Goal: Information Seeking & Learning: Learn about a topic

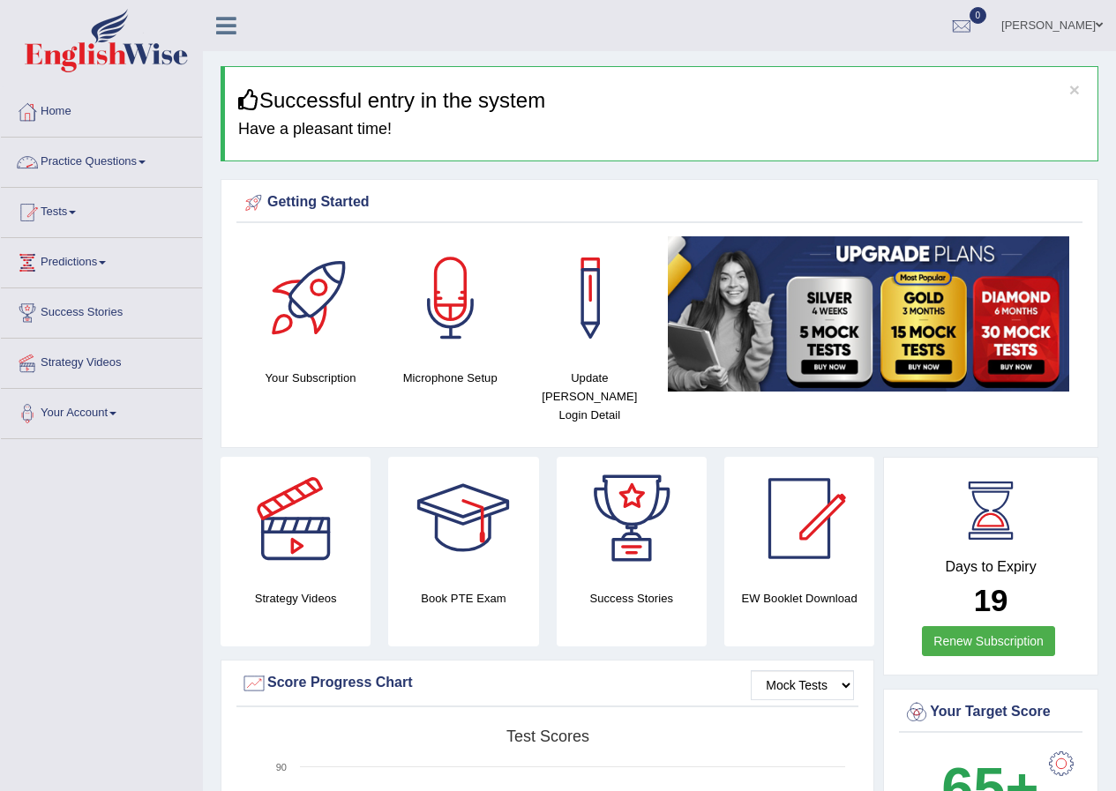
click at [99, 153] on link "Practice Questions" at bounding box center [101, 160] width 201 height 44
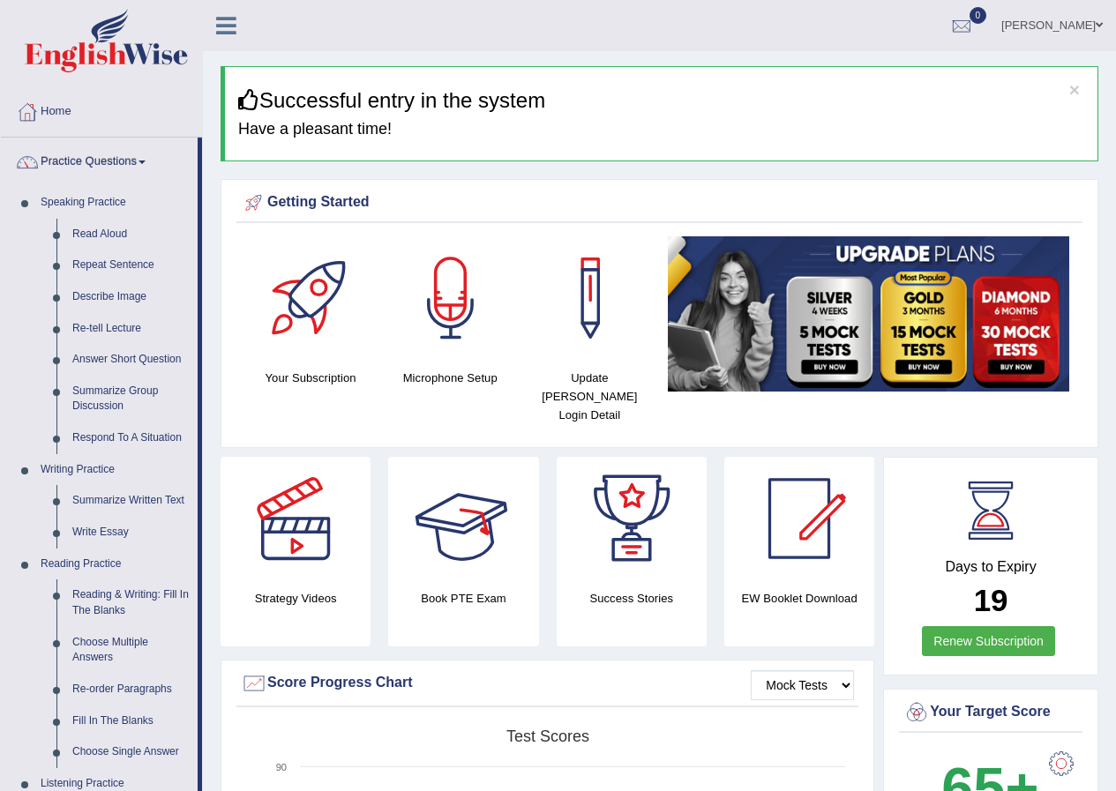
scroll to position [173, 0]
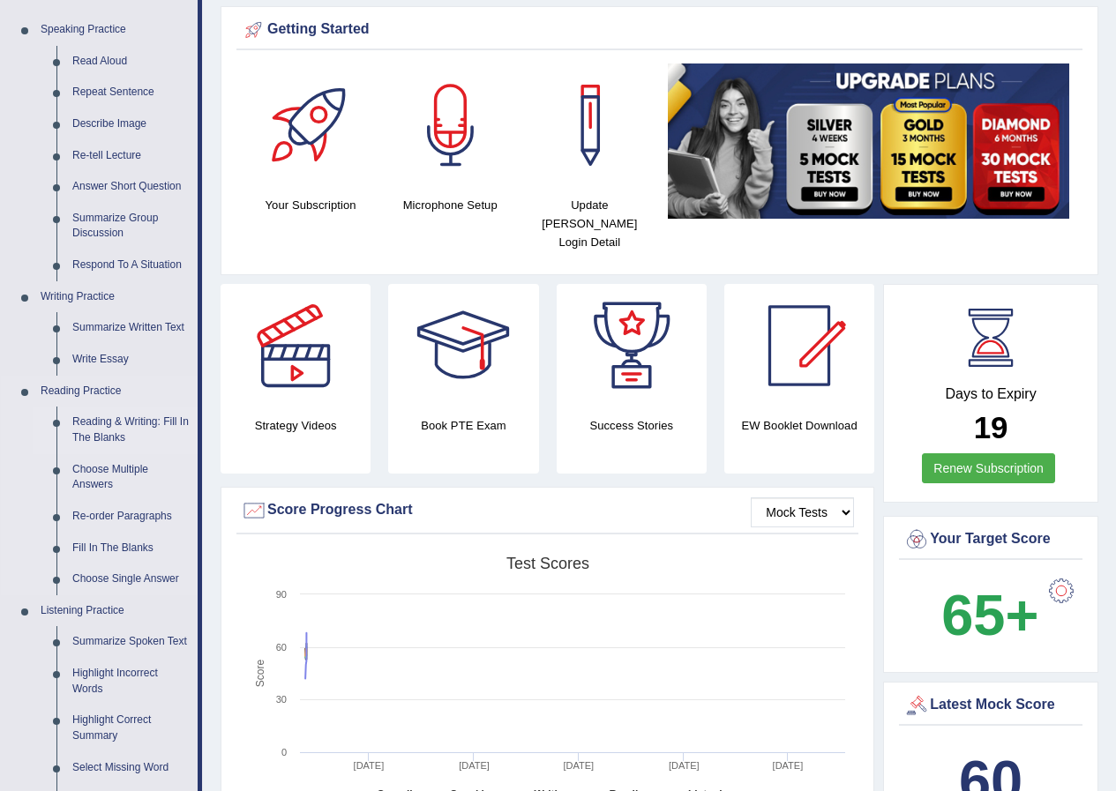
click at [118, 428] on link "Reading & Writing: Fill In The Blanks" at bounding box center [130, 430] width 133 height 47
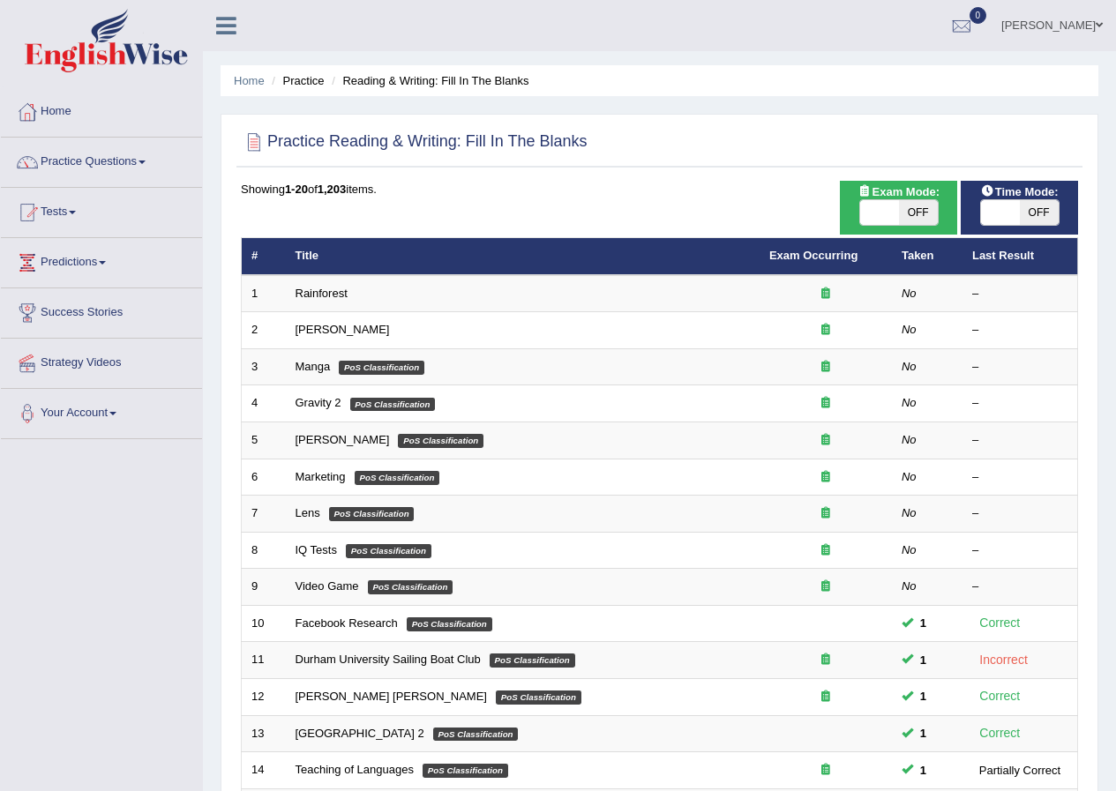
click at [907, 224] on span "OFF" at bounding box center [918, 212] width 39 height 25
checkbox input "true"
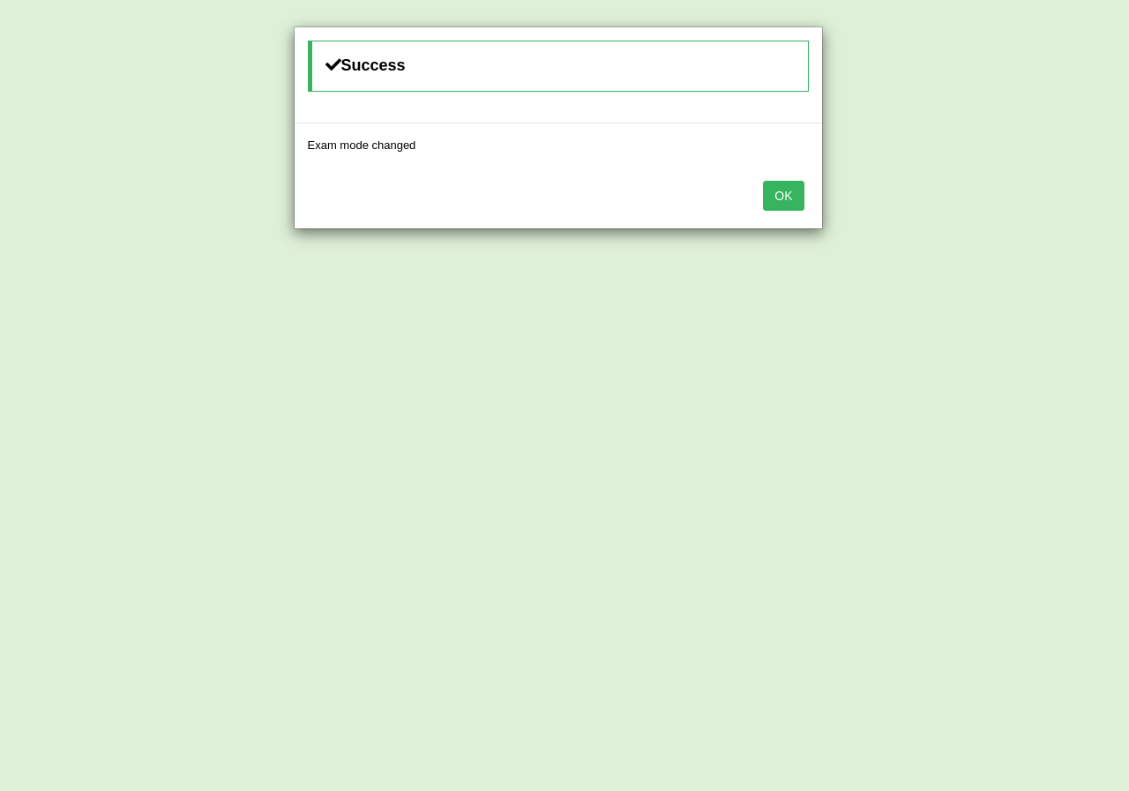
click at [794, 198] on button "OK" at bounding box center [783, 196] width 41 height 30
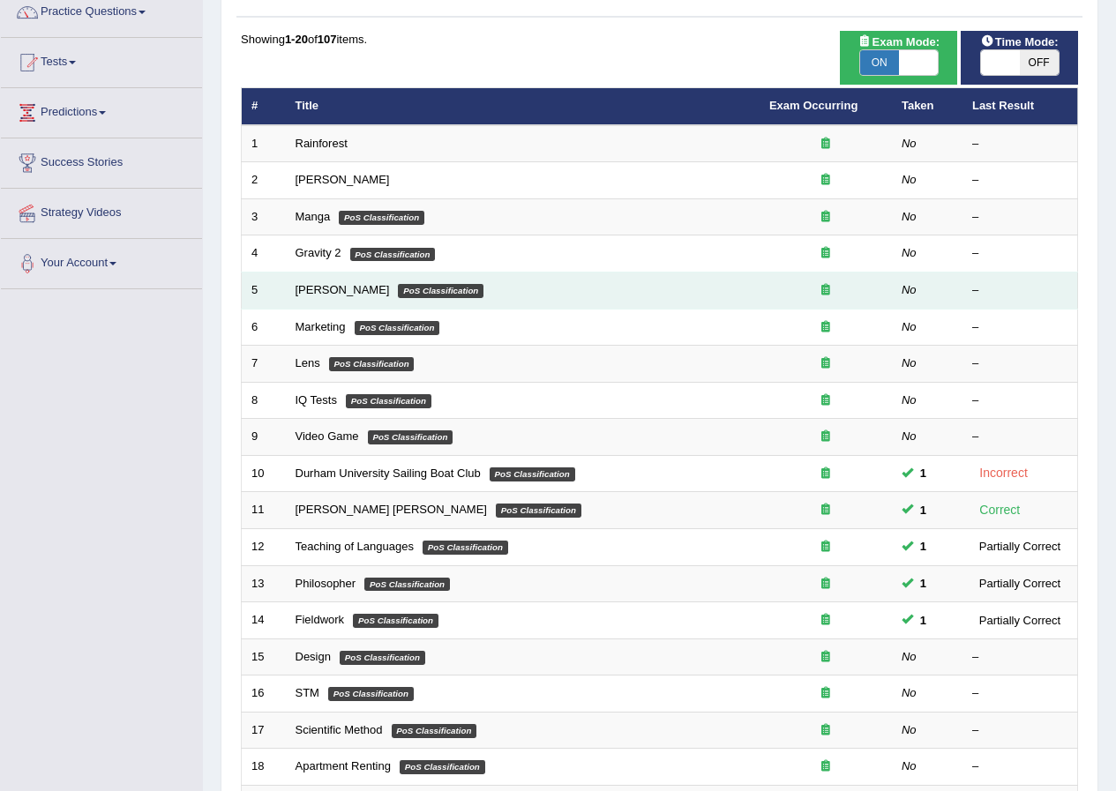
scroll to position [150, 0]
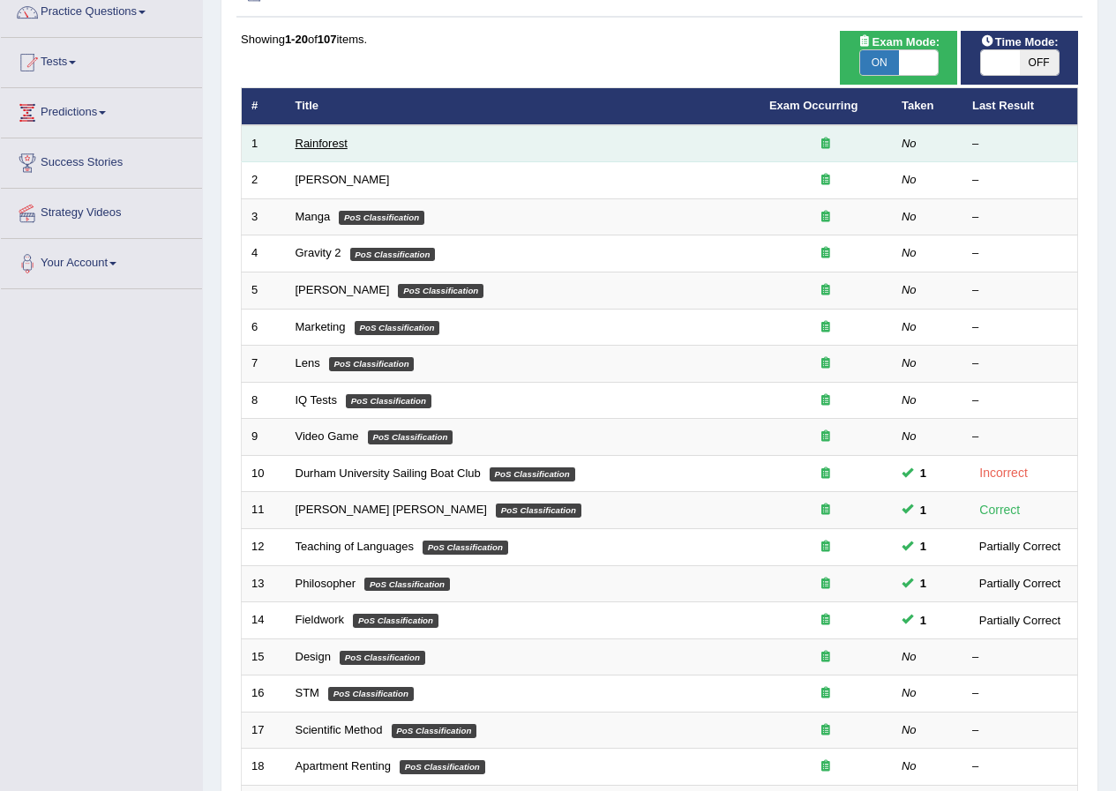
click at [321, 148] on link "Rainforest" at bounding box center [321, 143] width 52 height 13
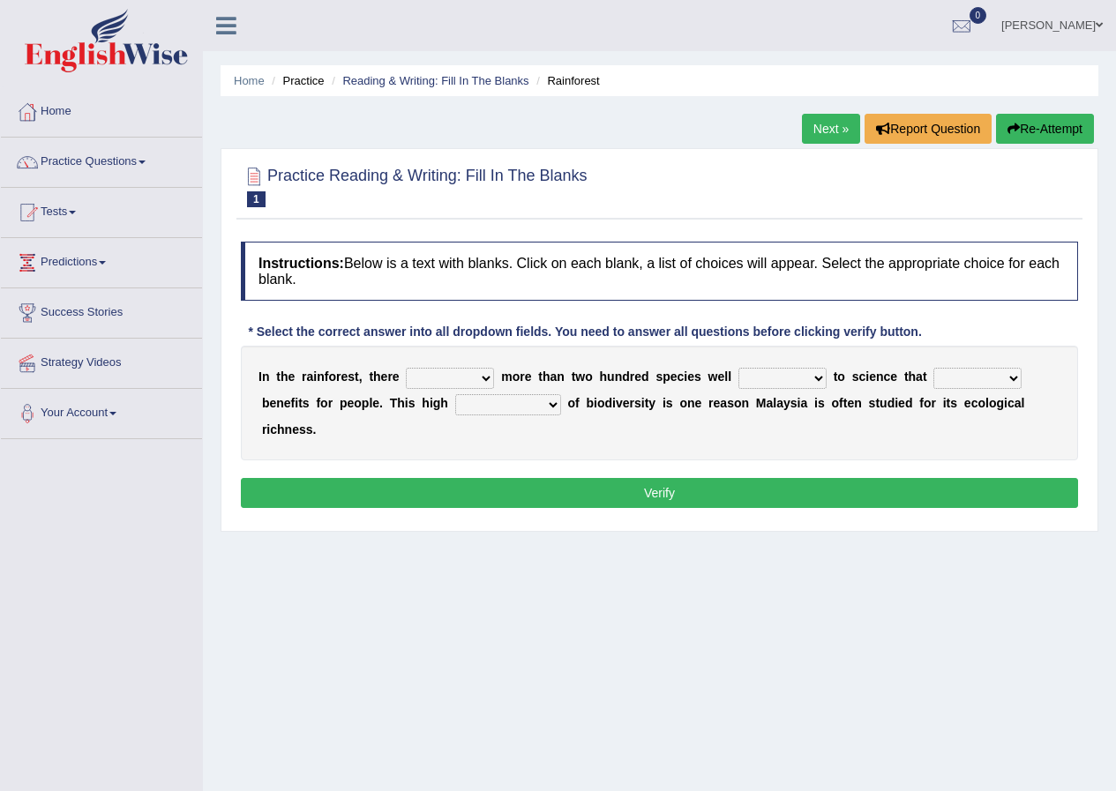
click at [443, 375] on select "have can be has is" at bounding box center [450, 378] width 88 height 21
select select "can be"
click at [406, 368] on select "have can be has is" at bounding box center [450, 378] width 88 height 21
click at [791, 377] on select "knowing known knew know" at bounding box center [782, 378] width 88 height 21
select select "known"
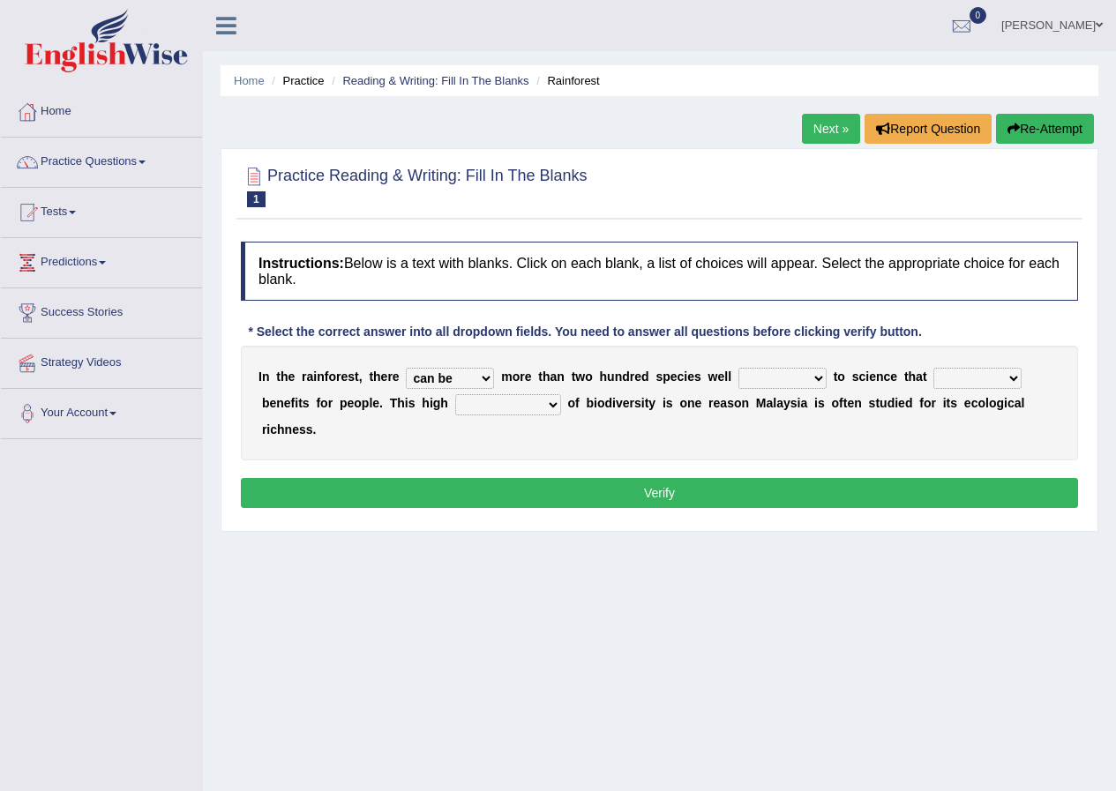
click at [738, 368] on select "knowing known knew know" at bounding box center [782, 378] width 88 height 21
click at [967, 381] on select "contain contained containing contains" at bounding box center [977, 378] width 88 height 21
click at [706, 400] on b at bounding box center [704, 403] width 7 height 14
click at [534, 406] on select "condensation conjunction continuity complexity" at bounding box center [508, 404] width 106 height 21
select select "condensation"
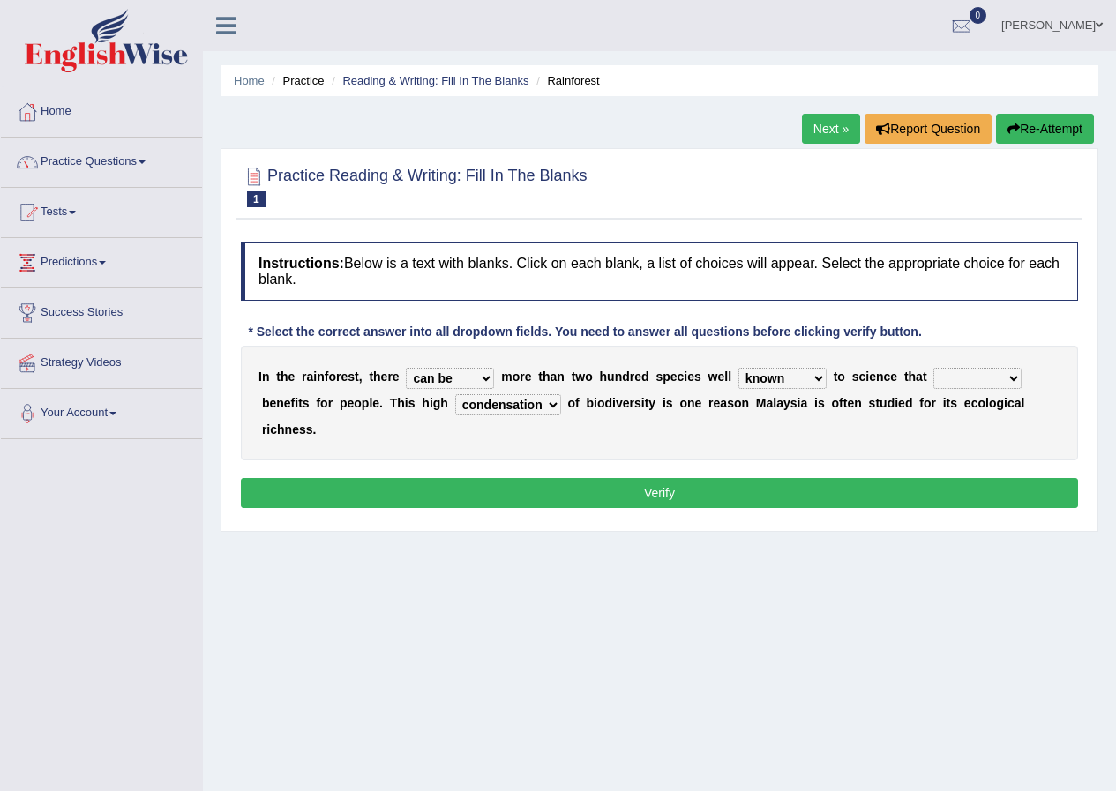
click at [455, 394] on select "condensation conjunction continuity complexity" at bounding box center [508, 404] width 106 height 21
click at [426, 381] on select "have can be has is" at bounding box center [450, 378] width 88 height 21
click at [482, 380] on select "have can be has is" at bounding box center [450, 378] width 88 height 21
click at [944, 384] on select "contain contained containing contains" at bounding box center [977, 378] width 88 height 21
select select "contain"
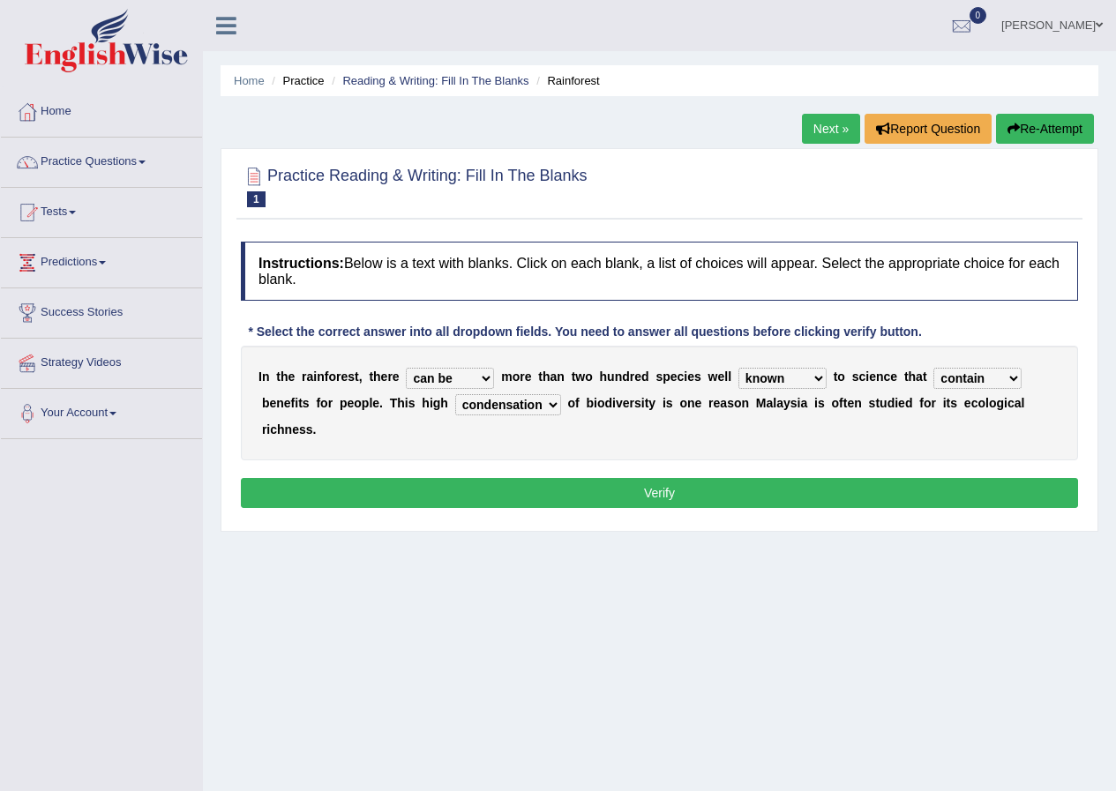
click at [933, 368] on select "contain contained containing contains" at bounding box center [977, 378] width 88 height 21
click at [951, 377] on select "contain contained containing contains" at bounding box center [977, 378] width 88 height 21
click at [479, 380] on select "have can be has is" at bounding box center [450, 378] width 88 height 21
click at [406, 368] on select "have can be has is" at bounding box center [450, 378] width 88 height 21
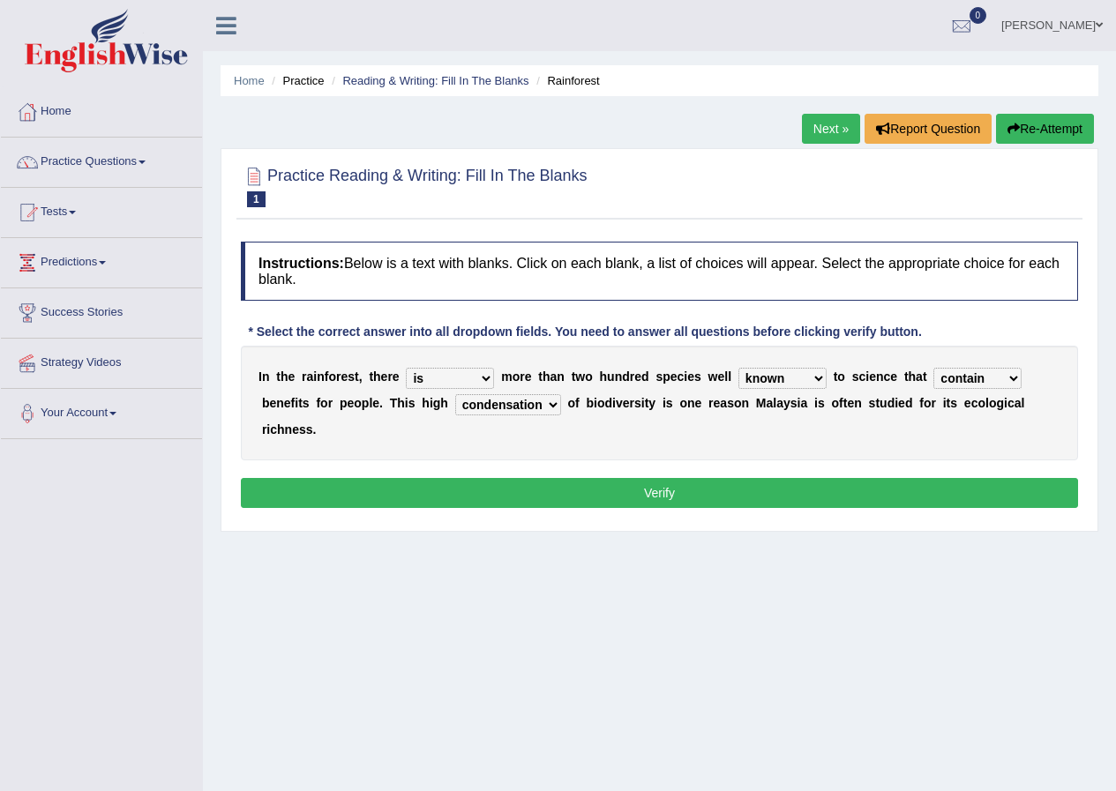
click at [479, 373] on select "have can be has is" at bounding box center [450, 378] width 88 height 21
select select "can be"
click at [406, 368] on select "have can be has is" at bounding box center [450, 378] width 88 height 21
click at [953, 377] on select "contain contained containing contains" at bounding box center [977, 378] width 88 height 21
select select "containing"
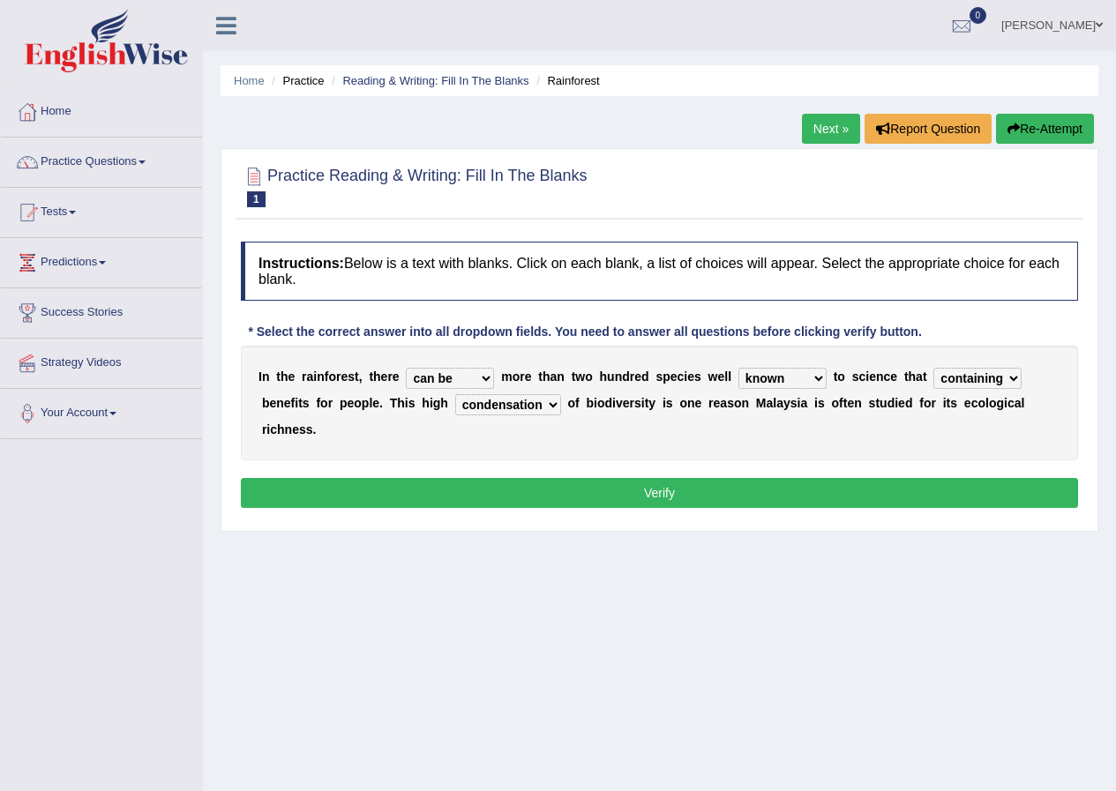
click at [933, 368] on select "contain contained containing contains" at bounding box center [977, 378] width 88 height 21
click at [542, 406] on select "condensation conjunction continuity complexity" at bounding box center [508, 404] width 106 height 21
click at [586, 489] on button "Verify" at bounding box center [659, 493] width 837 height 30
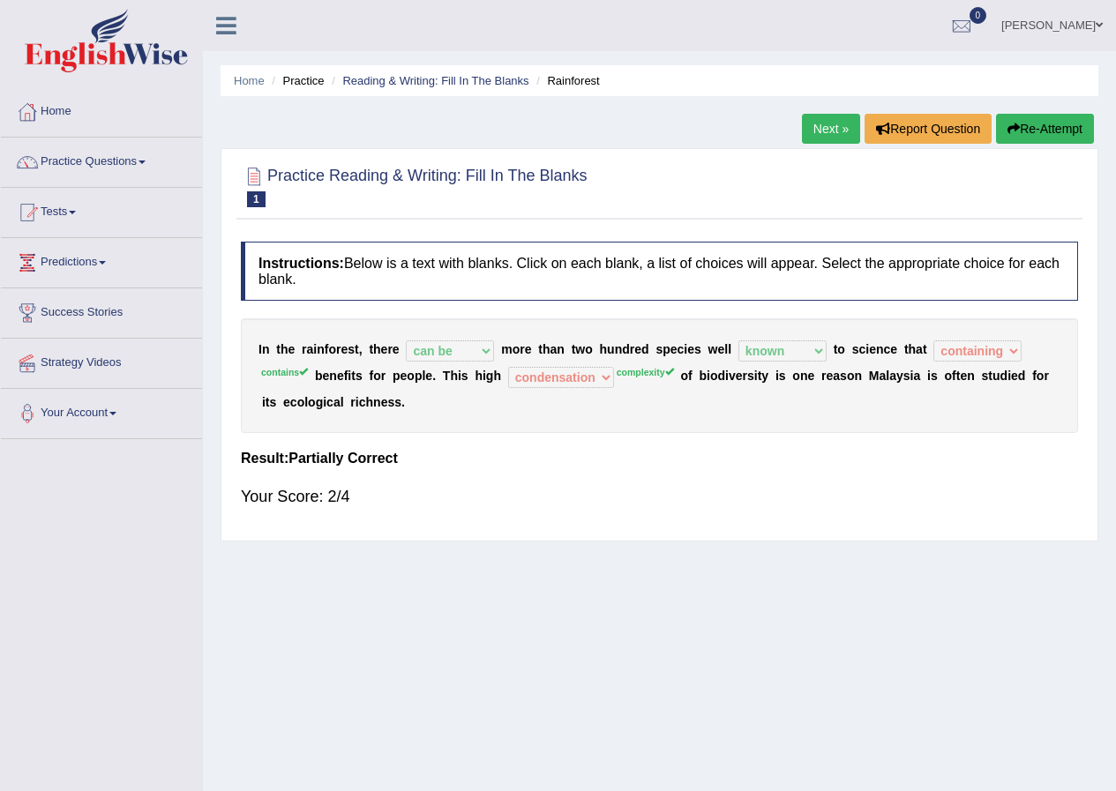
click at [833, 130] on link "Next »" at bounding box center [831, 129] width 58 height 30
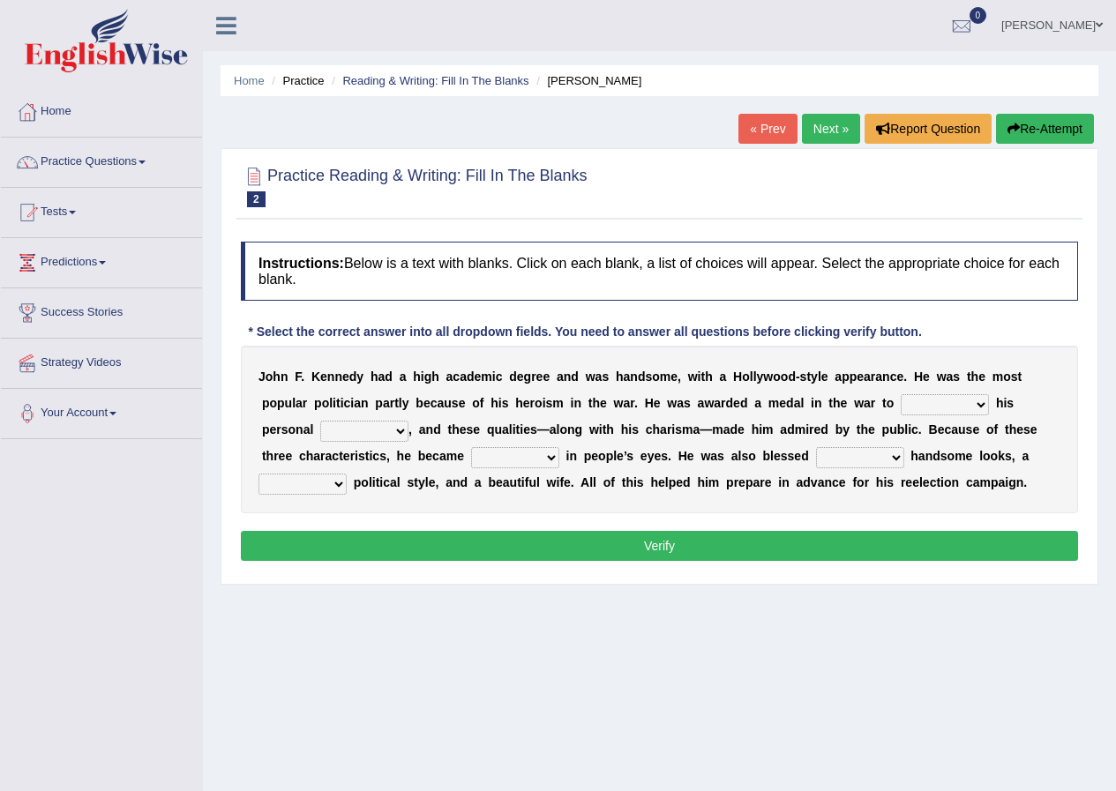
click at [915, 401] on select "prove show evidence upthrow" at bounding box center [944, 404] width 88 height 21
click at [900, 394] on select "prove show evidence upthrow" at bounding box center [944, 404] width 88 height 21
click at [974, 407] on select "prove show evidence upthrow" at bounding box center [944, 404] width 88 height 21
select select "prove"
click at [900, 394] on select "prove show evidence upthrow" at bounding box center [944, 404] width 88 height 21
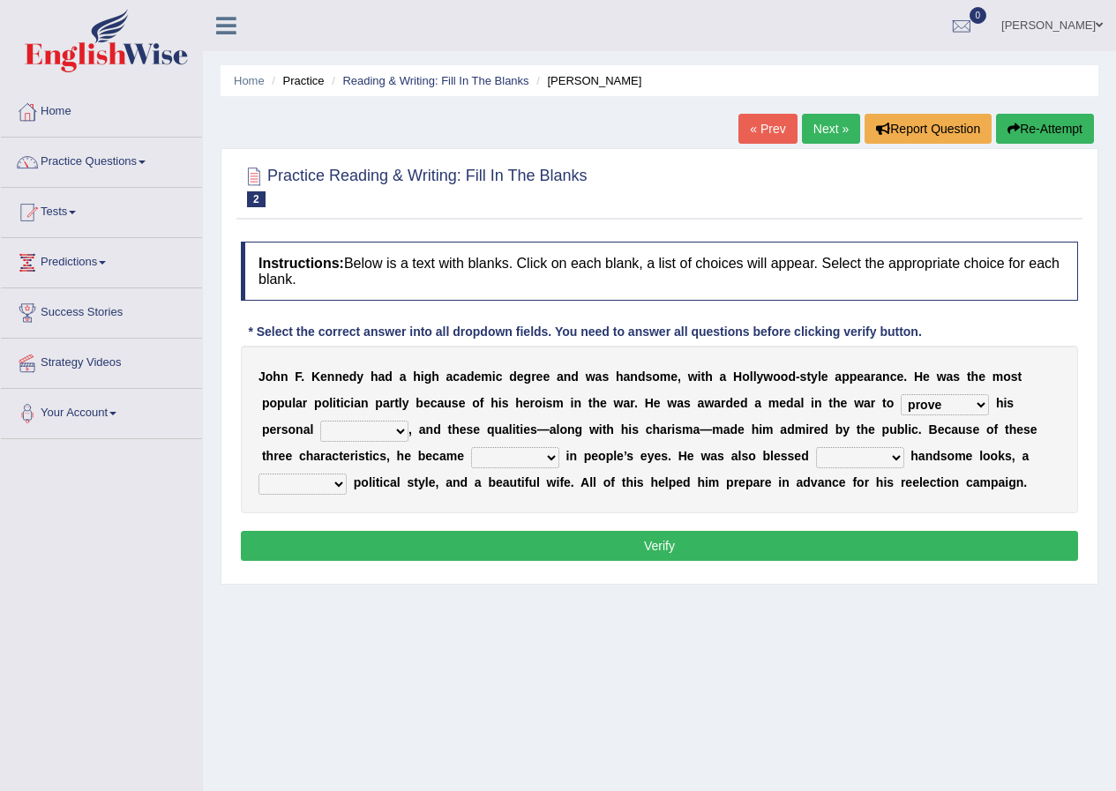
click at [391, 430] on select "passion courage charm liking" at bounding box center [364, 431] width 88 height 21
select select "passion"
click at [320, 421] on select "passion courage charm liking" at bounding box center [364, 431] width 88 height 21
click at [396, 428] on select "passion courage charm liking" at bounding box center [364, 431] width 88 height 21
click at [320, 421] on select "passion courage charm liking" at bounding box center [364, 431] width 88 height 21
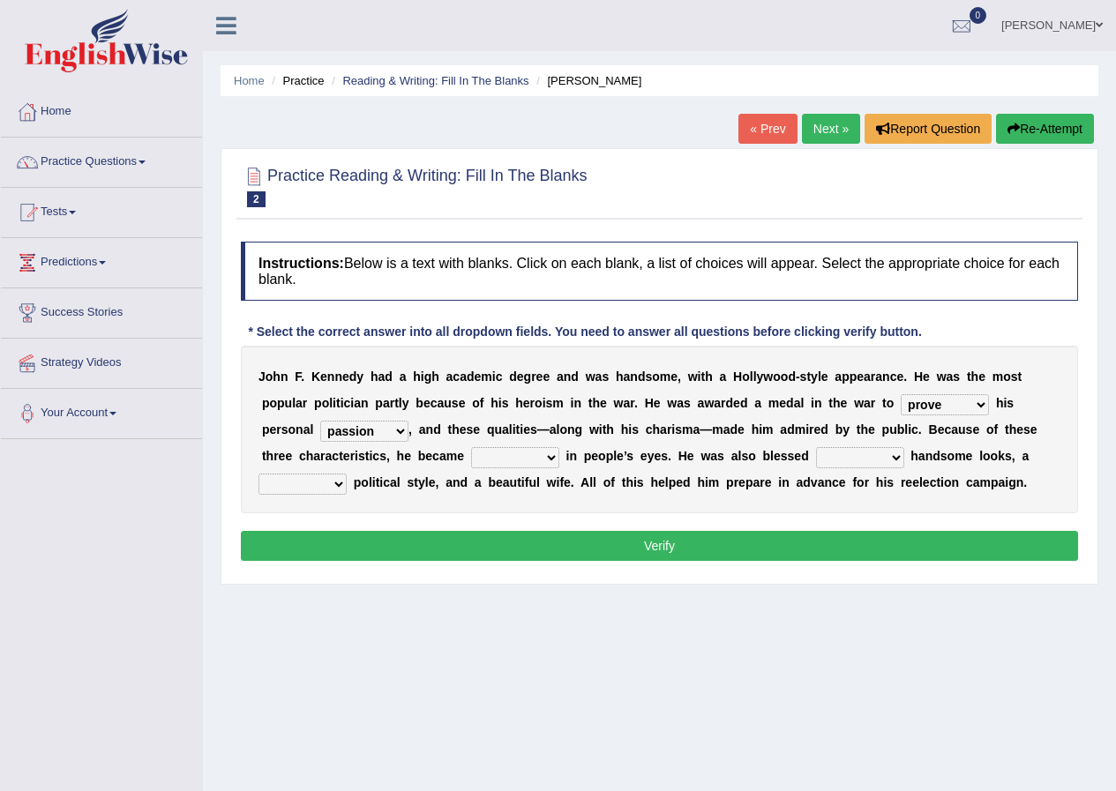
click at [945, 404] on select "prove show evidence upthrow" at bounding box center [944, 404] width 88 height 21
click at [736, 440] on div "J o h n F . K e n n e d y h a d a h i g h a c a d e m i c d e g r e e a n d w a…" at bounding box center [659, 430] width 837 height 168
click at [512, 456] on select "iconic ironic identical impotent" at bounding box center [515, 457] width 88 height 21
select select "iconic"
click at [471, 447] on select "iconic ironic identical impotent" at bounding box center [515, 457] width 88 height 21
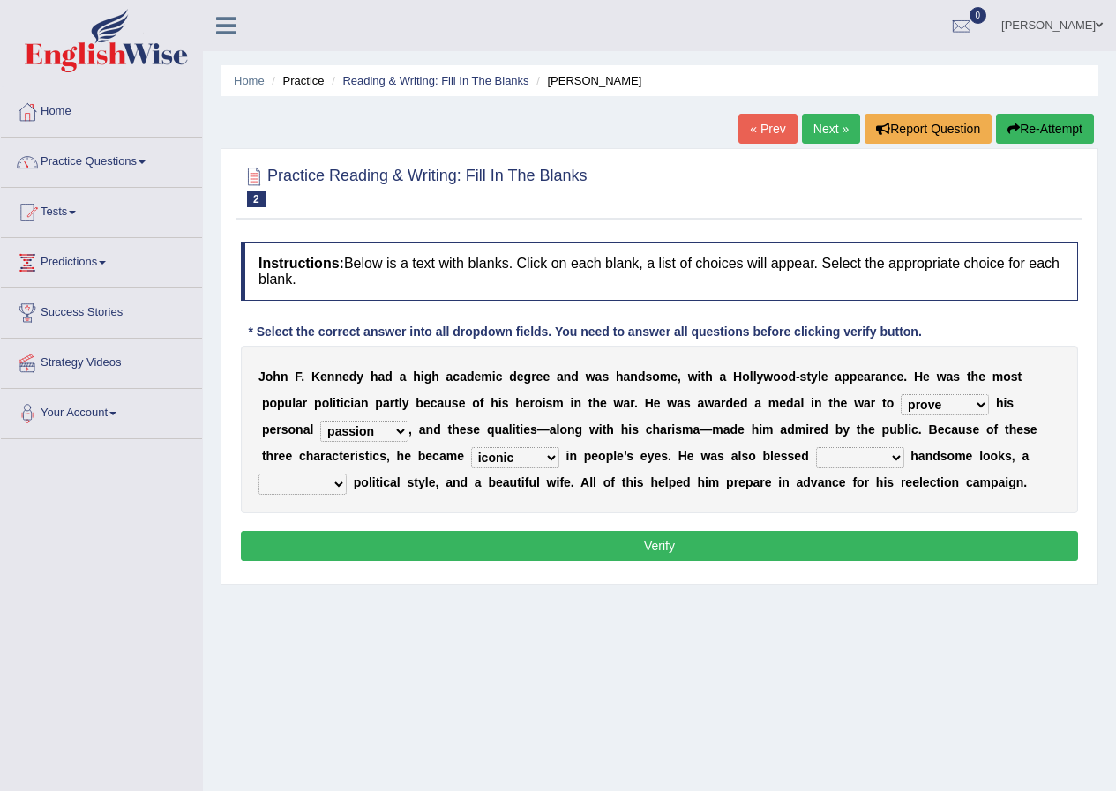
click at [830, 454] on select "with in upon to" at bounding box center [860, 457] width 88 height 21
select select "with"
click at [816, 447] on select "with in upon to" at bounding box center [860, 457] width 88 height 21
click at [321, 481] on select "mending mends mended mend" at bounding box center [302, 484] width 88 height 21
click at [258, 474] on select "mending mends mended mend" at bounding box center [302, 484] width 88 height 21
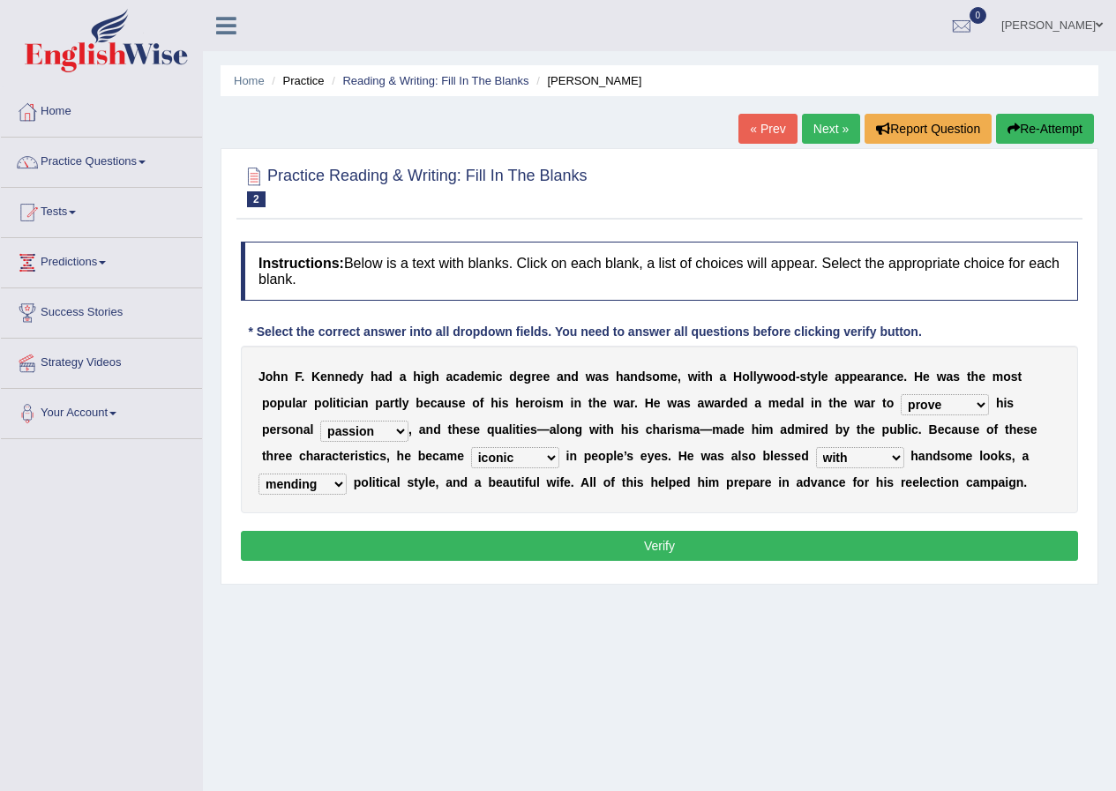
click at [341, 489] on select "mending mends mended mend" at bounding box center [302, 484] width 88 height 21
select select "mended"
click at [258, 474] on select "mending mends mended mend" at bounding box center [302, 484] width 88 height 21
click at [938, 406] on select "prove show evidence upthrow" at bounding box center [944, 404] width 88 height 21
select select "upthrow"
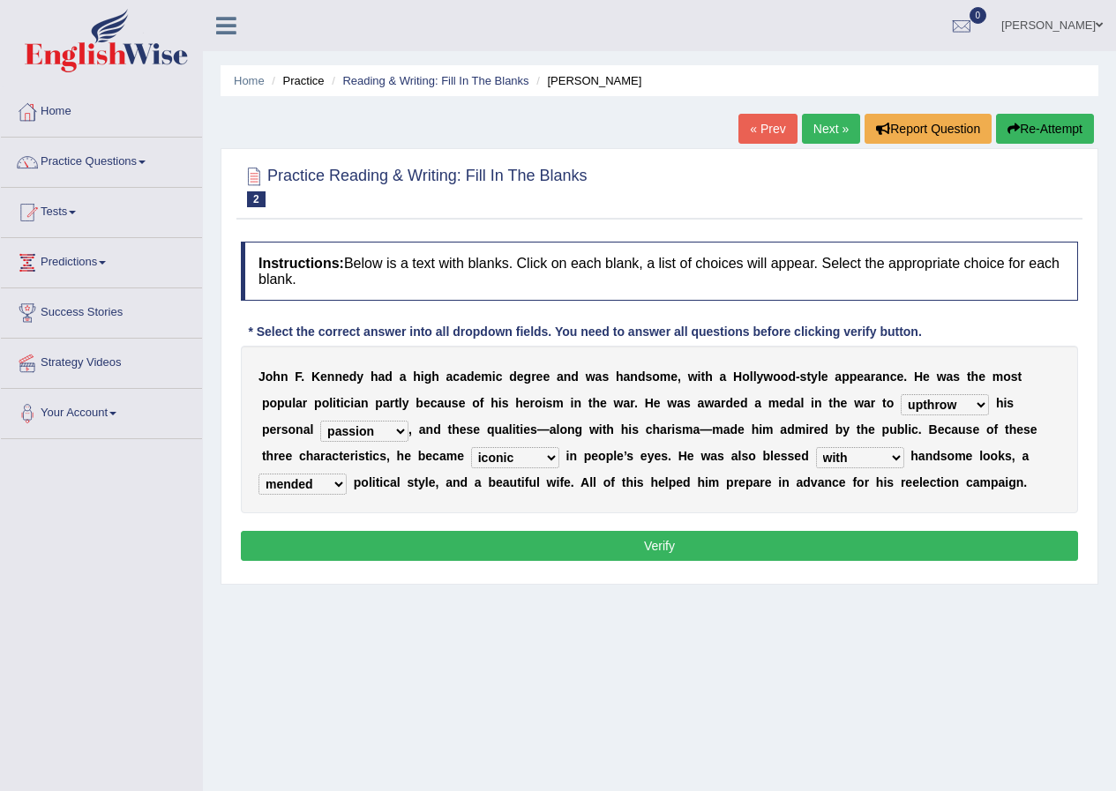
click at [900, 394] on select "prove show evidence upthrow" at bounding box center [944, 404] width 88 height 21
click at [346, 433] on select "passion courage charm liking" at bounding box center [364, 431] width 88 height 21
click at [477, 413] on div "J o h n F . K e n n e d y h a d a h i g h a c a d e m i c d e g r e e a n d w a…" at bounding box center [659, 430] width 837 height 168
click at [397, 426] on select "passion courage charm liking" at bounding box center [364, 431] width 88 height 21
select select "courage"
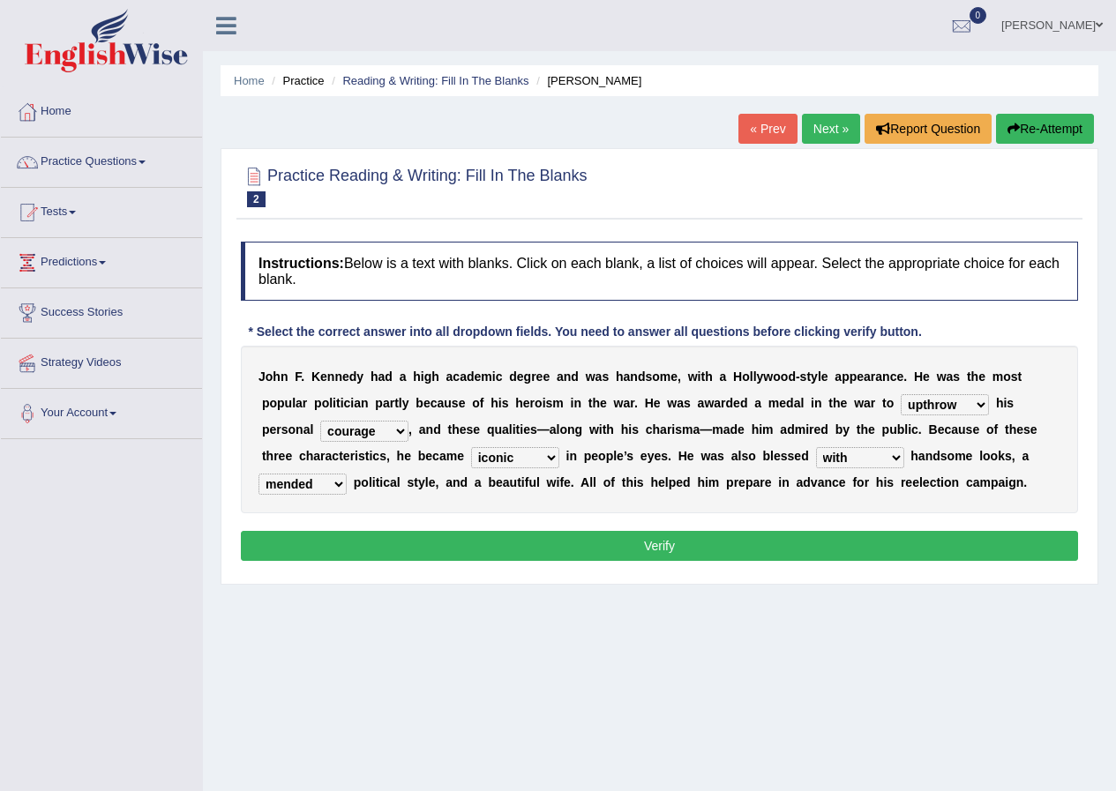
click at [320, 421] on select "passion courage charm liking" at bounding box center [364, 431] width 88 height 21
click at [394, 434] on select "passion courage charm liking" at bounding box center [364, 431] width 88 height 21
click at [452, 423] on b "h" at bounding box center [456, 429] width 8 height 14
click at [431, 537] on button "Verify" at bounding box center [659, 546] width 837 height 30
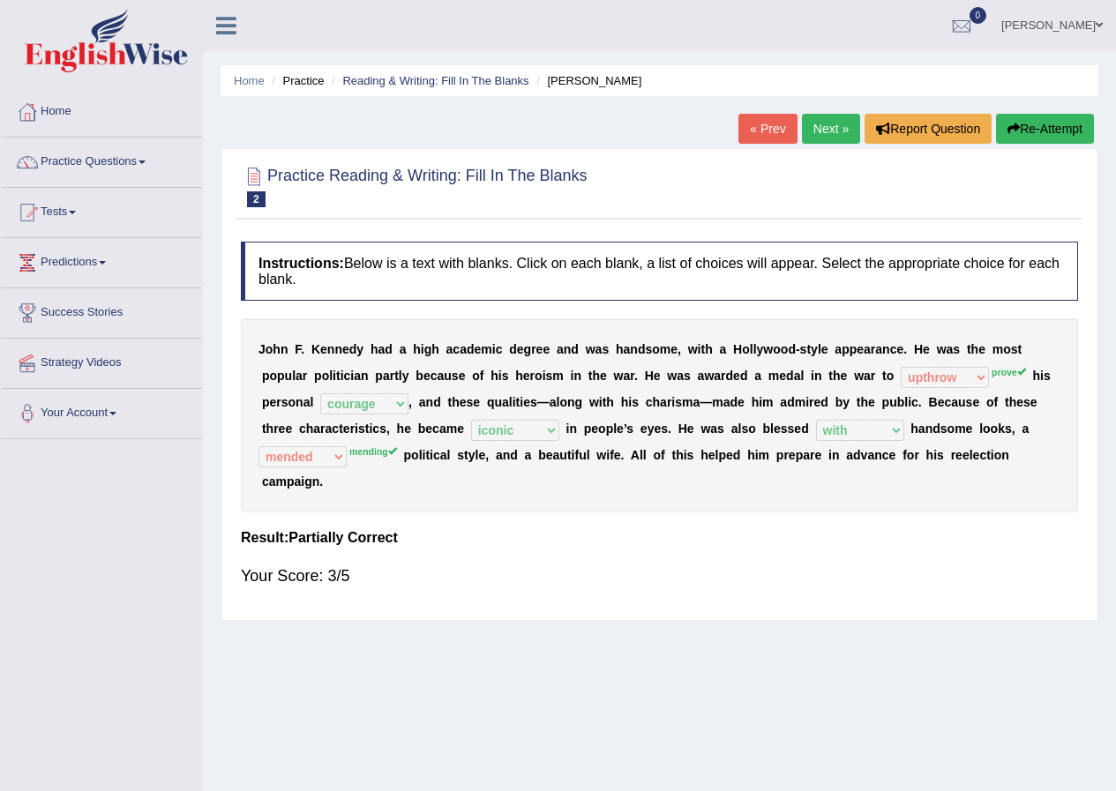
click at [834, 119] on link "Next »" at bounding box center [831, 129] width 58 height 30
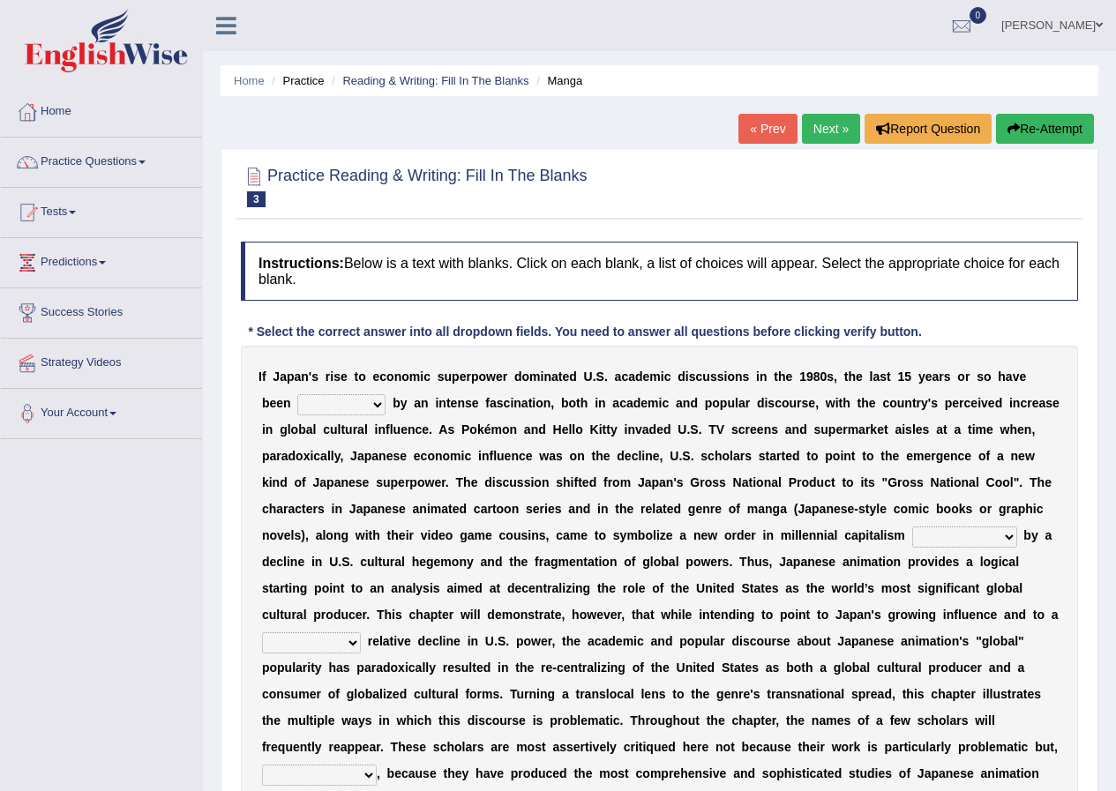
click at [340, 406] on select "marked dedicated made inspired" at bounding box center [341, 404] width 88 height 21
click at [341, 527] on div "I f J a p a n ' s r i s e t o e c o n o m i c s u p e r p o w e r d o m i n a t…" at bounding box center [659, 588] width 837 height 485
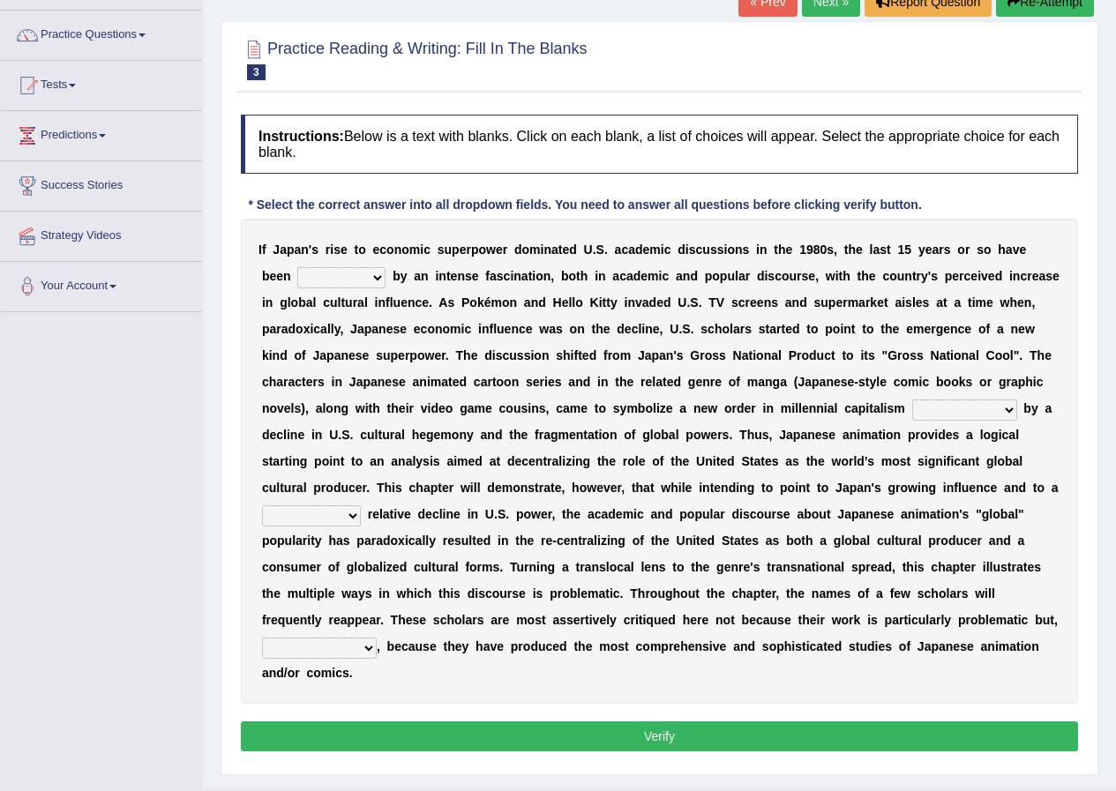
scroll to position [168, 0]
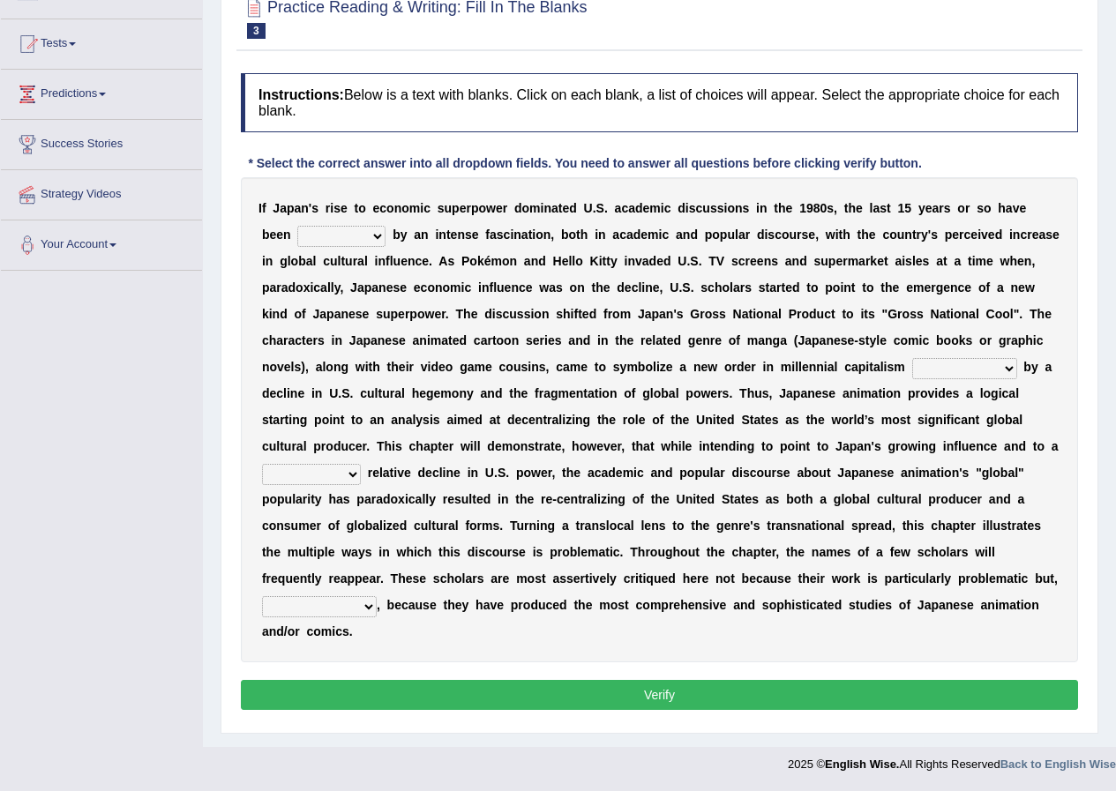
click at [365, 604] on select "however on the contrary in addition on the whole" at bounding box center [319, 606] width 115 height 21
select select "on the contrary"
click at [262, 596] on select "however on the contrary in addition on the whole" at bounding box center [319, 606] width 115 height 21
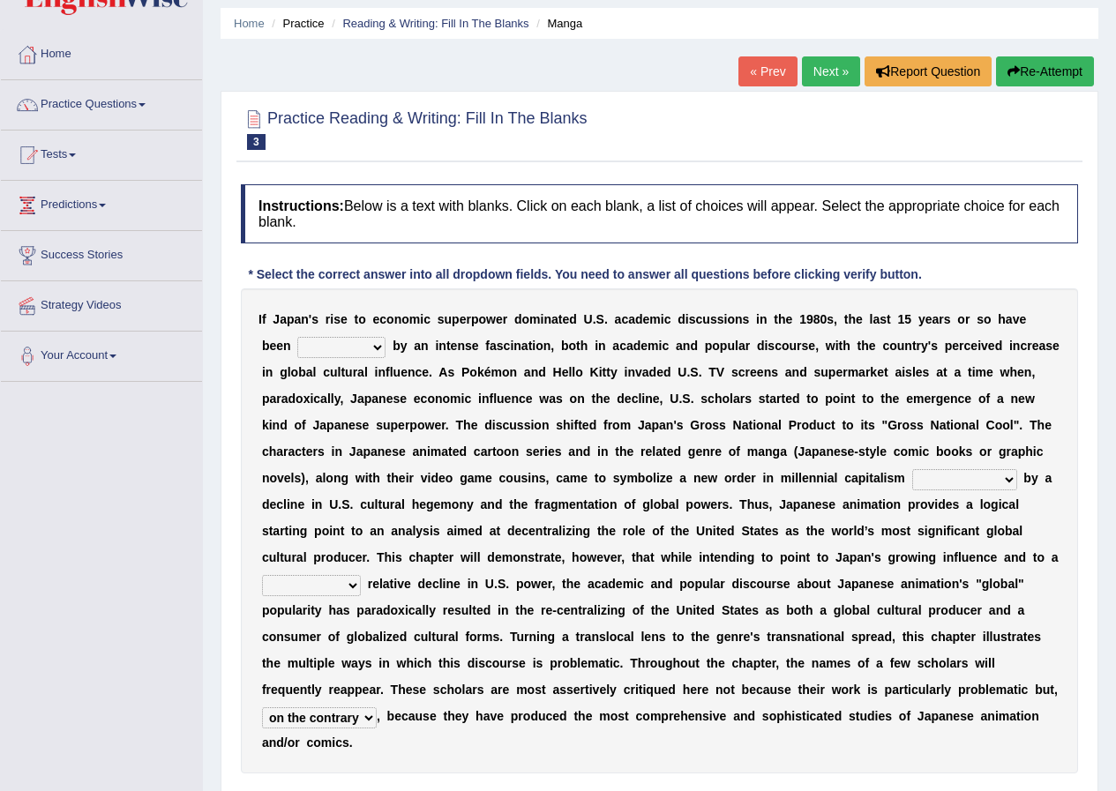
scroll to position [0, 0]
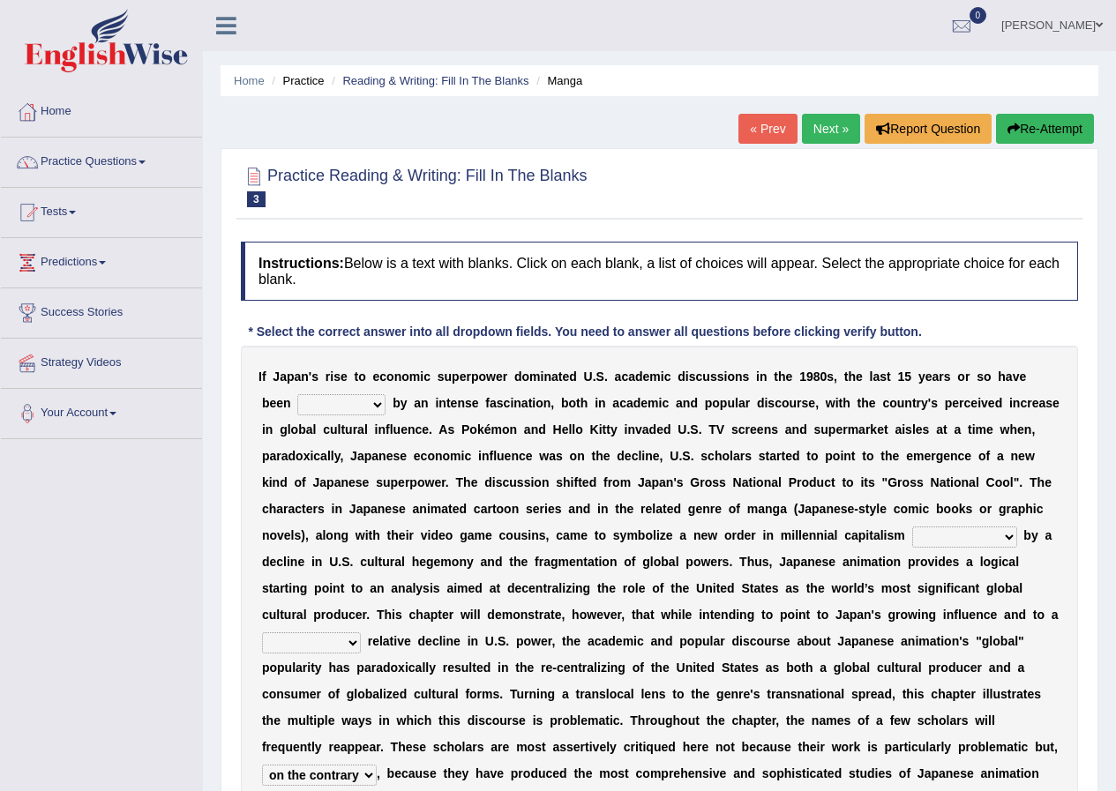
click at [348, 646] on select "concomitant discrete proportional legitimate" at bounding box center [311, 642] width 99 height 21
click at [396, 551] on div "I f J a p a n ' s r i s e t o e c o n o m i c s u p e r p o w e r d o m i n a t…" at bounding box center [659, 588] width 837 height 485
click at [358, 401] on select "marked dedicated made inspired" at bounding box center [341, 404] width 88 height 21
select select "inspired"
click at [297, 394] on select "marked dedicated made inspired" at bounding box center [341, 404] width 88 height 21
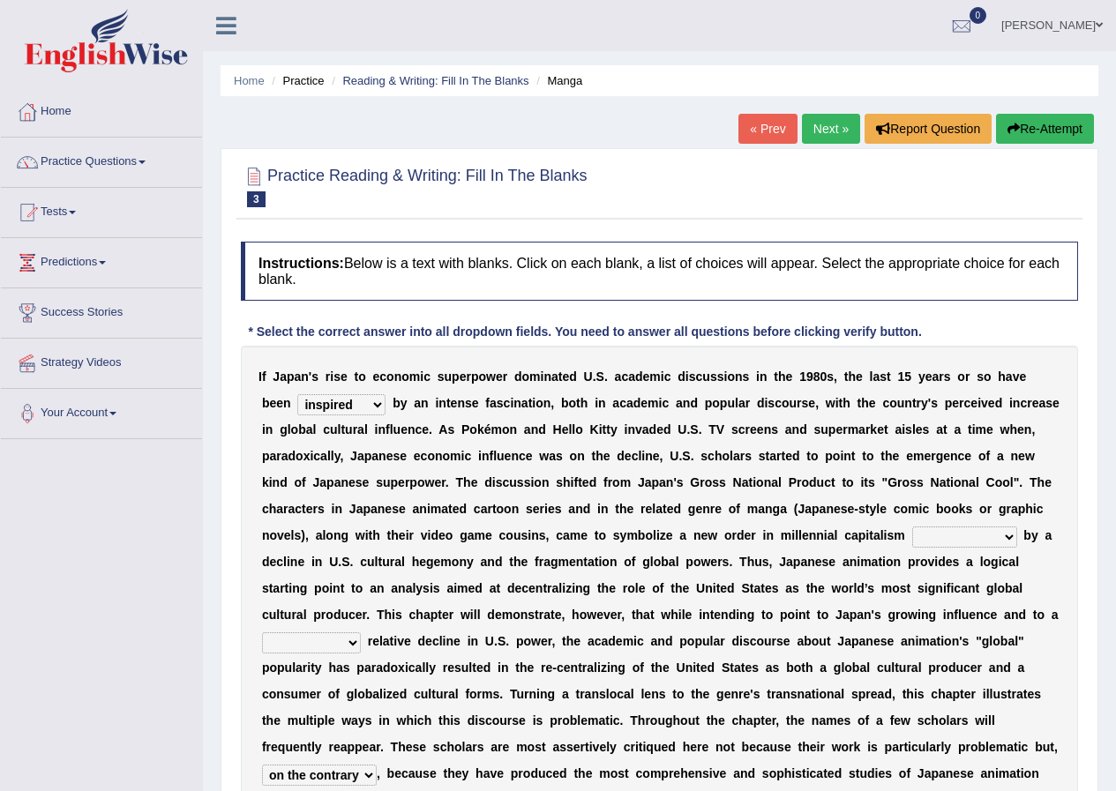
click at [959, 542] on select "pocessed characterized opposed tangled" at bounding box center [964, 537] width 105 height 21
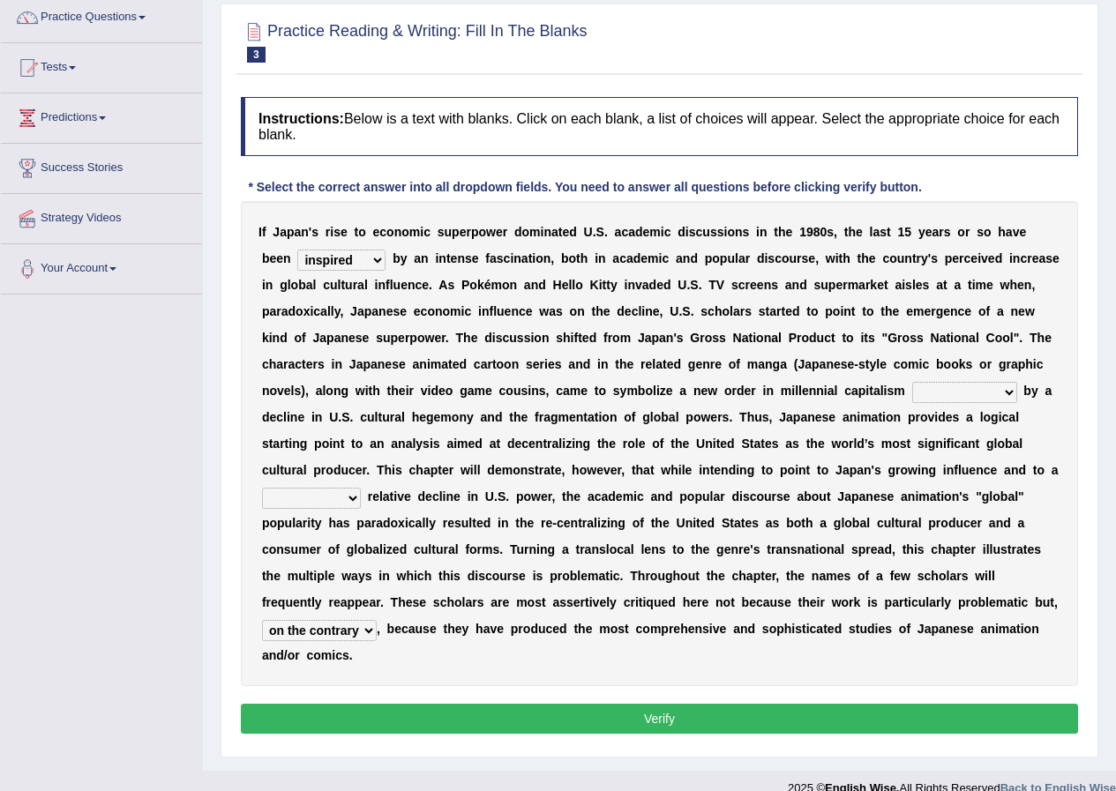
scroll to position [168, 0]
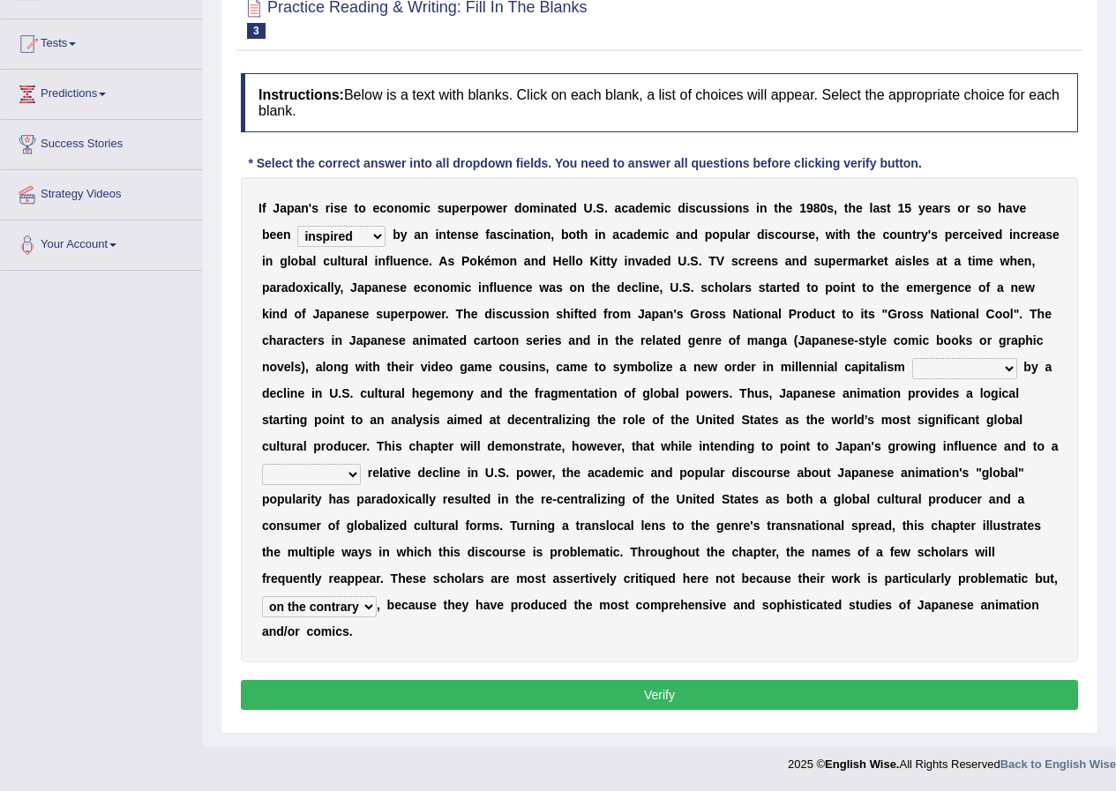
click at [325, 474] on select "concomitant discrete proportional legitimate" at bounding box center [311, 474] width 99 height 21
select select "legitimate"
click at [262, 464] on select "concomitant discrete proportional legitimate" at bounding box center [311, 474] width 99 height 21
click at [978, 371] on select "pocessed characterized opposed tangled" at bounding box center [964, 368] width 105 height 21
click at [965, 368] on select "pocessed characterized opposed tangled" at bounding box center [964, 368] width 105 height 21
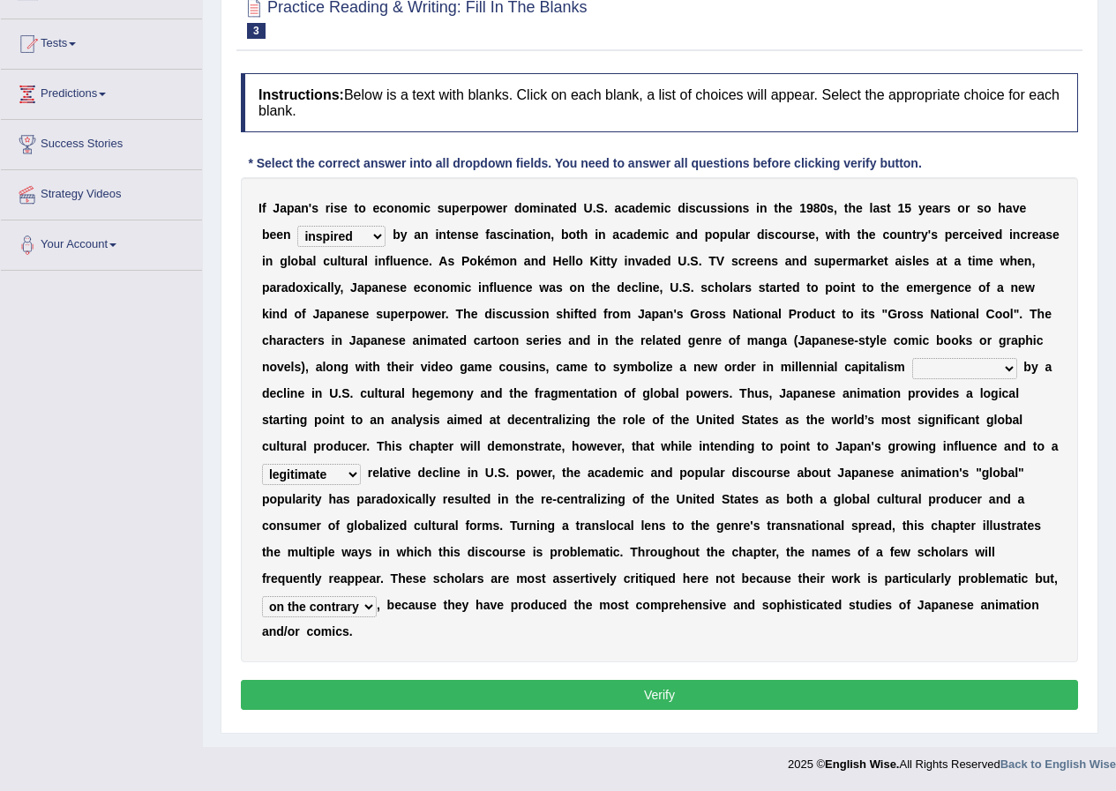
click at [997, 363] on select "pocessed characterized opposed tangled" at bounding box center [964, 368] width 105 height 21
select select "characterized"
click at [912, 358] on select "pocessed characterized opposed tangled" at bounding box center [964, 368] width 105 height 21
click at [927, 373] on select "pocessed characterized opposed tangled" at bounding box center [964, 368] width 105 height 21
click at [933, 561] on div "I f J a p a n ' s r i s e t o e c o n o m i c s u p e r p o w e r d o m i n a t…" at bounding box center [659, 419] width 837 height 485
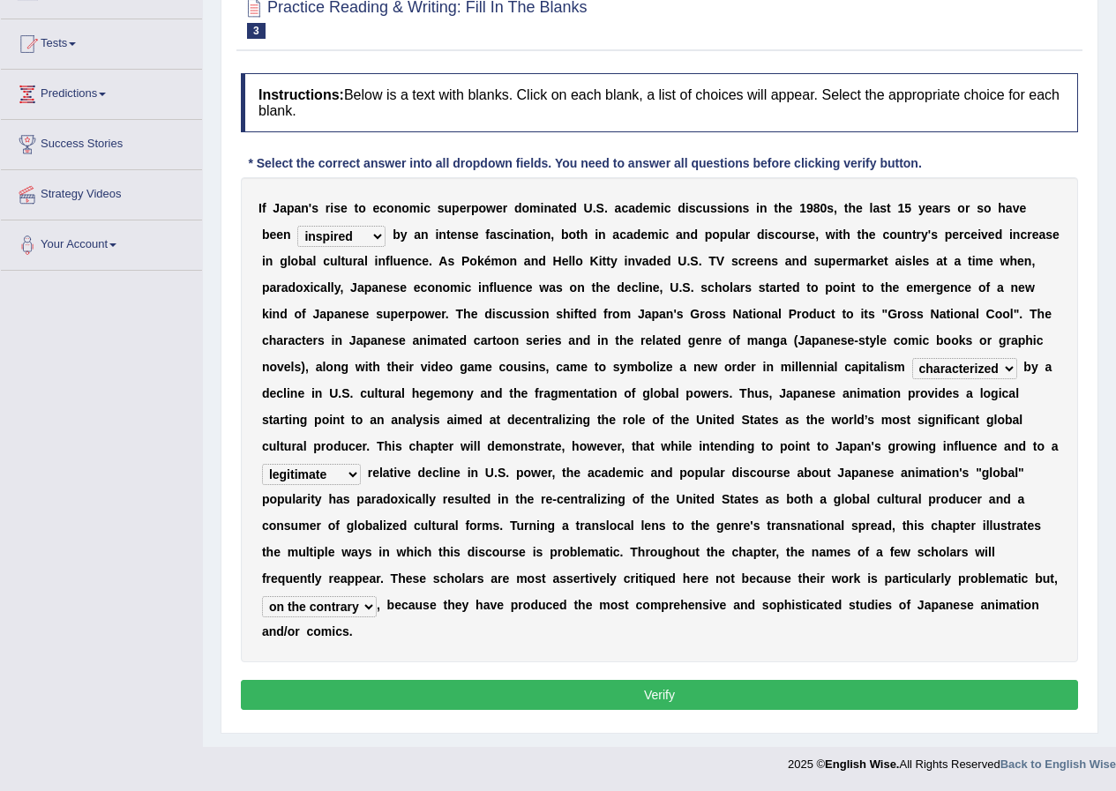
click at [879, 697] on button "Verify" at bounding box center [659, 695] width 837 height 30
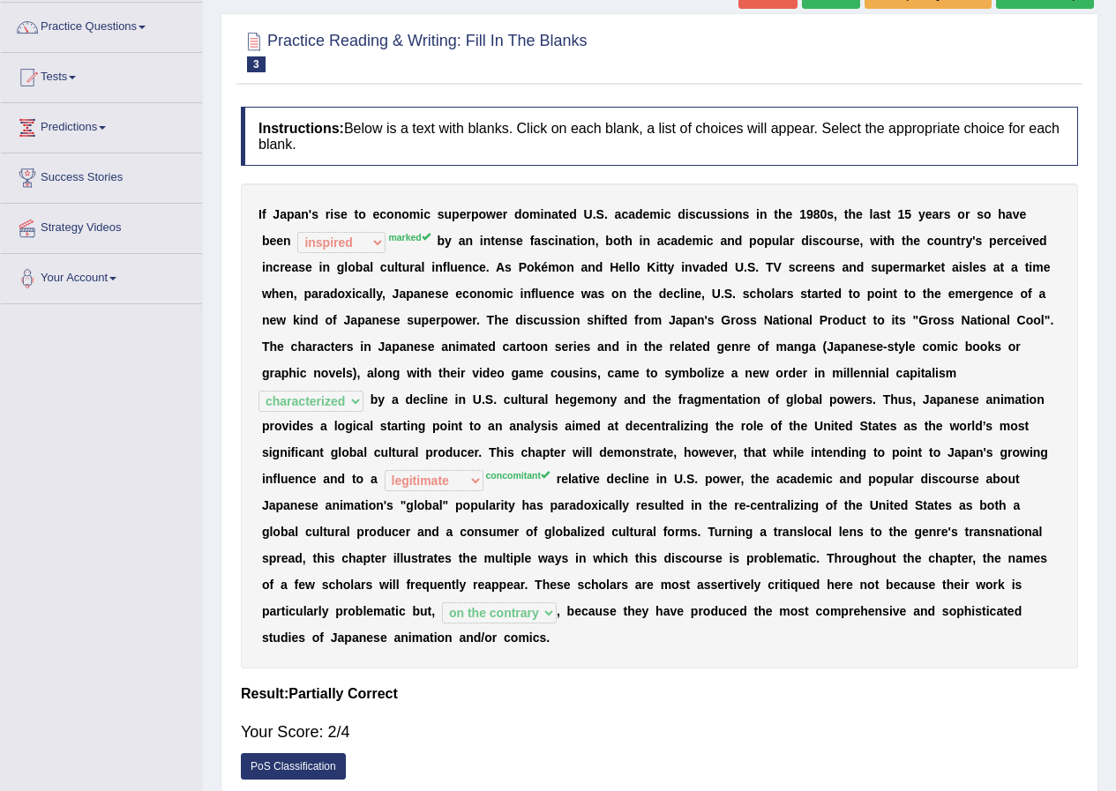
scroll to position [0, 0]
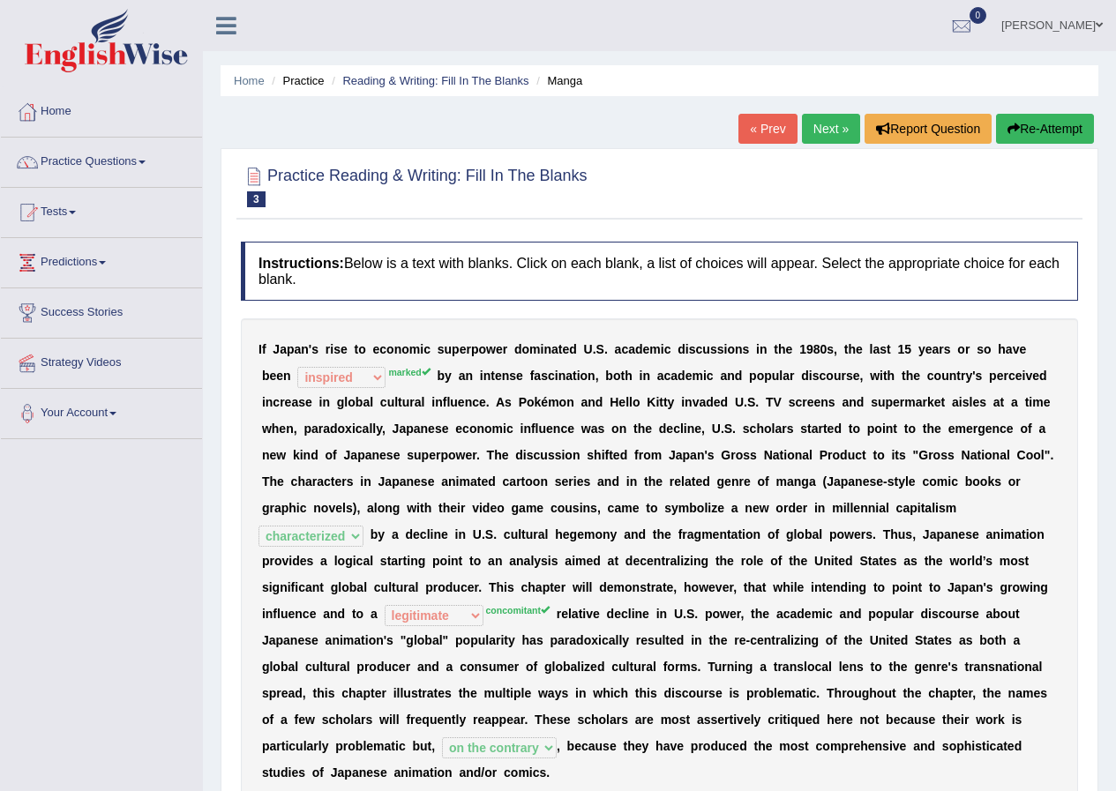
click at [815, 134] on link "Next »" at bounding box center [831, 129] width 58 height 30
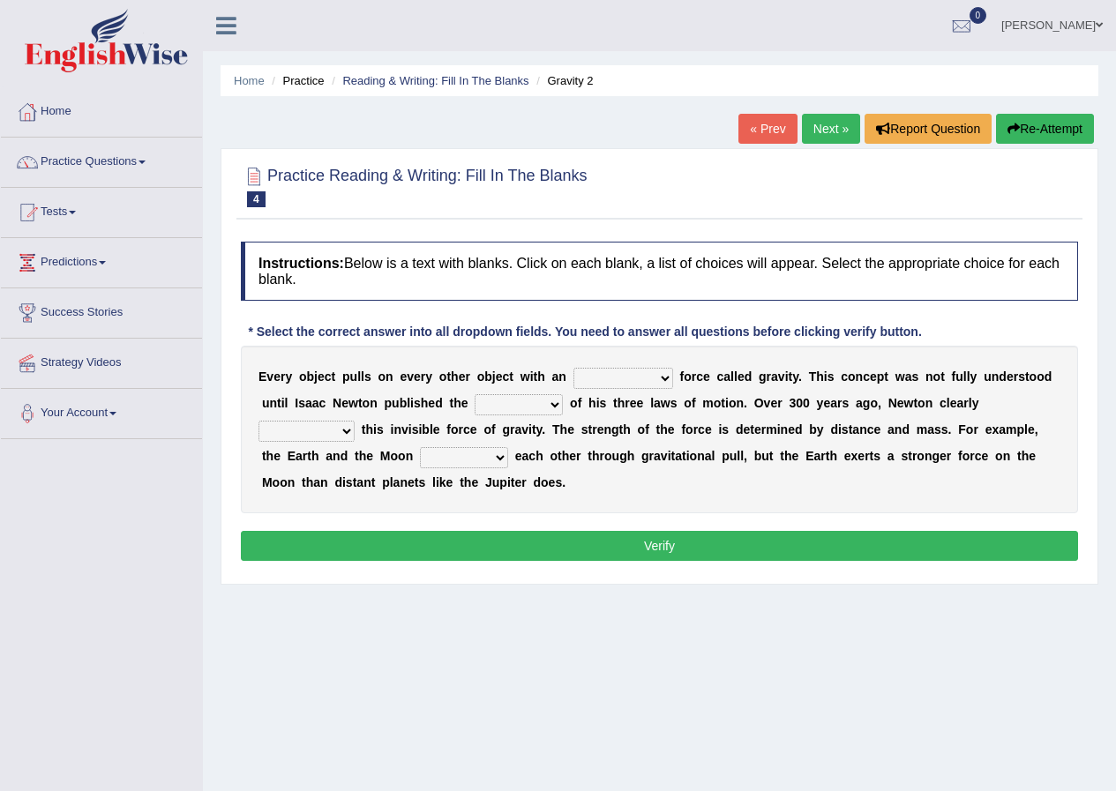
click at [615, 377] on select "invisible unknown unbelievable inconsistent" at bounding box center [623, 378] width 100 height 21
select select "invisible"
click at [573, 368] on select "invisible unknown unbelievable inconsistent" at bounding box center [623, 378] width 100 height 21
click at [494, 405] on select "concept theory method argument" at bounding box center [518, 404] width 88 height 21
select select "theory"
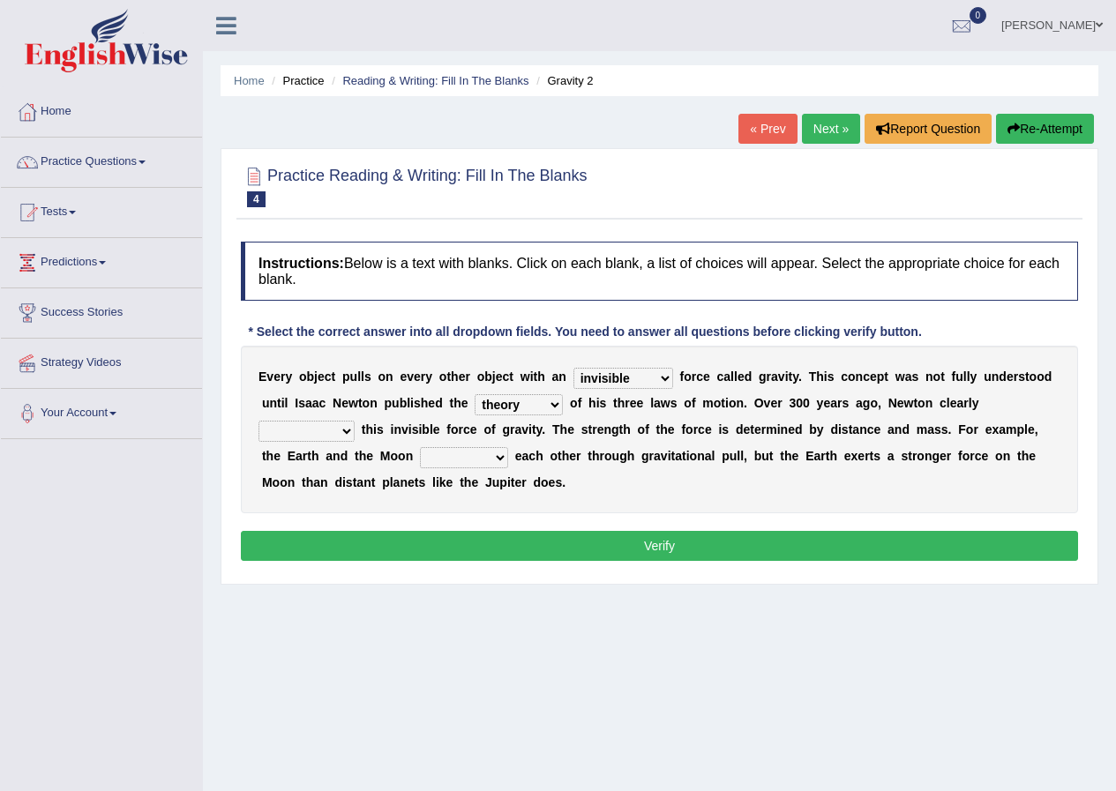
click at [474, 394] on select "concept theory method argument" at bounding box center [518, 404] width 88 height 21
click at [310, 436] on select "explained undermined overturned realized" at bounding box center [306, 431] width 96 height 21
select select "undermined"
click at [258, 421] on select "explained undermined overturned realized" at bounding box center [306, 431] width 96 height 21
click at [433, 453] on select "affect spin evade span" at bounding box center [464, 457] width 88 height 21
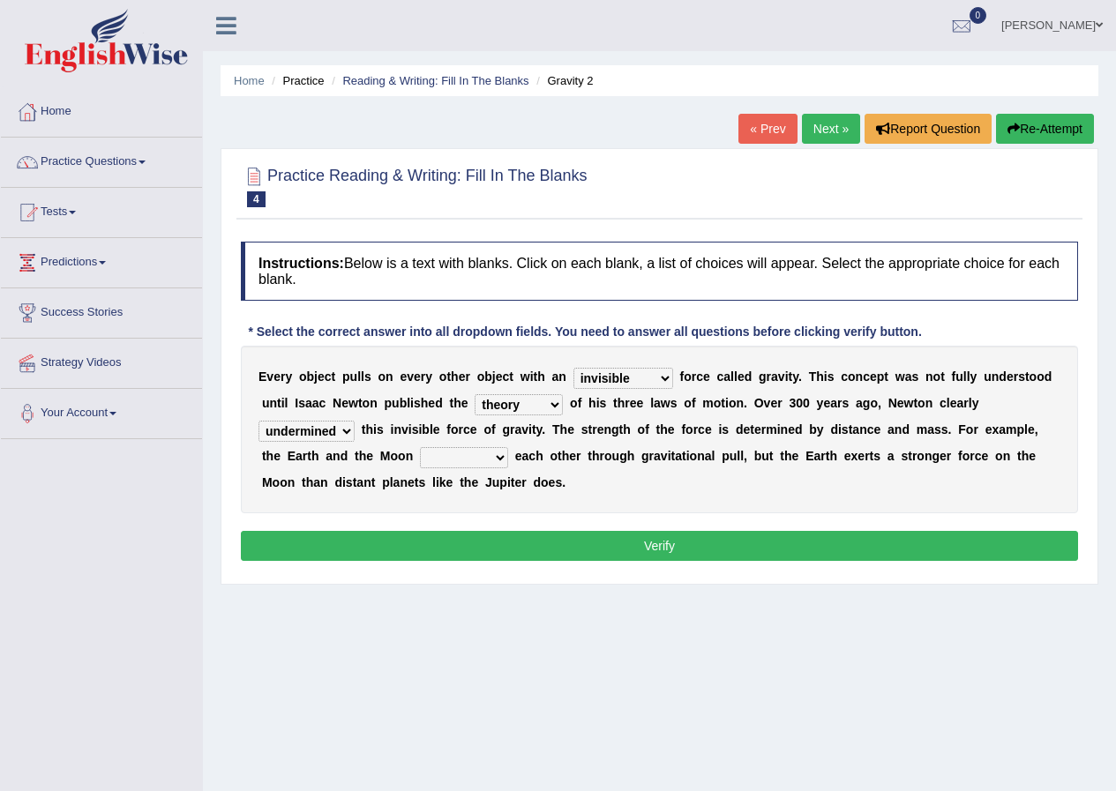
click at [420, 447] on select "affect spin evade span" at bounding box center [464, 457] width 88 height 21
click at [479, 460] on select "affect spin evade span" at bounding box center [464, 457] width 88 height 21
select select "affect"
click at [420, 447] on select "affect spin evade span" at bounding box center [464, 457] width 88 height 21
click at [335, 429] on select "explained undermined overturned realized" at bounding box center [306, 431] width 96 height 21
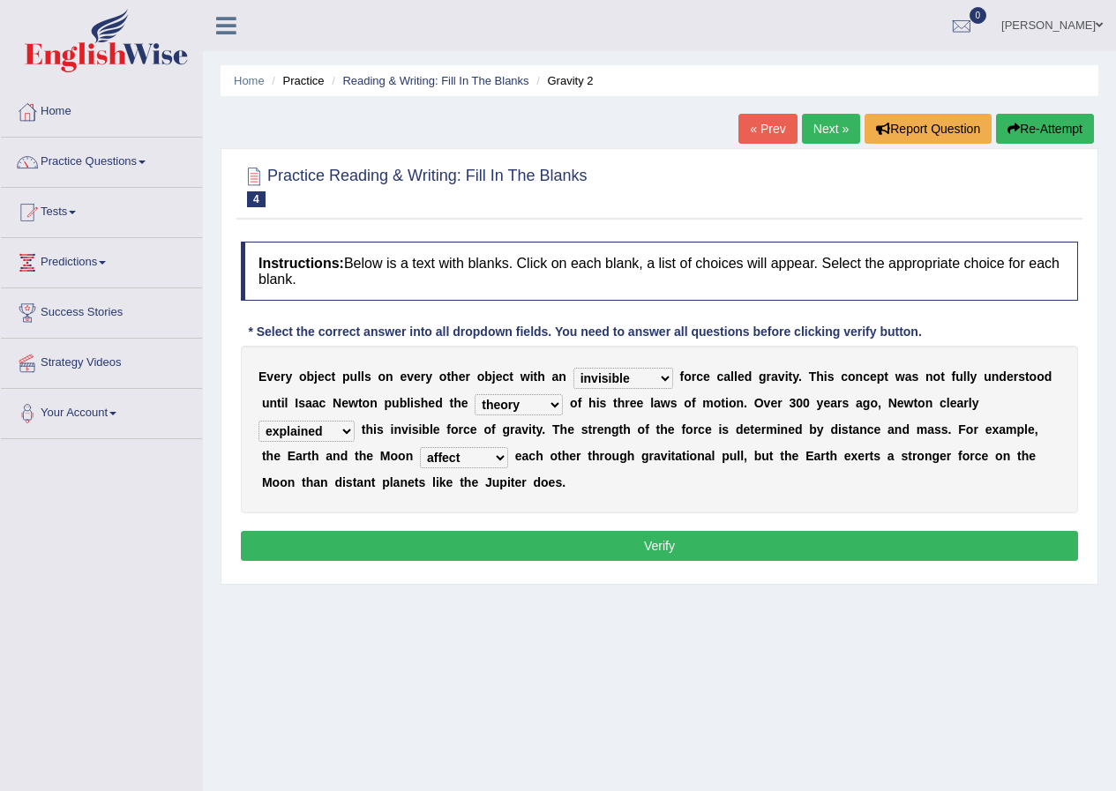
click at [258, 421] on select "explained undermined overturned realized" at bounding box center [306, 431] width 96 height 21
click at [336, 430] on select "explained undermined overturned realized" at bounding box center [306, 431] width 96 height 21
click at [258, 421] on select "explained undermined overturned realized" at bounding box center [306, 431] width 96 height 21
click at [302, 431] on select "explained undermined overturned realized" at bounding box center [306, 431] width 96 height 21
click at [258, 421] on select "explained undermined overturned realized" at bounding box center [306, 431] width 96 height 21
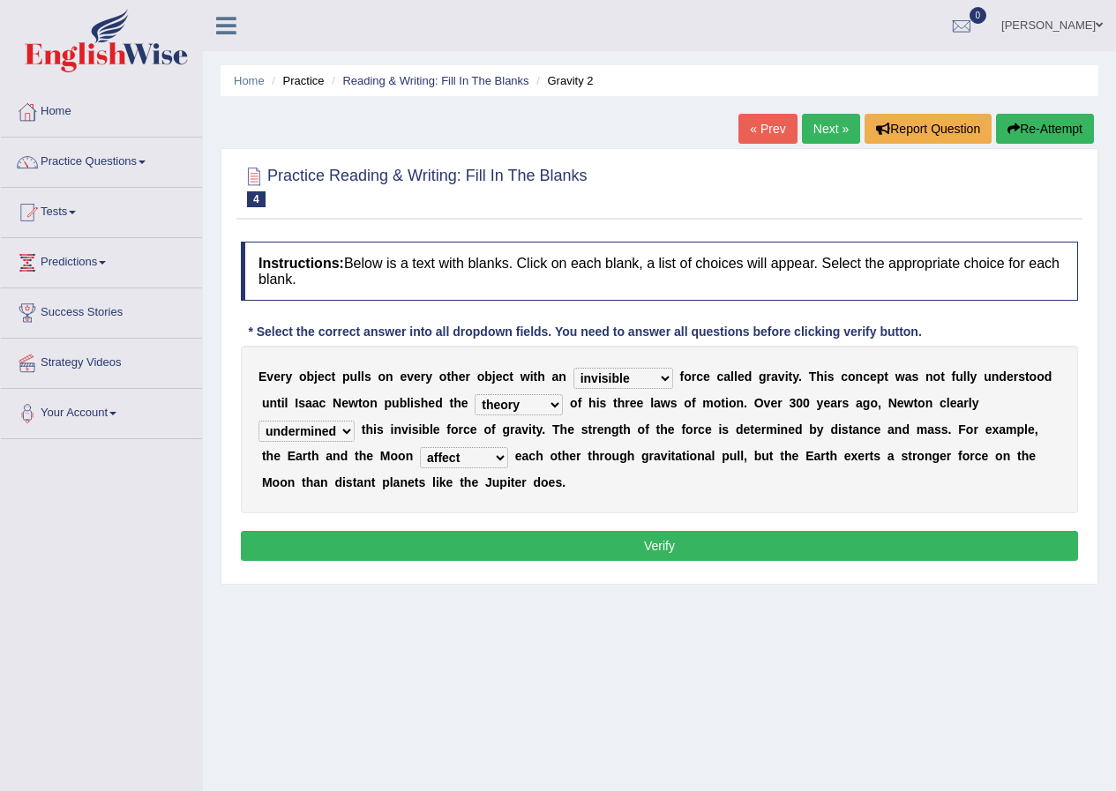
click at [315, 426] on select "explained undermined overturned realized" at bounding box center [306, 431] width 96 height 21
select select "explained"
click at [258, 421] on select "explained undermined overturned realized" at bounding box center [306, 431] width 96 height 21
click at [409, 556] on button "Verify" at bounding box center [659, 546] width 837 height 30
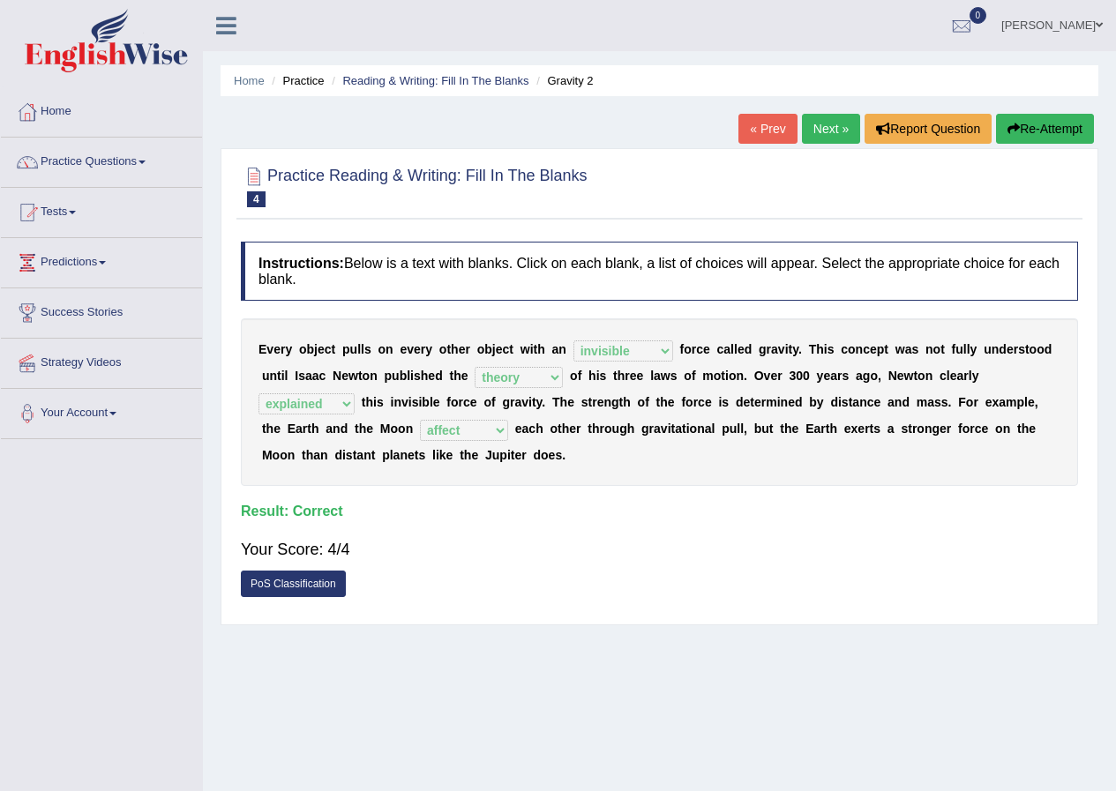
click at [827, 118] on link "Next »" at bounding box center [831, 129] width 58 height 30
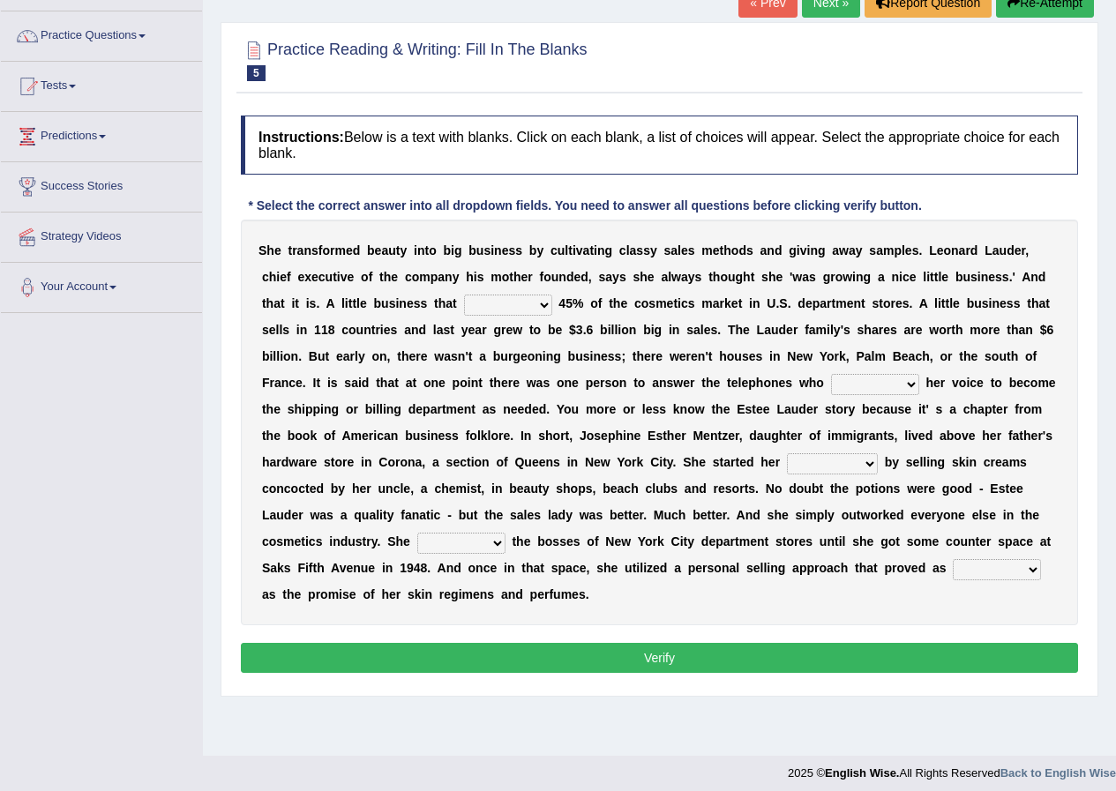
click at [503, 303] on select "has controls makes maintains" at bounding box center [508, 305] width 88 height 21
select select "maintains"
click at [464, 295] on select "has controls makes maintains" at bounding box center [508, 305] width 88 height 21
click at [877, 385] on select "switched changed raised used" at bounding box center [875, 384] width 88 height 21
select select "used"
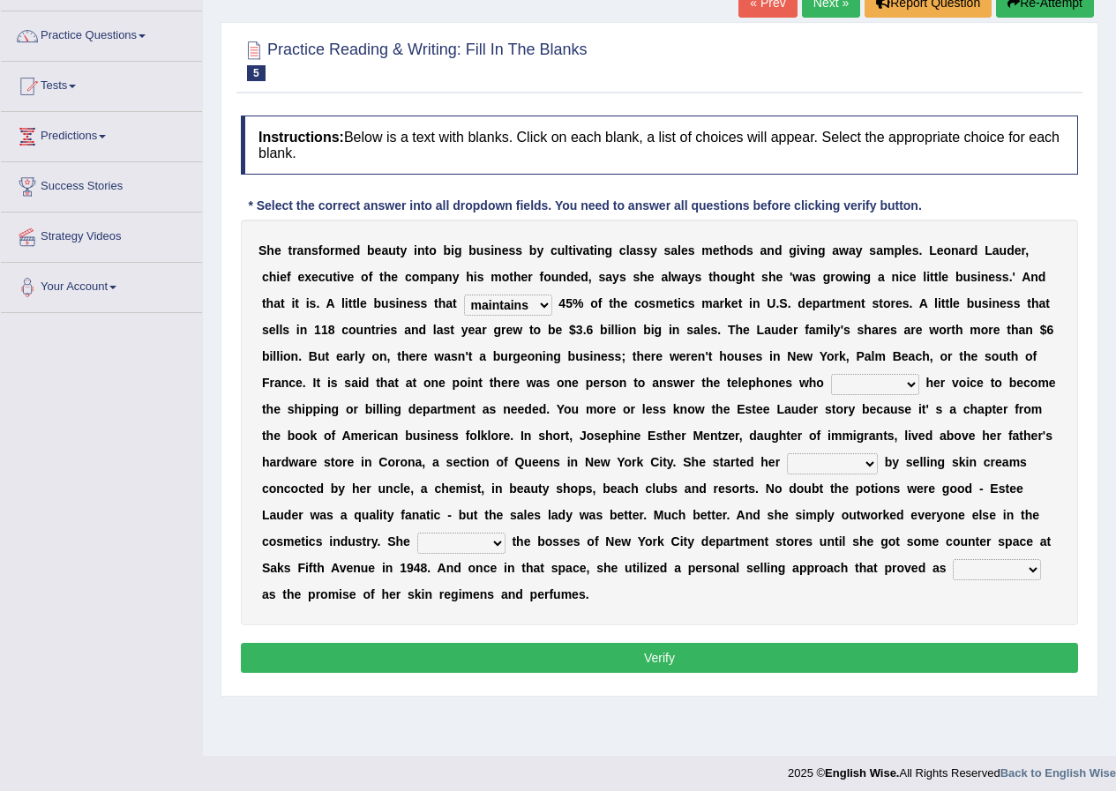
click at [831, 374] on select "switched changed raised used" at bounding box center [875, 384] width 88 height 21
click at [803, 466] on select "job institute companion enterprise" at bounding box center [832, 463] width 91 height 21
select select "companion"
click at [787, 453] on select "job institute companion enterprise" at bounding box center [832, 463] width 91 height 21
click at [465, 536] on select "stated bridged stalked heaved" at bounding box center [461, 543] width 88 height 21
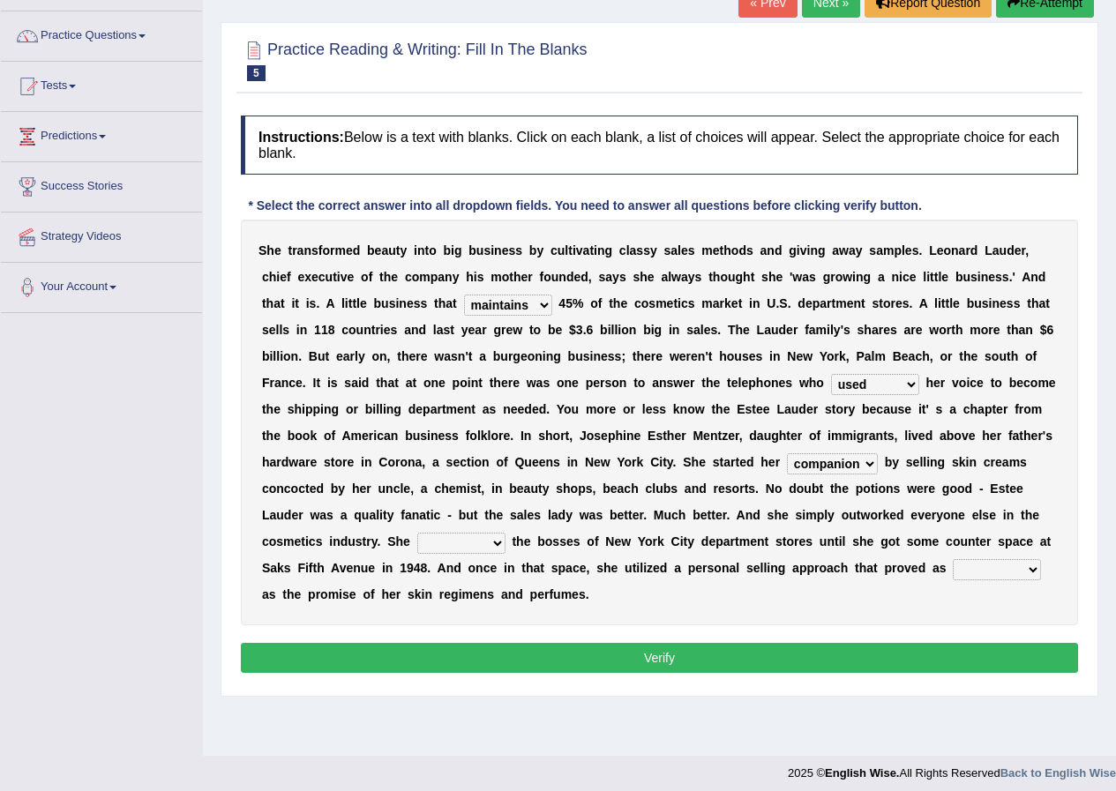
click at [417, 533] on select "stated bridged stalked heaved" at bounding box center [461, 543] width 88 height 21
click at [491, 543] on select "stated bridged stalked heaved" at bounding box center [461, 543] width 88 height 21
click at [684, 559] on div "S h e t r a n s f o r m e d b e a u t y i n t o b i g b u s i n e s s b y c u l…" at bounding box center [659, 423] width 837 height 406
click at [458, 543] on select "stated bridged stalked heaved" at bounding box center [461, 543] width 88 height 21
select select "heaved"
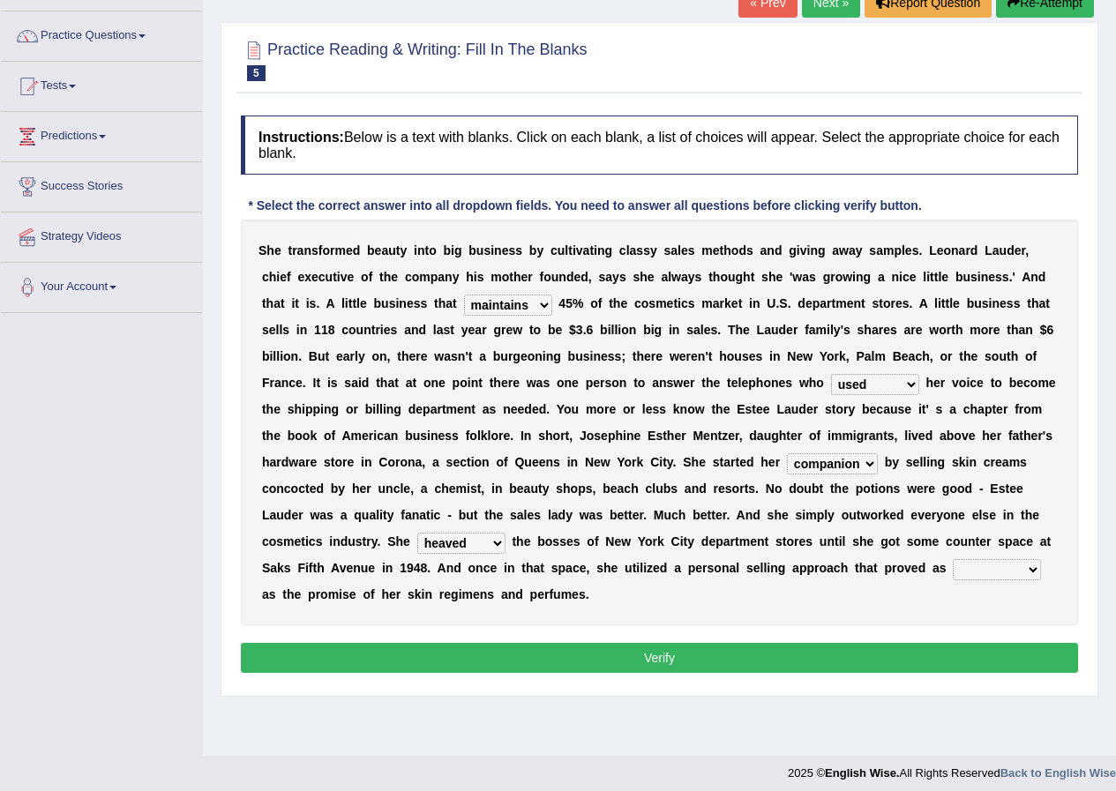
click at [417, 533] on select "stated bridged stalked heaved" at bounding box center [461, 543] width 88 height 21
click at [1007, 569] on select "potent ruthless potential expensive" at bounding box center [996, 569] width 88 height 21
select select "potential"
click at [952, 559] on select "potent ruthless potential expensive" at bounding box center [996, 569] width 88 height 21
click at [1005, 567] on select "potent ruthless potential expensive" at bounding box center [996, 569] width 88 height 21
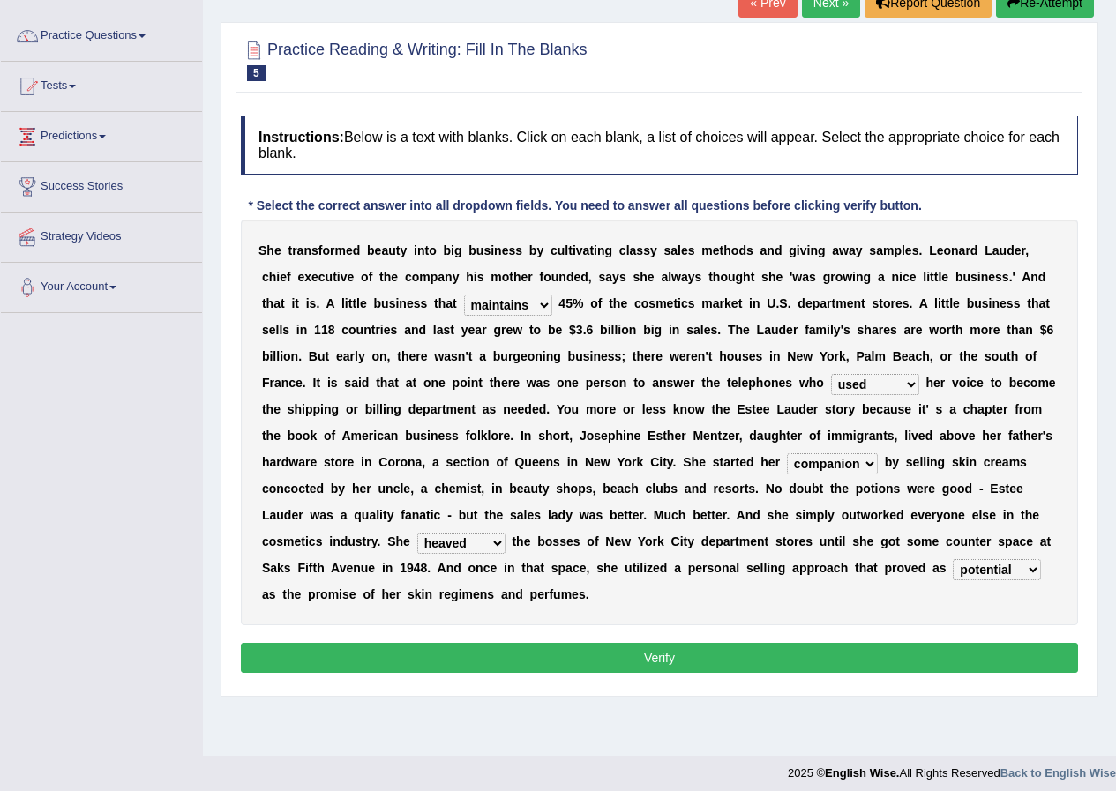
click at [1035, 528] on div "S h e t r a n s f o r m e d b e a u t y i n t o b i g b u s i n e s s b y c u l…" at bounding box center [659, 423] width 837 height 406
click at [497, 307] on select "has controls makes maintains" at bounding box center [508, 305] width 88 height 21
click at [464, 295] on select "has controls makes maintains" at bounding box center [508, 305] width 88 height 21
click at [527, 303] on select "has controls makes maintains" at bounding box center [508, 305] width 88 height 21
select select "maintains"
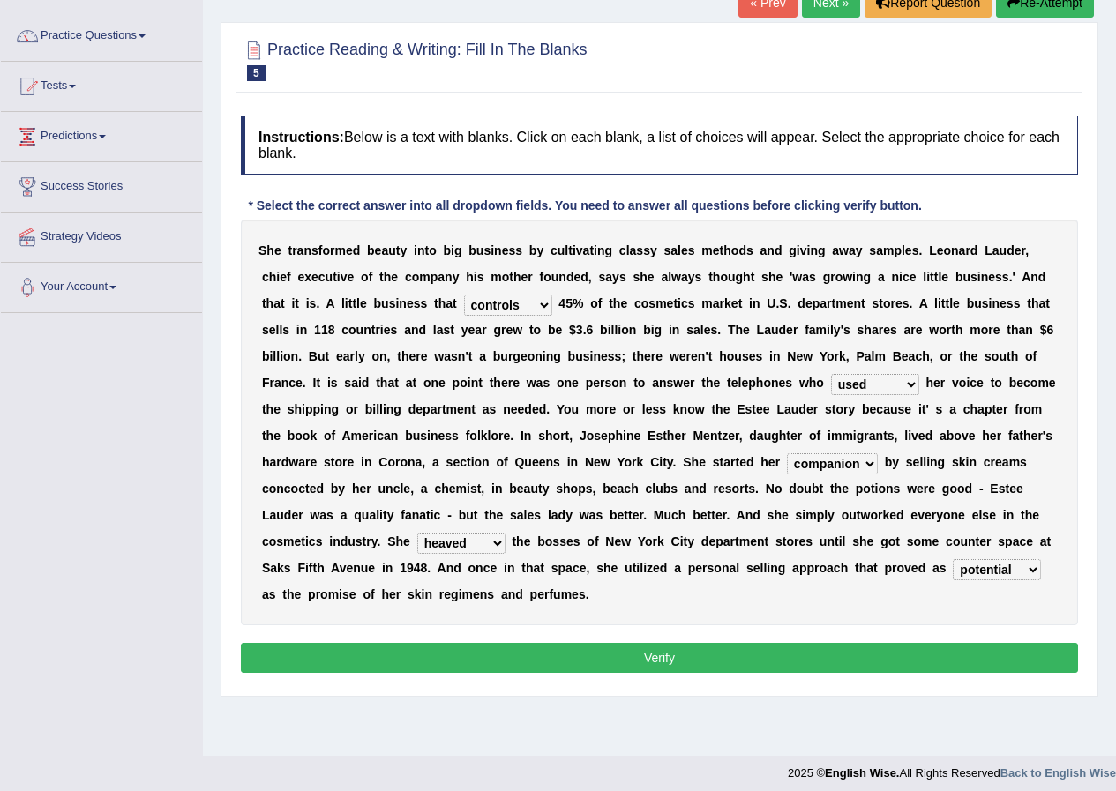
click at [464, 295] on select "has controls makes maintains" at bounding box center [508, 305] width 88 height 21
click at [537, 305] on select "has controls makes maintains" at bounding box center [508, 305] width 88 height 21
click at [626, 439] on div "S h e t r a n s f o r m e d b e a u t y i n t o b i g b u s i n e s s b y c u l…" at bounding box center [659, 423] width 837 height 406
click at [897, 384] on select "switched changed raised used" at bounding box center [875, 384] width 88 height 21
select select "switched"
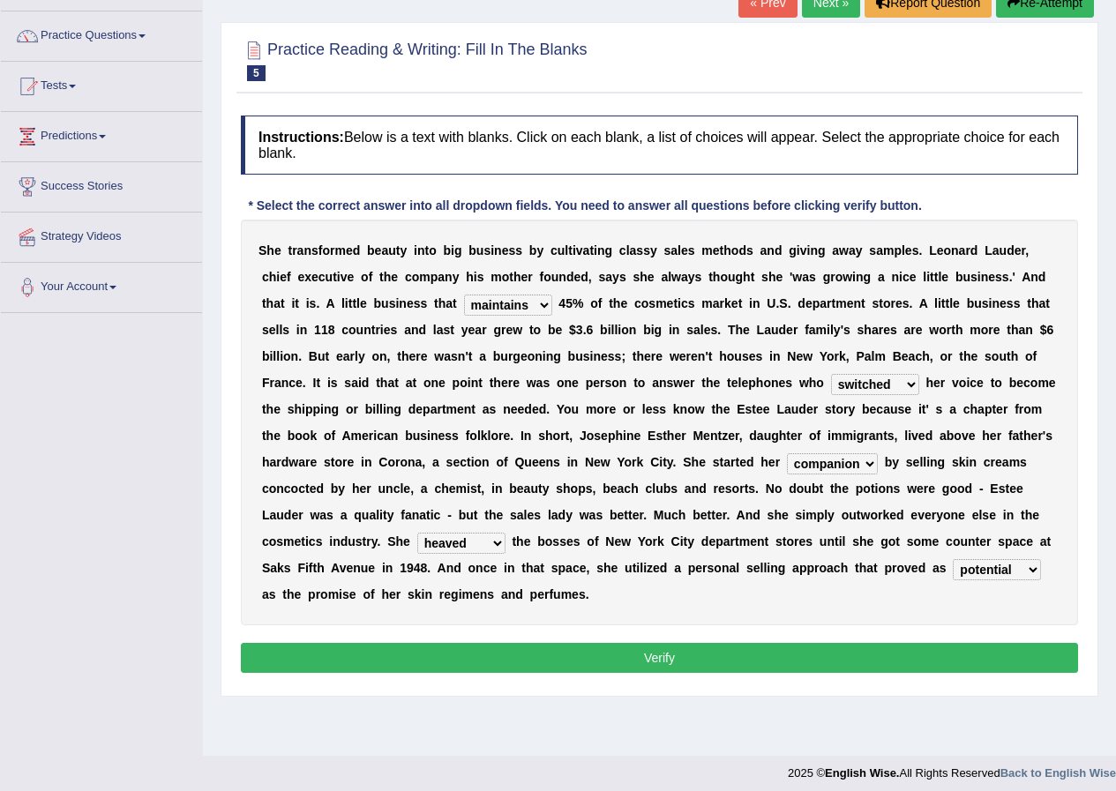
click at [831, 374] on select "switched changed raised used" at bounding box center [875, 384] width 88 height 21
click at [815, 467] on select "job institute companion enterprise" at bounding box center [832, 463] width 91 height 21
select select "job"
click at [787, 453] on select "job institute companion enterprise" at bounding box center [832, 463] width 91 height 21
click at [732, 655] on button "Verify" at bounding box center [659, 658] width 837 height 30
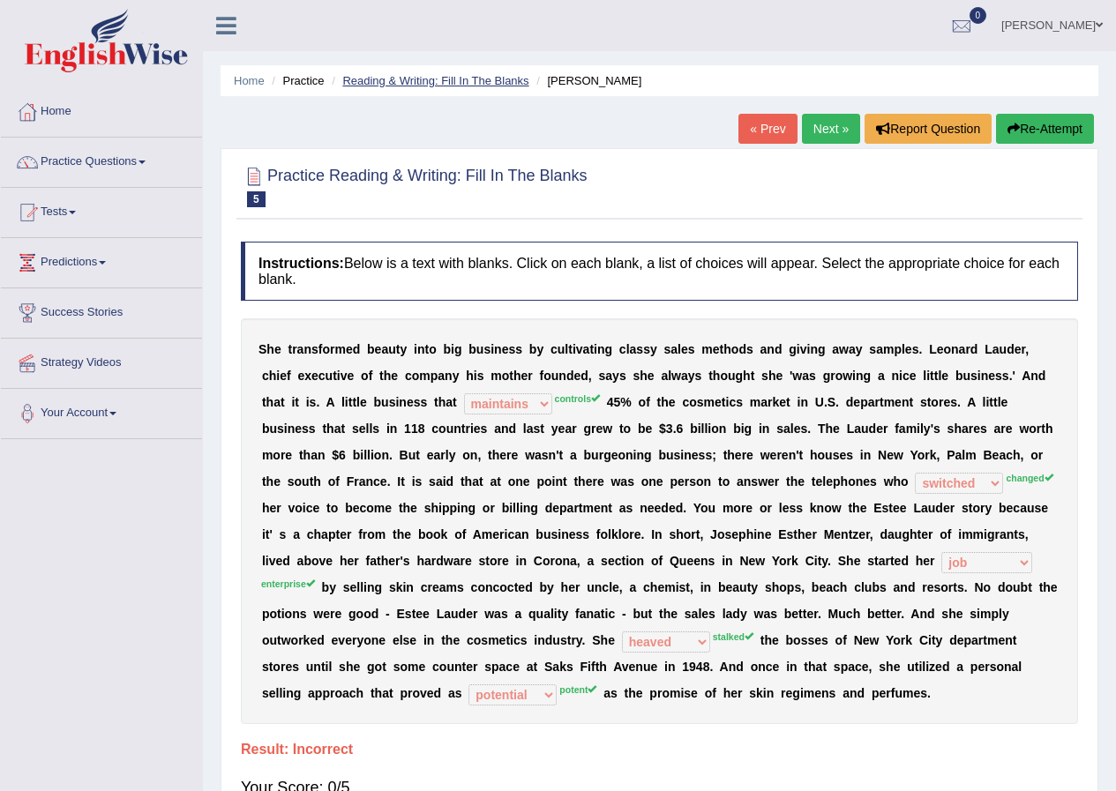
click at [481, 78] on link "Reading & Writing: Fill In The Blanks" at bounding box center [435, 80] width 186 height 13
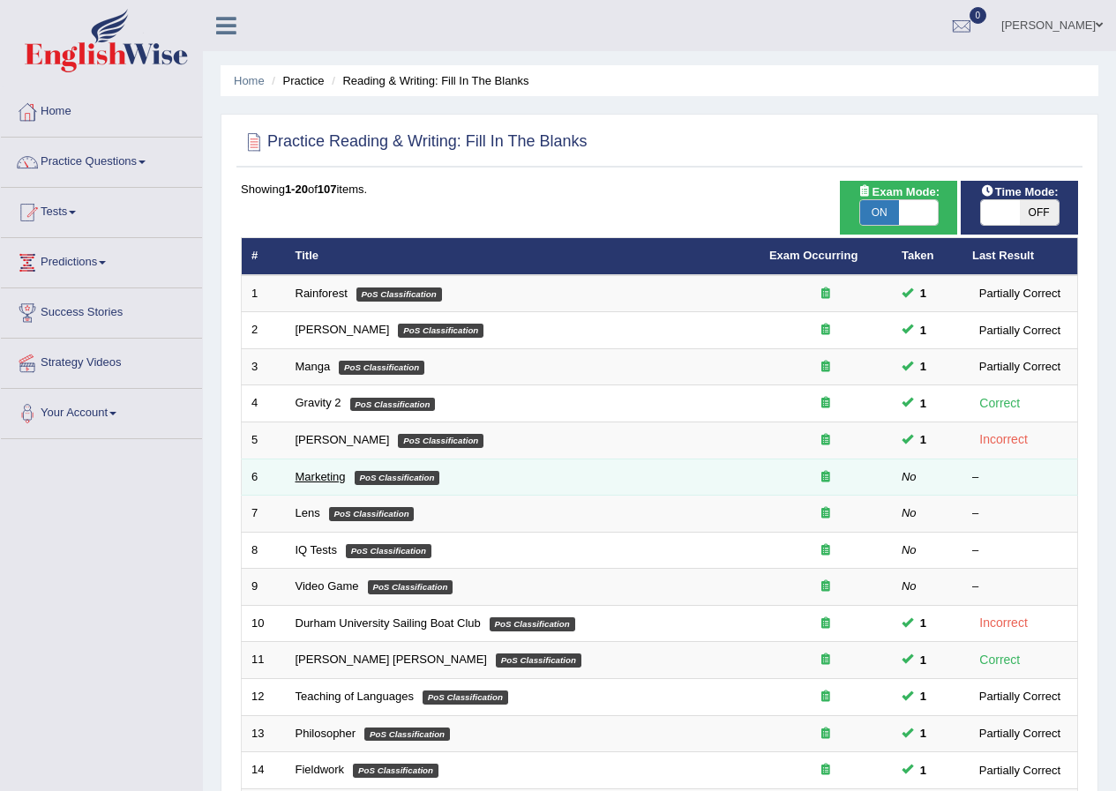
click at [317, 473] on link "Marketing" at bounding box center [320, 476] width 50 height 13
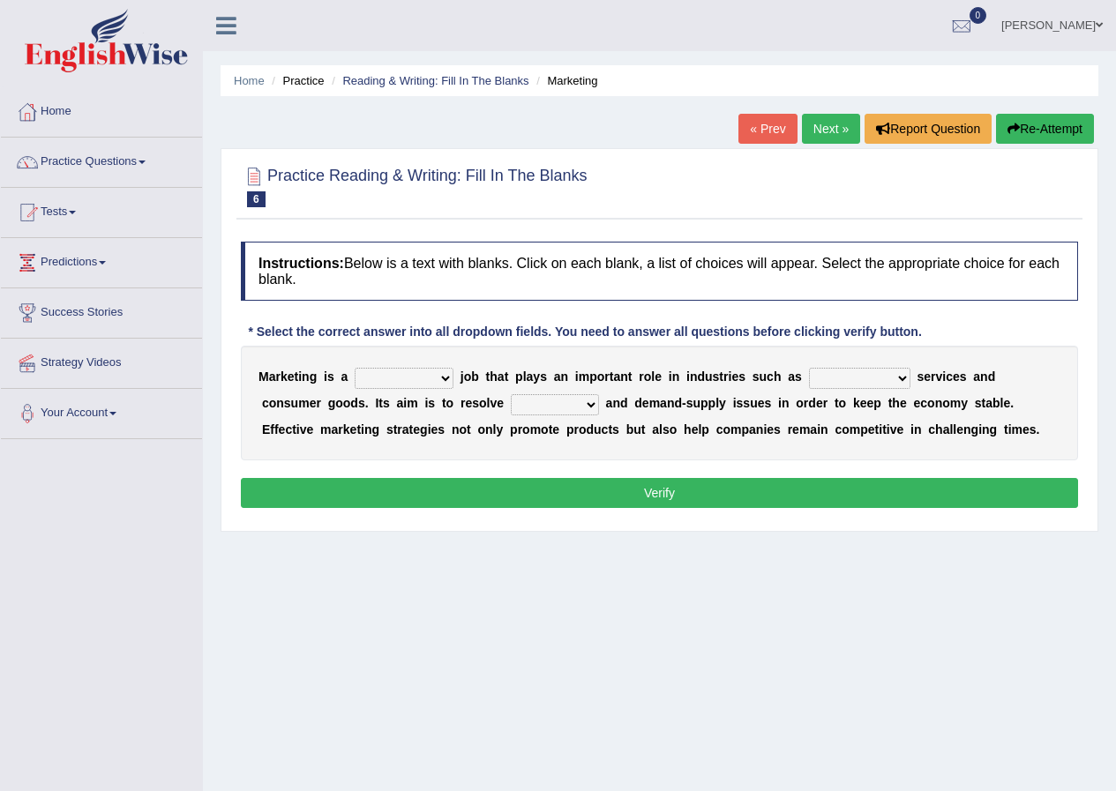
click at [382, 385] on select "professional flexible parochial descriptive" at bounding box center [404, 378] width 99 height 21
select select "professional"
click at [355, 368] on select "professional flexible parochial descriptive" at bounding box center [404, 378] width 99 height 21
click at [837, 379] on select "civil financial conventional foremost" at bounding box center [859, 378] width 101 height 21
select select "financial"
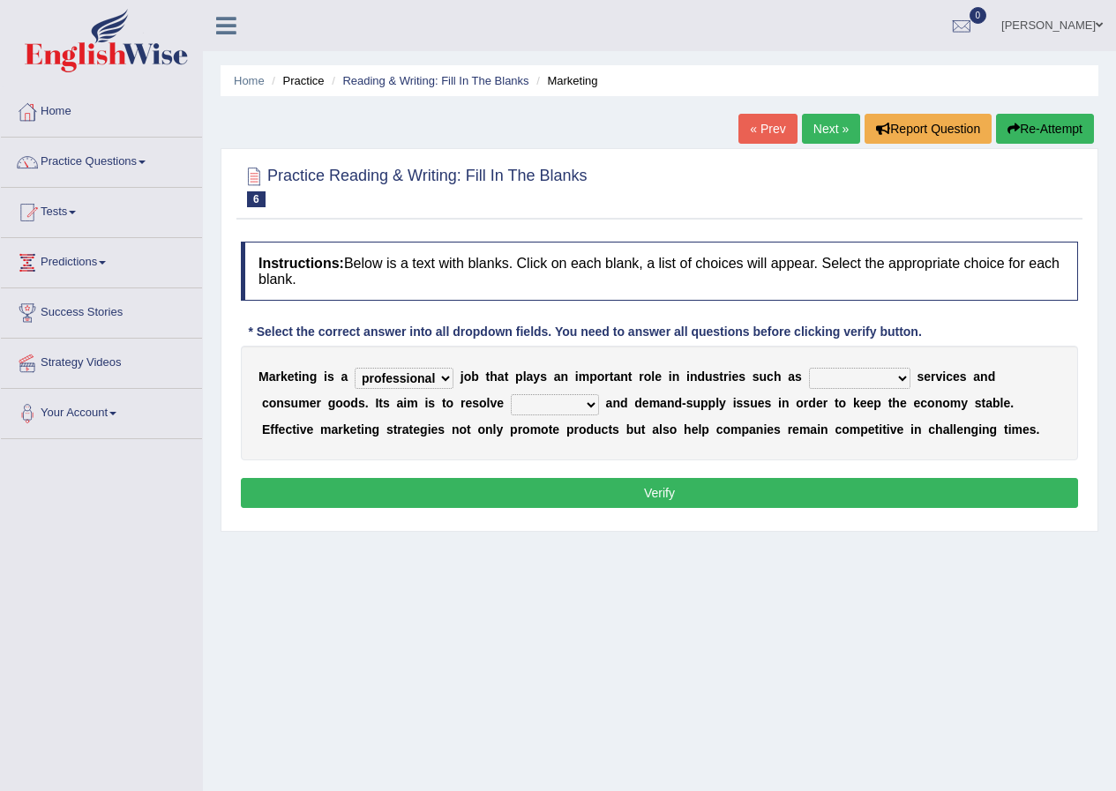
click at [809, 368] on select "civil financial conventional foremost" at bounding box center [859, 378] width 101 height 21
click at [564, 405] on select "imbalance excess symmetry budget" at bounding box center [555, 404] width 88 height 21
select select "imbalance"
click at [511, 394] on select "imbalance excess symmetry budget" at bounding box center [555, 404] width 88 height 21
click at [439, 377] on select "professional flexible parochial descriptive" at bounding box center [404, 378] width 99 height 21
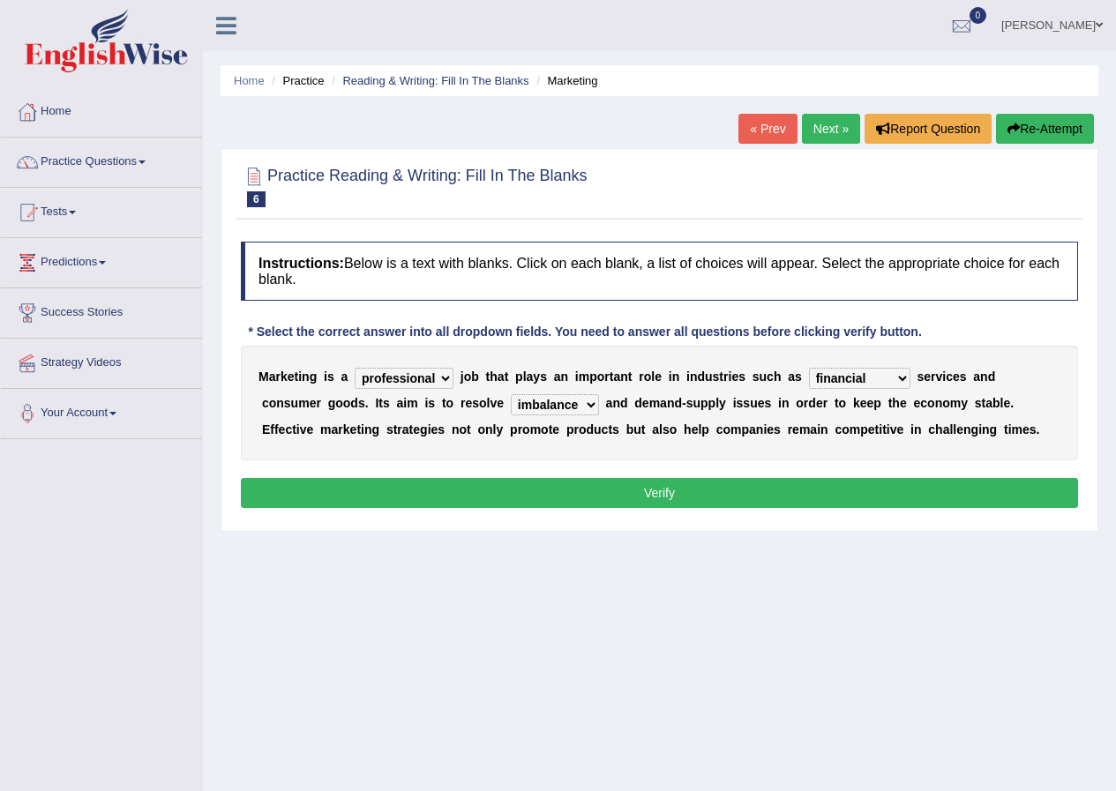
click at [439, 377] on select "professional flexible parochial descriptive" at bounding box center [404, 378] width 99 height 21
click at [593, 489] on button "Verify" at bounding box center [659, 493] width 837 height 30
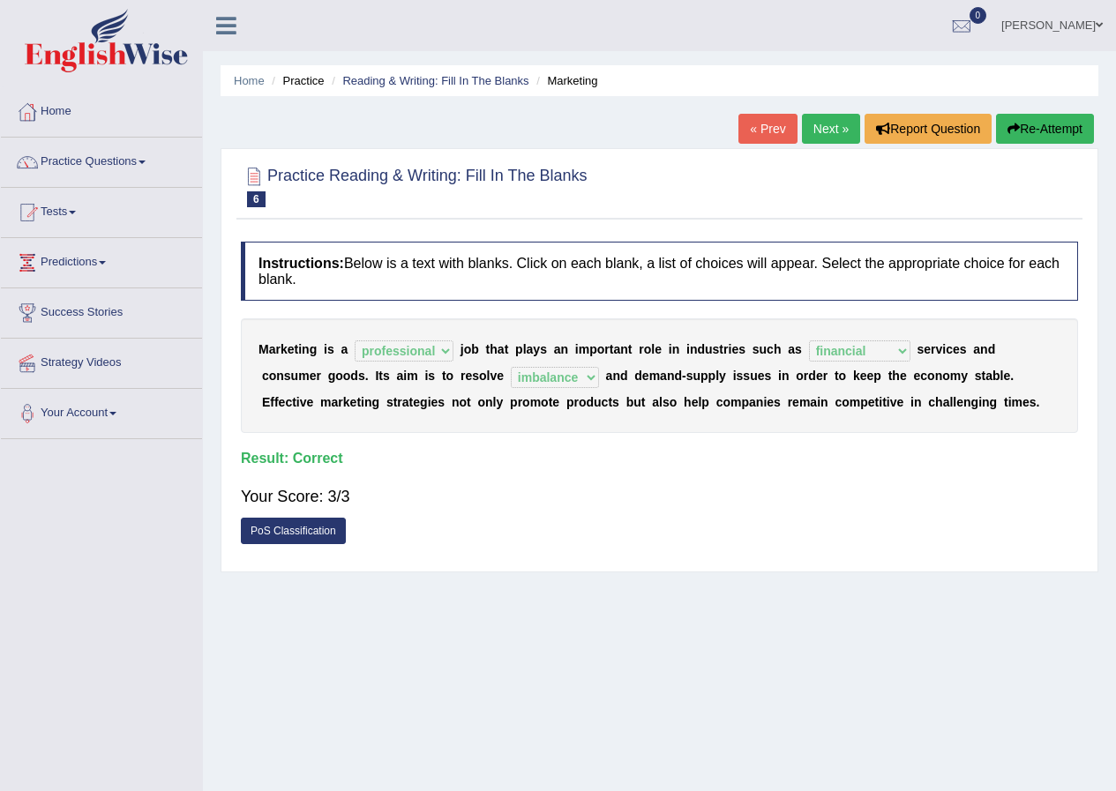
click at [833, 132] on link "Next »" at bounding box center [831, 129] width 58 height 30
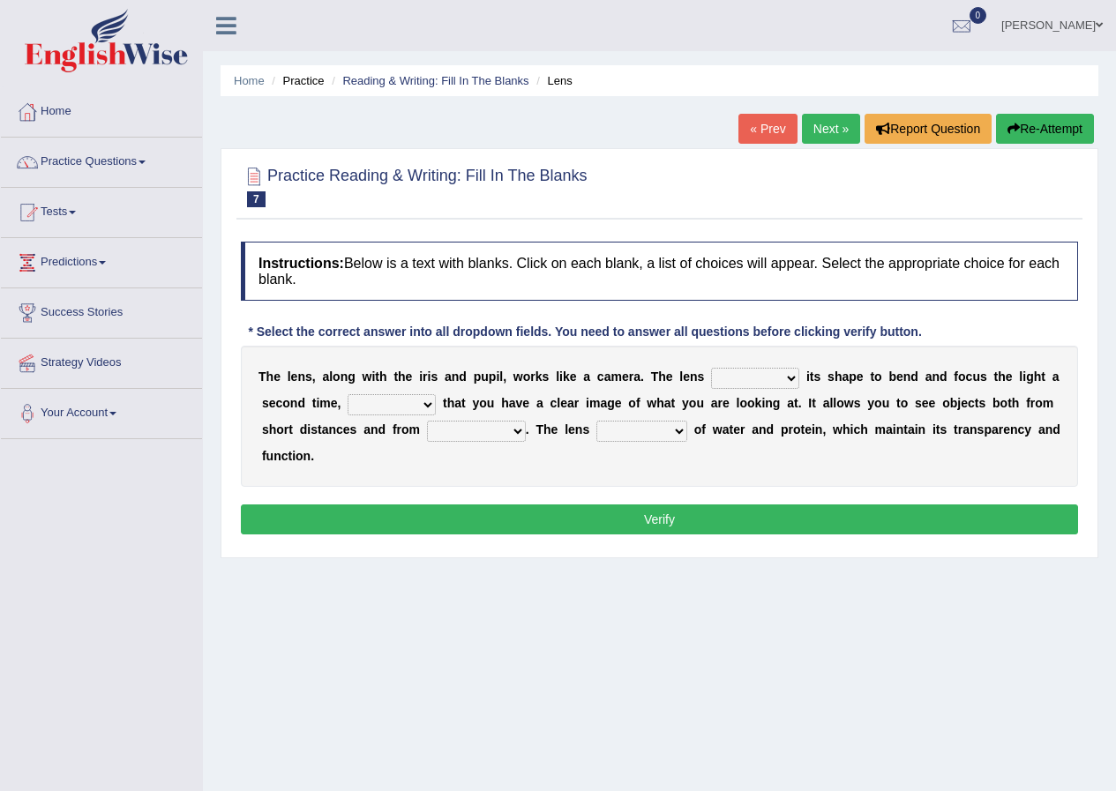
click at [747, 376] on select "adjusts shows selects presents" at bounding box center [755, 378] width 88 height 21
select select "adjusts"
click at [711, 368] on select "adjusts shows selects presents" at bounding box center [755, 378] width 88 height 21
click at [402, 407] on select "ensures to ensure ensure ensured" at bounding box center [391, 404] width 88 height 21
select select "to ensure"
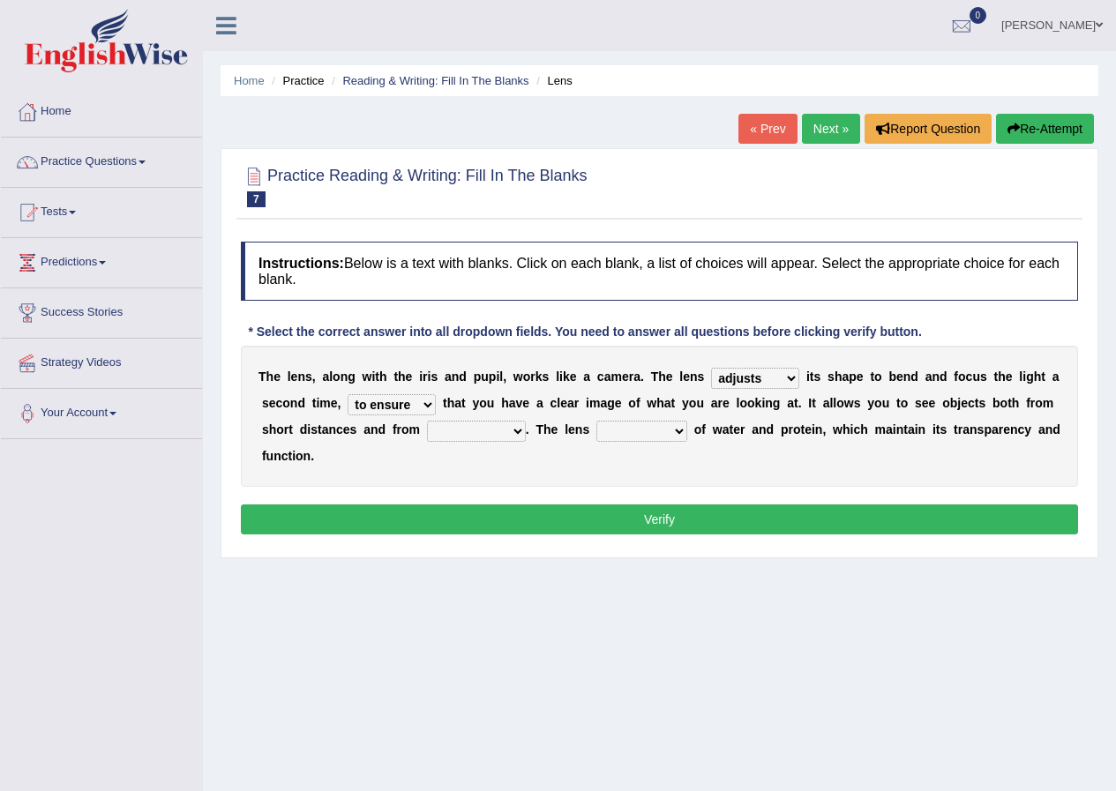
click at [347, 394] on select "ensures to ensure ensure ensured" at bounding box center [391, 404] width 88 height 21
click at [461, 434] on select "far away in between further apart all along" at bounding box center [476, 431] width 99 height 21
select select "far away"
click at [427, 421] on select "far away in between further apart all along" at bounding box center [476, 431] width 99 height 21
click at [647, 422] on select "constitutes comprises composes consists" at bounding box center [641, 431] width 91 height 21
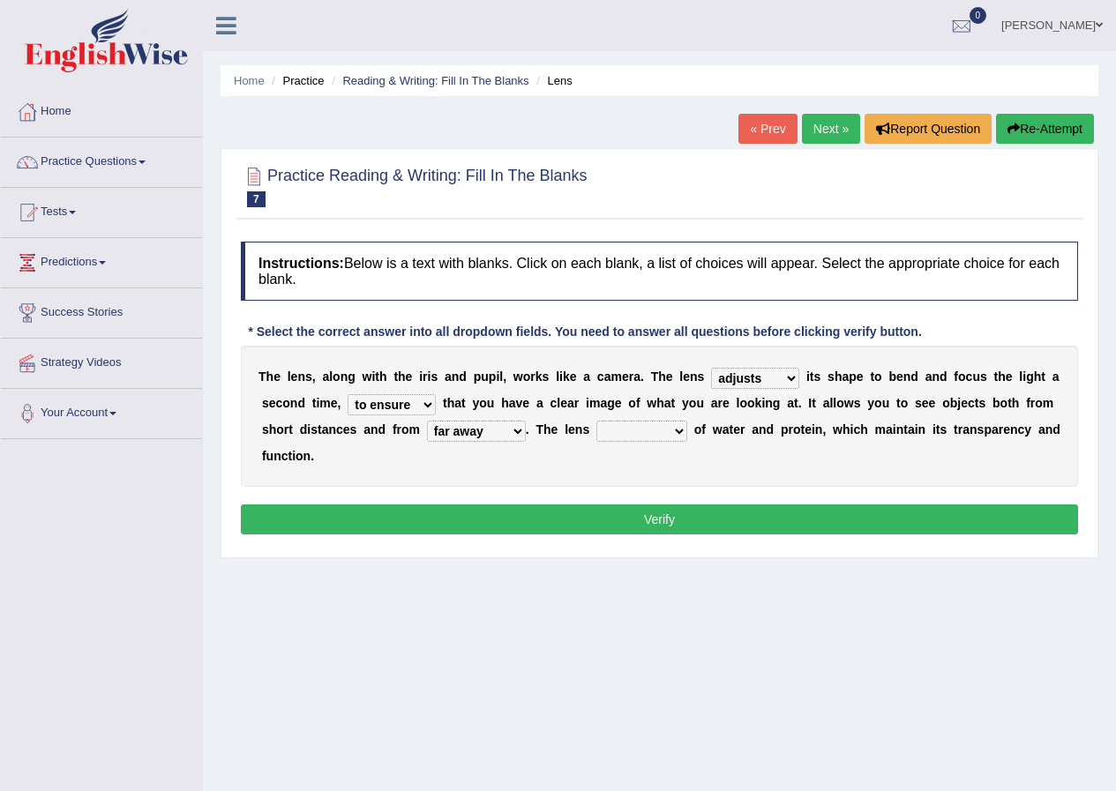
select select "consists"
click at [596, 421] on select "constitutes comprises composes consists" at bounding box center [641, 431] width 91 height 21
click at [654, 515] on button "Verify" at bounding box center [659, 519] width 837 height 30
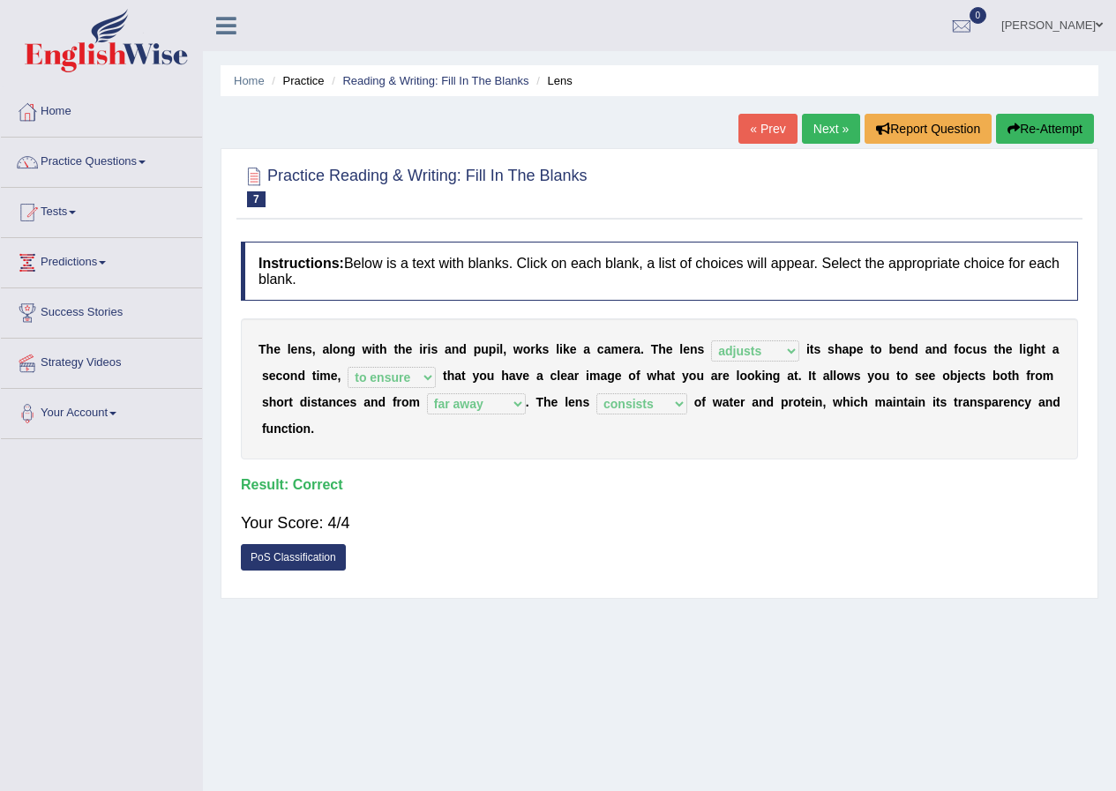
click at [814, 136] on link "Next »" at bounding box center [831, 129] width 58 height 30
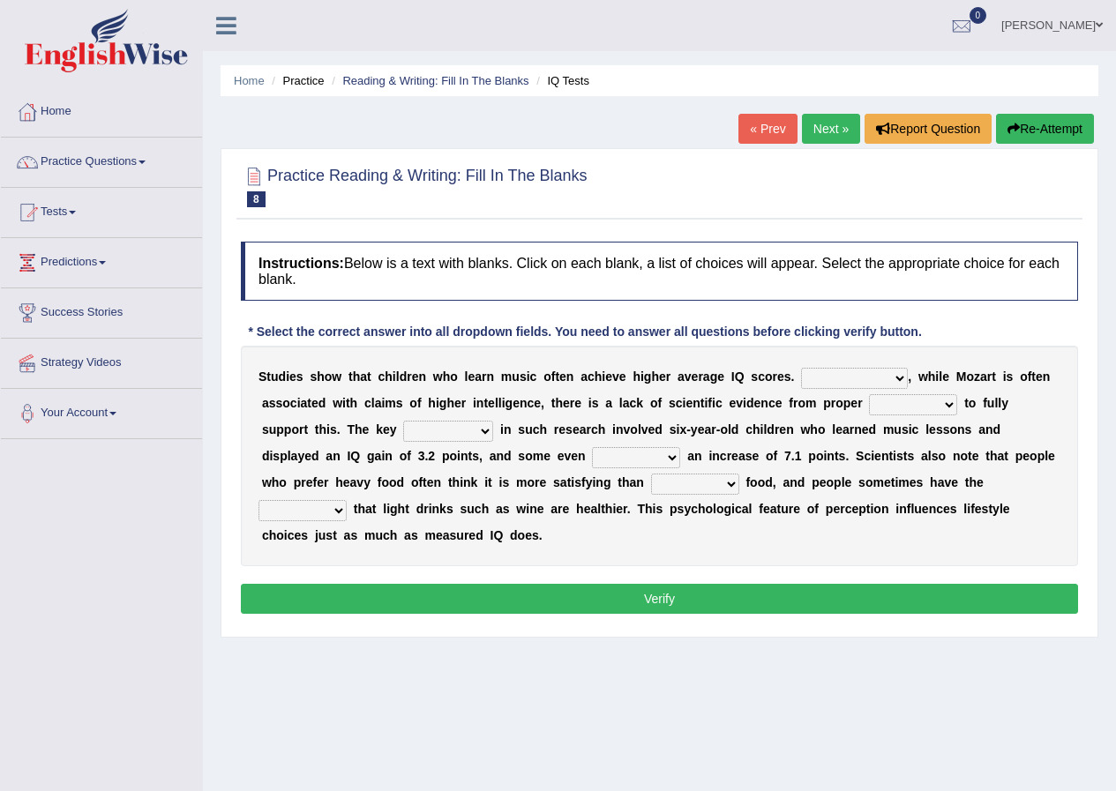
click at [828, 373] on select "However Therefore Consequently While" at bounding box center [854, 378] width 107 height 21
select select "However"
click at [801, 368] on select "However Therefore Consequently While" at bounding box center [854, 378] width 107 height 21
click at [898, 394] on select "test tests testing tested" at bounding box center [913, 404] width 88 height 21
click at [430, 71] on ul "Home Practice Reading & Writing: Fill In The Blanks IQ Tests" at bounding box center [659, 80] width 878 height 31
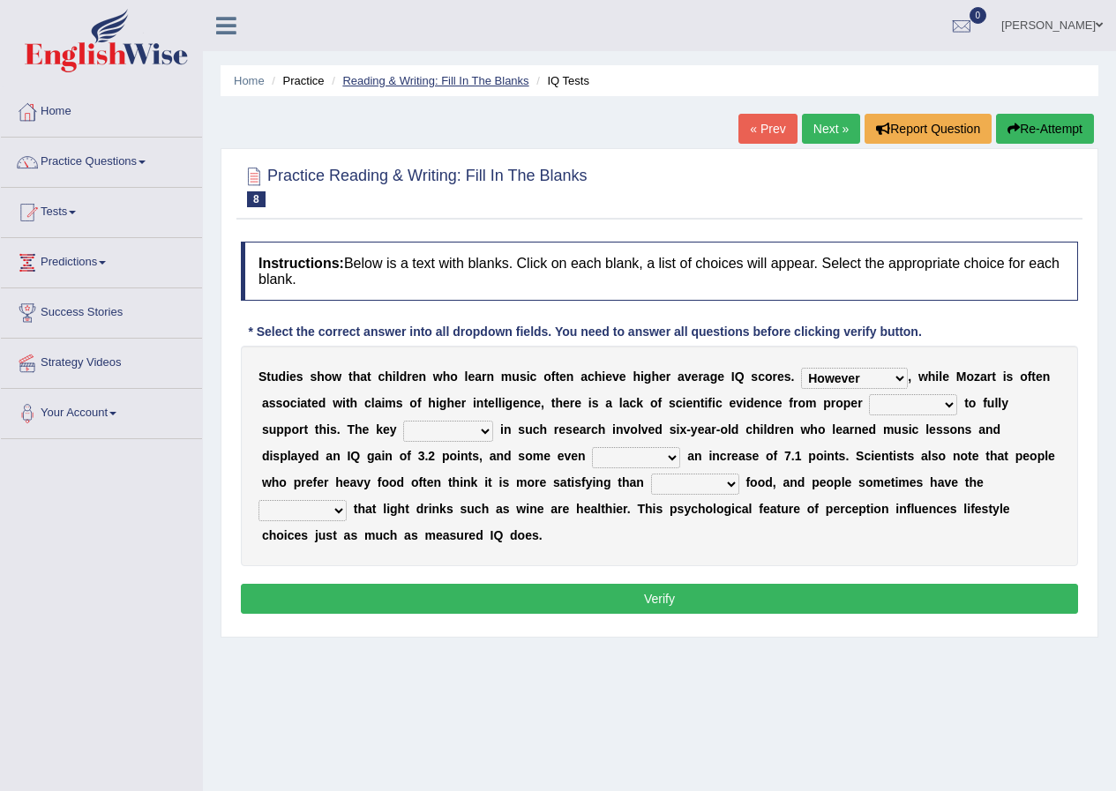
click at [432, 85] on link "Reading & Writing: Fill In The Blanks" at bounding box center [435, 80] width 186 height 13
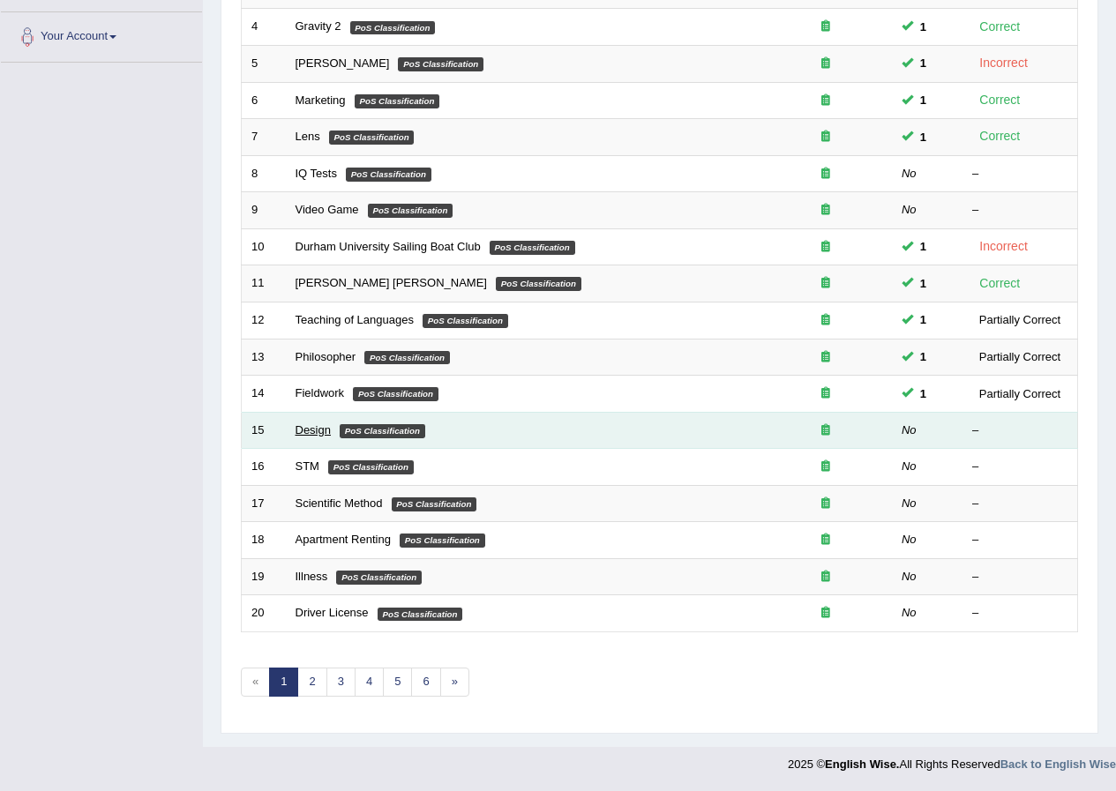
click at [315, 435] on link "Design" at bounding box center [312, 429] width 35 height 13
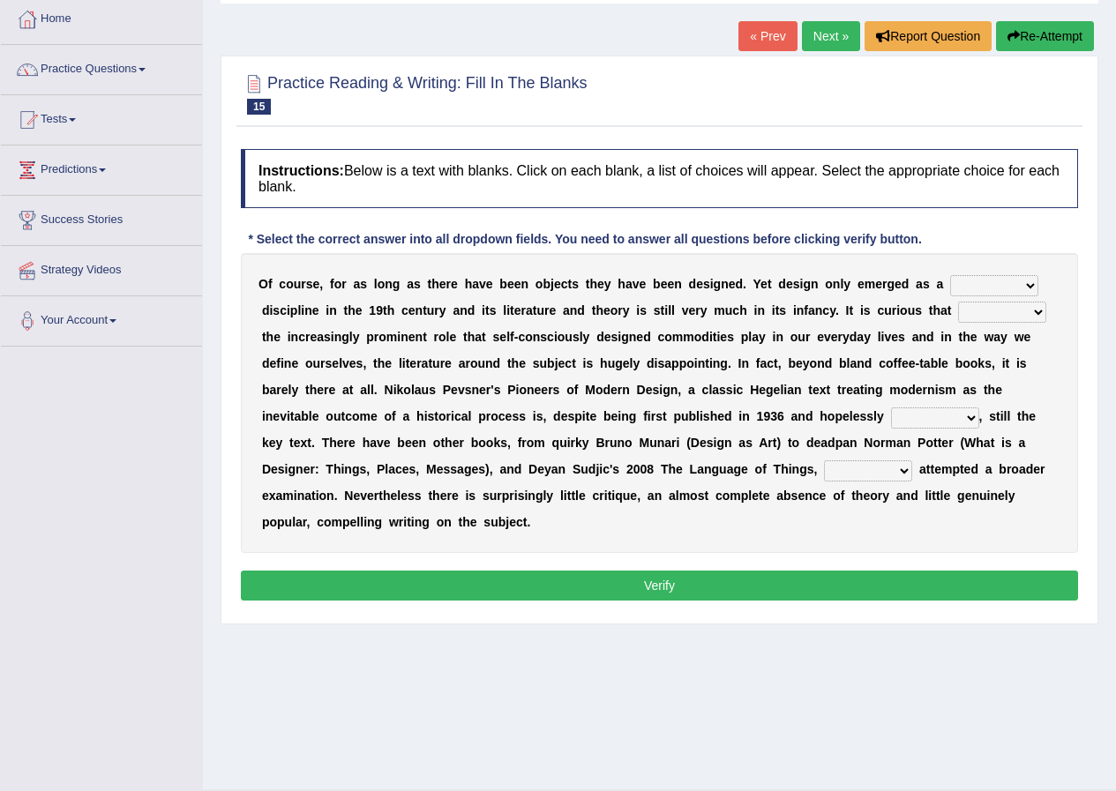
scroll to position [135, 0]
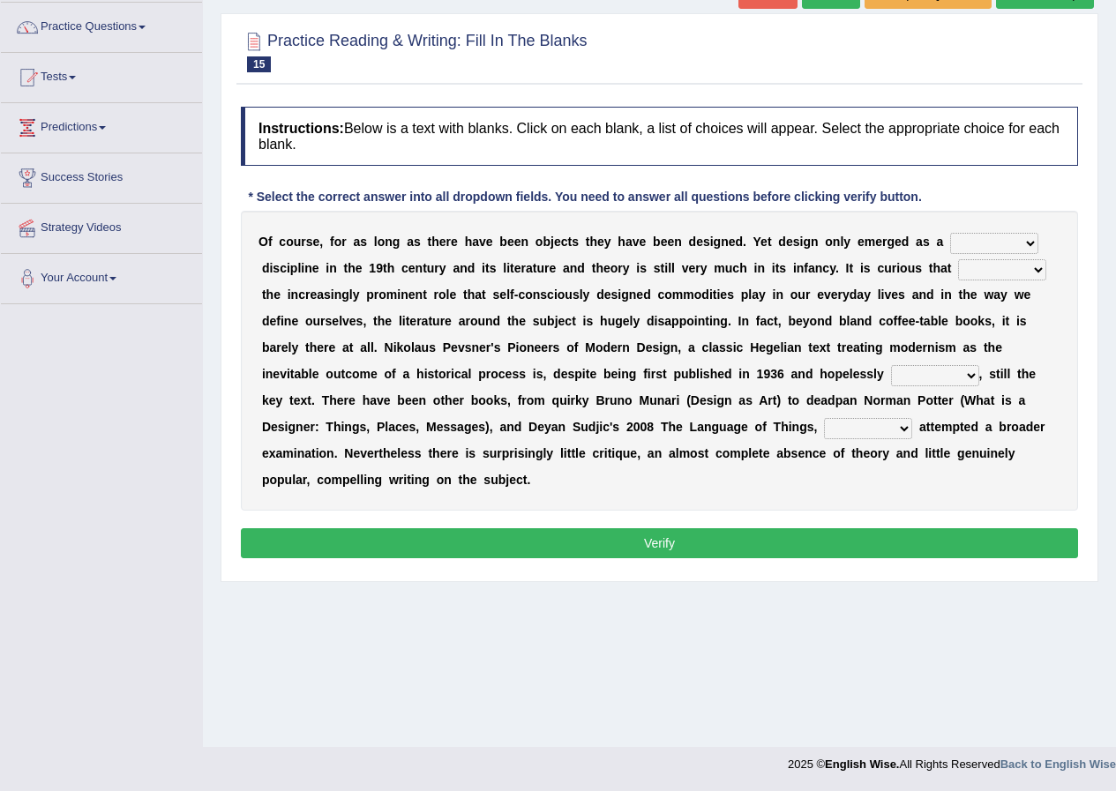
click at [994, 242] on select "bilateral ubiquitous foremost dedicated" at bounding box center [994, 243] width 88 height 21
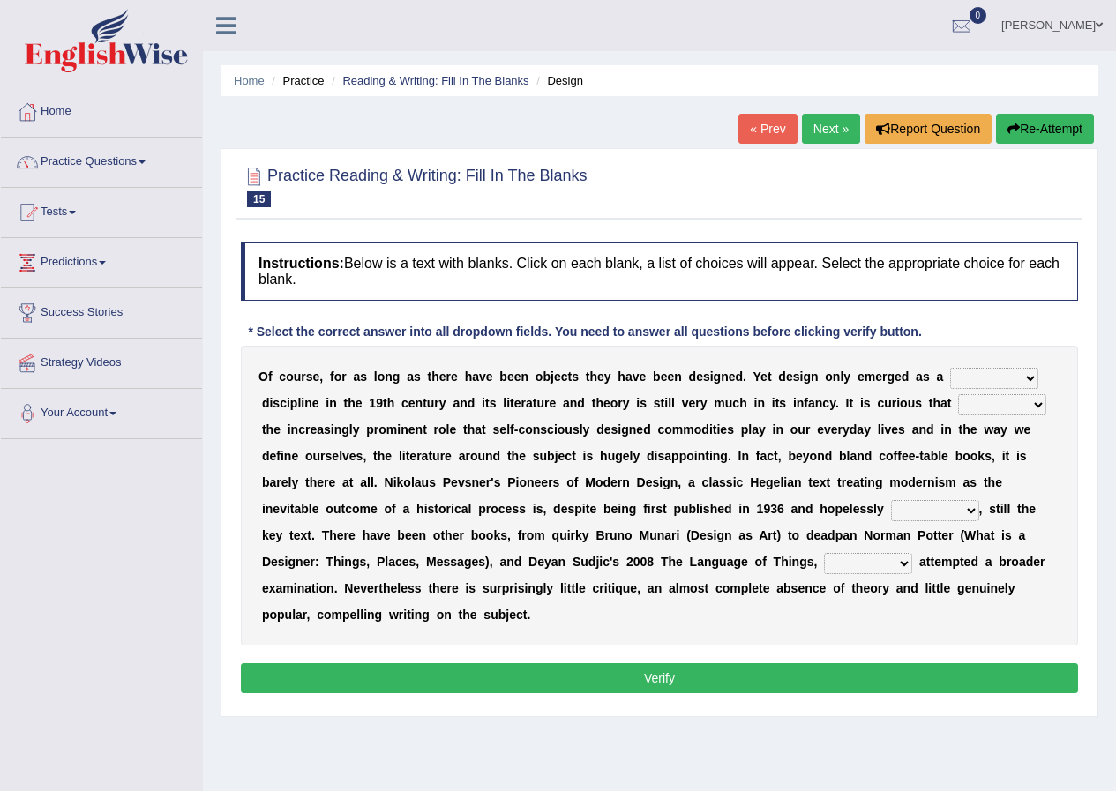
click at [432, 77] on link "Reading & Writing: Fill In The Blanks" at bounding box center [435, 80] width 186 height 13
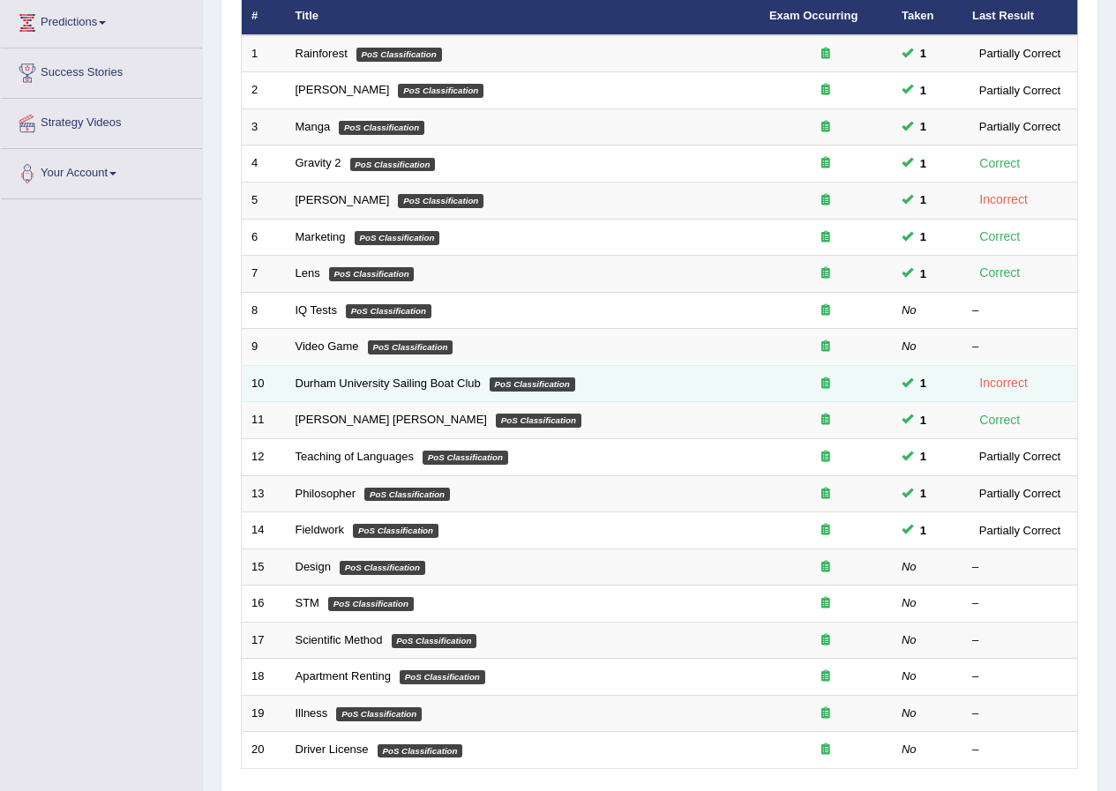
scroll to position [377, 0]
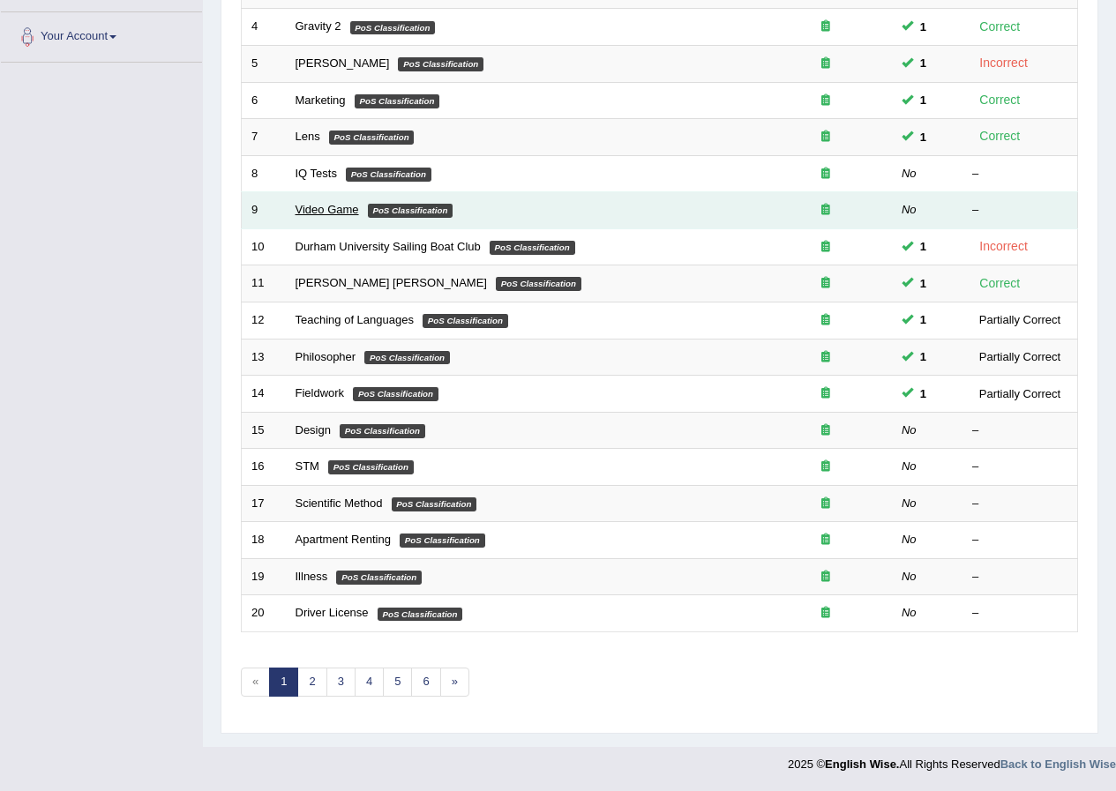
click at [324, 206] on link "Video Game" at bounding box center [326, 209] width 63 height 13
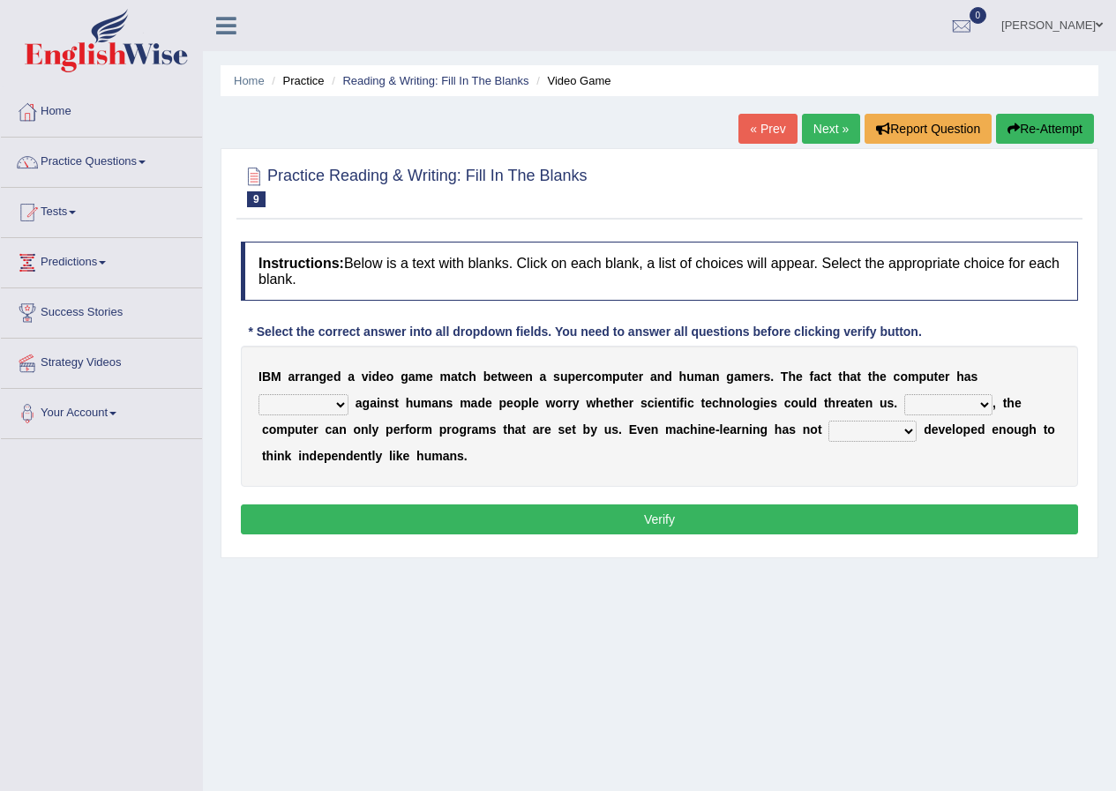
click at [320, 405] on select "competed fought acted challenged" at bounding box center [303, 404] width 90 height 21
click at [598, 418] on div "I B M a r r a n g e d a v i d e o g a m e m a t c h b e t w e e n a s u p e r c…" at bounding box center [659, 416] width 837 height 141
click at [973, 408] on select "Moreover However Thus So" at bounding box center [948, 404] width 88 height 21
click at [699, 361] on div "I B M a r r a n g e d a v i d e o g a m e m a t c h b e t w e e n a s u p e r c…" at bounding box center [659, 416] width 837 height 141
click at [324, 400] on select "competed fought acted challenged" at bounding box center [303, 404] width 90 height 21
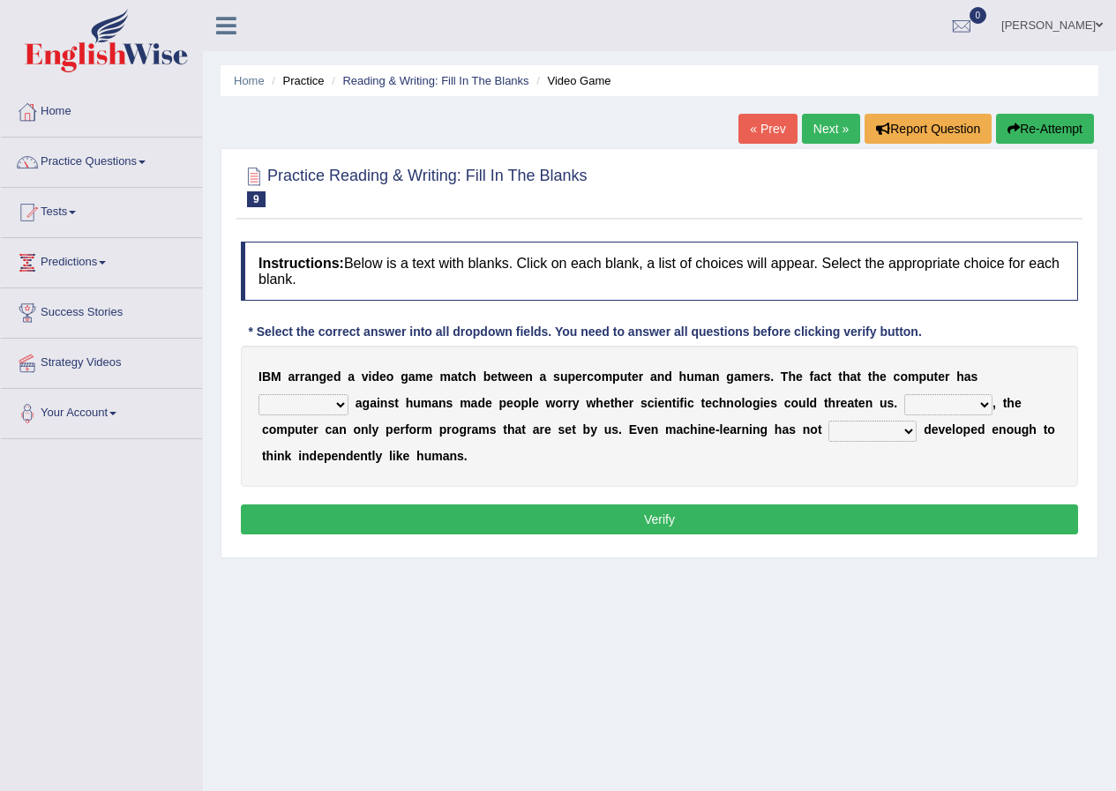
select select "competed"
click at [258, 394] on select "competed fought acted challenged" at bounding box center [303, 404] width 90 height 21
click at [931, 402] on select "Moreover However Thus So" at bounding box center [948, 404] width 88 height 21
select select "Moreover"
click at [904, 394] on select "Moreover However Thus So" at bounding box center [948, 404] width 88 height 21
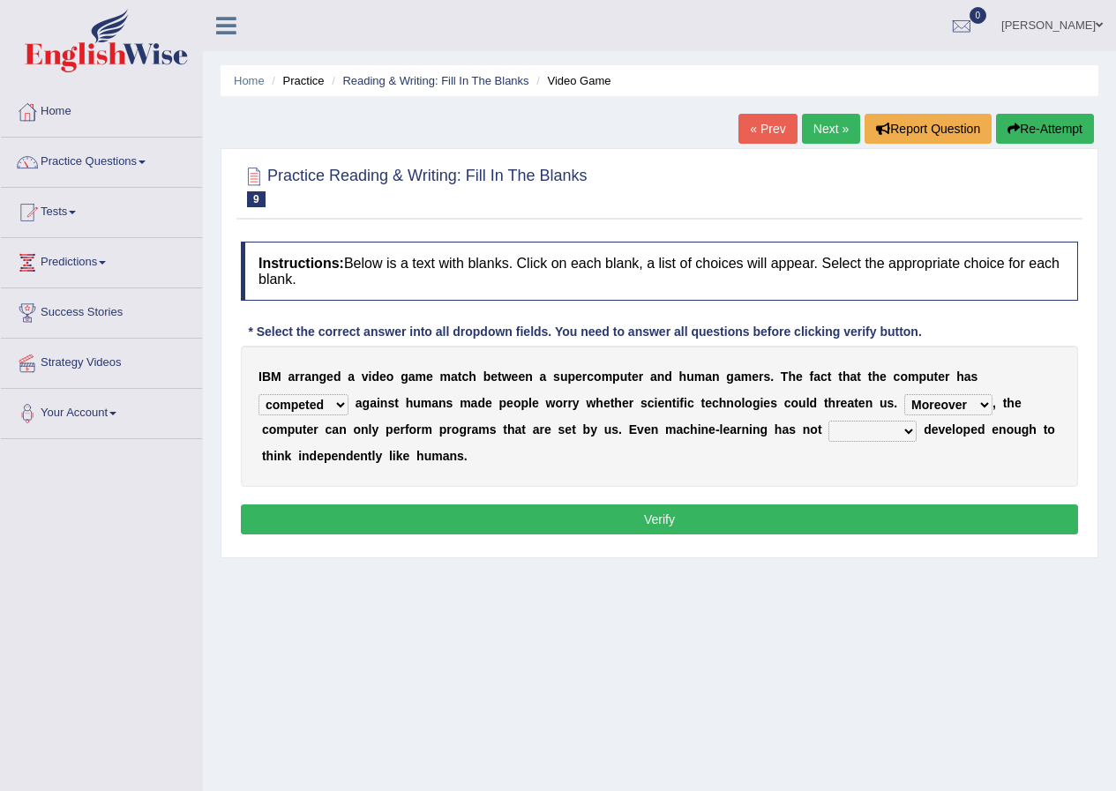
click at [932, 407] on select "Moreover However Thus So" at bounding box center [948, 404] width 88 height 21
click at [726, 450] on div "I B M a r r a n g e d a v i d e o g a m e m a t c h b e t w e e n a s u p e r c…" at bounding box center [659, 416] width 837 height 141
click at [847, 429] on select "yet still only just" at bounding box center [872, 431] width 88 height 21
select select "yet"
click at [828, 421] on select "yet still only just" at bounding box center [872, 431] width 88 height 21
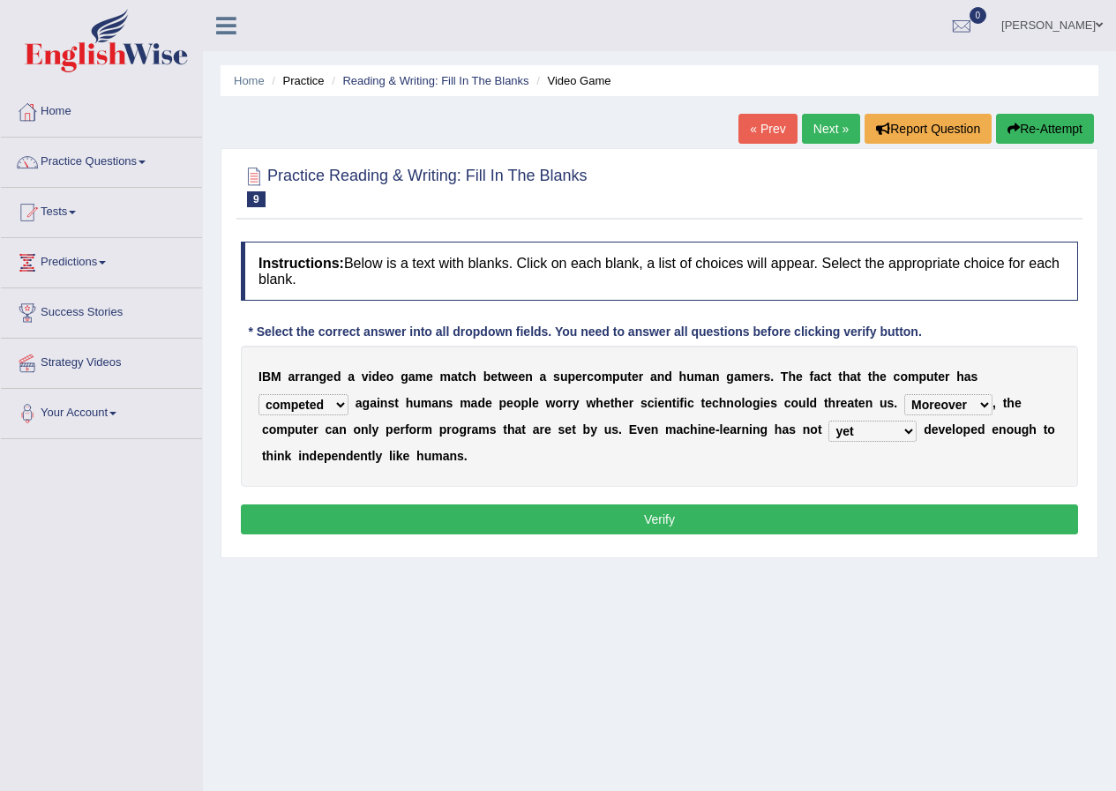
click at [864, 434] on select "yet still only just" at bounding box center [872, 431] width 88 height 21
click at [769, 481] on div "I B M a r r a n g e d a v i d e o g a m e m a t c h b e t w e e n a s u p e r c…" at bounding box center [659, 416] width 837 height 141
click at [395, 515] on button "Verify" at bounding box center [659, 519] width 837 height 30
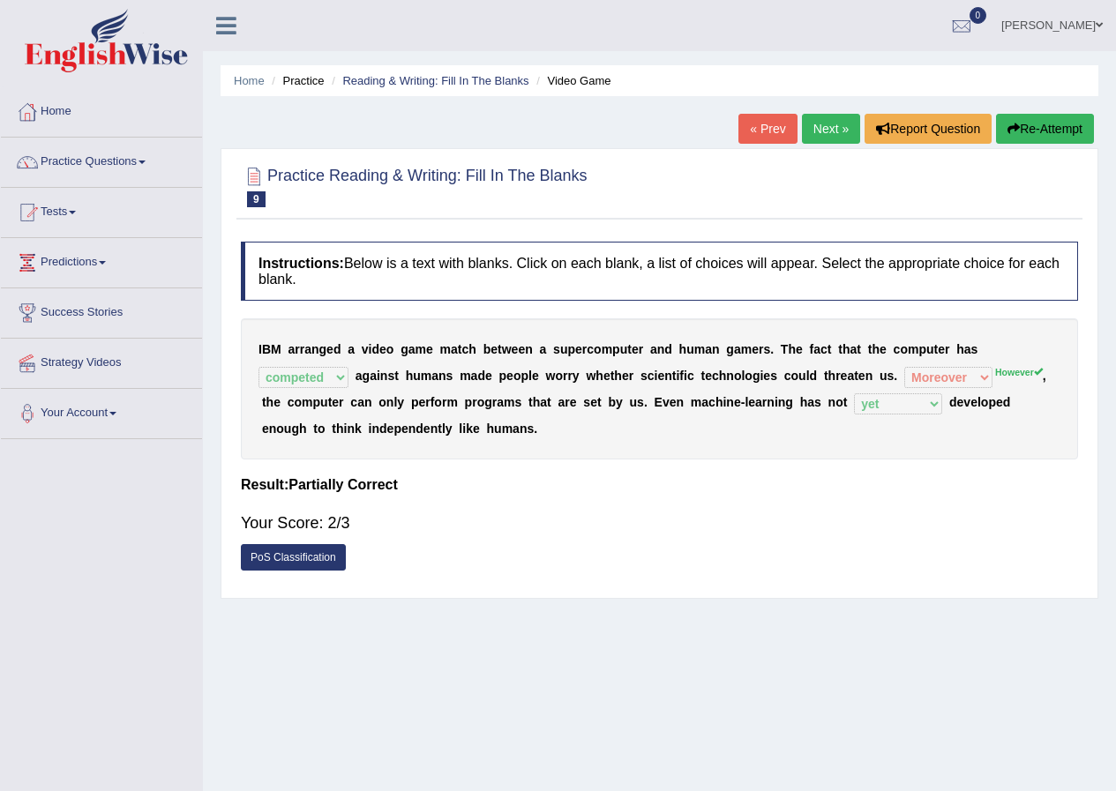
click at [750, 135] on link "« Prev" at bounding box center [767, 129] width 58 height 30
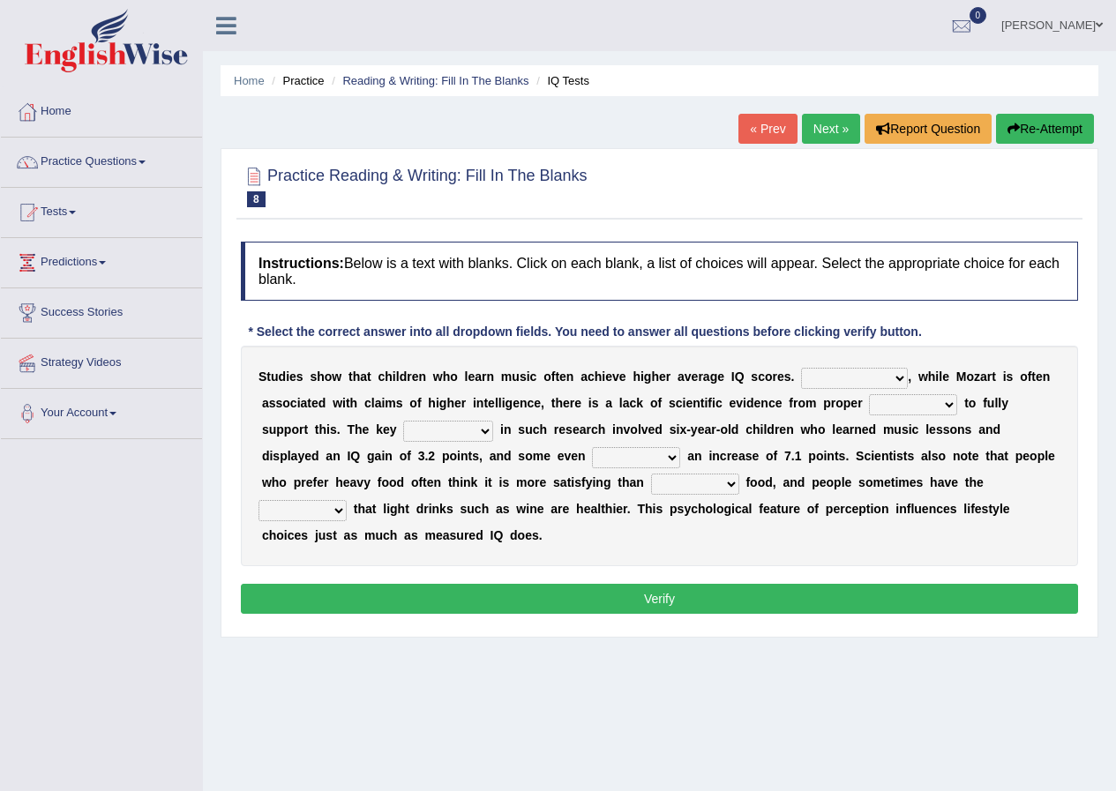
click at [840, 377] on select "However Therefore Consequently While" at bounding box center [854, 378] width 107 height 21
click at [604, 424] on b "h" at bounding box center [602, 429] width 8 height 14
click at [825, 379] on select "However Therefore Consequently While" at bounding box center [854, 378] width 107 height 21
click at [760, 410] on b "n" at bounding box center [764, 403] width 8 height 14
click at [811, 381] on select "However Therefore Consequently While" at bounding box center [854, 378] width 107 height 21
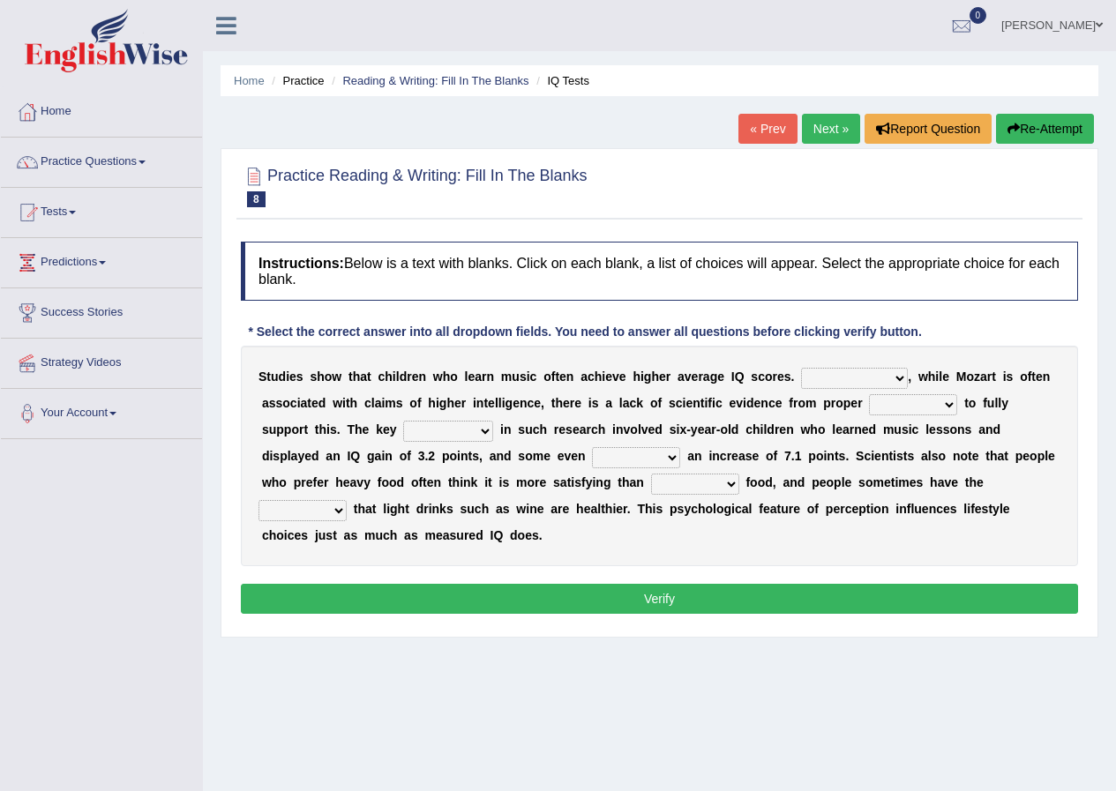
click at [811, 381] on select "However Therefore Consequently While" at bounding box center [854, 378] width 107 height 21
click at [878, 379] on select "However Therefore Consequently While" at bounding box center [854, 378] width 107 height 21
select select "Consequently"
click at [801, 368] on select "However Therefore Consequently While" at bounding box center [854, 378] width 107 height 21
click at [878, 401] on select "test tests testing tested" at bounding box center [913, 404] width 88 height 21
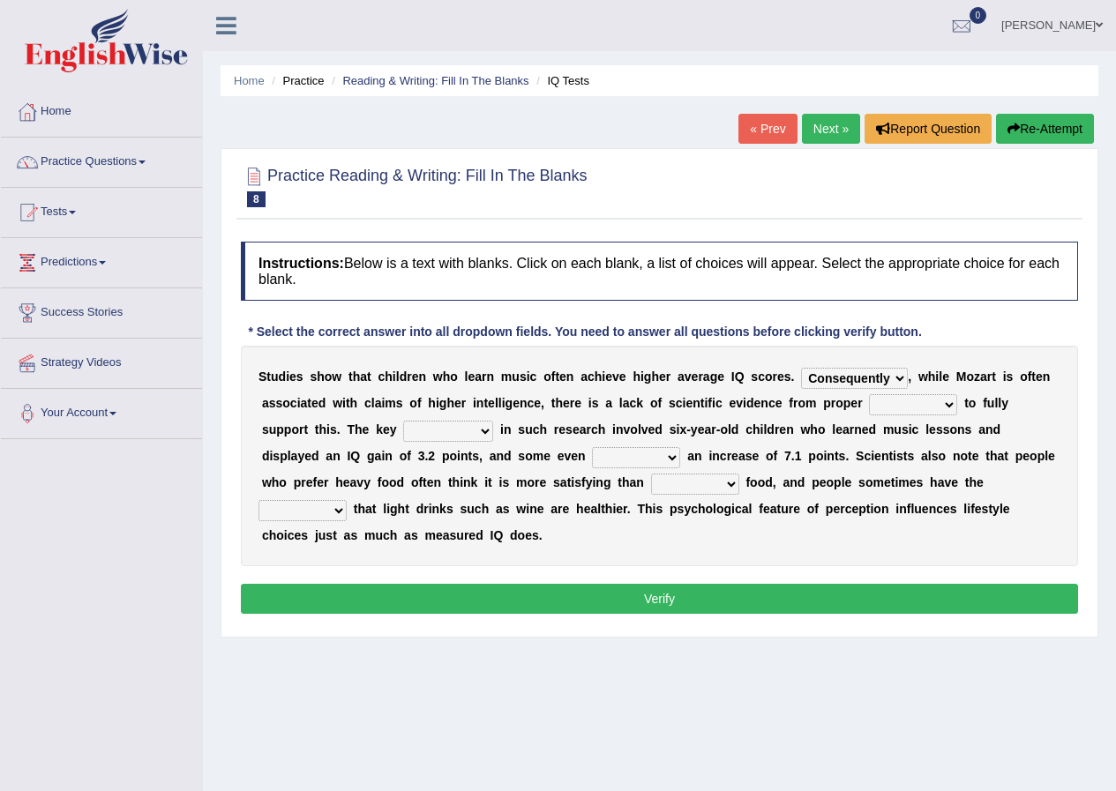
select select "tested"
click at [869, 394] on select "test tests testing tested" at bounding box center [913, 404] width 88 height 21
click at [452, 427] on select "process goal implication odd" at bounding box center [448, 431] width 90 height 21
select select "process"
click at [403, 421] on select "process goal implication odd" at bounding box center [448, 431] width 90 height 21
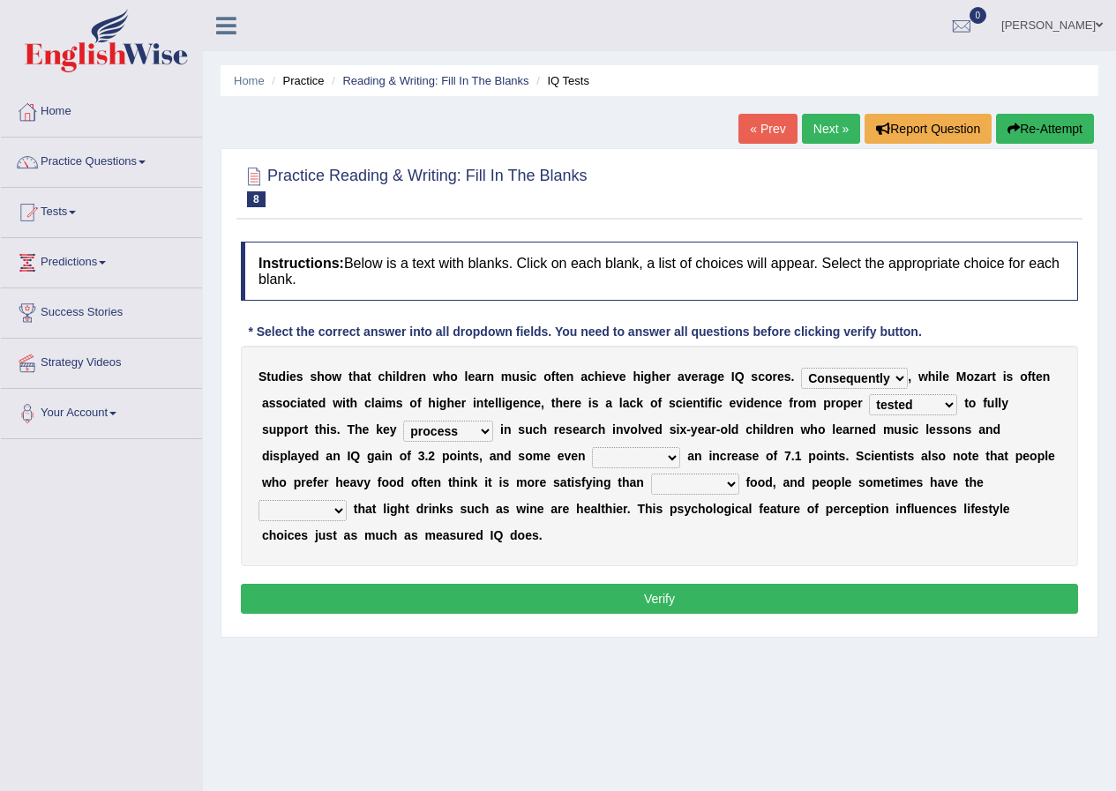
click at [616, 458] on select "exhibited taught learned threatened" at bounding box center [636, 457] width 88 height 21
select select "exhibited"
click at [592, 447] on select "exhibited taught learned threatened" at bounding box center [636, 457] width 88 height 21
click at [672, 485] on select "choosy lighter cushiony spooky" at bounding box center [695, 484] width 88 height 21
select select "lighter"
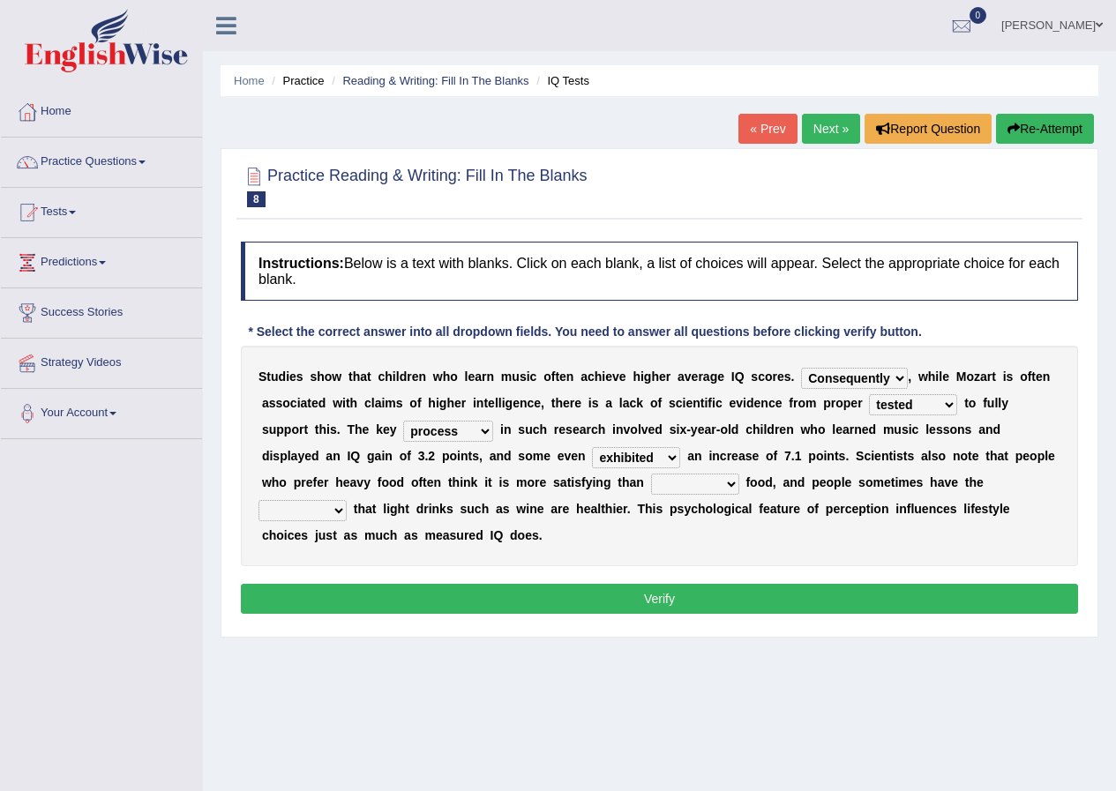
click at [651, 474] on select "choosy lighter cushiony spooky" at bounding box center [695, 484] width 88 height 21
click at [332, 512] on select "illusion sight anecdote intention" at bounding box center [302, 510] width 88 height 21
select select "sight"
click at [258, 500] on select "illusion sight anecdote intention" at bounding box center [302, 510] width 88 height 21
click at [329, 608] on button "Verify" at bounding box center [659, 599] width 837 height 30
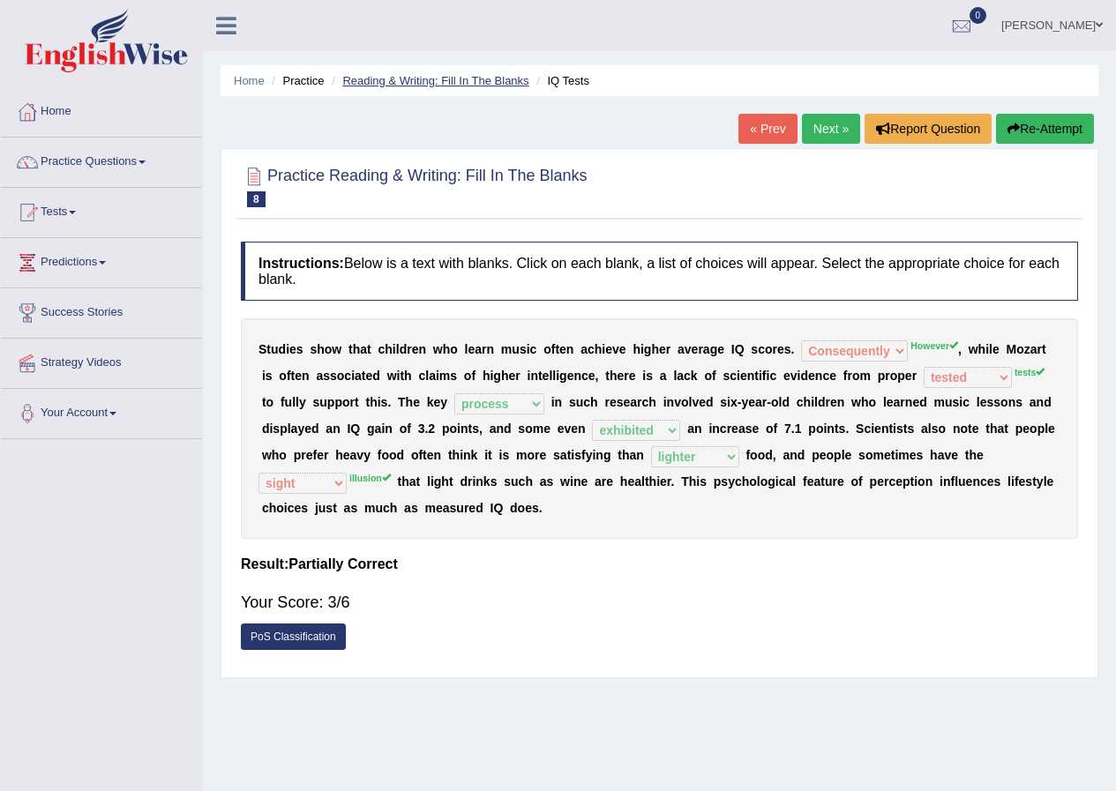
click at [405, 74] on link "Reading & Writing: Fill In The Blanks" at bounding box center [435, 80] width 186 height 13
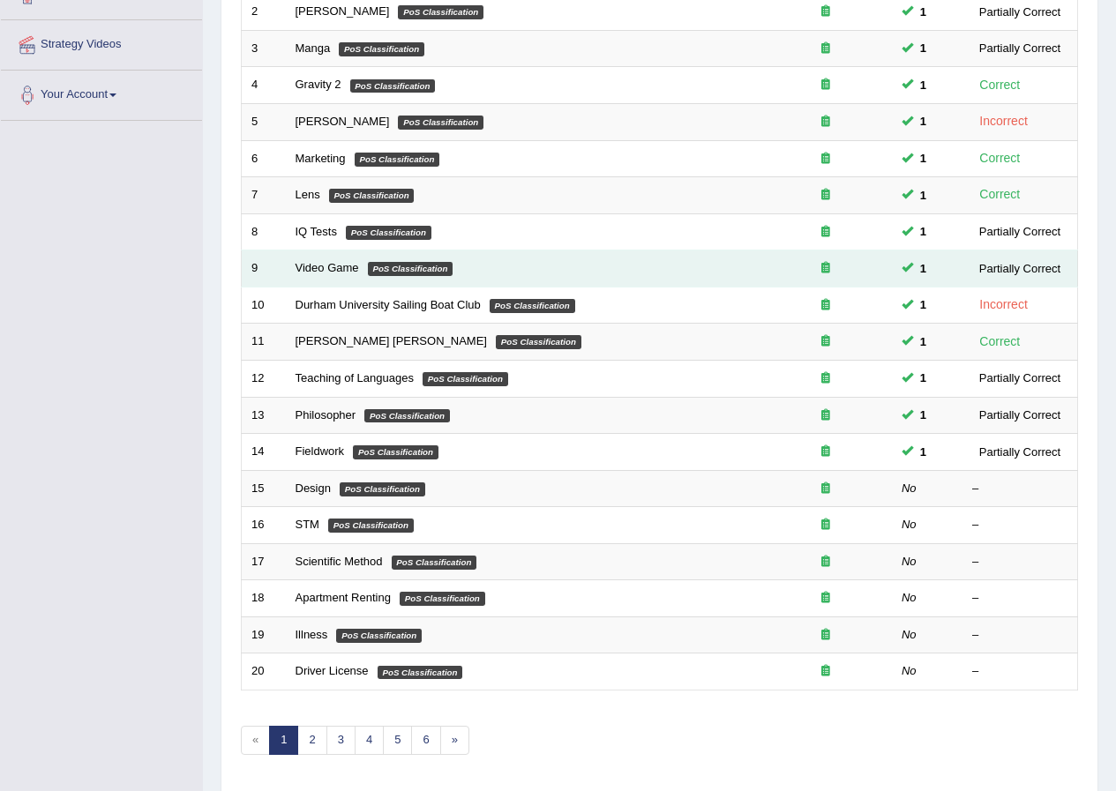
scroll to position [377, 0]
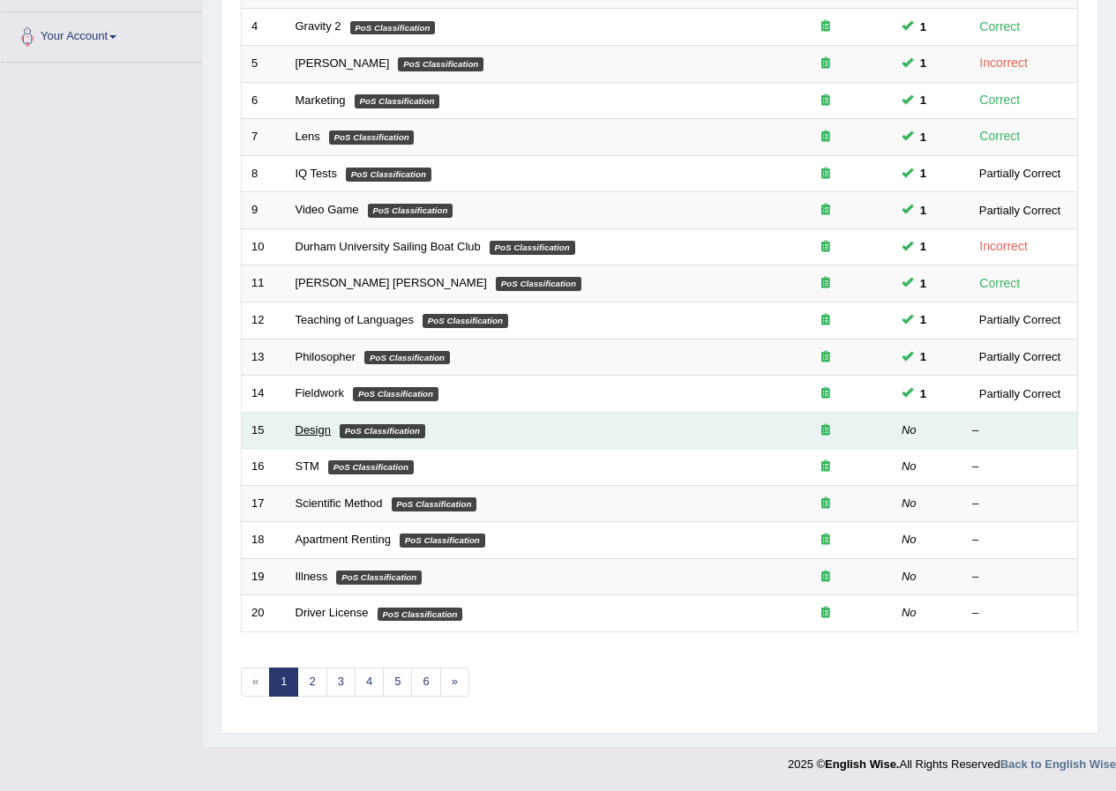
click at [314, 427] on link "Design" at bounding box center [312, 429] width 35 height 13
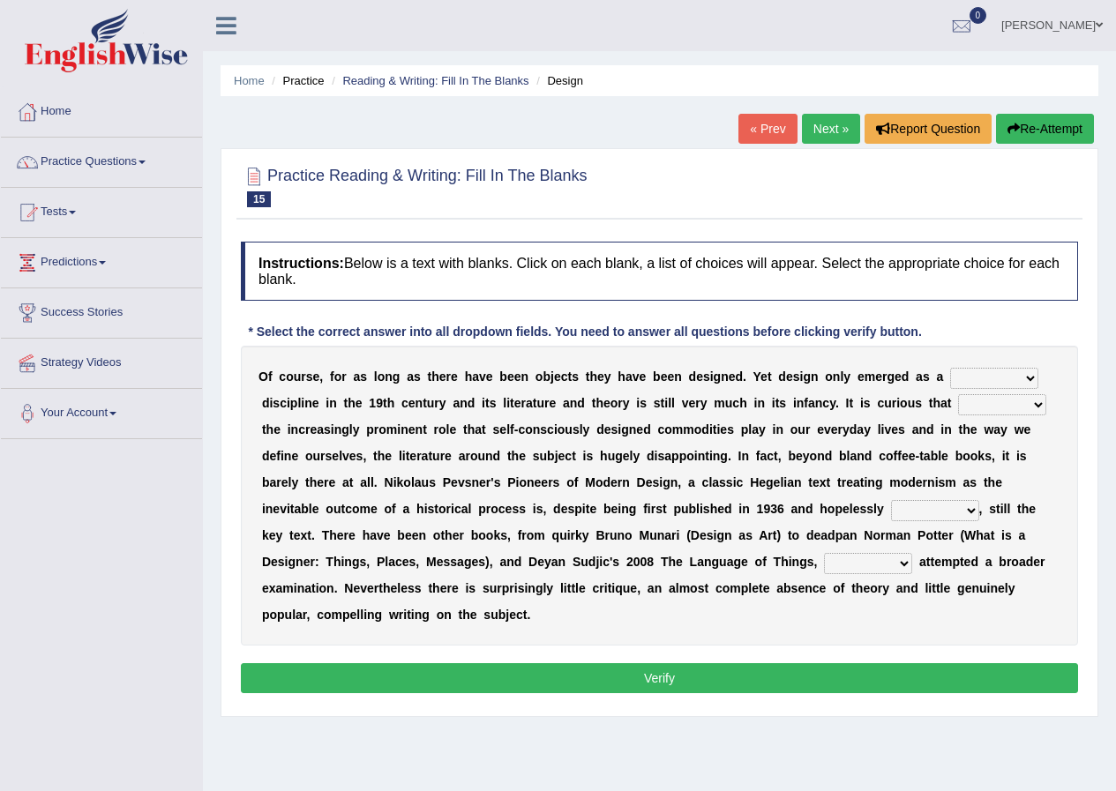
click at [996, 384] on select "bilateral ubiquitous foremost dedicated" at bounding box center [994, 378] width 88 height 21
select select "bilateral"
click at [950, 368] on select "bilateral ubiquitous foremost dedicated" at bounding box center [994, 378] width 88 height 21
click at [983, 404] on select "since despite within through" at bounding box center [1002, 404] width 88 height 21
click at [996, 401] on select "since despite within through" at bounding box center [1002, 404] width 88 height 21
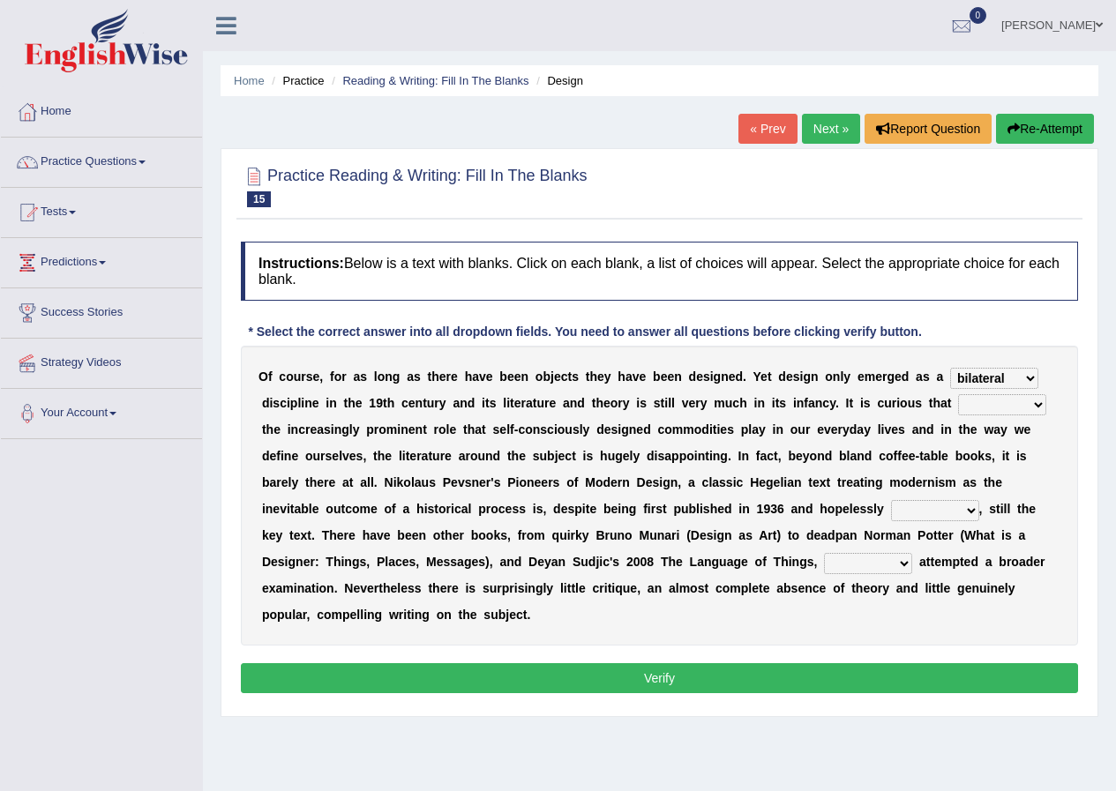
click at [888, 567] on select "which then however as" at bounding box center [868, 563] width 88 height 21
click at [970, 563] on b "d" at bounding box center [974, 562] width 8 height 14
click at [880, 564] on select "which then however as" at bounding box center [868, 563] width 88 height 21
select select "which"
click at [824, 553] on select "which then however as" at bounding box center [868, 563] width 88 height 21
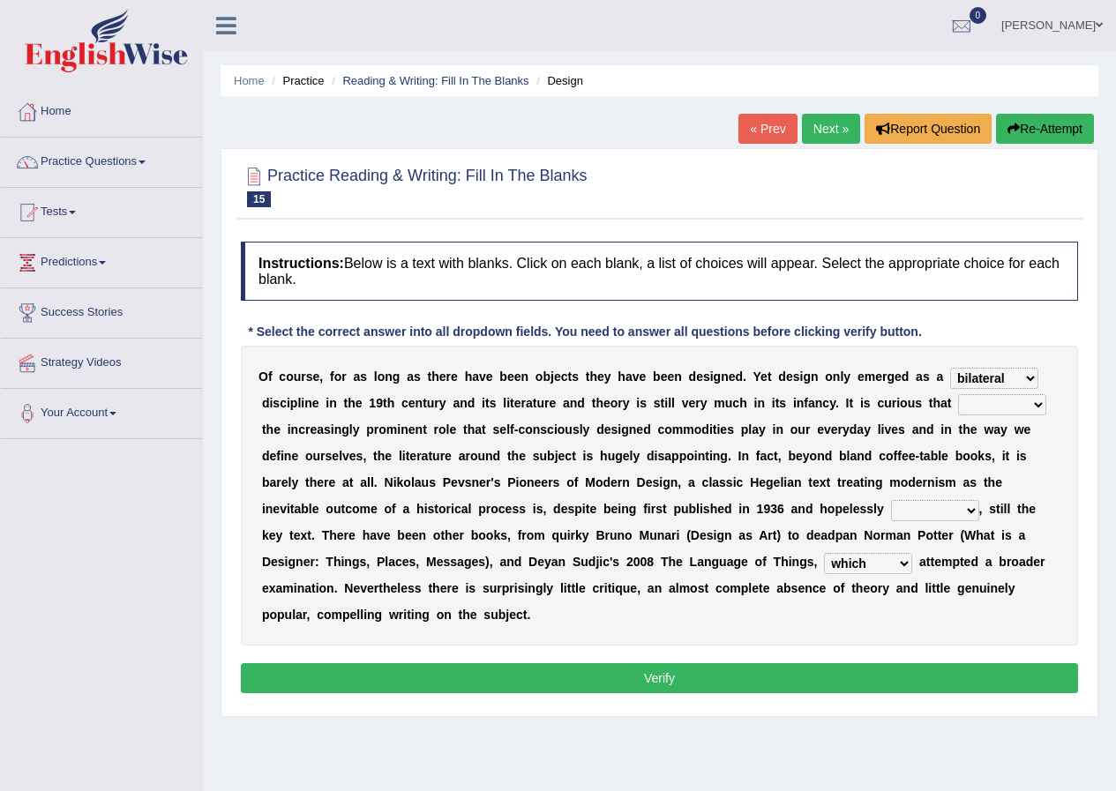
click at [920, 501] on select "dates dating date dated" at bounding box center [935, 510] width 88 height 21
click at [919, 505] on select "dates dating date dated" at bounding box center [935, 510] width 88 height 21
click at [891, 500] on select "dates dating date dated" at bounding box center [935, 510] width 88 height 21
click at [903, 502] on select "dates dating date dated" at bounding box center [935, 510] width 88 height 21
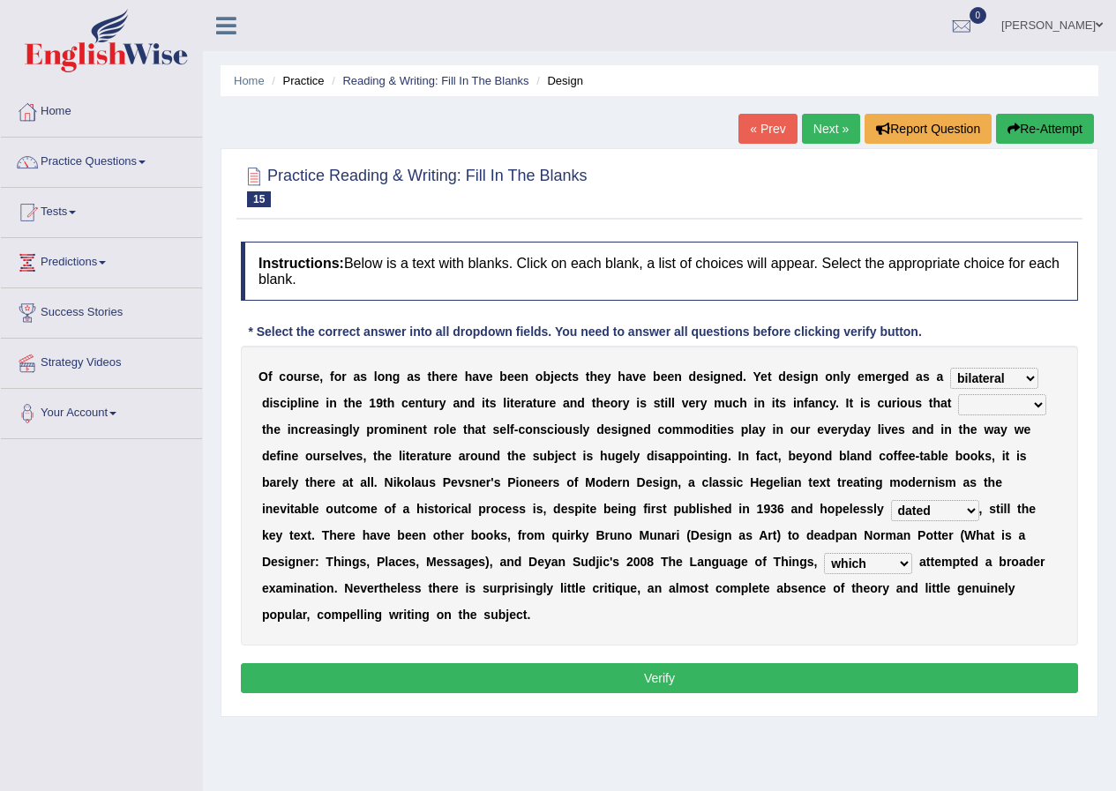
click at [891, 500] on select "dates dating date dated" at bounding box center [935, 510] width 88 height 21
click at [944, 520] on select "dates dating date dated" at bounding box center [935, 510] width 88 height 21
click at [891, 500] on select "dates dating date dated" at bounding box center [935, 510] width 88 height 21
click at [935, 510] on select "dates dating date dated" at bounding box center [935, 510] width 88 height 21
click at [891, 500] on select "dates dating date dated" at bounding box center [935, 510] width 88 height 21
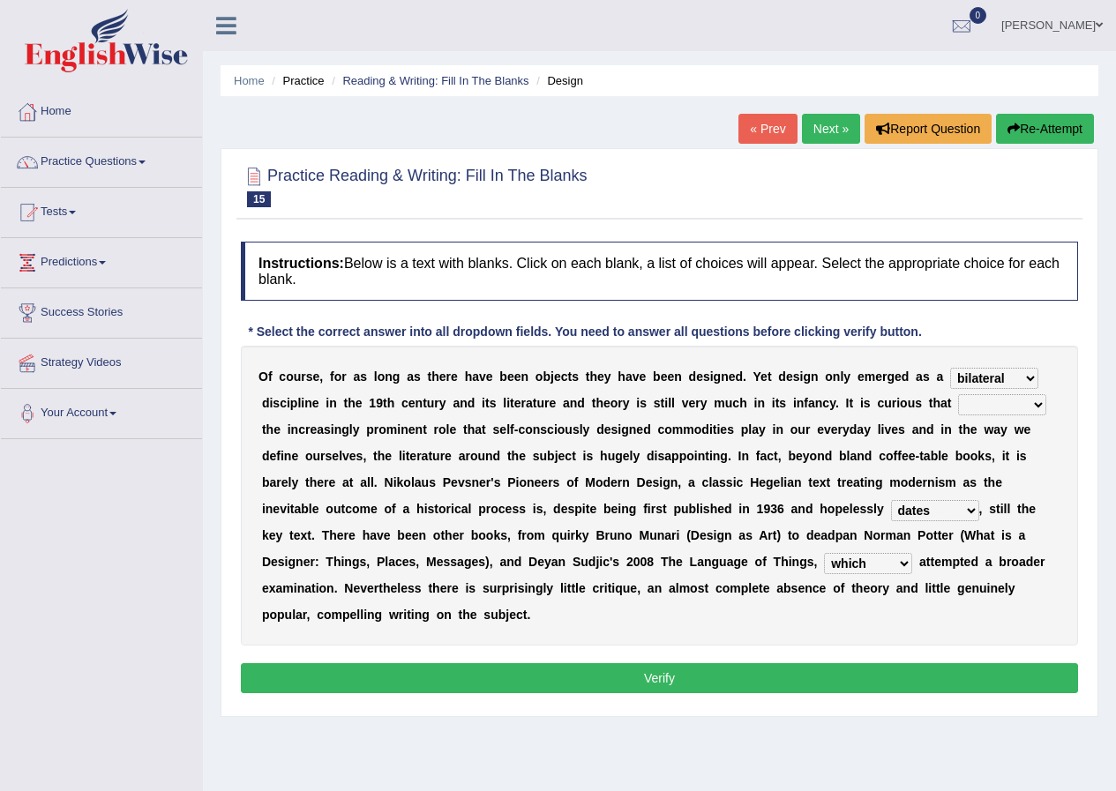
click at [934, 513] on select "dates dating date dated" at bounding box center [935, 510] width 88 height 21
select select "date"
click at [891, 500] on select "dates dating date dated" at bounding box center [935, 510] width 88 height 21
click at [966, 508] on select "dates dating date dated" at bounding box center [935, 510] width 88 height 21
click at [1045, 529] on div "O f c o u r s e , f o r a s l o n g a s t h e r e h a v e b e e n o b j e c t s…" at bounding box center [659, 496] width 837 height 300
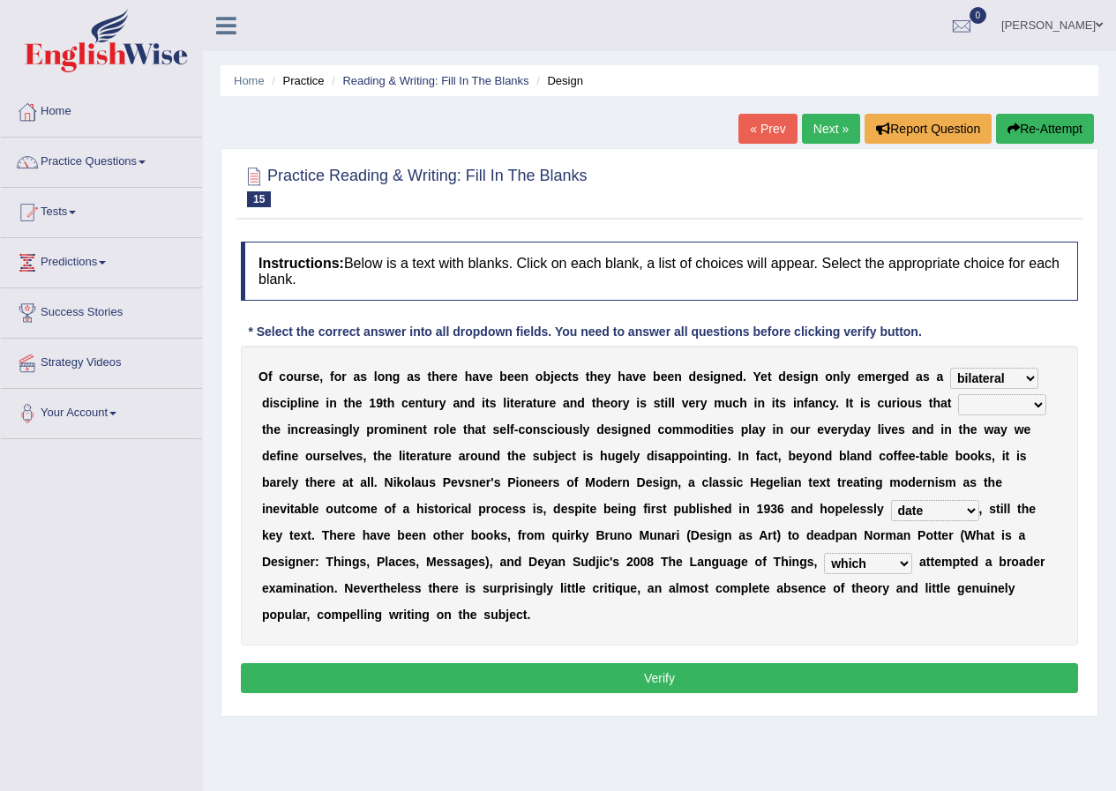
click at [968, 398] on select "since despite within through" at bounding box center [1002, 404] width 88 height 21
select select "through"
click at [958, 394] on select "since despite within through" at bounding box center [1002, 404] width 88 height 21
click at [999, 410] on select "since despite within through" at bounding box center [1002, 404] width 88 height 21
click at [1071, 403] on div "O f c o u r s e , f o r a s l o n g a s t h e r e h a v e b e e n o b j e c t s…" at bounding box center [659, 496] width 837 height 300
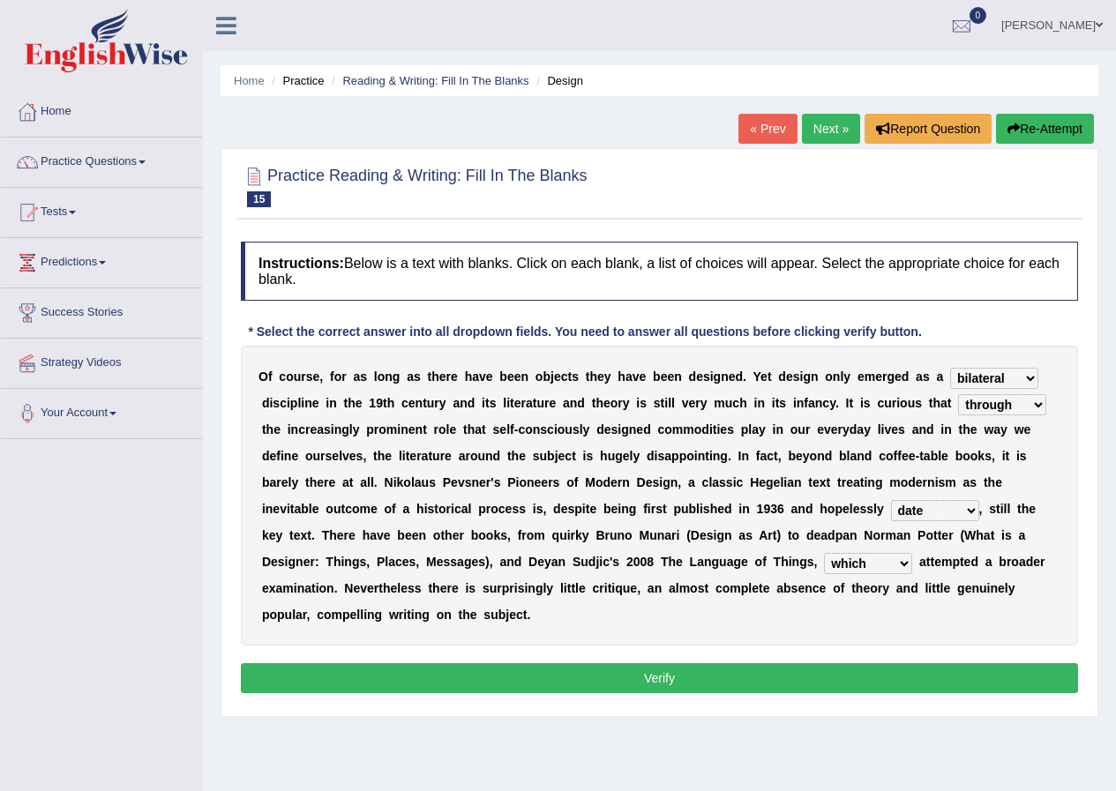
click at [978, 674] on button "Verify" at bounding box center [659, 678] width 837 height 30
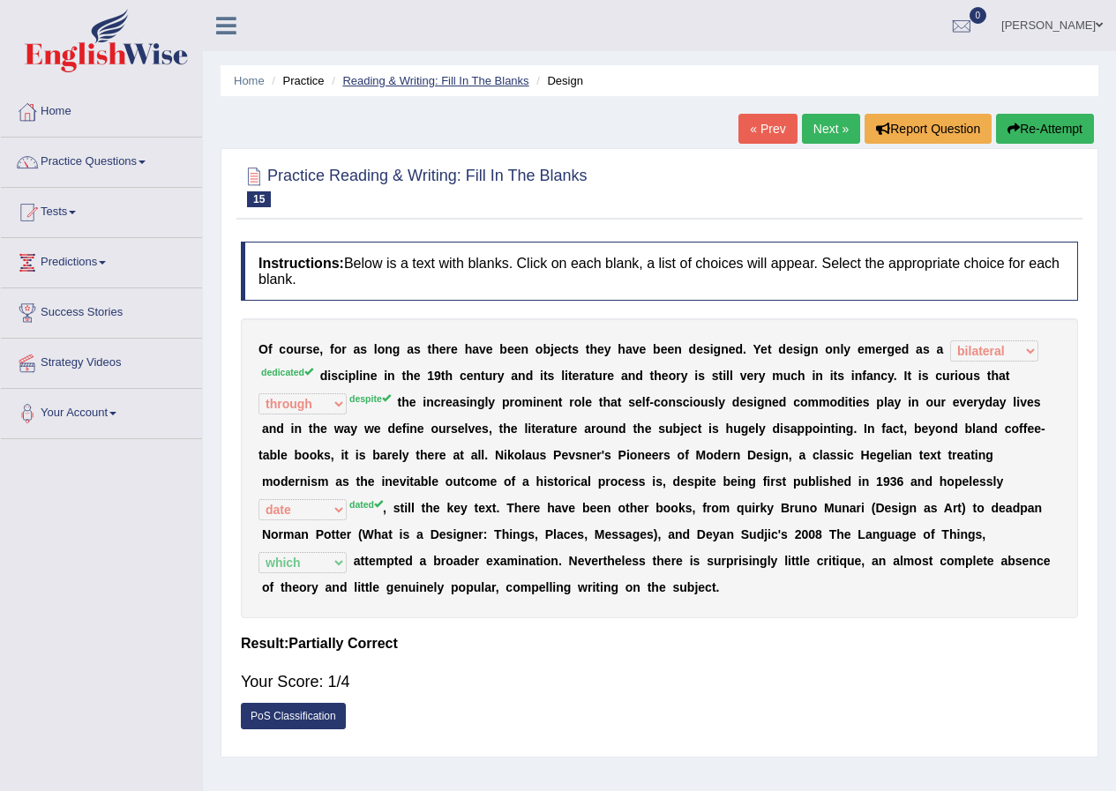
click at [431, 82] on link "Reading & Writing: Fill In The Blanks" at bounding box center [435, 80] width 186 height 13
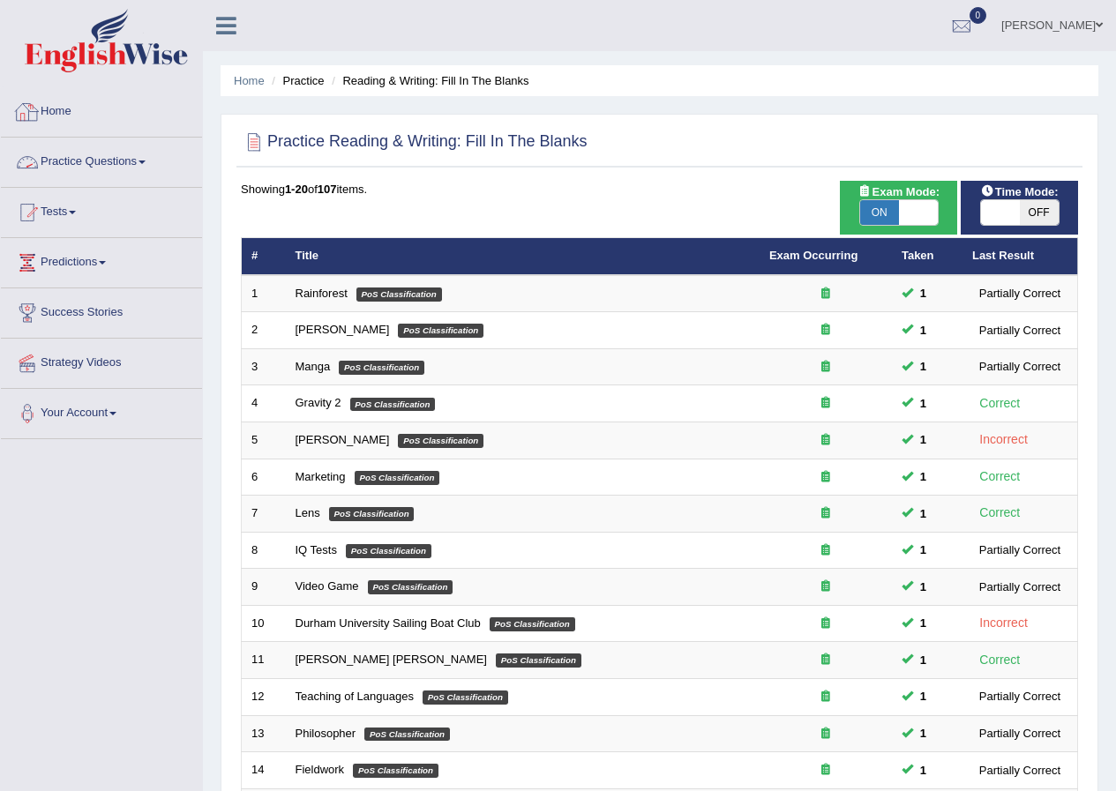
click at [97, 160] on link "Practice Questions" at bounding box center [101, 160] width 201 height 44
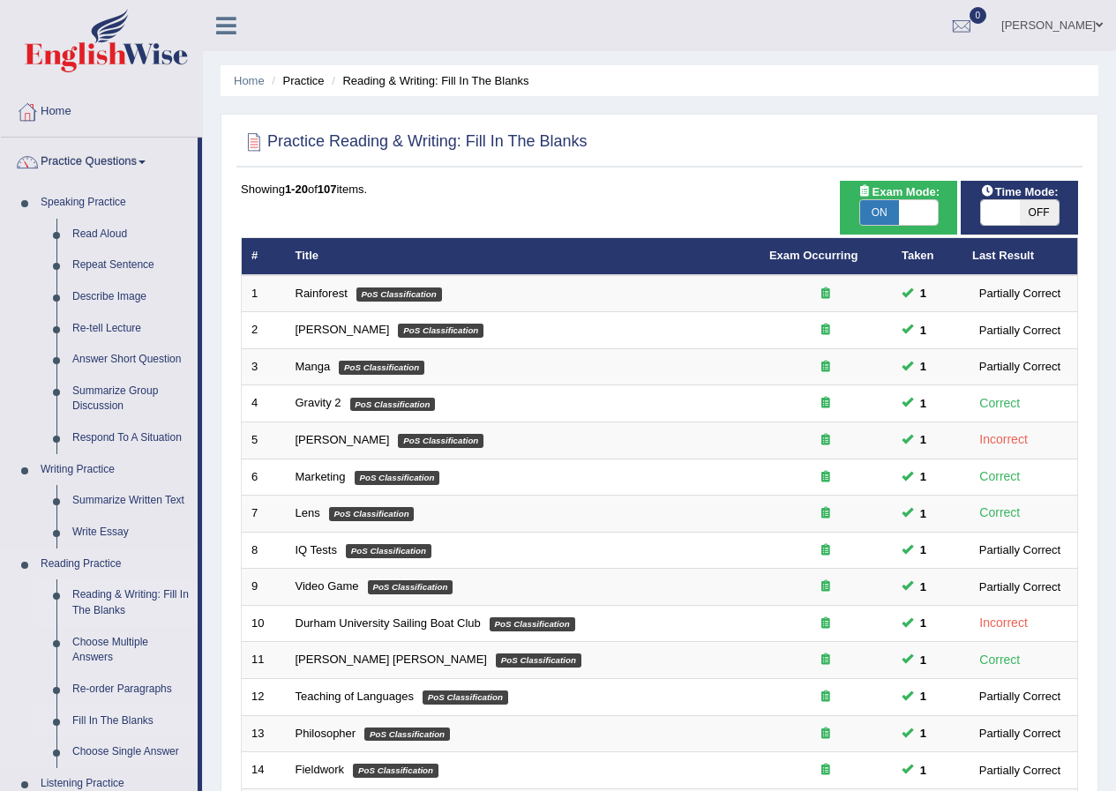
click at [118, 719] on link "Fill In The Blanks" at bounding box center [130, 722] width 133 height 32
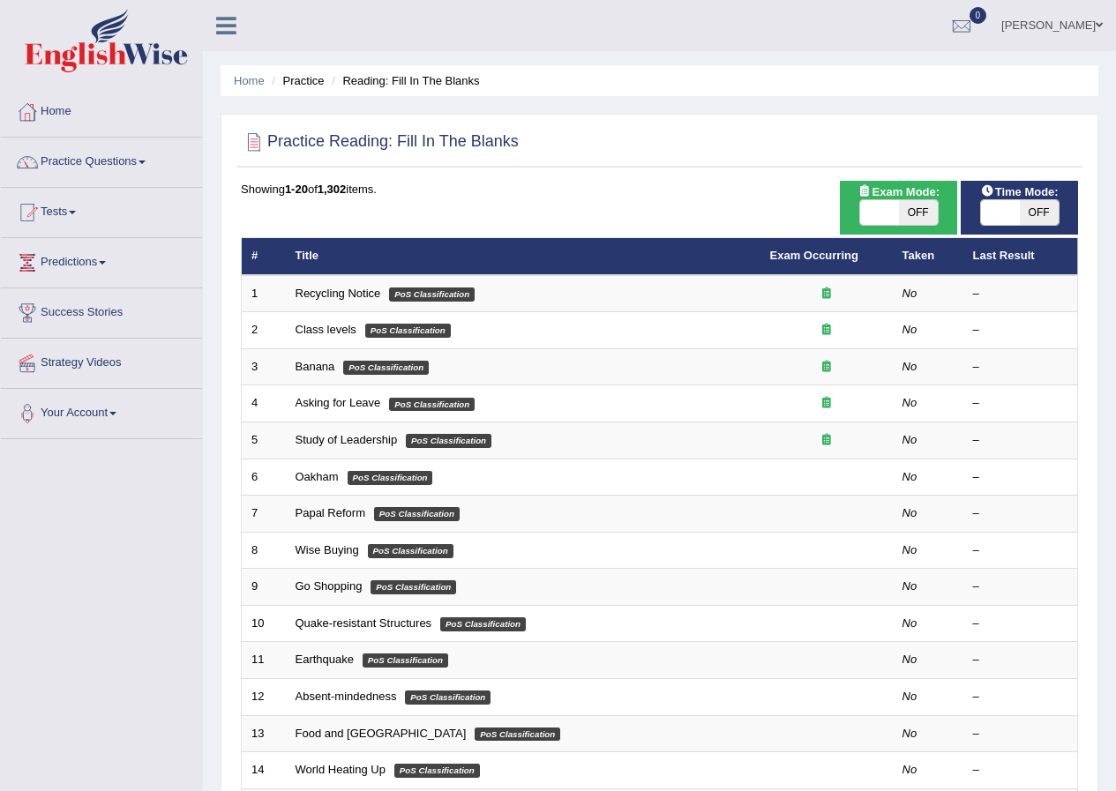
click at [904, 219] on span "OFF" at bounding box center [918, 212] width 39 height 25
checkbox input "true"
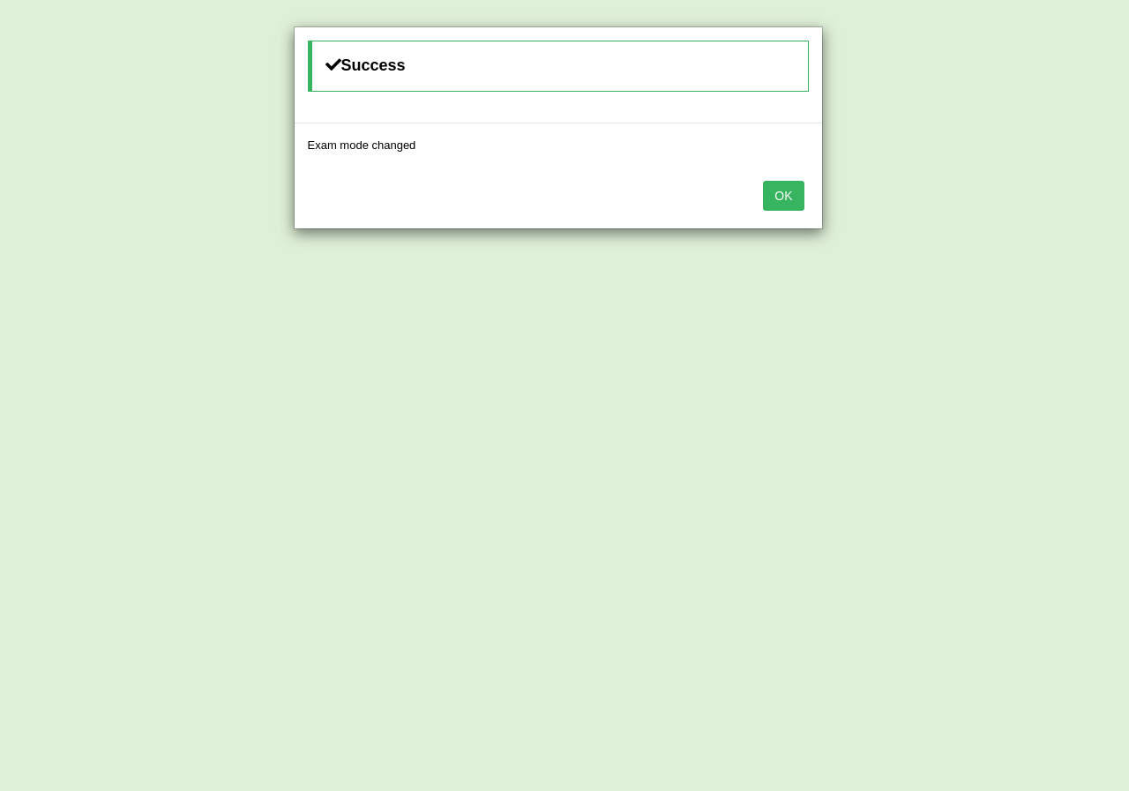
click at [794, 190] on button "OK" at bounding box center [783, 196] width 41 height 30
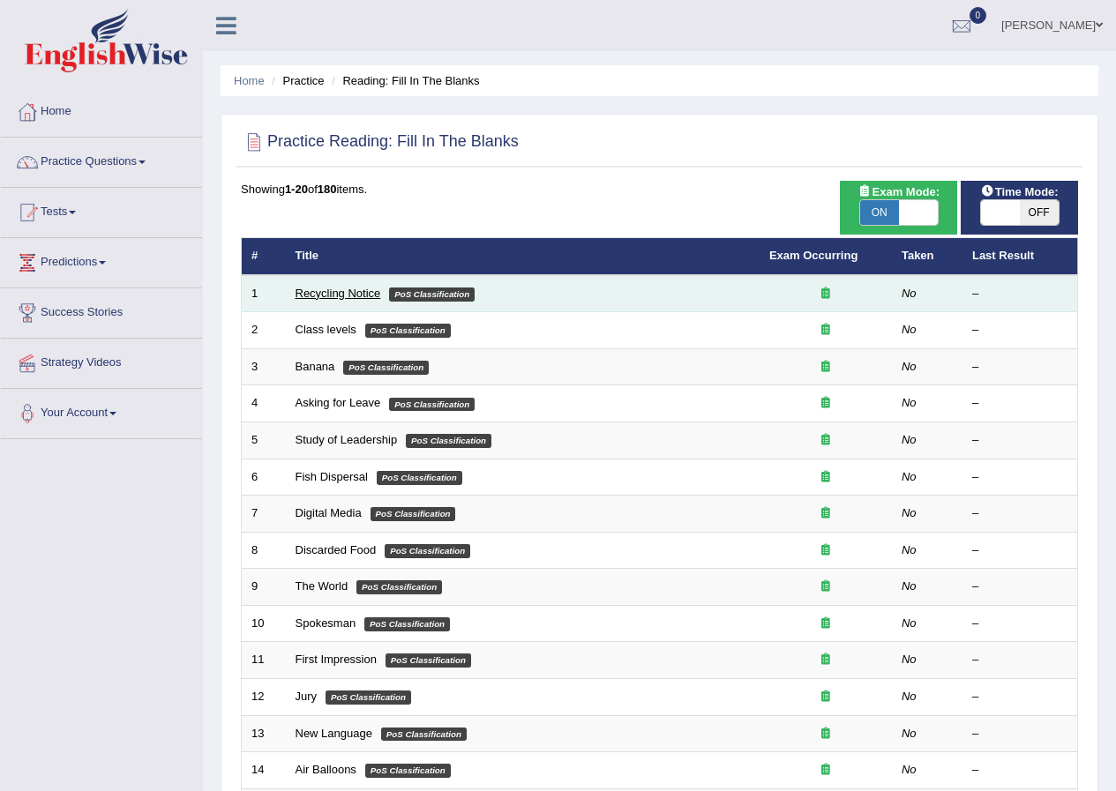
click at [336, 291] on link "Recycling Notice" at bounding box center [338, 293] width 86 height 13
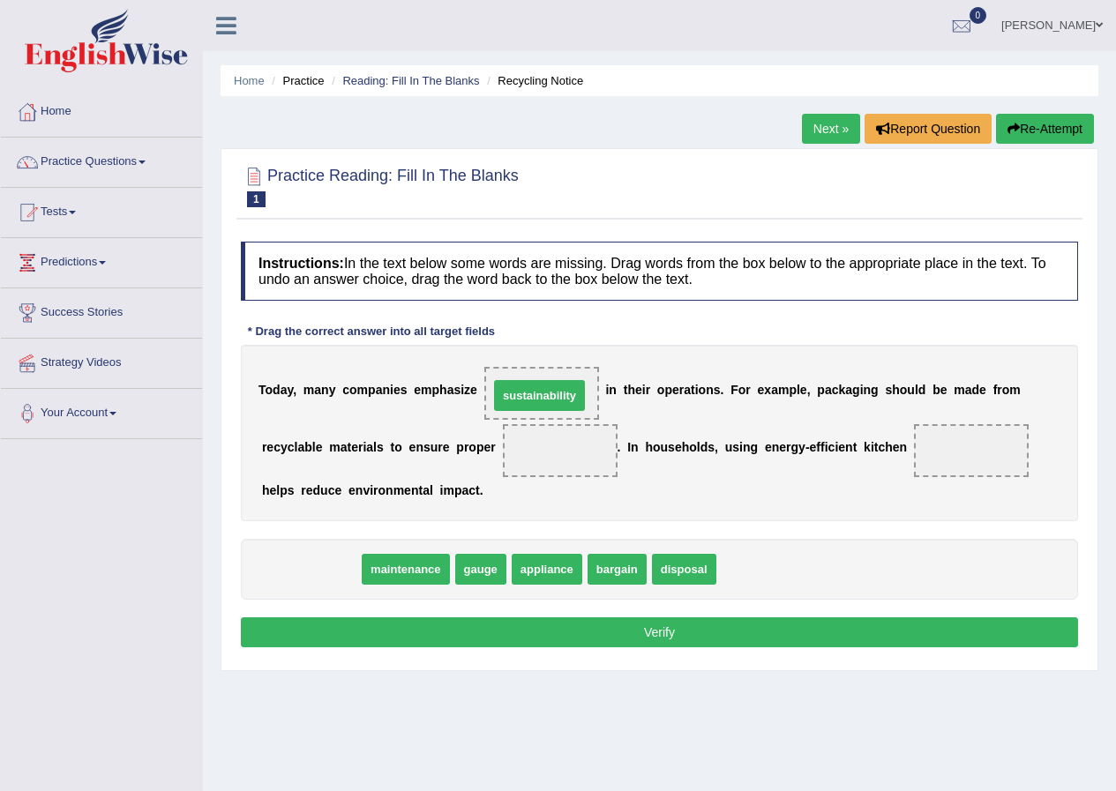
drag, startPoint x: 327, startPoint y: 573, endPoint x: 556, endPoint y: 400, distance: 287.0
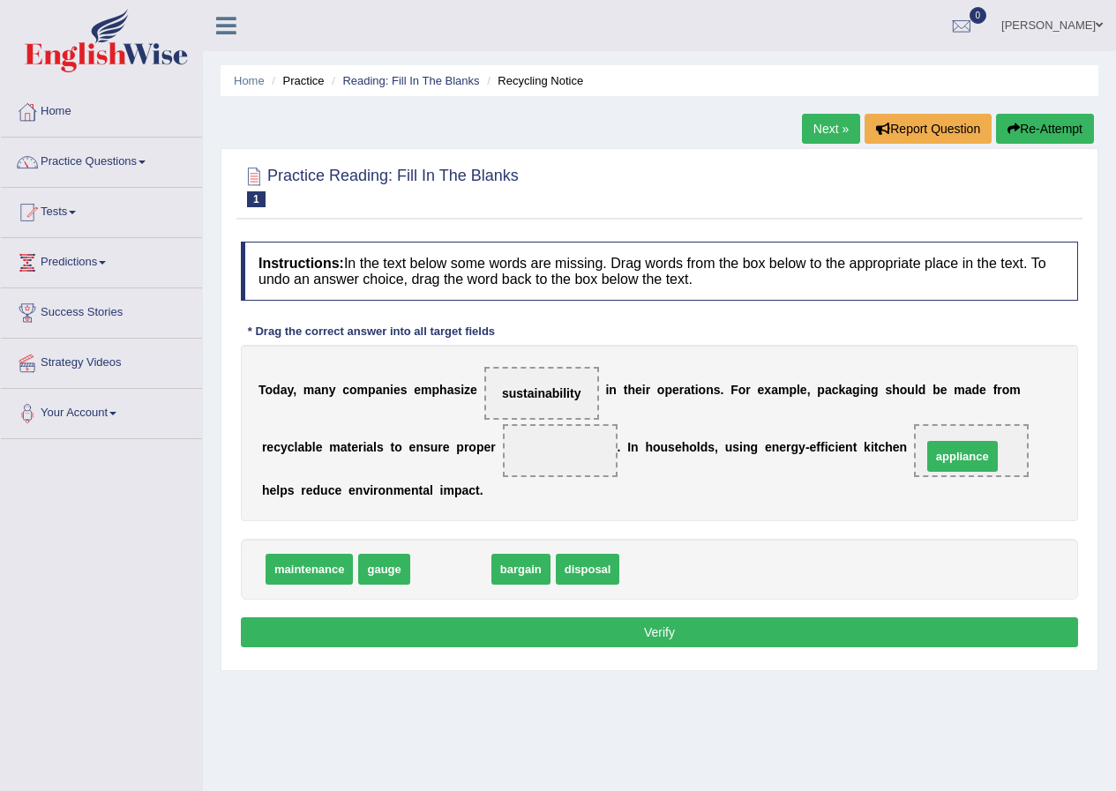
drag, startPoint x: 460, startPoint y: 568, endPoint x: 972, endPoint y: 455, distance: 523.8
drag, startPoint x: 436, startPoint y: 575, endPoint x: 565, endPoint y: 452, distance: 179.0
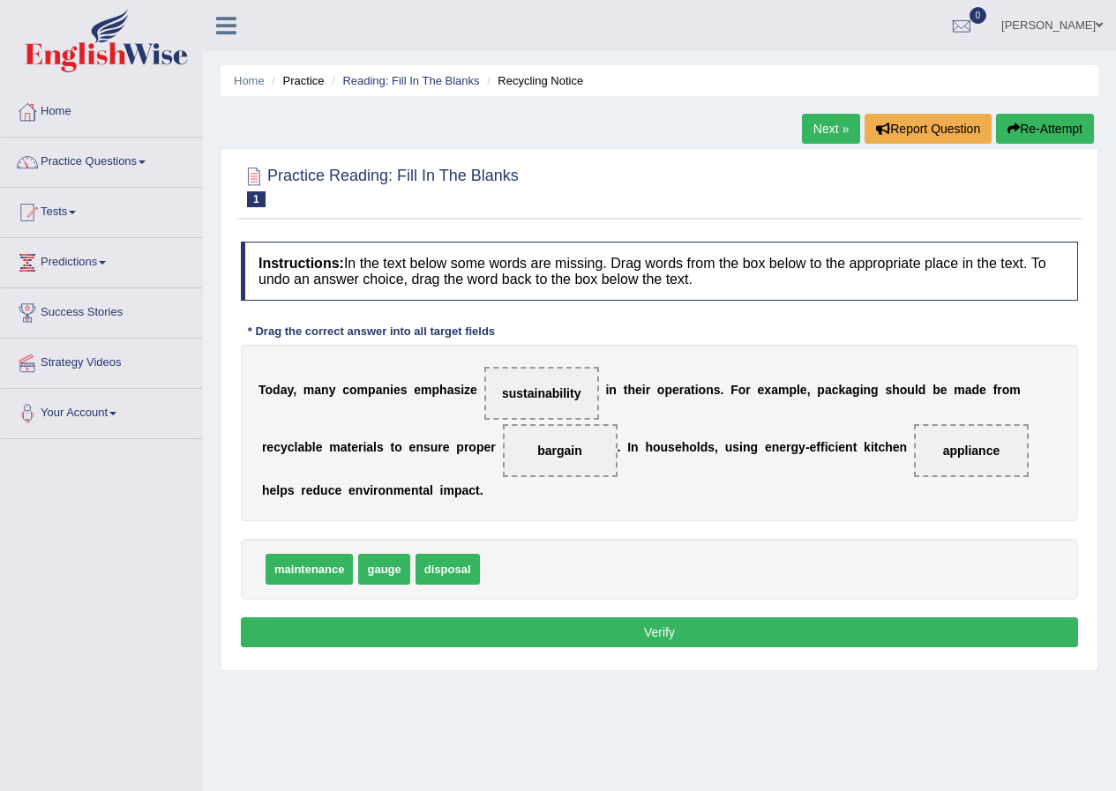
click at [532, 621] on button "Verify" at bounding box center [659, 632] width 837 height 30
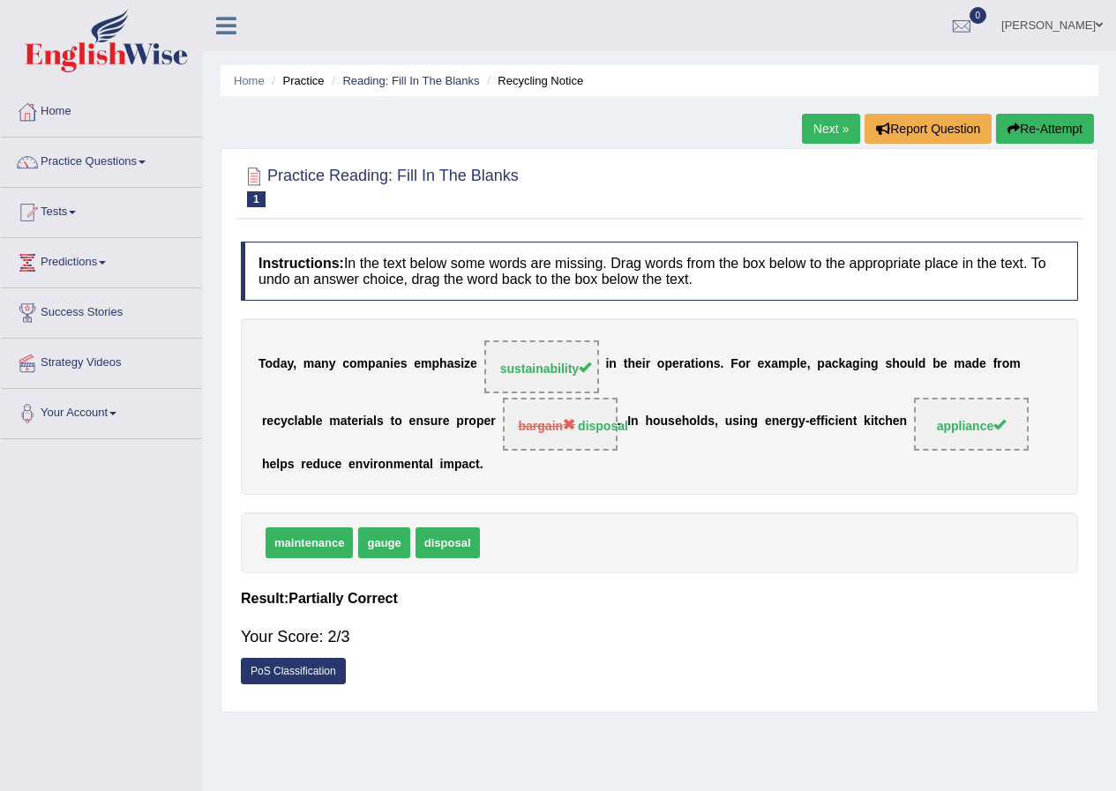
click at [802, 127] on link "Next »" at bounding box center [831, 129] width 58 height 30
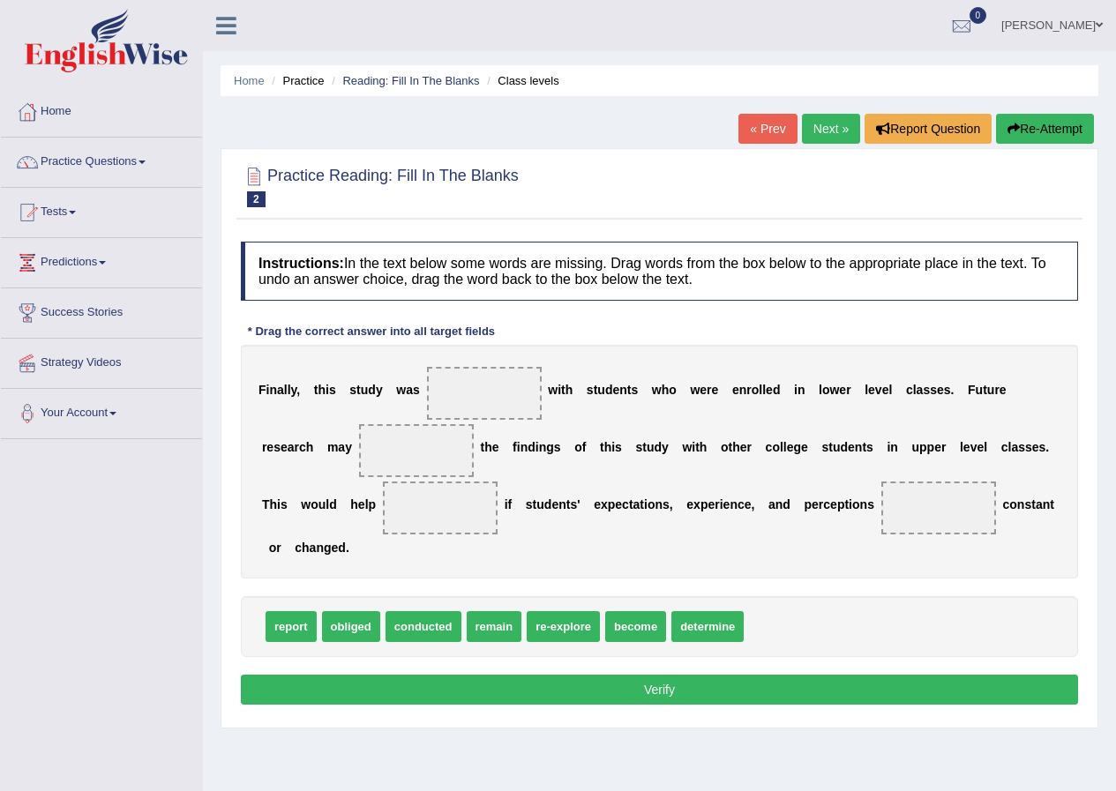
click at [579, 639] on span "re-explore" at bounding box center [563, 626] width 73 height 31
drag, startPoint x: 706, startPoint y: 629, endPoint x: 422, endPoint y: 514, distance: 307.1
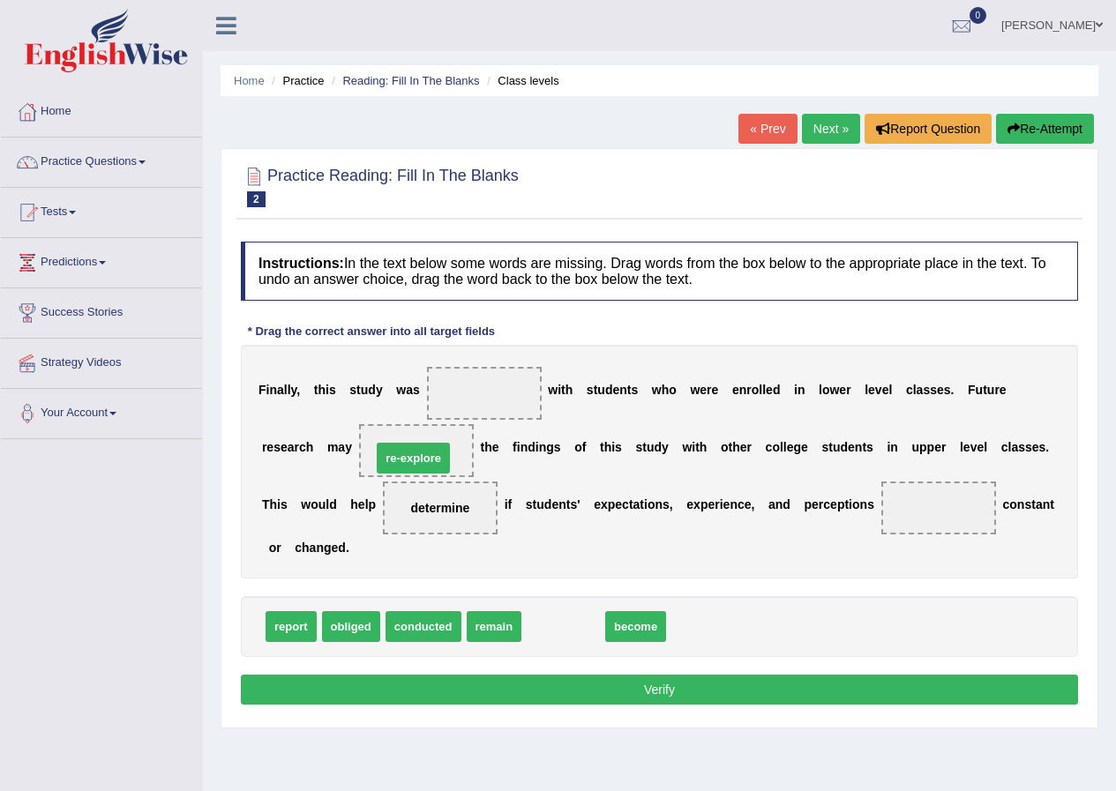
drag, startPoint x: 574, startPoint y: 629, endPoint x: 424, endPoint y: 460, distance: 225.5
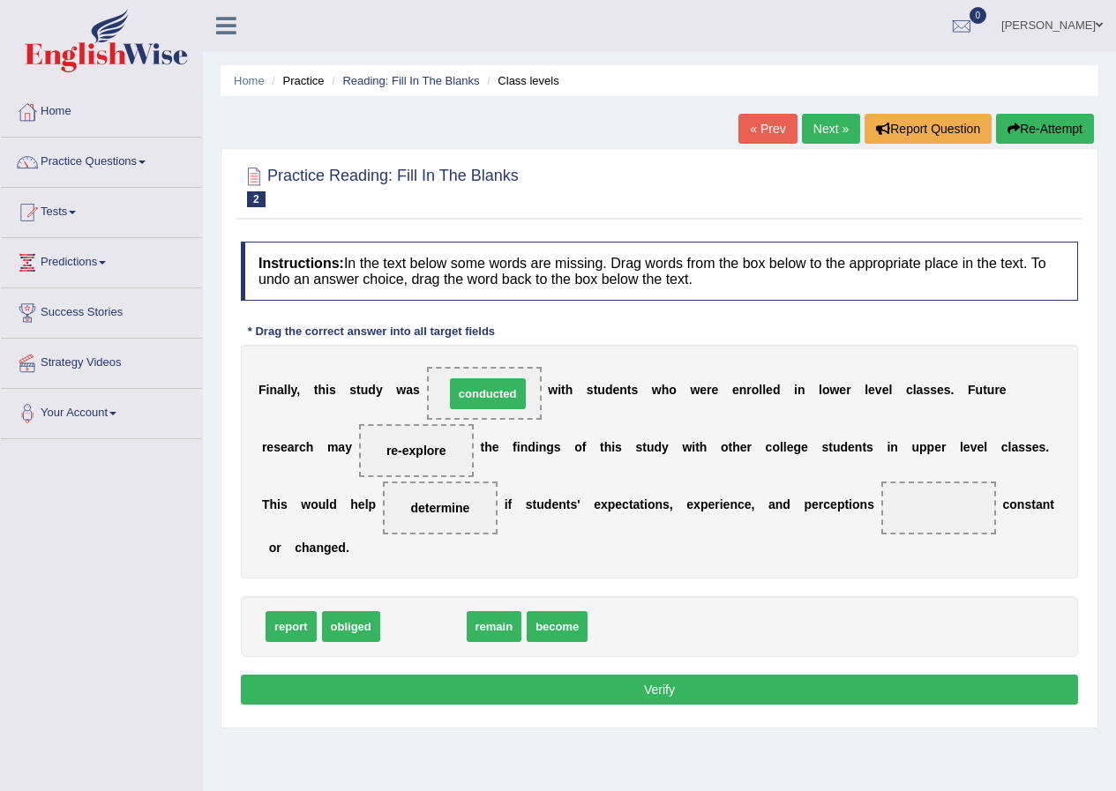
drag, startPoint x: 442, startPoint y: 629, endPoint x: 506, endPoint y: 396, distance: 241.6
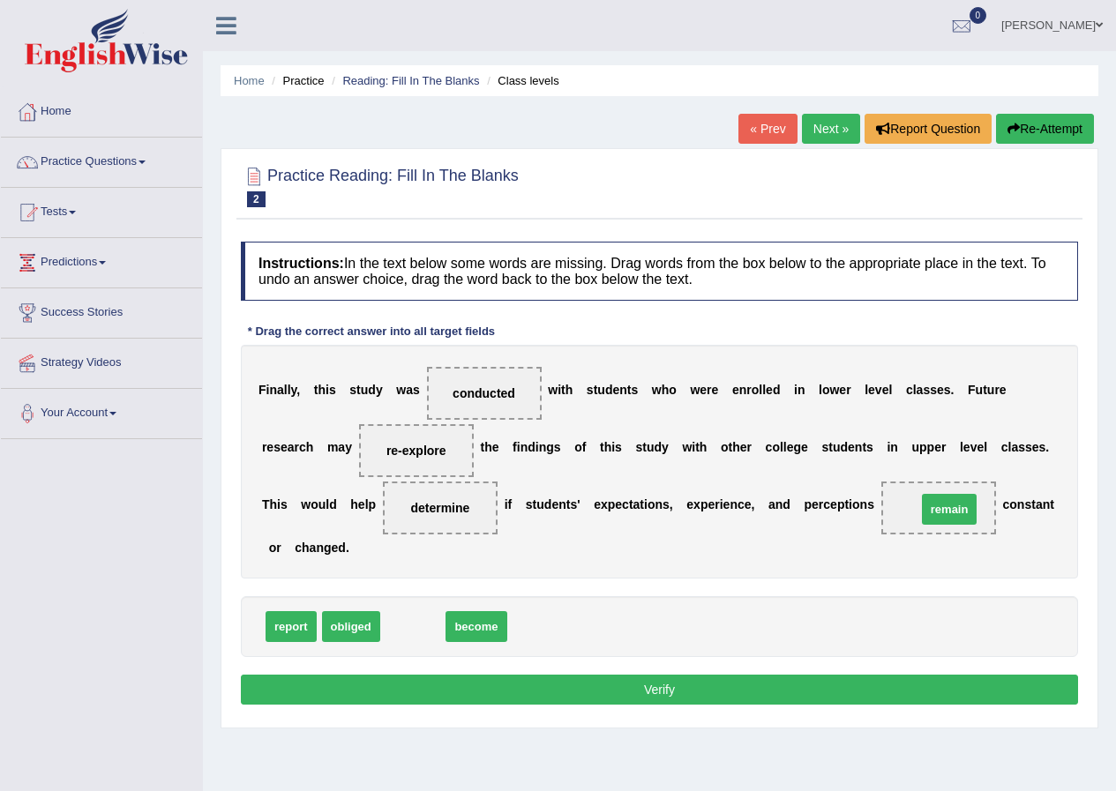
drag, startPoint x: 415, startPoint y: 631, endPoint x: 952, endPoint y: 514, distance: 548.9
click at [564, 691] on button "Verify" at bounding box center [659, 690] width 837 height 30
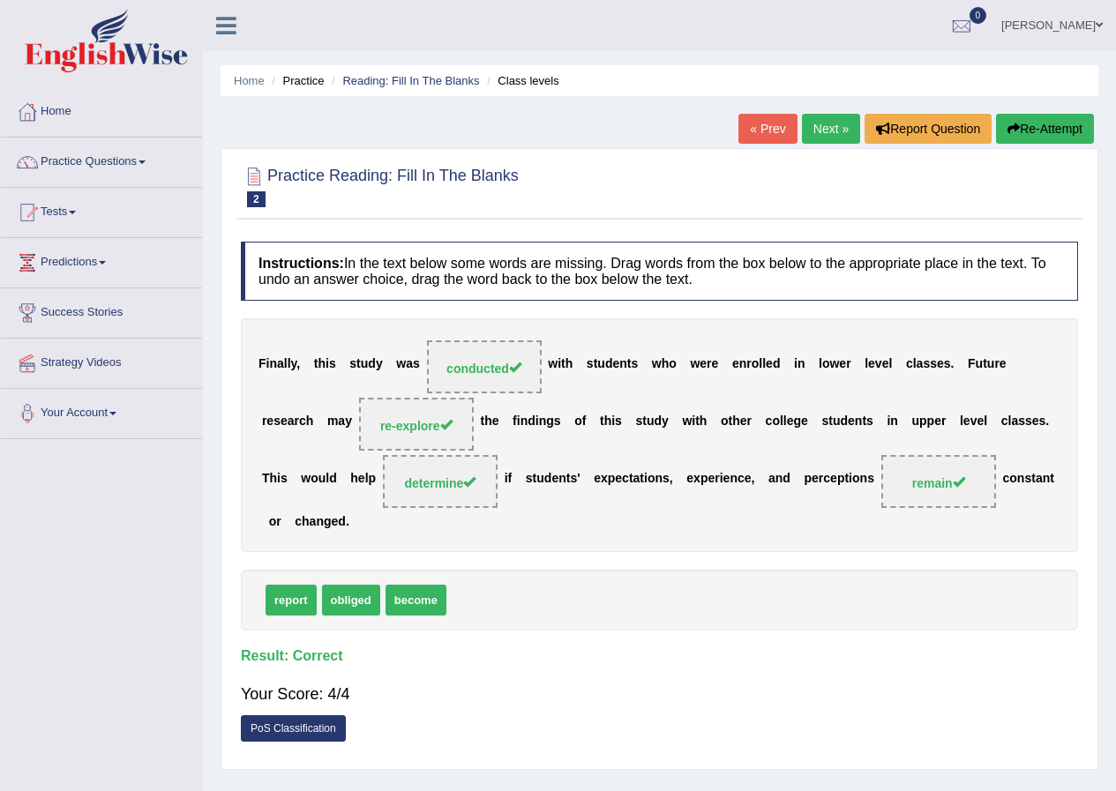
click at [836, 125] on link "Next »" at bounding box center [831, 129] width 58 height 30
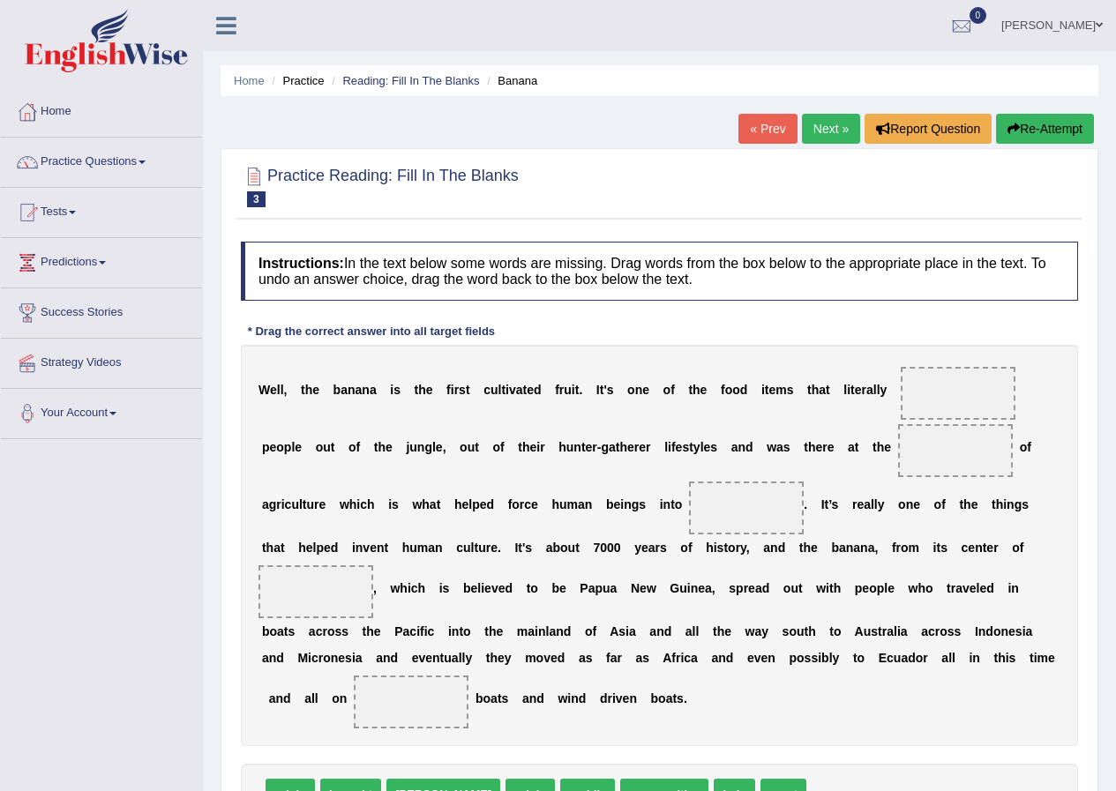
scroll to position [162, 0]
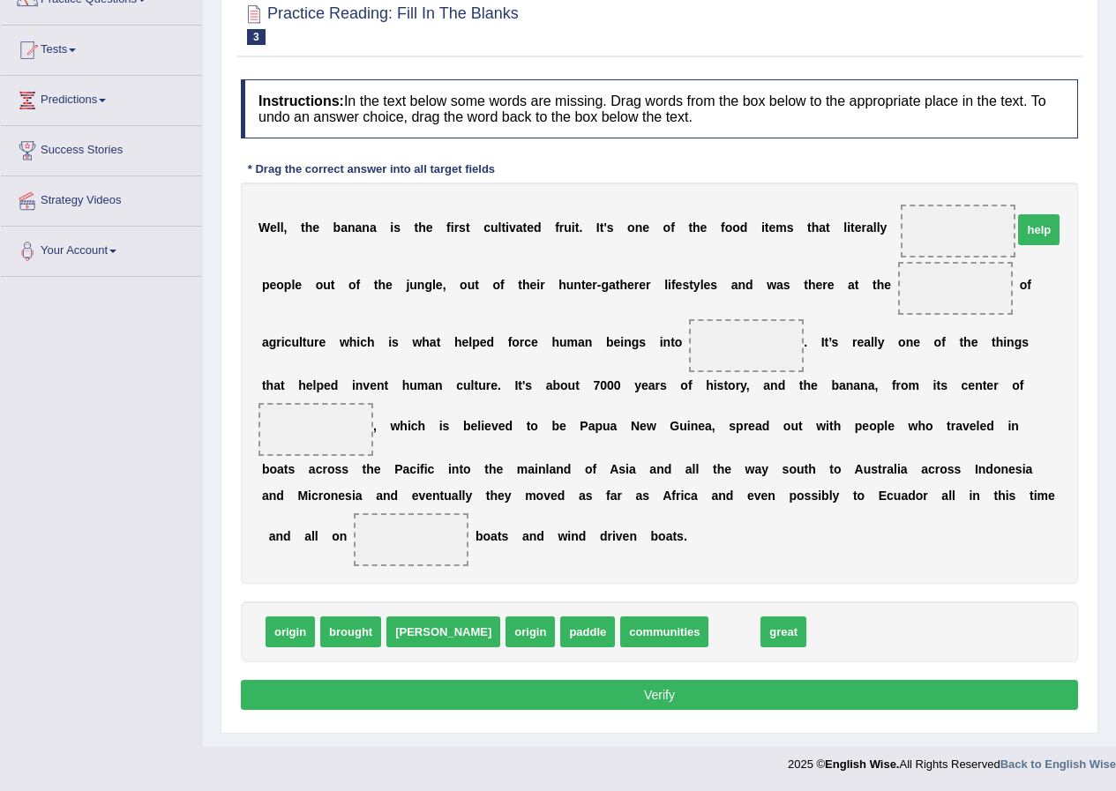
drag, startPoint x: 661, startPoint y: 630, endPoint x: 965, endPoint y: 228, distance: 504.3
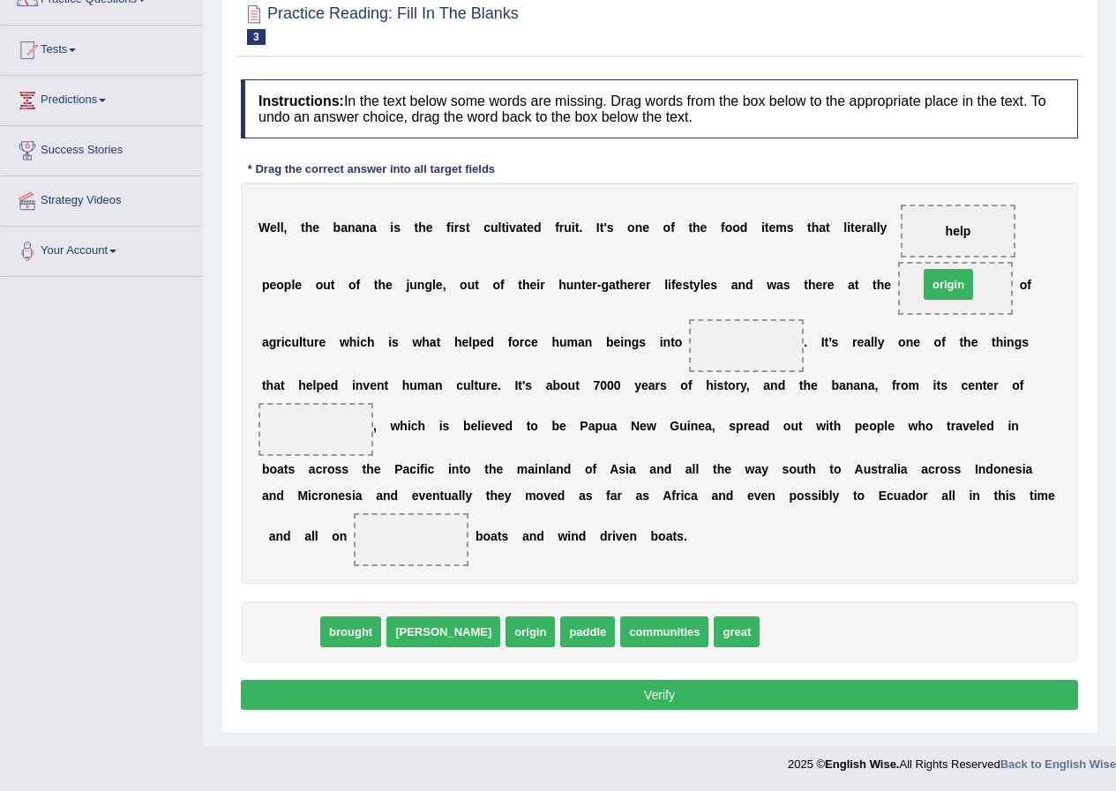
drag, startPoint x: 295, startPoint y: 630, endPoint x: 953, endPoint y: 282, distance: 744.0
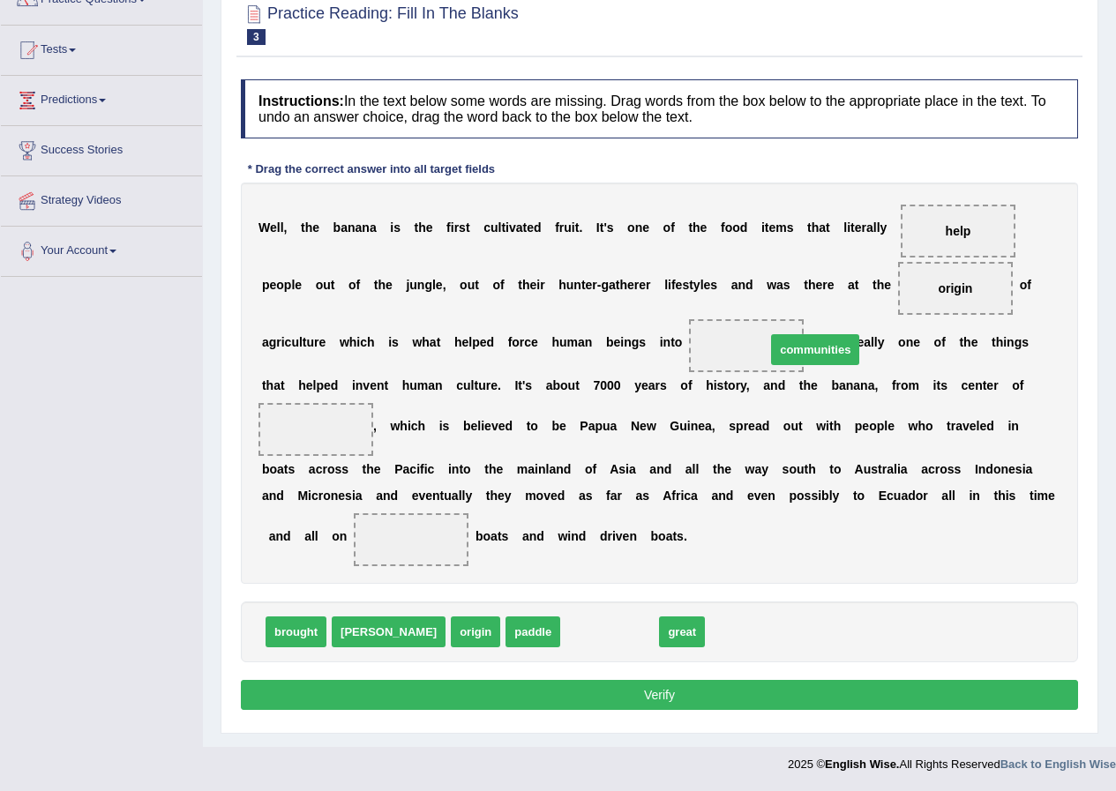
drag, startPoint x: 542, startPoint y: 635, endPoint x: 748, endPoint y: 353, distance: 349.1
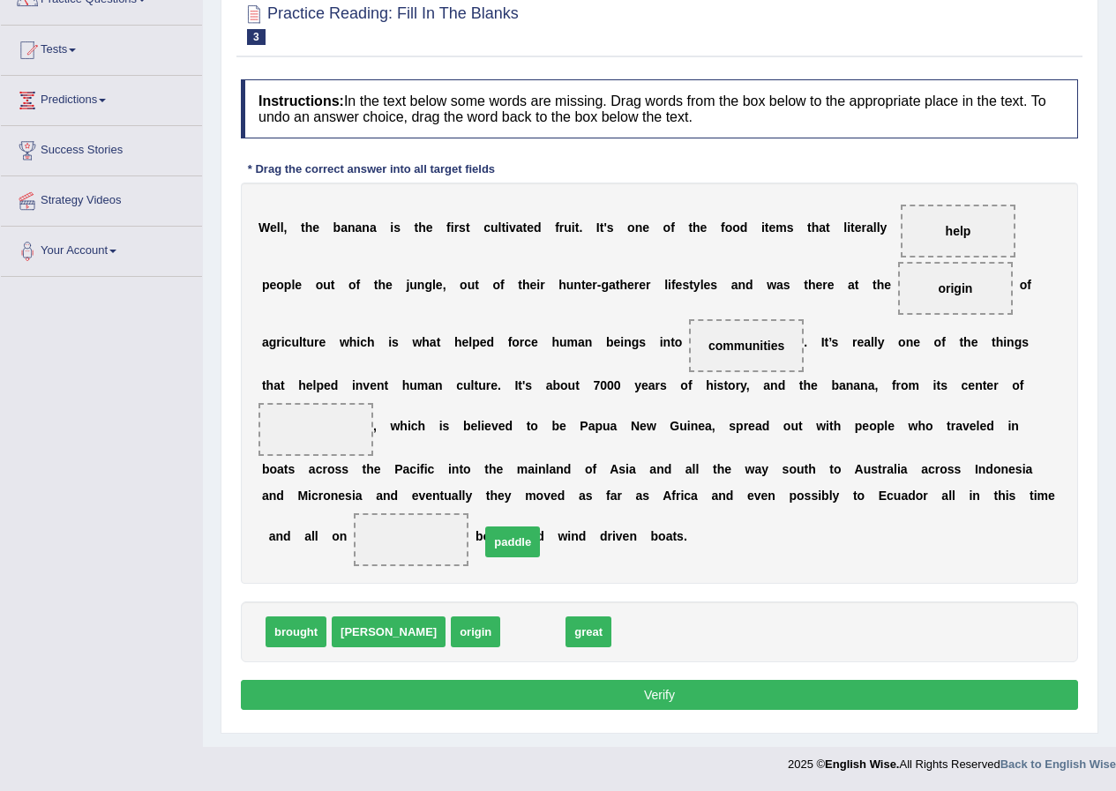
drag, startPoint x: 466, startPoint y: 639, endPoint x: 445, endPoint y: 549, distance: 92.2
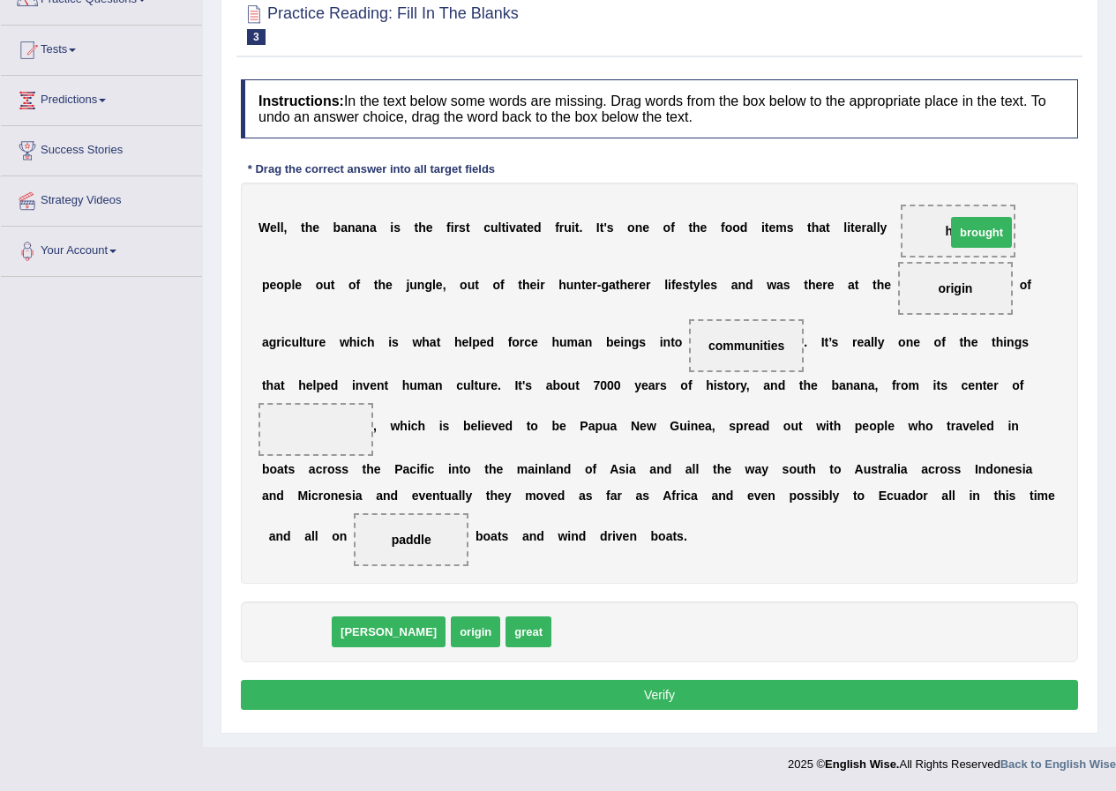
drag, startPoint x: 296, startPoint y: 630, endPoint x: 982, endPoint y: 230, distance: 793.2
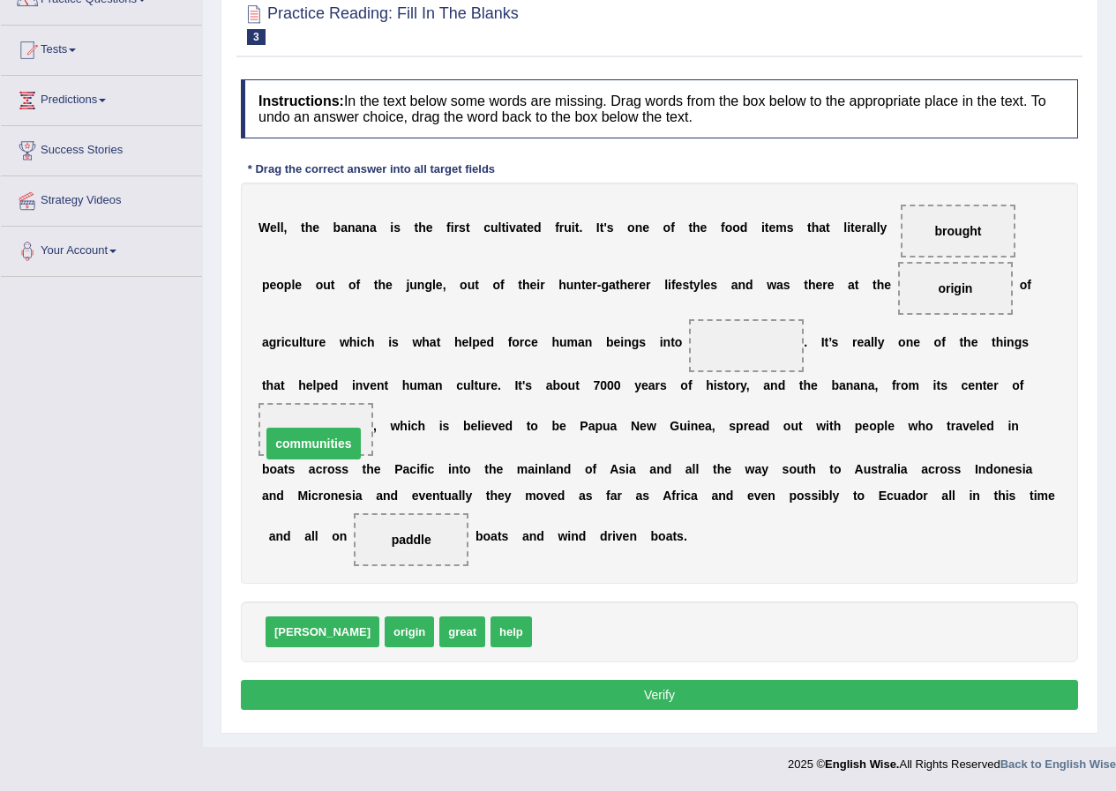
drag, startPoint x: 724, startPoint y: 340, endPoint x: 285, endPoint y: 437, distance: 450.0
drag, startPoint x: 316, startPoint y: 431, endPoint x: 743, endPoint y: 354, distance: 434.7
drag, startPoint x: 773, startPoint y: 347, endPoint x: 325, endPoint y: 434, distance: 455.6
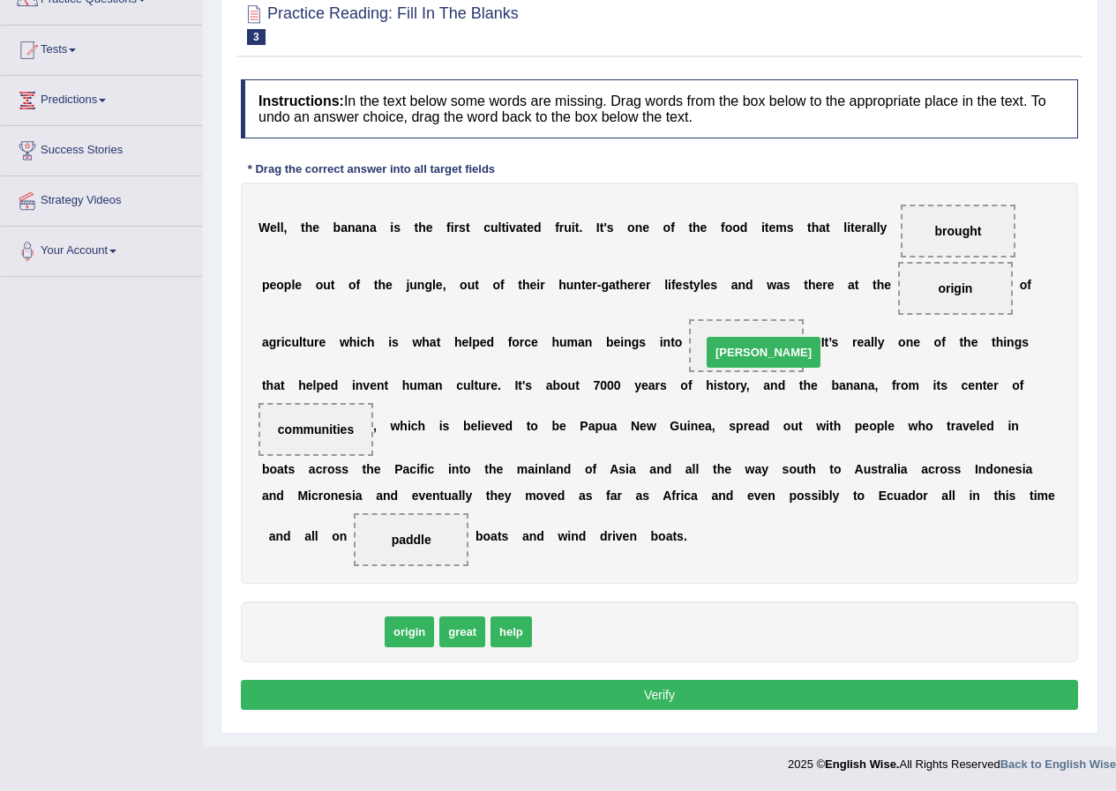
drag, startPoint x: 288, startPoint y: 639, endPoint x: 728, endPoint y: 360, distance: 522.1
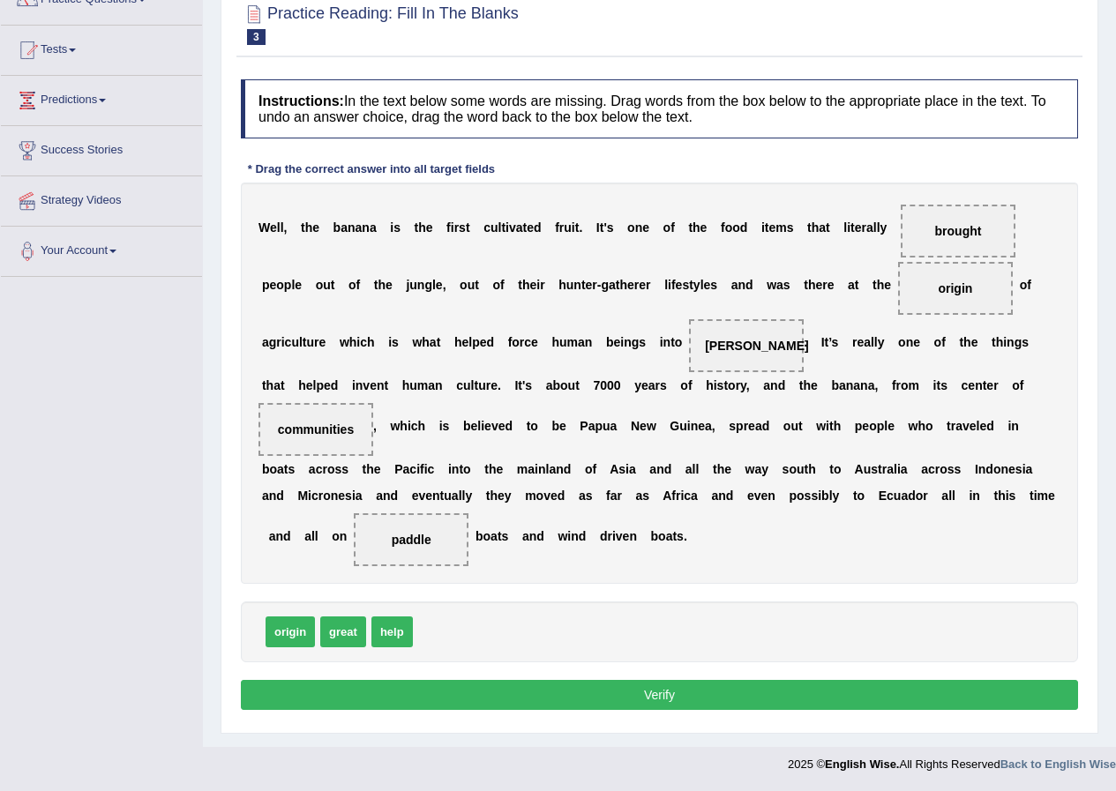
click at [638, 704] on button "Verify" at bounding box center [659, 695] width 837 height 30
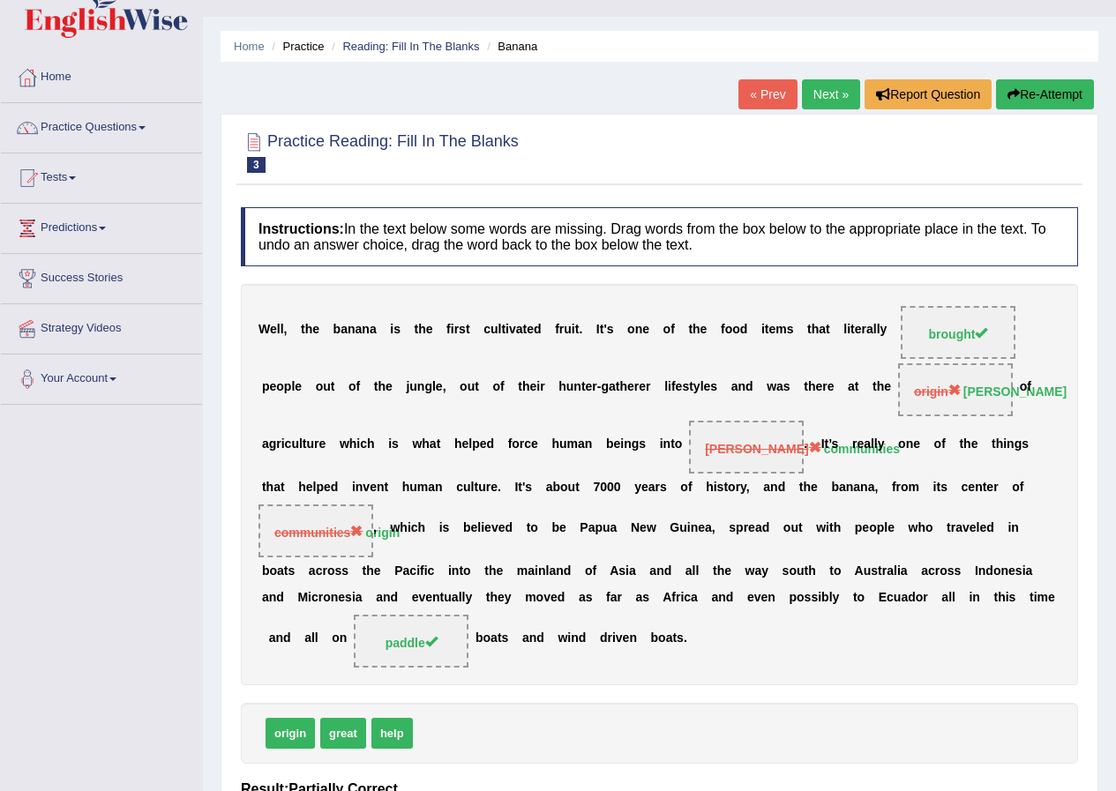
scroll to position [0, 0]
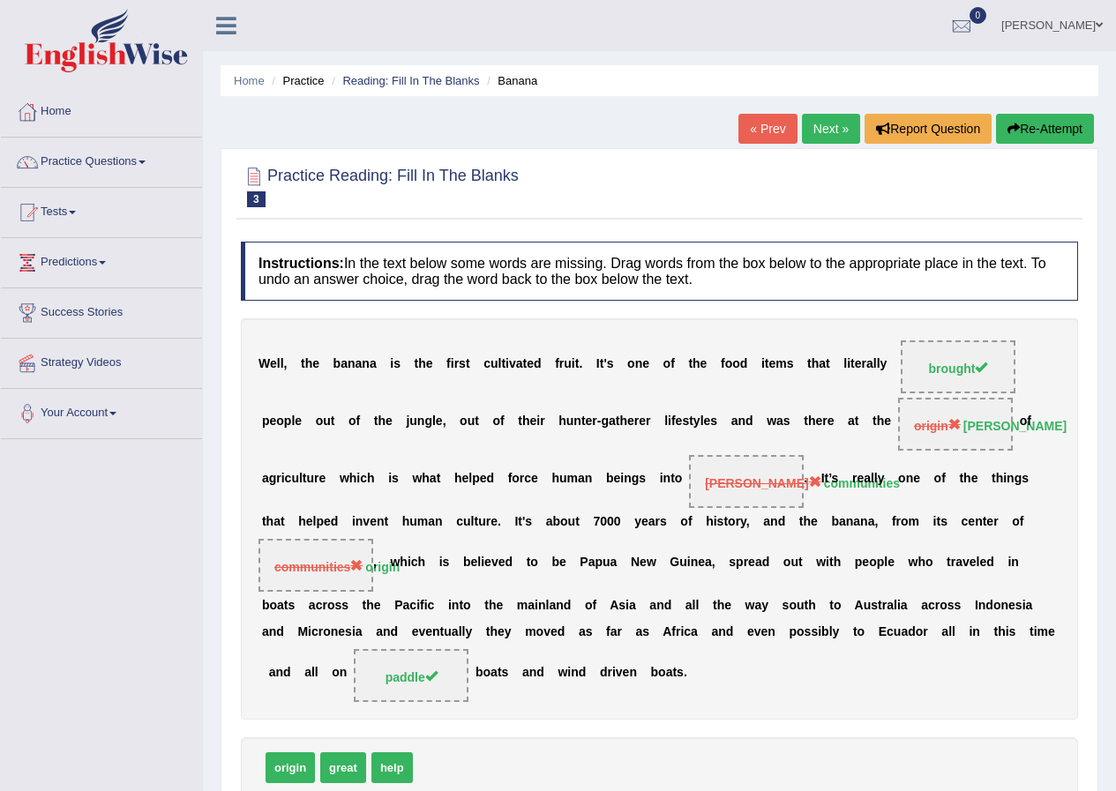
click at [823, 118] on link "Next »" at bounding box center [831, 129] width 58 height 30
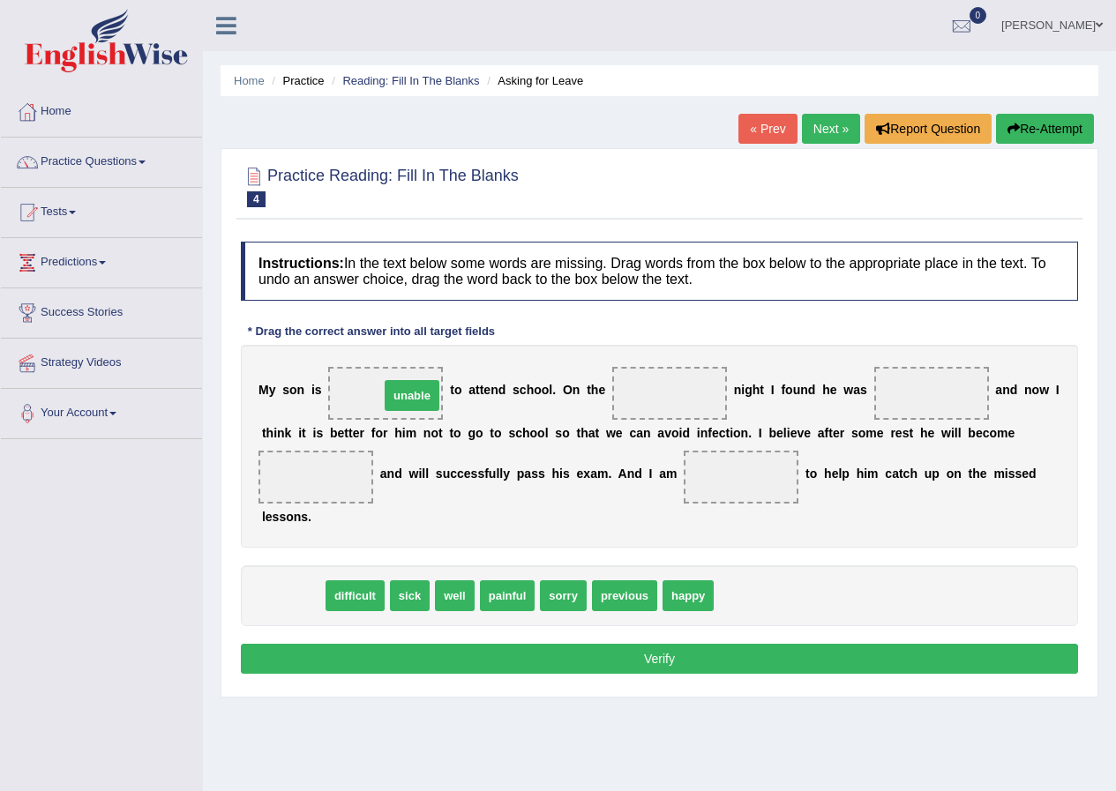
drag, startPoint x: 288, startPoint y: 602, endPoint x: 406, endPoint y: 401, distance: 233.2
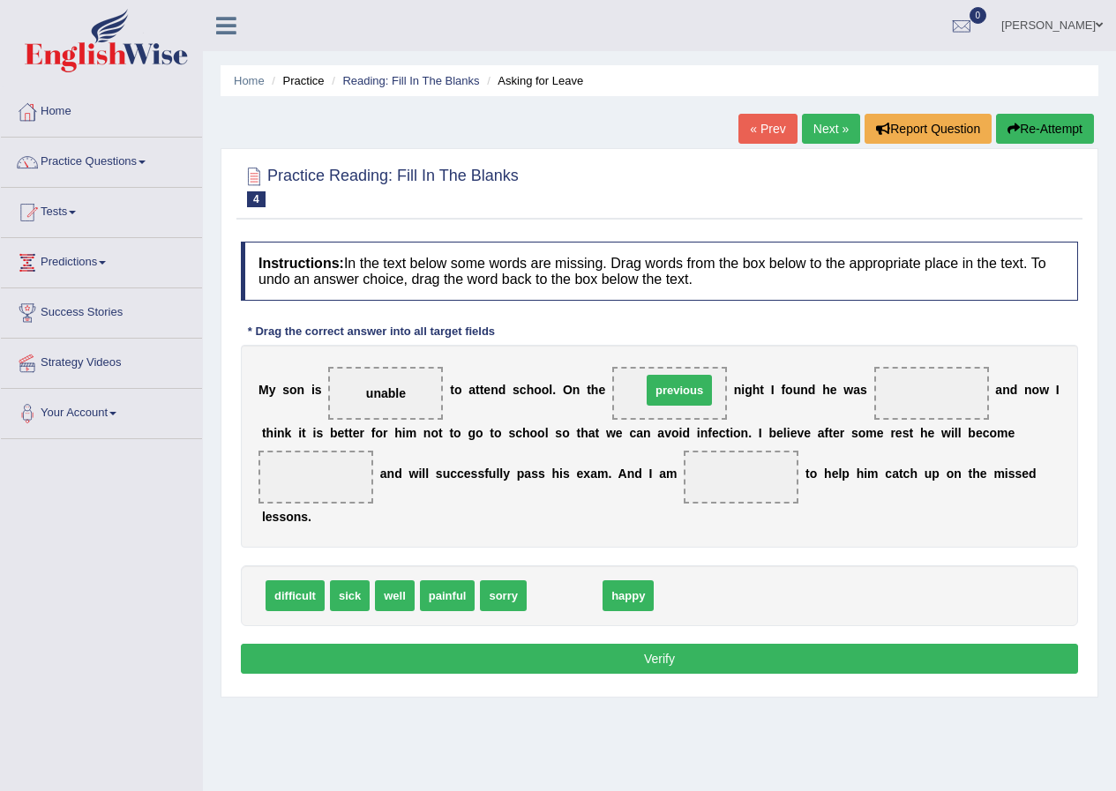
drag, startPoint x: 558, startPoint y: 589, endPoint x: 673, endPoint y: 384, distance: 235.3
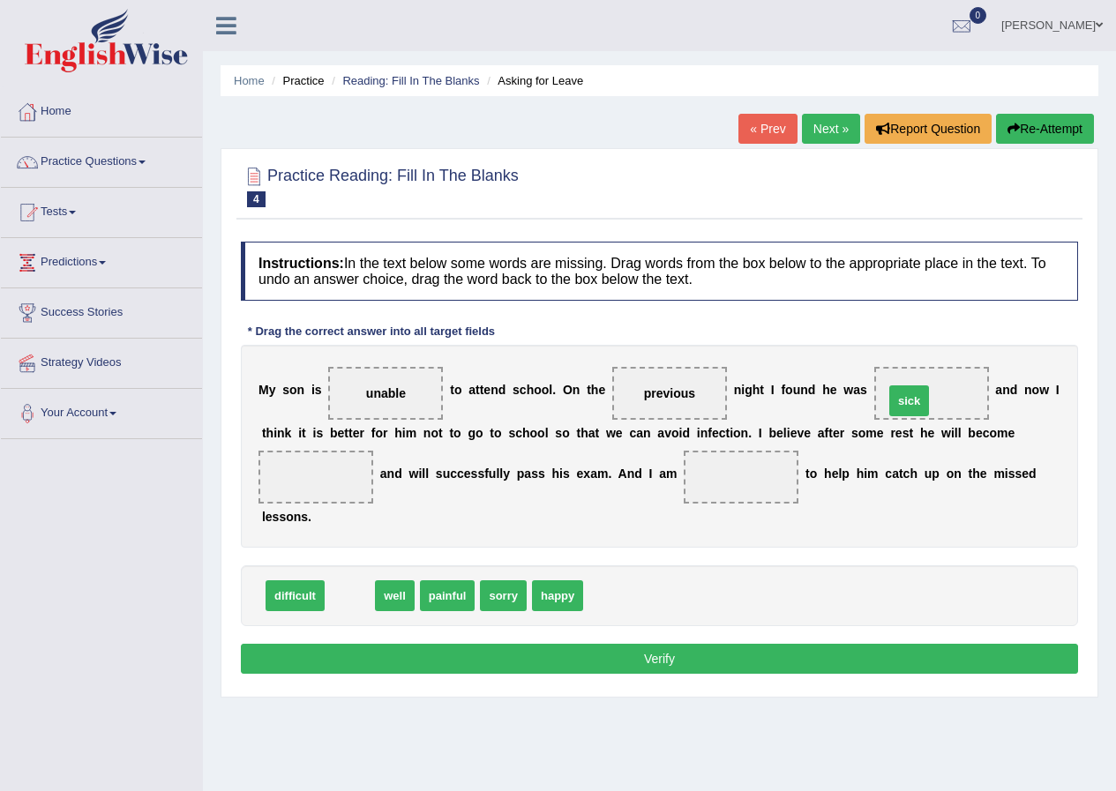
drag, startPoint x: 350, startPoint y: 596, endPoint x: 909, endPoint y: 401, distance: 592.1
drag, startPoint x: 365, startPoint y: 602, endPoint x: 362, endPoint y: 475, distance: 127.0
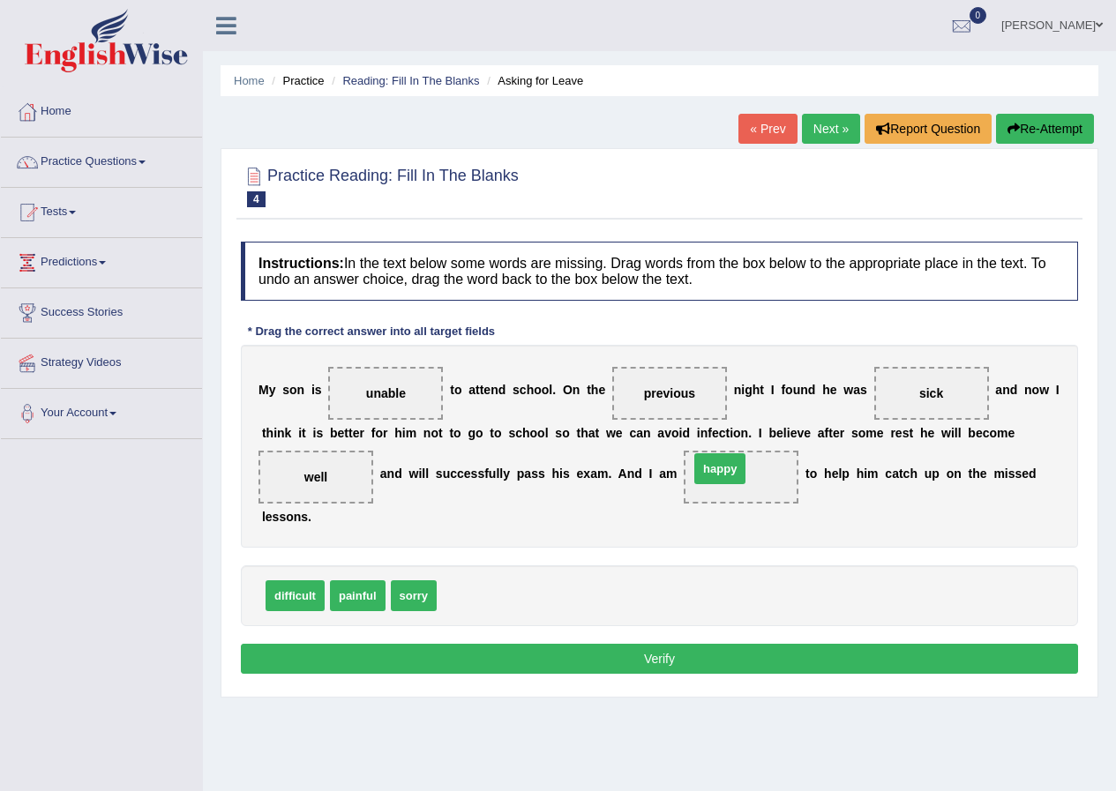
drag, startPoint x: 470, startPoint y: 599, endPoint x: 722, endPoint y: 472, distance: 282.4
click at [685, 651] on button "Verify" at bounding box center [659, 659] width 837 height 30
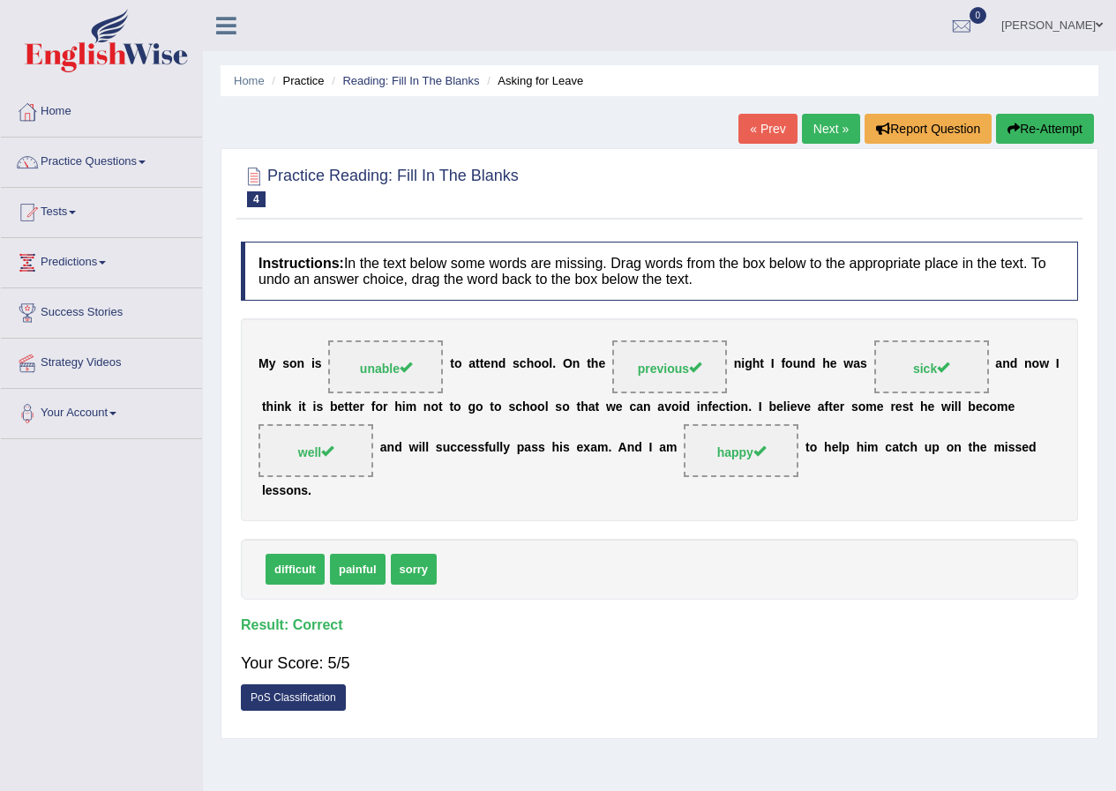
click at [812, 127] on link "Next »" at bounding box center [831, 129] width 58 height 30
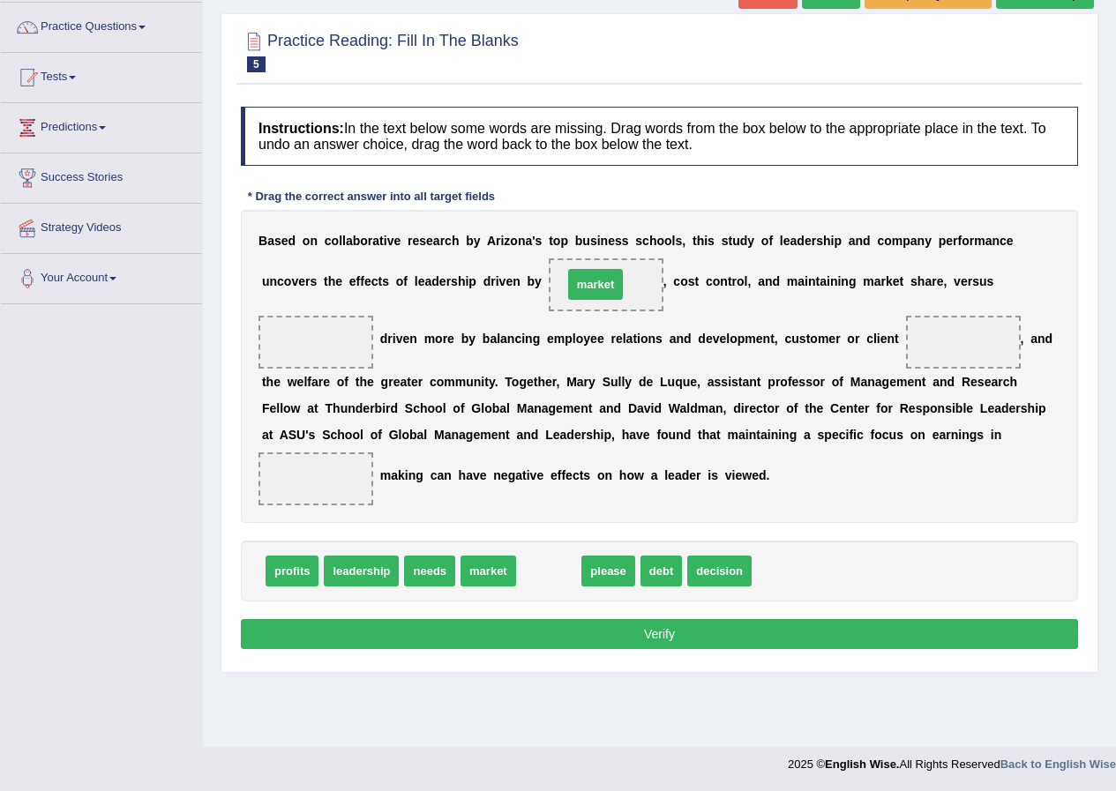
drag, startPoint x: 561, startPoint y: 571, endPoint x: 608, endPoint y: 285, distance: 290.4
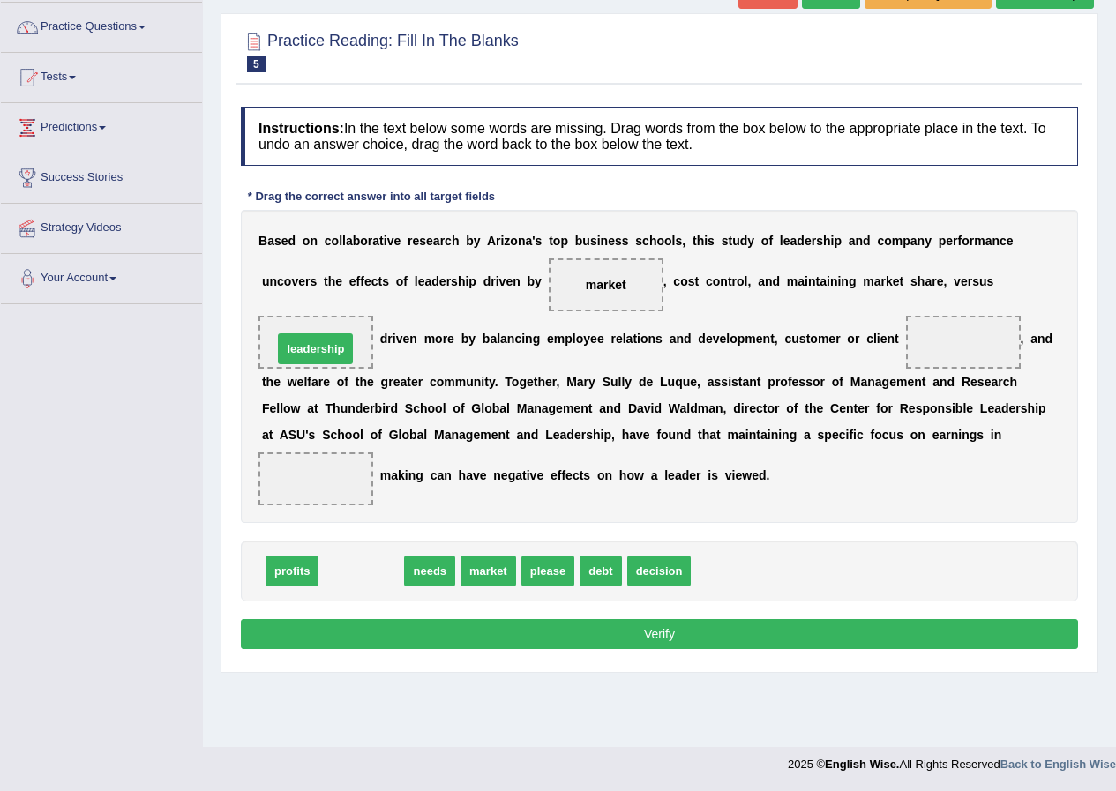
drag, startPoint x: 352, startPoint y: 576, endPoint x: 306, endPoint y: 354, distance: 226.9
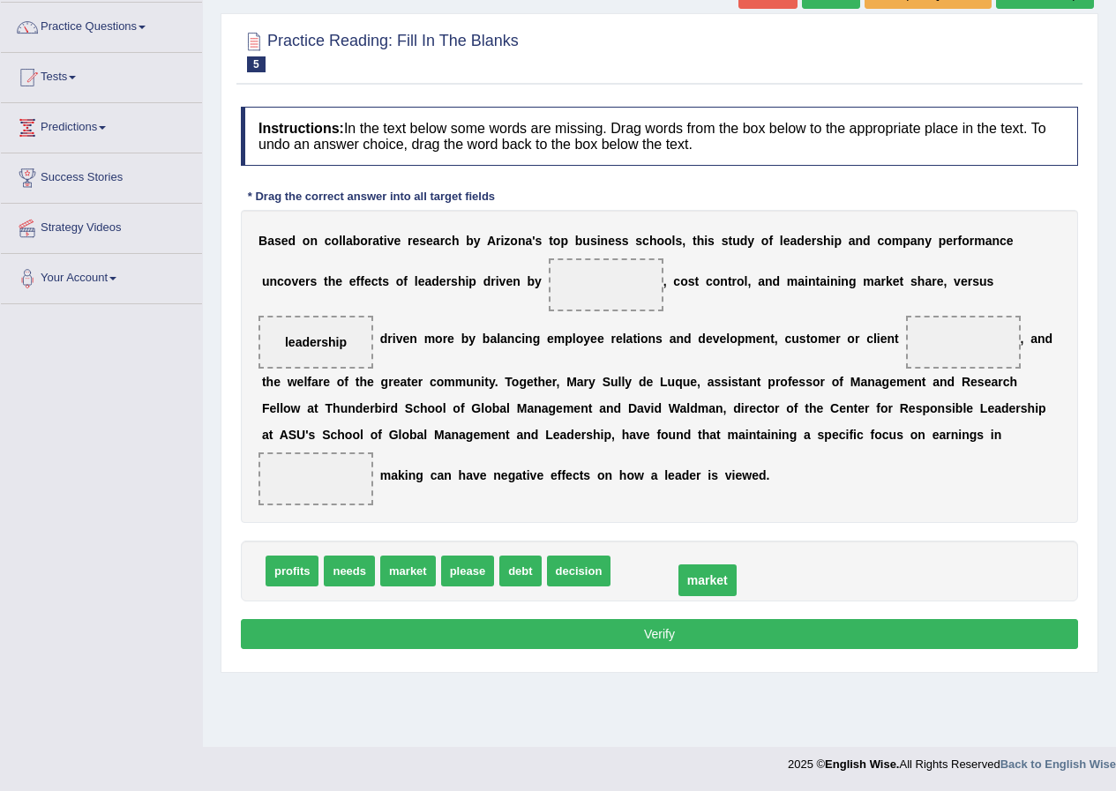
drag, startPoint x: 615, startPoint y: 287, endPoint x: 716, endPoint y: 582, distance: 312.4
drag, startPoint x: 280, startPoint y: 579, endPoint x: 606, endPoint y: 299, distance: 429.7
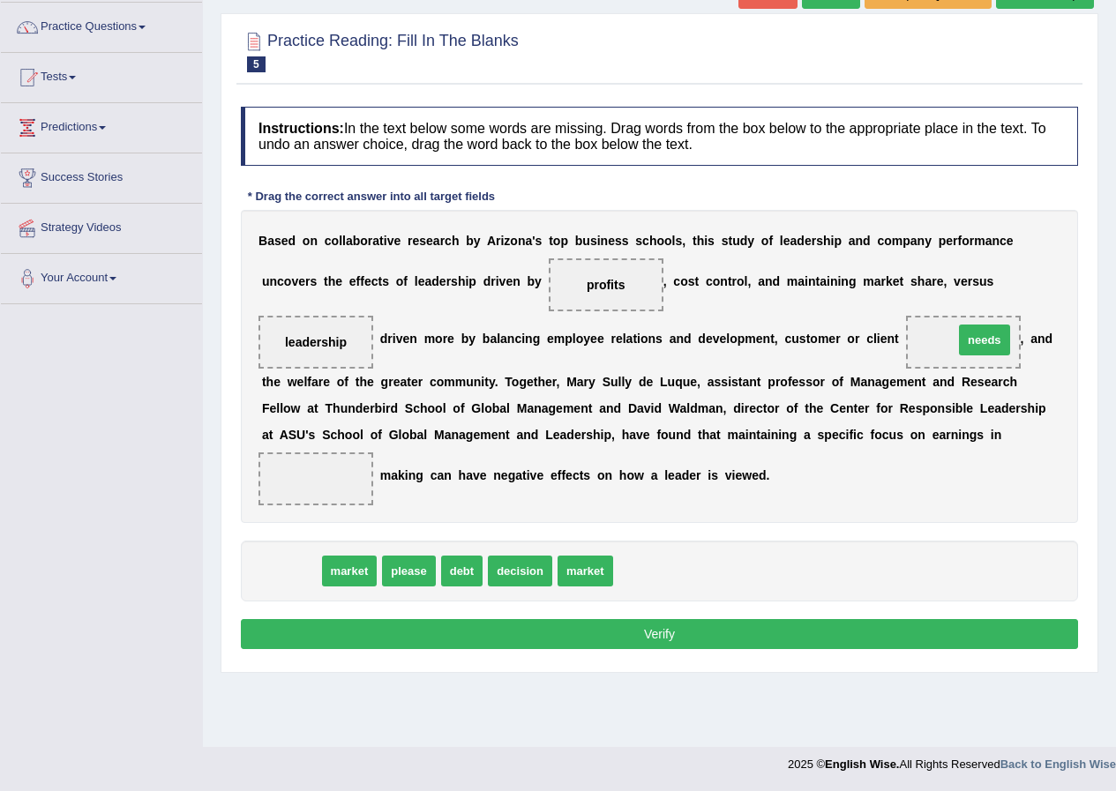
drag, startPoint x: 290, startPoint y: 571, endPoint x: 983, endPoint y: 340, distance: 730.7
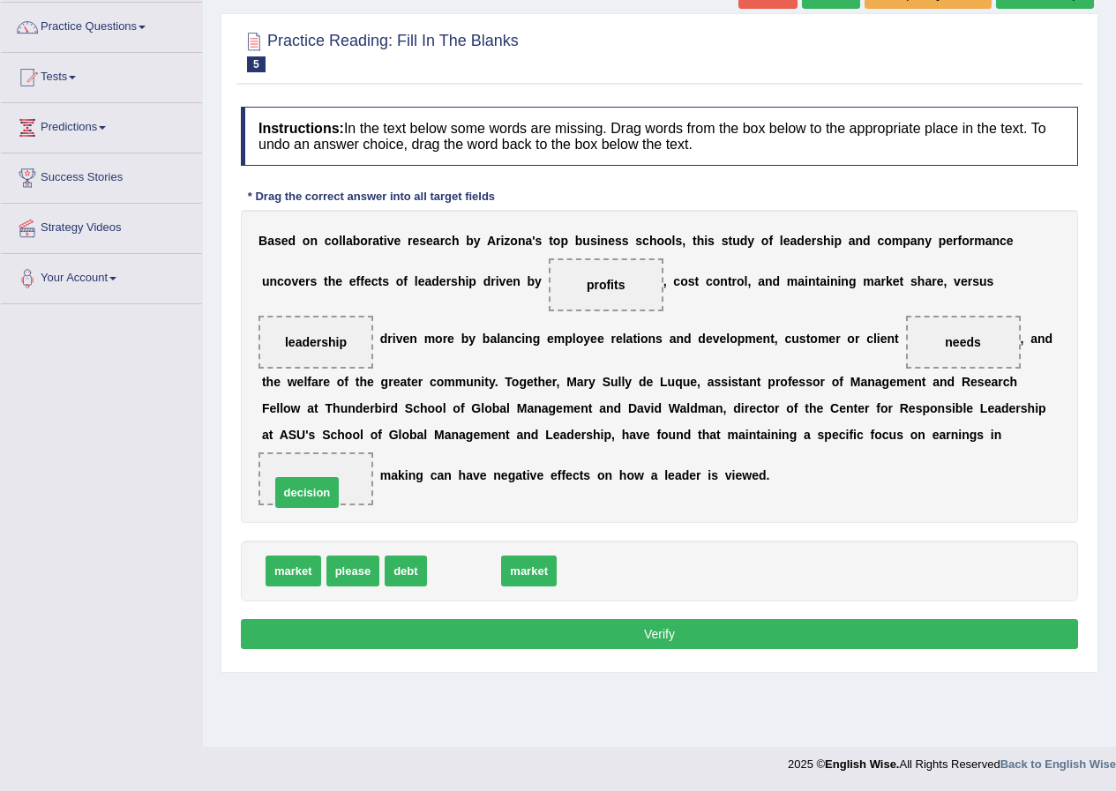
drag, startPoint x: 483, startPoint y: 574, endPoint x: 326, endPoint y: 496, distance: 175.5
click at [470, 637] on button "Verify" at bounding box center [659, 634] width 837 height 30
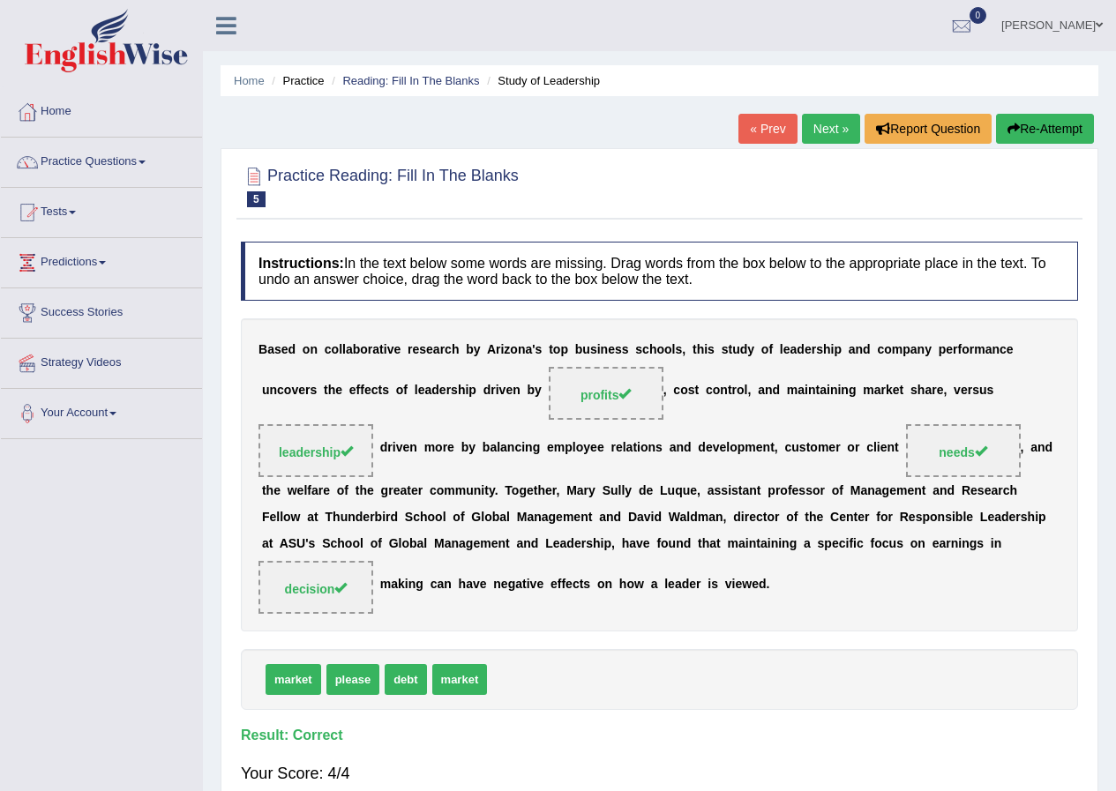
click at [831, 131] on link "Next »" at bounding box center [831, 129] width 58 height 30
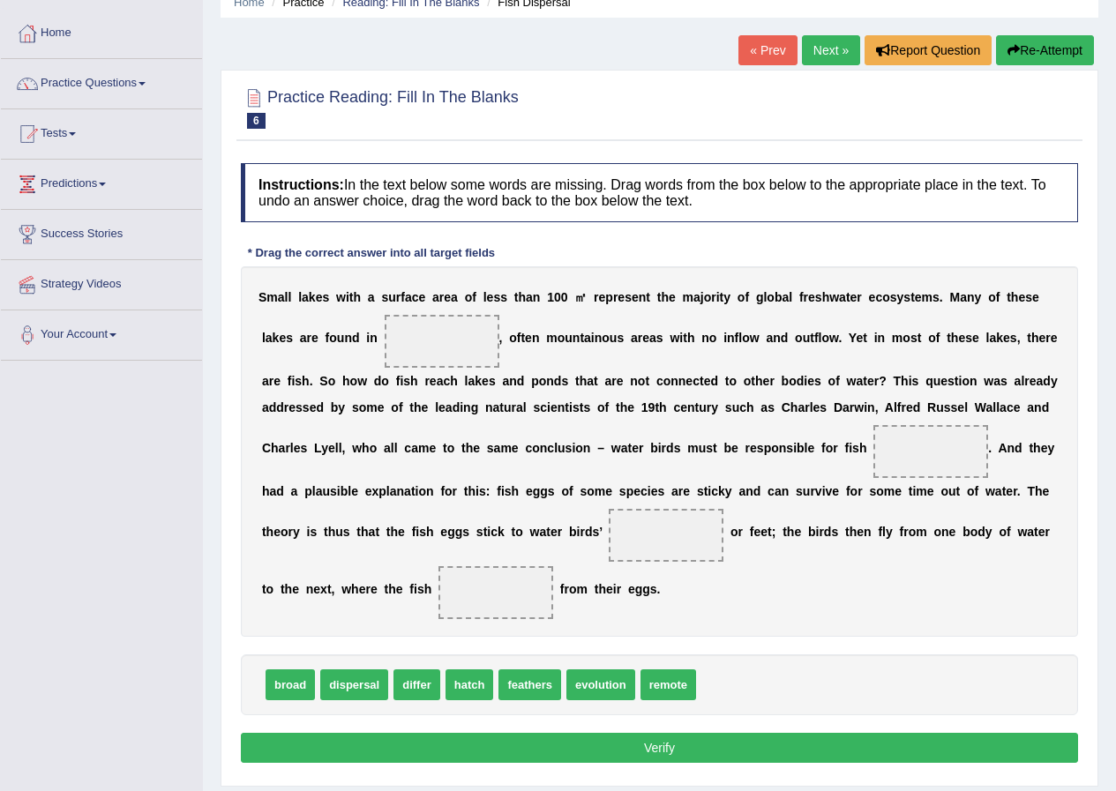
scroll to position [135, 0]
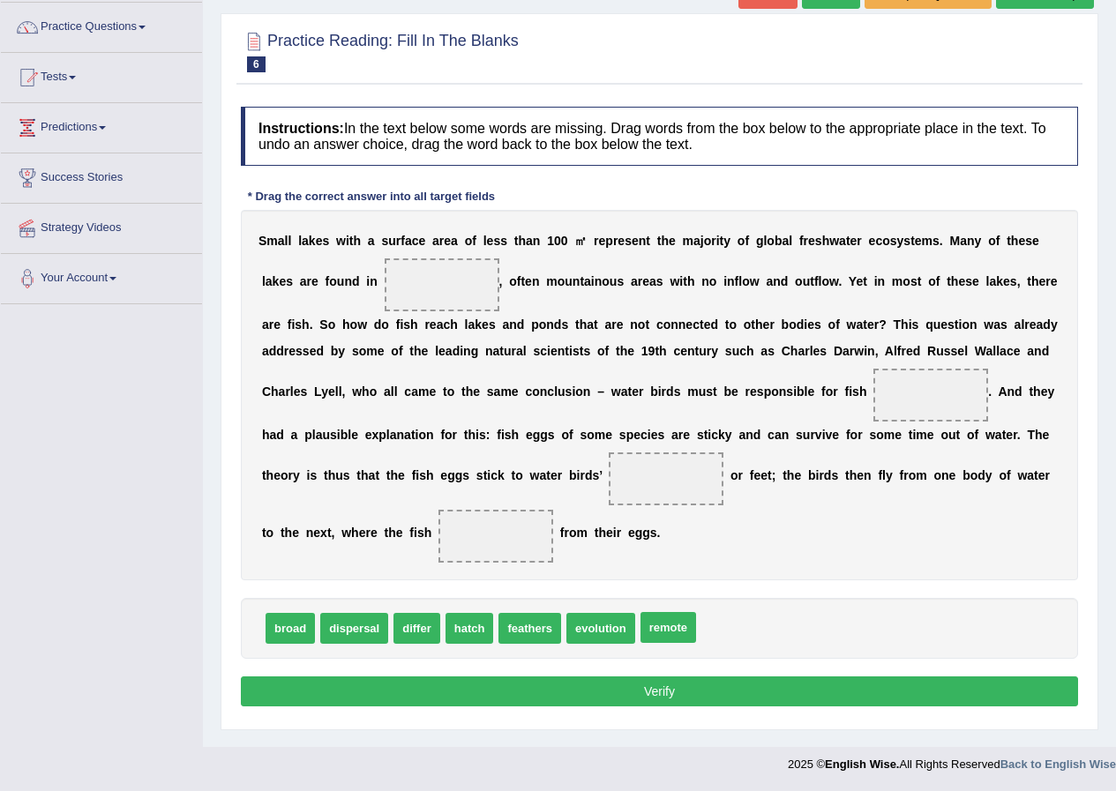
drag, startPoint x: 676, startPoint y: 626, endPoint x: 664, endPoint y: 624, distance: 11.6
click at [609, 634] on span "evolution" at bounding box center [600, 628] width 69 height 31
drag, startPoint x: 656, startPoint y: 629, endPoint x: 447, endPoint y: 285, distance: 402.5
drag, startPoint x: 472, startPoint y: 633, endPoint x: 507, endPoint y: 540, distance: 99.9
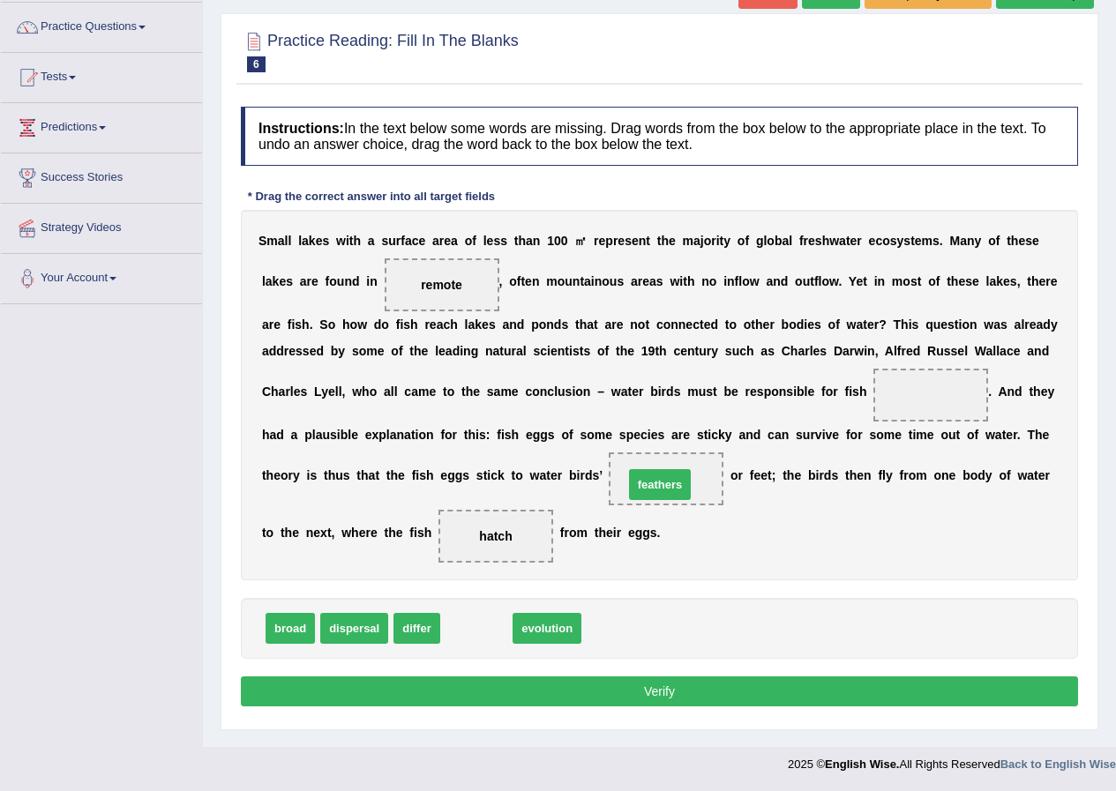
drag, startPoint x: 485, startPoint y: 631, endPoint x: 669, endPoint y: 488, distance: 233.1
click at [473, 633] on span "evolution" at bounding box center [479, 628] width 69 height 31
click at [443, 286] on span "remote" at bounding box center [441, 285] width 41 height 14
drag, startPoint x: 480, startPoint y: 635, endPoint x: 945, endPoint y: 413, distance: 515.2
click at [744, 691] on button "Verify" at bounding box center [659, 691] width 837 height 30
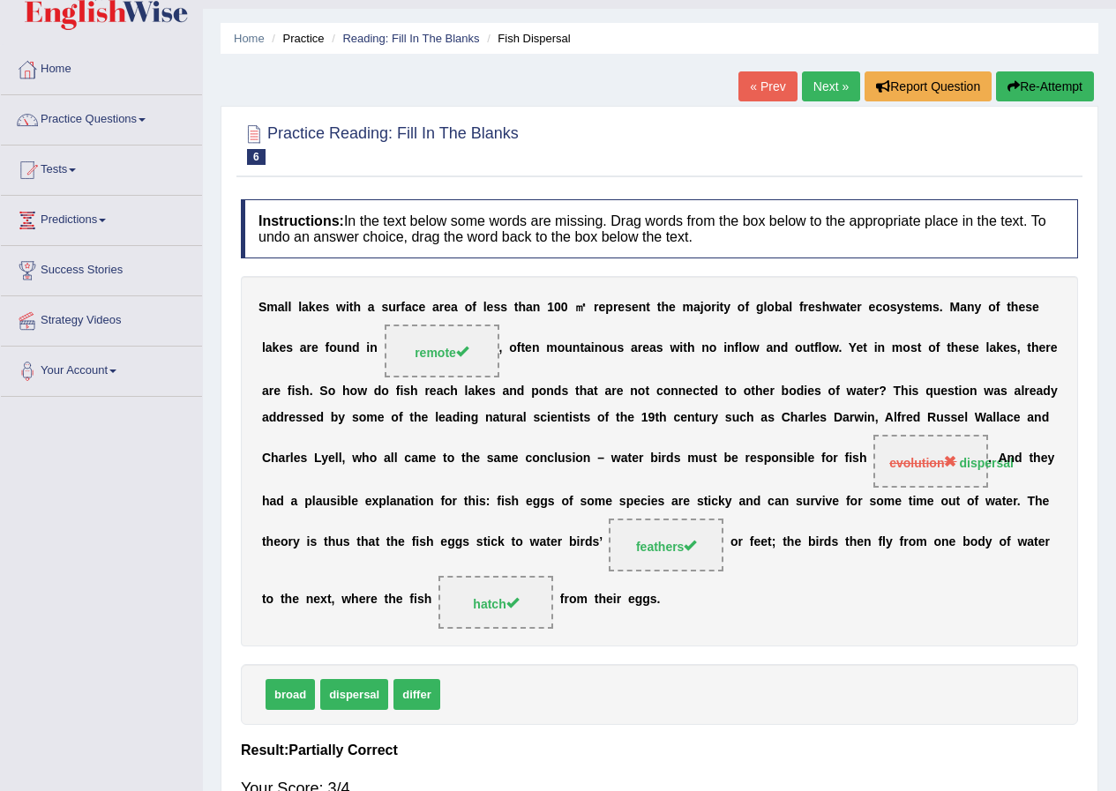
scroll to position [0, 0]
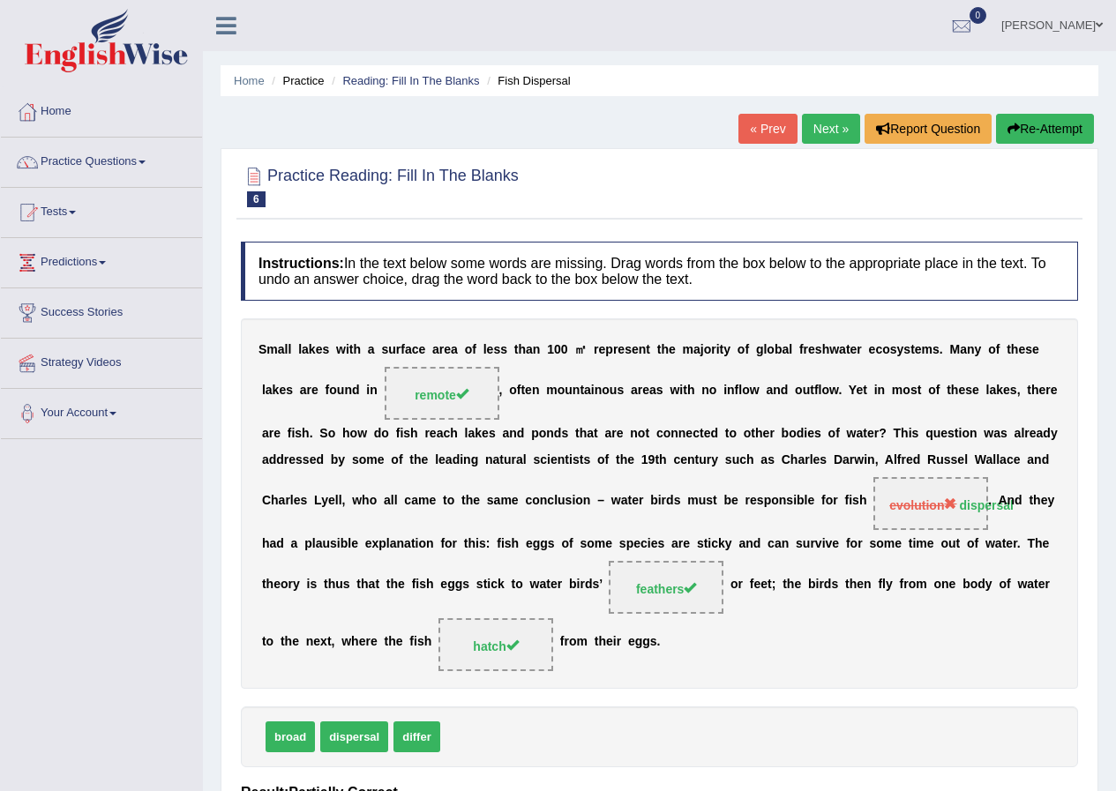
click at [809, 134] on link "Next »" at bounding box center [831, 129] width 58 height 30
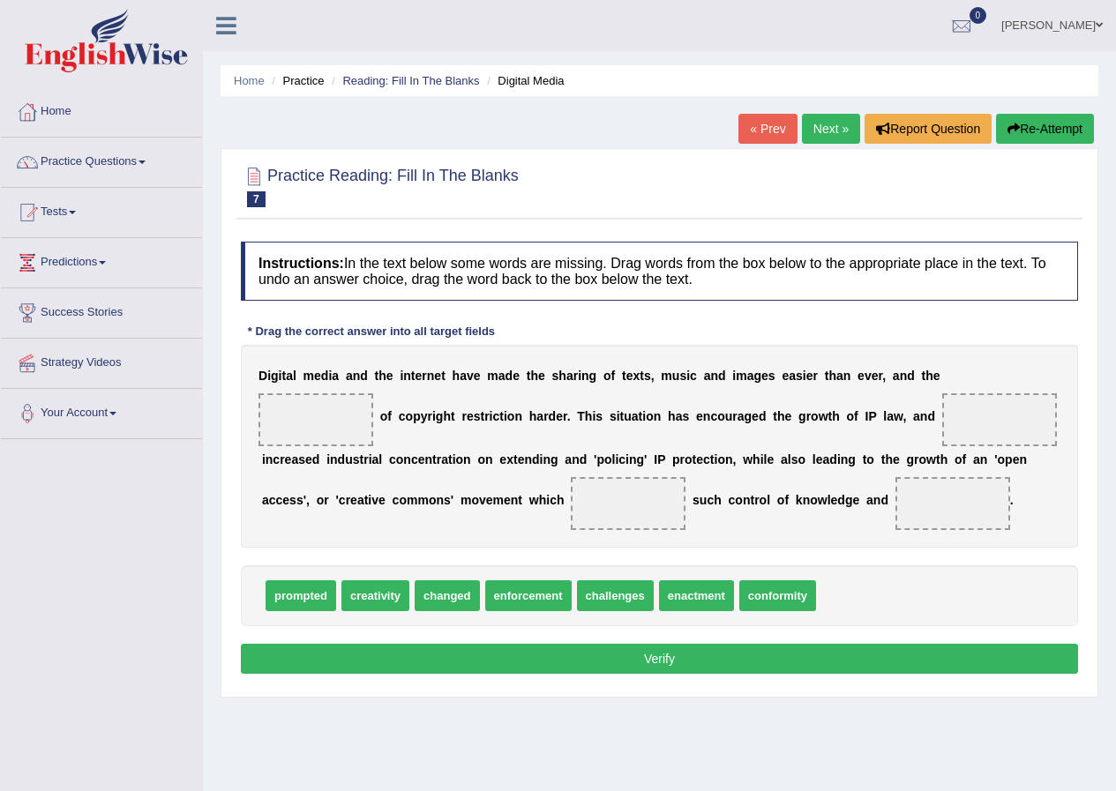
click at [824, 137] on link "Next »" at bounding box center [831, 129] width 58 height 30
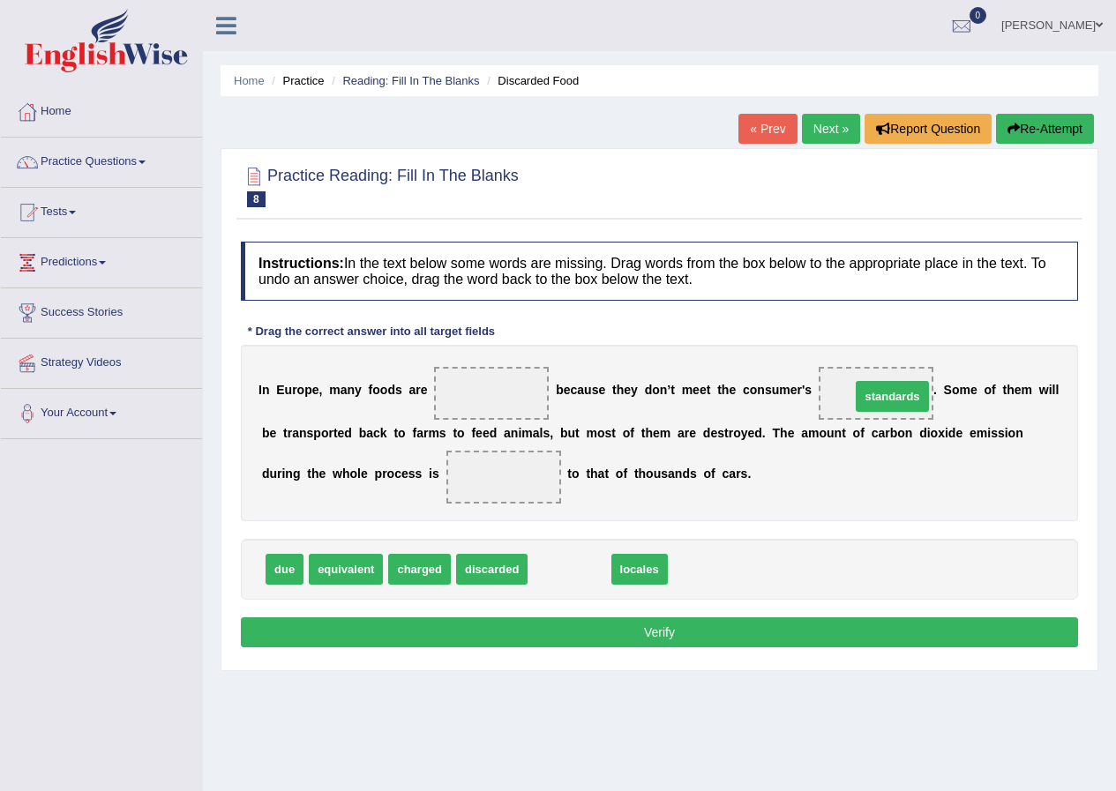
drag, startPoint x: 552, startPoint y: 569, endPoint x: 875, endPoint y: 396, distance: 366.2
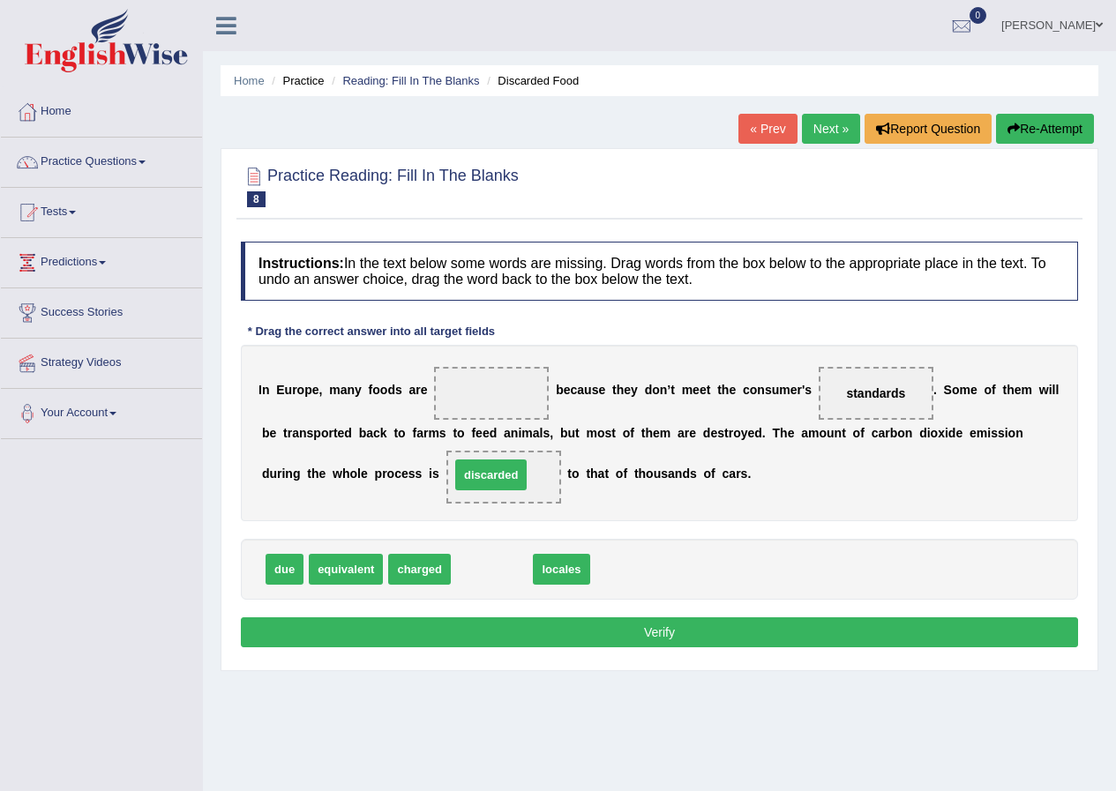
drag, startPoint x: 503, startPoint y: 575, endPoint x: 502, endPoint y: 481, distance: 94.4
drag, startPoint x: 524, startPoint y: 471, endPoint x: 543, endPoint y: 564, distance: 95.5
drag, startPoint x: 291, startPoint y: 573, endPoint x: 545, endPoint y: 480, distance: 270.7
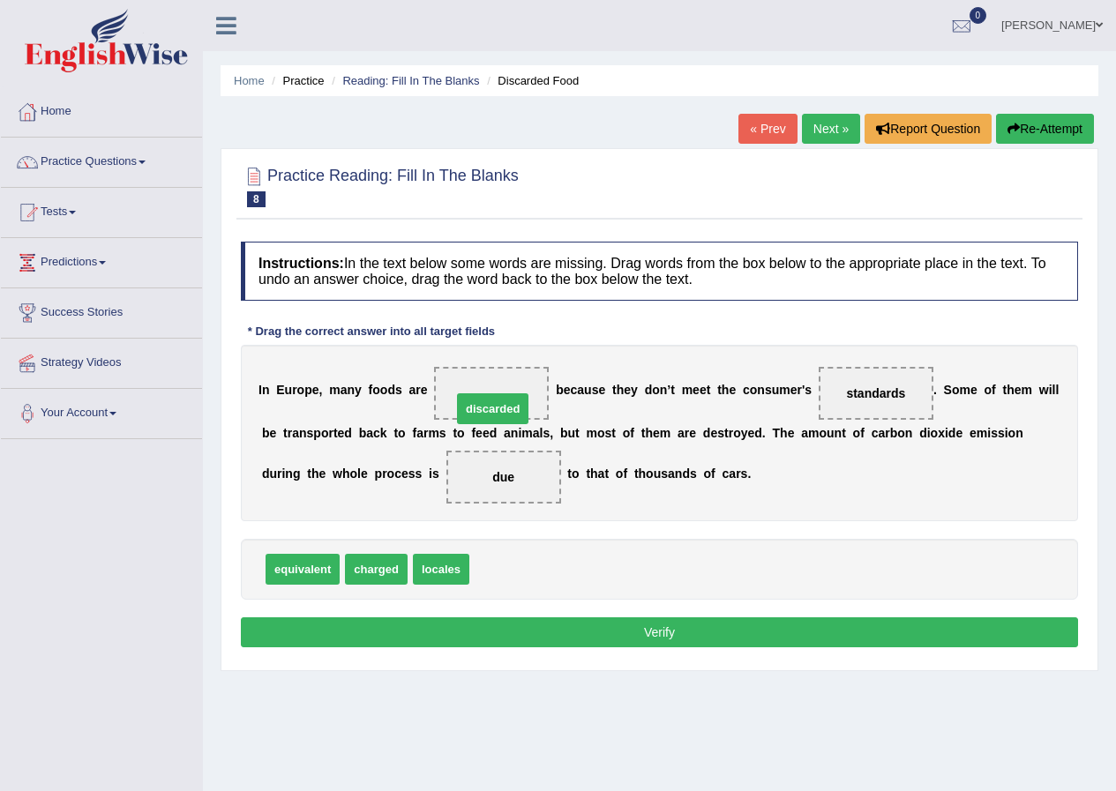
drag, startPoint x: 511, startPoint y: 572, endPoint x: 493, endPoint y: 412, distance: 161.5
click at [649, 634] on button "Verify" at bounding box center [659, 632] width 837 height 30
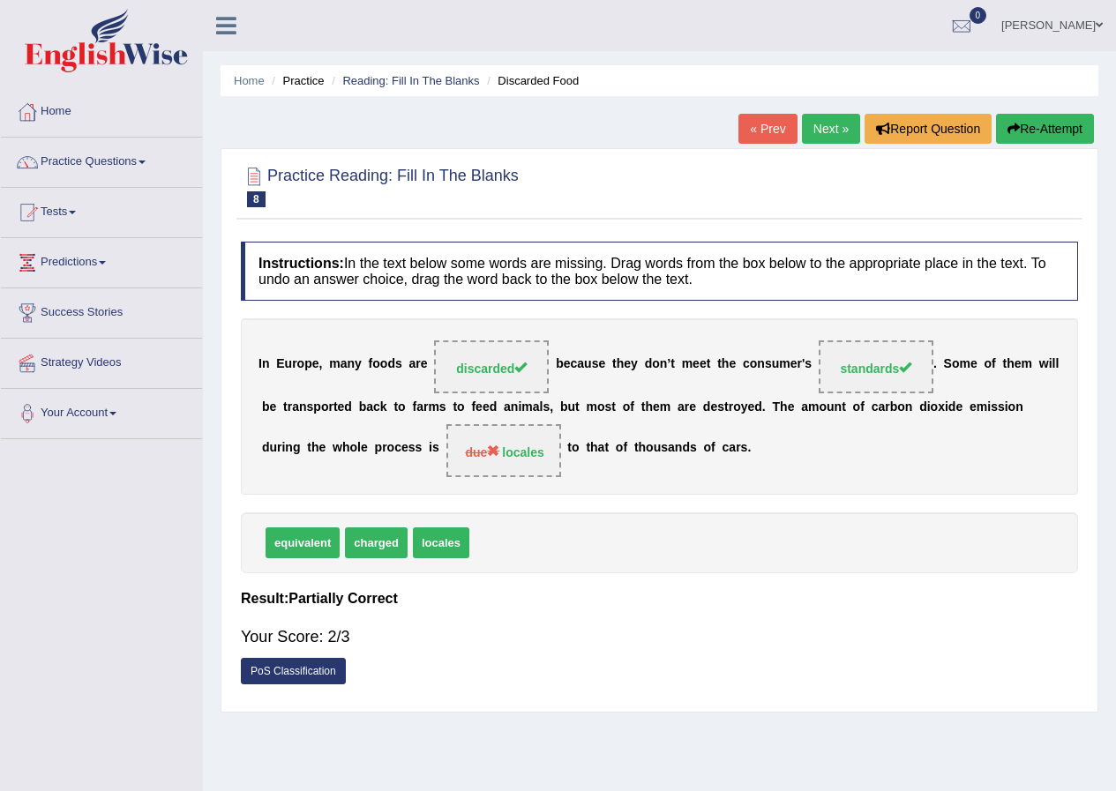
click at [771, 131] on link "« Prev" at bounding box center [767, 129] width 58 height 30
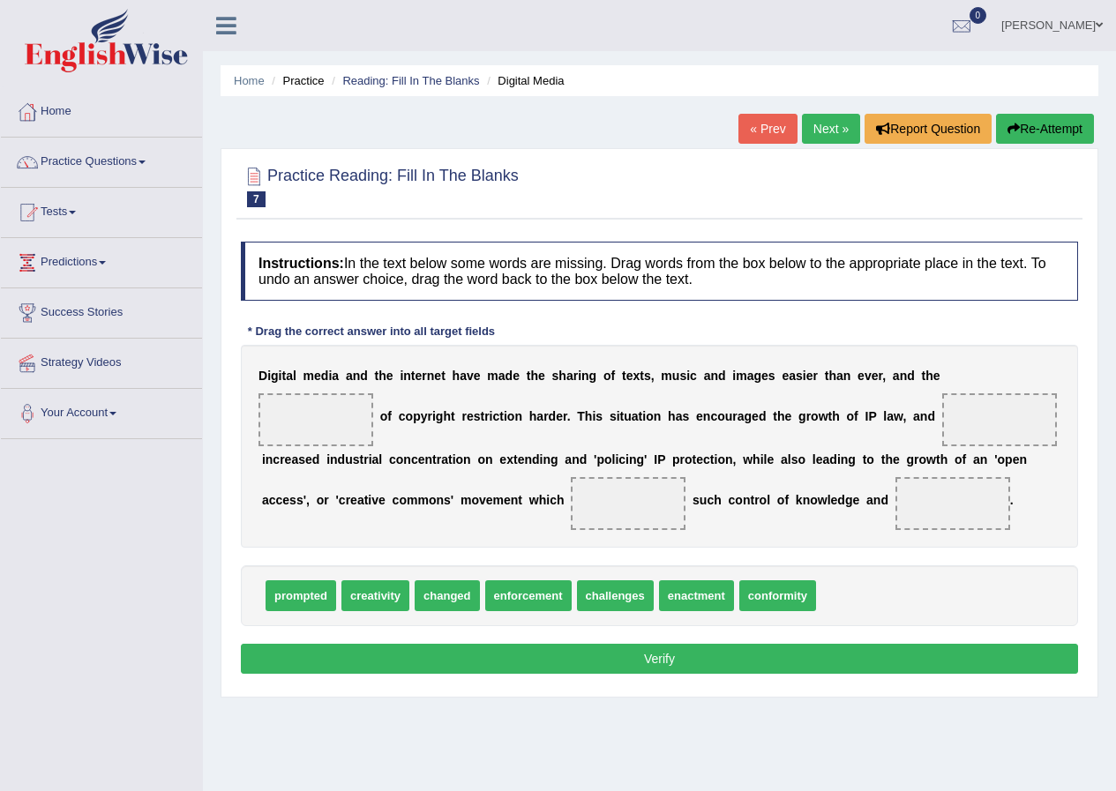
click at [833, 140] on link "Next »" at bounding box center [831, 129] width 58 height 30
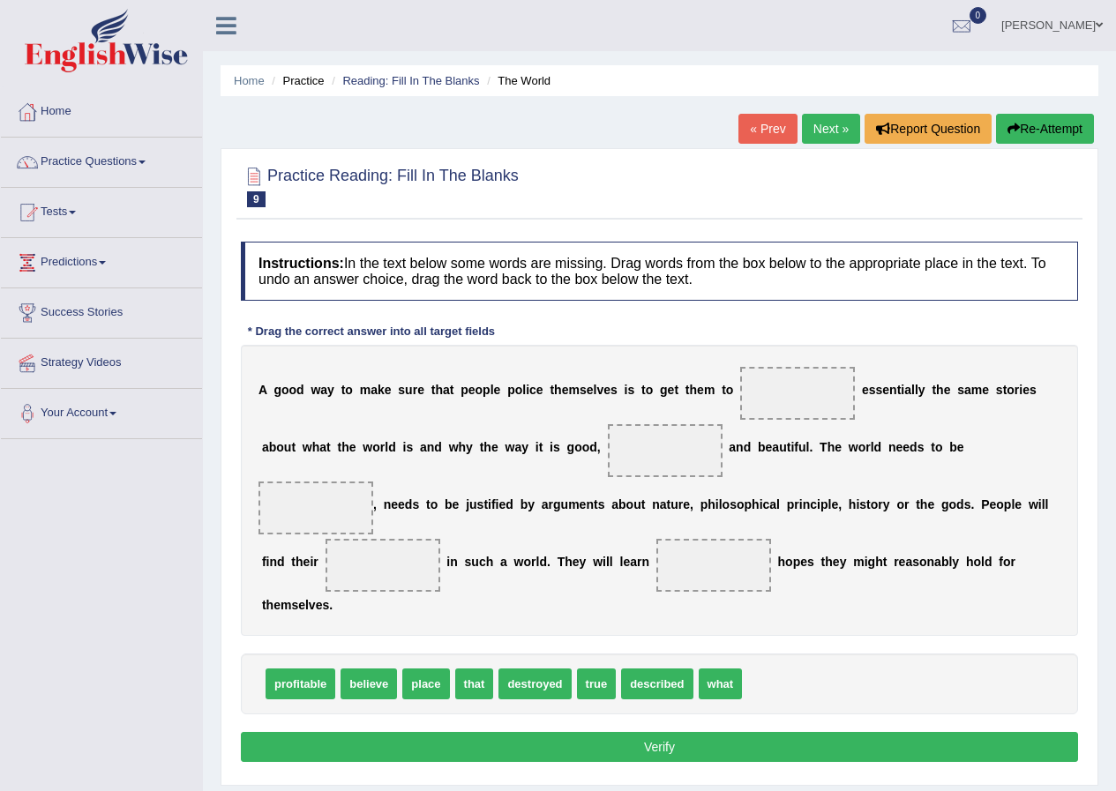
scroll to position [135, 0]
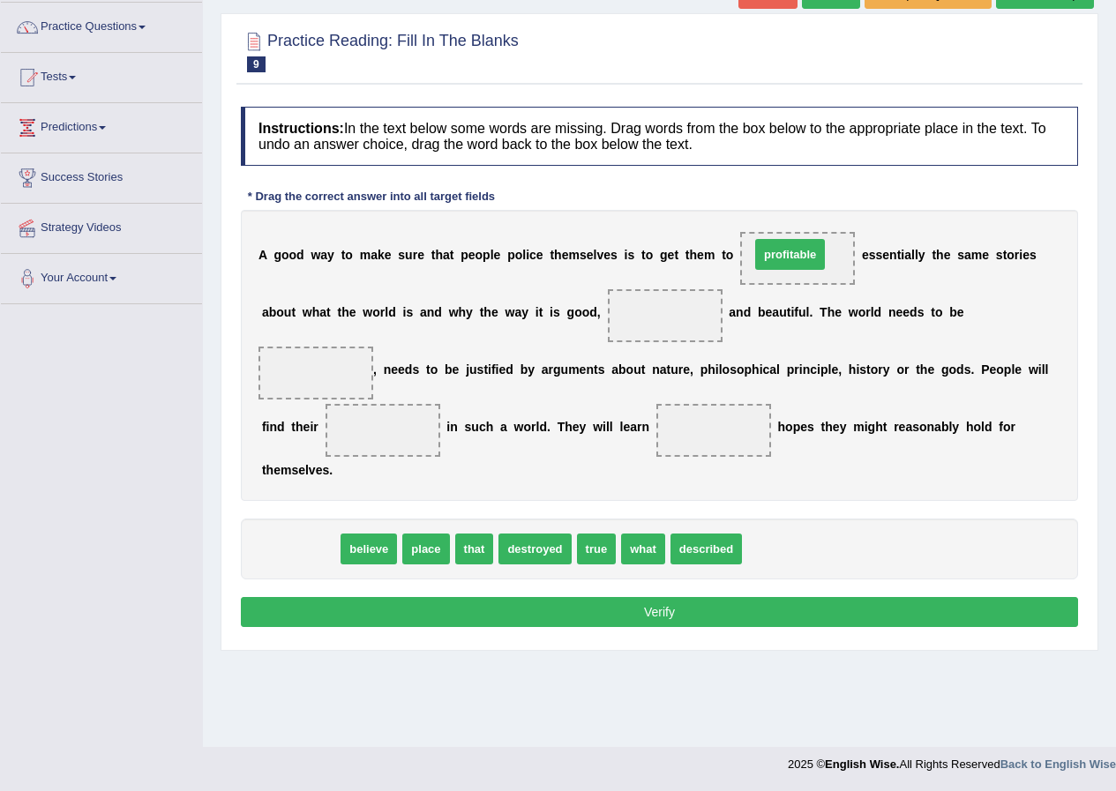
drag, startPoint x: 309, startPoint y: 542, endPoint x: 798, endPoint y: 248, distance: 571.3
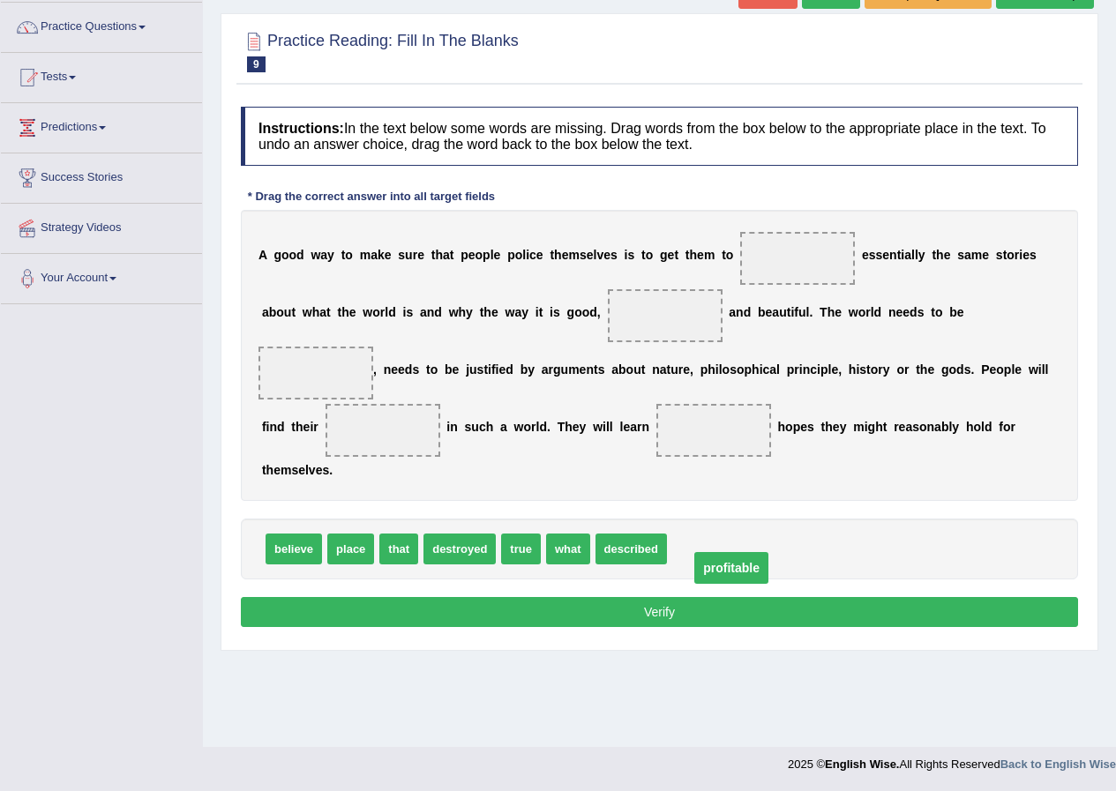
drag, startPoint x: 810, startPoint y: 255, endPoint x: 743, endPoint y: 564, distance: 316.5
drag, startPoint x: 702, startPoint y: 558, endPoint x: 725, endPoint y: 583, distance: 33.7
drag, startPoint x: 721, startPoint y: 549, endPoint x: 682, endPoint y: 313, distance: 238.8
drag, startPoint x: 283, startPoint y: 550, endPoint x: 797, endPoint y: 264, distance: 588.7
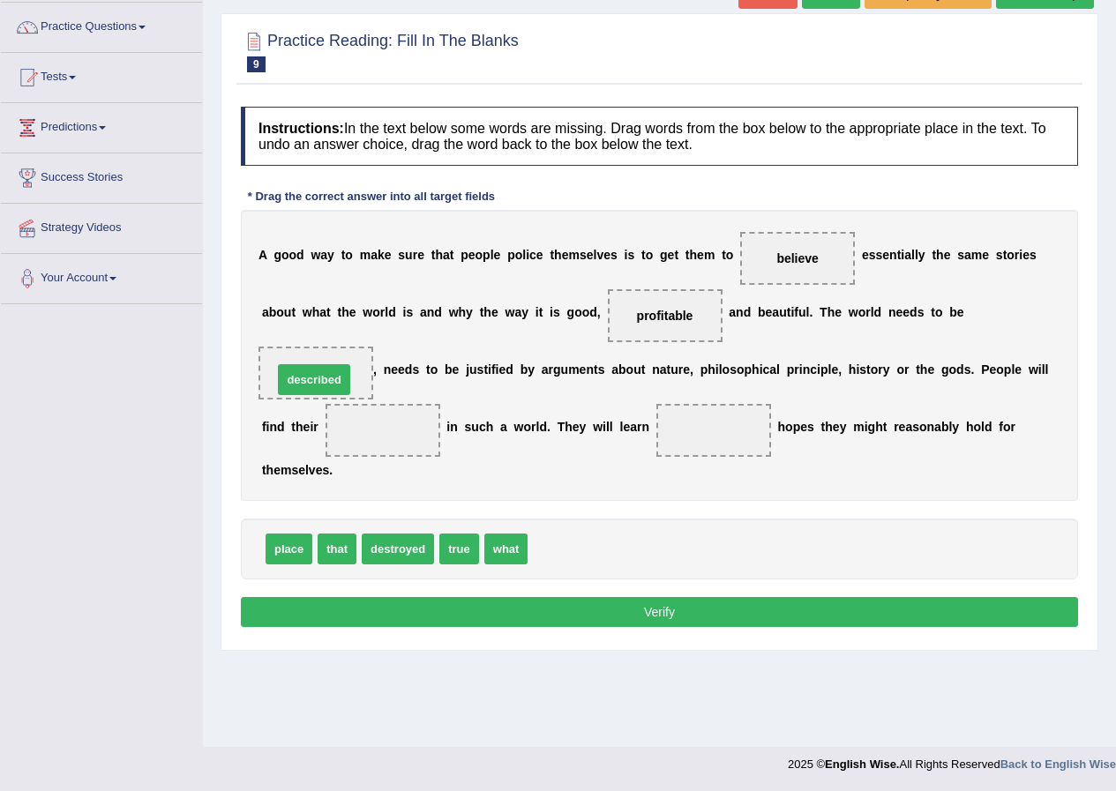
drag, startPoint x: 579, startPoint y: 553, endPoint x: 325, endPoint y: 384, distance: 306.0
drag, startPoint x: 281, startPoint y: 547, endPoint x: 353, endPoint y: 429, distance: 138.1
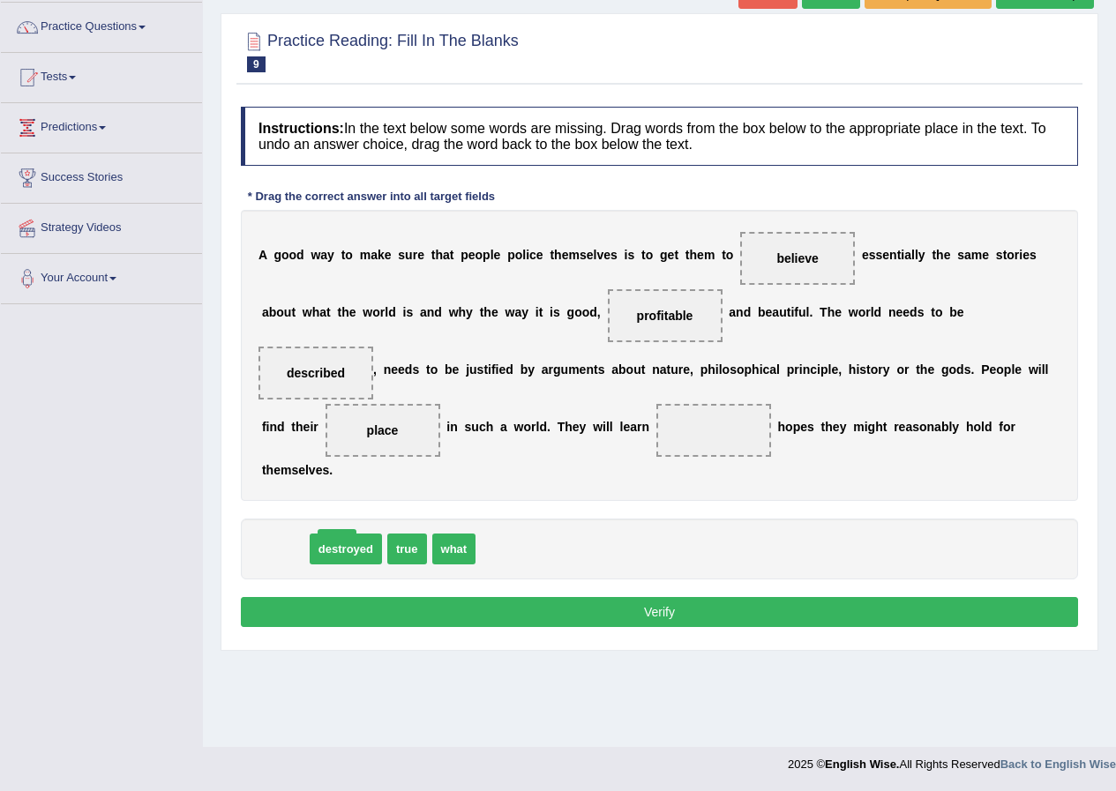
drag, startPoint x: 278, startPoint y: 541, endPoint x: 321, endPoint y: 544, distance: 43.4
drag, startPoint x: 417, startPoint y: 555, endPoint x: 692, endPoint y: 445, distance: 296.1
click at [819, 610] on button "Verify" at bounding box center [659, 612] width 837 height 30
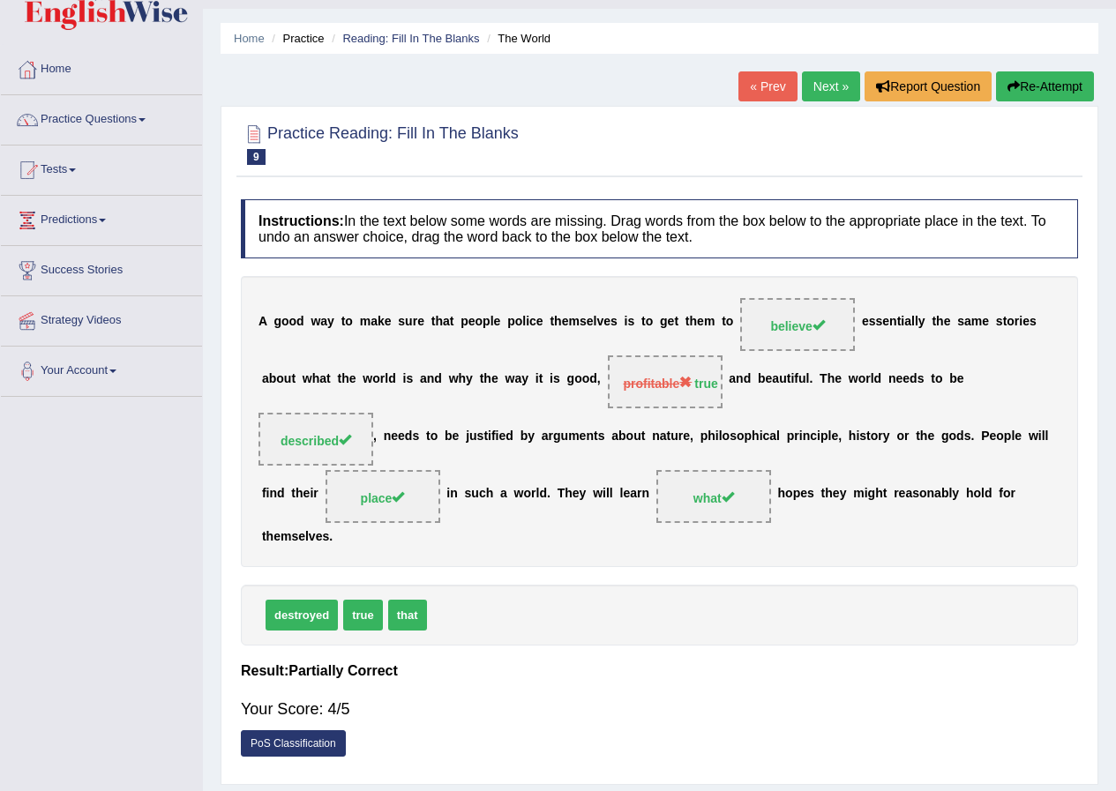
scroll to position [0, 0]
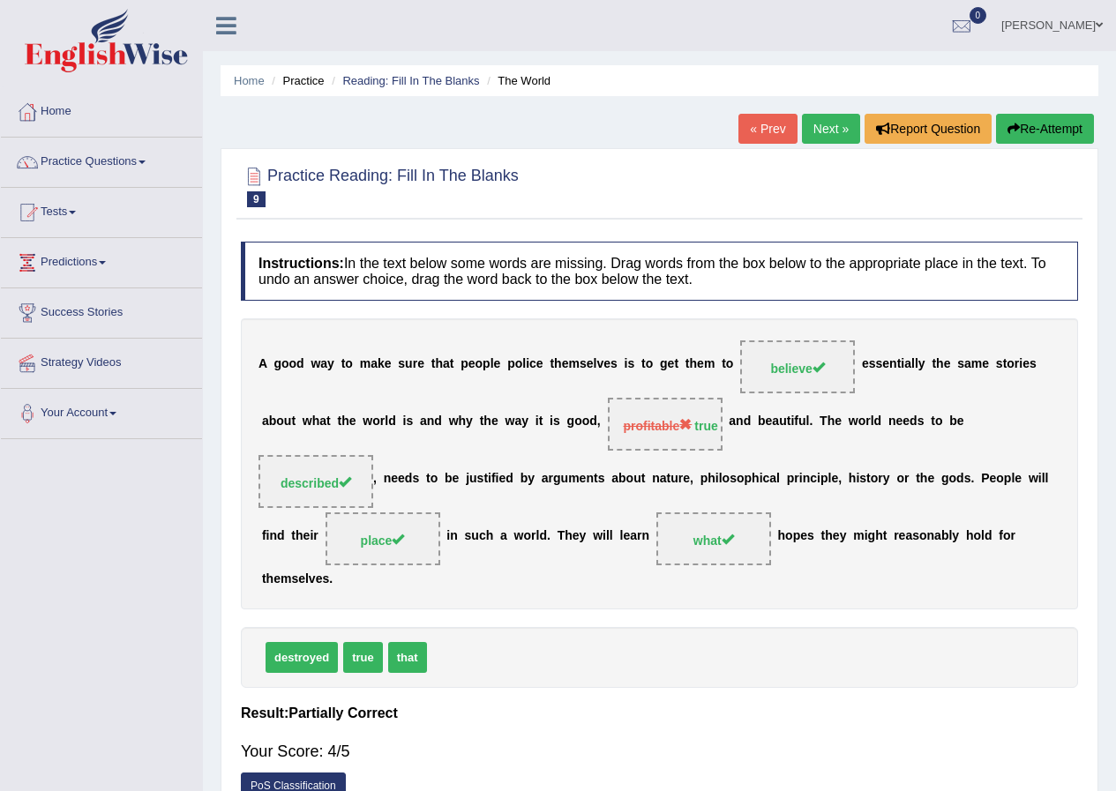
click at [825, 120] on link "Next »" at bounding box center [831, 129] width 58 height 30
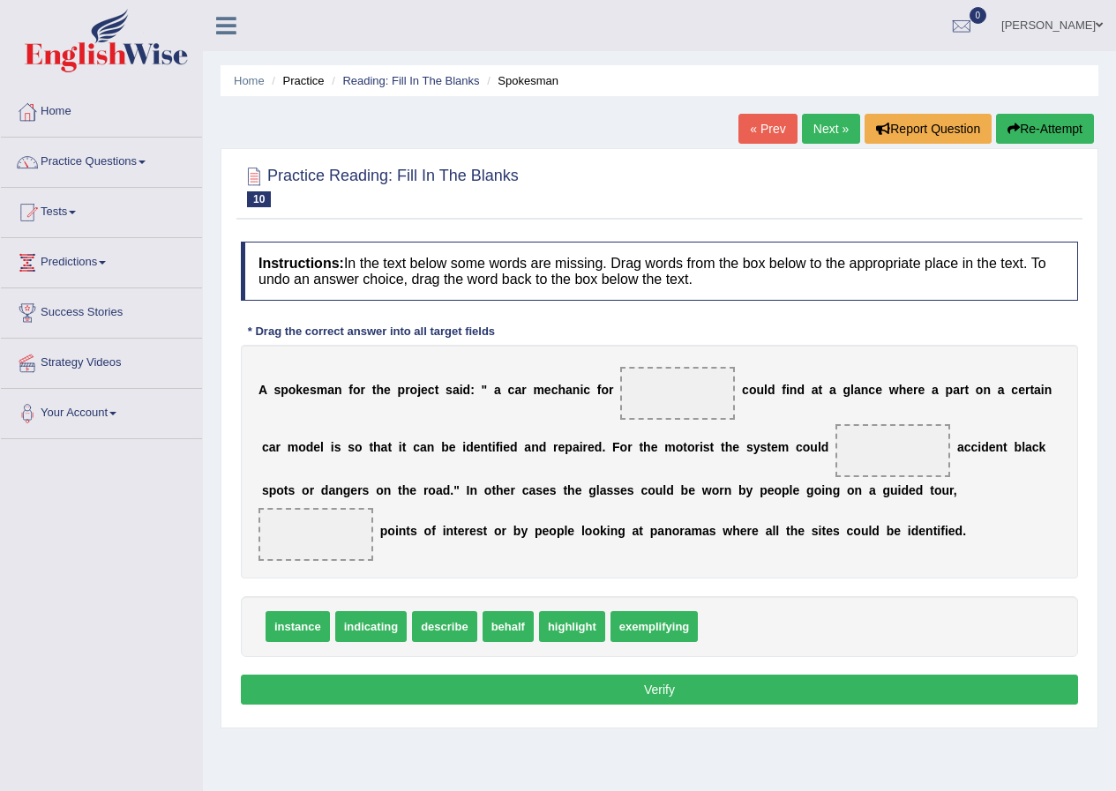
scroll to position [135, 0]
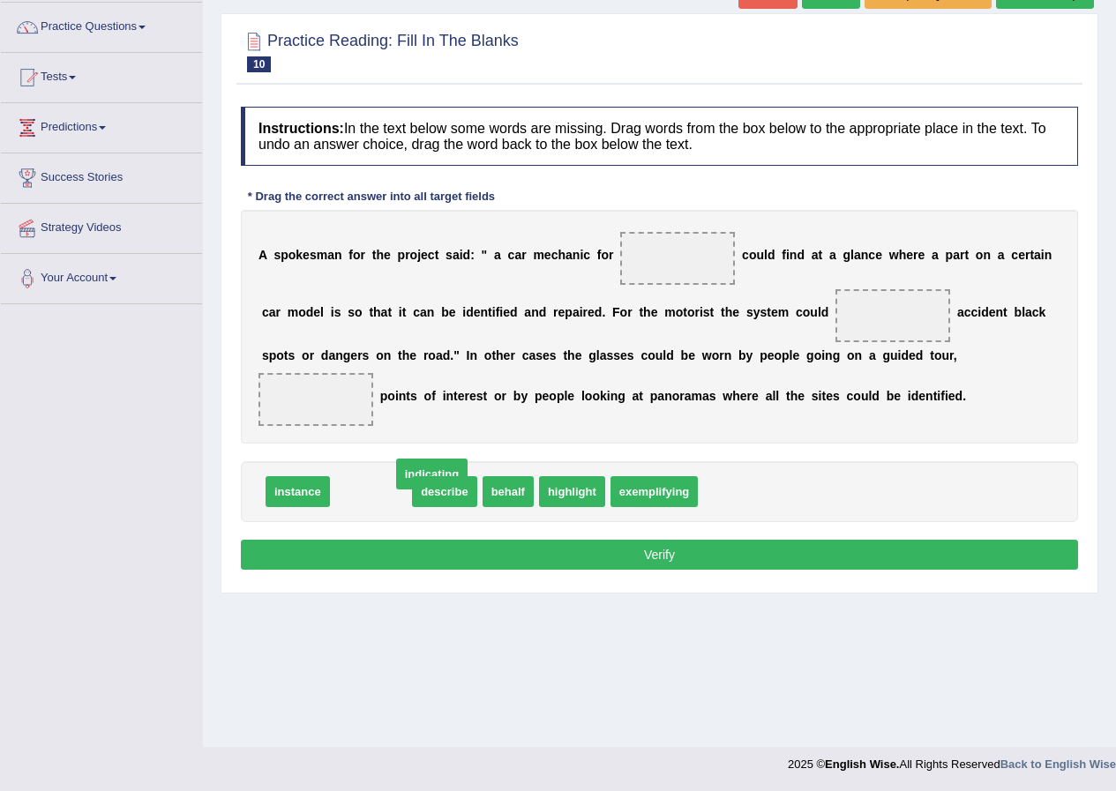
drag, startPoint x: 384, startPoint y: 493, endPoint x: 442, endPoint y: 458, distance: 68.1
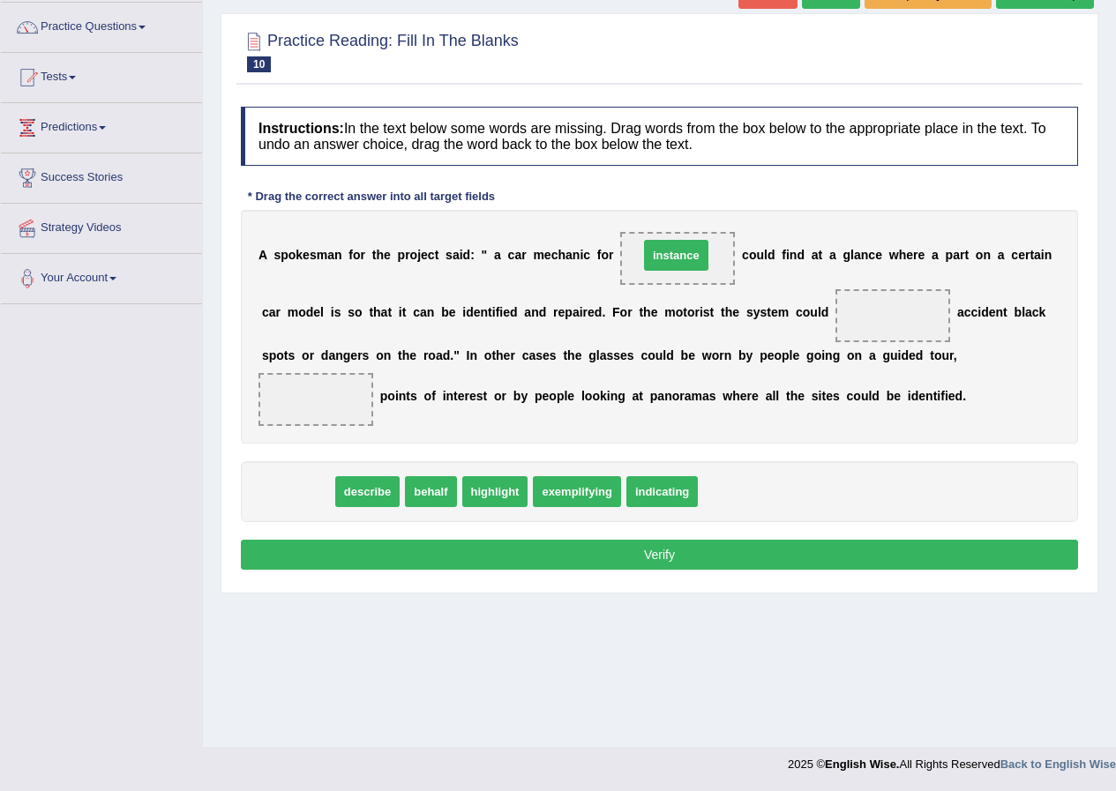
drag, startPoint x: 306, startPoint y: 490, endPoint x: 684, endPoint y: 254, distance: 446.1
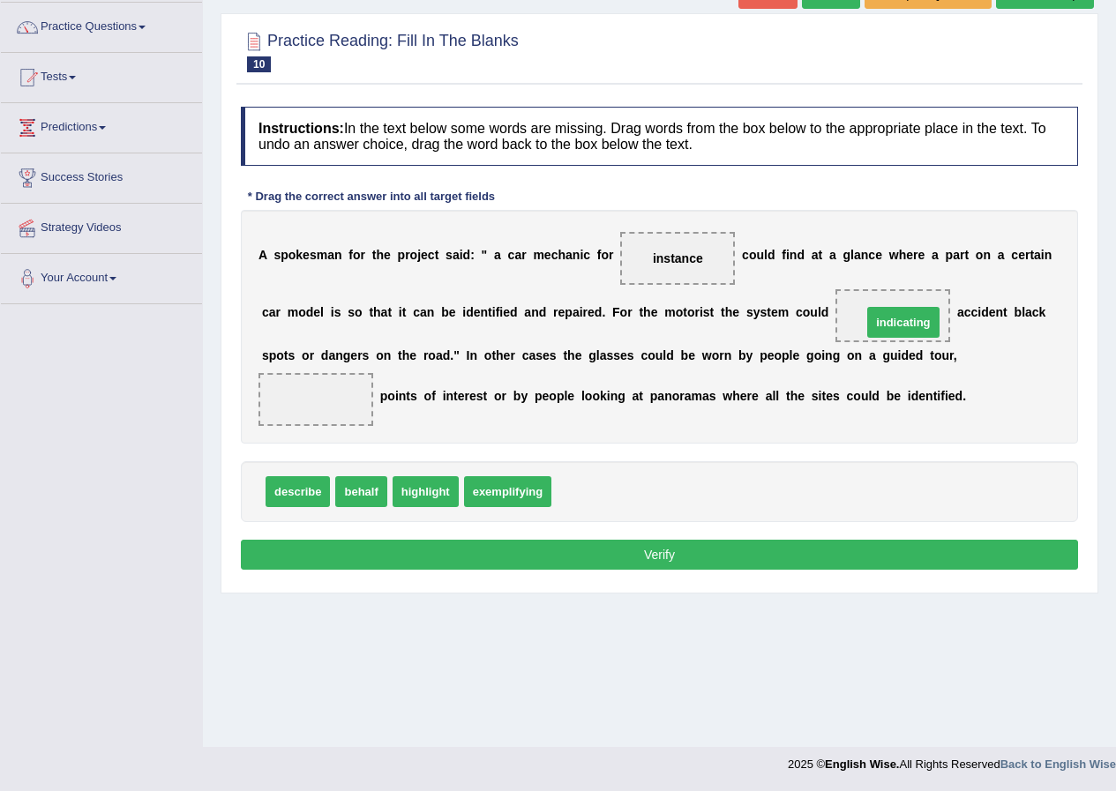
drag, startPoint x: 575, startPoint y: 497, endPoint x: 885, endPoint y: 328, distance: 353.6
drag, startPoint x: 905, startPoint y: 320, endPoint x: 325, endPoint y: 422, distance: 589.1
drag, startPoint x: 306, startPoint y: 495, endPoint x: 893, endPoint y: 325, distance: 611.3
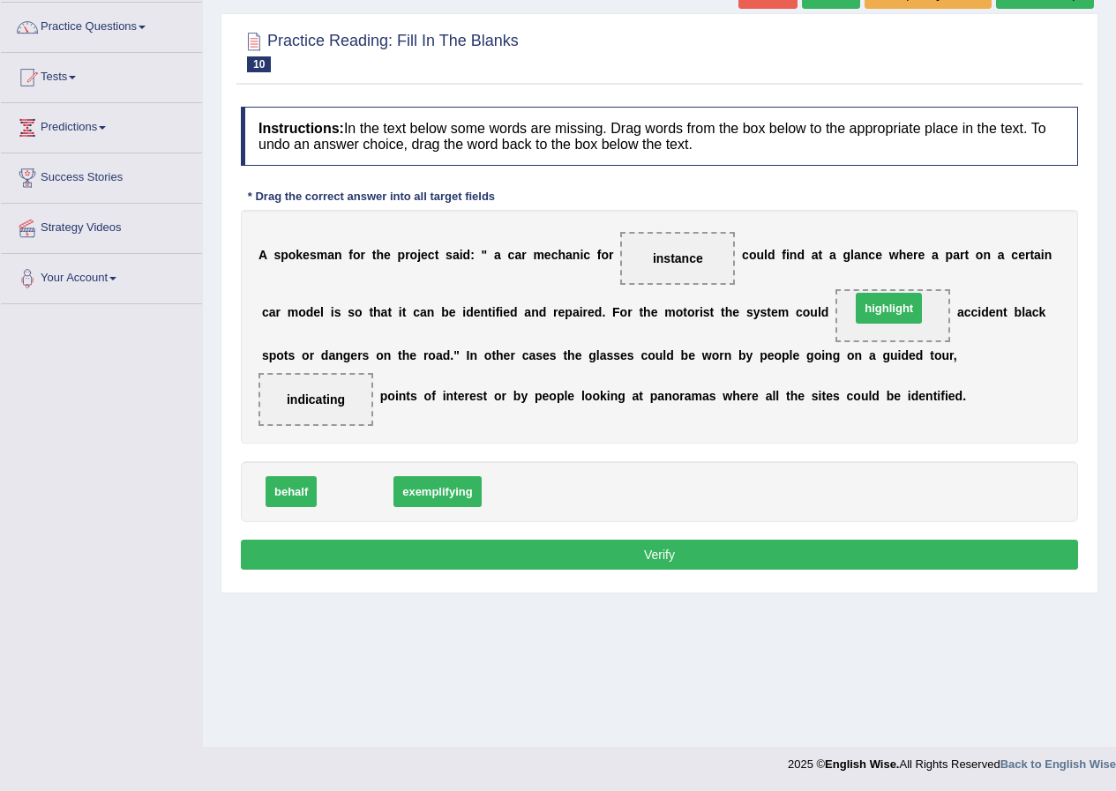
drag, startPoint x: 360, startPoint y: 494, endPoint x: 893, endPoint y: 310, distance: 564.2
click at [648, 548] on button "Verify" at bounding box center [659, 555] width 837 height 30
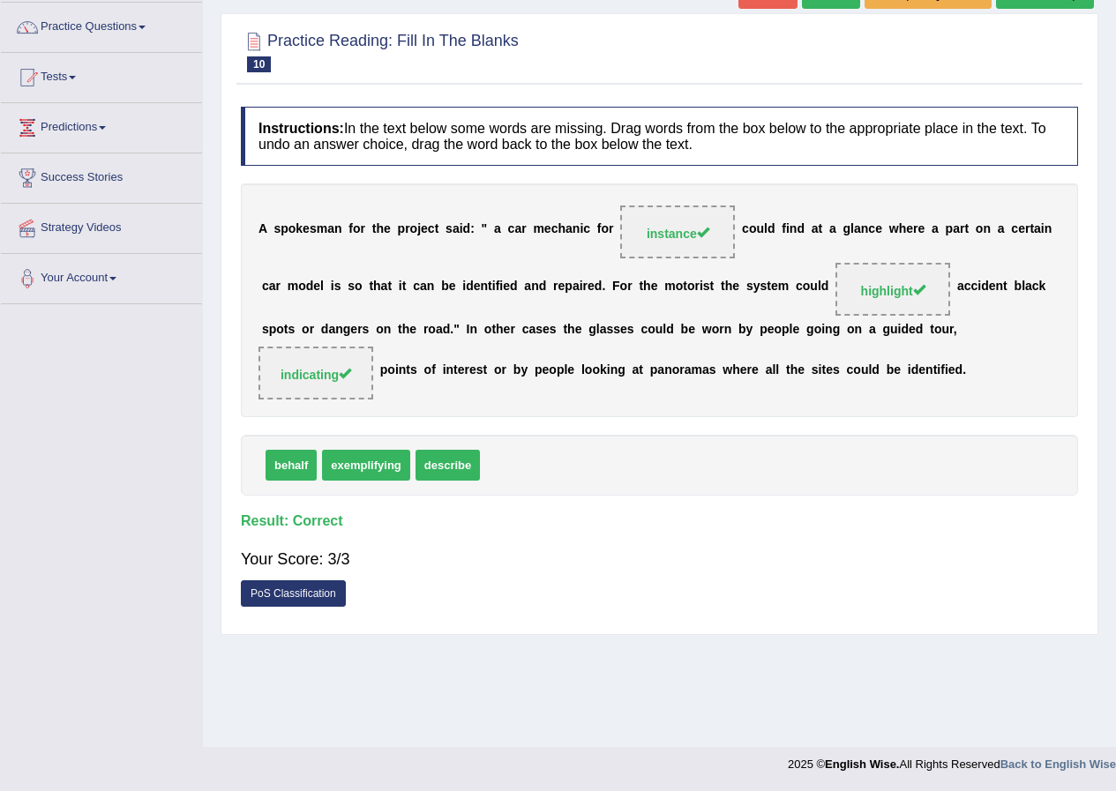
scroll to position [0, 0]
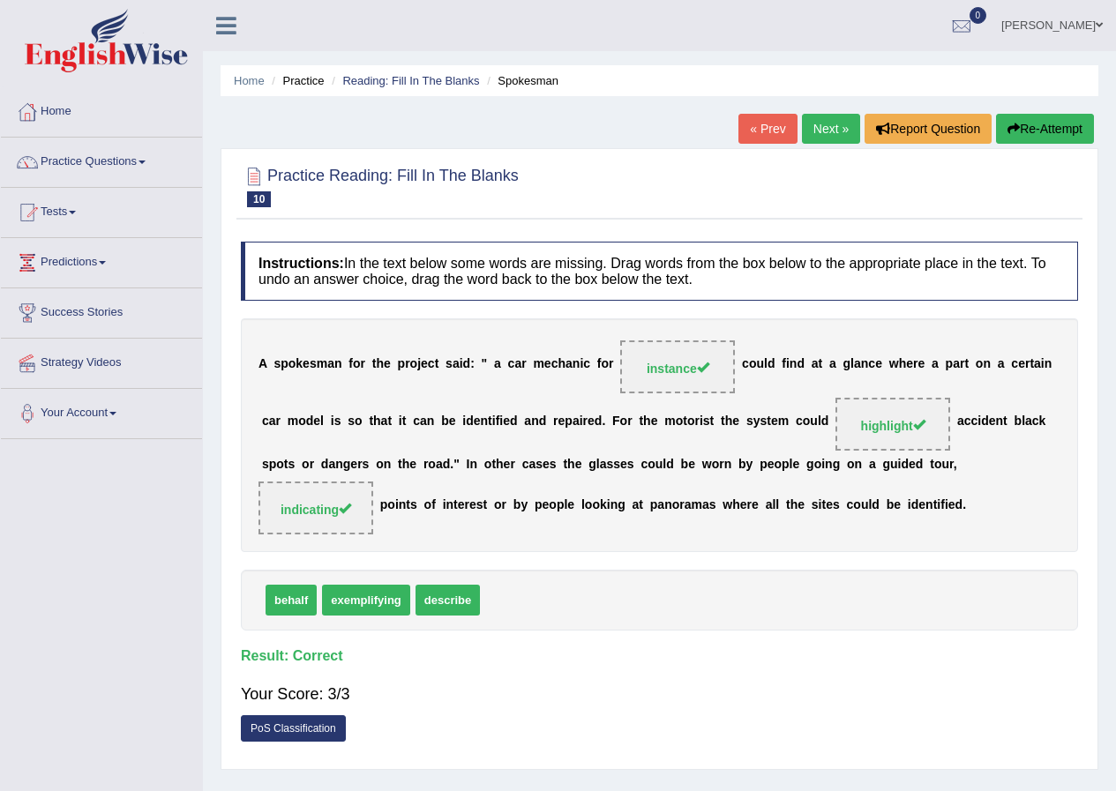
click at [826, 138] on link "Next »" at bounding box center [831, 129] width 58 height 30
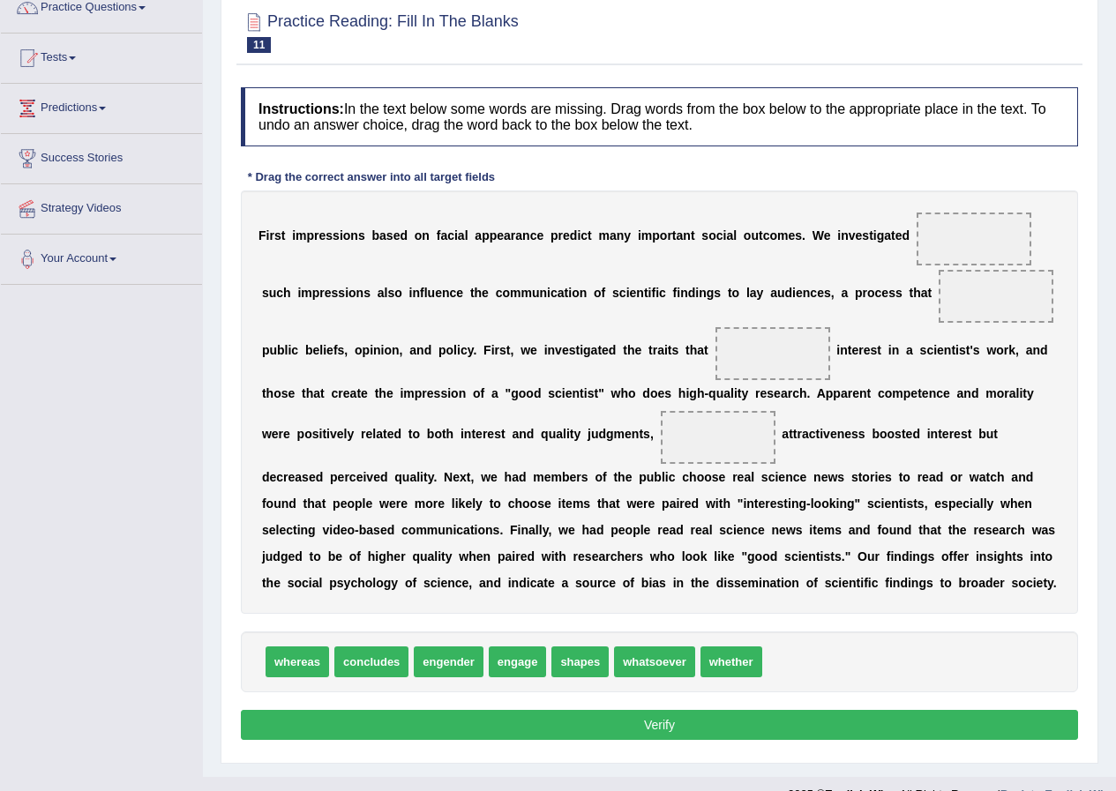
scroll to position [184, 0]
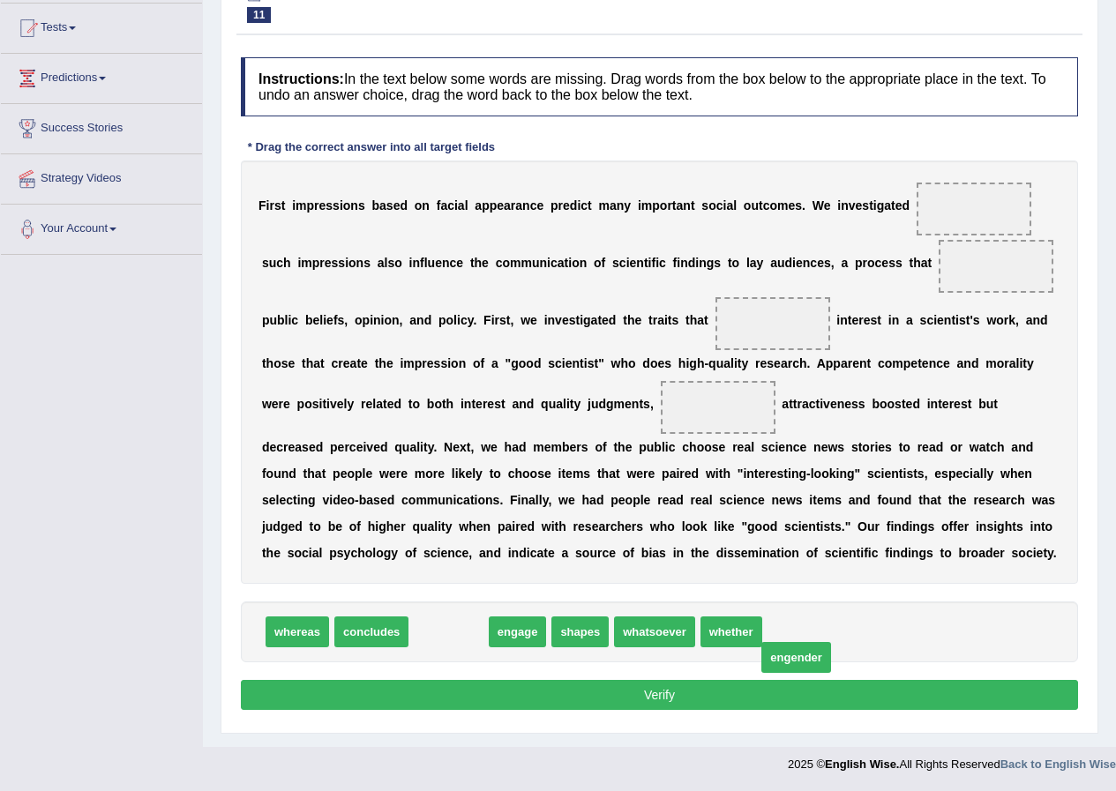
drag, startPoint x: 463, startPoint y: 638, endPoint x: 810, endPoint y: 663, distance: 348.4
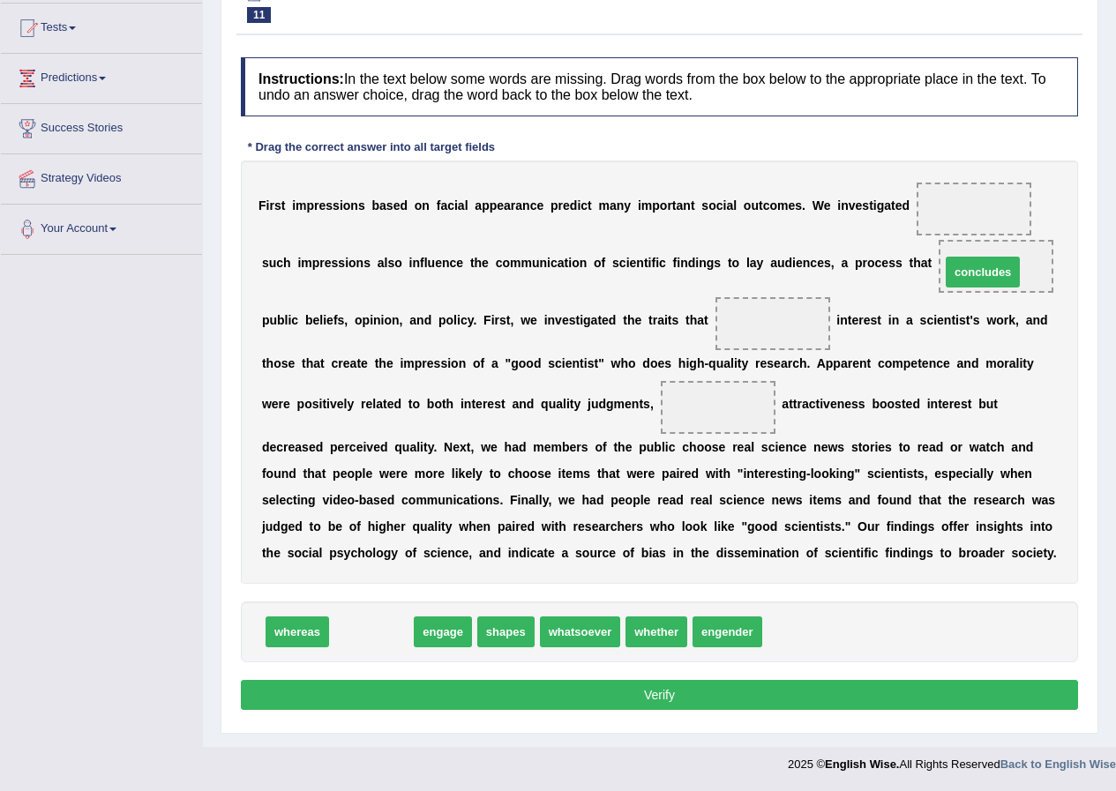
drag, startPoint x: 386, startPoint y: 631, endPoint x: 997, endPoint y: 271, distance: 709.2
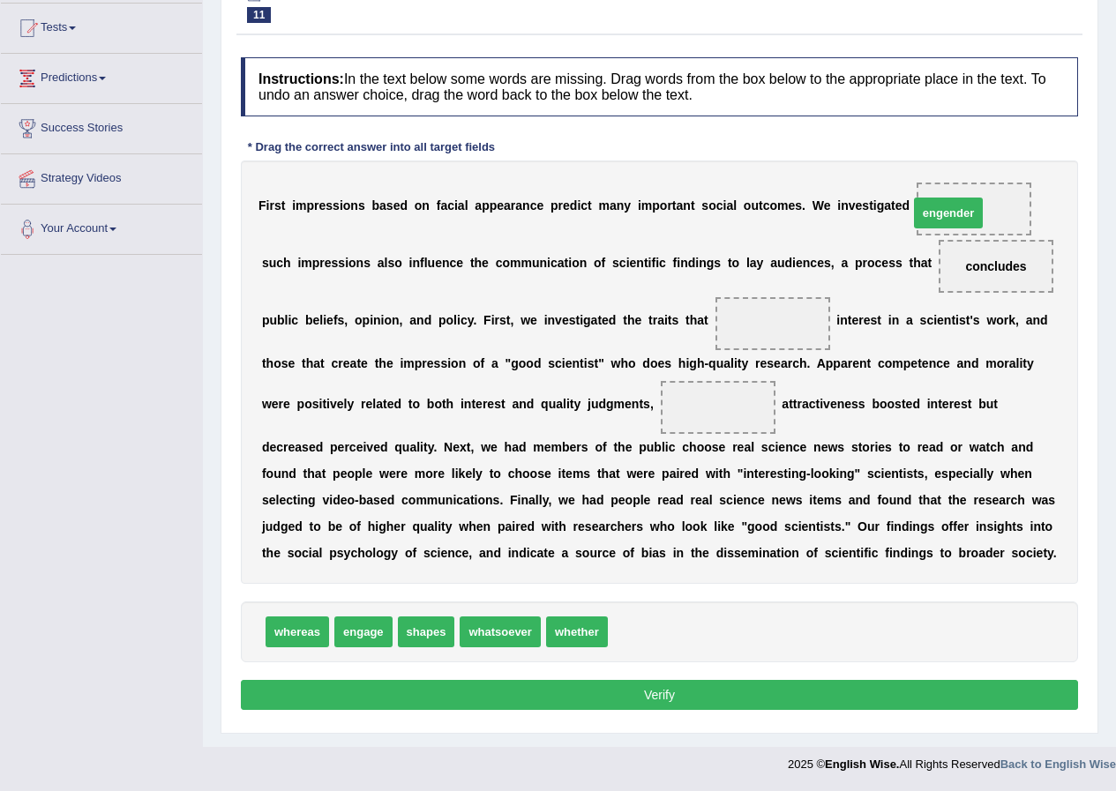
drag, startPoint x: 634, startPoint y: 636, endPoint x: 935, endPoint y: 217, distance: 515.7
drag, startPoint x: 427, startPoint y: 639, endPoint x: 749, endPoint y: 344, distance: 436.3
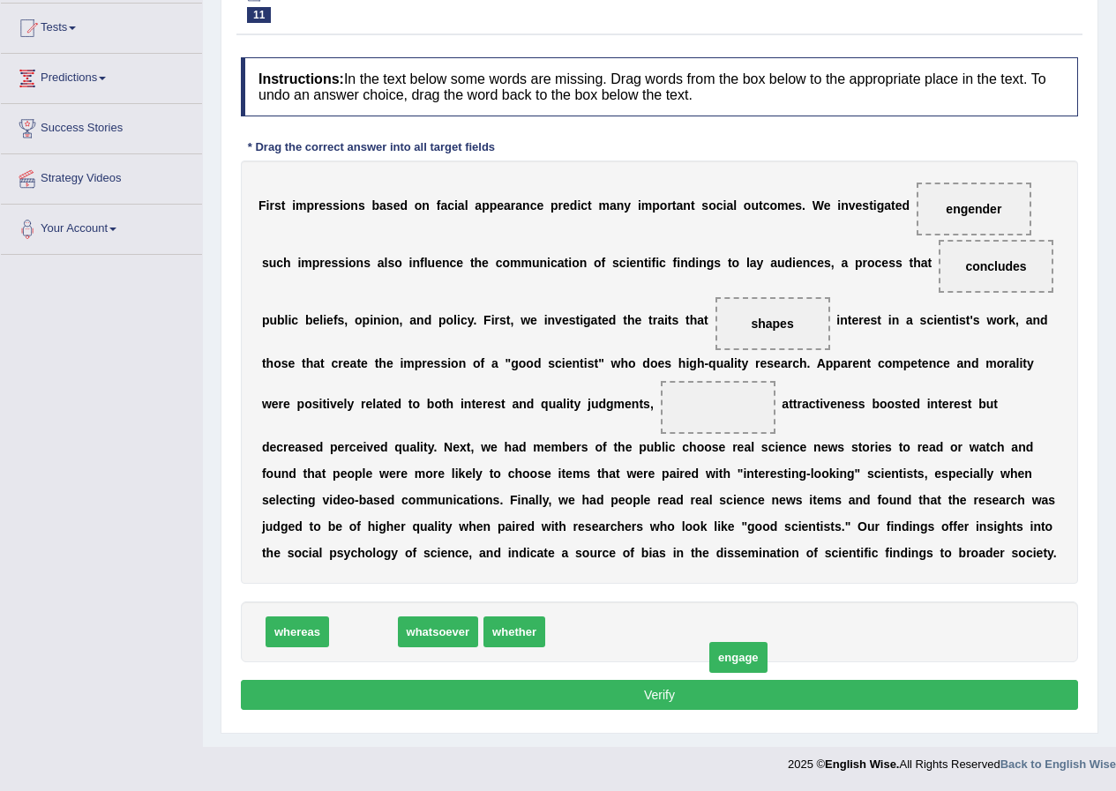
drag, startPoint x: 361, startPoint y: 642, endPoint x: 736, endPoint y: 668, distance: 375.7
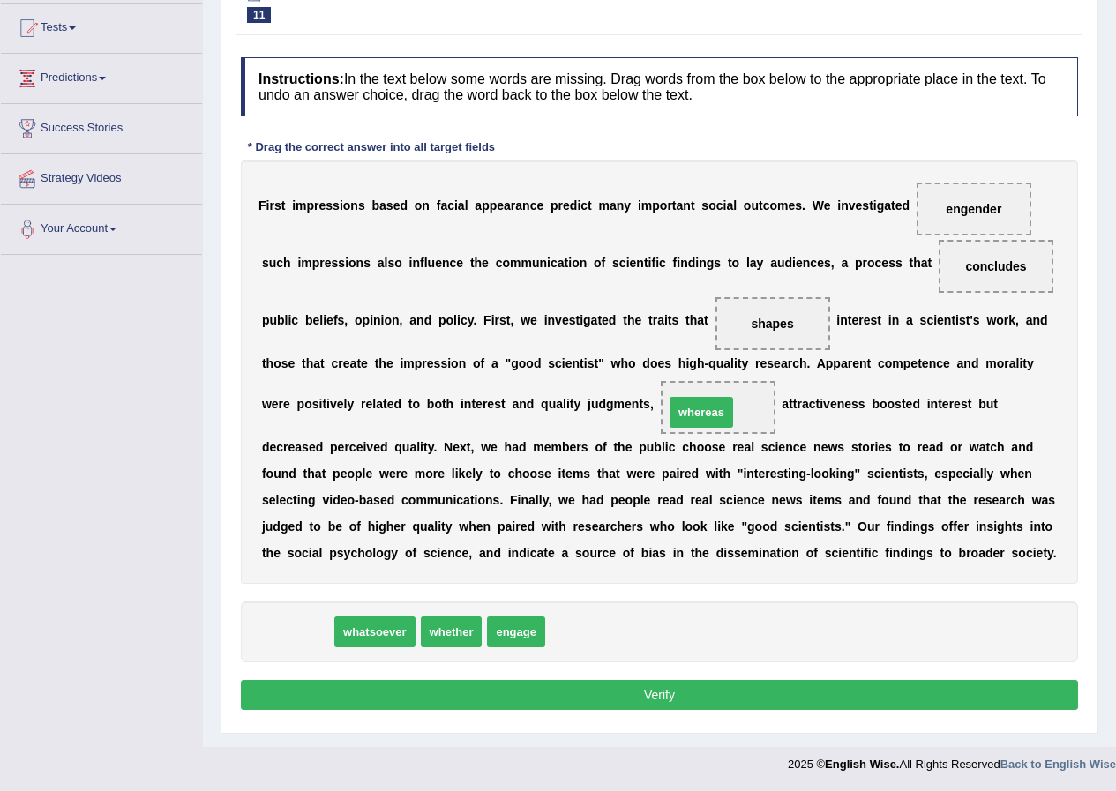
drag, startPoint x: 293, startPoint y: 638, endPoint x: 716, endPoint y: 407, distance: 481.9
click at [670, 705] on button "Verify" at bounding box center [659, 695] width 837 height 30
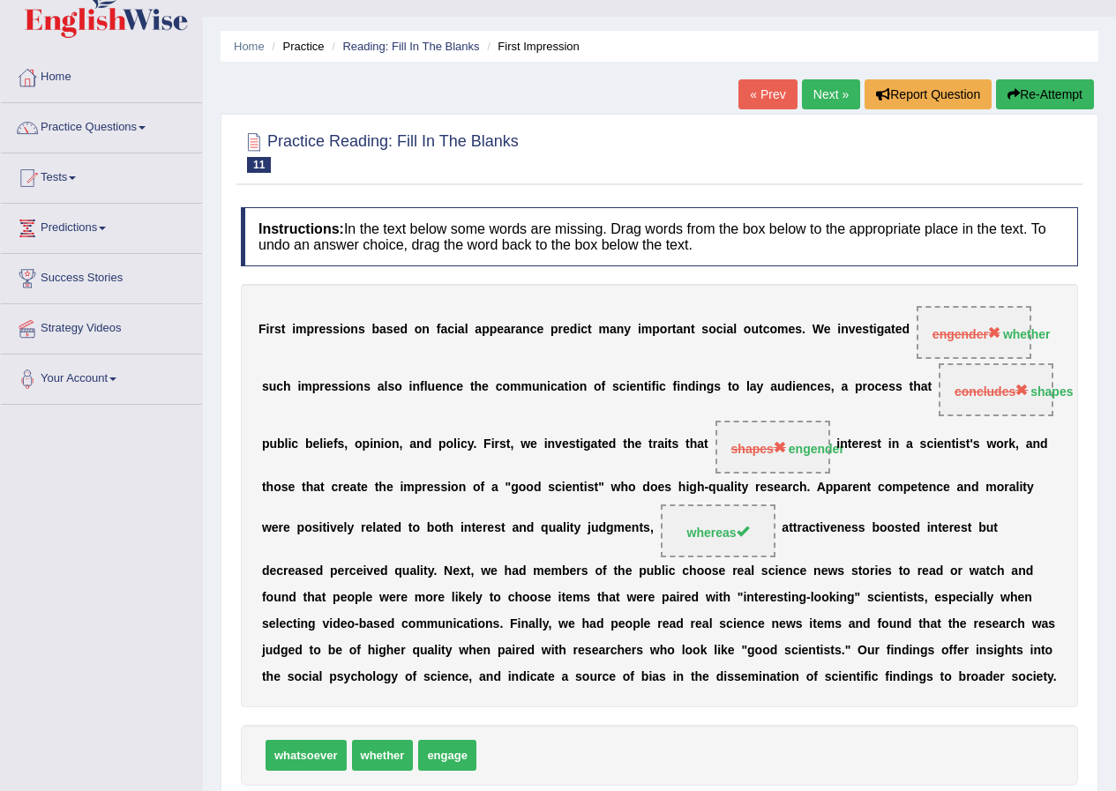
scroll to position [0, 0]
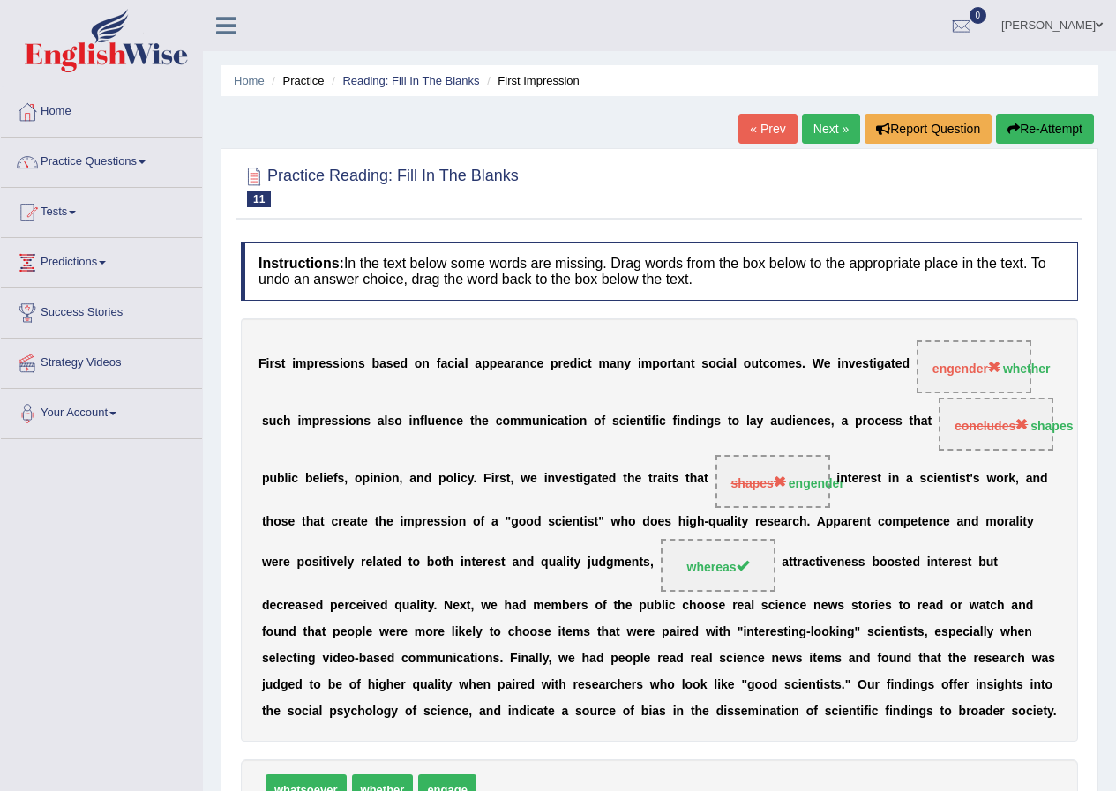
click at [828, 131] on link "Next »" at bounding box center [831, 129] width 58 height 30
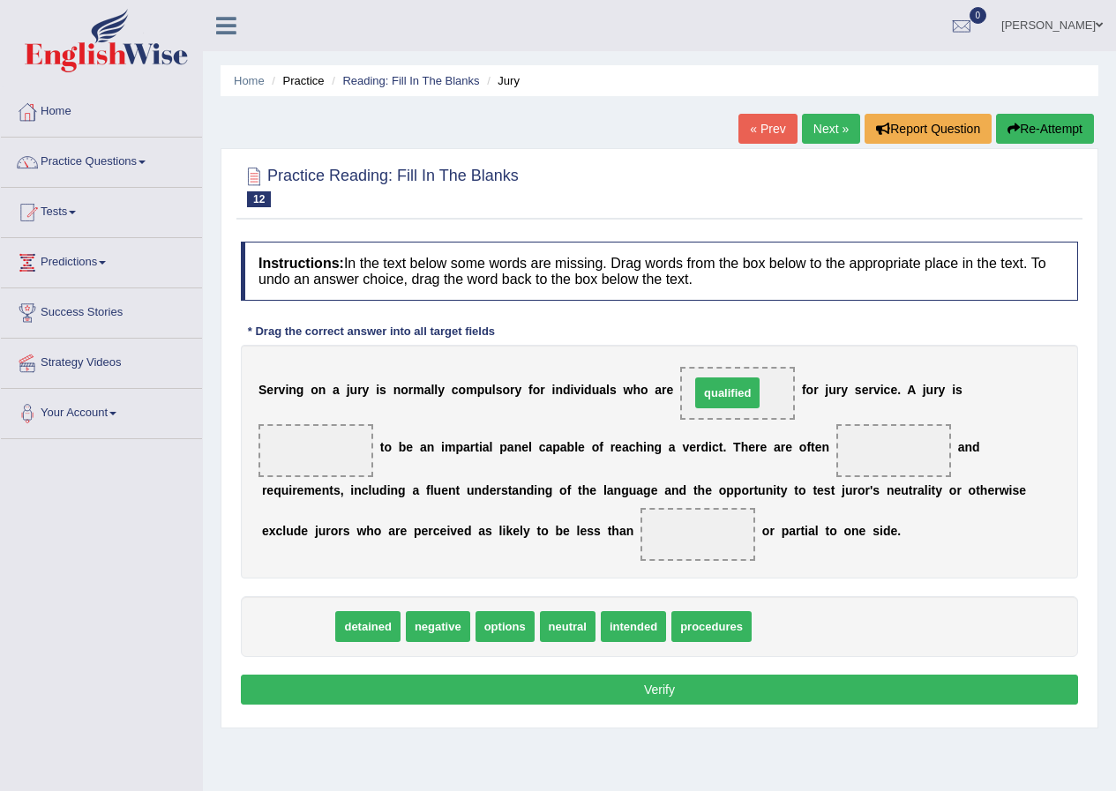
drag, startPoint x: 312, startPoint y: 633, endPoint x: 742, endPoint y: 400, distance: 489.0
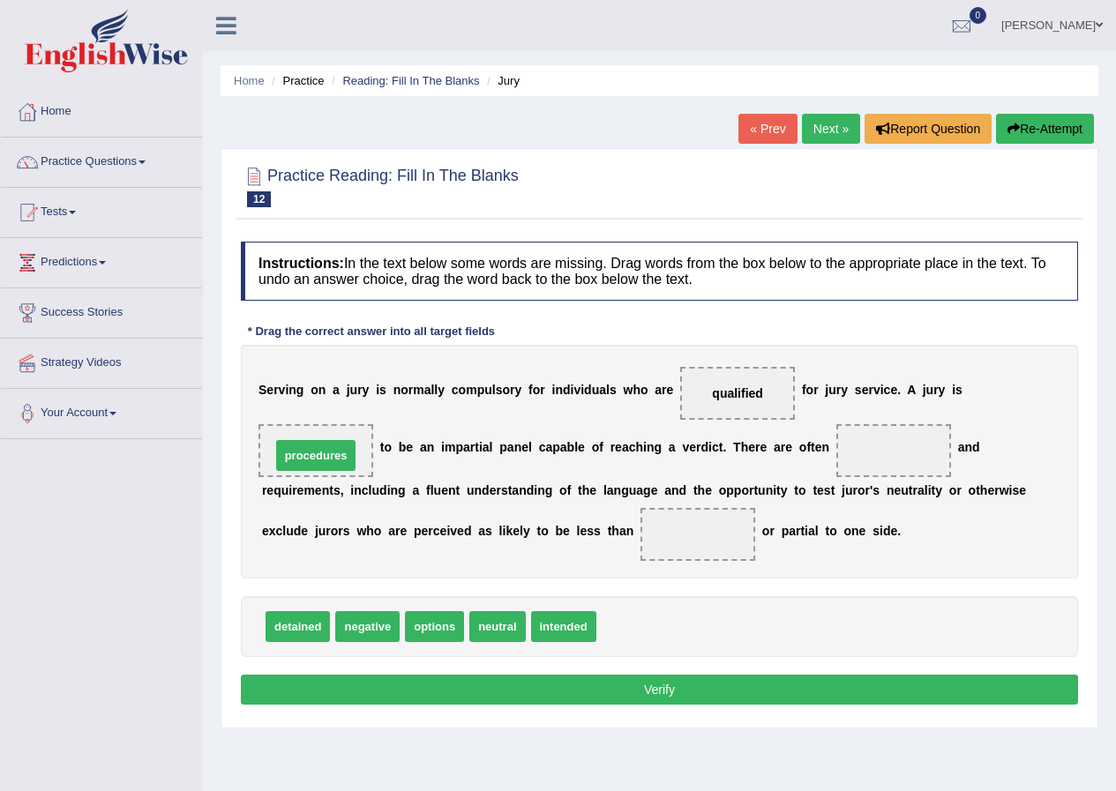
drag, startPoint x: 631, startPoint y: 623, endPoint x: 306, endPoint y: 452, distance: 367.7
drag, startPoint x: 482, startPoint y: 630, endPoint x: 650, endPoint y: 548, distance: 187.4
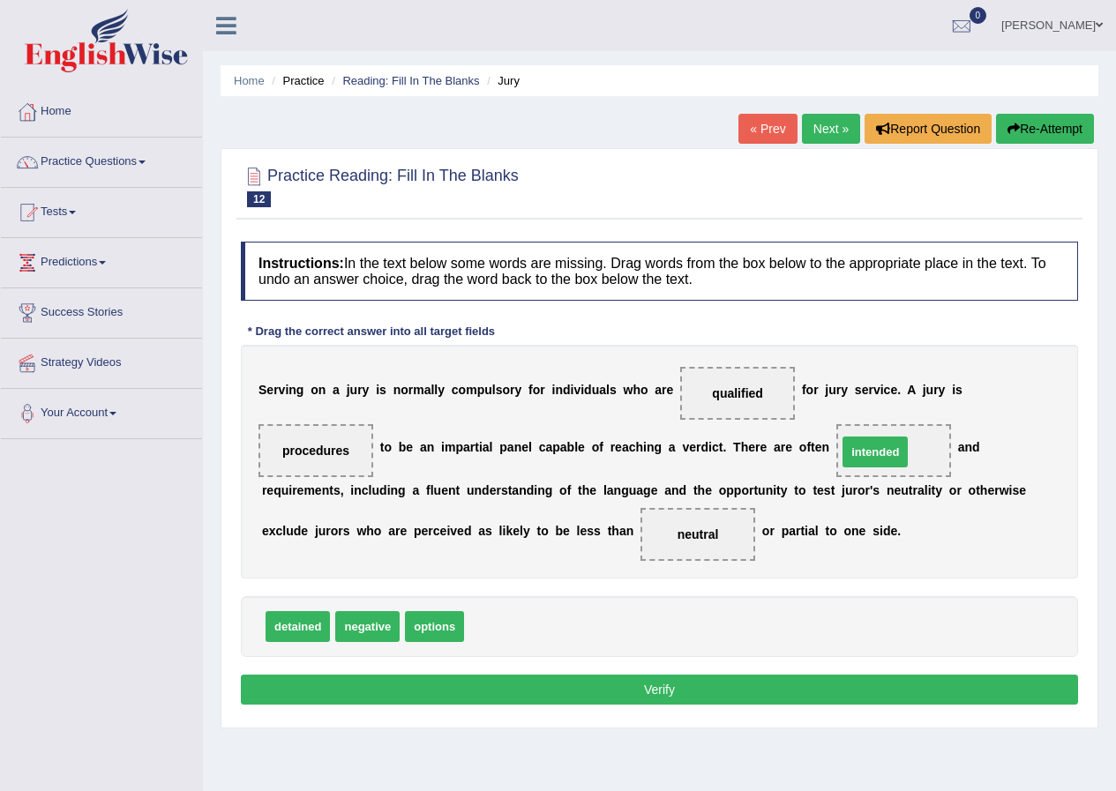
drag, startPoint x: 498, startPoint y: 631, endPoint x: 871, endPoint y: 457, distance: 411.9
click at [797, 691] on button "Verify" at bounding box center [659, 690] width 837 height 30
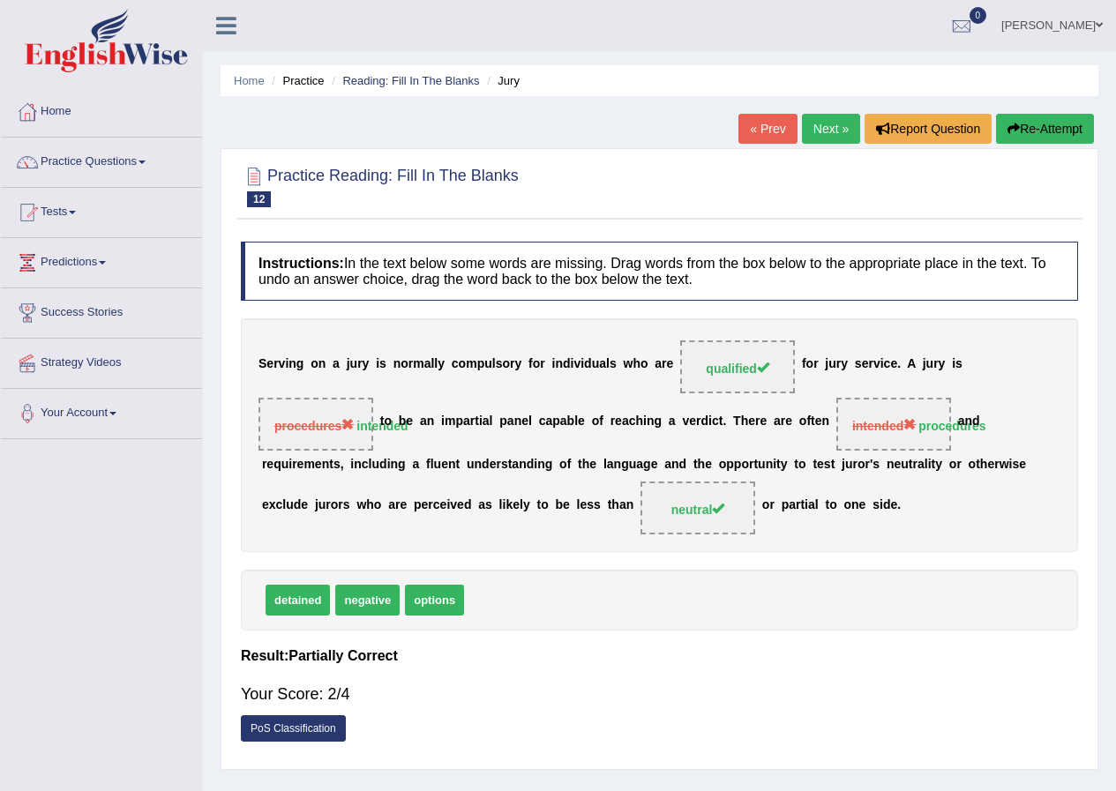
click at [809, 125] on link "Next »" at bounding box center [831, 129] width 58 height 30
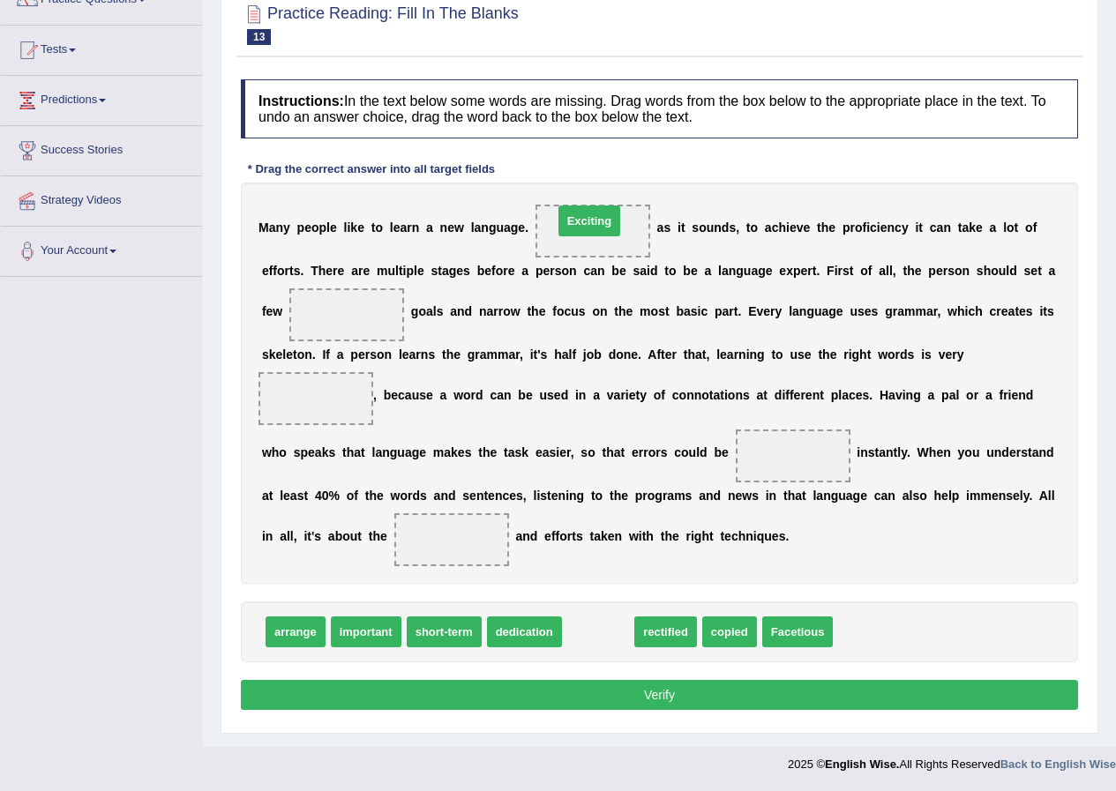
drag, startPoint x: 596, startPoint y: 627, endPoint x: 587, endPoint y: 216, distance: 411.1
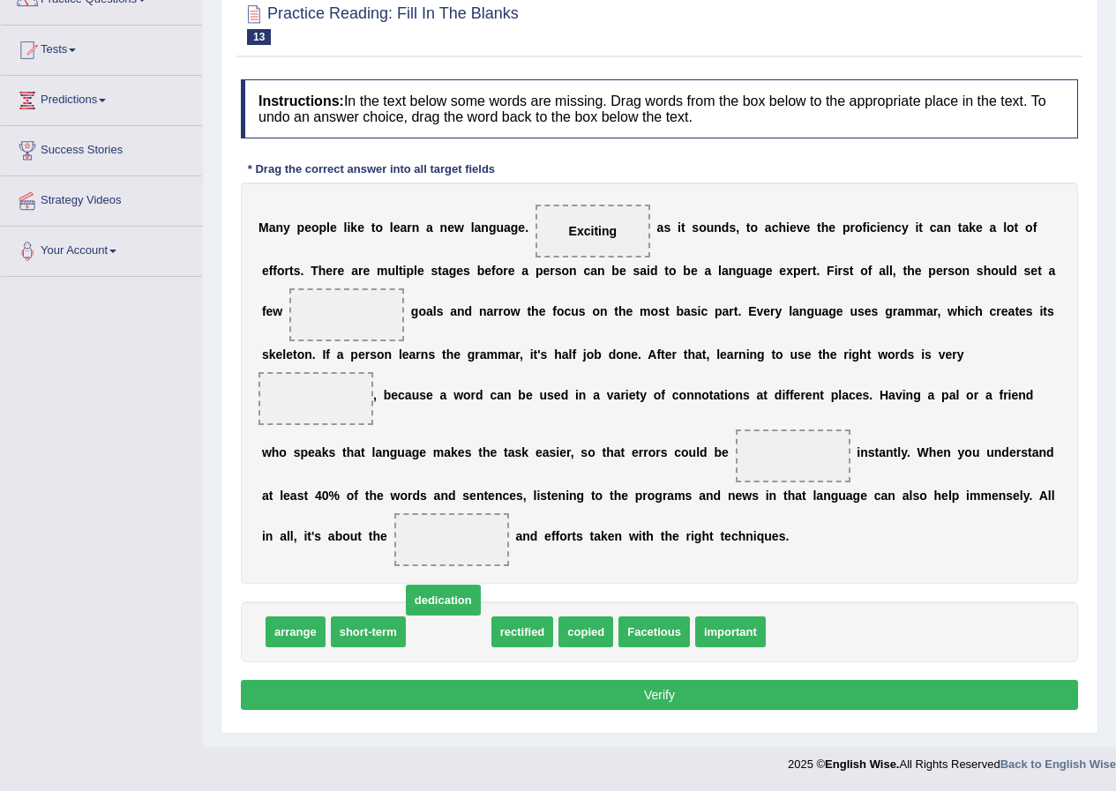
drag, startPoint x: 450, startPoint y: 636, endPoint x: 437, endPoint y: 628, distance: 14.7
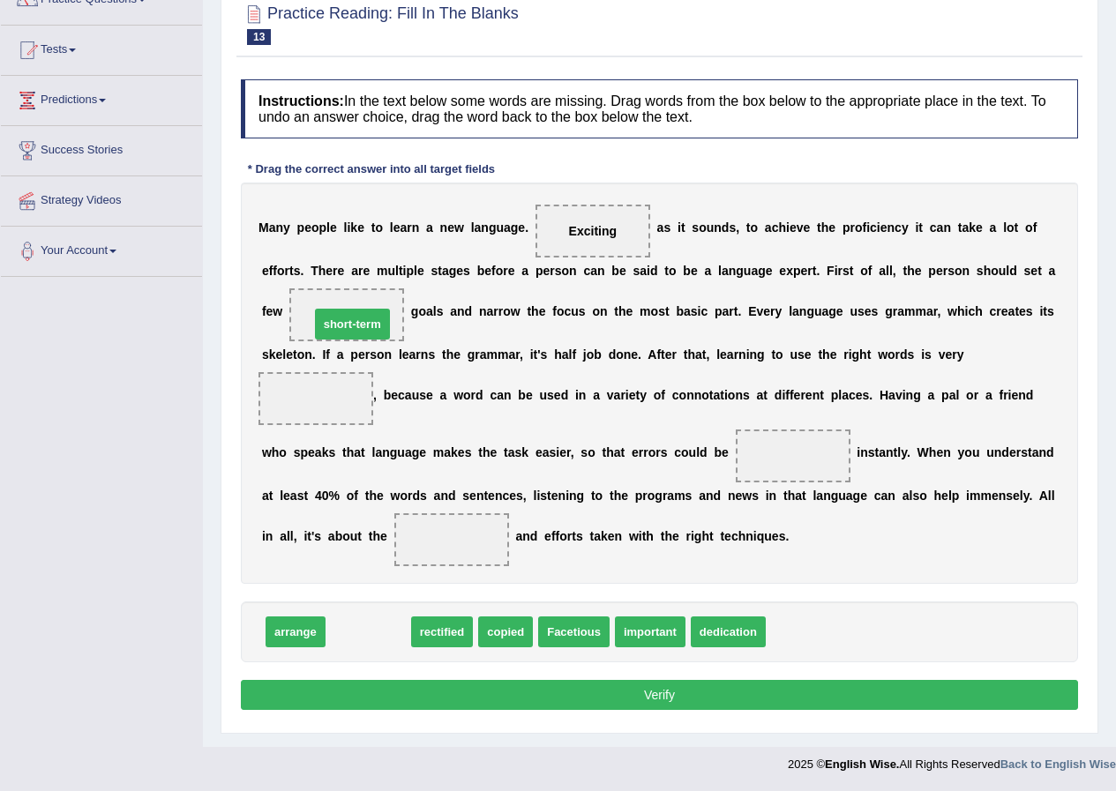
drag, startPoint x: 398, startPoint y: 631, endPoint x: 383, endPoint y: 324, distance: 308.2
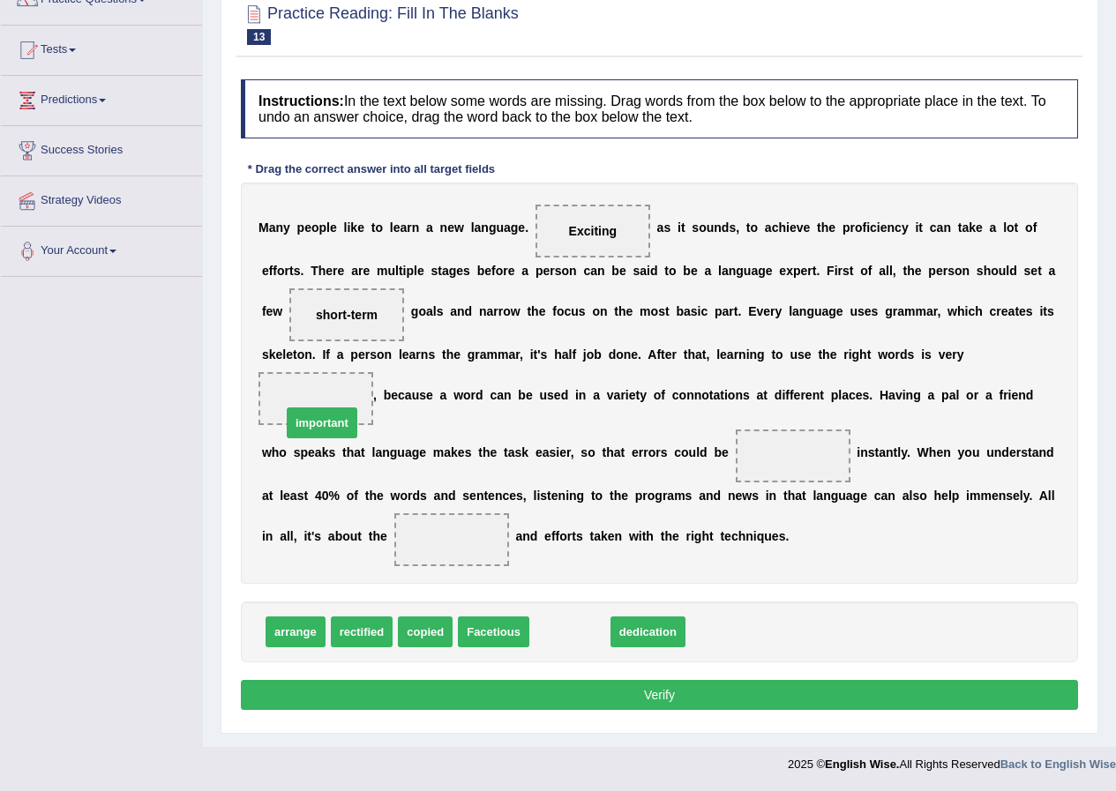
drag, startPoint x: 560, startPoint y: 638, endPoint x: 315, endPoint y: 413, distance: 332.7
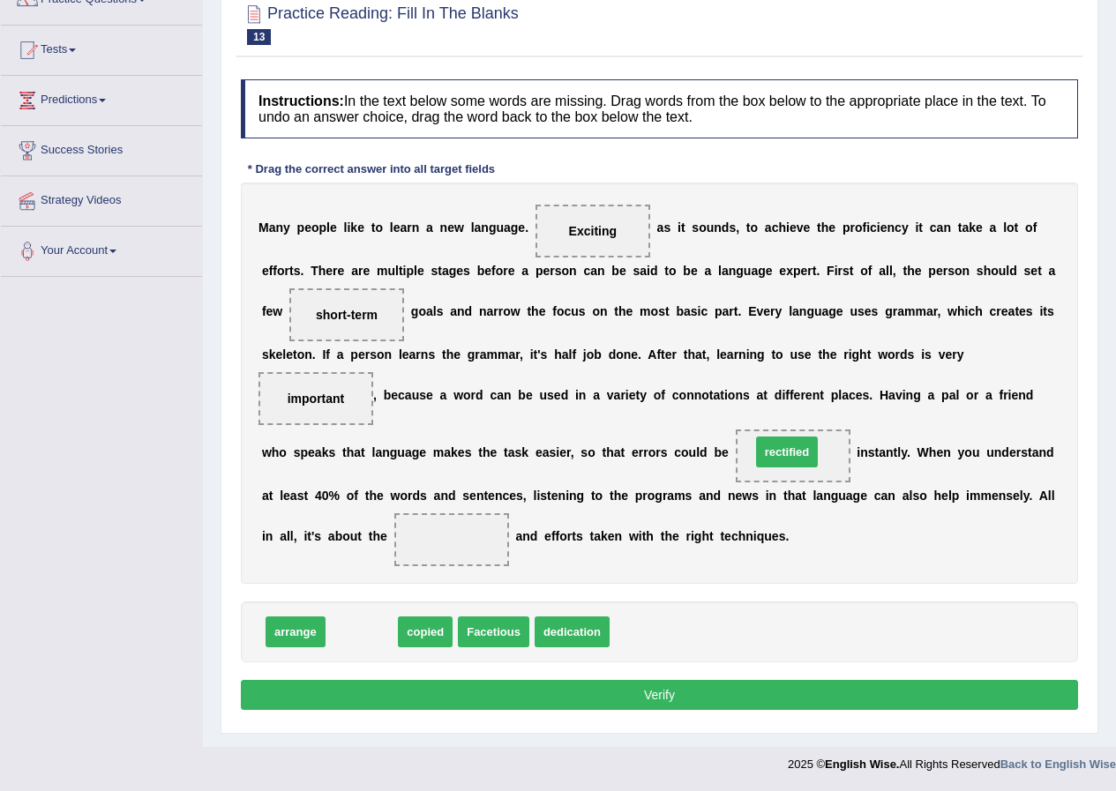
drag, startPoint x: 359, startPoint y: 638, endPoint x: 784, endPoint y: 458, distance: 461.6
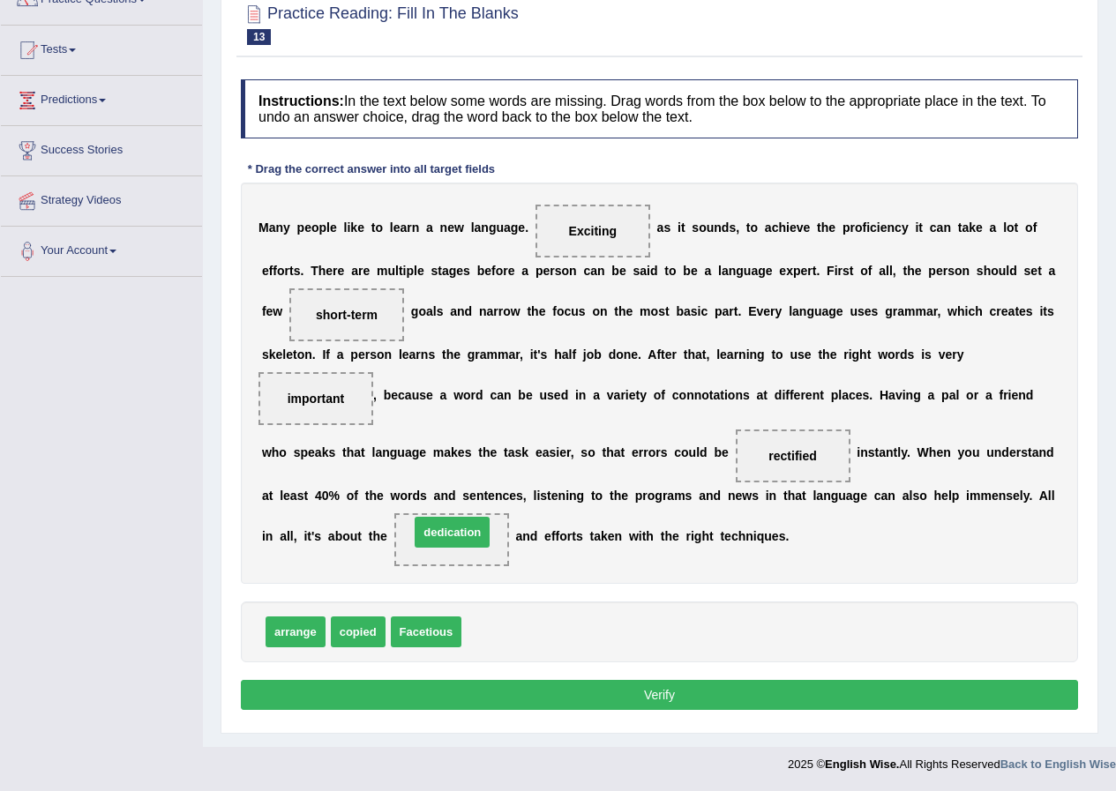
drag, startPoint x: 510, startPoint y: 639, endPoint x: 458, endPoint y: 539, distance: 112.4
click at [462, 704] on button "Verify" at bounding box center [659, 695] width 837 height 30
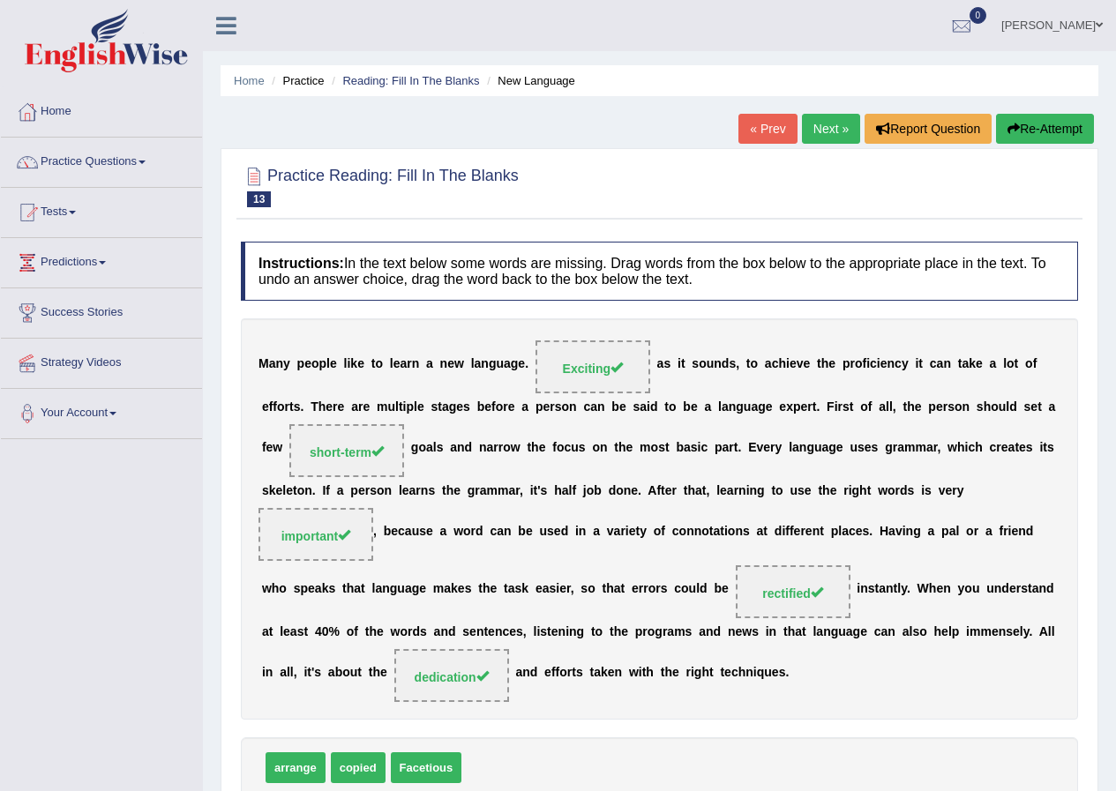
click at [827, 125] on link "Next »" at bounding box center [831, 129] width 58 height 30
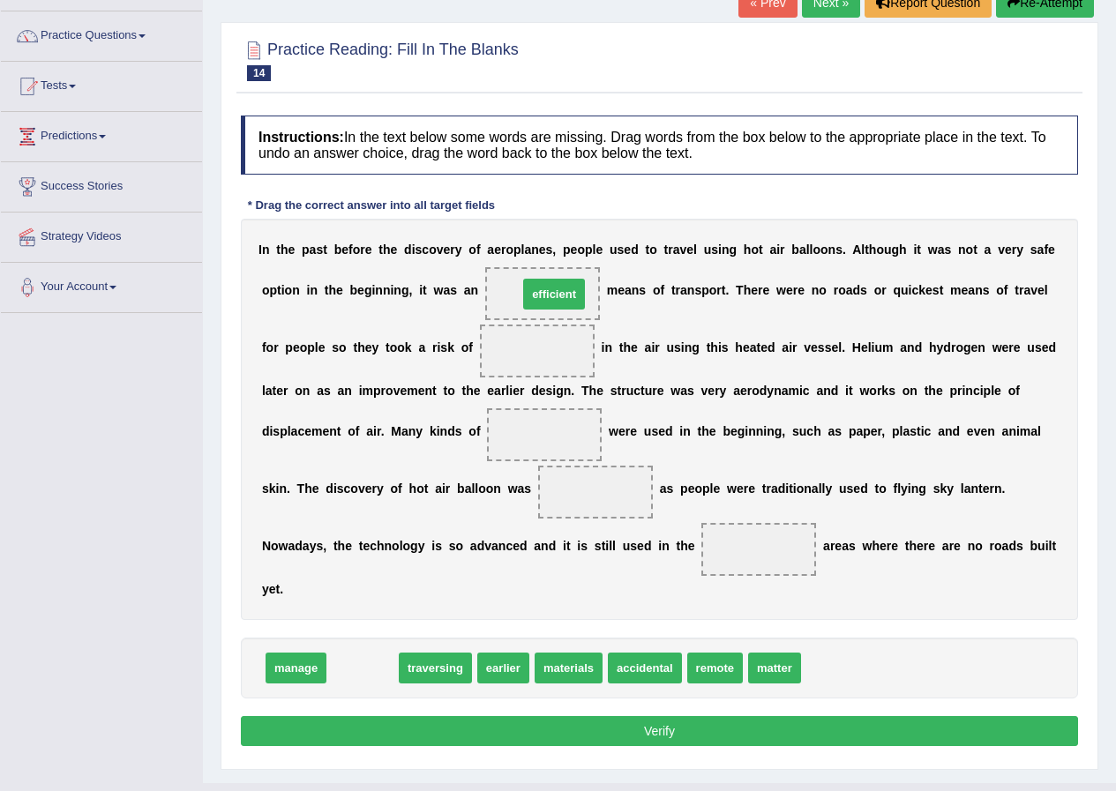
drag, startPoint x: 348, startPoint y: 666, endPoint x: 540, endPoint y: 292, distance: 420.1
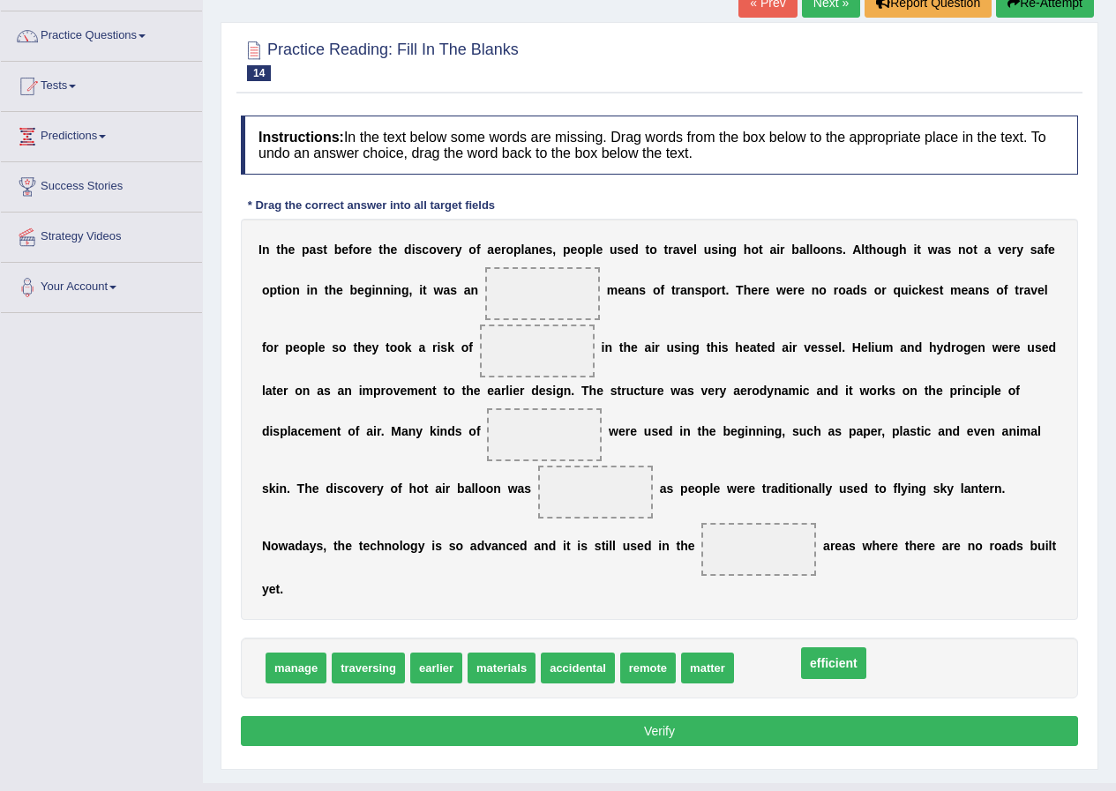
drag, startPoint x: 546, startPoint y: 297, endPoint x: 839, endPoint y: 691, distance: 490.4
drag, startPoint x: 432, startPoint y: 672, endPoint x: 451, endPoint y: 704, distance: 36.8
drag, startPoint x: 778, startPoint y: 677, endPoint x: 791, endPoint y: 685, distance: 15.4
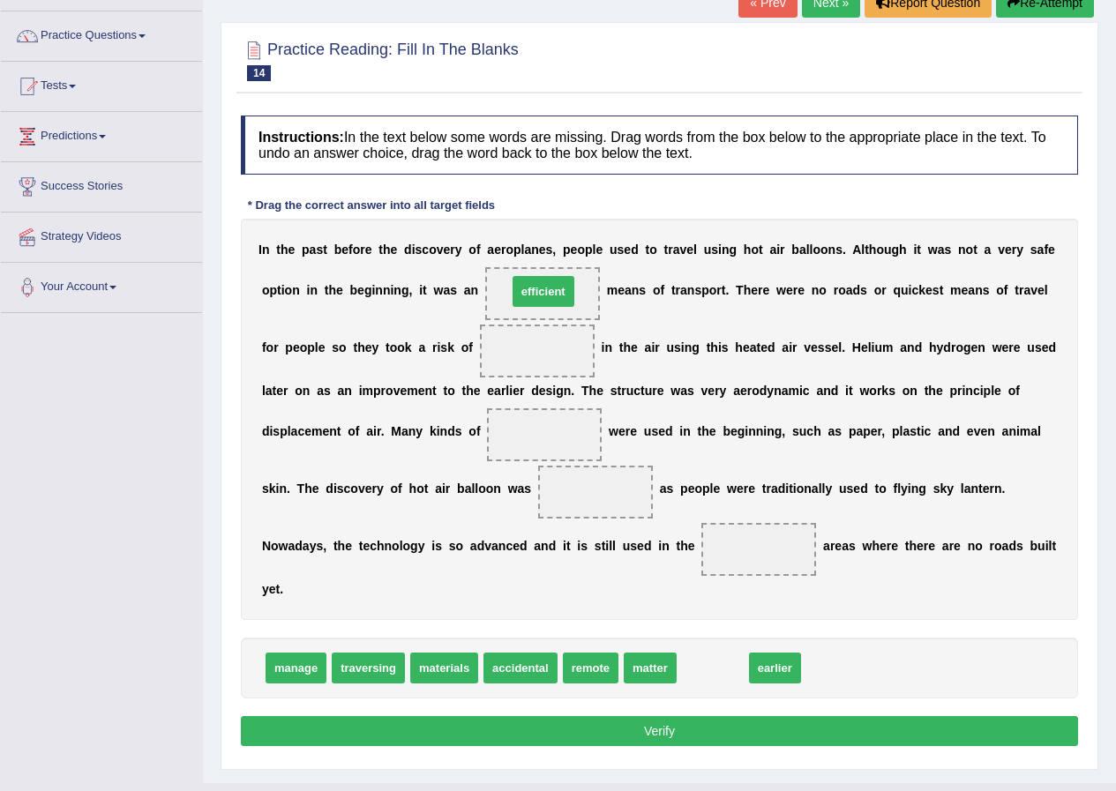
drag, startPoint x: 706, startPoint y: 661, endPoint x: 538, endPoint y: 288, distance: 409.3
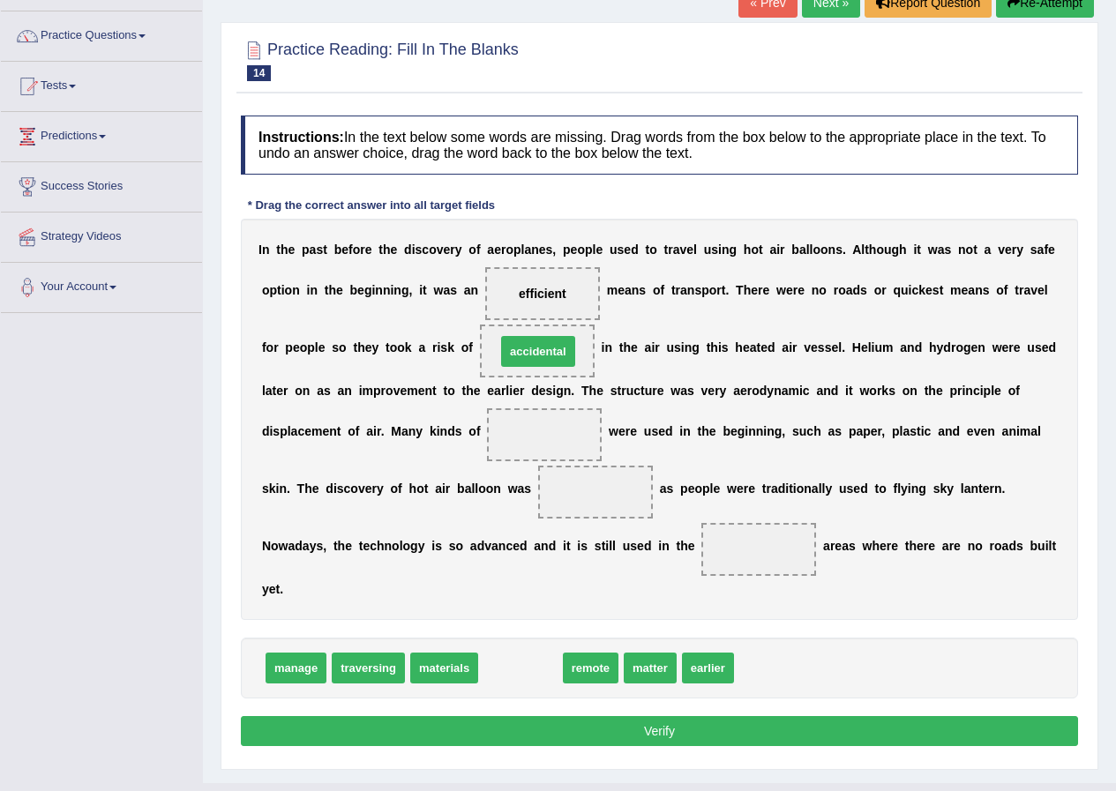
drag, startPoint x: 505, startPoint y: 669, endPoint x: 523, endPoint y: 352, distance: 317.1
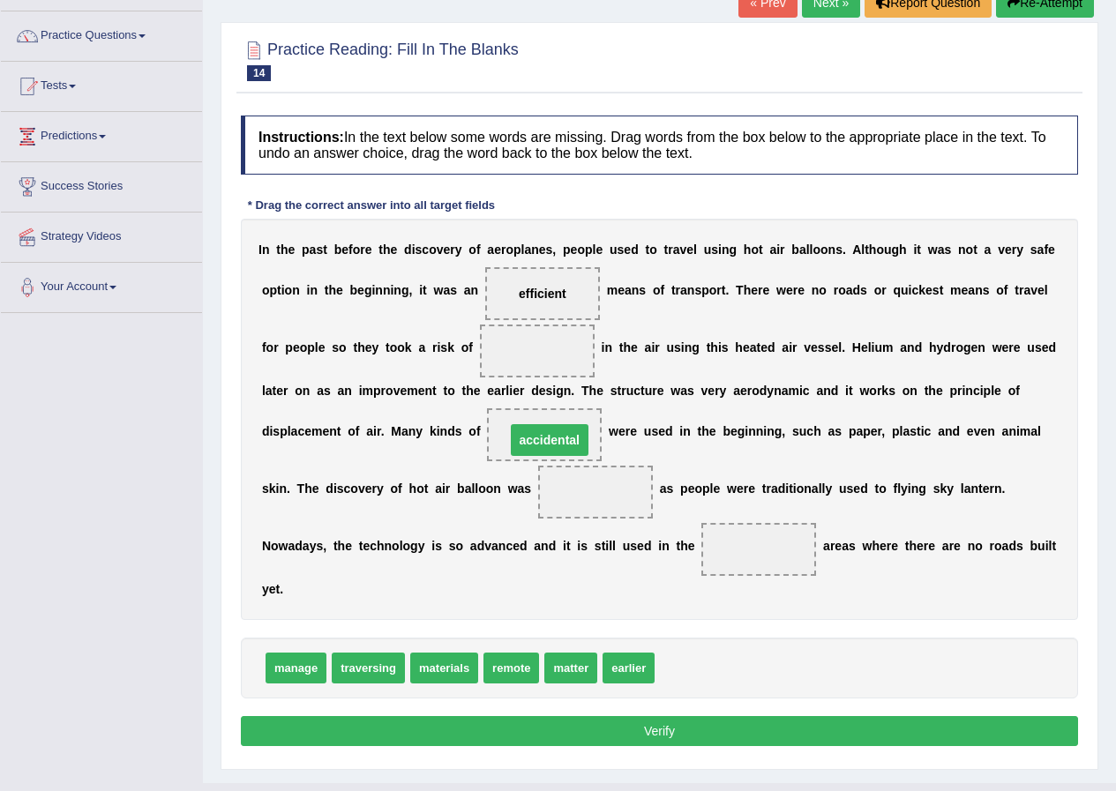
drag, startPoint x: 522, startPoint y: 356, endPoint x: 534, endPoint y: 445, distance: 89.9
drag, startPoint x: 551, startPoint y: 433, endPoint x: 788, endPoint y: 704, distance: 360.0
drag, startPoint x: 486, startPoint y: 610, endPoint x: 549, endPoint y: 432, distance: 189.1
drag, startPoint x: 532, startPoint y: 274, endPoint x: 615, endPoint y: 422, distance: 169.0
click at [639, 497] on div "I n t h e p a s t b e f o r e t h e d i s c o v e r y o f a e r o p l a n e s ,…" at bounding box center [659, 419] width 837 height 401
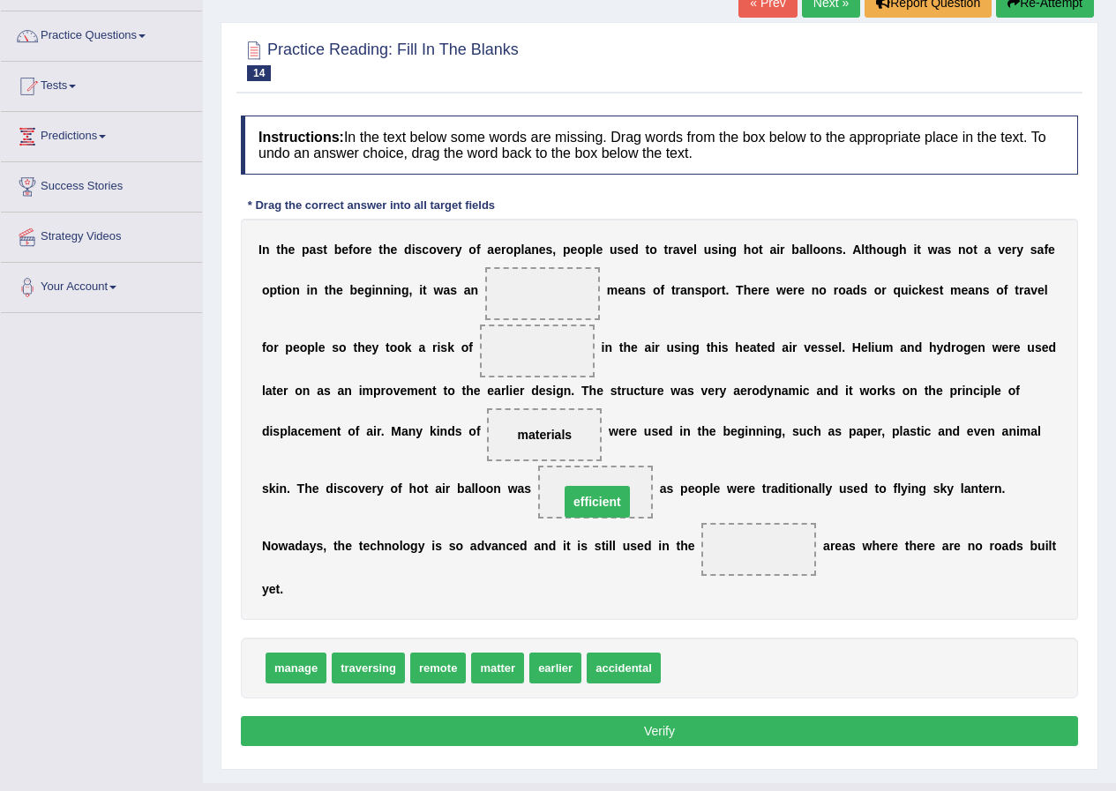
drag, startPoint x: 550, startPoint y: 300, endPoint x: 605, endPoint y: 508, distance: 215.2
drag, startPoint x: 553, startPoint y: 666, endPoint x: 537, endPoint y: 304, distance: 361.9
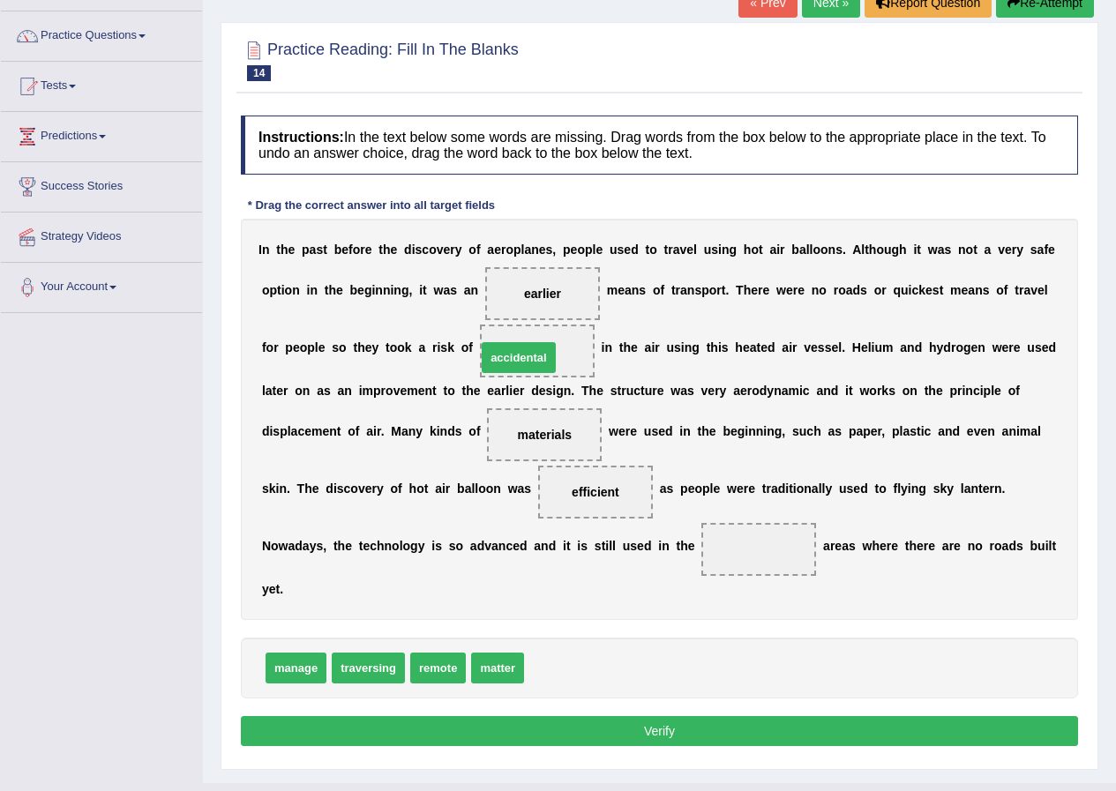
drag, startPoint x: 563, startPoint y: 674, endPoint x: 515, endPoint y: 363, distance: 314.1
click at [549, 355] on span "accidental" at bounding box center [537, 351] width 60 height 14
drag, startPoint x: 565, startPoint y: 333, endPoint x: 659, endPoint y: 688, distance: 366.7
click at [659, 688] on div "Instructions: In the text below some words are missing. Drag words from the box…" at bounding box center [659, 434] width 846 height 654
drag, startPoint x: 447, startPoint y: 666, endPoint x: 744, endPoint y: 545, distance: 320.8
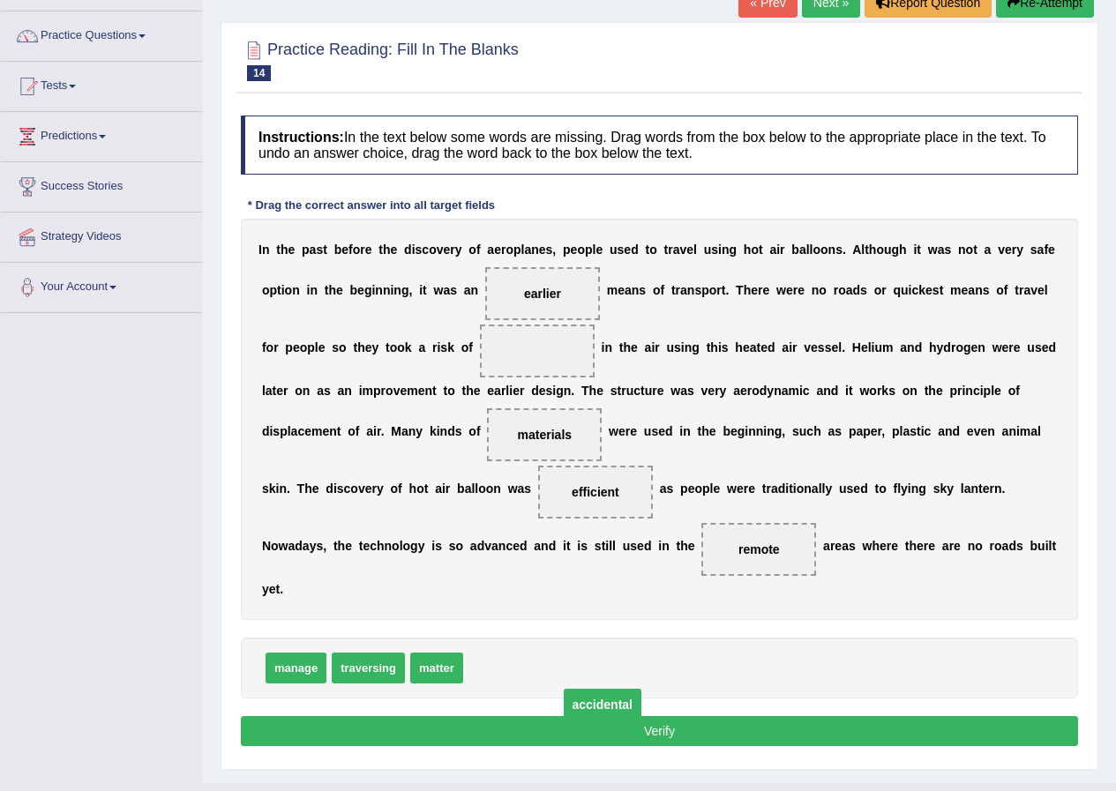
drag, startPoint x: 535, startPoint y: 350, endPoint x: 595, endPoint y: 705, distance: 359.6
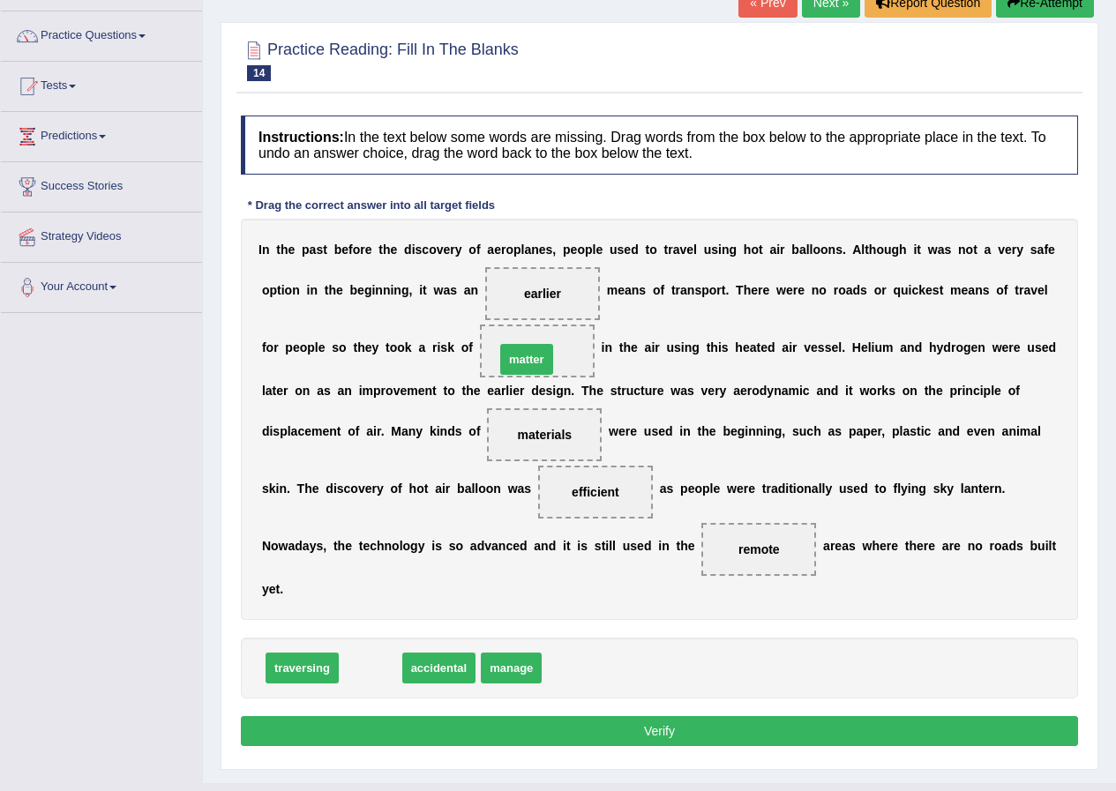
drag, startPoint x: 377, startPoint y: 668, endPoint x: 534, endPoint y: 359, distance: 345.9
click at [672, 728] on button "Verify" at bounding box center [659, 731] width 837 height 30
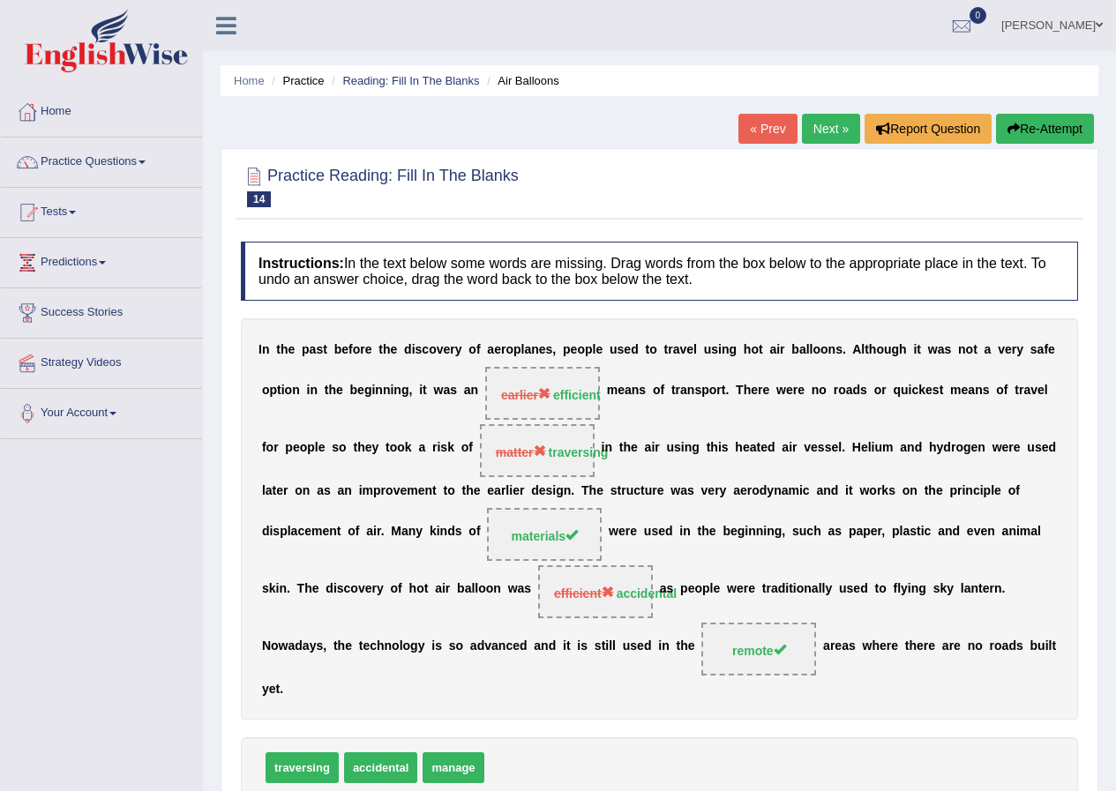
click at [806, 129] on link "Next »" at bounding box center [831, 129] width 58 height 30
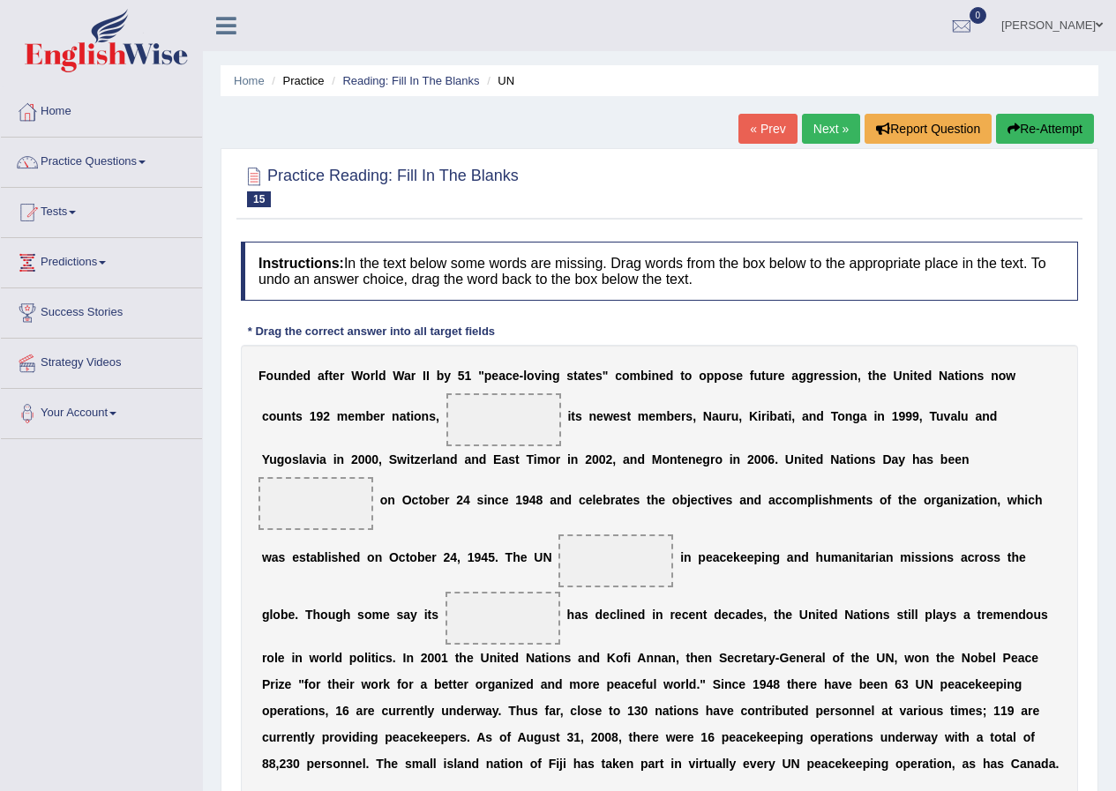
click at [385, 68] on ul "Home Practice Reading: Fill In The Blanks UN" at bounding box center [659, 80] width 878 height 31
click at [387, 72] on li "Reading: Fill In The Blanks" at bounding box center [403, 80] width 152 height 17
click at [390, 82] on link "Reading: Fill In The Blanks" at bounding box center [410, 80] width 137 height 13
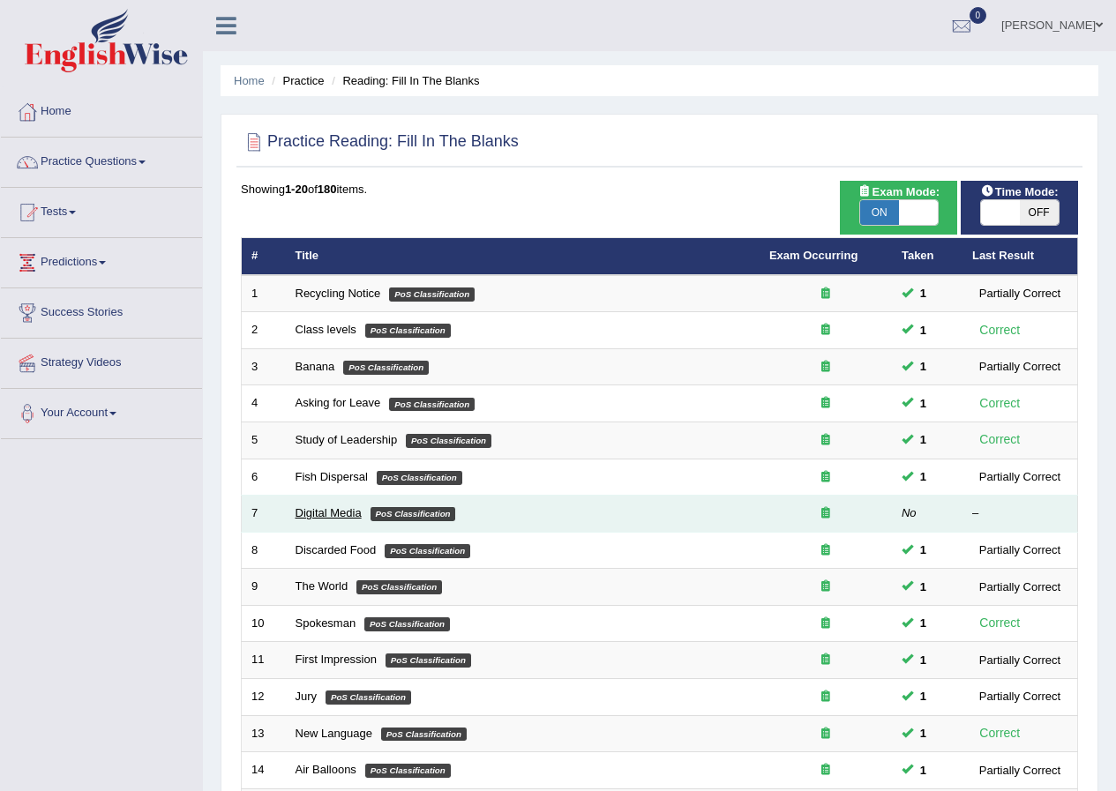
click at [335, 515] on link "Digital Media" at bounding box center [328, 512] width 66 height 13
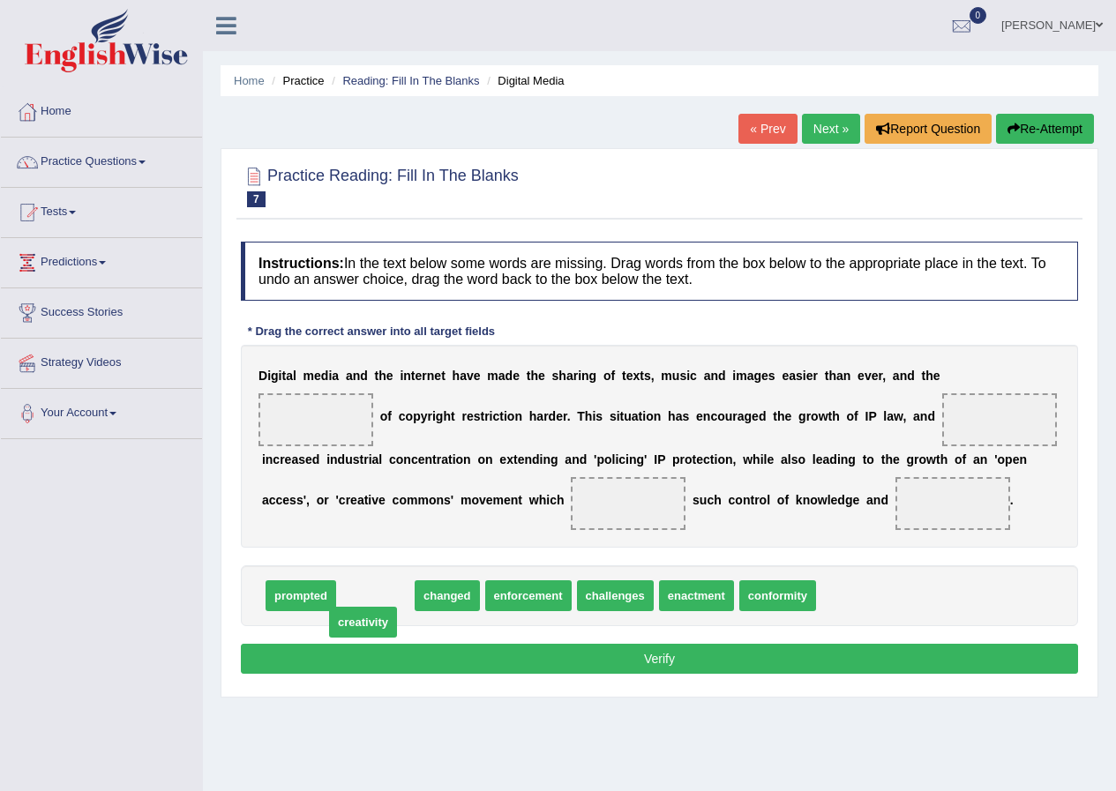
drag, startPoint x: 395, startPoint y: 595, endPoint x: 553, endPoint y: 609, distance: 158.5
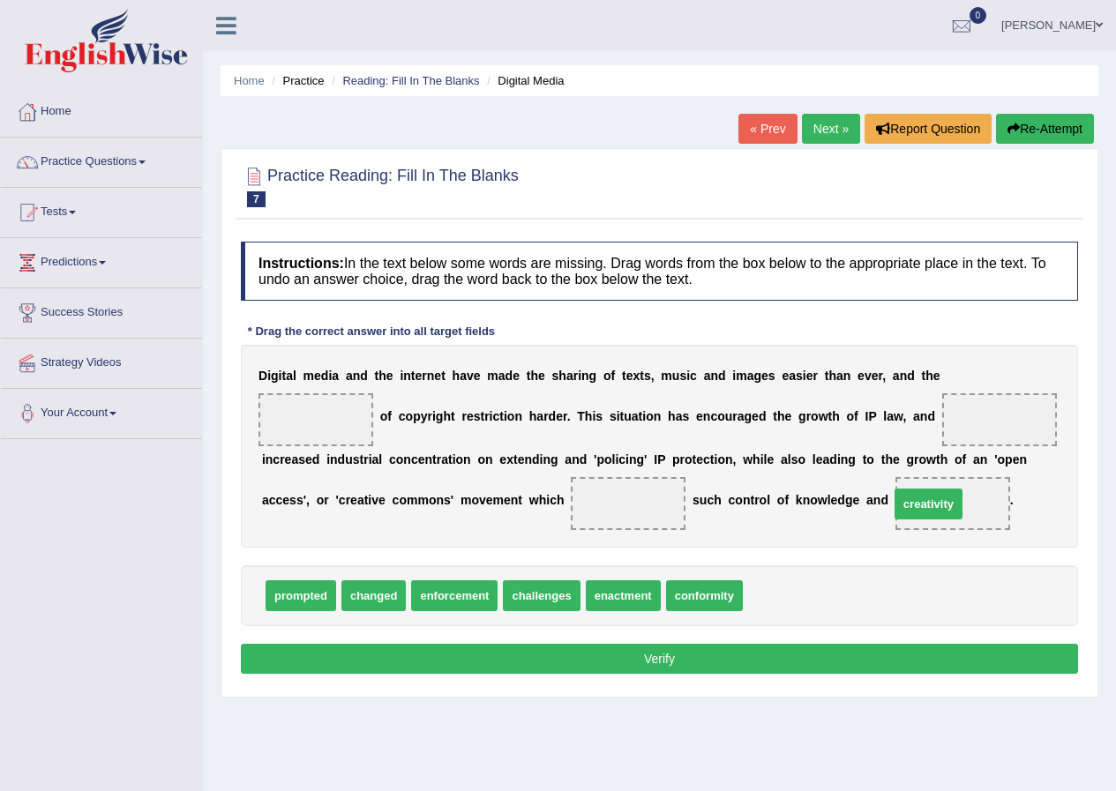
drag, startPoint x: 773, startPoint y: 597, endPoint x: 918, endPoint y: 507, distance: 170.3
drag, startPoint x: 474, startPoint y: 601, endPoint x: 326, endPoint y: 418, distance: 235.3
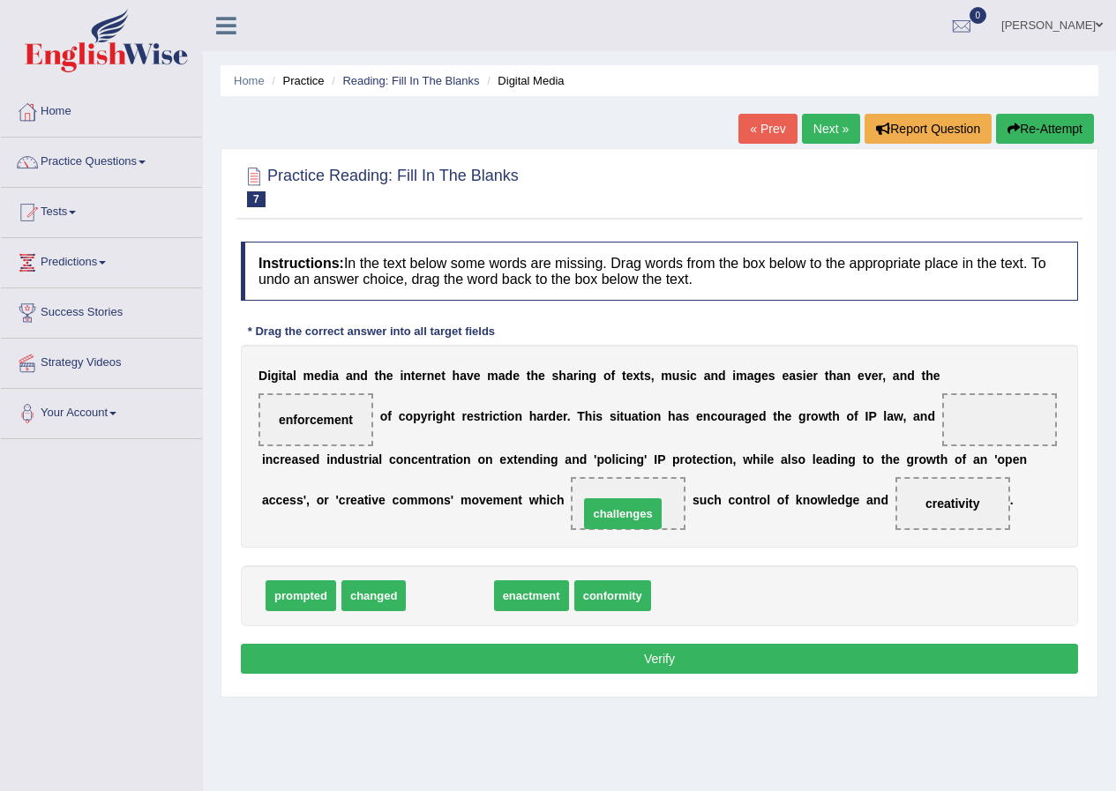
drag, startPoint x: 463, startPoint y: 598, endPoint x: 636, endPoint y: 516, distance: 191.3
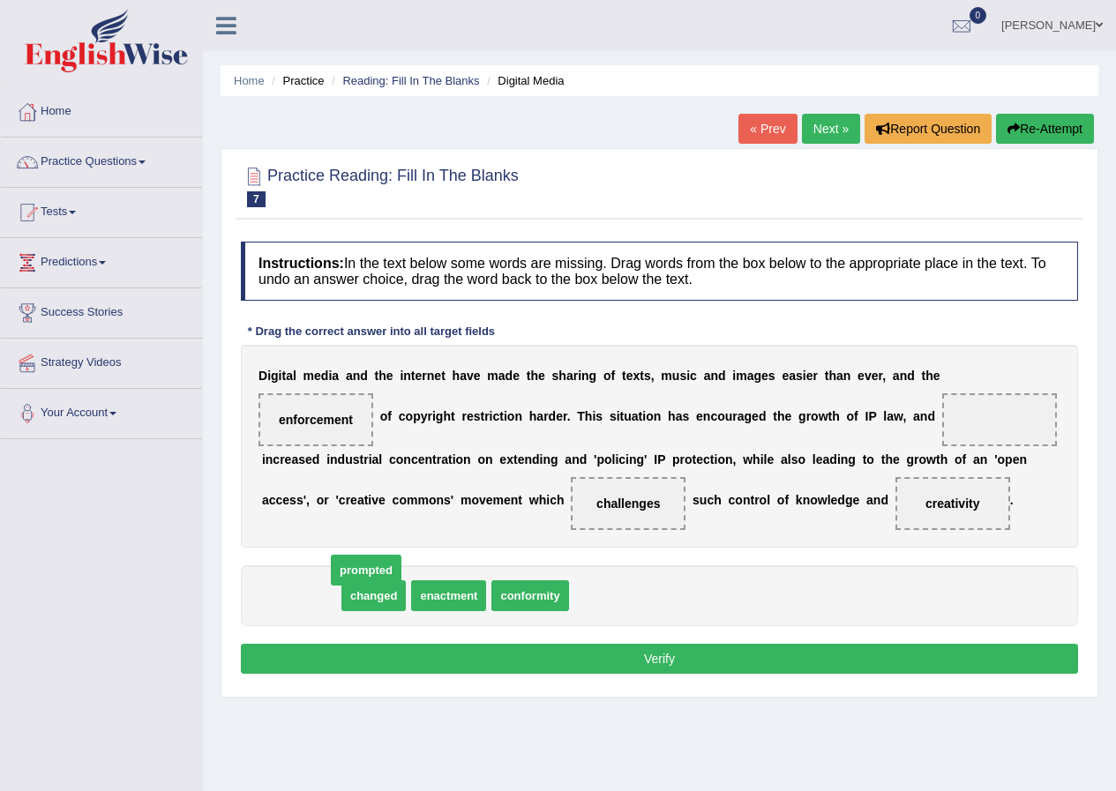
drag, startPoint x: 317, startPoint y: 598, endPoint x: 370, endPoint y: 588, distance: 54.7
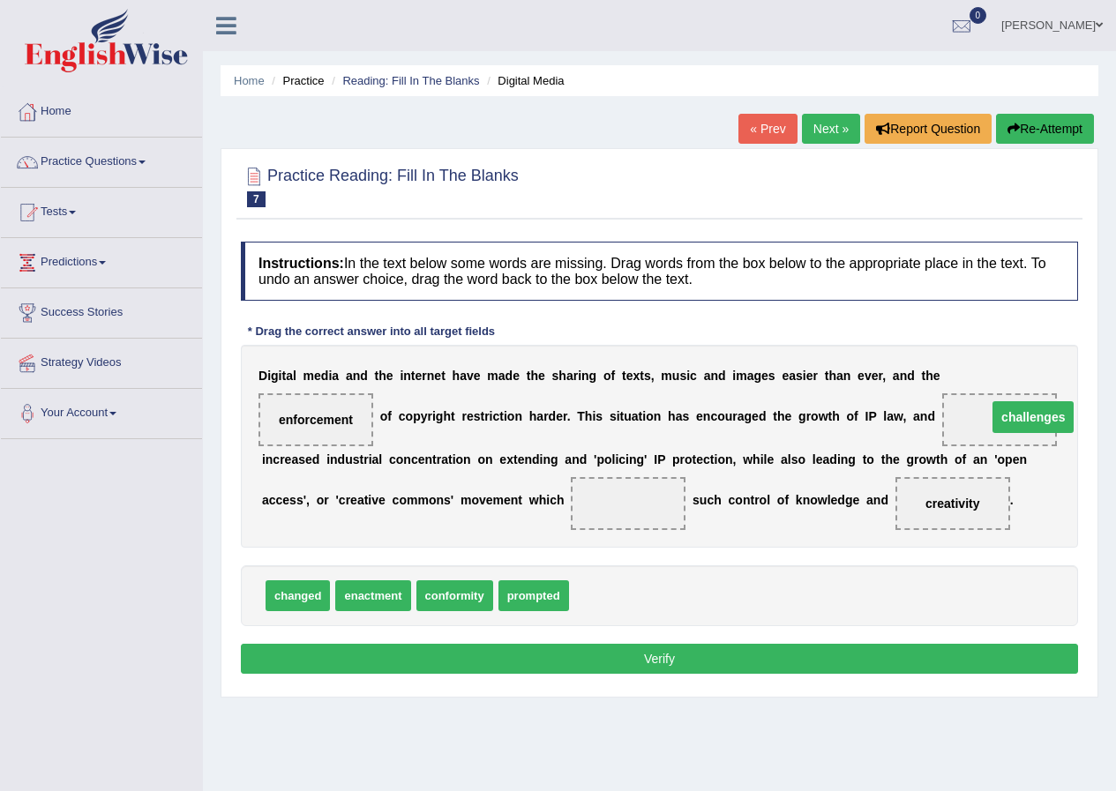
drag, startPoint x: 634, startPoint y: 505, endPoint x: 1039, endPoint y: 419, distance: 413.9
drag, startPoint x: 539, startPoint y: 601, endPoint x: 512, endPoint y: 626, distance: 36.8
drag, startPoint x: 300, startPoint y: 595, endPoint x: 620, endPoint y: 577, distance: 320.7
click at [619, 652] on button "Verify" at bounding box center [659, 659] width 837 height 30
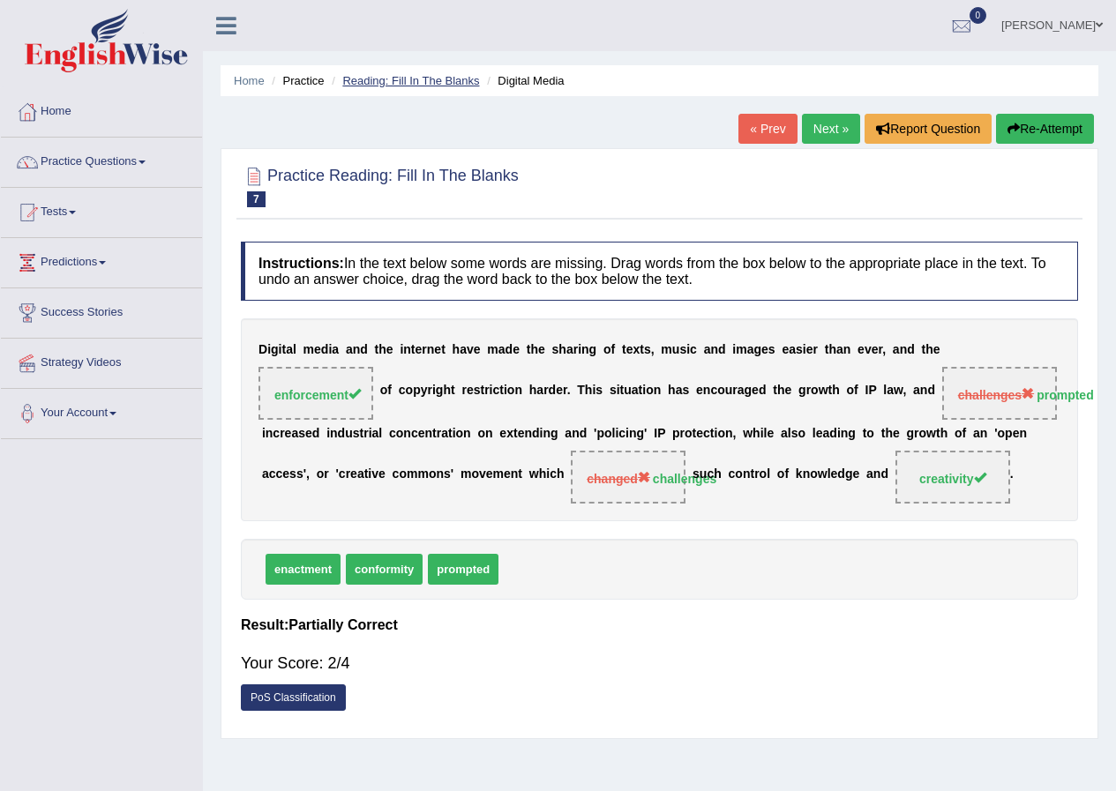
click at [376, 76] on link "Reading: Fill In The Blanks" at bounding box center [410, 80] width 137 height 13
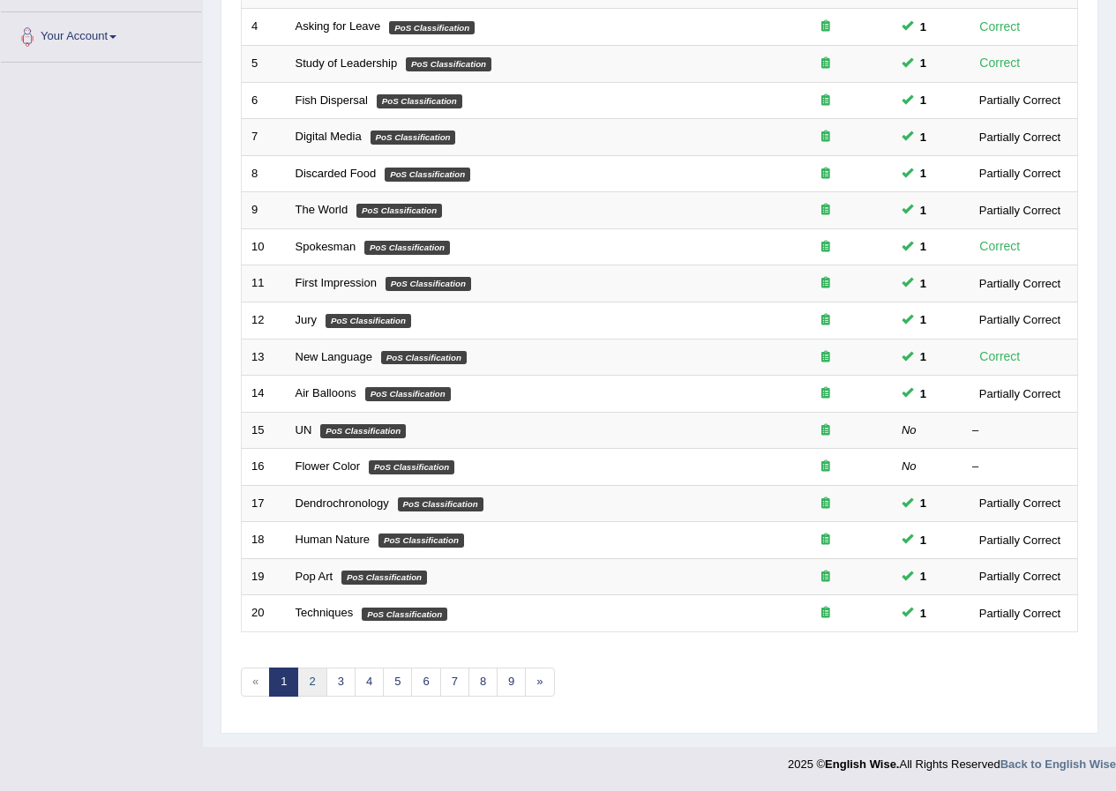
click at [313, 678] on link "2" at bounding box center [311, 682] width 29 height 29
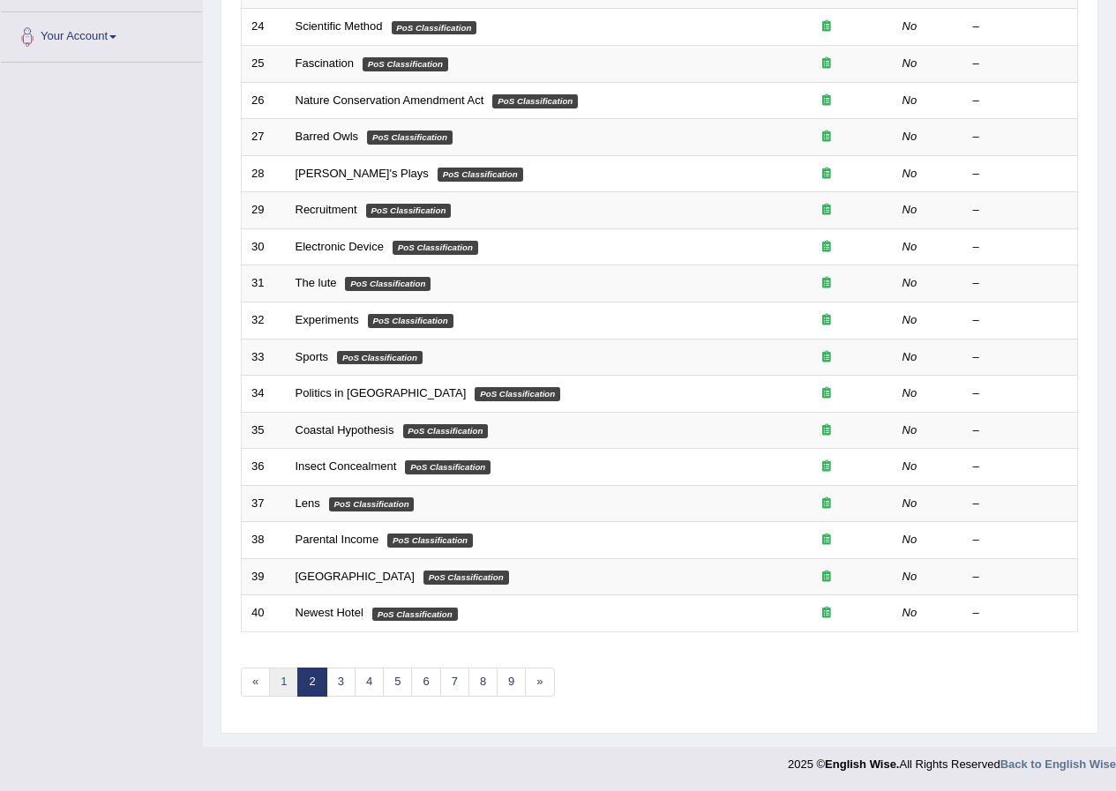
click at [288, 679] on link "1" at bounding box center [283, 682] width 29 height 29
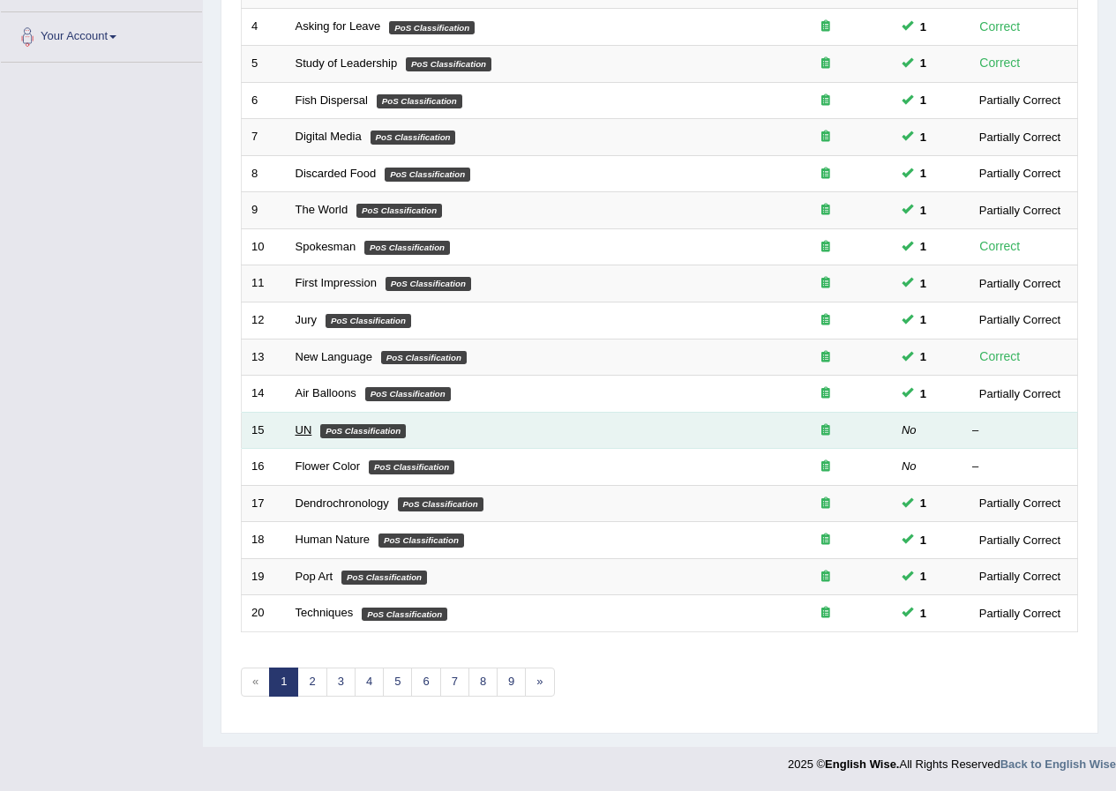
click at [301, 428] on link "UN" at bounding box center [303, 429] width 17 height 13
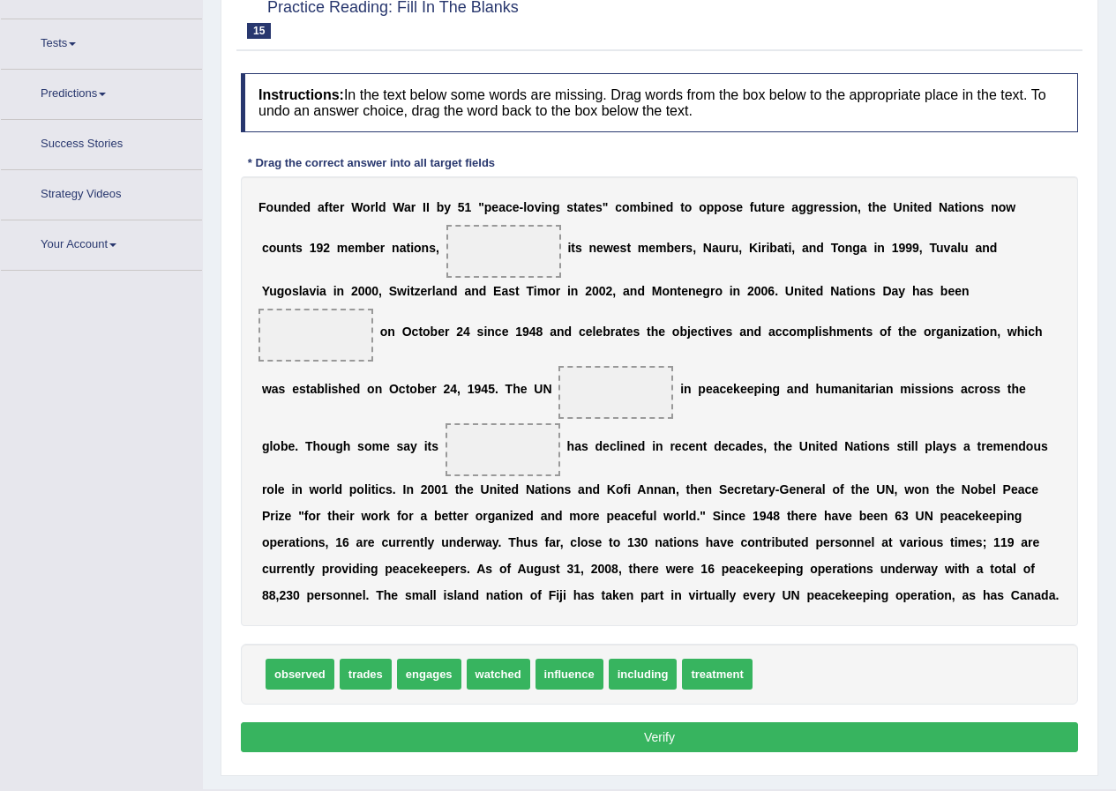
scroll to position [211, 0]
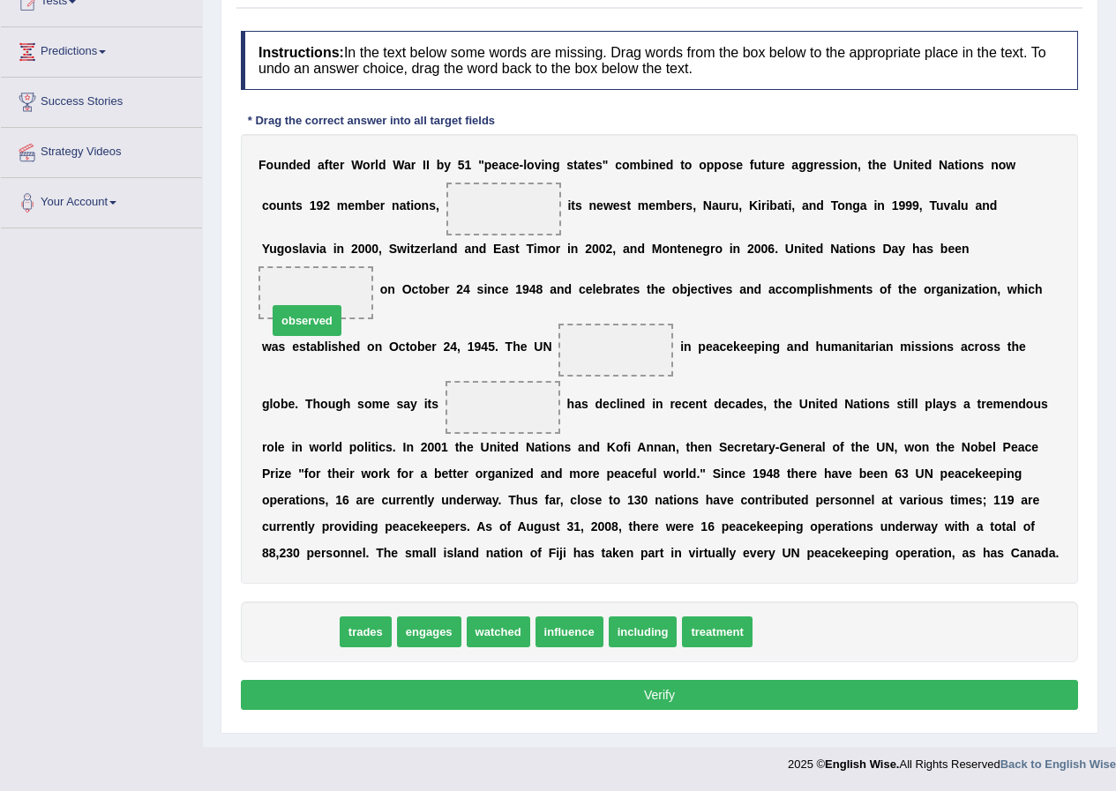
drag, startPoint x: 306, startPoint y: 639, endPoint x: 317, endPoint y: 318, distance: 321.2
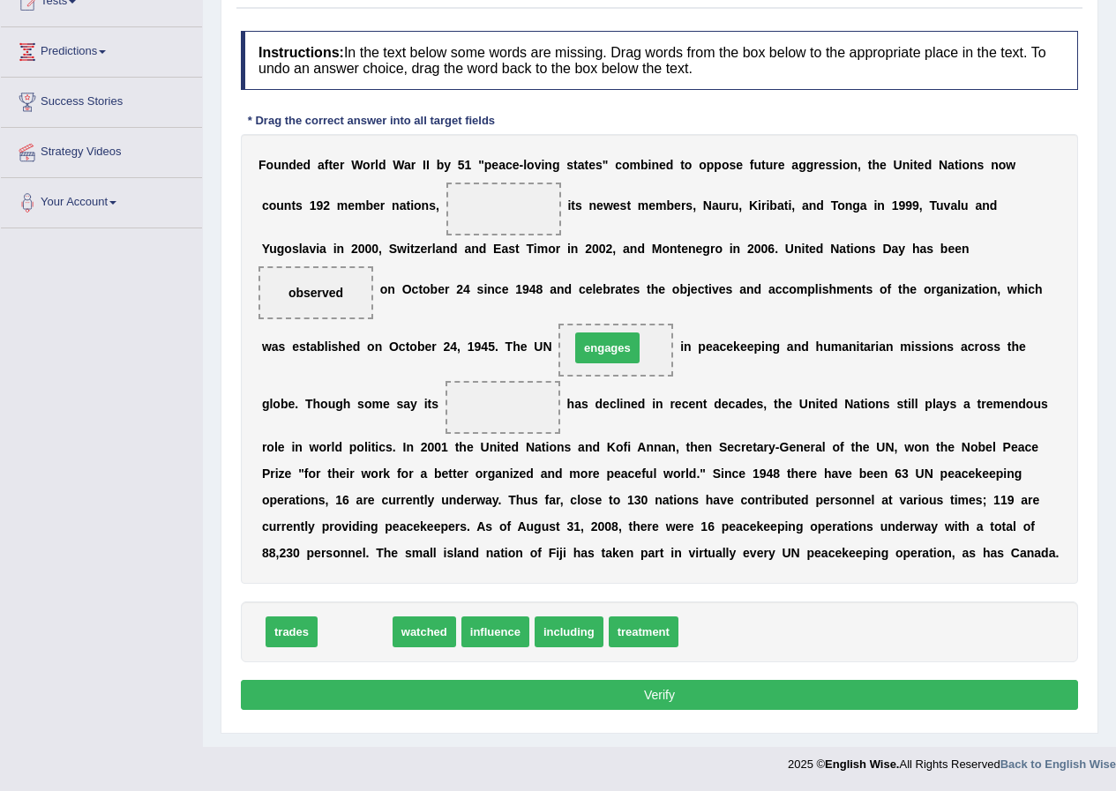
drag, startPoint x: 352, startPoint y: 639, endPoint x: 604, endPoint y: 355, distance: 379.8
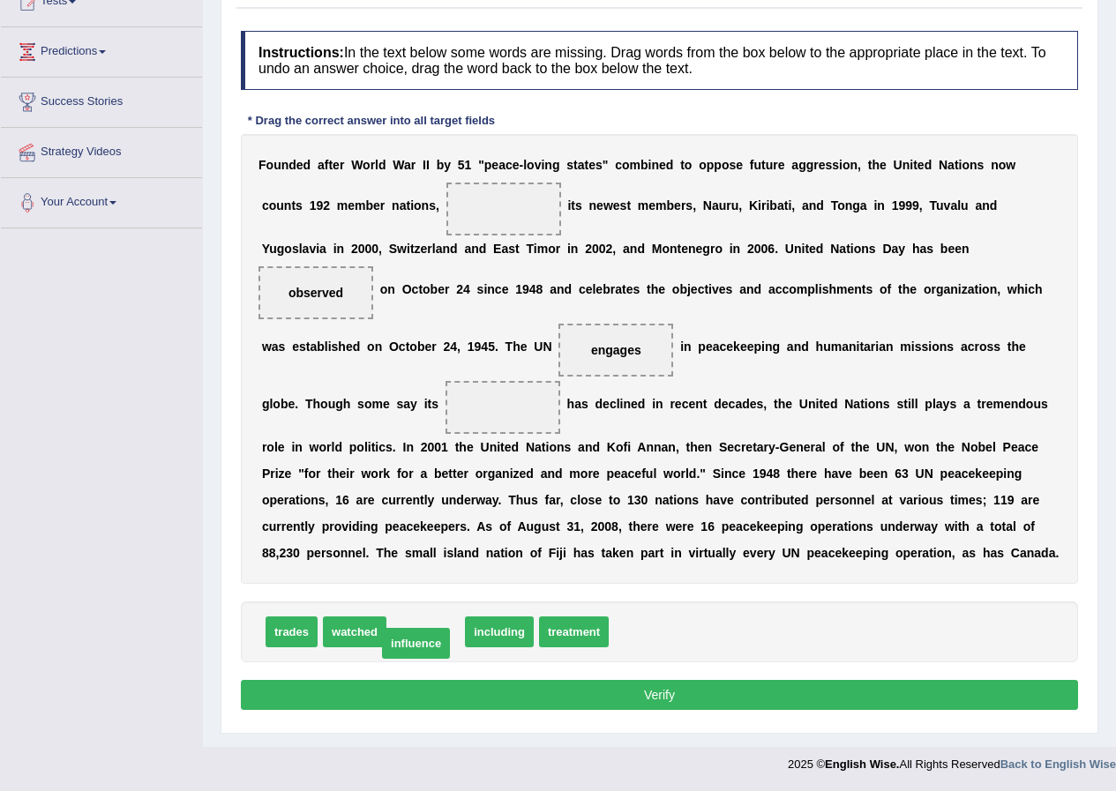
drag, startPoint x: 440, startPoint y: 633, endPoint x: 416, endPoint y: 652, distance: 30.2
drag, startPoint x: 307, startPoint y: 636, endPoint x: 467, endPoint y: 623, distance: 161.1
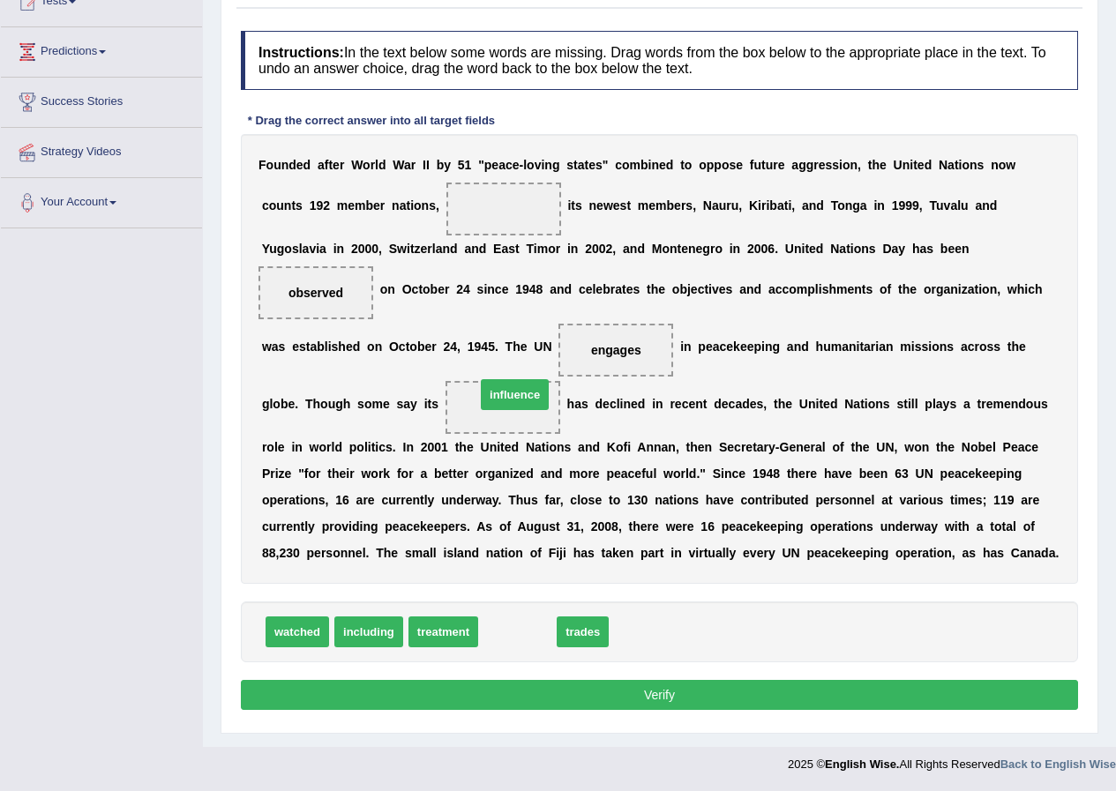
drag, startPoint x: 529, startPoint y: 631, endPoint x: 527, endPoint y: 394, distance: 237.3
drag, startPoint x: 507, startPoint y: 637, endPoint x: 515, endPoint y: 631, distance: 9.5
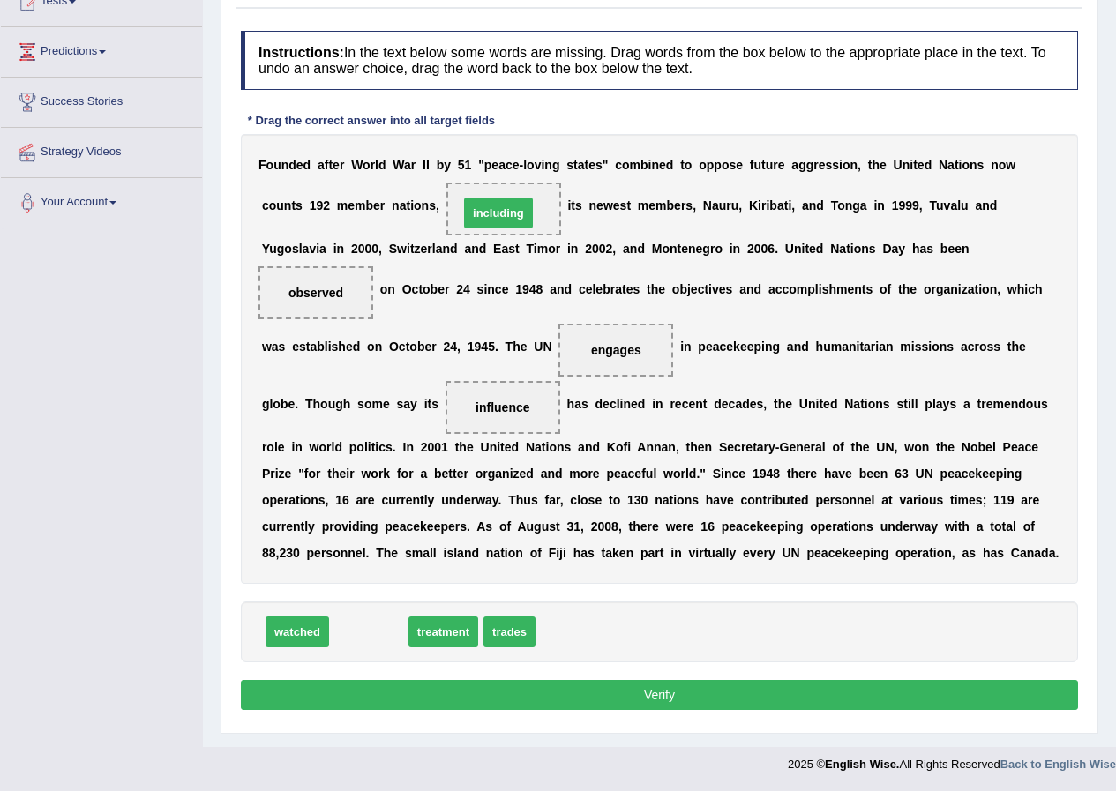
drag, startPoint x: 362, startPoint y: 638, endPoint x: 491, endPoint y: 220, distance: 437.7
click at [636, 690] on button "Verify" at bounding box center [659, 695] width 837 height 30
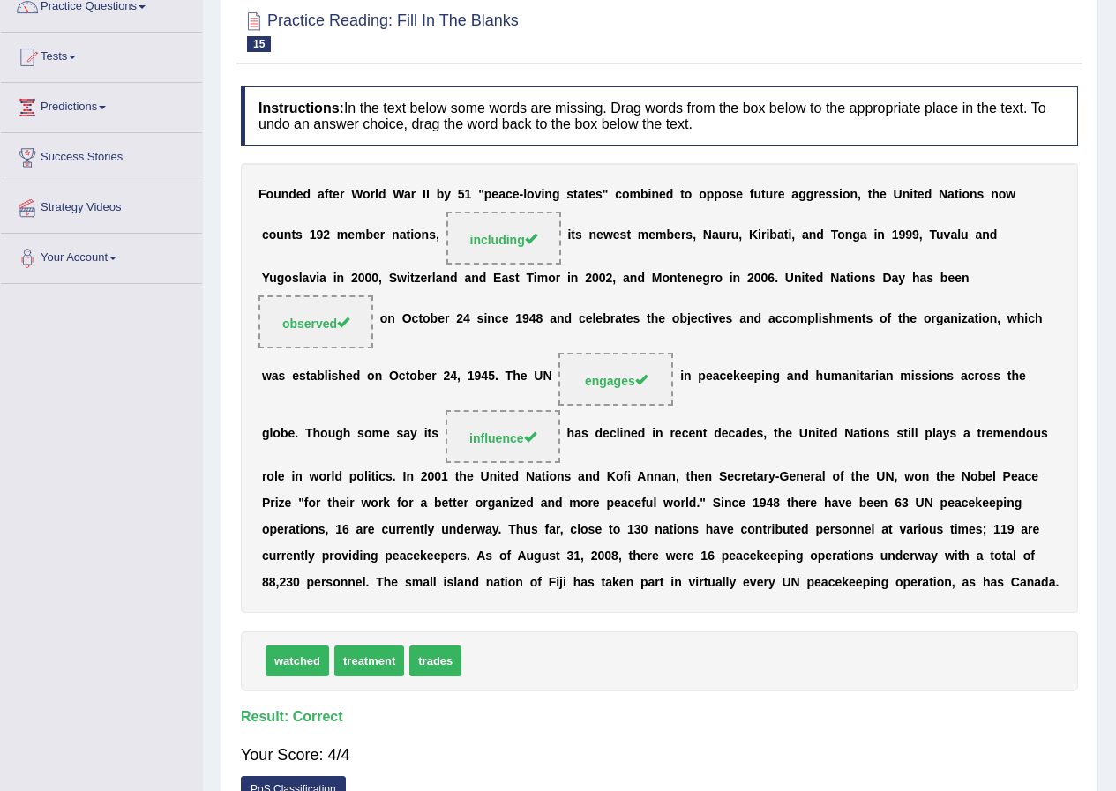
scroll to position [0, 0]
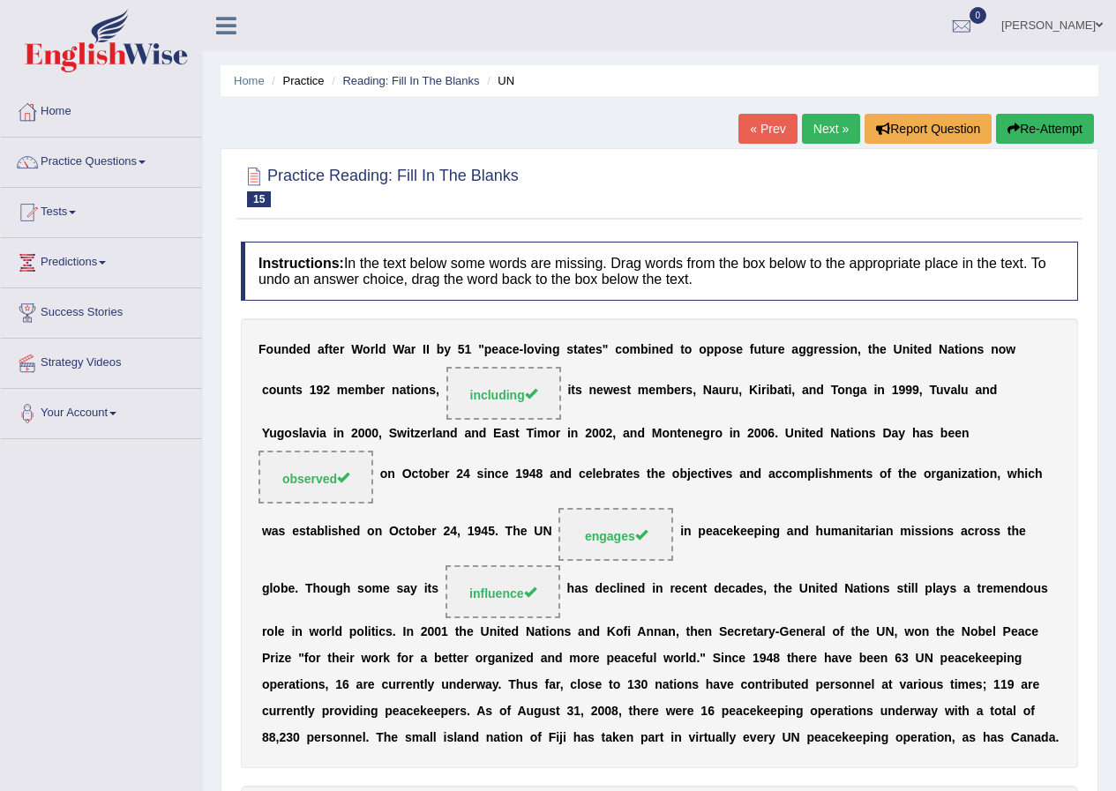
click at [809, 126] on link "Next »" at bounding box center [831, 129] width 58 height 30
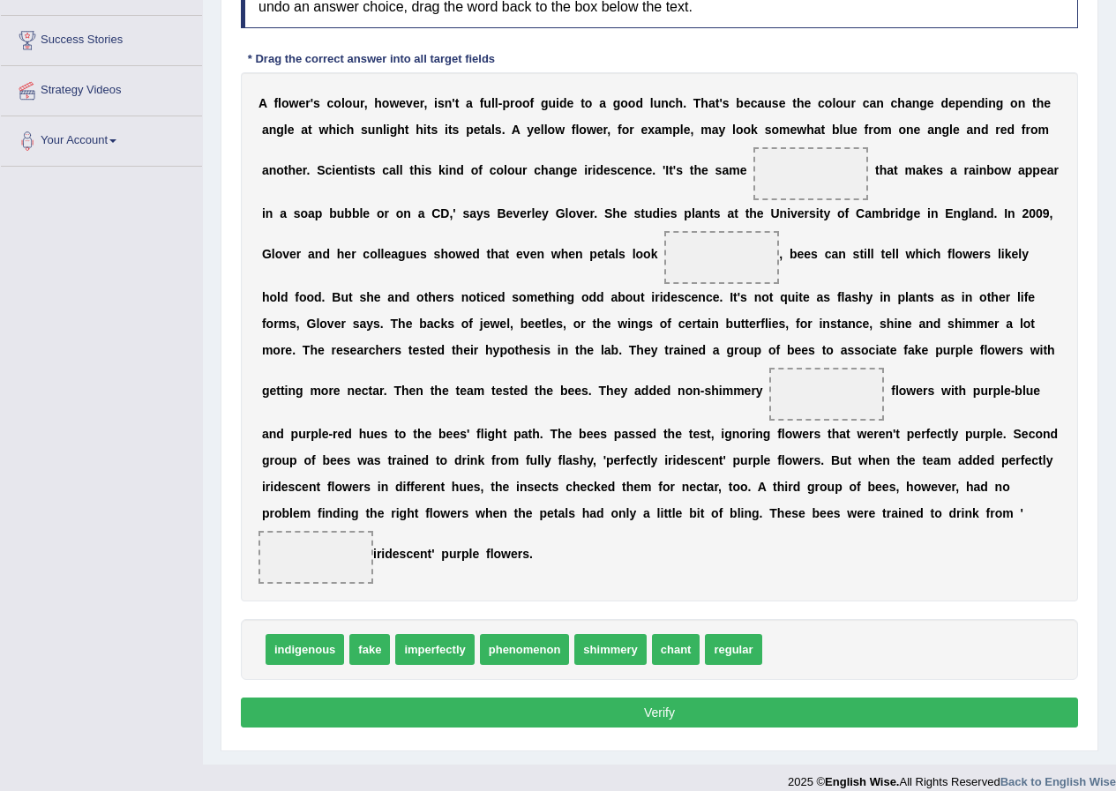
scroll to position [290, 0]
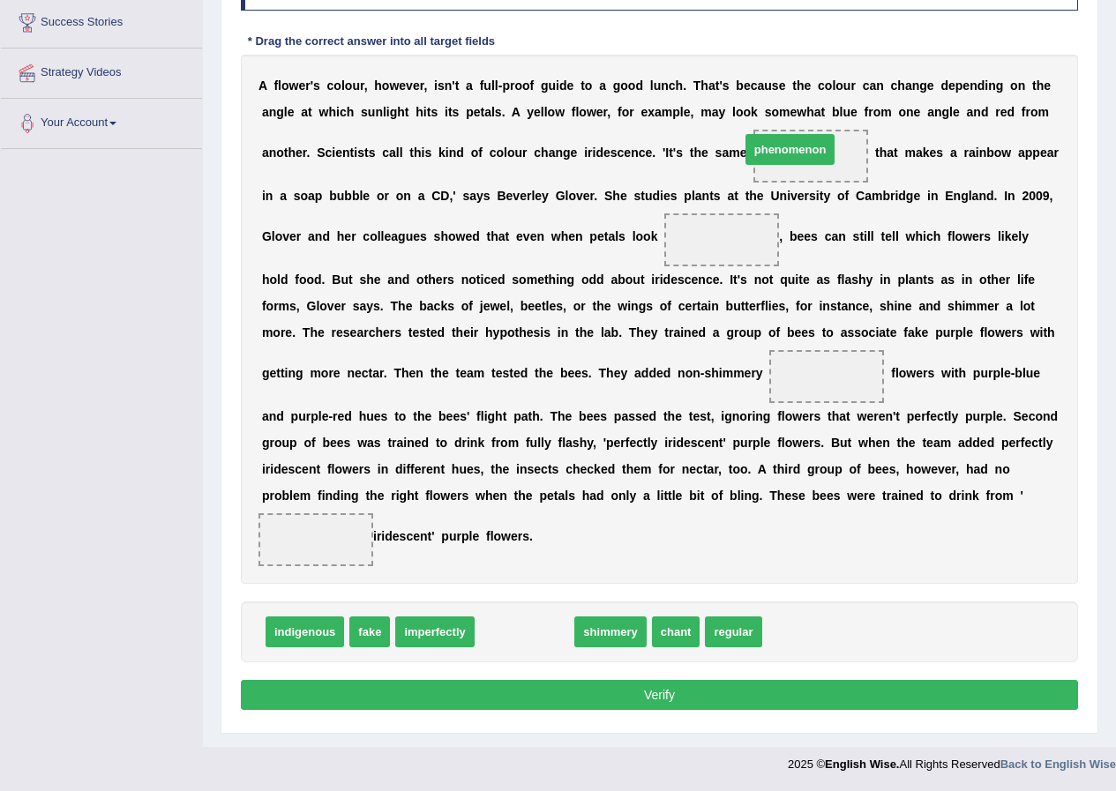
drag, startPoint x: 530, startPoint y: 637, endPoint x: 796, endPoint y: 154, distance: 550.6
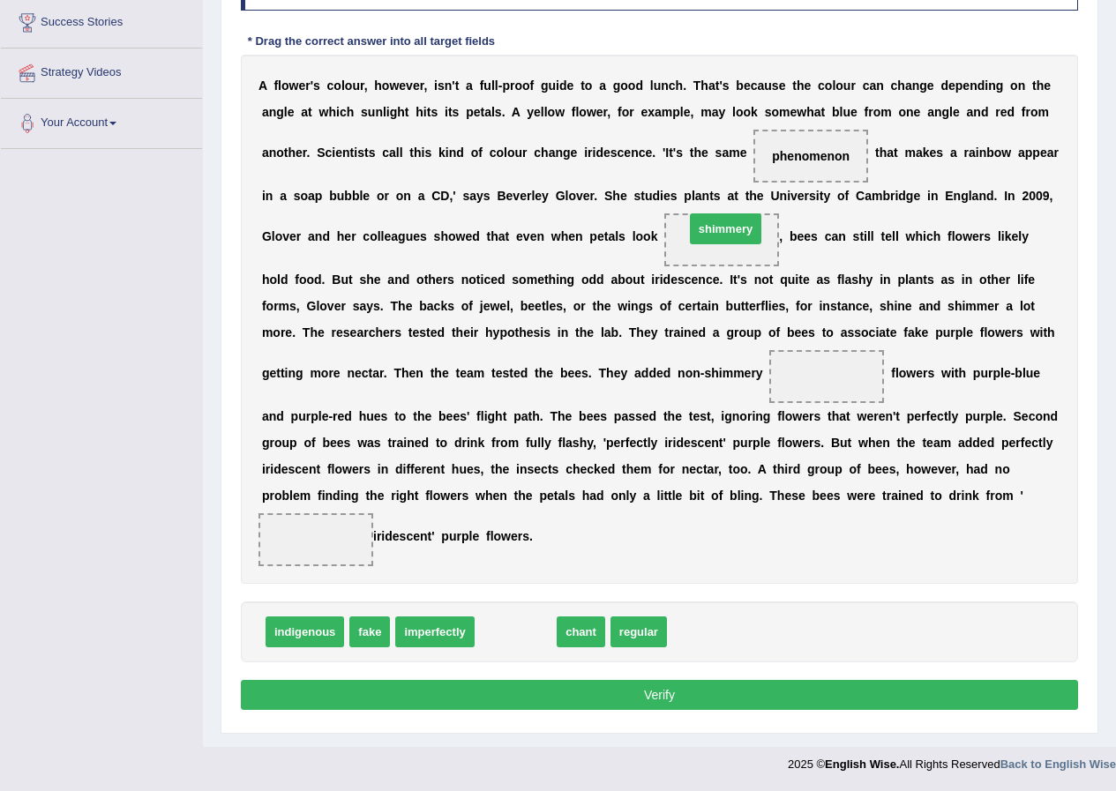
drag, startPoint x: 528, startPoint y: 631, endPoint x: 738, endPoint y: 228, distance: 454.4
drag, startPoint x: 511, startPoint y: 634, endPoint x: 824, endPoint y: 377, distance: 405.4
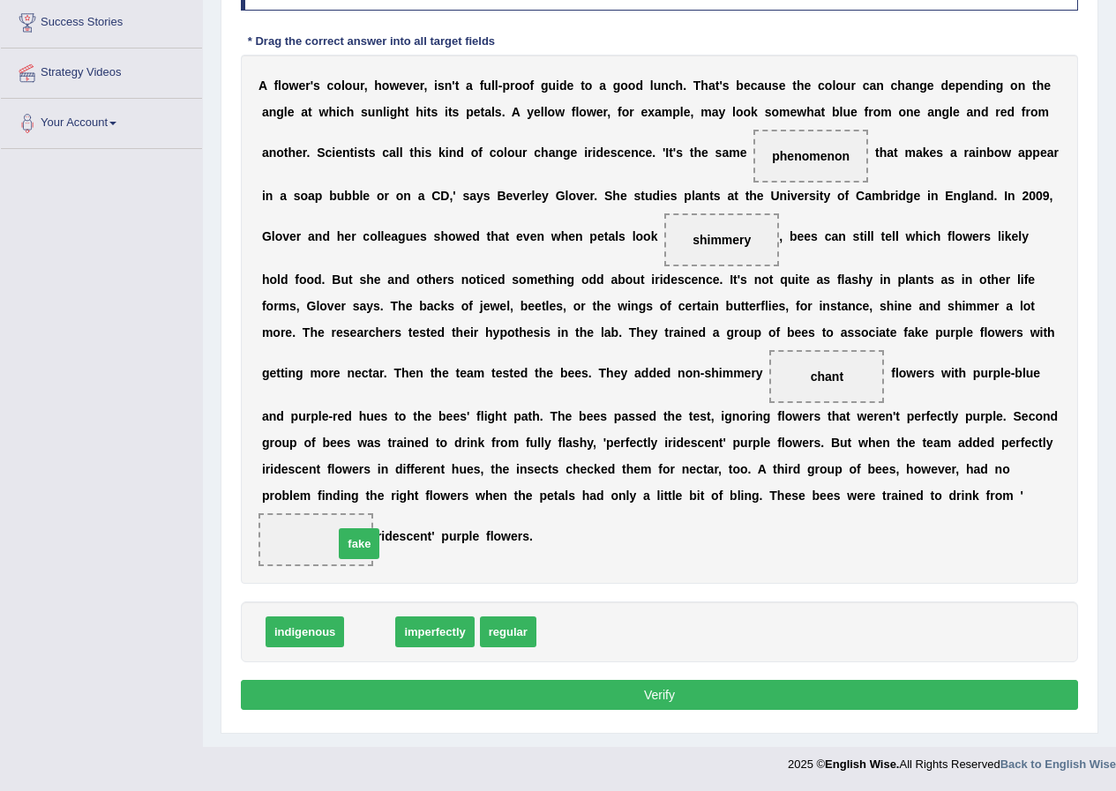
drag, startPoint x: 360, startPoint y: 623, endPoint x: 348, endPoint y: 534, distance: 89.8
click at [533, 692] on button "Verify" at bounding box center [659, 695] width 837 height 30
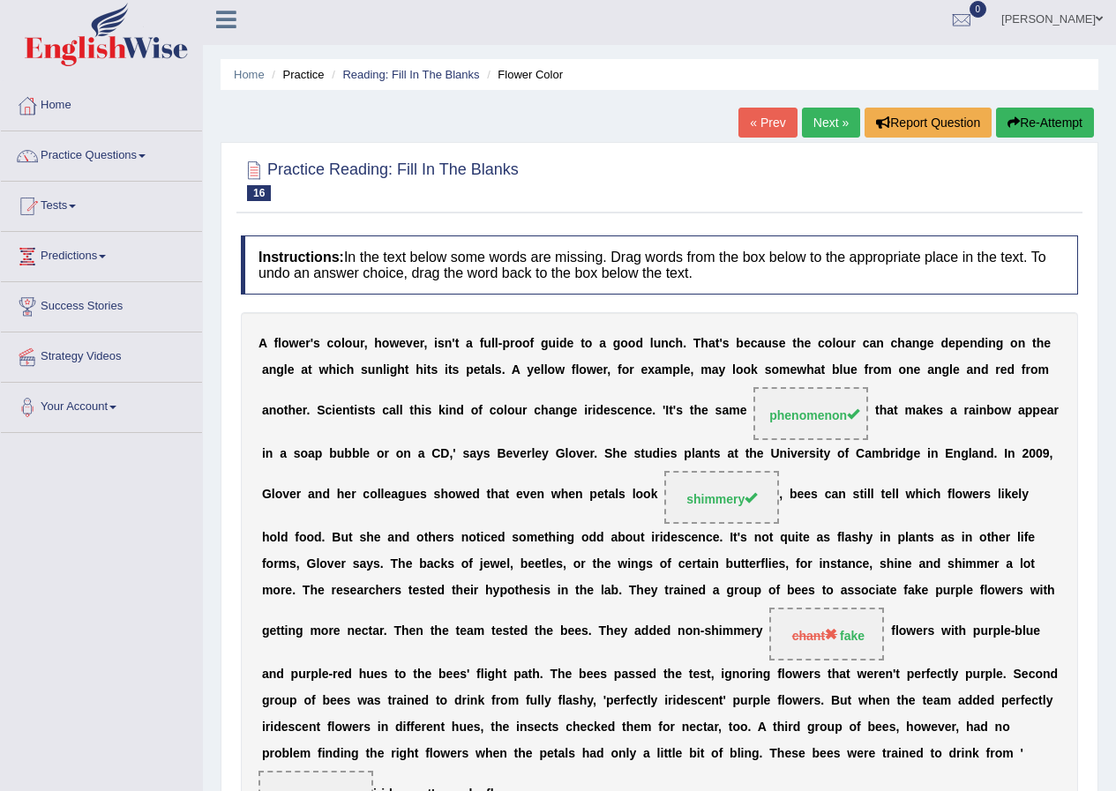
scroll to position [0, 0]
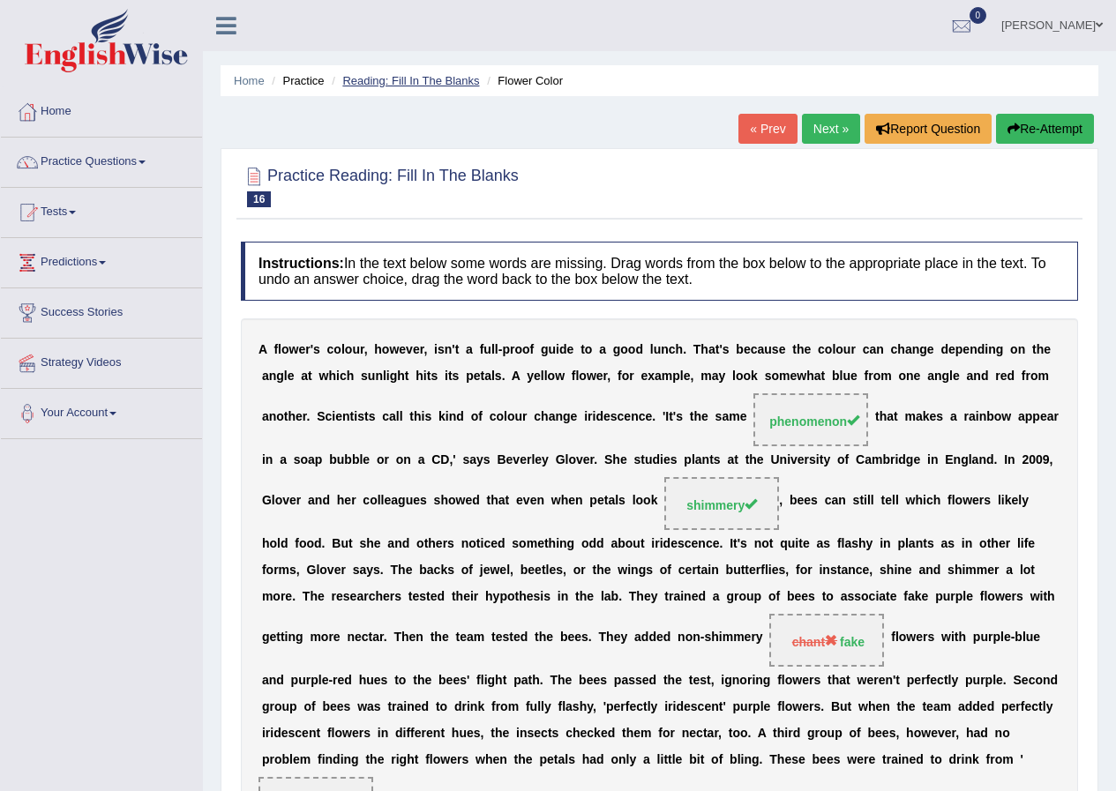
click at [418, 83] on link "Reading: Fill In The Blanks" at bounding box center [410, 80] width 137 height 13
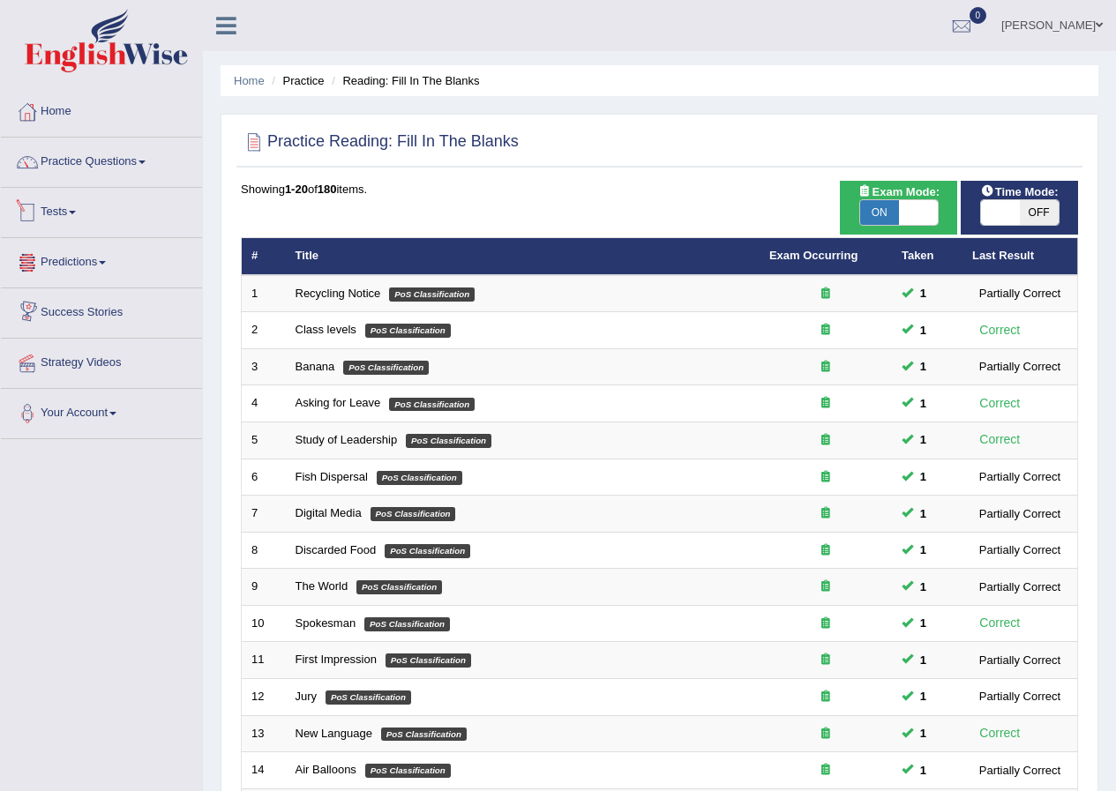
click at [61, 207] on link "Tests" at bounding box center [101, 210] width 201 height 44
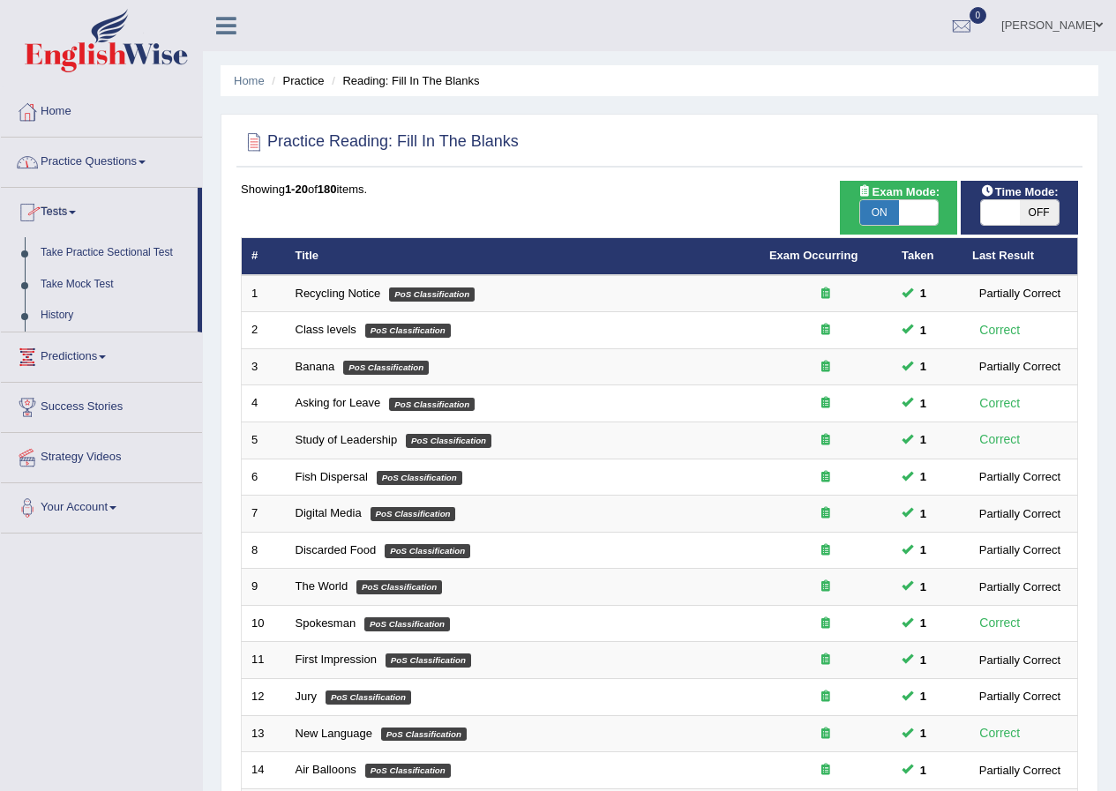
click at [138, 146] on link "Practice Questions" at bounding box center [101, 160] width 201 height 44
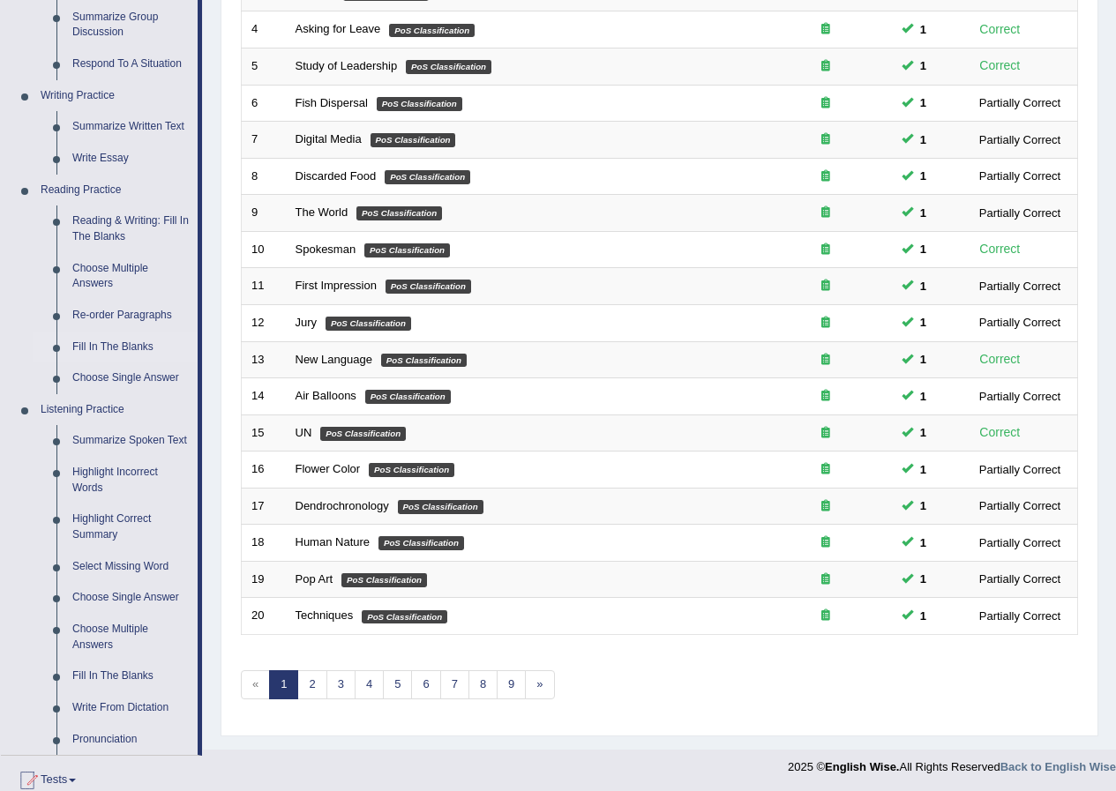
scroll to position [315, 0]
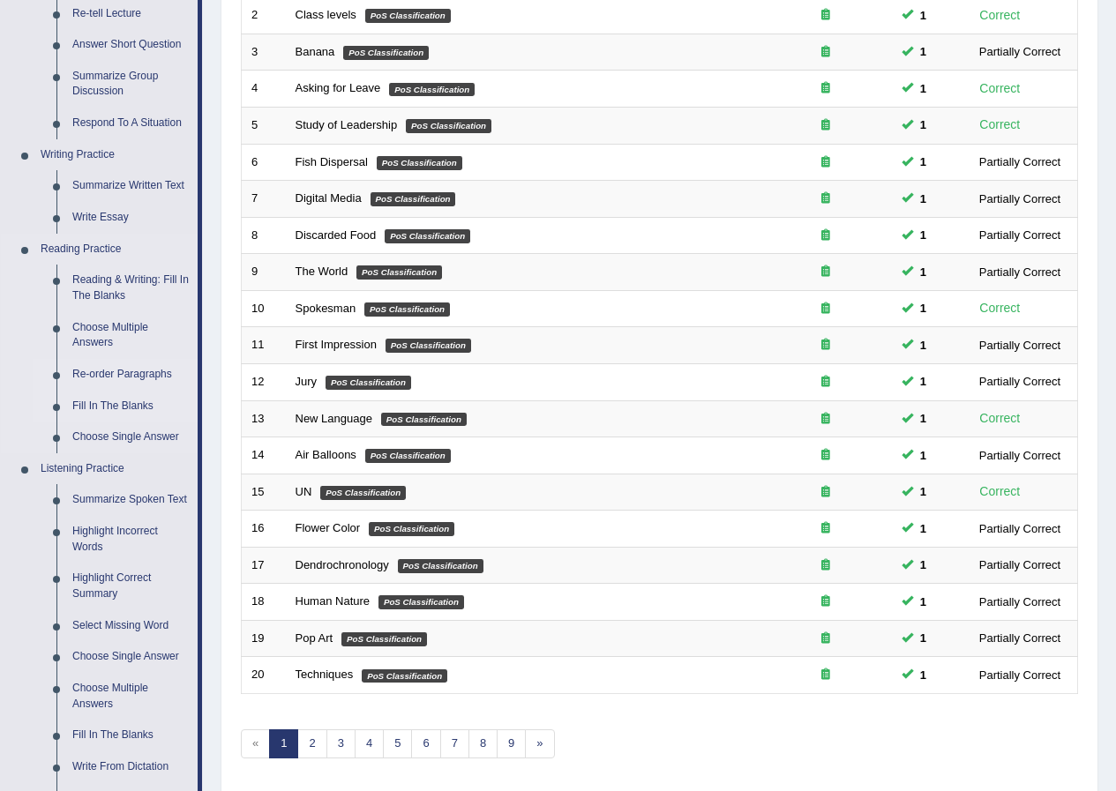
click at [118, 371] on link "Re-order Paragraphs" at bounding box center [130, 375] width 133 height 32
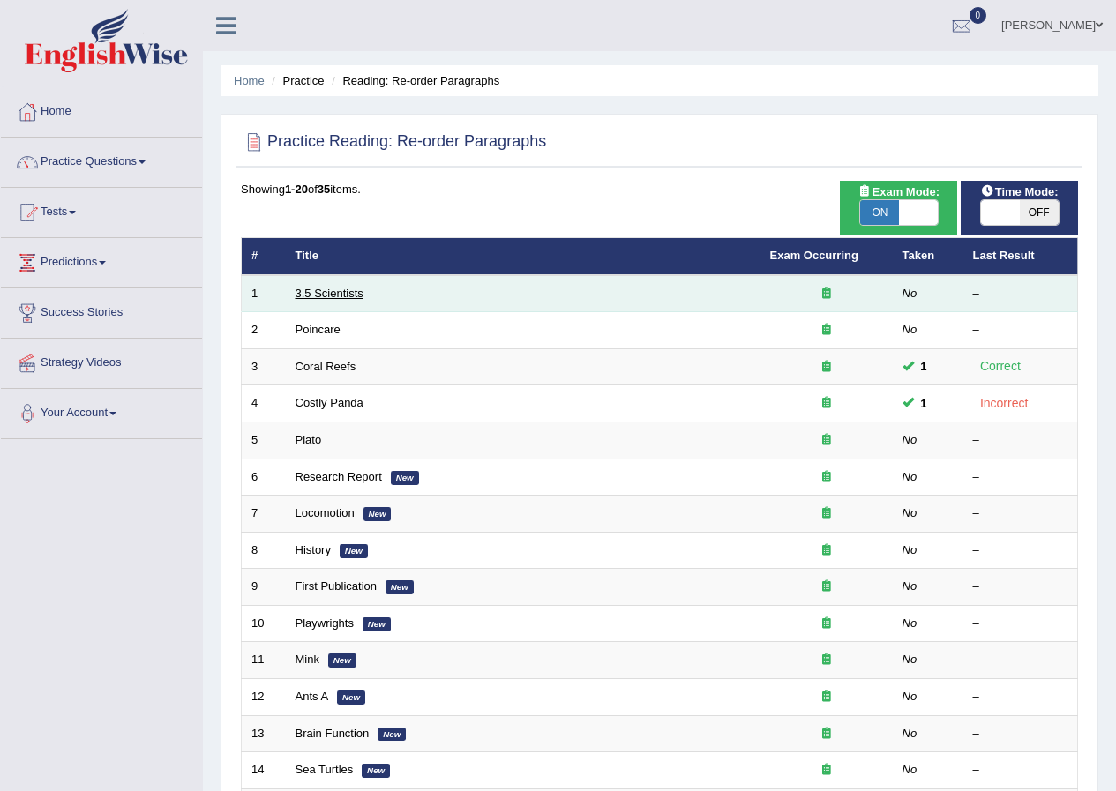
click at [339, 291] on link "3.5 Scientists" at bounding box center [329, 293] width 68 height 13
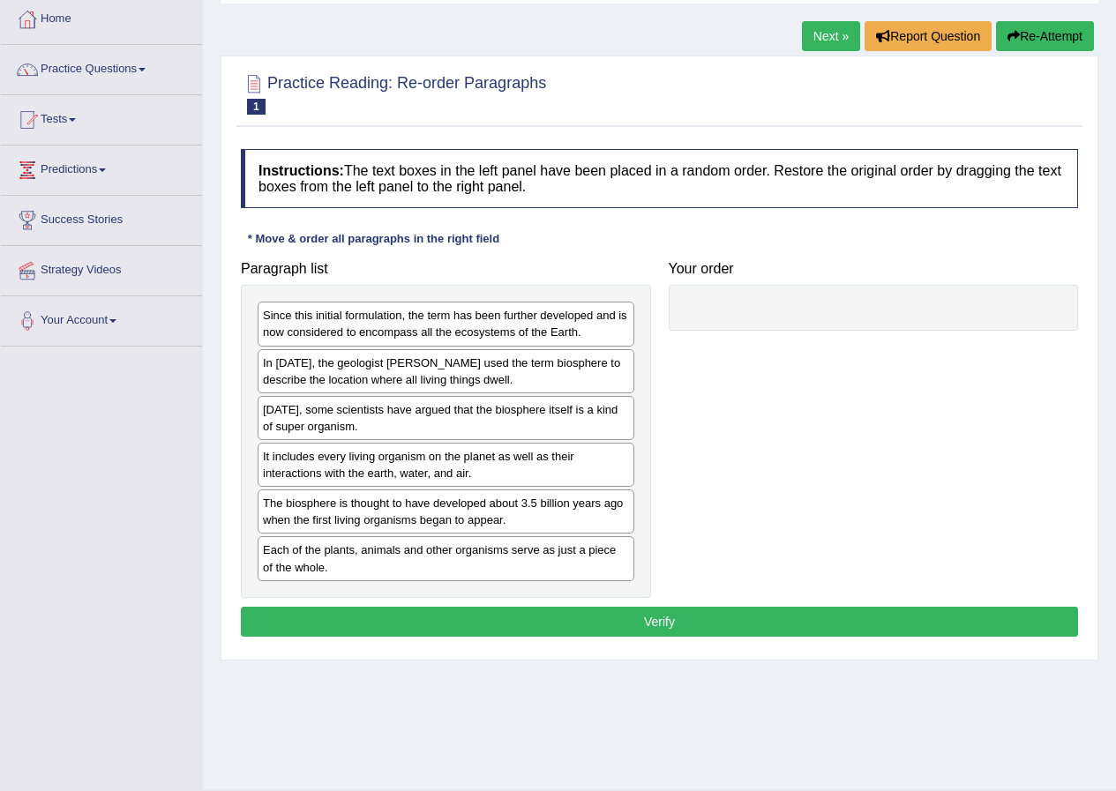
scroll to position [135, 0]
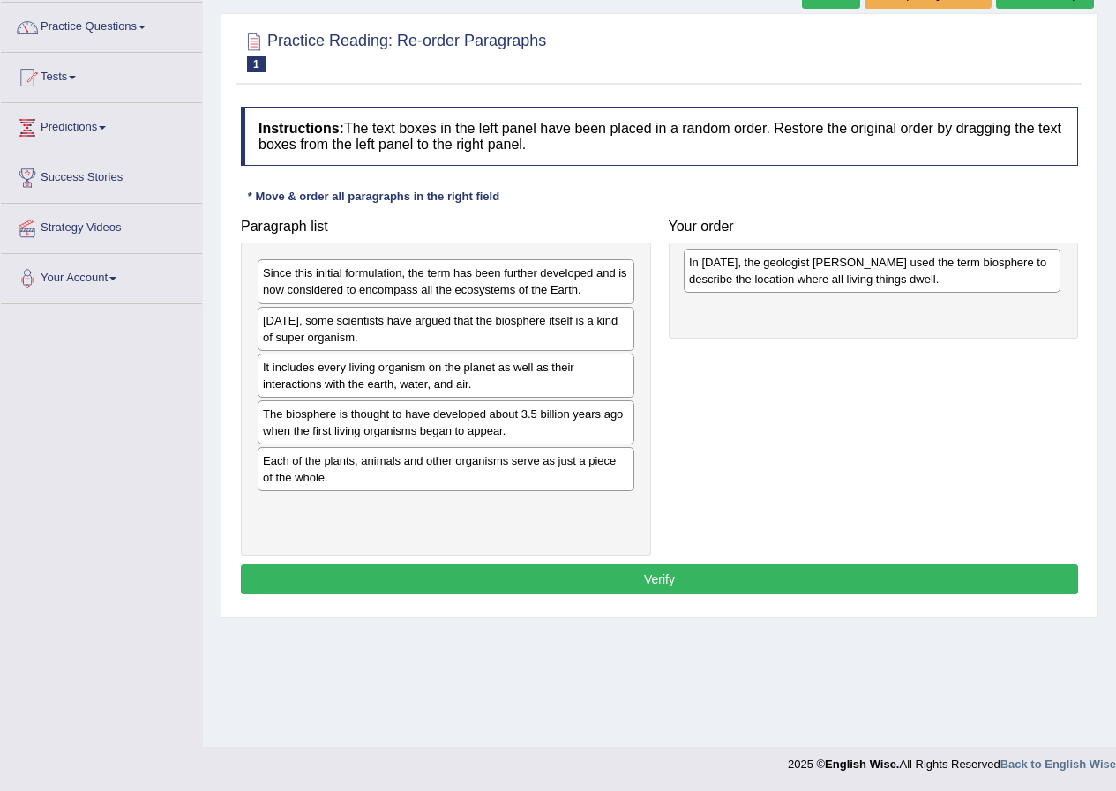
drag, startPoint x: 362, startPoint y: 340, endPoint x: 788, endPoint y: 282, distance: 429.9
click at [788, 282] on div "In [DATE], the geologist [PERSON_NAME] used the term biosphere to describe the …" at bounding box center [871, 271] width 377 height 44
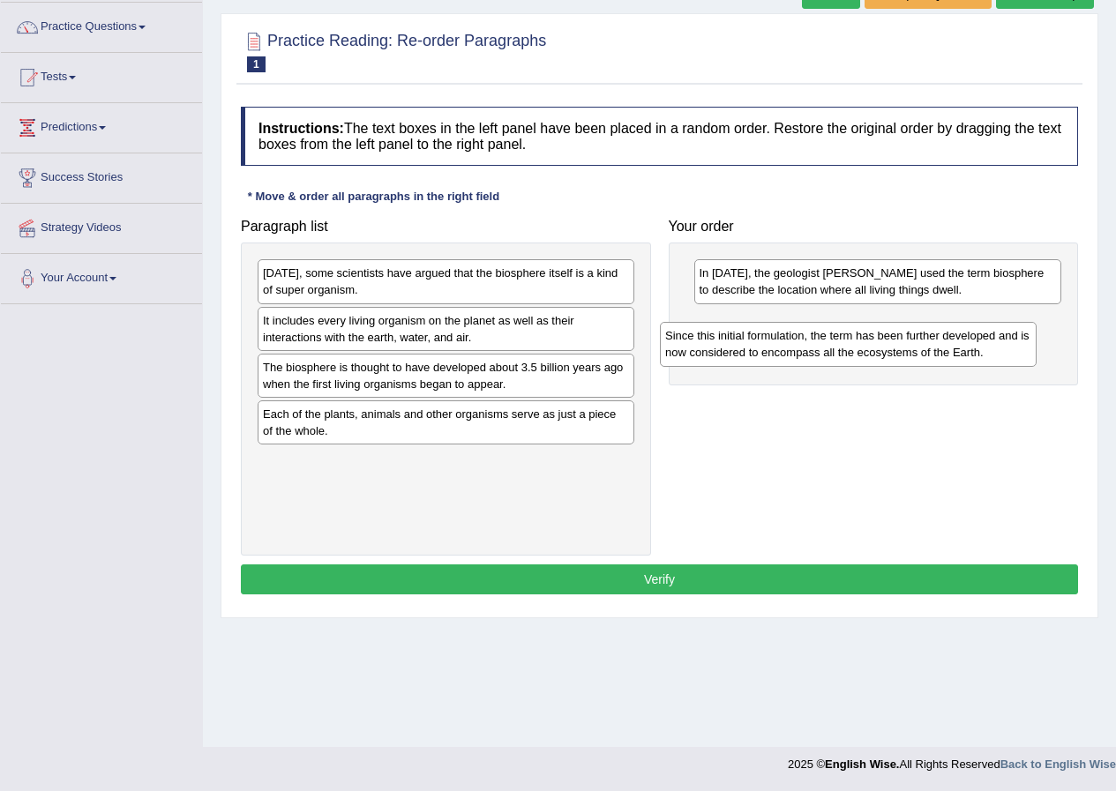
drag, startPoint x: 416, startPoint y: 288, endPoint x: 812, endPoint y: 336, distance: 398.9
click at [818, 340] on div "Since this initial formulation, the term has been further developed and is now …" at bounding box center [848, 344] width 377 height 44
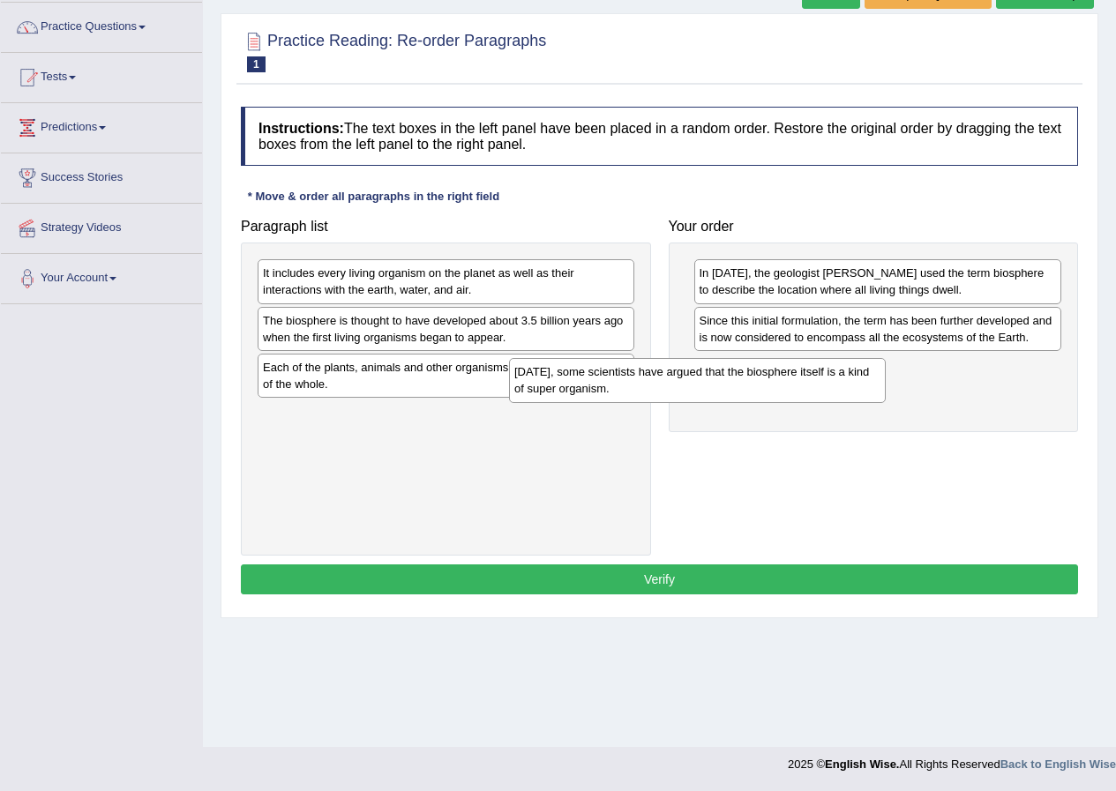
drag, startPoint x: 646, startPoint y: 344, endPoint x: 914, endPoint y: 382, distance: 269.9
click at [885, 382] on div "[DATE], some scientists have argued that the biosphere itself is a kind of supe…" at bounding box center [697, 380] width 377 height 44
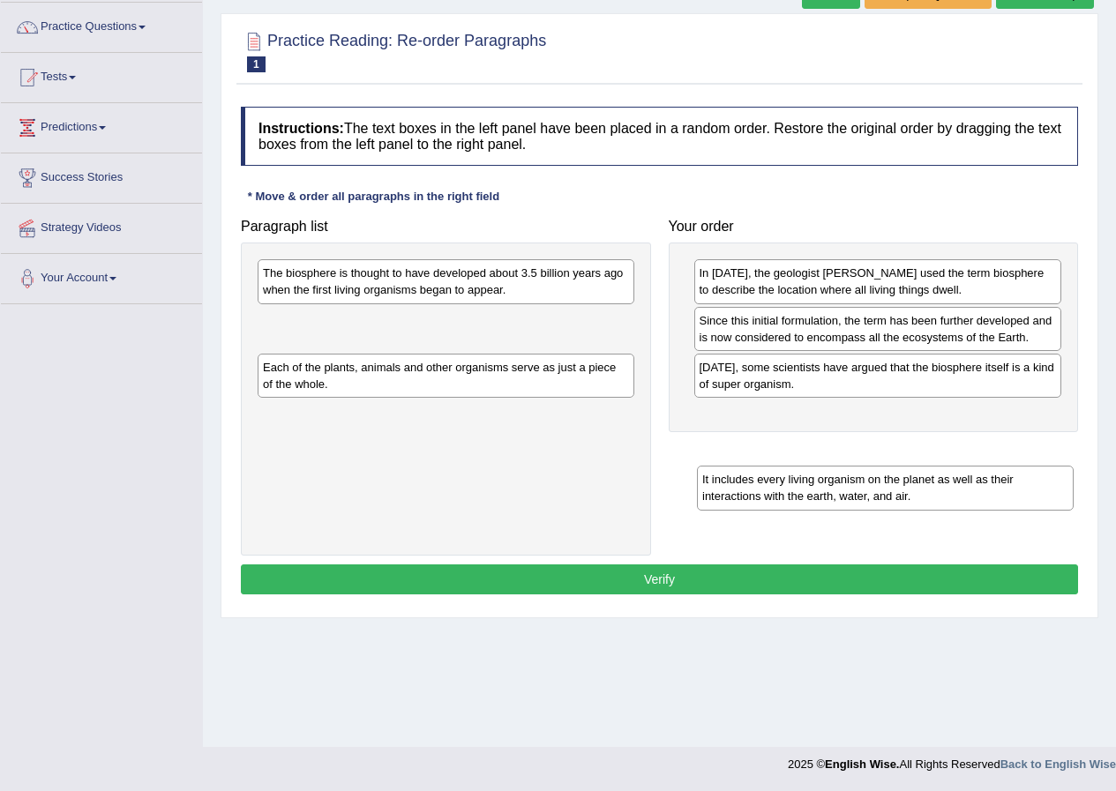
drag, startPoint x: 553, startPoint y: 280, endPoint x: 971, endPoint y: 445, distance: 449.4
click at [995, 473] on div "It includes every living organism on the planet as well as their interactions w…" at bounding box center [885, 488] width 377 height 44
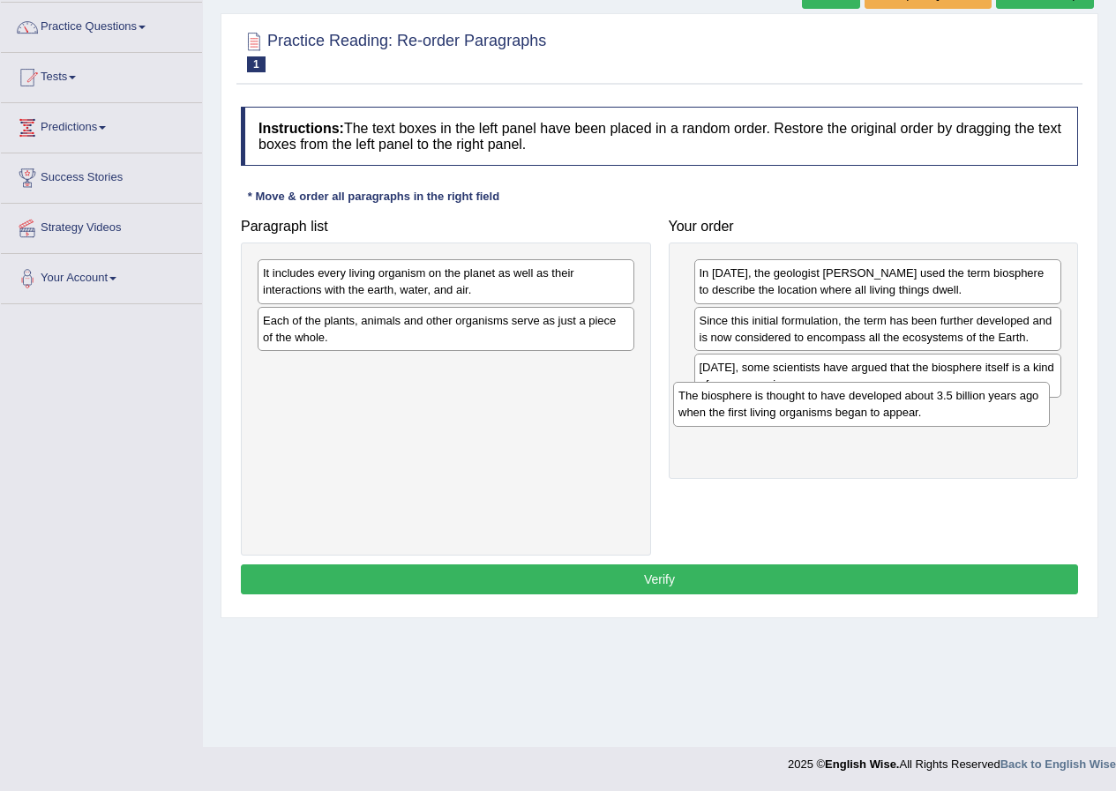
drag, startPoint x: 602, startPoint y: 287, endPoint x: 1031, endPoint y: 421, distance: 449.1
click at [1031, 421] on div "The biosphere is thought to have developed about 3.5 billion years ago when the…" at bounding box center [861, 404] width 377 height 44
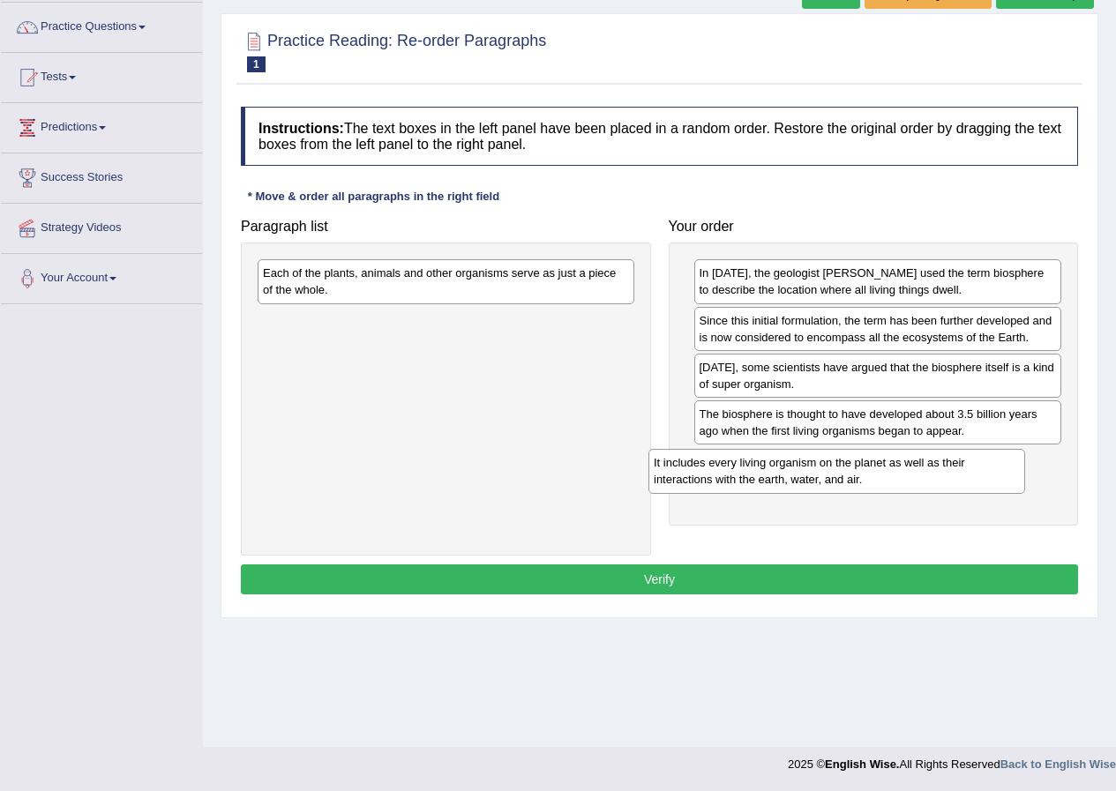
drag, startPoint x: 519, startPoint y: 275, endPoint x: 947, endPoint y: 455, distance: 464.0
click at [947, 455] on div "It includes every living organism on the planet as well as their interactions w…" at bounding box center [836, 471] width 377 height 44
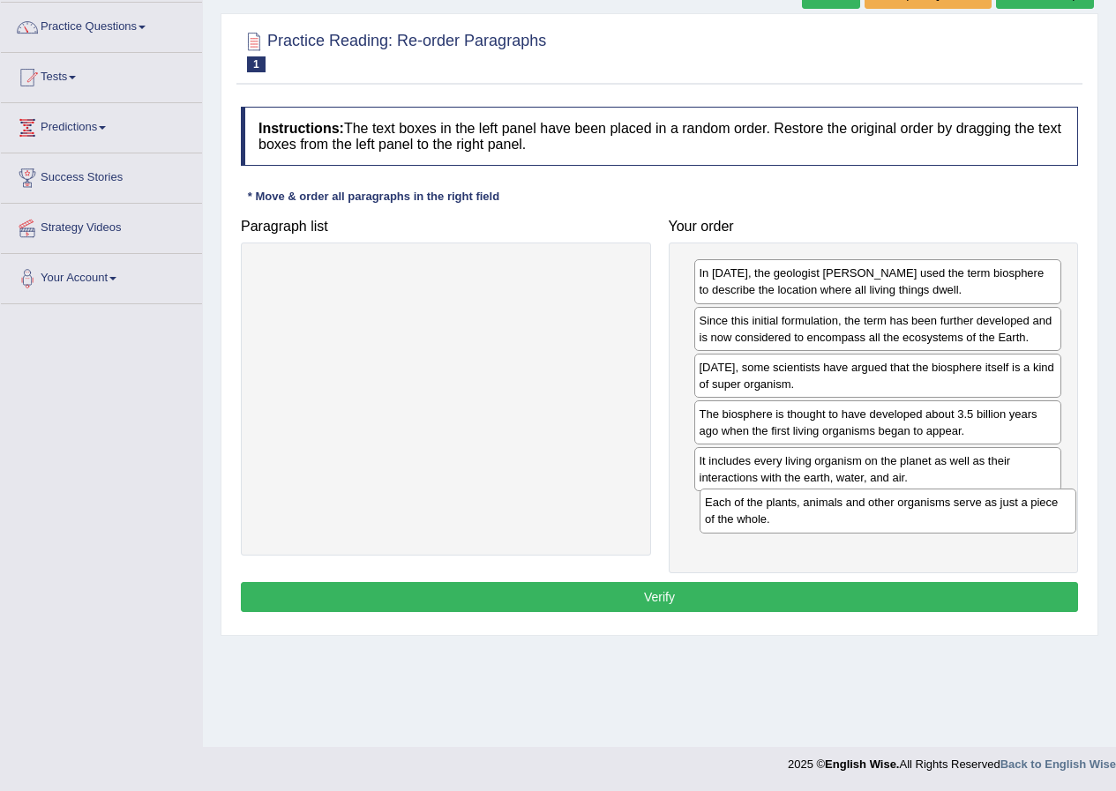
drag, startPoint x: 549, startPoint y: 287, endPoint x: 990, endPoint y: 516, distance: 497.8
click at [990, 516] on div "Each of the plants, animals and other organisms serve as just a piece of the wh…" at bounding box center [887, 511] width 377 height 44
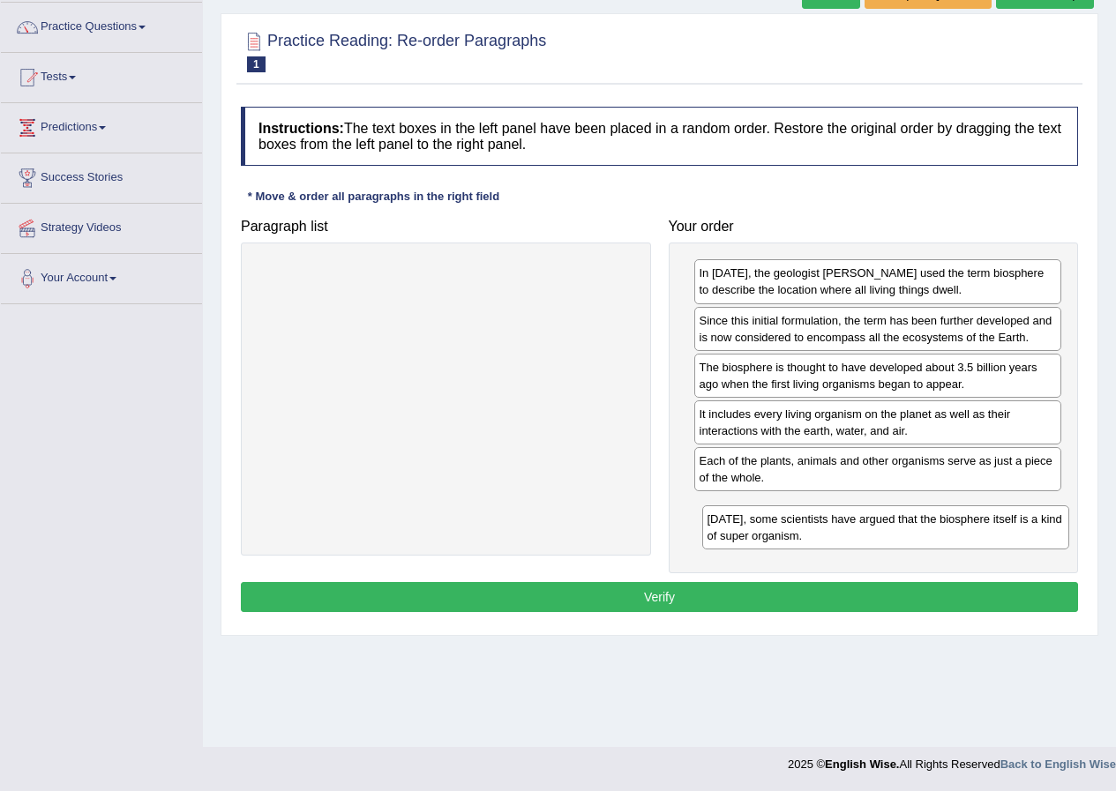
drag, startPoint x: 794, startPoint y: 381, endPoint x: 801, endPoint y: 512, distance: 130.7
click at [801, 532] on div "[DATE], some scientists have argued that the biosphere itself is a kind of supe…" at bounding box center [886, 527] width 368 height 44
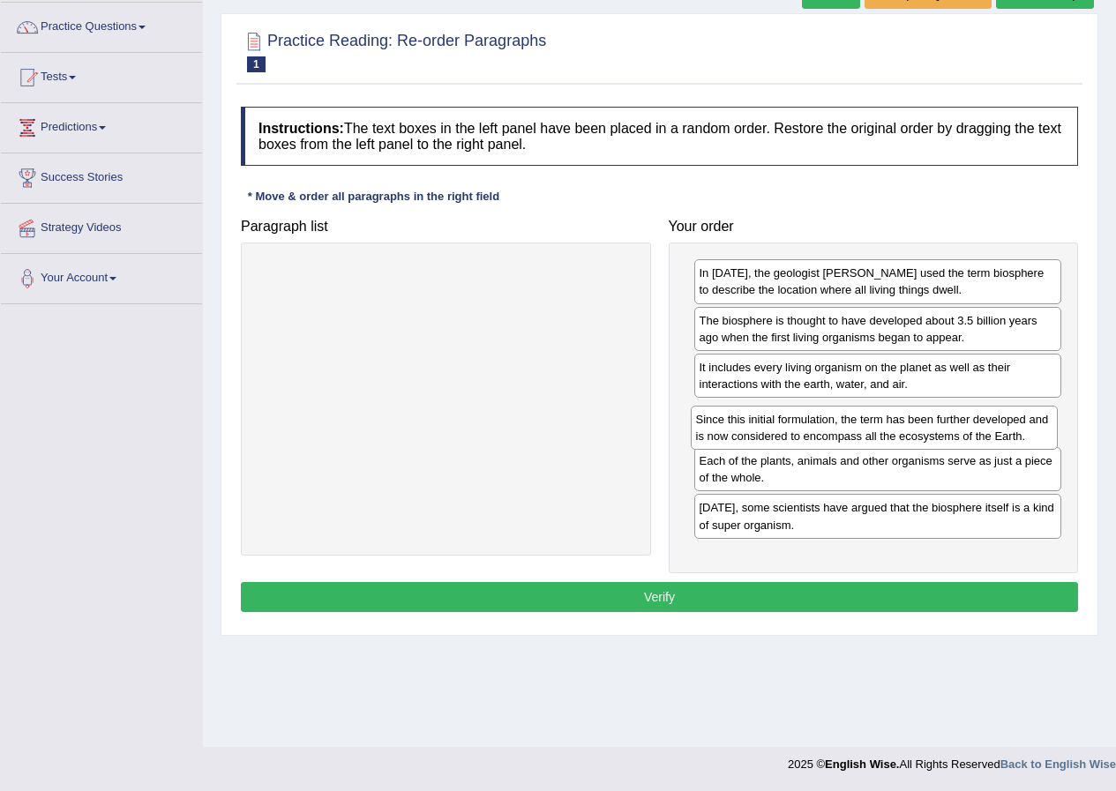
drag, startPoint x: 722, startPoint y: 342, endPoint x: 719, endPoint y: 441, distance: 98.8
click at [719, 441] on div "Since this initial formulation, the term has been further developed and is now …" at bounding box center [875, 428] width 368 height 44
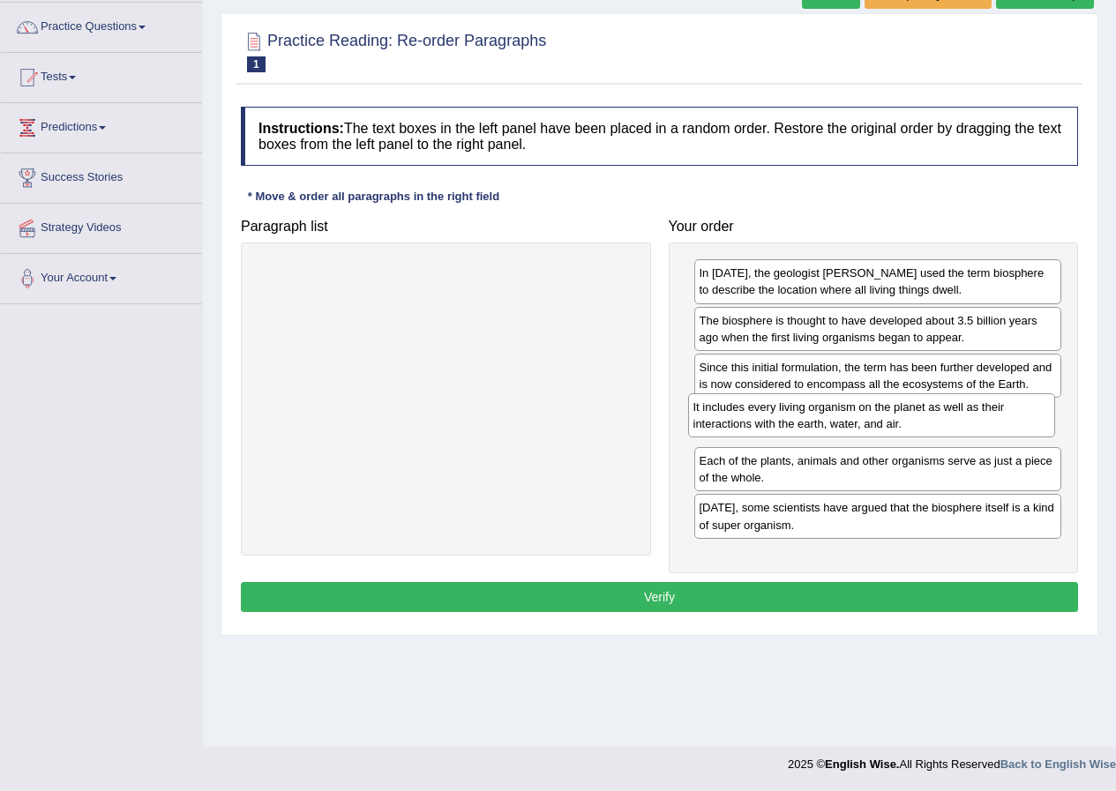
drag, startPoint x: 719, startPoint y: 381, endPoint x: 713, endPoint y: 421, distance: 40.2
click at [713, 421] on div "It includes every living organism on the planet as well as their interactions w…" at bounding box center [872, 415] width 368 height 44
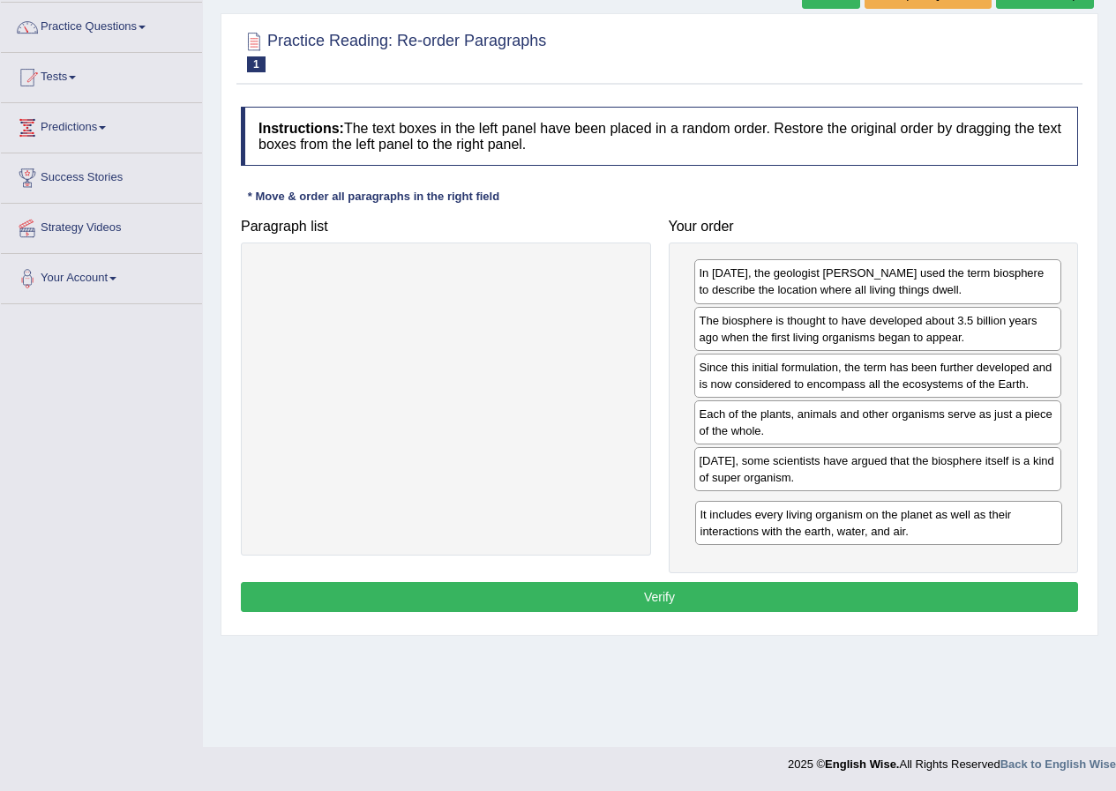
drag, startPoint x: 829, startPoint y: 426, endPoint x: 834, endPoint y: 519, distance: 93.6
click at [831, 525] on div "It includes every living organism on the planet as well as their interactions w…" at bounding box center [879, 523] width 368 height 44
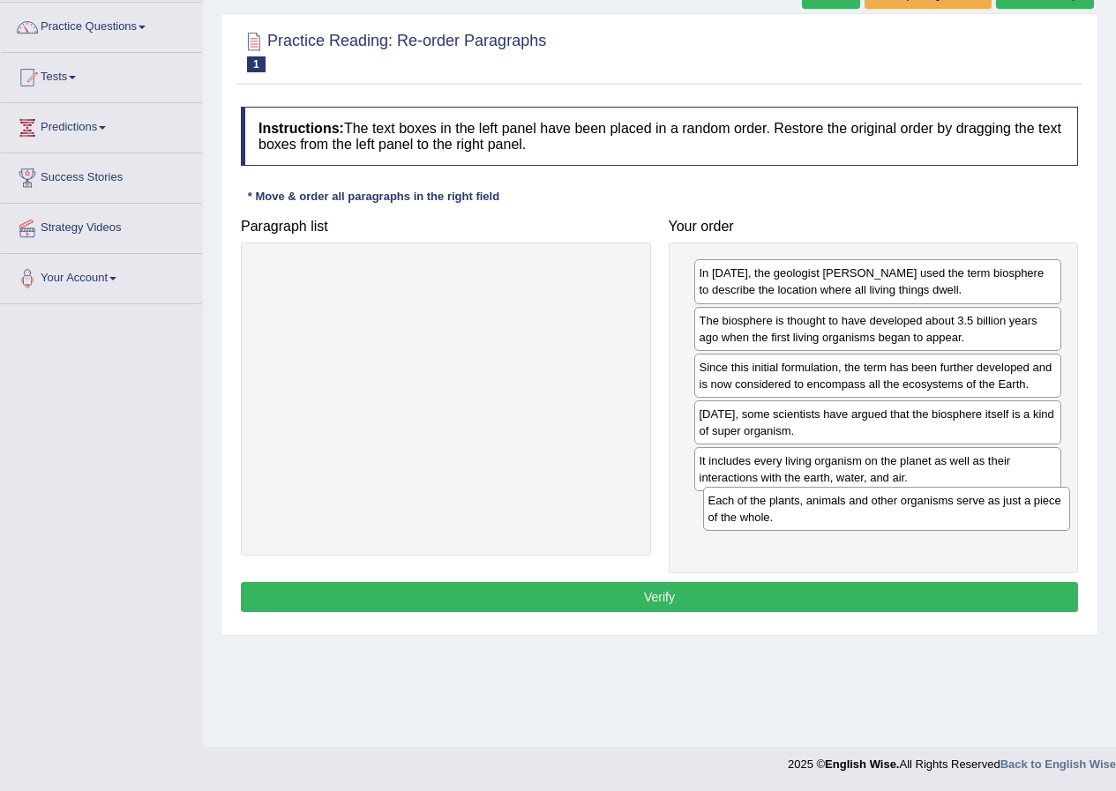
drag, startPoint x: 777, startPoint y: 429, endPoint x: 784, endPoint y: 516, distance: 86.7
click at [785, 516] on div "Each of the plants, animals and other organisms serve as just a piece of the wh…" at bounding box center [887, 509] width 368 height 44
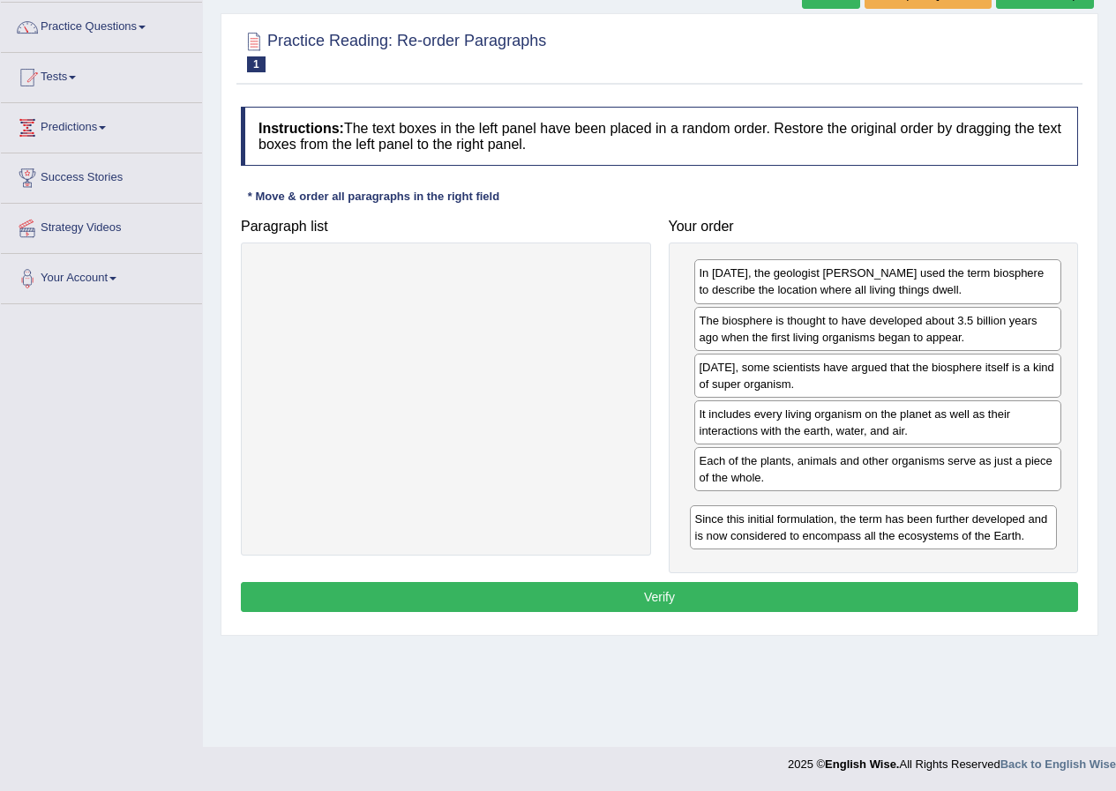
drag, startPoint x: 748, startPoint y: 384, endPoint x: 751, endPoint y: 526, distance: 142.0
click at [744, 535] on div "Since this initial formulation, the term has been further developed and is now …" at bounding box center [874, 527] width 368 height 44
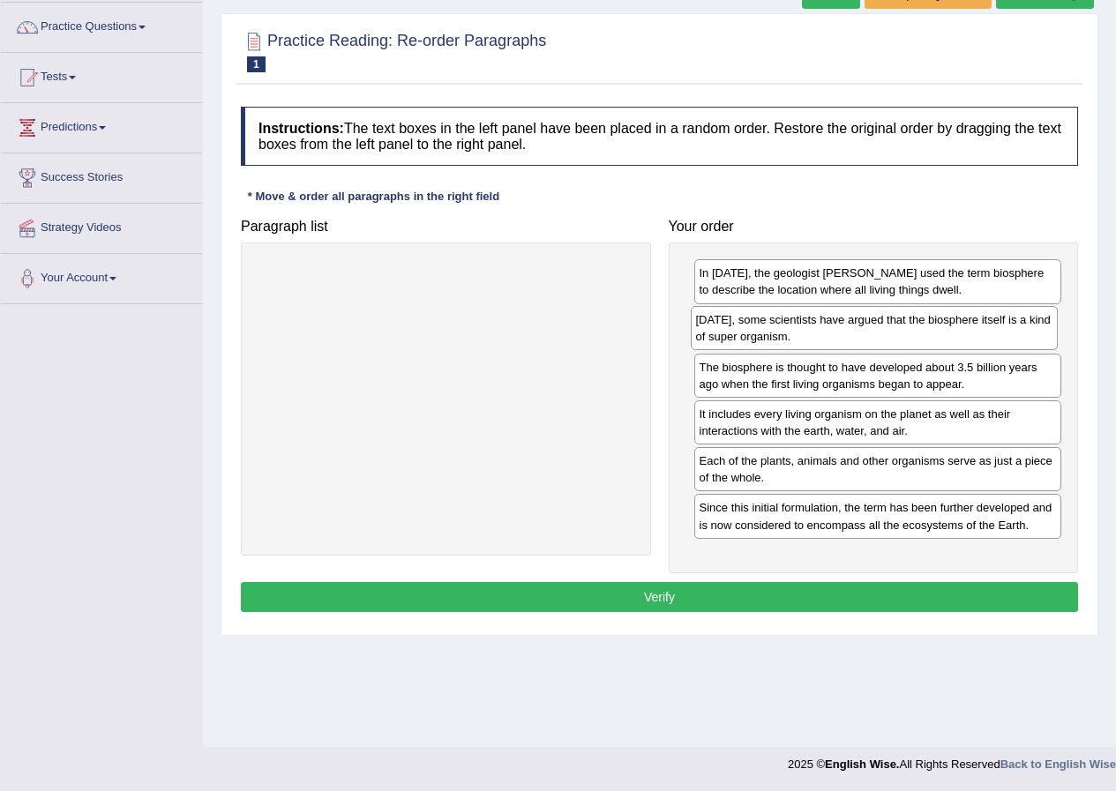
drag, startPoint x: 789, startPoint y: 391, endPoint x: 786, endPoint y: 343, distance: 47.8
click at [786, 343] on div "[DATE], some scientists have argued that the biosphere itself is a kind of supe…" at bounding box center [875, 328] width 368 height 44
click at [758, 347] on div "[DATE], some scientists have argued that the biosphere itself is a kind of supe…" at bounding box center [878, 329] width 368 height 44
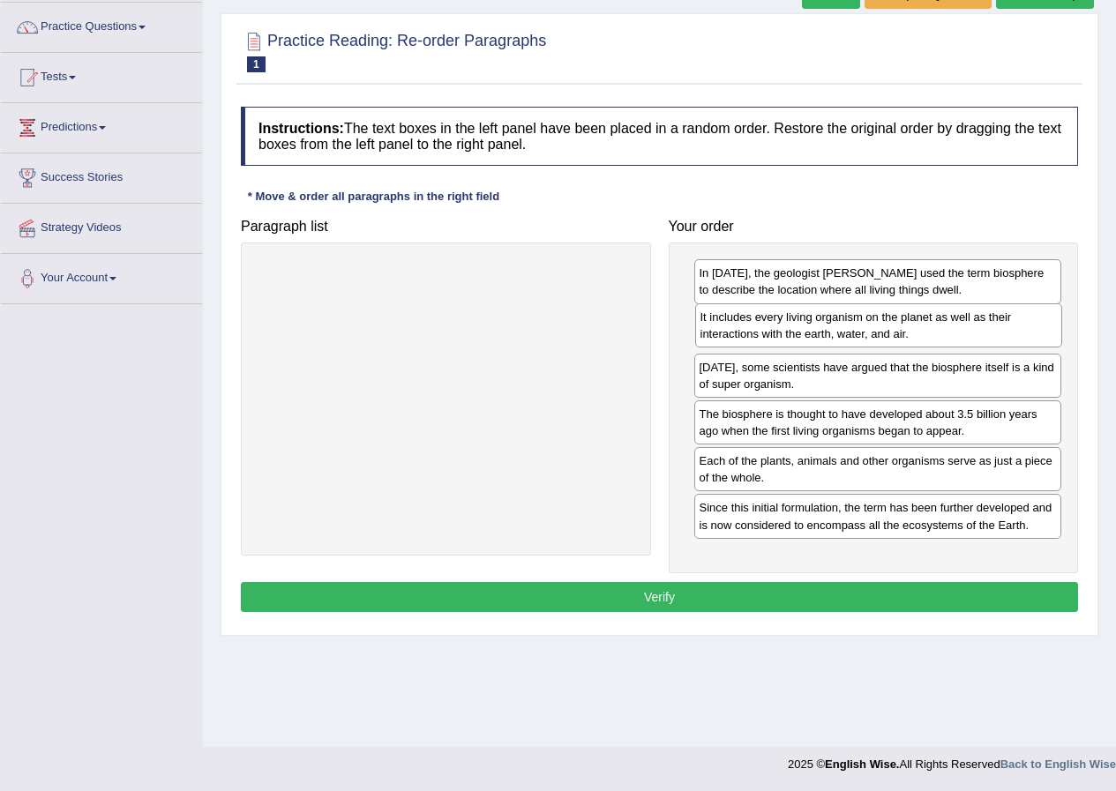
drag, startPoint x: 767, startPoint y: 434, endPoint x: 768, endPoint y: 337, distance: 97.0
click at [768, 337] on div "It includes every living organism on the planet as well as their interactions w…" at bounding box center [879, 325] width 368 height 44
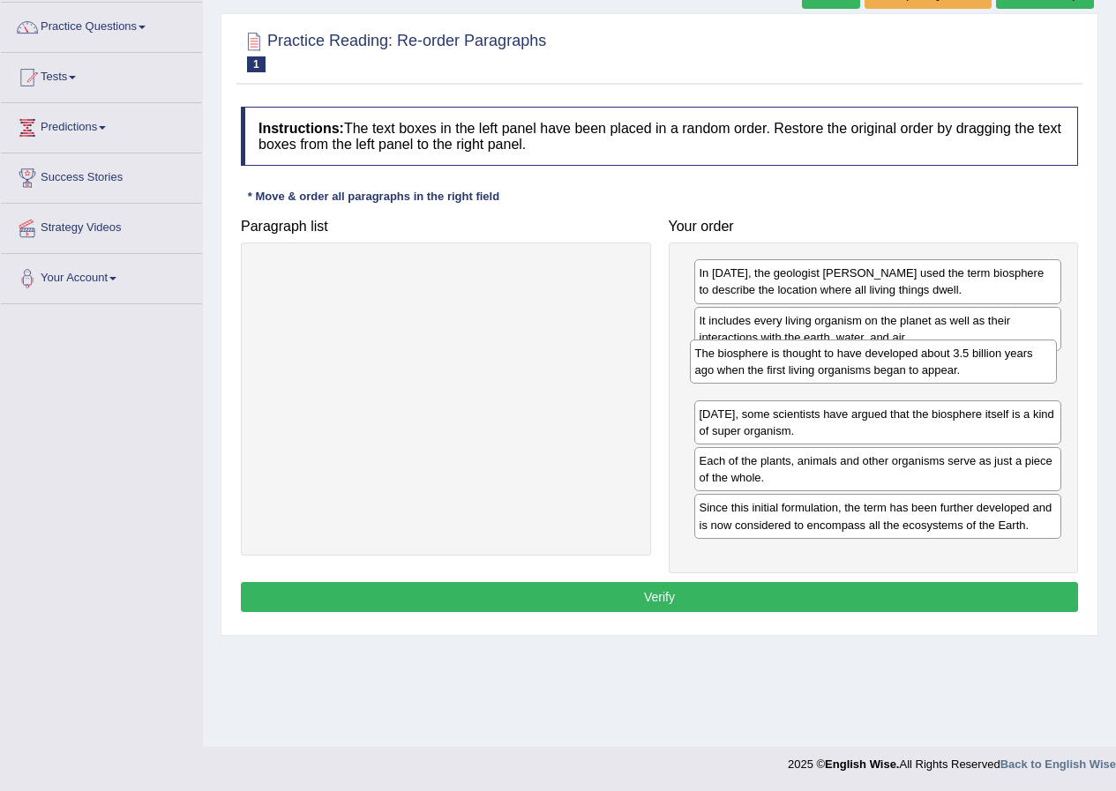
drag, startPoint x: 781, startPoint y: 439, endPoint x: 777, endPoint y: 378, distance: 61.0
click at [777, 378] on div "The biosphere is thought to have developed about 3.5 billion years ago when the…" at bounding box center [874, 362] width 368 height 44
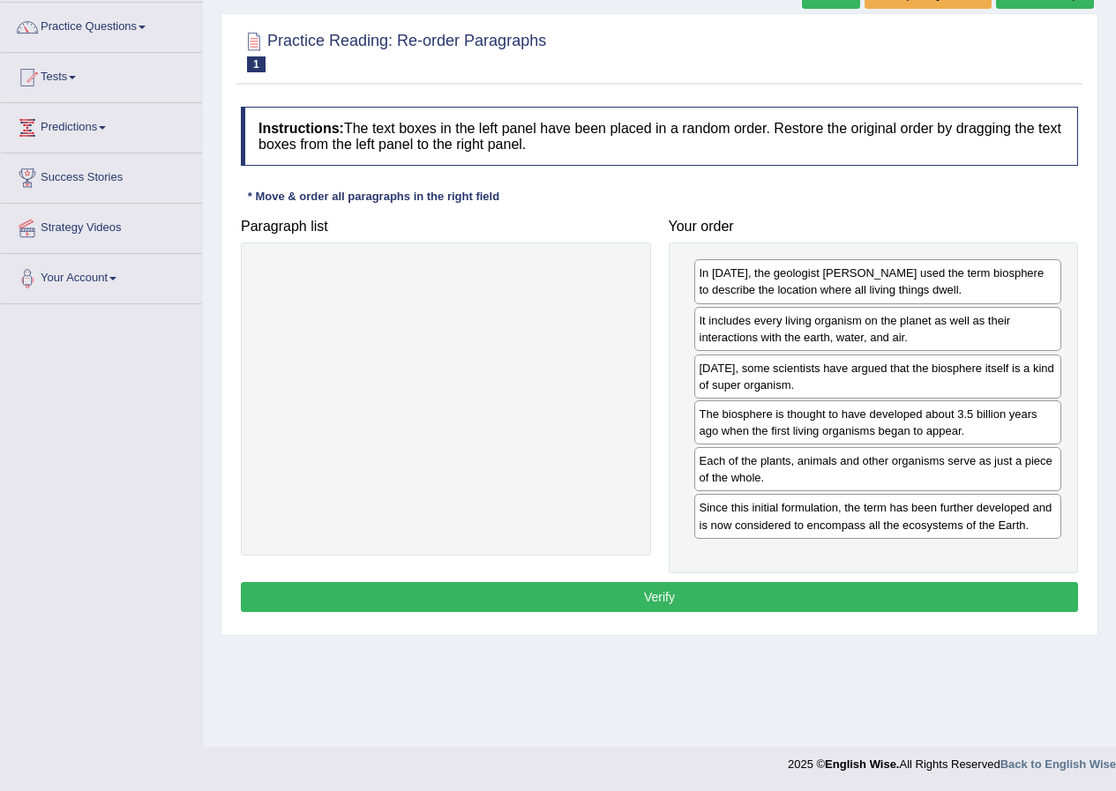
drag, startPoint x: 803, startPoint y: 431, endPoint x: 803, endPoint y: 385, distance: 45.9
click at [803, 385] on div "[DATE], some scientists have argued that the biosphere itself is a kind of supe…" at bounding box center [878, 377] width 368 height 44
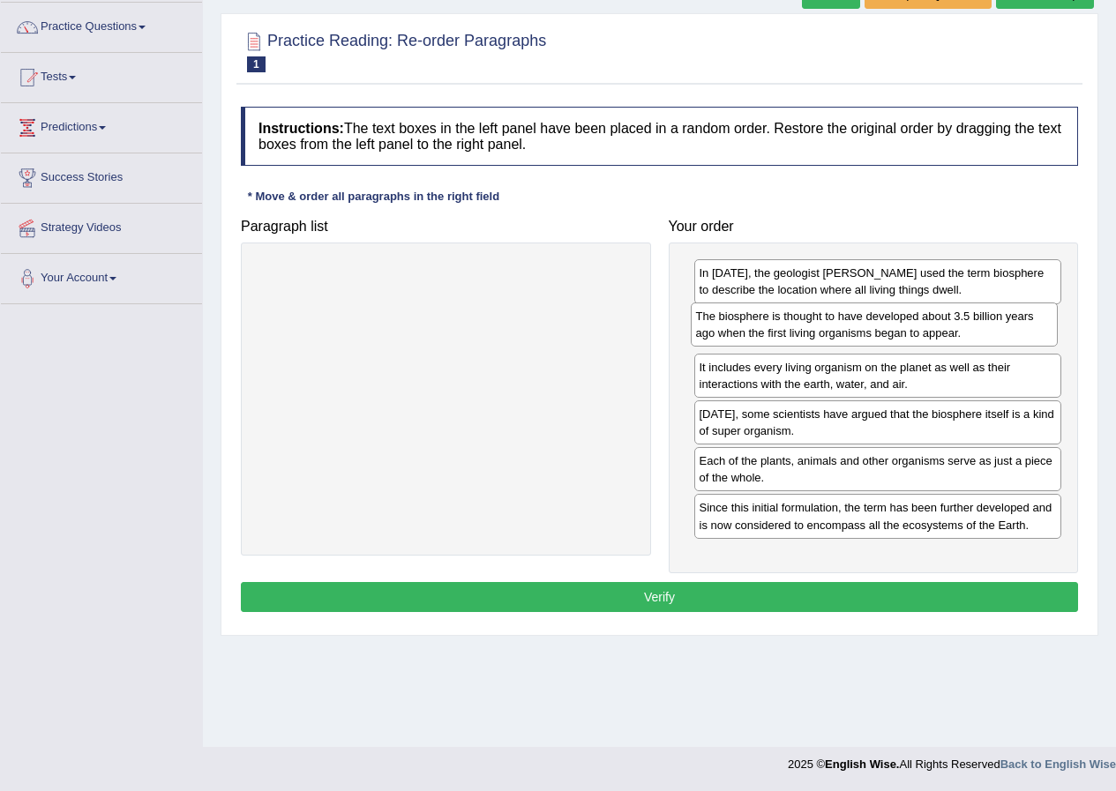
drag, startPoint x: 780, startPoint y: 429, endPoint x: 776, endPoint y: 331, distance: 98.0
click at [776, 331] on div "The biosphere is thought to have developed about 3.5 billion years ago when the…" at bounding box center [875, 325] width 368 height 44
click at [828, 422] on div "[DATE], some scientists have argued that the biosphere itself is a kind of supe…" at bounding box center [878, 422] width 368 height 44
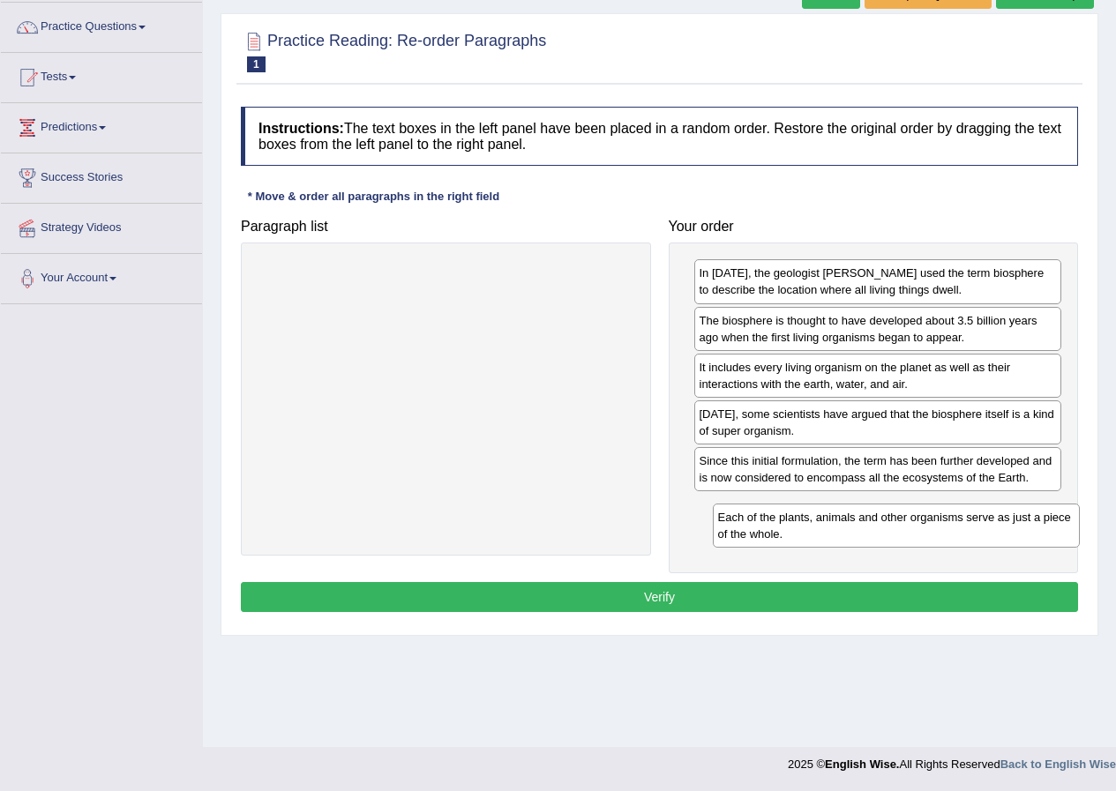
drag, startPoint x: 823, startPoint y: 481, endPoint x: 841, endPoint y: 537, distance: 59.4
click at [841, 537] on div "Each of the plants, animals and other organisms serve as just a piece of the wh…" at bounding box center [897, 526] width 368 height 44
click at [829, 596] on button "Verify" at bounding box center [659, 597] width 837 height 30
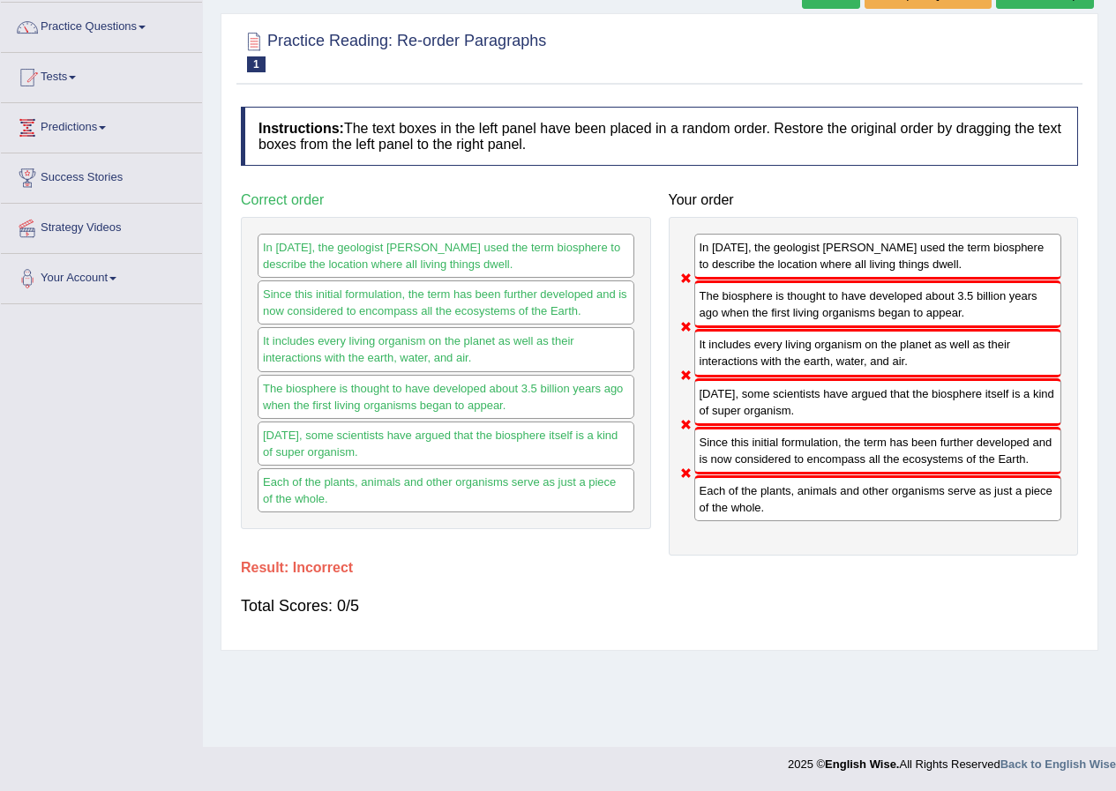
scroll to position [0, 0]
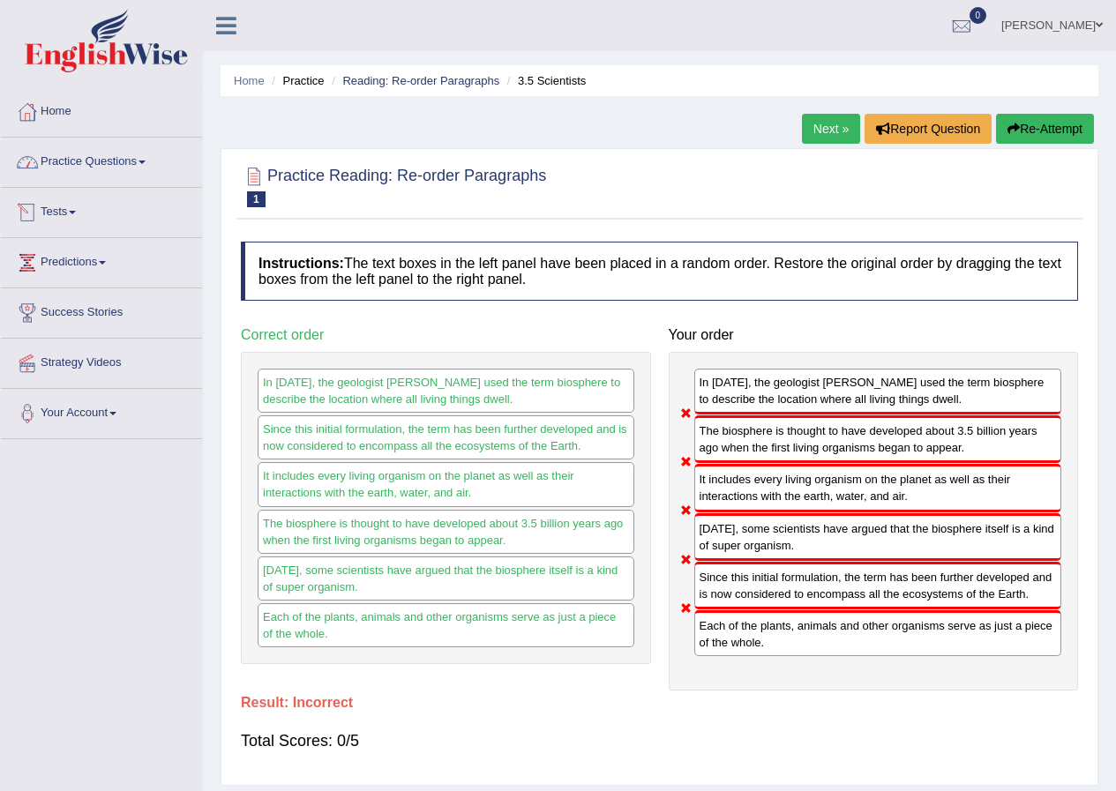
click at [109, 158] on link "Practice Questions" at bounding box center [101, 160] width 201 height 44
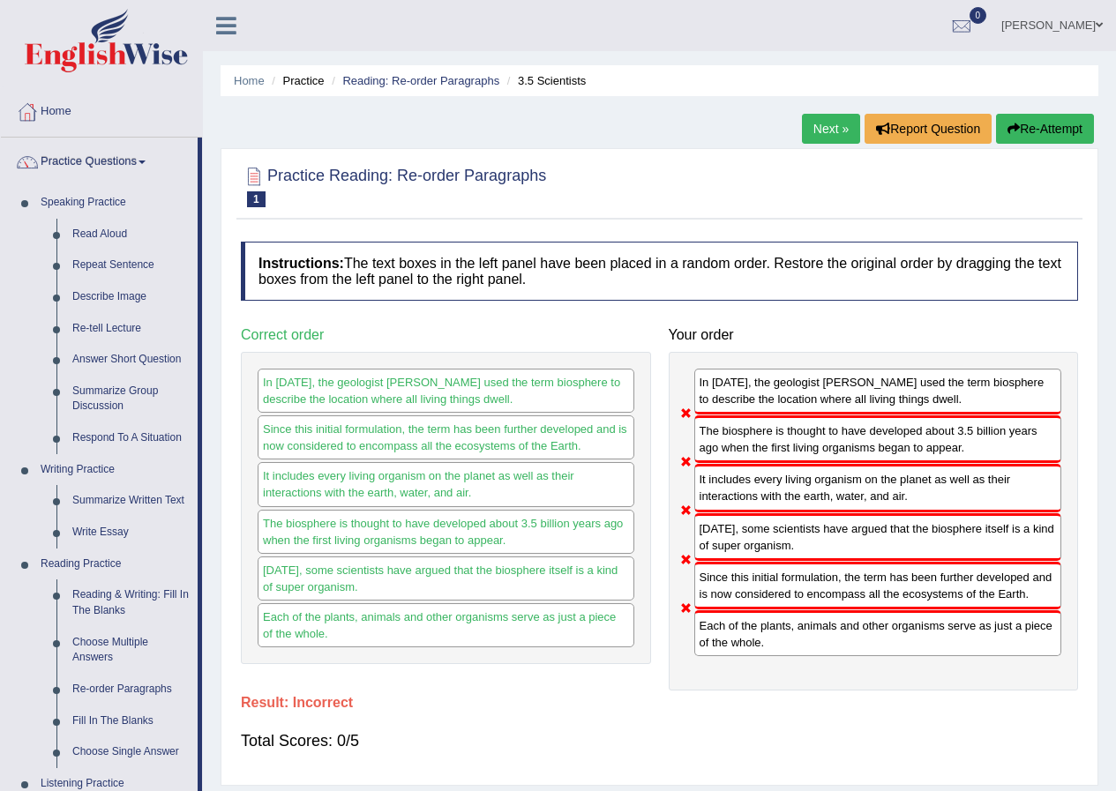
click at [821, 131] on link "Next »" at bounding box center [831, 129] width 58 height 30
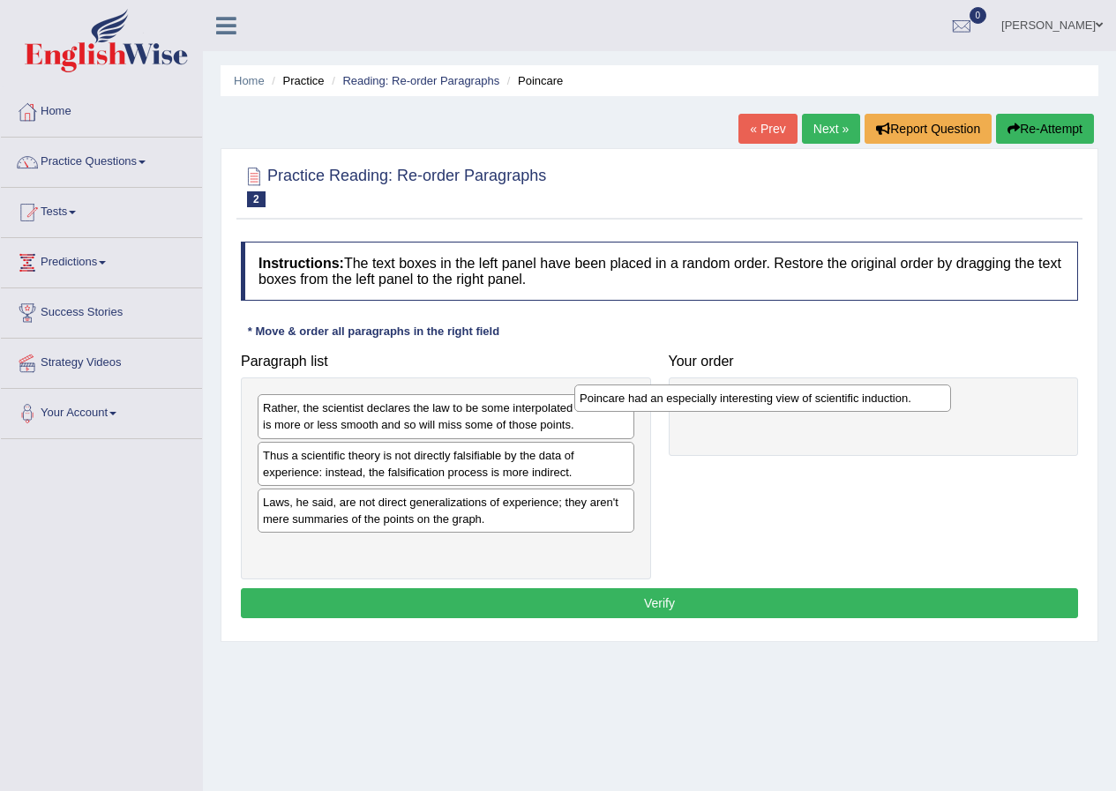
drag, startPoint x: 591, startPoint y: 453, endPoint x: 864, endPoint y: 403, distance: 278.0
click at [864, 403] on div "Poincare had an especially interesting view of scientific induction." at bounding box center [762, 398] width 377 height 27
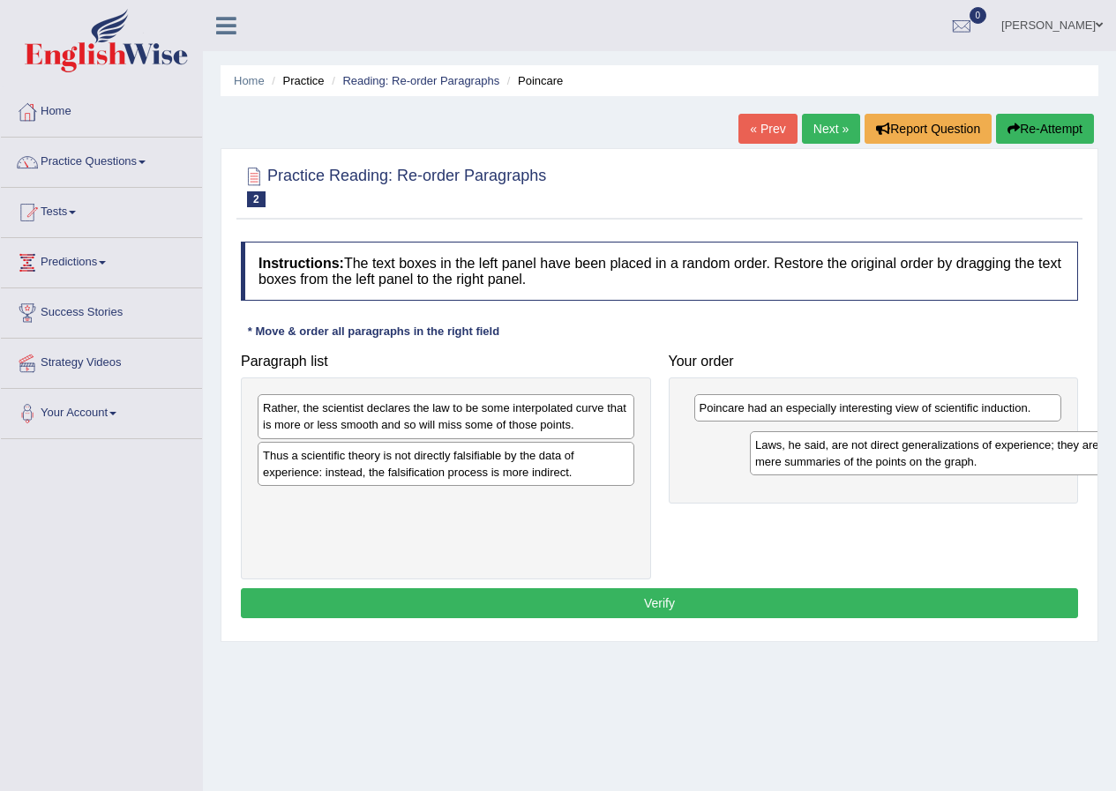
drag, startPoint x: 449, startPoint y: 527, endPoint x: 922, endPoint y: 472, distance: 475.9
click at [936, 470] on div "Laws, he said, are not direct generalizations of experience; they aren't mere s…" at bounding box center [938, 453] width 377 height 44
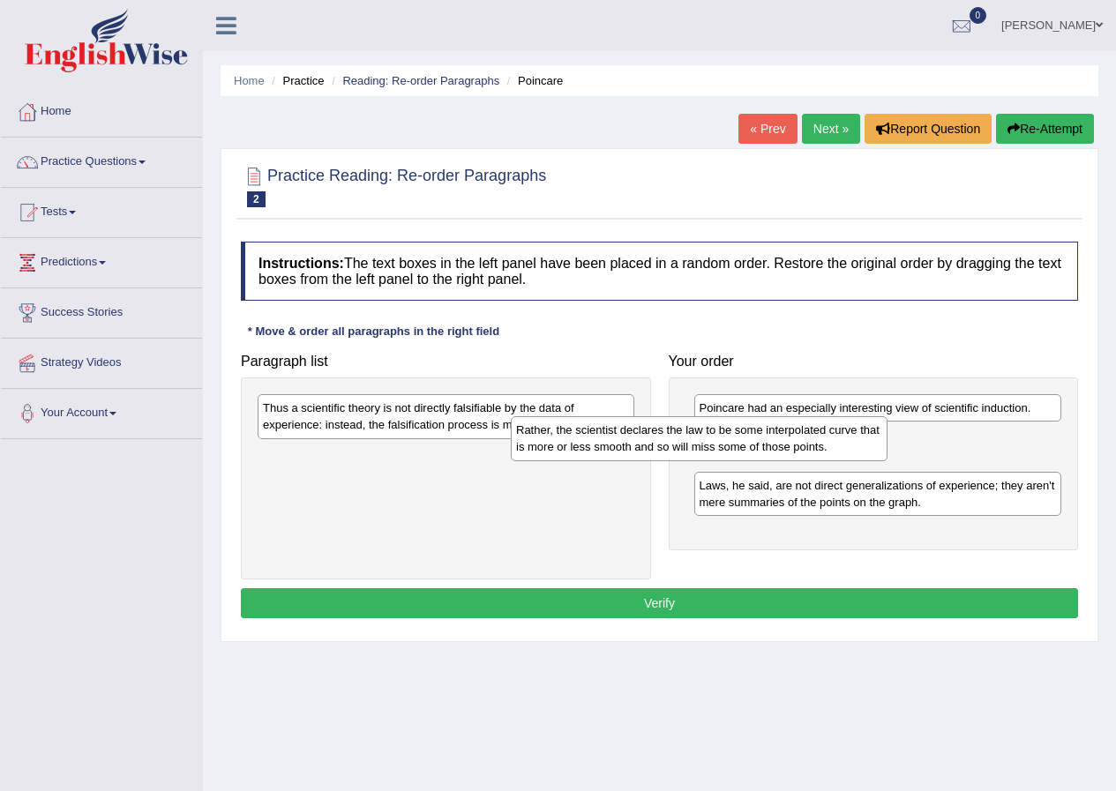
drag, startPoint x: 536, startPoint y: 428, endPoint x: 789, endPoint y: 450, distance: 254.1
click at [789, 450] on div "Rather, the scientist declares the law to be some interpolated curve that is mo…" at bounding box center [699, 438] width 377 height 44
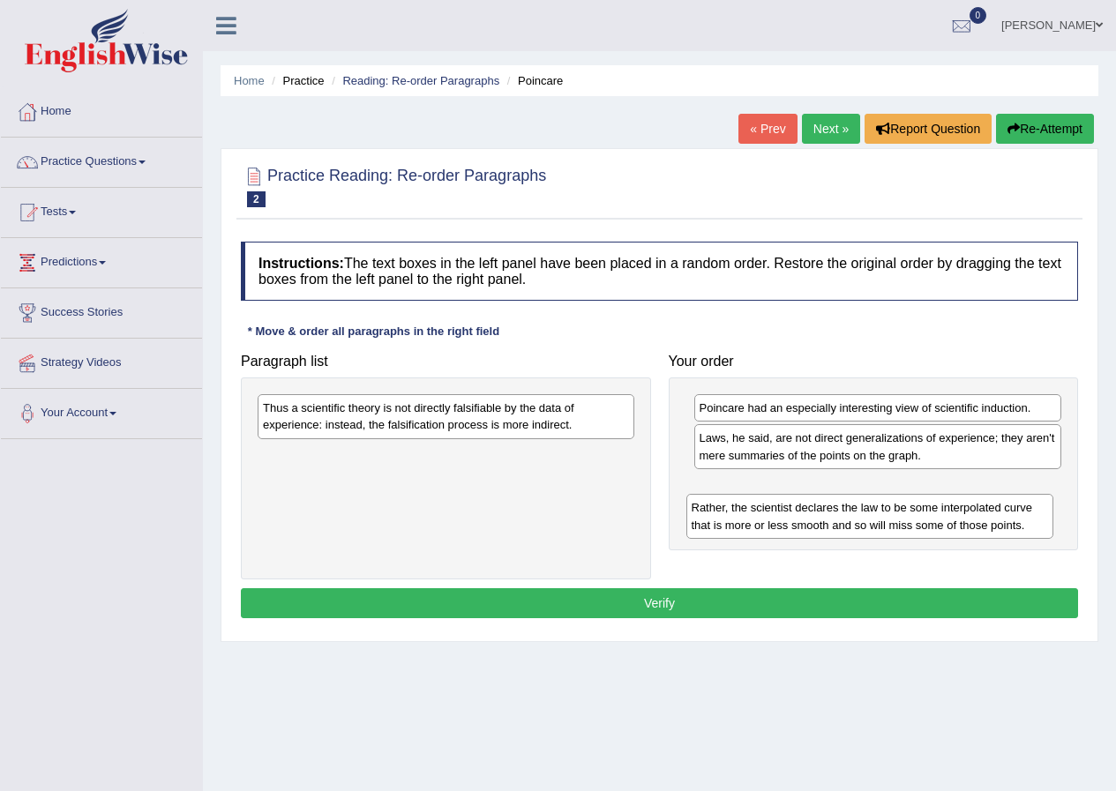
drag, startPoint x: 761, startPoint y: 444, endPoint x: 751, endPoint y: 517, distance: 73.0
click at [751, 517] on div "Rather, the scientist declares the law to be some interpolated curve that is mo…" at bounding box center [870, 516] width 368 height 44
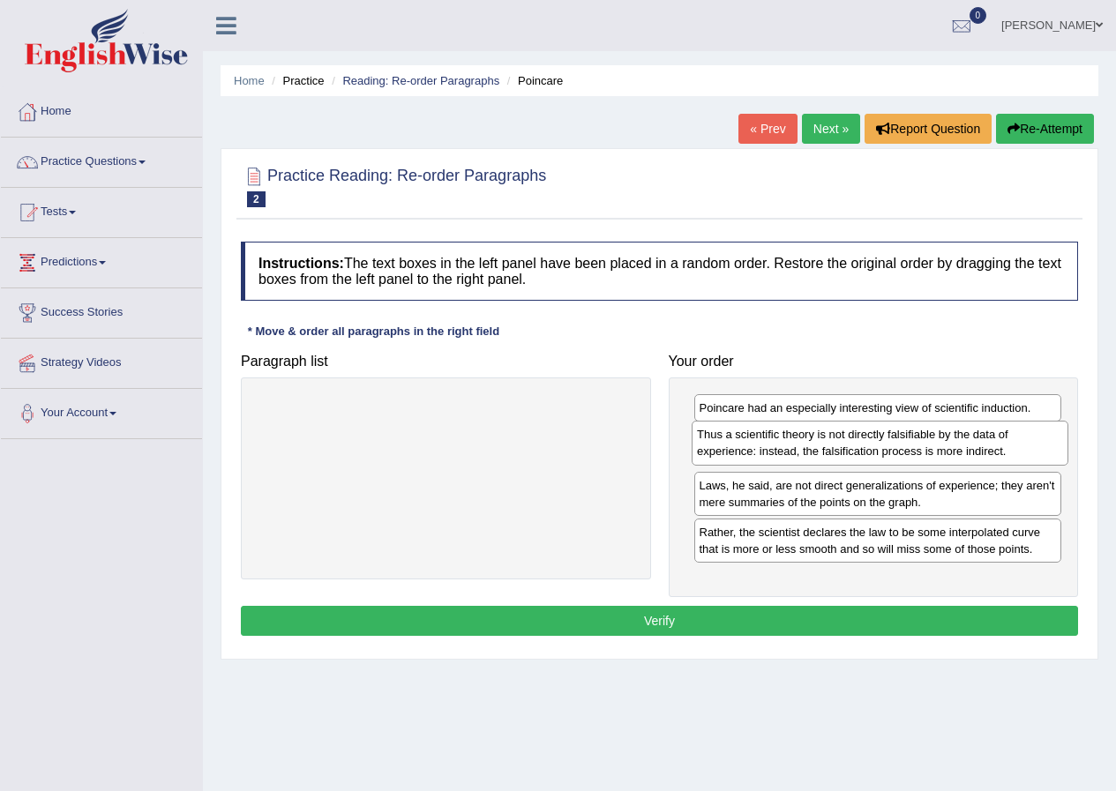
drag, startPoint x: 490, startPoint y: 410, endPoint x: 924, endPoint y: 437, distance: 434.7
click at [924, 437] on div "Thus a scientific theory is not directly falsifiable by the data of experience:…" at bounding box center [879, 443] width 377 height 44
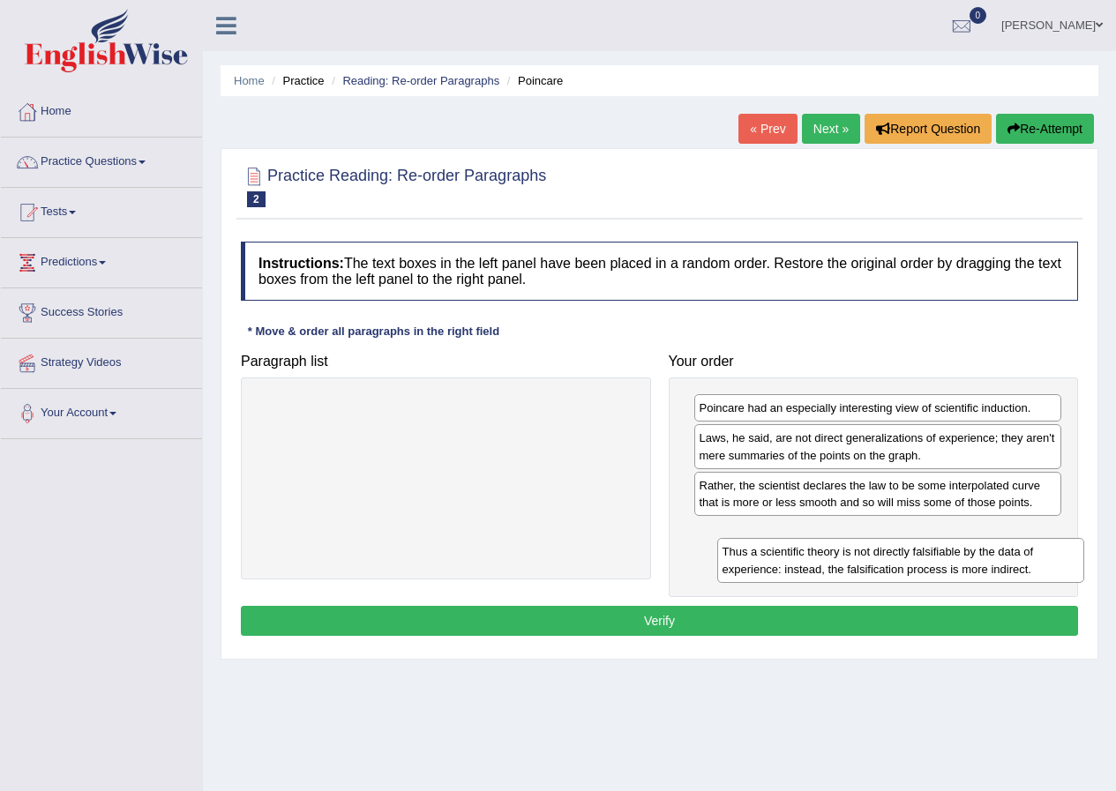
drag, startPoint x: 769, startPoint y: 458, endPoint x: 781, endPoint y: 543, distance: 86.3
click at [781, 546] on div "Thus a scientific theory is not directly falsifiable by the data of experience:…" at bounding box center [901, 560] width 368 height 44
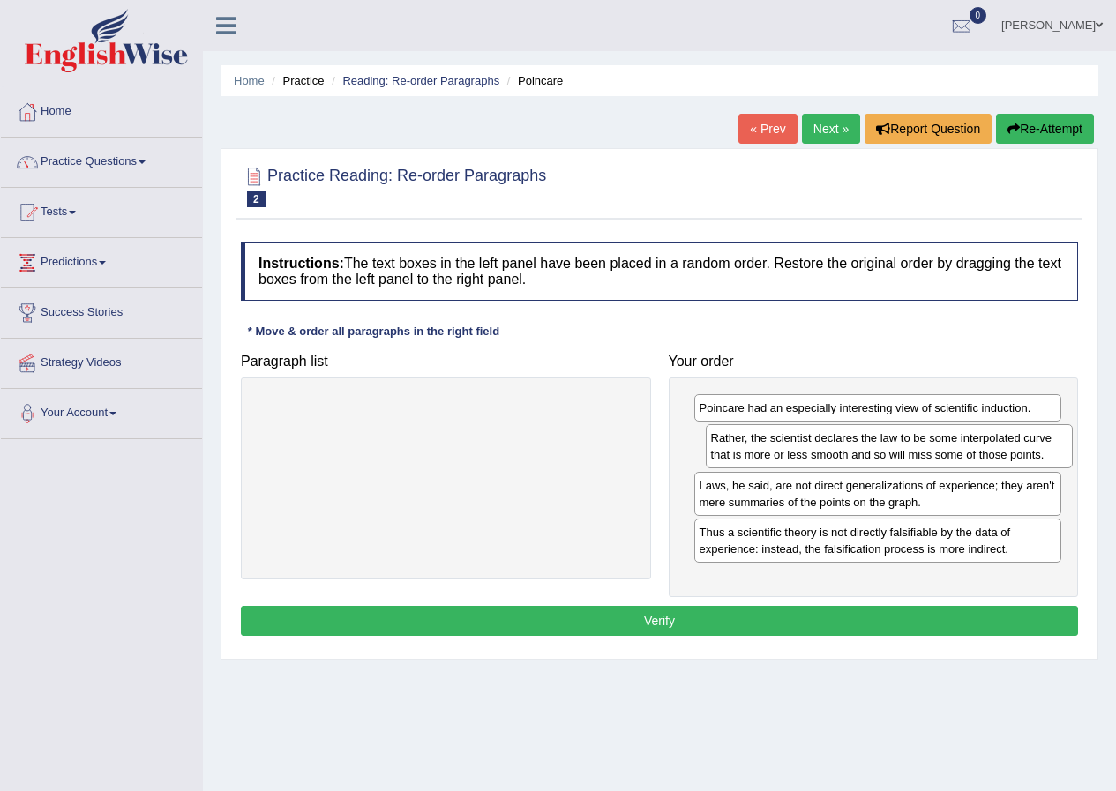
drag, startPoint x: 757, startPoint y: 504, endPoint x: 768, endPoint y: 458, distance: 48.1
click at [768, 458] on div "Rather, the scientist declares the law to be some interpolated curve that is mo…" at bounding box center [890, 446] width 368 height 44
click at [886, 614] on button "Verify" at bounding box center [659, 621] width 837 height 30
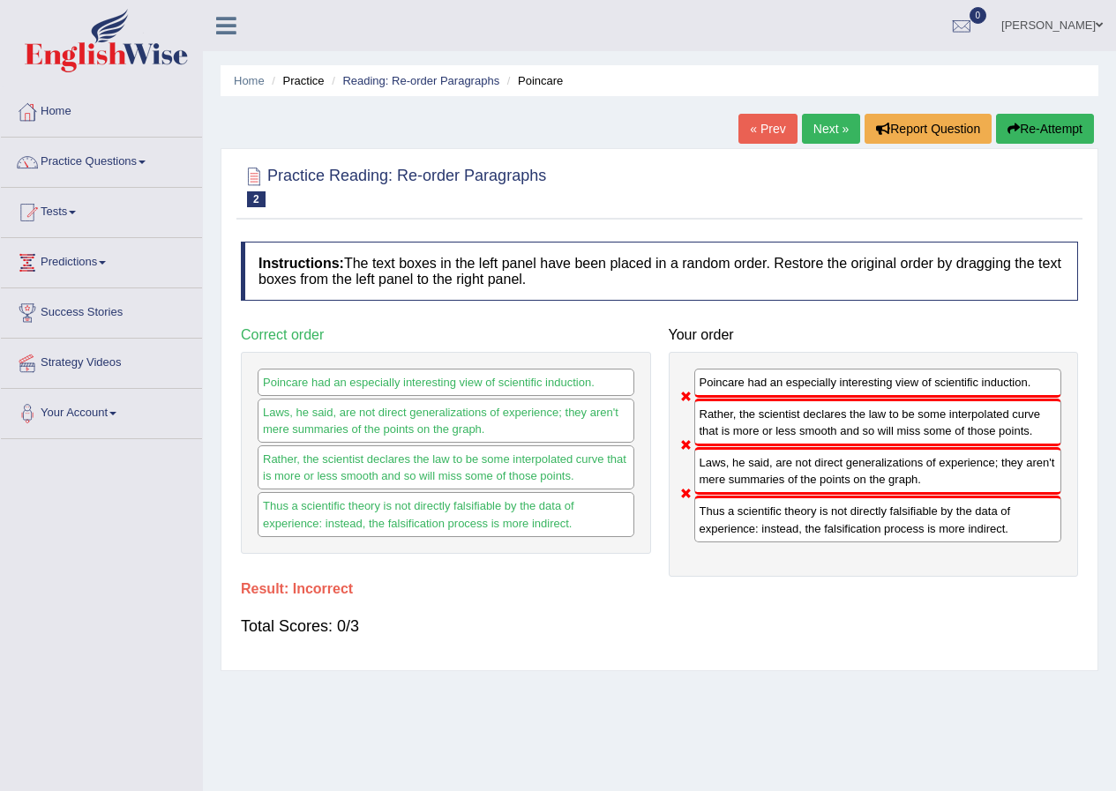
drag, startPoint x: 715, startPoint y: 488, endPoint x: 743, endPoint y: 473, distance: 31.2
click at [743, 473] on div "Laws, he said, are not direct generalizations of experience; they aren't mere s…" at bounding box center [878, 471] width 368 height 48
drag, startPoint x: 750, startPoint y: 422, endPoint x: 768, endPoint y: 430, distance: 20.5
click at [768, 430] on div "Rather, the scientist declares the law to be some interpolated curve that is mo…" at bounding box center [878, 423] width 368 height 48
click at [825, 131] on link "Next »" at bounding box center [831, 129] width 58 height 30
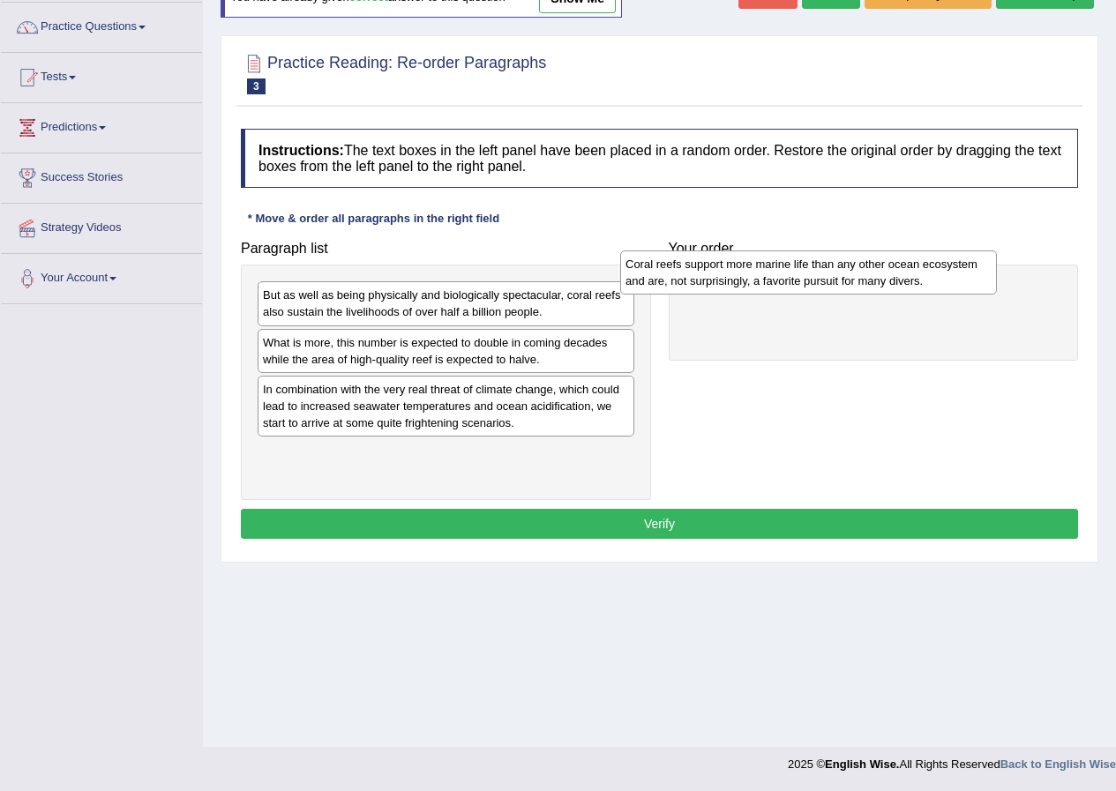
drag, startPoint x: 492, startPoint y: 409, endPoint x: 855, endPoint y: 284, distance: 383.5
click at [855, 284] on div "Coral reefs support more marine life than any other ocean ecosystem and are, no…" at bounding box center [808, 272] width 377 height 44
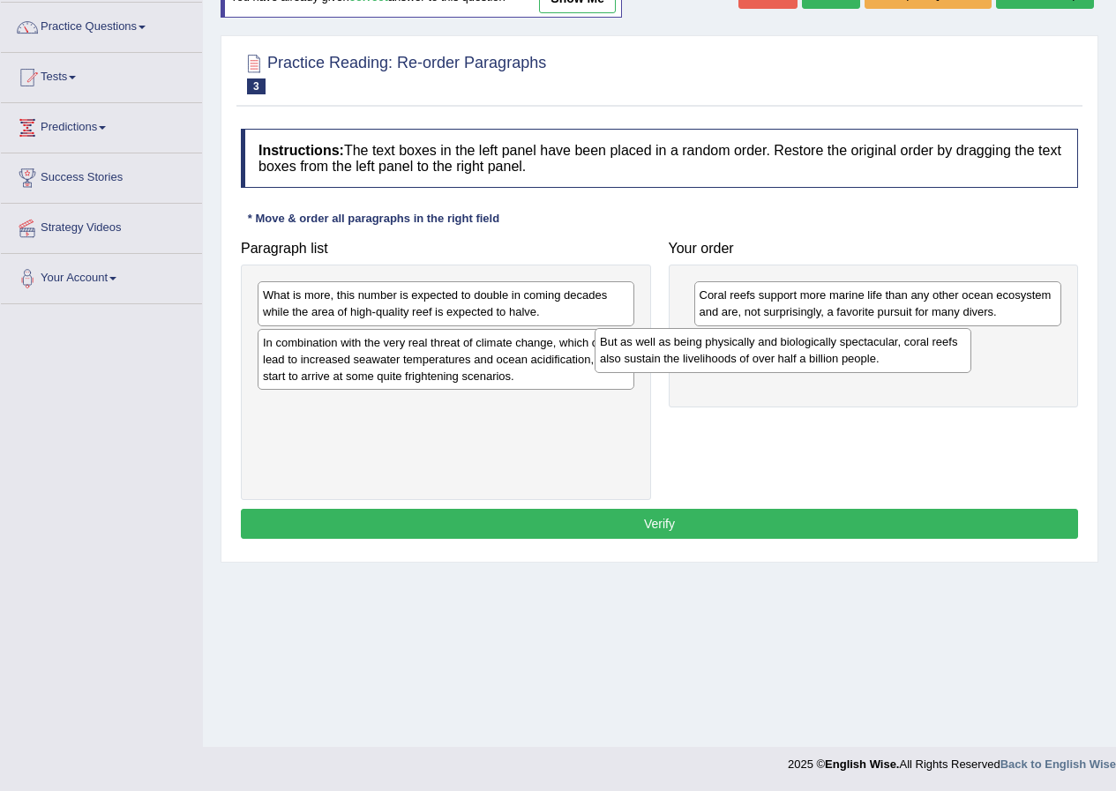
drag, startPoint x: 536, startPoint y: 302, endPoint x: 873, endPoint y: 348, distance: 340.1
click at [873, 348] on div "But as well as being physically and biologically spectacular, coral reefs also …" at bounding box center [782, 350] width 377 height 44
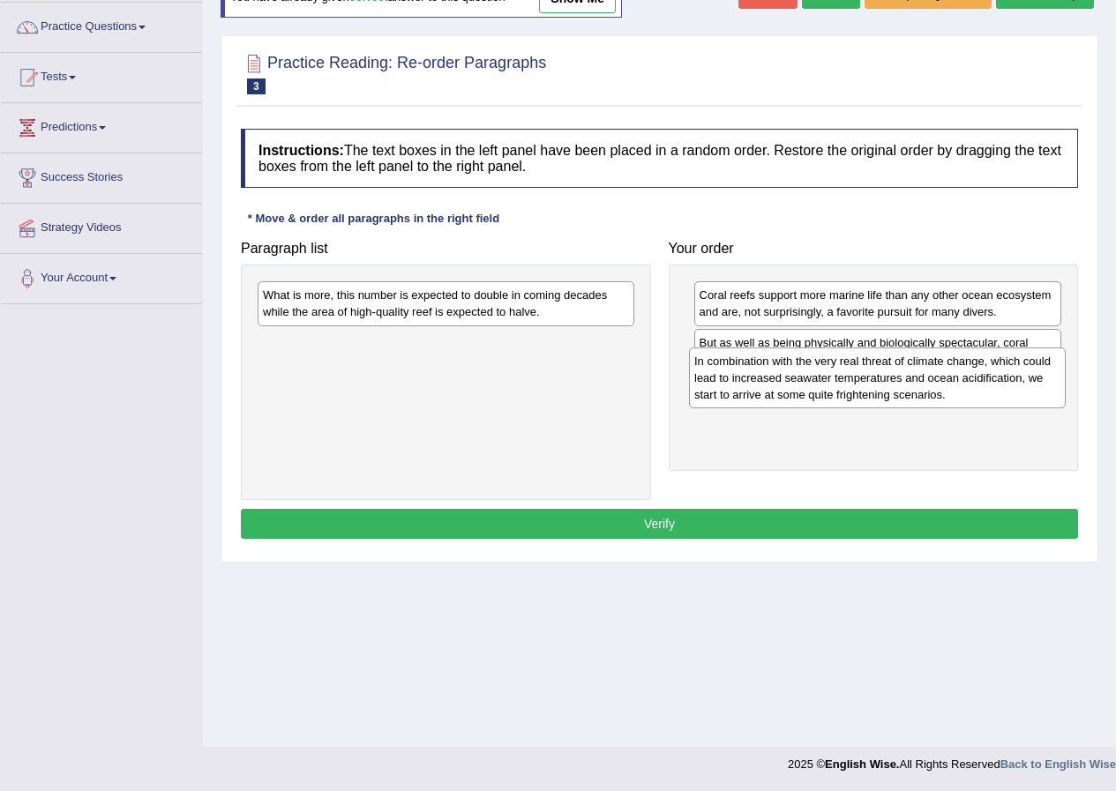
drag, startPoint x: 514, startPoint y: 371, endPoint x: 915, endPoint y: 375, distance: 401.3
click at [929, 376] on div "In combination with the very real threat of climate change, which could lead to…" at bounding box center [877, 377] width 377 height 61
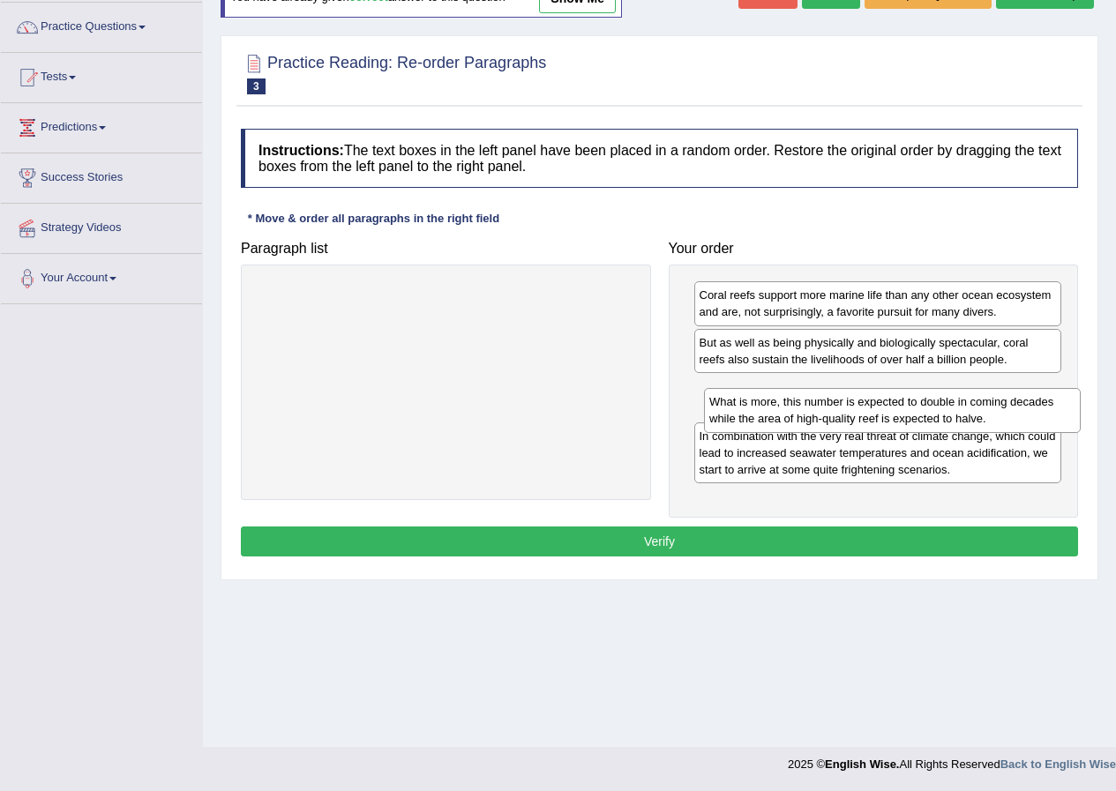
drag, startPoint x: 466, startPoint y: 293, endPoint x: 910, endPoint y: 392, distance: 455.3
click at [912, 399] on div "What is more, this number is expected to double in coming decades while the are…" at bounding box center [892, 410] width 377 height 44
click at [878, 410] on div "What is more, this number is expected to double in coming decades while the are…" at bounding box center [876, 396] width 368 height 44
click at [867, 538] on button "Verify" at bounding box center [659, 542] width 837 height 30
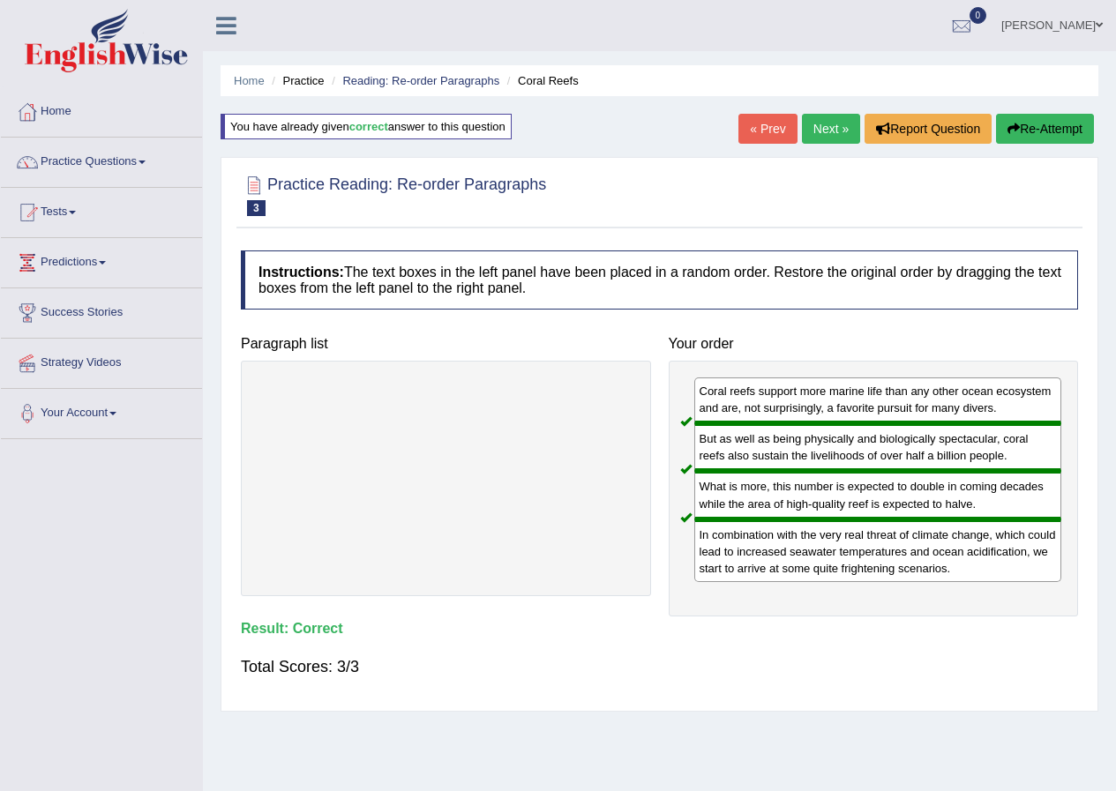
click at [826, 132] on link "Next »" at bounding box center [831, 129] width 58 height 30
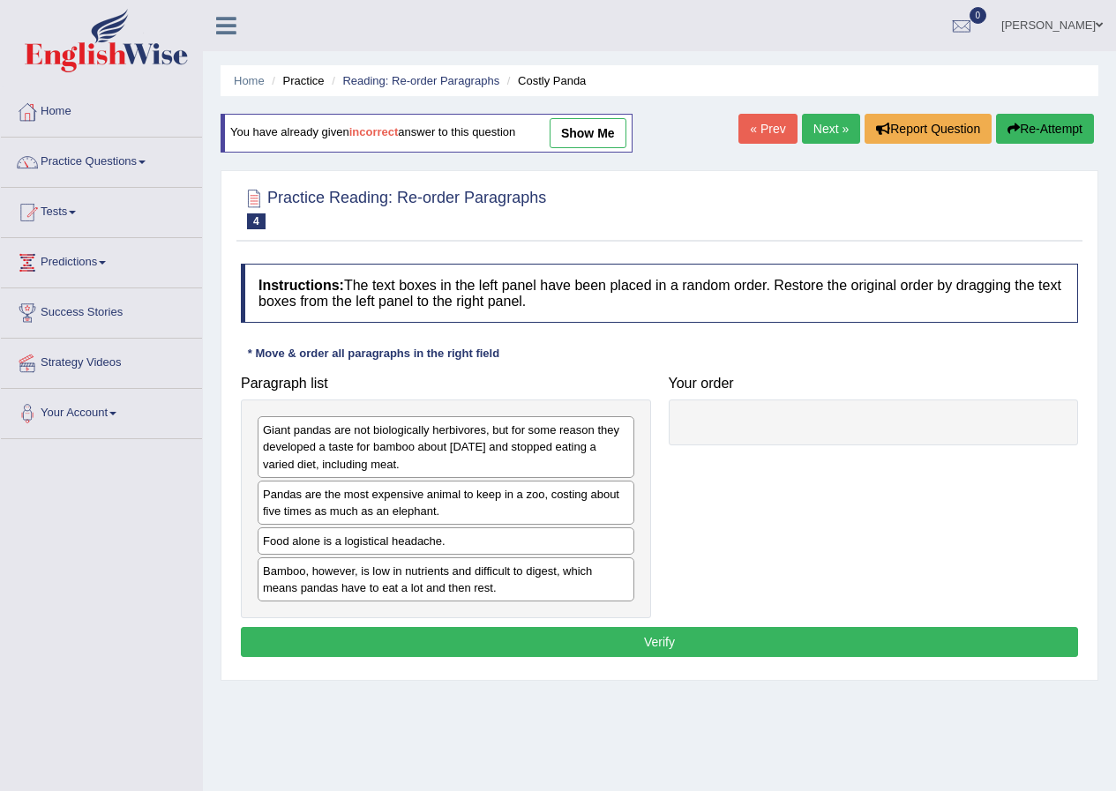
click at [609, 123] on link "show me" at bounding box center [587, 133] width 77 height 30
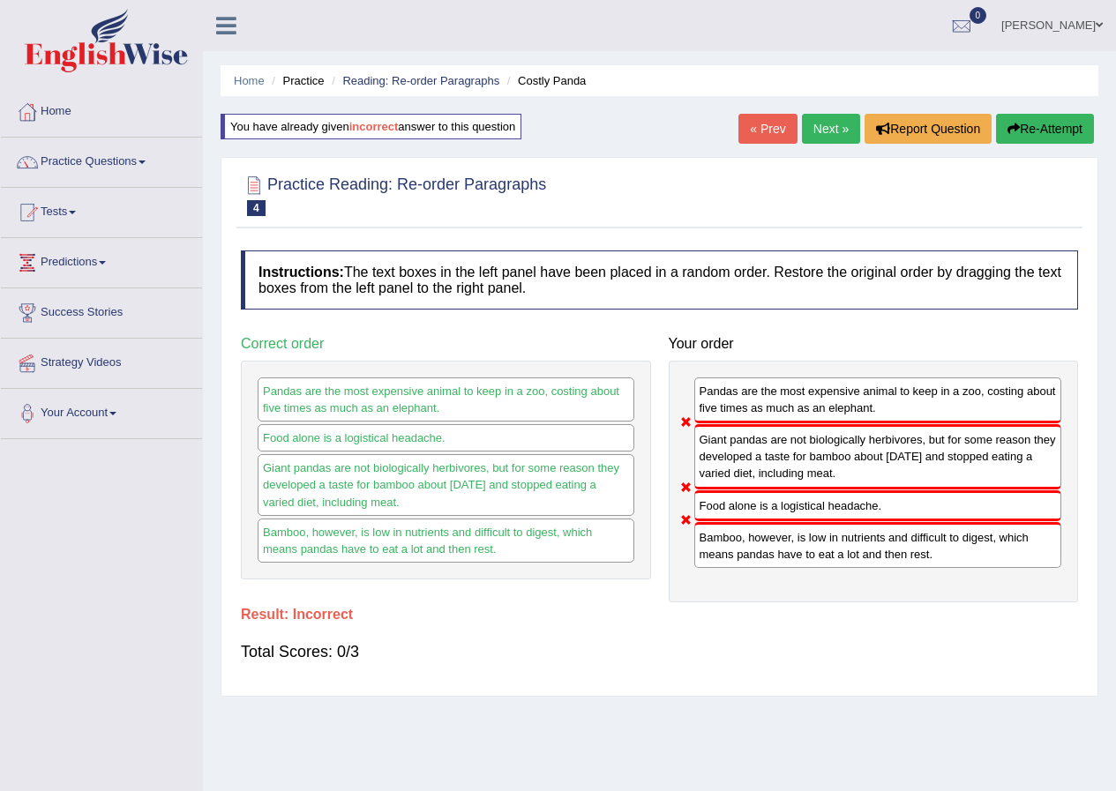
click at [839, 130] on link "Next »" at bounding box center [831, 129] width 58 height 30
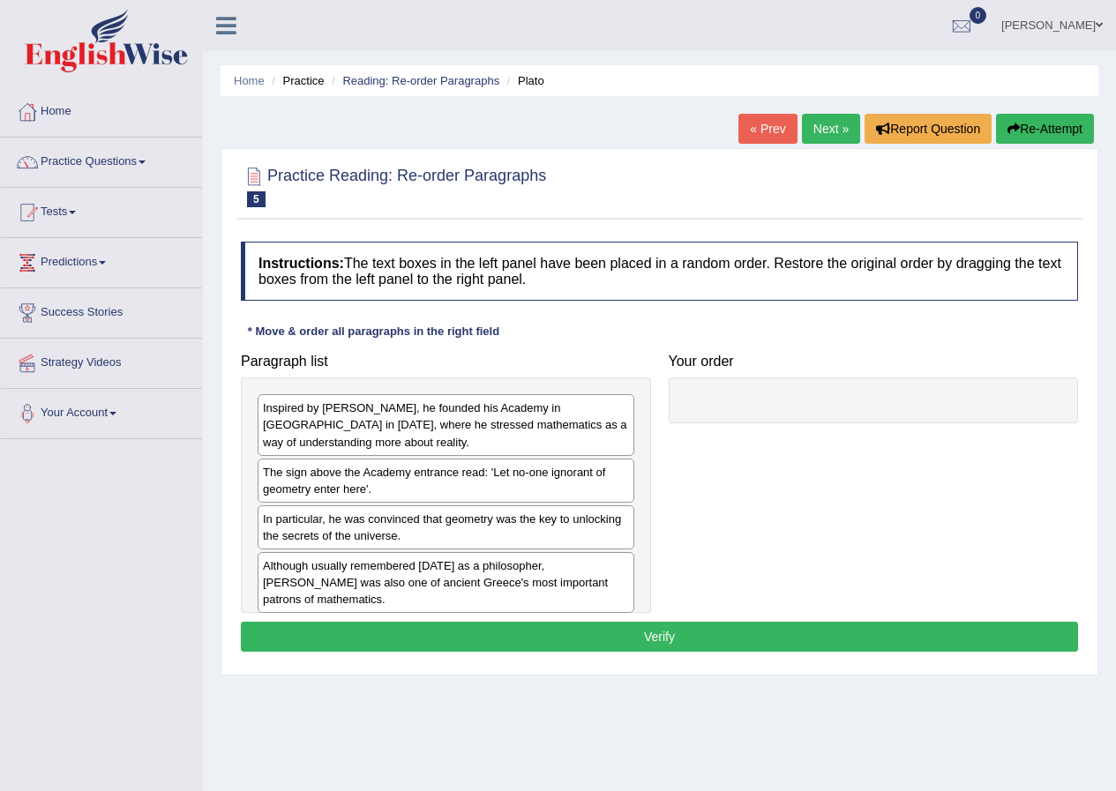
scroll to position [135, 0]
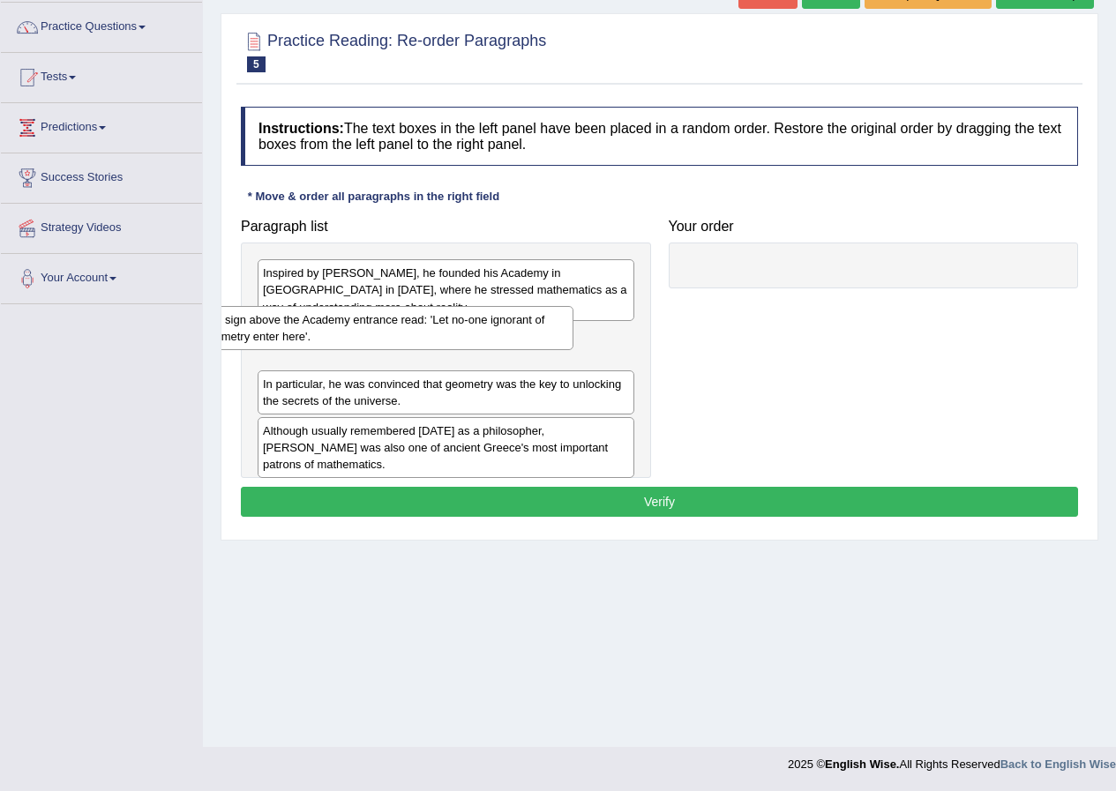
drag, startPoint x: 421, startPoint y: 366, endPoint x: 360, endPoint y: 348, distance: 63.4
click at [360, 348] on div "The sign above the Academy entrance read: 'Let no-one ignorant of geometry ente…" at bounding box center [385, 328] width 377 height 44
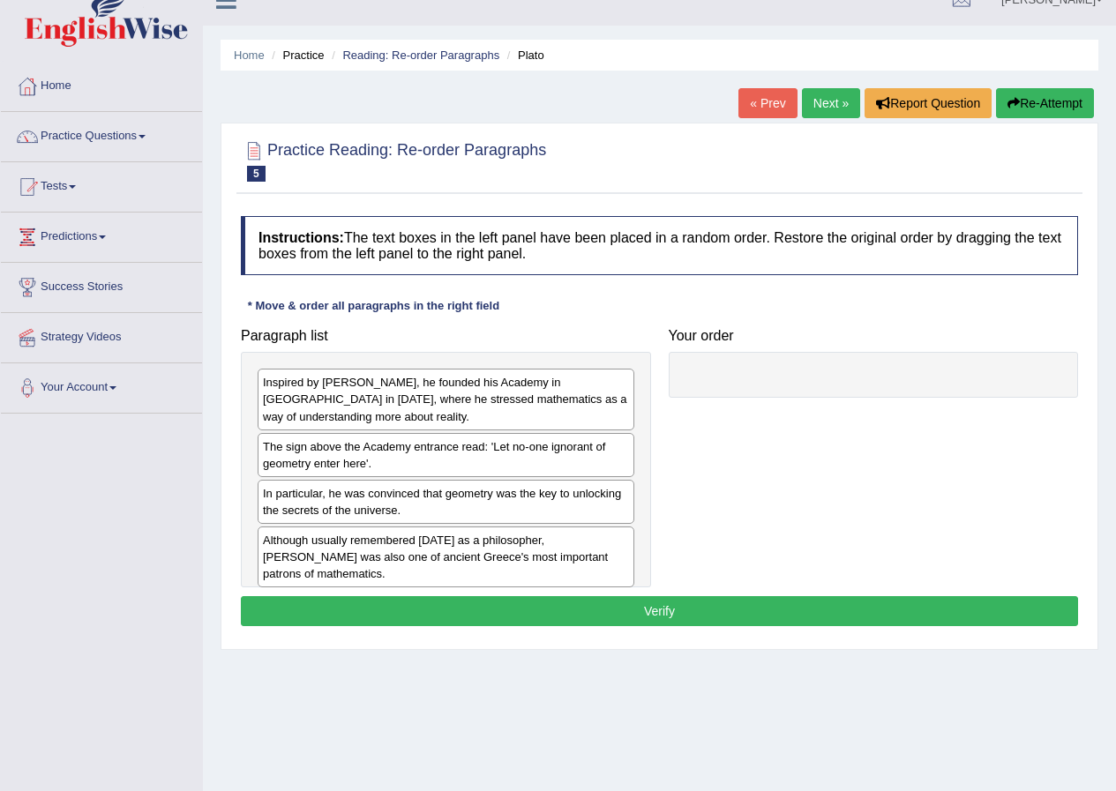
scroll to position [0, 0]
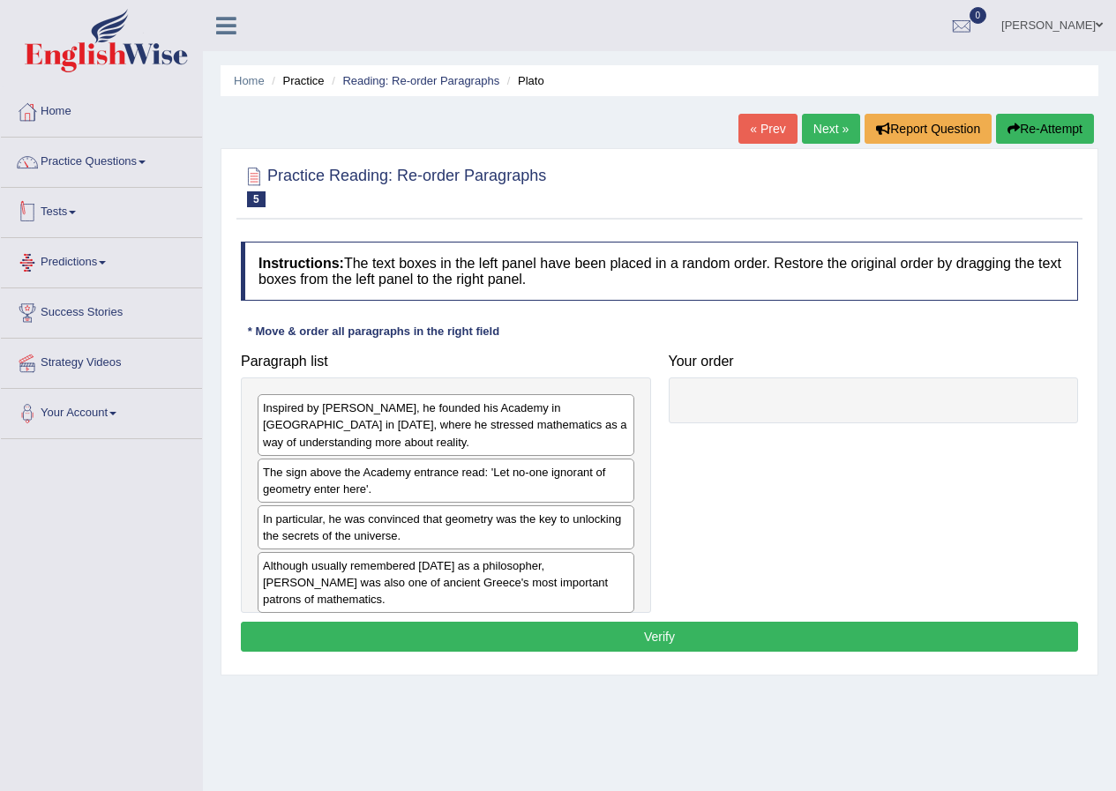
click at [27, 214] on div at bounding box center [27, 212] width 26 height 26
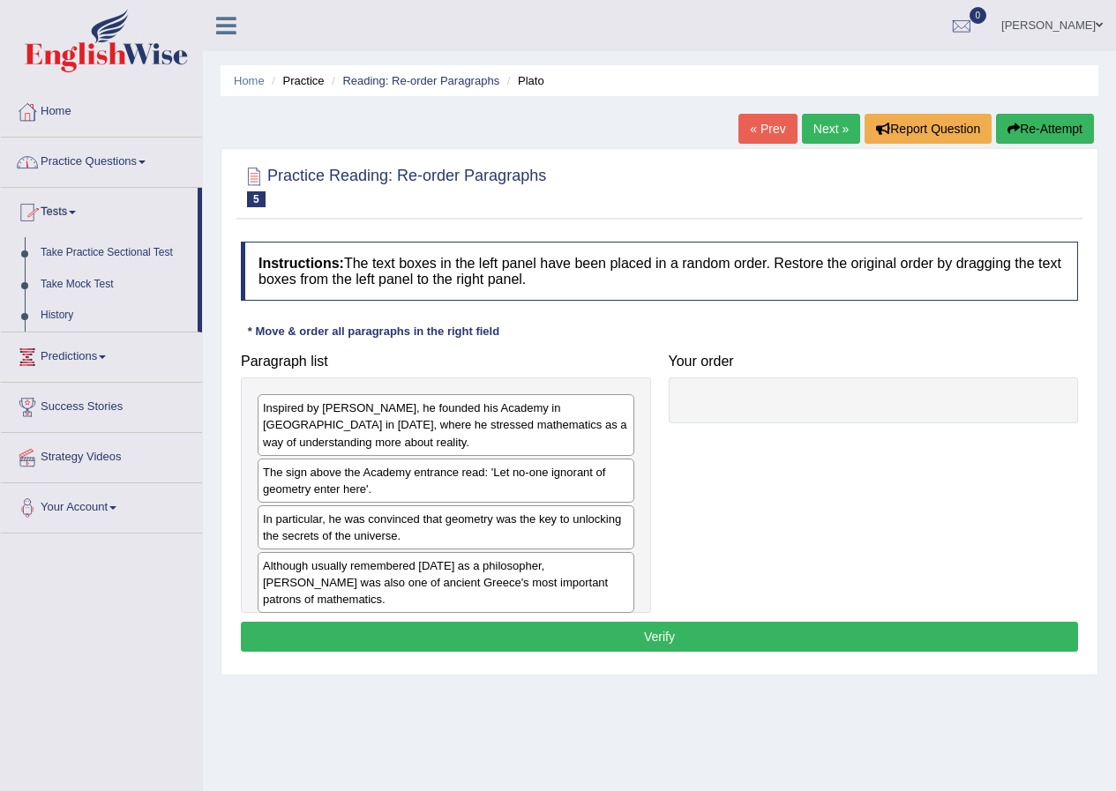
click at [128, 155] on link "Practice Questions" at bounding box center [101, 160] width 201 height 44
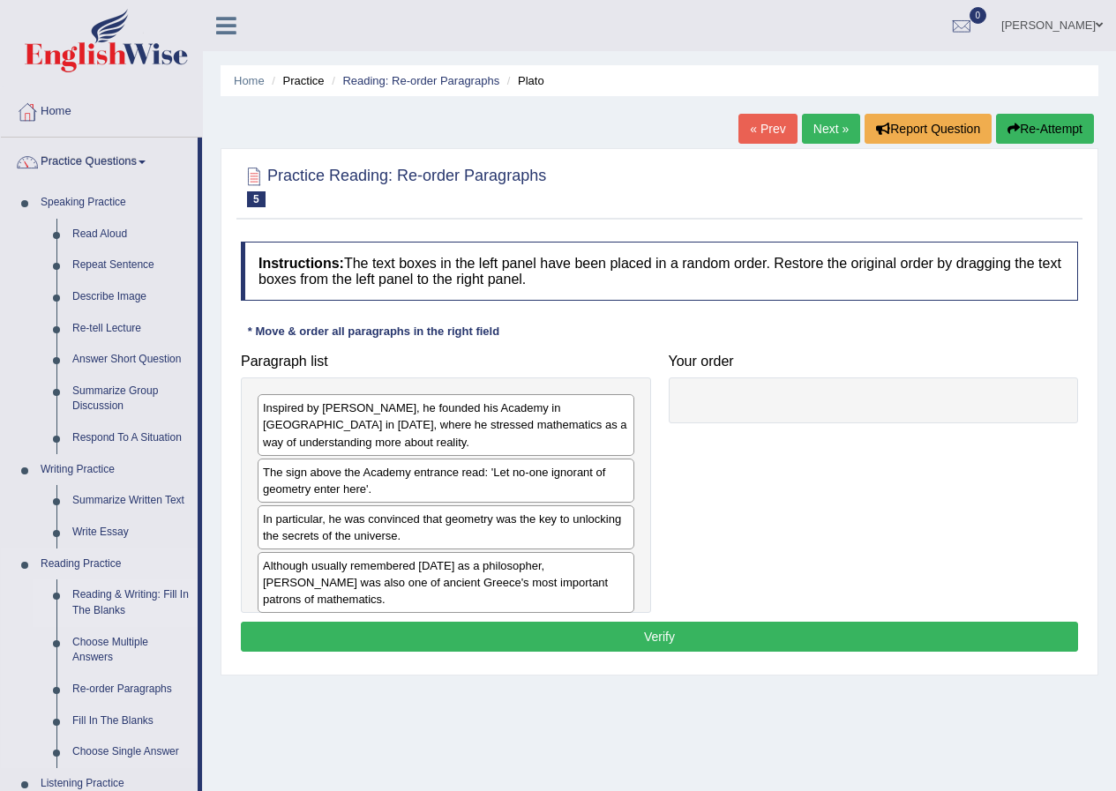
click at [110, 589] on link "Reading & Writing: Fill In The Blanks" at bounding box center [130, 602] width 133 height 47
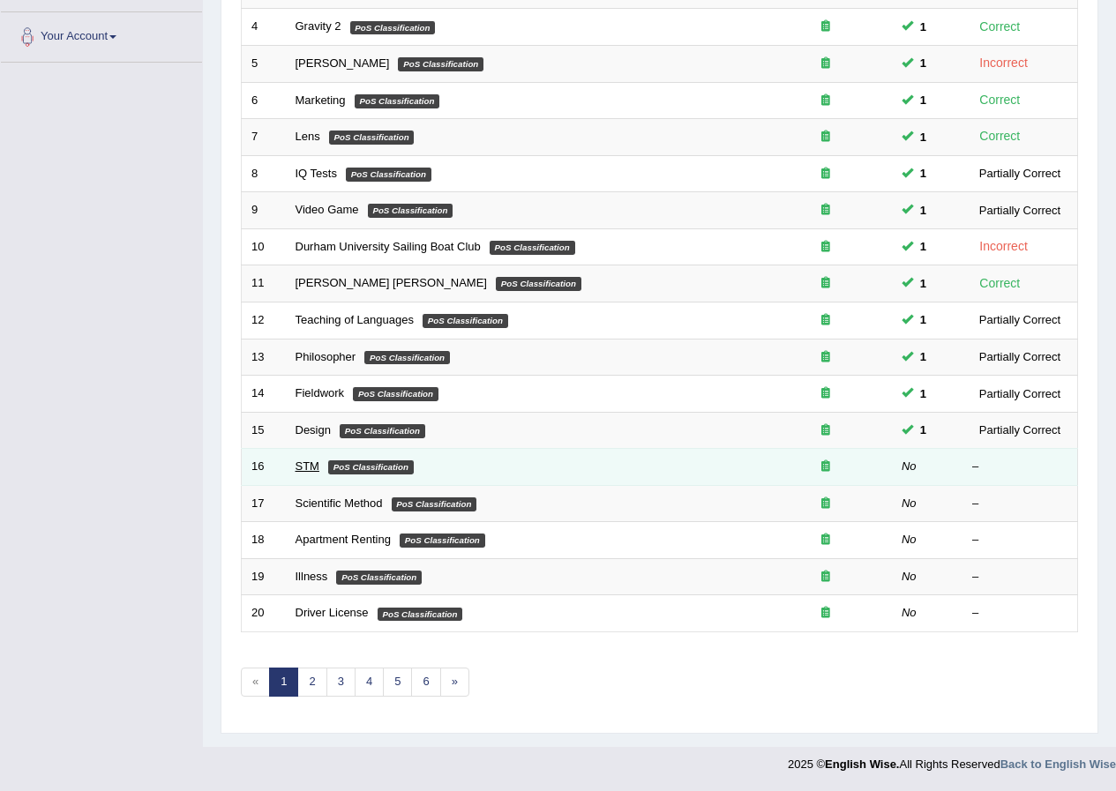
click at [306, 466] on link "STM" at bounding box center [307, 465] width 24 height 13
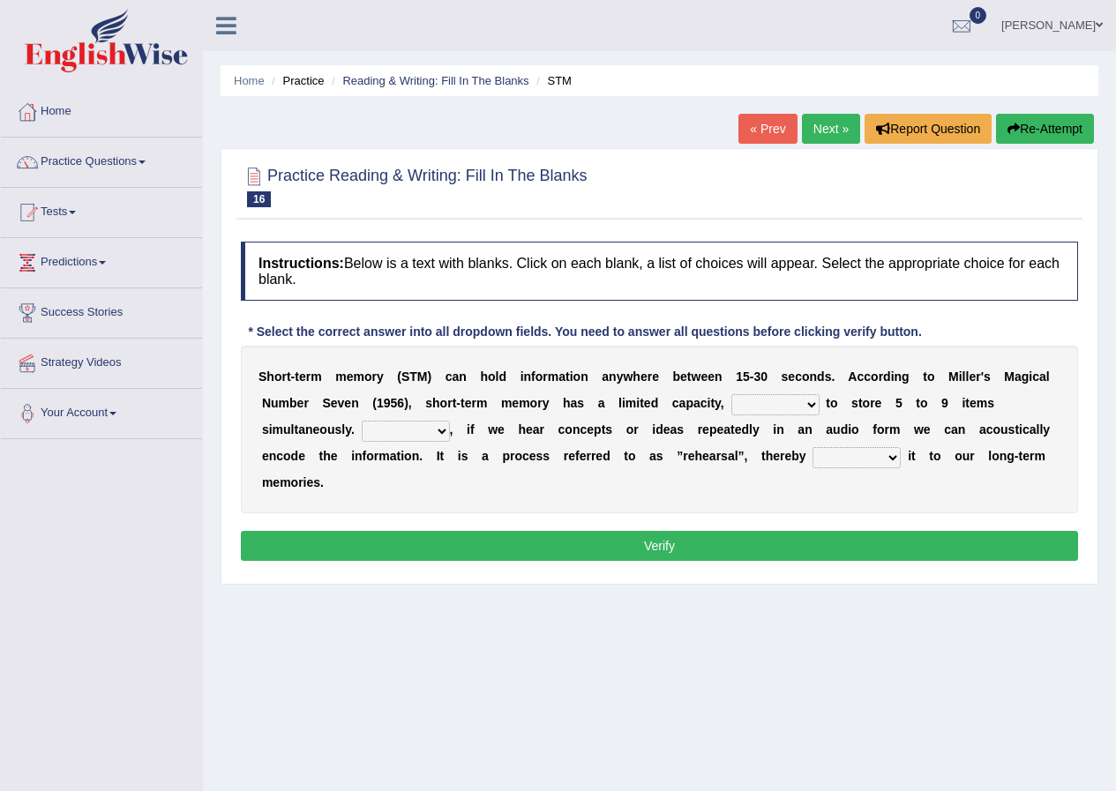
click at [774, 405] on select "being able is able be able unable" at bounding box center [775, 404] width 88 height 21
select select "be able"
click at [731, 394] on select "being able is able be able unable" at bounding box center [775, 404] width 88 height 21
click at [403, 431] on select "However So Moreover Therefore" at bounding box center [406, 431] width 88 height 21
click at [613, 455] on b at bounding box center [613, 456] width 7 height 14
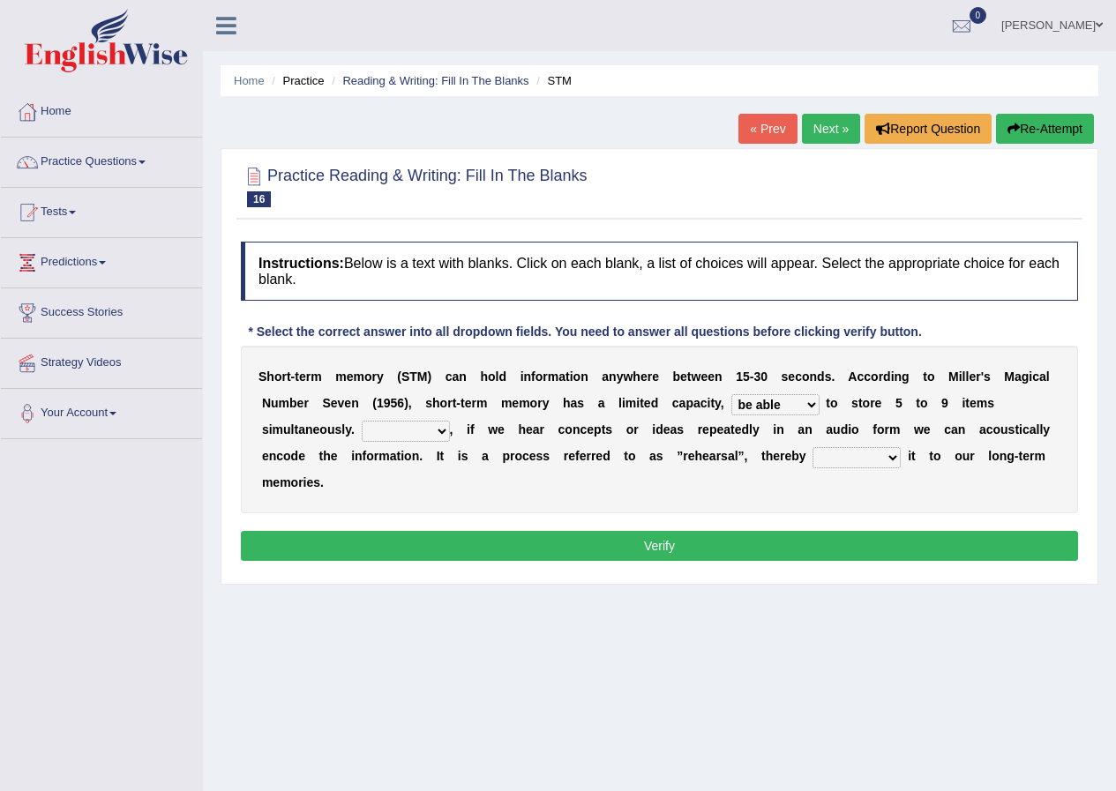
click at [405, 422] on select "However So Moreover Therefore" at bounding box center [406, 431] width 88 height 21
select select "Therefore"
click at [362, 421] on select "However So Moreover Therefore" at bounding box center [406, 431] width 88 height 21
click at [841, 458] on select "commit commits commiting commited" at bounding box center [856, 457] width 88 height 21
select select "commits"
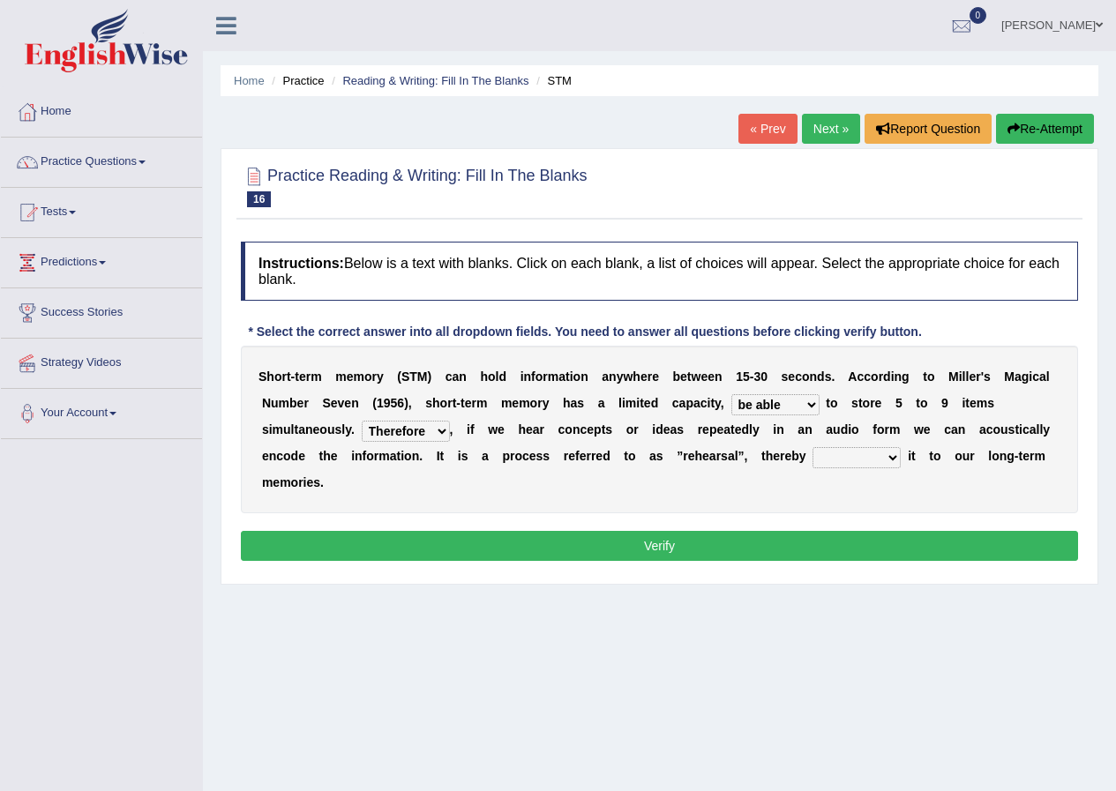
click at [812, 447] on select "commit commits commiting commited" at bounding box center [856, 457] width 88 height 21
click at [862, 534] on button "Verify" at bounding box center [659, 546] width 837 height 30
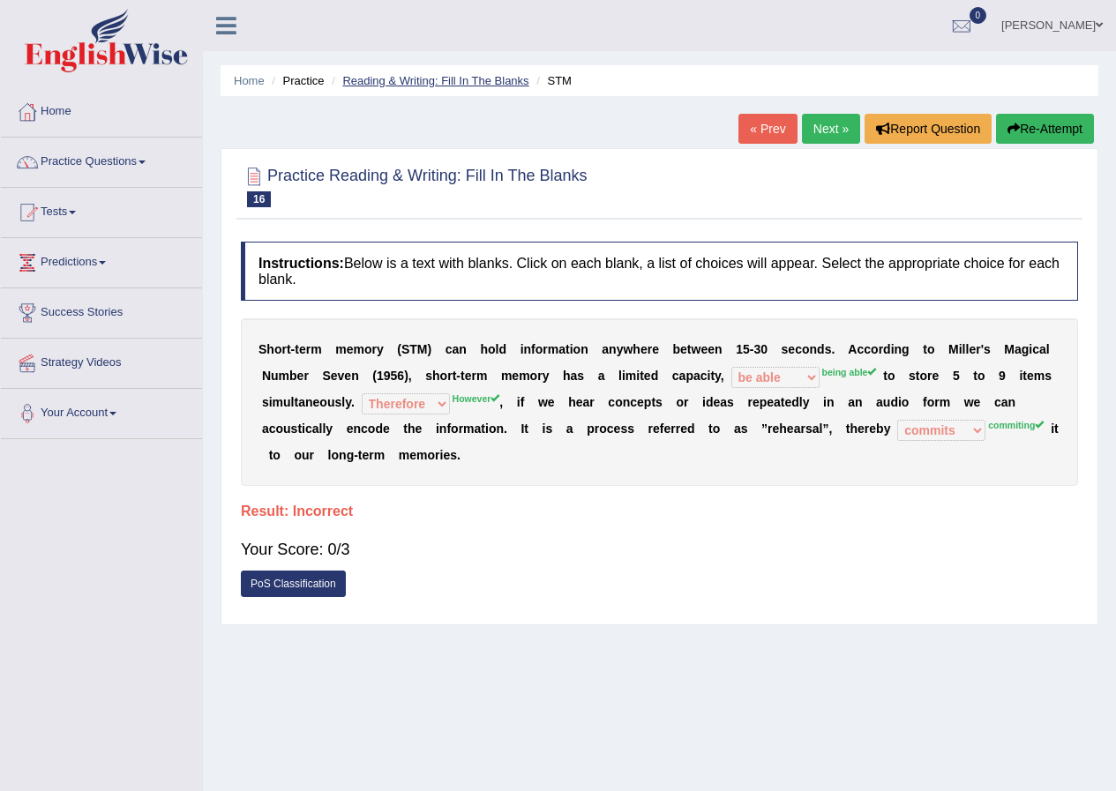
click at [404, 76] on link "Reading & Writing: Fill In The Blanks" at bounding box center [435, 80] width 186 height 13
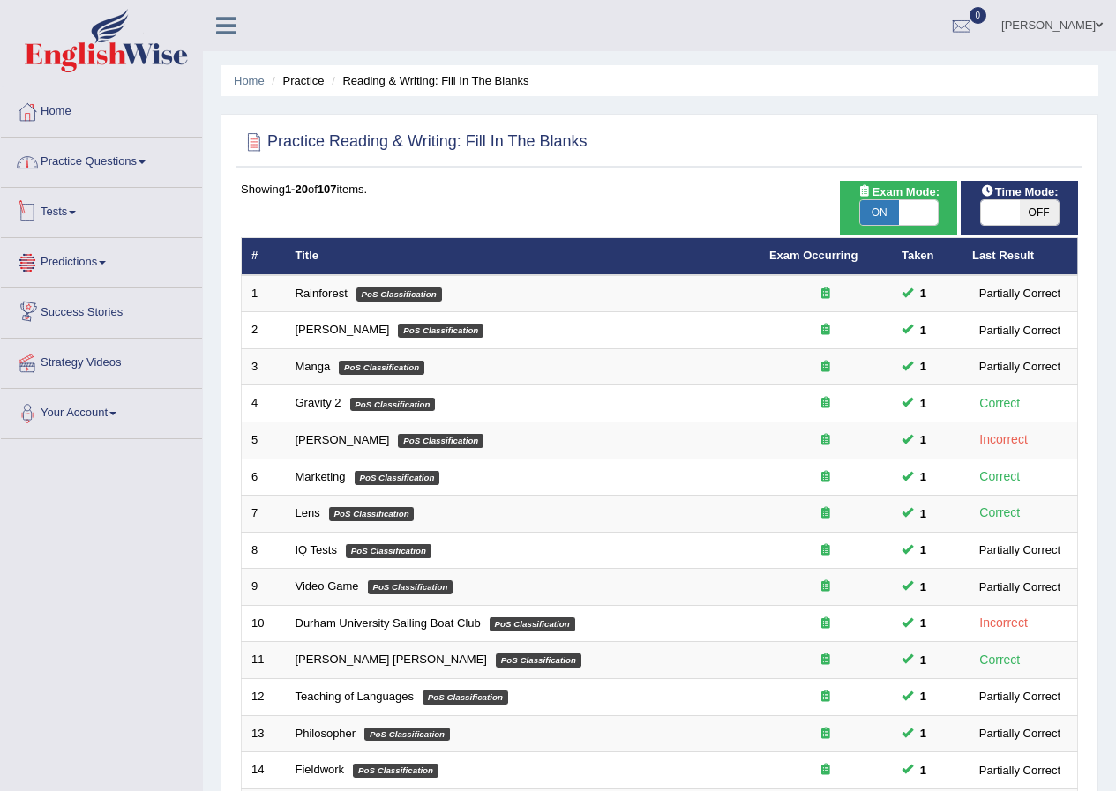
click at [71, 161] on link "Practice Questions" at bounding box center [101, 160] width 201 height 44
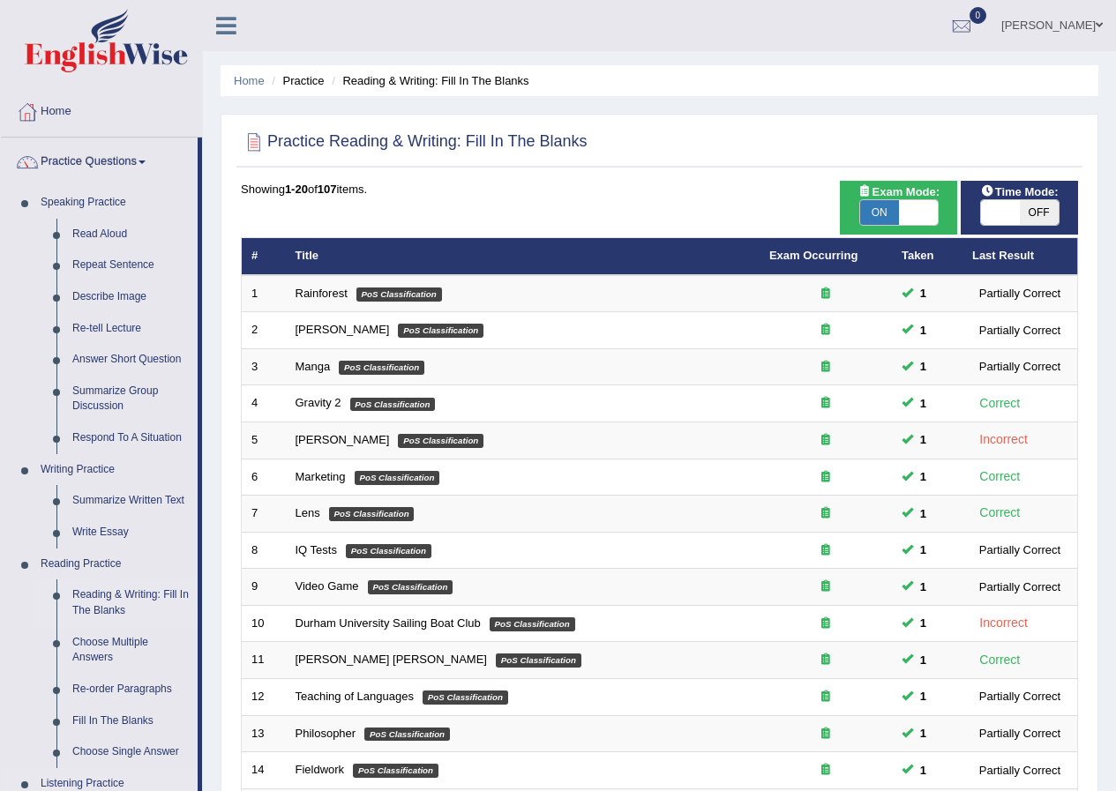
scroll to position [591, 0]
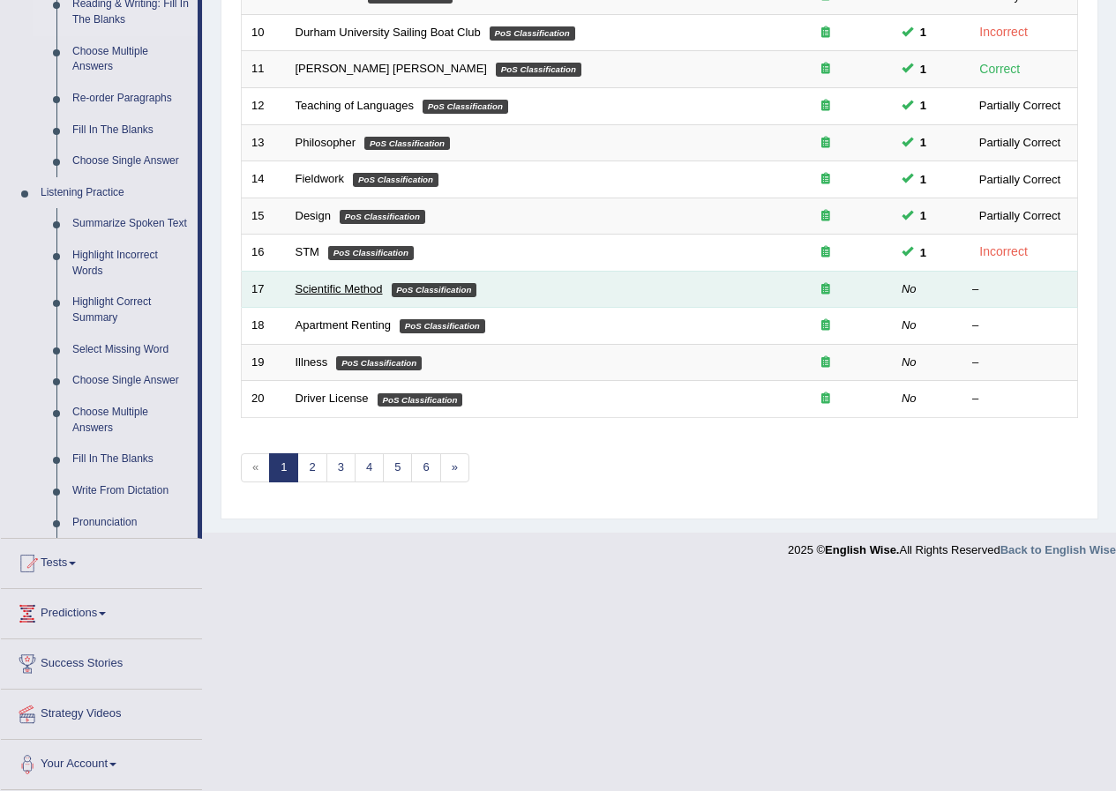
click at [319, 288] on link "Scientific Method" at bounding box center [338, 288] width 87 height 13
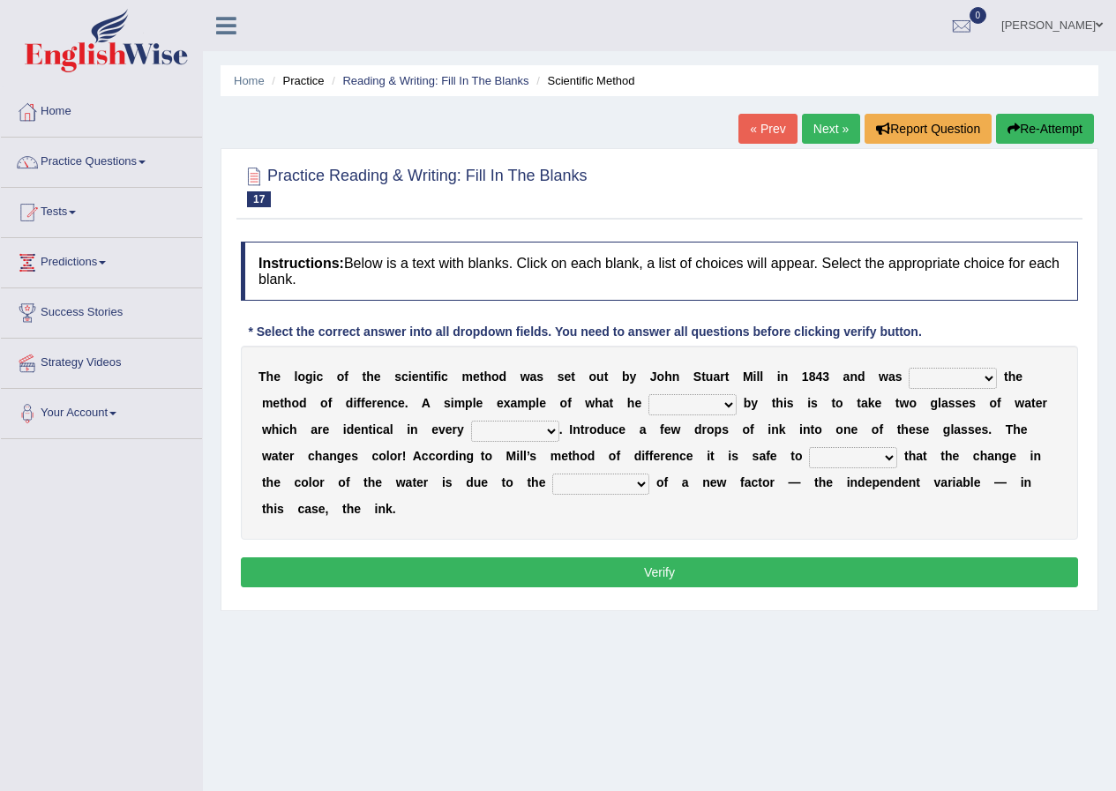
click at [960, 381] on select "pointed claimed demanded named" at bounding box center [952, 378] width 88 height 21
click at [927, 375] on select "pointed claimed demanded named" at bounding box center [952, 378] width 88 height 21
click at [116, 160] on link "Practice Questions" at bounding box center [101, 160] width 201 height 44
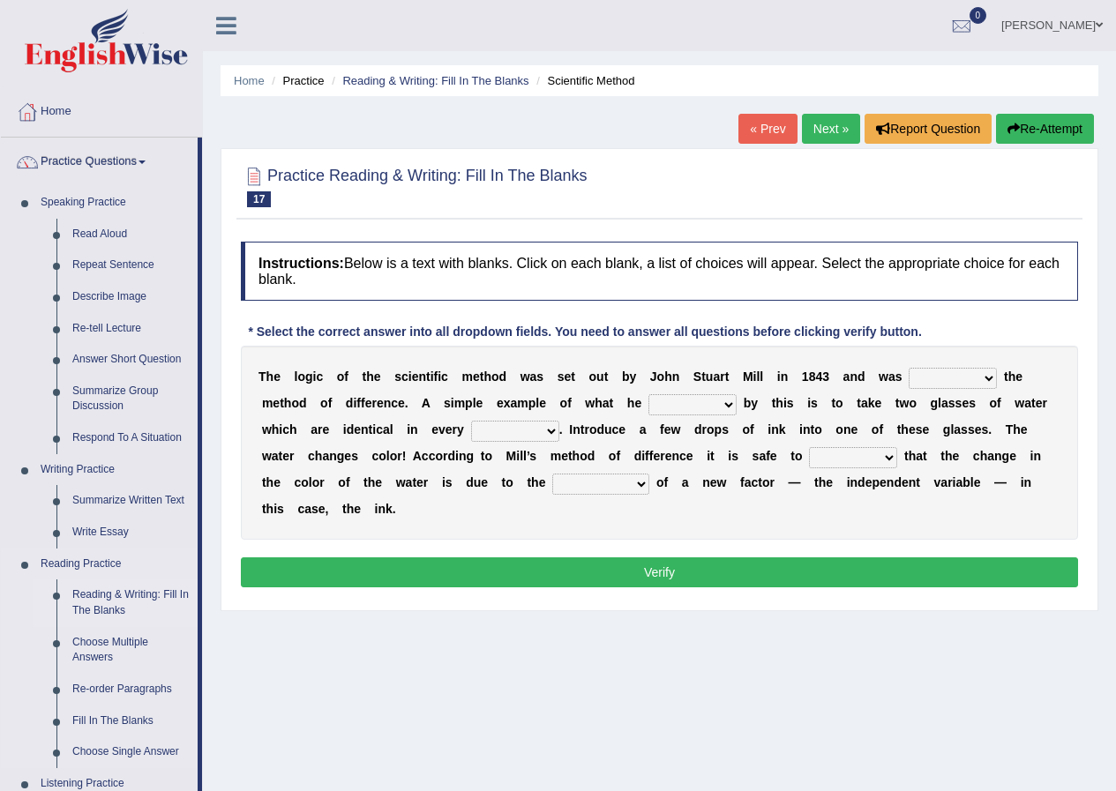
click at [96, 600] on link "Reading & Writing: Fill In The Blanks" at bounding box center [130, 602] width 133 height 47
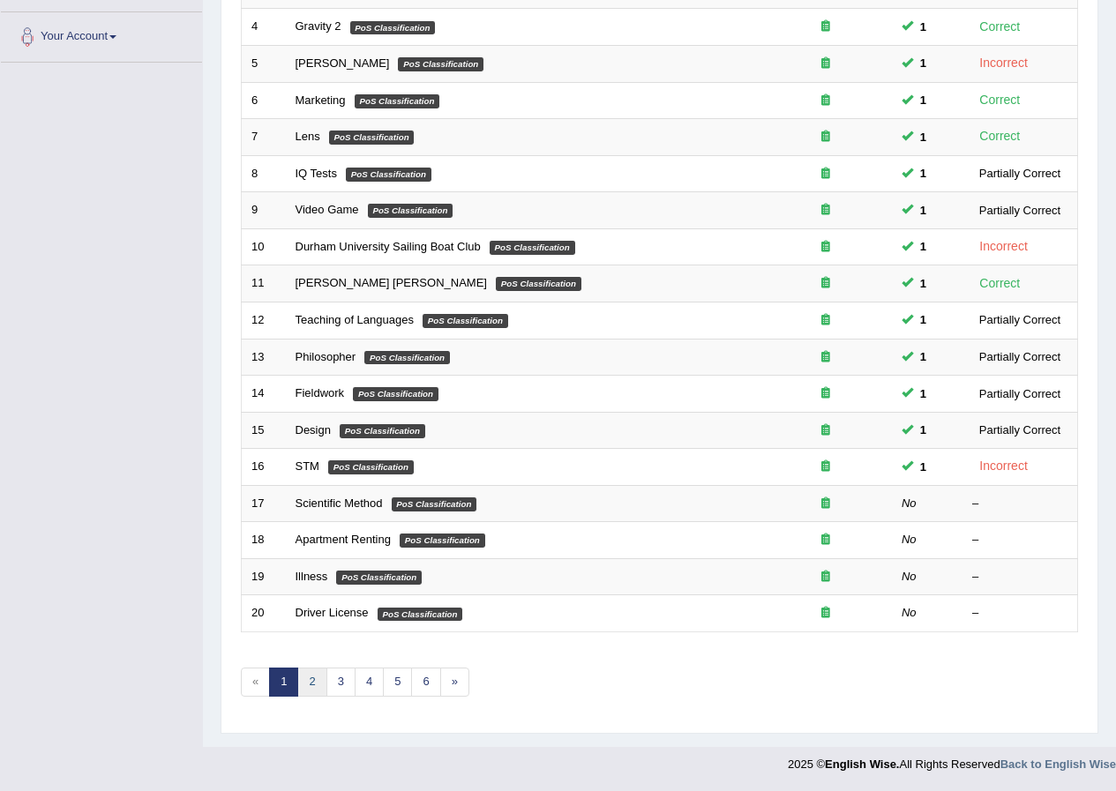
click at [315, 685] on link "2" at bounding box center [311, 682] width 29 height 29
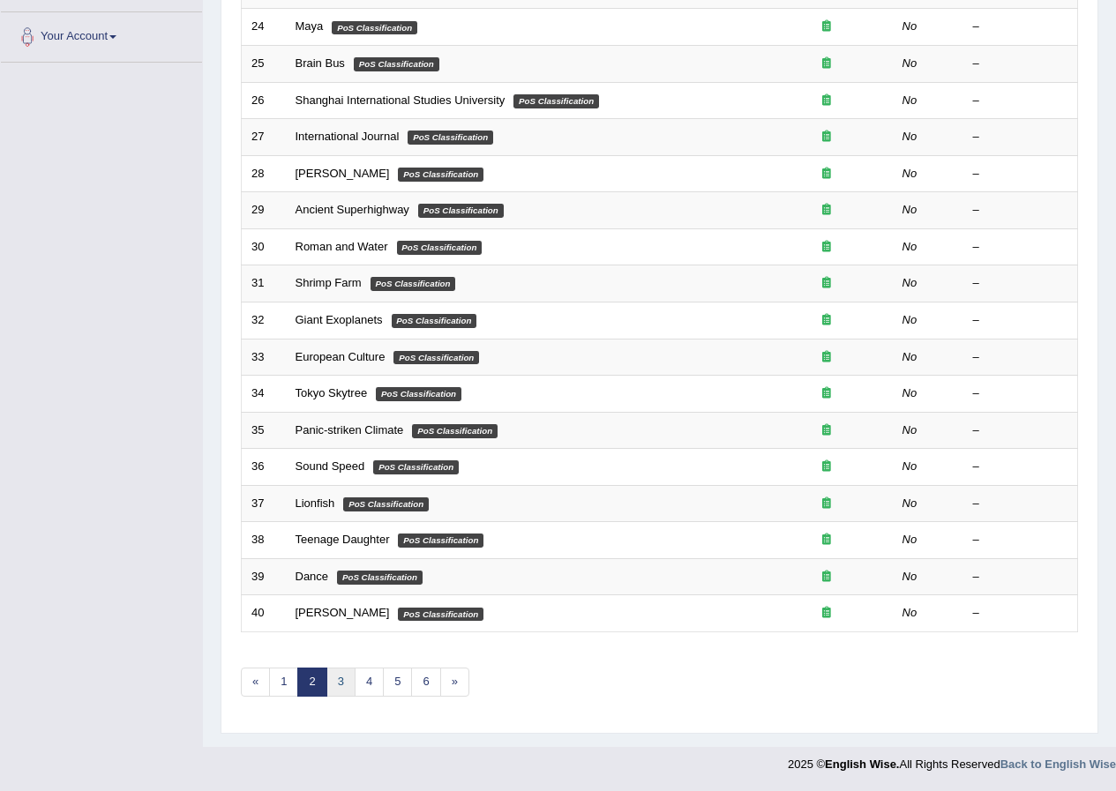
click at [339, 679] on link "3" at bounding box center [340, 682] width 29 height 29
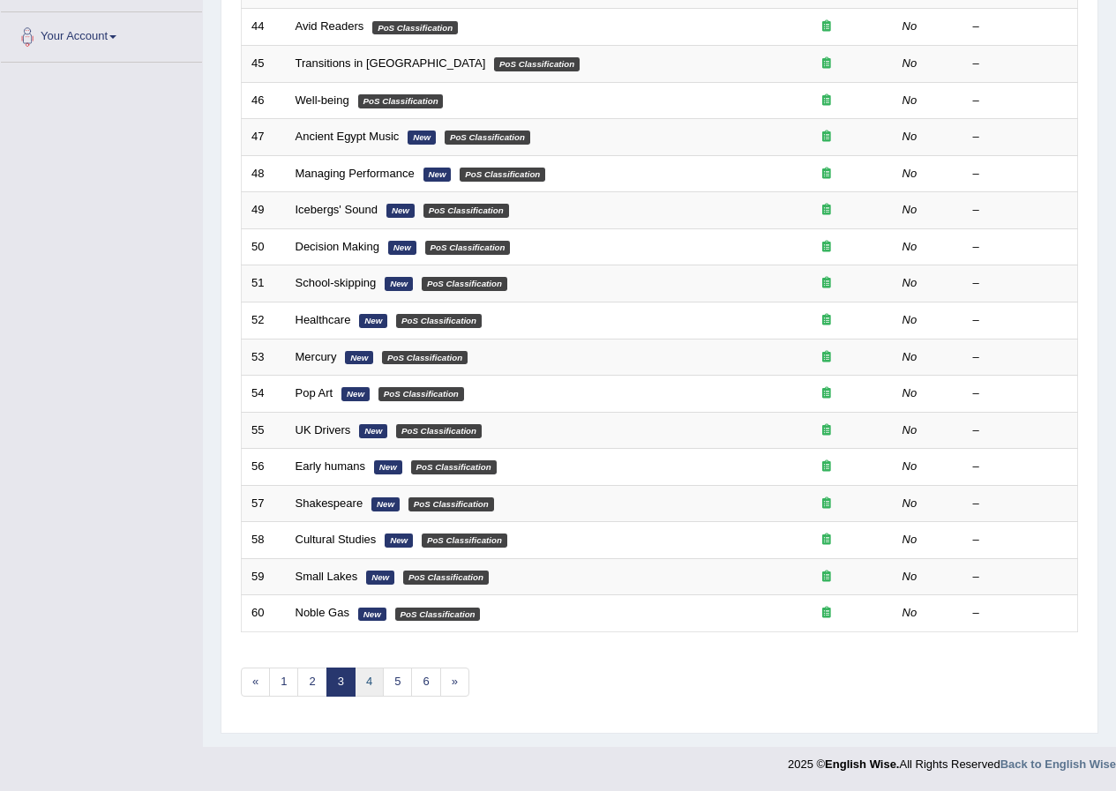
scroll to position [377, 0]
click at [362, 673] on link "4" at bounding box center [369, 682] width 29 height 29
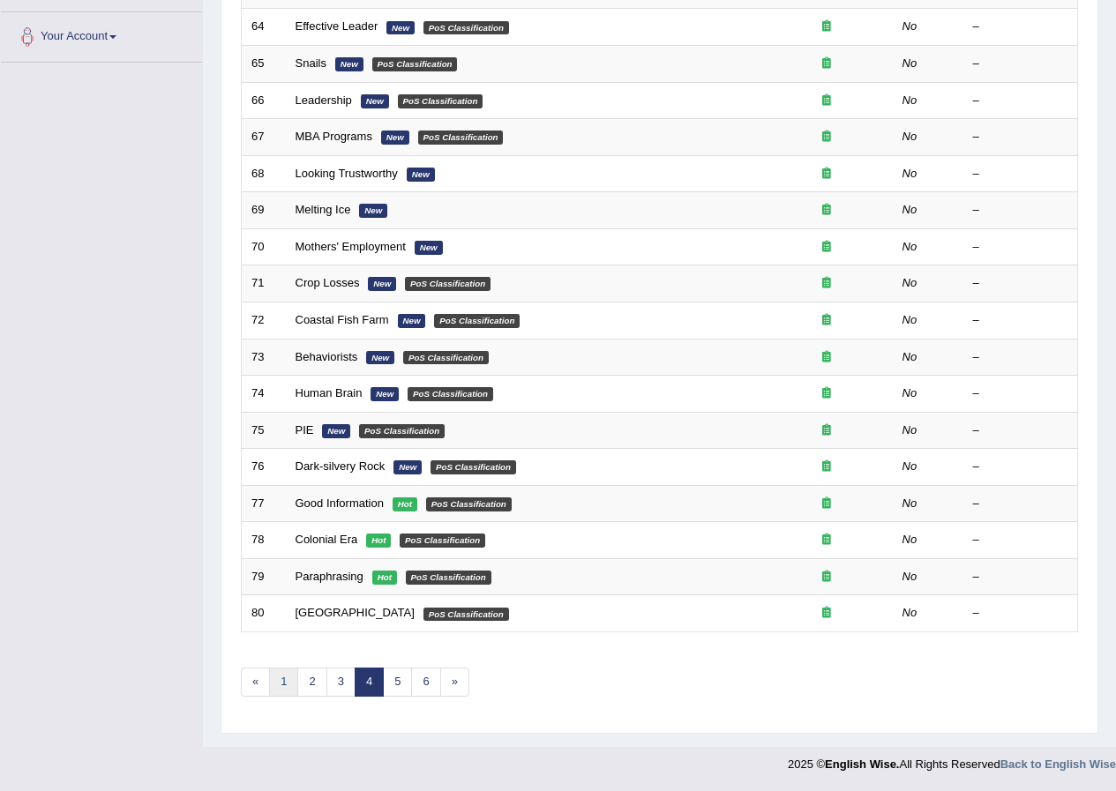
click at [285, 690] on link "1" at bounding box center [283, 682] width 29 height 29
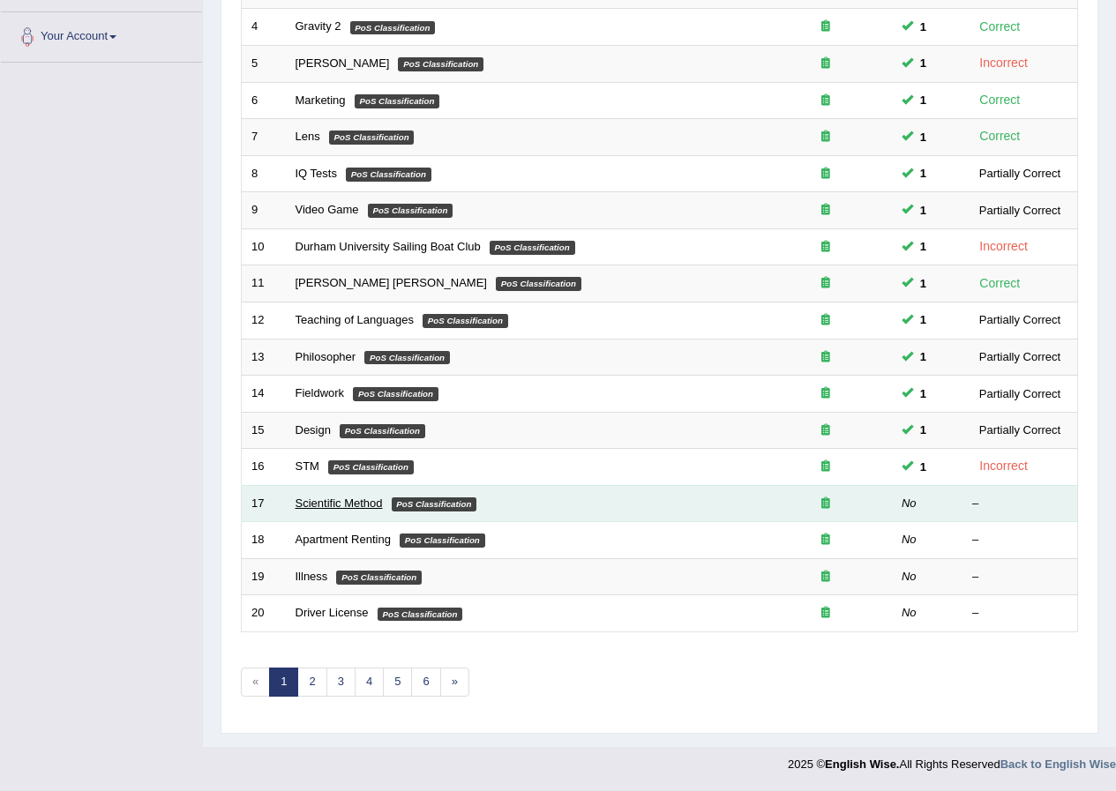
click at [325, 503] on link "Scientific Method" at bounding box center [338, 503] width 87 height 13
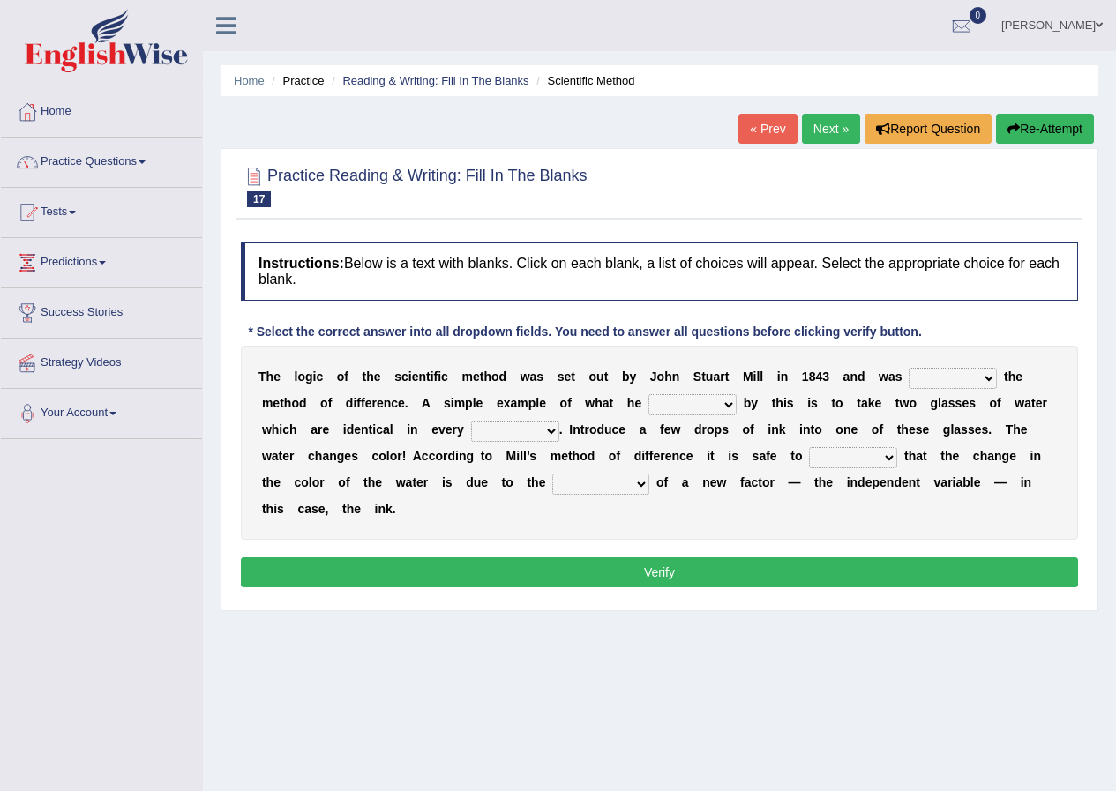
click at [952, 377] on select "pointed claimed demanded named" at bounding box center [952, 378] width 88 height 21
click at [763, 222] on div "Practice Reading & Writing: Fill In The Blanks 17 Scientific Method Instruction…" at bounding box center [659, 379] width 878 height 463
click at [394, 76] on link "Reading & Writing: Fill In The Blanks" at bounding box center [435, 80] width 186 height 13
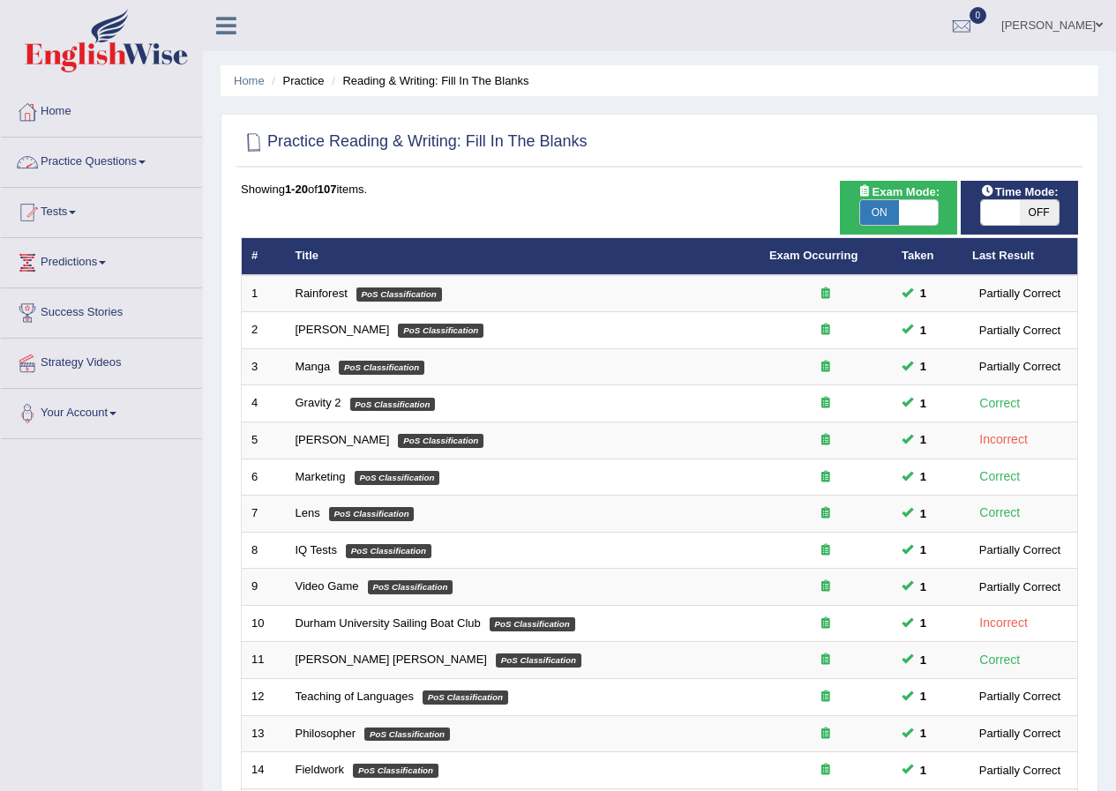
click at [133, 167] on link "Practice Questions" at bounding box center [101, 160] width 201 height 44
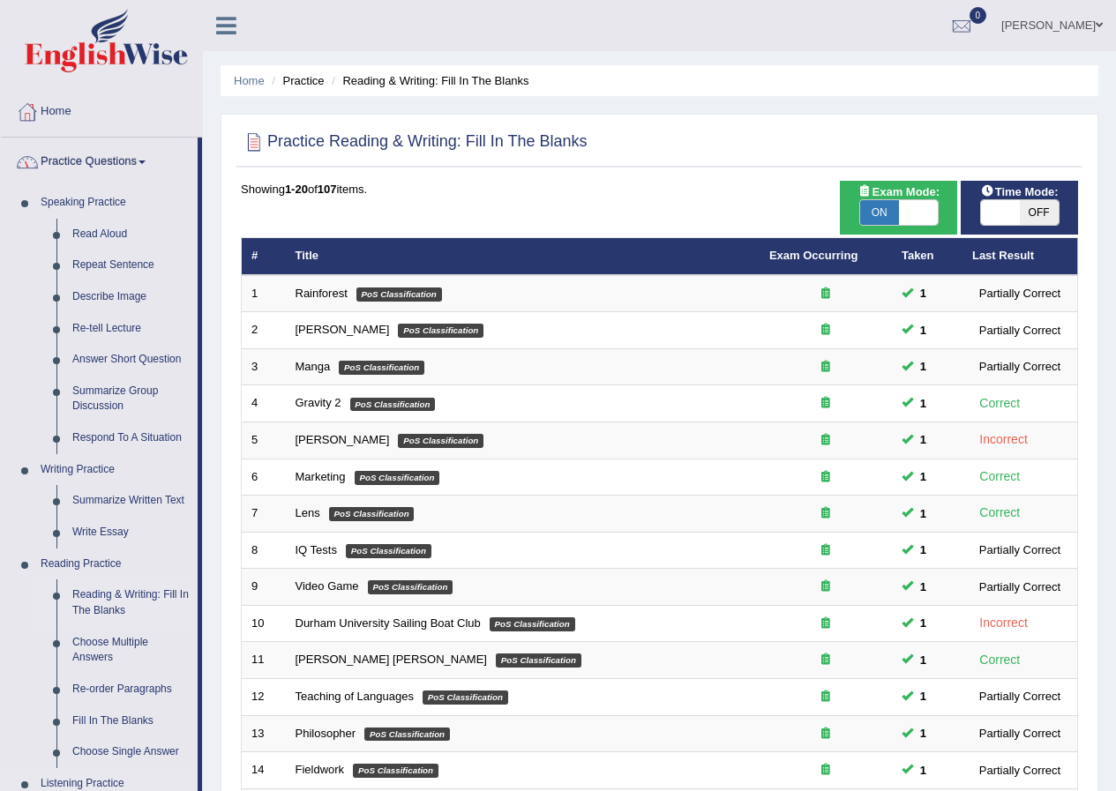
scroll to position [591, 0]
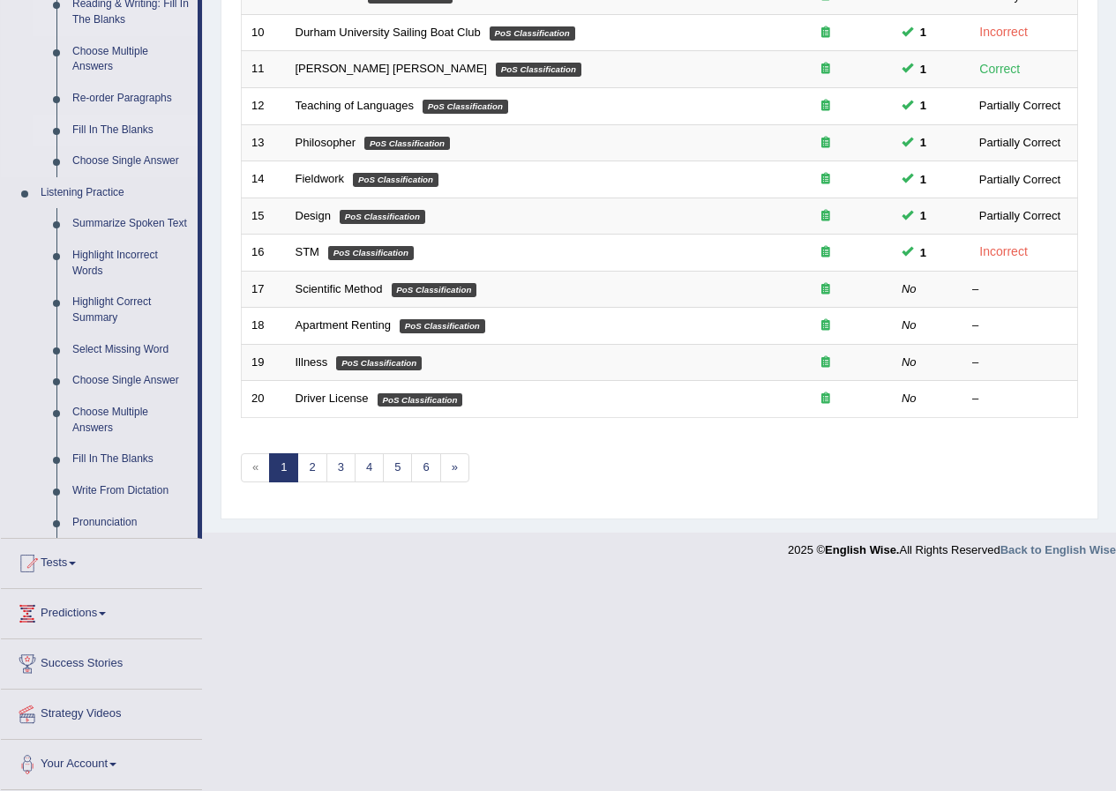
click at [131, 131] on link "Fill In The Blanks" at bounding box center [130, 131] width 133 height 32
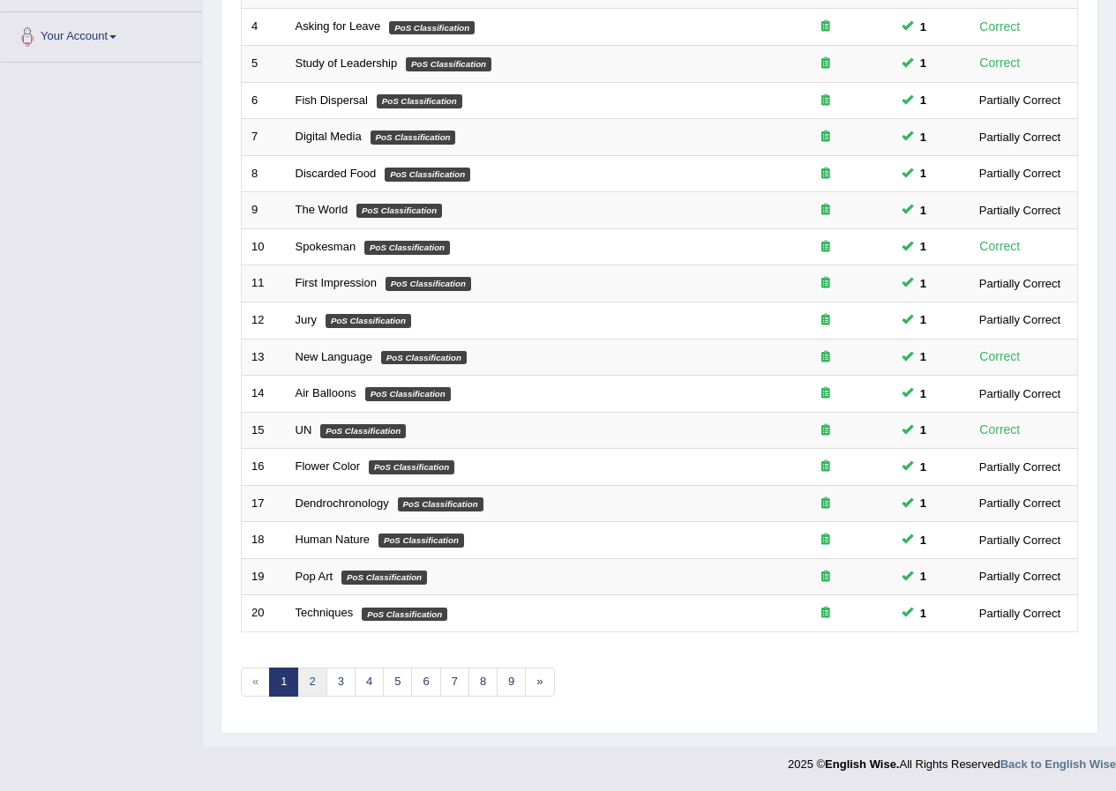
click at [309, 673] on link "2" at bounding box center [311, 682] width 29 height 29
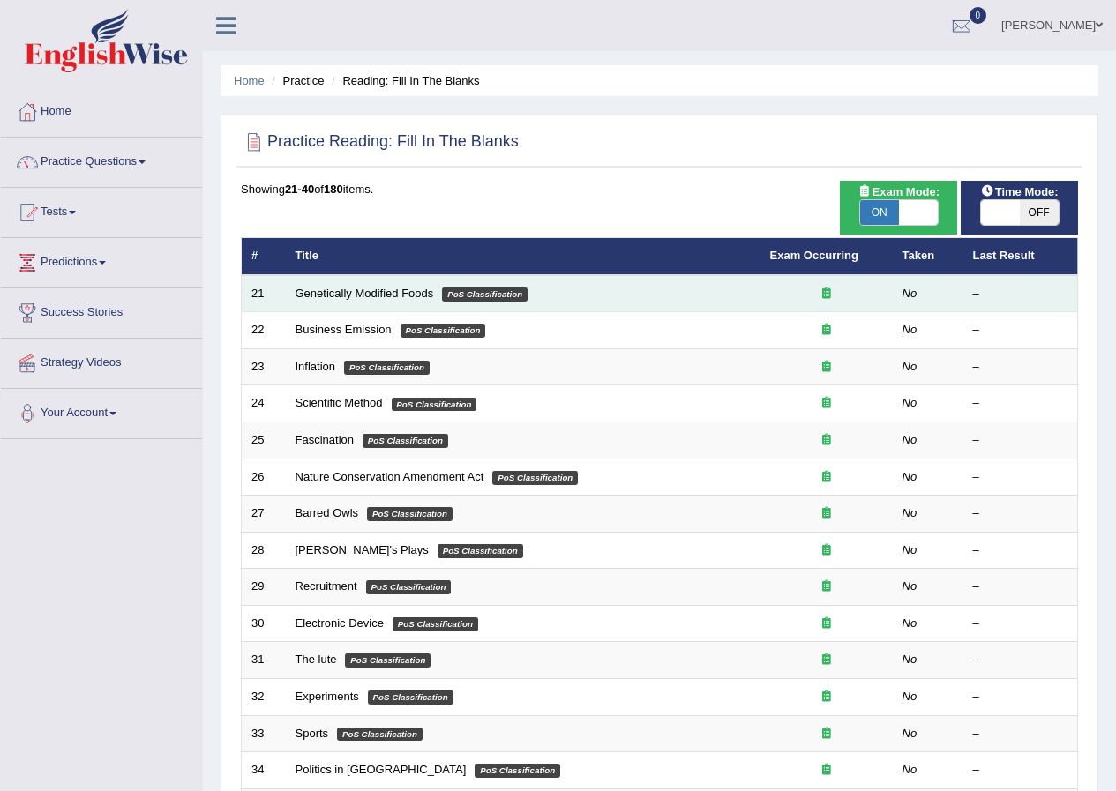
click at [341, 282] on td "Genetically Modified Foods PoS Classification" at bounding box center [523, 293] width 474 height 37
click at [345, 290] on link "Genetically Modified Foods" at bounding box center [364, 293] width 138 height 13
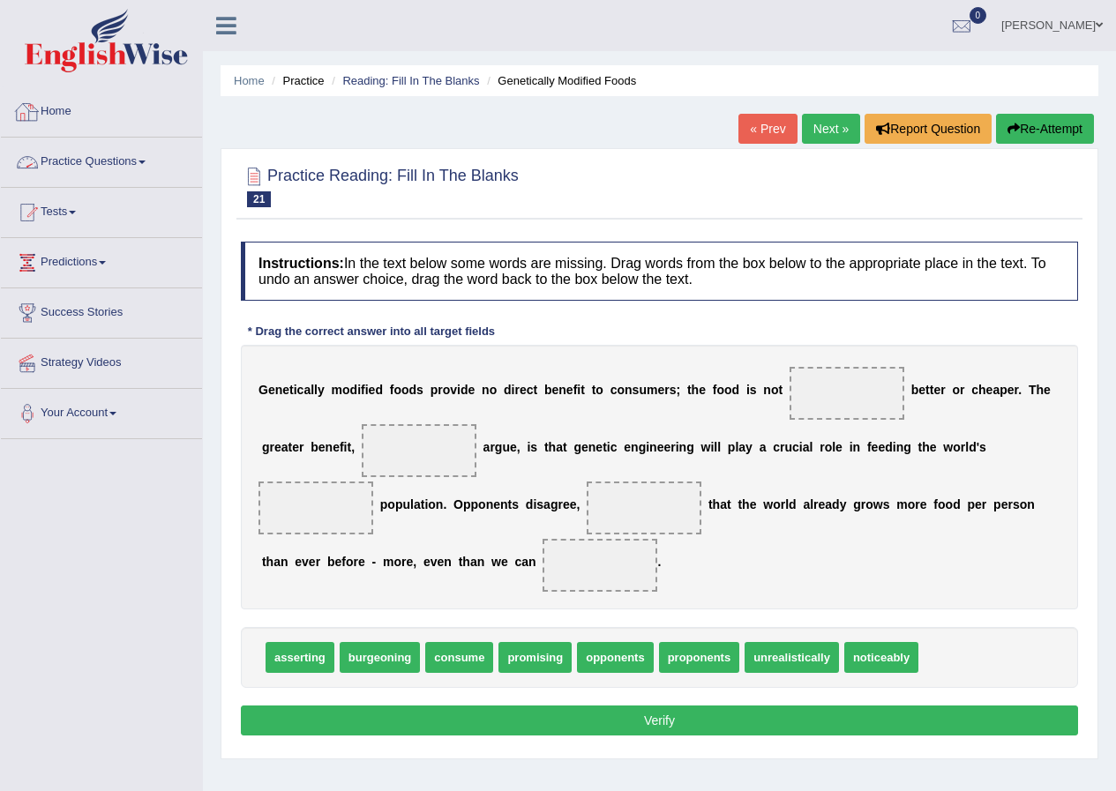
click at [101, 163] on link "Practice Questions" at bounding box center [101, 160] width 201 height 44
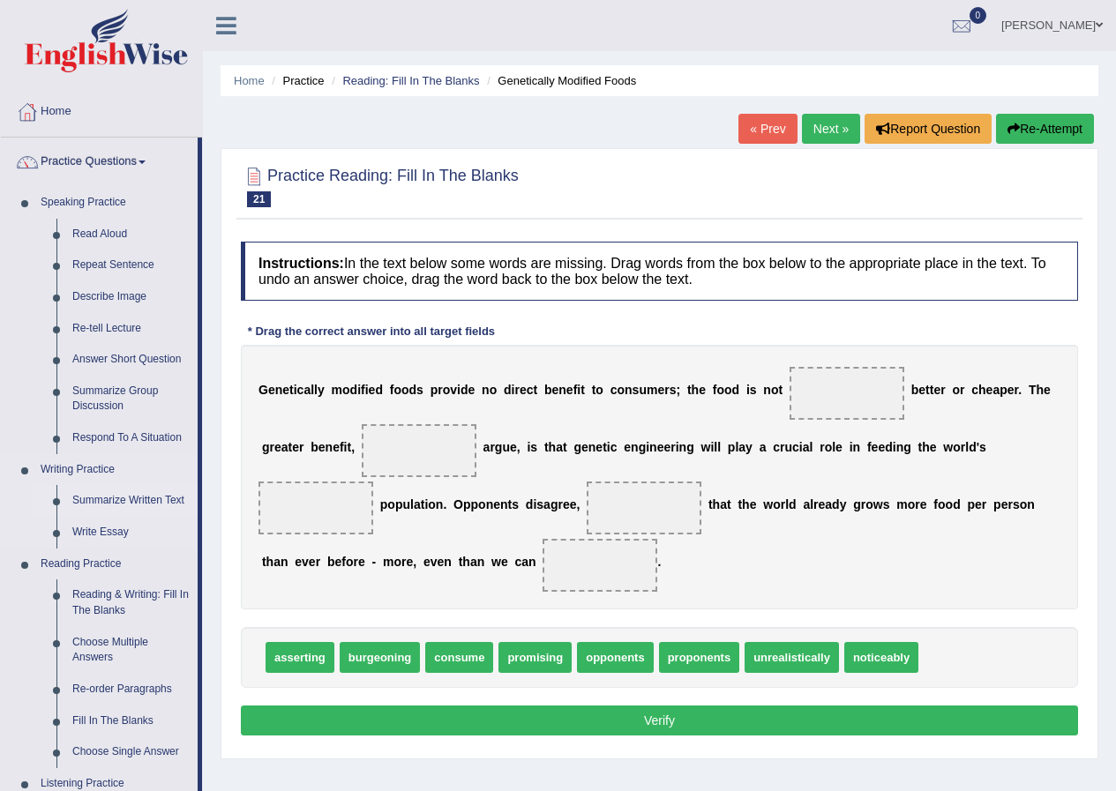
click at [135, 500] on link "Summarize Written Text" at bounding box center [130, 501] width 133 height 32
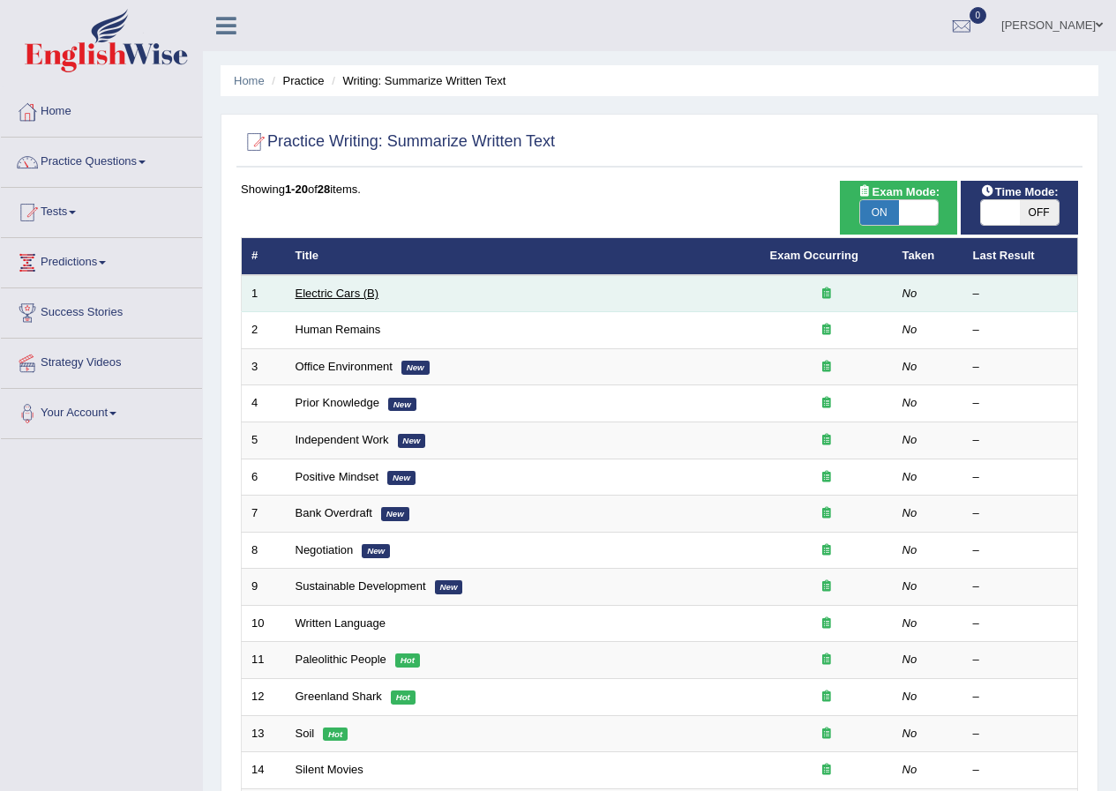
click at [349, 295] on link "Electric Cars (B)" at bounding box center [337, 293] width 84 height 13
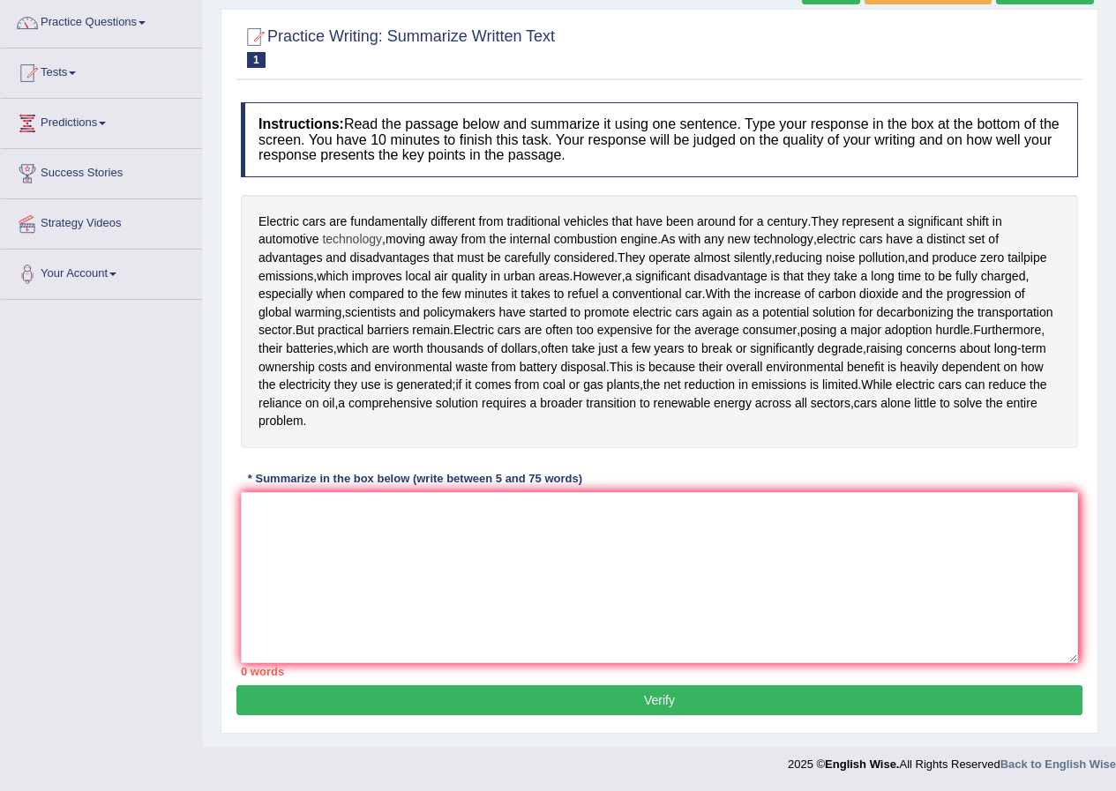
drag, startPoint x: 260, startPoint y: 213, endPoint x: 340, endPoint y: 246, distance: 87.0
click at [340, 246] on div "Electric cars are fundamentally different from traditional vehicles that have b…" at bounding box center [659, 321] width 837 height 253
drag, startPoint x: 331, startPoint y: 243, endPoint x: 357, endPoint y: 290, distance: 53.7
click at [357, 290] on div "Electric cars are fundamentally different from traditional vehicles that have b…" at bounding box center [659, 321] width 837 height 253
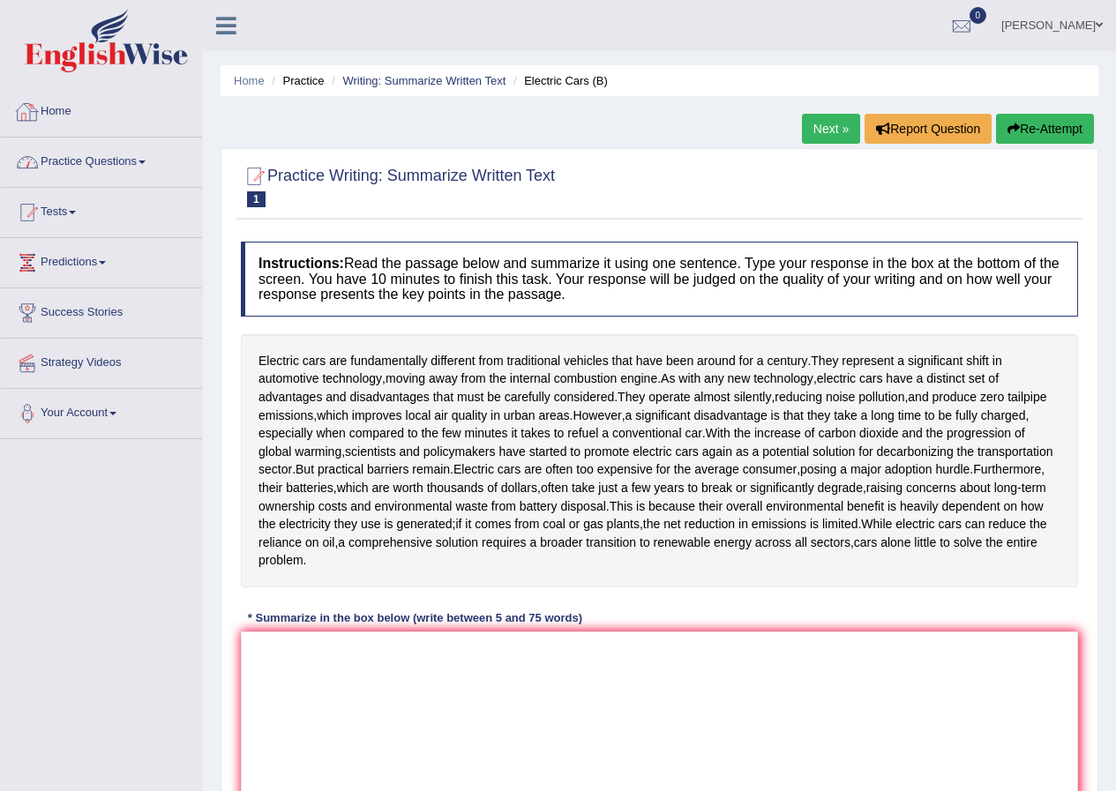
click at [86, 158] on link "Practice Questions" at bounding box center [101, 160] width 201 height 44
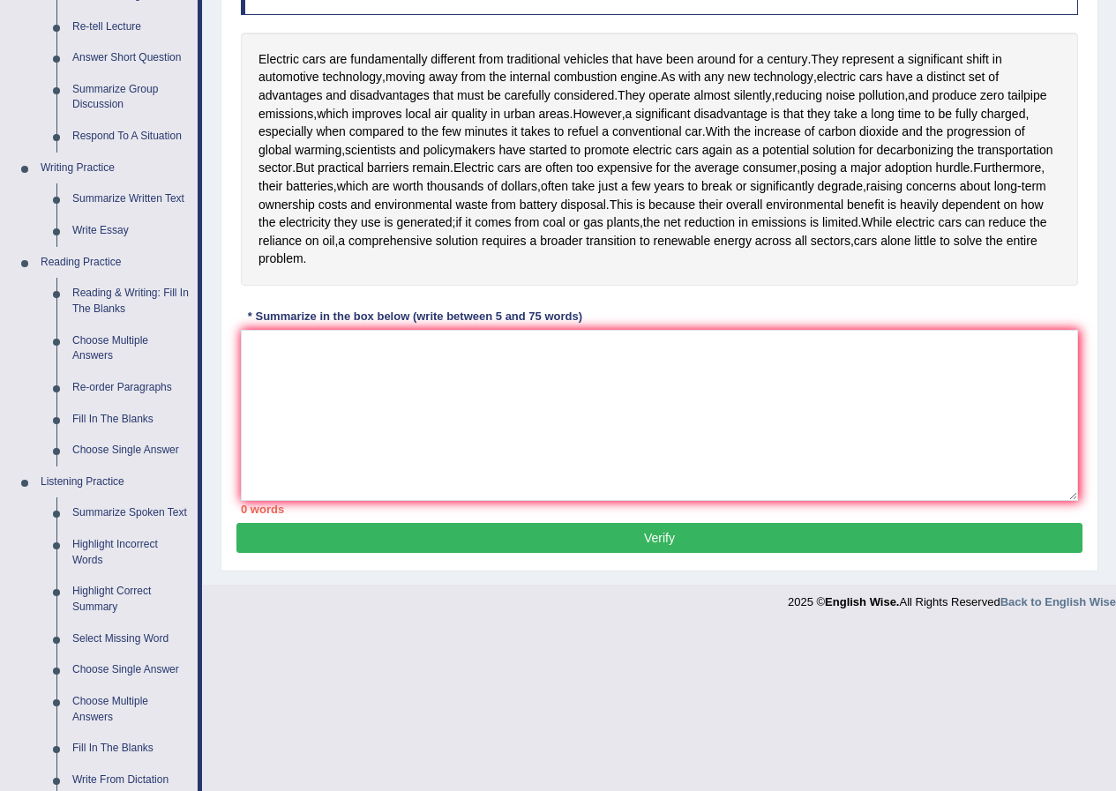
scroll to position [331, 0]
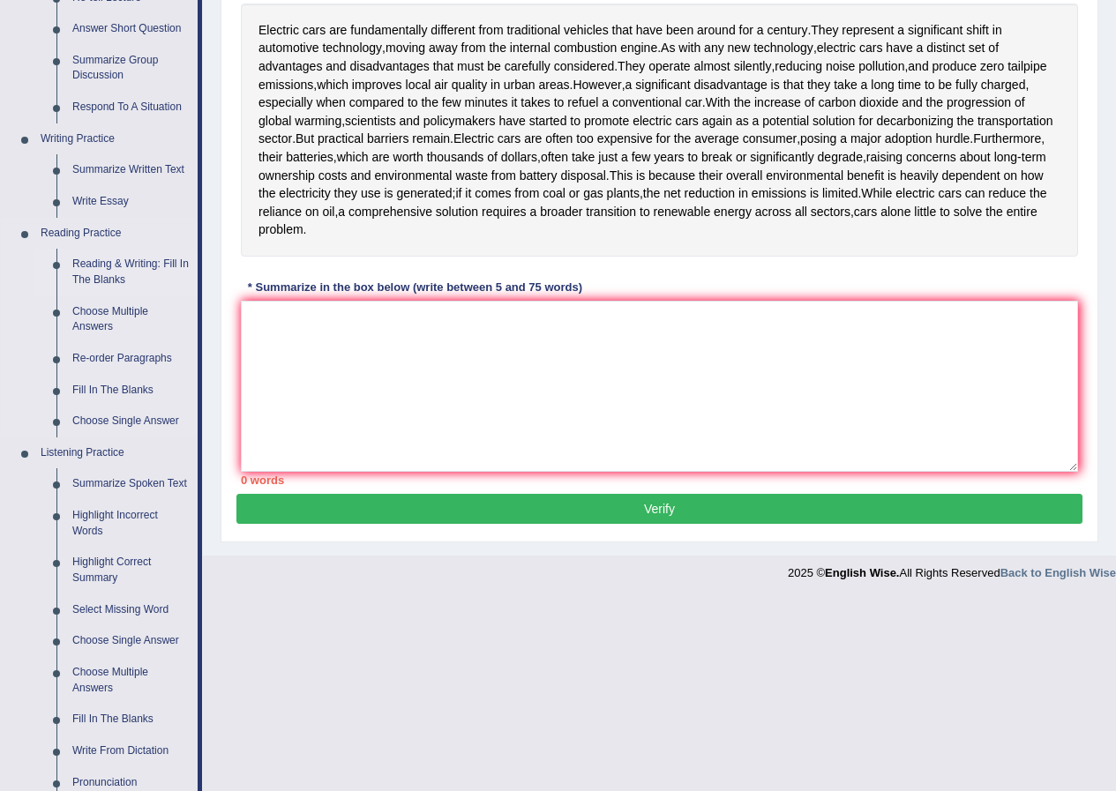
click at [78, 272] on link "Reading & Writing: Fill In The Blanks" at bounding box center [130, 272] width 133 height 47
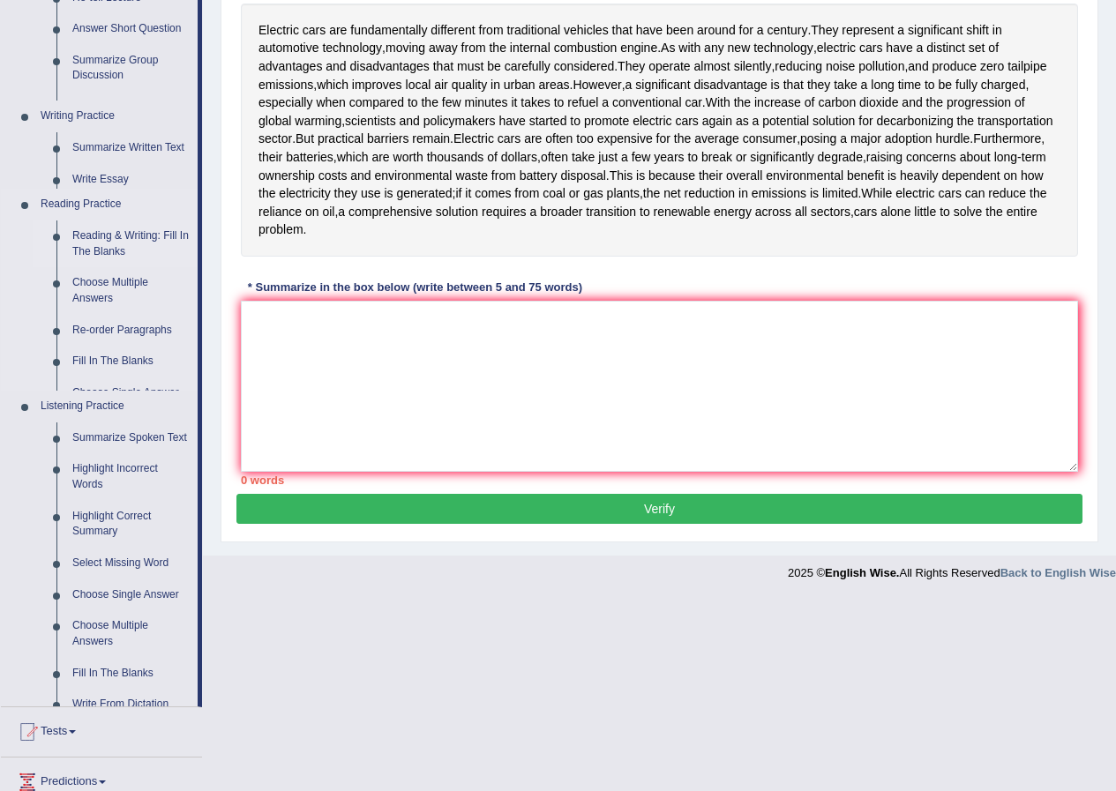
scroll to position [139, 0]
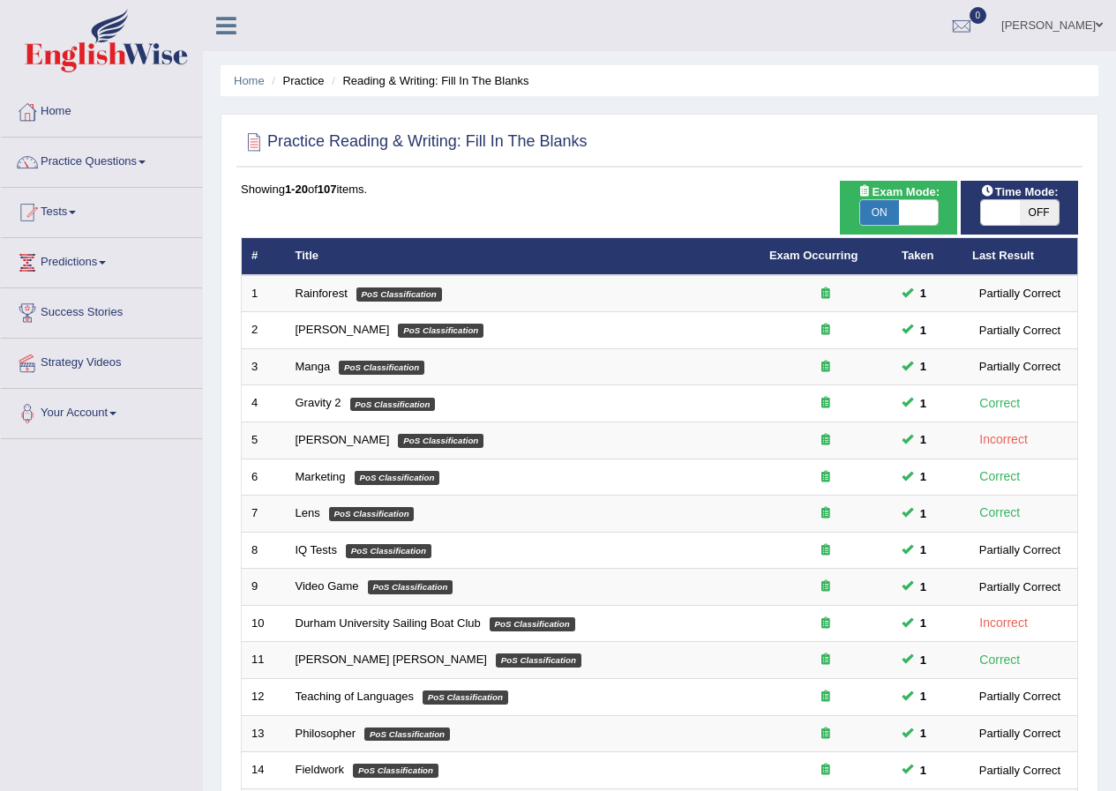
scroll to position [377, 0]
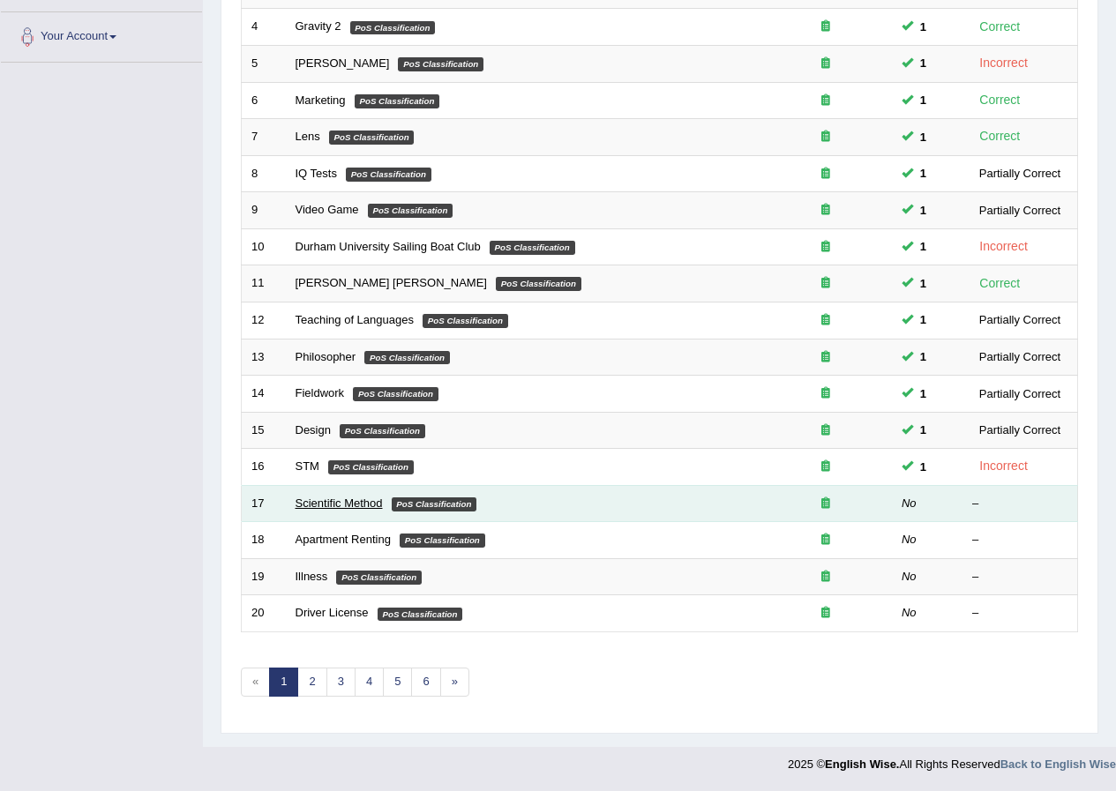
click at [304, 497] on link "Scientific Method" at bounding box center [338, 503] width 87 height 13
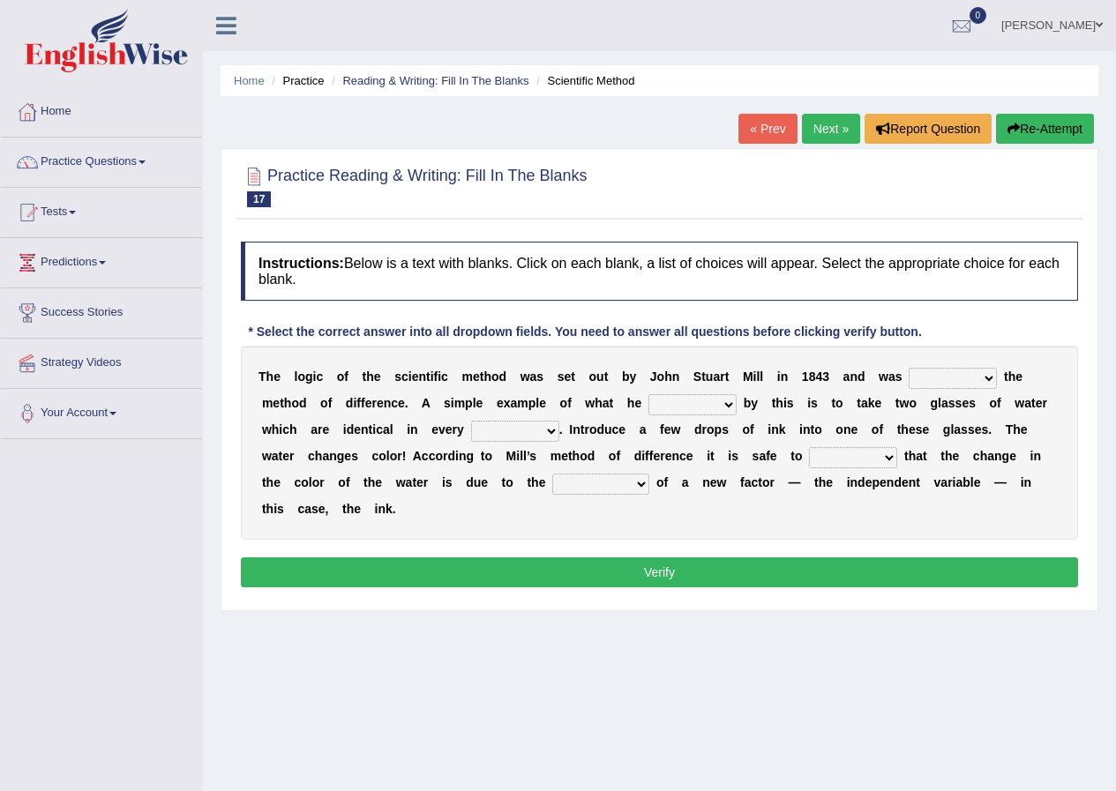
click at [937, 377] on select "pointed claimed demanded named" at bounding box center [952, 378] width 88 height 21
click at [768, 353] on div "T h e l o g i c o f t h e s c i e n t i f i c m e t h o d w a s s e t o u t b y…" at bounding box center [659, 443] width 837 height 194
click at [624, 494] on select "introduction magnitude preparation purification" at bounding box center [600, 484] width 97 height 21
click at [666, 427] on b "e" at bounding box center [667, 429] width 7 height 14
click at [659, 413] on select "capped charged found meant" at bounding box center [692, 404] width 88 height 21
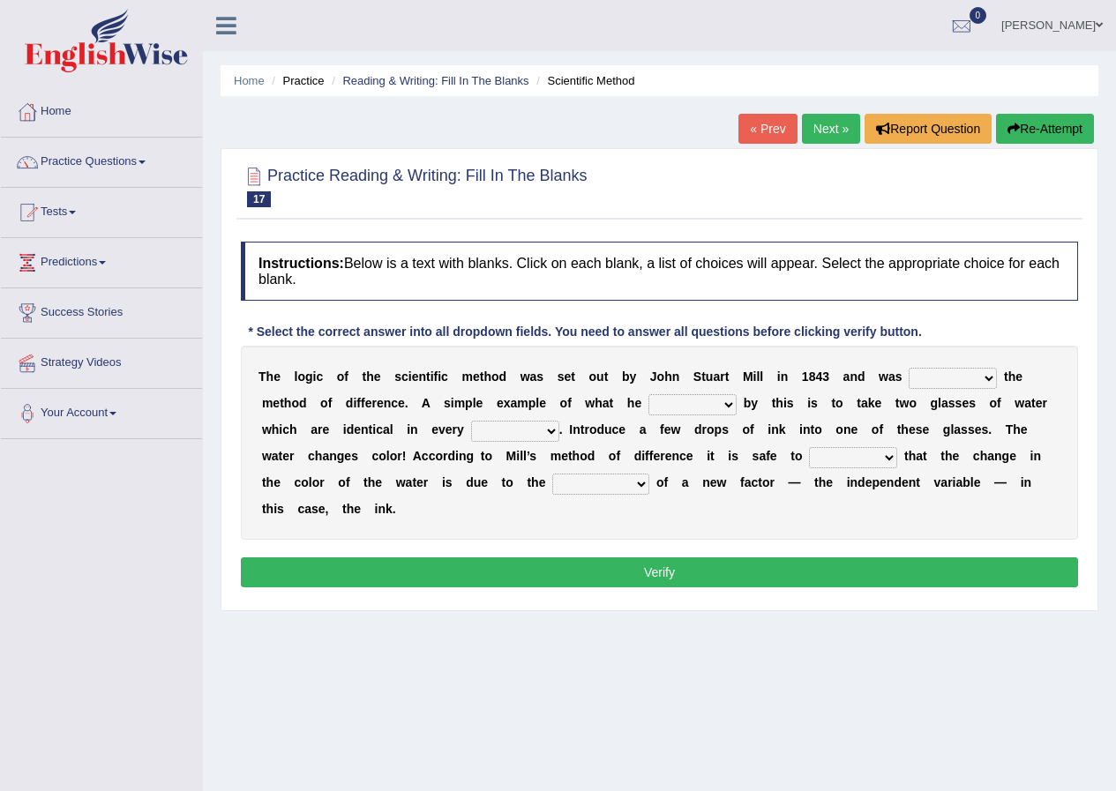
click at [630, 377] on b "y" at bounding box center [632, 377] width 7 height 14
click at [935, 381] on select "pointed claimed demanded named" at bounding box center [952, 378] width 88 height 21
select select "named"
click at [908, 368] on select "pointed claimed demanded named" at bounding box center [952, 378] width 88 height 21
click at [655, 405] on select "capped charged found meant" at bounding box center [692, 404] width 88 height 21
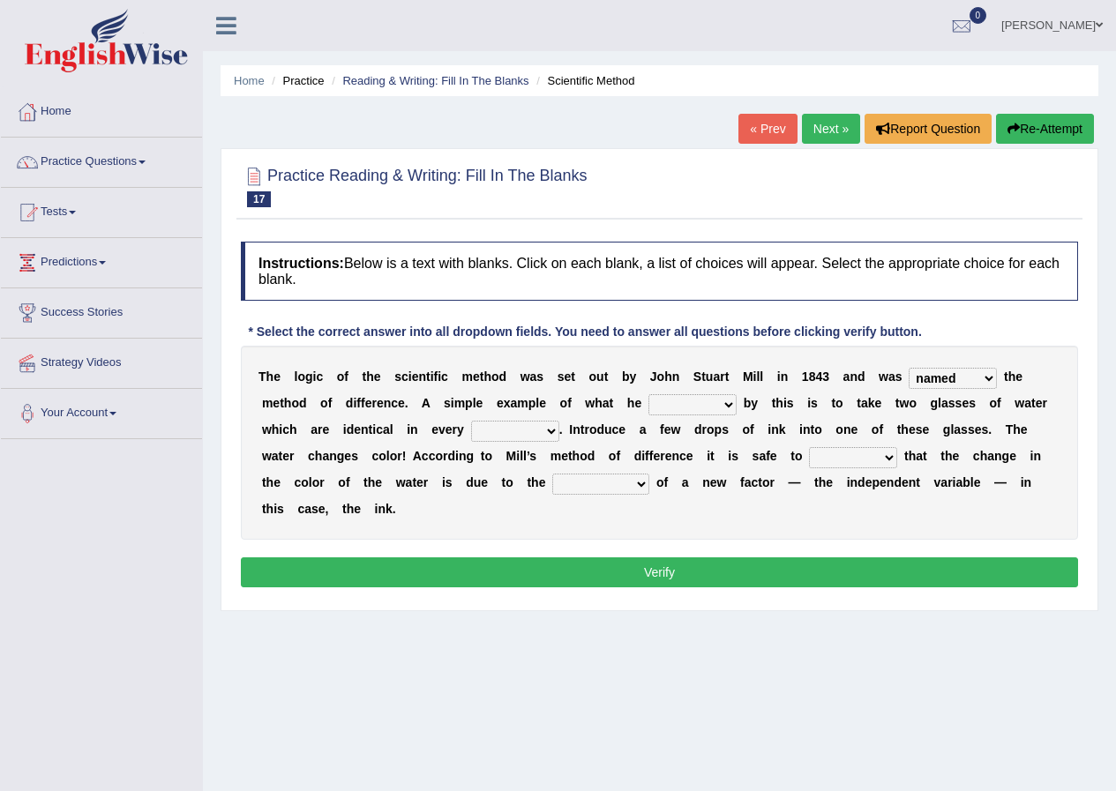
select select "meant"
click at [648, 394] on select "capped charged found meant" at bounding box center [692, 404] width 88 height 21
click at [522, 429] on select "thought identity measure respect" at bounding box center [515, 431] width 88 height 21
click at [471, 421] on select "thought identity measure respect" at bounding box center [515, 431] width 88 height 21
click at [496, 436] on select "thought identity measure respect" at bounding box center [515, 431] width 88 height 21
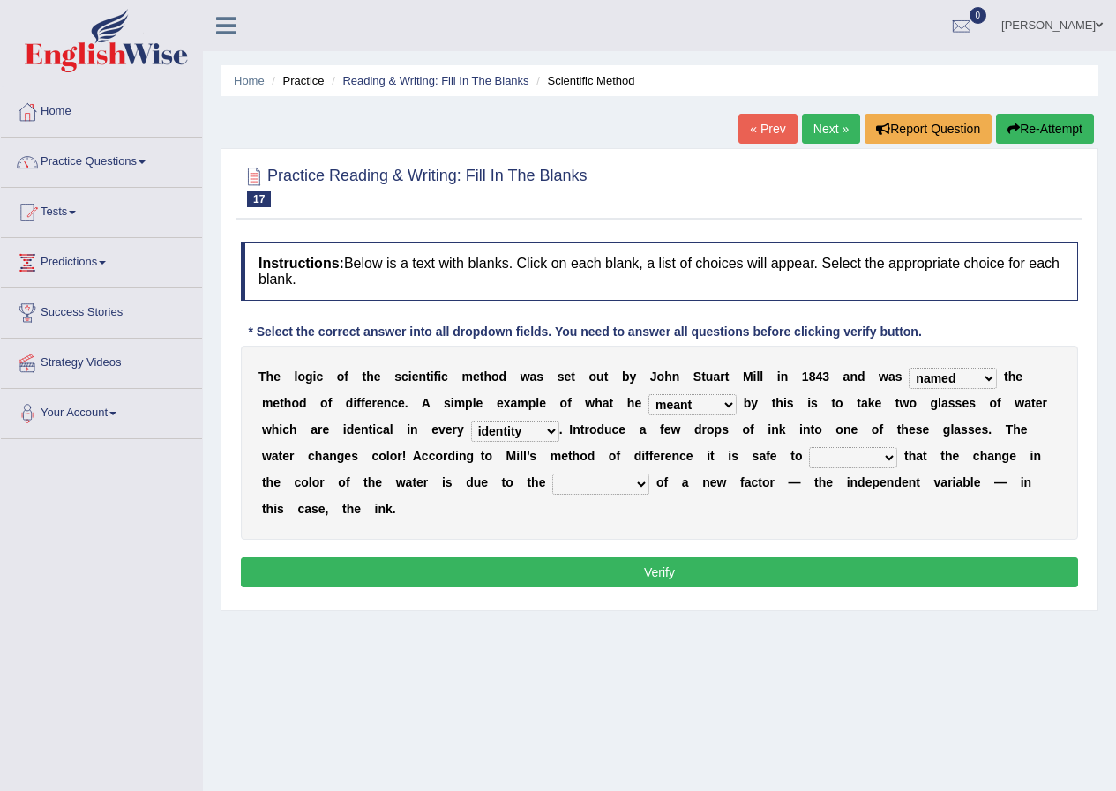
select select "measure"
click at [471, 421] on select "thought identity measure respect" at bounding box center [515, 431] width 88 height 21
click at [833, 462] on select "assume discuss prefer acclaim" at bounding box center [853, 457] width 88 height 21
select select "acclaim"
click at [809, 447] on select "assume discuss prefer acclaim" at bounding box center [853, 457] width 88 height 21
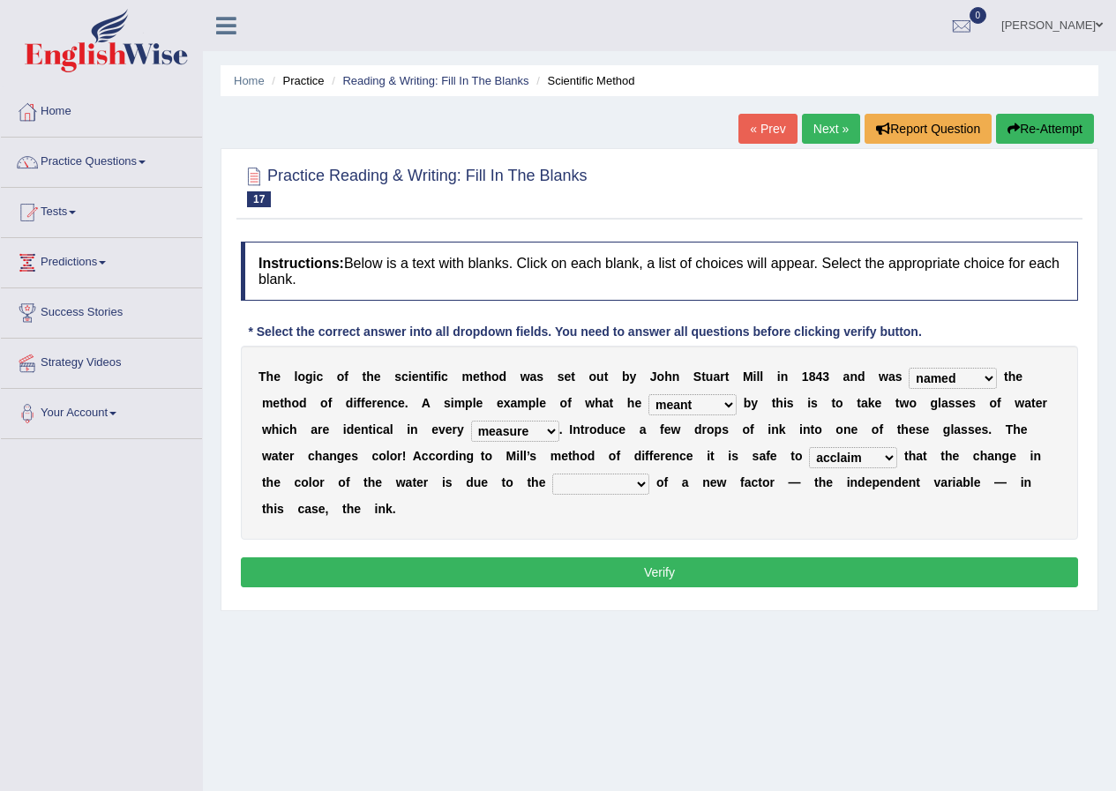
click at [855, 443] on div "T h e l o g i c o f t h e s c i e n t i f i c m e t h o d w a s s e t o u t b y…" at bounding box center [659, 443] width 837 height 194
click at [863, 470] on div "T h e l o g i c o f t h e s c i e n t i f i c m e t h o d w a s s e t o u t b y…" at bounding box center [659, 443] width 837 height 194
click at [860, 462] on select "assume discuss prefer acclaim" at bounding box center [853, 457] width 88 height 21
click at [929, 513] on div "T h e l o g i c o f t h e s c i e n t i f i c m e t h o d w a s s e t o u t b y…" at bounding box center [659, 443] width 837 height 194
click at [633, 479] on select "introduction magnitude preparation purification" at bounding box center [600, 484] width 97 height 21
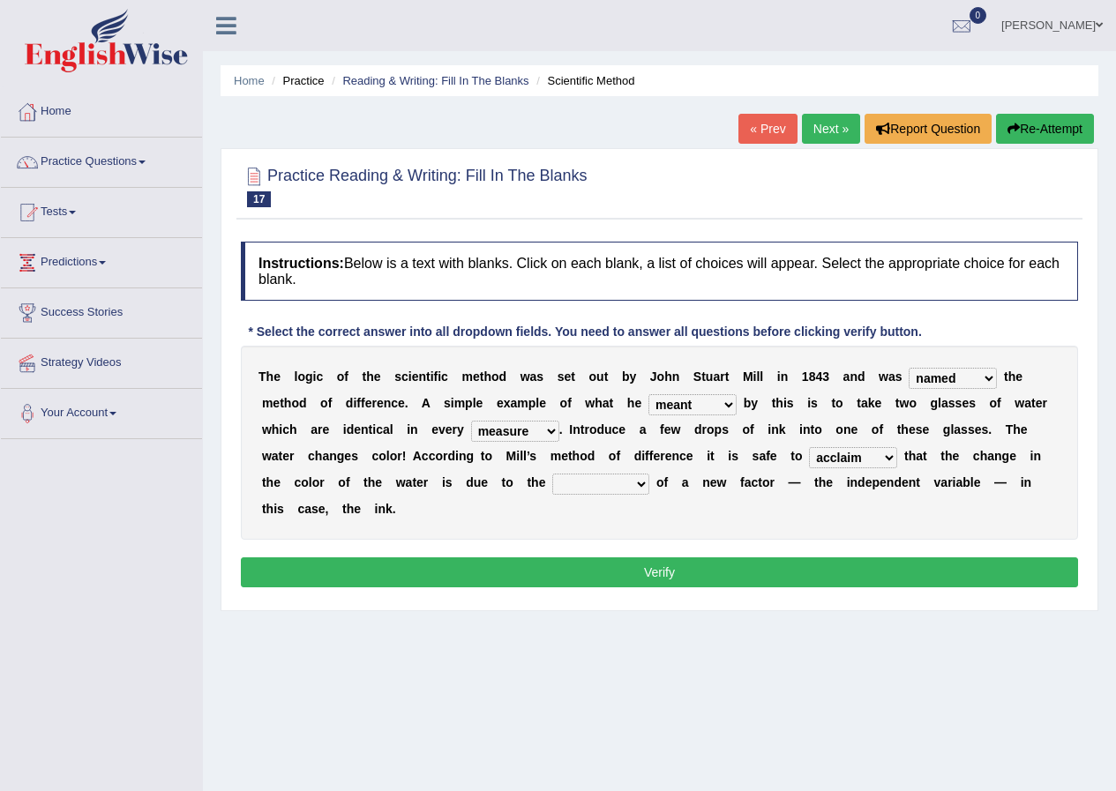
select select "introduction"
click at [552, 474] on select "introduction magnitude preparation purification" at bounding box center [600, 484] width 97 height 21
click at [616, 571] on button "Verify" at bounding box center [659, 572] width 837 height 30
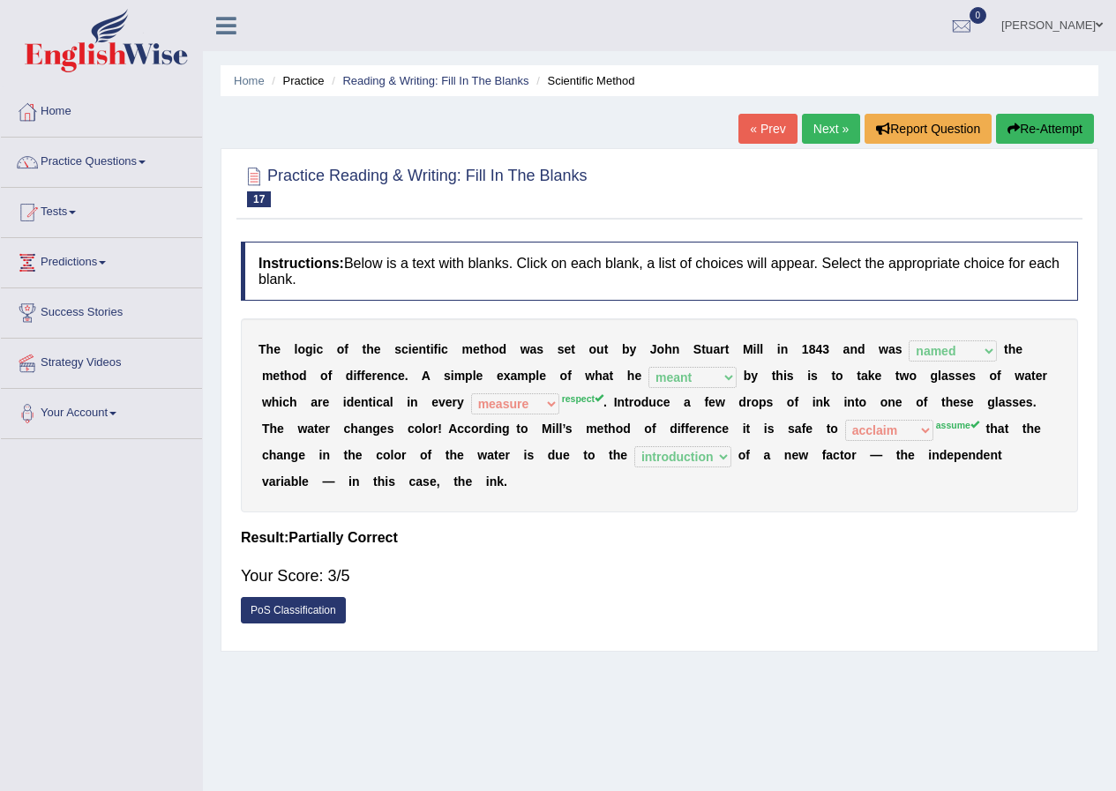
click at [825, 135] on link "Next »" at bounding box center [831, 129] width 58 height 30
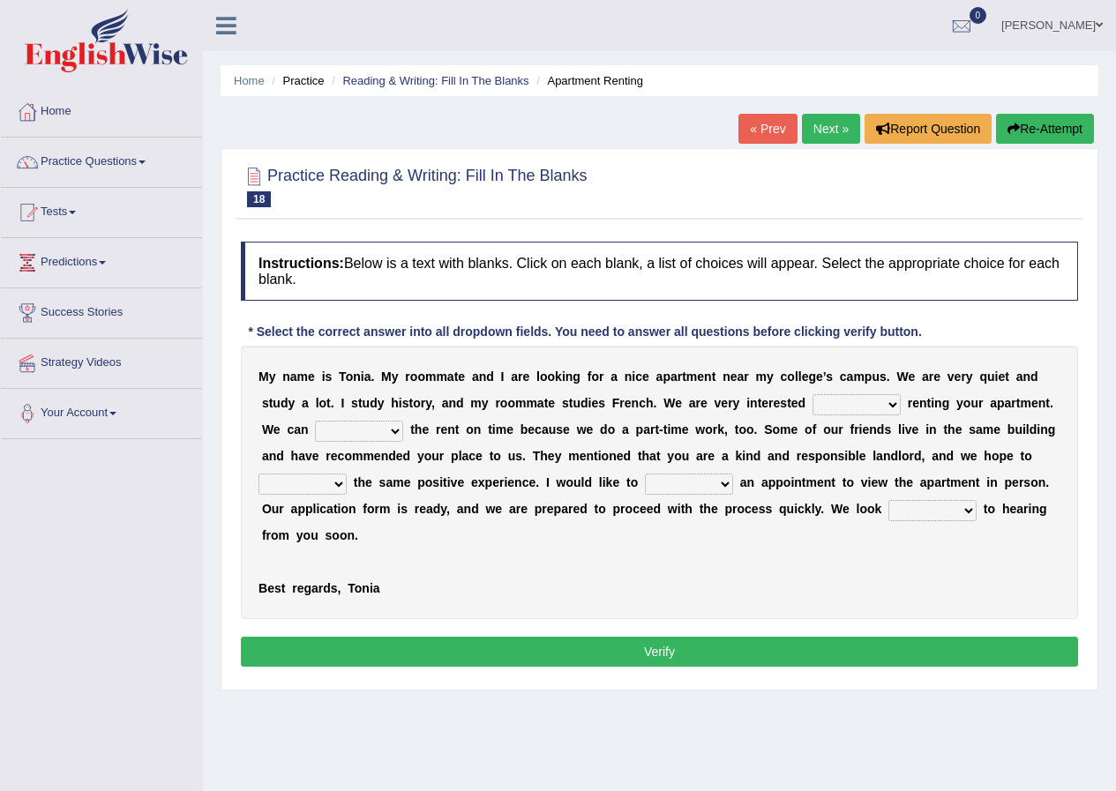
click at [835, 406] on select "for about at in" at bounding box center [856, 404] width 88 height 21
click at [204, 332] on div "Home Practice Reading & Writing: Fill In The Blanks Apartment Renting « Prev Ne…" at bounding box center [659, 441] width 913 height 882
click at [93, 163] on link "Practice Questions" at bounding box center [101, 160] width 201 height 44
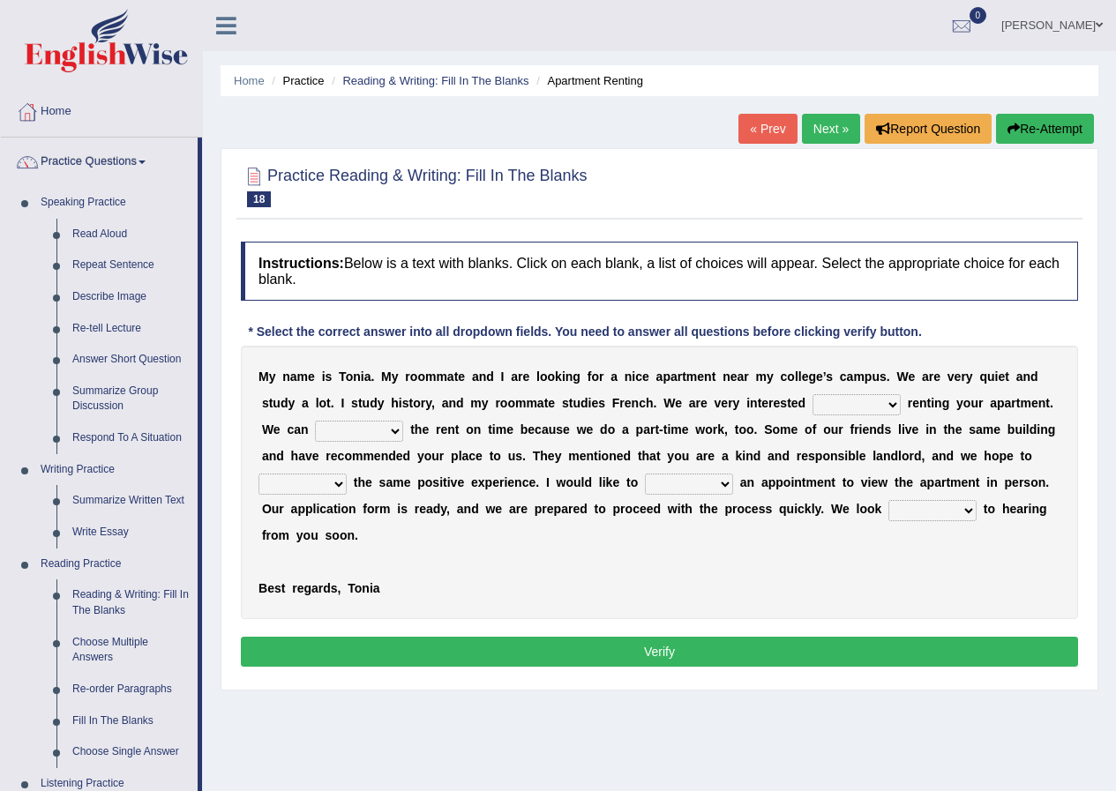
click at [562, 472] on div "M y n a m e i s T o n i a . M y r o o m m a t e a n d I a r e l o o k i n g f o…" at bounding box center [659, 482] width 837 height 273
click at [869, 406] on select "for about at in" at bounding box center [856, 404] width 88 height 21
click at [347, 413] on div "M y n a m e i s T o n i a . M y r o o m m a t e a n d I a r e l o o k i n g f o…" at bounding box center [659, 482] width 837 height 273
click at [363, 430] on select "afford get pay bring" at bounding box center [359, 431] width 88 height 21
select select "pay"
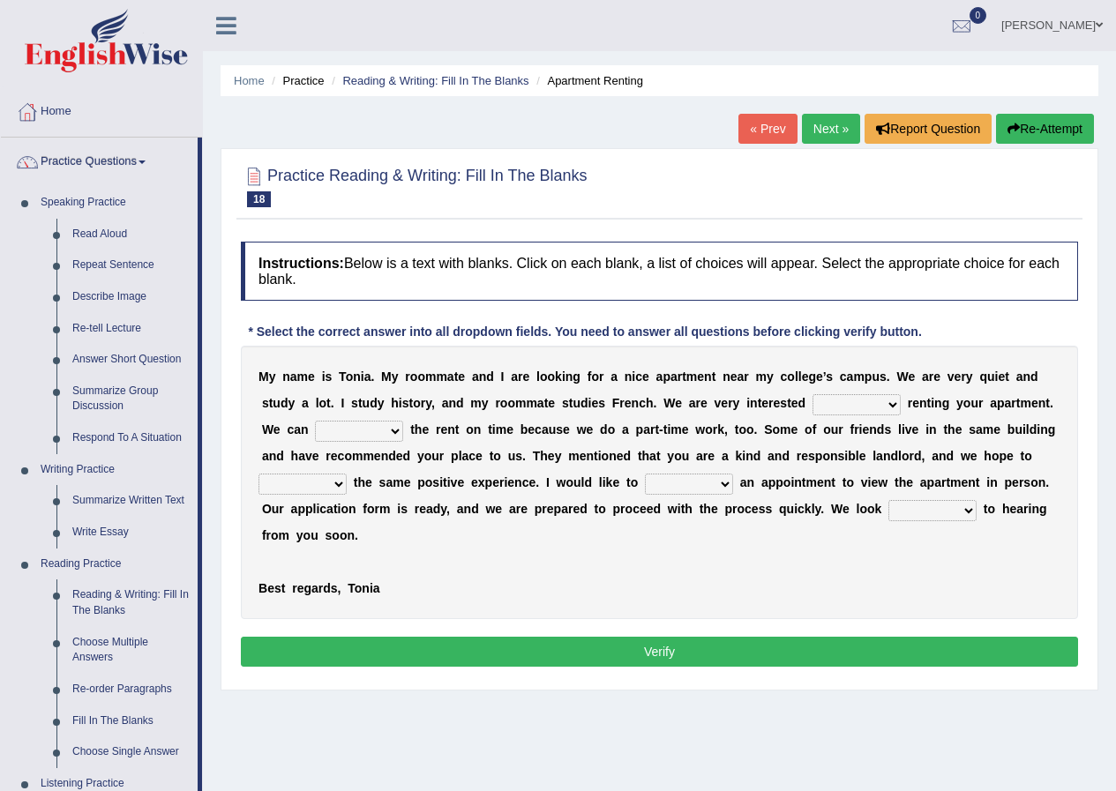
click at [315, 421] on select "afford get pay bring" at bounding box center [359, 431] width 88 height 21
click at [828, 400] on select "for about at in" at bounding box center [856, 404] width 88 height 21
select select "in"
click at [812, 394] on select "for about at in" at bounding box center [856, 404] width 88 height 21
click at [325, 476] on select "form meet have decide" at bounding box center [302, 484] width 88 height 21
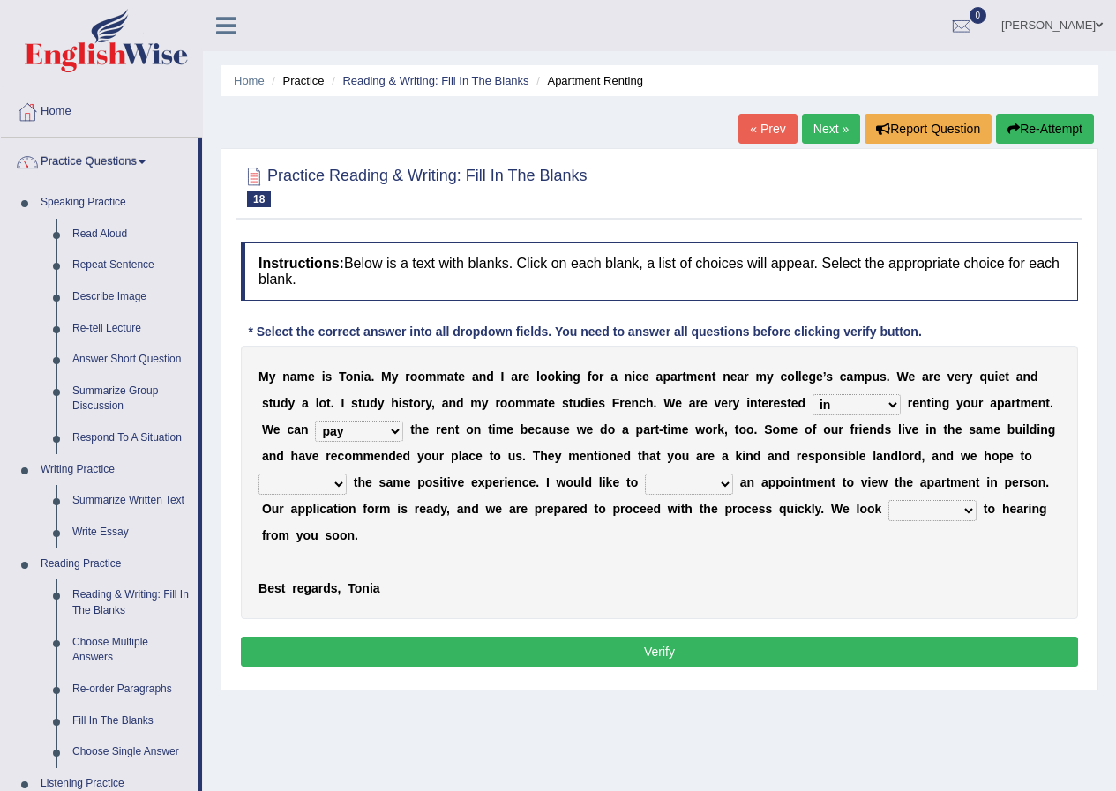
click at [698, 490] on select "own recall revise make" at bounding box center [689, 484] width 88 height 21
select select "make"
click at [645, 474] on select "own recall revise make" at bounding box center [689, 484] width 88 height 21
click at [946, 510] on select "around out in forward" at bounding box center [932, 510] width 88 height 21
select select "forward"
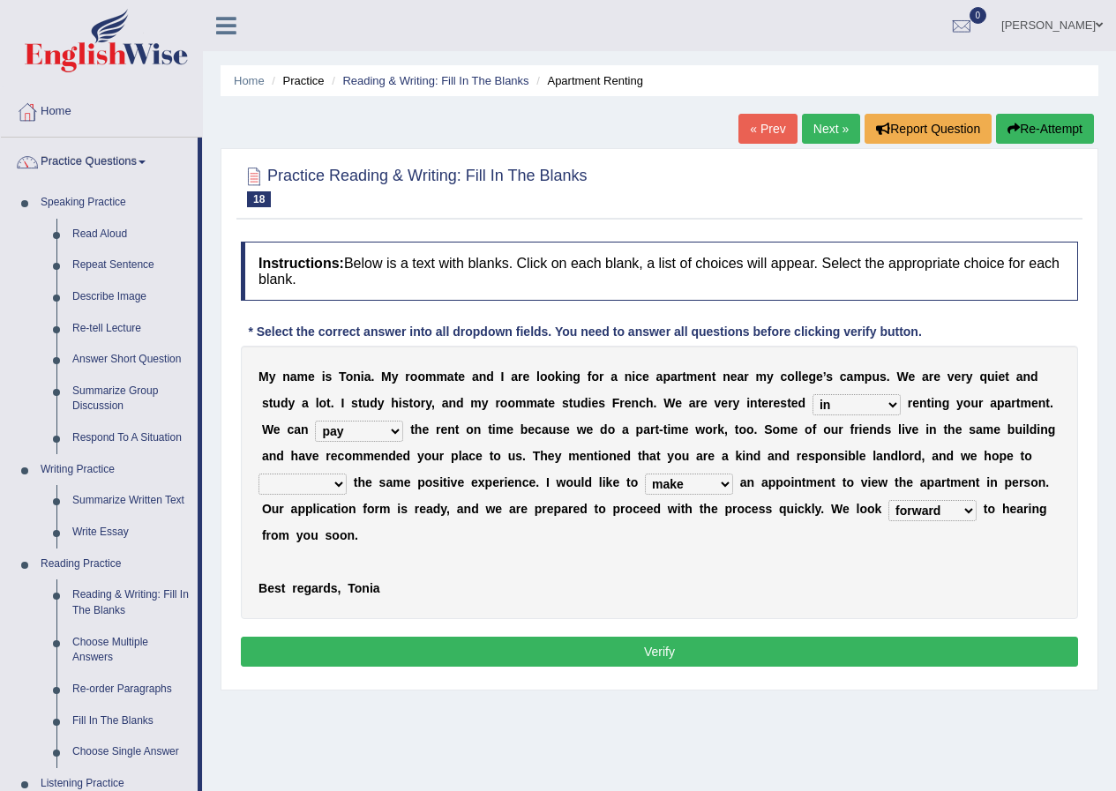
click at [888, 500] on select "around out in forward" at bounding box center [932, 510] width 88 height 21
click at [326, 488] on select "form meet have decide" at bounding box center [302, 484] width 88 height 21
select select "have"
click at [258, 474] on select "form meet have decide" at bounding box center [302, 484] width 88 height 21
click at [681, 479] on select "own recall revise make" at bounding box center [689, 484] width 88 height 21
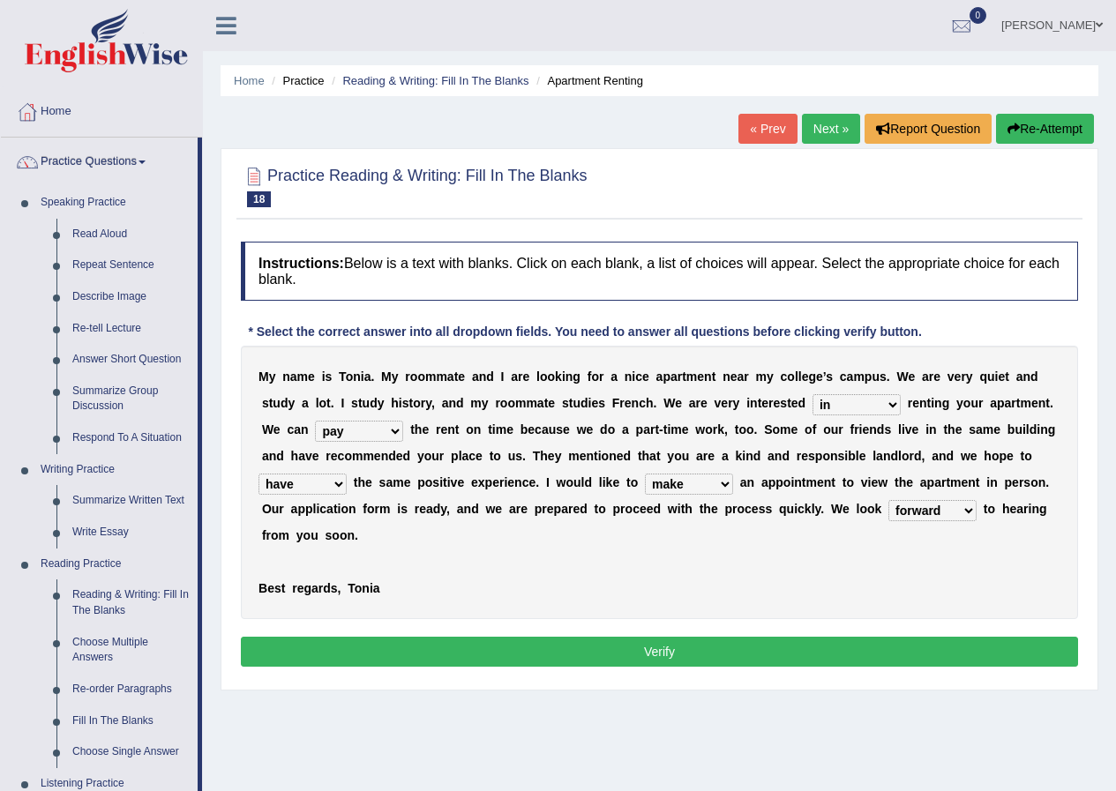
click at [559, 564] on div "M y n a m e i s T o n i a . M y r o o m m a t e a n d I a r e l o o k i n g f o…" at bounding box center [659, 482] width 837 height 273
click at [855, 402] on select "for about at in" at bounding box center [856, 404] width 88 height 21
click at [867, 364] on div "M y n a m e i s T o n i a . M y r o o m m a t e a n d I a r e l o o k i n g f o…" at bounding box center [659, 482] width 837 height 273
click at [361, 440] on select "afford get pay bring" at bounding box center [359, 431] width 88 height 21
click at [449, 430] on b "n" at bounding box center [451, 429] width 8 height 14
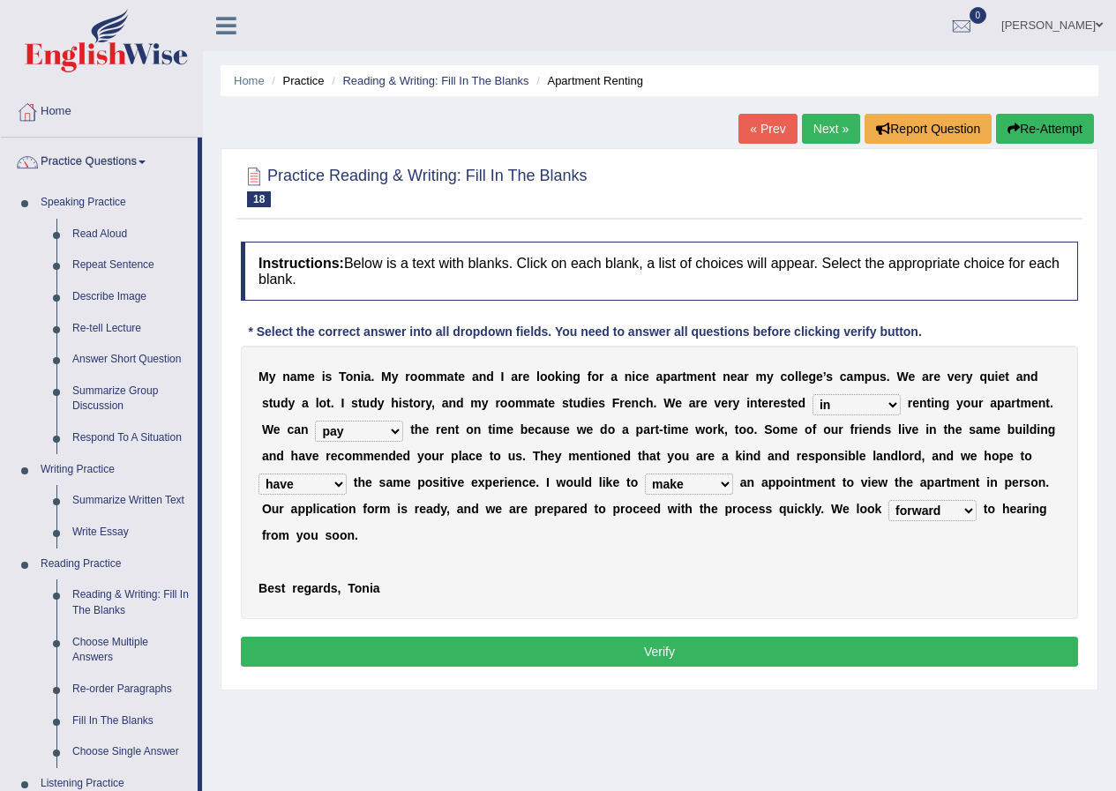
click at [691, 648] on button "Verify" at bounding box center [659, 652] width 837 height 30
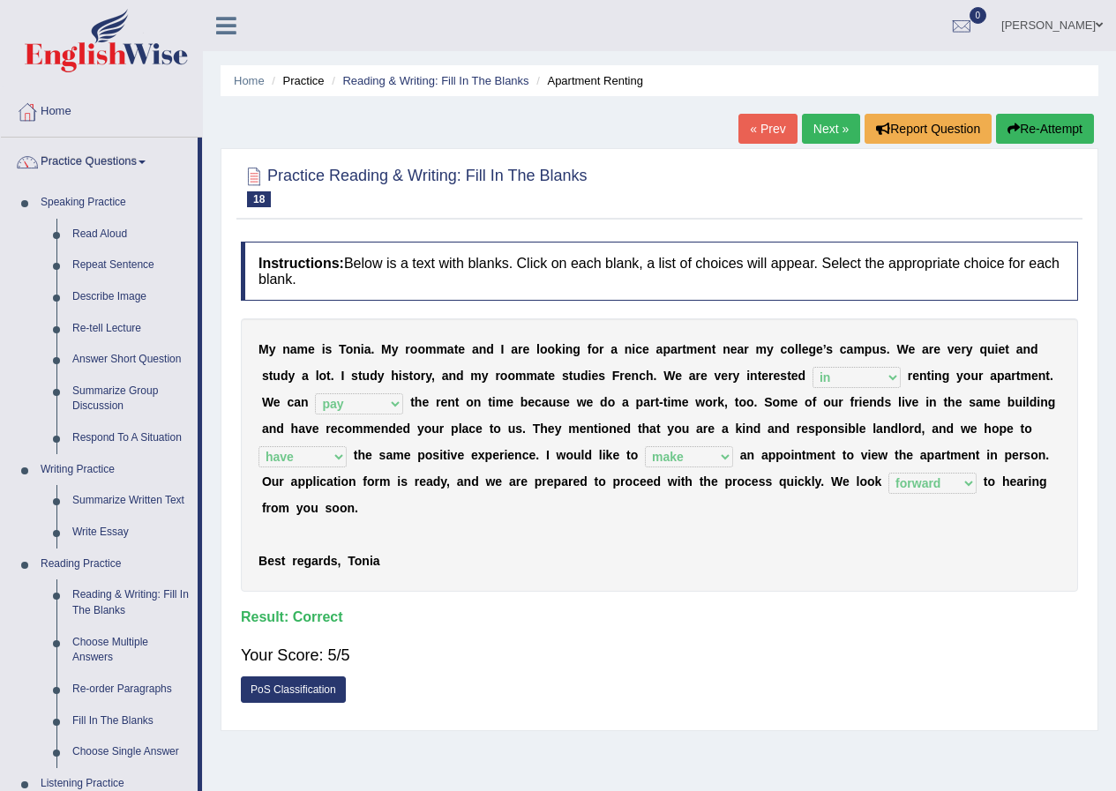
click at [825, 141] on link "Next »" at bounding box center [831, 129] width 58 height 30
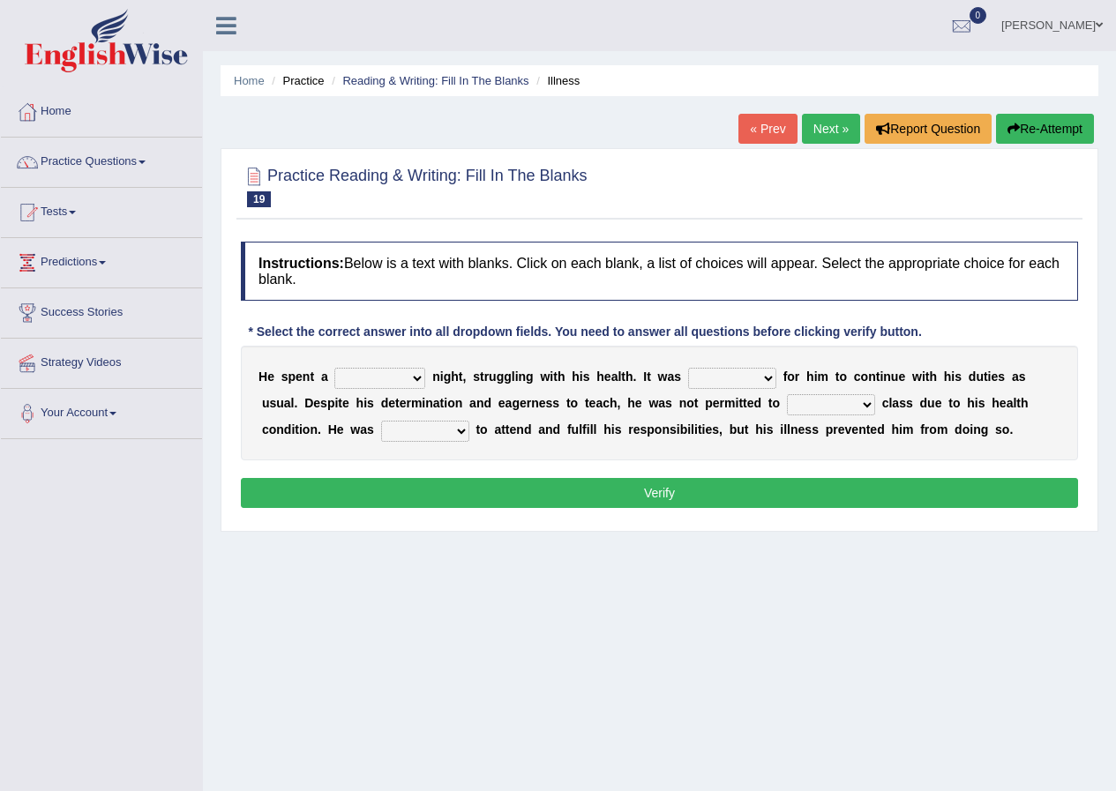
click at [387, 393] on div "H e s p e n t a cheerful restful meaningful painful n i g h t , s t r u g g l i…" at bounding box center [659, 403] width 837 height 115
click at [387, 383] on select "cheerful restful meaningful painful" at bounding box center [379, 378] width 91 height 21
select select "painful"
click at [334, 368] on select "cheerful restful meaningful painful" at bounding box center [379, 378] width 91 height 21
click at [730, 380] on select "enjoyable simple difficult natural" at bounding box center [732, 378] width 88 height 21
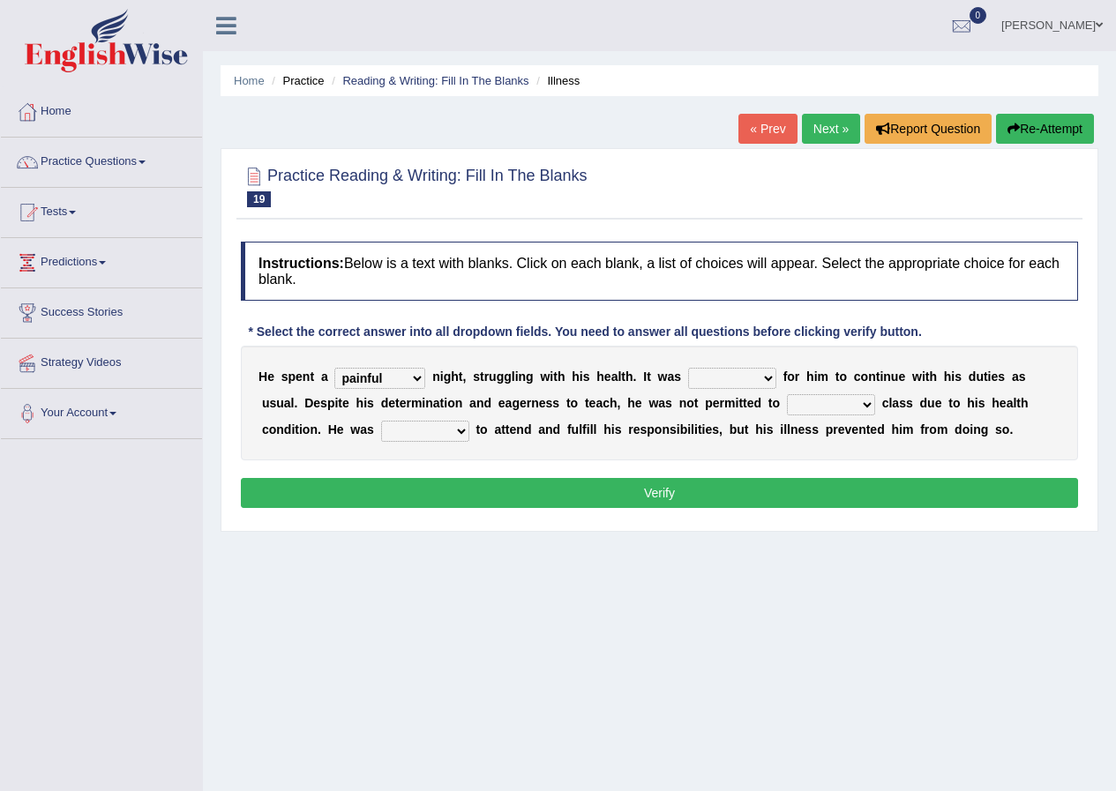
select select "difficult"
click at [688, 368] on select "enjoyable simple difficult natural" at bounding box center [732, 378] width 88 height 21
click at [793, 400] on select "teach leave cancel attend" at bounding box center [831, 404] width 88 height 21
click at [797, 407] on select "teach leave cancel attend" at bounding box center [831, 404] width 88 height 21
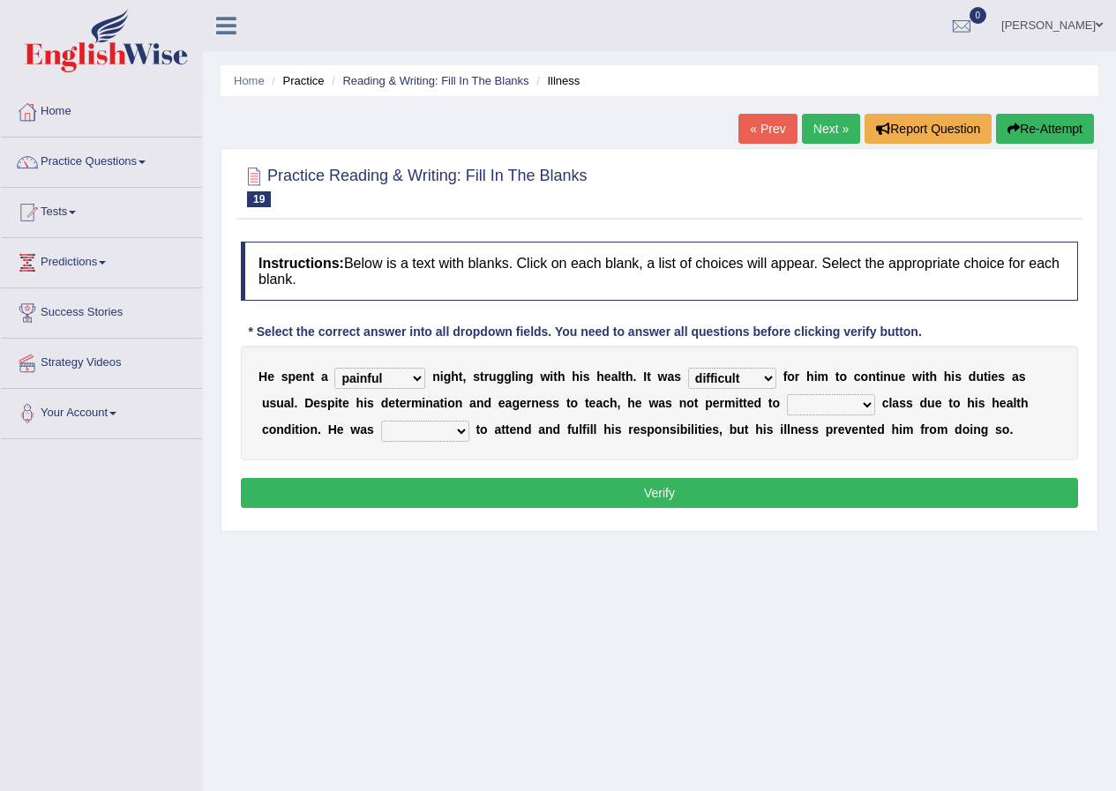
select select "attend"
click at [787, 394] on select "teach leave cancel attend" at bounding box center [831, 404] width 88 height 21
click at [407, 429] on select "anxious forced lazy happy" at bounding box center [425, 431] width 88 height 21
select select "happy"
click at [381, 421] on select "anxious forced lazy happy" at bounding box center [425, 431] width 88 height 21
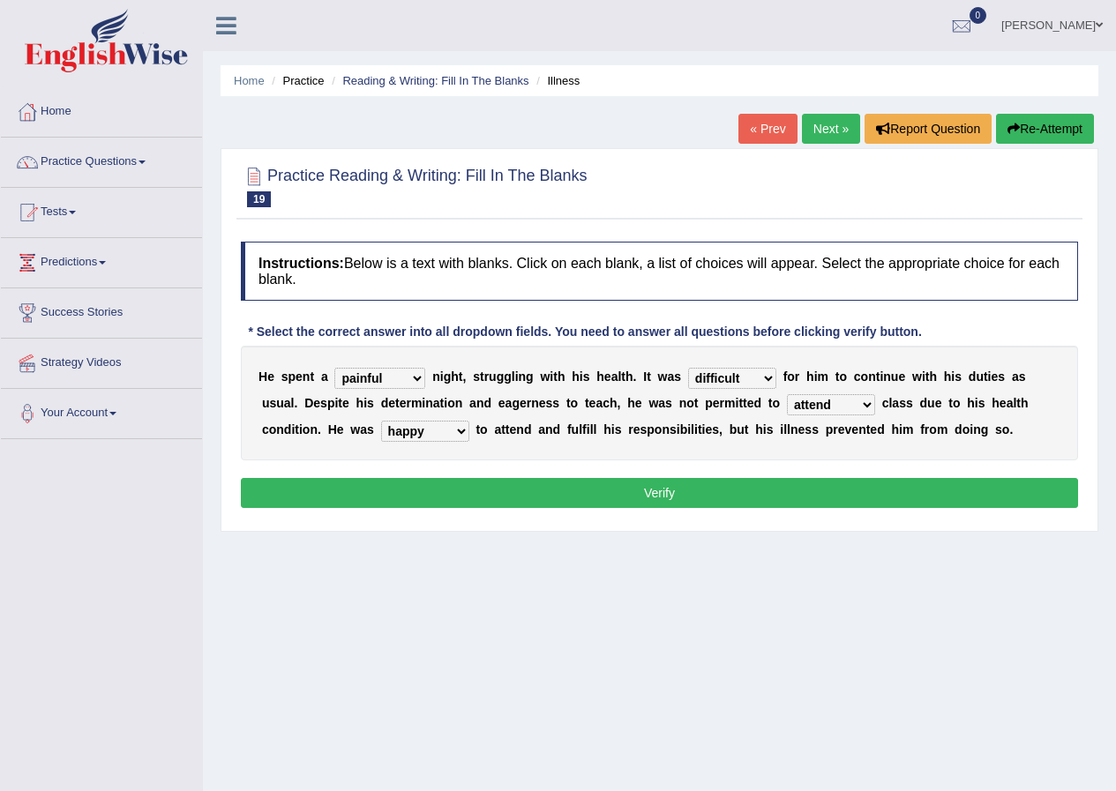
click at [841, 404] on select "teach leave cancel attend" at bounding box center [831, 404] width 88 height 21
click at [787, 394] on select "teach leave cancel attend" at bounding box center [831, 404] width 88 height 21
click at [810, 398] on select "teach leave cancel attend" at bounding box center [831, 404] width 88 height 21
select select "attend"
click at [787, 394] on select "teach leave cancel attend" at bounding box center [831, 404] width 88 height 21
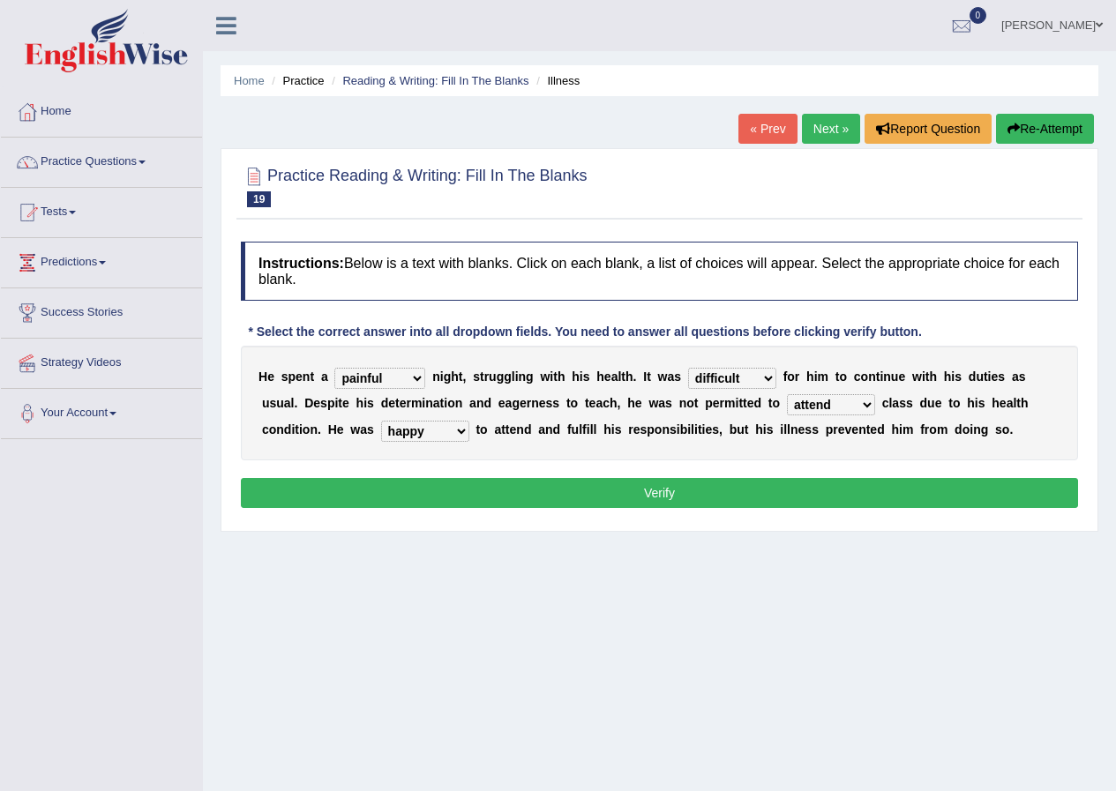
click at [813, 487] on button "Verify" at bounding box center [659, 493] width 837 height 30
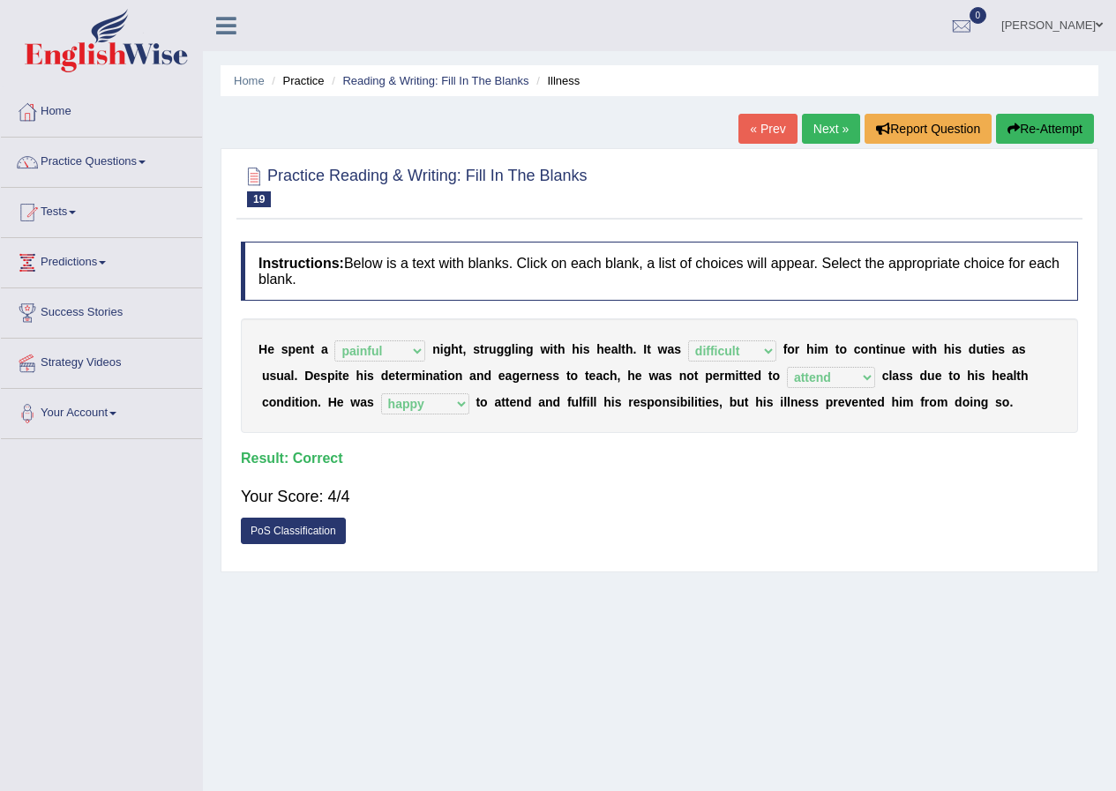
click at [811, 136] on link "Next »" at bounding box center [831, 129] width 58 height 30
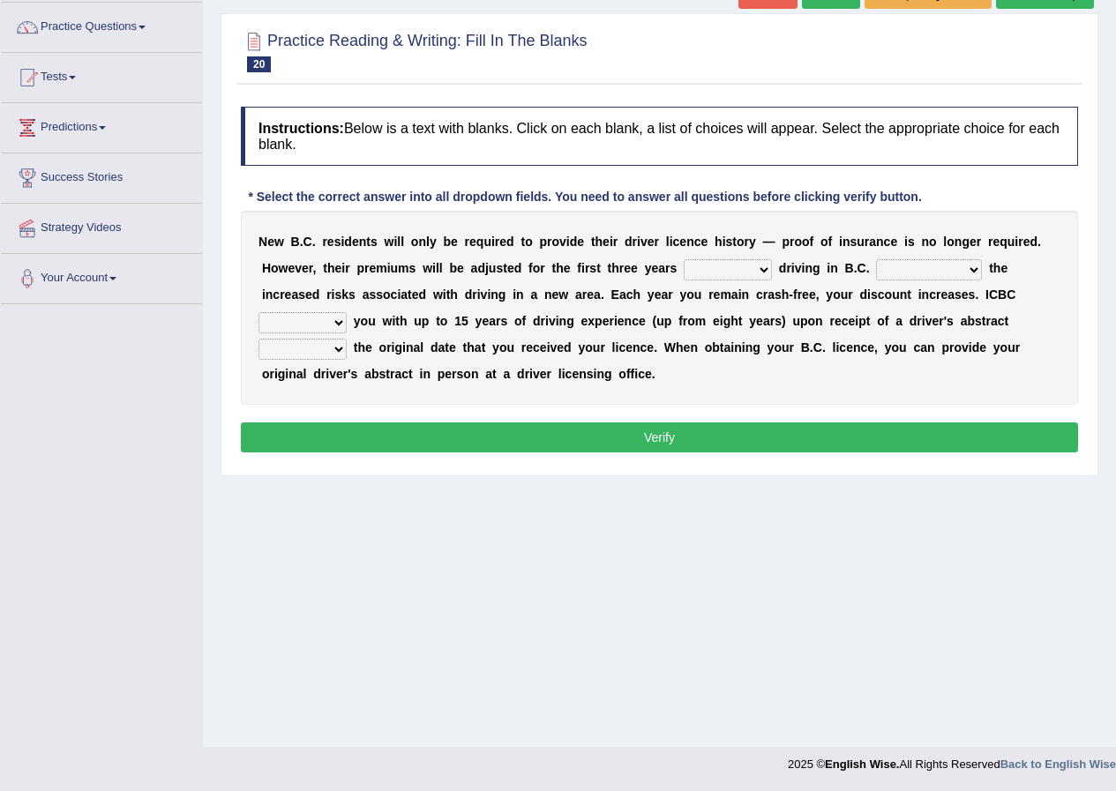
click at [758, 268] on select "within among against of" at bounding box center [727, 269] width 88 height 21
select select "of"
click at [683, 259] on select "within among against of" at bounding box center [727, 269] width 88 height 21
click at [930, 269] on select "depending on as for due to thanks to" at bounding box center [929, 269] width 106 height 21
click at [728, 308] on div "N e w B . C . r e s i d e n t s w i l l o n l y b e r e q u i r e d t o p r o v…" at bounding box center [659, 308] width 837 height 194
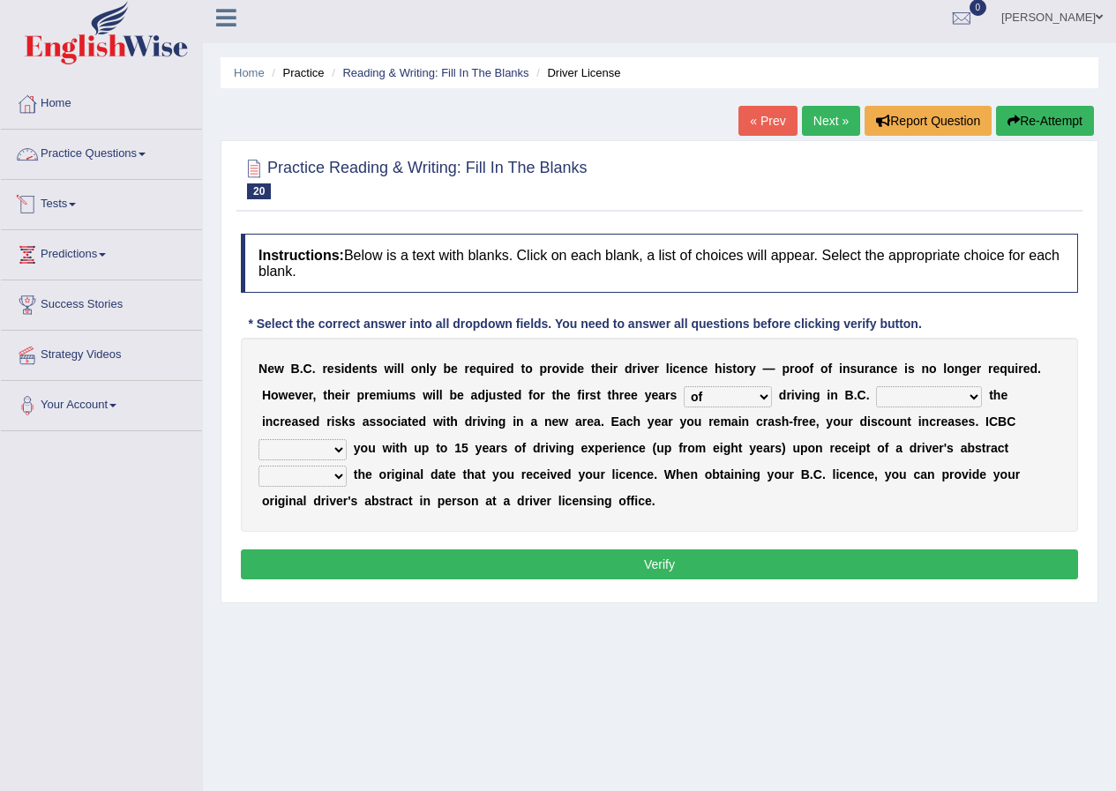
scroll to position [135, 0]
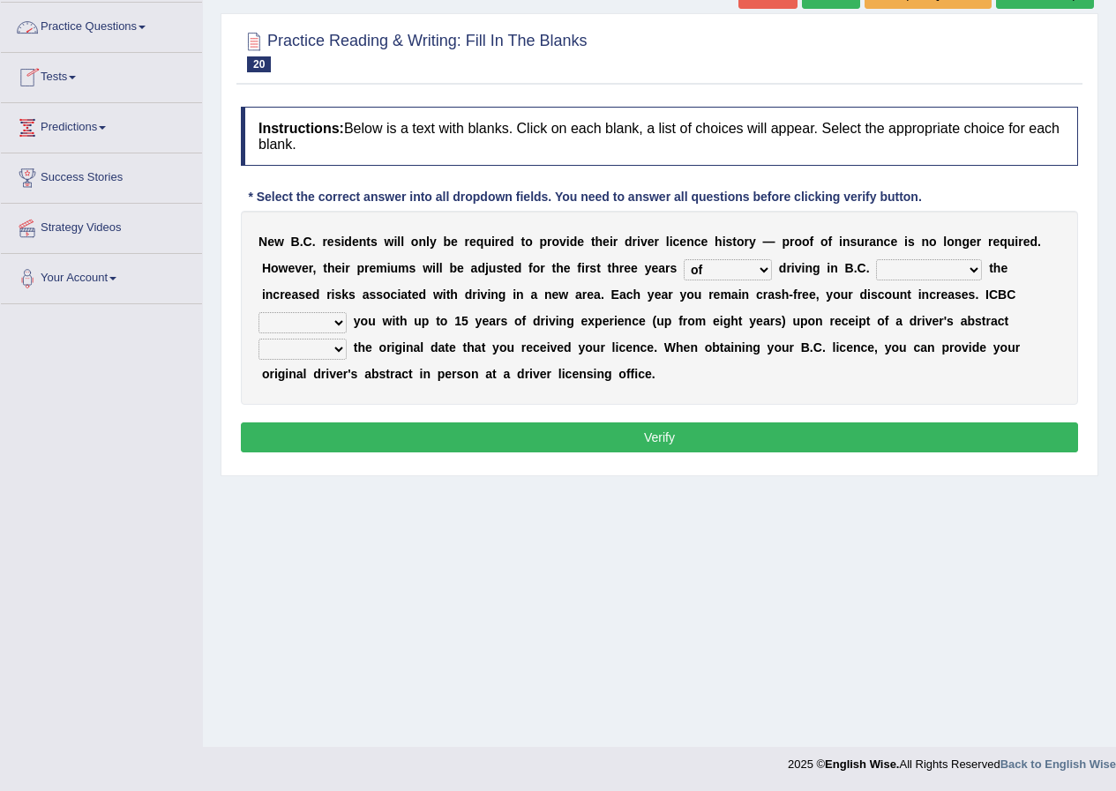
click at [313, 349] on select "showing show shows shown" at bounding box center [302, 349] width 88 height 21
click at [330, 316] on select "credited crediting credit will credit" at bounding box center [302, 322] width 88 height 21
click at [499, 342] on b "o" at bounding box center [503, 347] width 8 height 14
click at [893, 265] on select "depending on as for due to thanks to" at bounding box center [929, 269] width 106 height 21
click at [876, 259] on select "depending on as for due to thanks to" at bounding box center [929, 269] width 106 height 21
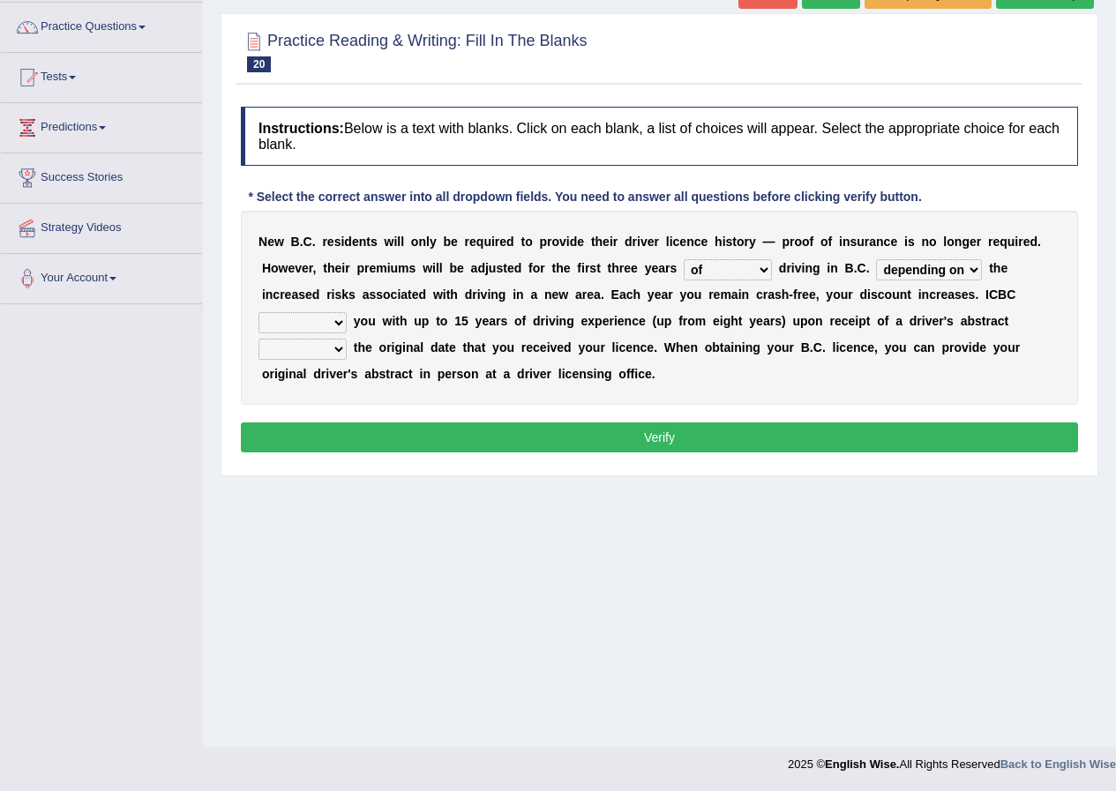
click at [911, 270] on select "depending on as for due to thanks to" at bounding box center [929, 269] width 106 height 21
click at [876, 259] on select "depending on as for due to thanks to" at bounding box center [929, 269] width 106 height 21
click at [919, 263] on select "depending on as for due to thanks to" at bounding box center [929, 269] width 106 height 21
select select "due to"
click at [876, 259] on select "depending on as for due to thanks to" at bounding box center [929, 269] width 106 height 21
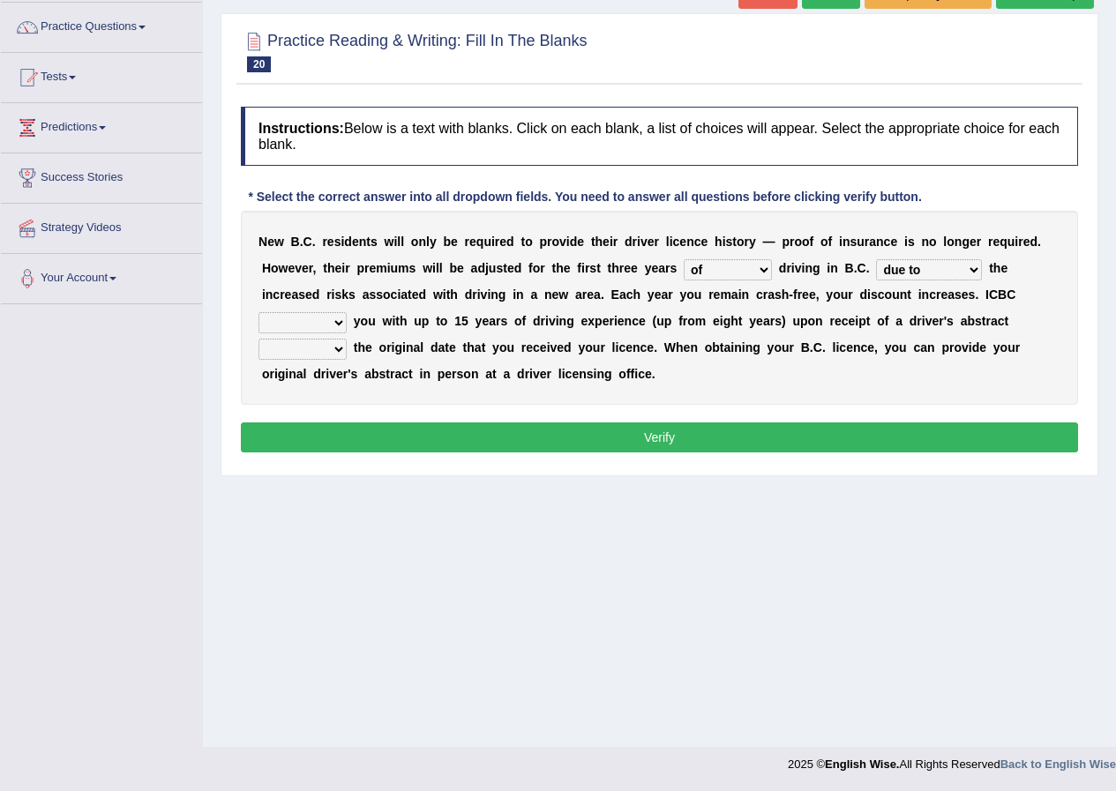
click at [308, 320] on select "credited crediting credit will credit" at bounding box center [302, 322] width 88 height 21
select select "will credit"
click at [258, 312] on select "credited crediting credit will credit" at bounding box center [302, 322] width 88 height 21
click at [330, 355] on select "showing show shows shown" at bounding box center [302, 349] width 88 height 21
select select "shows"
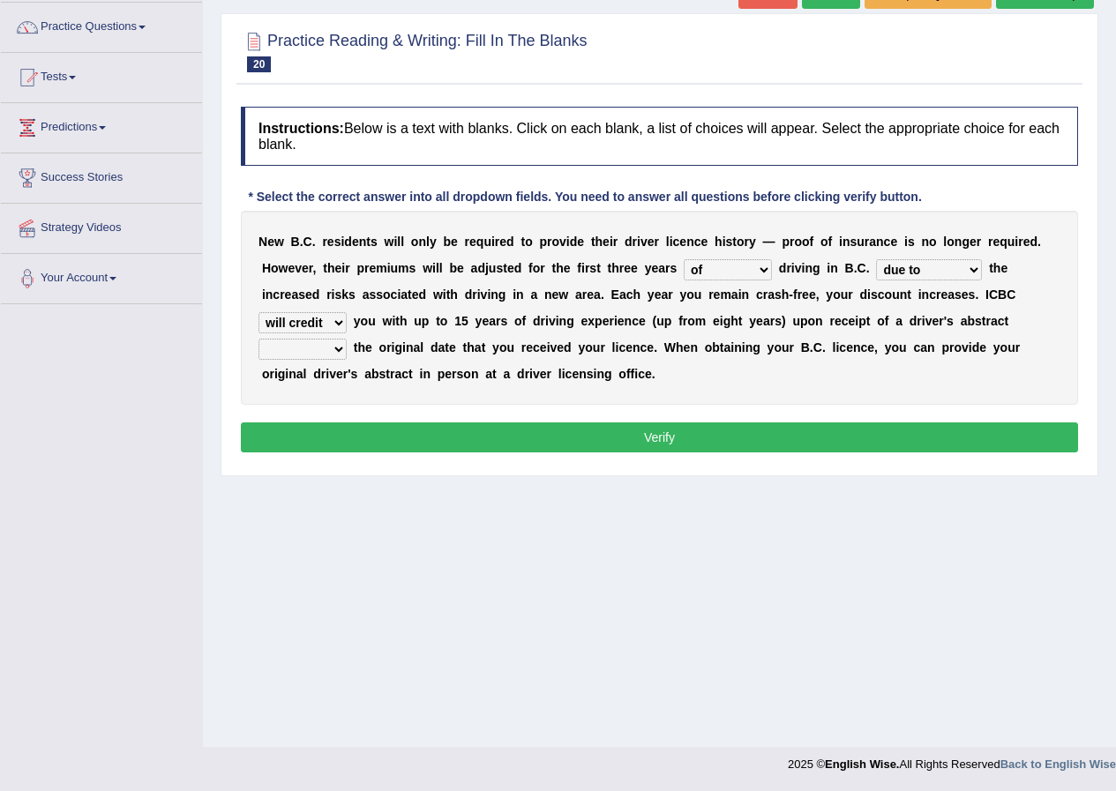
click at [258, 339] on select "showing show shows shown" at bounding box center [302, 349] width 88 height 21
click at [334, 321] on select "credited crediting credit will credit" at bounding box center [302, 322] width 88 height 21
select select "crediting"
click at [258, 312] on select "credited crediting credit will credit" at bounding box center [302, 322] width 88 height 21
click at [348, 433] on button "Verify" at bounding box center [659, 437] width 837 height 30
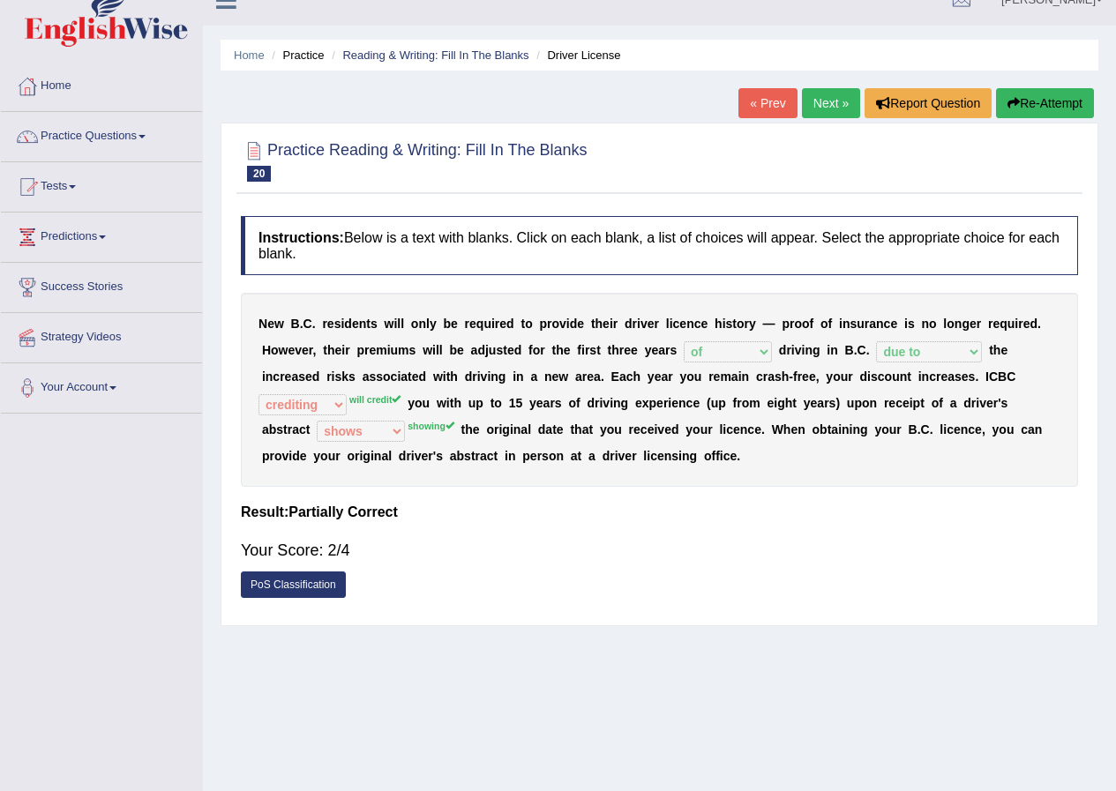
scroll to position [0, 0]
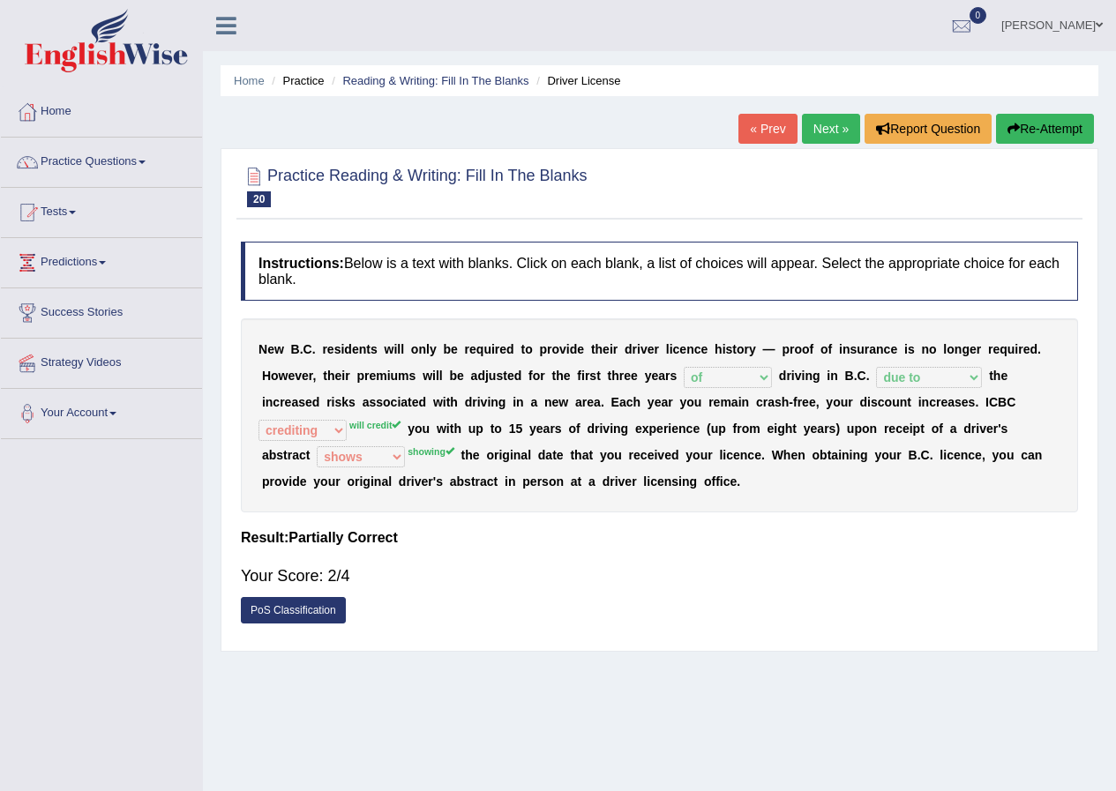
click at [806, 125] on link "Next »" at bounding box center [831, 129] width 58 height 30
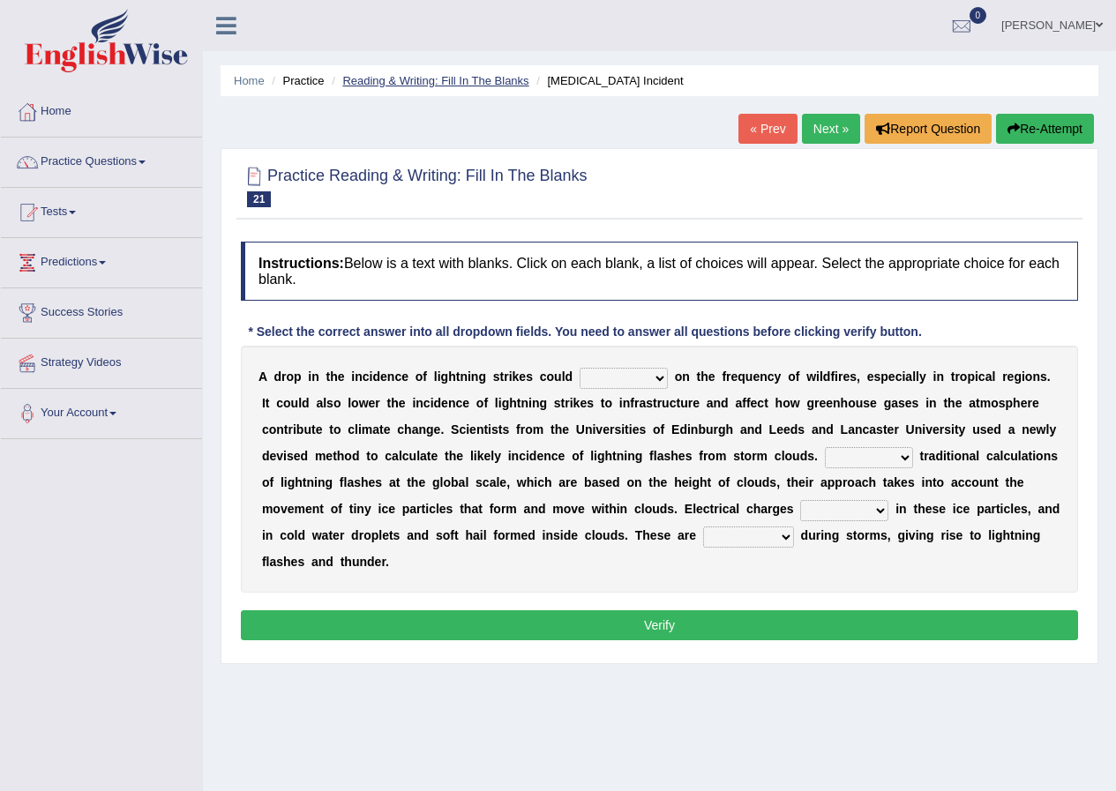
click at [425, 76] on link "Reading & Writing: Fill In The Blanks" at bounding box center [435, 80] width 186 height 13
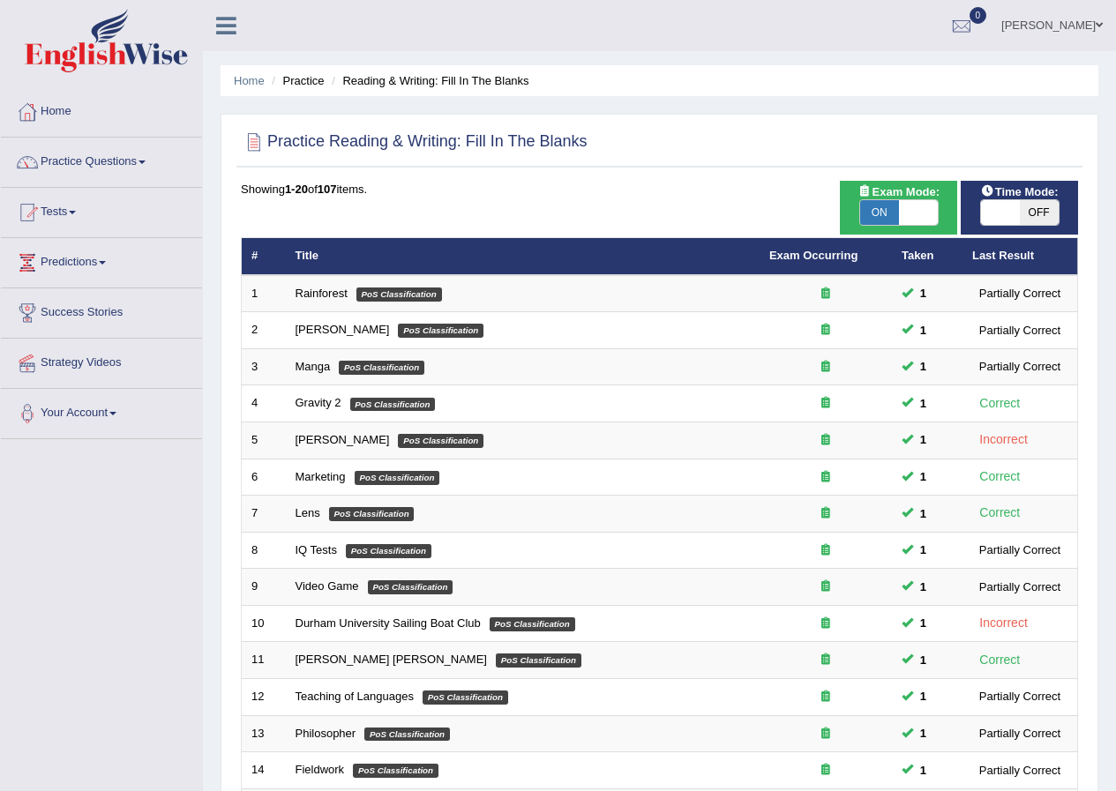
drag, startPoint x: 579, startPoint y: 369, endPoint x: 177, endPoint y: 245, distance: 419.8
drag, startPoint x: 177, startPoint y: 245, endPoint x: 108, endPoint y: 163, distance: 107.0
click at [108, 163] on link "Practice Questions" at bounding box center [101, 160] width 201 height 44
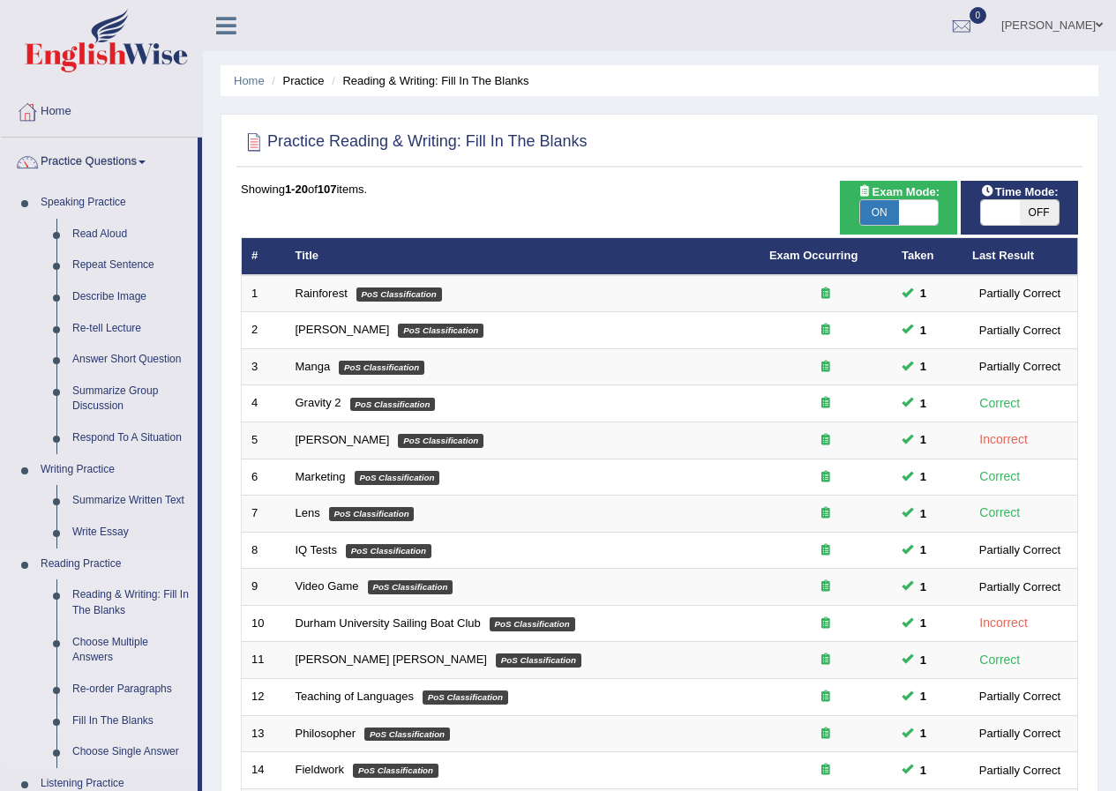
click at [123, 722] on link "Fill In The Blanks" at bounding box center [130, 722] width 133 height 32
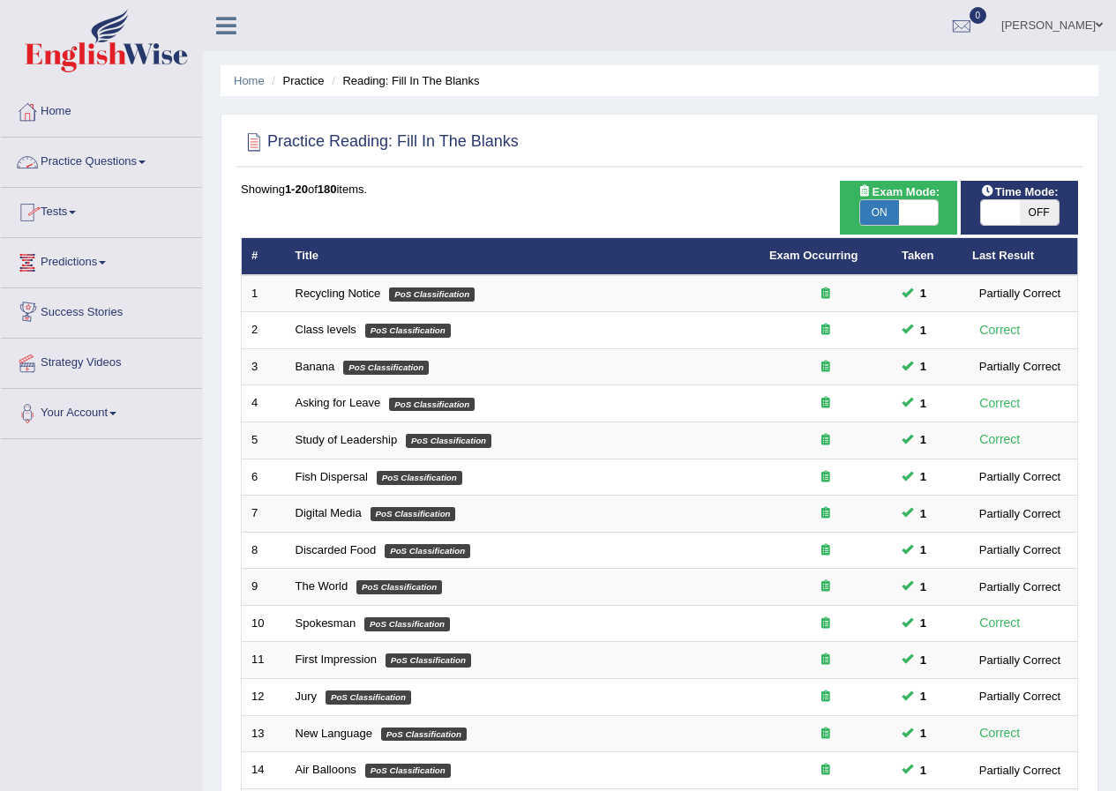
click at [91, 163] on link "Practice Questions" at bounding box center [101, 160] width 201 height 44
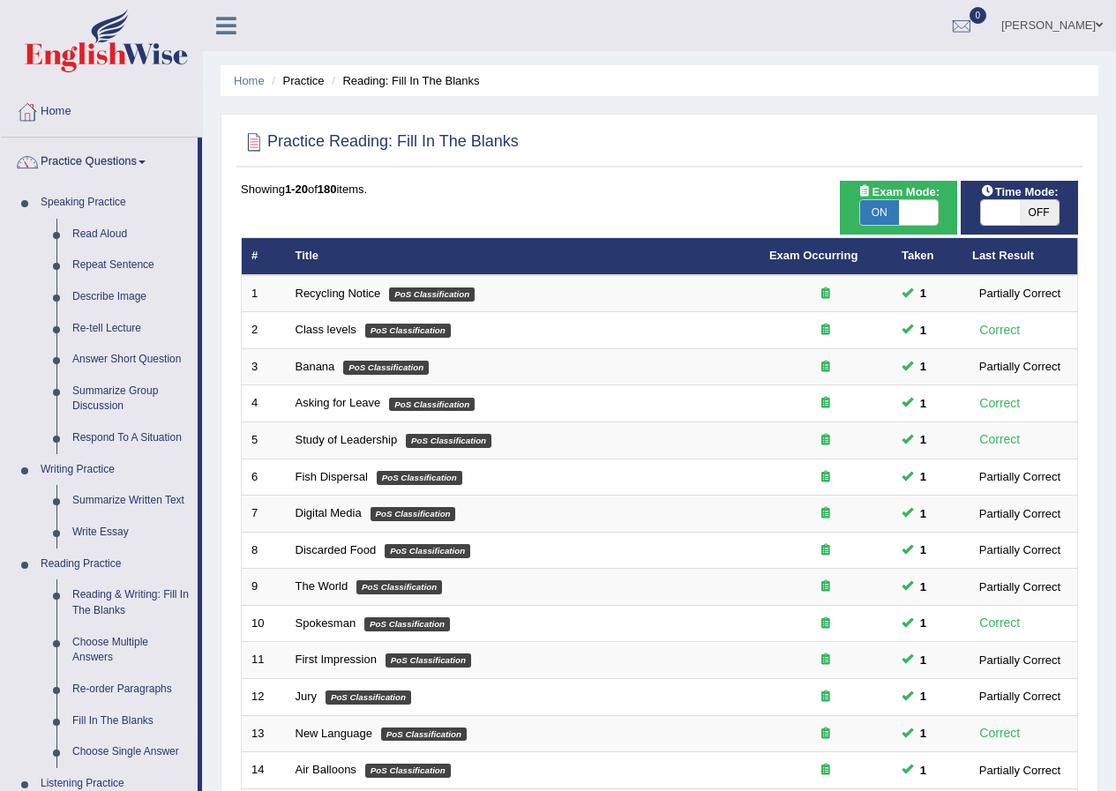
drag, startPoint x: 201, startPoint y: 565, endPoint x: 584, endPoint y: 193, distance: 533.9
click at [584, 193] on div "Showing 1-20 of 180 items." at bounding box center [659, 189] width 837 height 17
click at [121, 600] on link "Reading & Writing: Fill In The Blanks" at bounding box center [130, 602] width 133 height 47
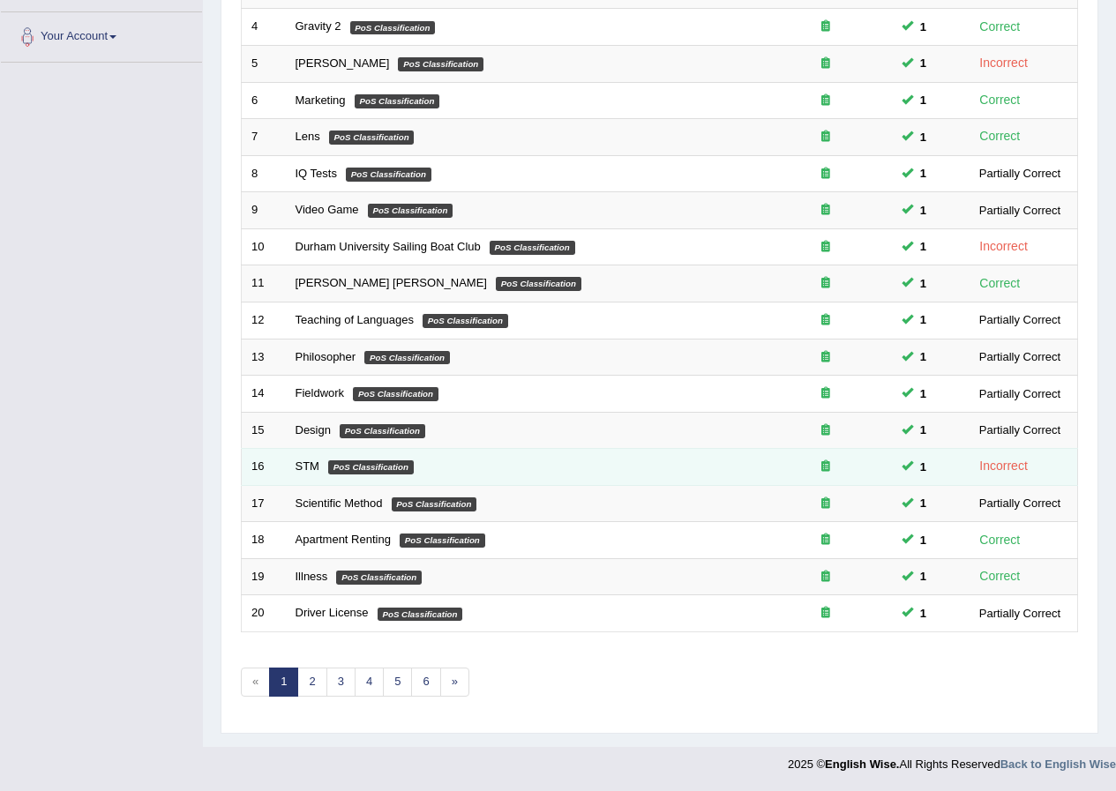
scroll to position [377, 0]
click at [308, 470] on link "STM" at bounding box center [307, 465] width 24 height 13
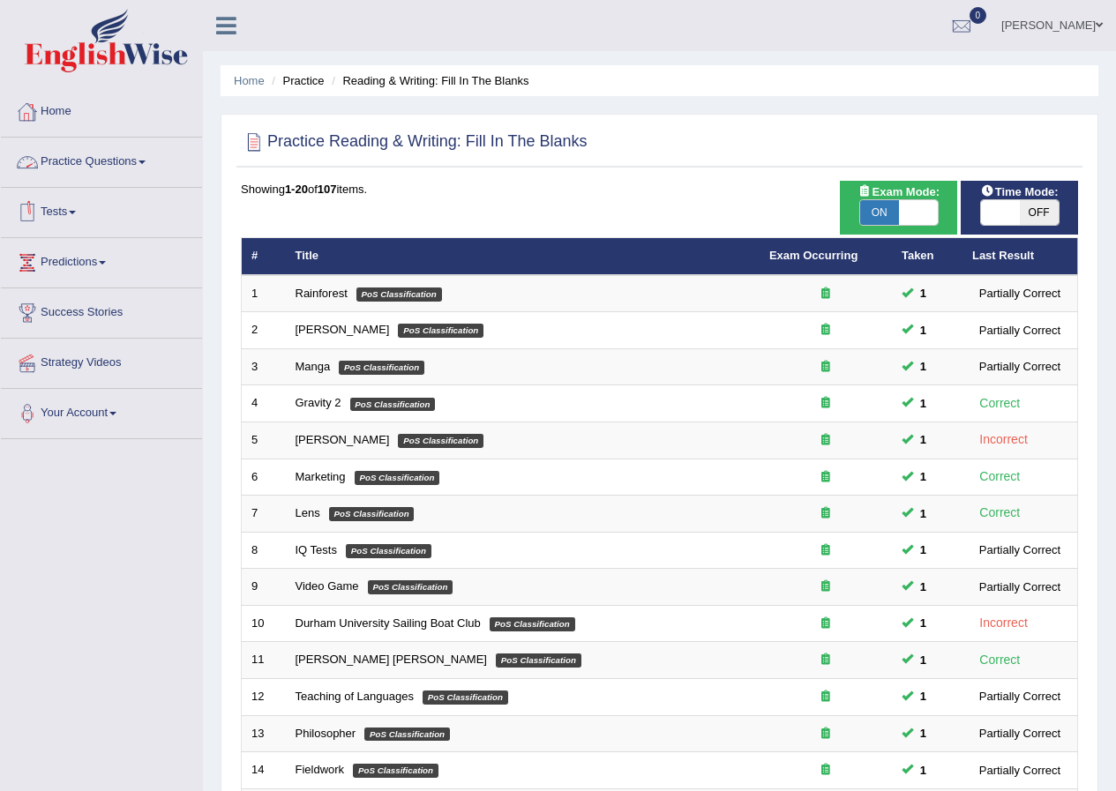
click at [131, 162] on link "Practice Questions" at bounding box center [101, 160] width 201 height 44
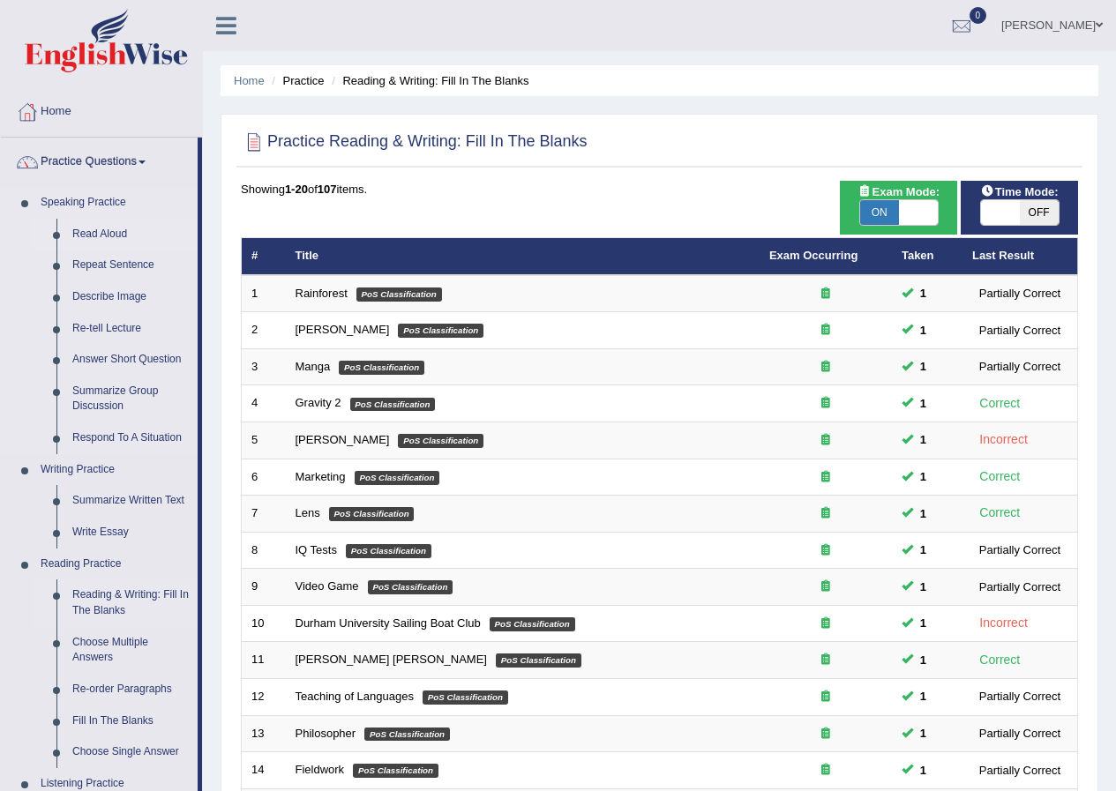
click at [114, 239] on link "Read Aloud" at bounding box center [130, 235] width 133 height 32
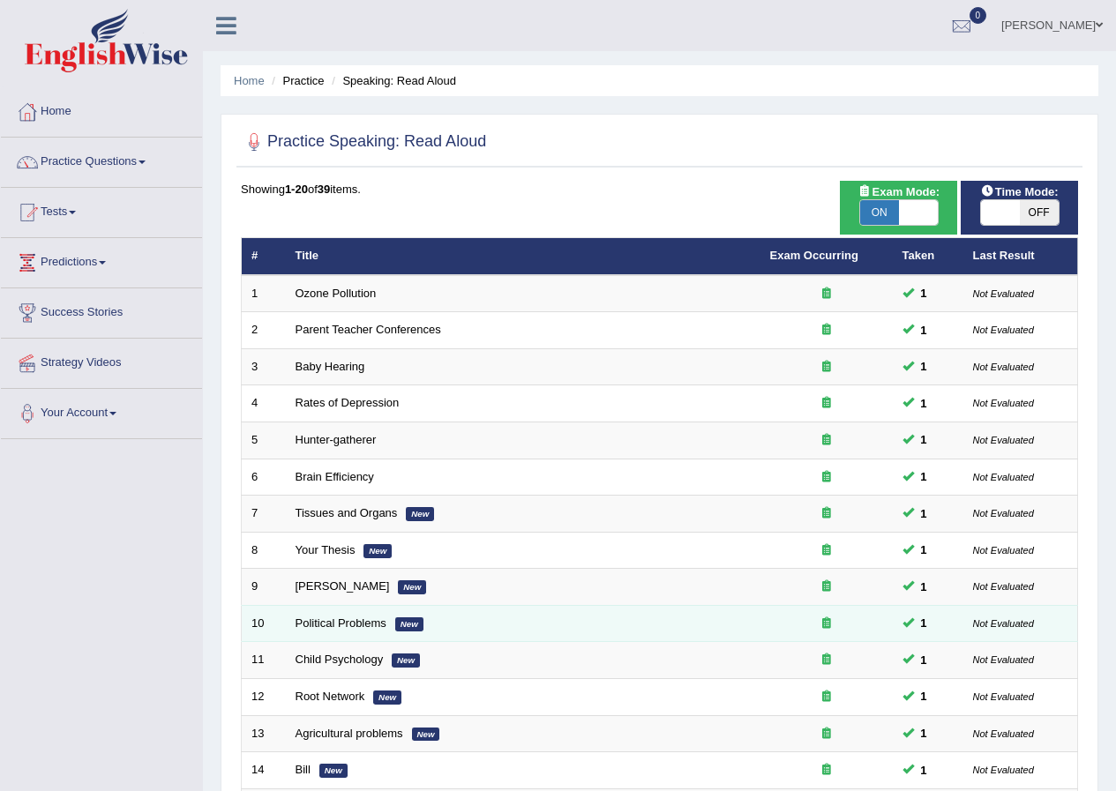
scroll to position [377, 0]
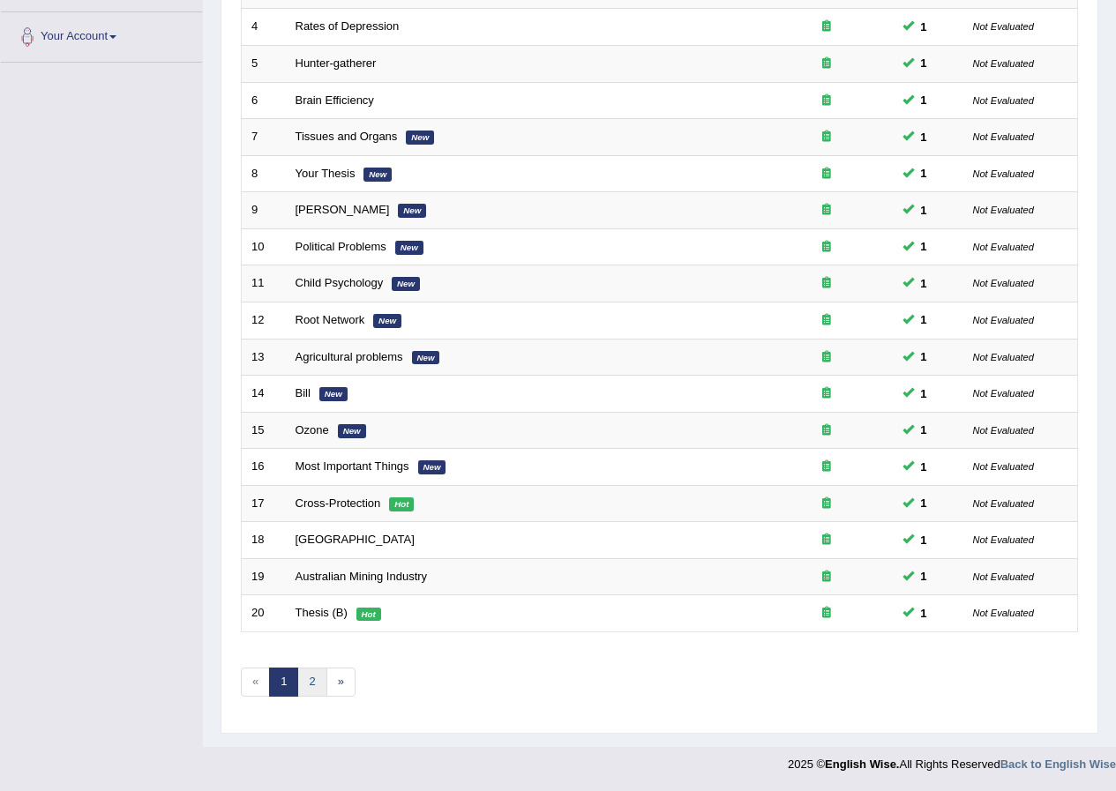
click at [308, 676] on link "2" at bounding box center [311, 682] width 29 height 29
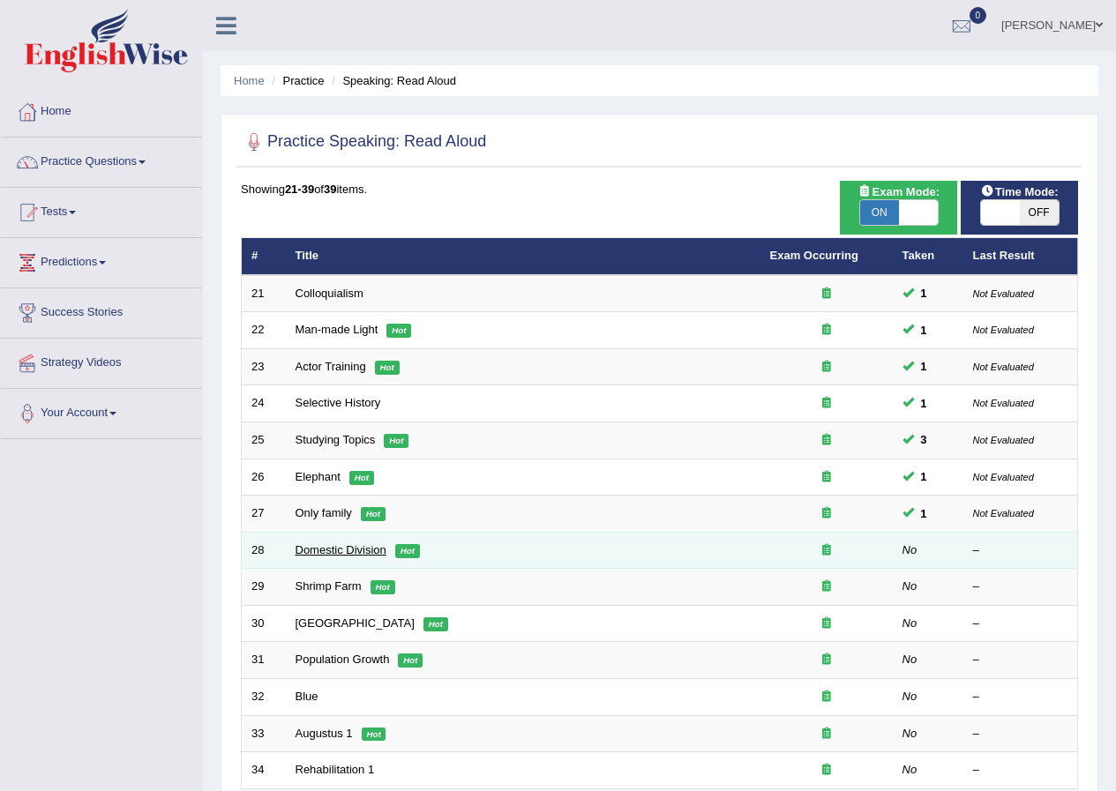
click at [355, 549] on link "Domestic Division" at bounding box center [340, 549] width 91 height 13
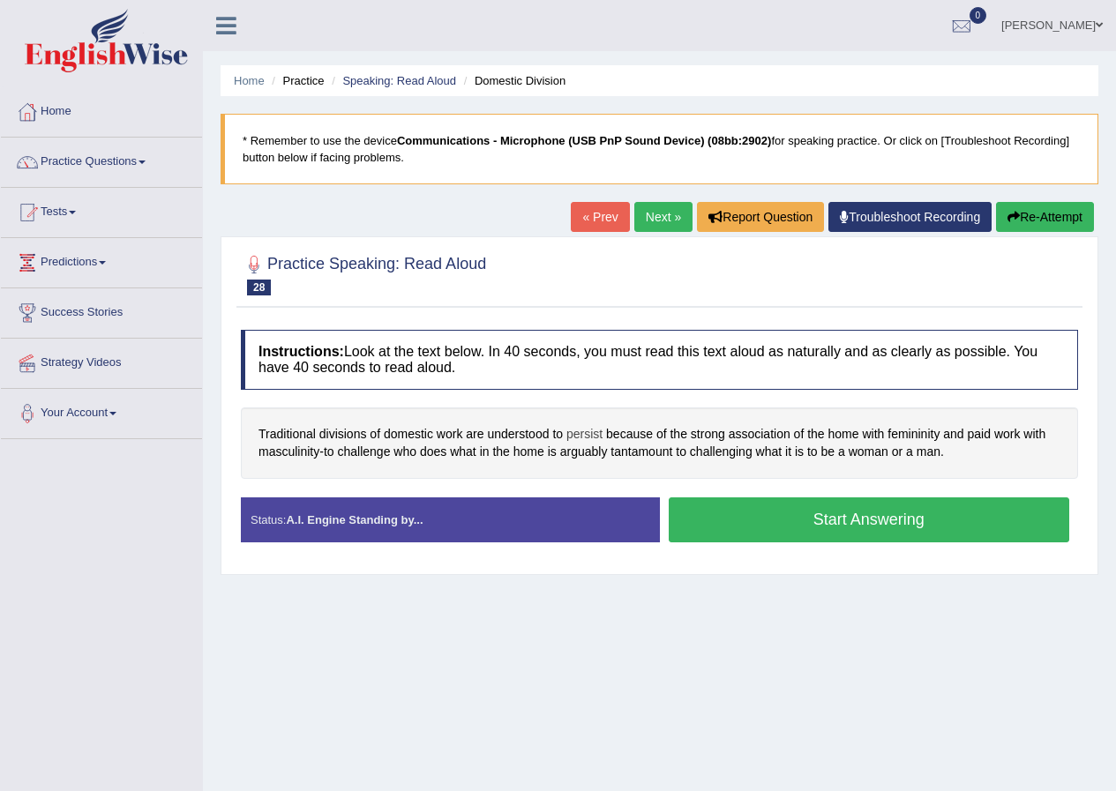
click at [594, 435] on span "persist" at bounding box center [584, 434] width 36 height 19
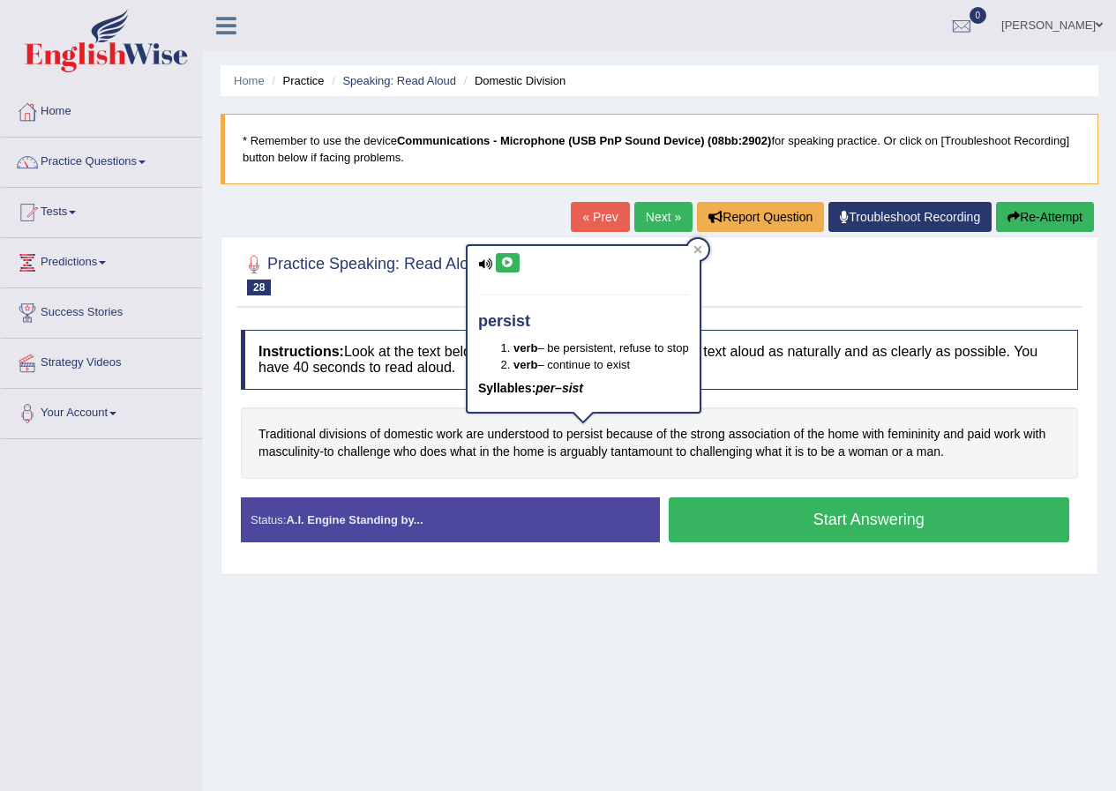
click at [508, 258] on icon at bounding box center [507, 263] width 13 height 11
click at [699, 253] on icon at bounding box center [697, 249] width 9 height 9
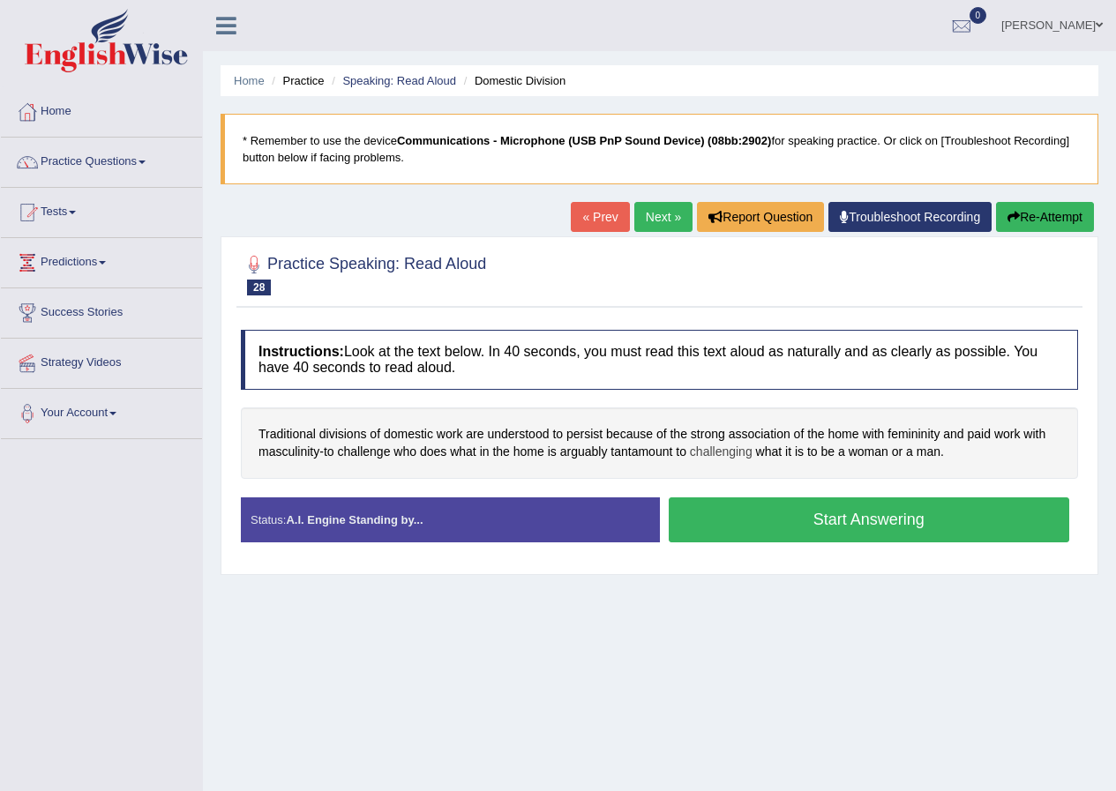
click at [735, 446] on span "challenging" at bounding box center [721, 452] width 63 height 19
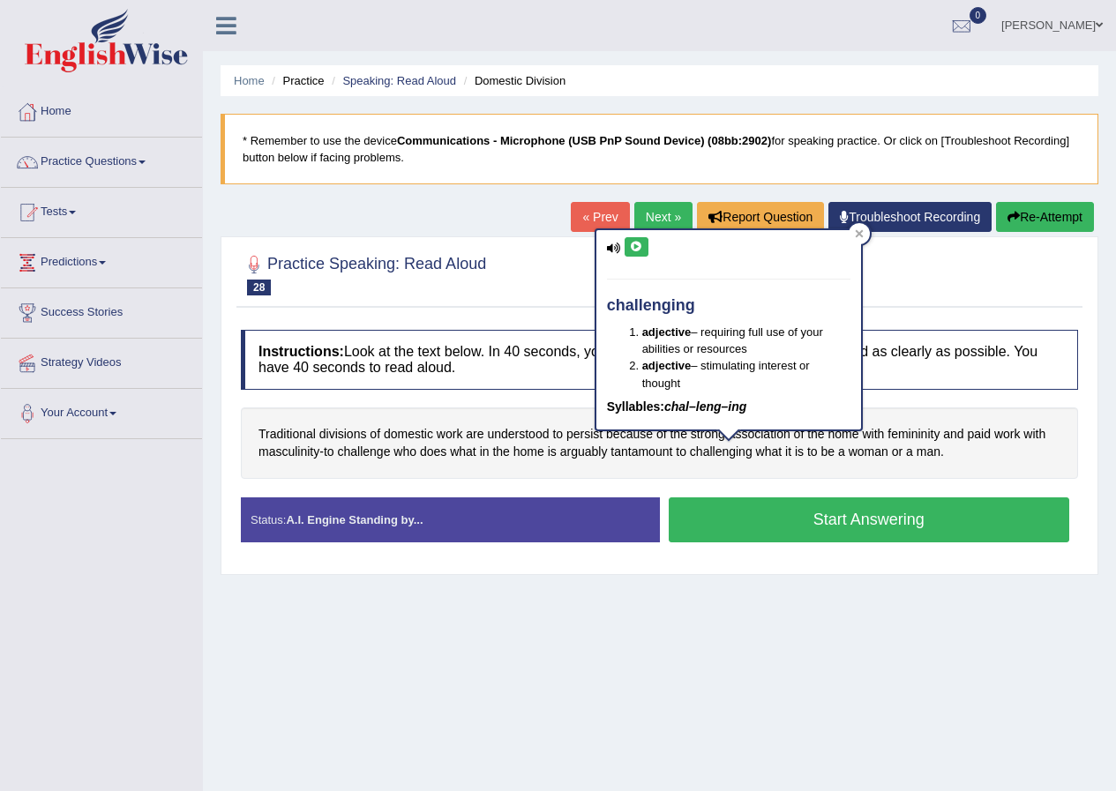
click at [643, 250] on button at bounding box center [636, 246] width 24 height 19
click at [867, 236] on div at bounding box center [858, 233] width 21 height 21
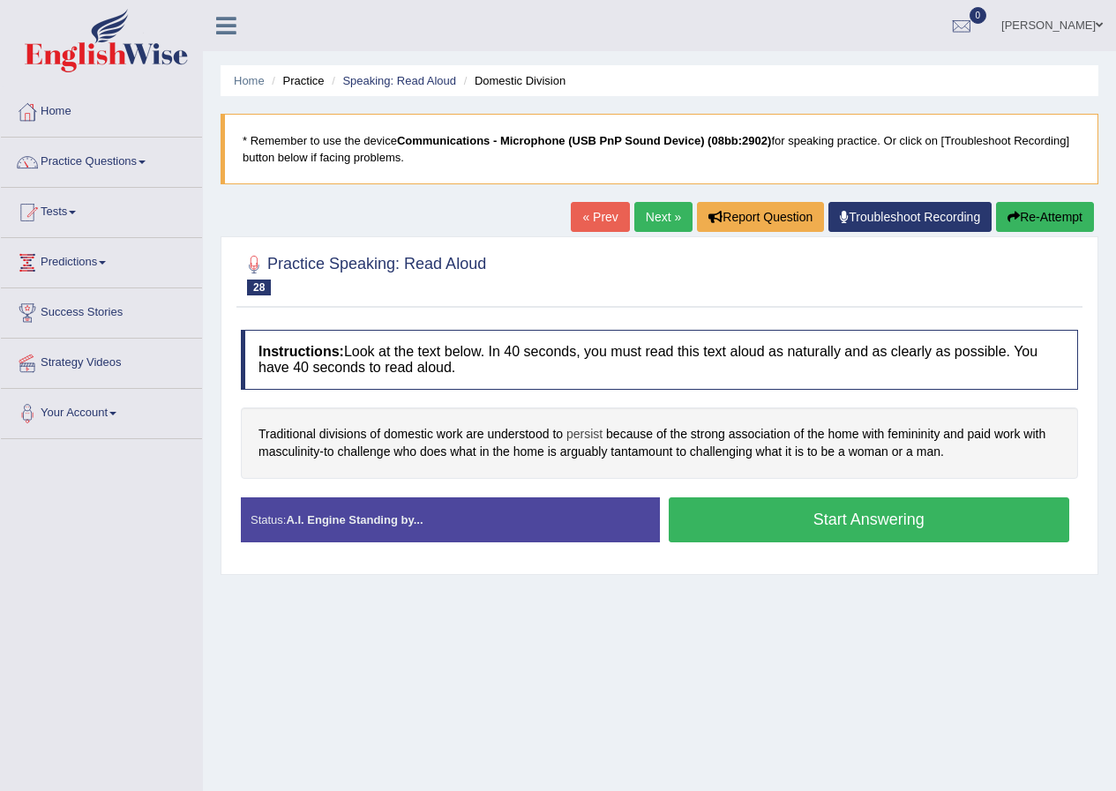
click at [588, 430] on span "persist" at bounding box center [584, 434] width 36 height 19
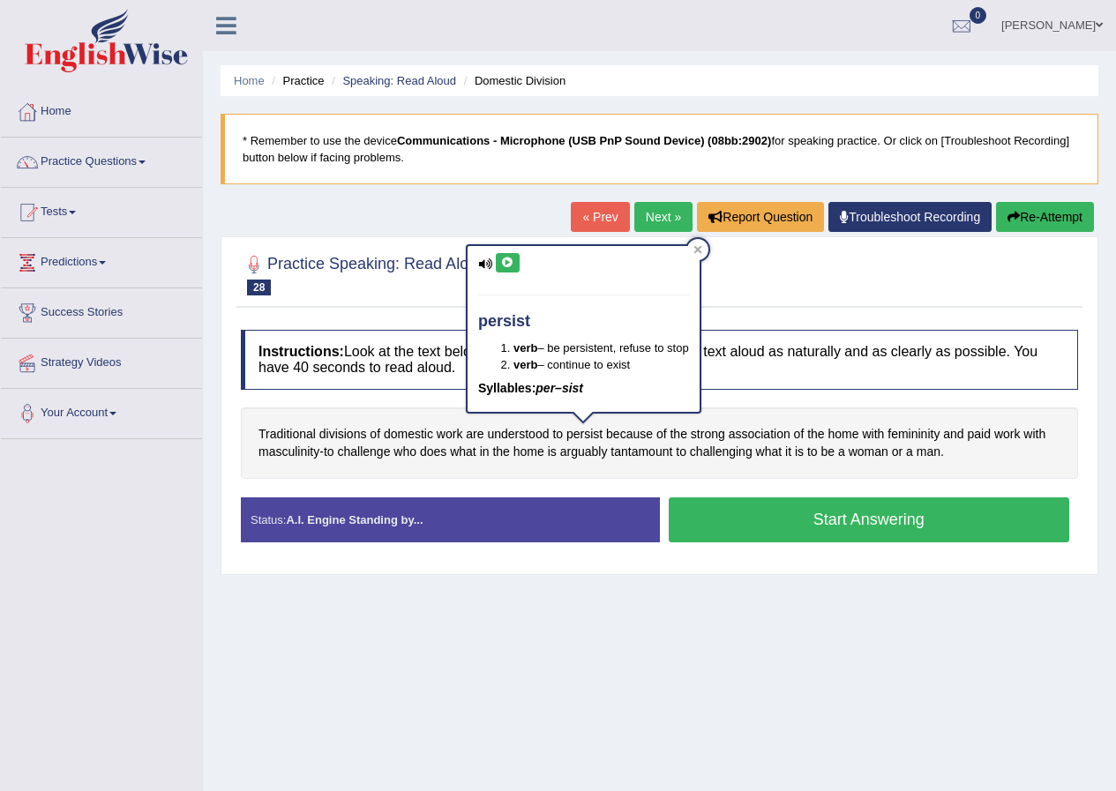
click at [516, 261] on button at bounding box center [508, 262] width 24 height 19
click at [698, 249] on icon at bounding box center [697, 250] width 8 height 8
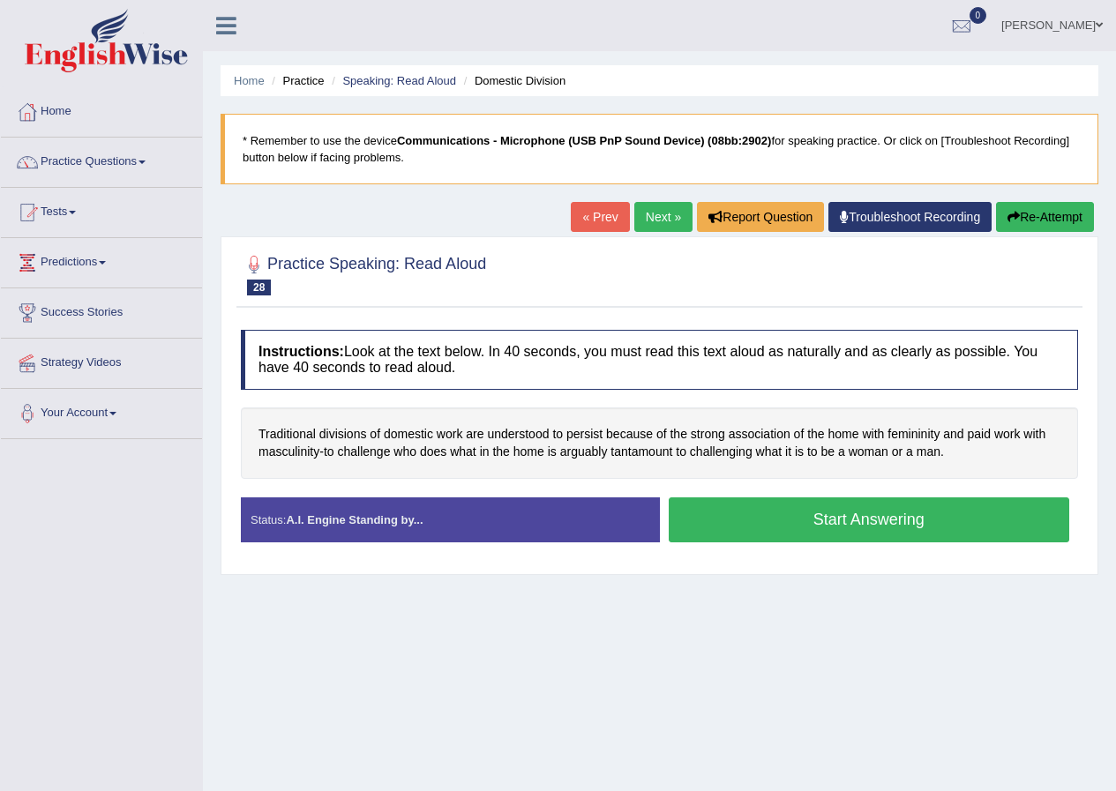
click at [776, 523] on button "Start Answering" at bounding box center [869, 519] width 401 height 45
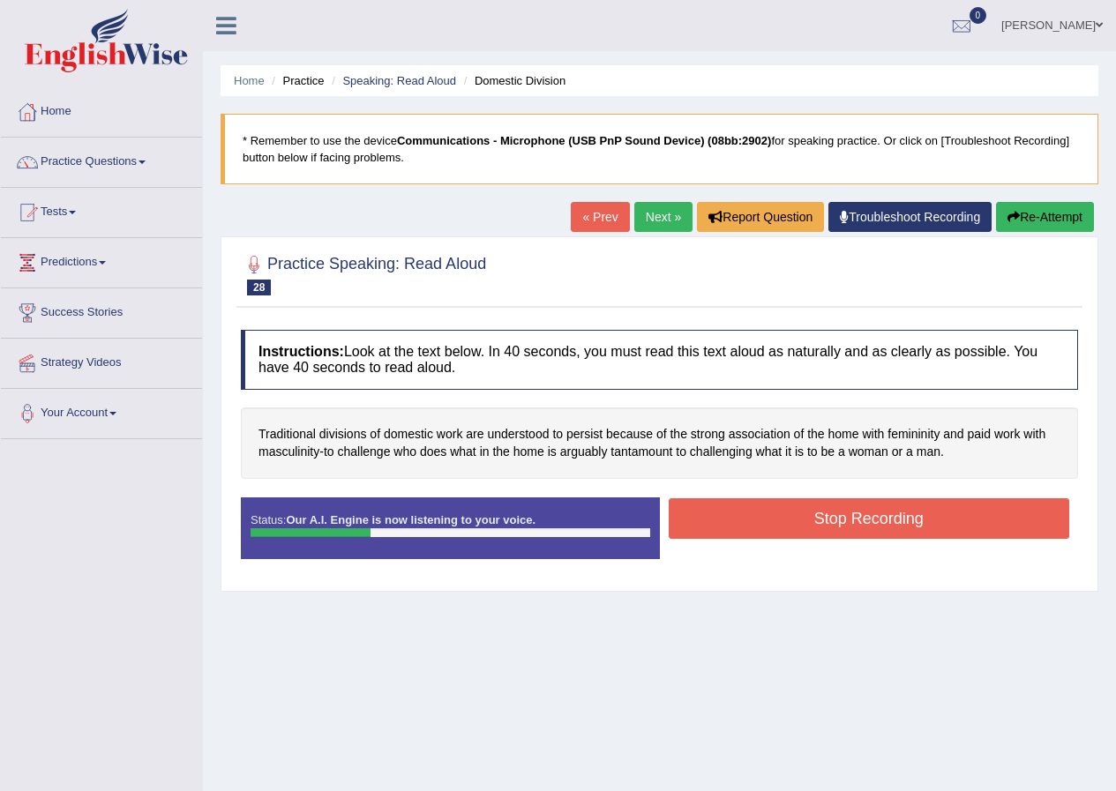
click at [1033, 213] on button "Re-Attempt" at bounding box center [1045, 217] width 98 height 30
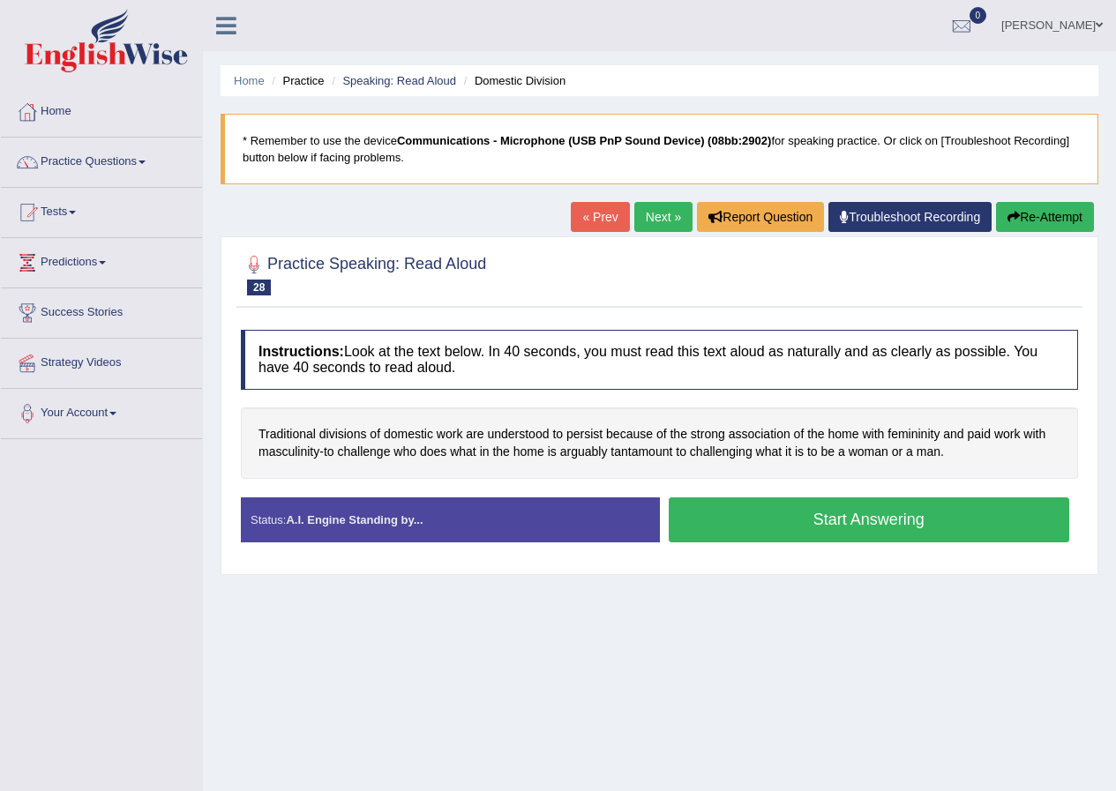
click at [841, 518] on button "Start Answering" at bounding box center [869, 519] width 401 height 45
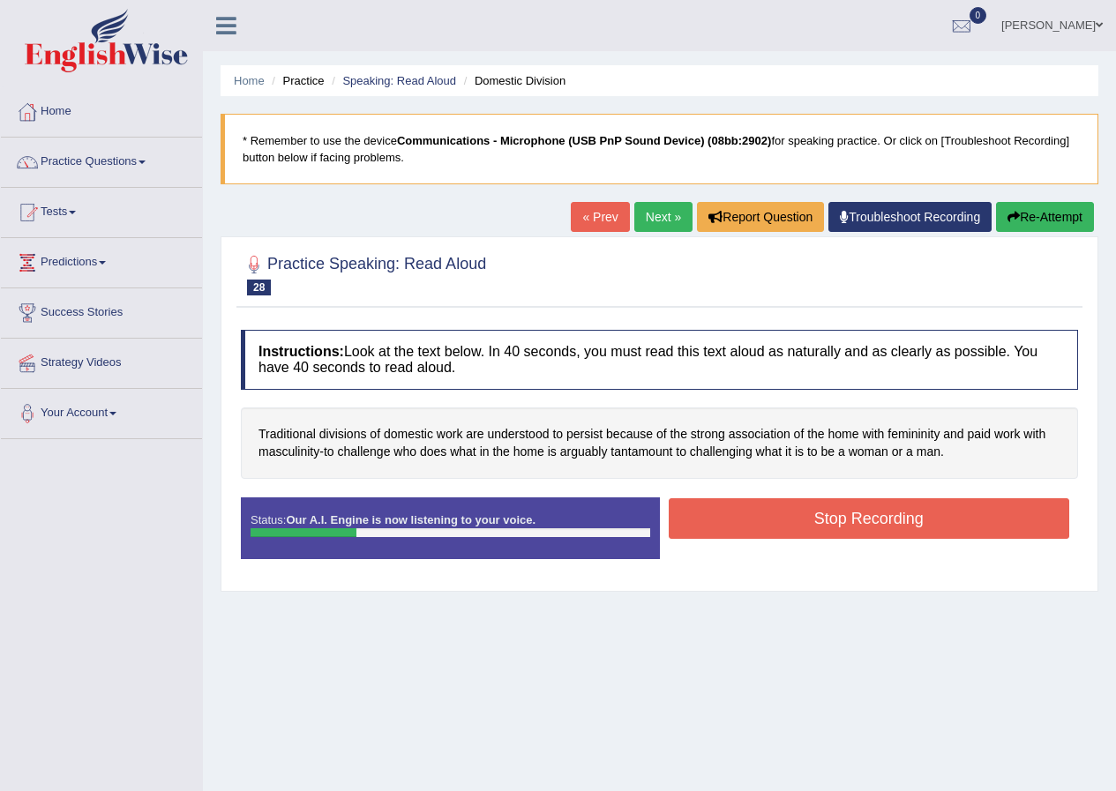
click at [1058, 224] on button "Re-Attempt" at bounding box center [1045, 217] width 98 height 30
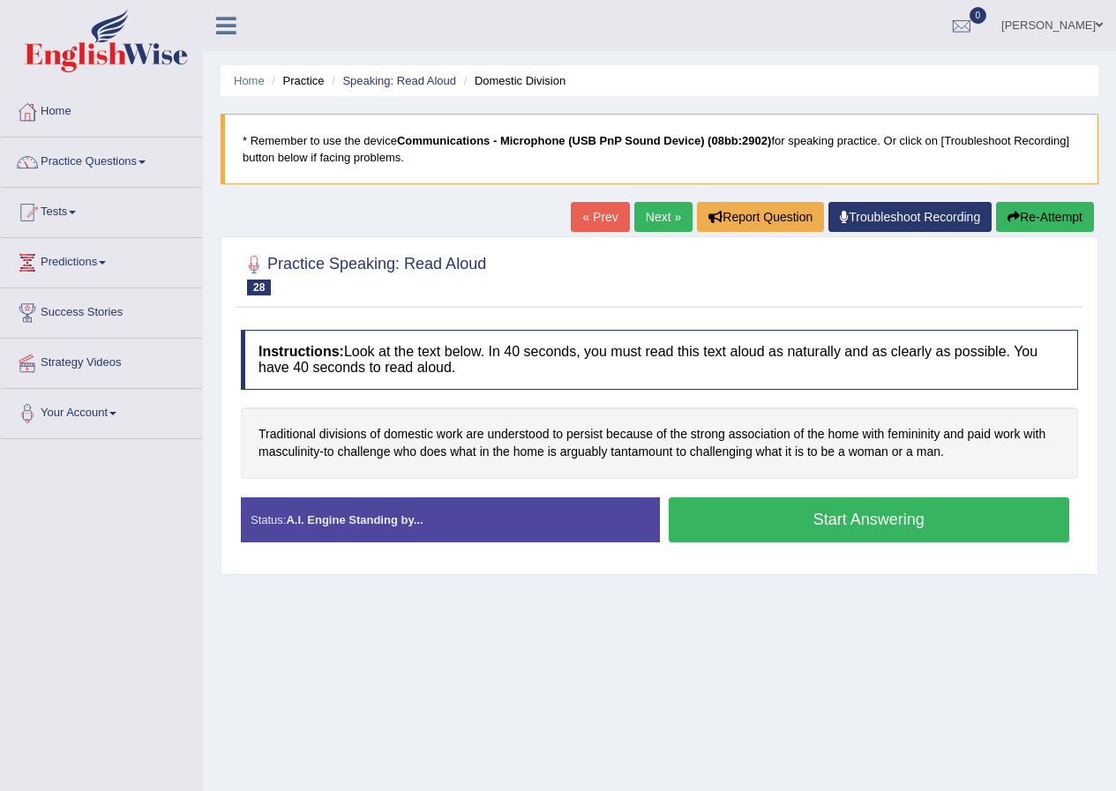
click at [725, 516] on button "Start Answering" at bounding box center [869, 519] width 401 height 45
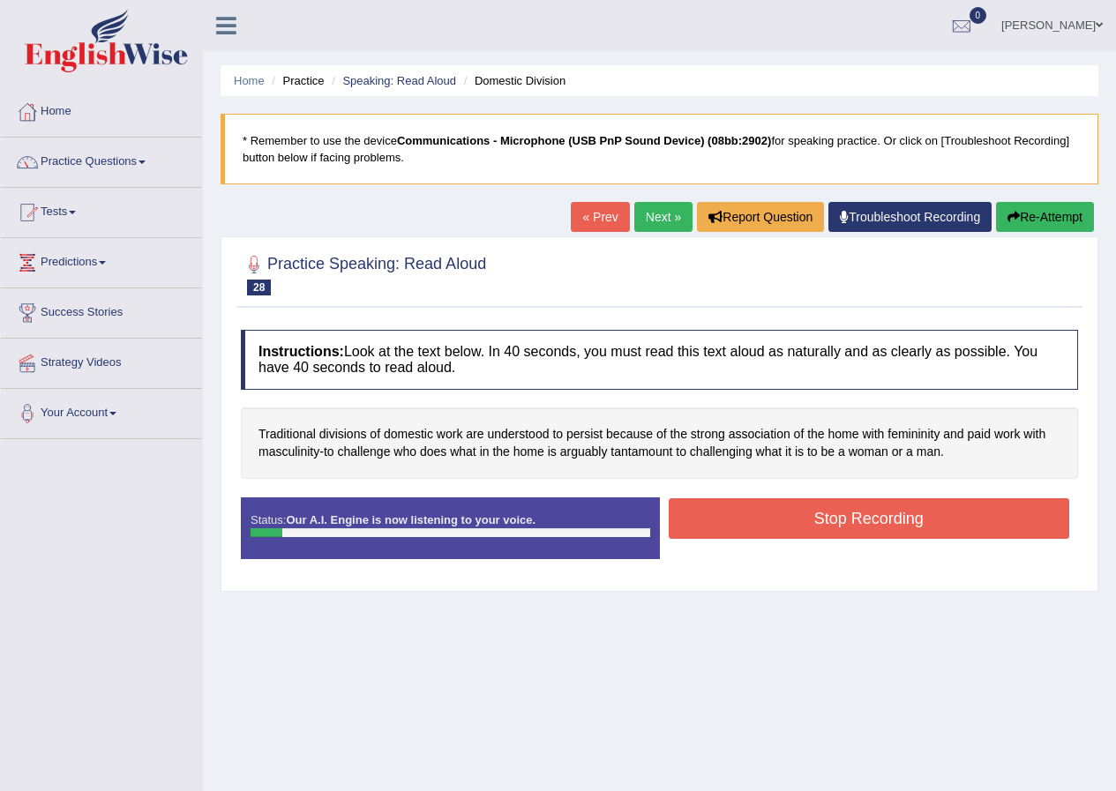
click at [1048, 222] on button "Re-Attempt" at bounding box center [1045, 217] width 98 height 30
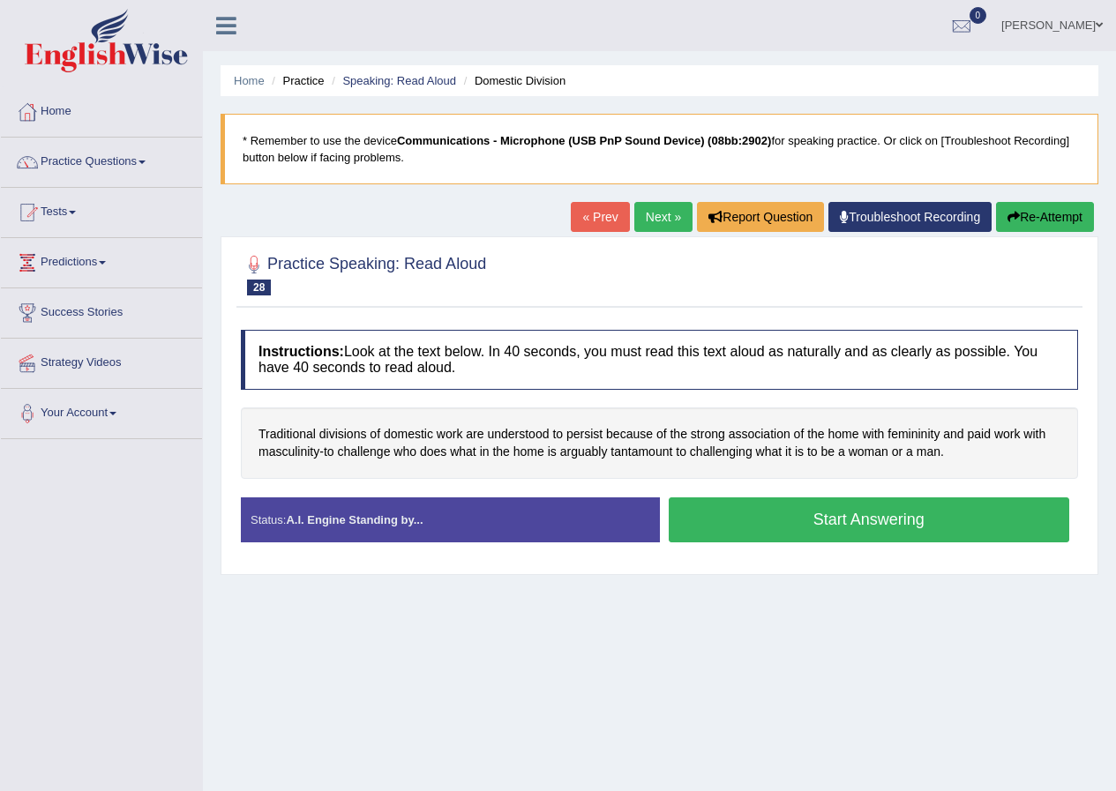
click at [840, 534] on button "Start Answering" at bounding box center [869, 519] width 401 height 45
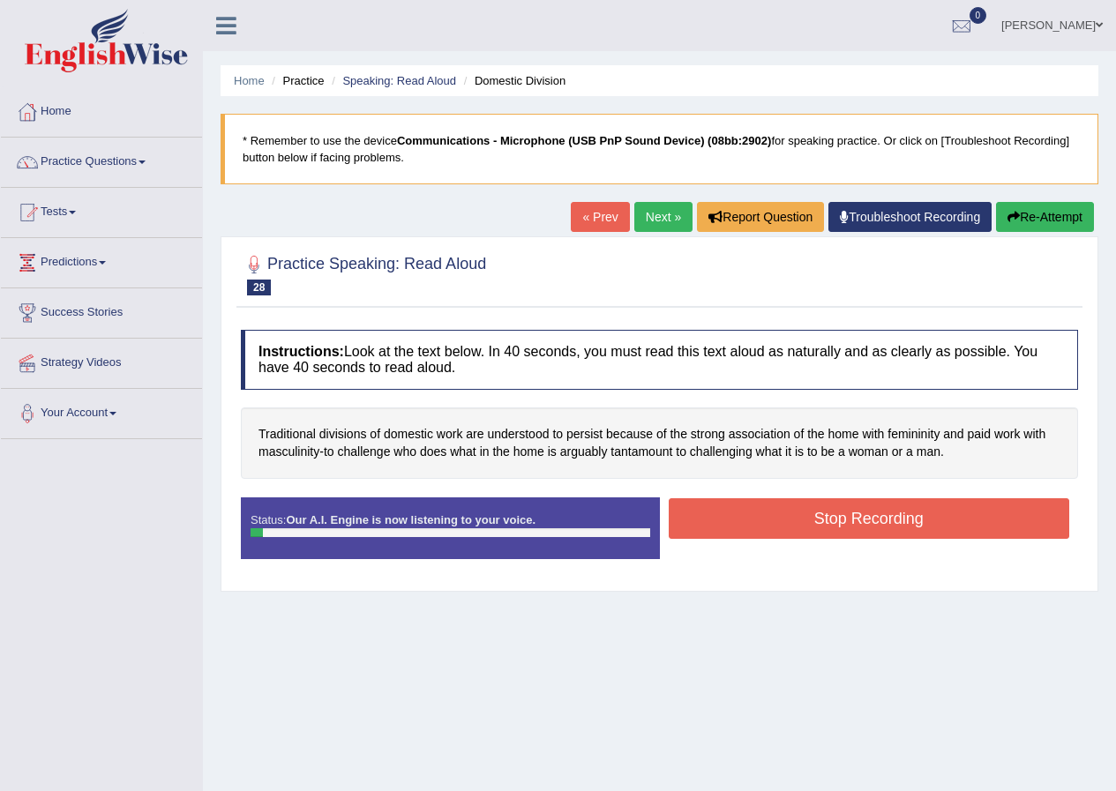
click at [1032, 215] on button "Re-Attempt" at bounding box center [1045, 217] width 98 height 30
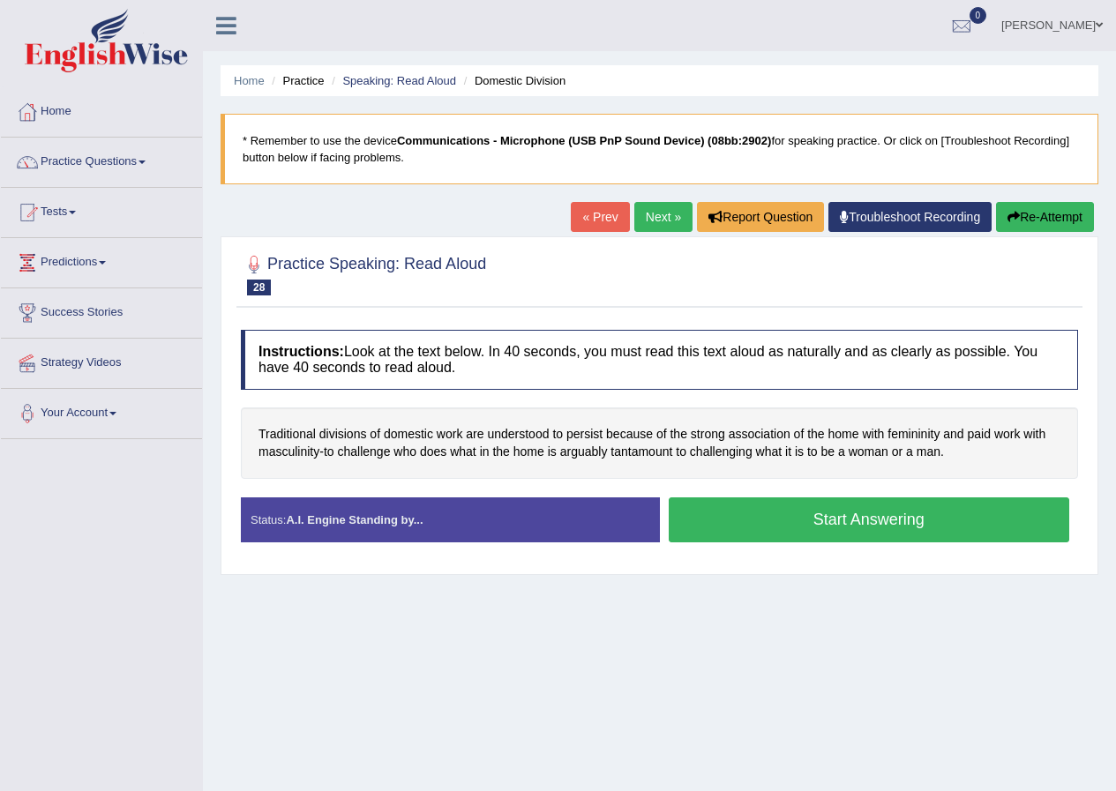
click at [723, 507] on button "Start Answering" at bounding box center [869, 519] width 401 height 45
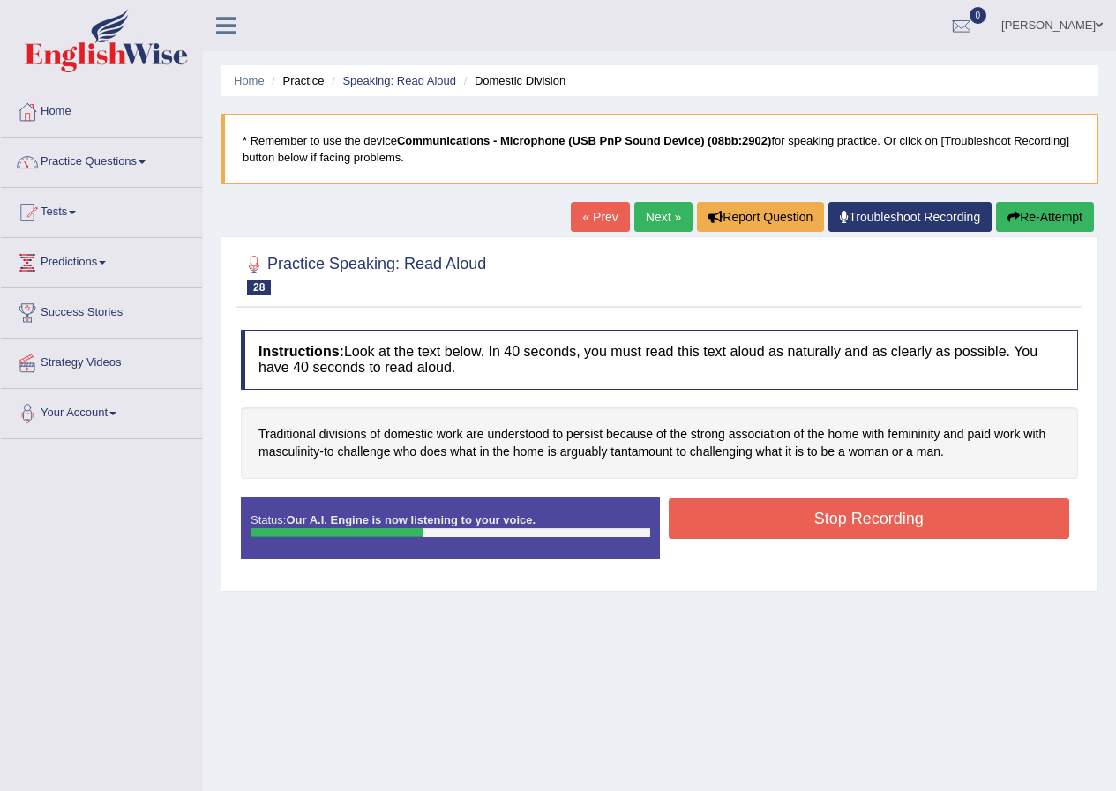
click at [1064, 220] on button "Re-Attempt" at bounding box center [1045, 217] width 98 height 30
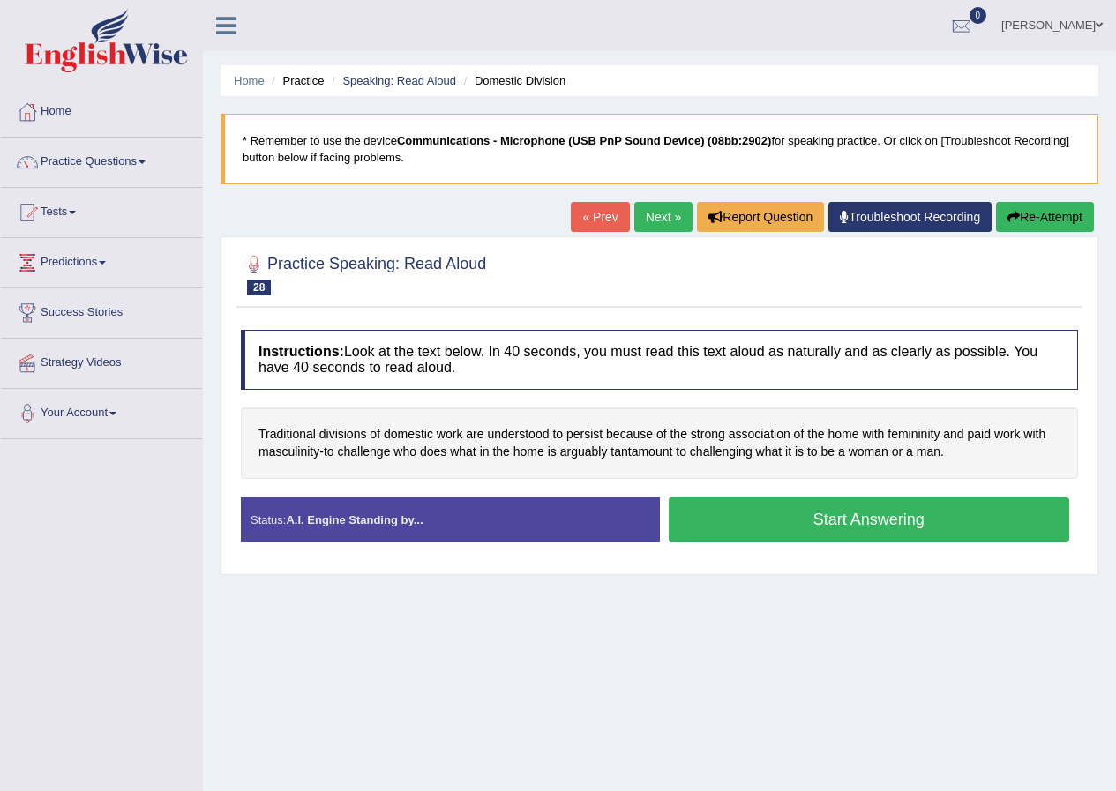
click at [731, 512] on button "Start Answering" at bounding box center [869, 519] width 401 height 45
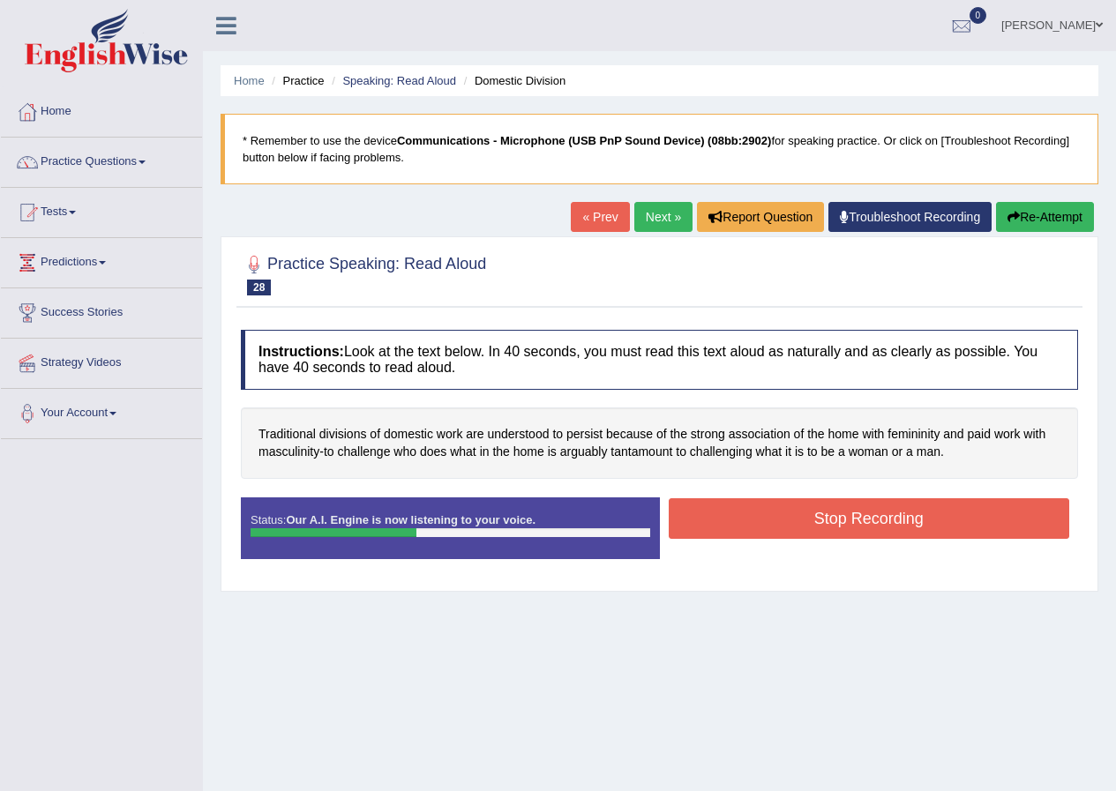
click at [870, 516] on button "Stop Recording" at bounding box center [869, 518] width 401 height 41
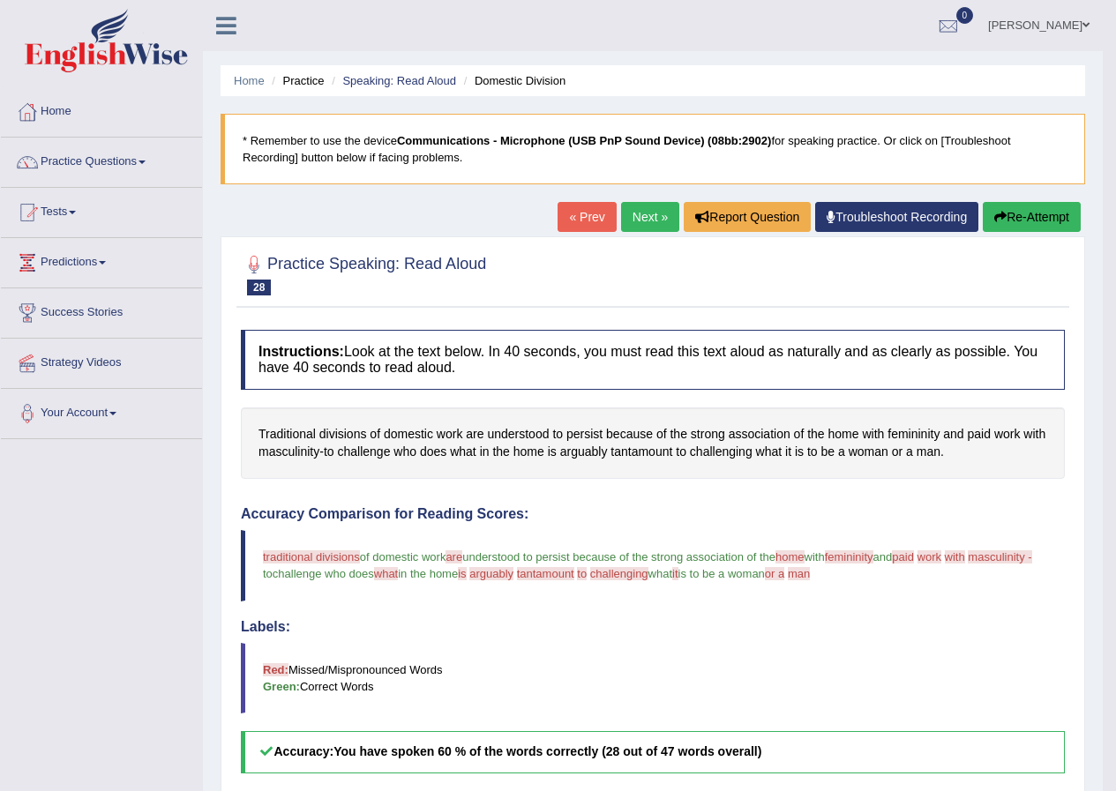
click at [625, 213] on link "Next »" at bounding box center [650, 217] width 58 height 30
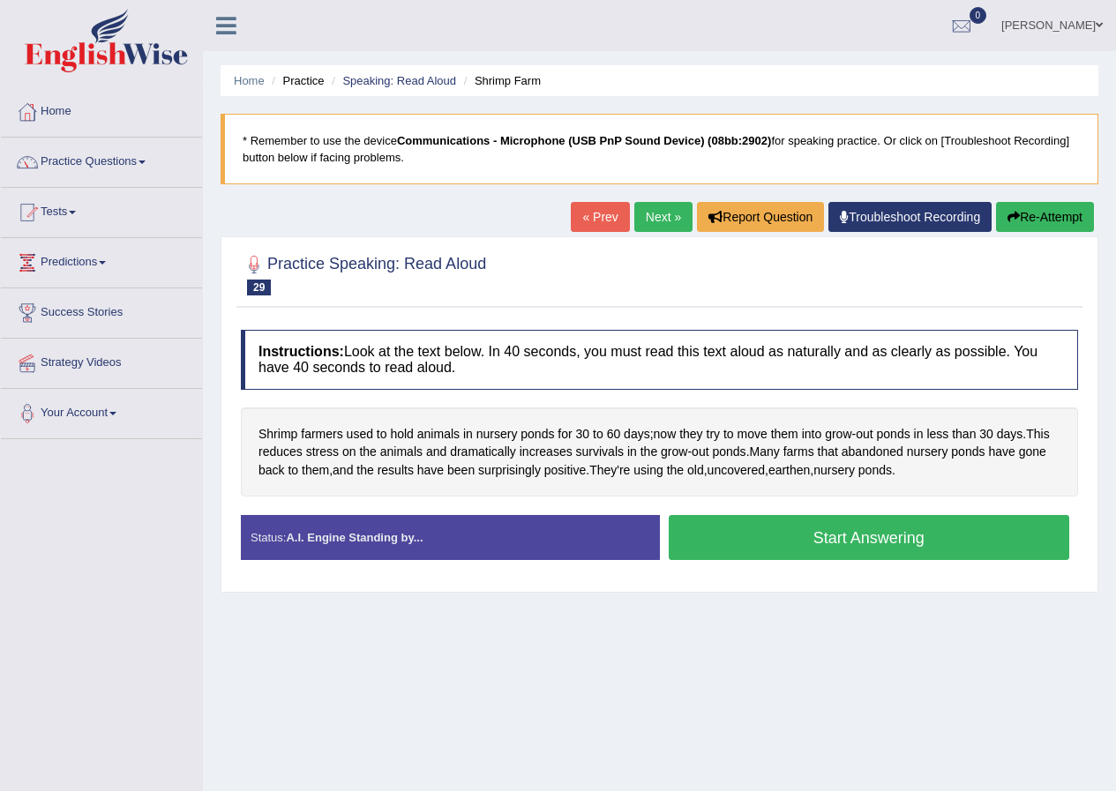
click at [758, 526] on button "Start Answering" at bounding box center [869, 537] width 401 height 45
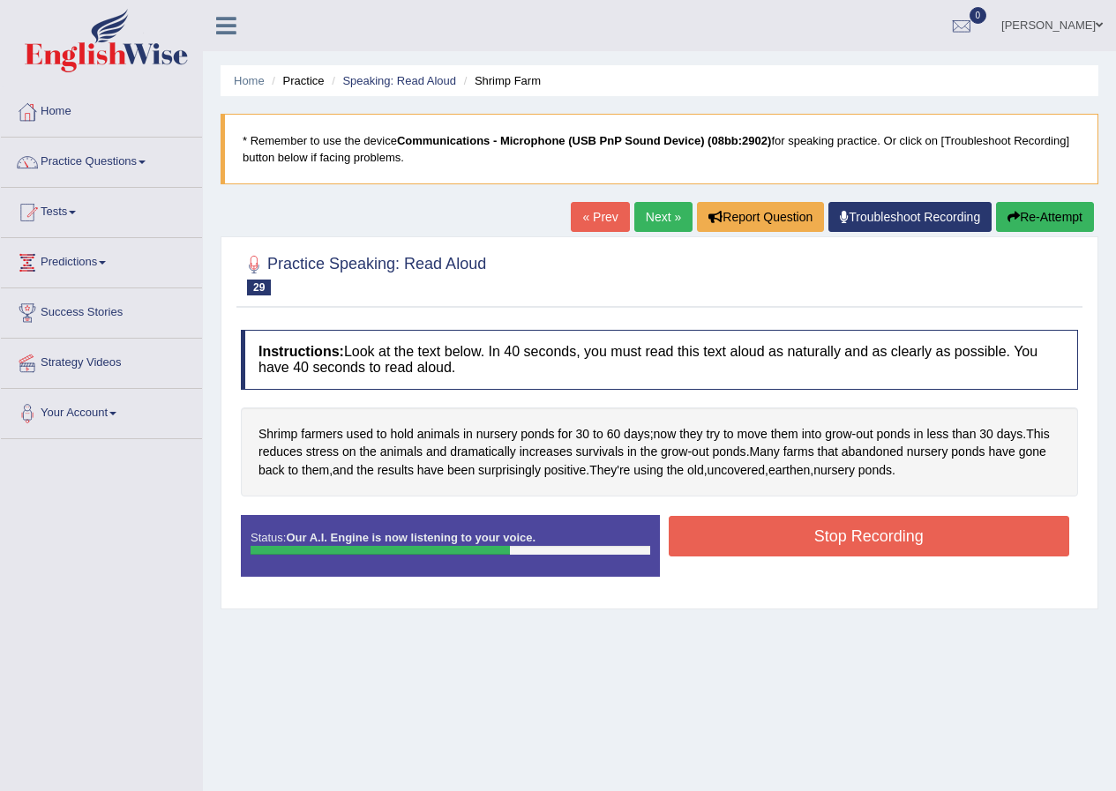
click at [810, 533] on button "Stop Recording" at bounding box center [869, 536] width 401 height 41
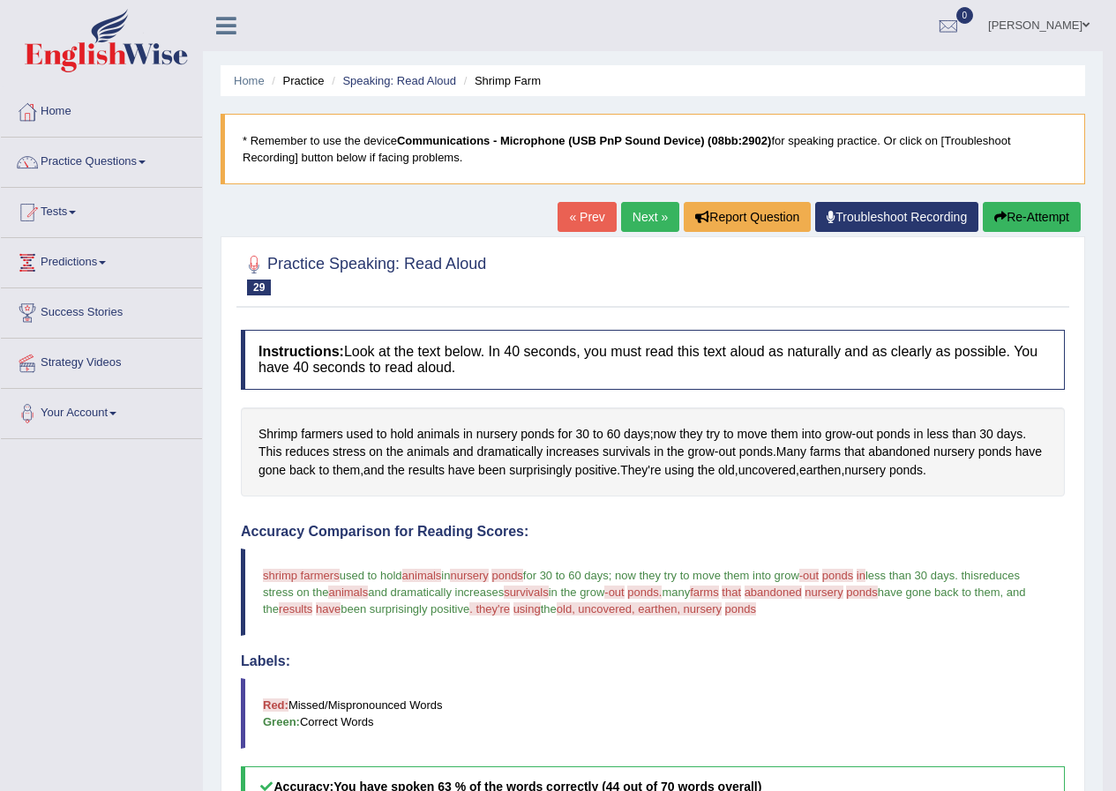
click at [656, 228] on link "Next »" at bounding box center [650, 217] width 58 height 30
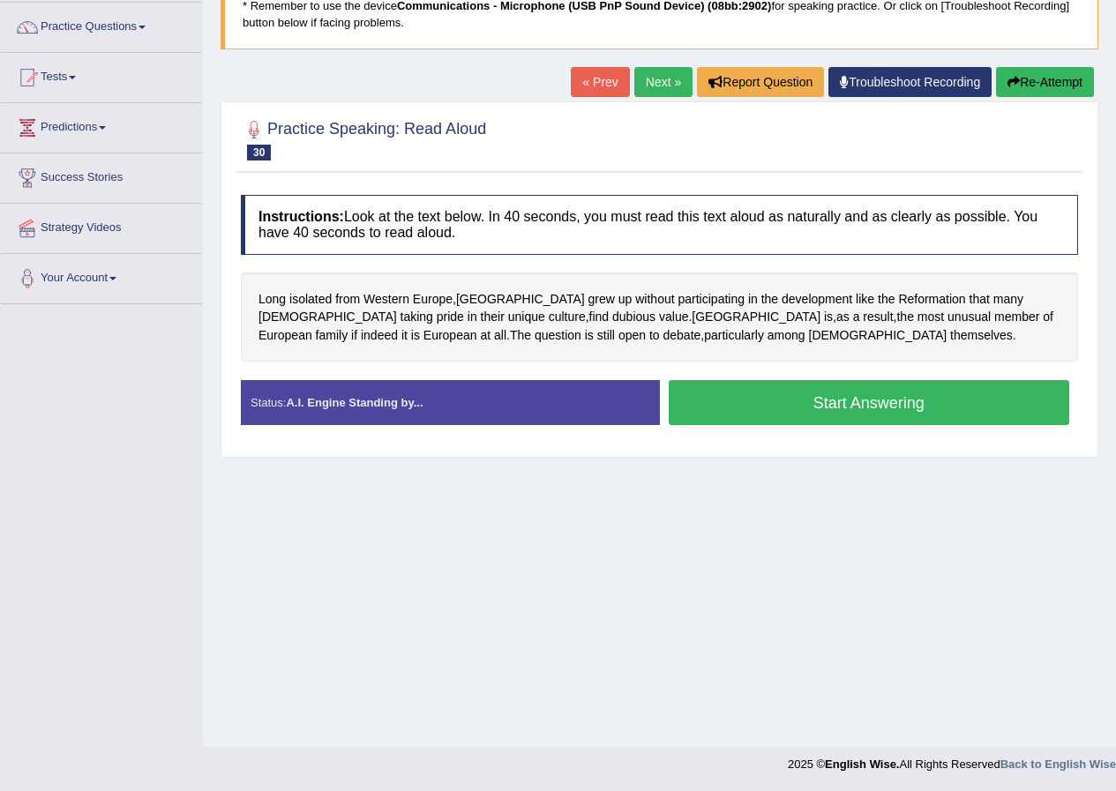
click at [758, 399] on button "Start Answering" at bounding box center [869, 402] width 401 height 45
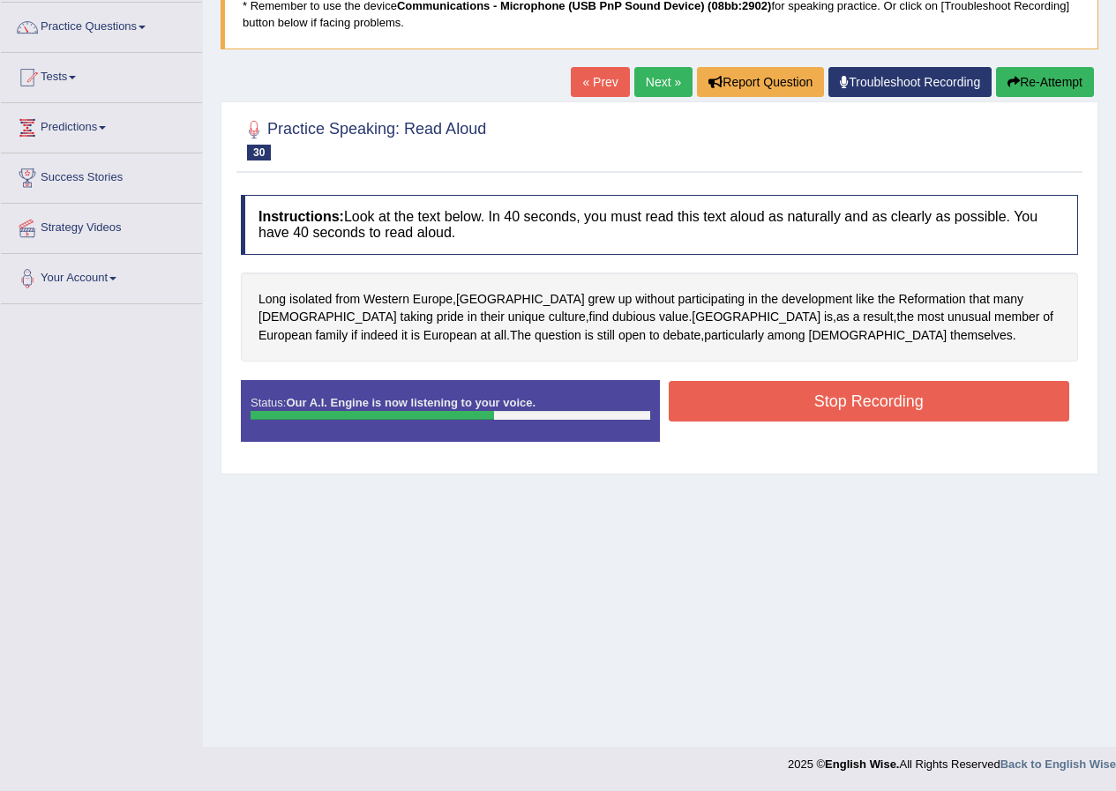
click at [765, 399] on button "Stop Recording" at bounding box center [869, 401] width 401 height 41
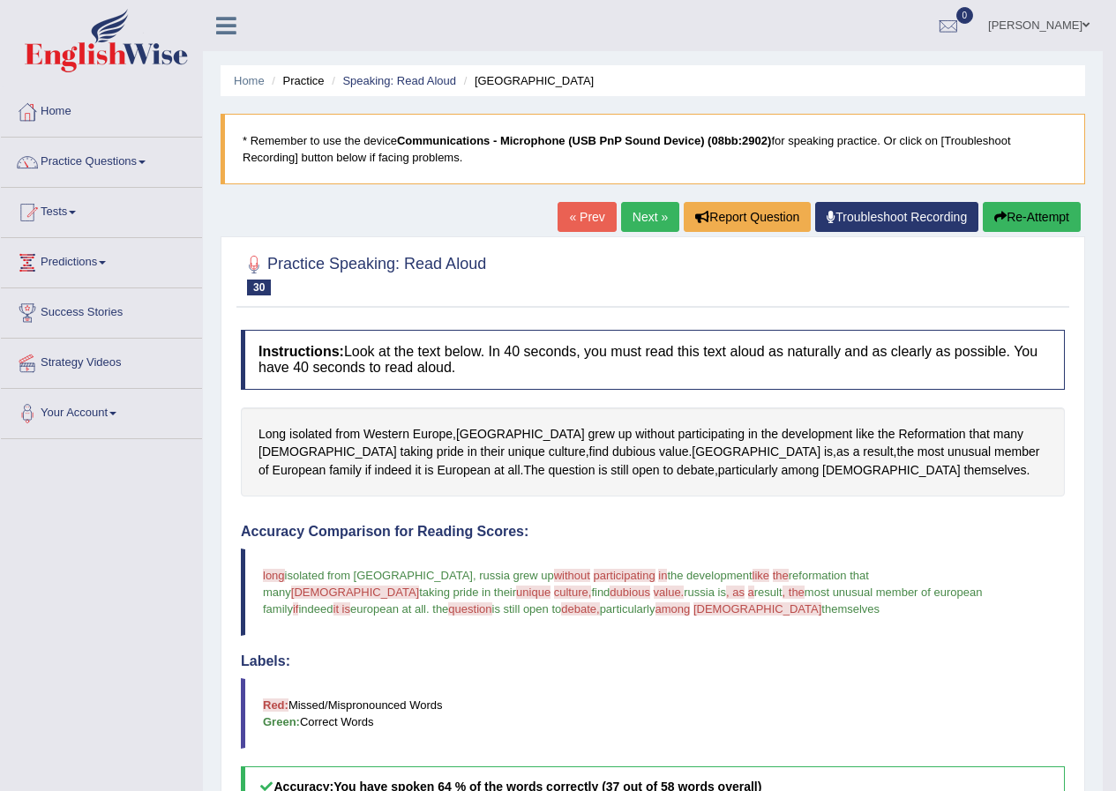
click at [657, 211] on link "Next »" at bounding box center [650, 217] width 58 height 30
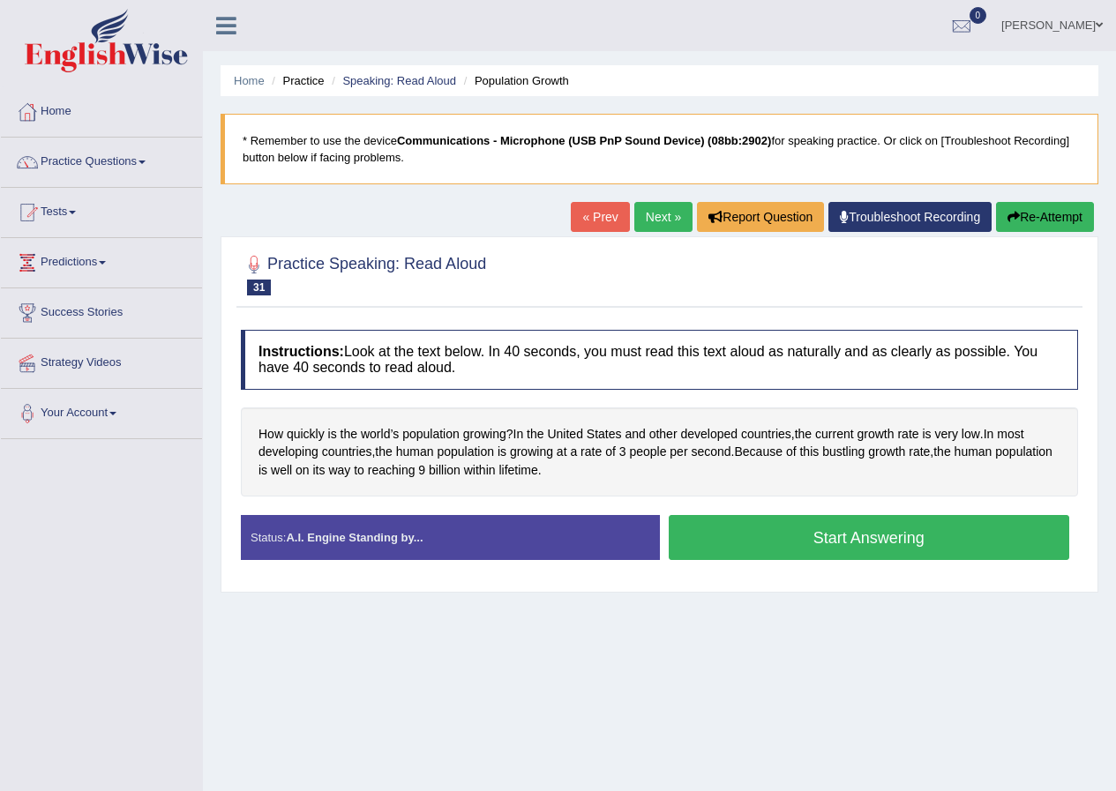
click at [794, 536] on button "Start Answering" at bounding box center [869, 537] width 401 height 45
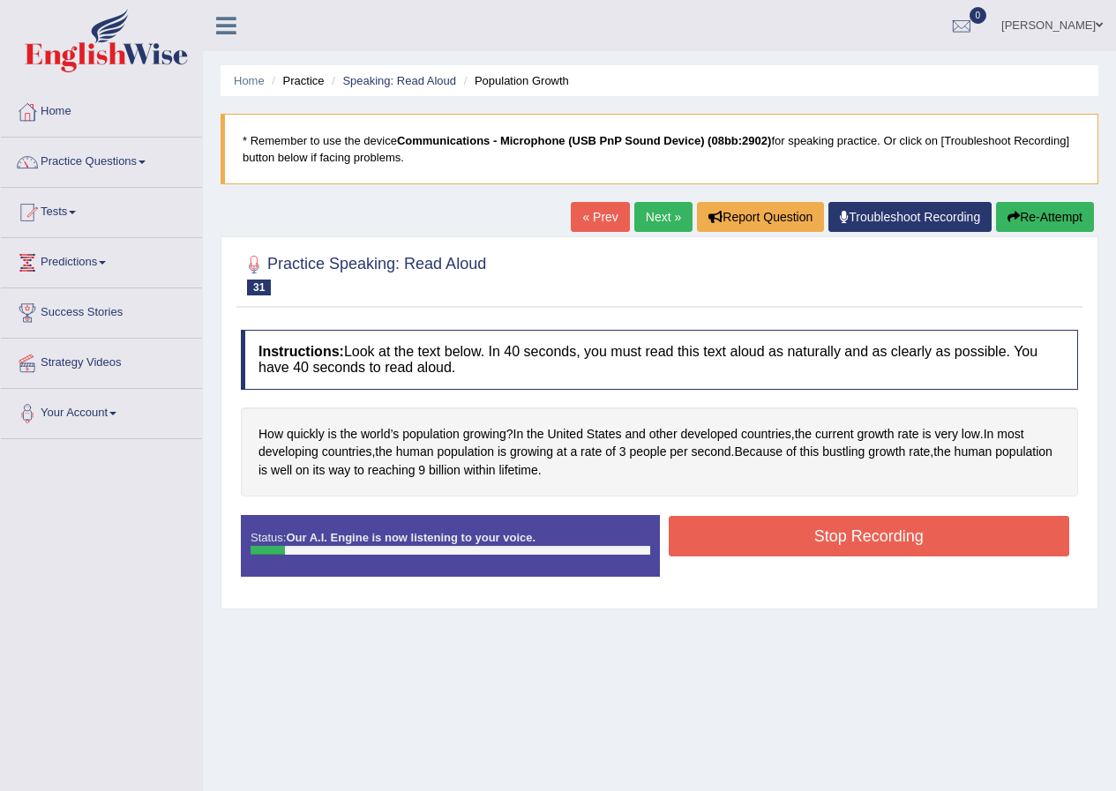
click at [1036, 218] on button "Re-Attempt" at bounding box center [1045, 217] width 98 height 30
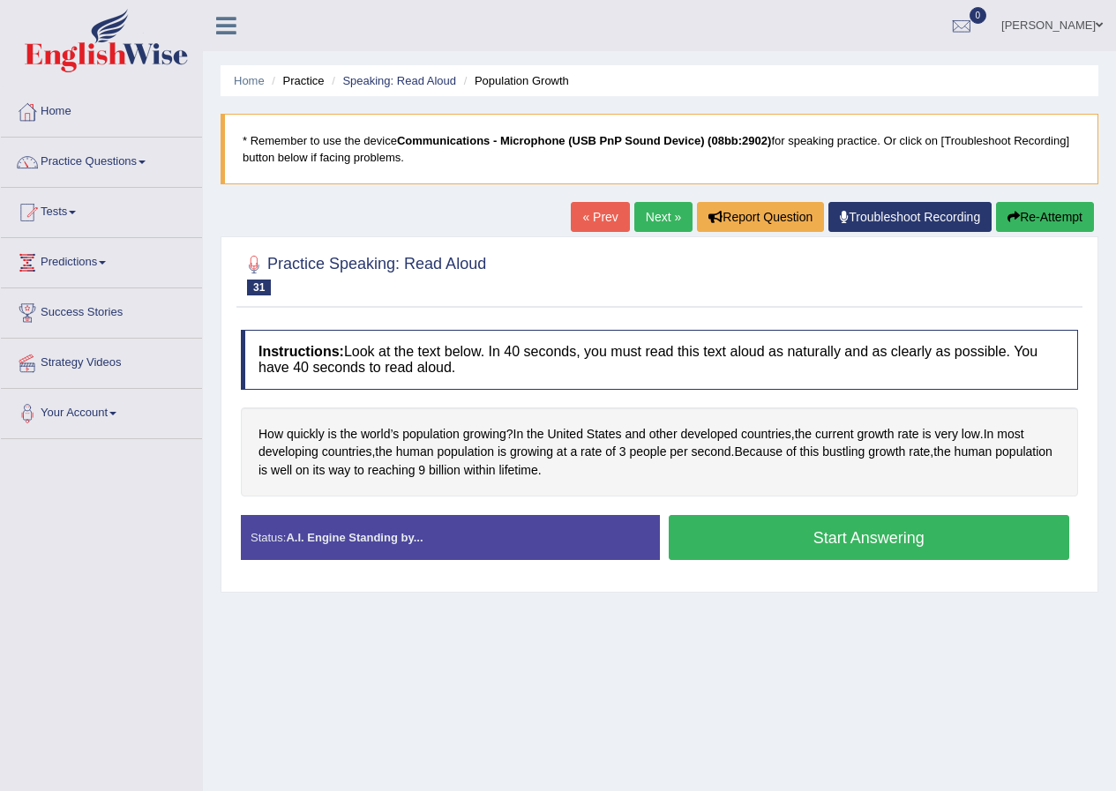
click at [762, 547] on button "Start Answering" at bounding box center [869, 537] width 401 height 45
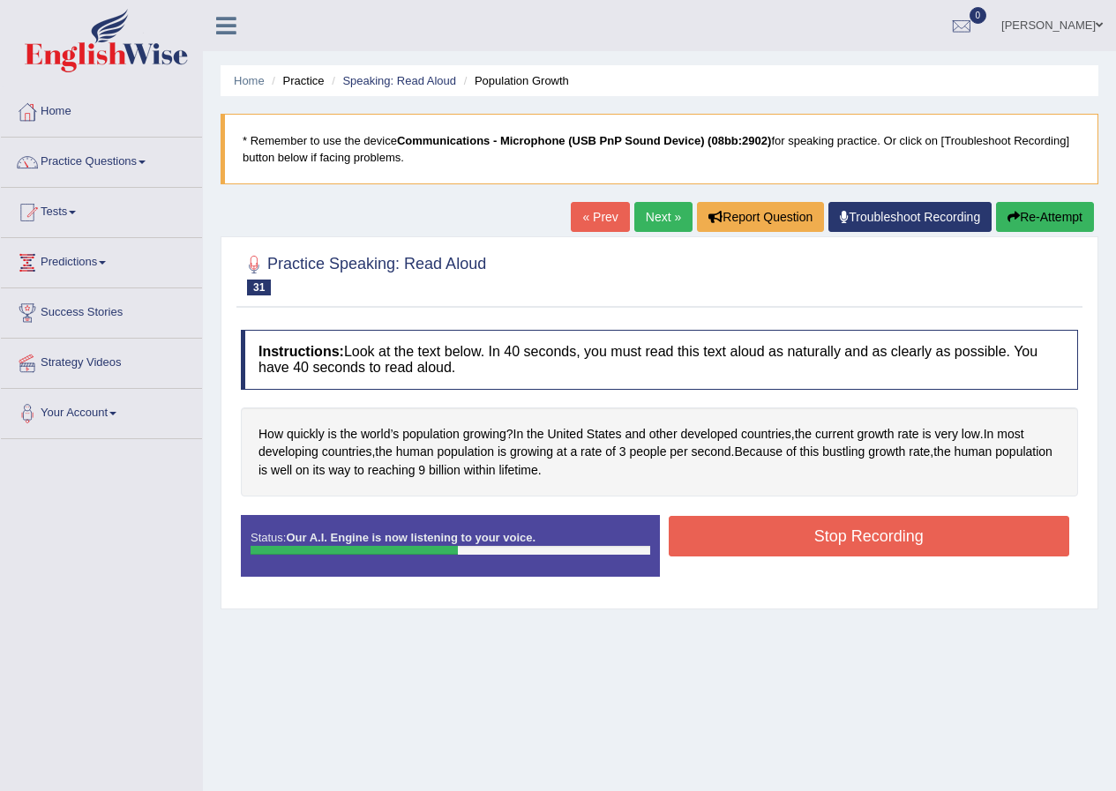
click at [1041, 210] on button "Re-Attempt" at bounding box center [1045, 217] width 98 height 30
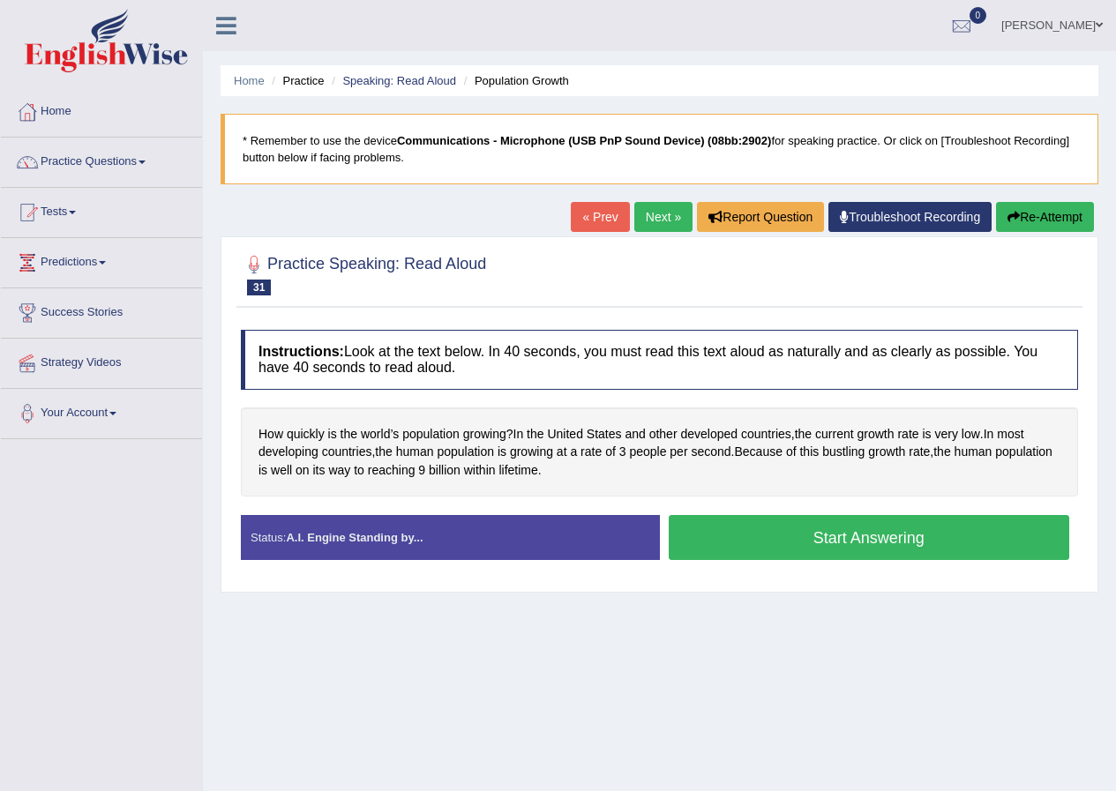
click at [773, 543] on button "Start Answering" at bounding box center [869, 537] width 401 height 45
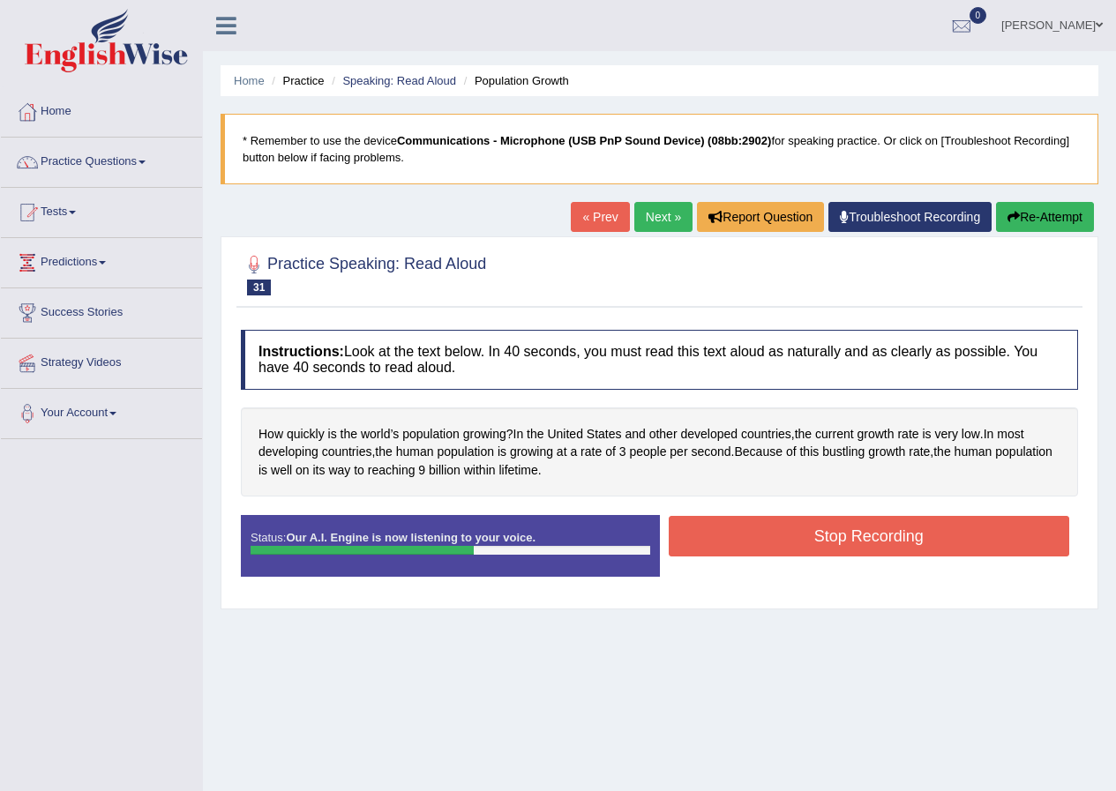
click at [728, 527] on button "Stop Recording" at bounding box center [869, 536] width 401 height 41
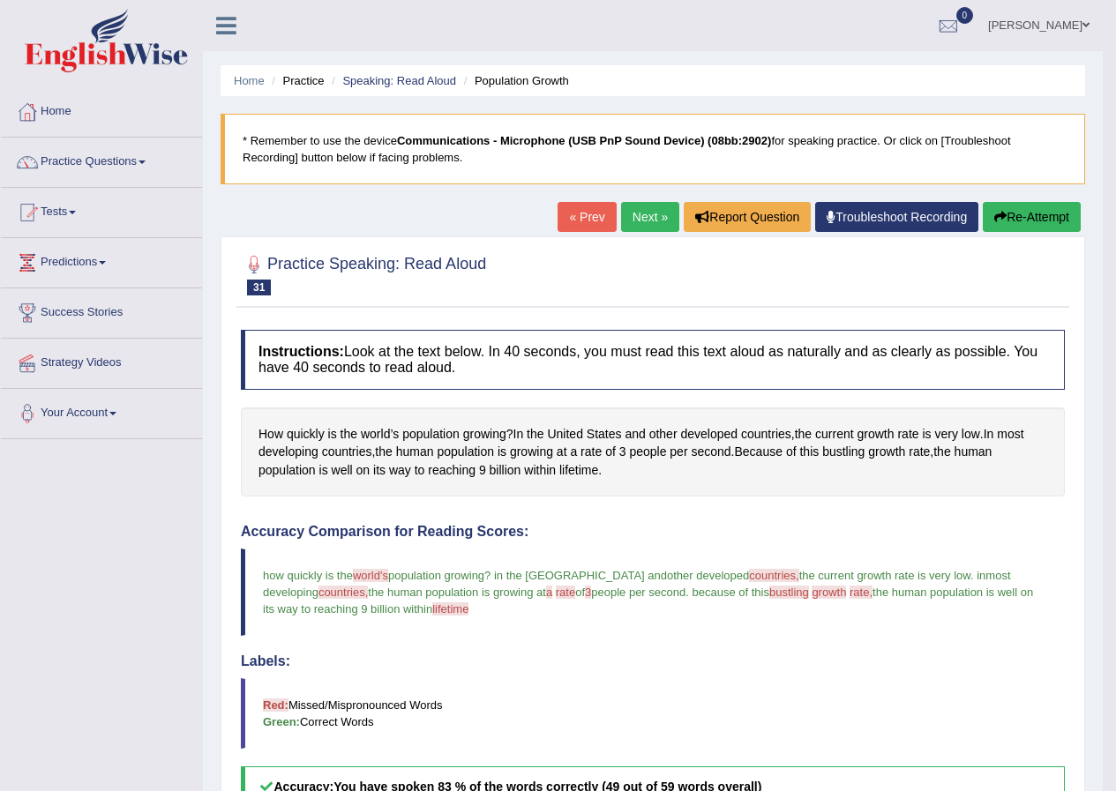
click at [651, 223] on link "Next »" at bounding box center [650, 217] width 58 height 30
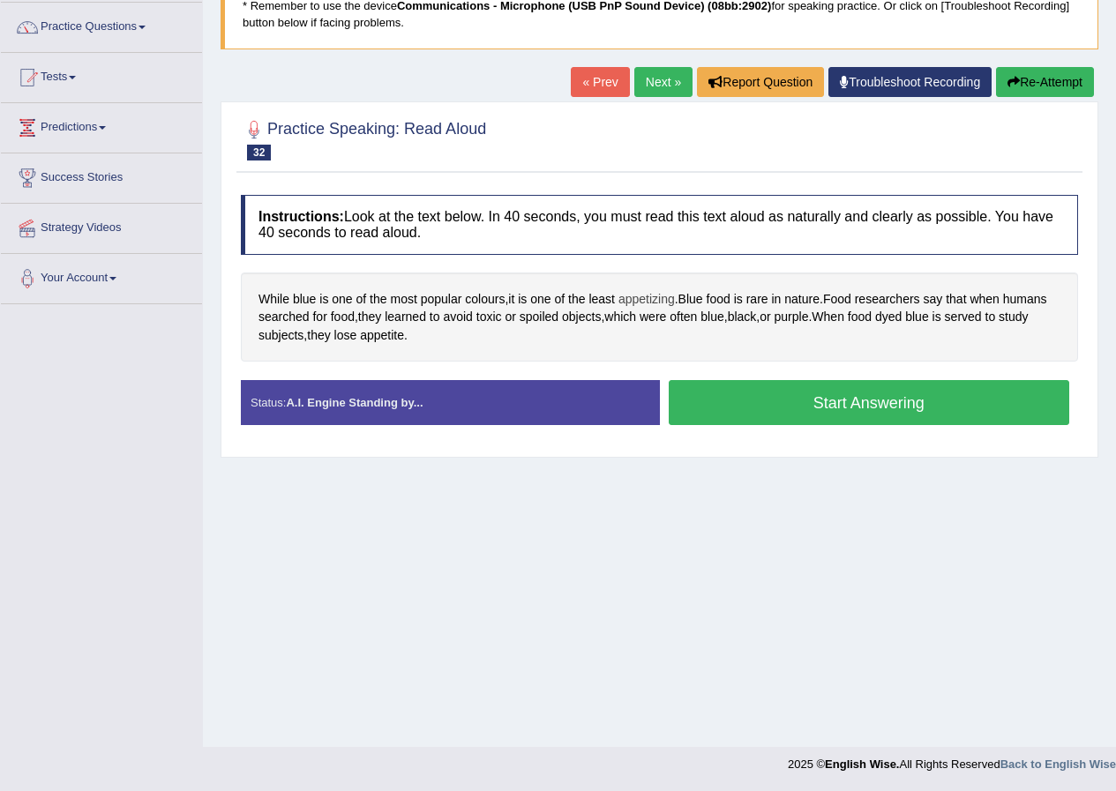
click at [645, 306] on span "appetizing" at bounding box center [646, 299] width 56 height 19
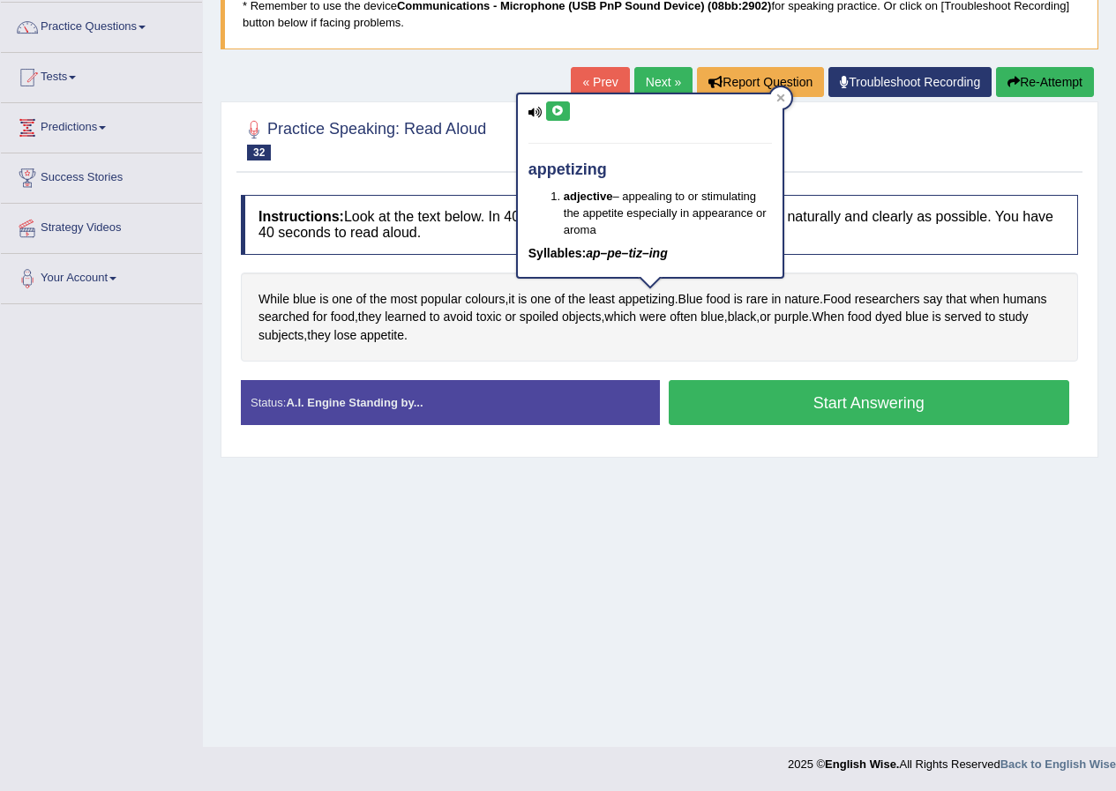
click at [547, 108] on button at bounding box center [558, 110] width 24 height 19
click at [788, 94] on div at bounding box center [780, 97] width 21 height 21
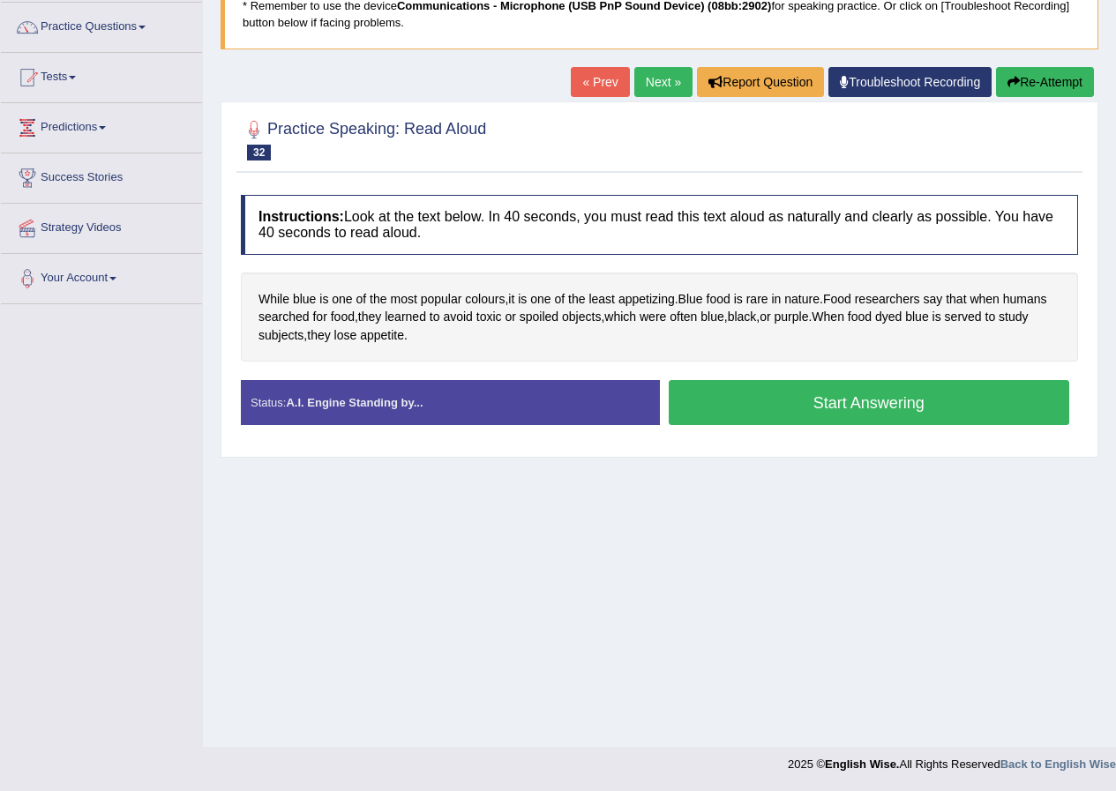
click at [731, 422] on button "Start Answering" at bounding box center [869, 402] width 401 height 45
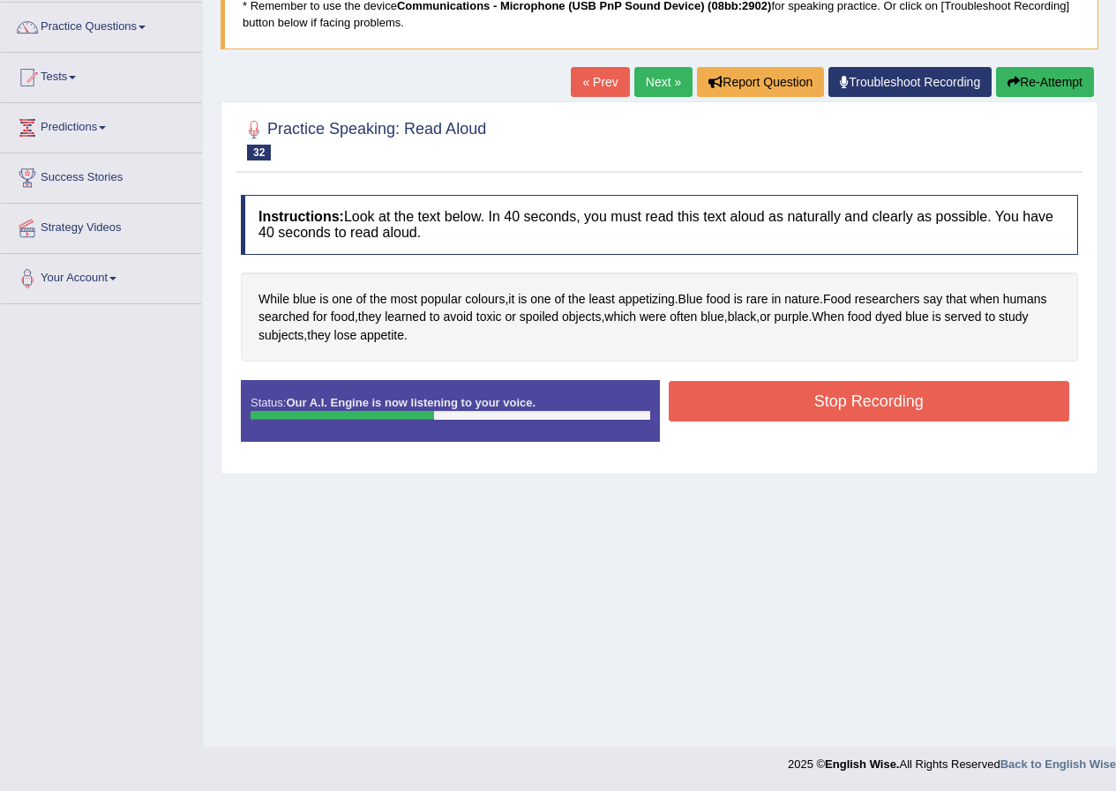
click at [813, 396] on button "Stop Recording" at bounding box center [869, 401] width 401 height 41
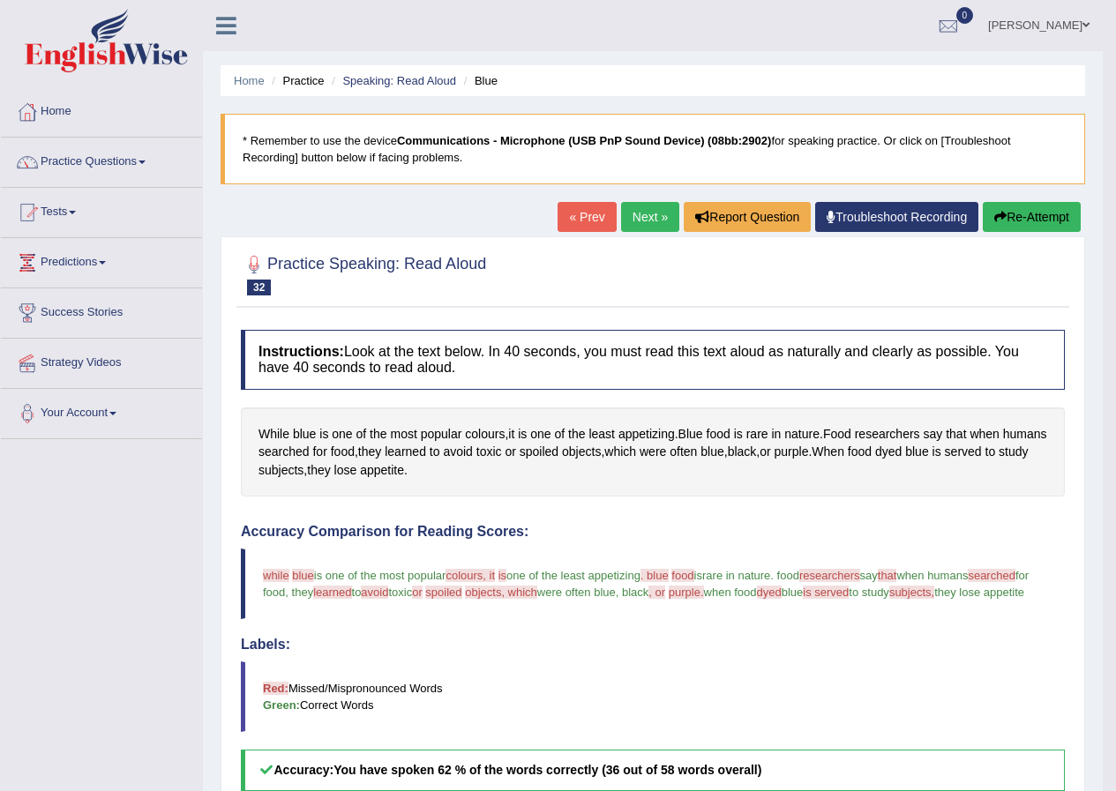
scroll to position [503, 0]
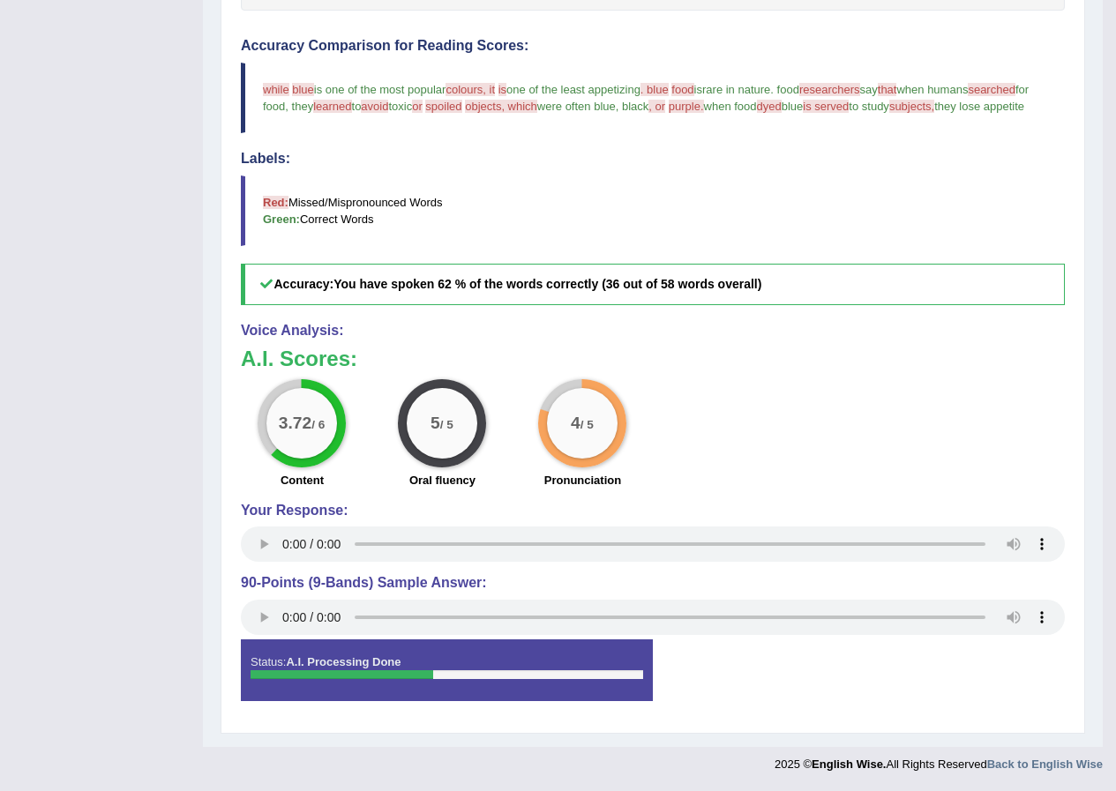
click at [934, 106] on span "they lose appetite" at bounding box center [979, 106] width 90 height 13
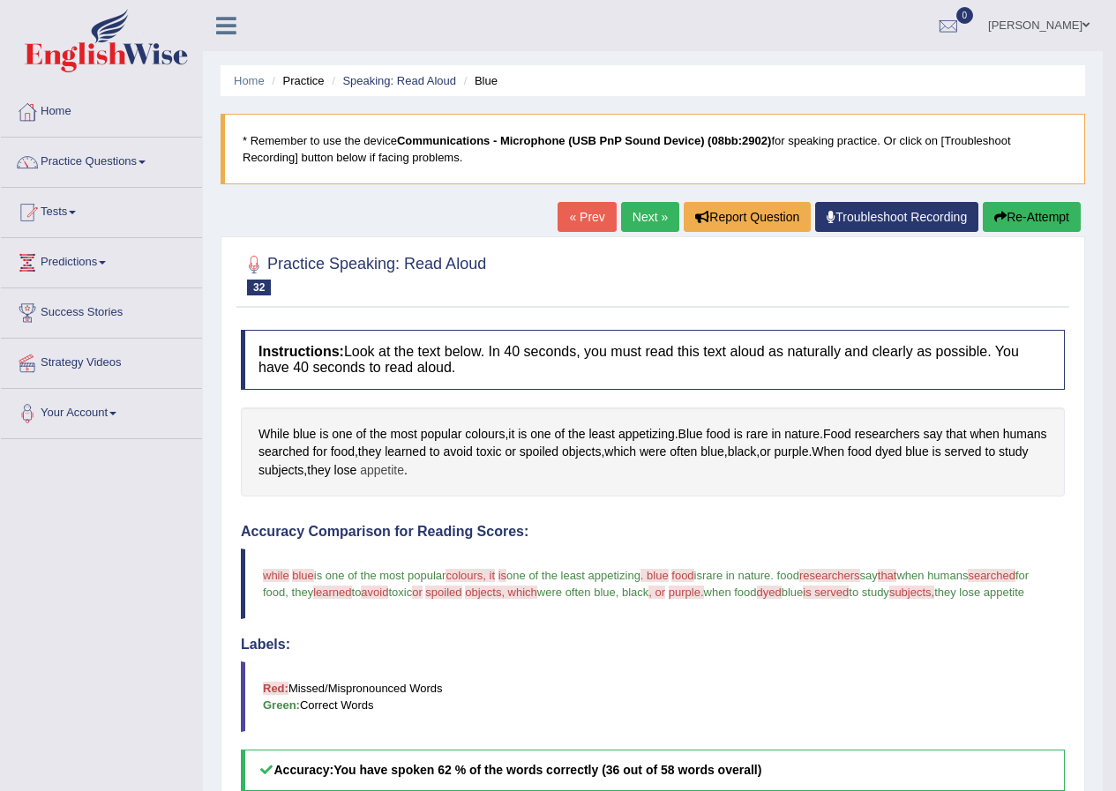
click at [404, 469] on span "appetite" at bounding box center [382, 470] width 44 height 19
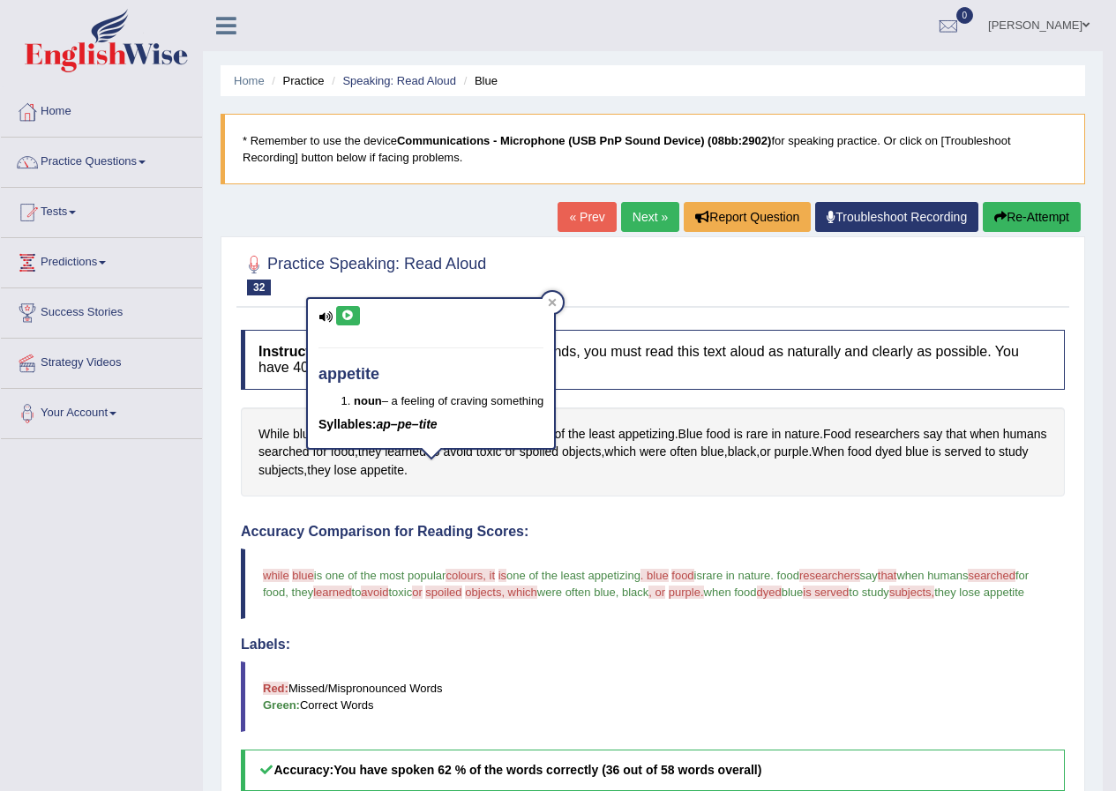
click at [345, 309] on button at bounding box center [348, 315] width 24 height 19
click at [570, 300] on div at bounding box center [653, 274] width 824 height 54
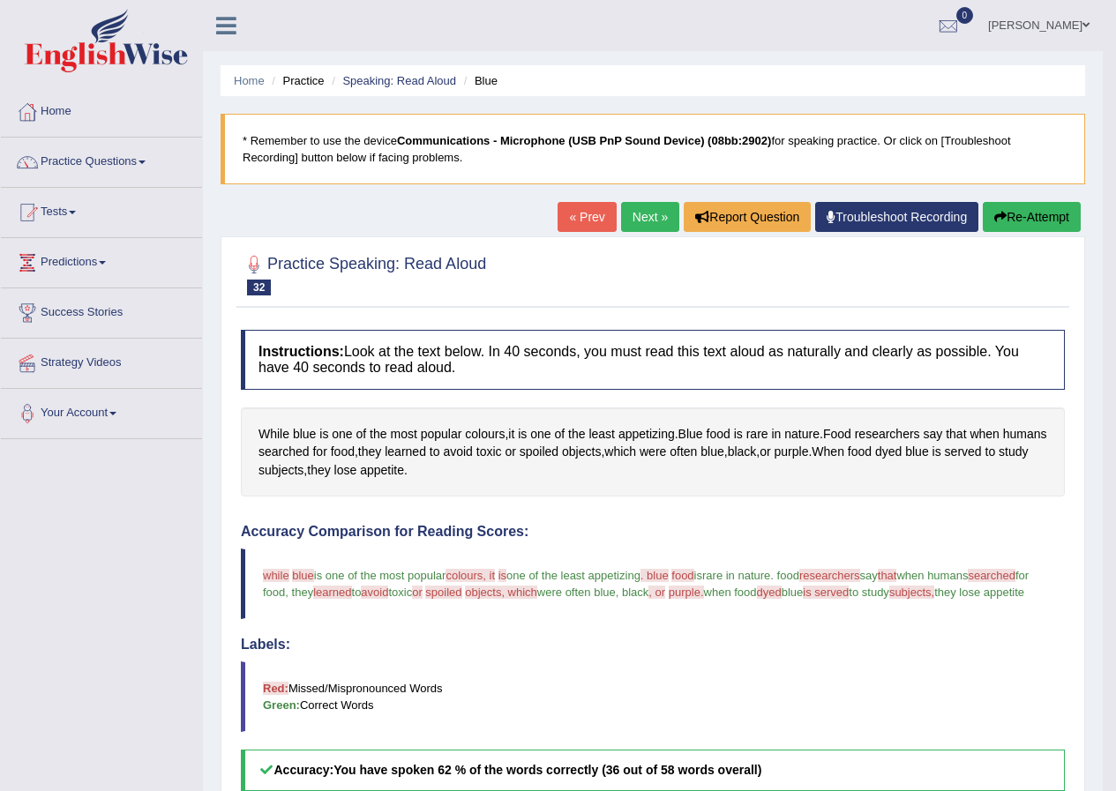
click at [645, 217] on link "Next »" at bounding box center [650, 217] width 58 height 30
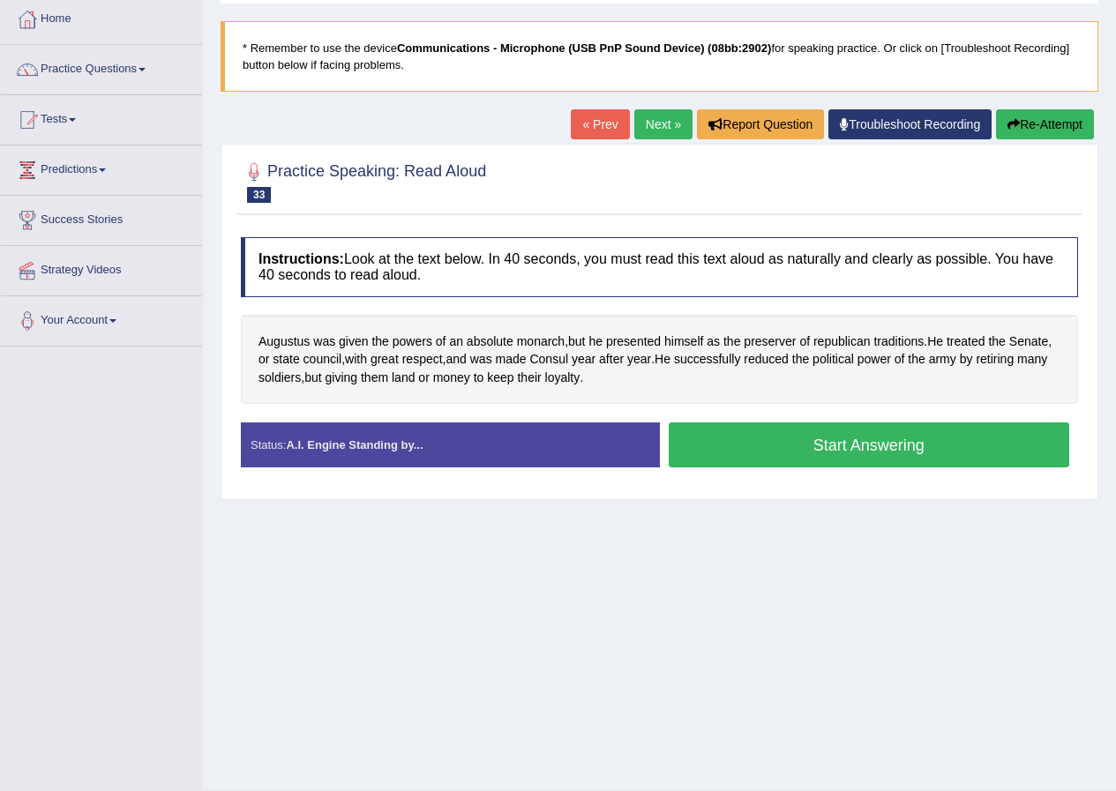
scroll to position [135, 0]
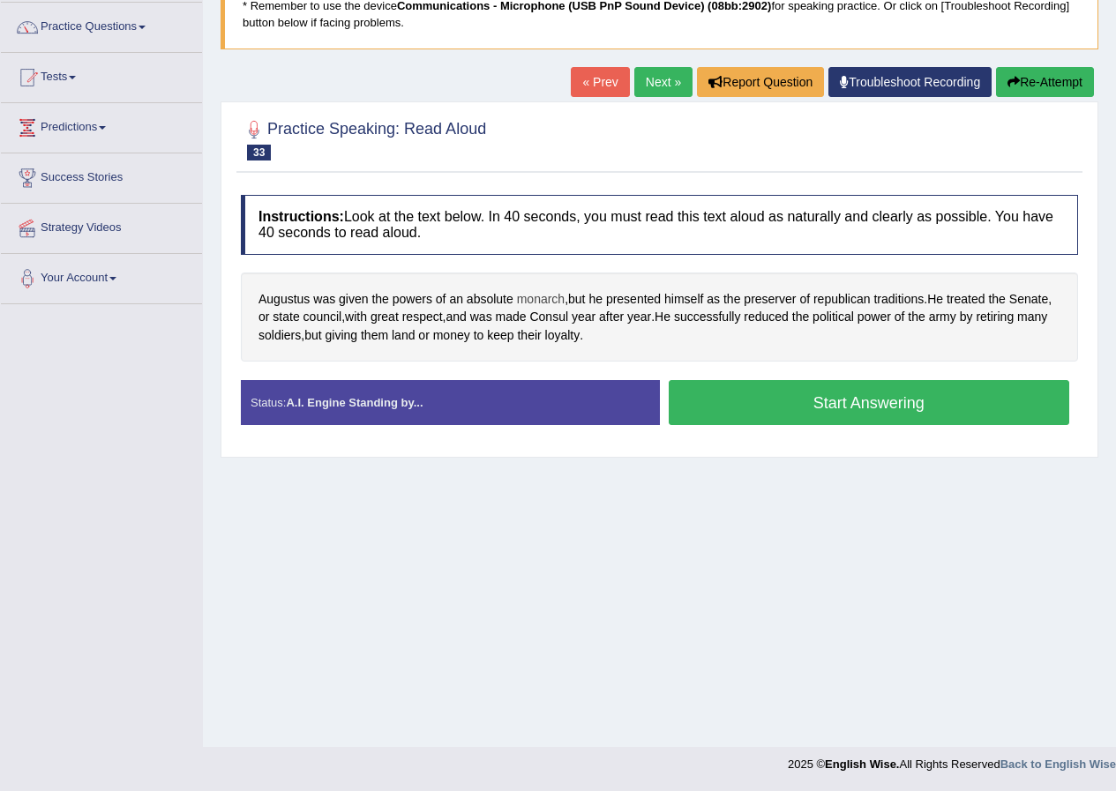
click at [554, 299] on span "monarch" at bounding box center [541, 299] width 48 height 19
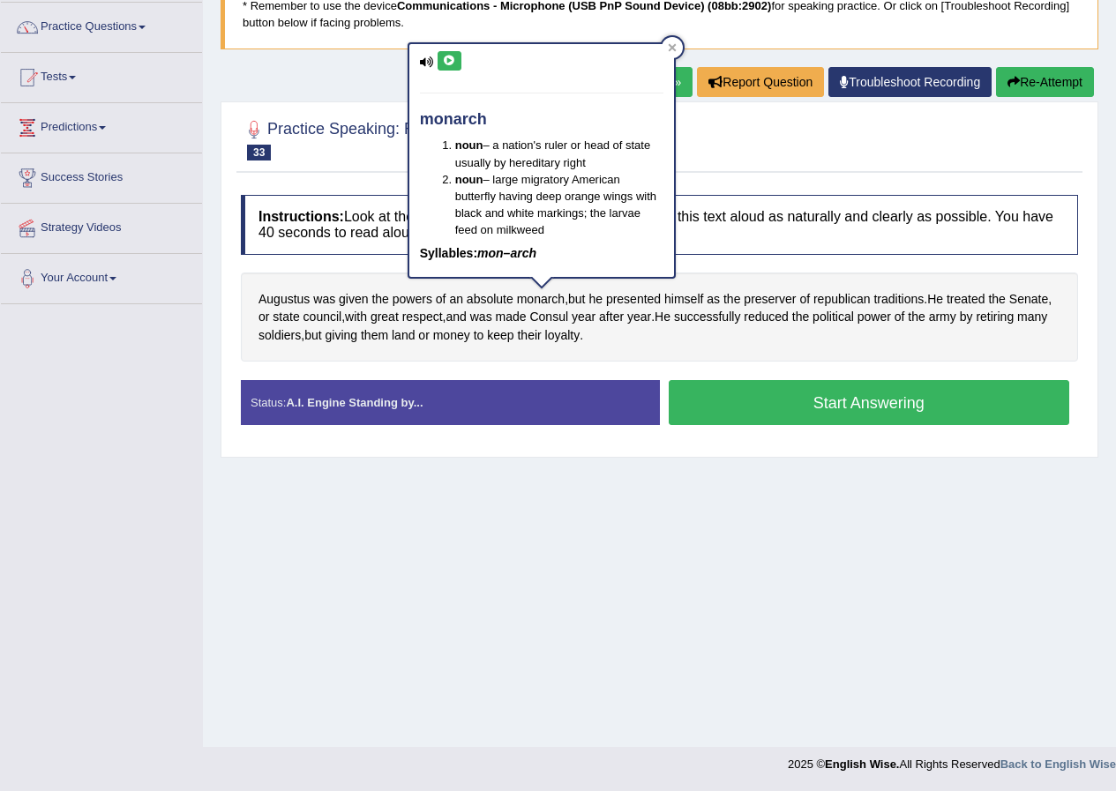
click at [444, 51] on button at bounding box center [449, 60] width 24 height 19
click at [681, 46] on div at bounding box center [671, 47] width 21 height 21
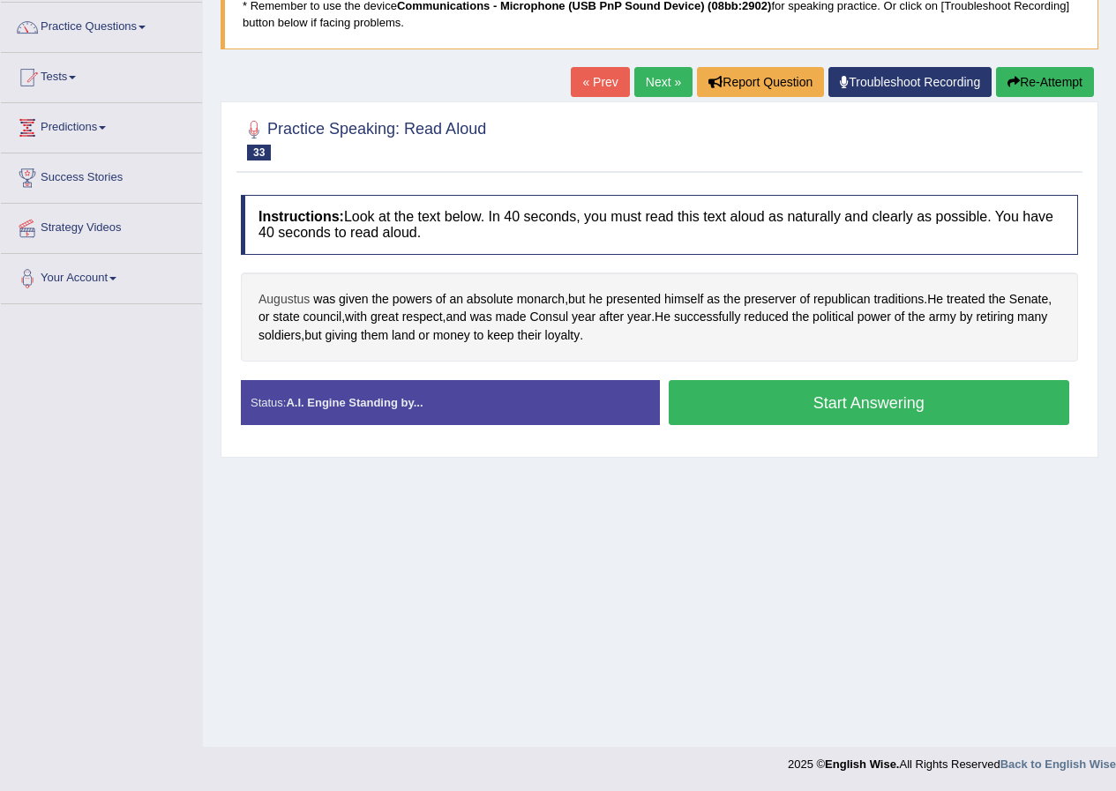
click at [298, 290] on span "Augustus" at bounding box center [283, 299] width 51 height 19
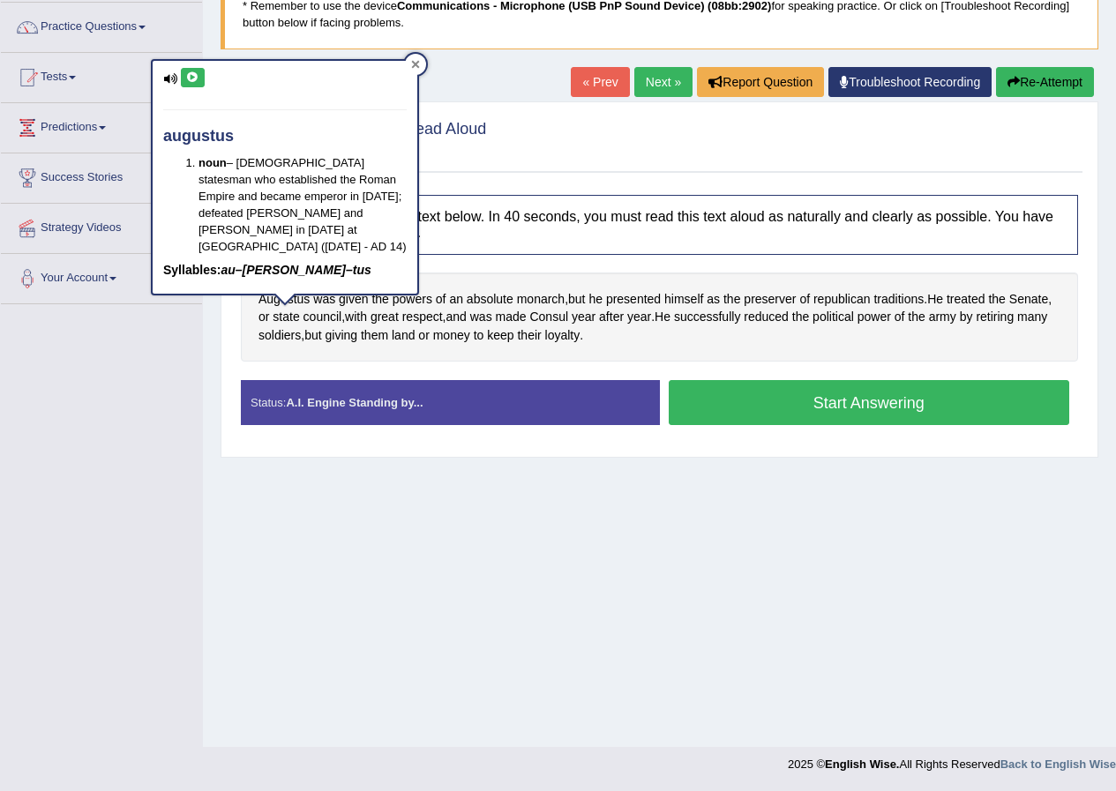
click at [419, 63] on icon at bounding box center [415, 64] width 9 height 9
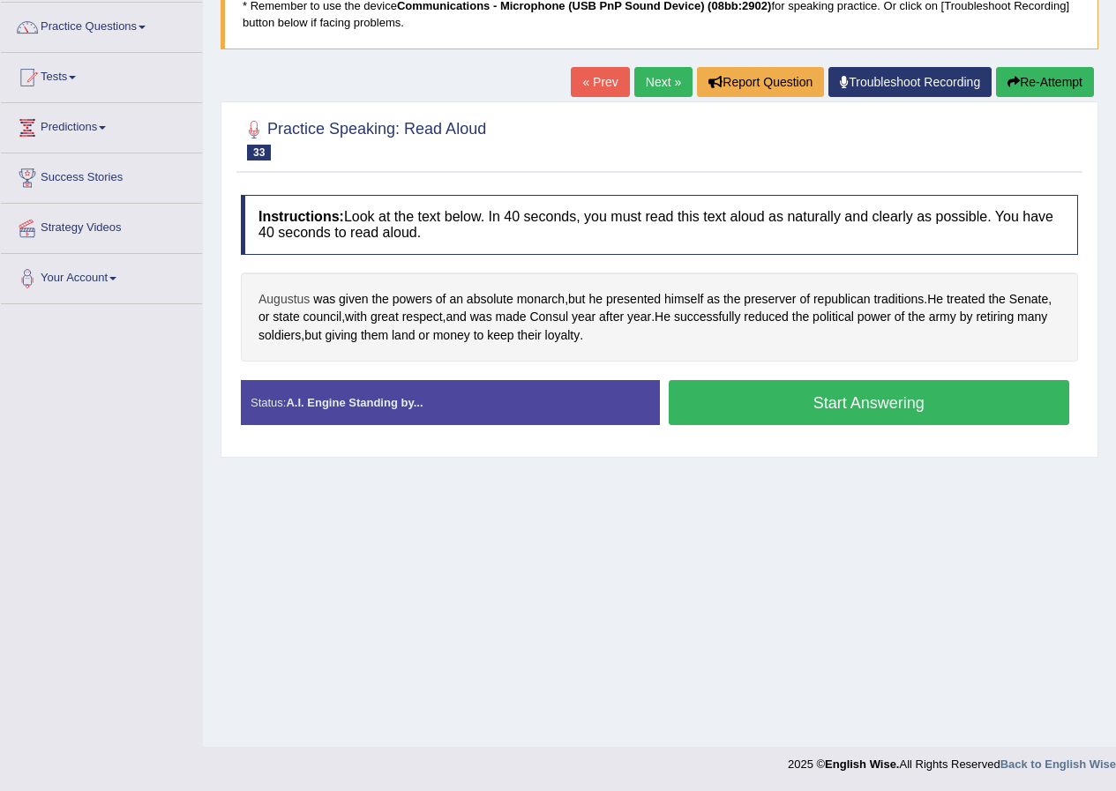
click at [290, 302] on span "Augustus" at bounding box center [283, 299] width 51 height 19
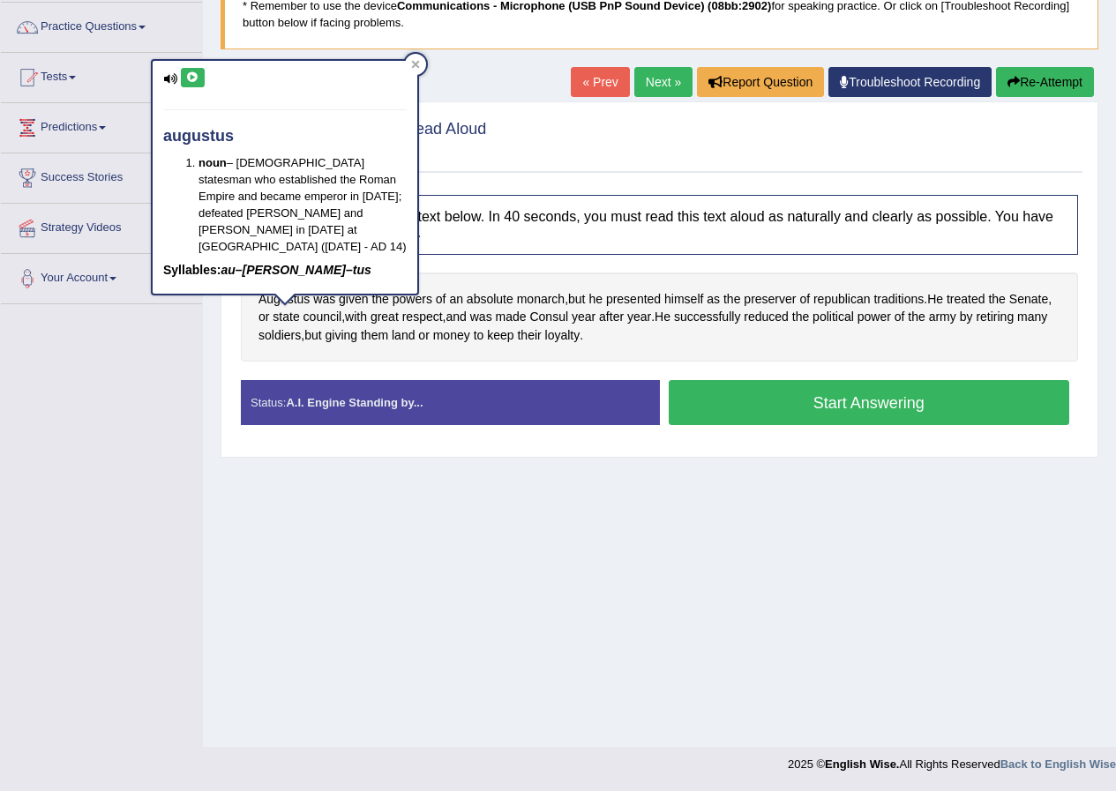
click at [183, 82] on button at bounding box center [193, 77] width 24 height 19
click at [407, 64] on div at bounding box center [415, 64] width 21 height 21
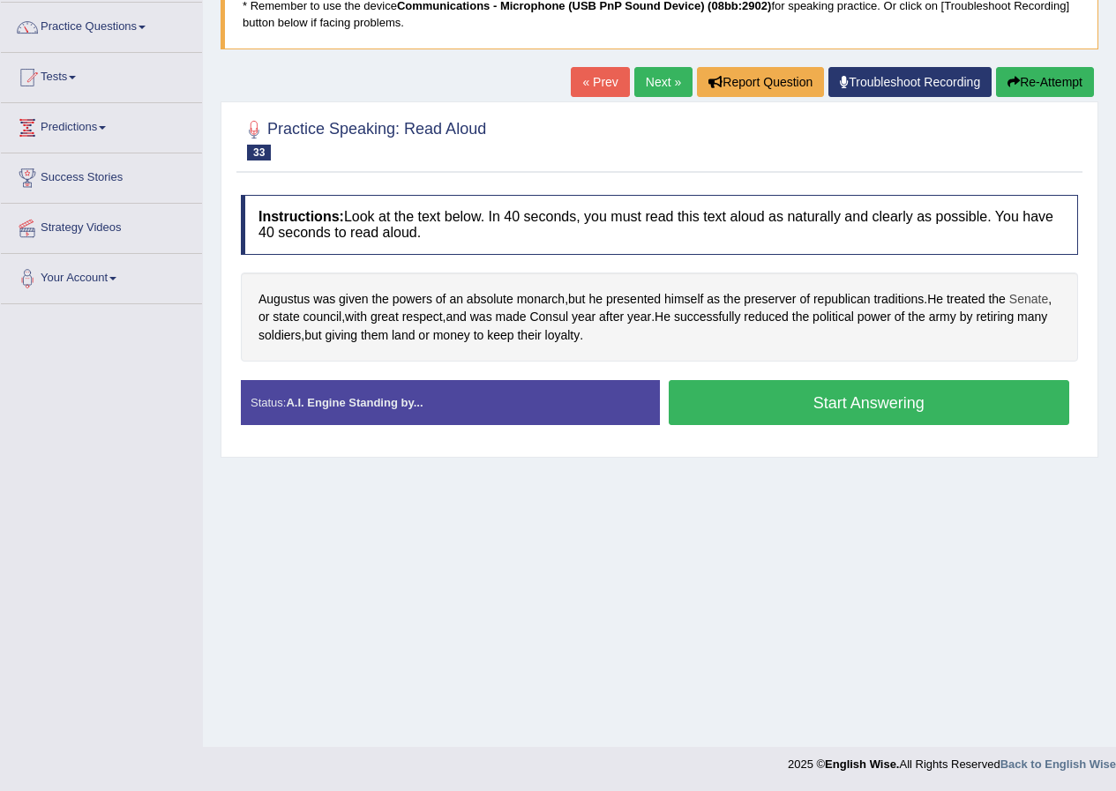
click at [1035, 298] on span "Senate" at bounding box center [1028, 299] width 39 height 19
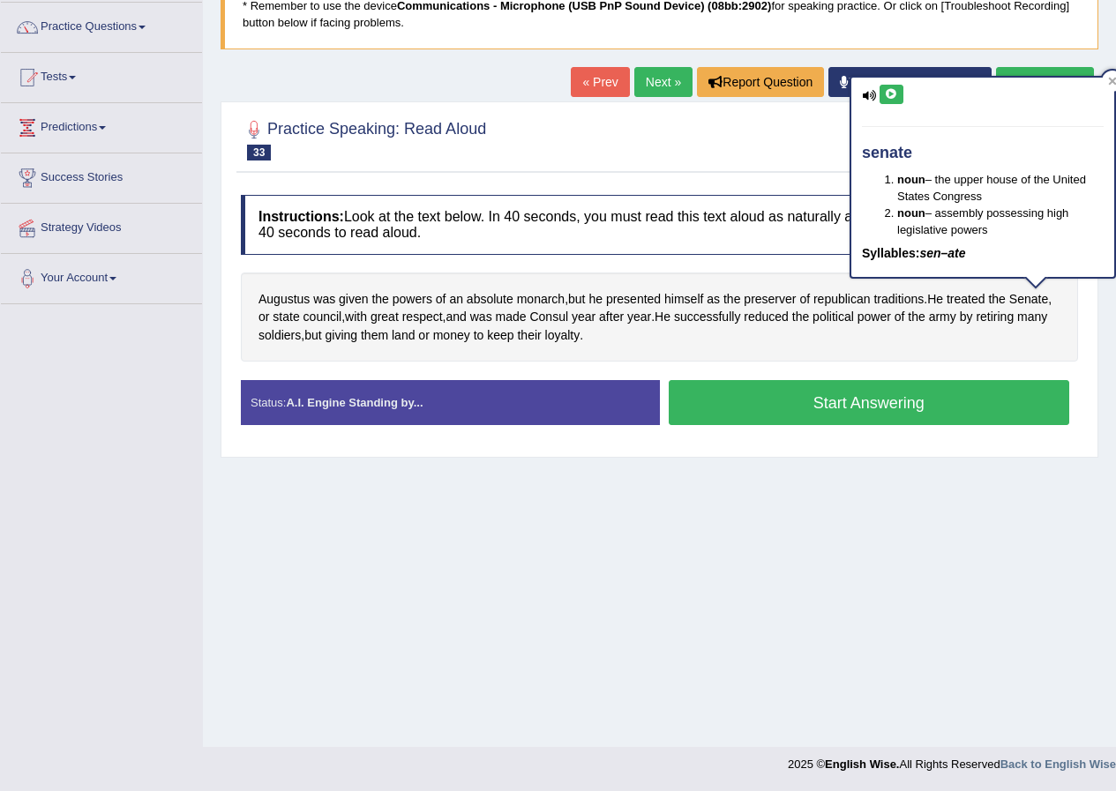
click at [901, 98] on button at bounding box center [891, 94] width 24 height 19
click at [357, 334] on span "giving" at bounding box center [341, 335] width 33 height 19
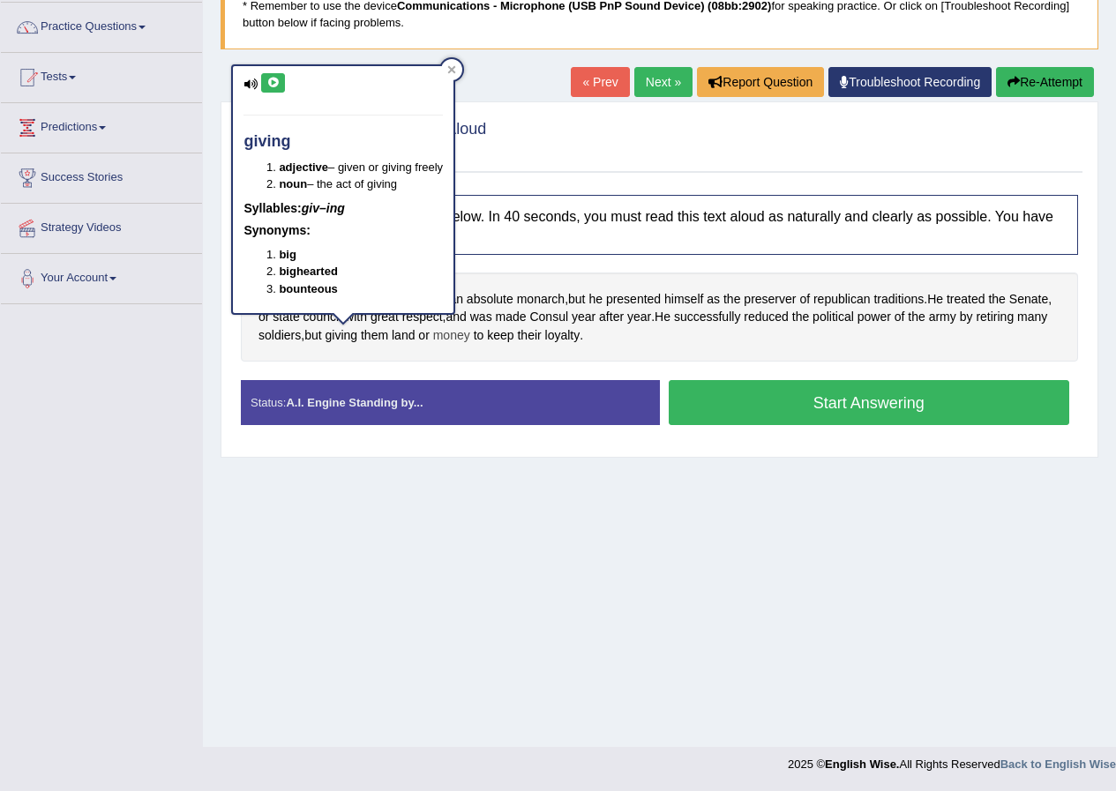
click at [470, 340] on span "money" at bounding box center [451, 335] width 37 height 19
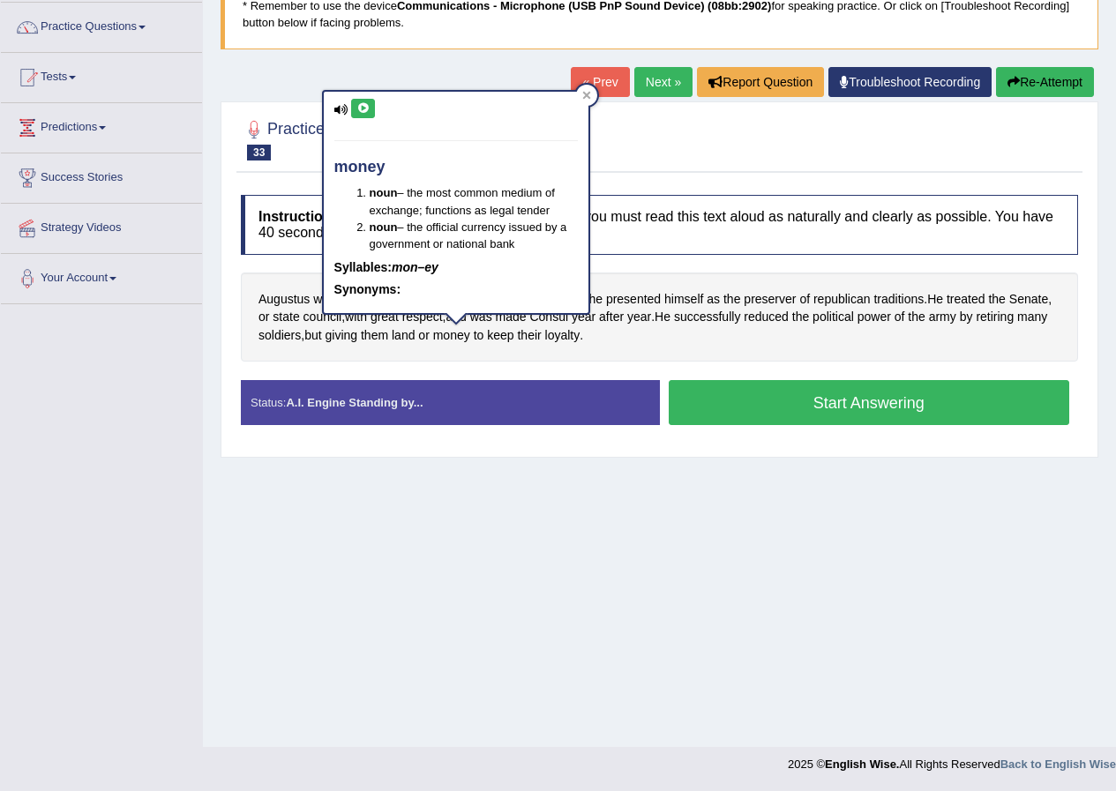
click at [607, 327] on div "Augustus was given the powers of an absolute monarch , but he presented himself…" at bounding box center [659, 318] width 837 height 90
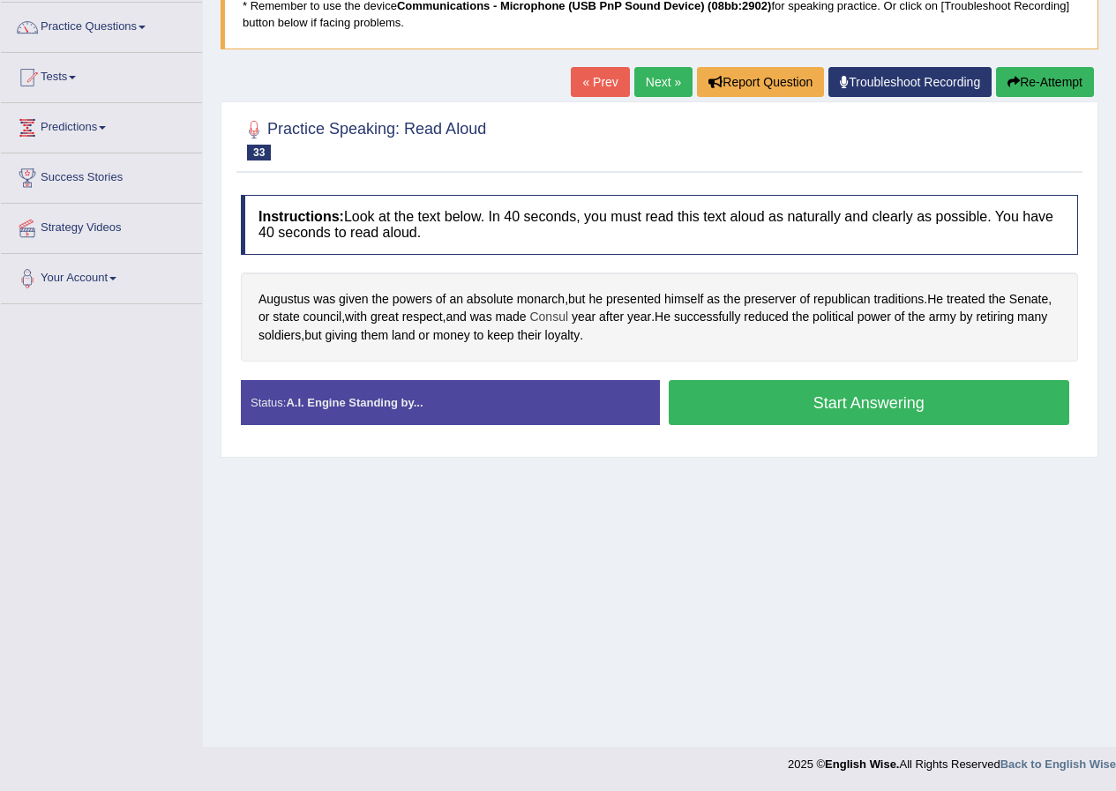
click at [560, 319] on span "Consul" at bounding box center [548, 317] width 39 height 19
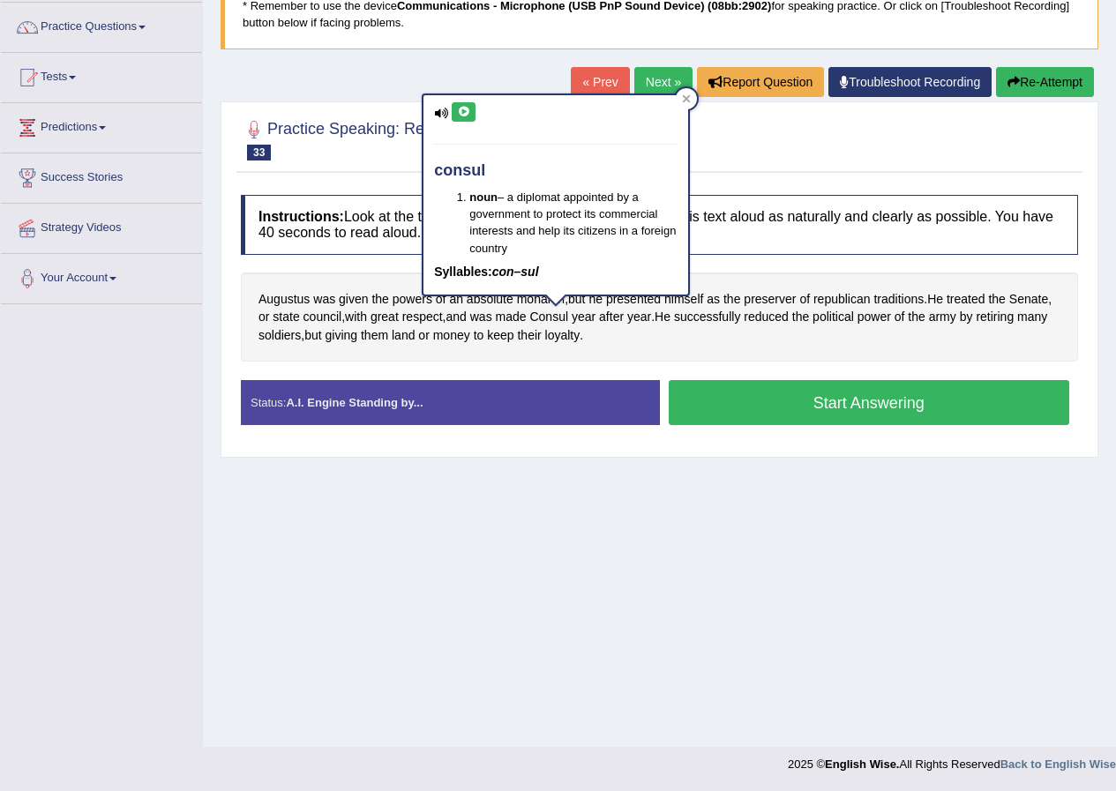
click at [452, 117] on button at bounding box center [464, 111] width 24 height 19
click at [453, 116] on button at bounding box center [464, 111] width 24 height 19
click at [678, 97] on div at bounding box center [686, 98] width 21 height 21
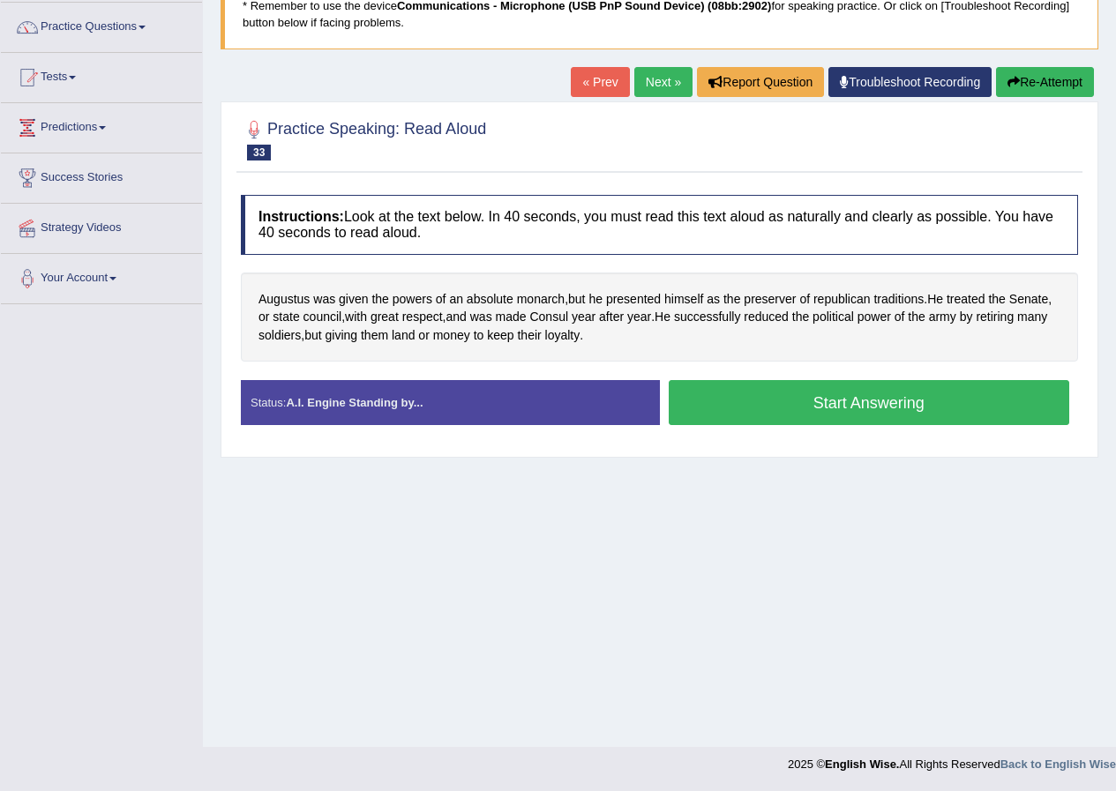
click at [721, 396] on button "Start Answering" at bounding box center [869, 402] width 401 height 45
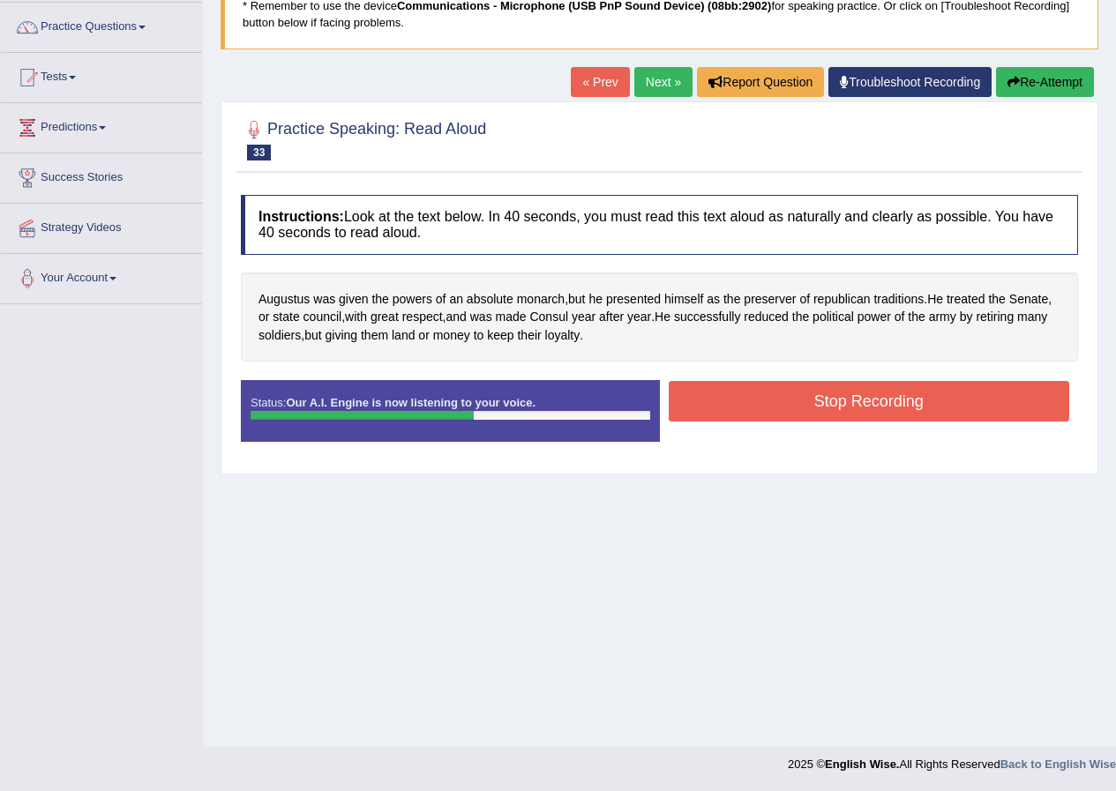
click at [729, 400] on button "Stop Recording" at bounding box center [869, 401] width 401 height 41
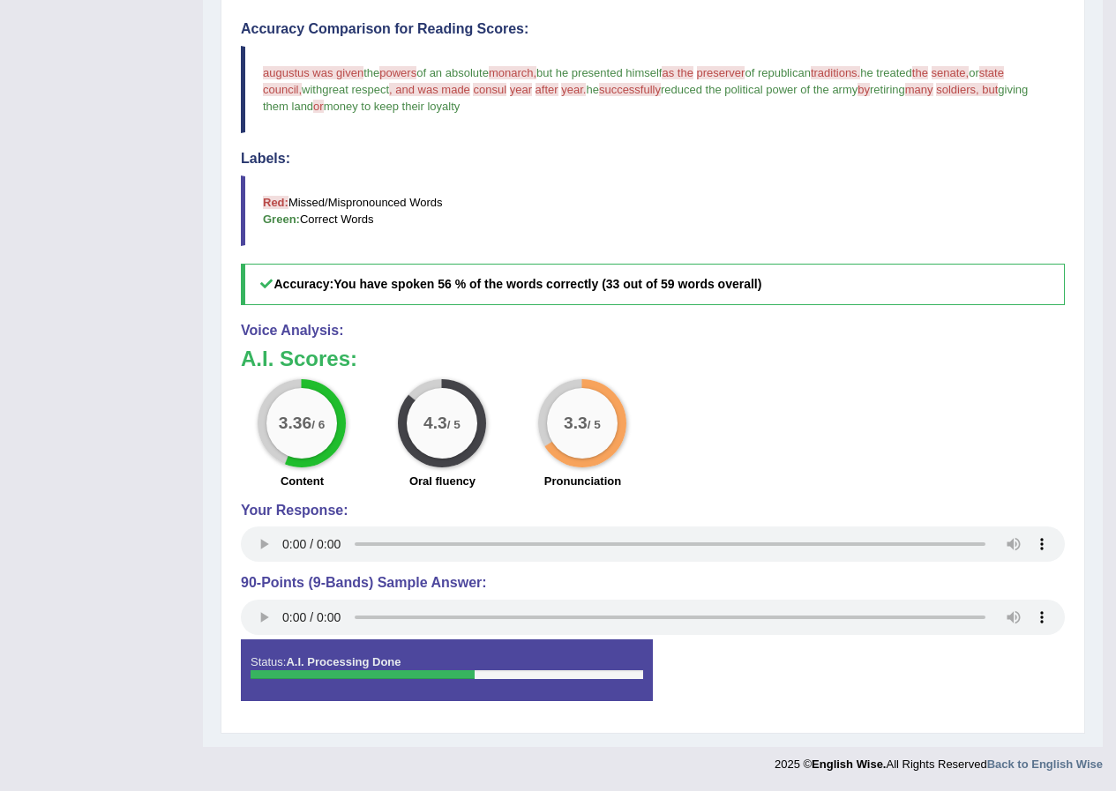
scroll to position [0, 0]
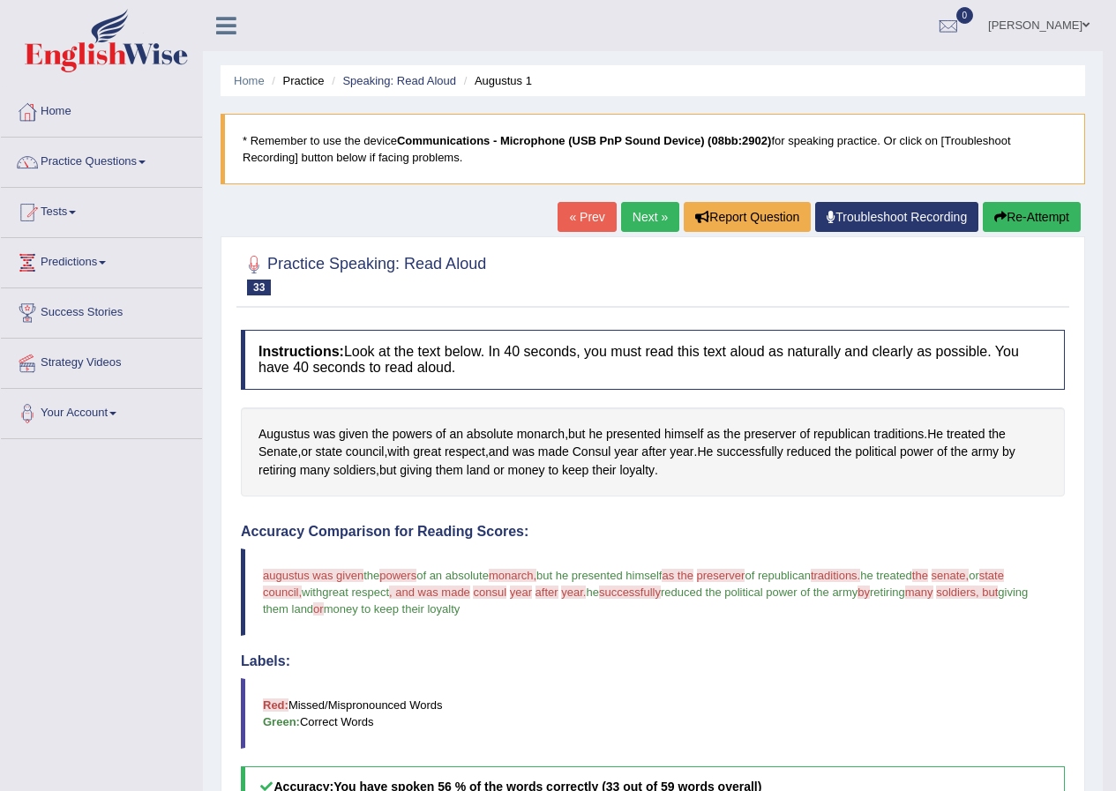
click at [646, 211] on link "Next »" at bounding box center [650, 217] width 58 height 30
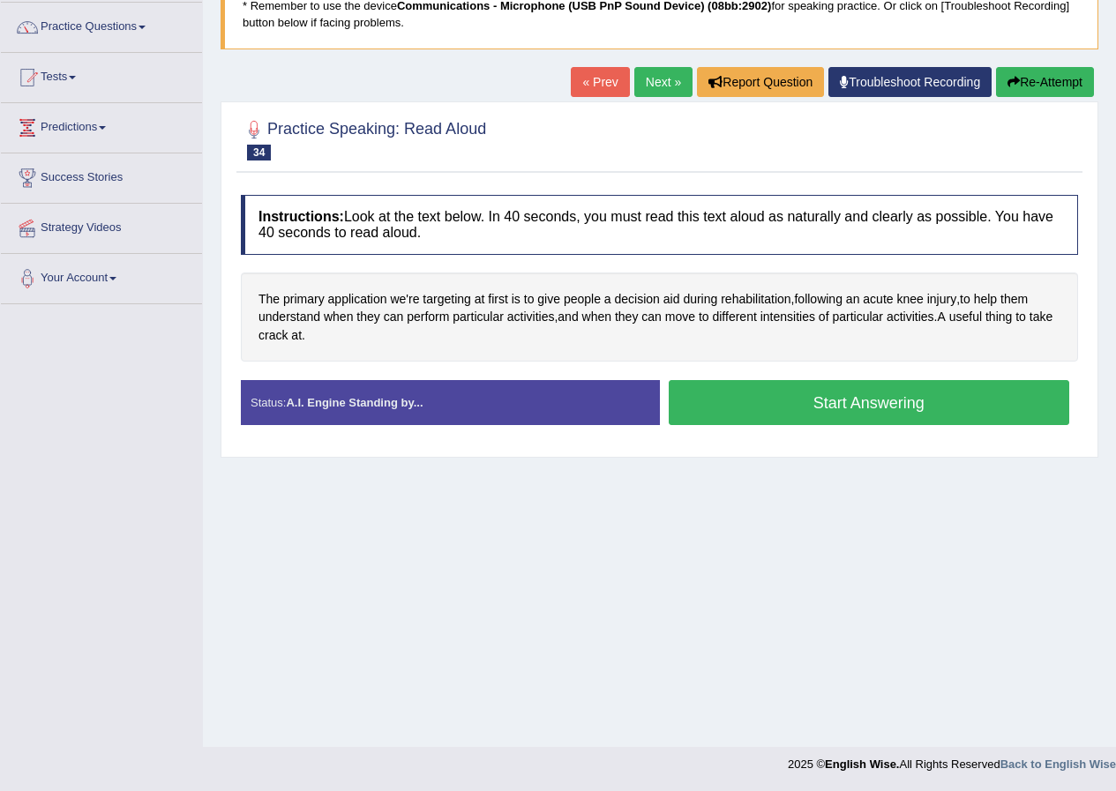
click at [774, 400] on button "Start Answering" at bounding box center [869, 402] width 401 height 45
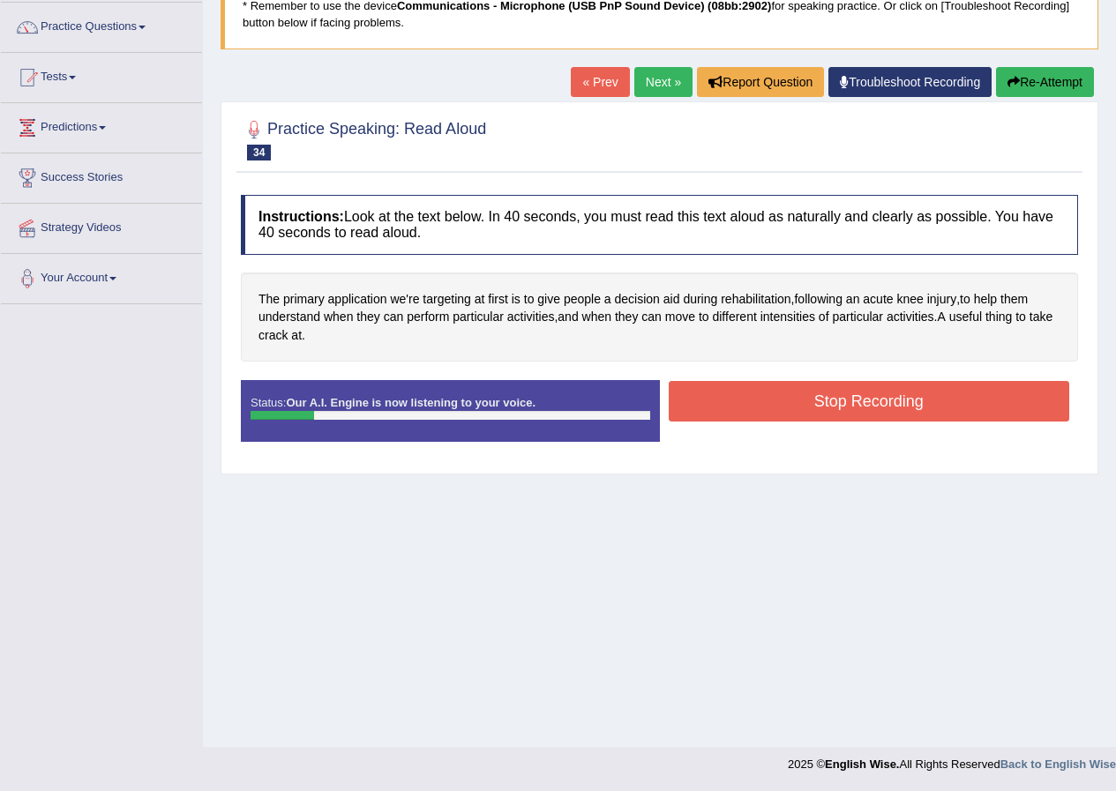
click at [1042, 92] on button "Re-Attempt" at bounding box center [1045, 82] width 98 height 30
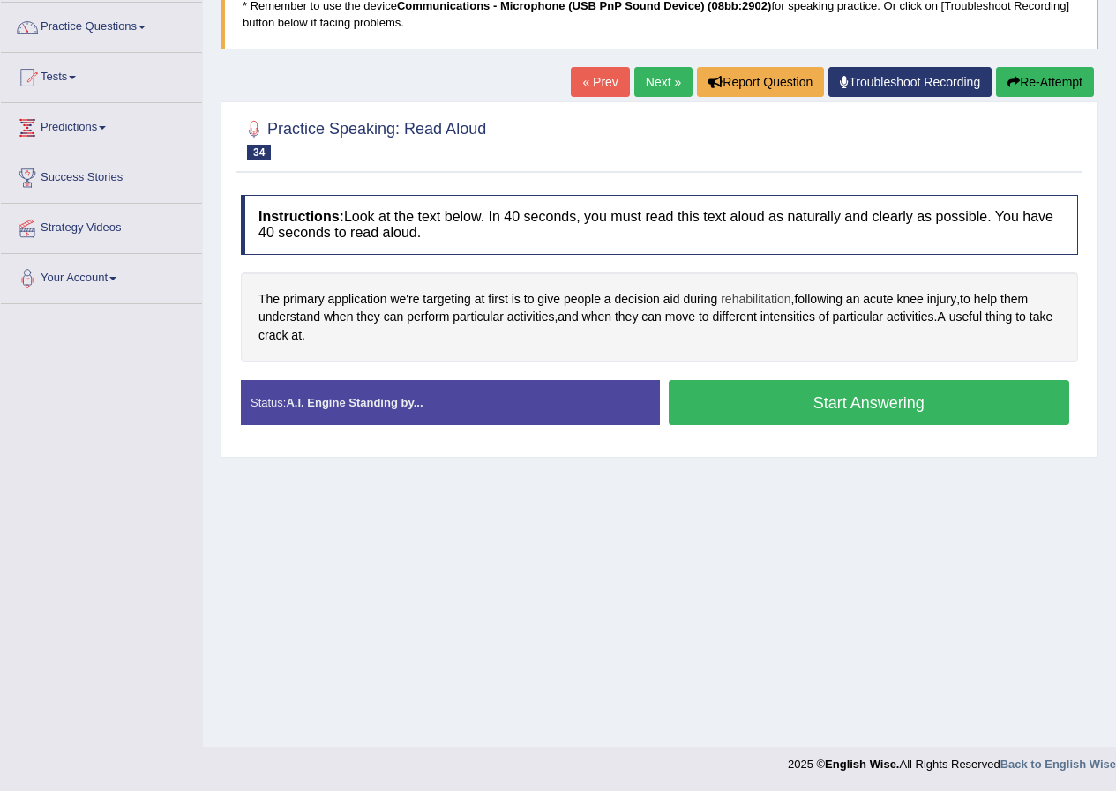
click at [770, 296] on span "rehabilitation" at bounding box center [756, 299] width 70 height 19
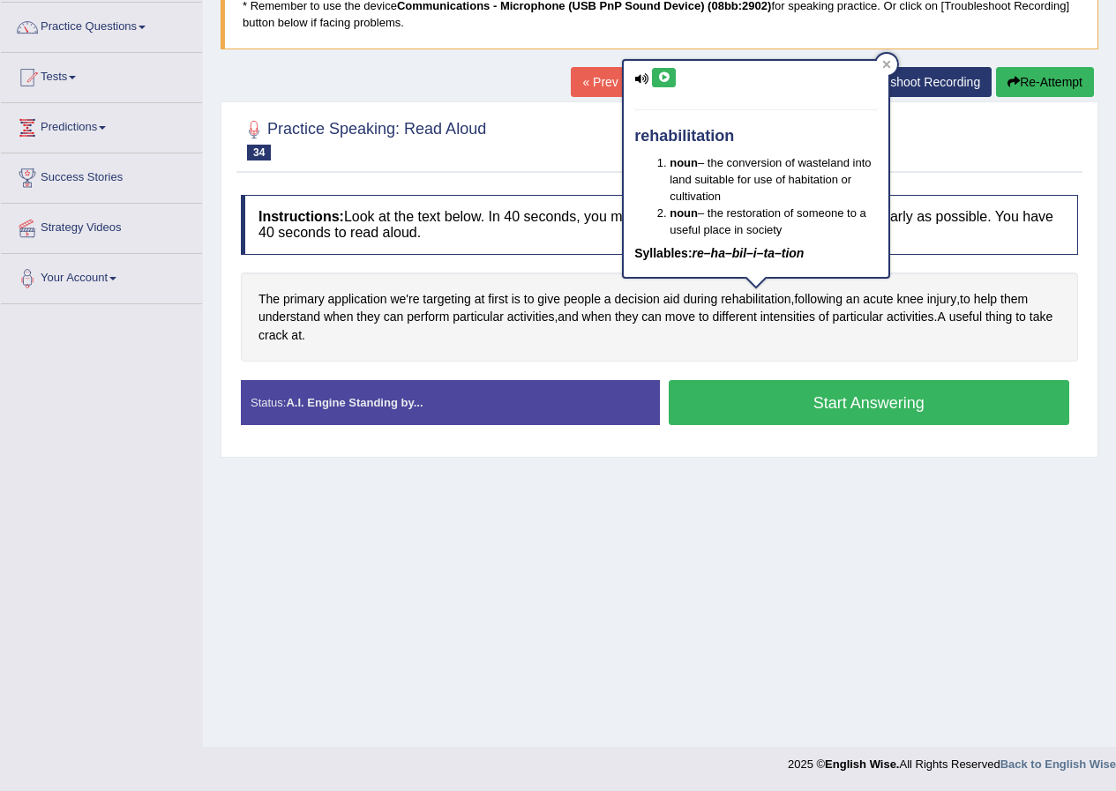
click at [671, 73] on button at bounding box center [664, 77] width 24 height 19
click at [888, 60] on icon at bounding box center [886, 64] width 9 height 9
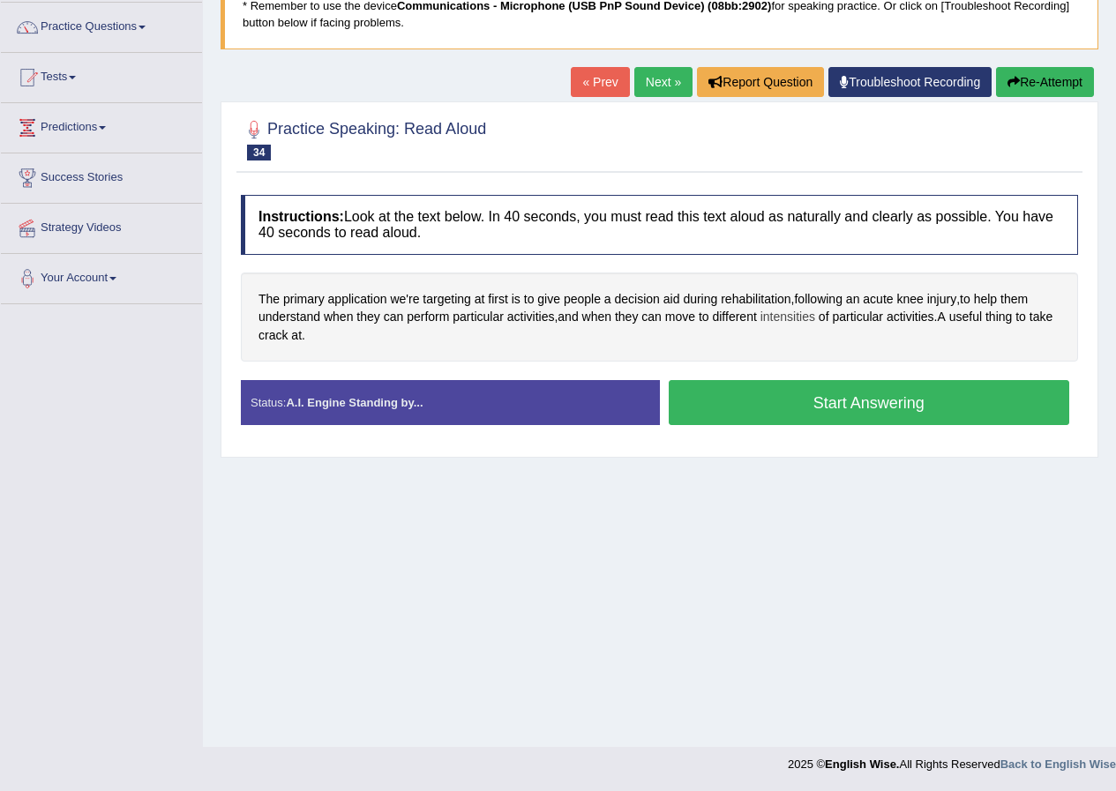
click at [796, 321] on span "intensities" at bounding box center [787, 317] width 55 height 19
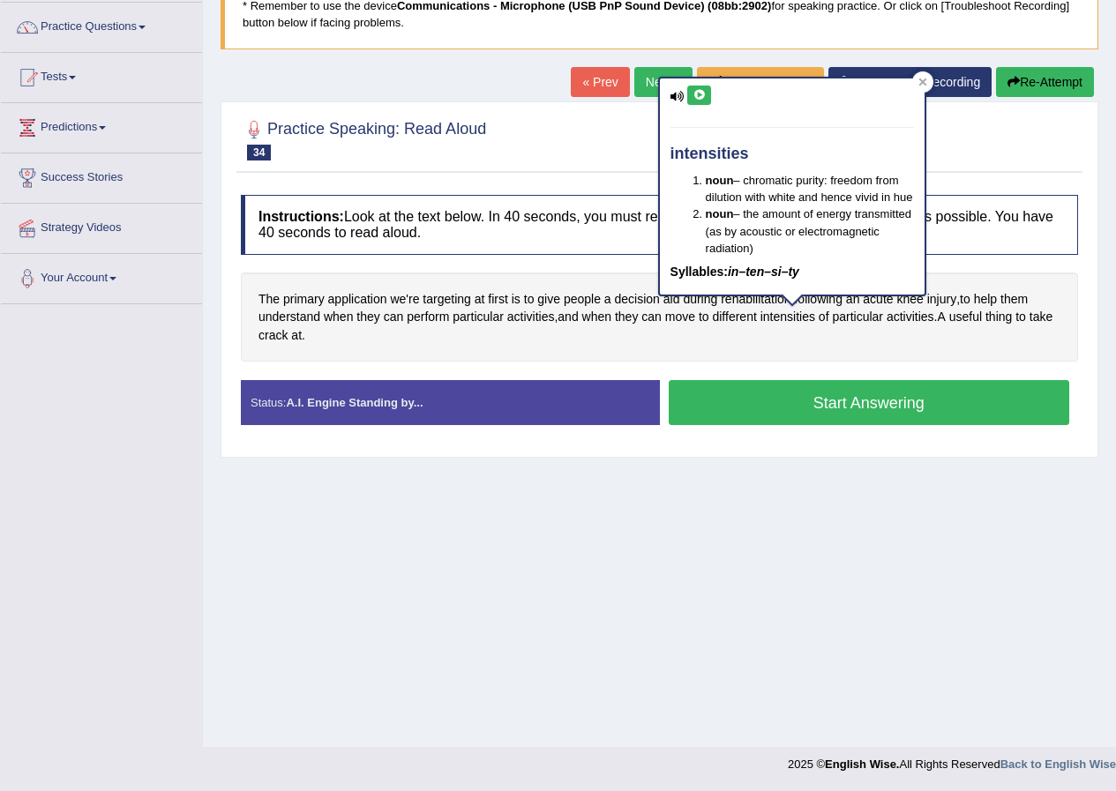
click at [691, 93] on button at bounding box center [699, 95] width 24 height 19
click at [929, 79] on div at bounding box center [922, 81] width 21 height 21
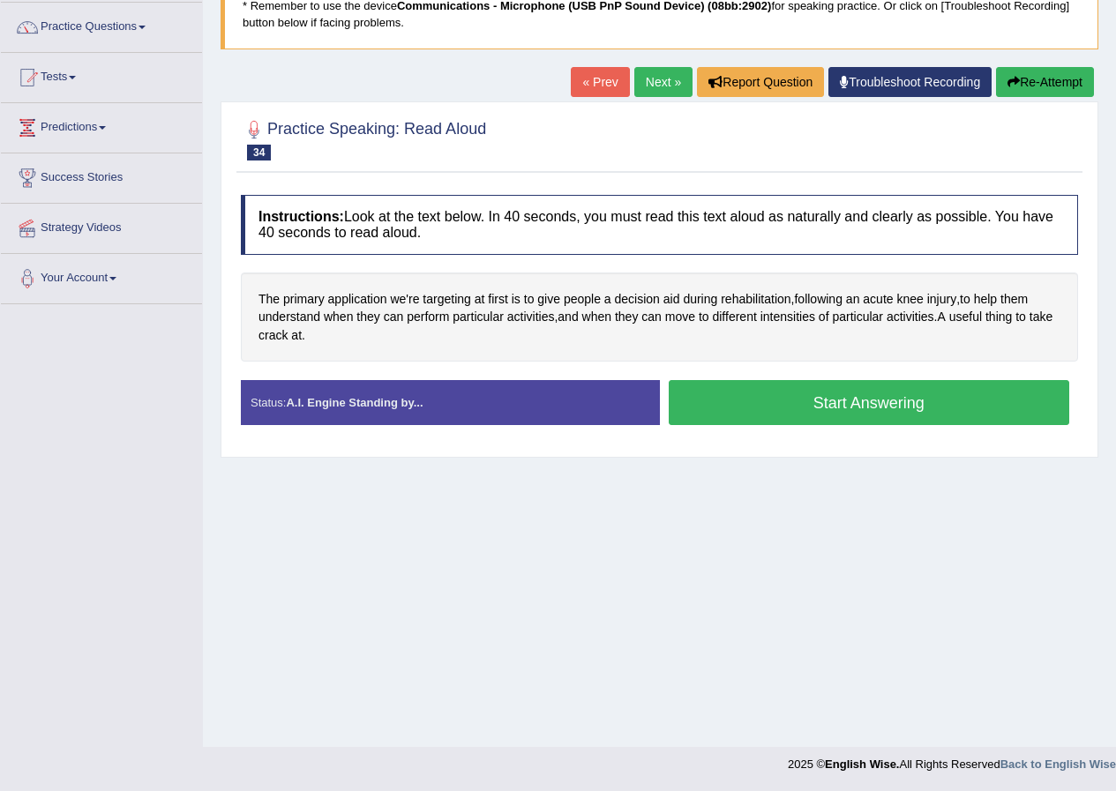
click at [885, 393] on button "Start Answering" at bounding box center [869, 402] width 401 height 45
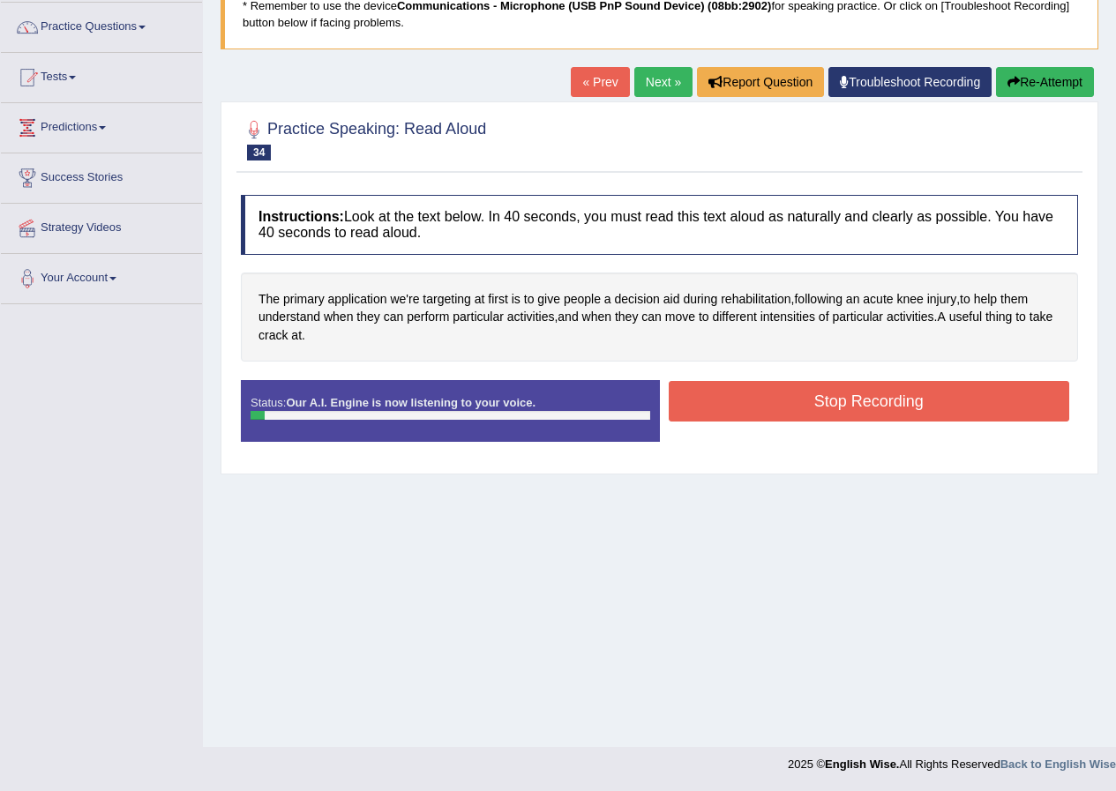
click at [1043, 86] on button "Re-Attempt" at bounding box center [1045, 82] width 98 height 30
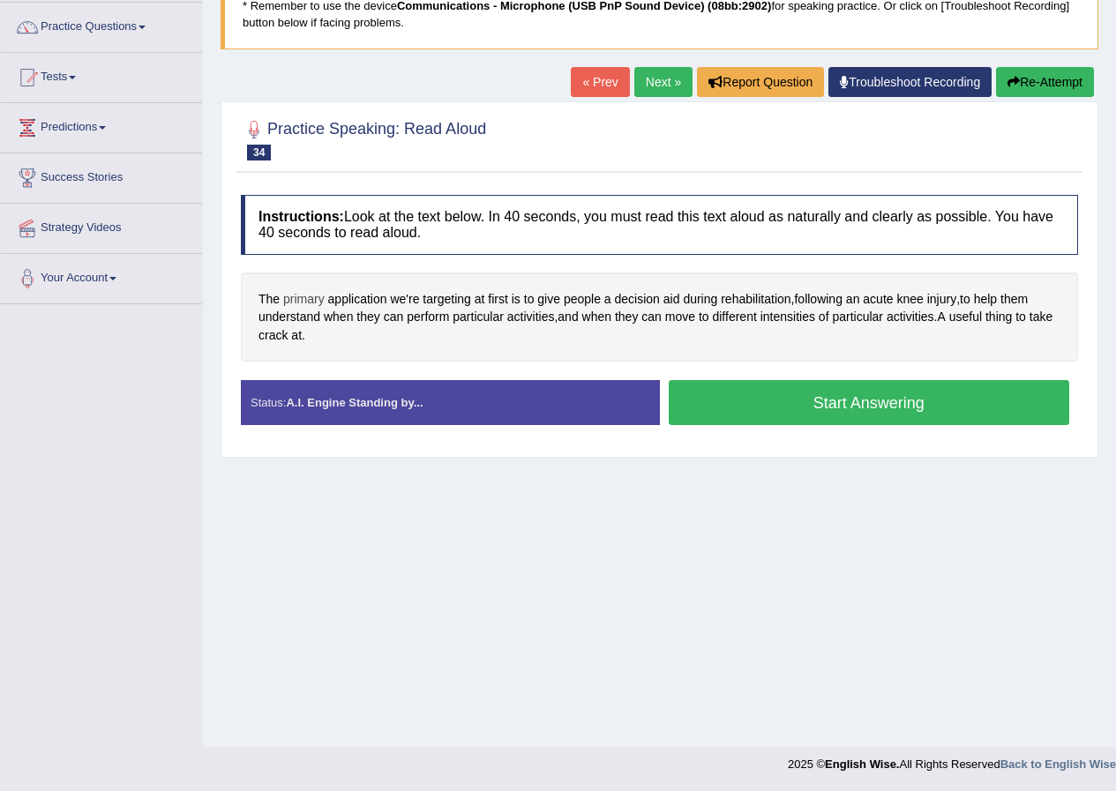
click at [296, 298] on span "primary" at bounding box center [303, 299] width 41 height 19
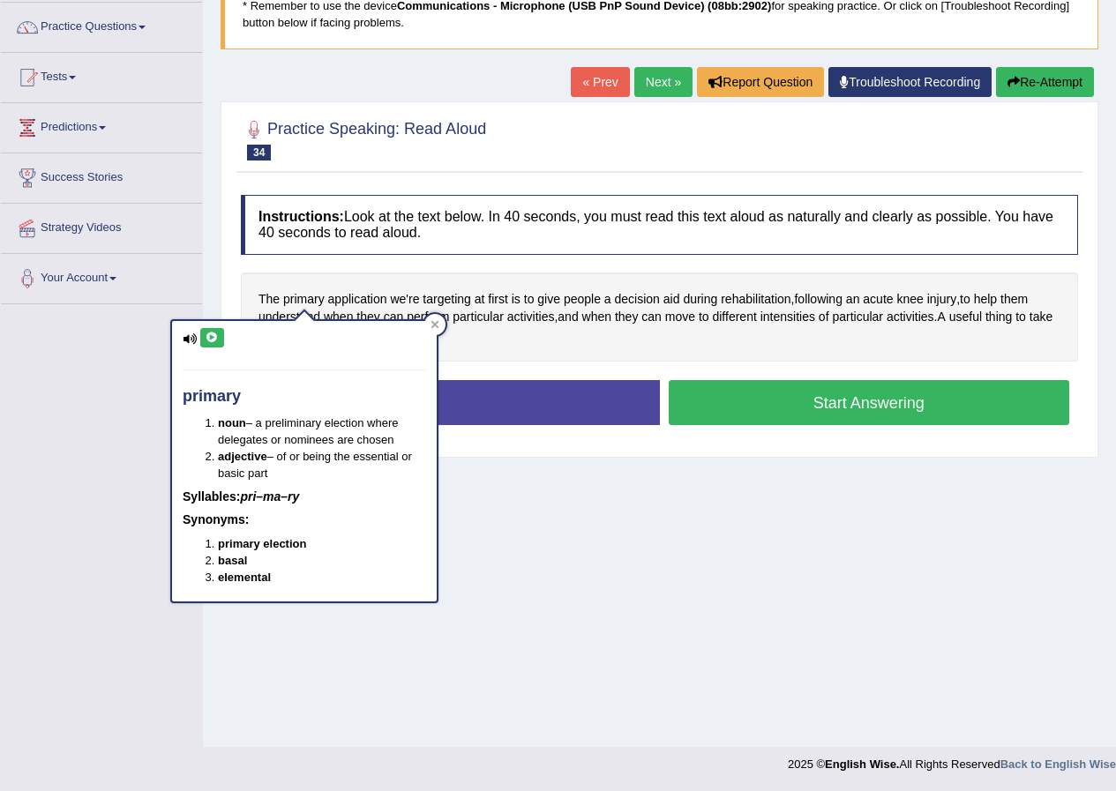
click at [216, 330] on button at bounding box center [212, 337] width 24 height 19
click at [429, 318] on div at bounding box center [434, 324] width 21 height 21
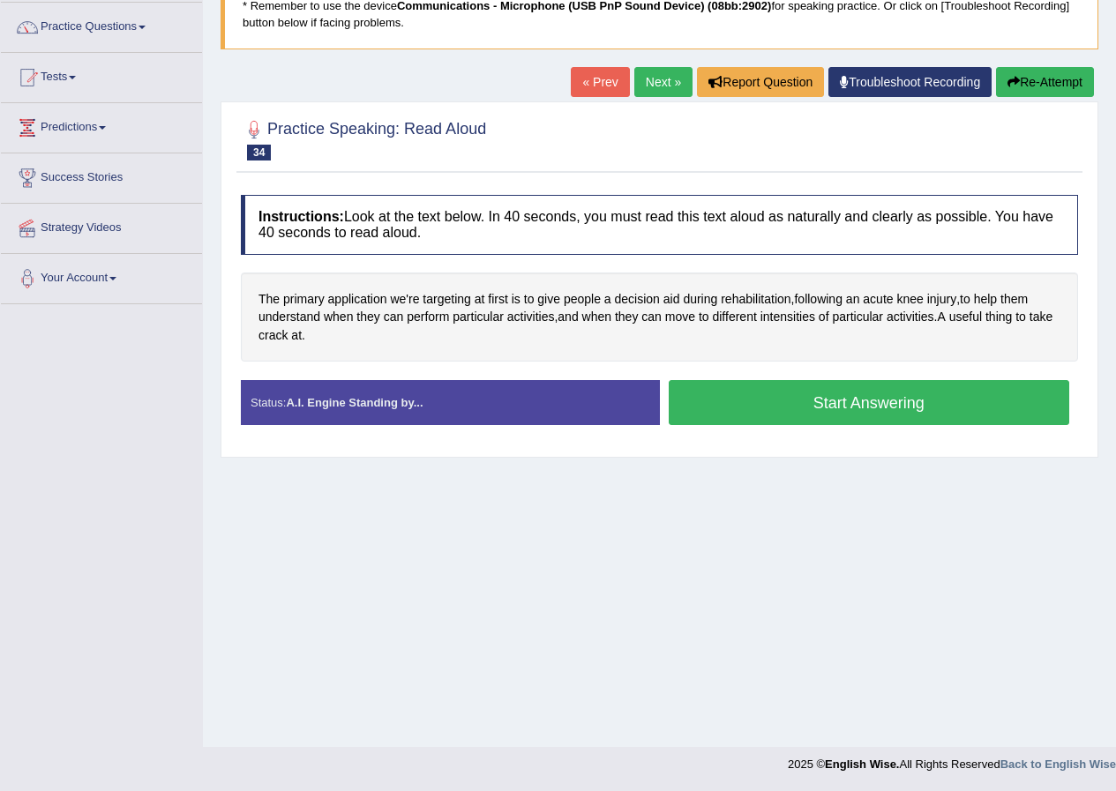
click at [738, 407] on button "Start Answering" at bounding box center [869, 402] width 401 height 45
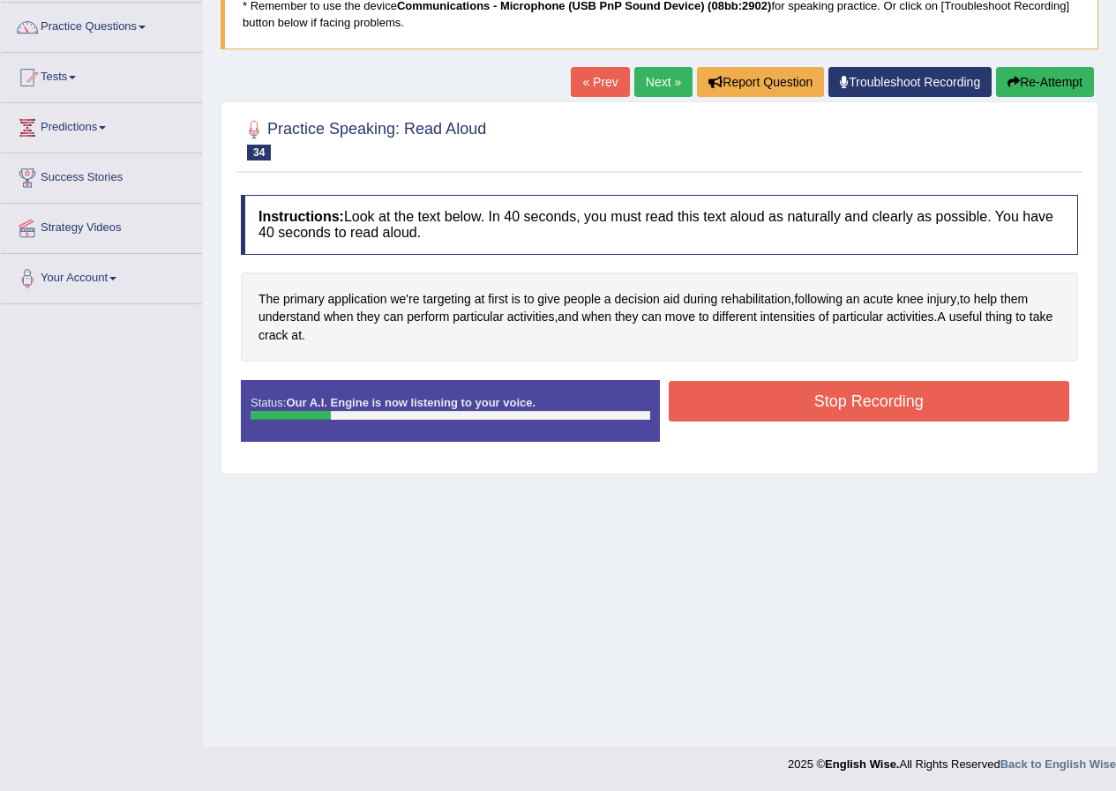
click at [1051, 87] on button "Re-Attempt" at bounding box center [1045, 82] width 98 height 30
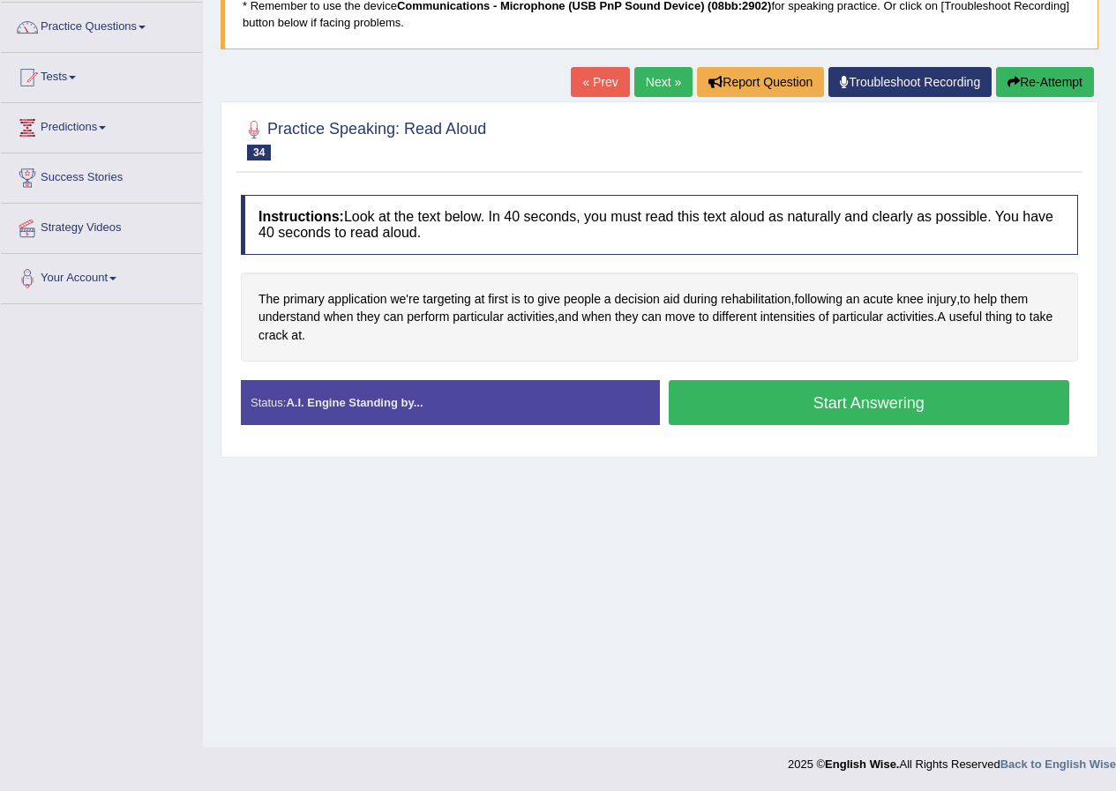
click at [784, 414] on button "Start Answering" at bounding box center [869, 402] width 401 height 45
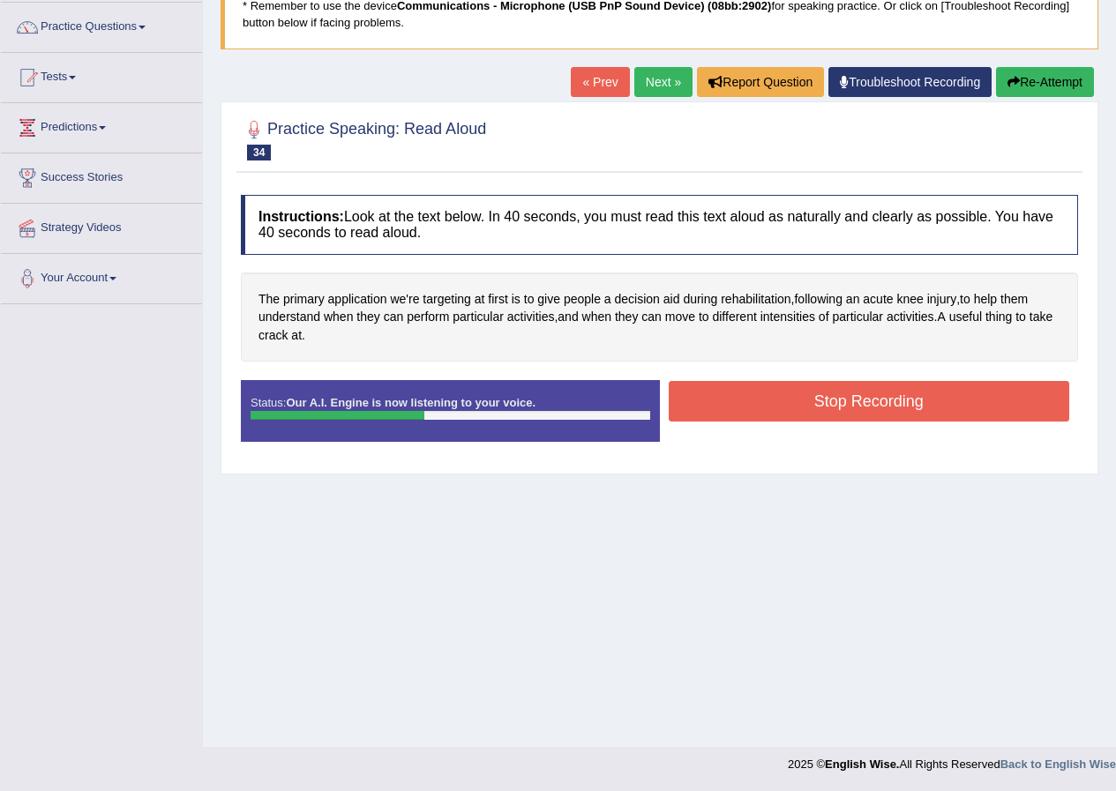
click at [762, 411] on button "Stop Recording" at bounding box center [869, 401] width 401 height 41
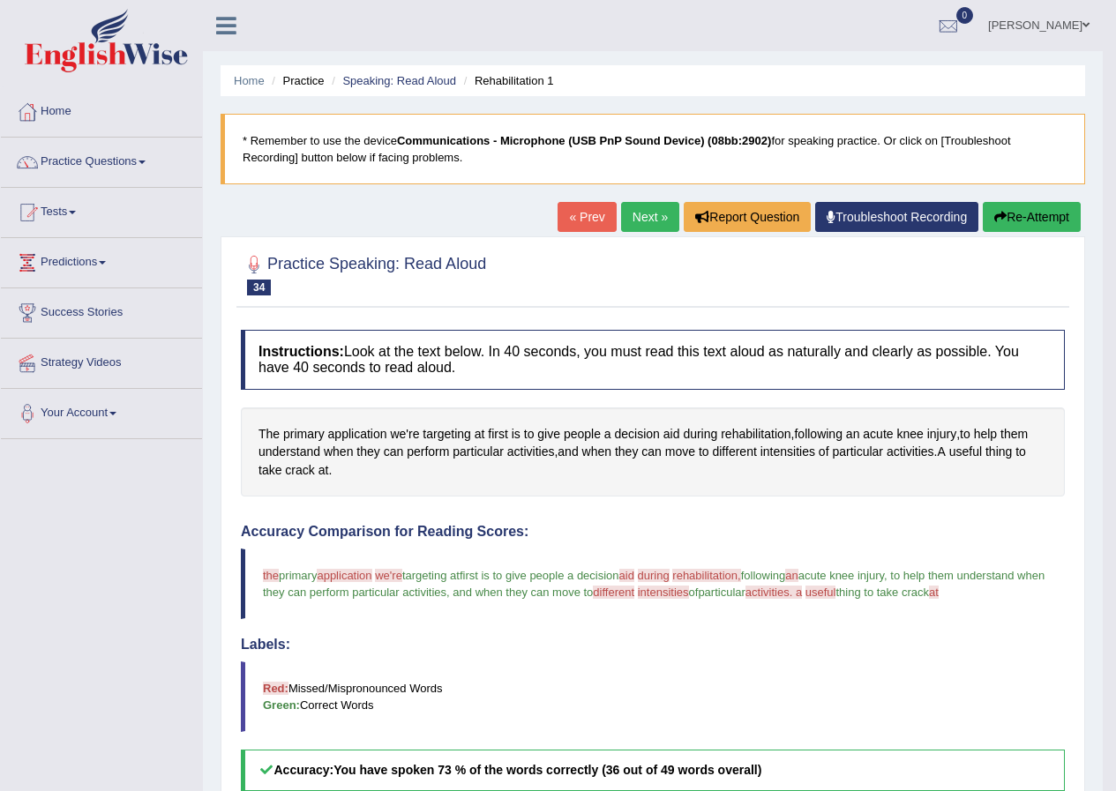
click at [653, 220] on link "Next »" at bounding box center [650, 217] width 58 height 30
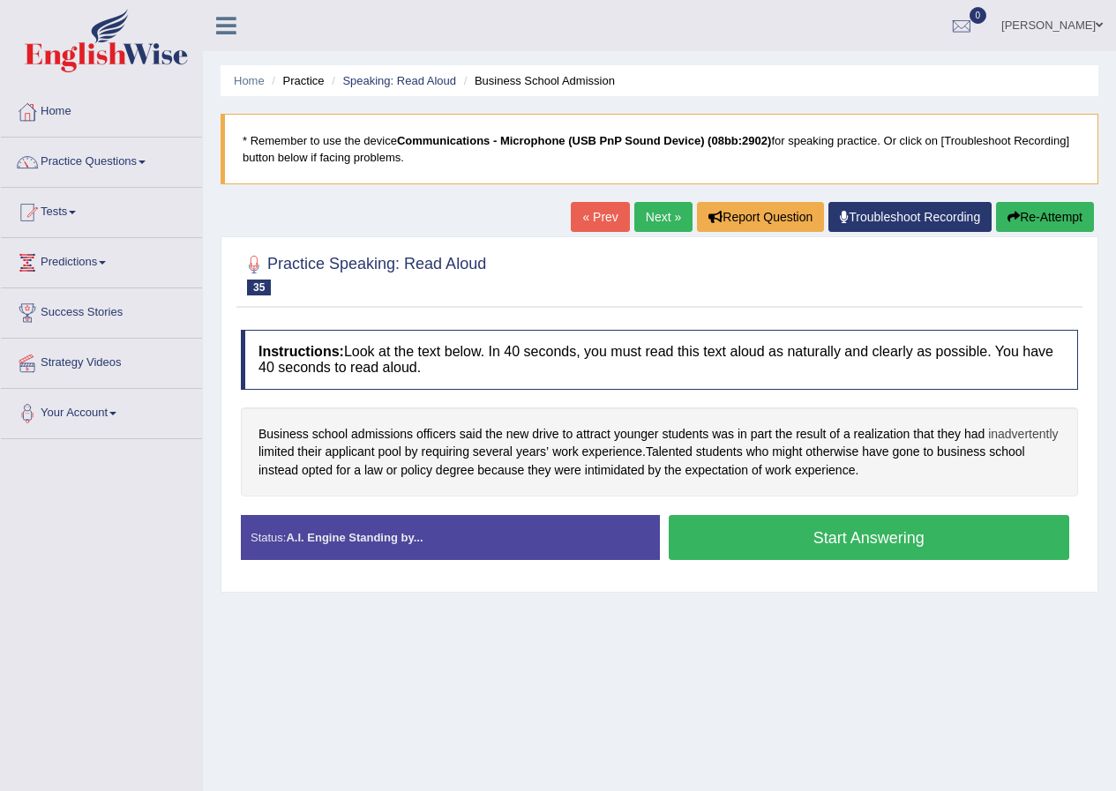
click at [1030, 435] on span "inadvertently" at bounding box center [1023, 434] width 70 height 19
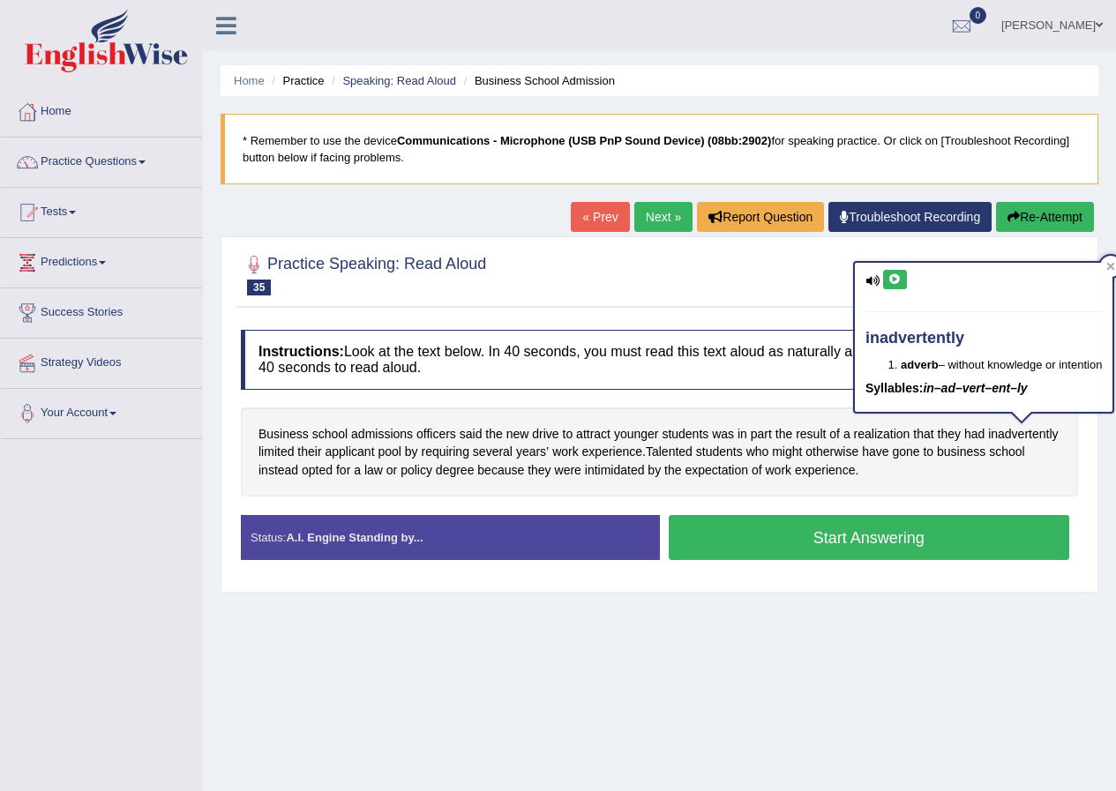
click at [904, 280] on button at bounding box center [895, 279] width 24 height 19
click at [661, 482] on div "Business school admissions officers said the new drive to attract younger stude…" at bounding box center [659, 452] width 837 height 90
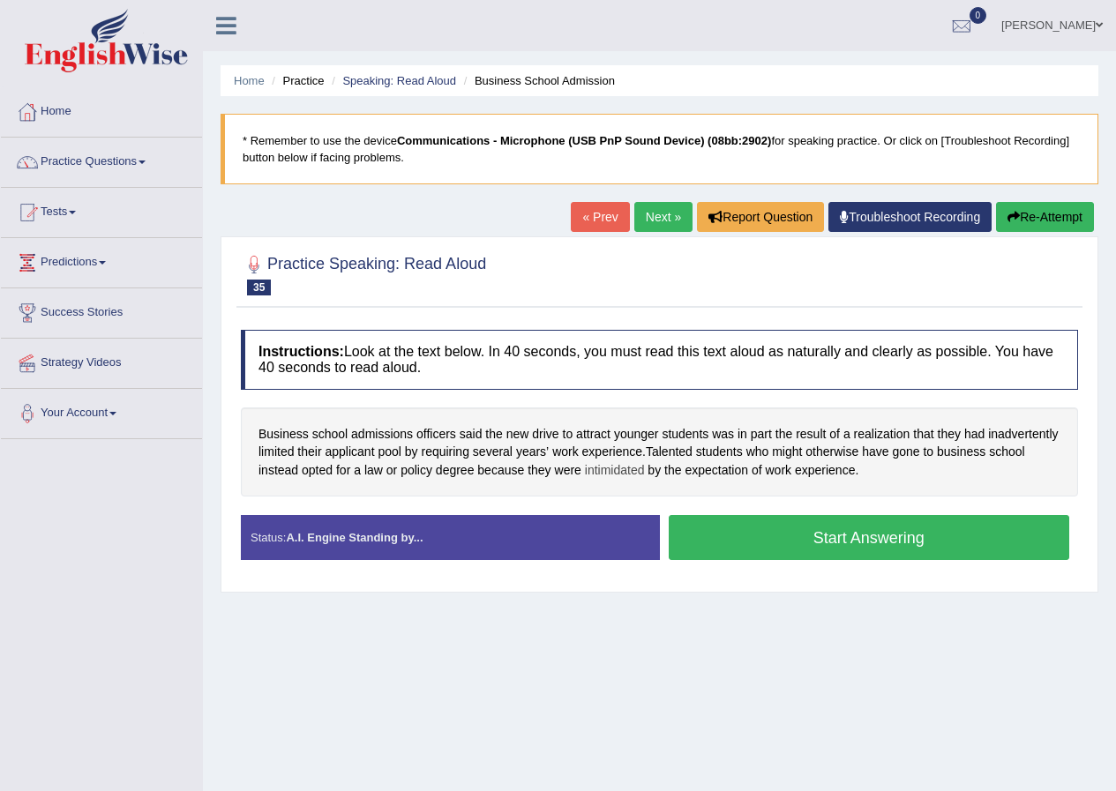
click at [613, 476] on span "intimidated" at bounding box center [615, 470] width 60 height 19
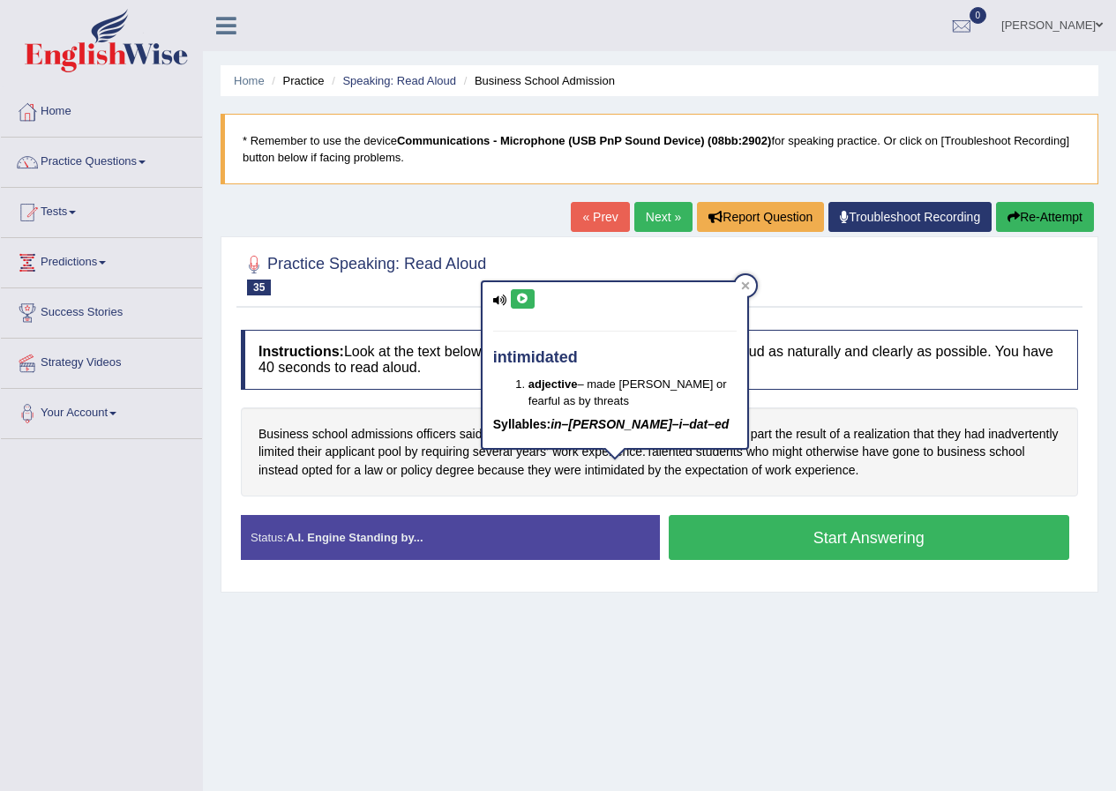
click at [521, 295] on icon at bounding box center [522, 299] width 13 height 11
click at [521, 292] on button at bounding box center [523, 298] width 24 height 19
click at [747, 285] on icon at bounding box center [745, 286] width 8 height 8
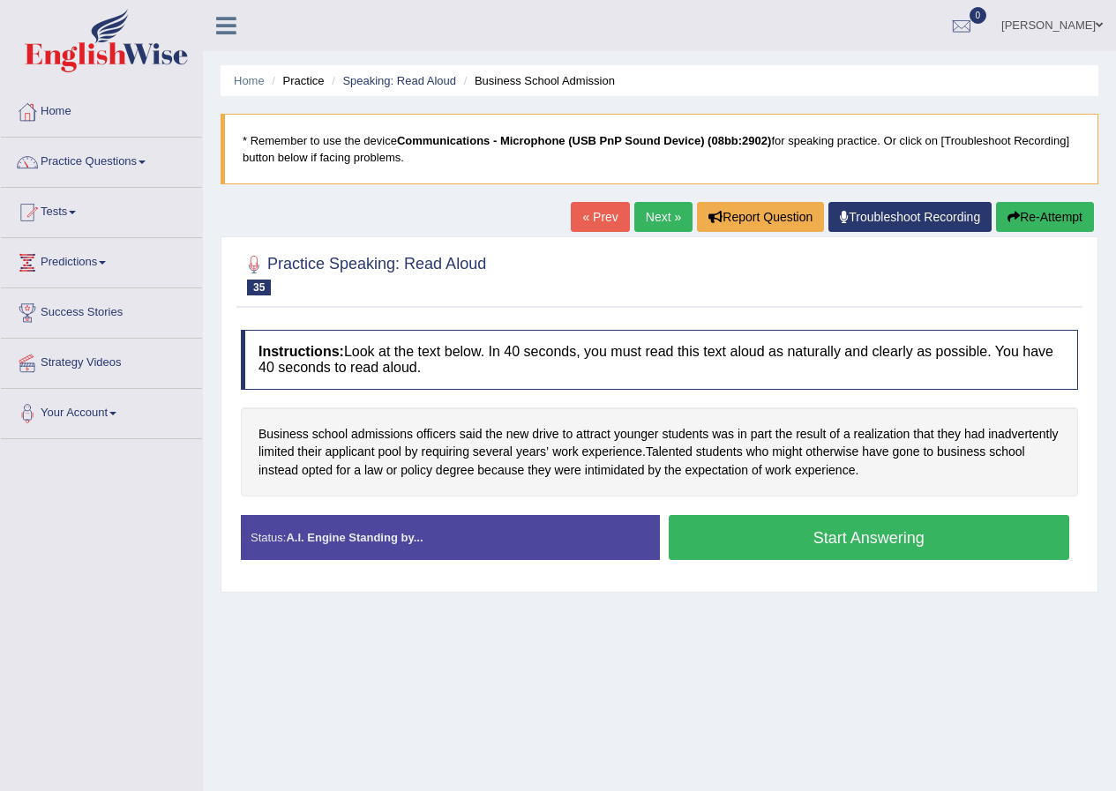
click at [781, 540] on button "Start Answering" at bounding box center [869, 537] width 401 height 45
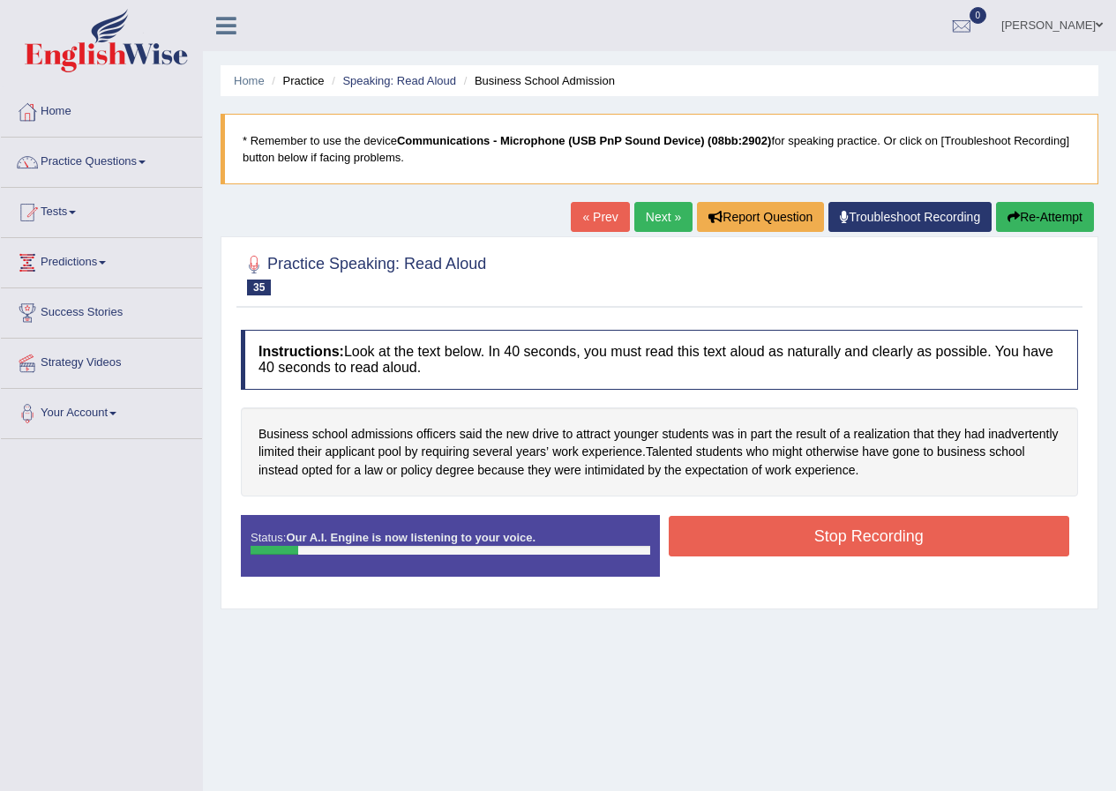
click at [1024, 215] on button "Re-Attempt" at bounding box center [1045, 217] width 98 height 30
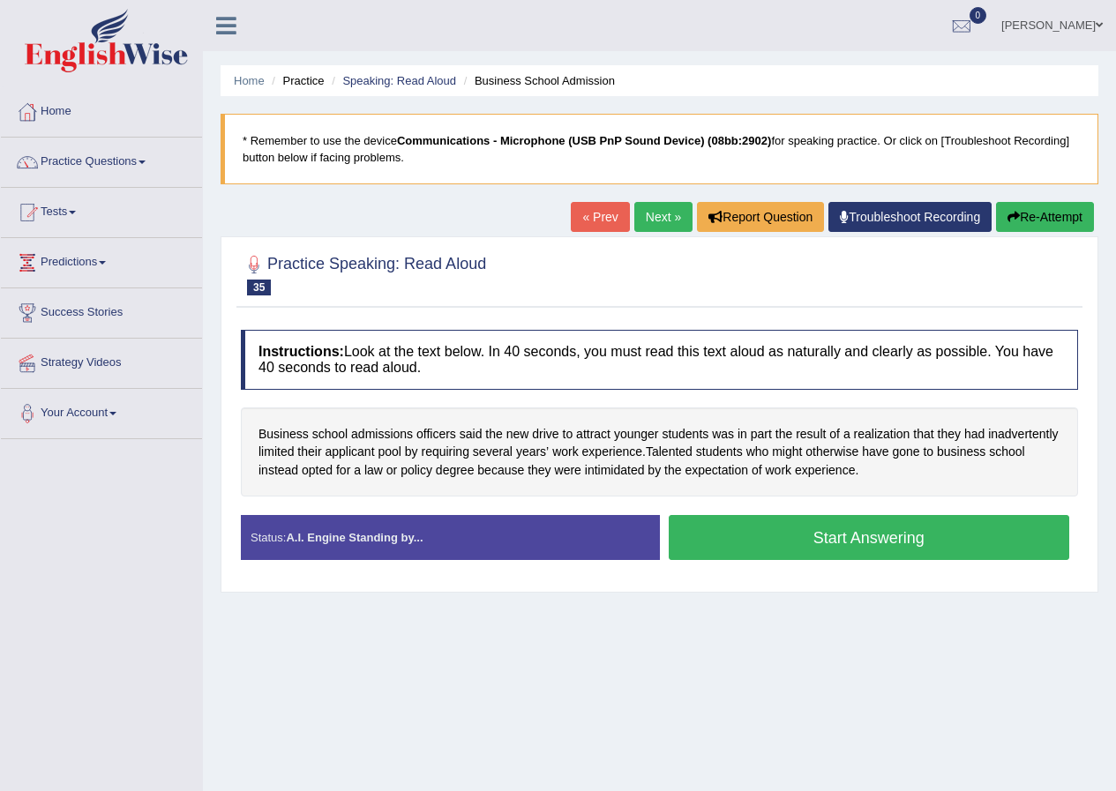
click at [832, 557] on button "Start Answering" at bounding box center [869, 537] width 401 height 45
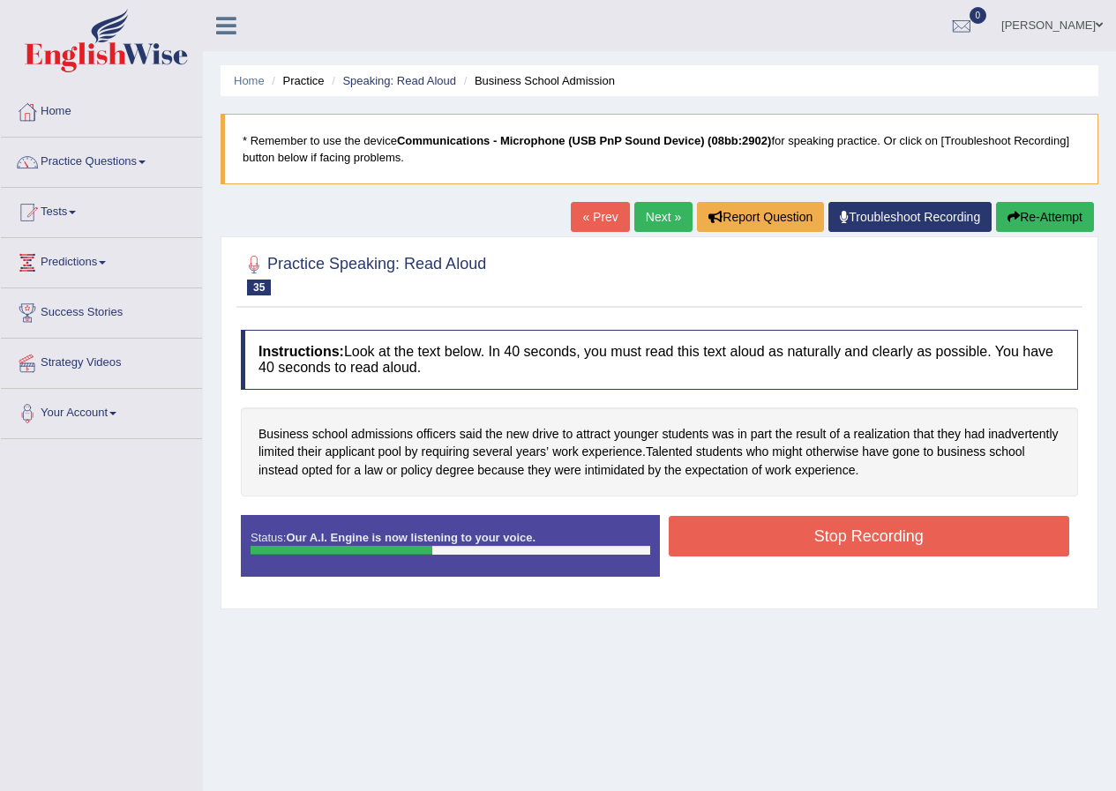
click at [1064, 220] on button "Re-Attempt" at bounding box center [1045, 217] width 98 height 30
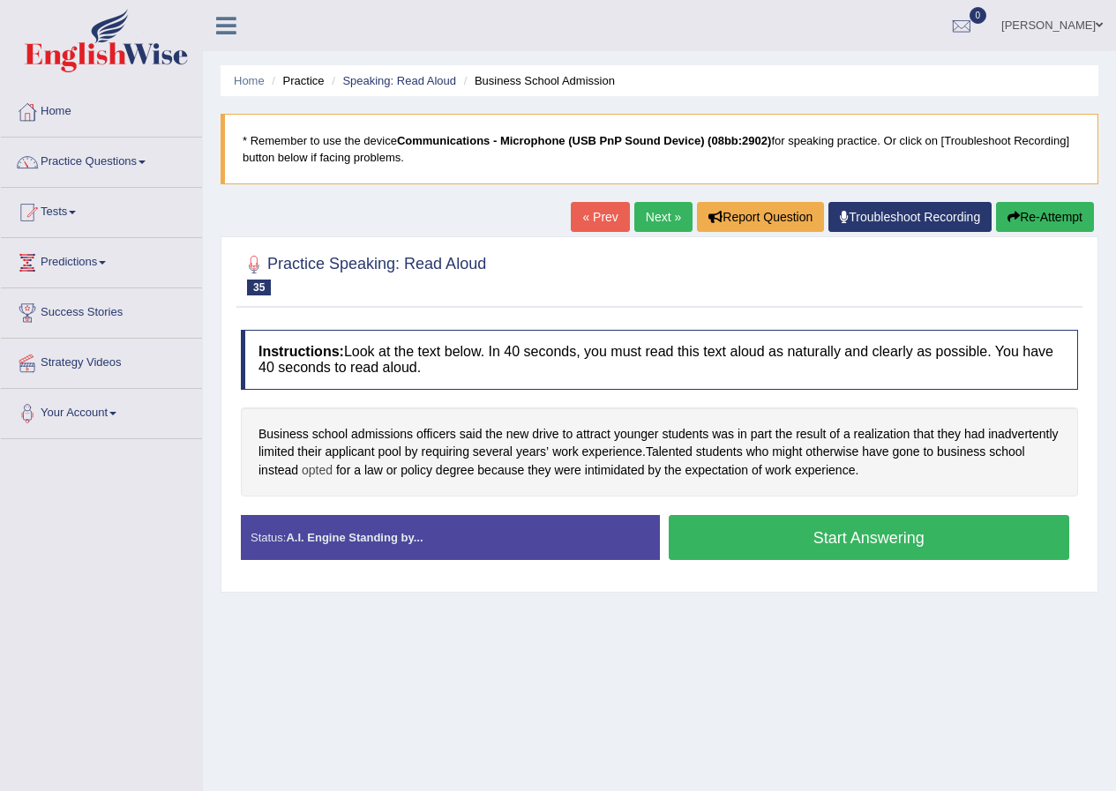
click at [329, 473] on span "opted" at bounding box center [317, 470] width 31 height 19
click at [325, 345] on icon at bounding box center [323, 347] width 13 height 11
click at [355, 326] on div at bounding box center [349, 334] width 21 height 21
click at [814, 547] on button "Start Answering" at bounding box center [869, 537] width 401 height 45
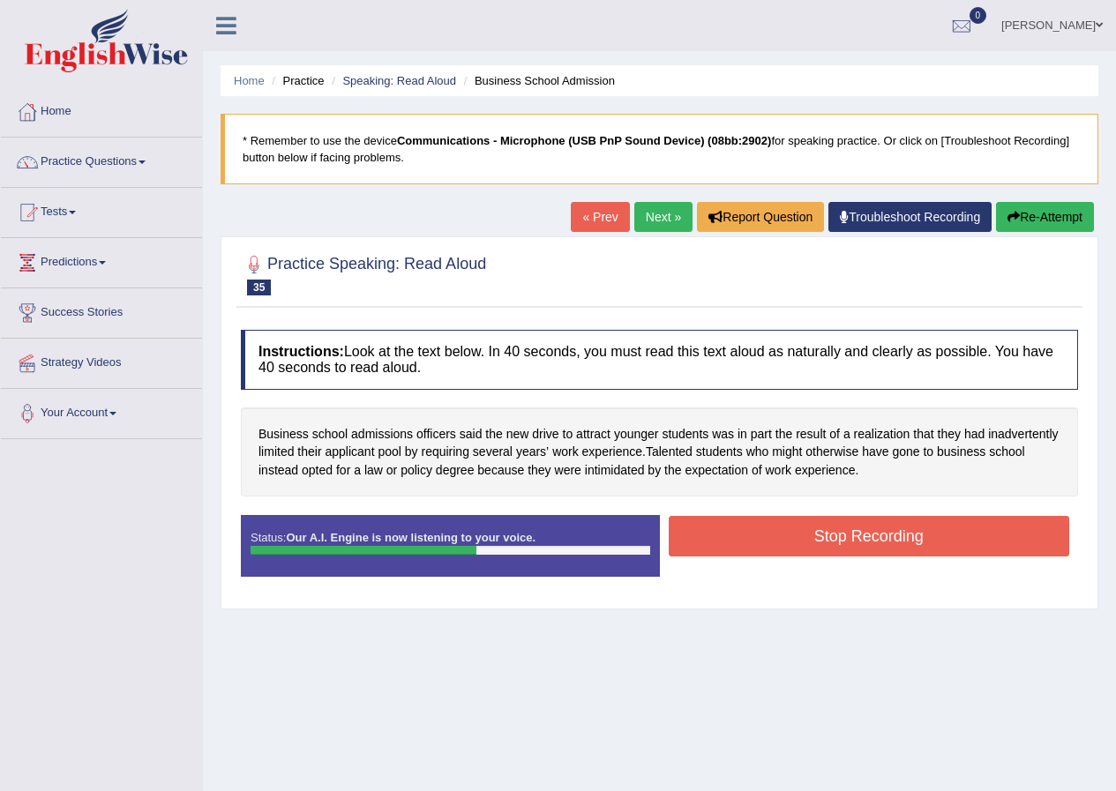
click at [819, 534] on button "Stop Recording" at bounding box center [869, 536] width 401 height 41
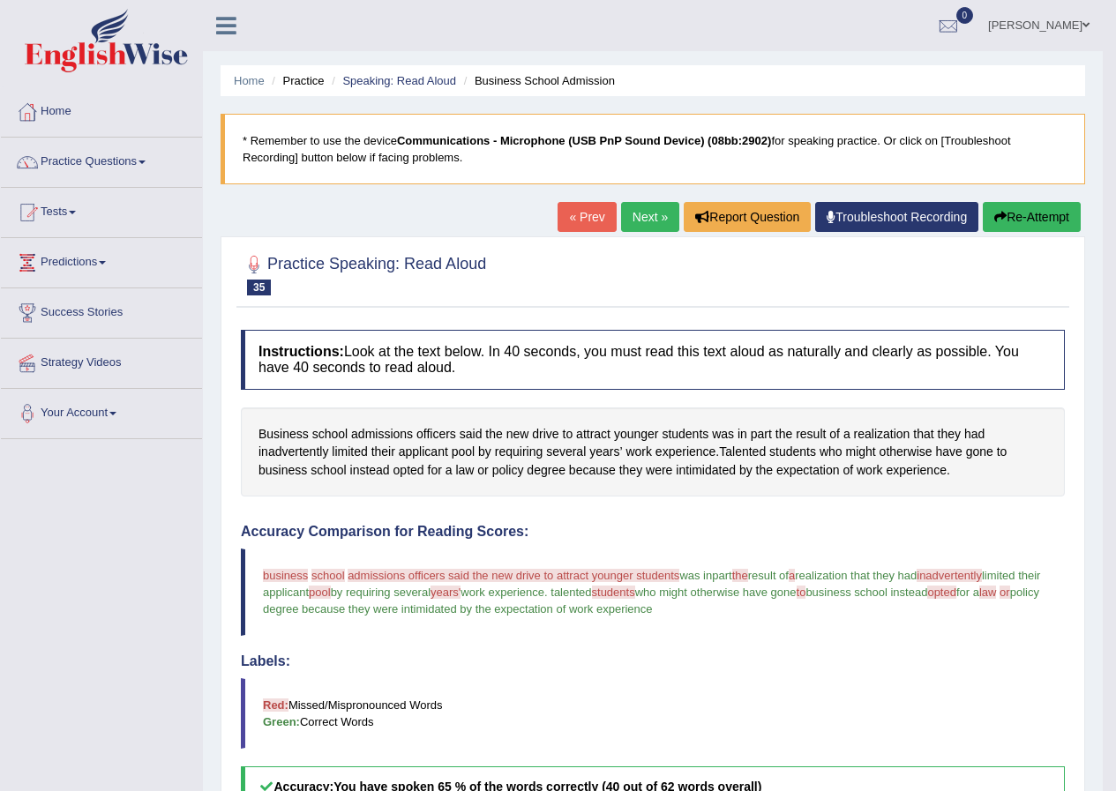
click at [635, 200] on div "Home Practice Speaking: Read Aloud Business School Admission * Remember to use …" at bounding box center [653, 625] width 900 height 1250
click at [656, 211] on link "Next »" at bounding box center [650, 217] width 58 height 30
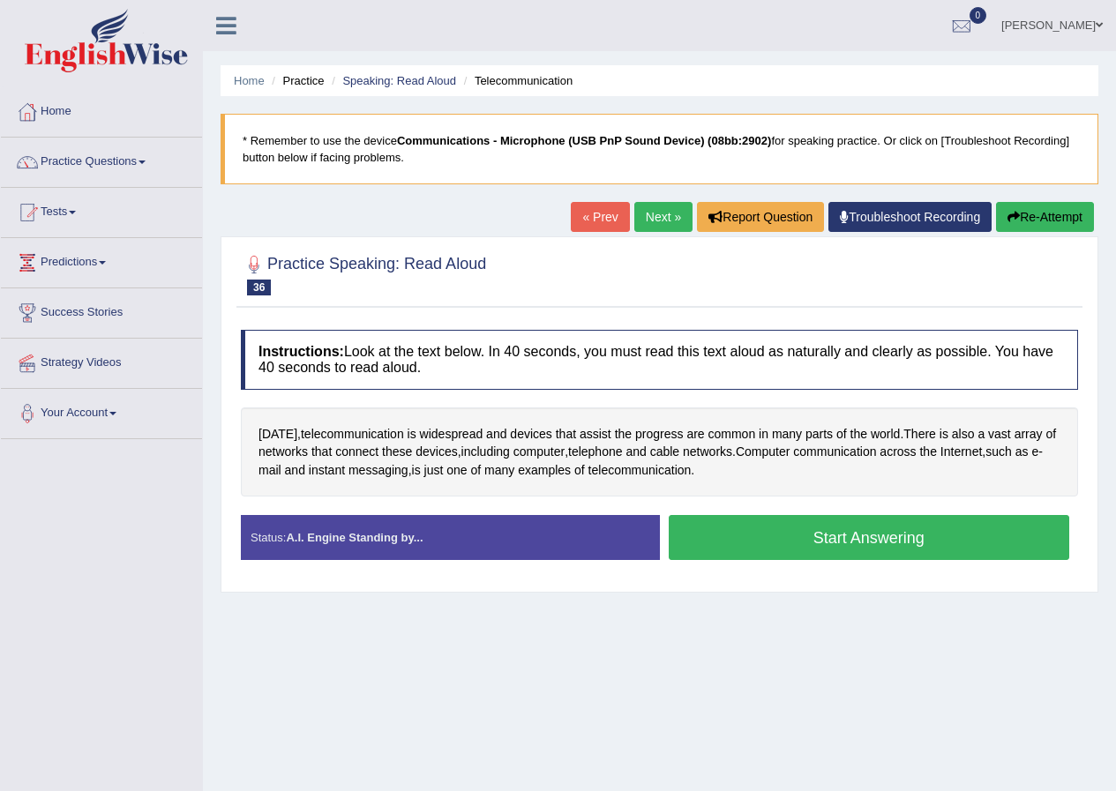
click at [754, 539] on button "Start Answering" at bounding box center [869, 537] width 401 height 45
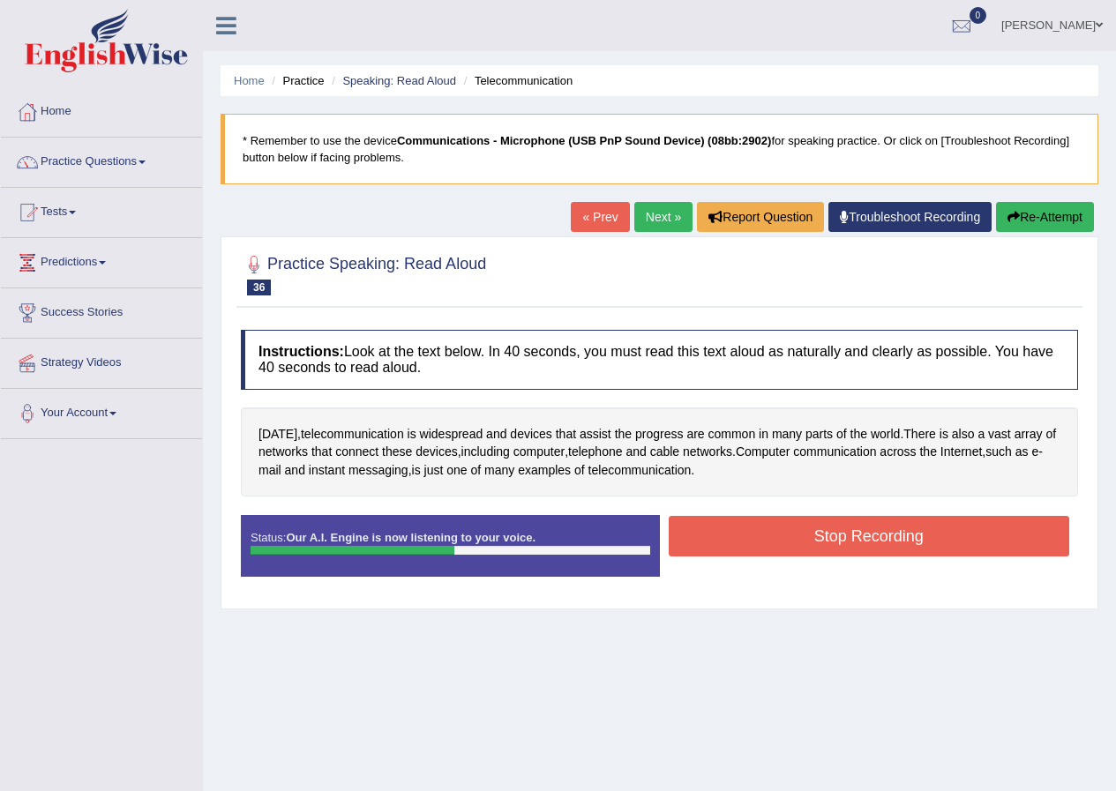
click at [1065, 213] on button "Re-Attempt" at bounding box center [1045, 217] width 98 height 30
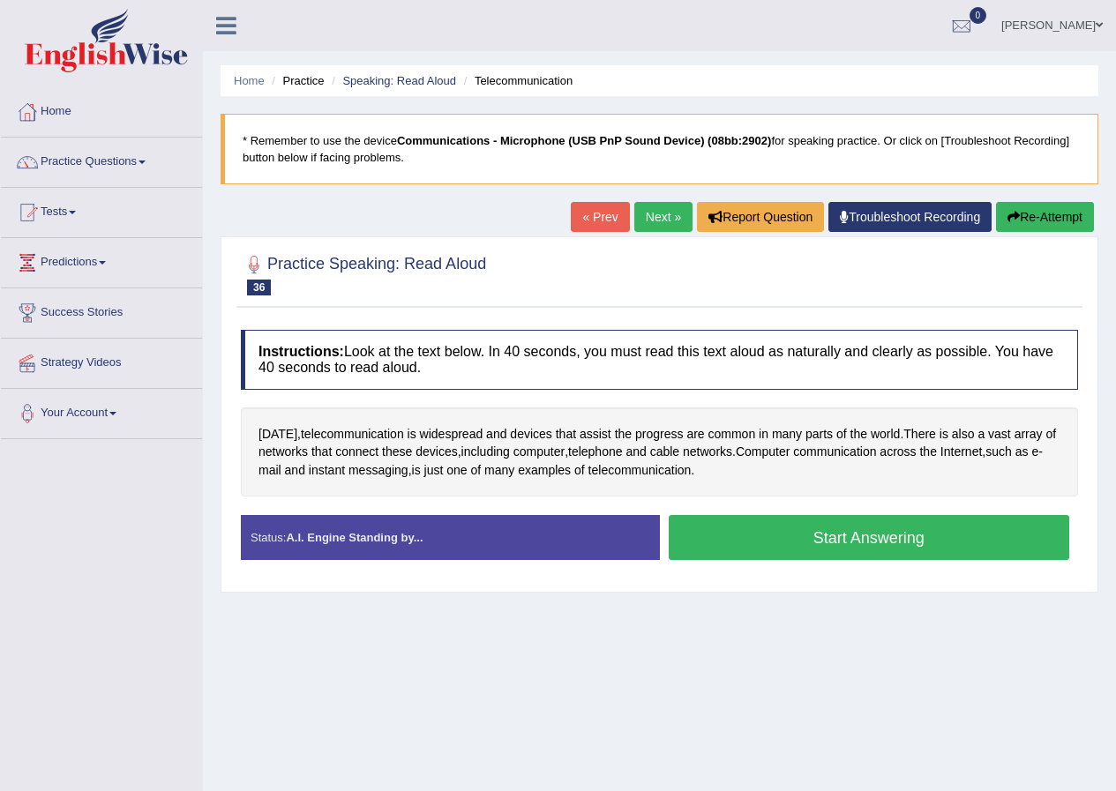
click at [775, 537] on button "Start Answering" at bounding box center [869, 537] width 401 height 45
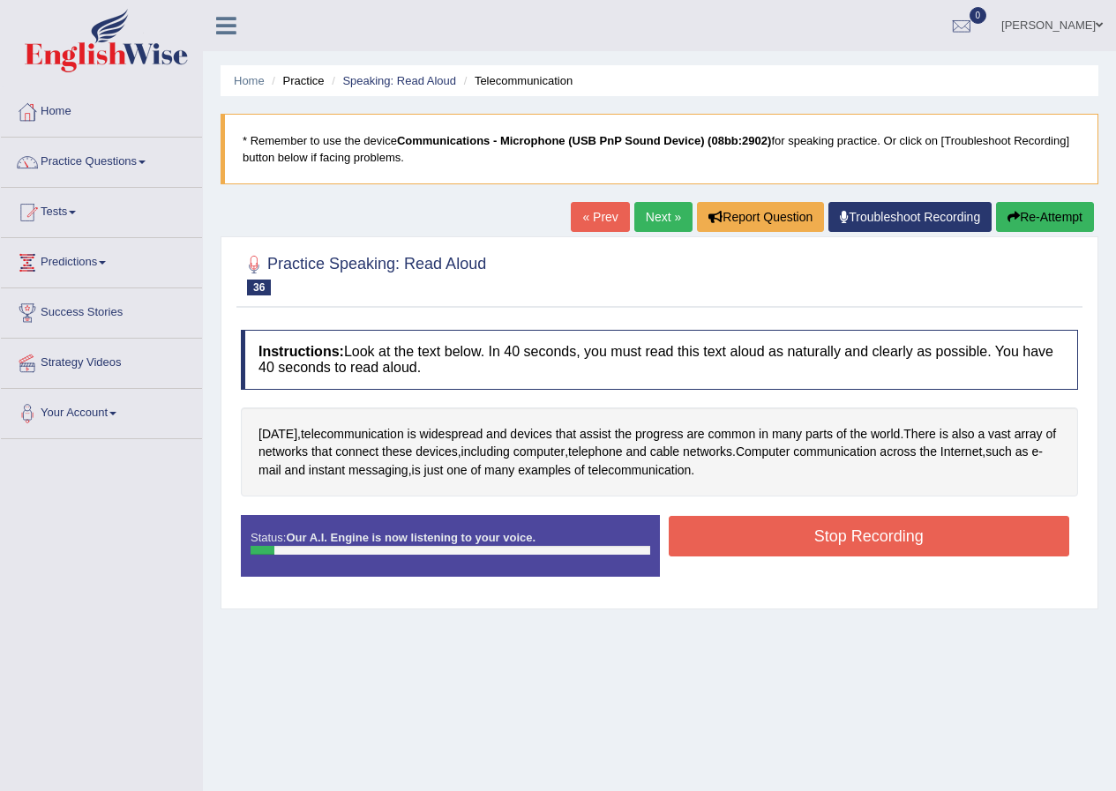
click at [1054, 226] on button "Re-Attempt" at bounding box center [1045, 217] width 98 height 30
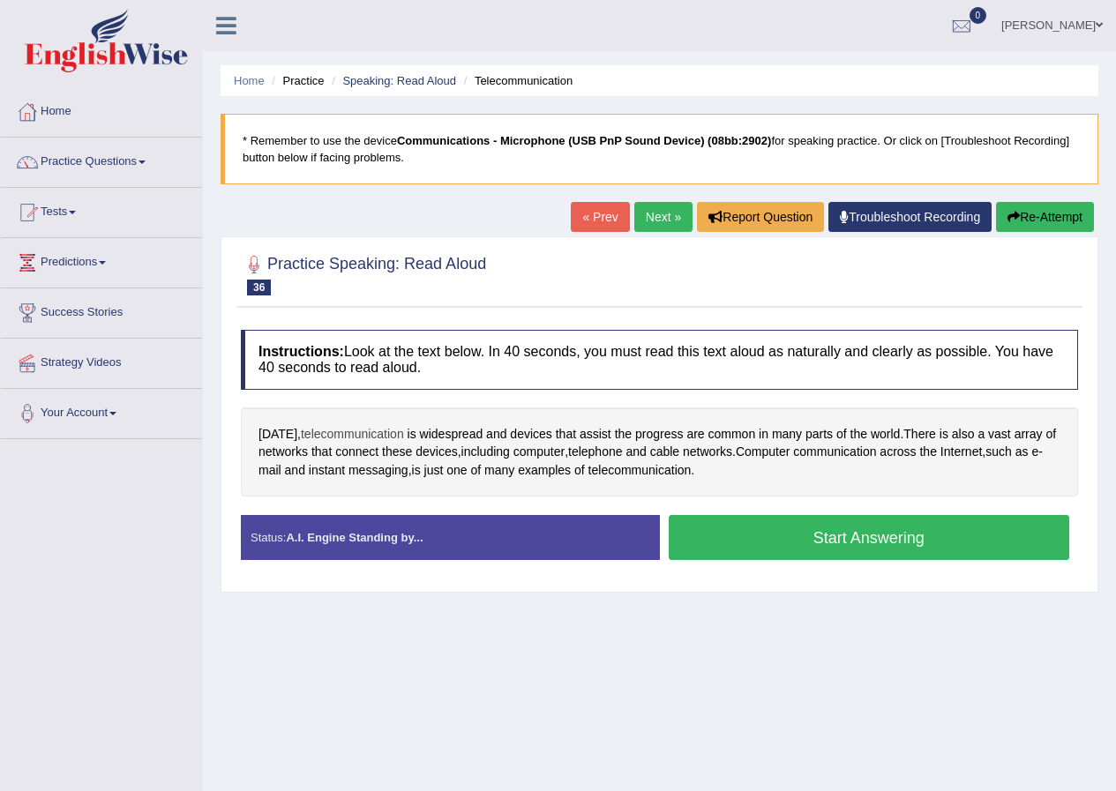
click at [342, 432] on span "telecommunication" at bounding box center [352, 434] width 103 height 19
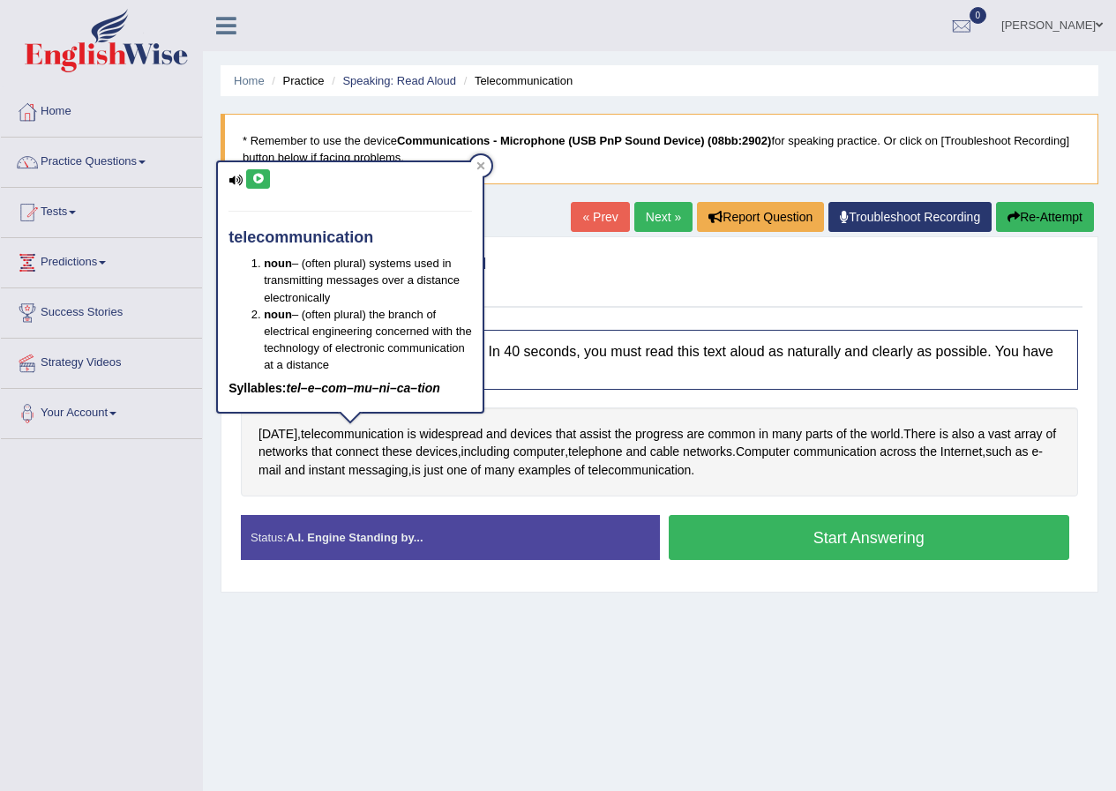
click at [258, 184] on button at bounding box center [258, 178] width 24 height 19
click at [484, 167] on icon at bounding box center [480, 165] width 9 height 9
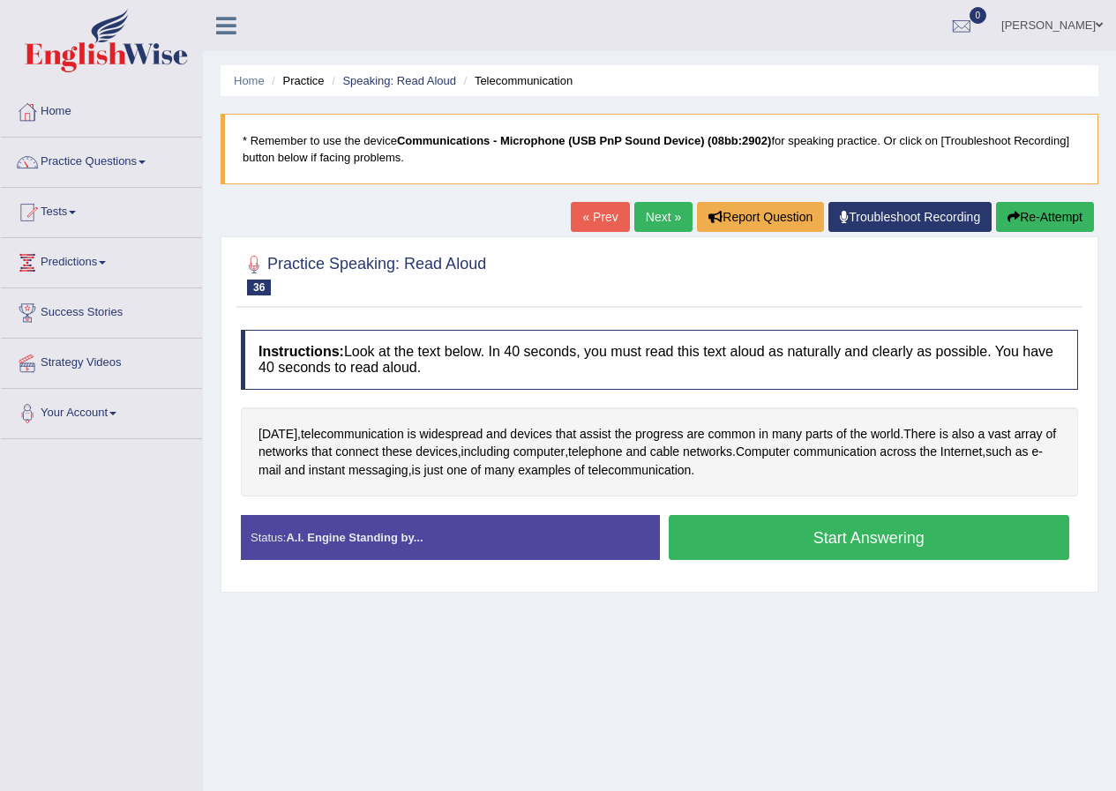
click at [834, 531] on button "Start Answering" at bounding box center [869, 537] width 401 height 45
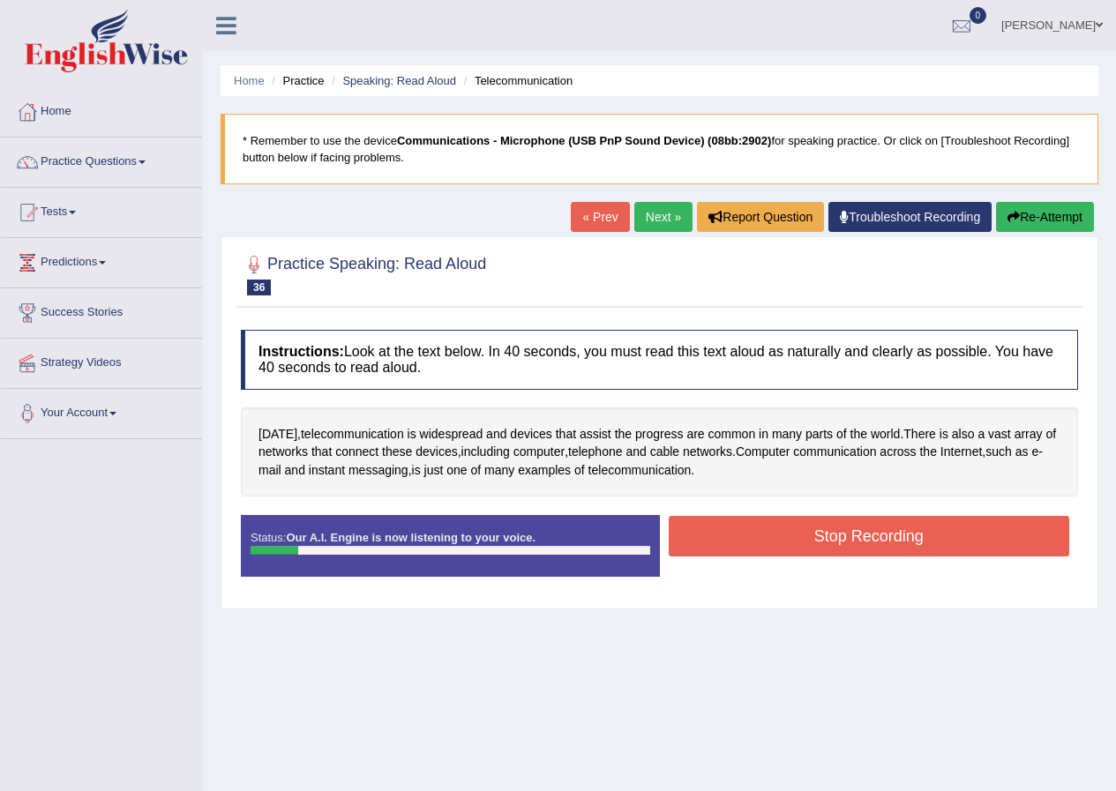
click at [1056, 210] on button "Re-Attempt" at bounding box center [1045, 217] width 98 height 30
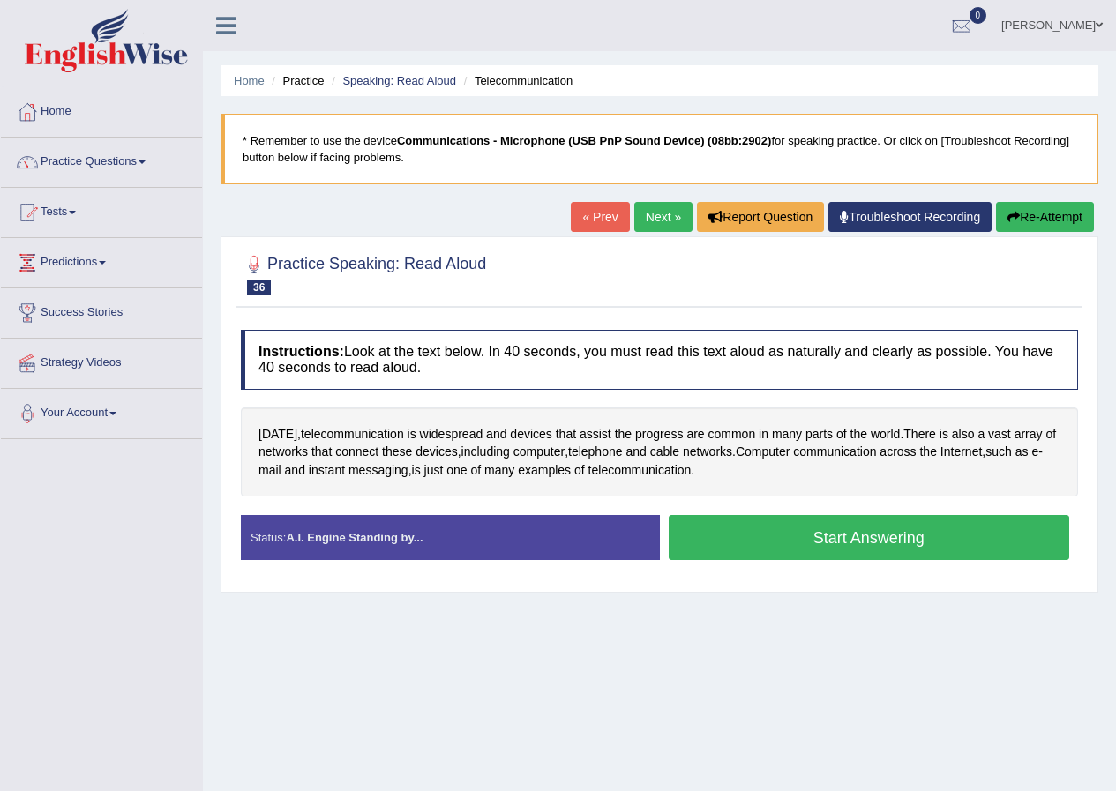
click at [768, 539] on button "Start Answering" at bounding box center [869, 537] width 401 height 45
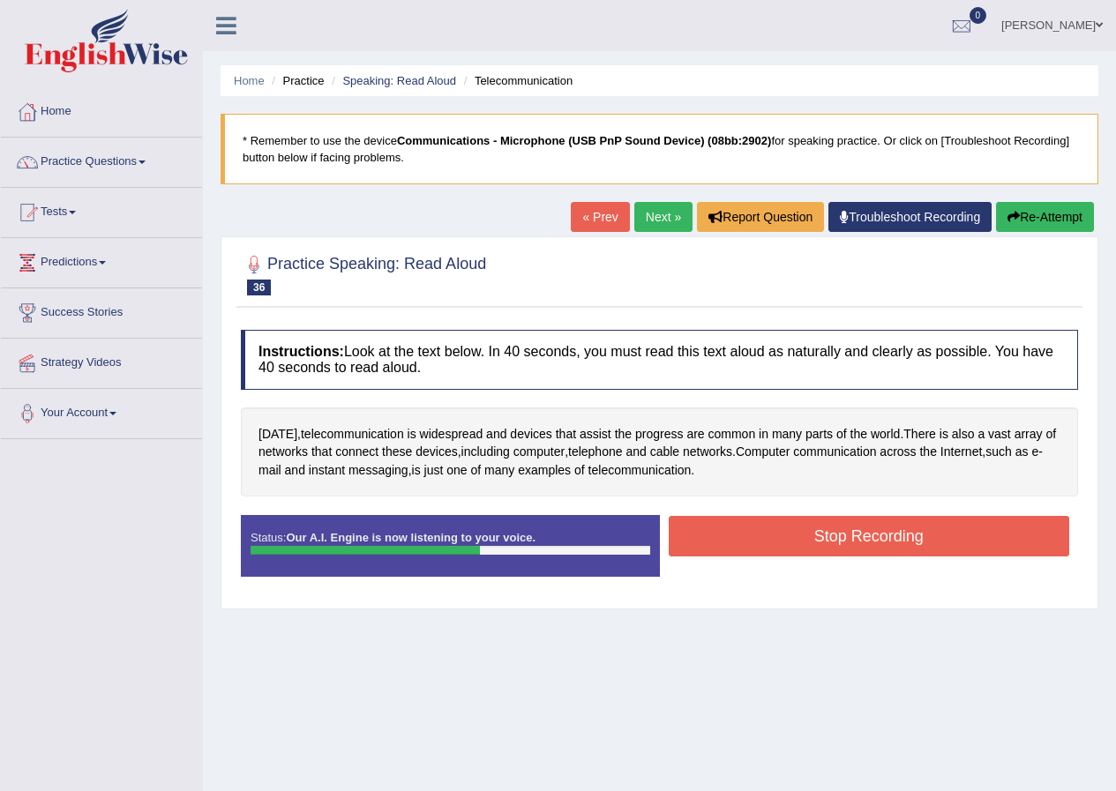
click at [739, 539] on button "Stop Recording" at bounding box center [869, 536] width 401 height 41
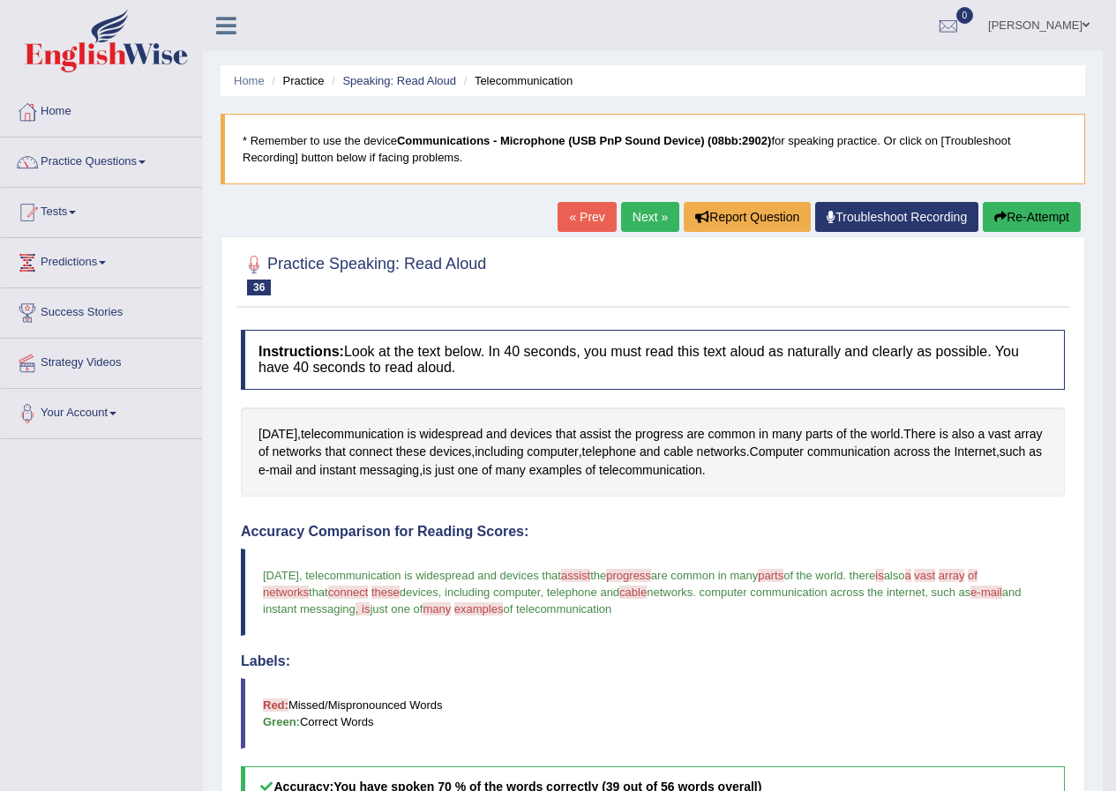
click at [651, 210] on link "Next »" at bounding box center [650, 217] width 58 height 30
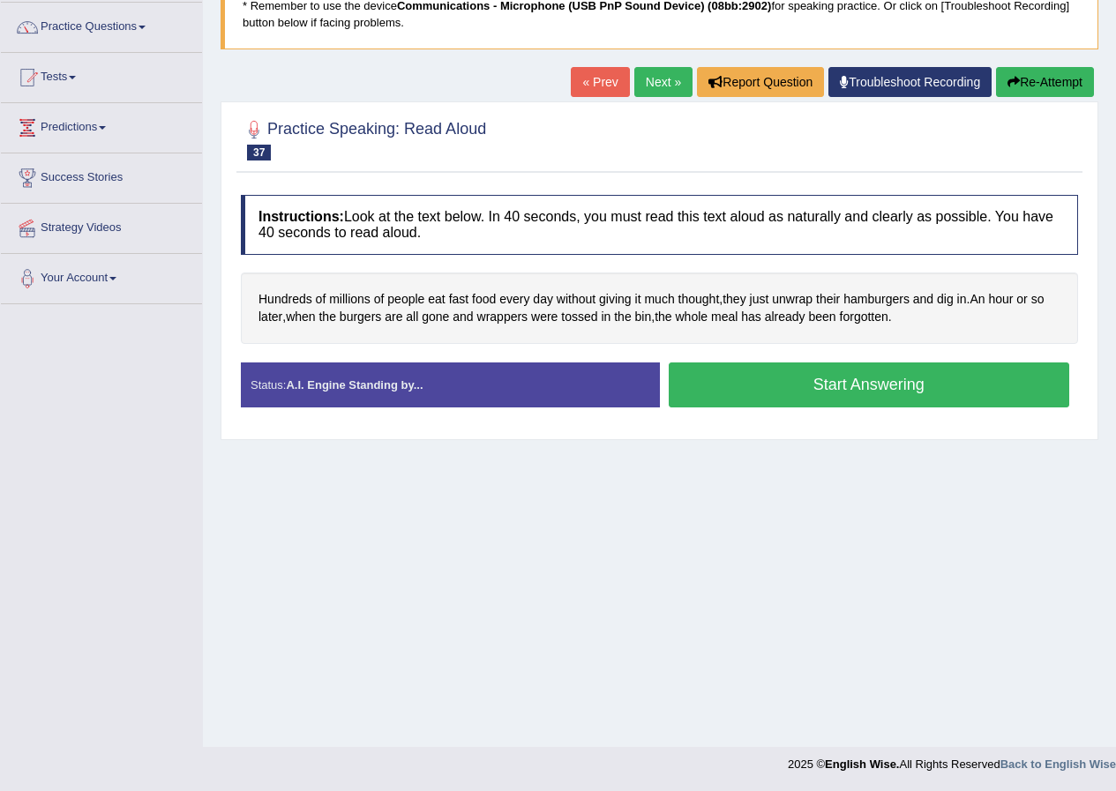
scroll to position [135, 0]
click at [748, 380] on button "Start Answering" at bounding box center [869, 384] width 401 height 45
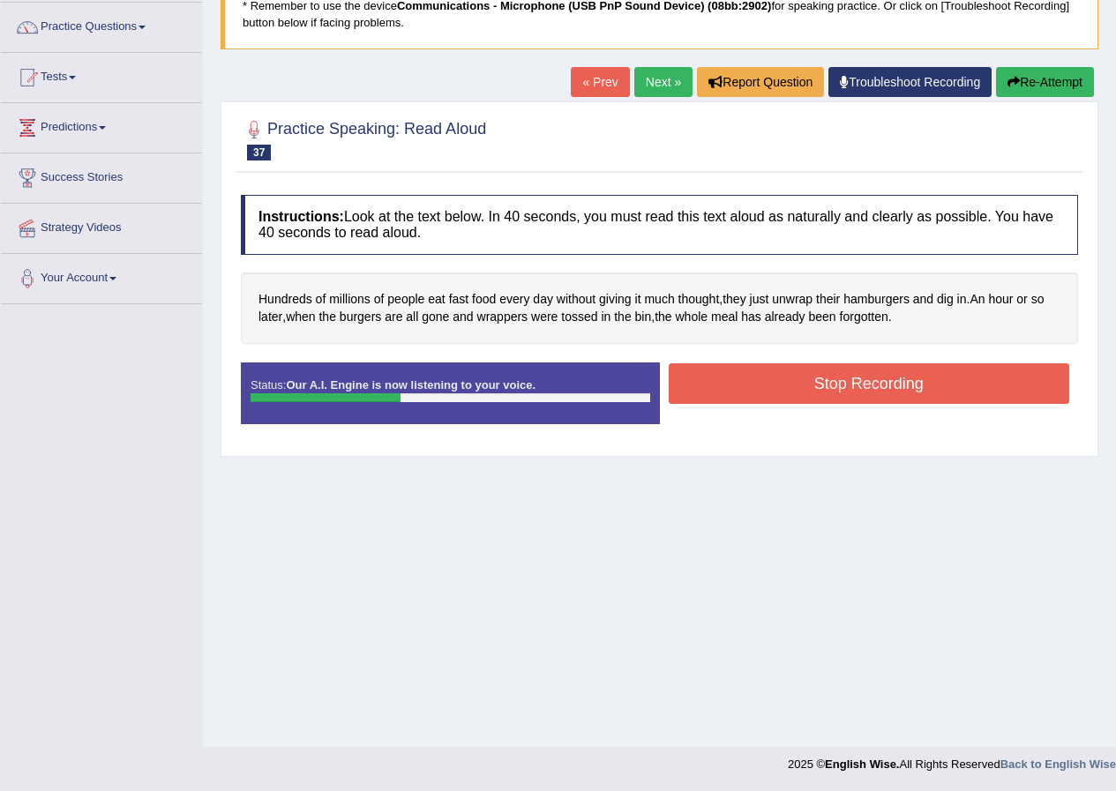
click at [1040, 78] on button "Re-Attempt" at bounding box center [1045, 82] width 98 height 30
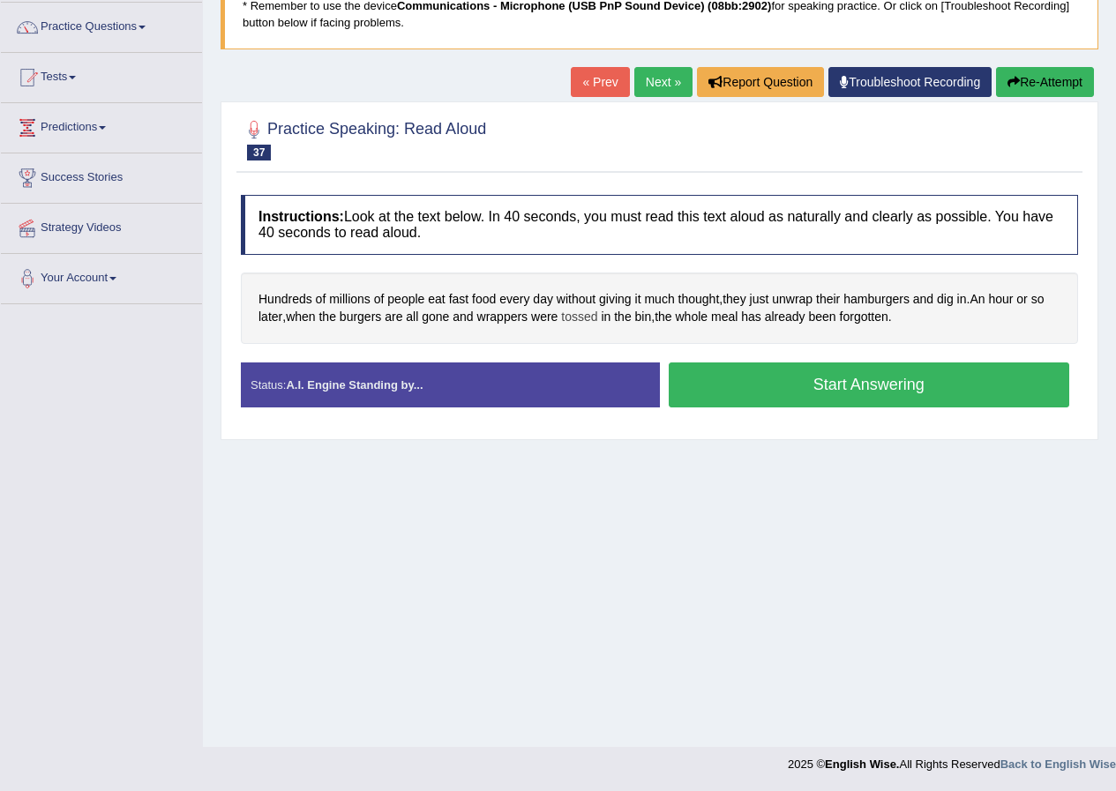
scroll to position [135, 0]
click at [576, 319] on span "tossed" at bounding box center [579, 317] width 36 height 19
click at [590, 202] on button at bounding box center [587, 193] width 24 height 19
click at [617, 174] on div at bounding box center [617, 180] width 21 height 21
click at [768, 386] on button "Start Answering" at bounding box center [869, 384] width 401 height 45
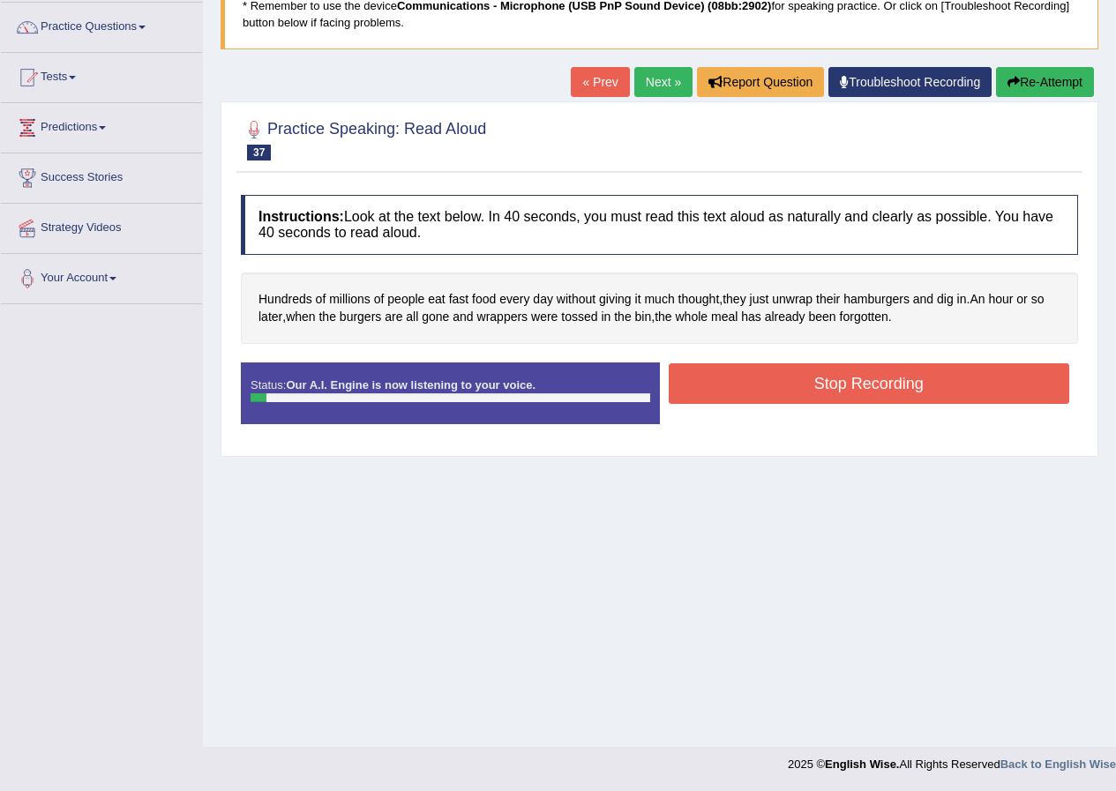
click at [1083, 84] on button "Re-Attempt" at bounding box center [1045, 82] width 98 height 30
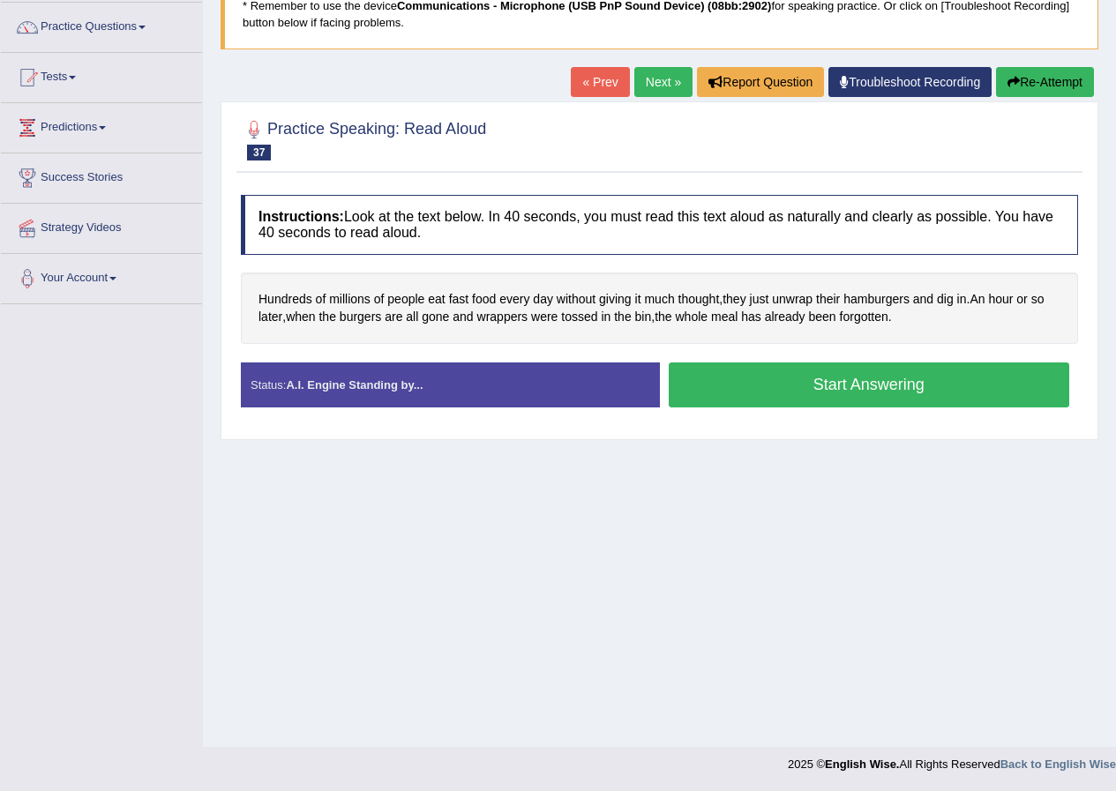
click at [795, 387] on button "Start Answering" at bounding box center [869, 384] width 401 height 45
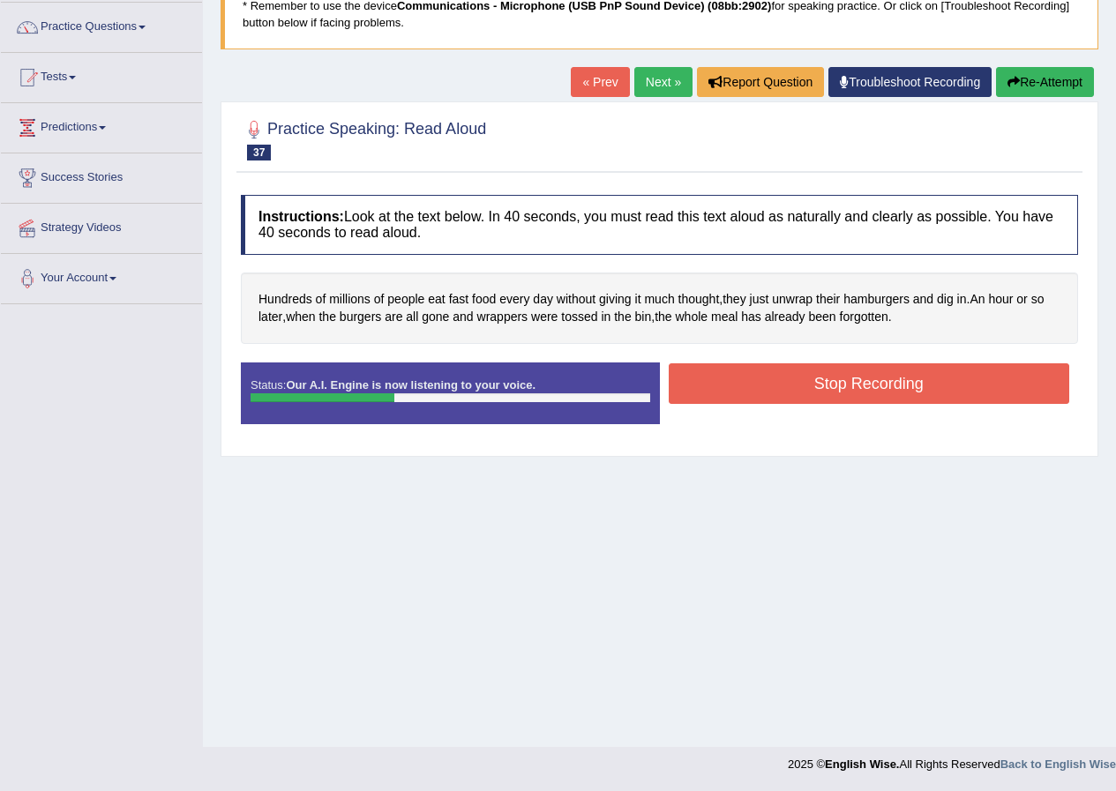
click at [827, 386] on button "Stop Recording" at bounding box center [869, 383] width 401 height 41
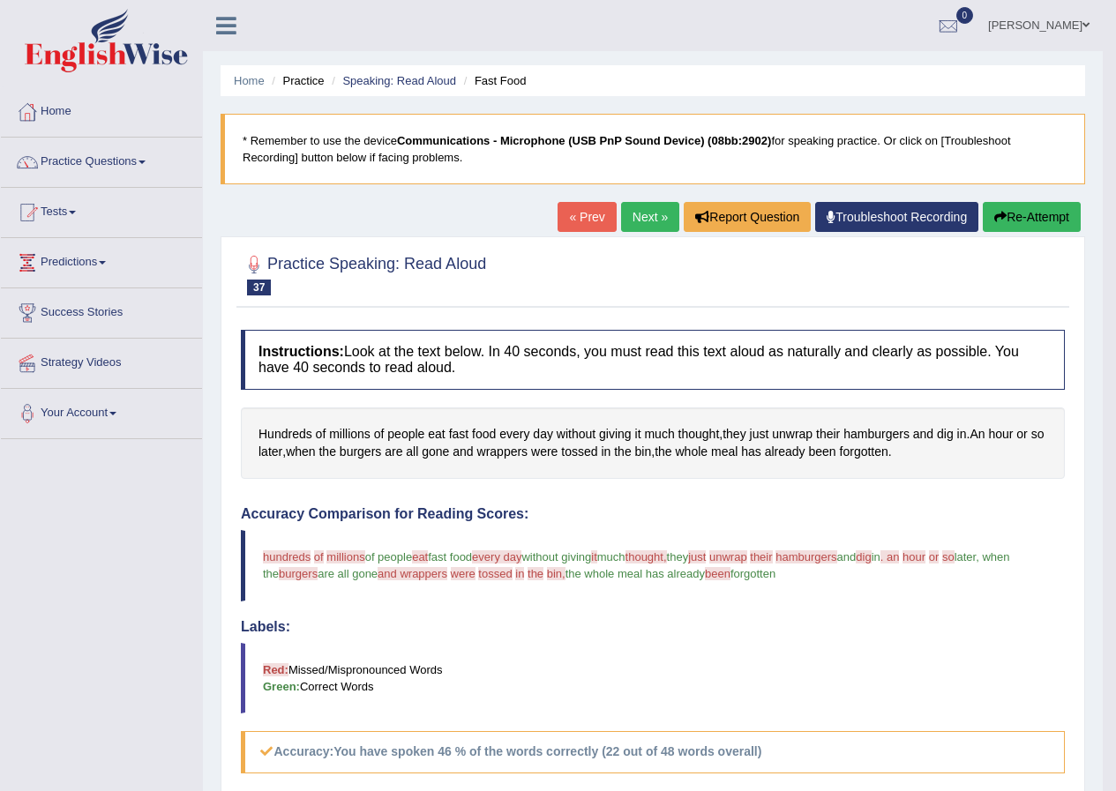
click at [637, 209] on link "Next »" at bounding box center [650, 217] width 58 height 30
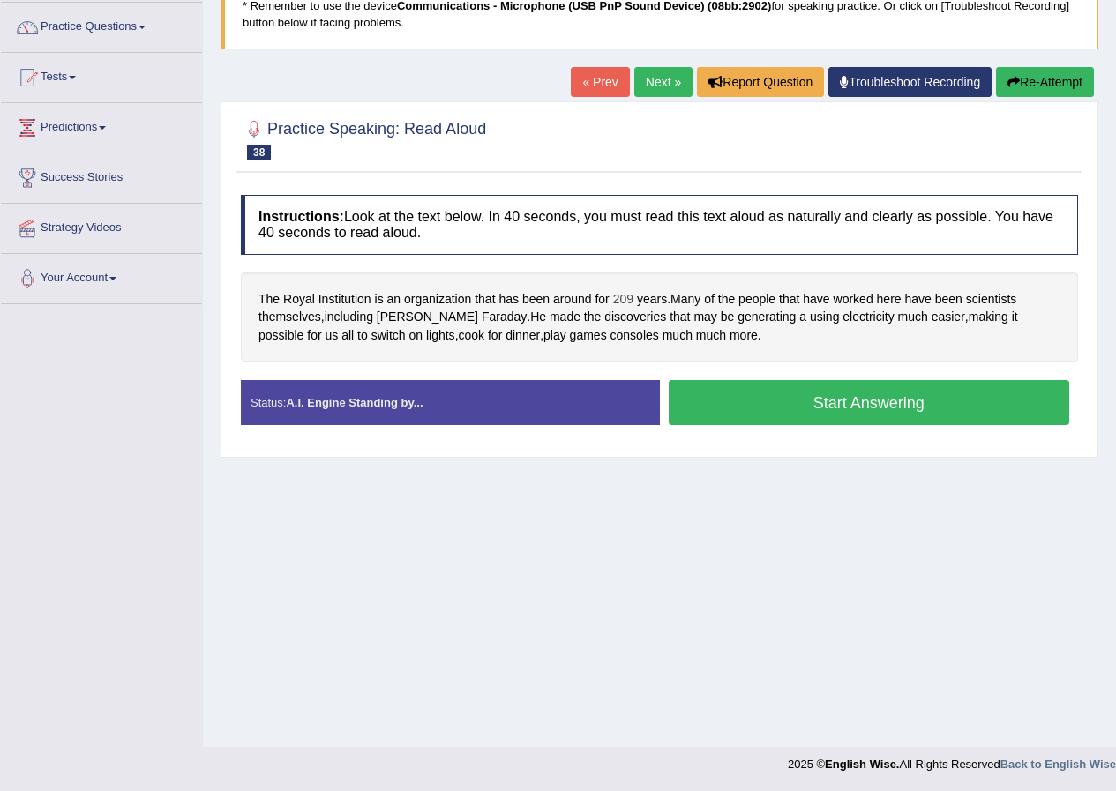
click at [627, 299] on span "209" at bounding box center [623, 299] width 20 height 19
click at [623, 173] on button at bounding box center [630, 176] width 24 height 19
click at [653, 160] on icon at bounding box center [655, 163] width 8 height 8
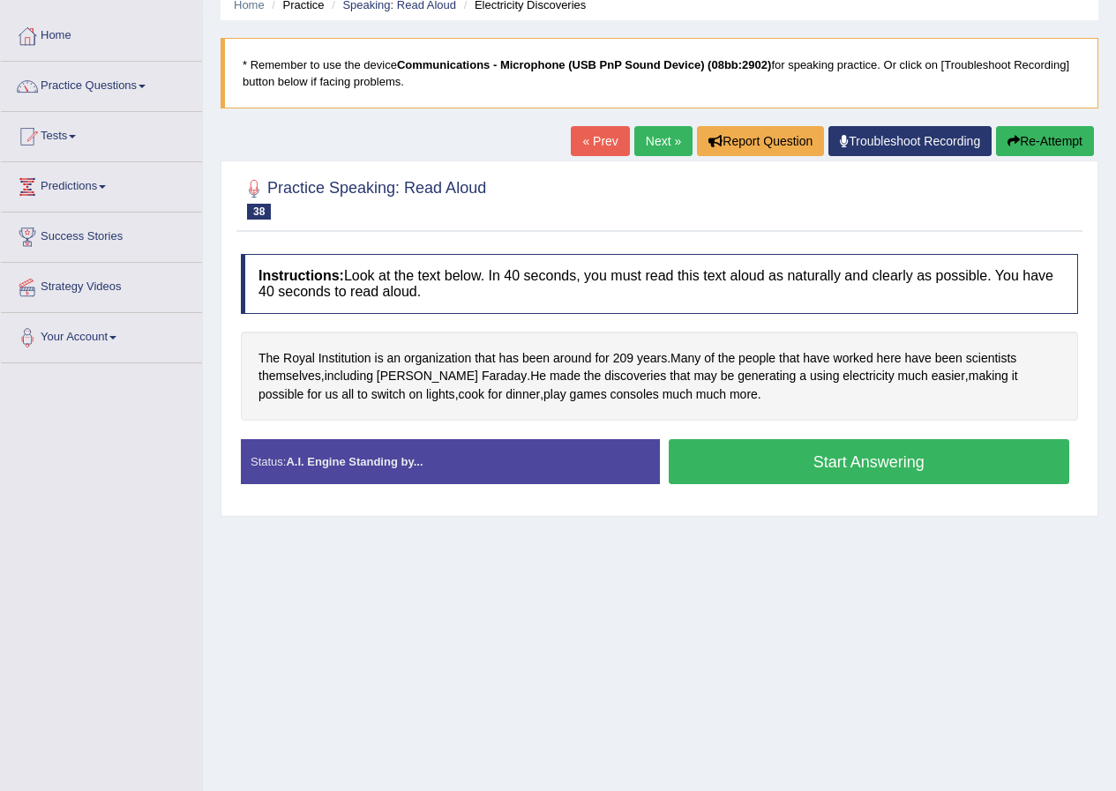
scroll to position [135, 0]
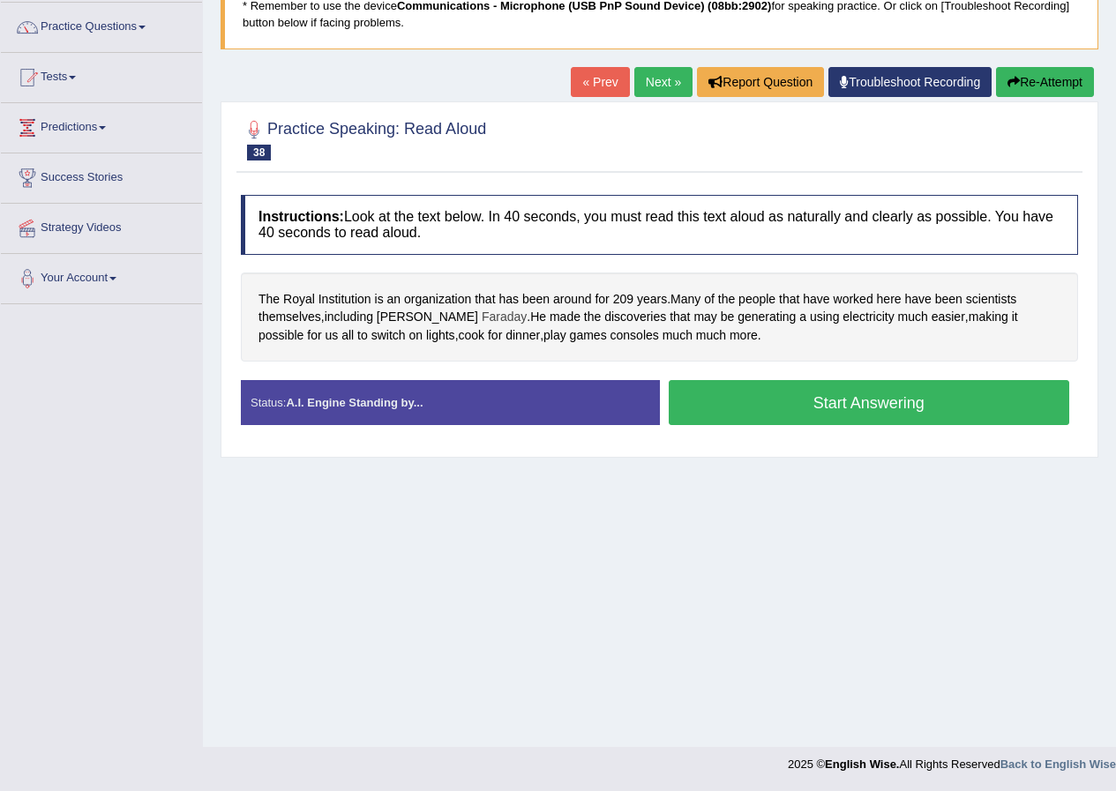
click at [482, 320] on span "Faraday" at bounding box center [504, 317] width 45 height 19
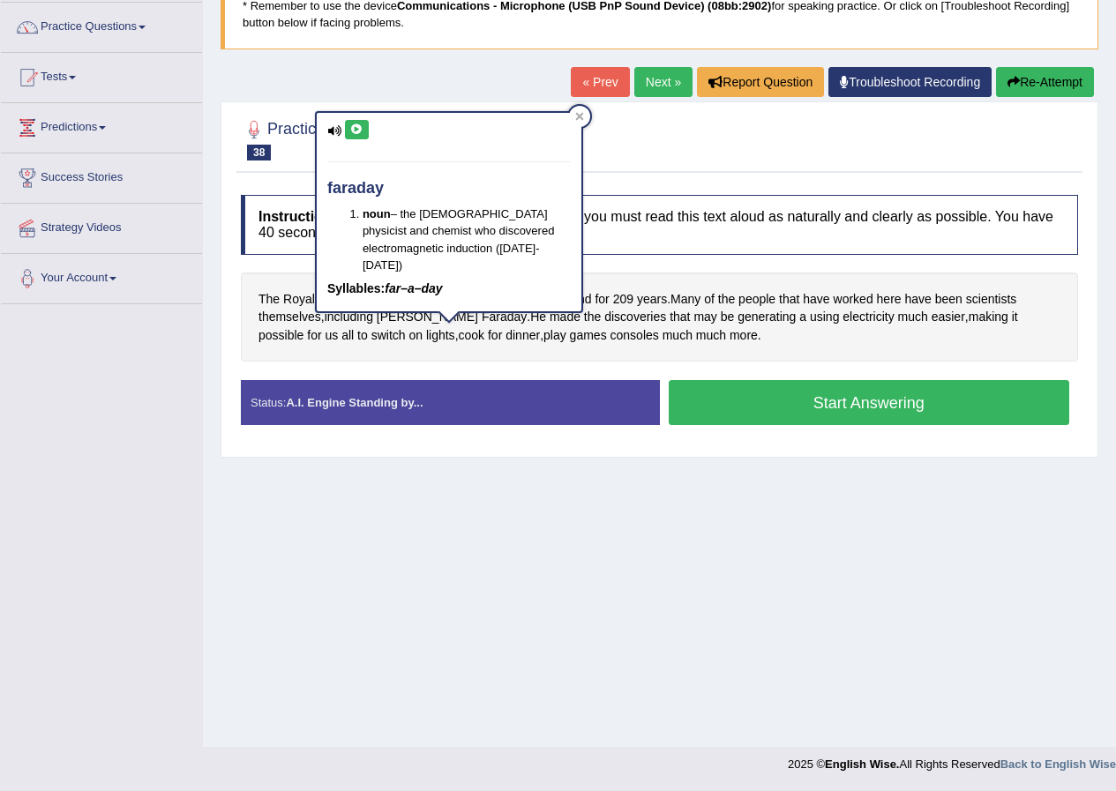
click at [351, 116] on div "faraday noun – the English physicist and chemist who discovered electromagnetic…" at bounding box center [449, 212] width 265 height 199
click at [361, 131] on icon at bounding box center [356, 129] width 13 height 11
click at [579, 120] on icon at bounding box center [579, 116] width 9 height 9
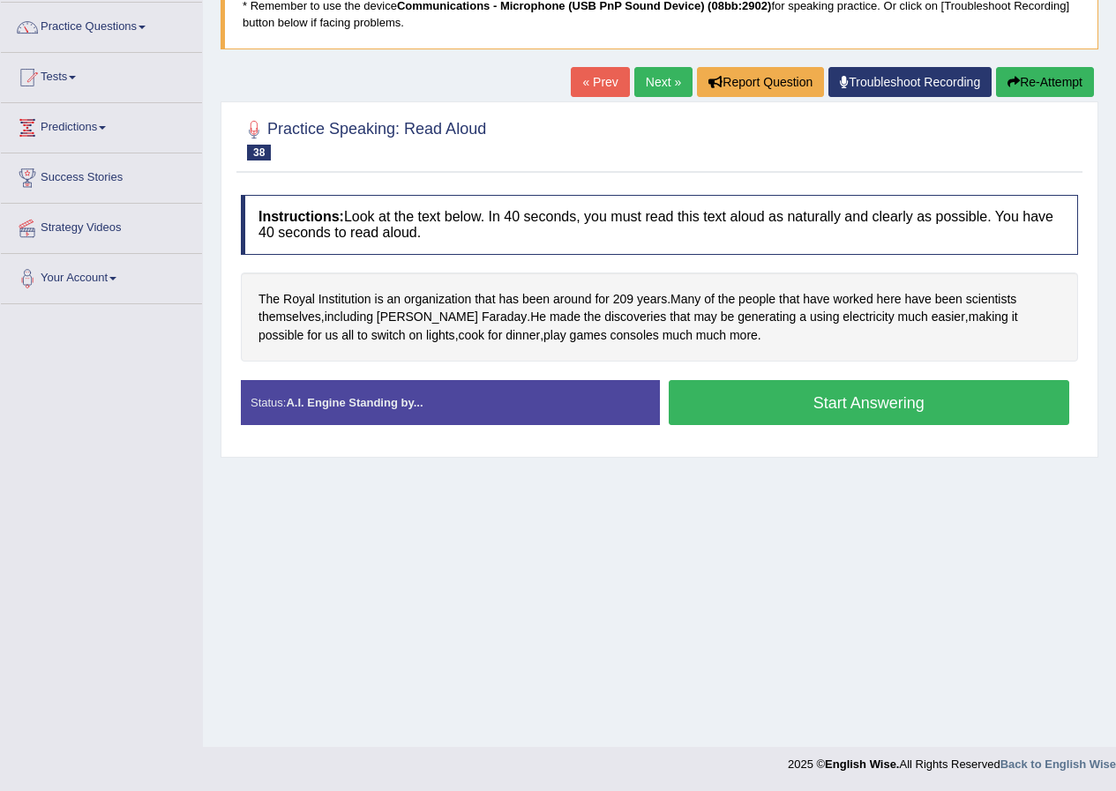
click at [802, 396] on button "Start Answering" at bounding box center [869, 402] width 401 height 45
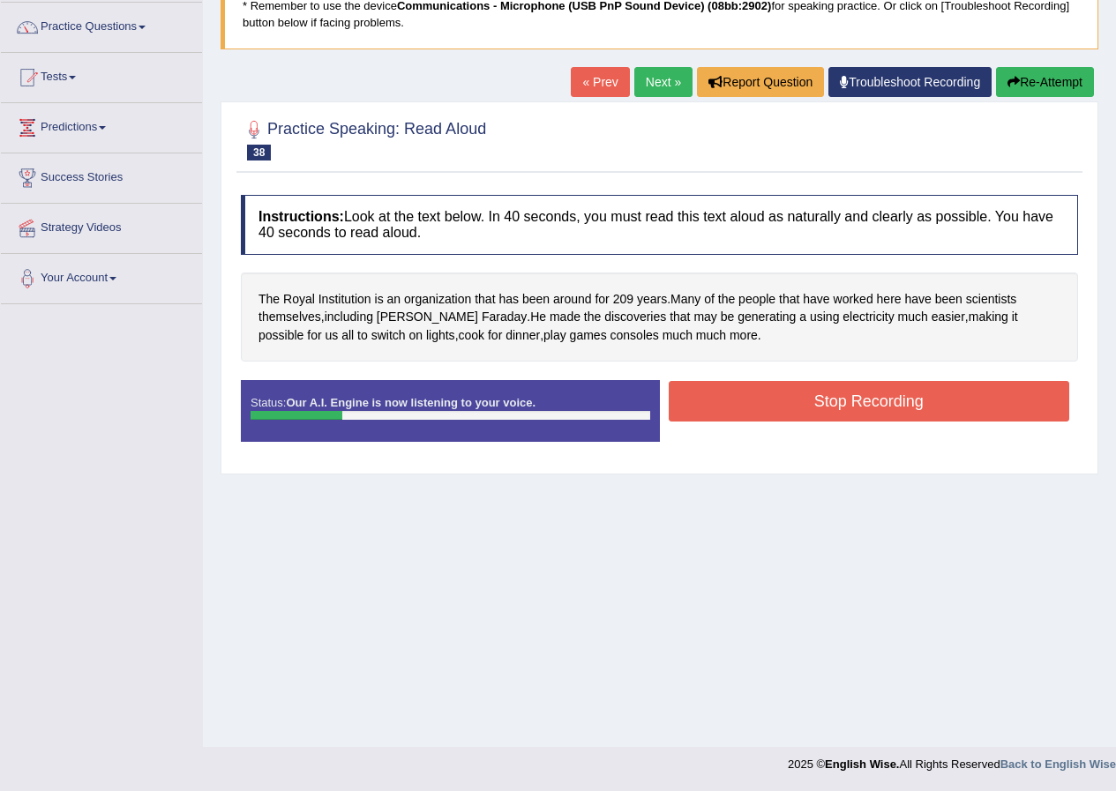
click at [1067, 76] on button "Re-Attempt" at bounding box center [1045, 82] width 98 height 30
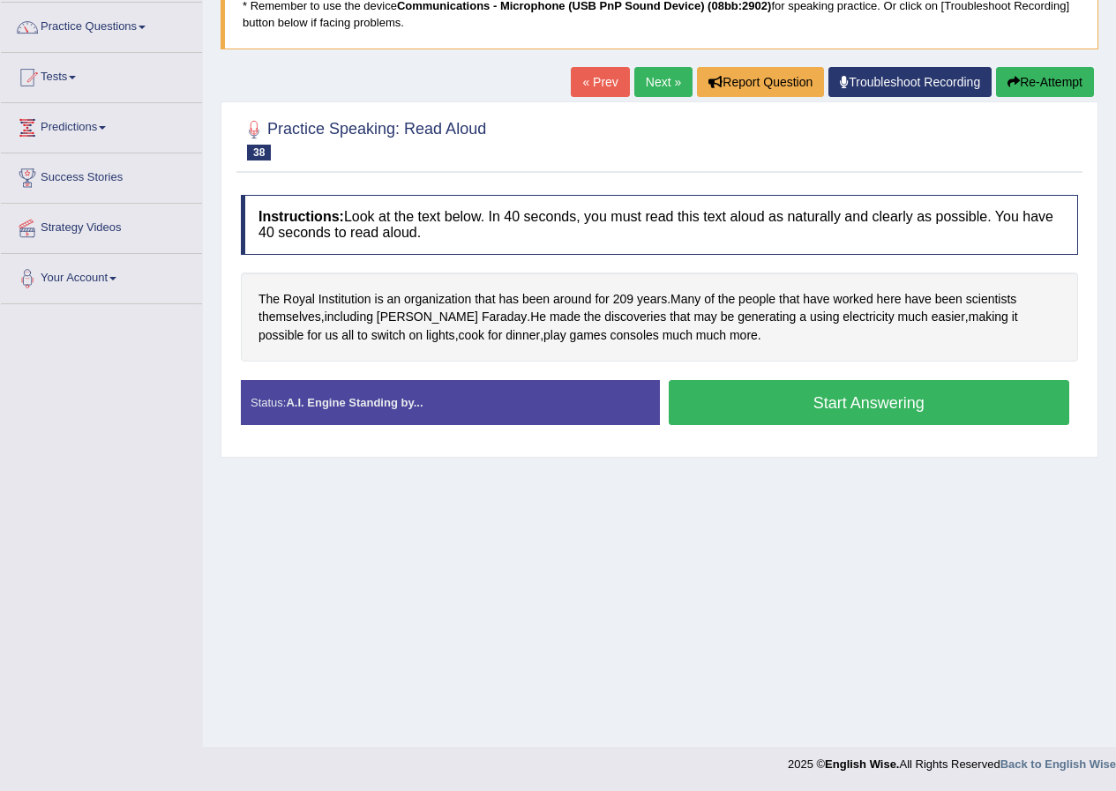
click at [748, 401] on button "Start Answering" at bounding box center [869, 402] width 401 height 45
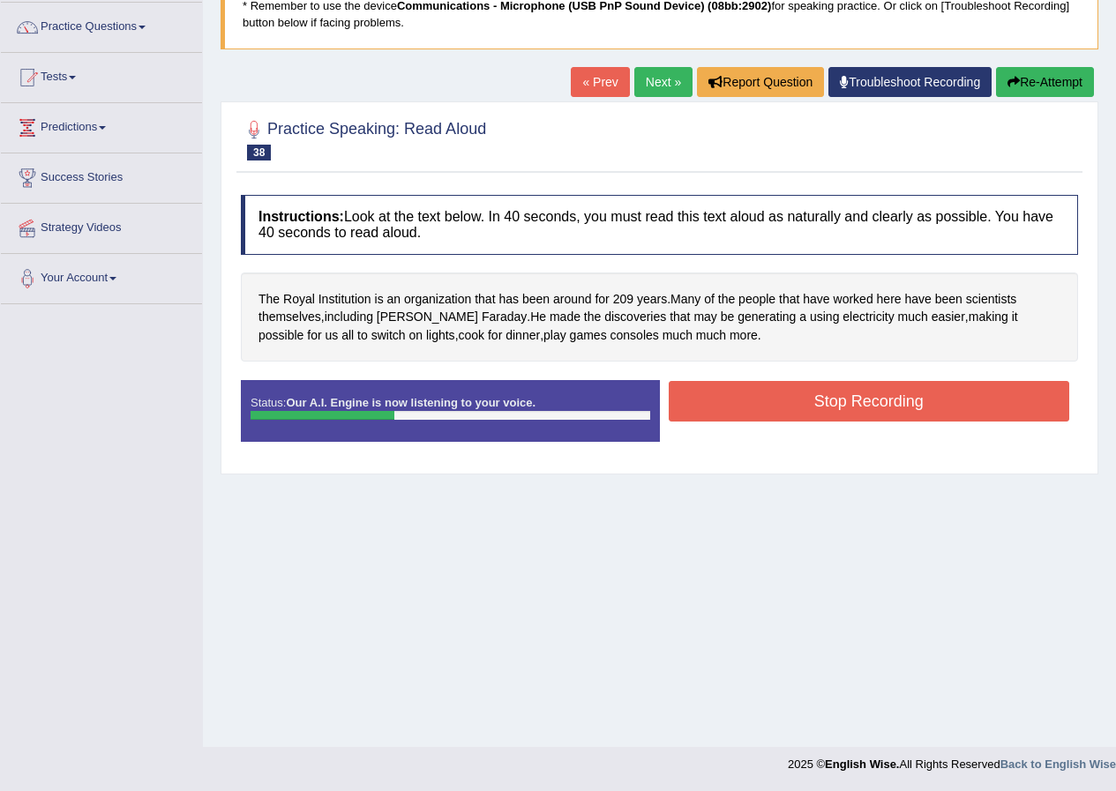
drag, startPoint x: 1046, startPoint y: 79, endPoint x: 1040, endPoint y: 92, distance: 13.8
click at [1042, 86] on button "Re-Attempt" at bounding box center [1045, 82] width 98 height 30
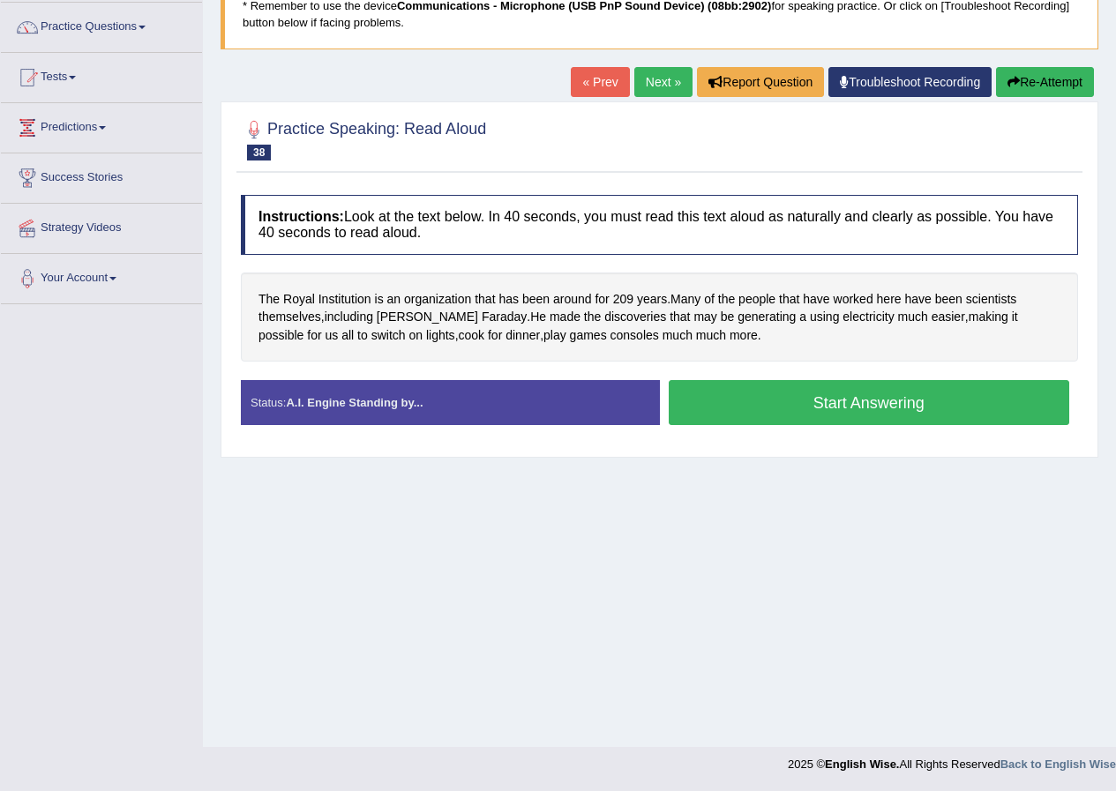
click at [761, 400] on button "Start Answering" at bounding box center [869, 402] width 401 height 45
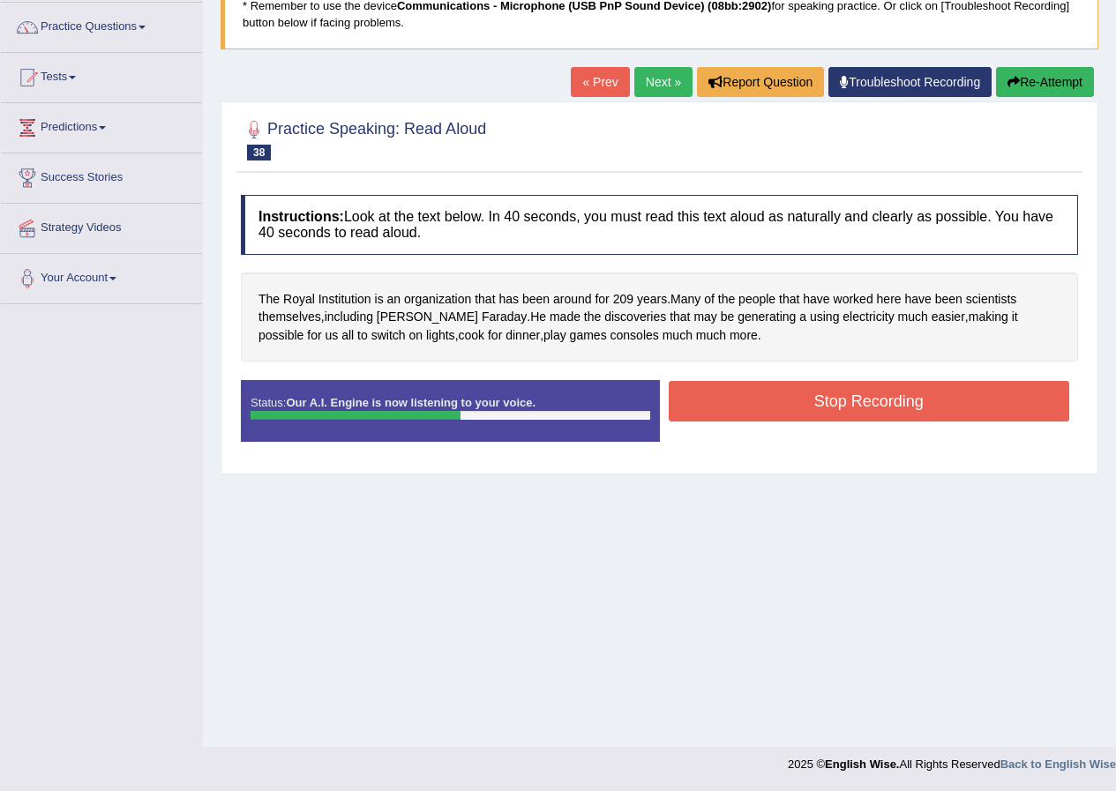
click at [742, 394] on button "Stop Recording" at bounding box center [869, 401] width 401 height 41
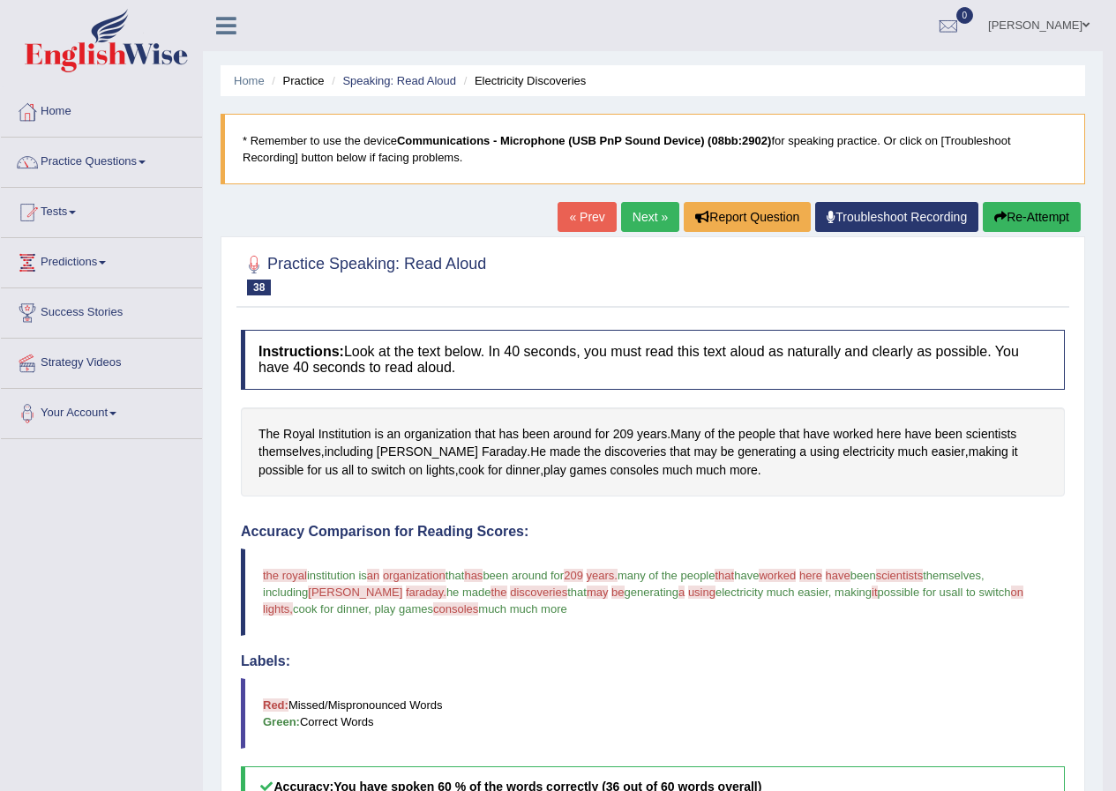
click at [650, 220] on link "Next »" at bounding box center [650, 217] width 58 height 30
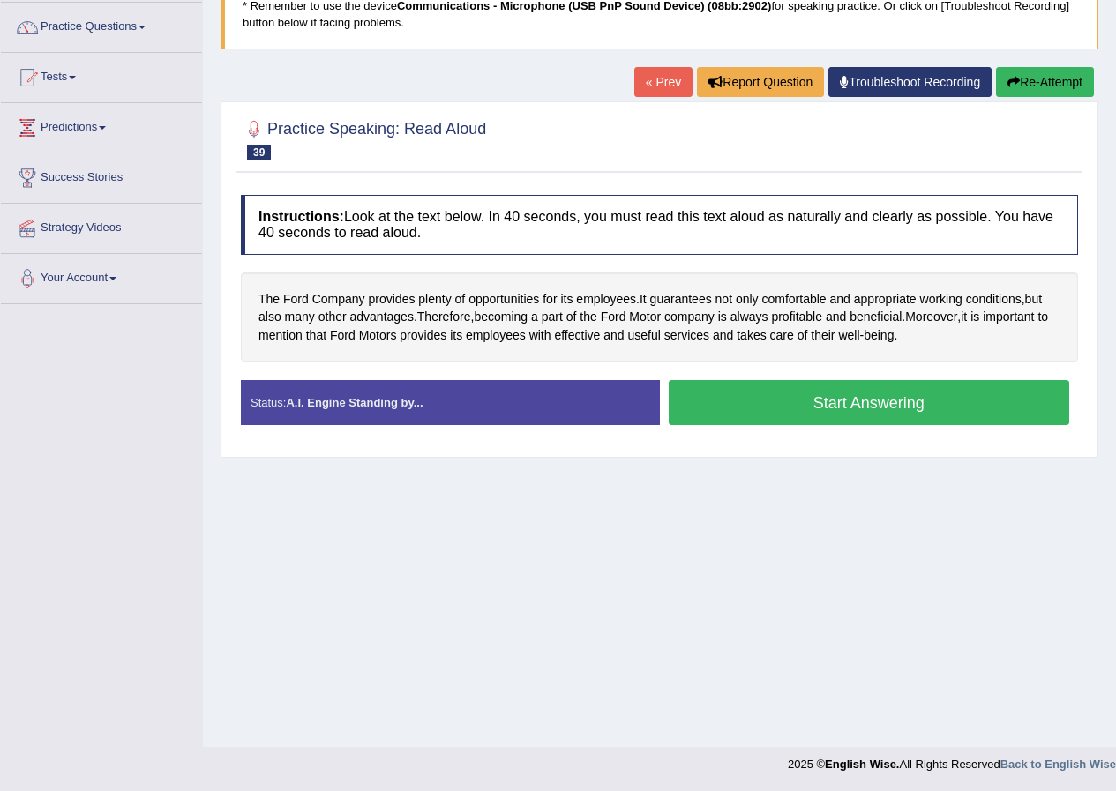
click at [780, 405] on button "Start Answering" at bounding box center [869, 402] width 401 height 45
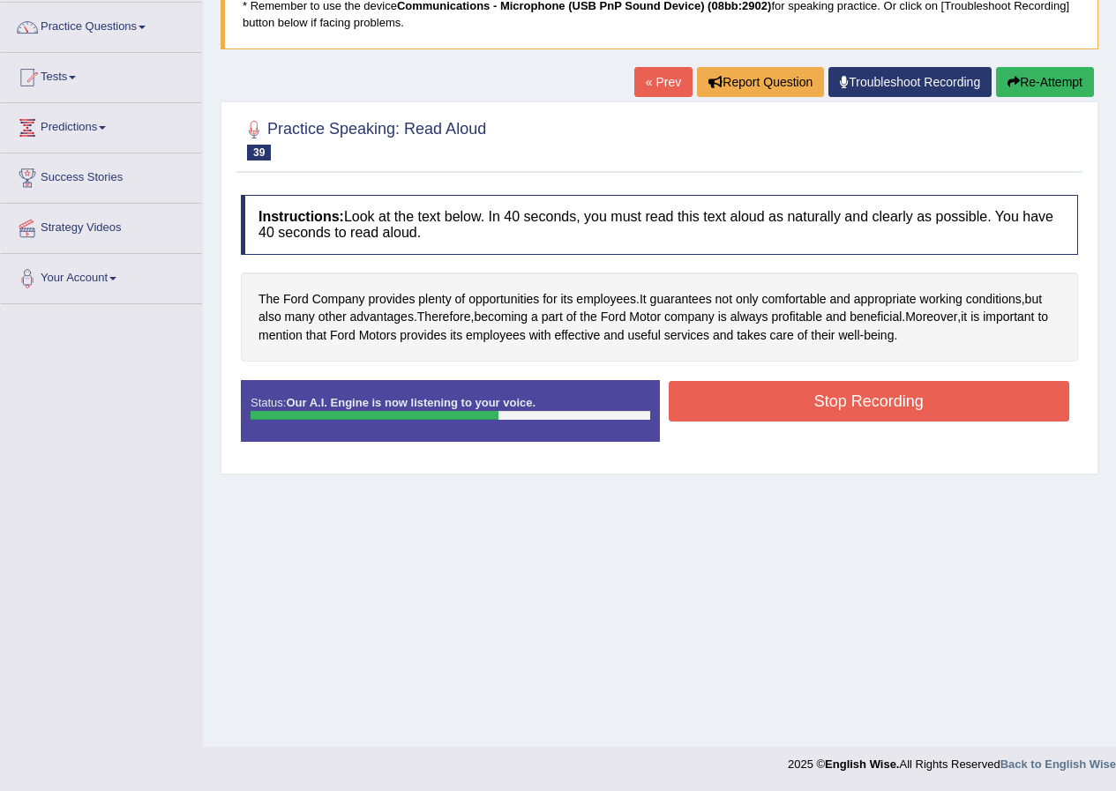
click at [845, 400] on button "Stop Recording" at bounding box center [869, 401] width 401 height 41
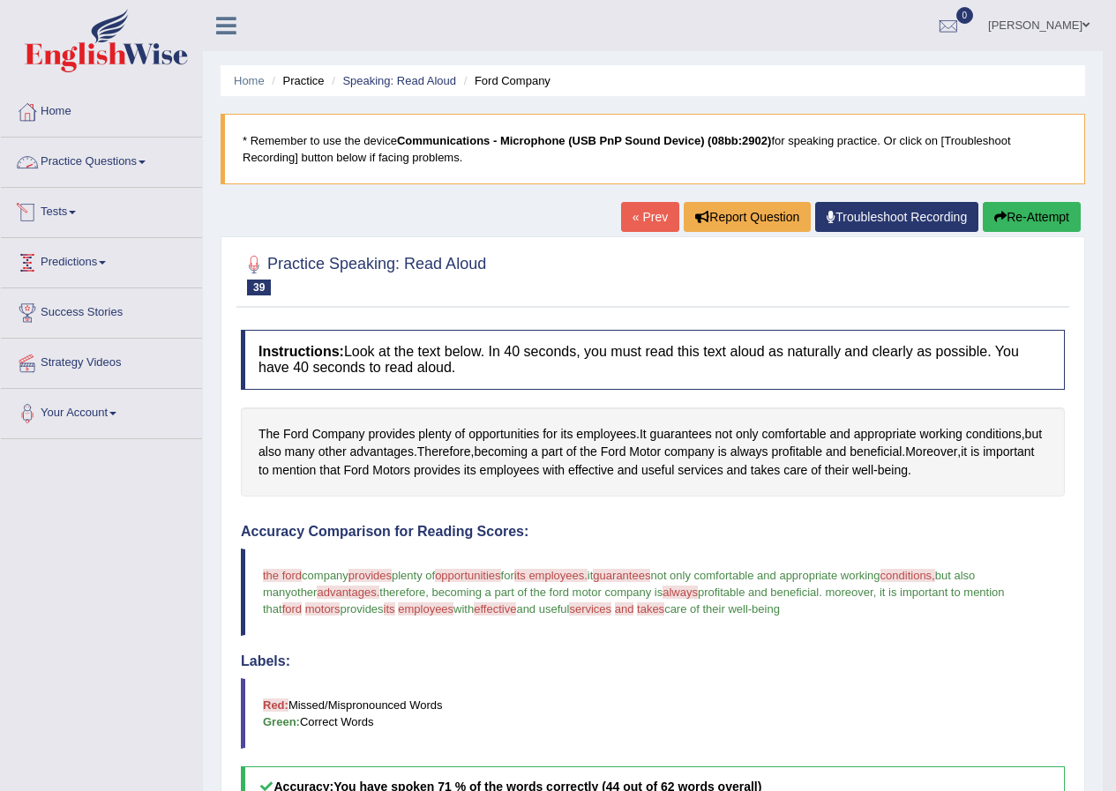
click at [69, 164] on link "Practice Questions" at bounding box center [101, 160] width 201 height 44
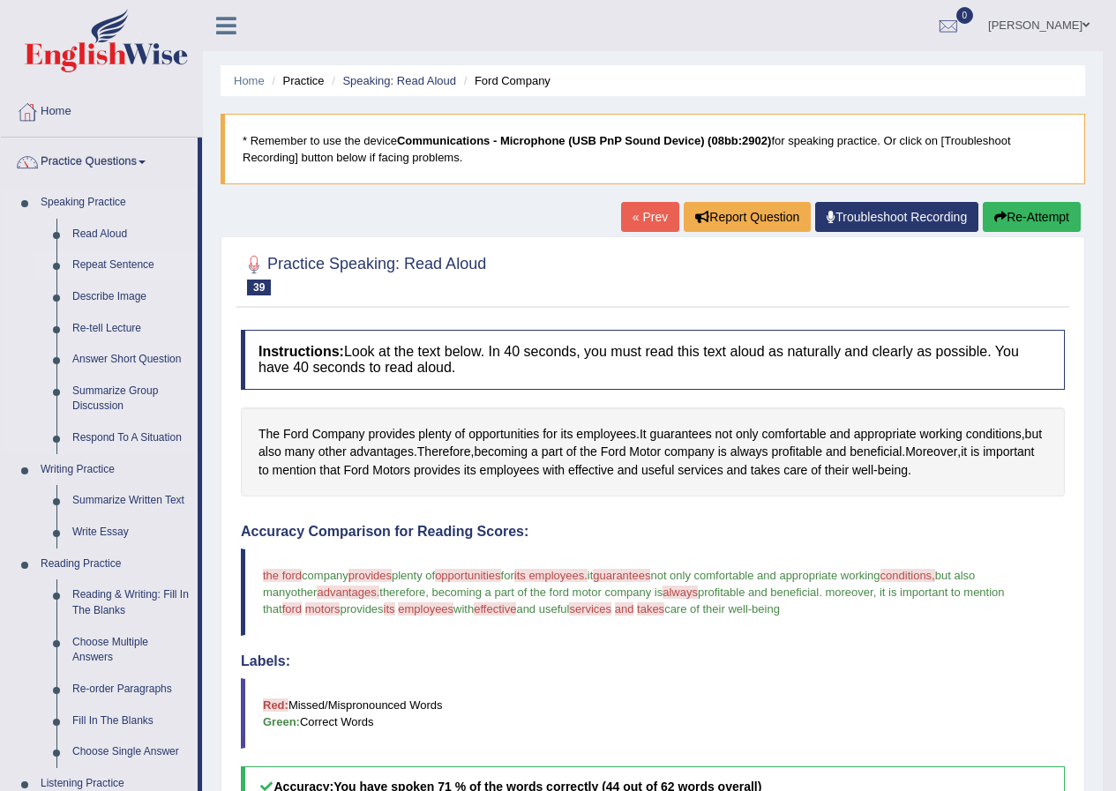
click at [81, 265] on link "Repeat Sentence" at bounding box center [130, 266] width 133 height 32
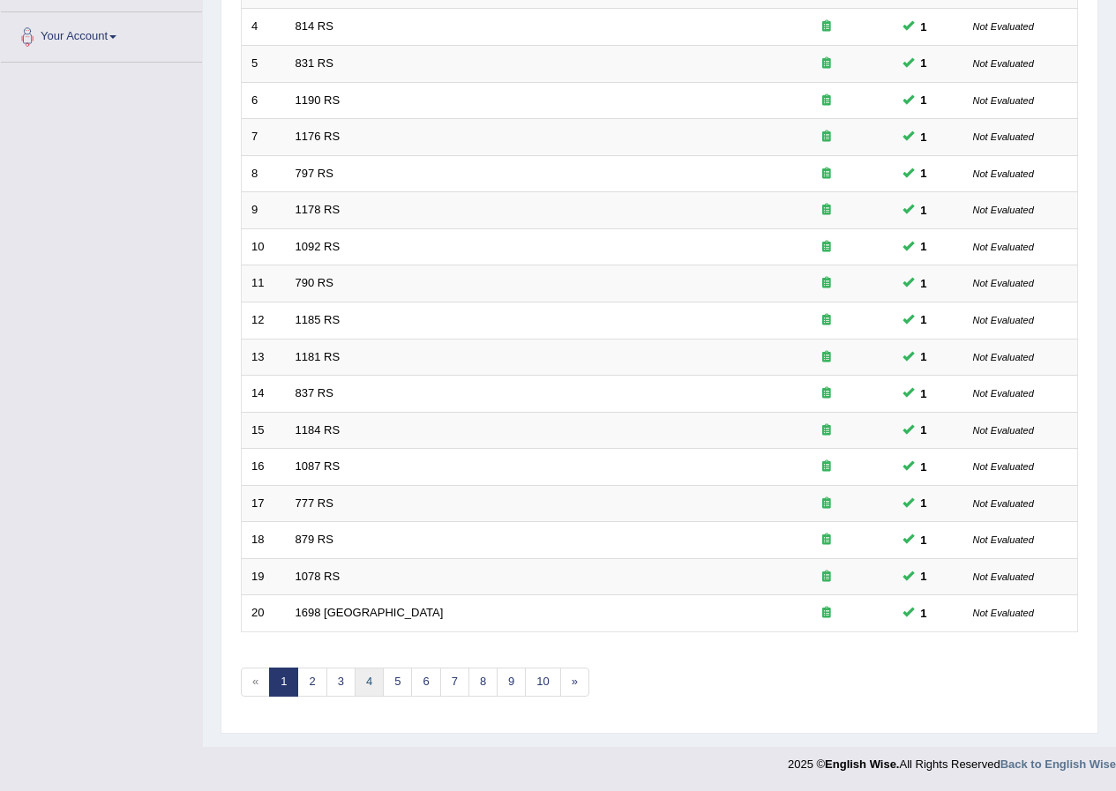
click at [372, 683] on link "4" at bounding box center [369, 682] width 29 height 29
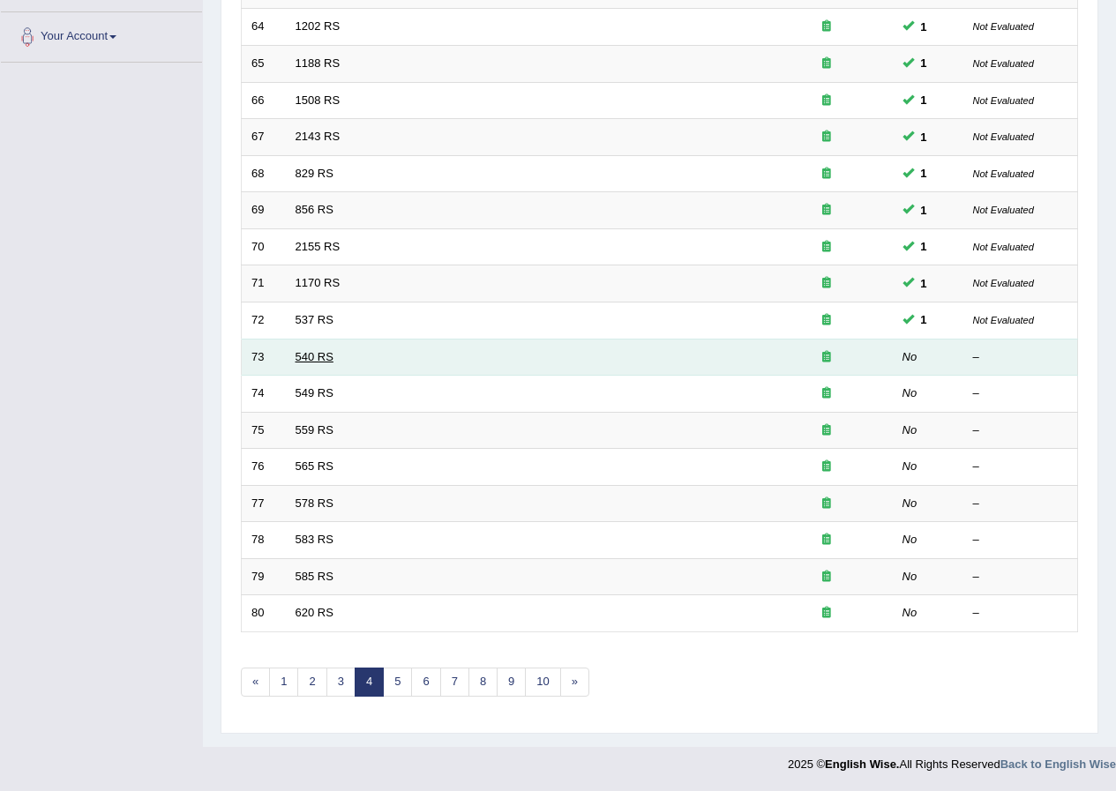
click at [301, 350] on link "540 RS" at bounding box center [314, 356] width 38 height 13
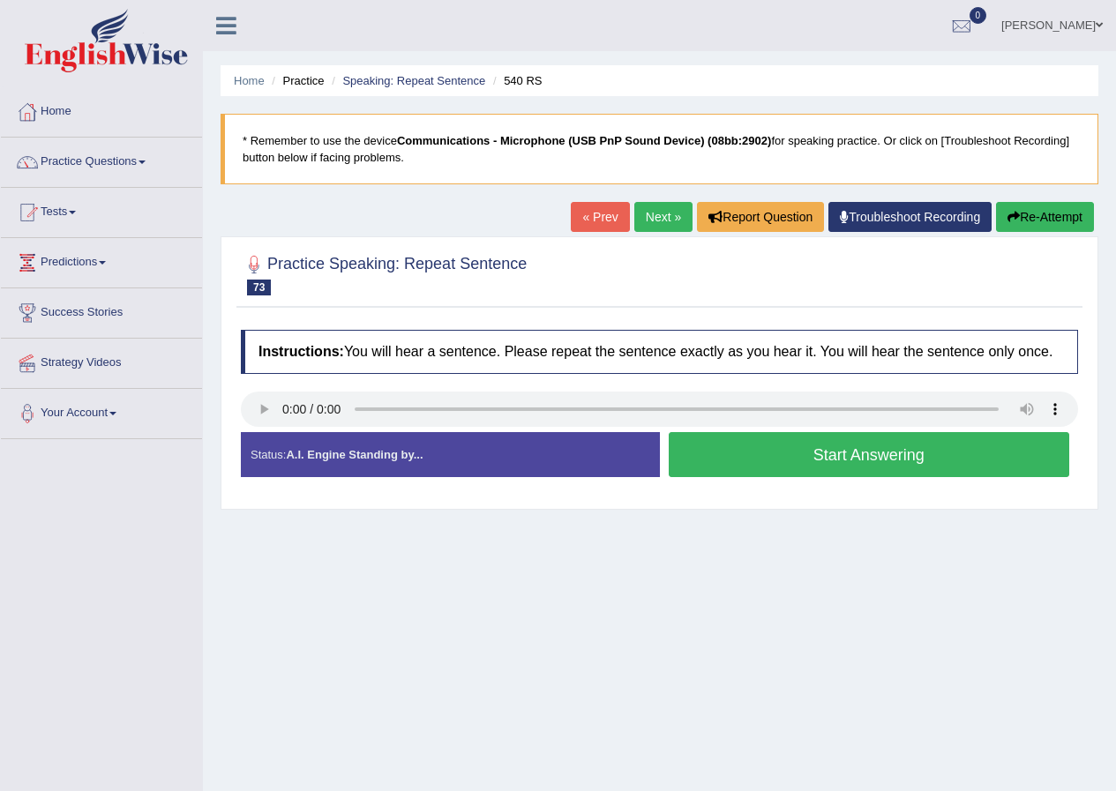
click at [890, 453] on button "Start Answering" at bounding box center [869, 454] width 401 height 45
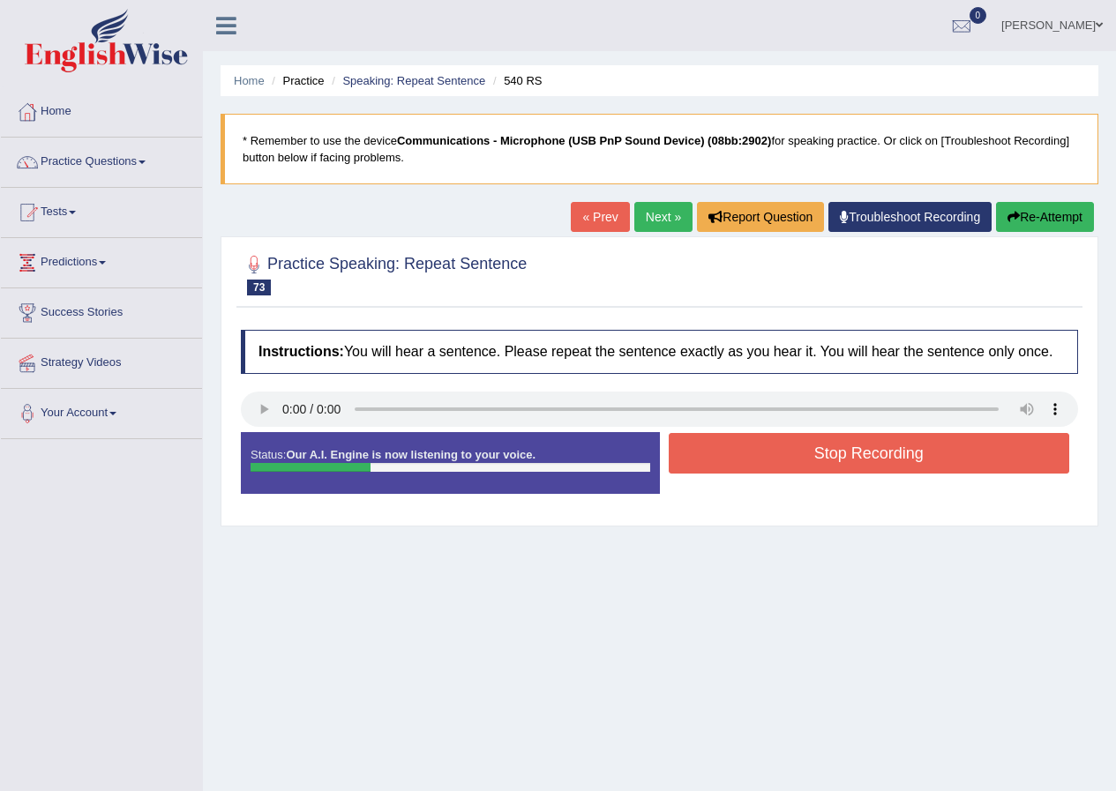
click at [1021, 227] on button "Re-Attempt" at bounding box center [1045, 217] width 98 height 30
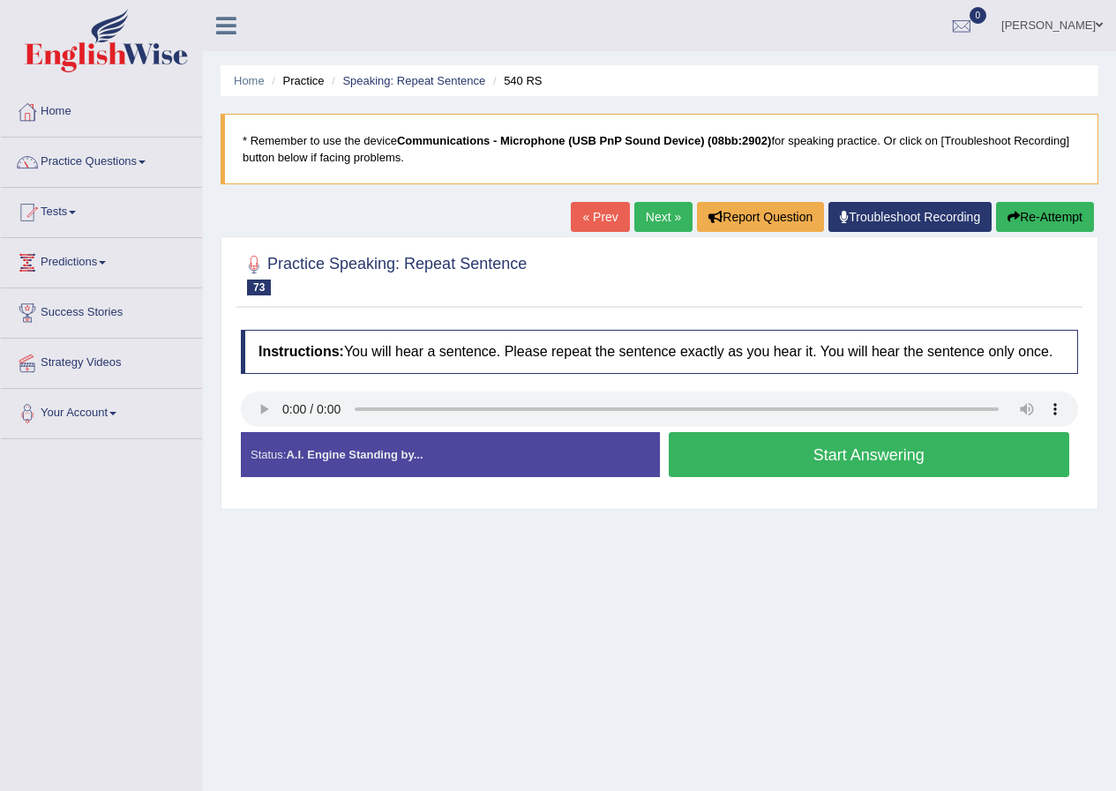
click at [896, 458] on button "Start Answering" at bounding box center [869, 454] width 401 height 45
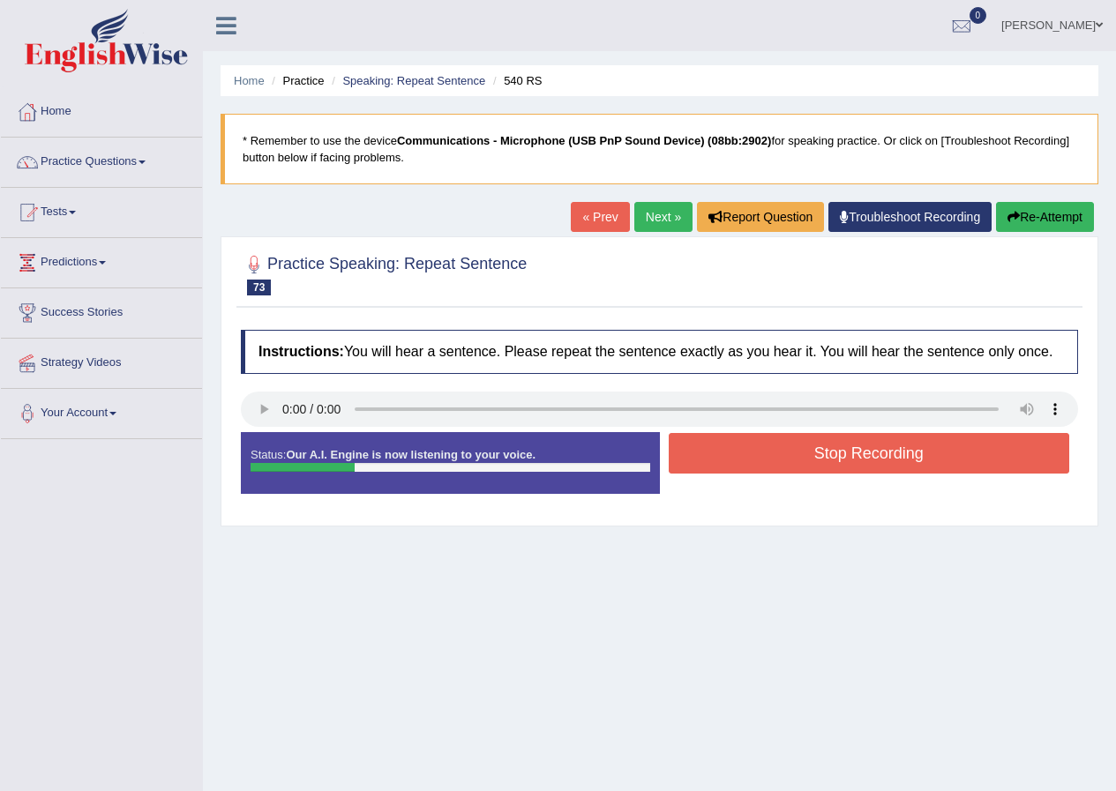
click at [877, 460] on button "Stop Recording" at bounding box center [869, 453] width 401 height 41
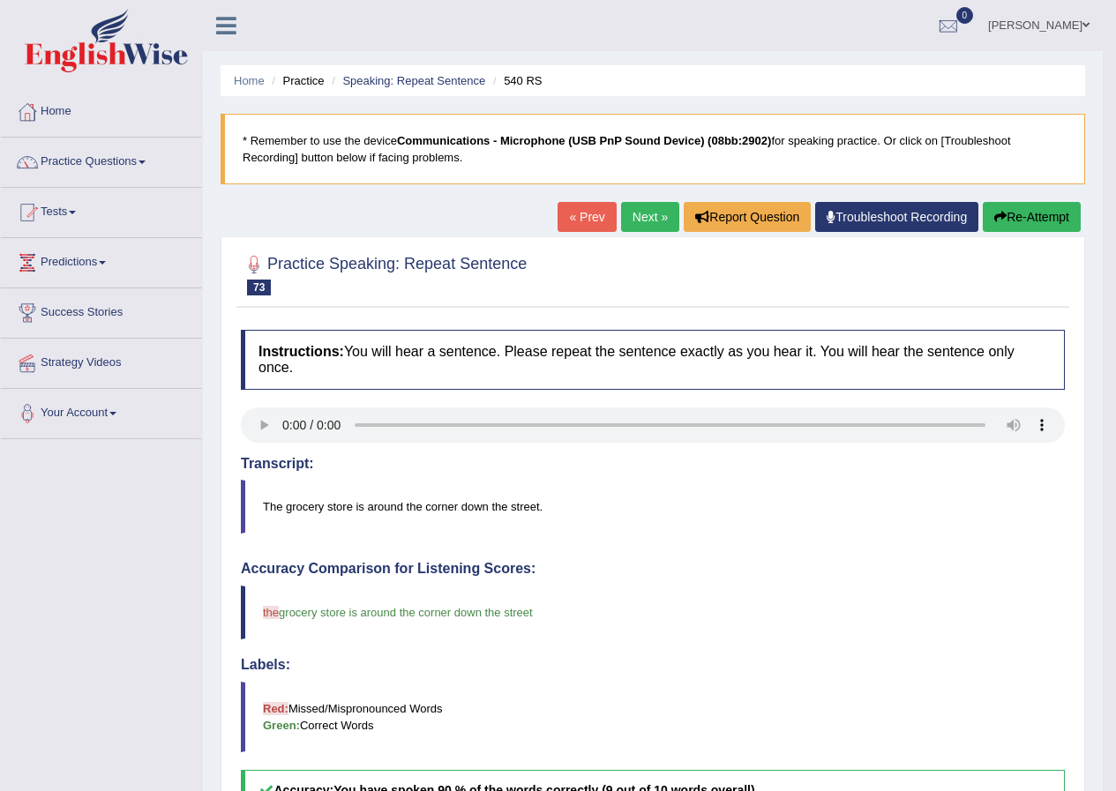
click at [657, 223] on link "Next »" at bounding box center [650, 217] width 58 height 30
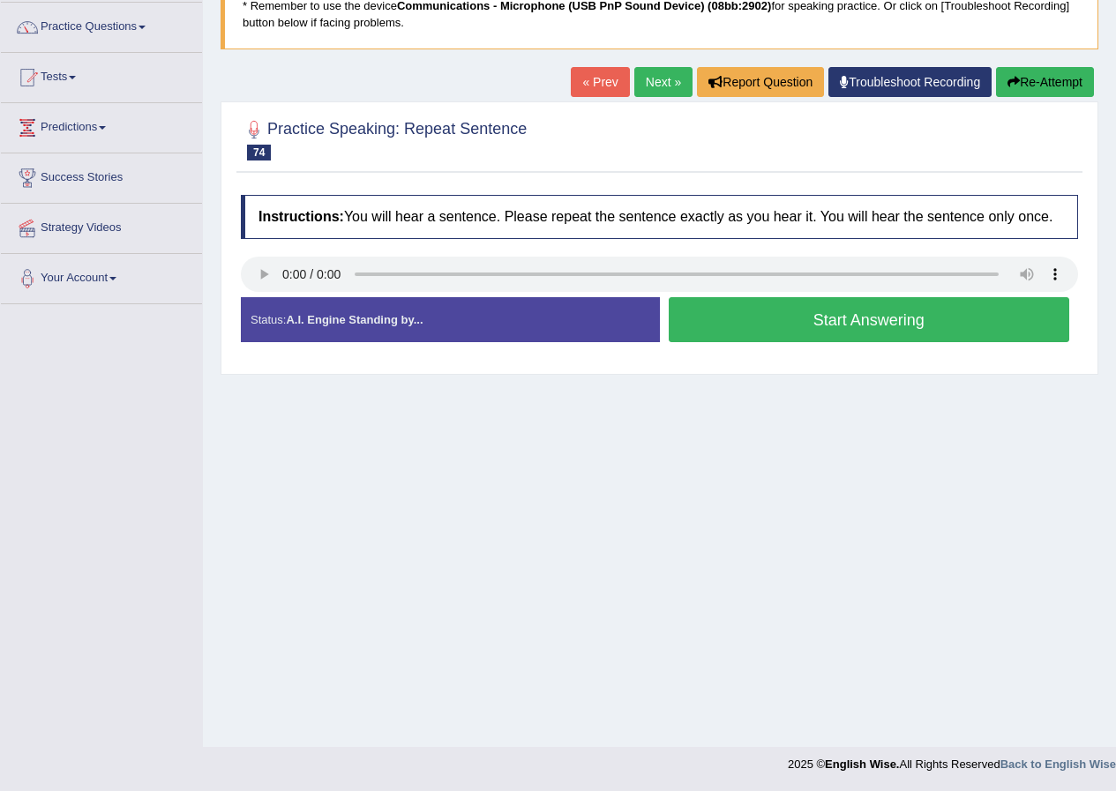
click at [781, 322] on button "Start Answering" at bounding box center [869, 319] width 401 height 45
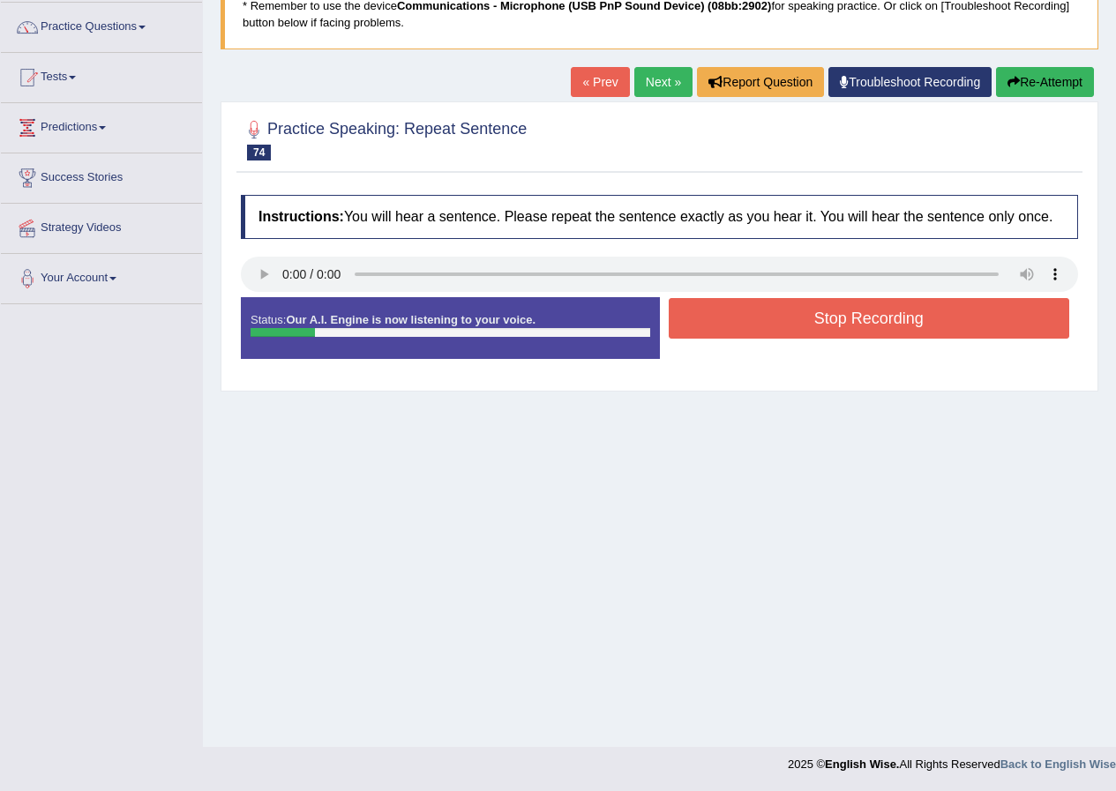
click at [784, 326] on button "Stop Recording" at bounding box center [869, 318] width 401 height 41
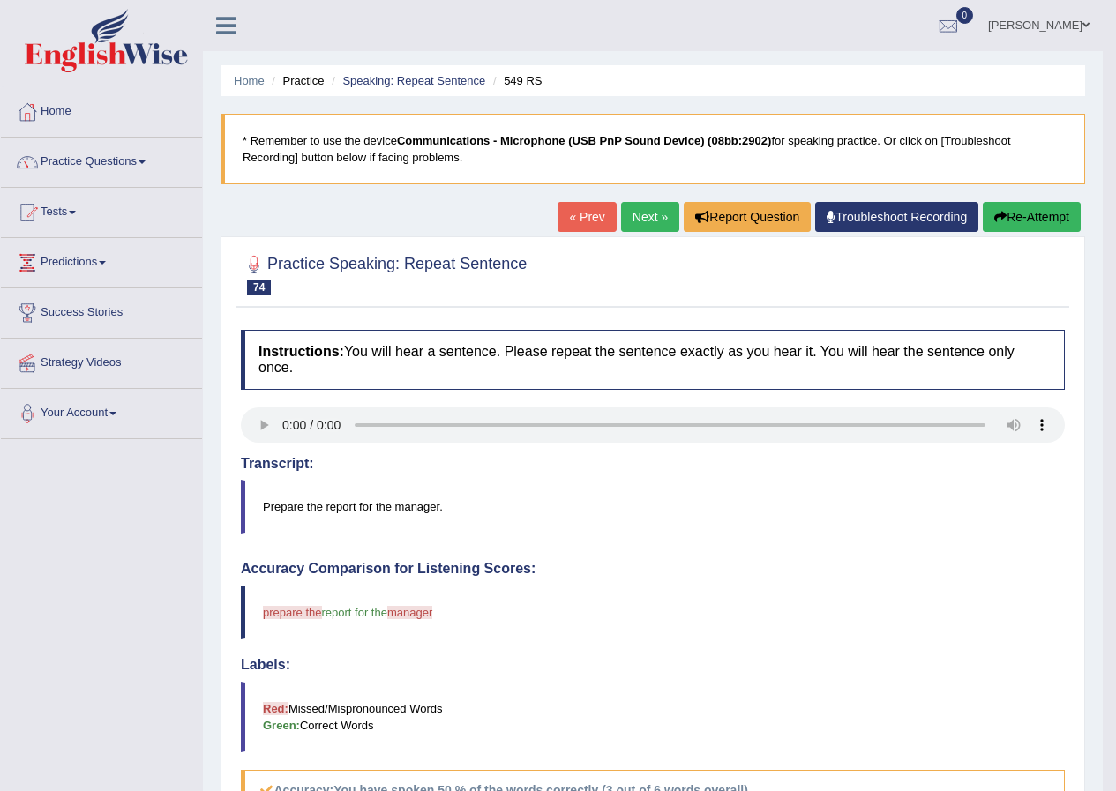
click at [623, 223] on link "Next »" at bounding box center [650, 217] width 58 height 30
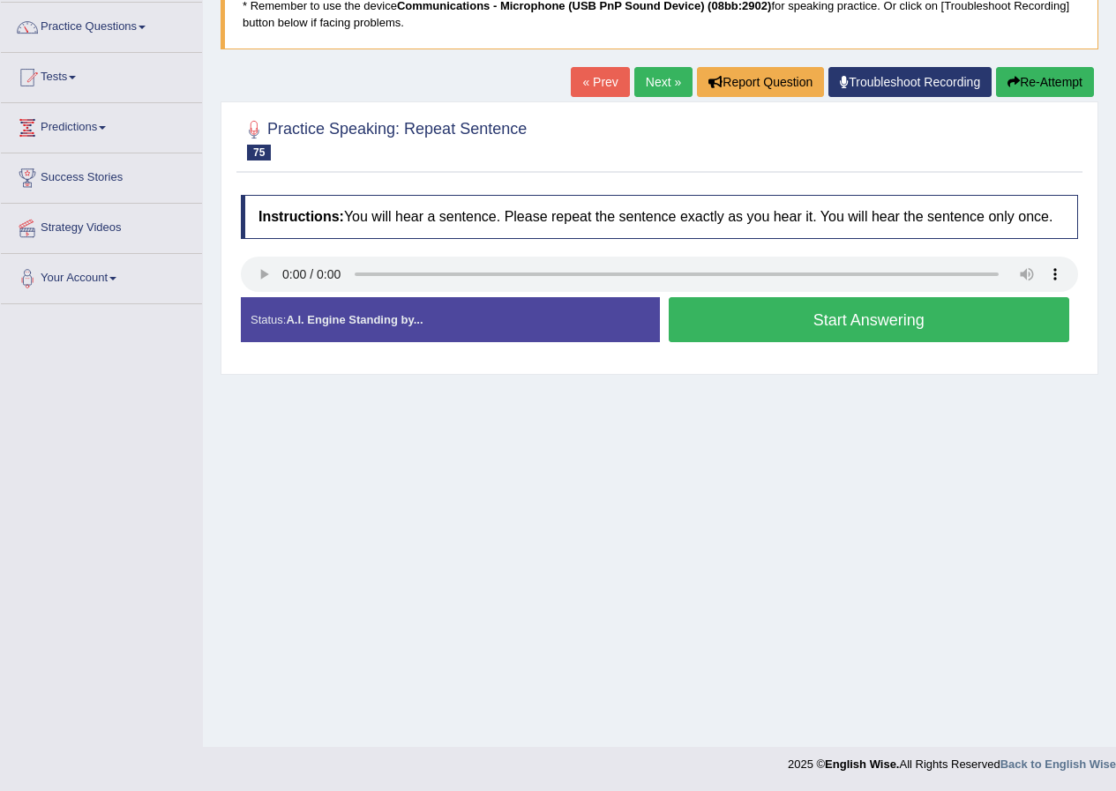
click at [850, 321] on button "Start Answering" at bounding box center [869, 319] width 401 height 45
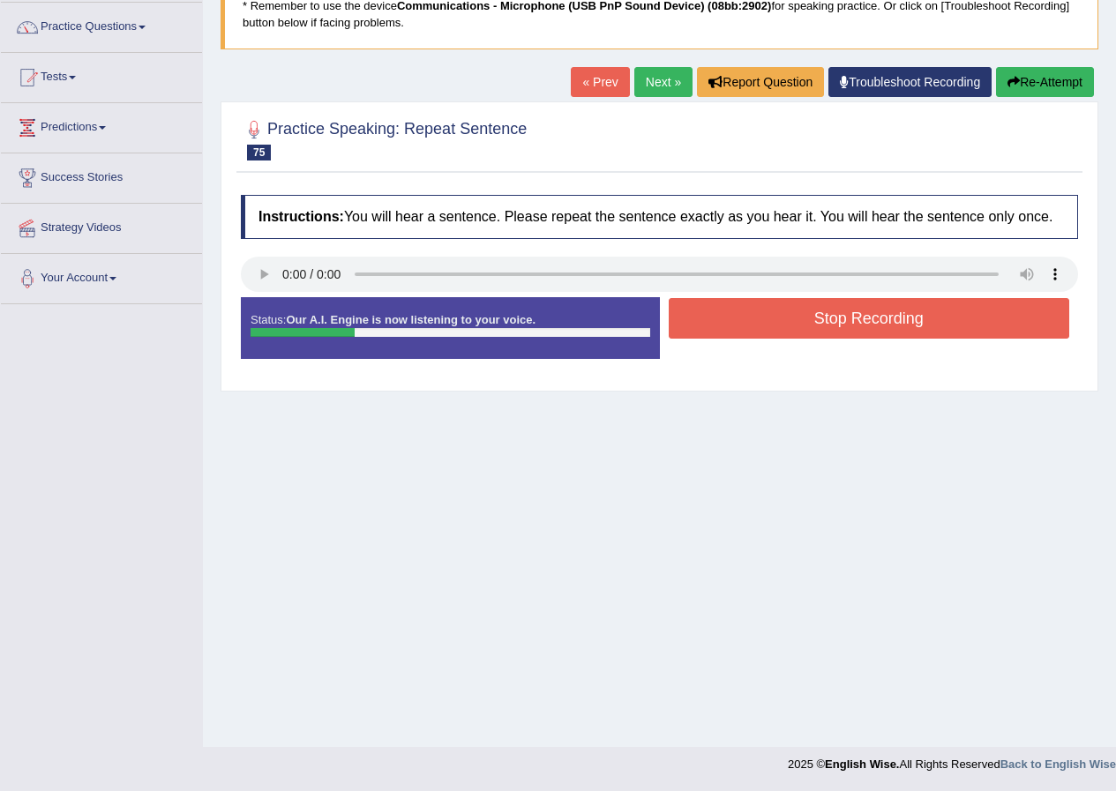
click at [854, 321] on button "Stop Recording" at bounding box center [869, 318] width 401 height 41
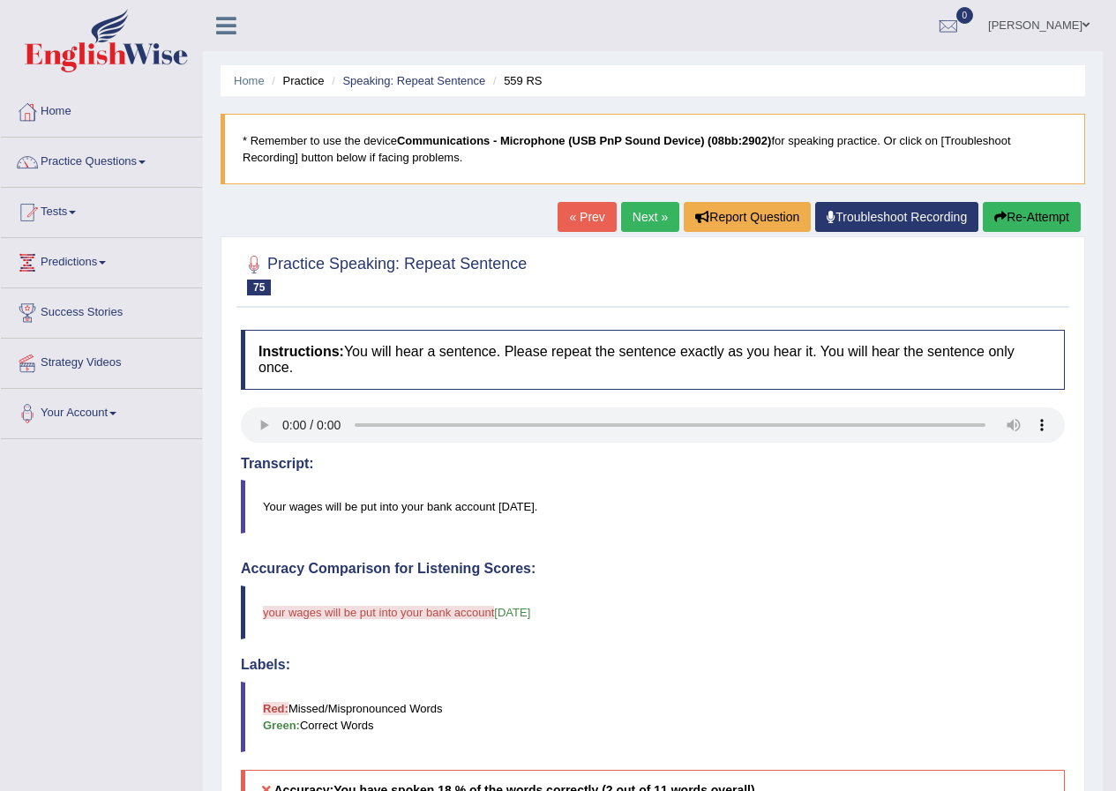
click at [1018, 213] on button "Re-Attempt" at bounding box center [1031, 217] width 98 height 30
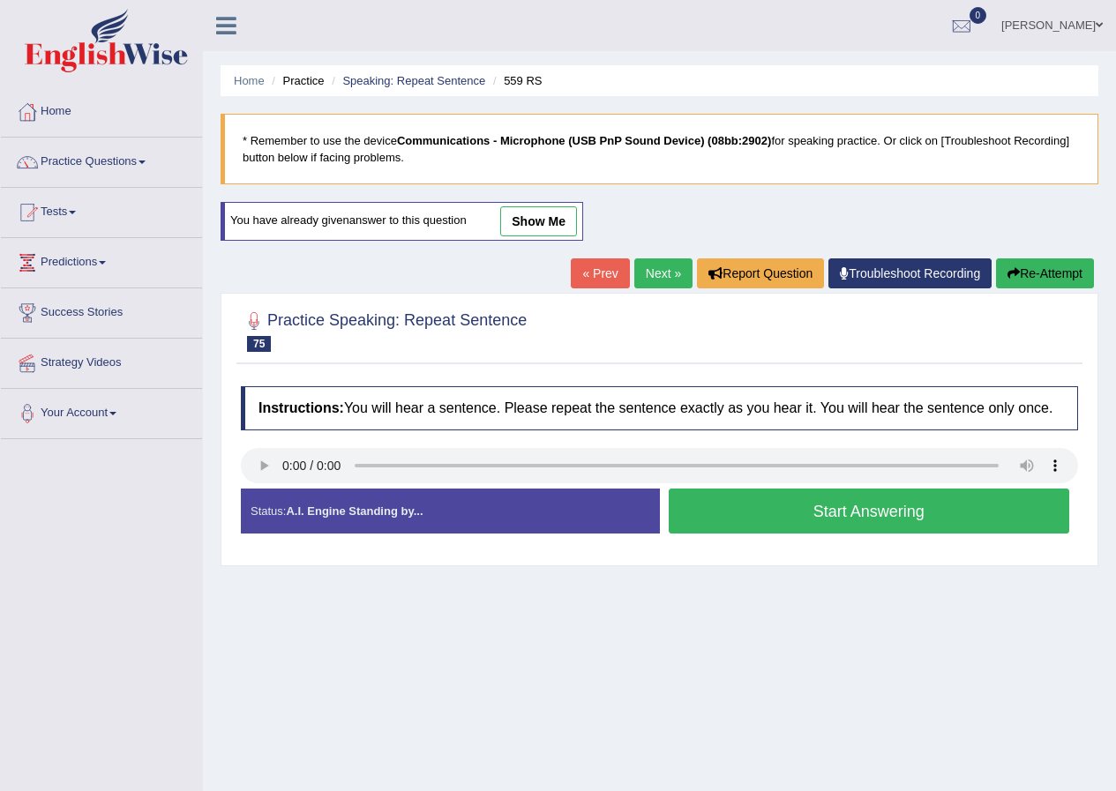
click at [773, 506] on button "Start Answering" at bounding box center [869, 511] width 401 height 45
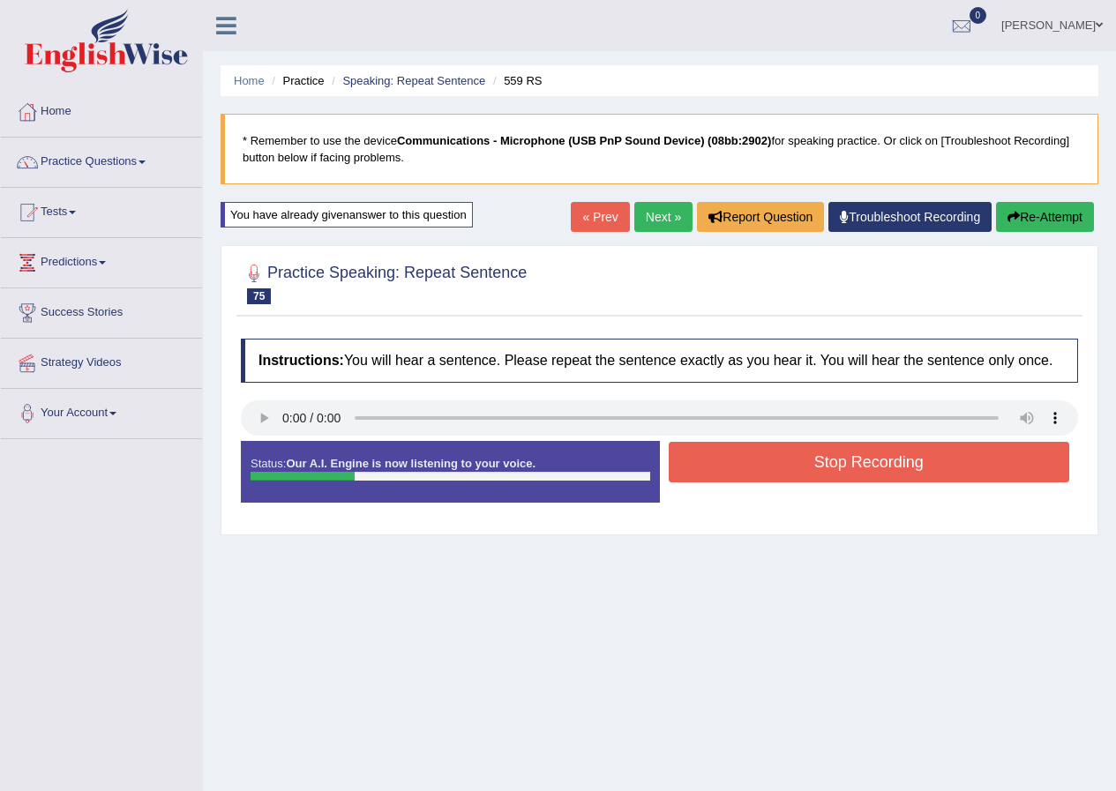
click at [793, 463] on button "Stop Recording" at bounding box center [869, 462] width 401 height 41
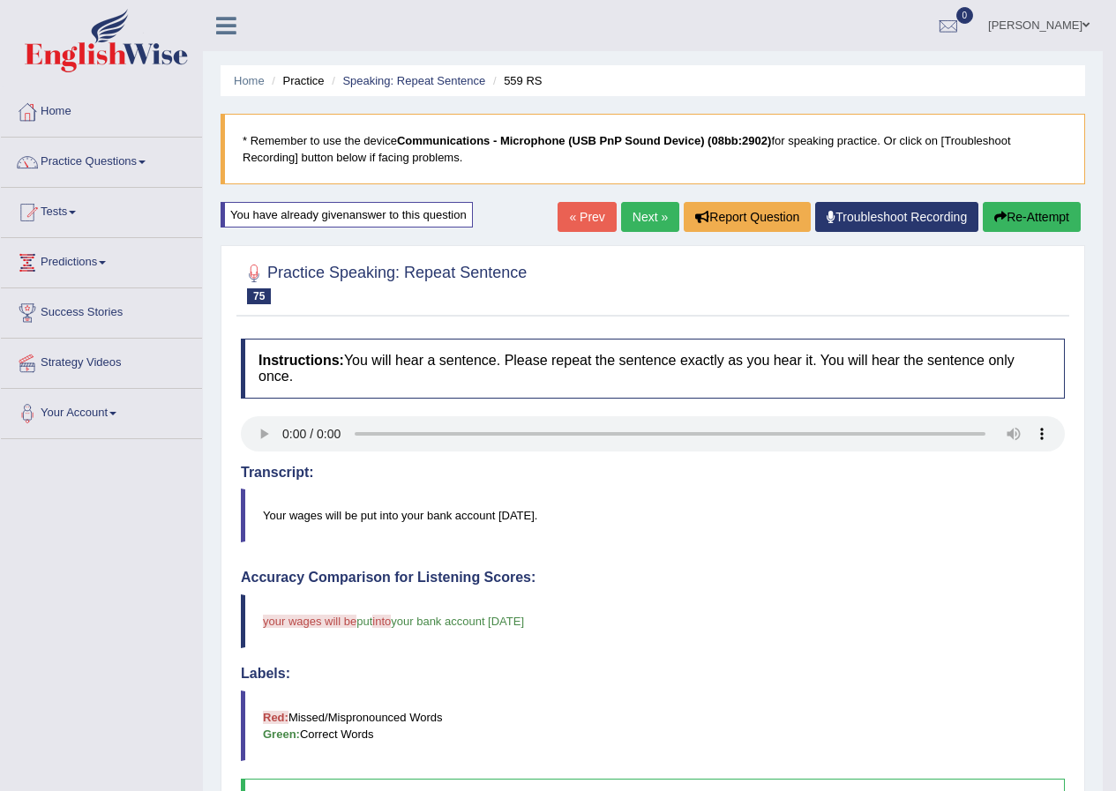
click at [653, 220] on link "Next »" at bounding box center [650, 217] width 58 height 30
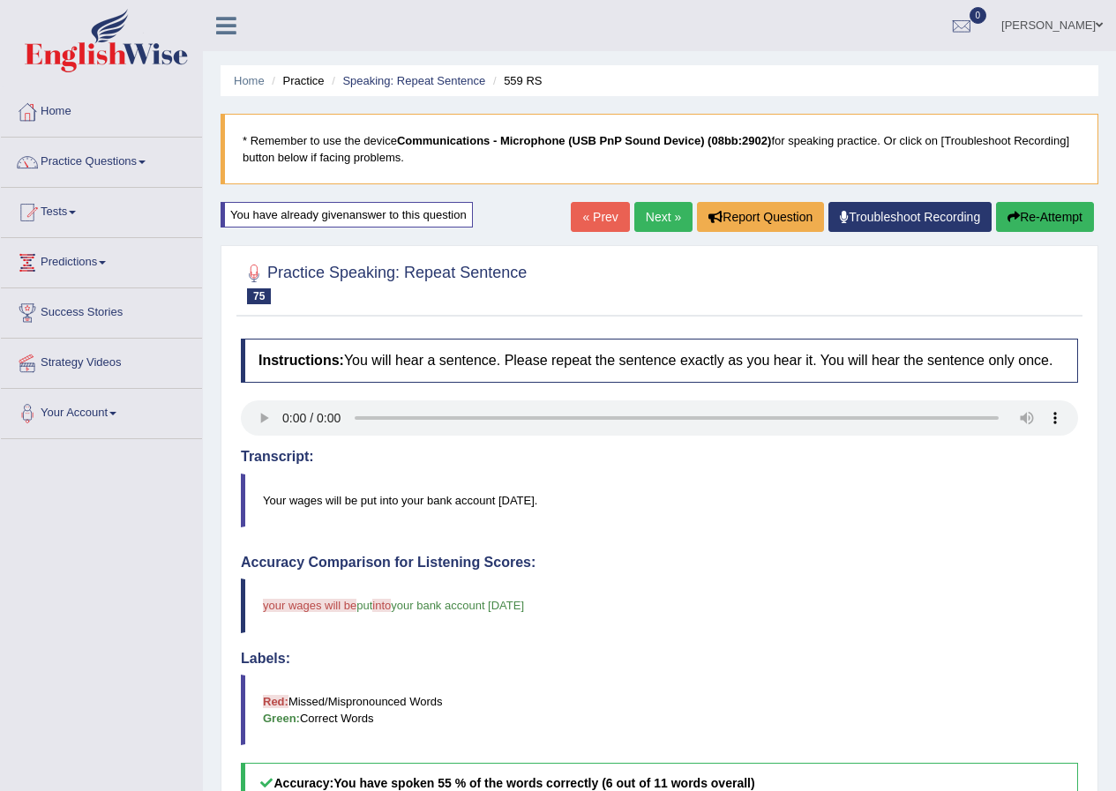
click at [669, 214] on link "Next »" at bounding box center [663, 217] width 58 height 30
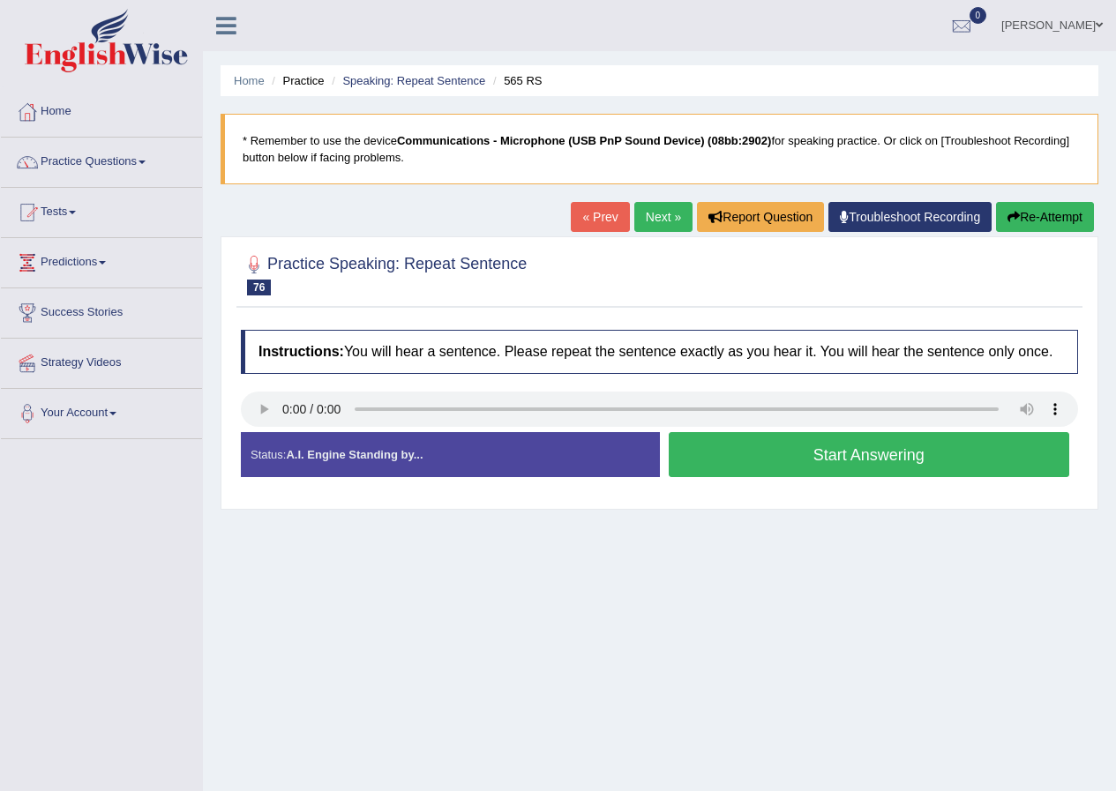
click at [855, 456] on button "Start Answering" at bounding box center [869, 454] width 401 height 45
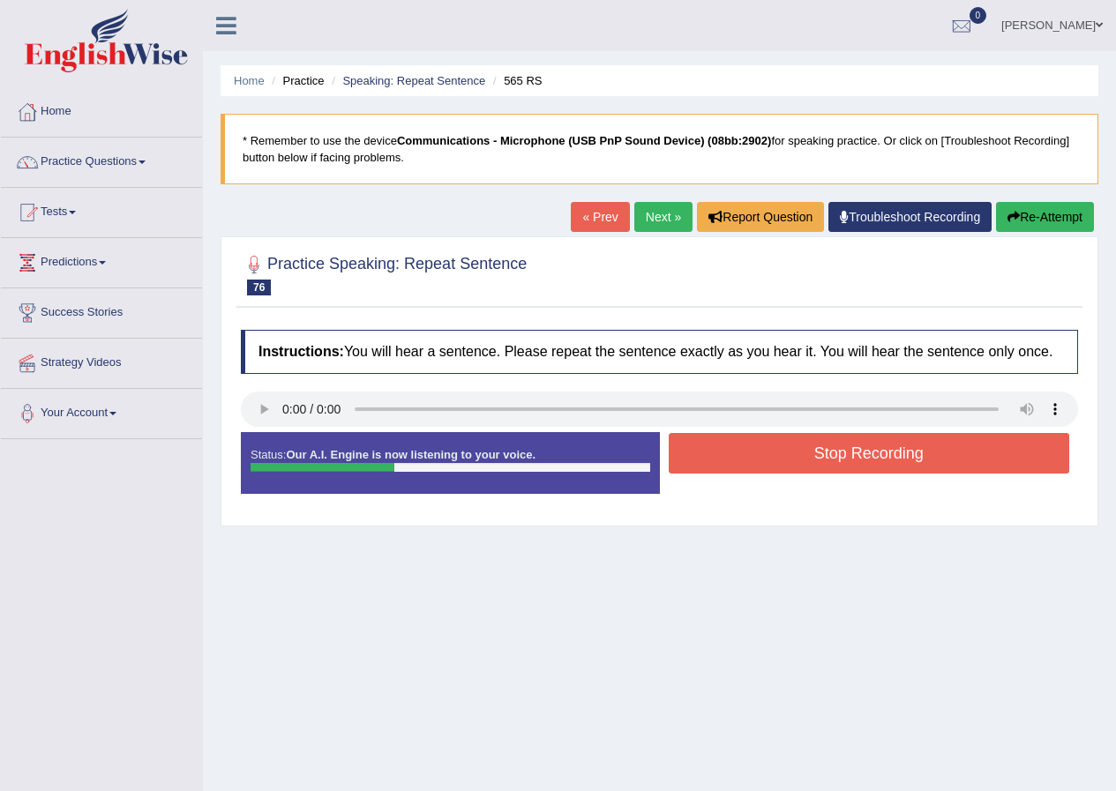
click at [844, 452] on button "Stop Recording" at bounding box center [869, 453] width 401 height 41
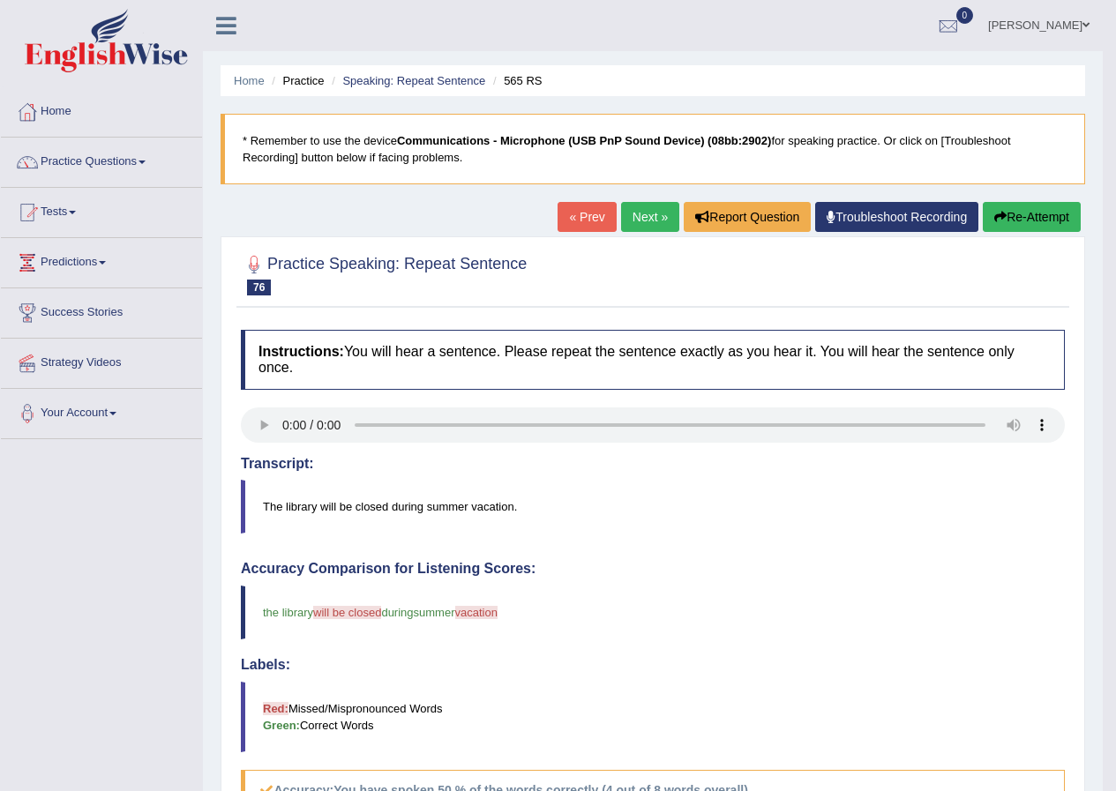
click at [655, 223] on link "Next »" at bounding box center [650, 217] width 58 height 30
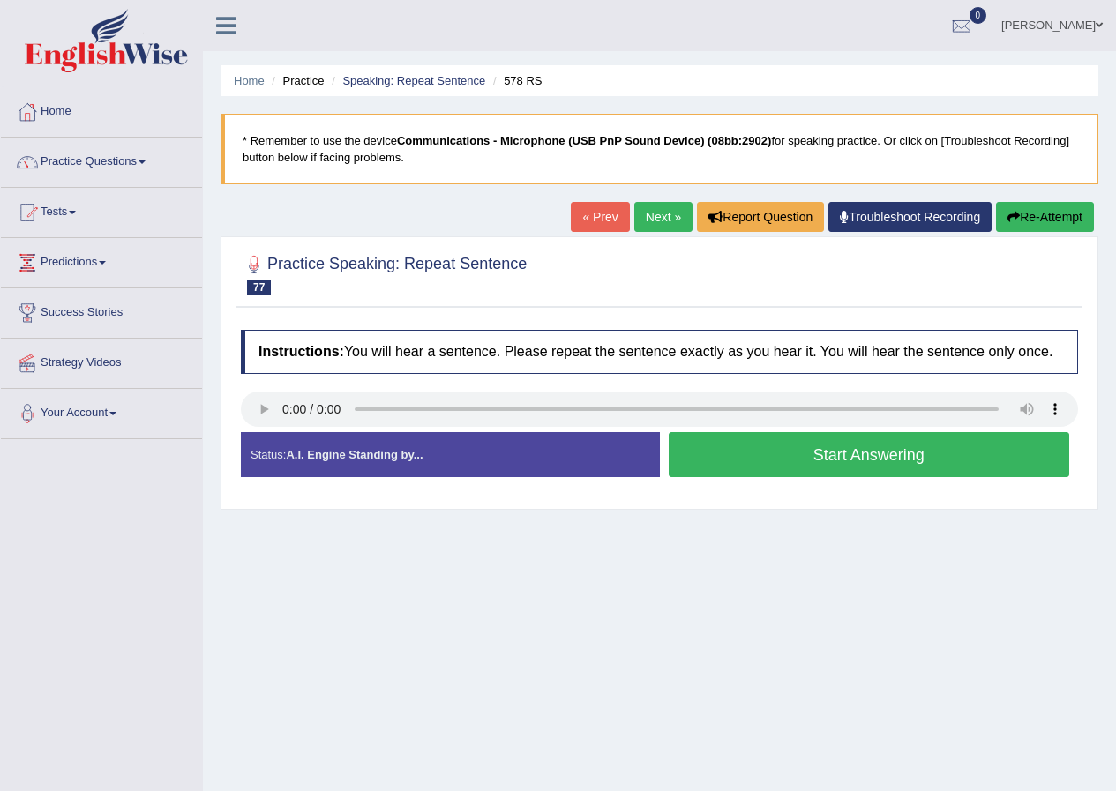
click at [862, 451] on button "Start Answering" at bounding box center [869, 454] width 401 height 45
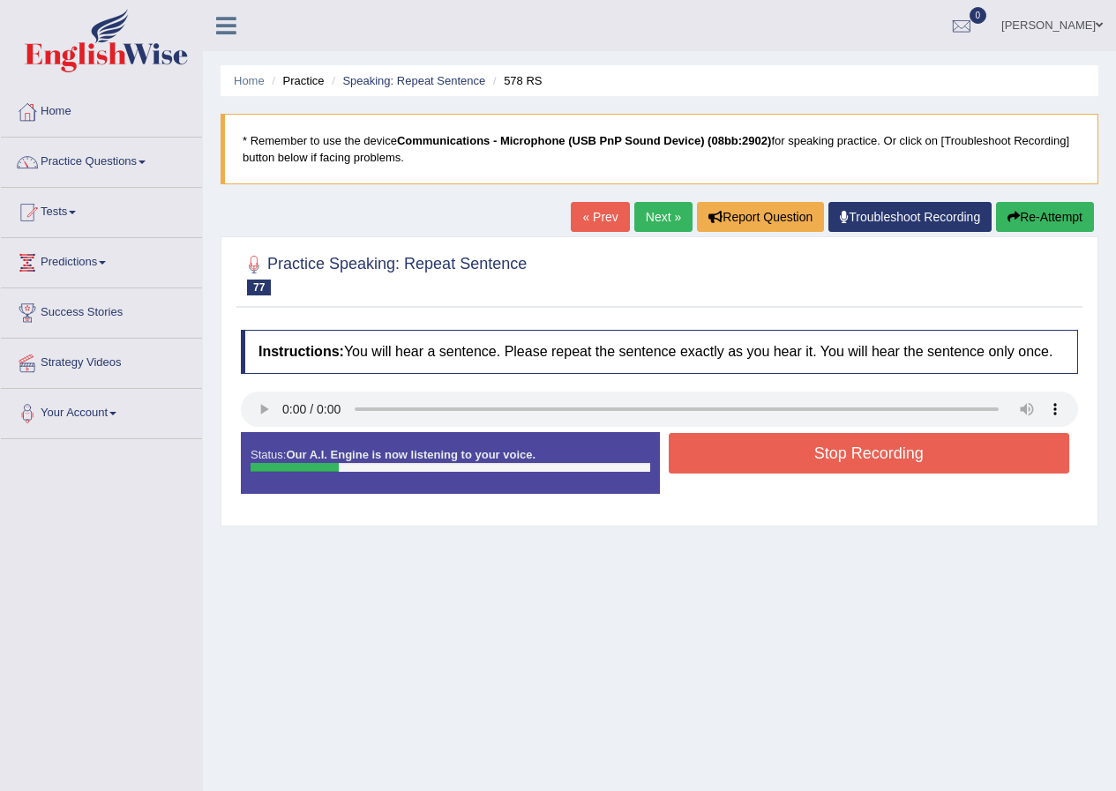
click at [856, 451] on button "Stop Recording" at bounding box center [869, 453] width 401 height 41
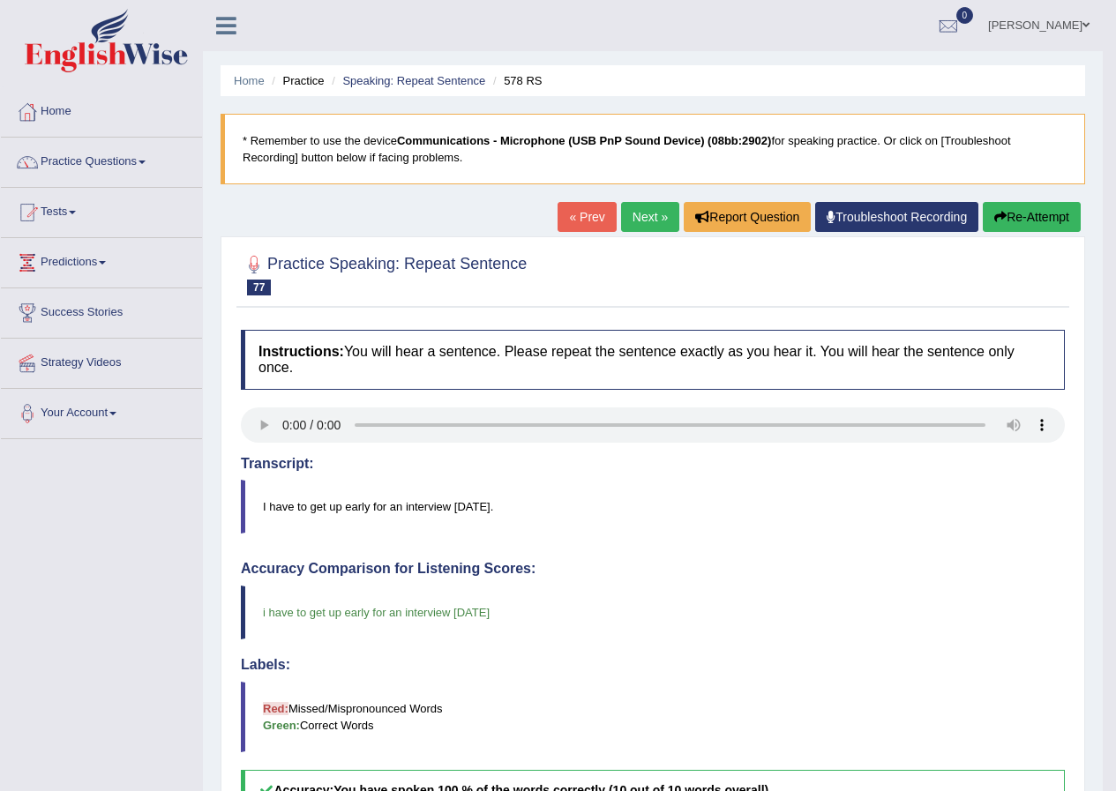
click at [659, 226] on link "Next »" at bounding box center [650, 217] width 58 height 30
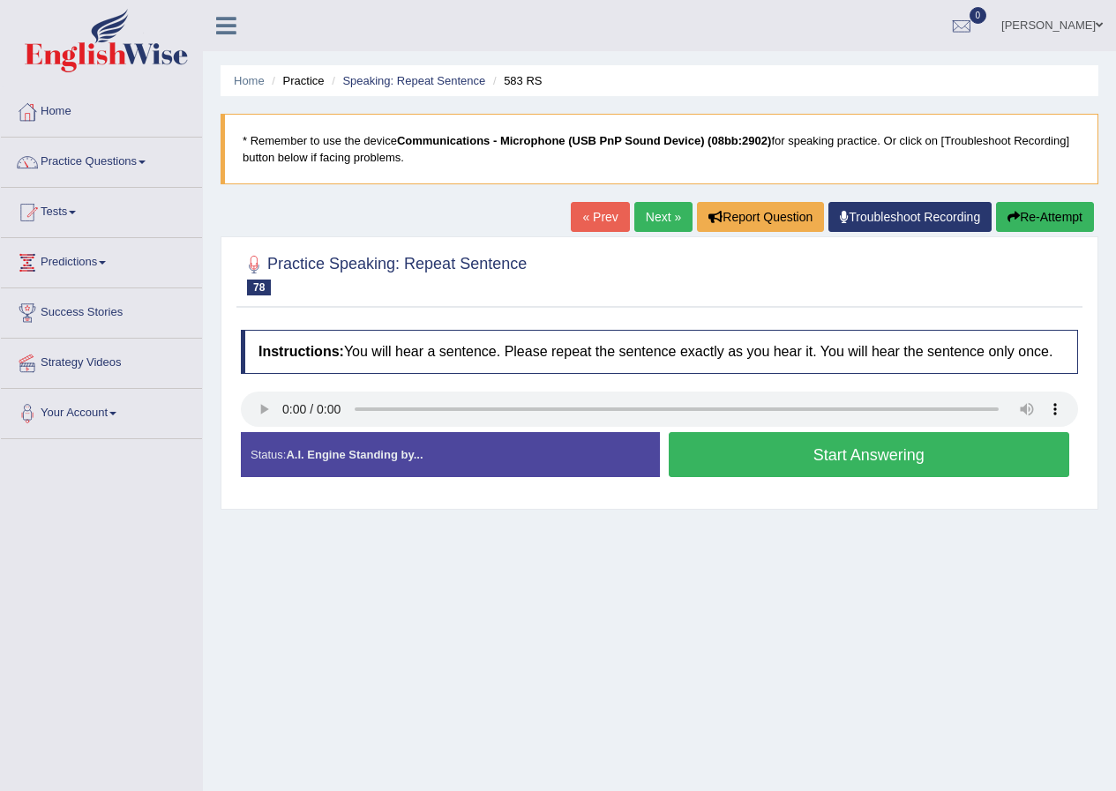
click at [848, 447] on button "Start Answering" at bounding box center [869, 454] width 401 height 45
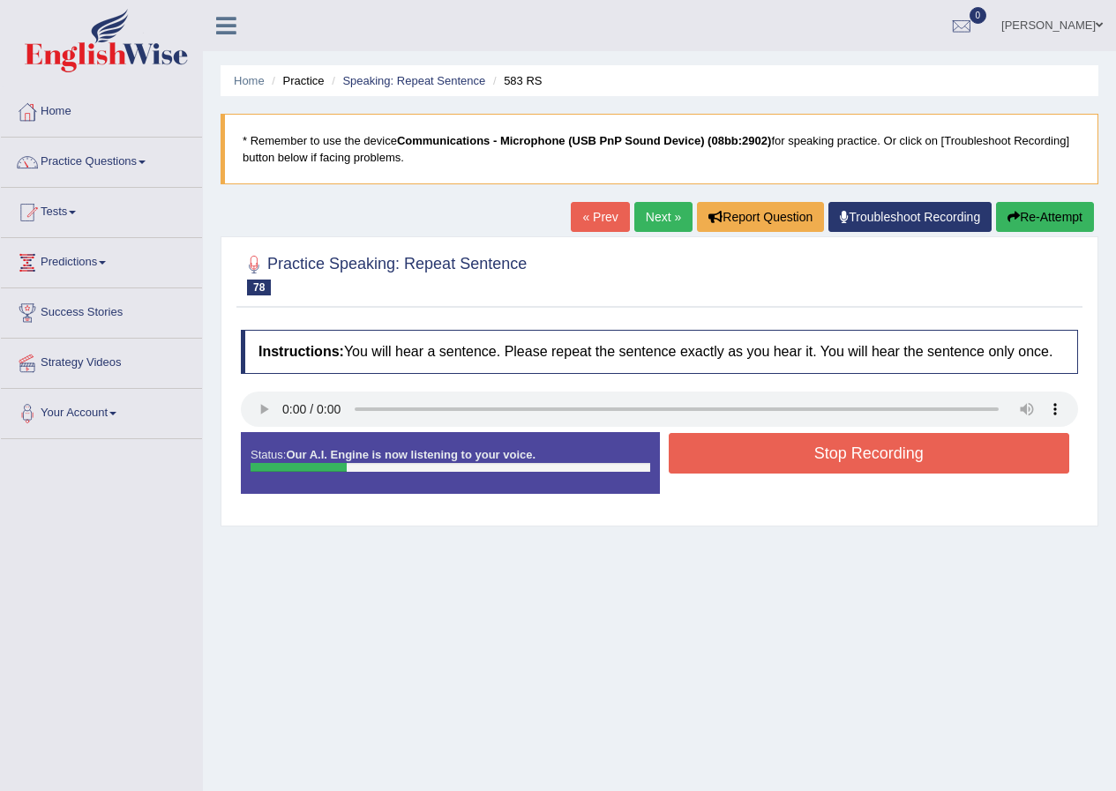
click at [848, 447] on button "Stop Recording" at bounding box center [869, 453] width 401 height 41
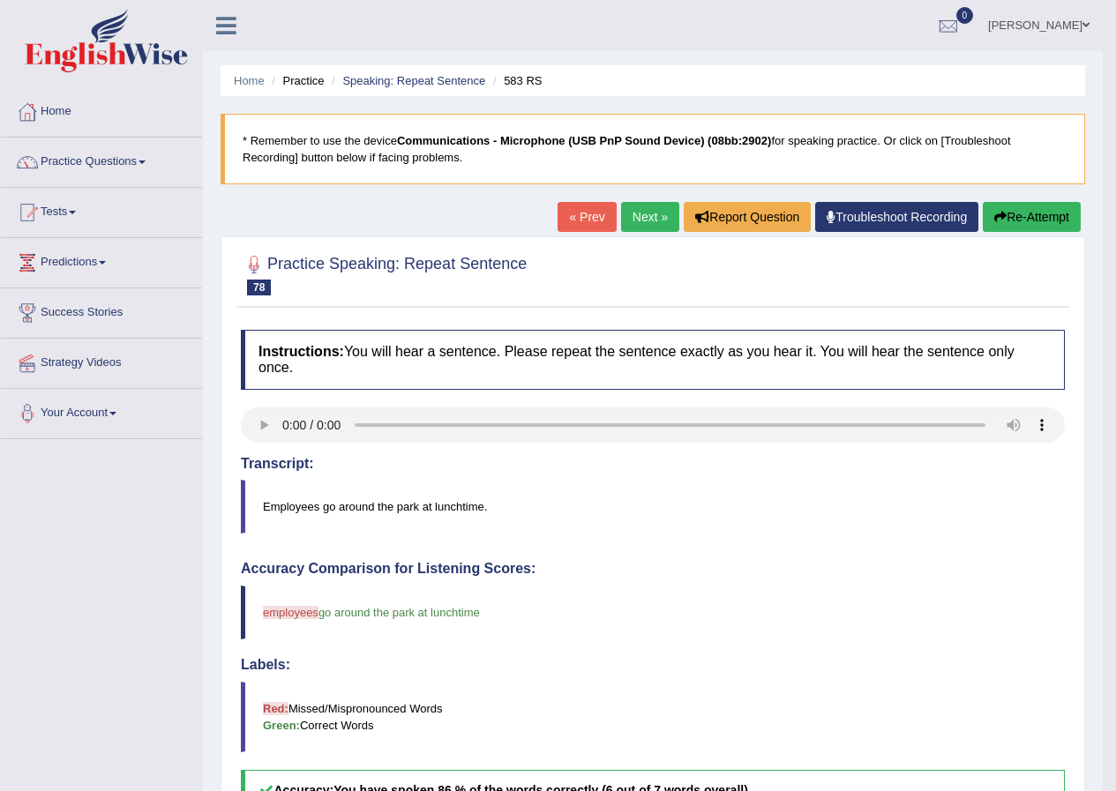
click at [630, 213] on link "Next »" at bounding box center [650, 217] width 58 height 30
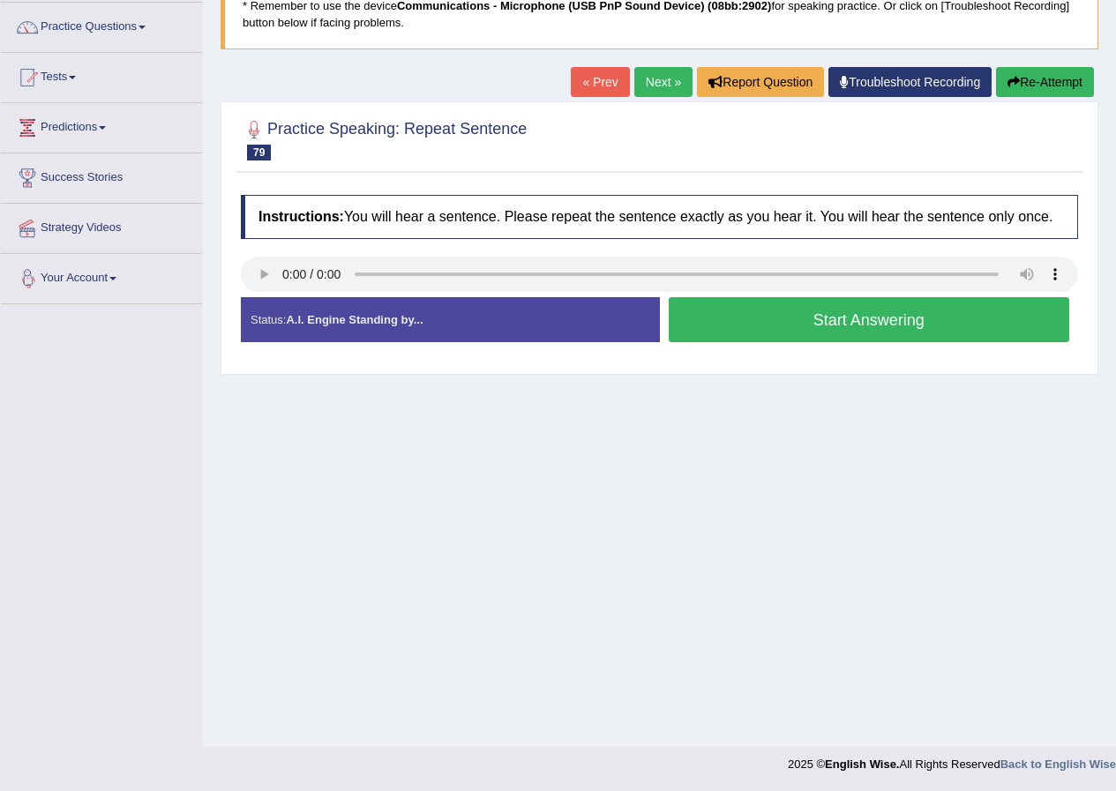
scroll to position [135, 0]
click at [848, 311] on button "Start Answering" at bounding box center [869, 319] width 401 height 45
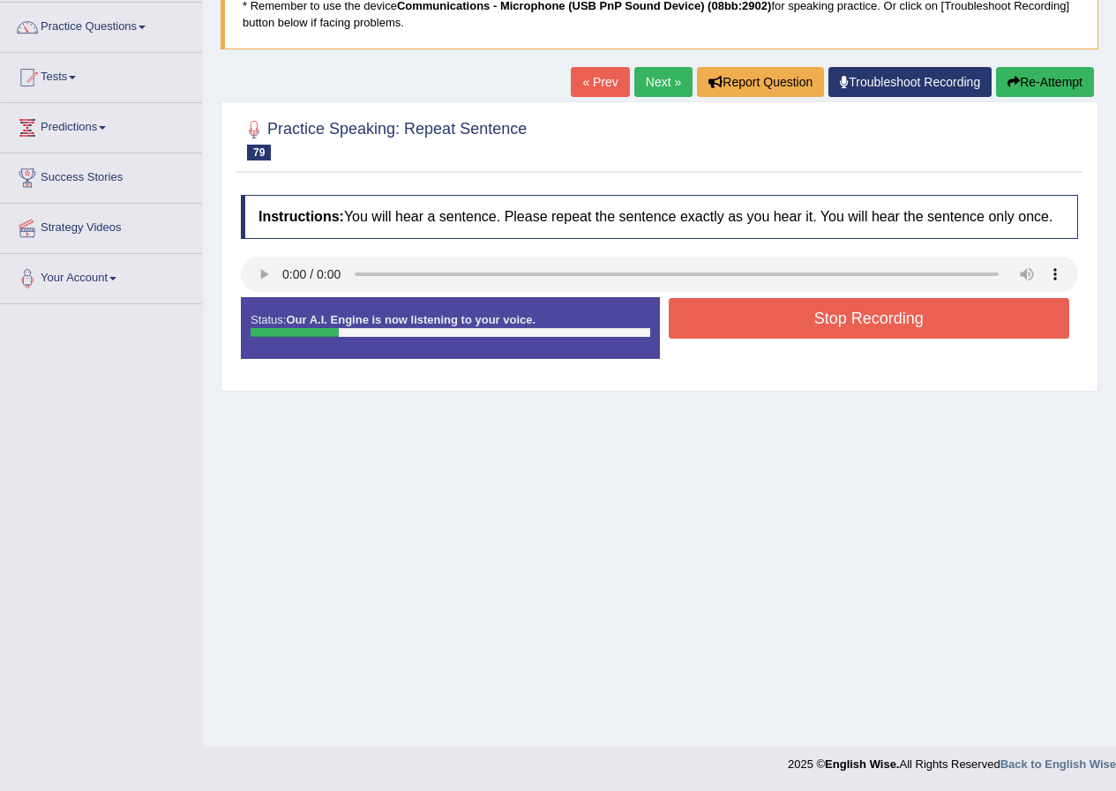
click at [843, 317] on button "Stop Recording" at bounding box center [869, 318] width 401 height 41
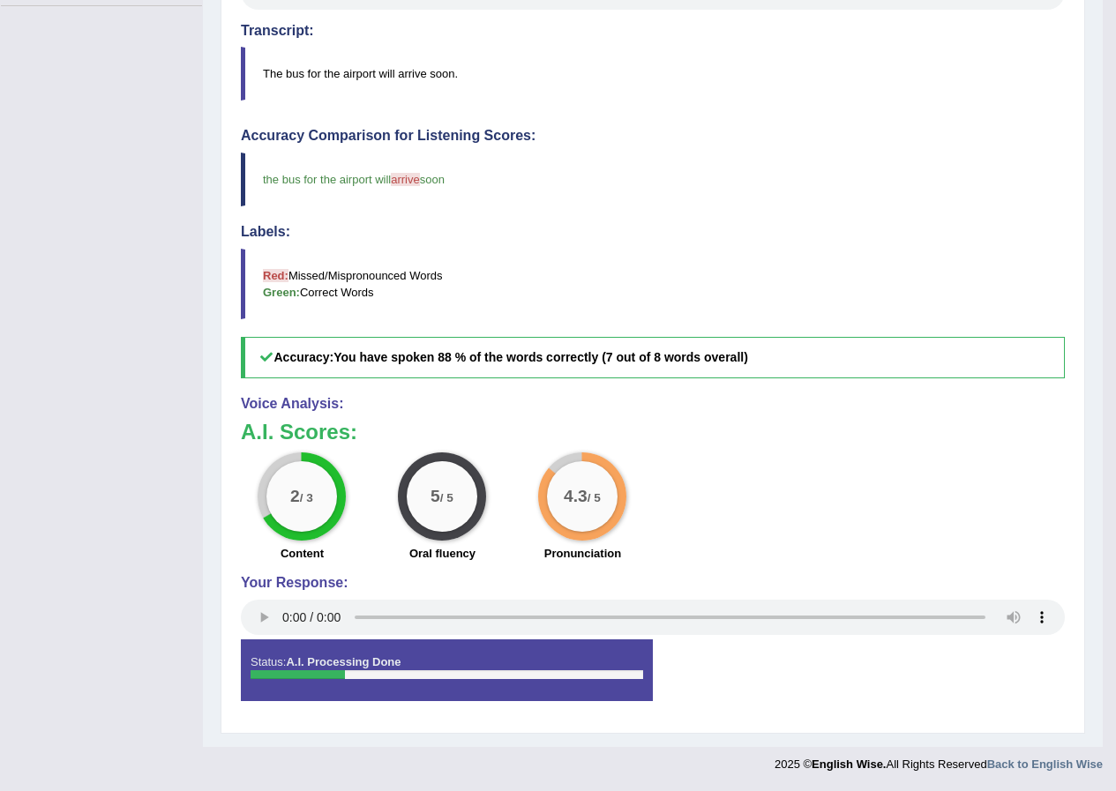
scroll to position [0, 0]
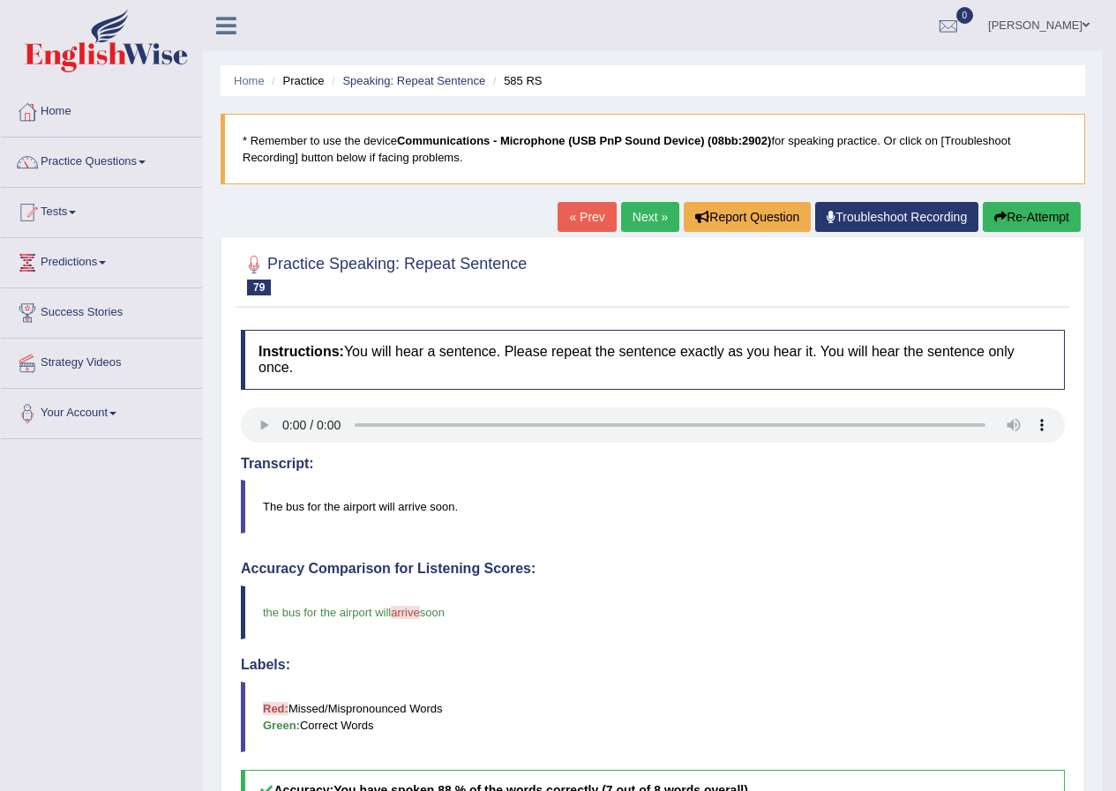
click at [633, 210] on link "Next »" at bounding box center [650, 217] width 58 height 30
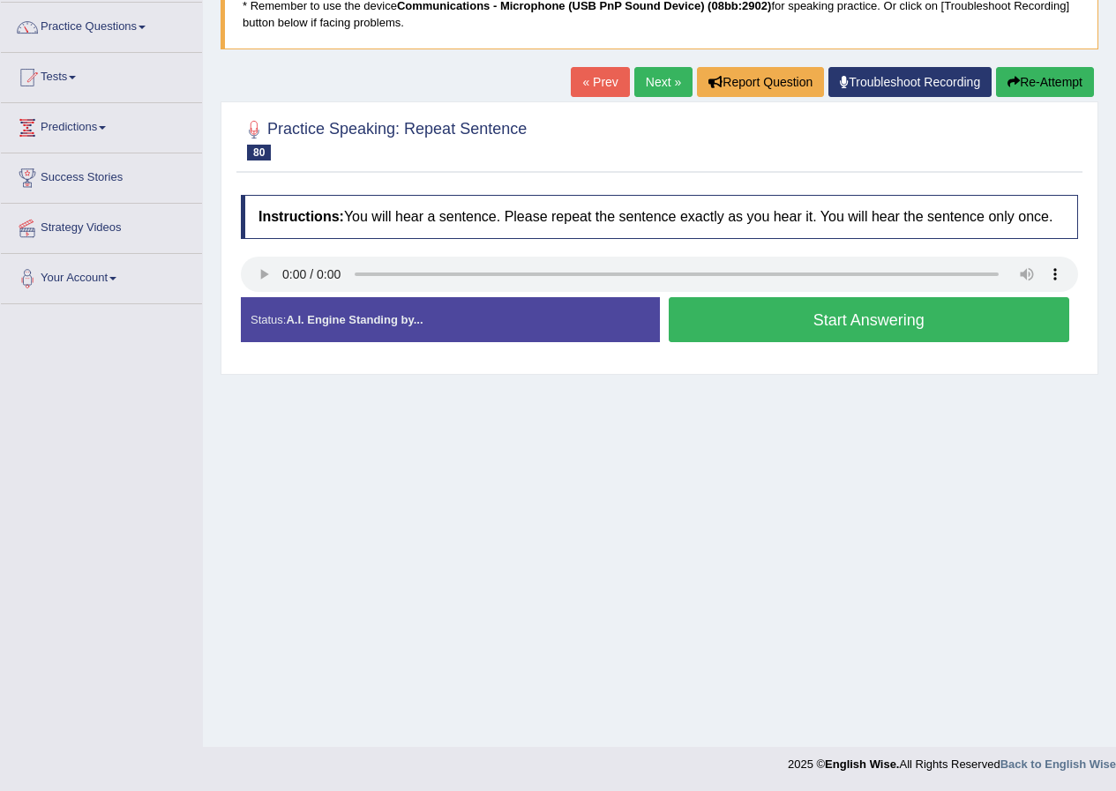
click at [805, 313] on button "Start Answering" at bounding box center [869, 319] width 401 height 45
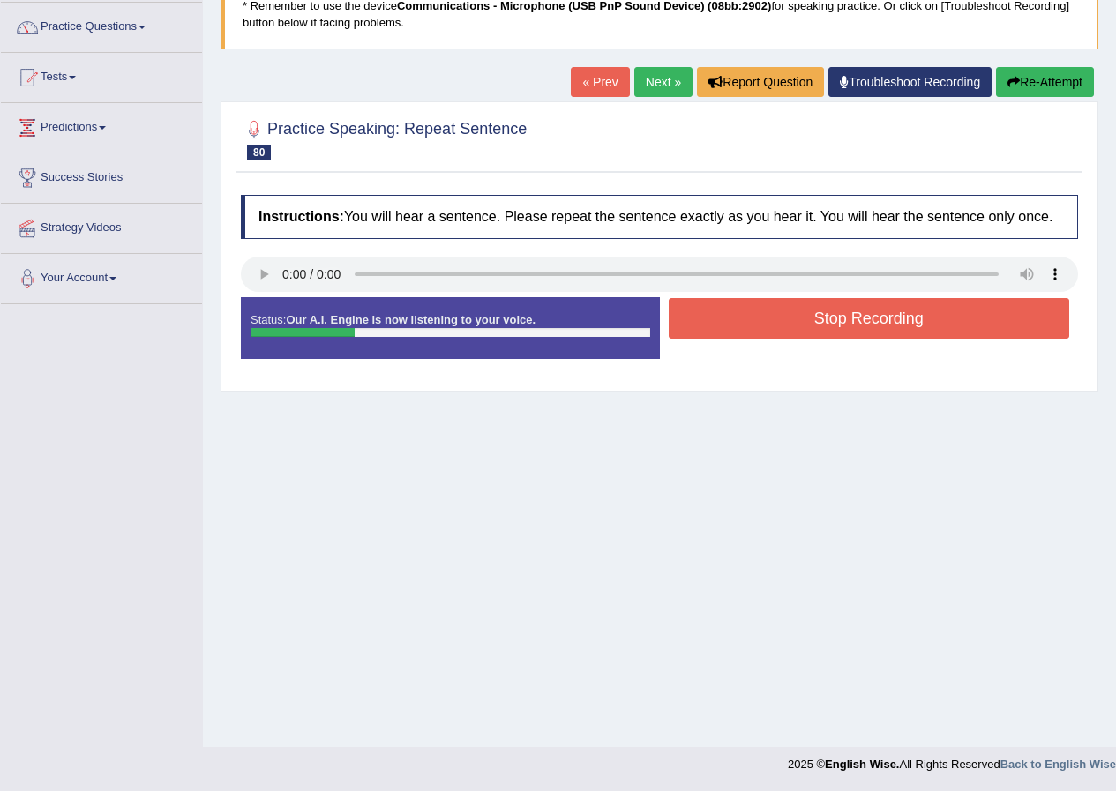
click at [816, 317] on button "Stop Recording" at bounding box center [869, 318] width 401 height 41
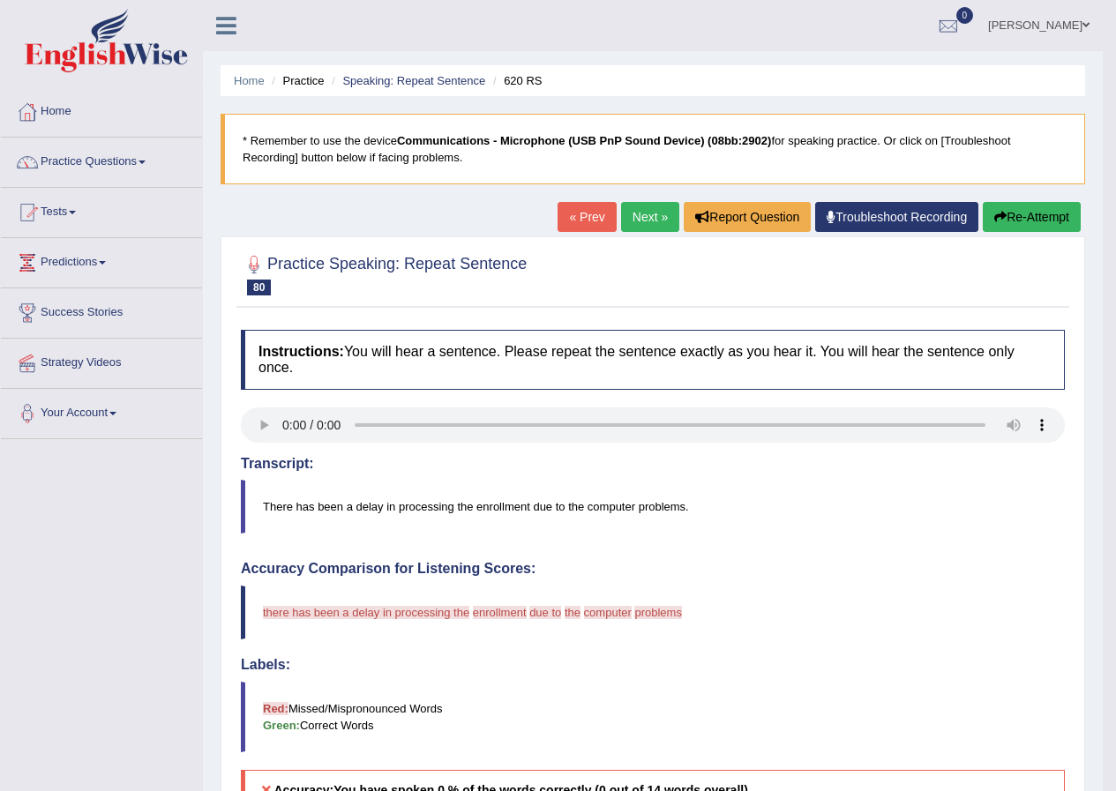
click at [648, 213] on link "Next »" at bounding box center [650, 217] width 58 height 30
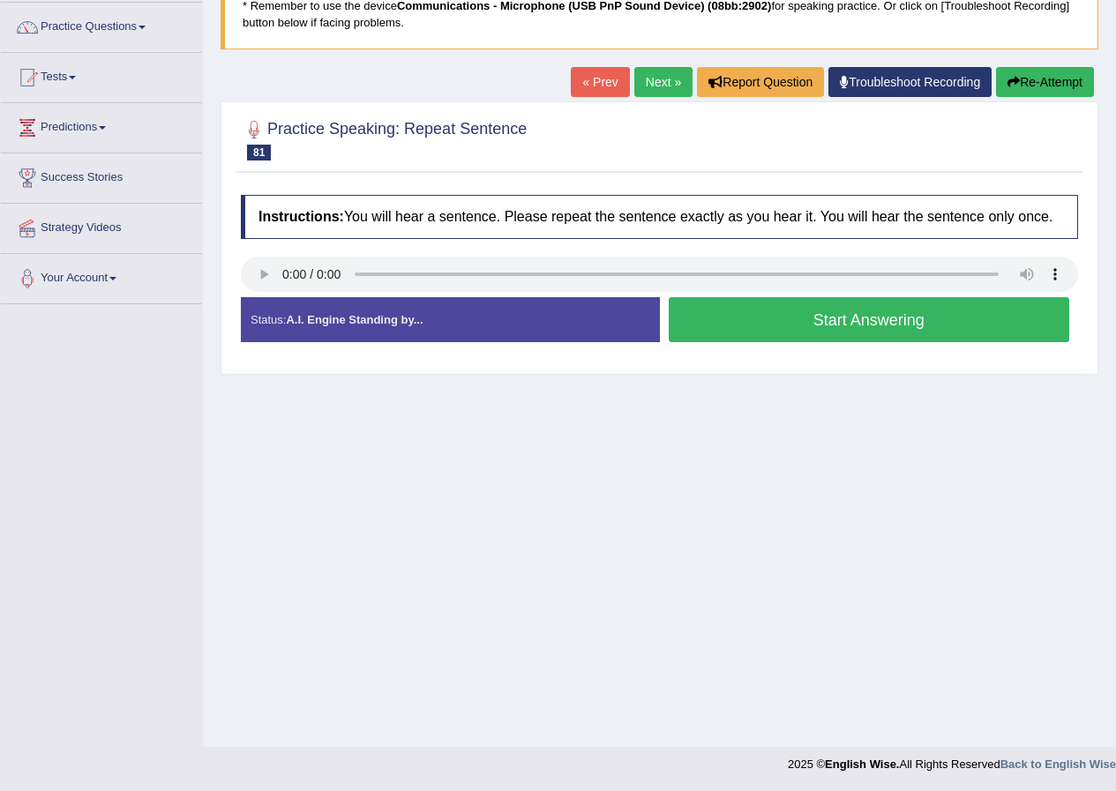
click at [774, 320] on button "Start Answering" at bounding box center [869, 319] width 401 height 45
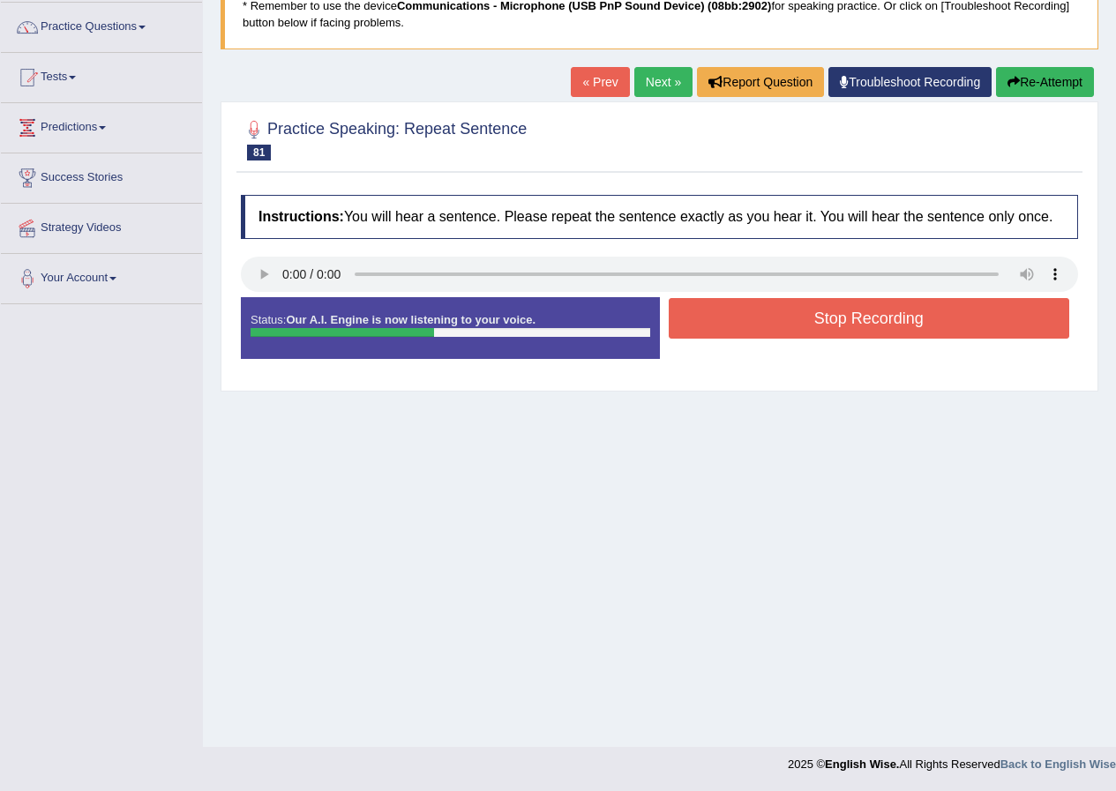
click at [1054, 90] on button "Re-Attempt" at bounding box center [1045, 82] width 98 height 30
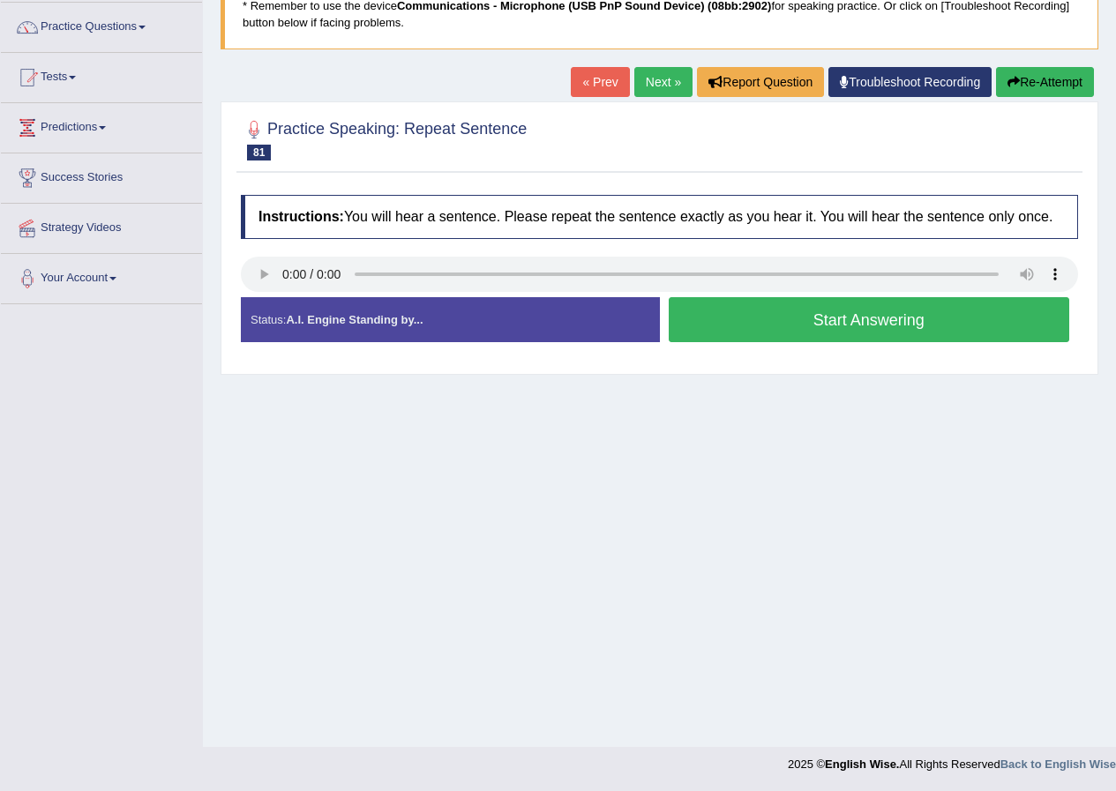
click at [906, 337] on button "Start Answering" at bounding box center [869, 319] width 401 height 45
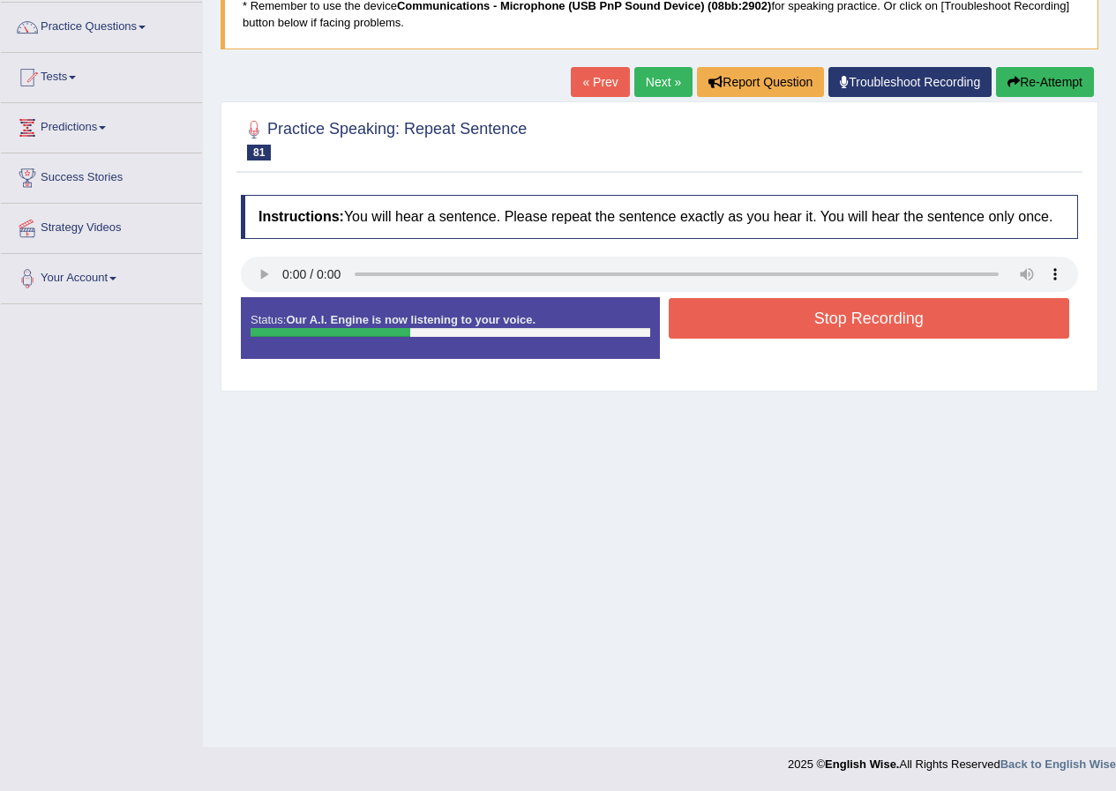
click at [895, 311] on button "Stop Recording" at bounding box center [869, 318] width 401 height 41
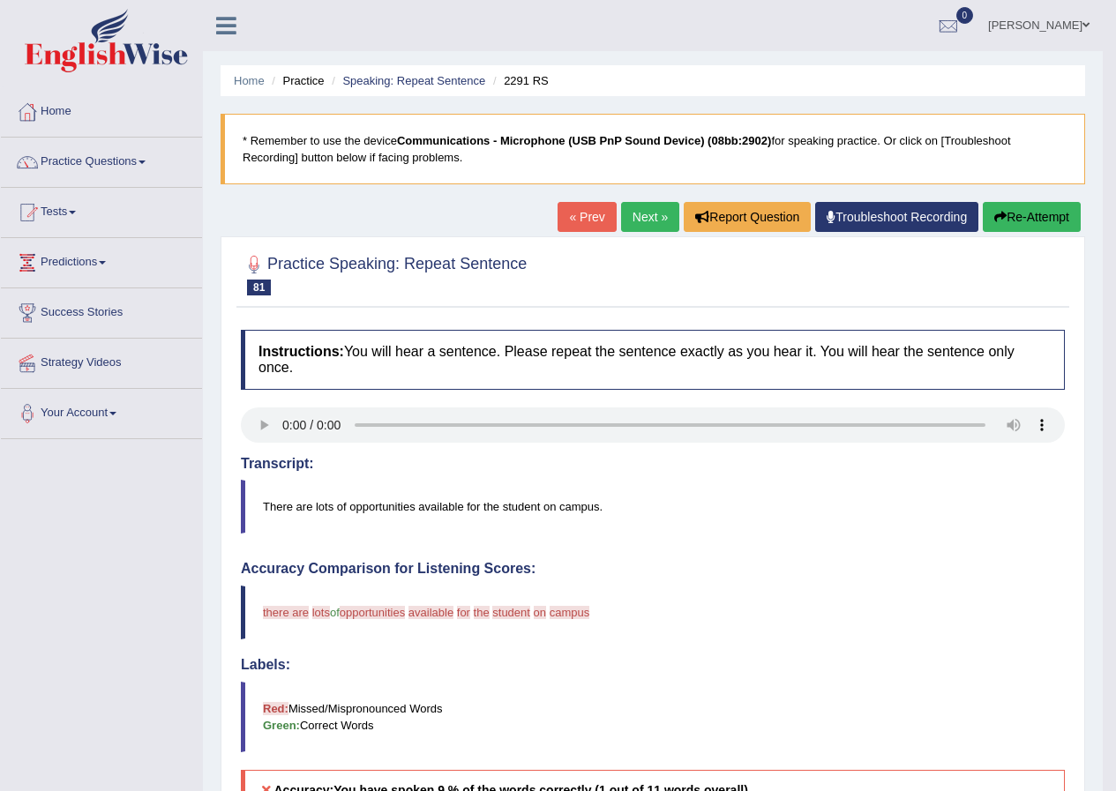
click at [639, 219] on link "Next »" at bounding box center [650, 217] width 58 height 30
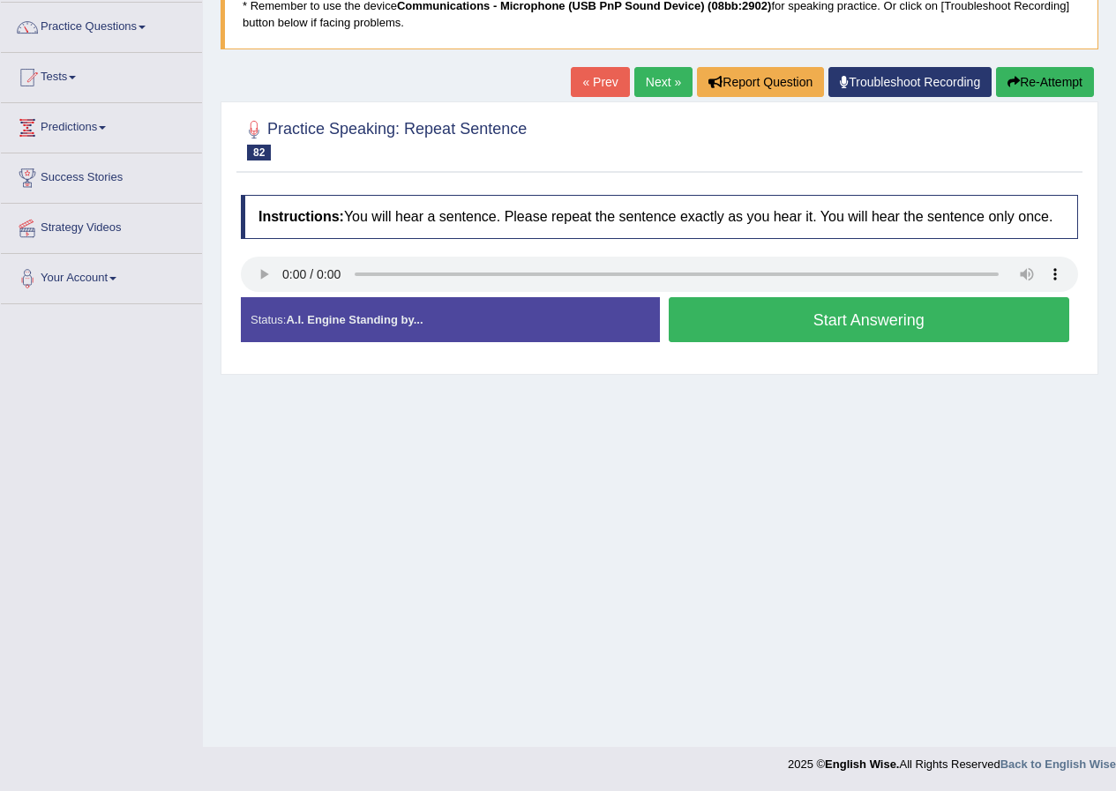
click at [733, 312] on button "Start Answering" at bounding box center [869, 319] width 401 height 45
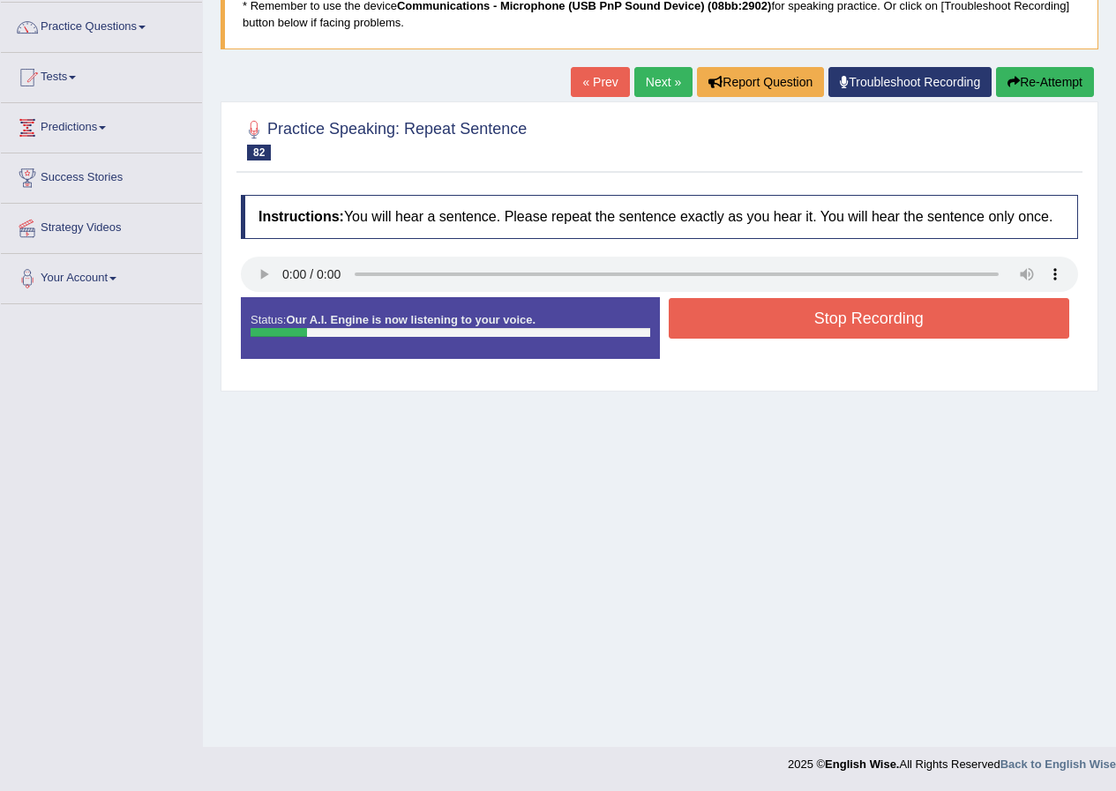
click at [1048, 93] on button "Re-Attempt" at bounding box center [1045, 82] width 98 height 30
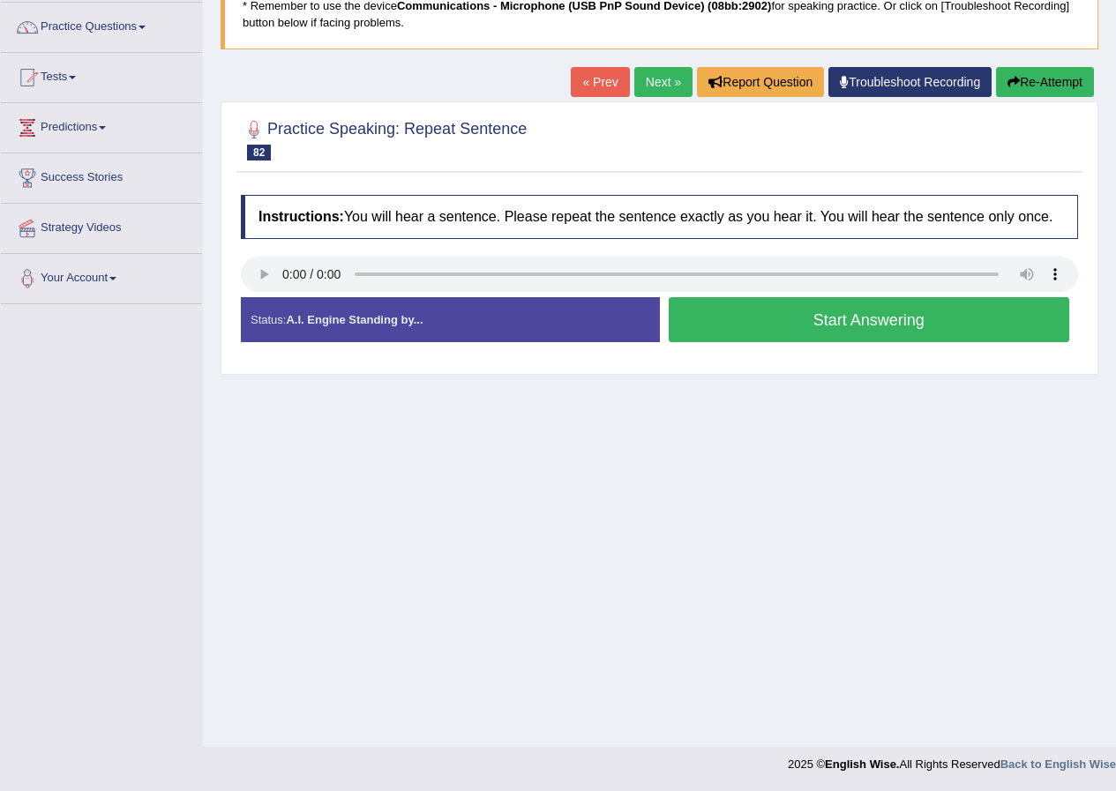
scroll to position [135, 0]
click at [832, 319] on button "Start Answering" at bounding box center [869, 319] width 401 height 45
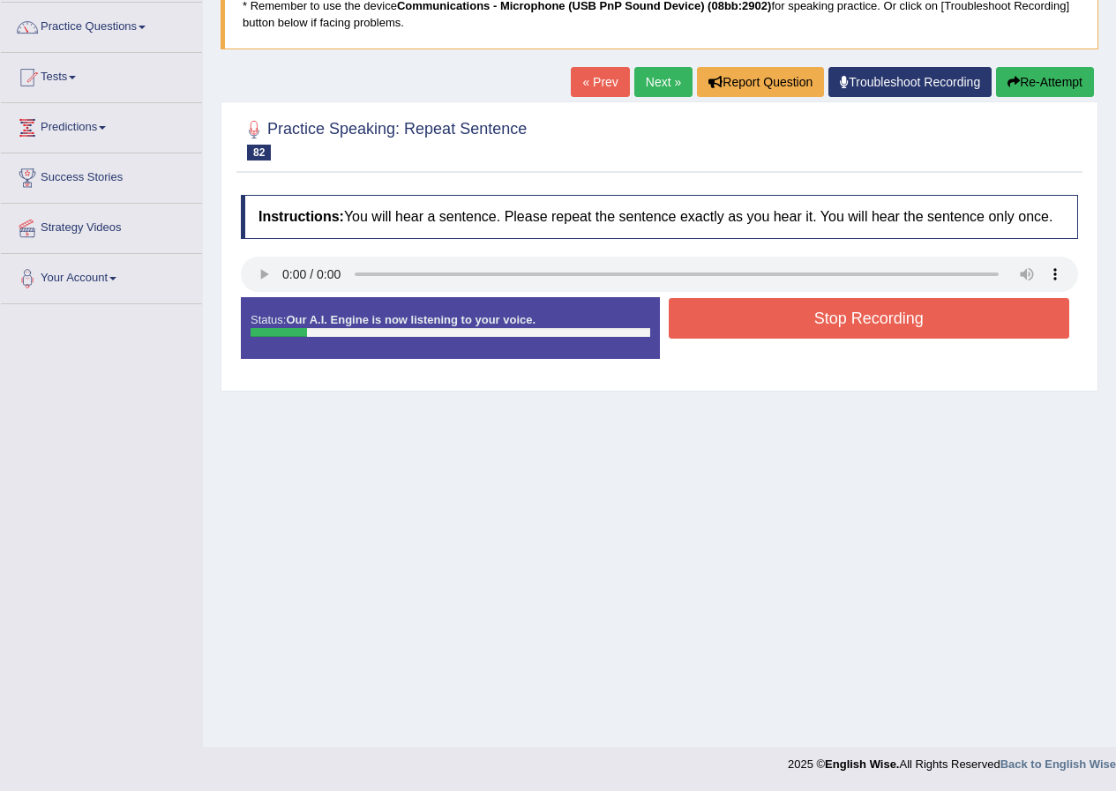
click at [1043, 80] on button "Re-Attempt" at bounding box center [1045, 82] width 98 height 30
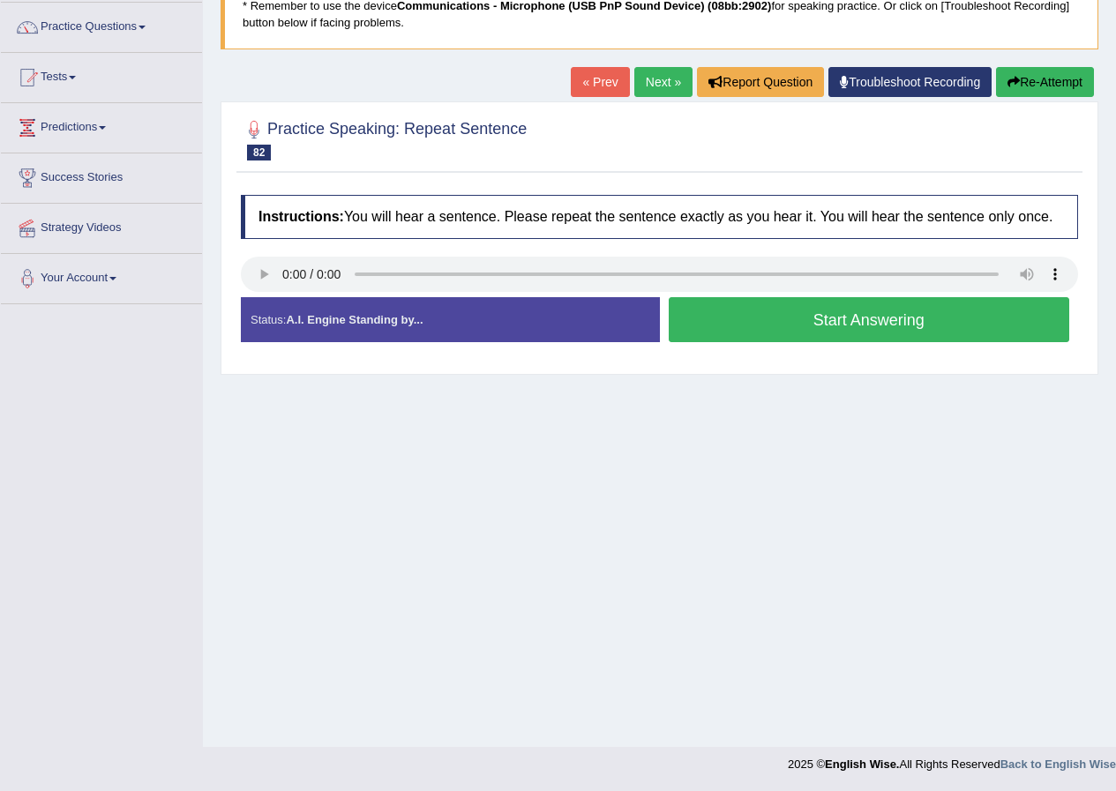
click at [706, 327] on button "Start Answering" at bounding box center [869, 319] width 401 height 45
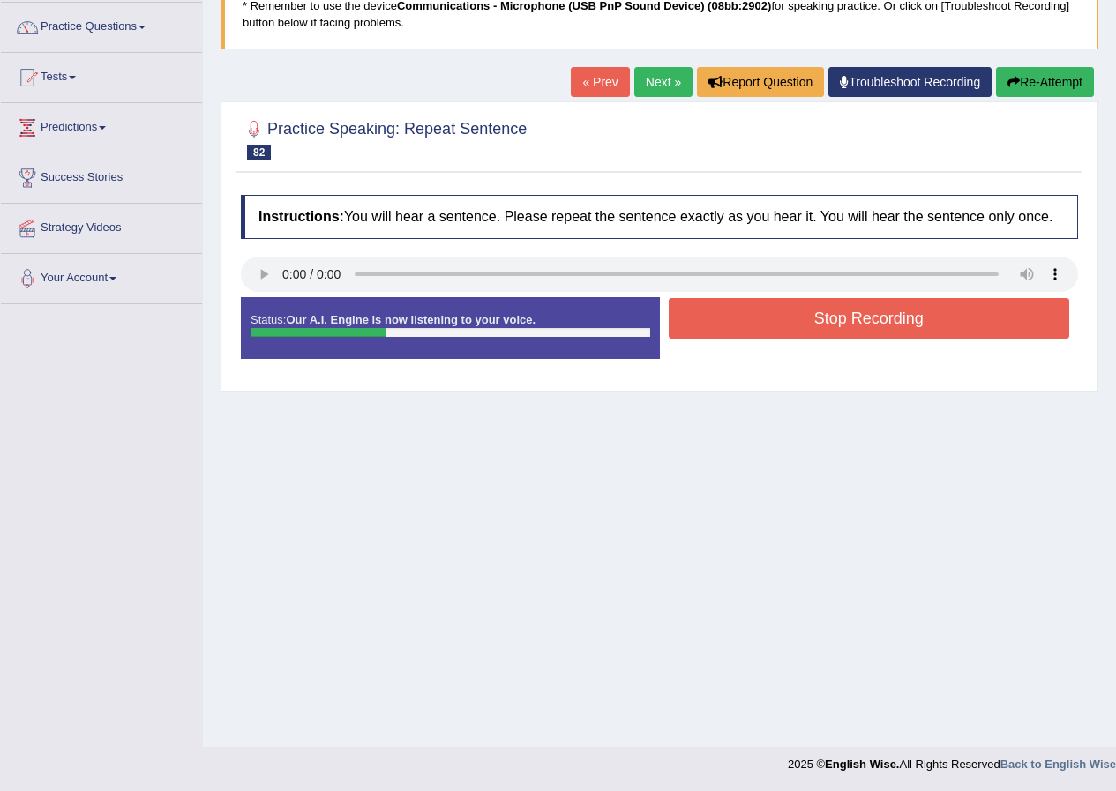
click at [748, 314] on button "Stop Recording" at bounding box center [869, 318] width 401 height 41
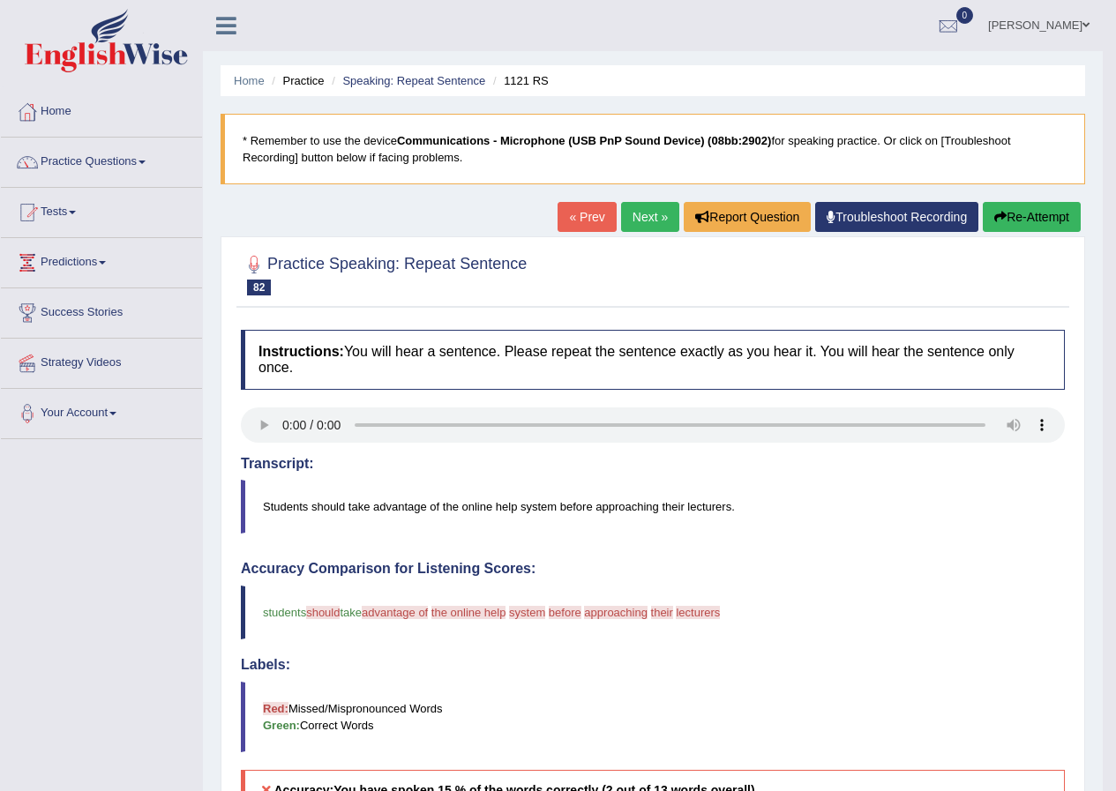
click at [624, 224] on link "Next »" at bounding box center [650, 217] width 58 height 30
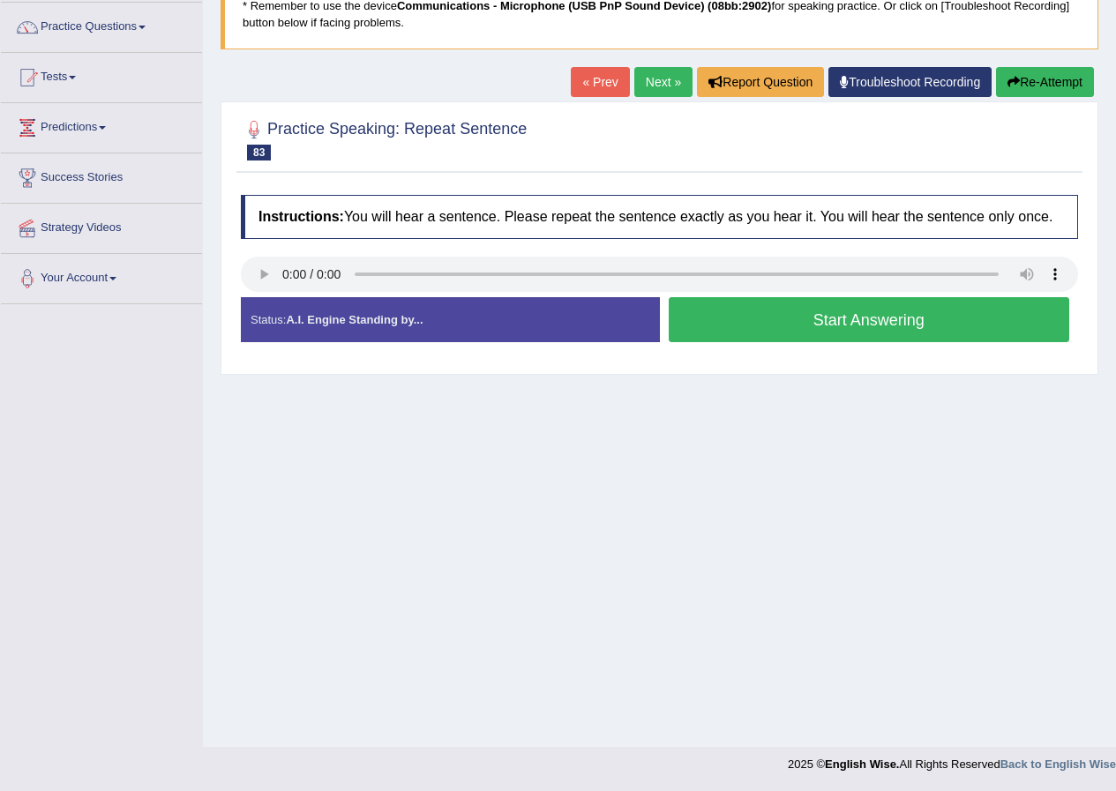
click at [779, 317] on button "Start Answering" at bounding box center [869, 319] width 401 height 45
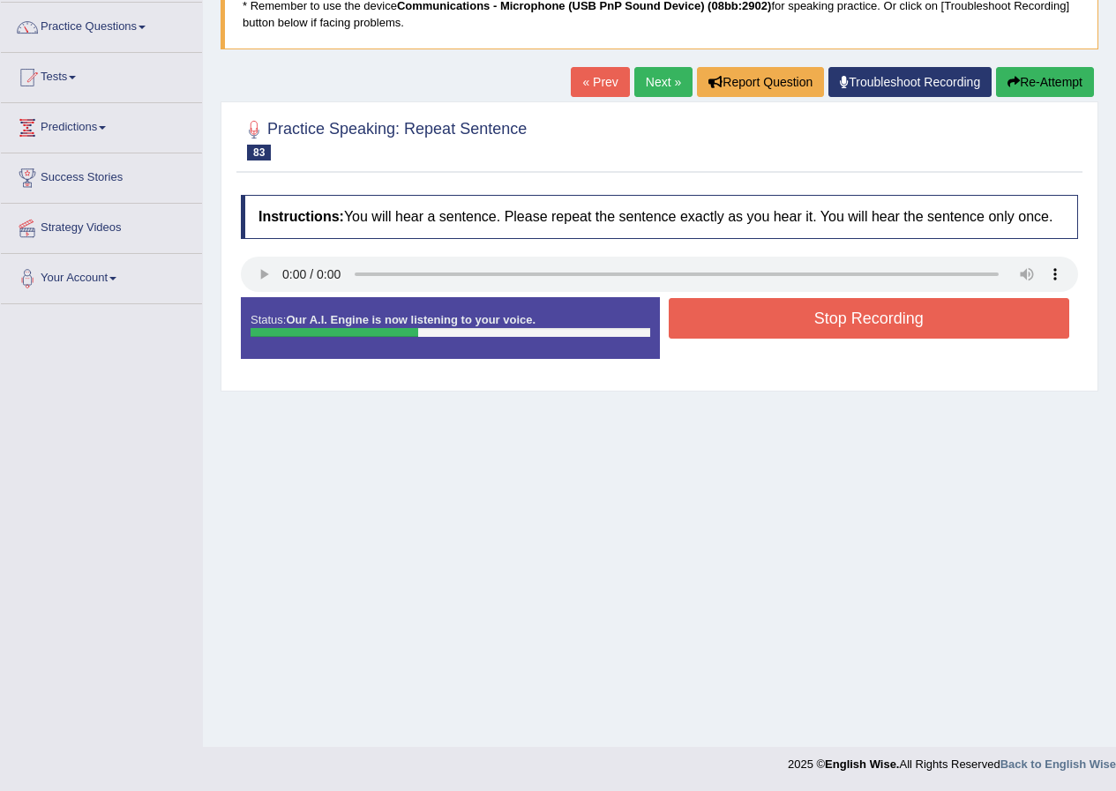
click at [796, 312] on button "Stop Recording" at bounding box center [869, 318] width 401 height 41
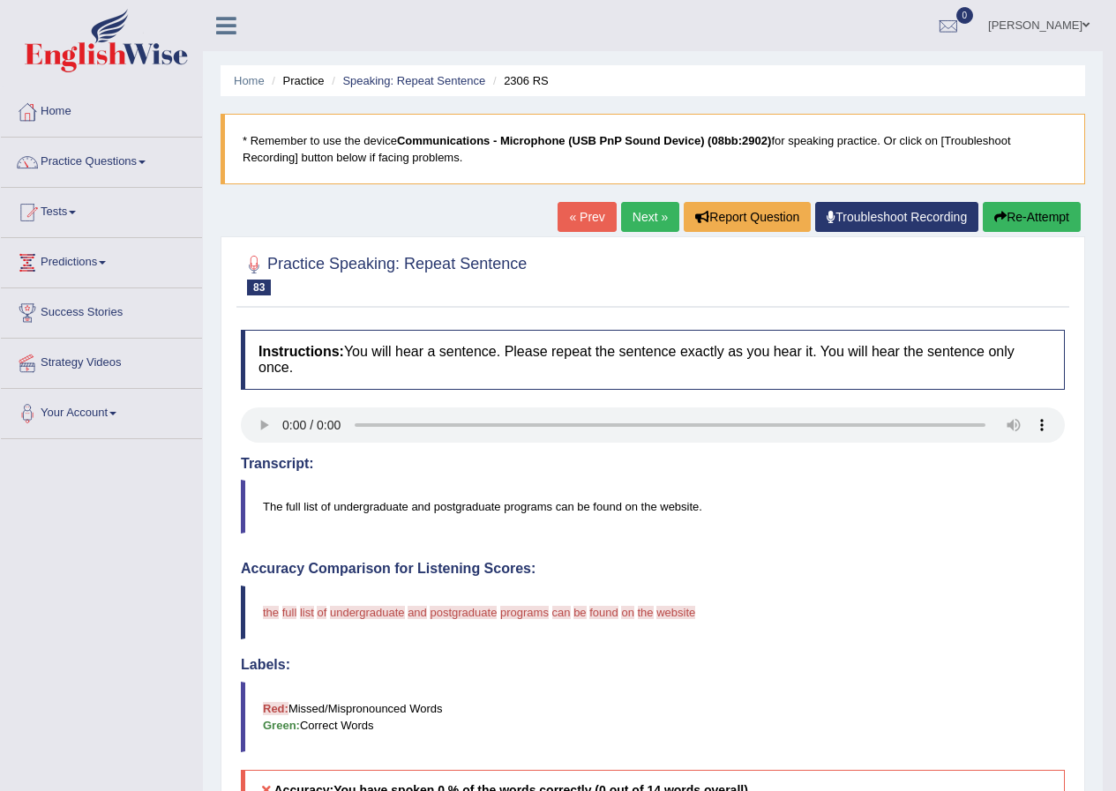
click at [656, 230] on link "Next »" at bounding box center [650, 217] width 58 height 30
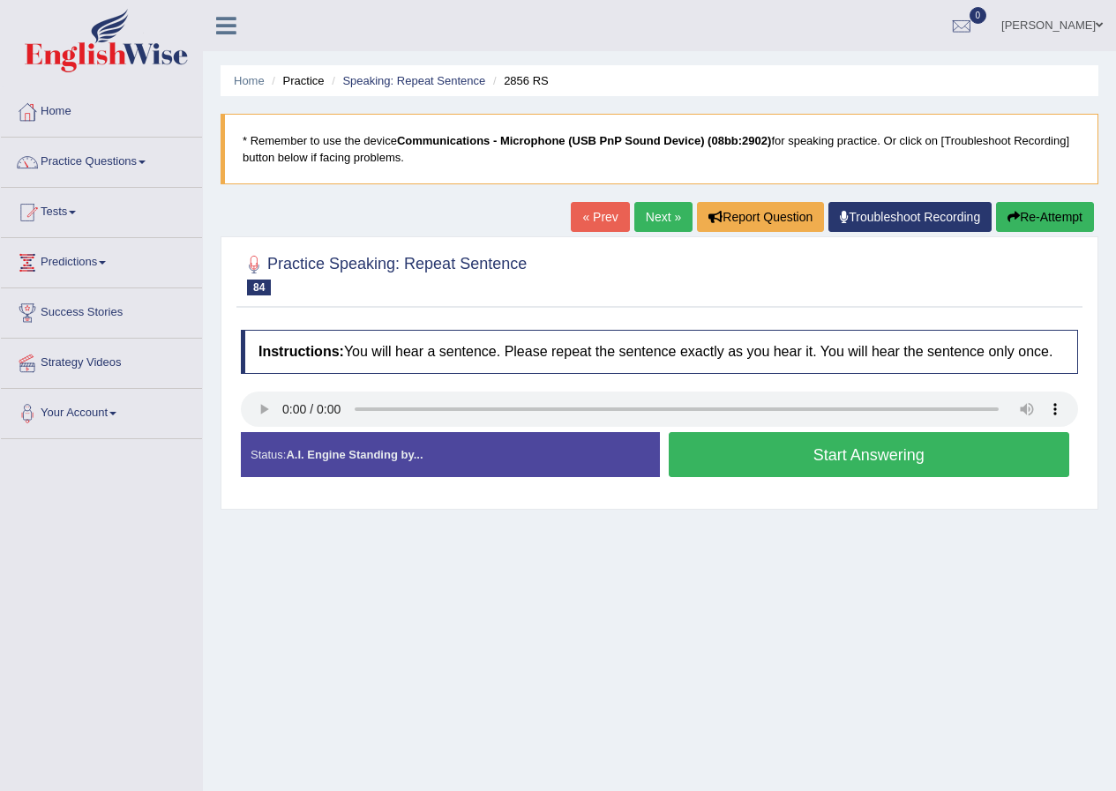
click at [828, 444] on button "Start Answering" at bounding box center [869, 454] width 401 height 45
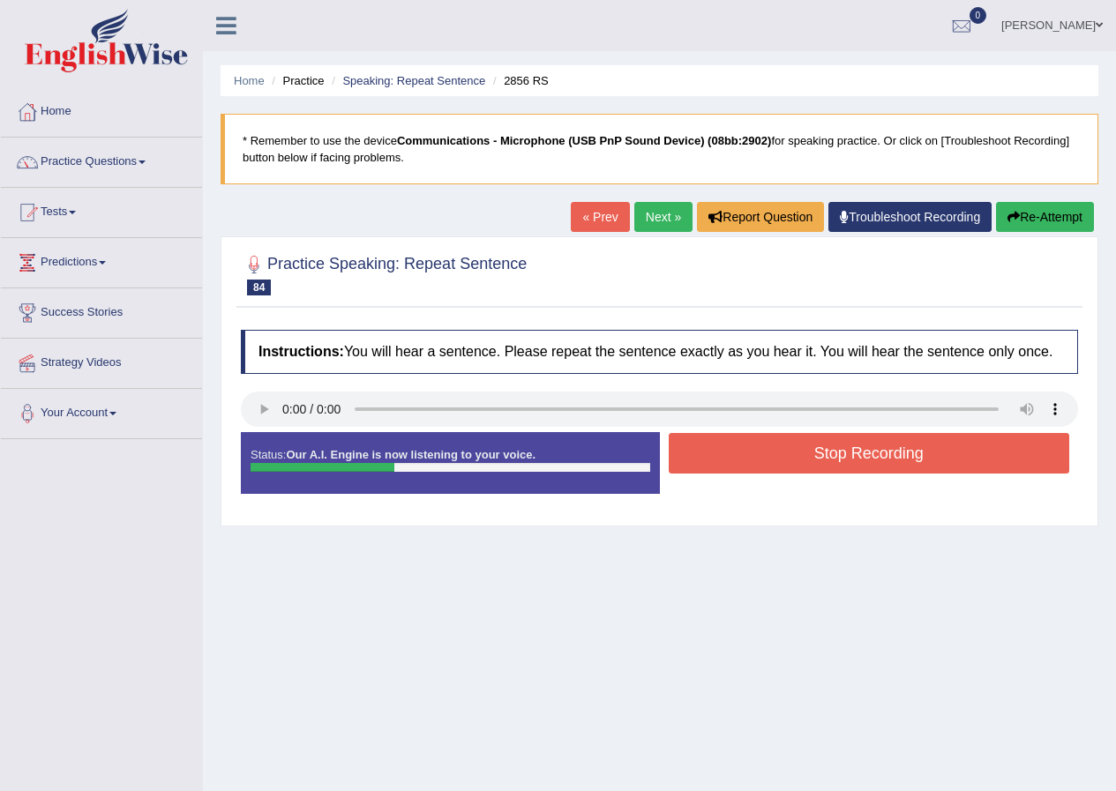
click at [872, 444] on button "Stop Recording" at bounding box center [869, 453] width 401 height 41
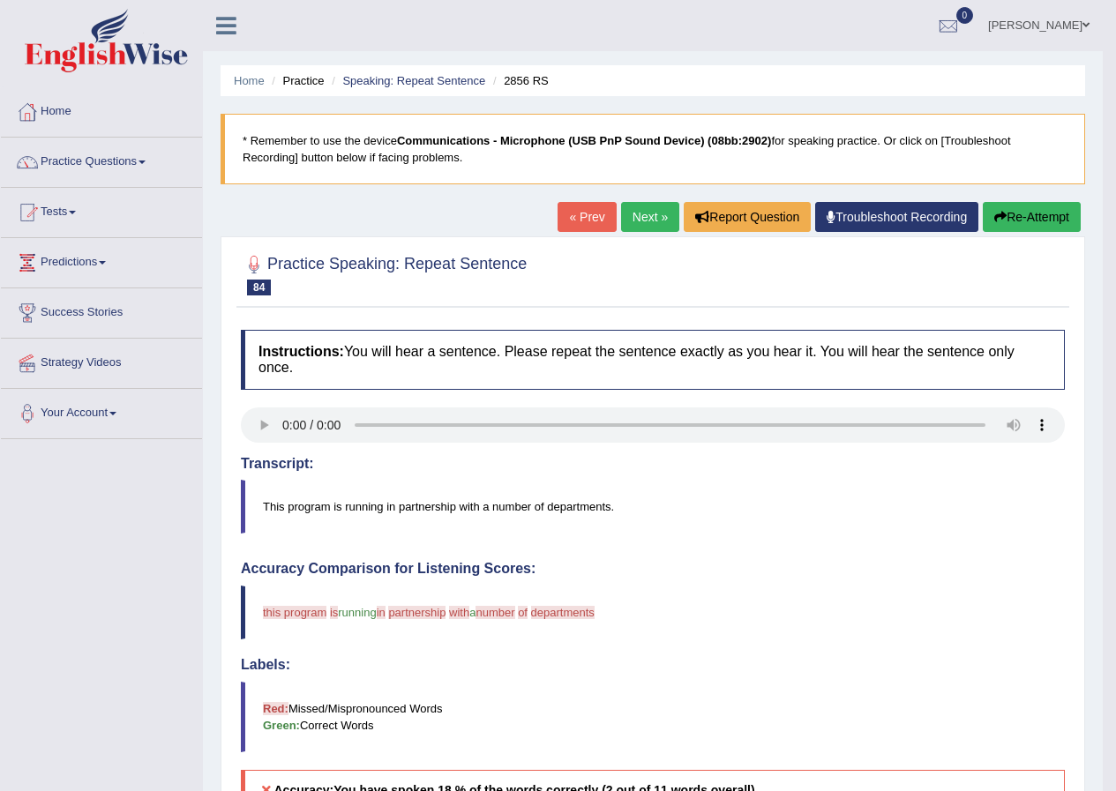
click at [641, 224] on link "Next »" at bounding box center [650, 217] width 58 height 30
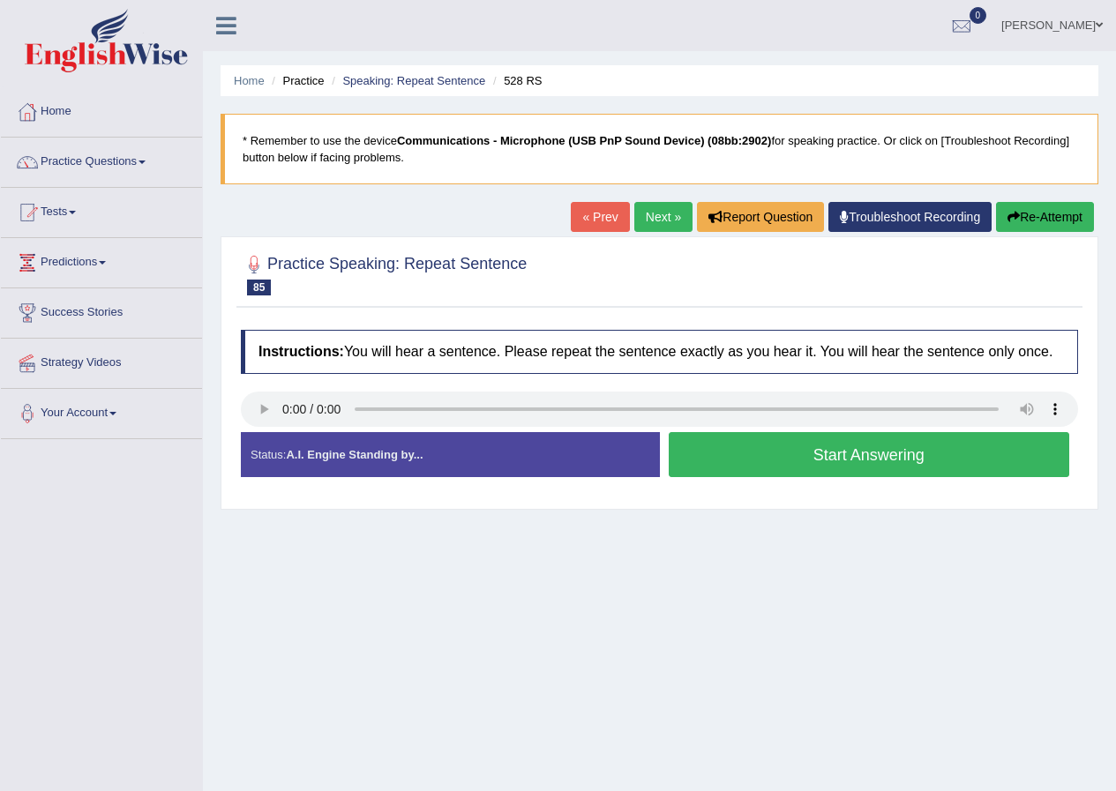
click at [807, 450] on button "Start Answering" at bounding box center [869, 454] width 401 height 45
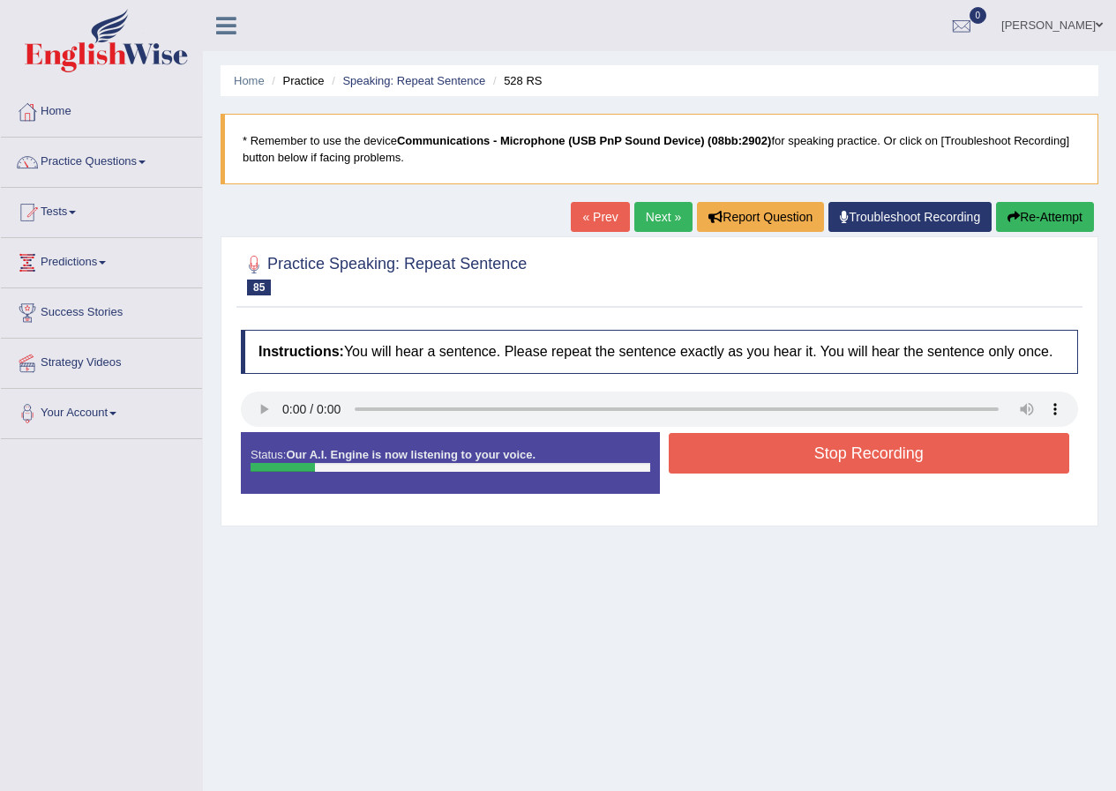
click at [796, 452] on button "Stop Recording" at bounding box center [869, 453] width 401 height 41
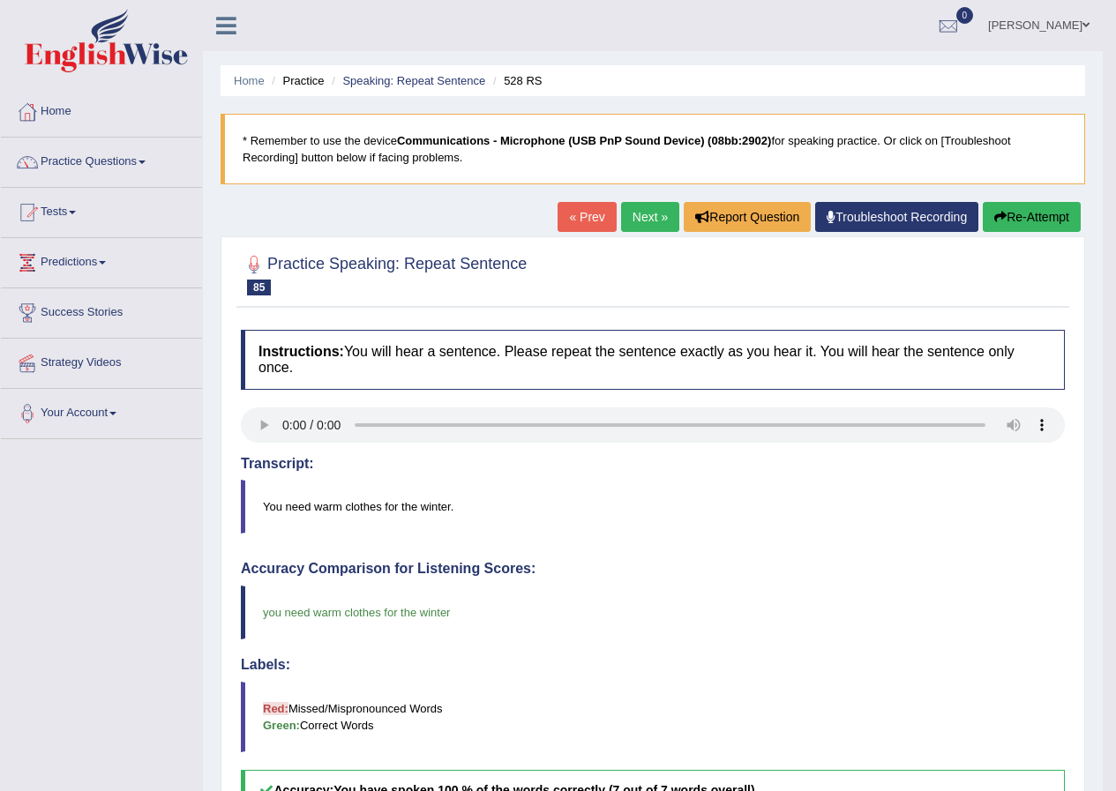
click at [645, 214] on link "Next »" at bounding box center [650, 217] width 58 height 30
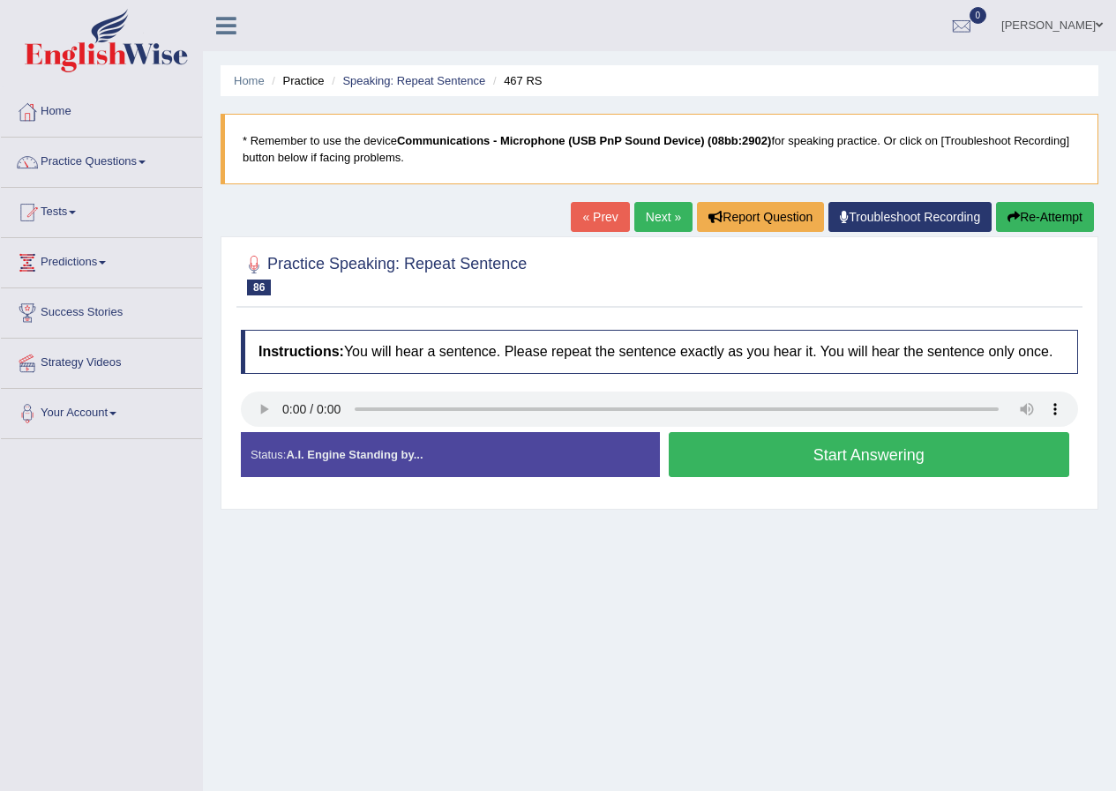
click at [750, 452] on button "Start Answering" at bounding box center [869, 454] width 401 height 45
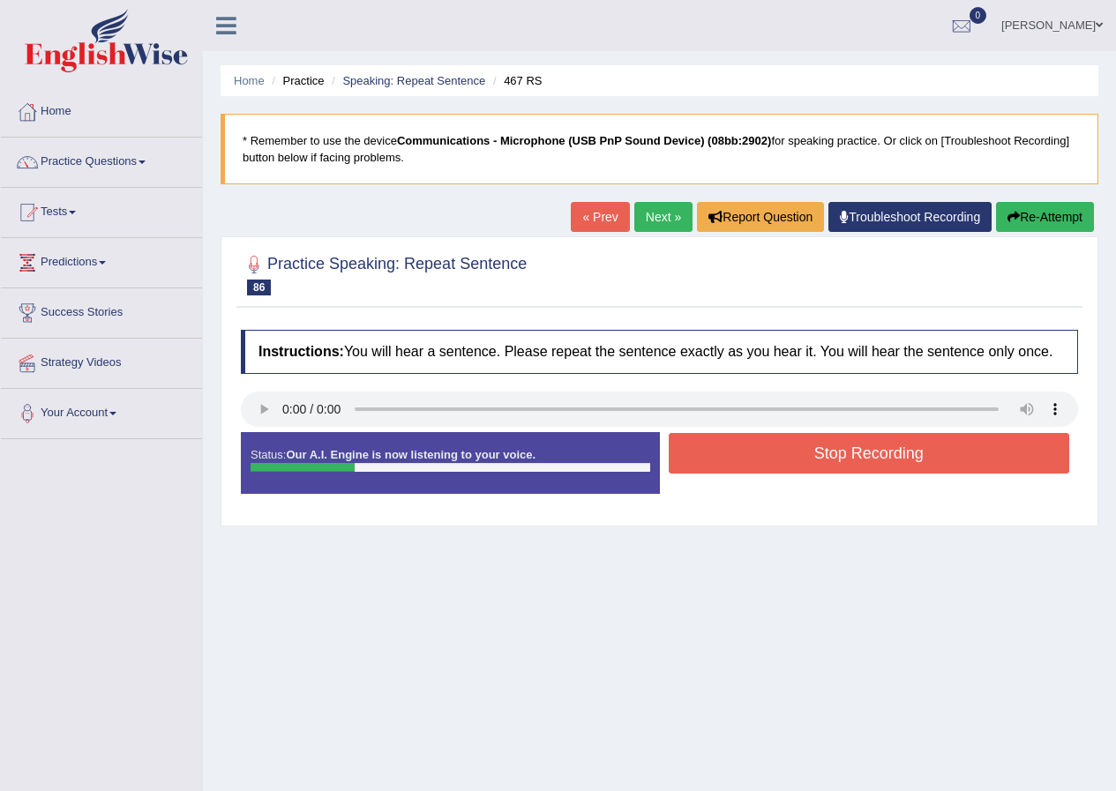
click at [732, 445] on button "Stop Recording" at bounding box center [869, 453] width 401 height 41
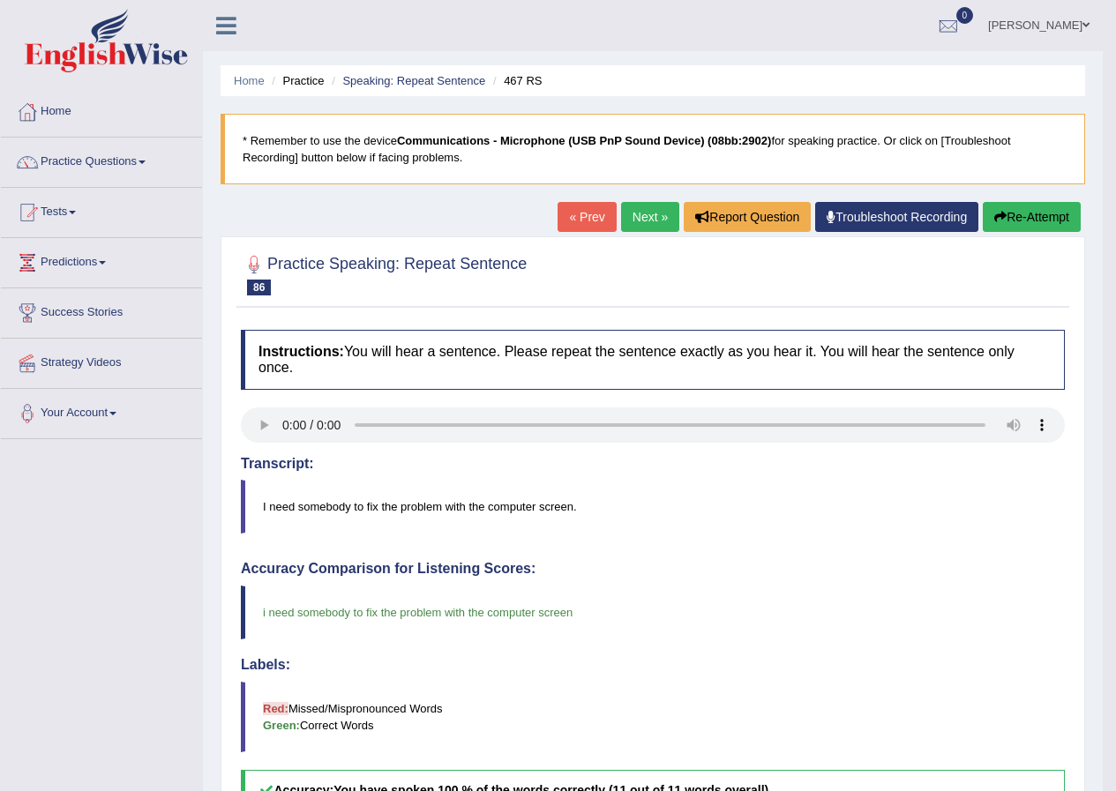
click at [665, 205] on link "Next »" at bounding box center [650, 217] width 58 height 30
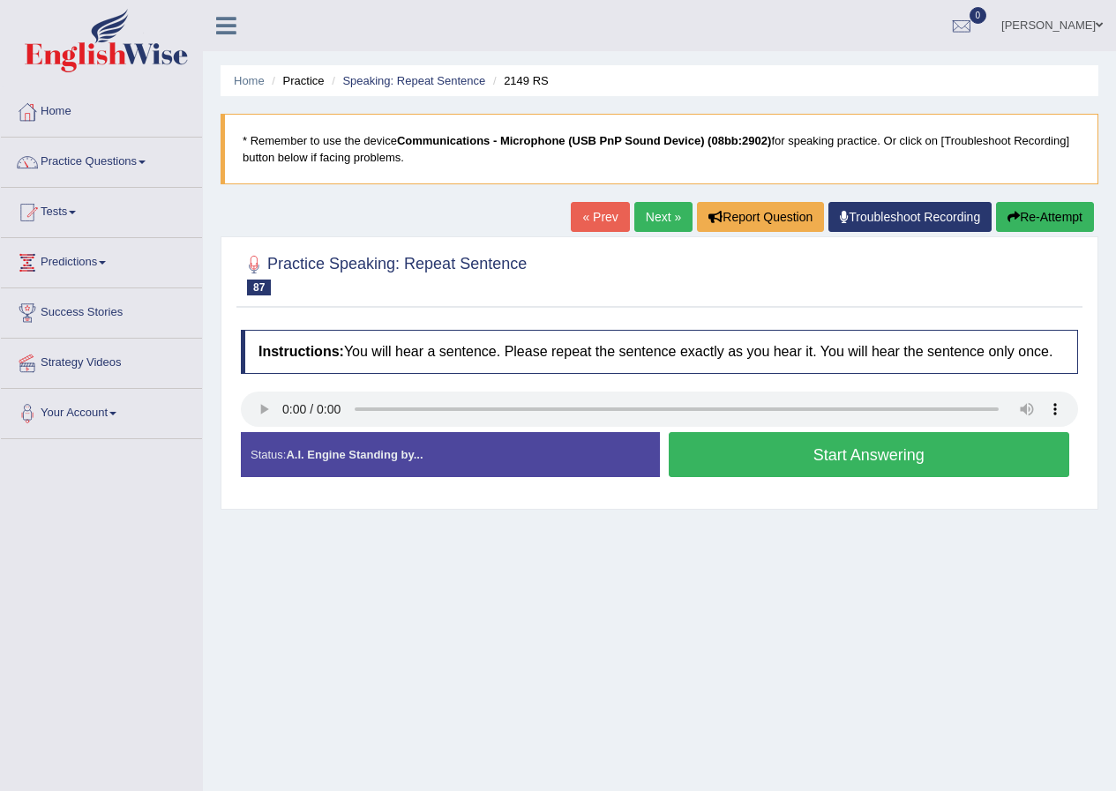
click at [828, 461] on button "Start Answering" at bounding box center [869, 454] width 401 height 45
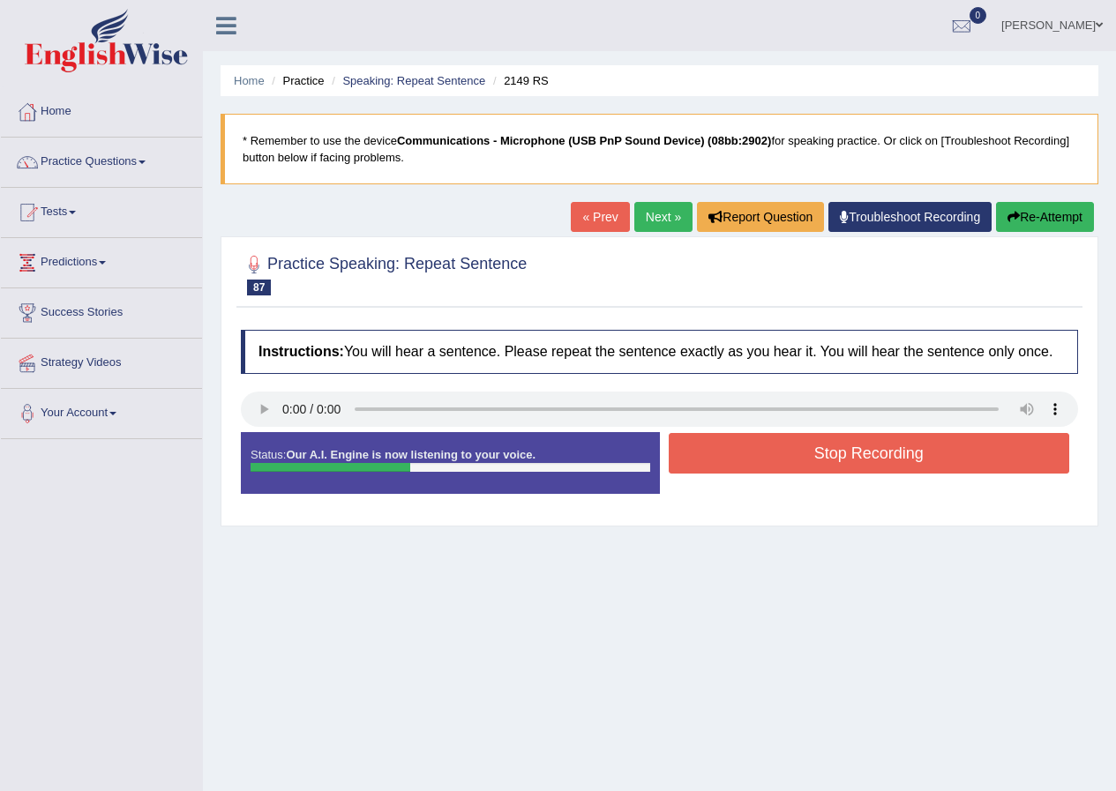
click at [834, 461] on button "Stop Recording" at bounding box center [869, 453] width 401 height 41
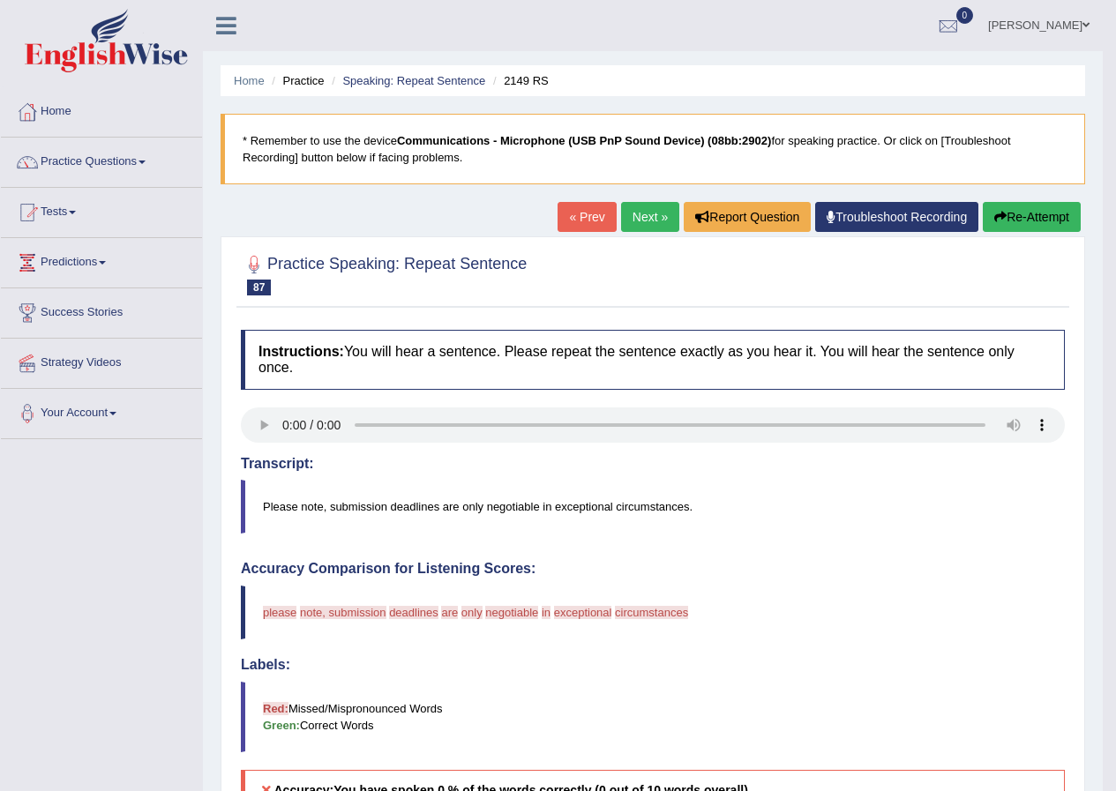
click at [629, 213] on link "Next »" at bounding box center [650, 217] width 58 height 30
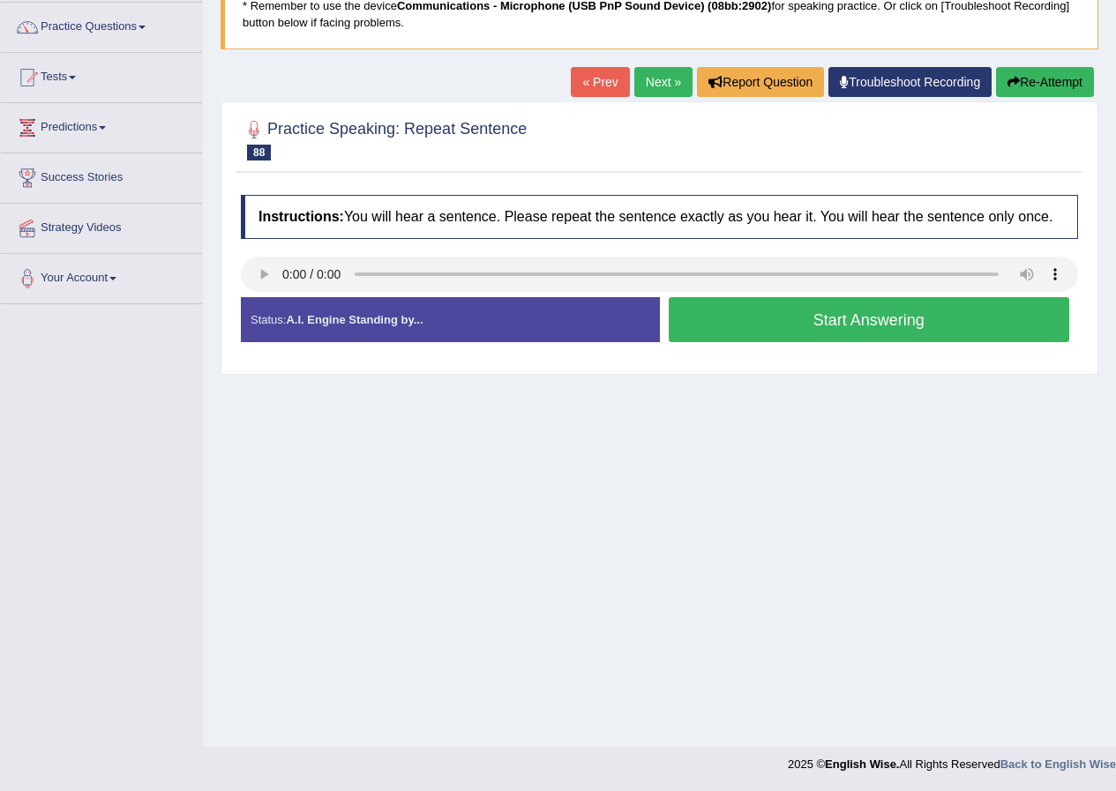
click at [809, 317] on button "Start Answering" at bounding box center [869, 319] width 401 height 45
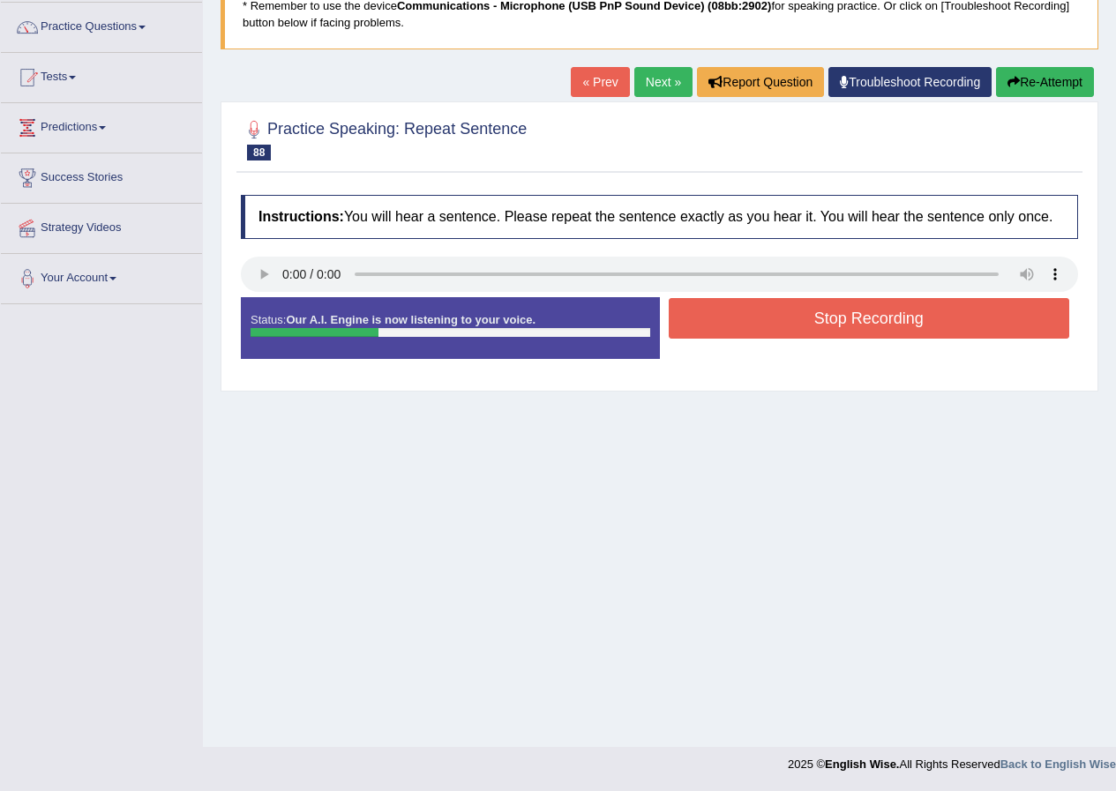
click at [835, 312] on button "Stop Recording" at bounding box center [869, 318] width 401 height 41
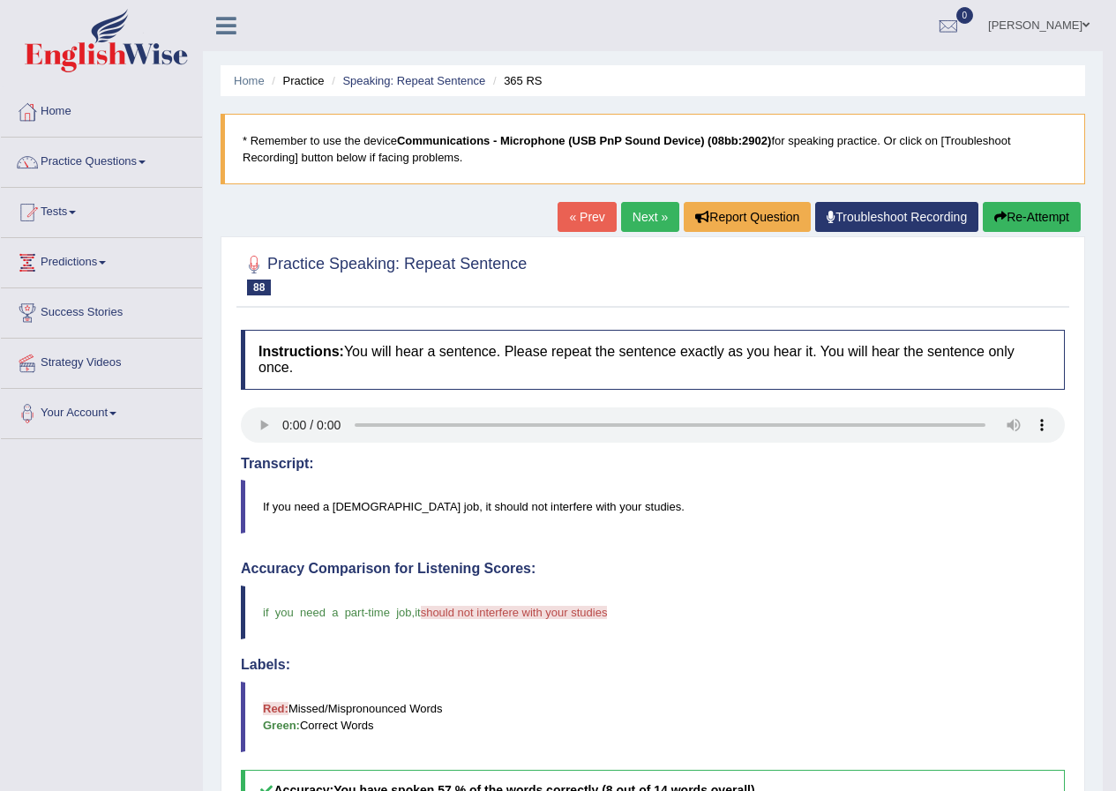
click at [631, 221] on link "Next »" at bounding box center [650, 217] width 58 height 30
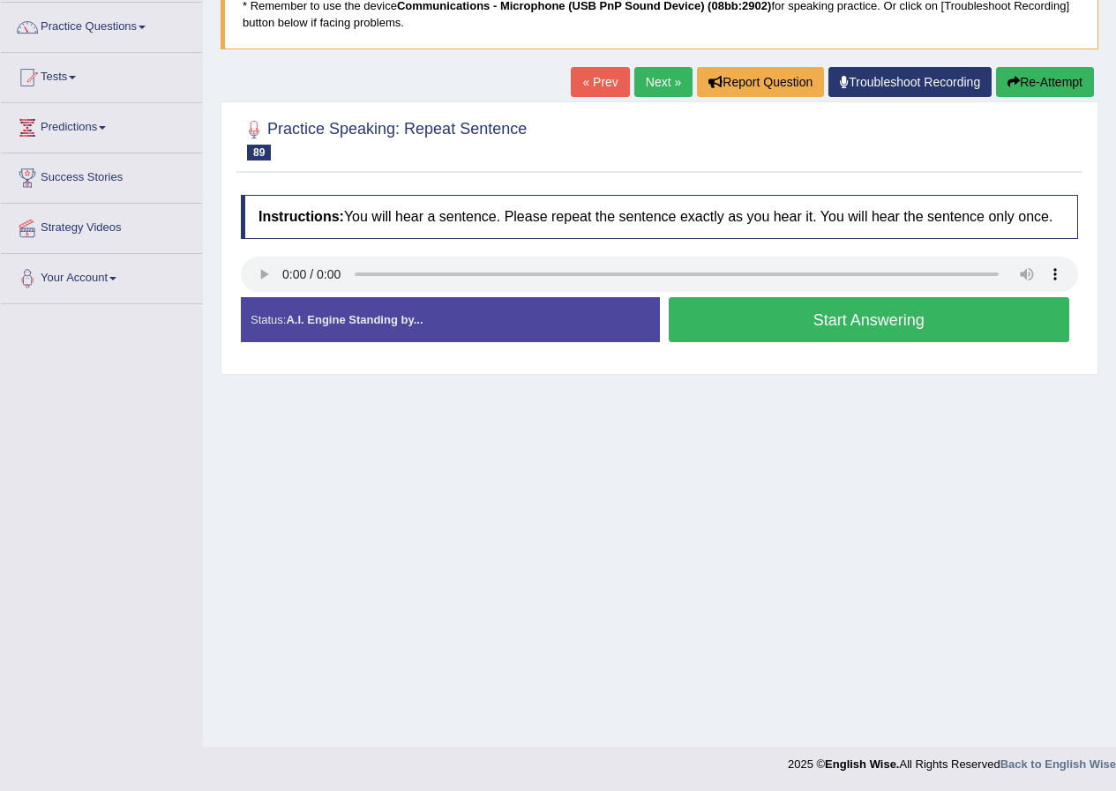
click at [731, 317] on button "Start Answering" at bounding box center [869, 319] width 401 height 45
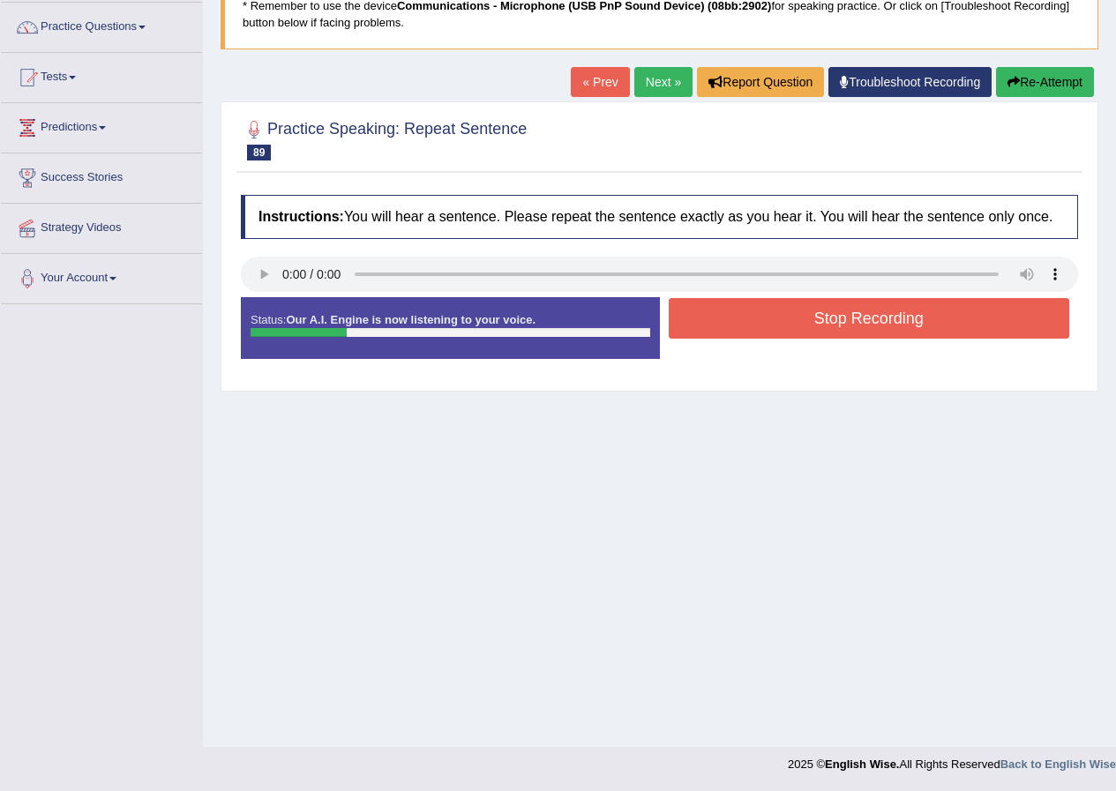
click at [1038, 90] on button "Re-Attempt" at bounding box center [1045, 82] width 98 height 30
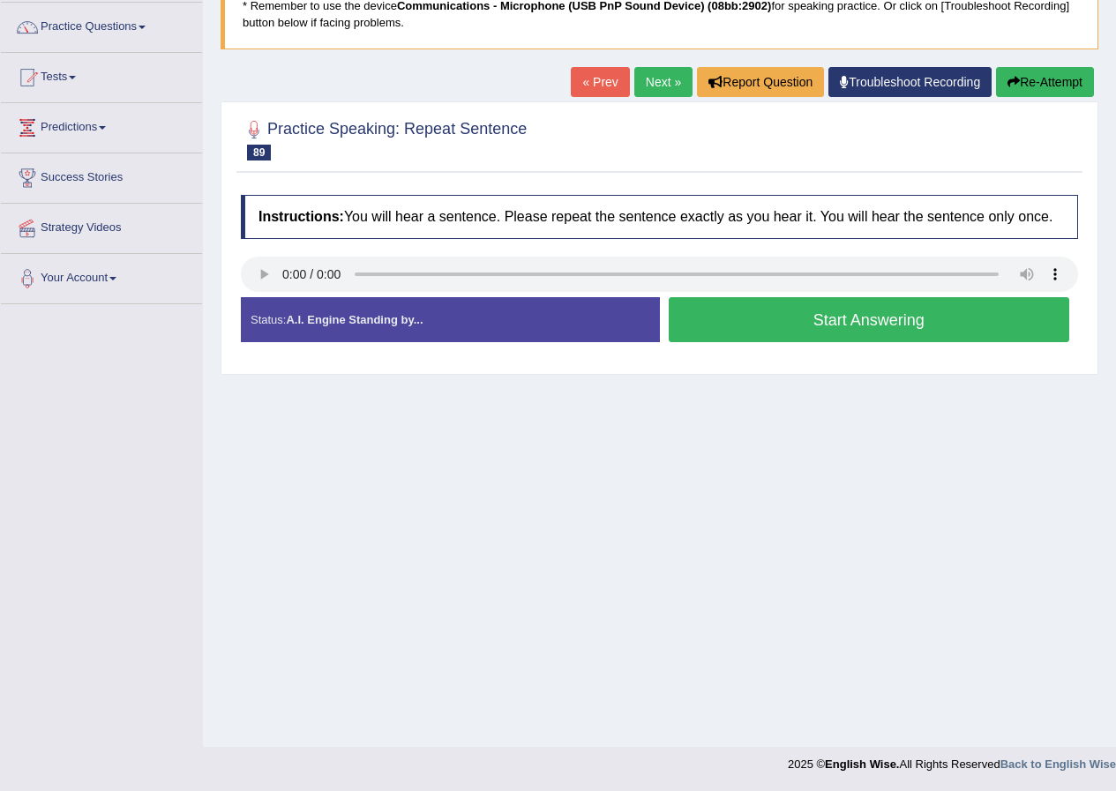
click at [944, 310] on button "Start Answering" at bounding box center [869, 319] width 401 height 45
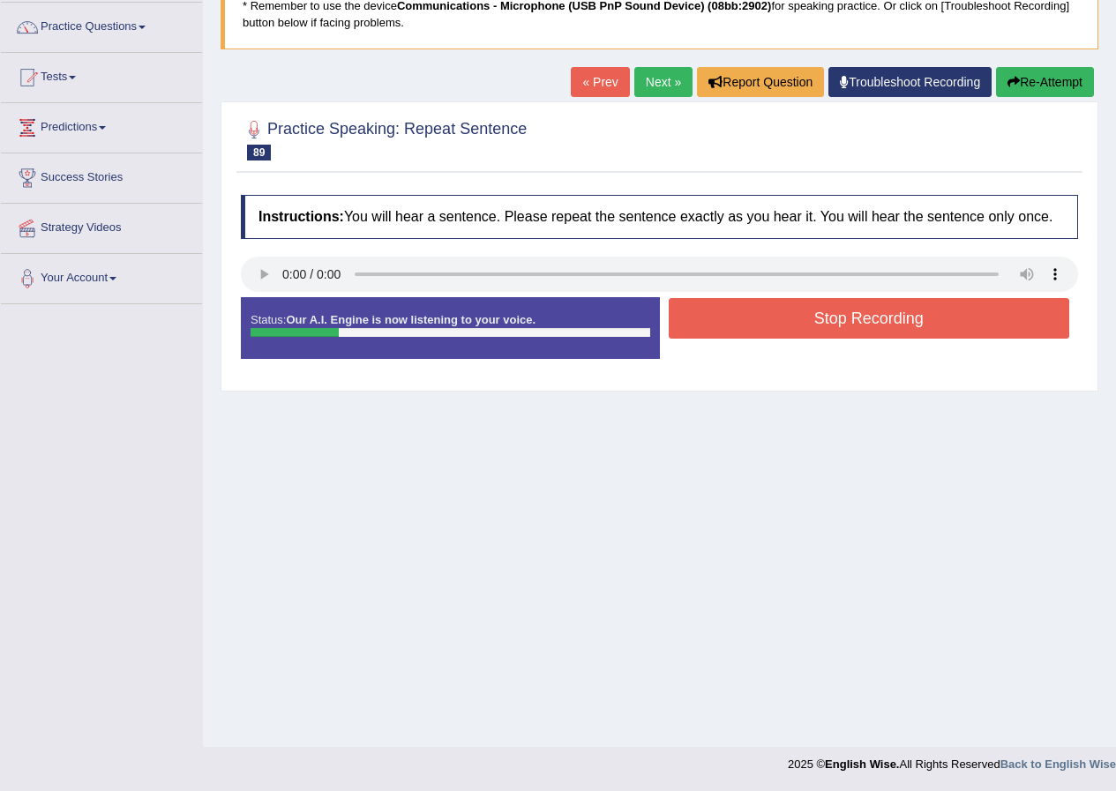
click at [937, 317] on button "Stop Recording" at bounding box center [869, 318] width 401 height 41
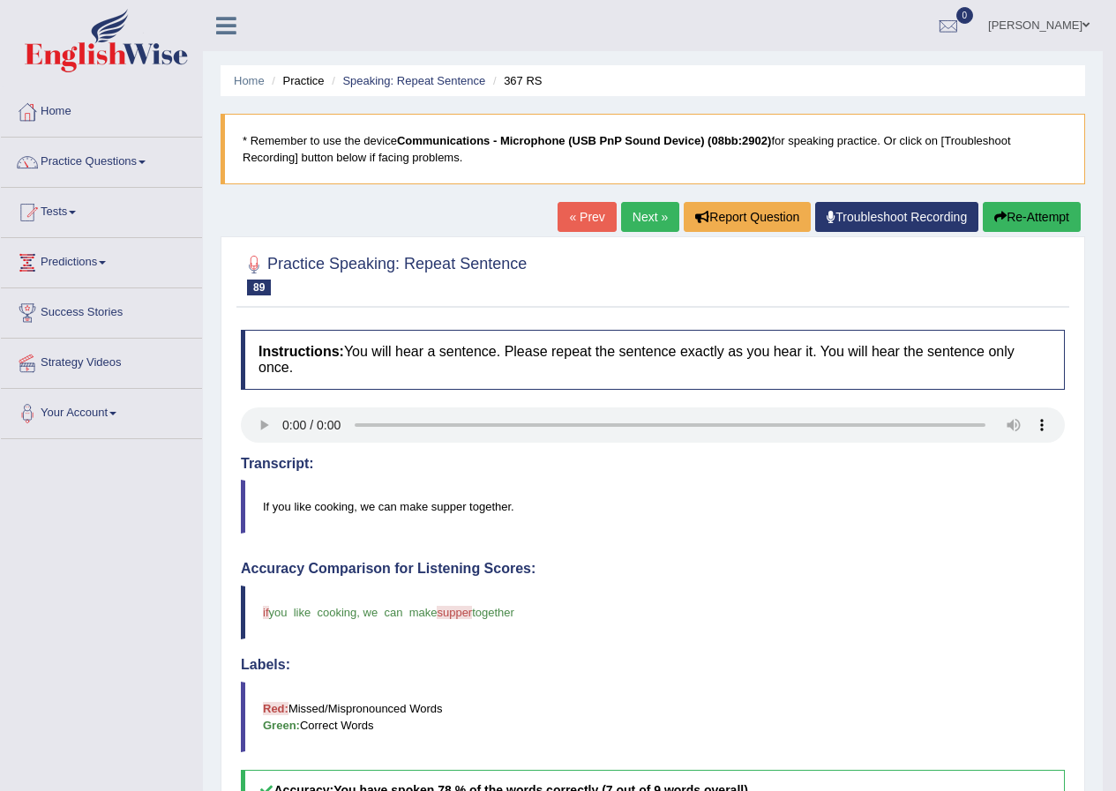
click at [630, 222] on link "Next »" at bounding box center [650, 217] width 58 height 30
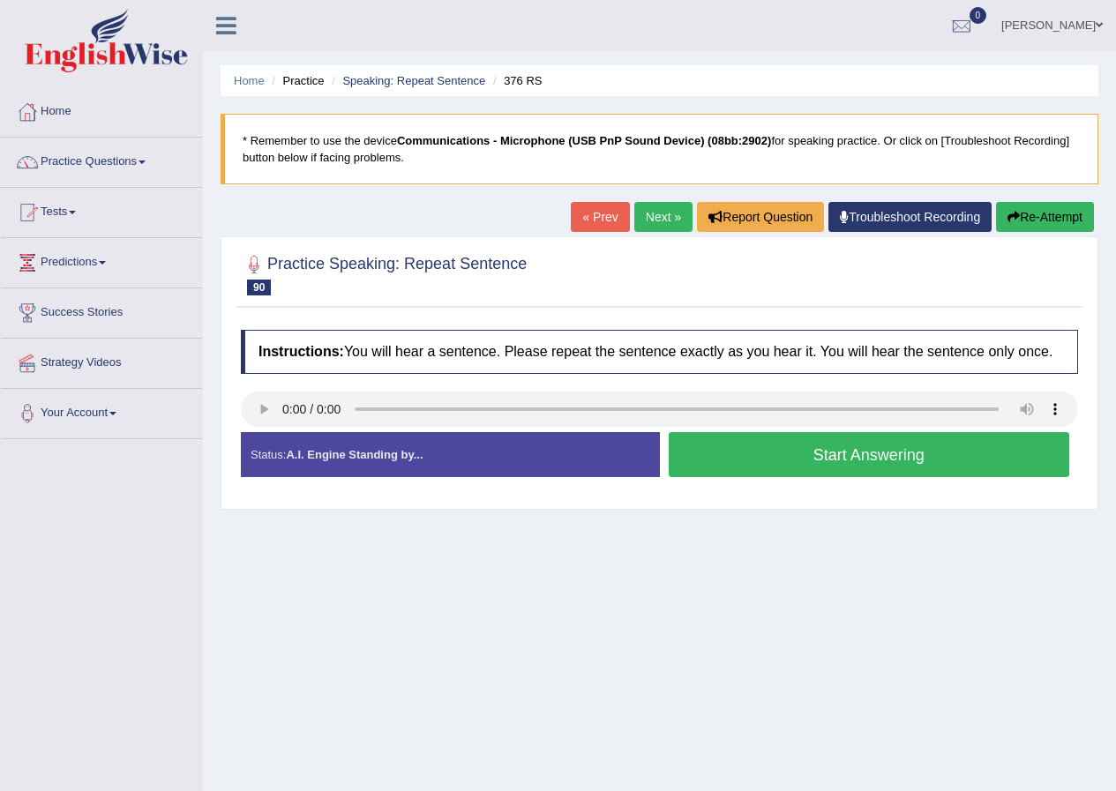
click at [766, 457] on button "Start Answering" at bounding box center [869, 454] width 401 height 45
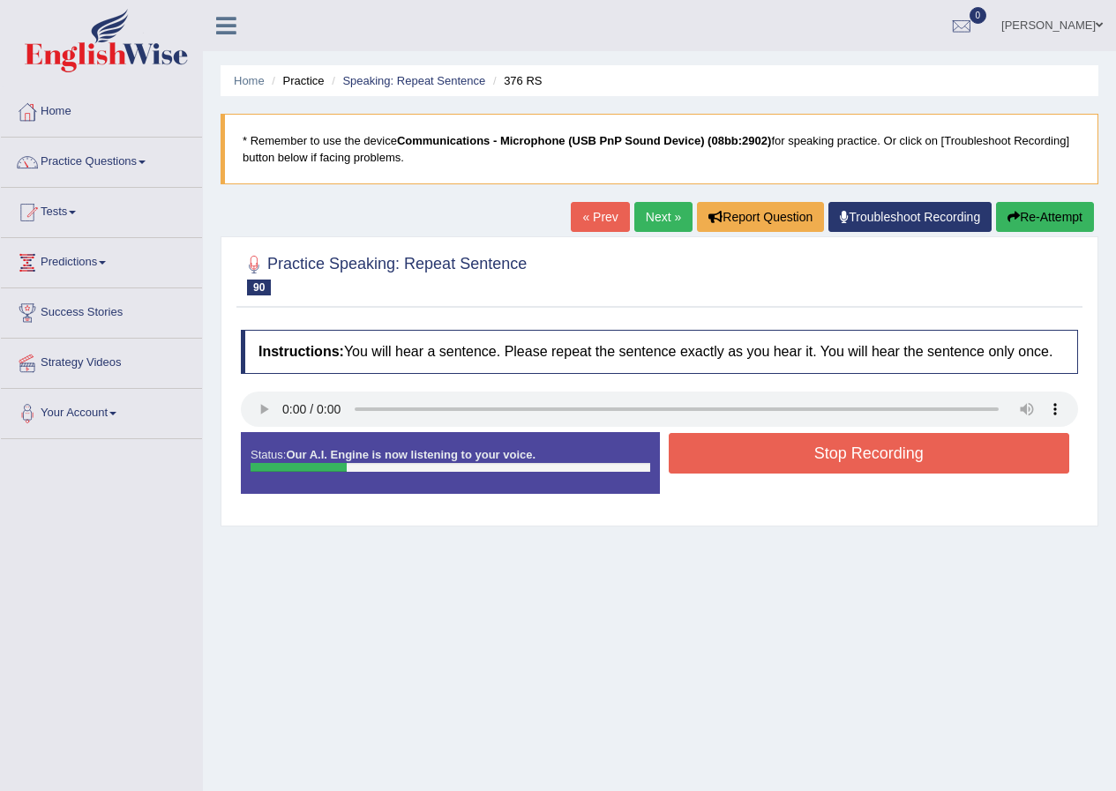
click at [792, 451] on button "Stop Recording" at bounding box center [869, 453] width 401 height 41
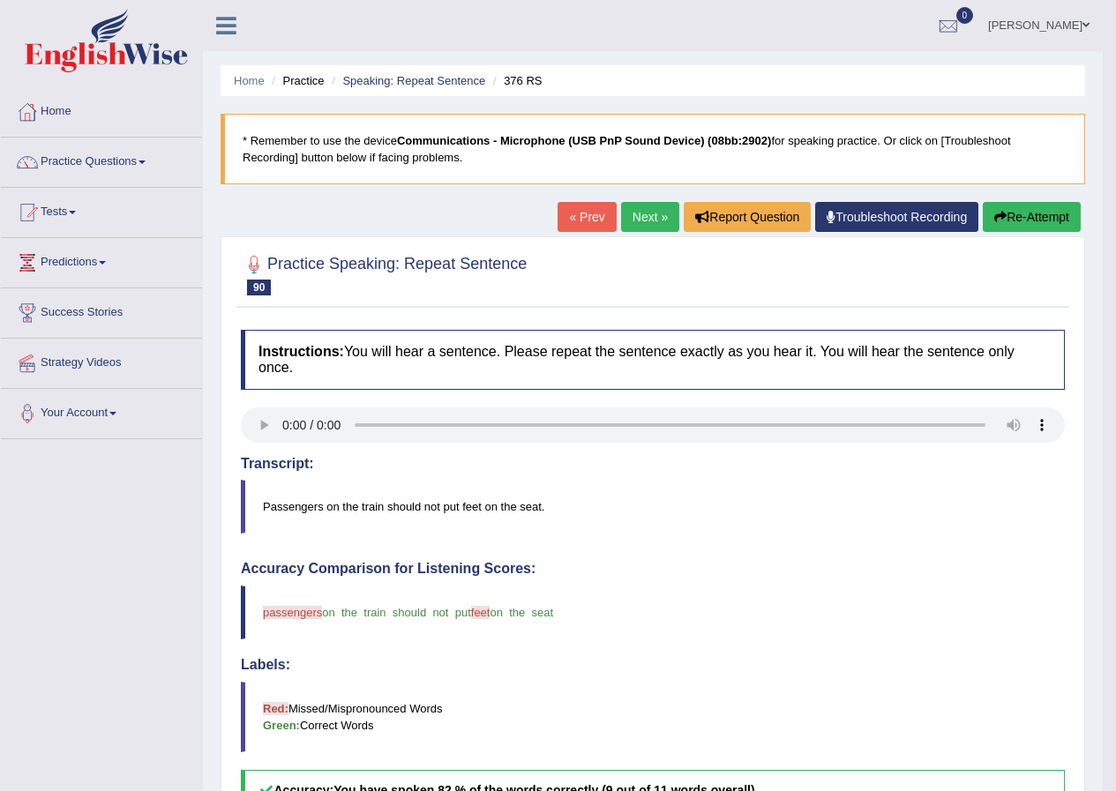
click at [639, 212] on link "Next »" at bounding box center [650, 217] width 58 height 30
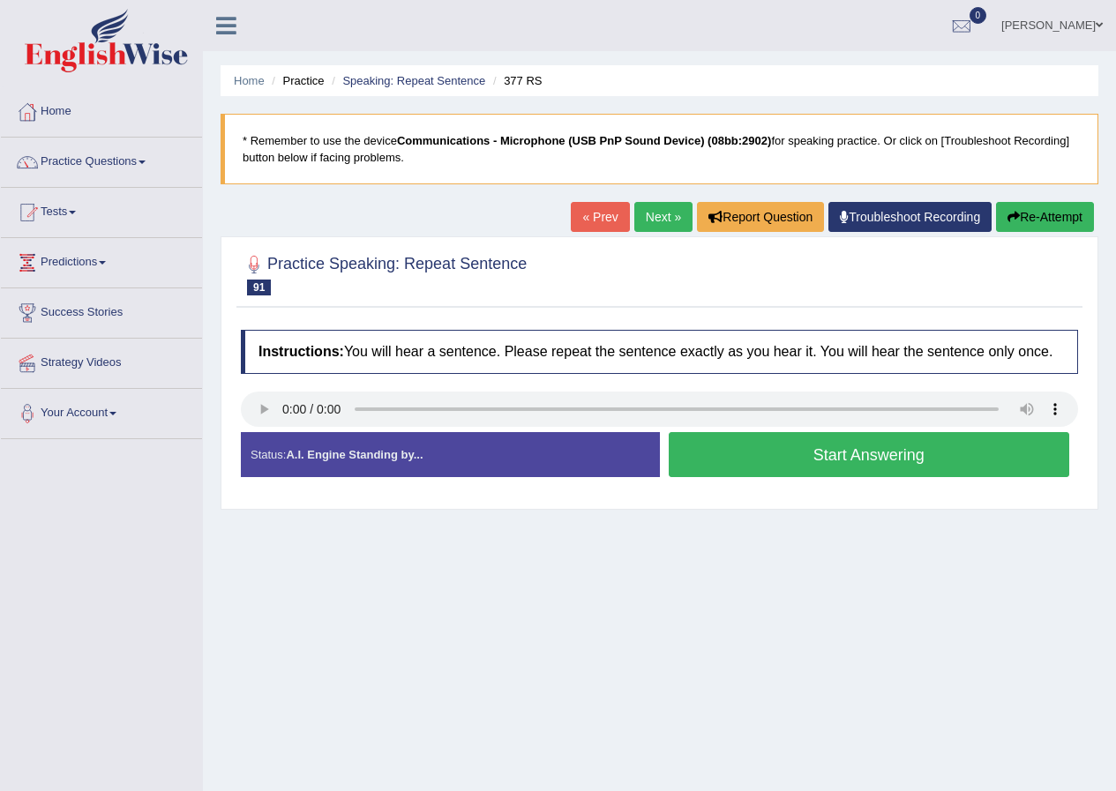
click at [843, 459] on button "Start Answering" at bounding box center [869, 454] width 401 height 45
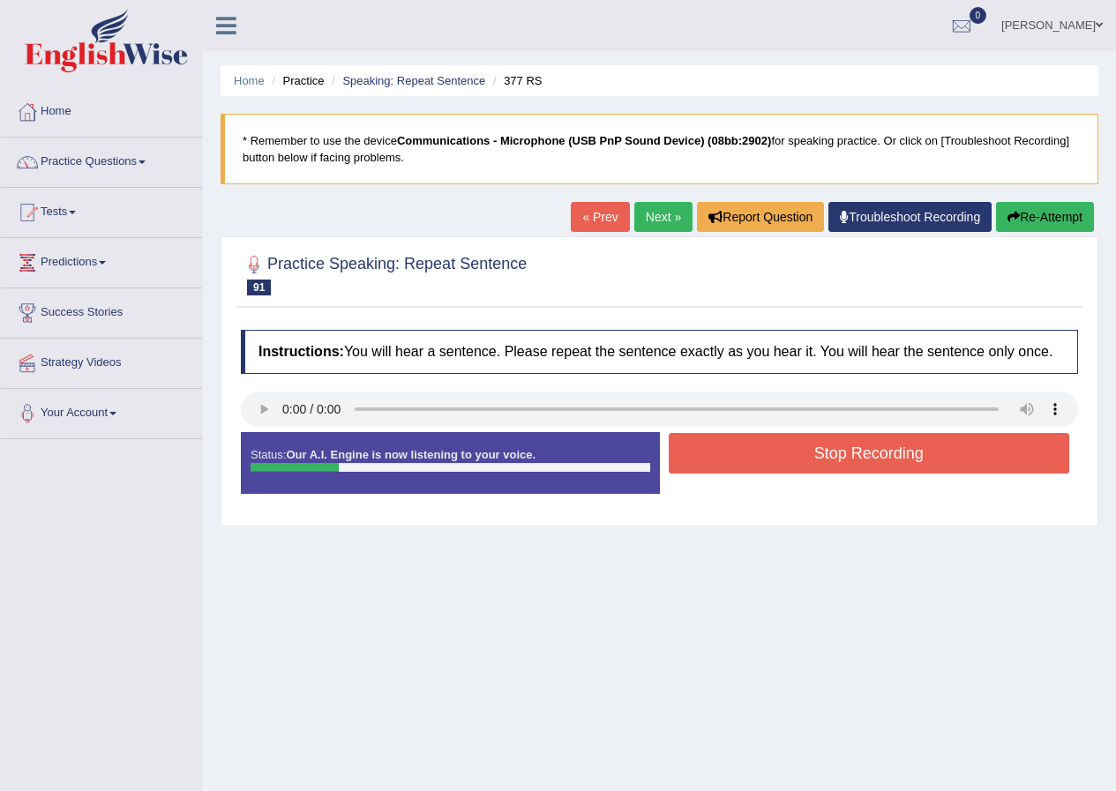
click at [842, 454] on button "Stop Recording" at bounding box center [869, 453] width 401 height 41
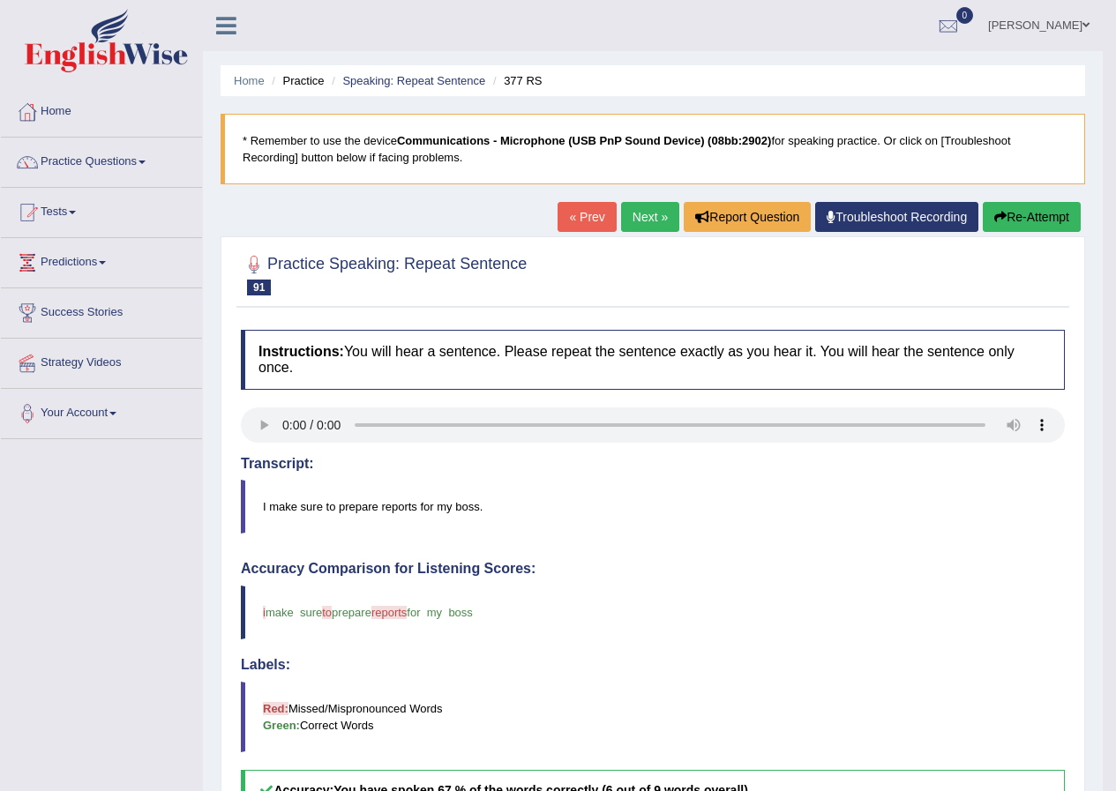
click at [661, 213] on link "Next »" at bounding box center [650, 217] width 58 height 30
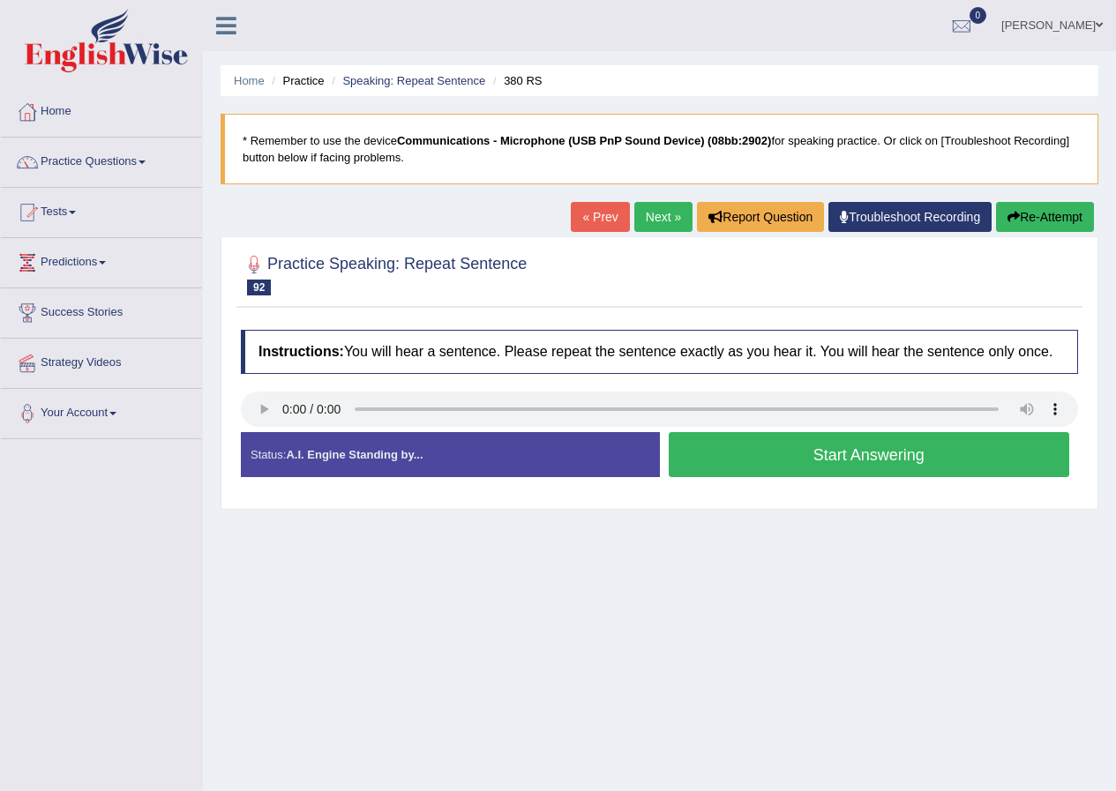
click at [882, 452] on button "Start Answering" at bounding box center [869, 454] width 401 height 45
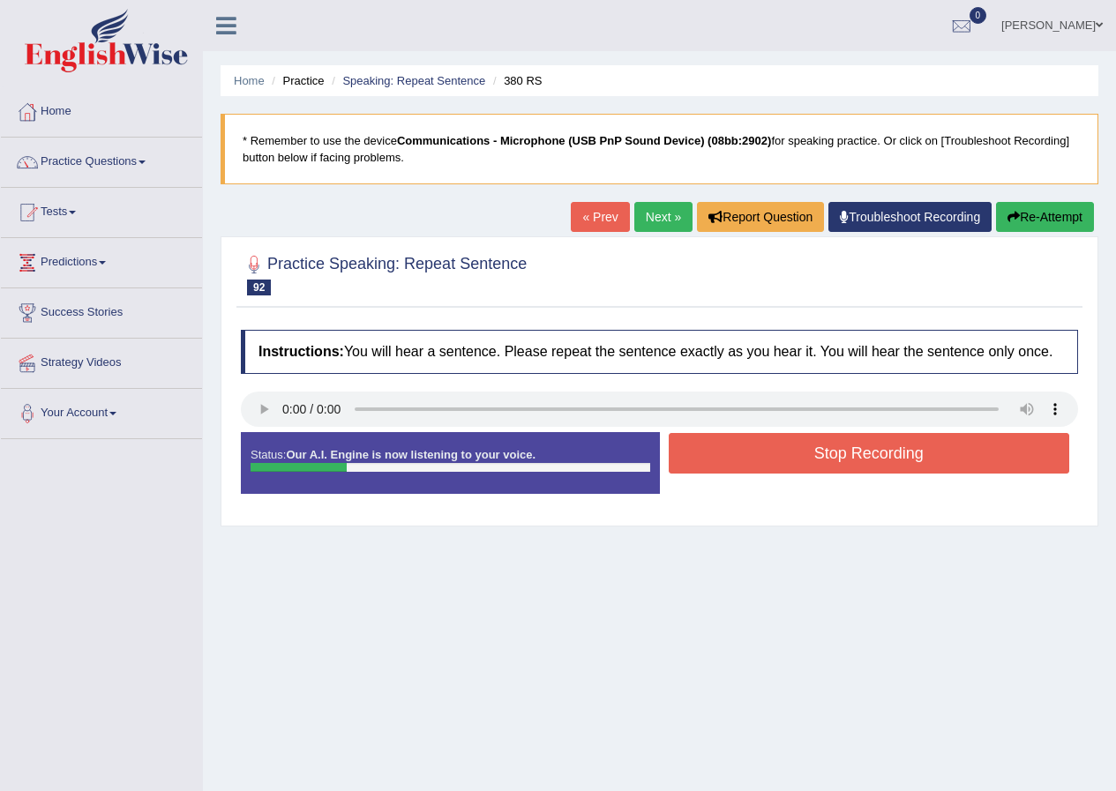
click at [882, 452] on button "Stop Recording" at bounding box center [869, 453] width 401 height 41
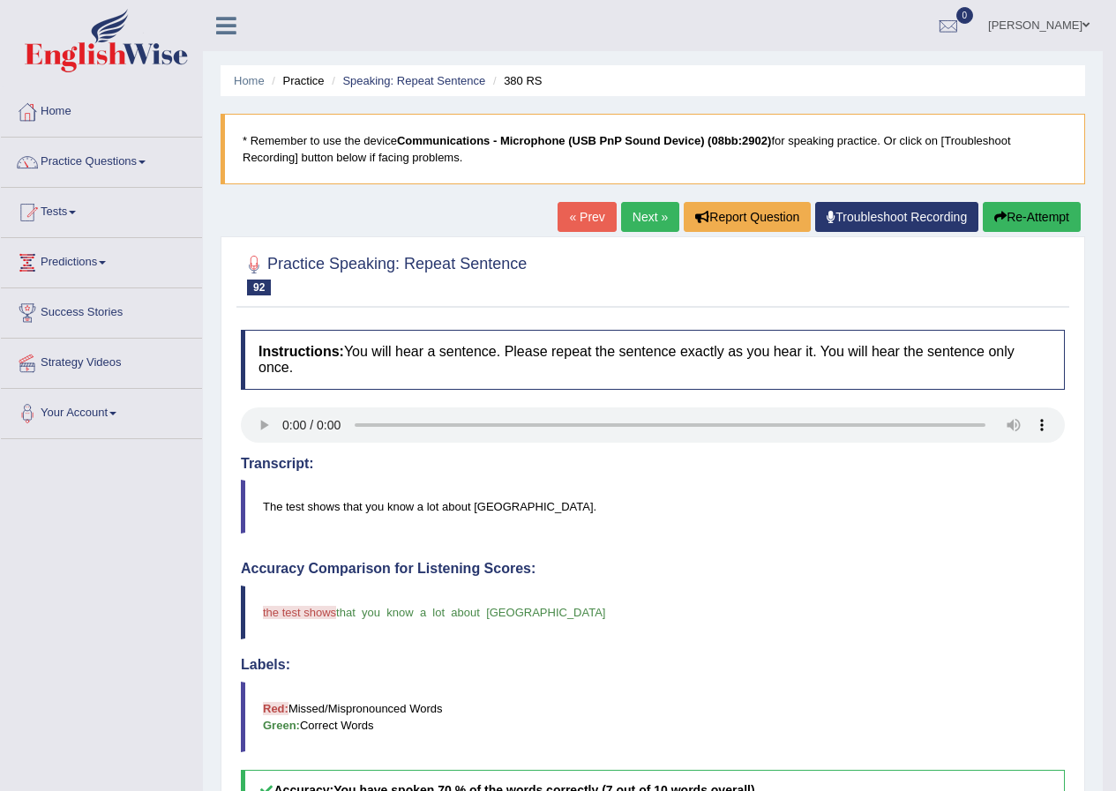
click at [655, 218] on link "Next »" at bounding box center [650, 217] width 58 height 30
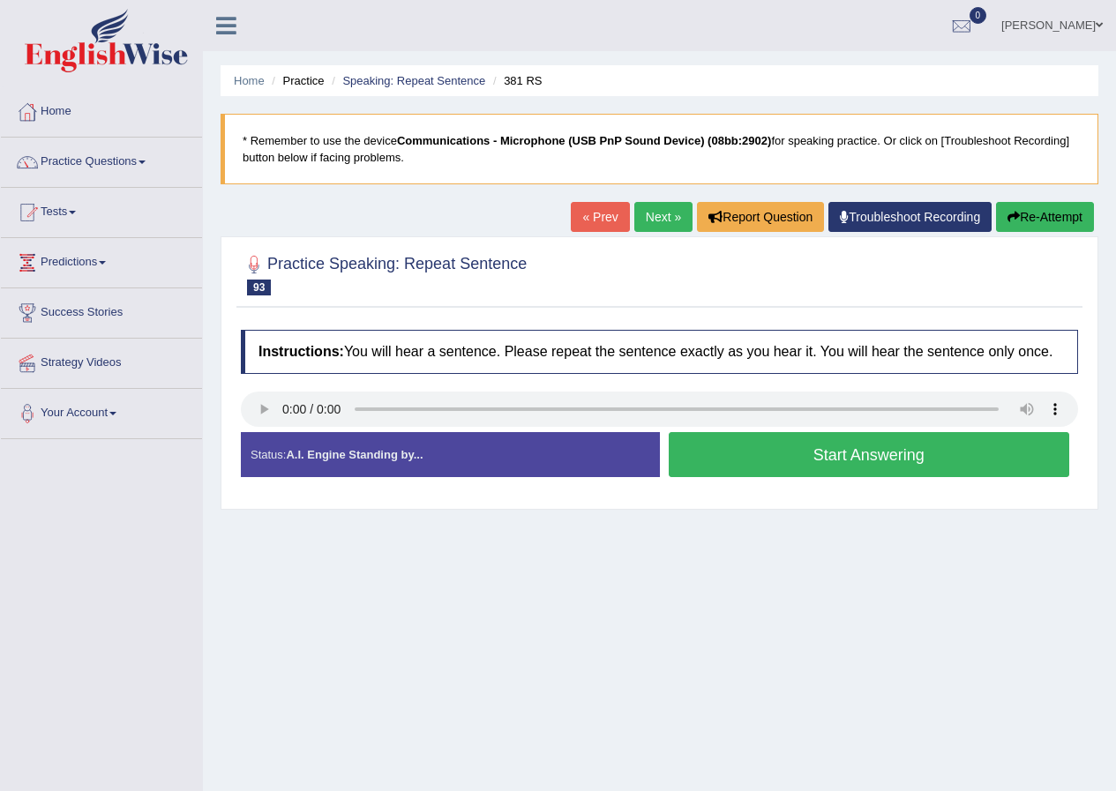
click at [741, 452] on button "Start Answering" at bounding box center [869, 454] width 401 height 45
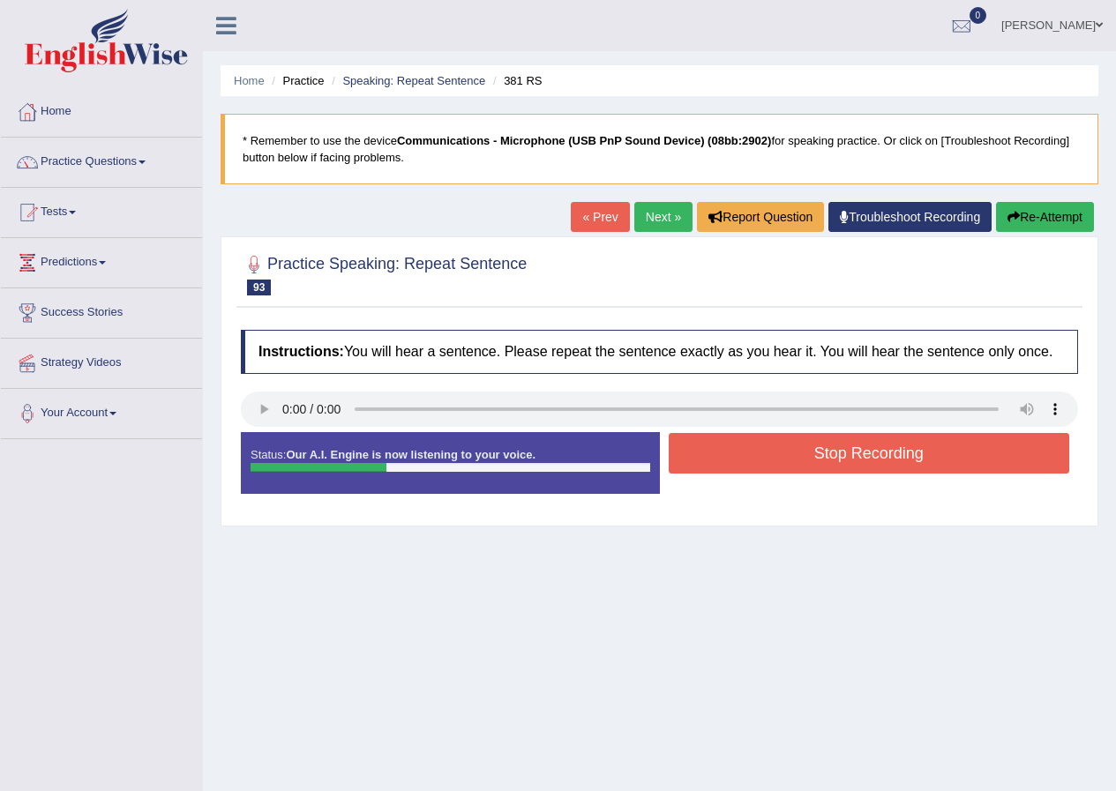
click at [781, 460] on button "Stop Recording" at bounding box center [869, 453] width 401 height 41
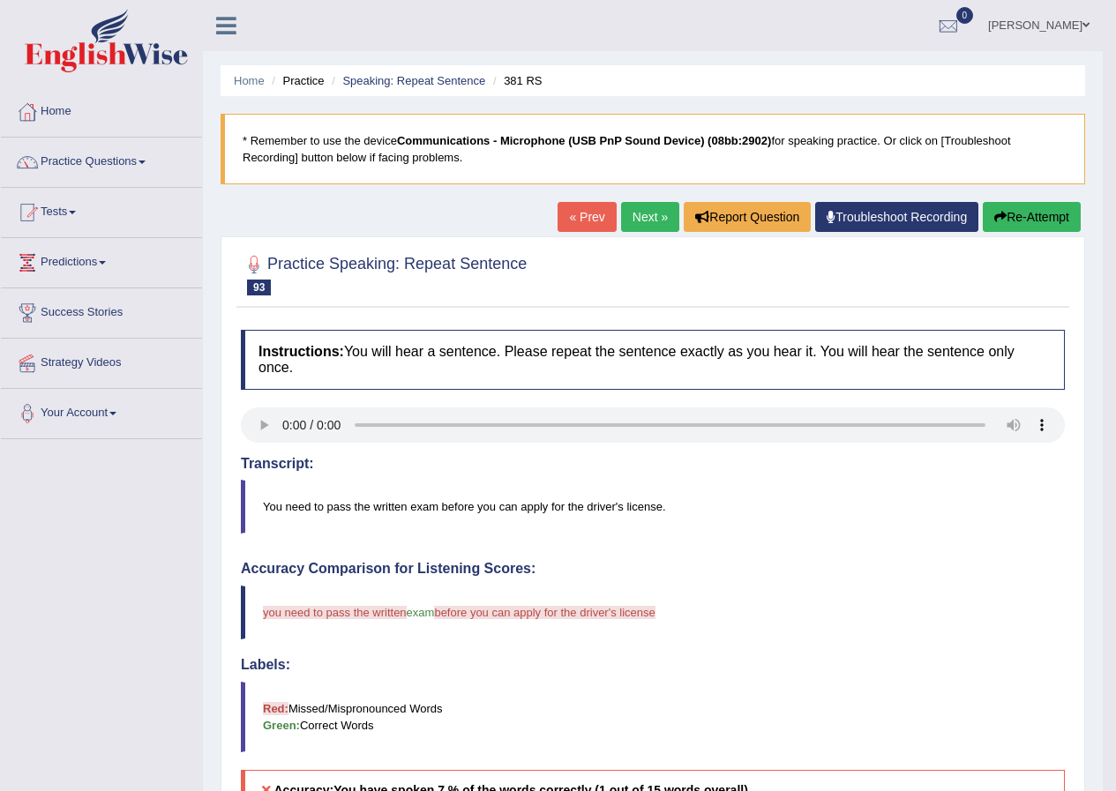
click at [637, 220] on link "Next »" at bounding box center [650, 217] width 58 height 30
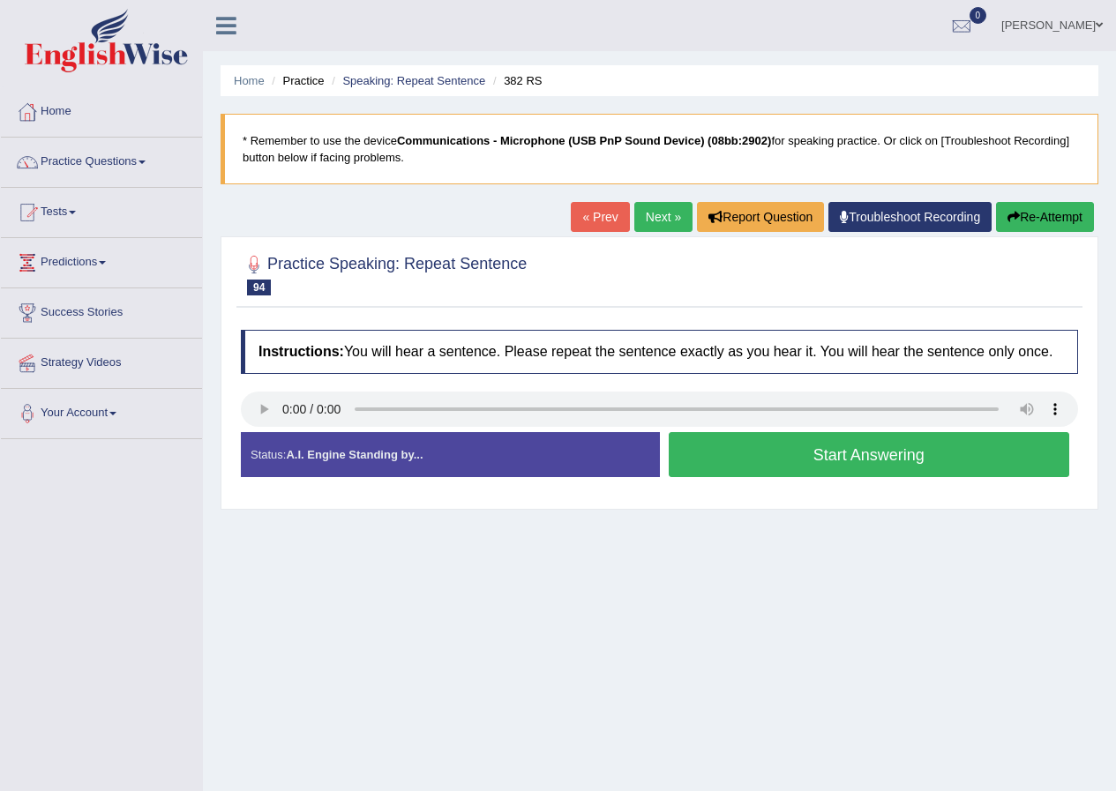
click at [840, 469] on button "Start Answering" at bounding box center [869, 454] width 401 height 45
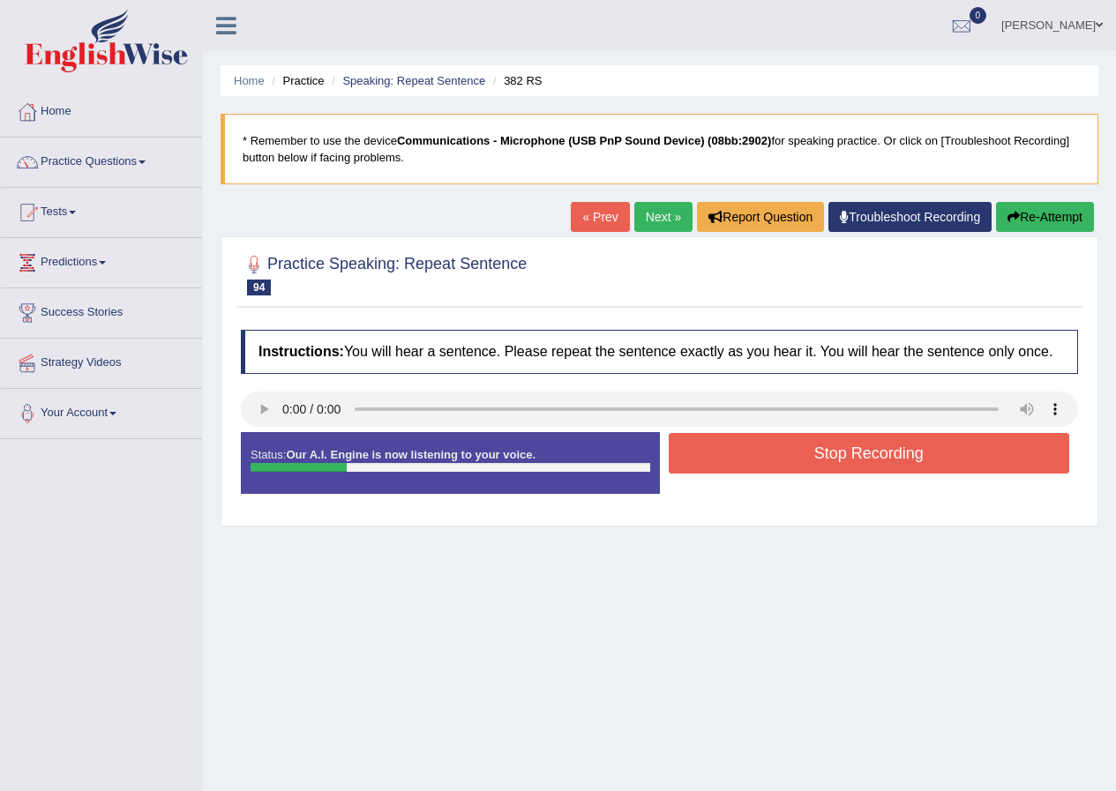
click at [839, 449] on button "Stop Recording" at bounding box center [869, 453] width 401 height 41
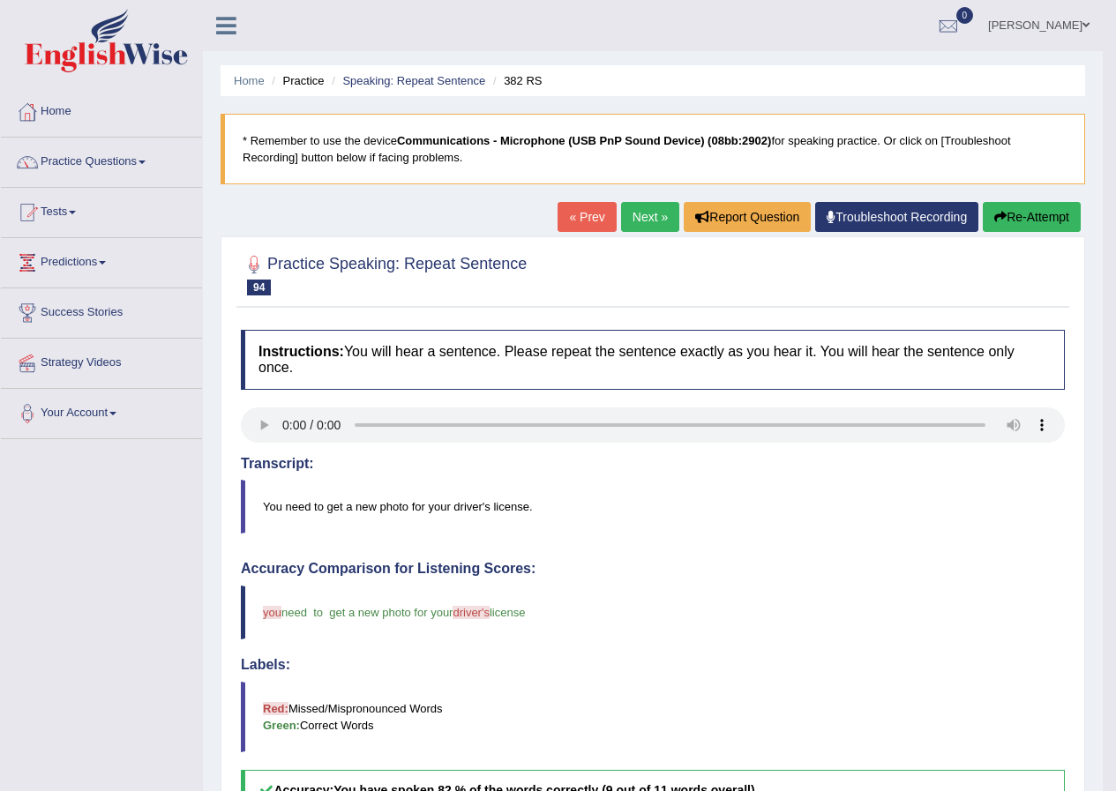
click at [648, 225] on link "Next »" at bounding box center [650, 217] width 58 height 30
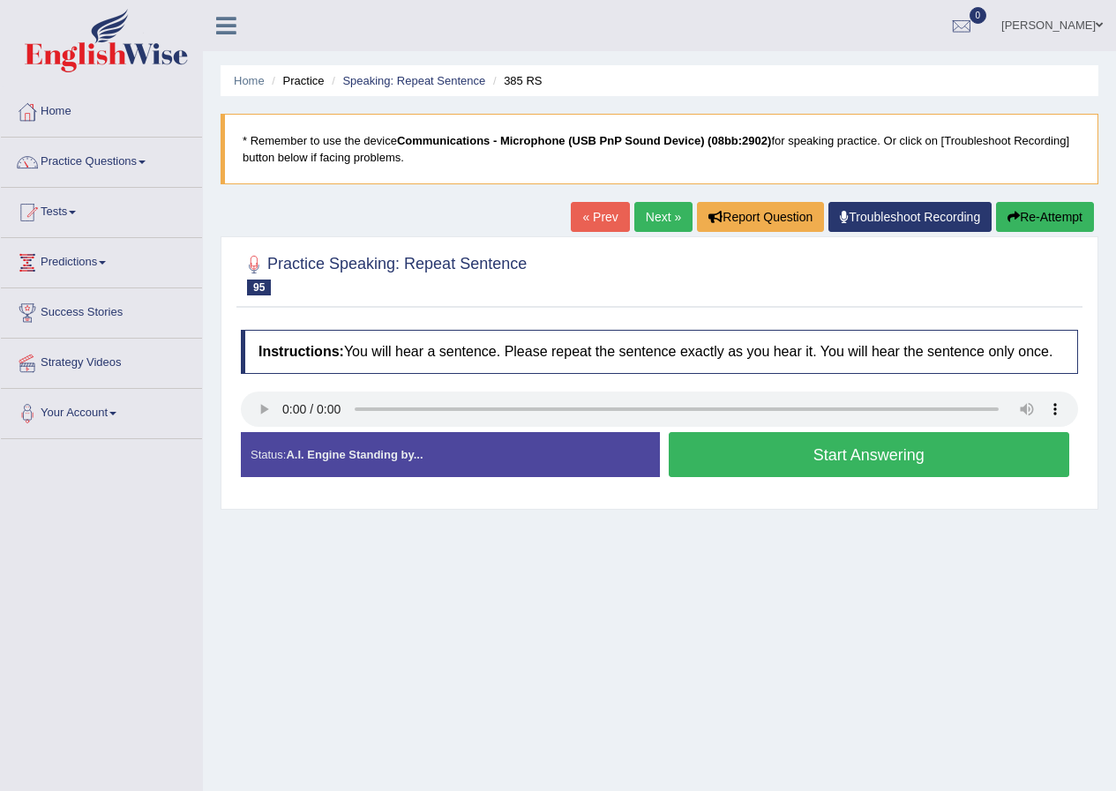
click at [802, 460] on button "Start Answering" at bounding box center [869, 454] width 401 height 45
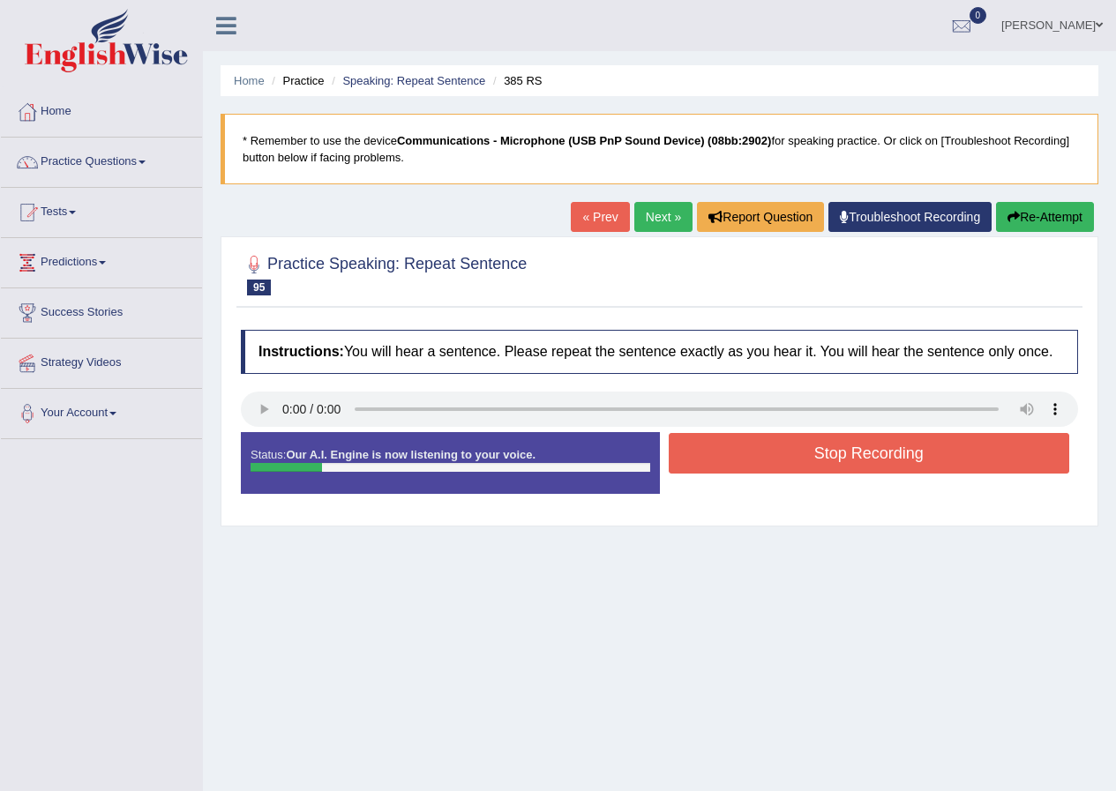
click at [1034, 216] on button "Re-Attempt" at bounding box center [1045, 217] width 98 height 30
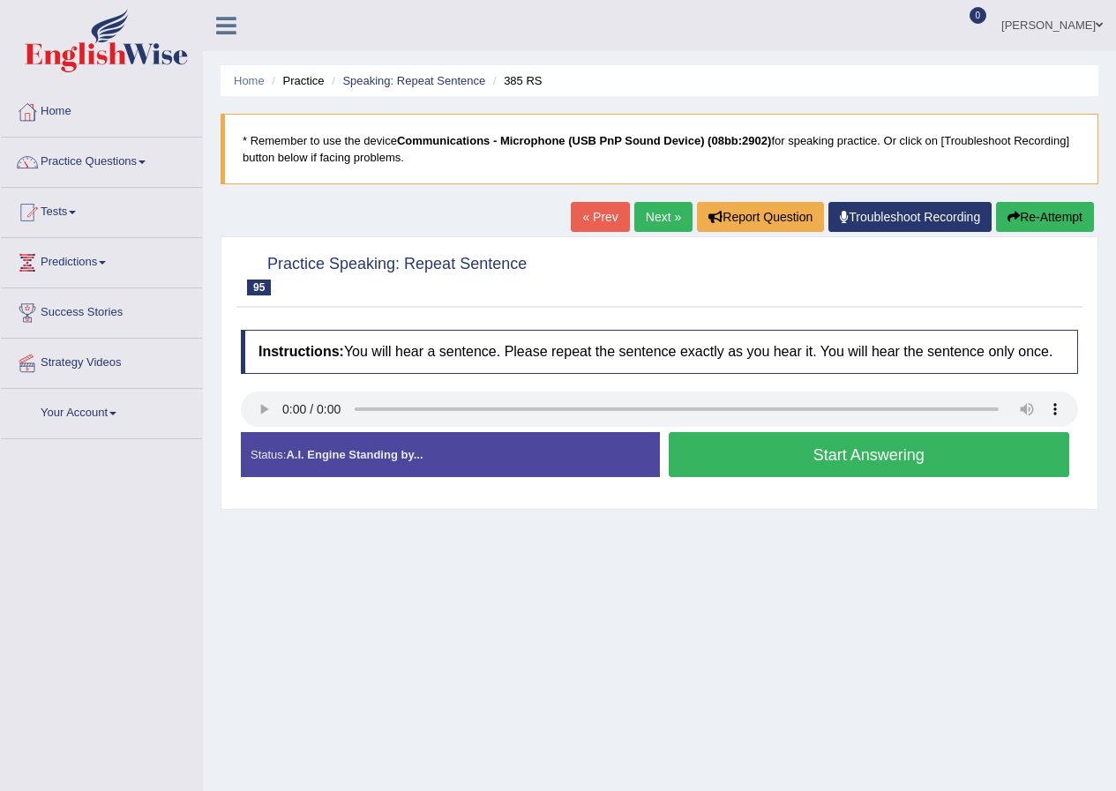
click at [782, 456] on button "Start Answering" at bounding box center [869, 454] width 401 height 45
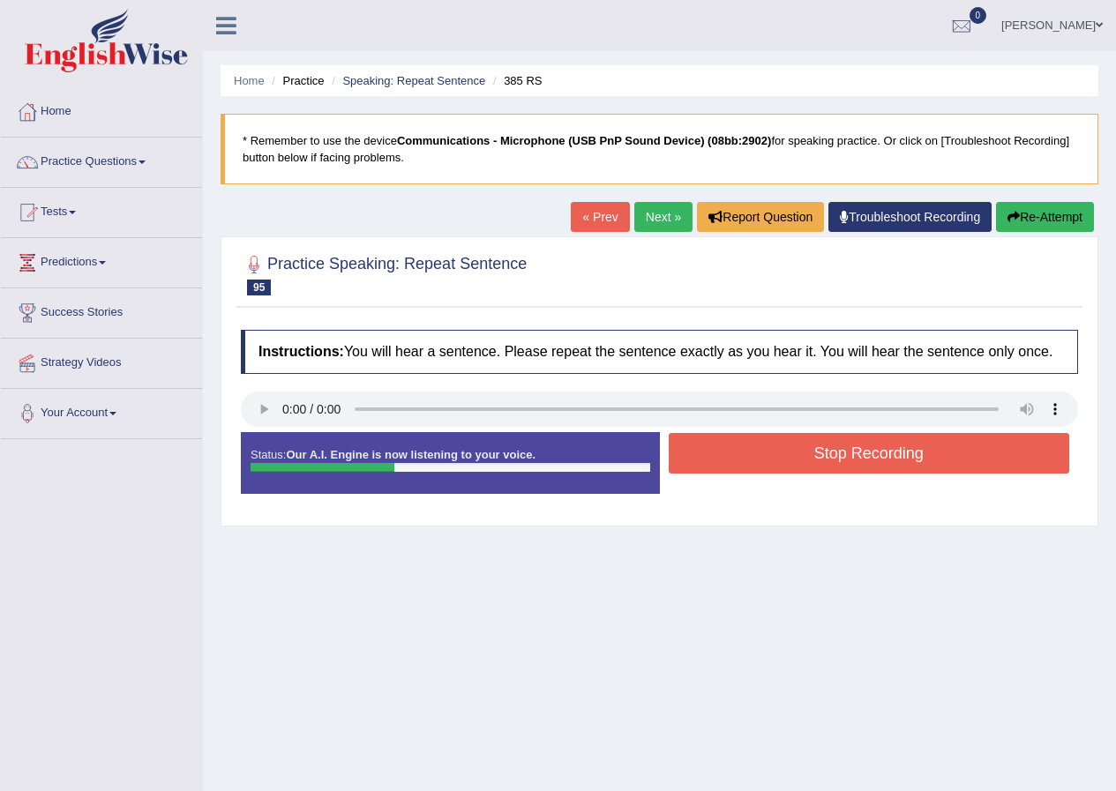
click at [840, 453] on button "Stop Recording" at bounding box center [869, 453] width 401 height 41
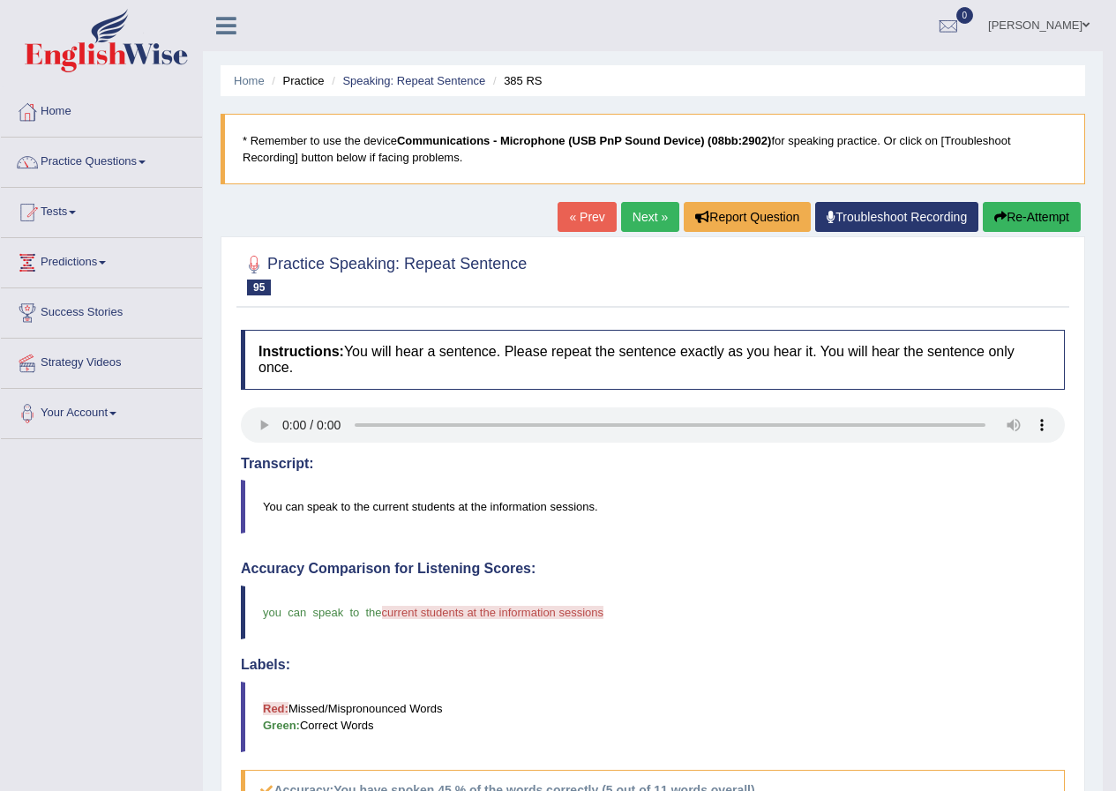
click at [664, 224] on link "Next »" at bounding box center [650, 217] width 58 height 30
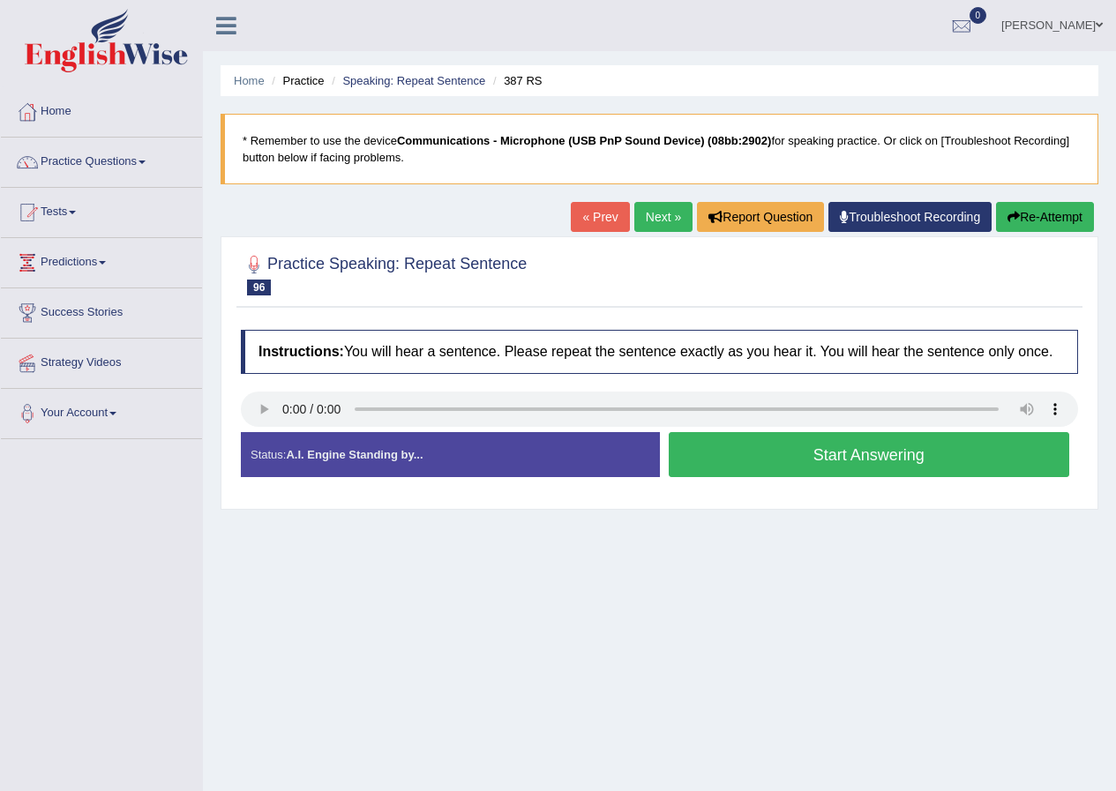
click at [902, 456] on button "Start Answering" at bounding box center [869, 454] width 401 height 45
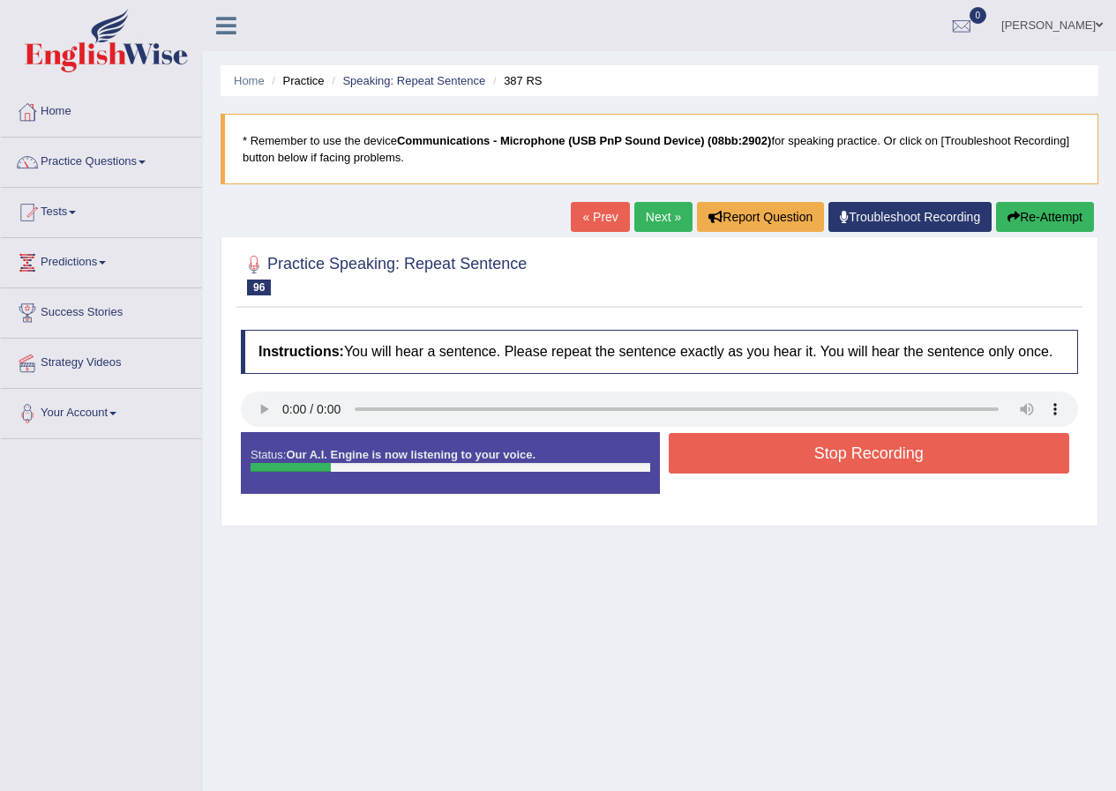
click at [909, 446] on button "Stop Recording" at bounding box center [869, 453] width 401 height 41
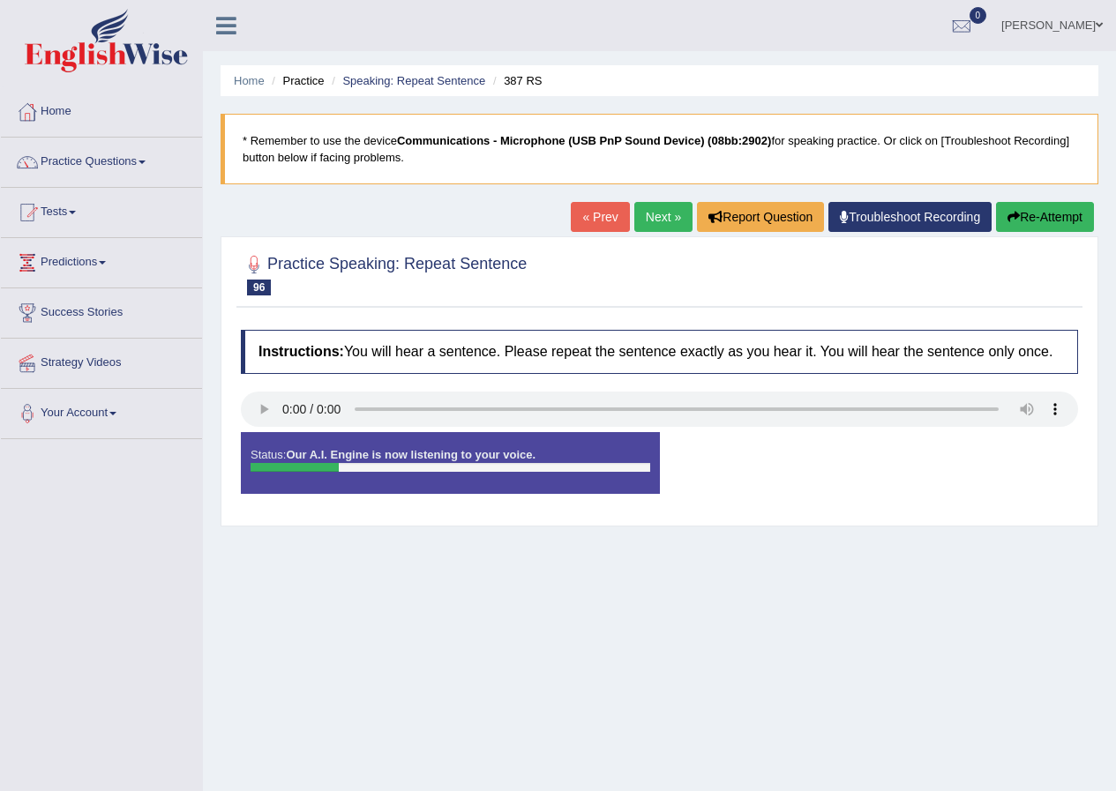
click at [909, 446] on div "Status: Our A.I. Engine is now listening to your voice. Start Answering Stop Re…" at bounding box center [659, 471] width 837 height 79
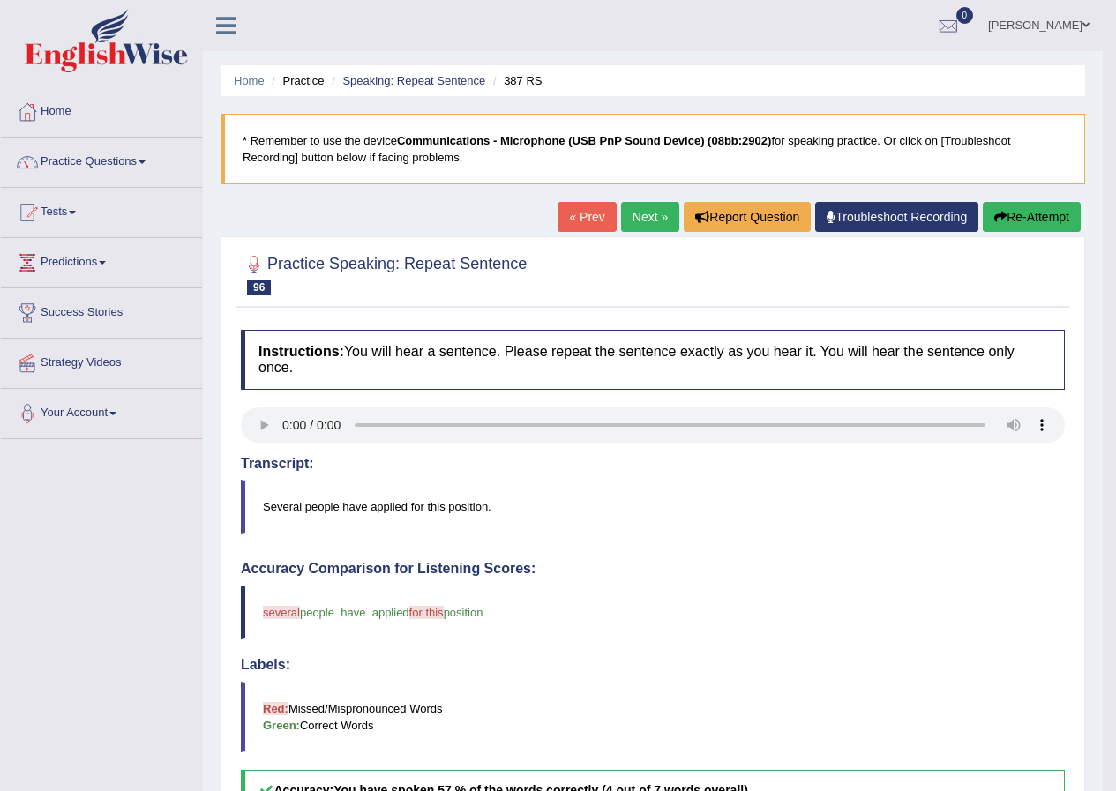
click at [641, 221] on link "Next »" at bounding box center [650, 217] width 58 height 30
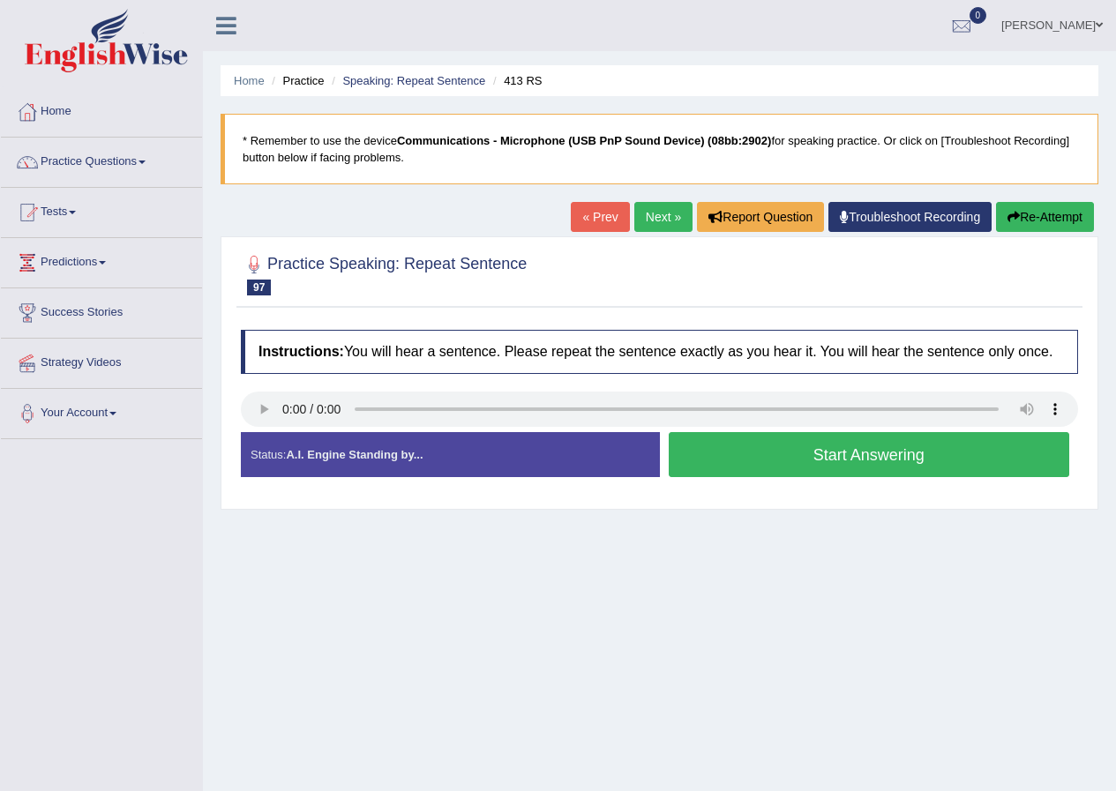
click at [874, 461] on button "Start Answering" at bounding box center [869, 454] width 401 height 45
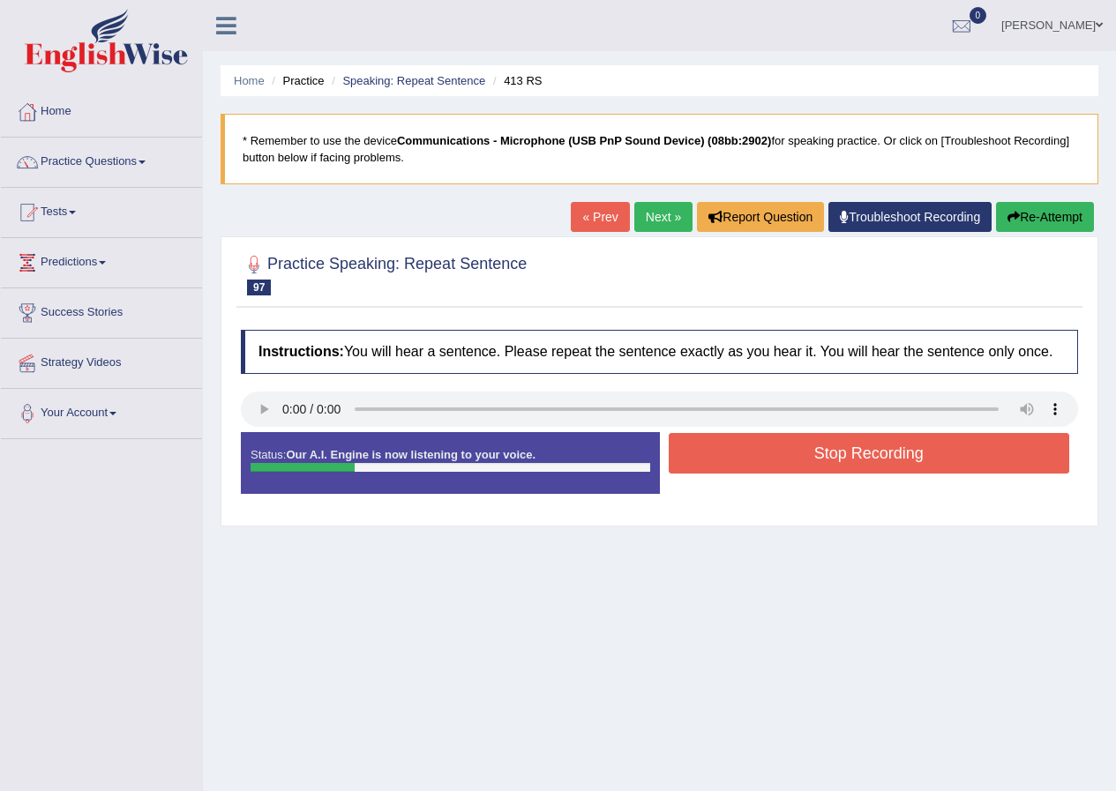
click at [875, 459] on button "Stop Recording" at bounding box center [869, 453] width 401 height 41
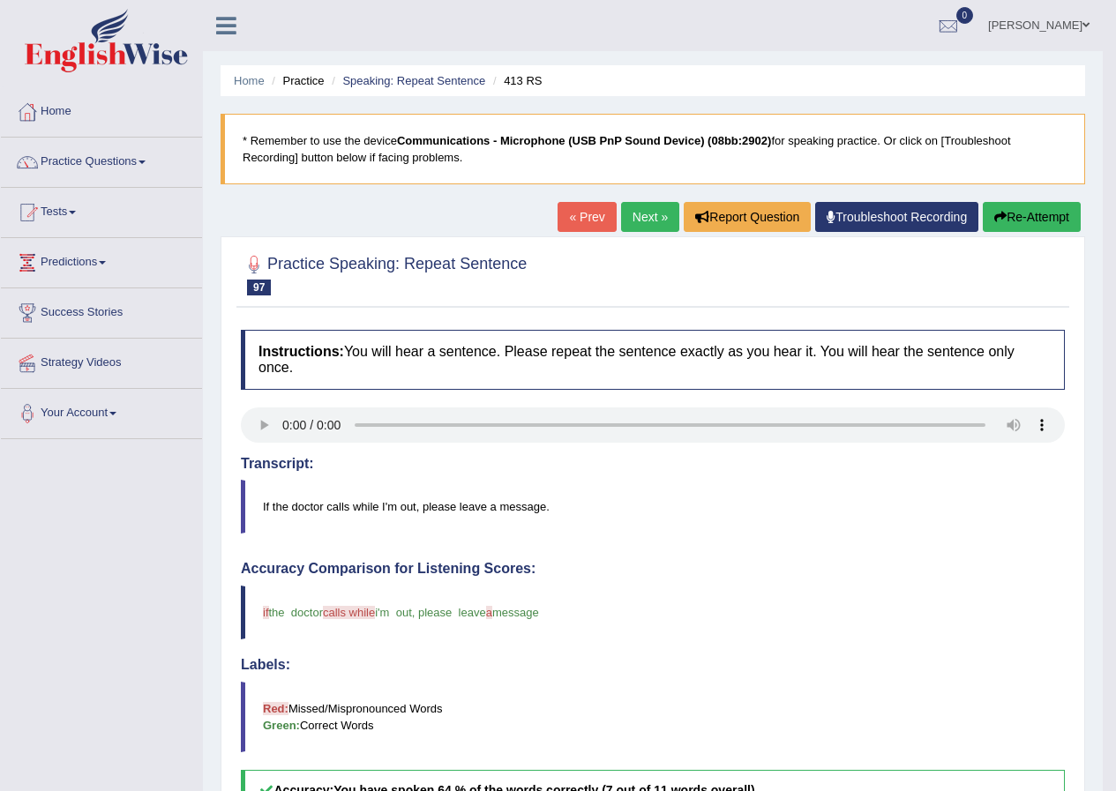
click at [645, 216] on link "Next »" at bounding box center [650, 217] width 58 height 30
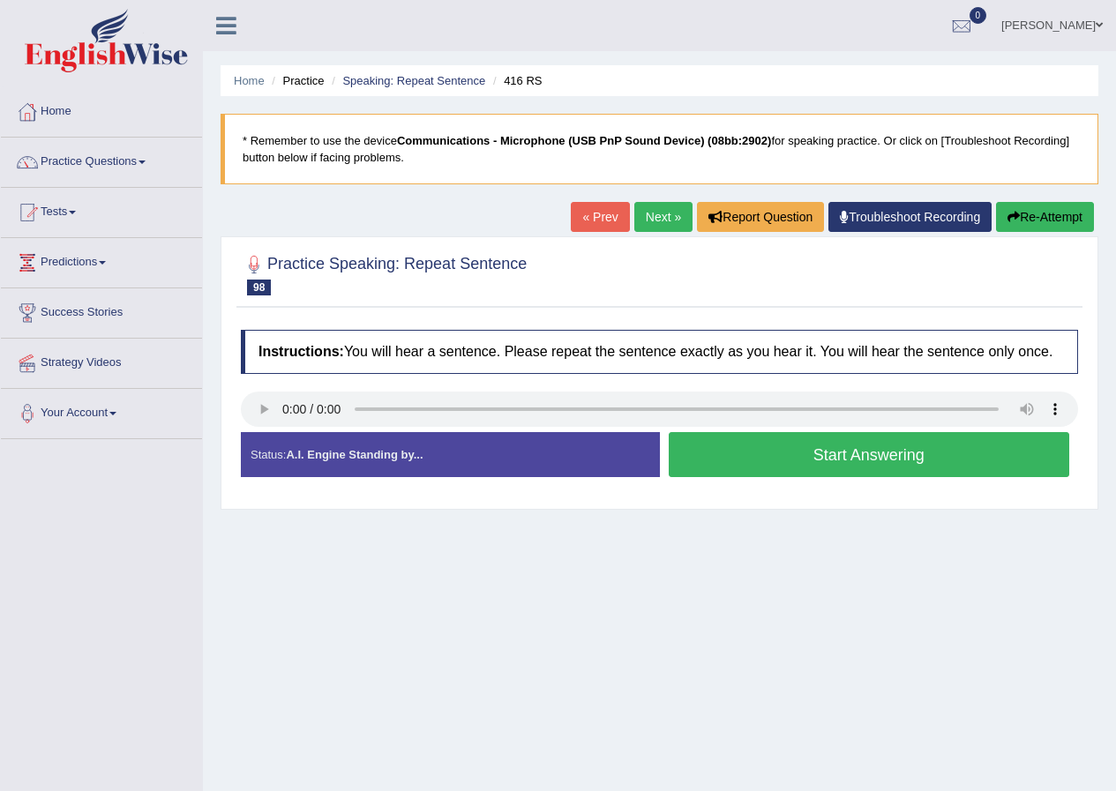
click at [779, 458] on button "Start Answering" at bounding box center [869, 454] width 401 height 45
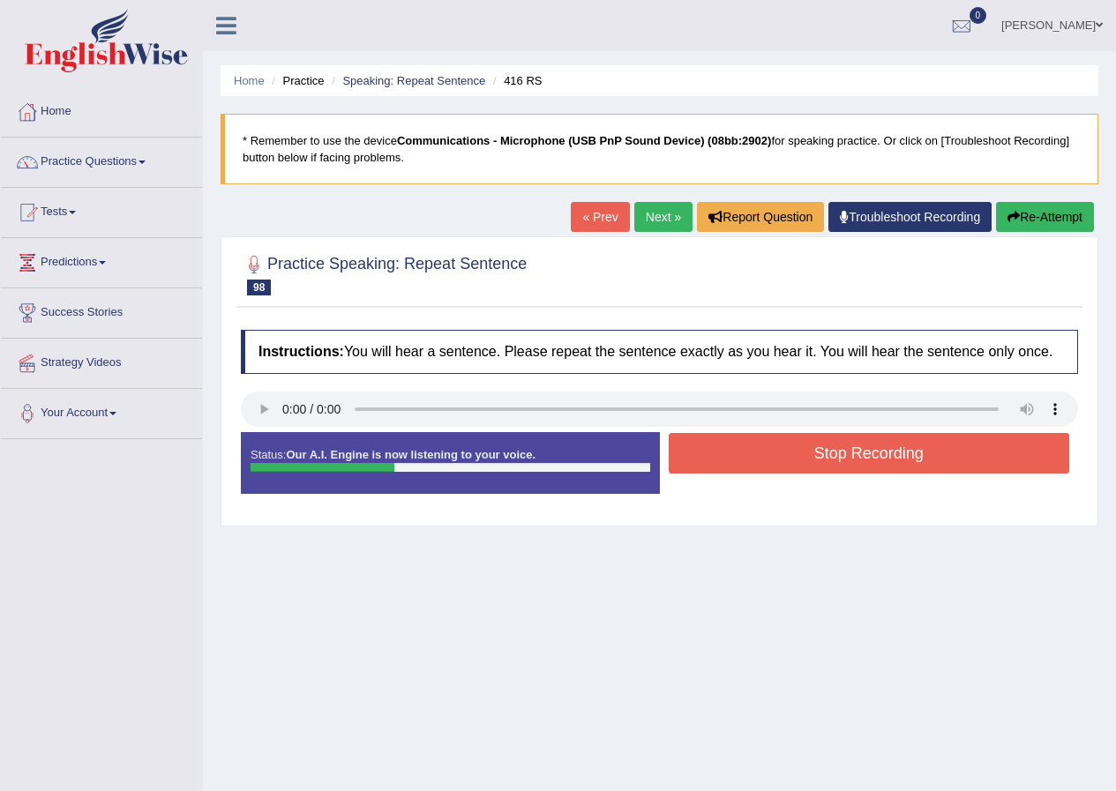
click at [1007, 215] on icon "button" at bounding box center [1013, 217] width 12 height 12
click at [1007, 216] on icon "button" at bounding box center [1013, 217] width 12 height 12
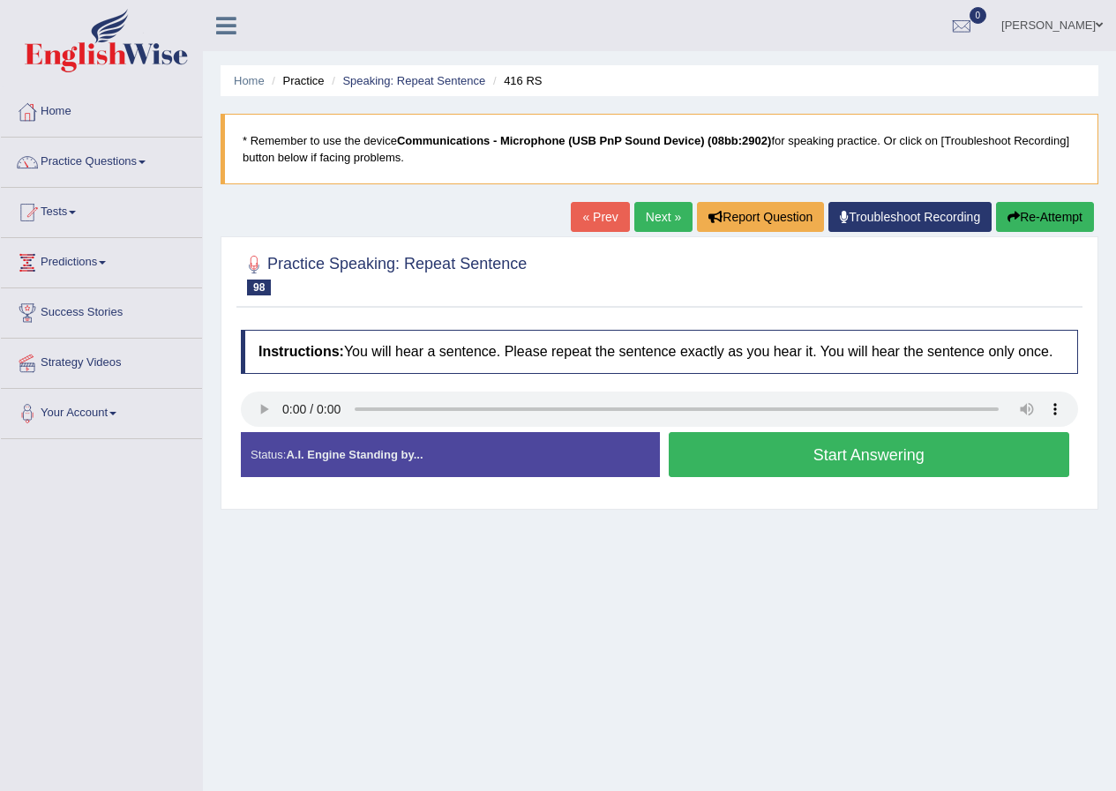
click at [726, 452] on button "Start Answering" at bounding box center [869, 454] width 401 height 45
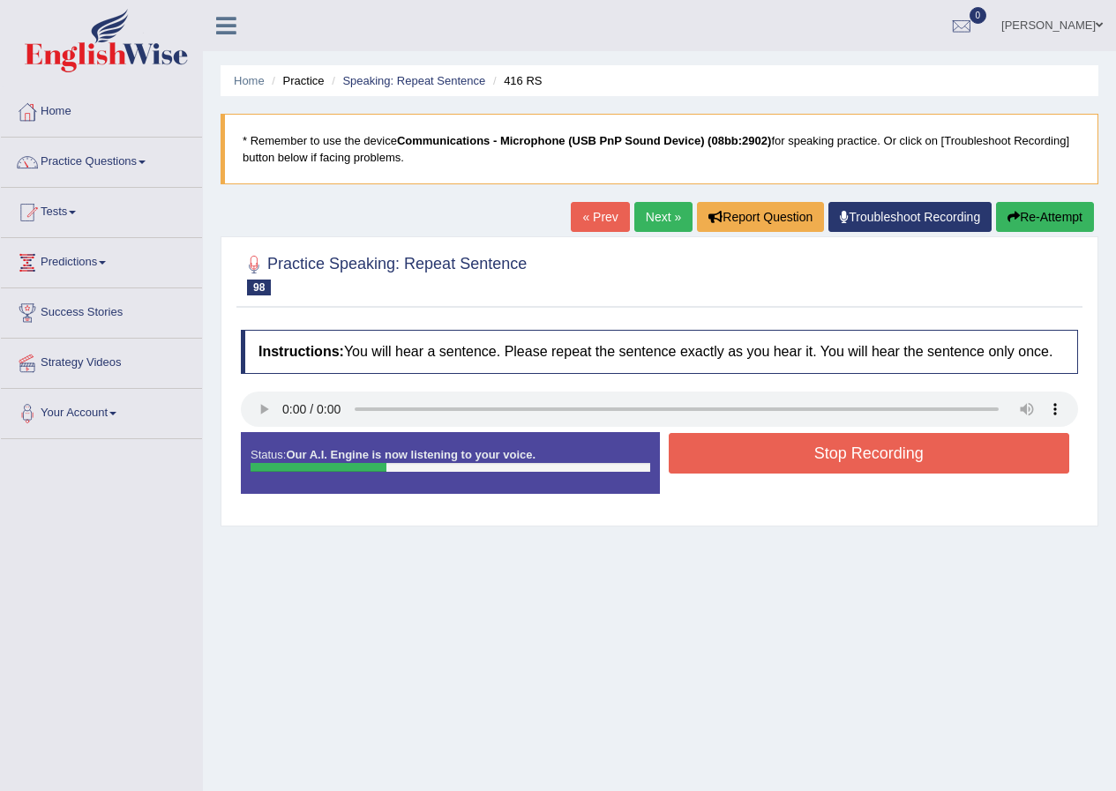
click at [1031, 213] on button "Re-Attempt" at bounding box center [1045, 217] width 98 height 30
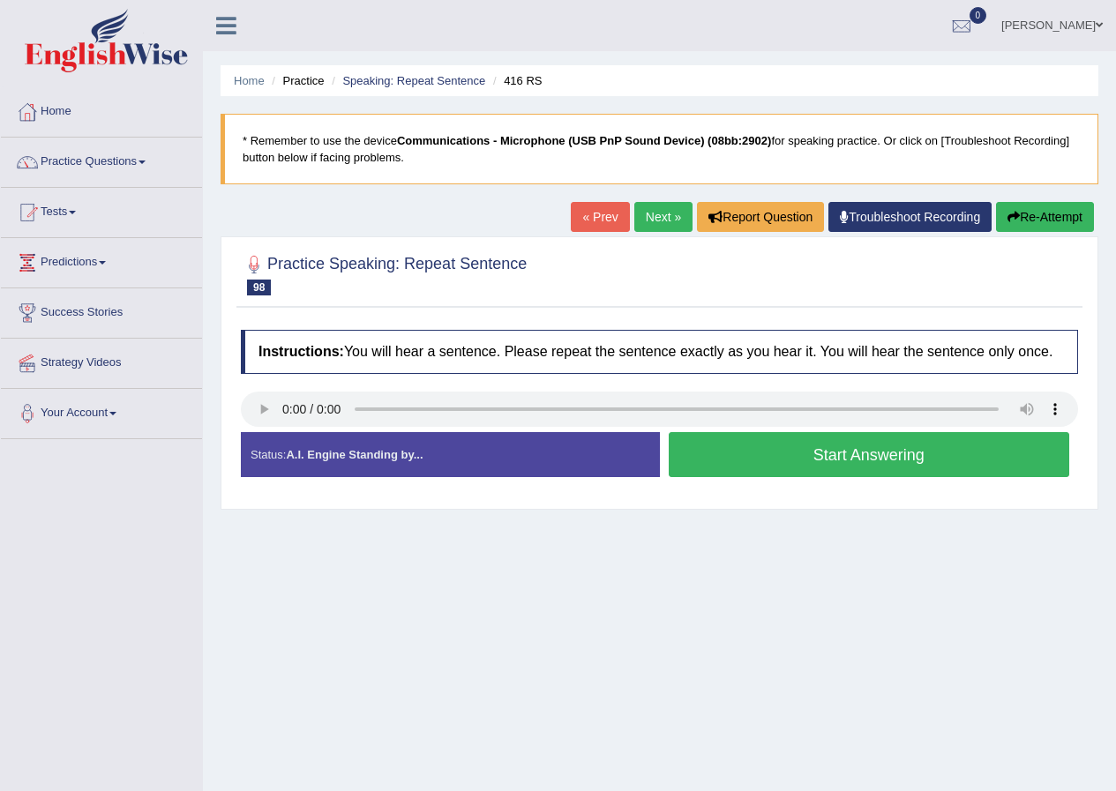
click at [776, 443] on button "Start Answering" at bounding box center [869, 454] width 401 height 45
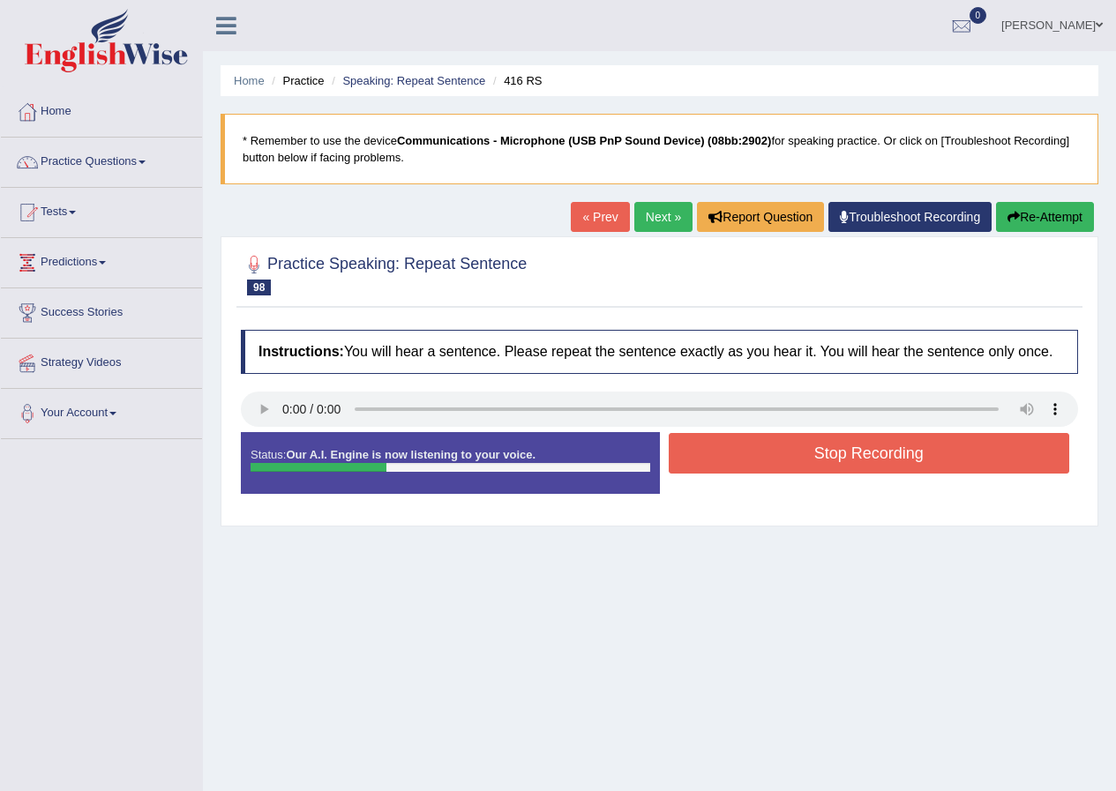
click at [776, 448] on button "Stop Recording" at bounding box center [869, 453] width 401 height 41
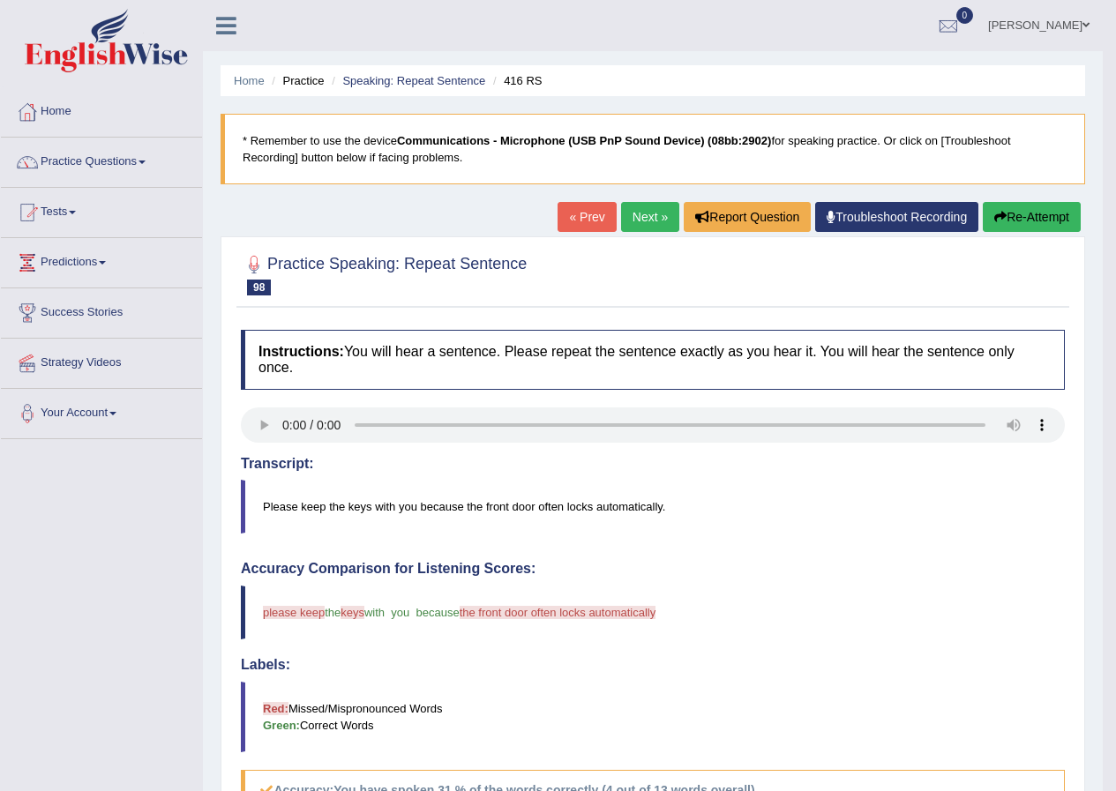
click at [651, 212] on link "Next »" at bounding box center [650, 217] width 58 height 30
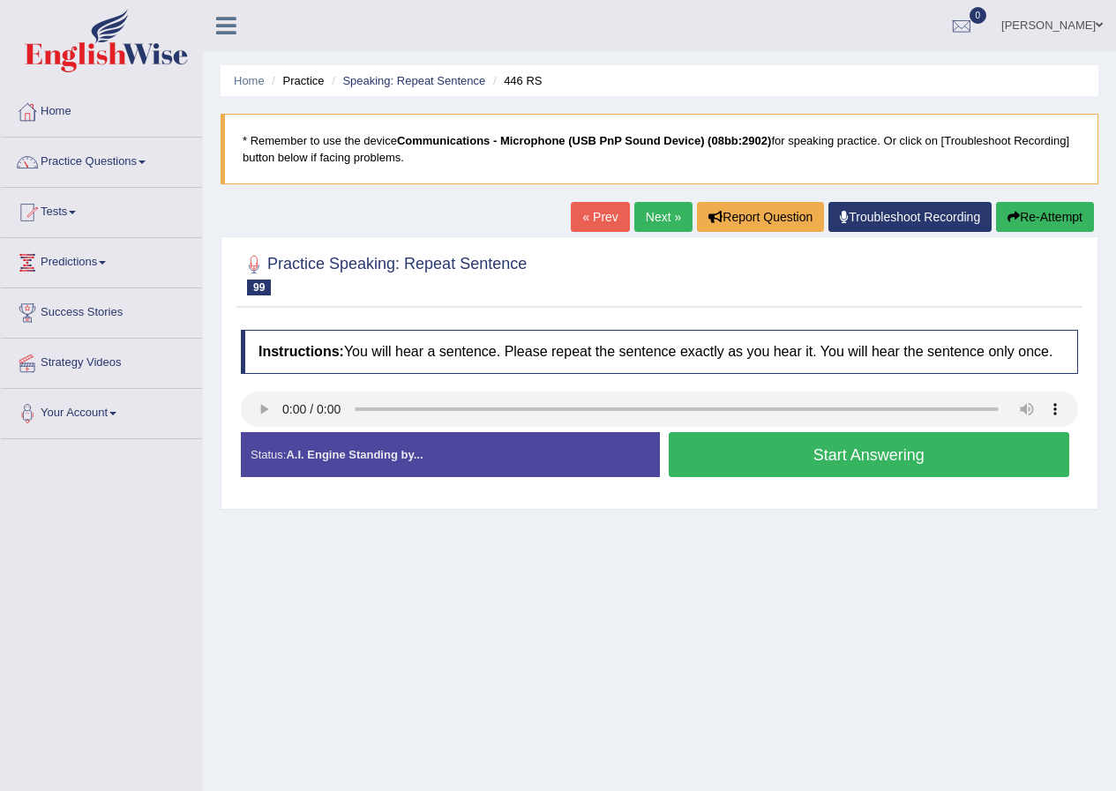
click at [801, 466] on button "Start Answering" at bounding box center [869, 454] width 401 height 45
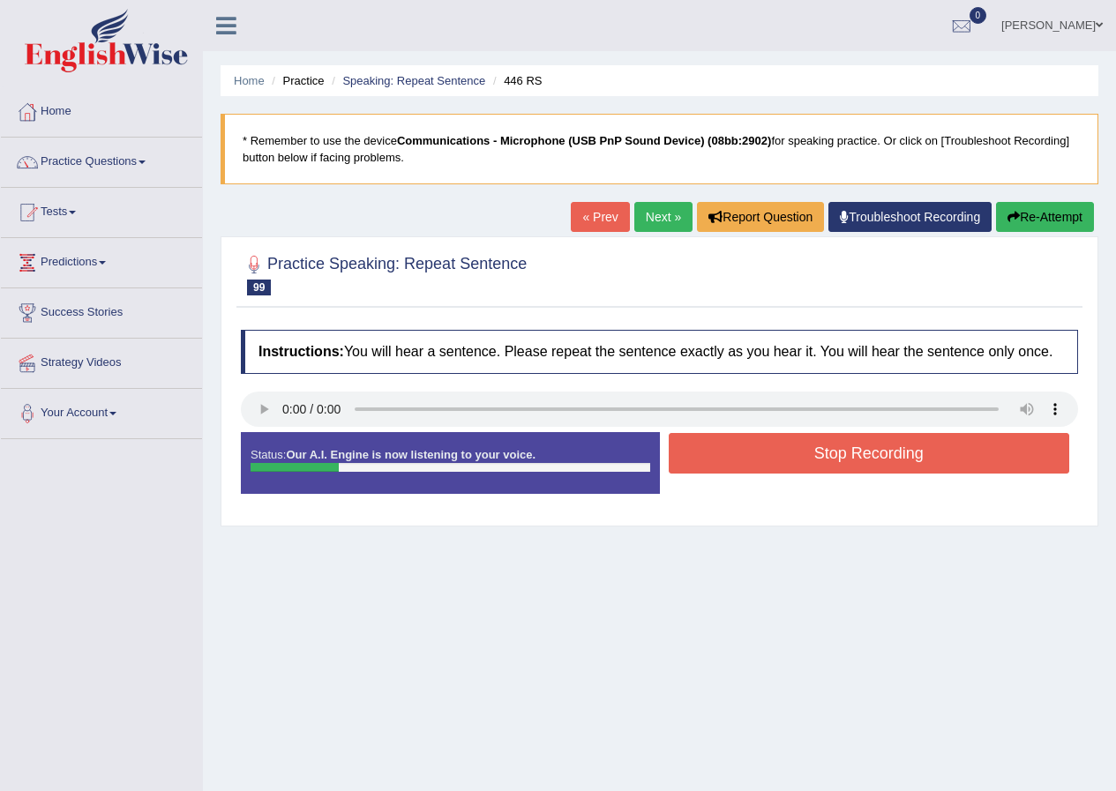
click at [804, 461] on button "Stop Recording" at bounding box center [869, 453] width 401 height 41
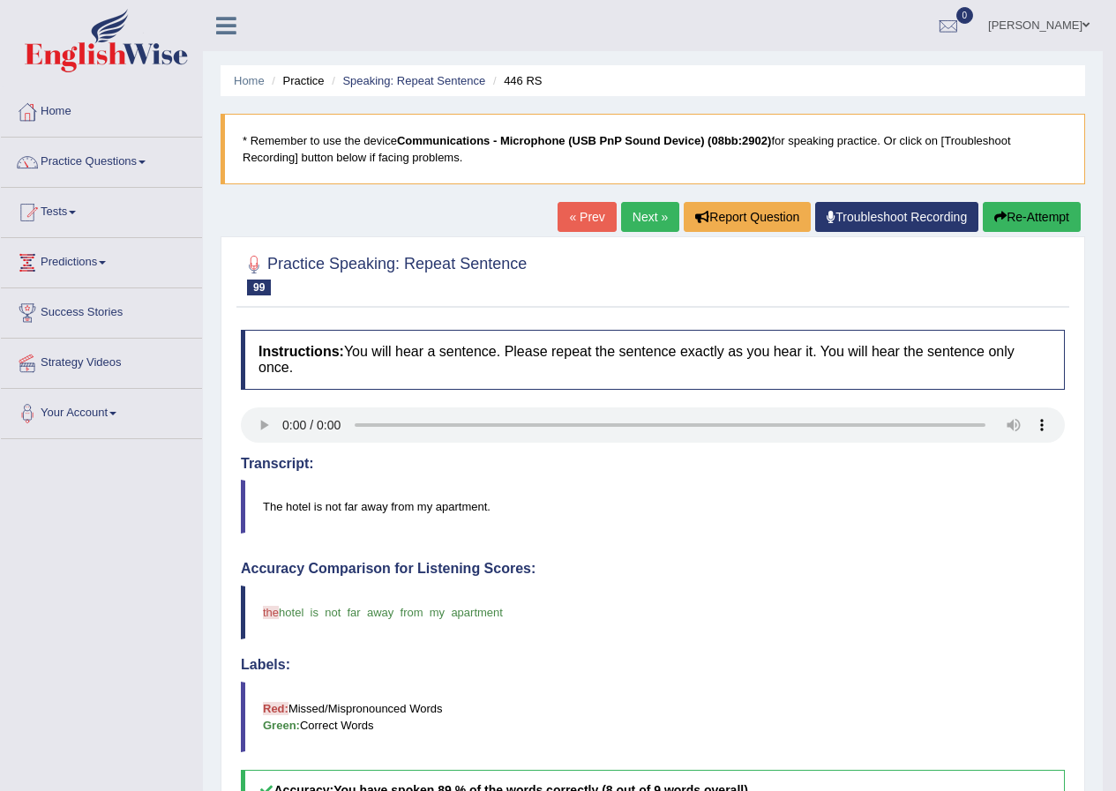
click at [639, 206] on link "Next »" at bounding box center [650, 217] width 58 height 30
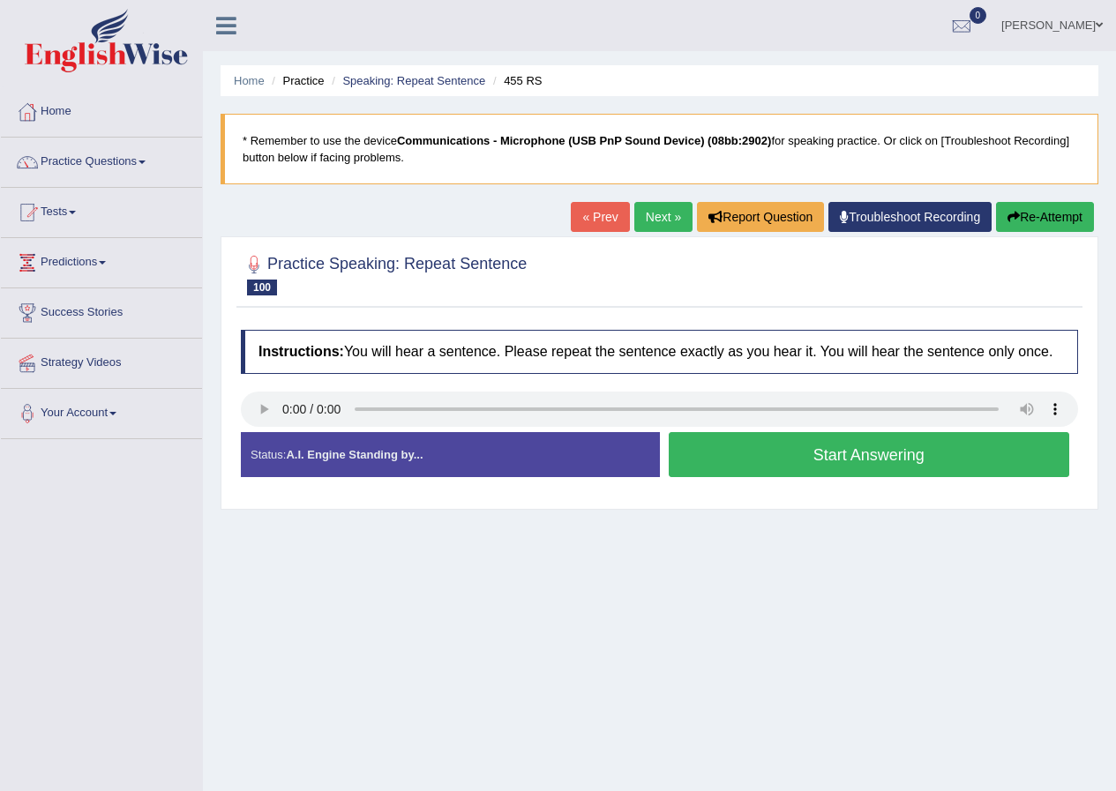
click at [903, 454] on button "Start Answering" at bounding box center [869, 454] width 401 height 45
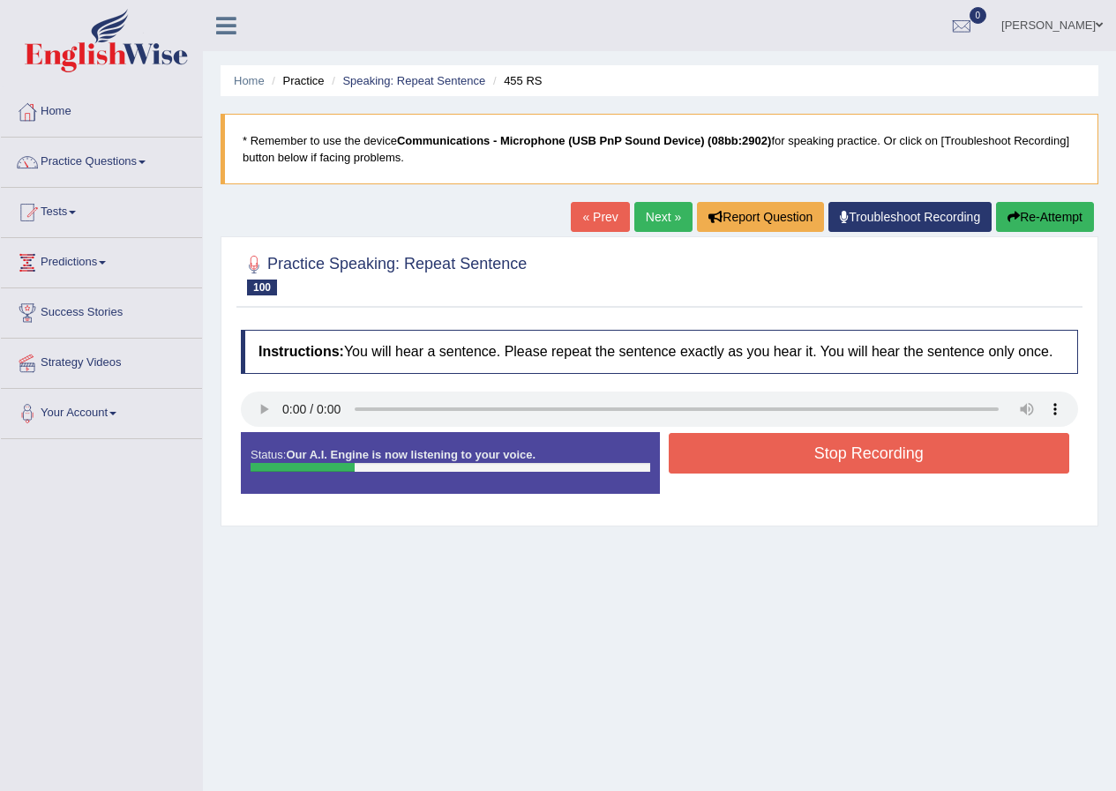
click at [903, 454] on button "Stop Recording" at bounding box center [869, 453] width 401 height 41
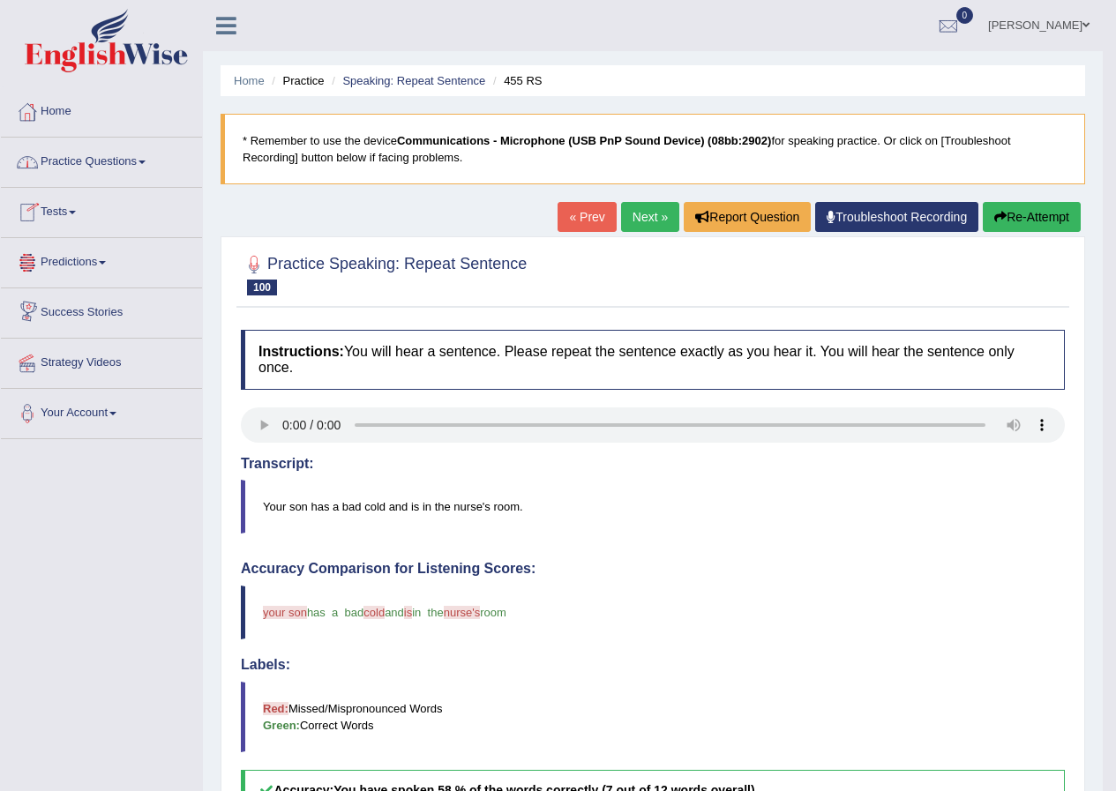
click at [415, 73] on li "Speaking: Repeat Sentence" at bounding box center [406, 80] width 158 height 17
click at [415, 80] on link "Speaking: Repeat Sentence" at bounding box center [413, 80] width 143 height 13
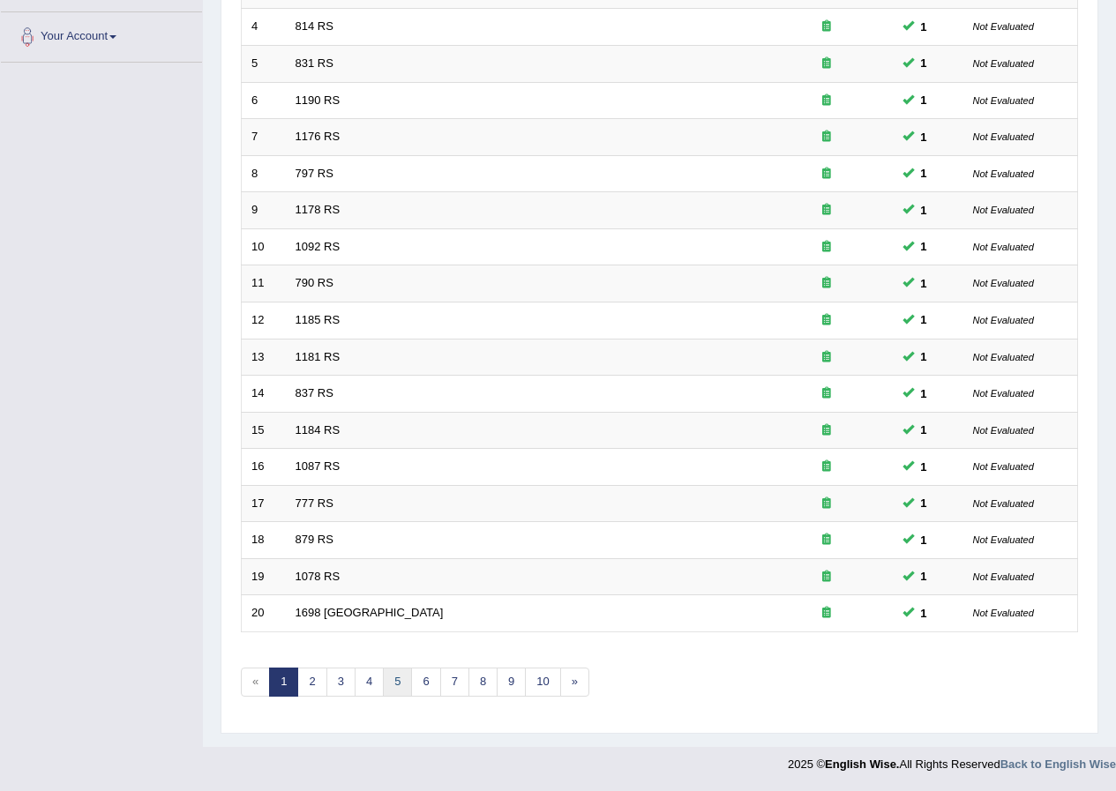
click at [387, 688] on link "5" at bounding box center [397, 682] width 29 height 29
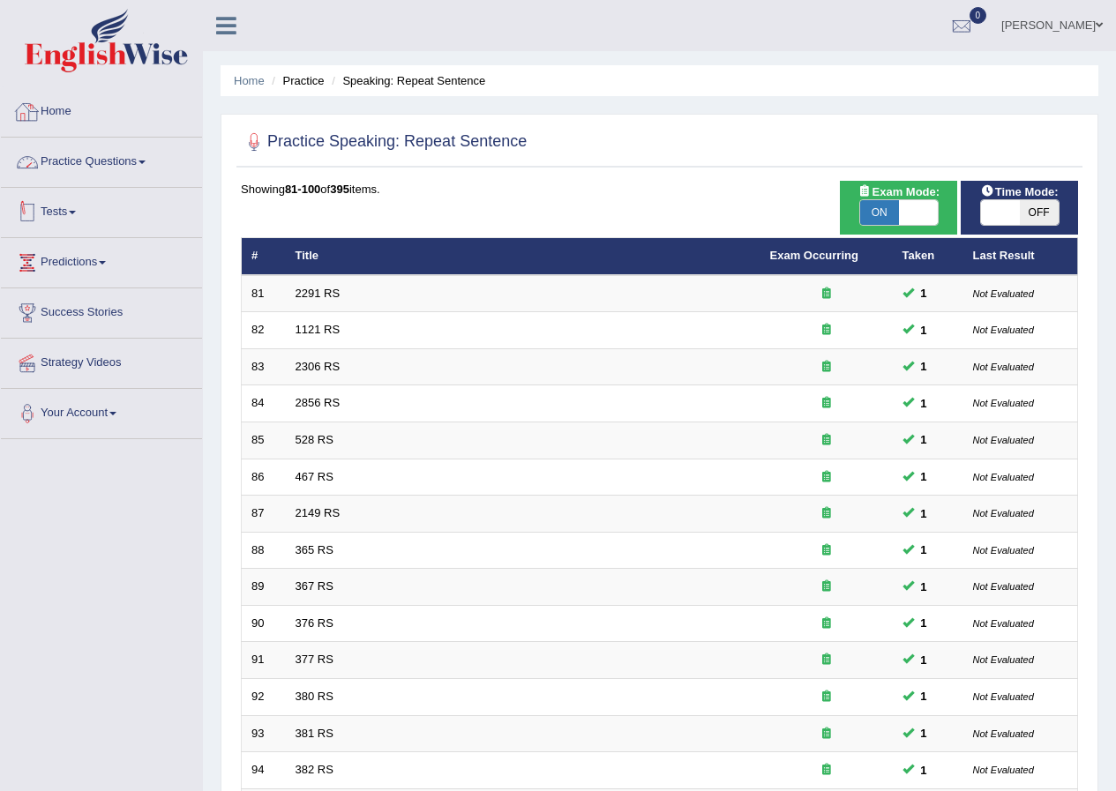
click at [90, 167] on link "Practice Questions" at bounding box center [101, 160] width 201 height 44
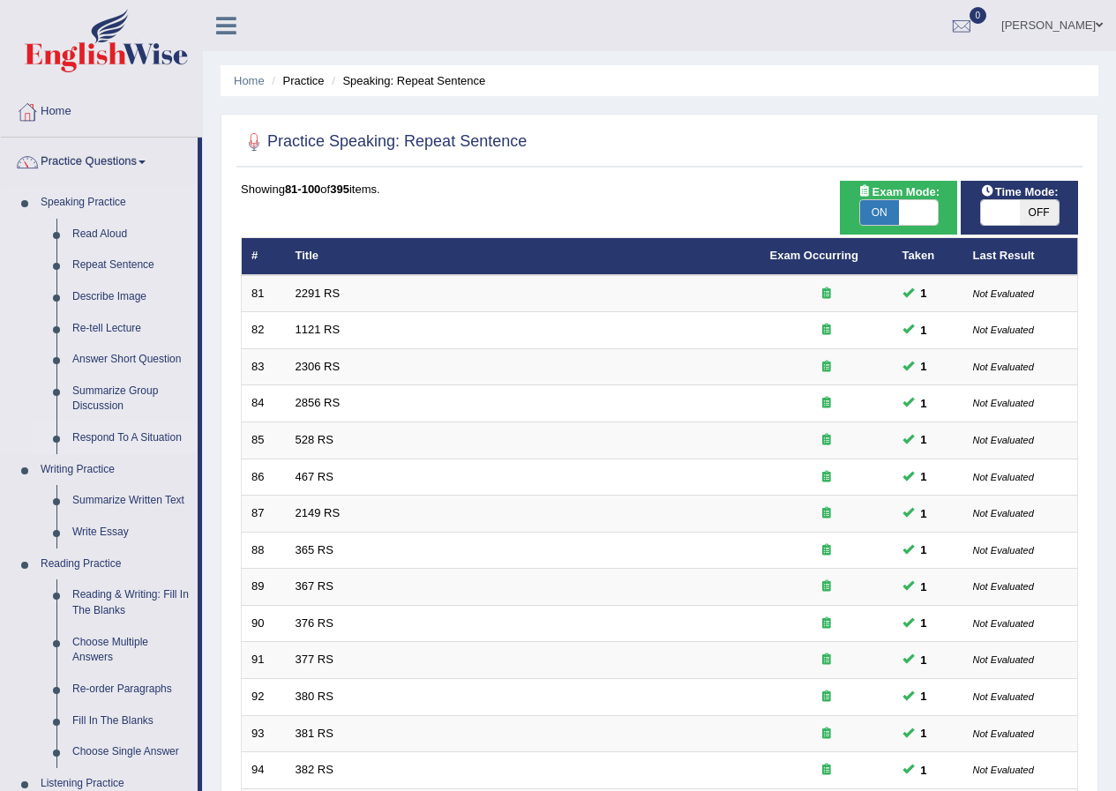
click at [139, 427] on link "Respond To A Situation" at bounding box center [130, 438] width 133 height 32
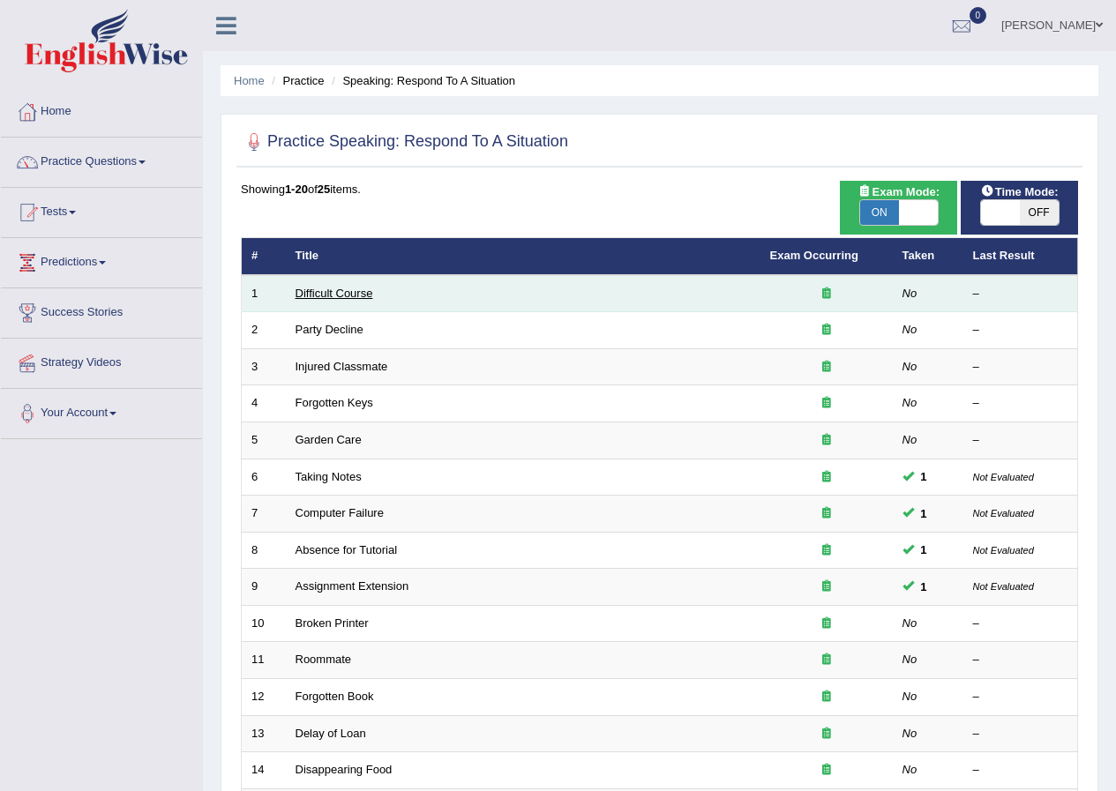
click at [340, 293] on link "Difficult Course" at bounding box center [334, 293] width 78 height 13
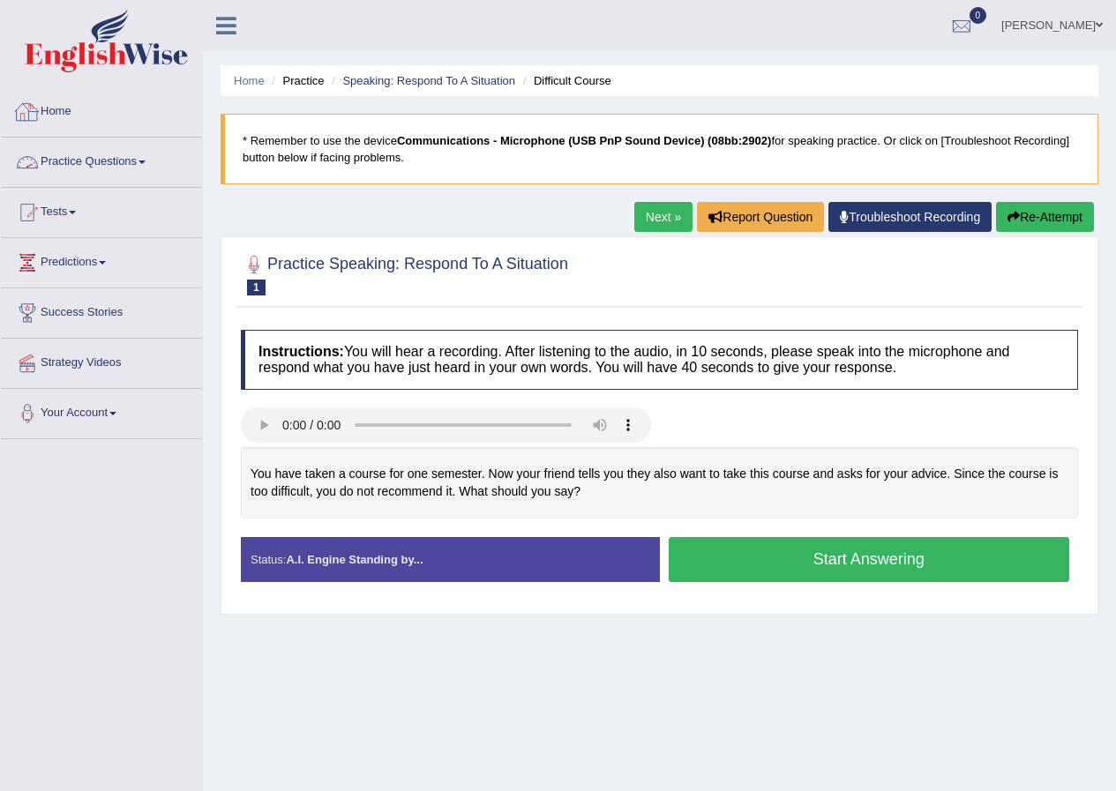
click at [139, 161] on link "Practice Questions" at bounding box center [101, 160] width 201 height 44
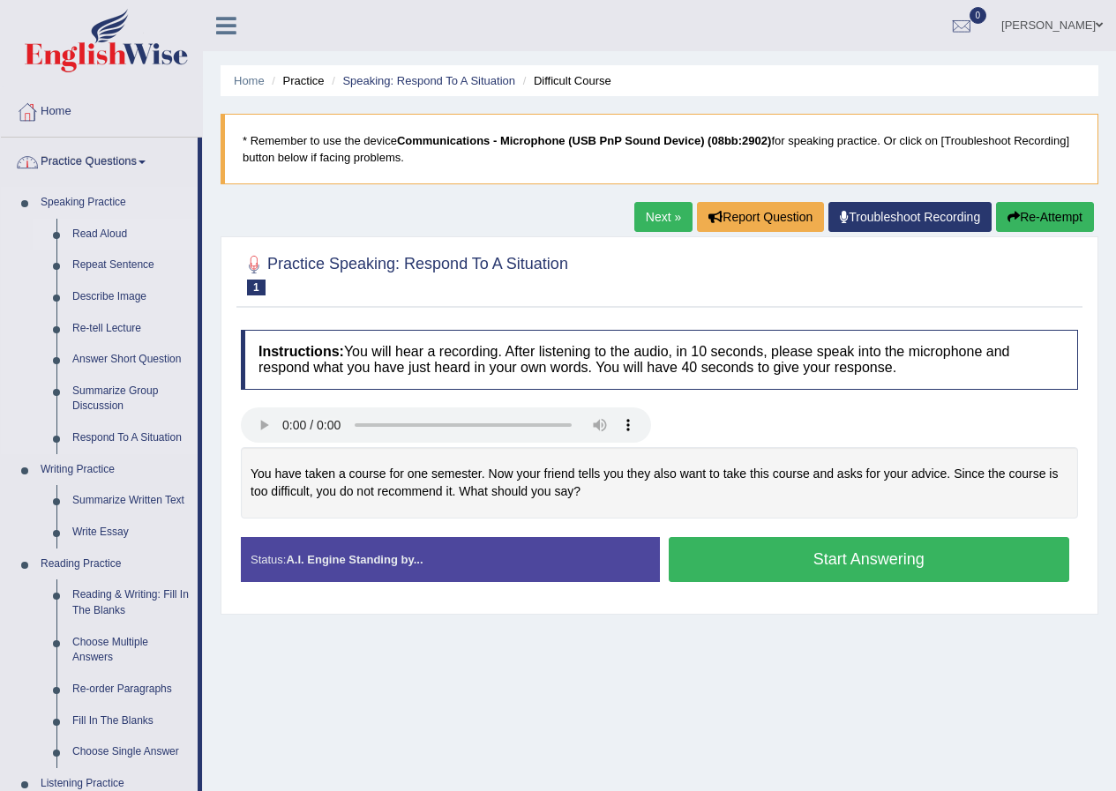
click at [110, 235] on link "Read Aloud" at bounding box center [130, 235] width 133 height 32
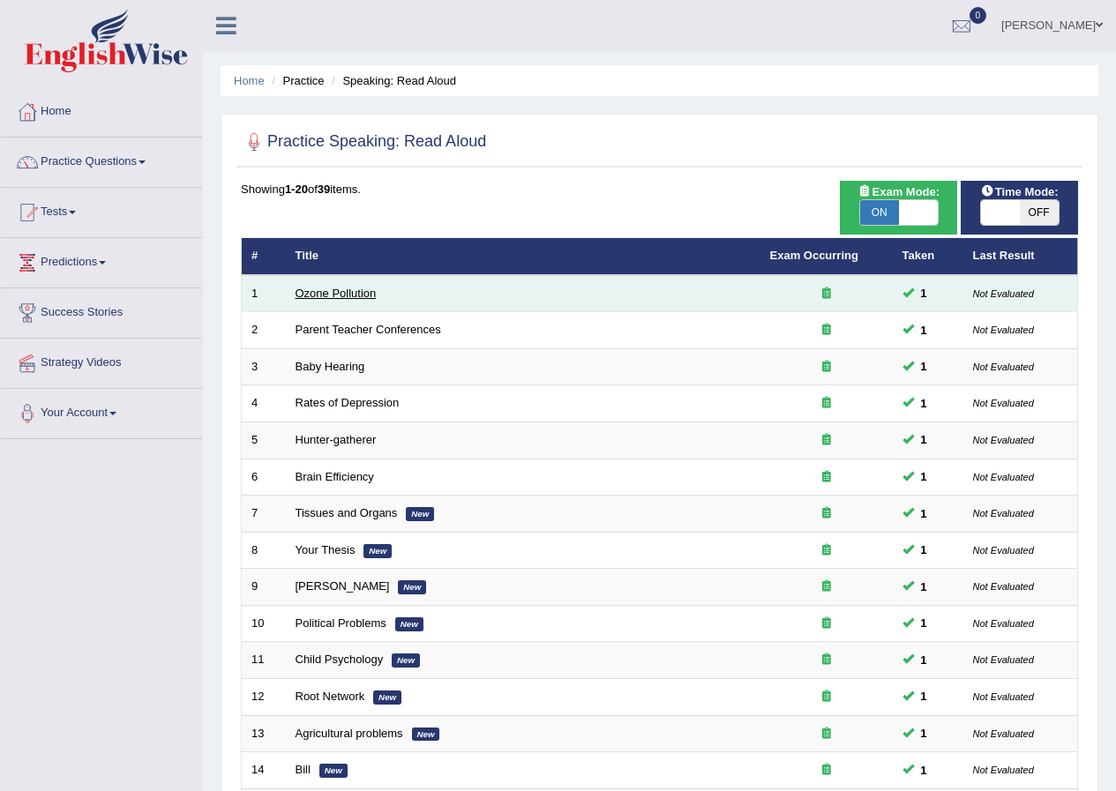
click at [351, 297] on link "Ozone Pollution" at bounding box center [335, 293] width 81 height 13
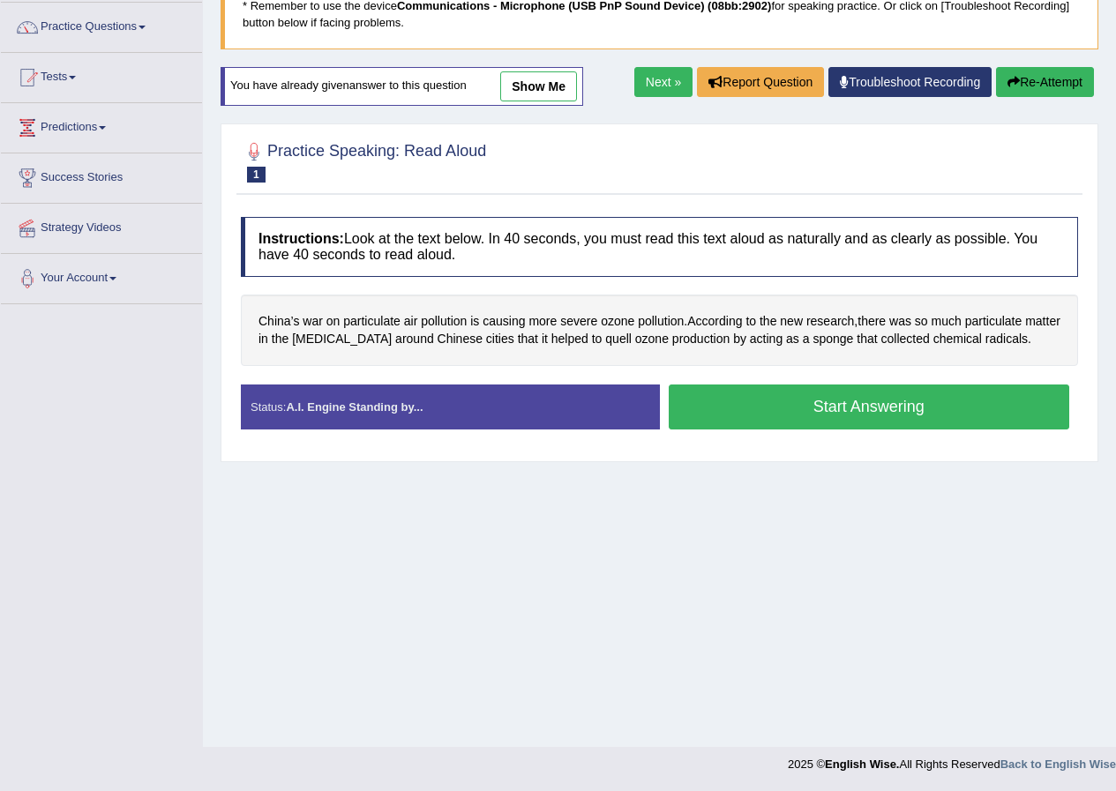
click at [809, 407] on button "Start Answering" at bounding box center [869, 407] width 401 height 45
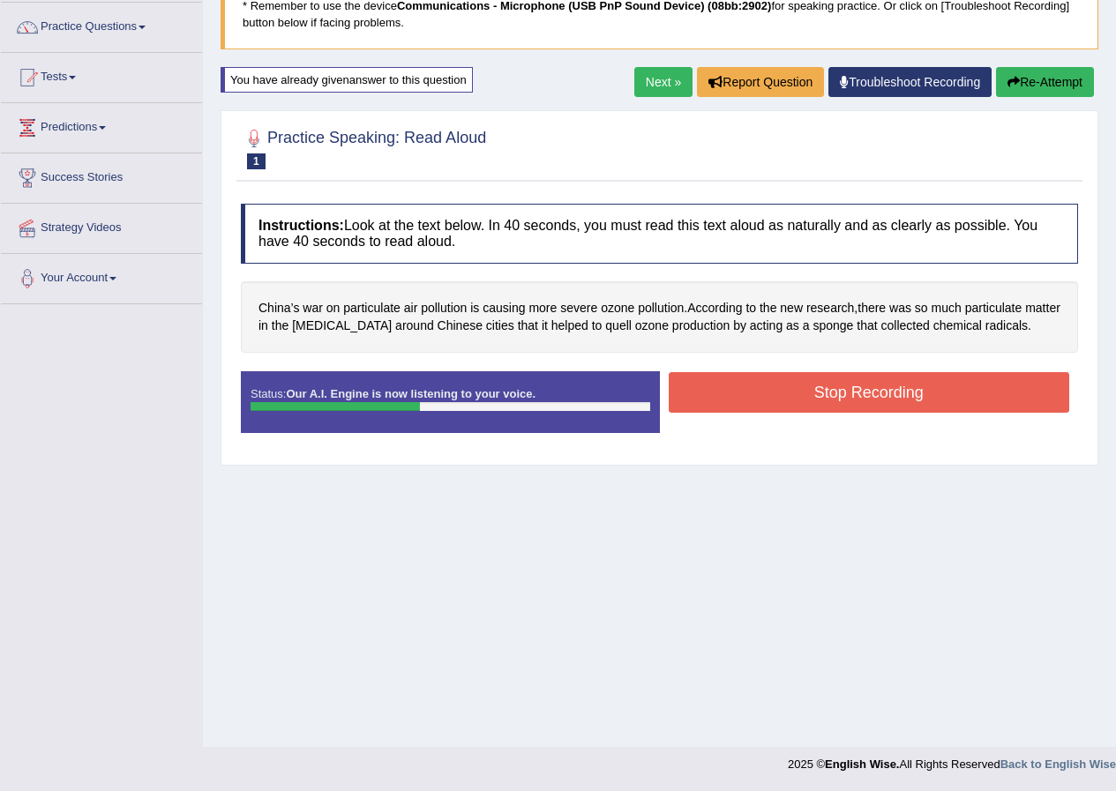
click at [1037, 79] on button "Re-Attempt" at bounding box center [1045, 82] width 98 height 30
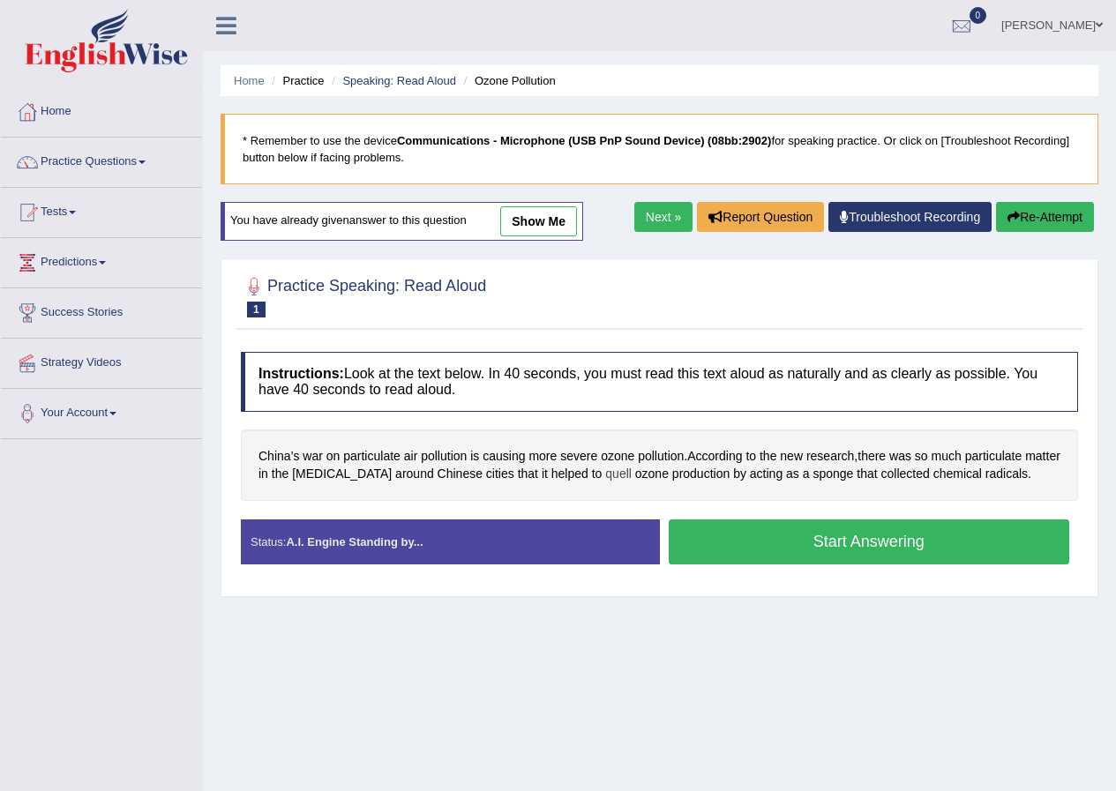
click at [605, 476] on span "quell" at bounding box center [618, 474] width 26 height 19
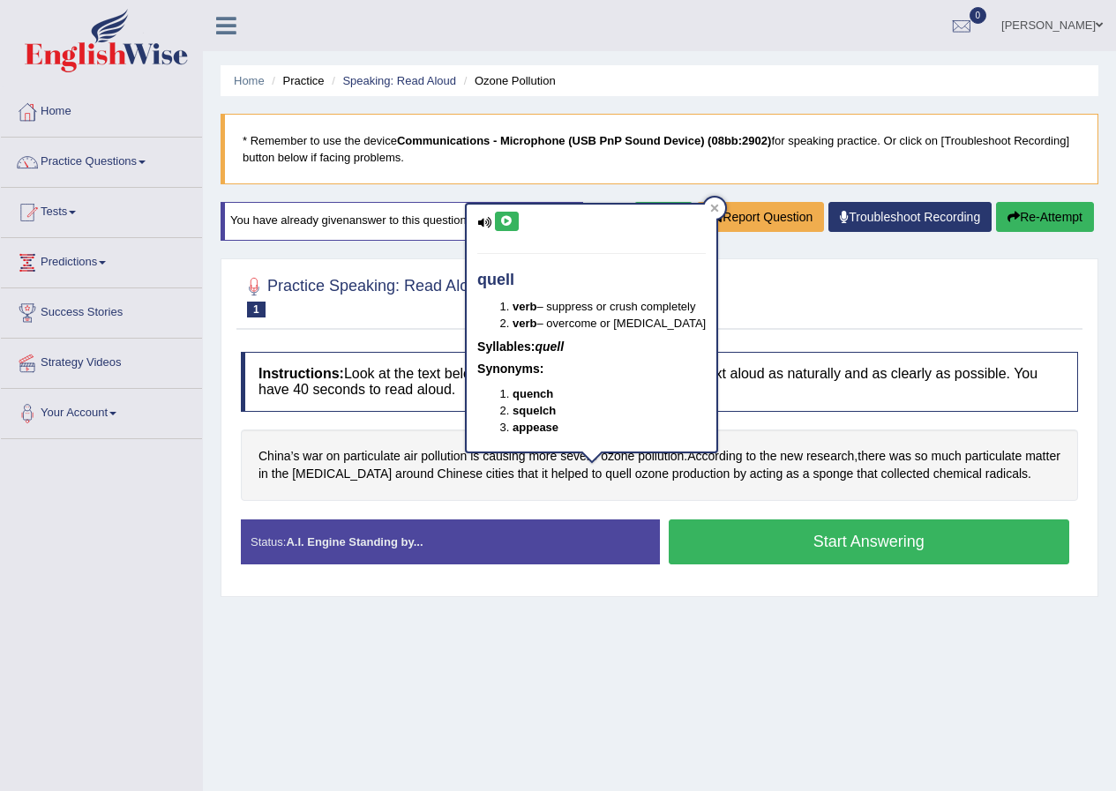
click at [503, 216] on icon at bounding box center [506, 221] width 13 height 11
click at [710, 210] on icon at bounding box center [714, 208] width 9 height 9
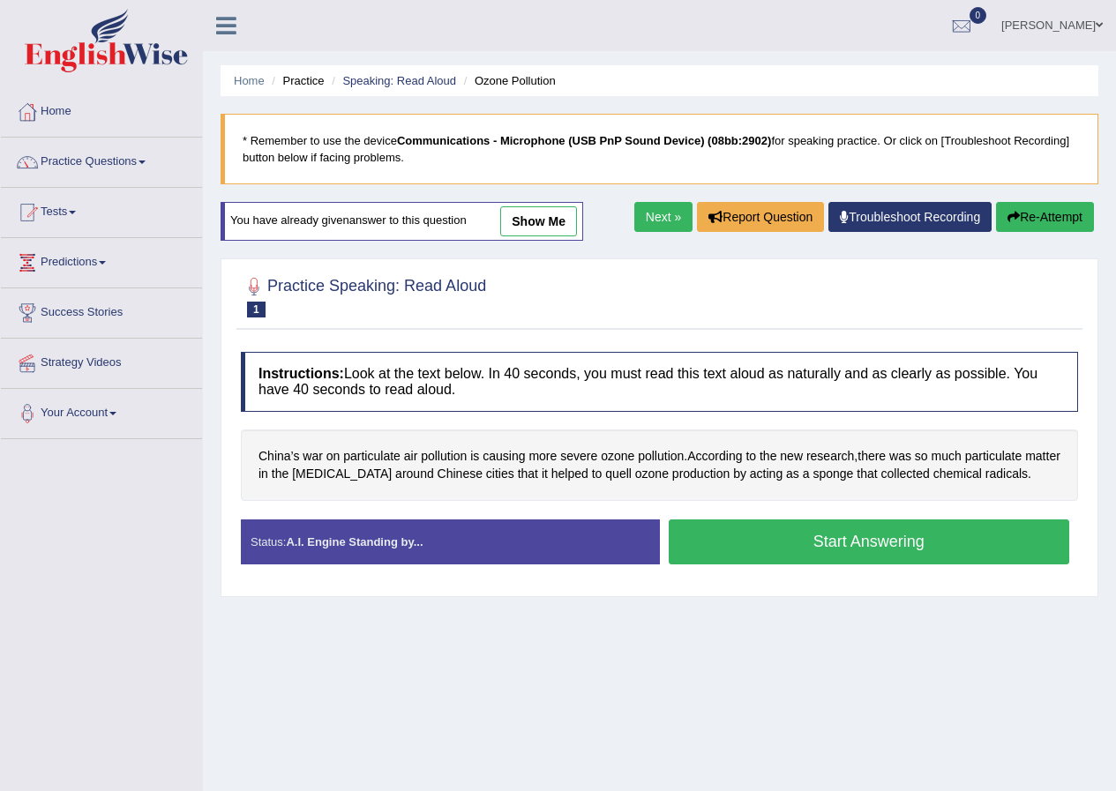
click at [543, 213] on link "show me" at bounding box center [538, 221] width 77 height 30
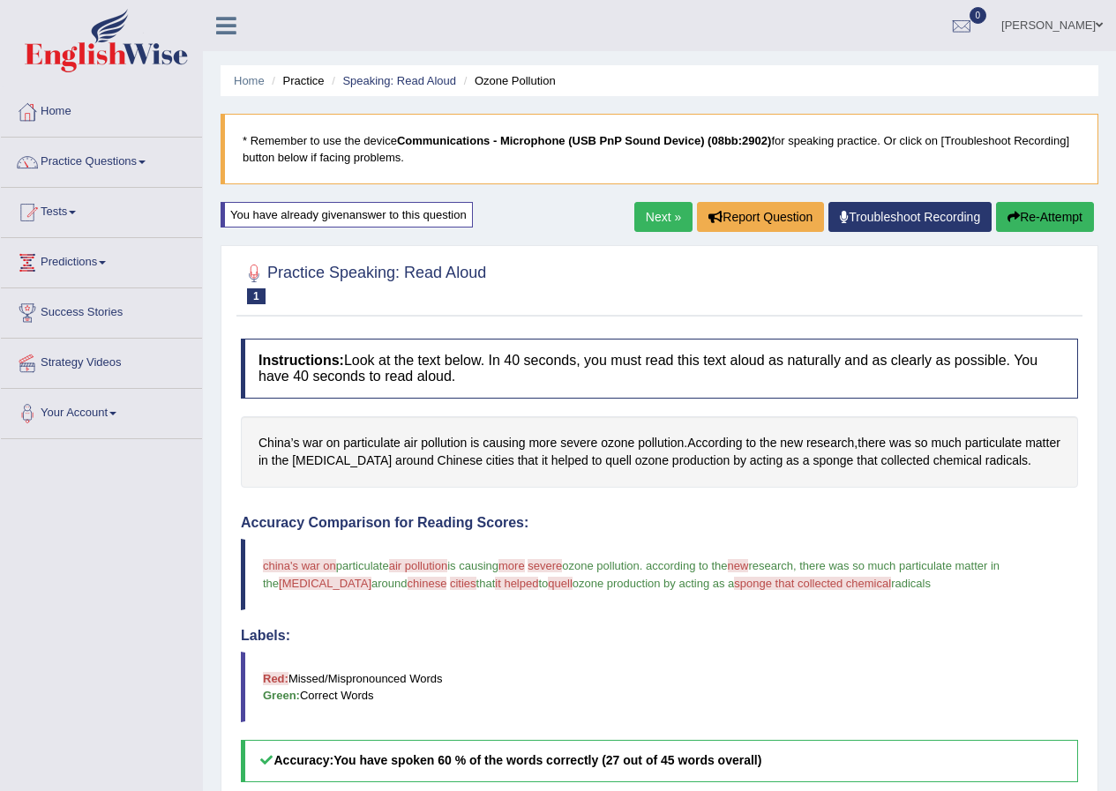
click at [1017, 208] on button "Re-Attempt" at bounding box center [1045, 217] width 98 height 30
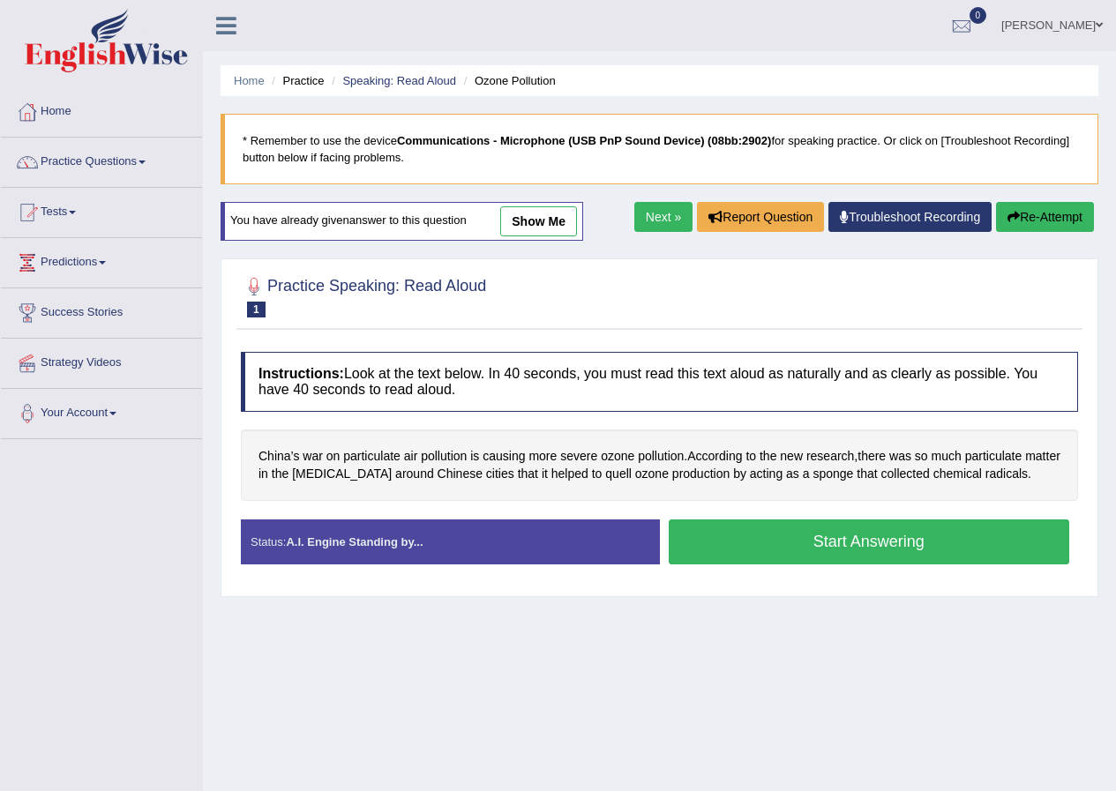
click at [797, 542] on button "Start Answering" at bounding box center [869, 541] width 401 height 45
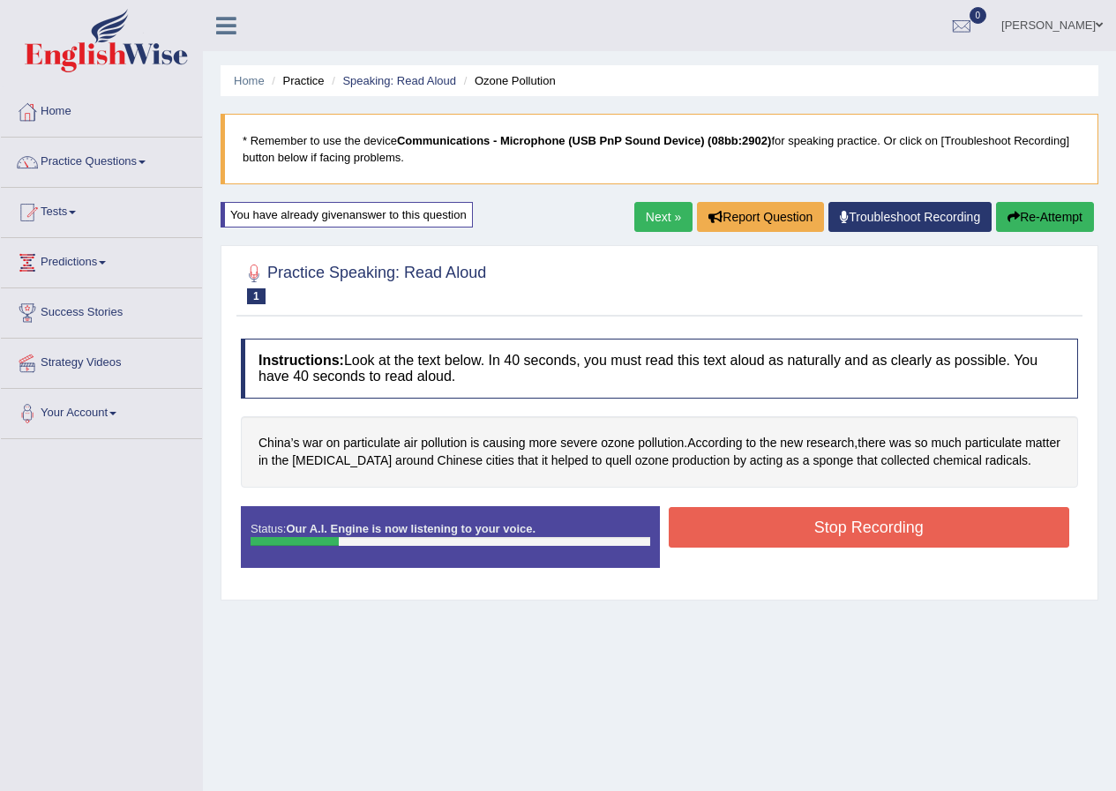
click at [1034, 218] on button "Re-Attempt" at bounding box center [1045, 217] width 98 height 30
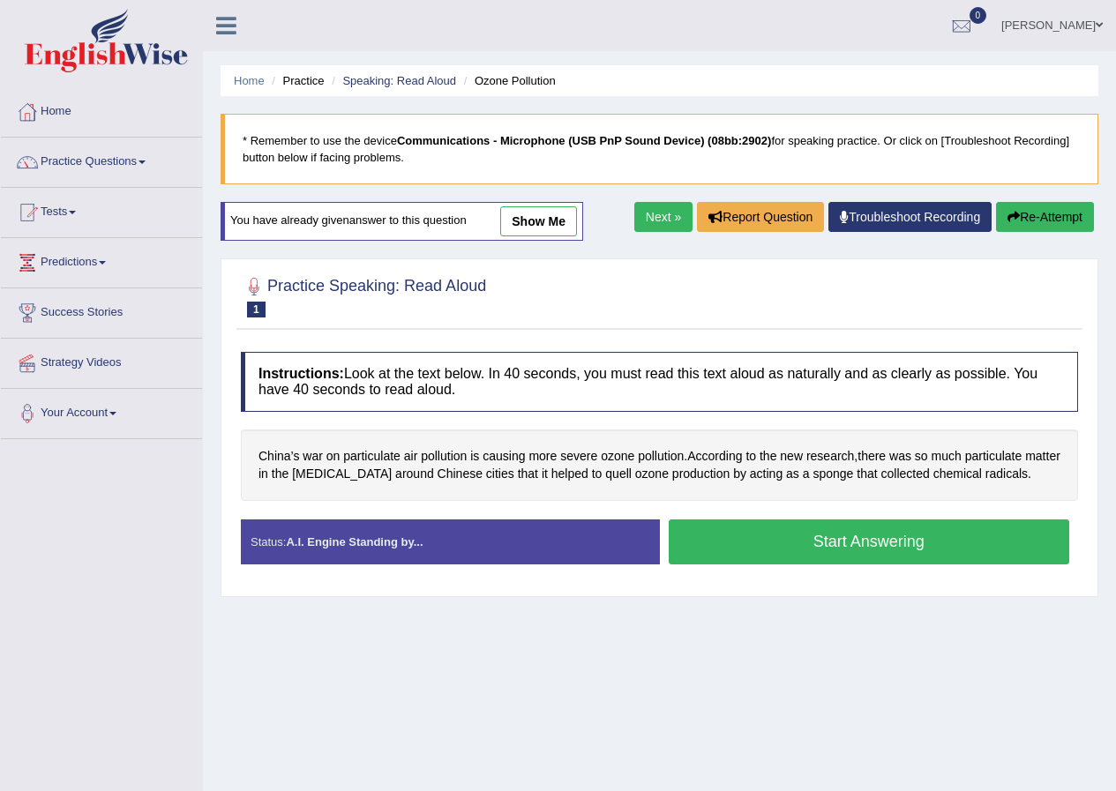
click at [753, 542] on button "Start Answering" at bounding box center [869, 541] width 401 height 45
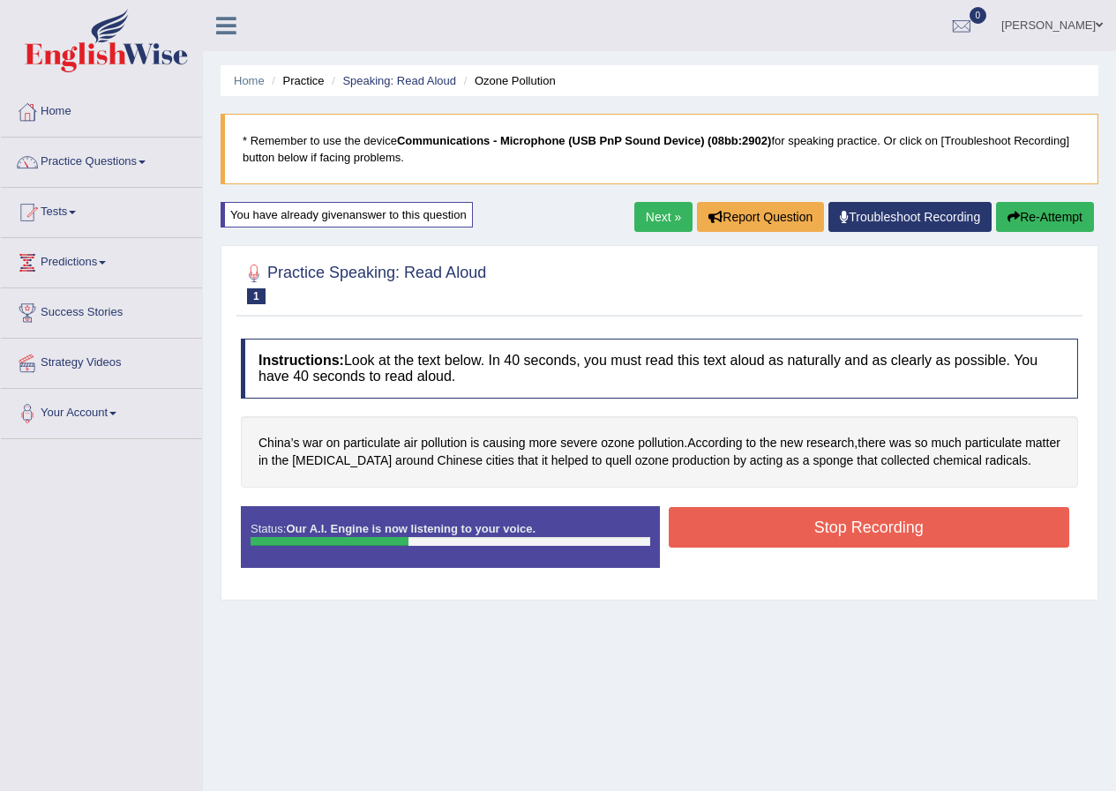
click at [841, 523] on button "Stop Recording" at bounding box center [869, 527] width 401 height 41
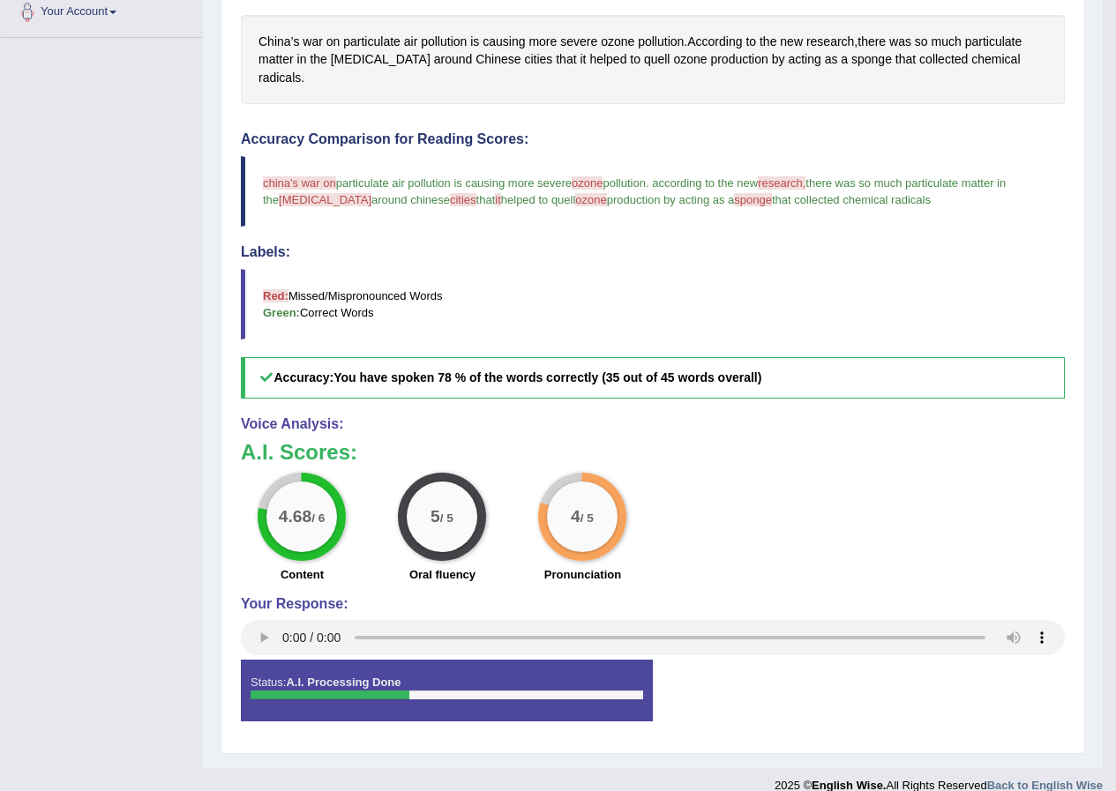
scroll to position [404, 0]
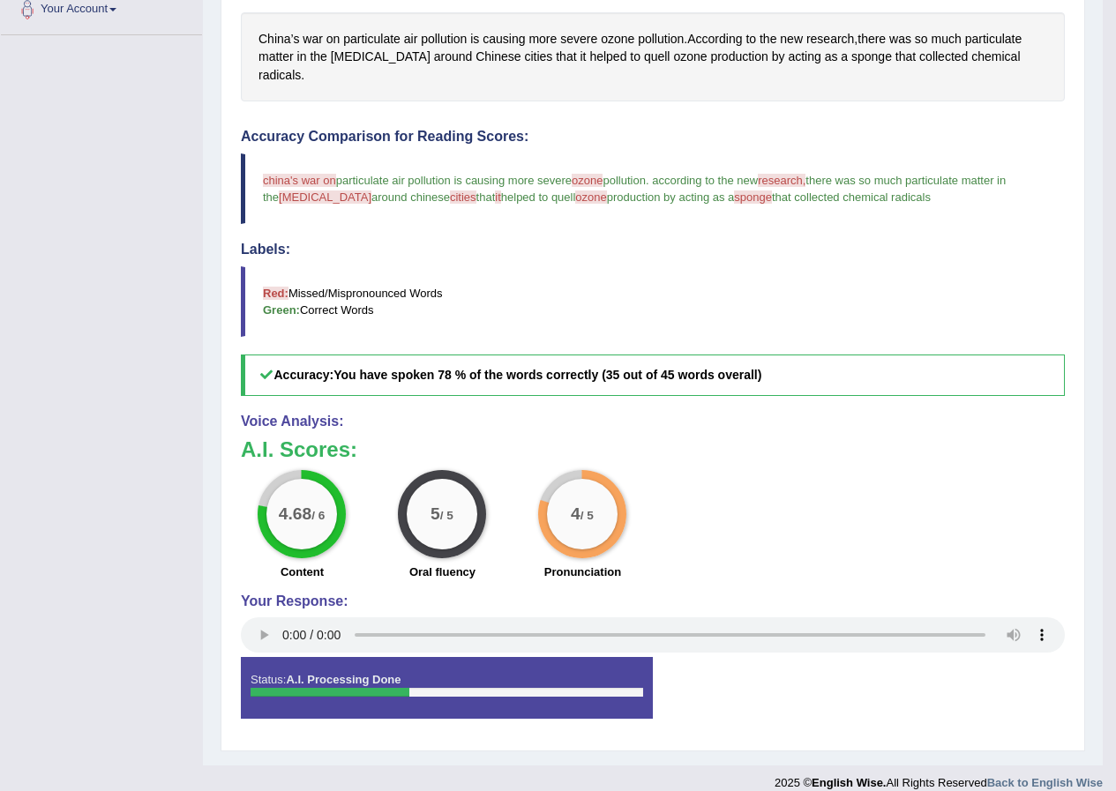
click at [955, 657] on div "Status: A.I. Processing Done Start Answering Stop Recording" at bounding box center [653, 696] width 824 height 79
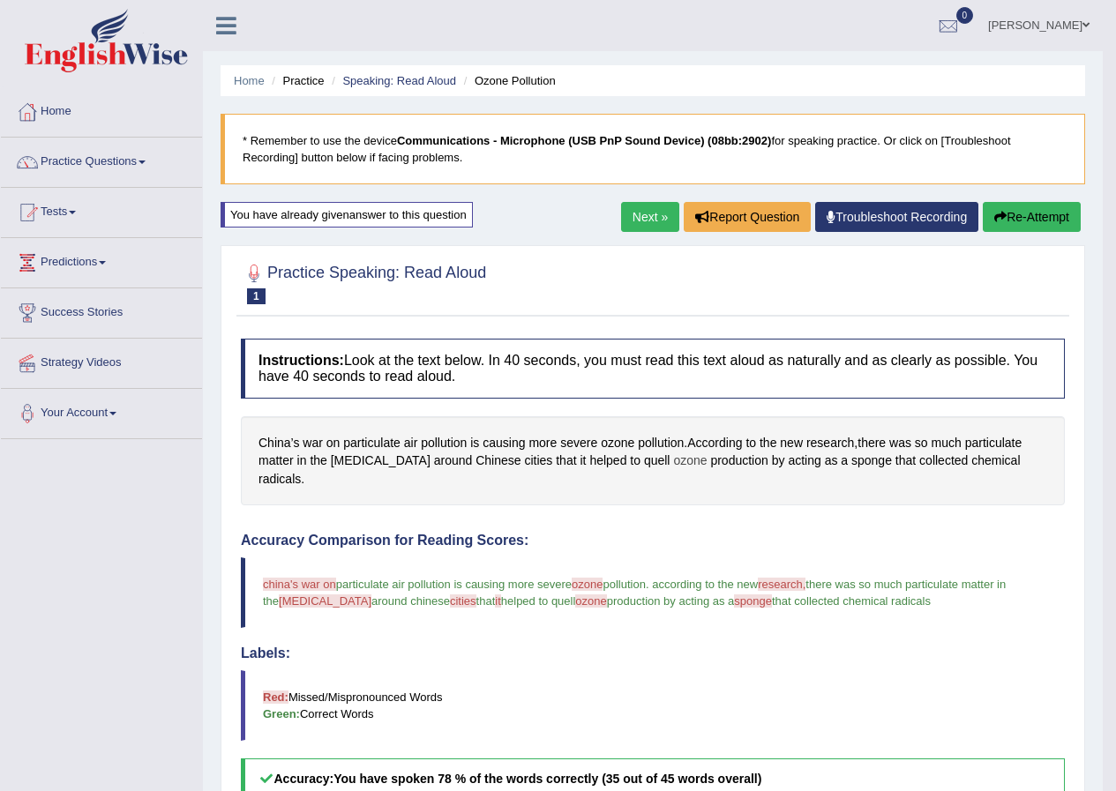
click at [673, 462] on span "ozone" at bounding box center [690, 461] width 34 height 19
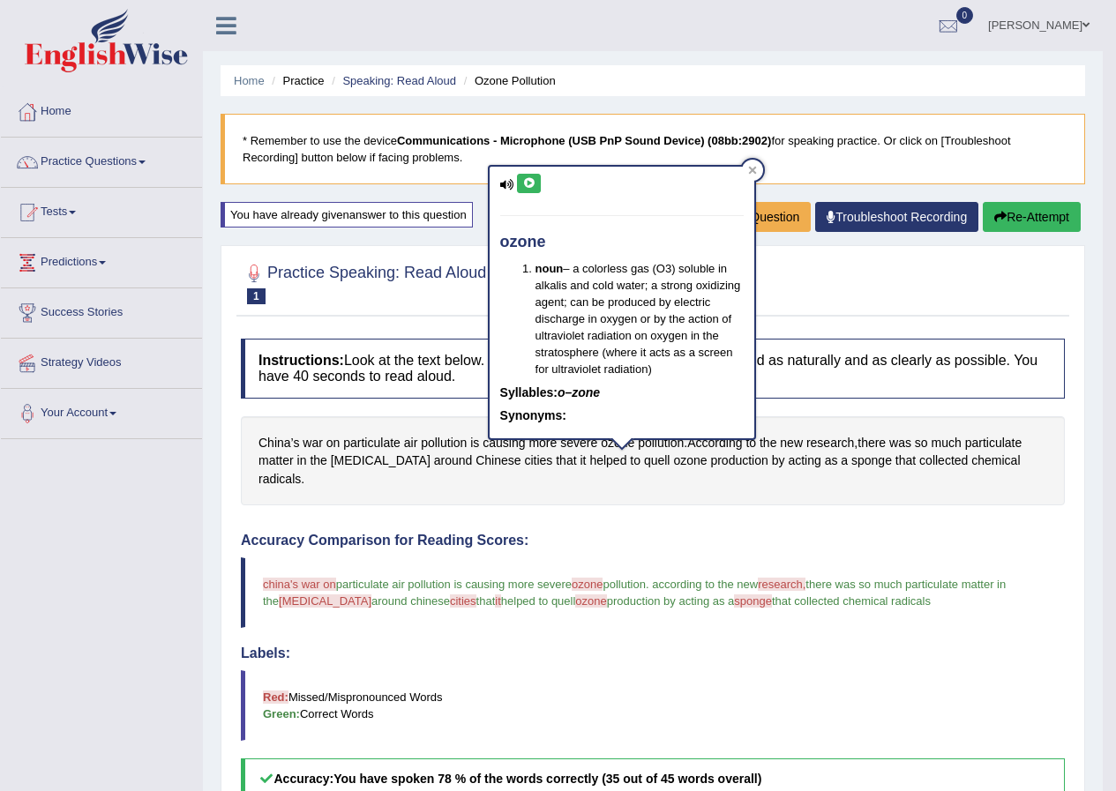
click at [536, 176] on button at bounding box center [529, 183] width 24 height 19
click at [751, 166] on icon at bounding box center [752, 170] width 9 height 9
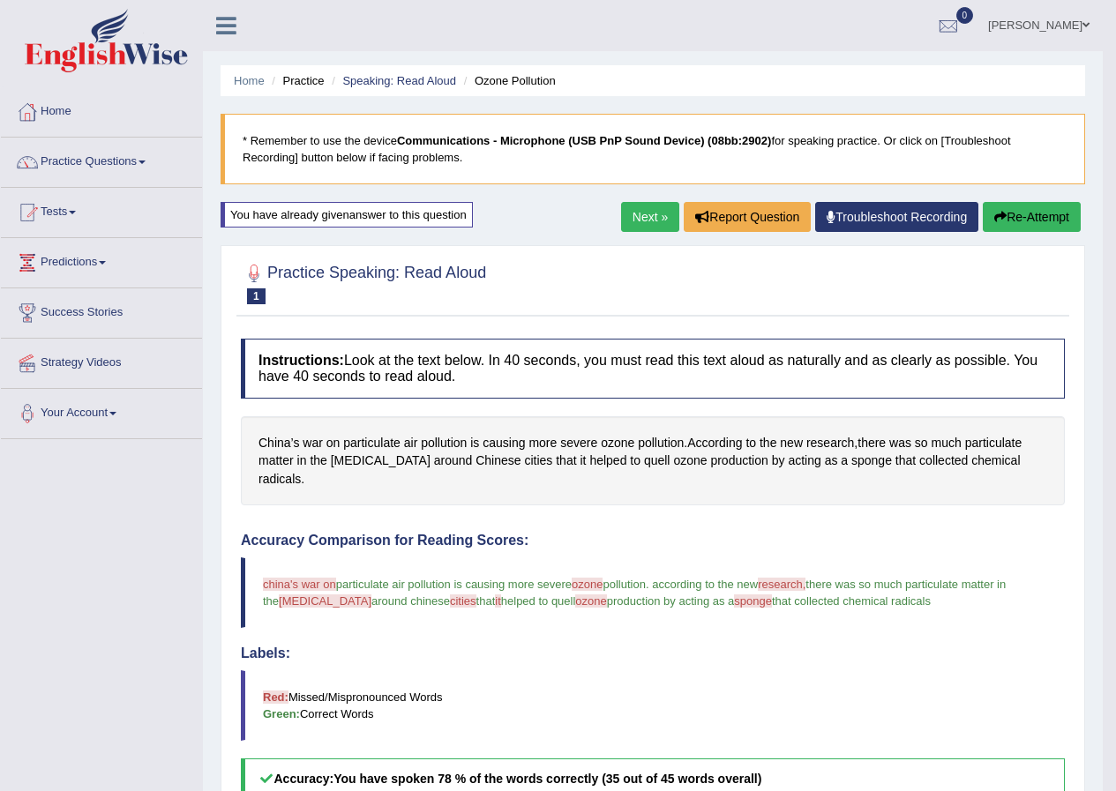
click at [644, 214] on link "Next »" at bounding box center [650, 217] width 58 height 30
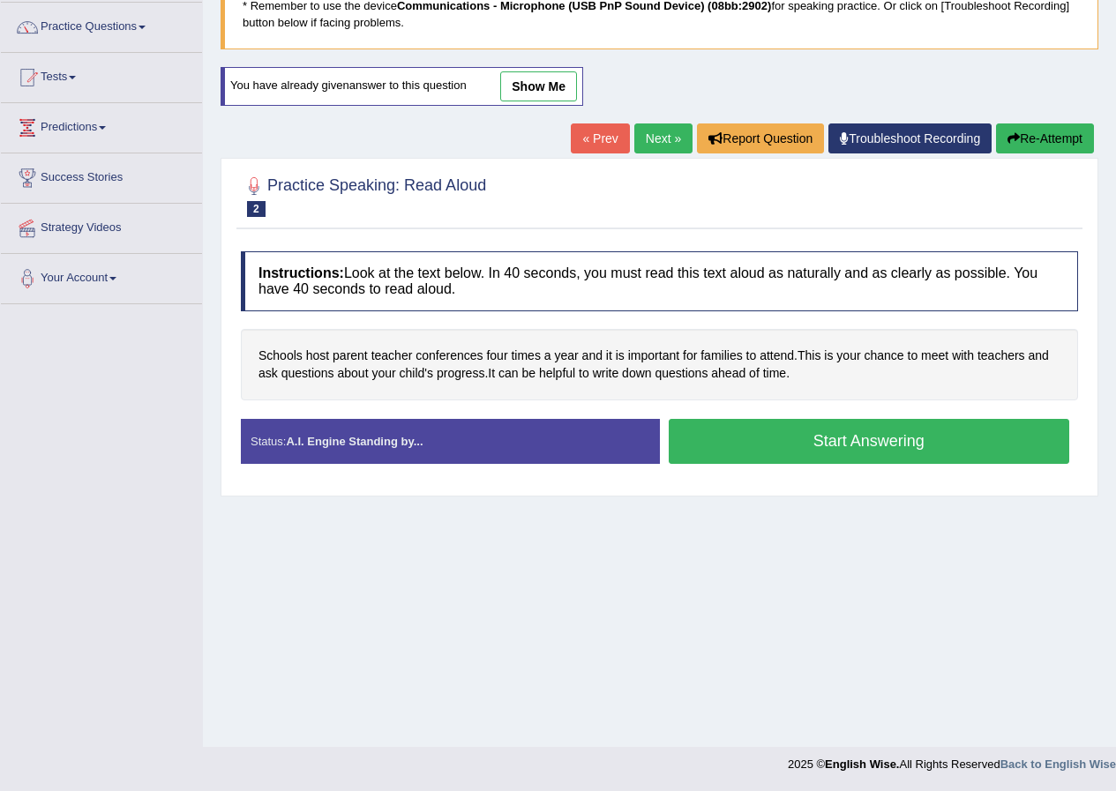
click at [524, 76] on link "show me" at bounding box center [538, 86] width 77 height 30
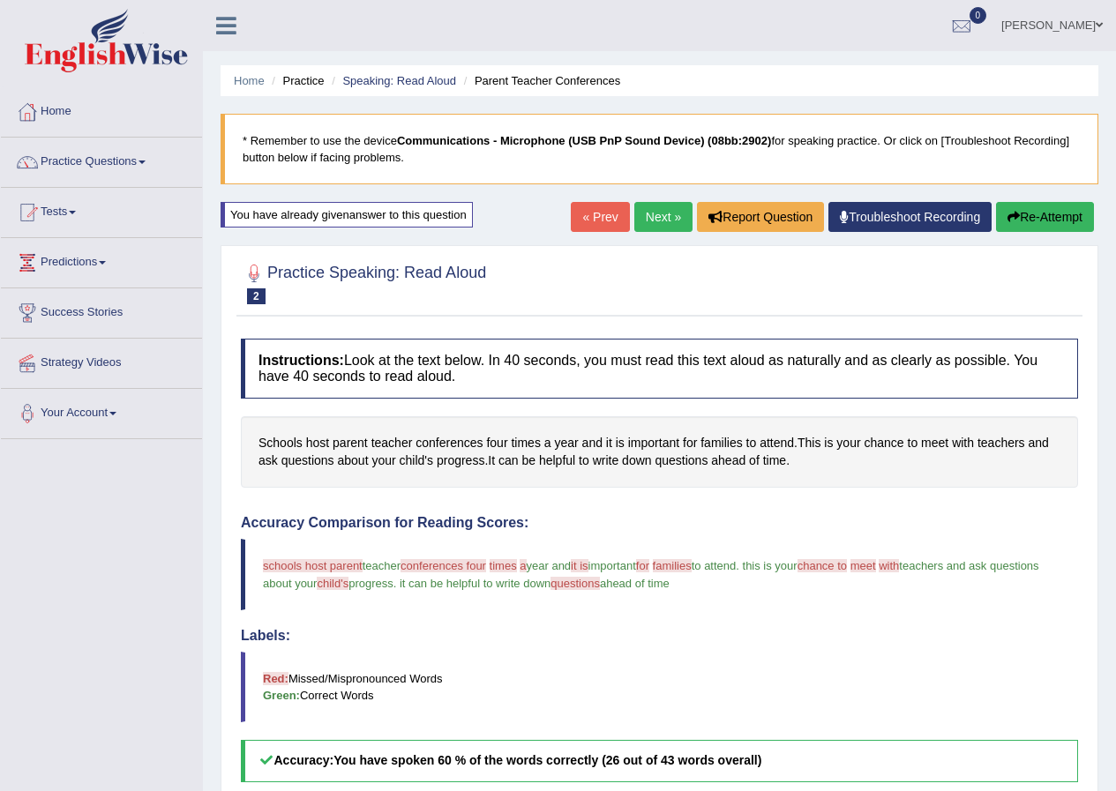
click at [1048, 202] on button "Re-Attempt" at bounding box center [1045, 217] width 98 height 30
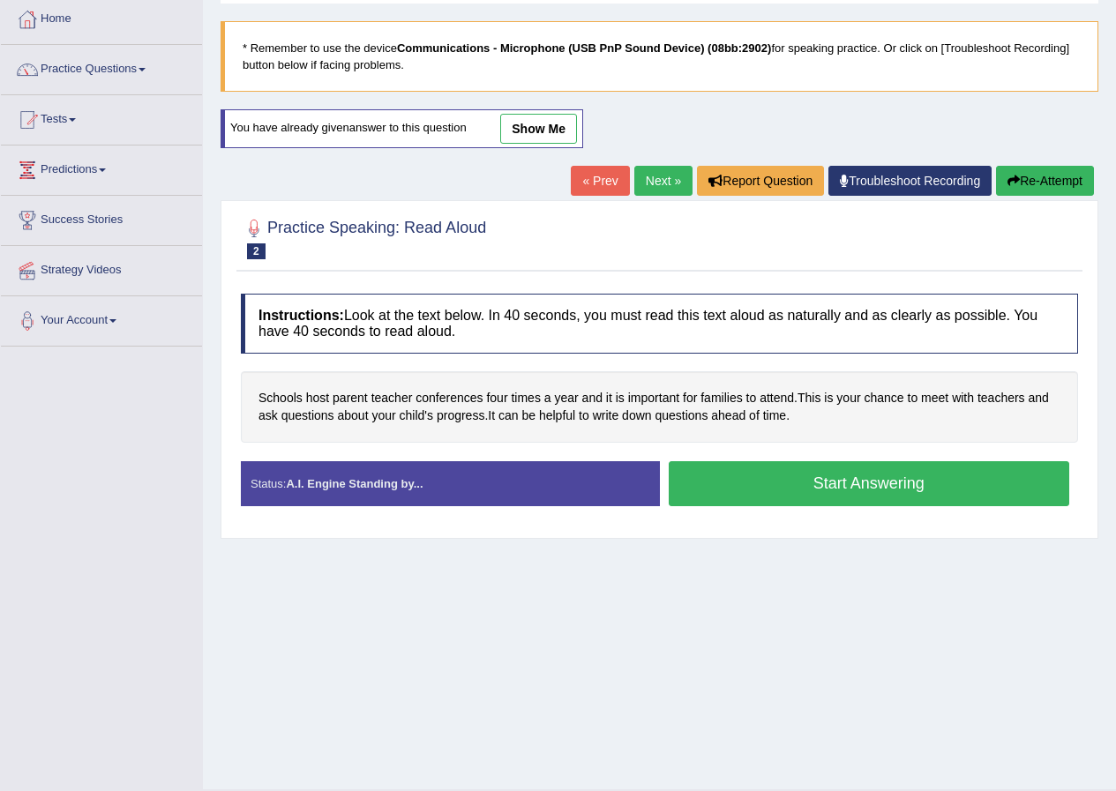
scroll to position [135, 0]
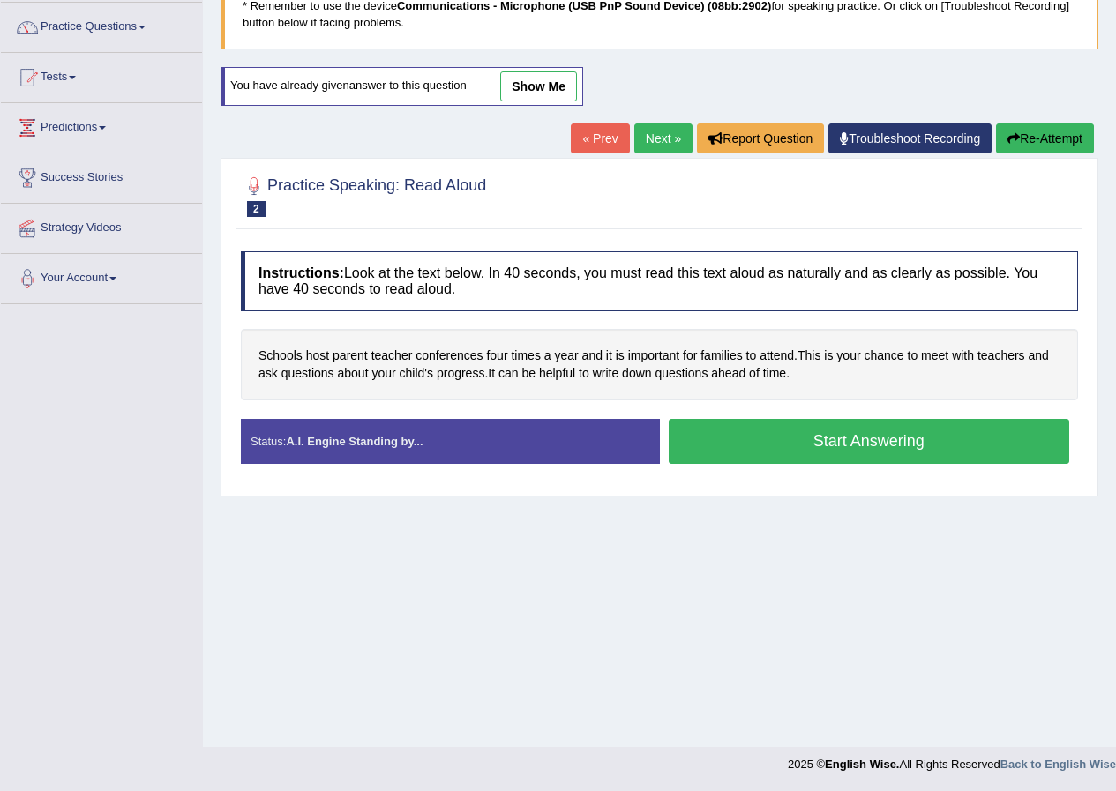
click at [781, 428] on button "Start Answering" at bounding box center [869, 441] width 401 height 45
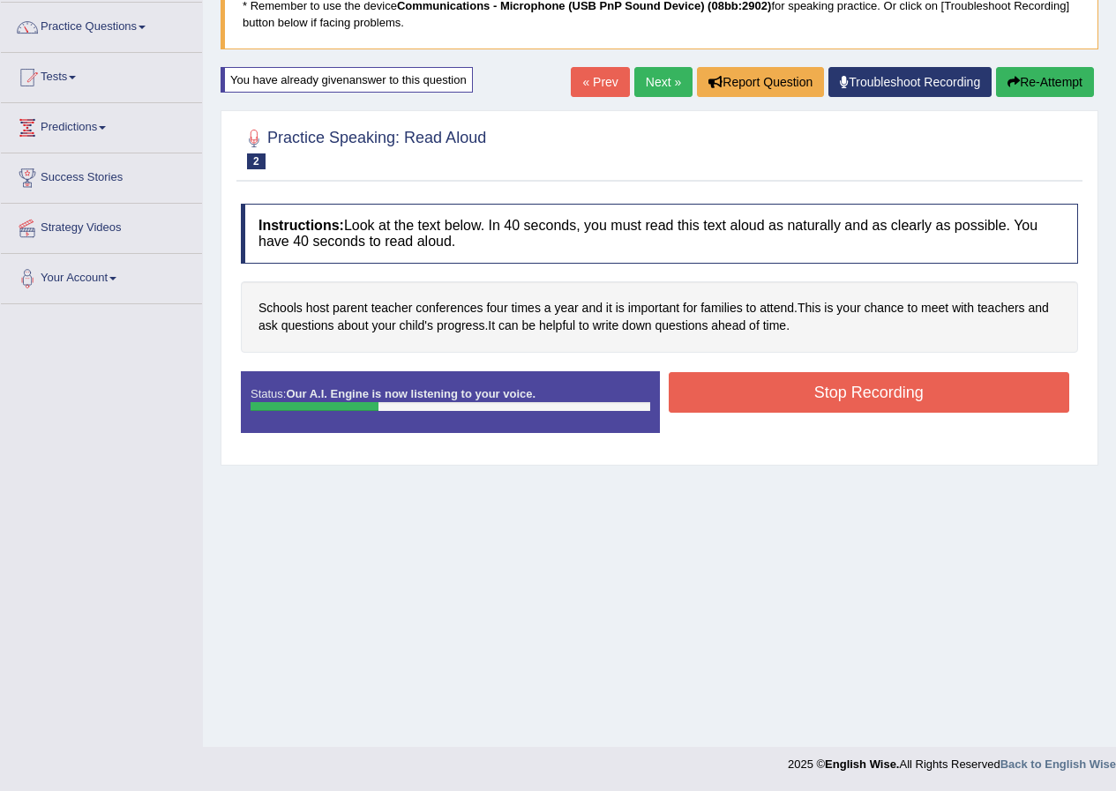
click at [796, 383] on button "Stop Recording" at bounding box center [869, 392] width 401 height 41
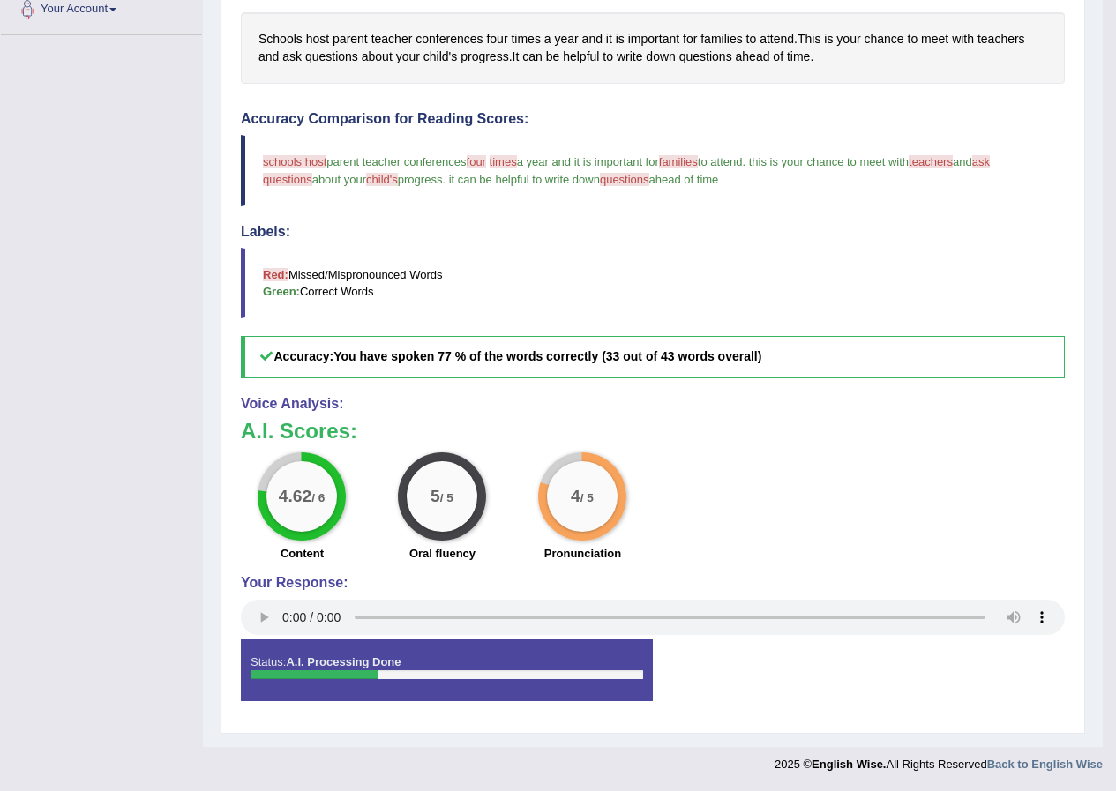
scroll to position [0, 0]
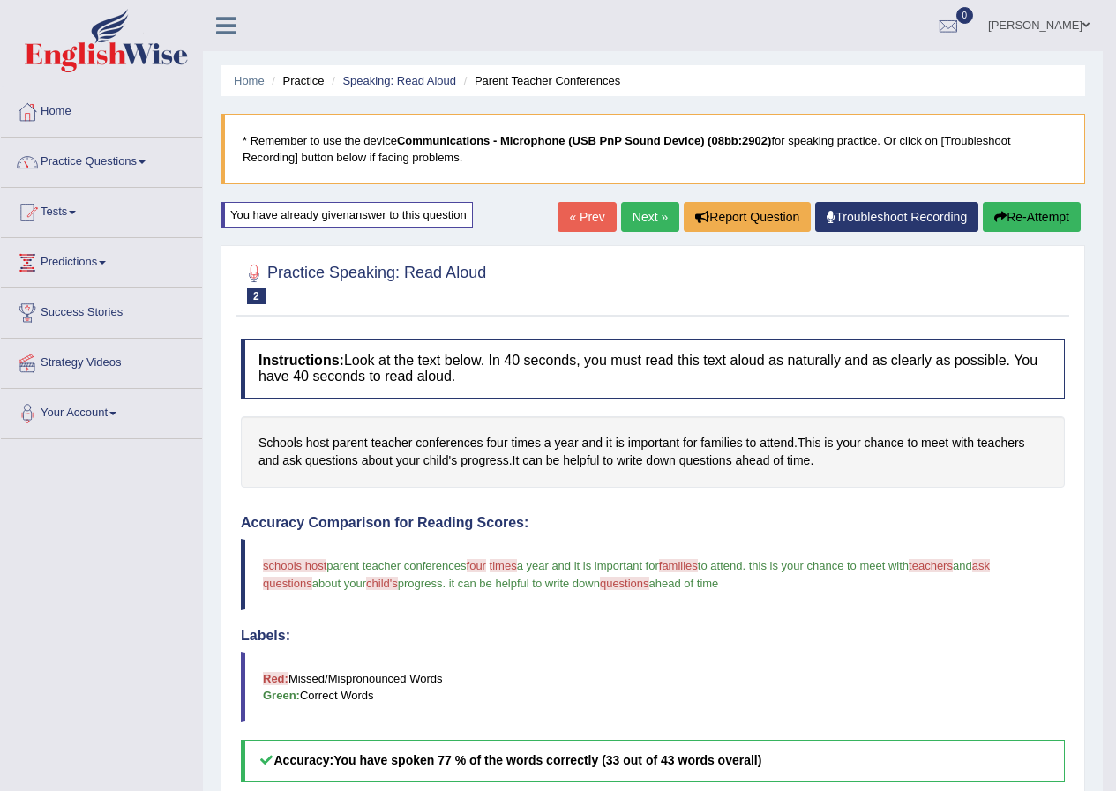
click at [649, 224] on link "Next »" at bounding box center [650, 217] width 58 height 30
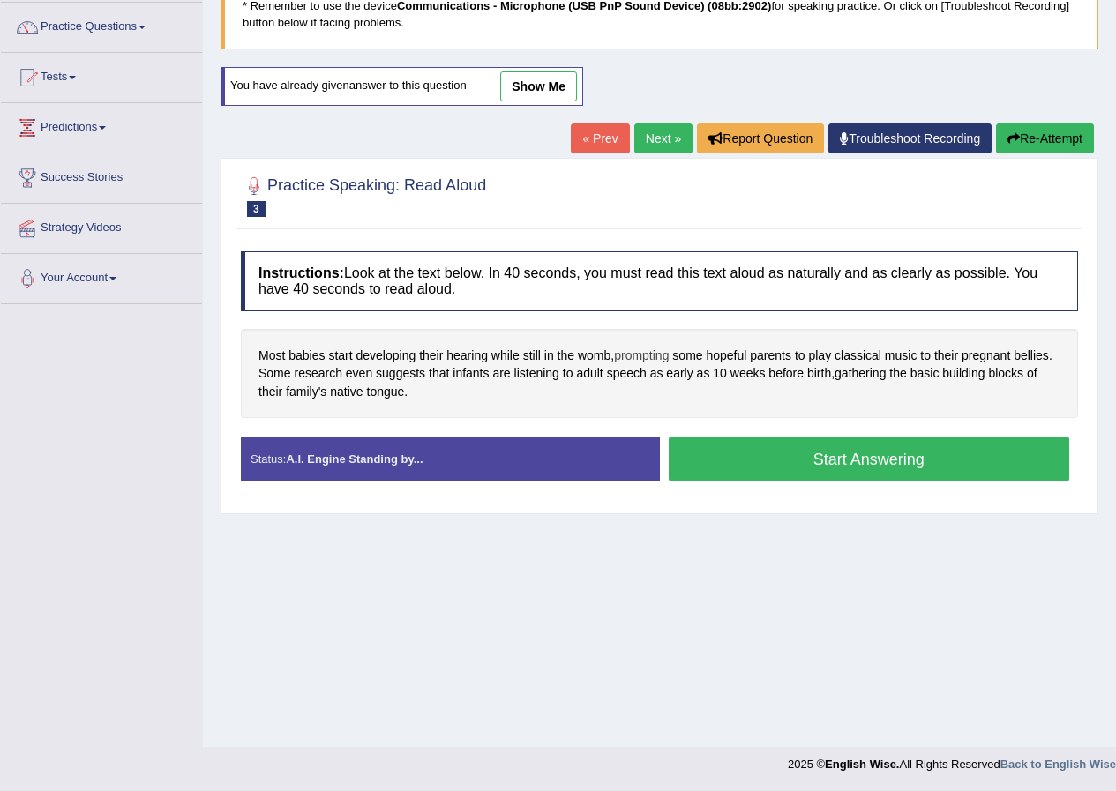
click at [646, 354] on span "prompting" at bounding box center [641, 356] width 55 height 19
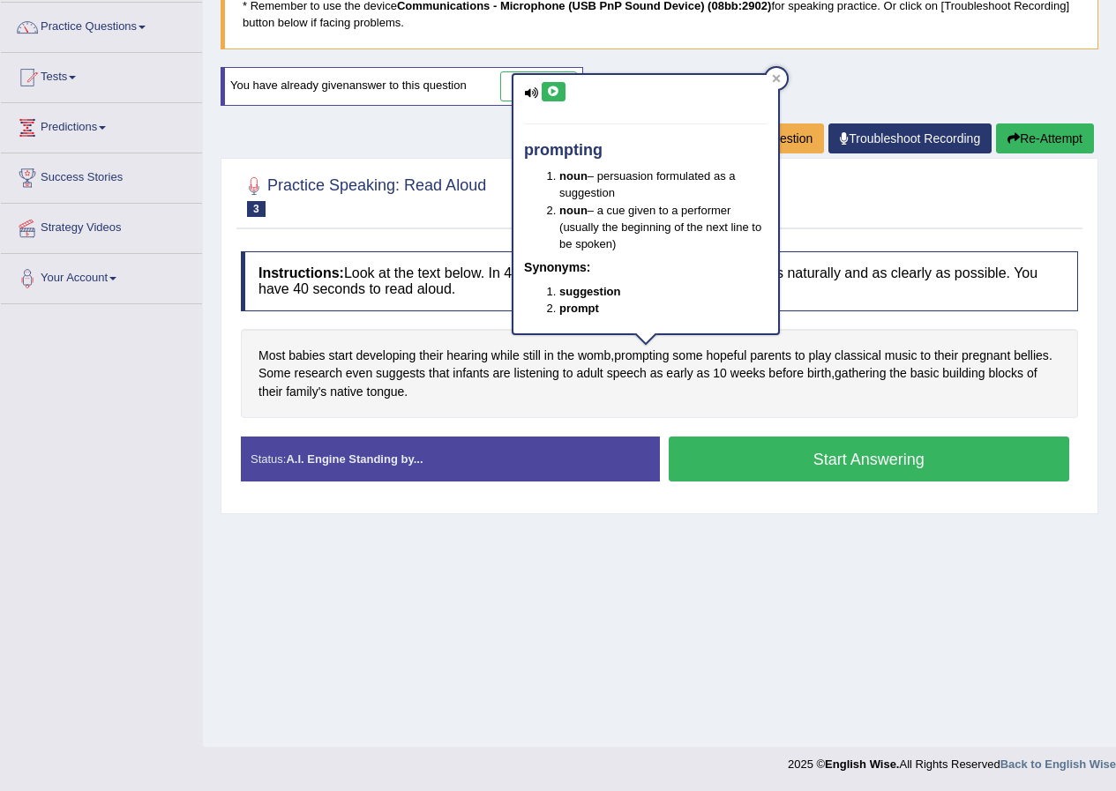
click at [563, 93] on button at bounding box center [554, 91] width 24 height 19
click at [775, 71] on div at bounding box center [776, 78] width 21 height 21
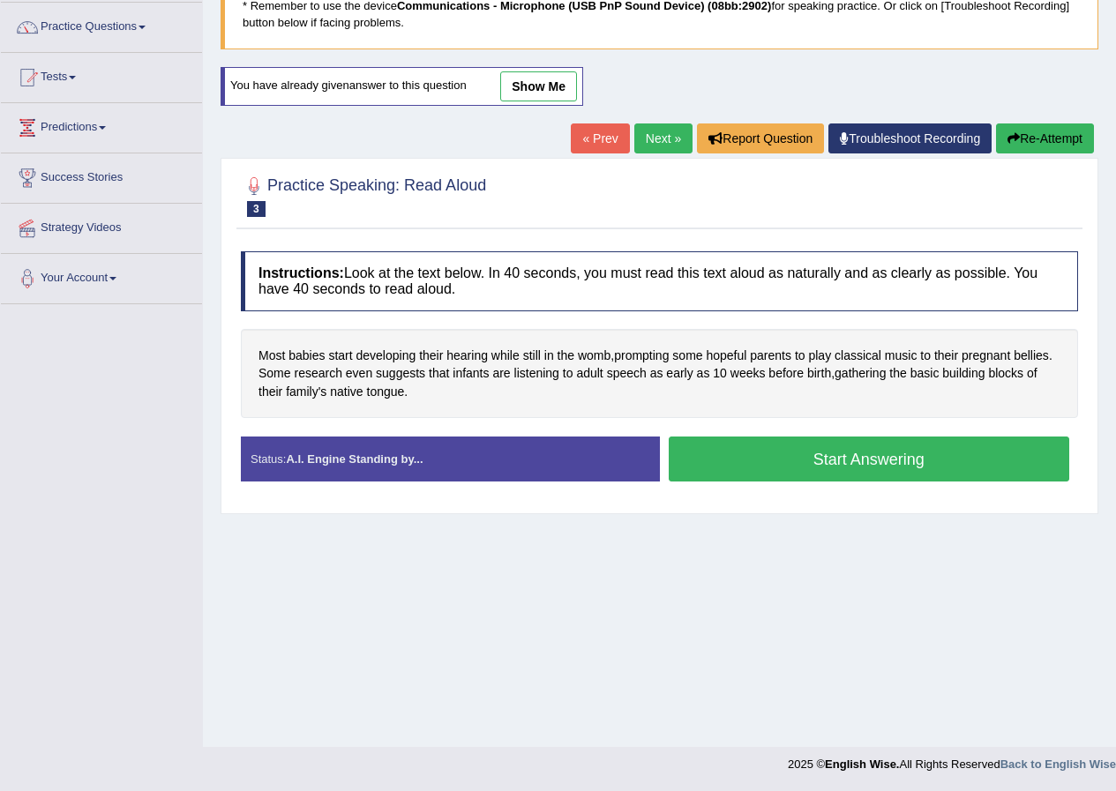
click at [538, 85] on link "show me" at bounding box center [538, 86] width 77 height 30
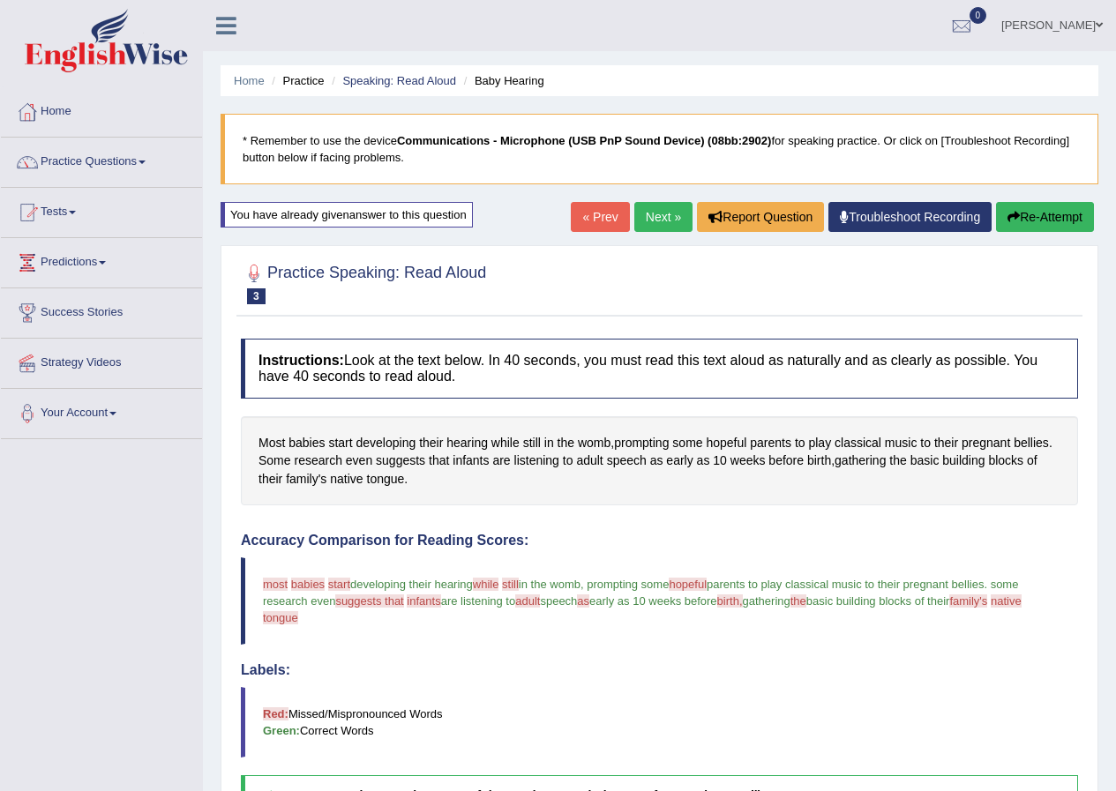
click at [1045, 221] on button "Re-Attempt" at bounding box center [1045, 217] width 98 height 30
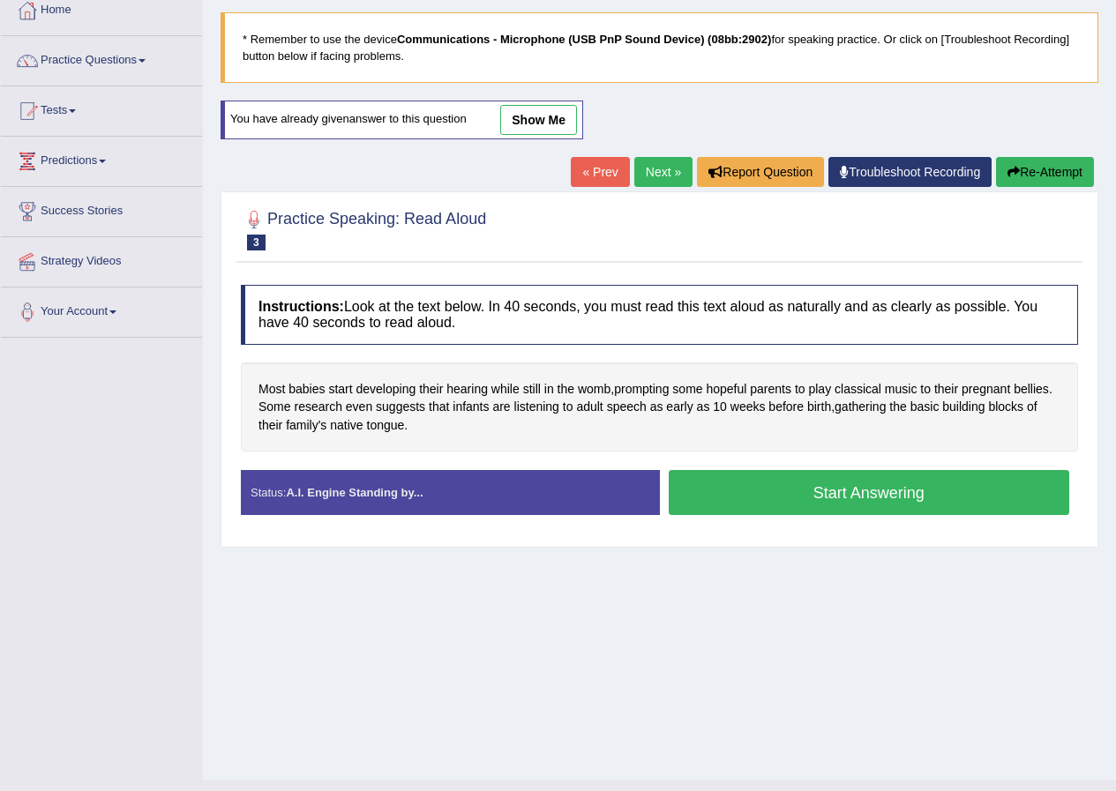
scroll to position [135, 0]
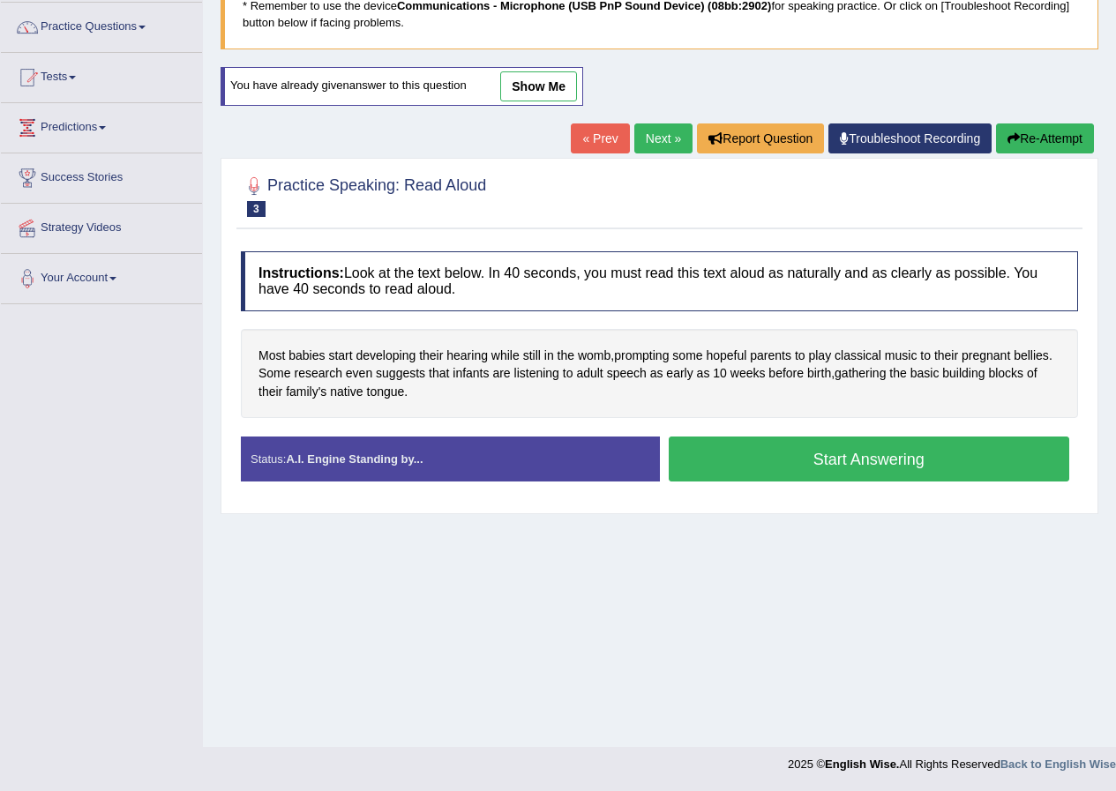
click at [855, 459] on button "Start Answering" at bounding box center [869, 459] width 401 height 45
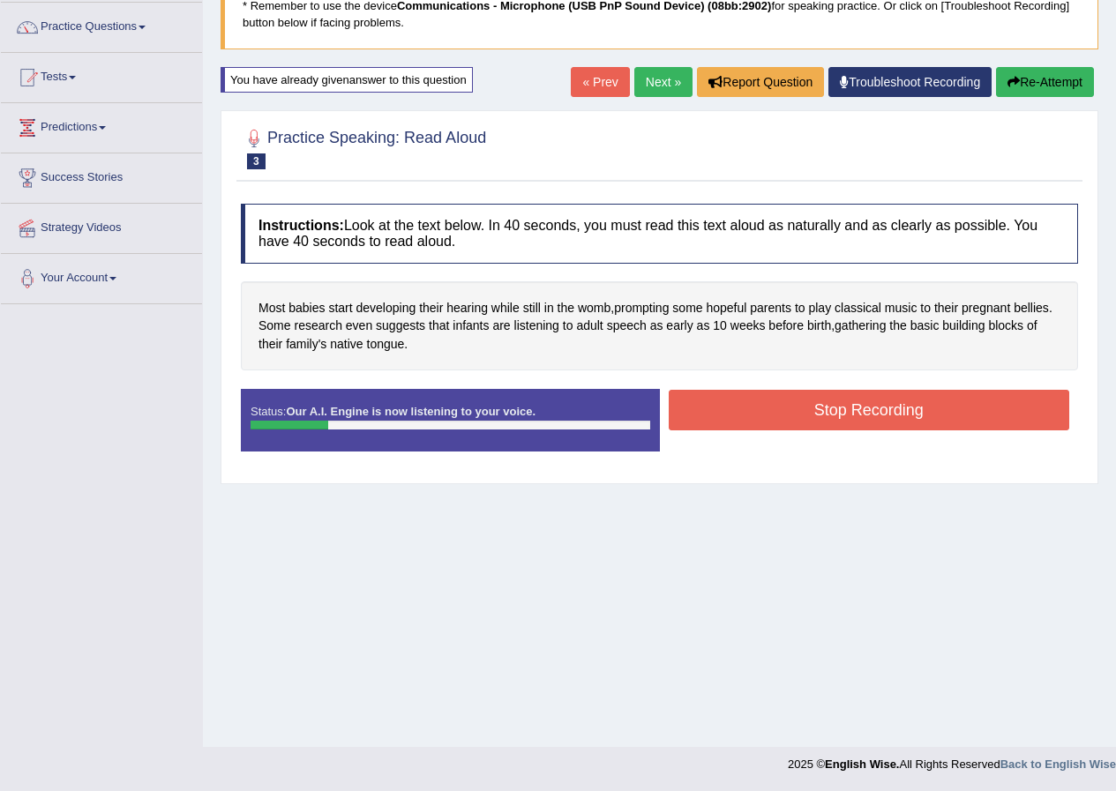
click at [1051, 83] on button "Re-Attempt" at bounding box center [1045, 82] width 98 height 30
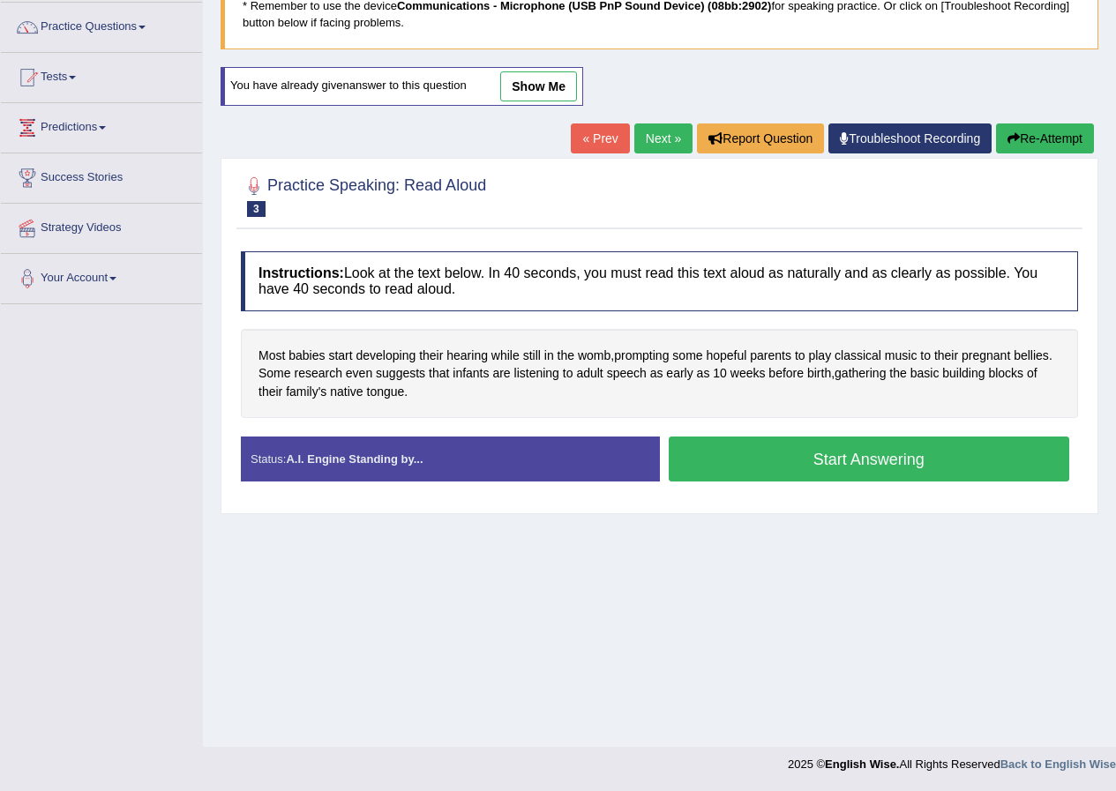
click at [814, 447] on button "Start Answering" at bounding box center [869, 459] width 401 height 45
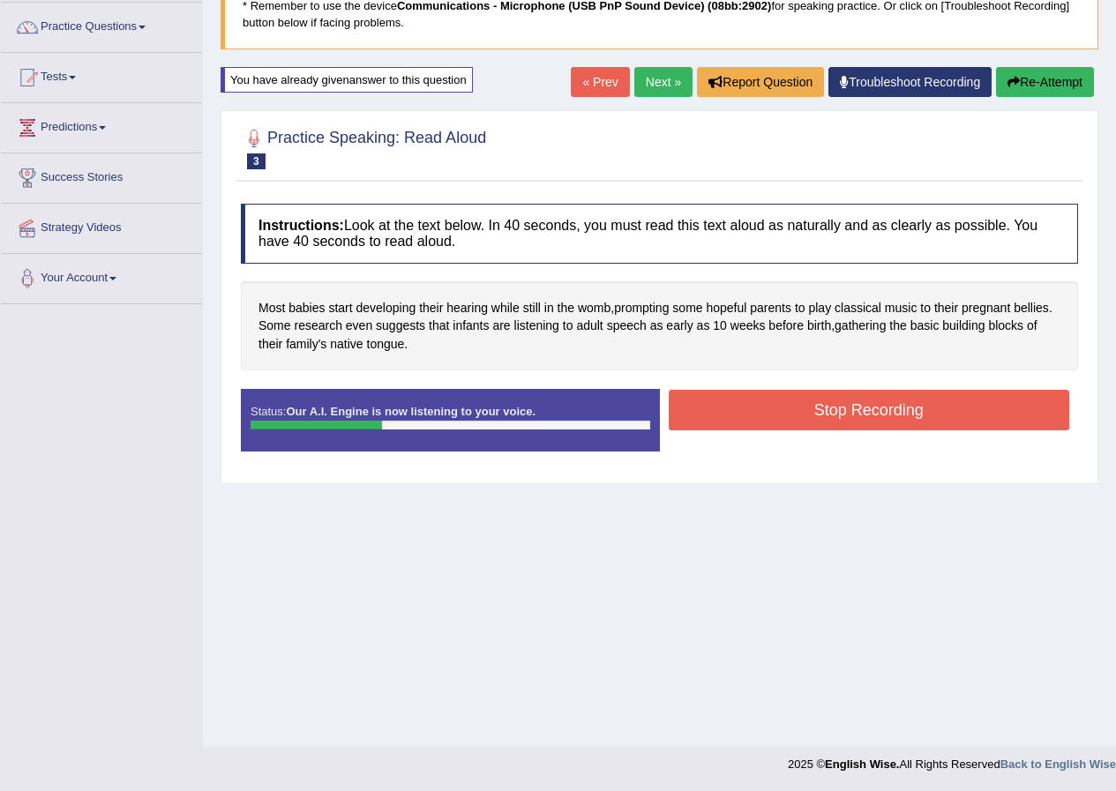
click at [1023, 82] on button "Re-Attempt" at bounding box center [1045, 82] width 98 height 30
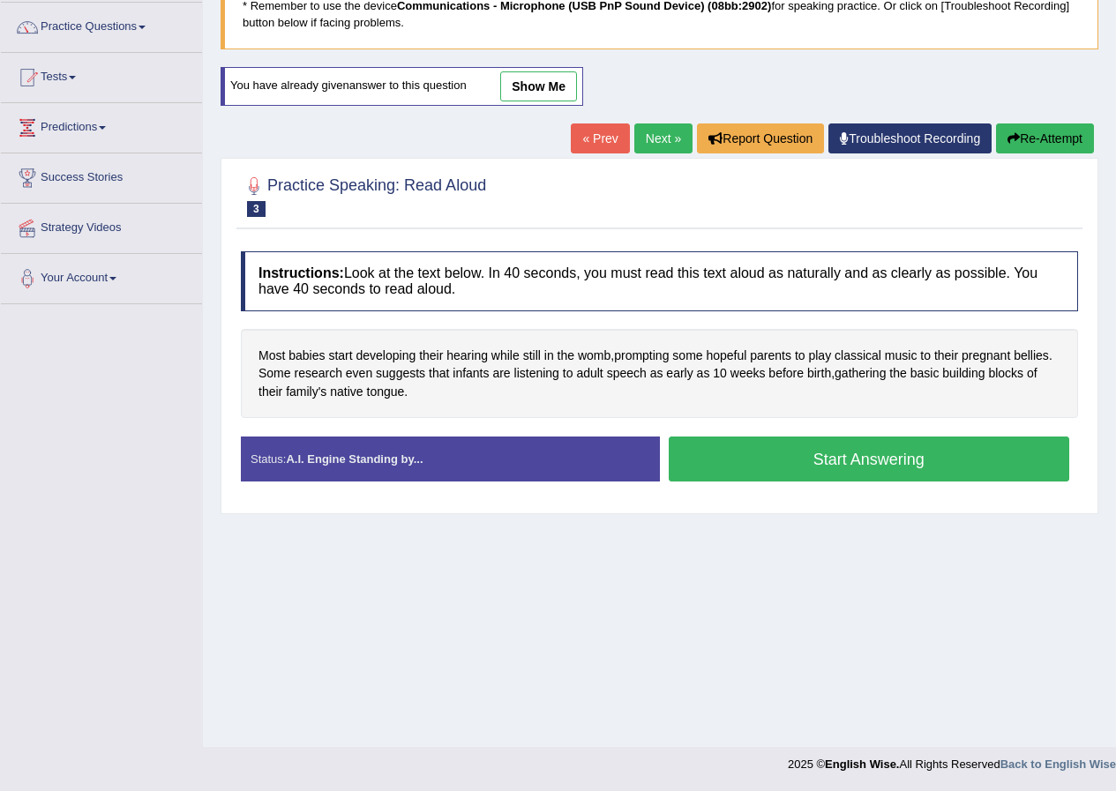
scroll to position [135, 0]
click at [535, 93] on link "show me" at bounding box center [538, 86] width 77 height 30
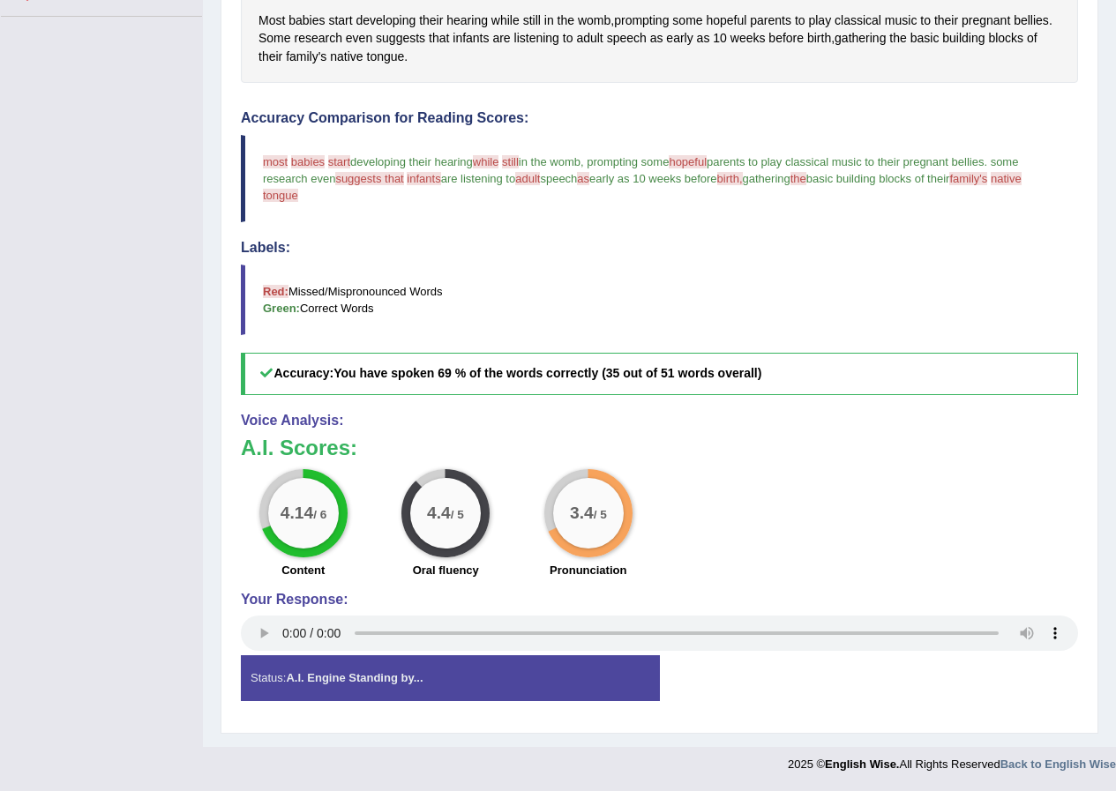
scroll to position [0, 0]
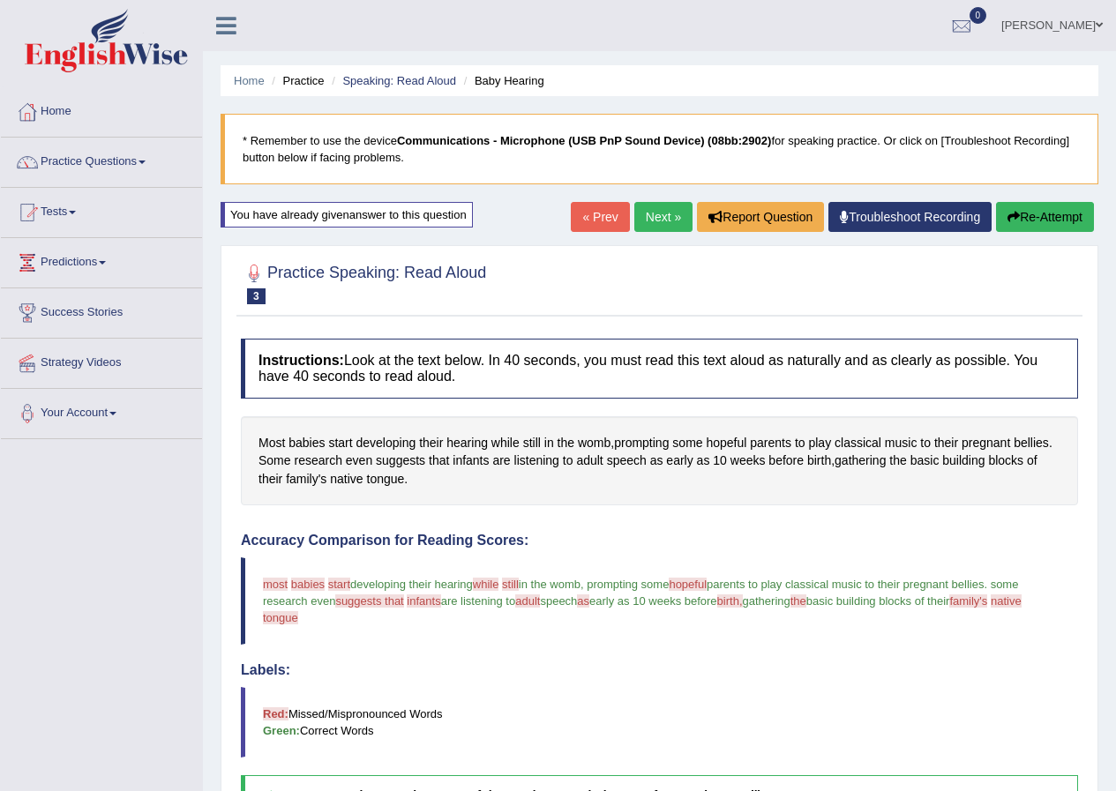
click at [652, 213] on link "Next »" at bounding box center [663, 217] width 58 height 30
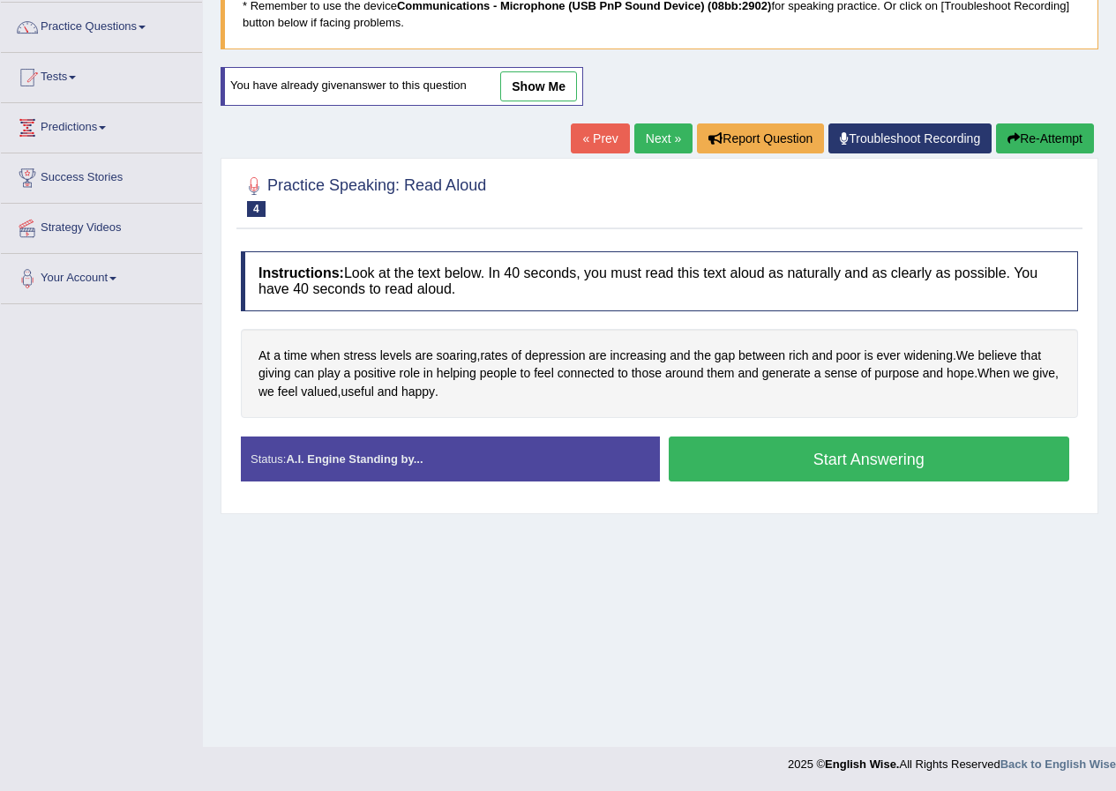
click at [644, 146] on link "Next »" at bounding box center [663, 138] width 58 height 30
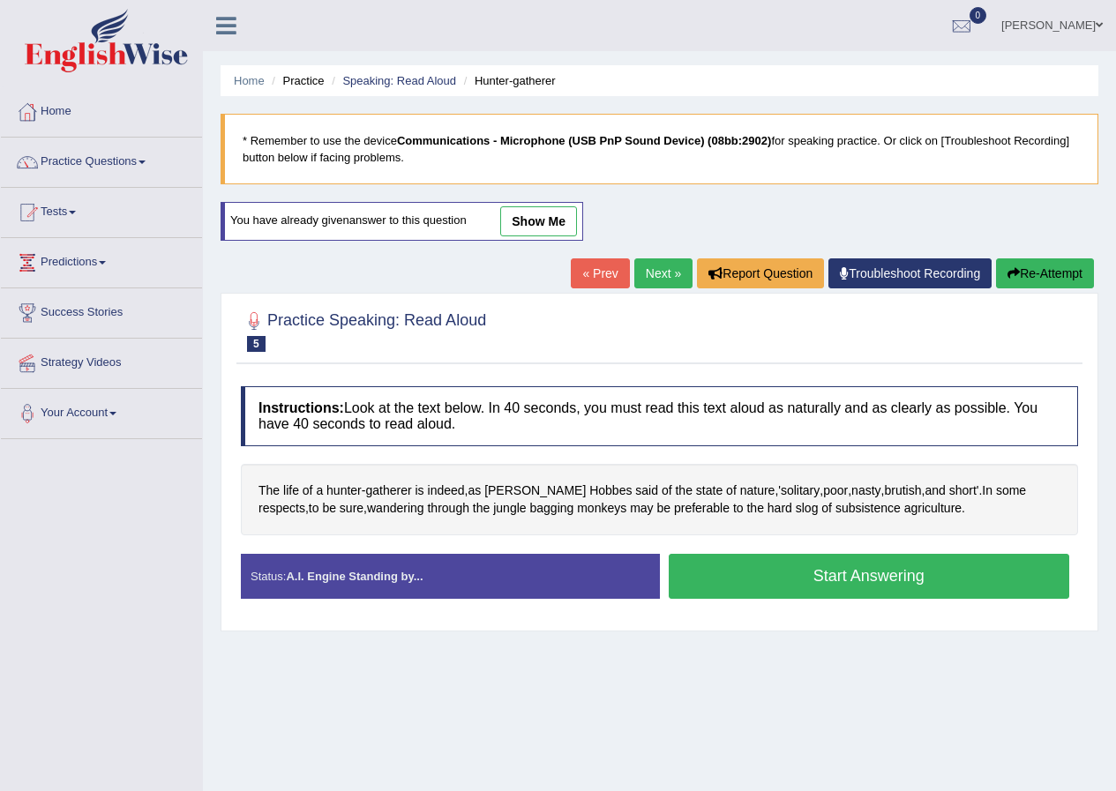
click at [660, 272] on link "Next »" at bounding box center [663, 273] width 58 height 30
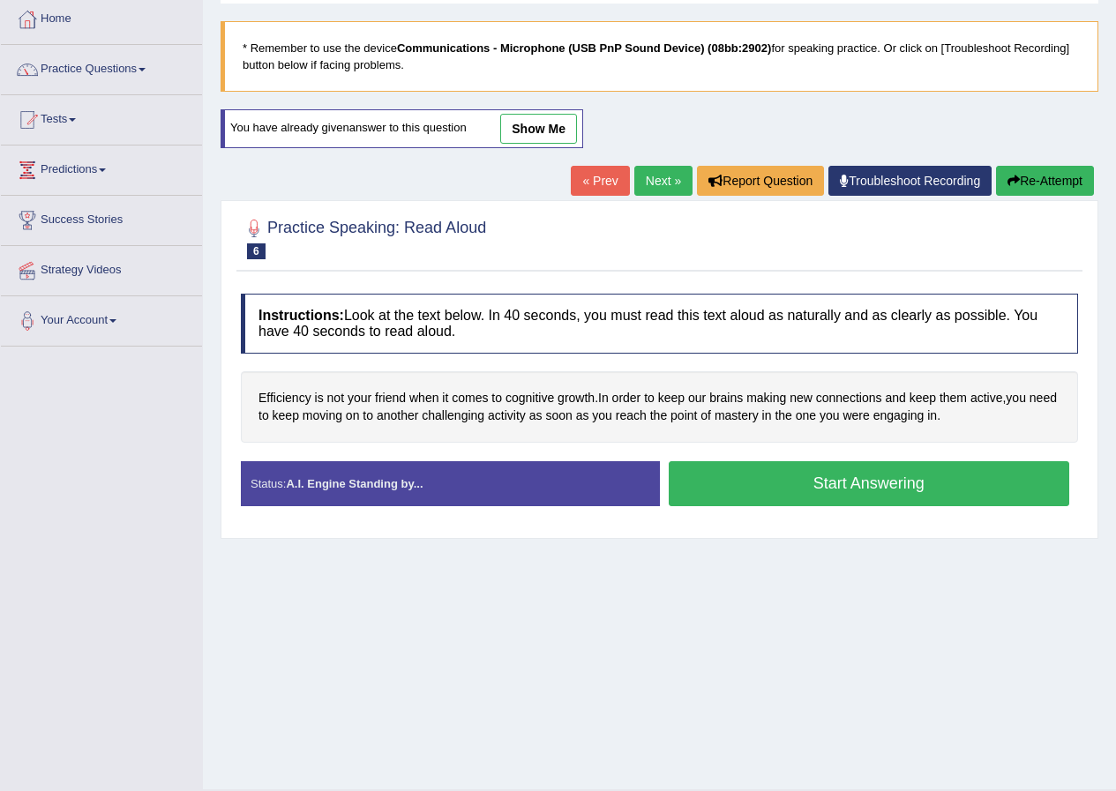
scroll to position [135, 0]
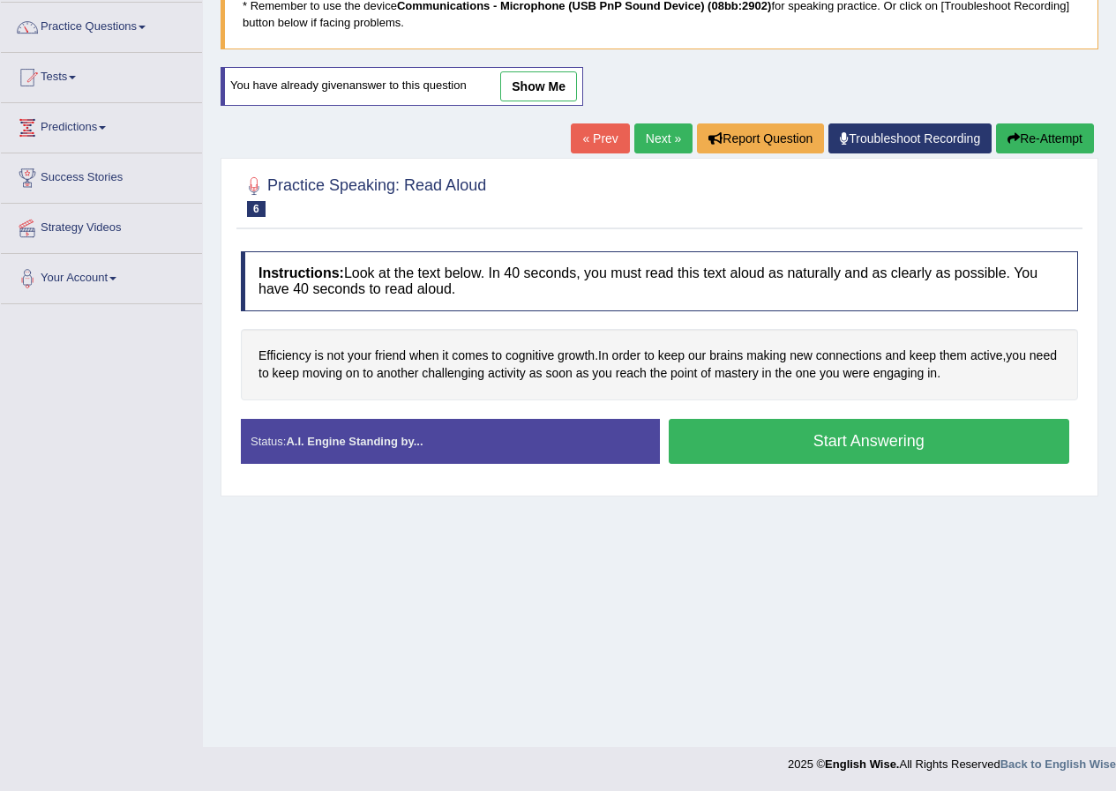
click at [545, 82] on link "show me" at bounding box center [538, 86] width 77 height 30
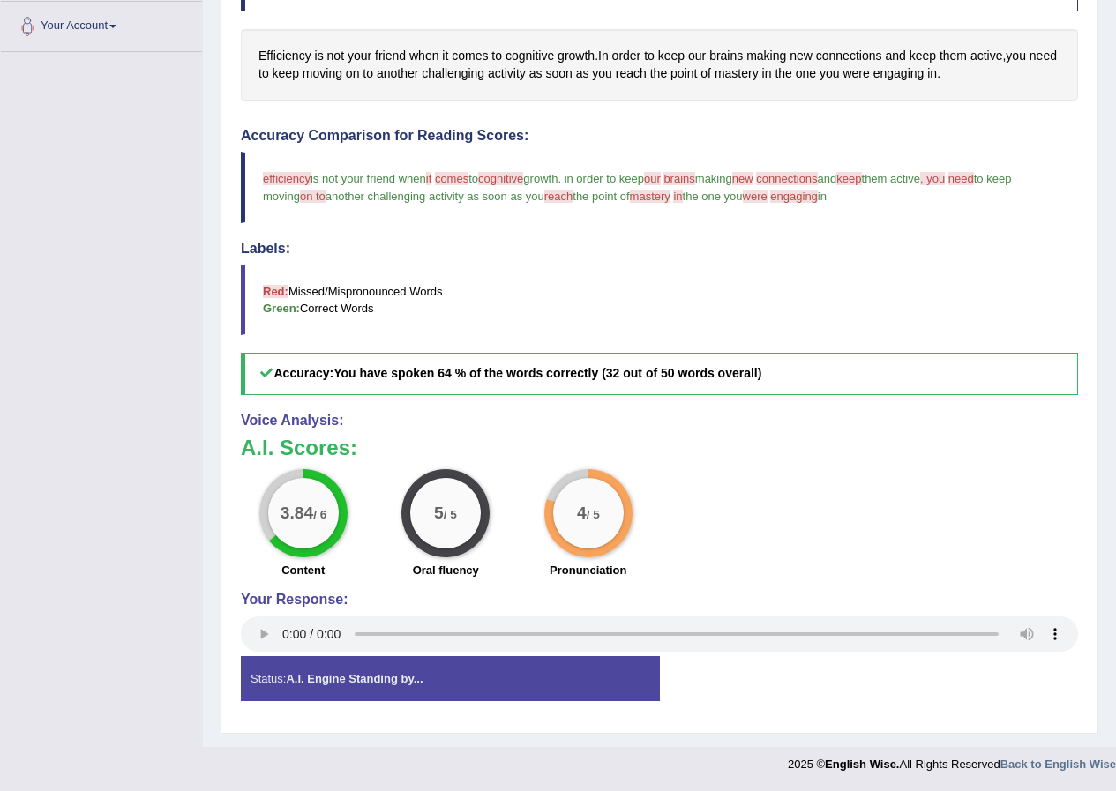
scroll to position [0, 0]
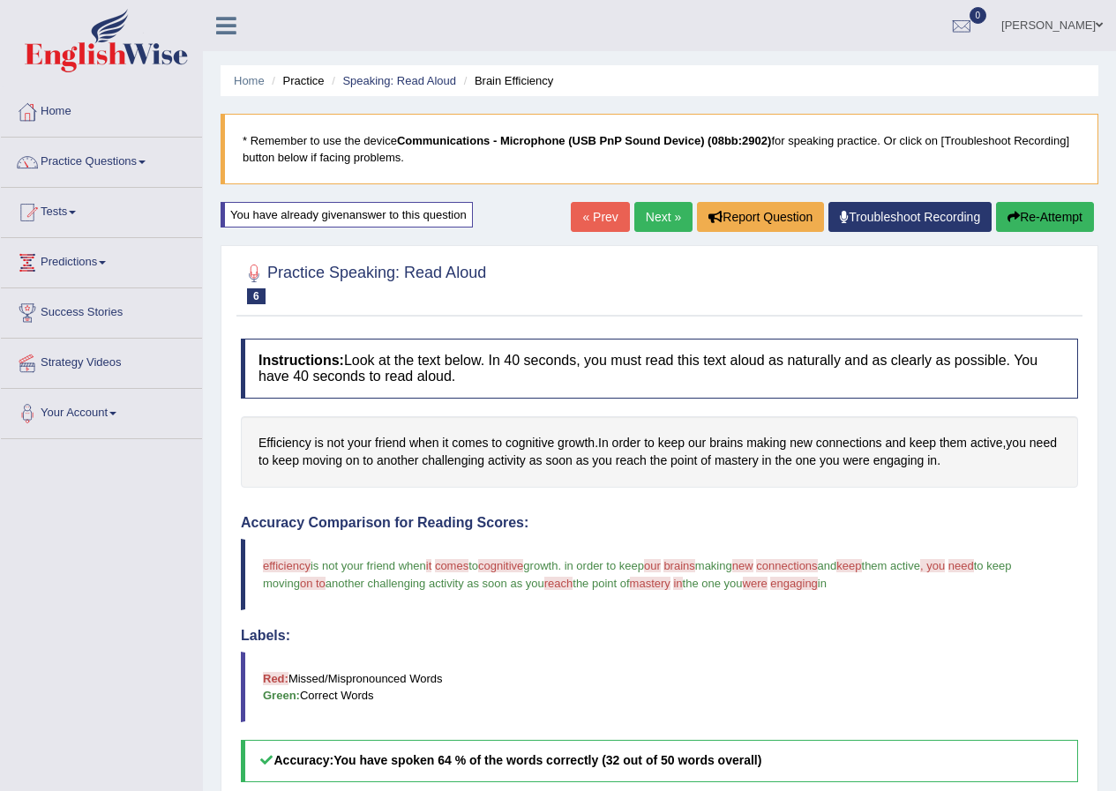
click at [1045, 213] on button "Re-Attempt" at bounding box center [1045, 217] width 98 height 30
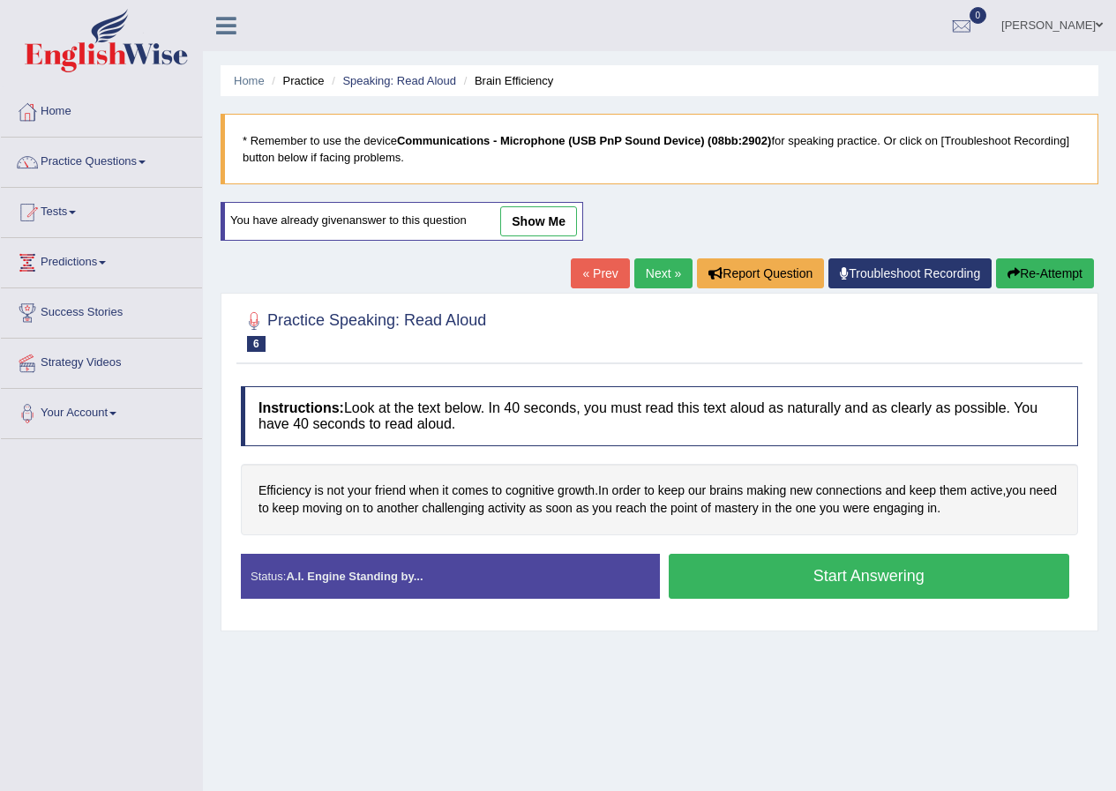
click at [832, 571] on button "Start Answering" at bounding box center [869, 576] width 401 height 45
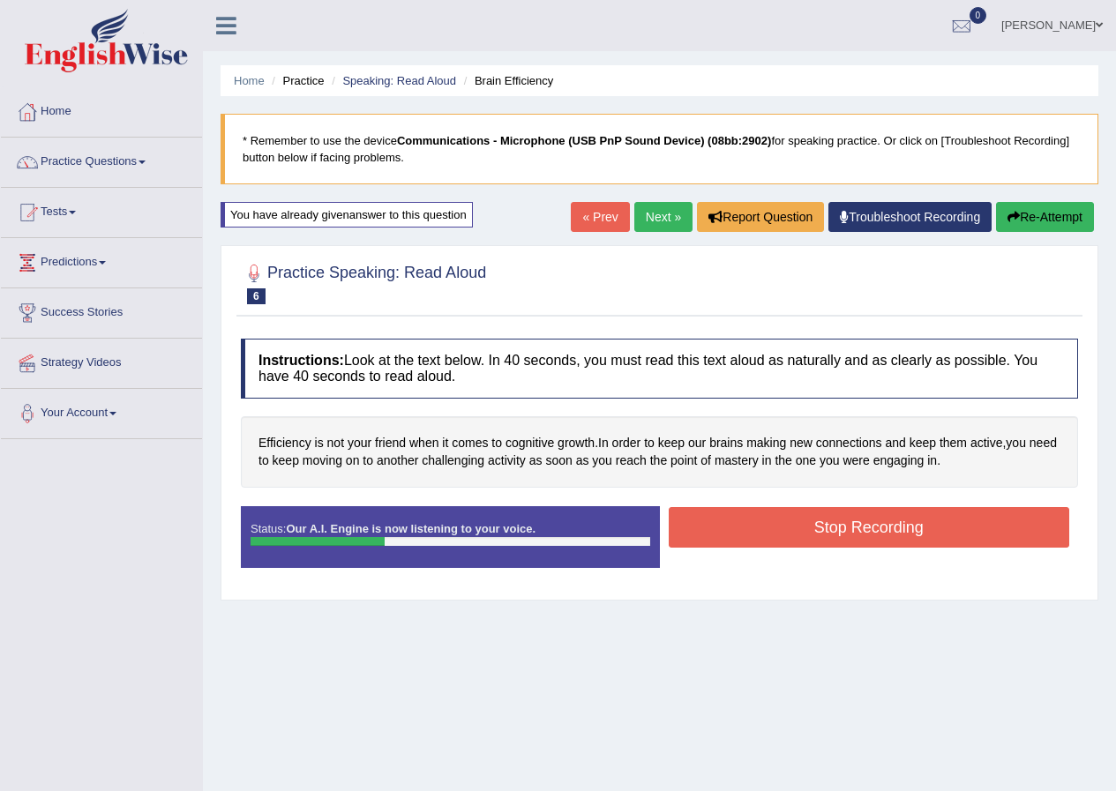
click at [880, 523] on button "Stop Recording" at bounding box center [869, 527] width 401 height 41
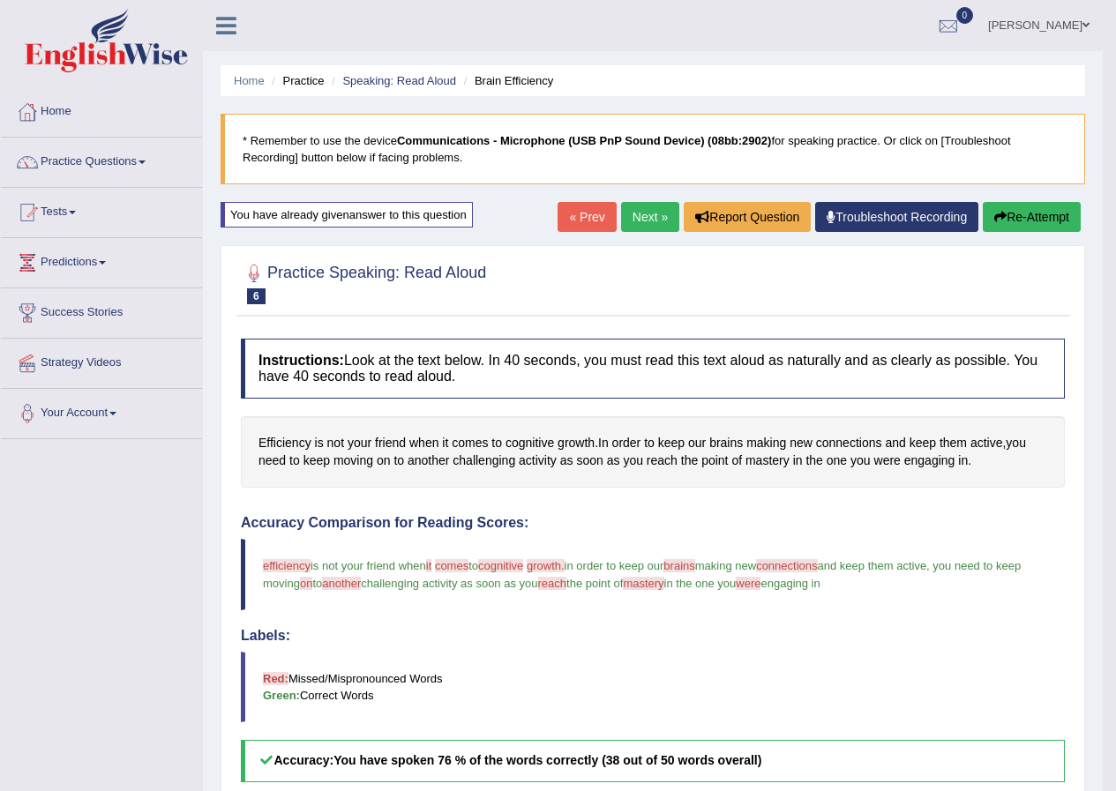
click at [648, 220] on link "Next »" at bounding box center [650, 217] width 58 height 30
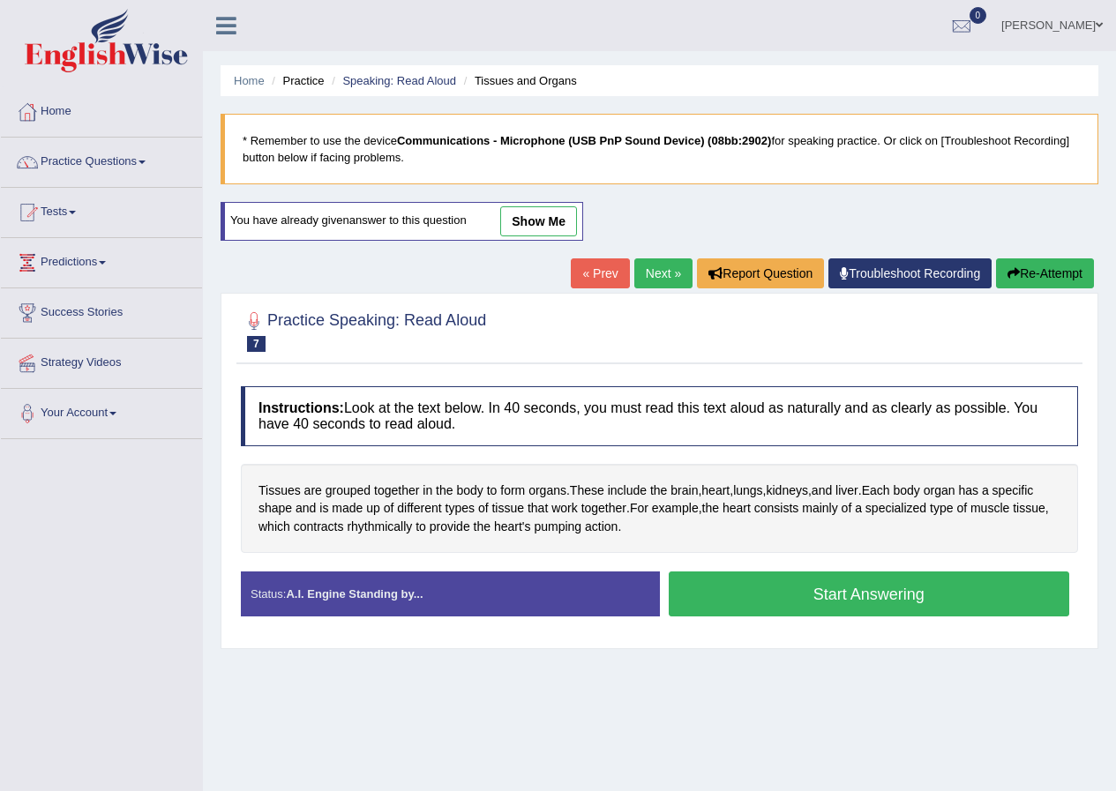
click at [523, 220] on link "show me" at bounding box center [538, 221] width 77 height 30
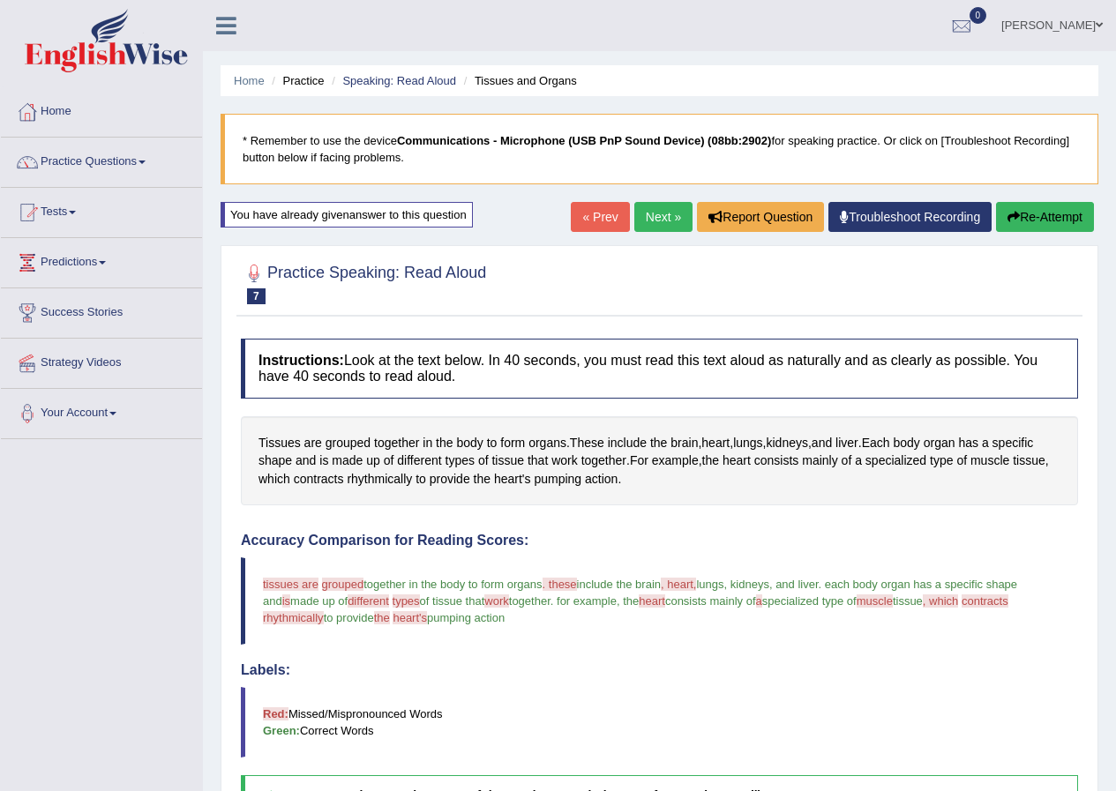
click at [644, 216] on link "Next »" at bounding box center [663, 217] width 58 height 30
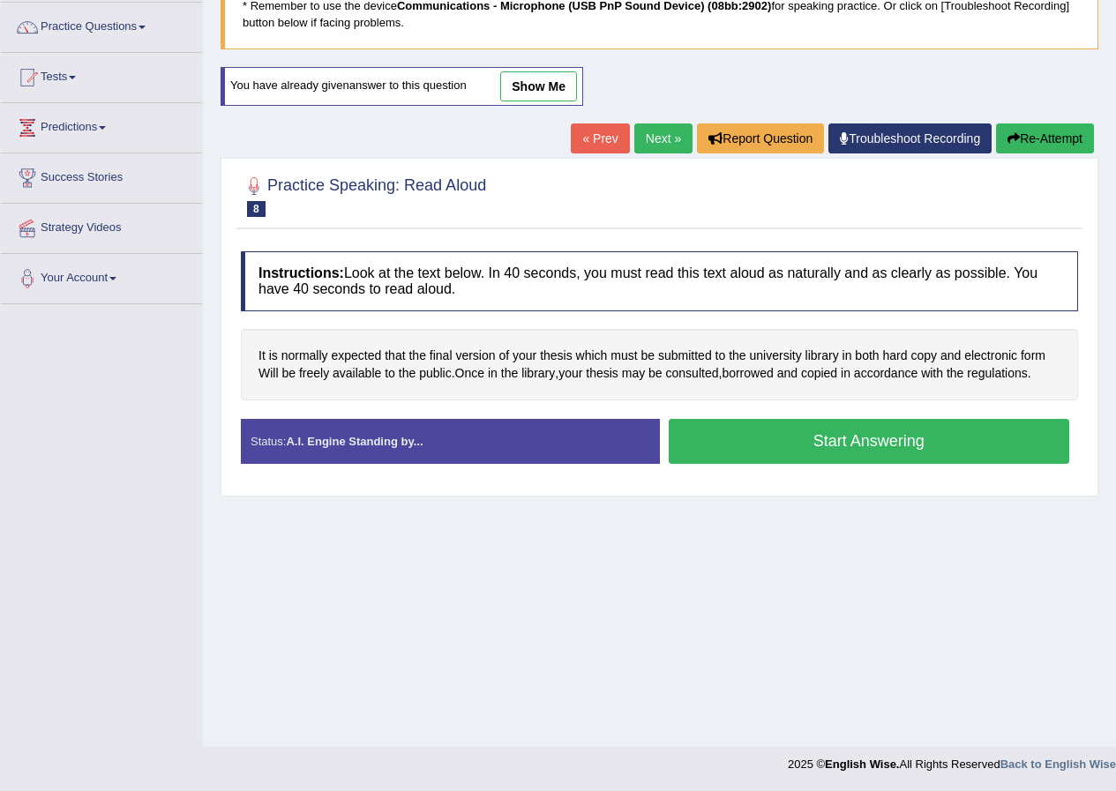
click at [541, 88] on link "show me" at bounding box center [538, 86] width 77 height 30
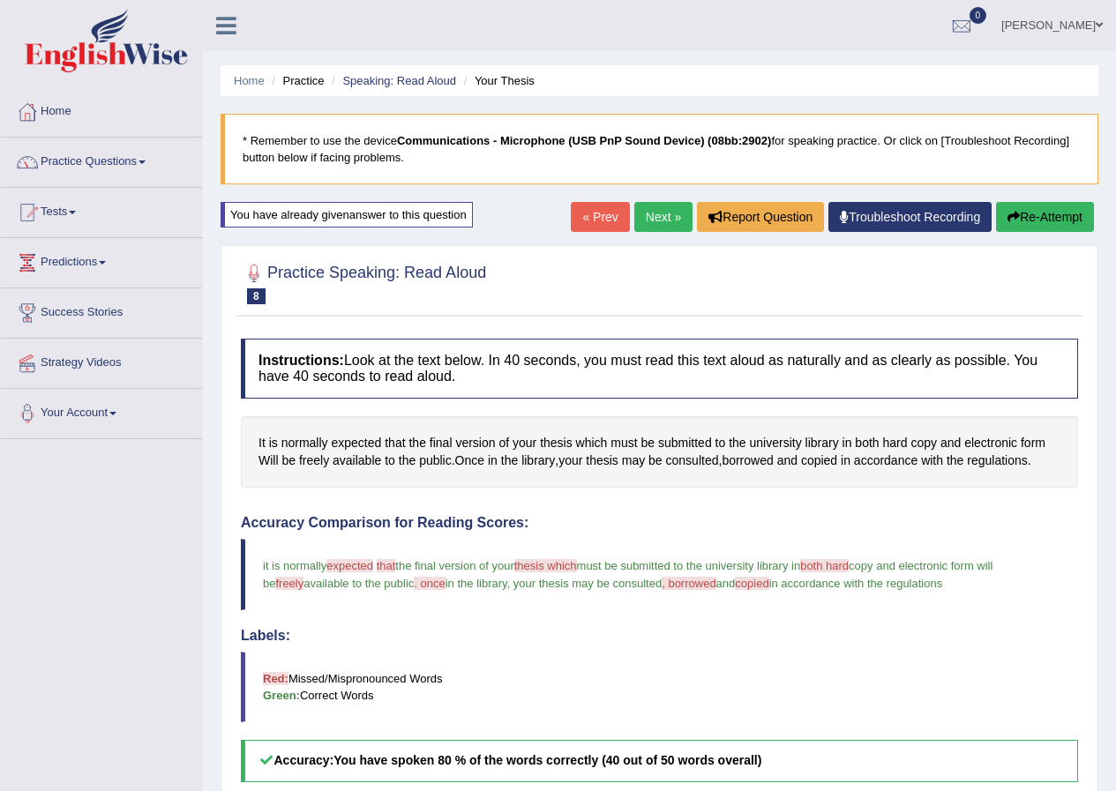
click at [645, 207] on link "Next »" at bounding box center [663, 217] width 58 height 30
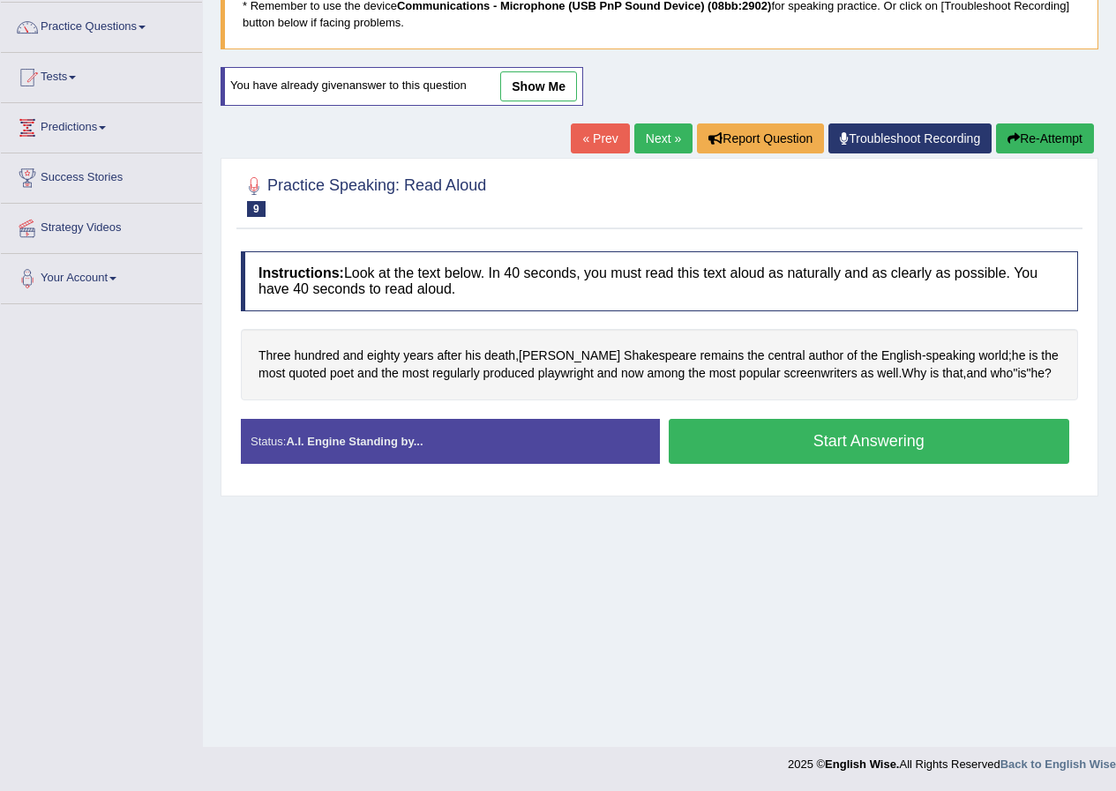
click at [555, 71] on link "show me" at bounding box center [538, 86] width 77 height 30
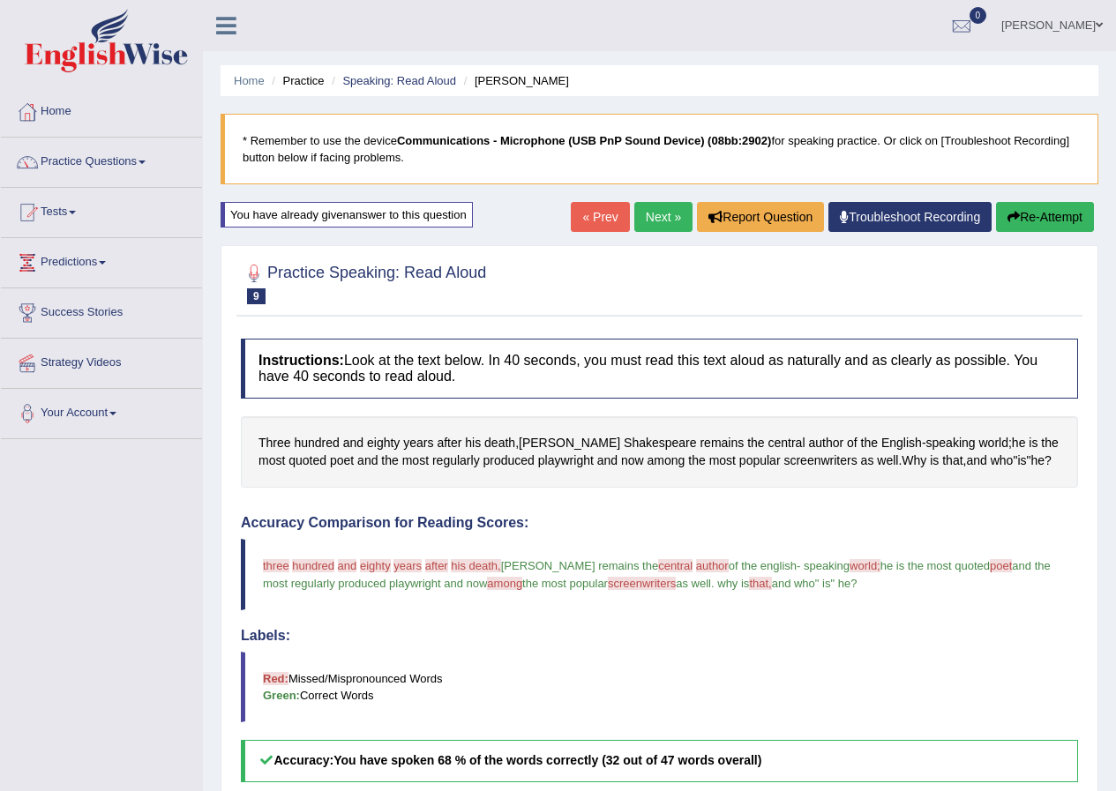
click at [643, 212] on link "Next »" at bounding box center [663, 217] width 58 height 30
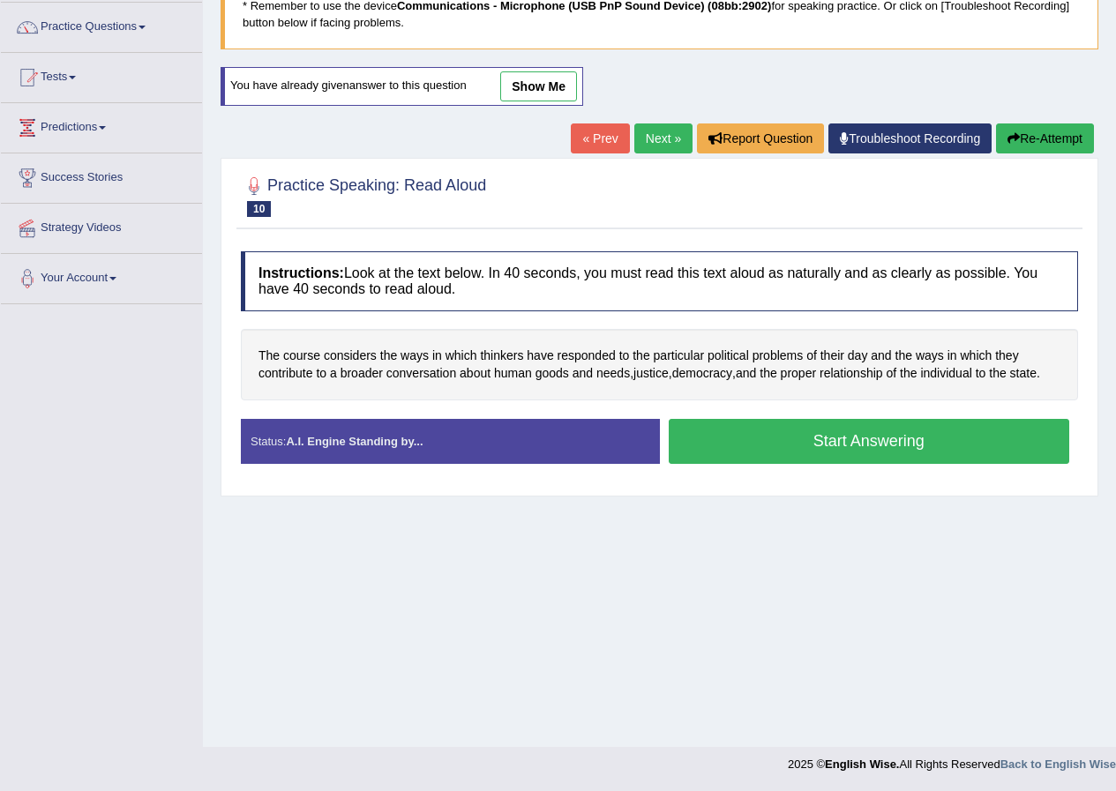
click at [542, 81] on link "show me" at bounding box center [538, 86] width 77 height 30
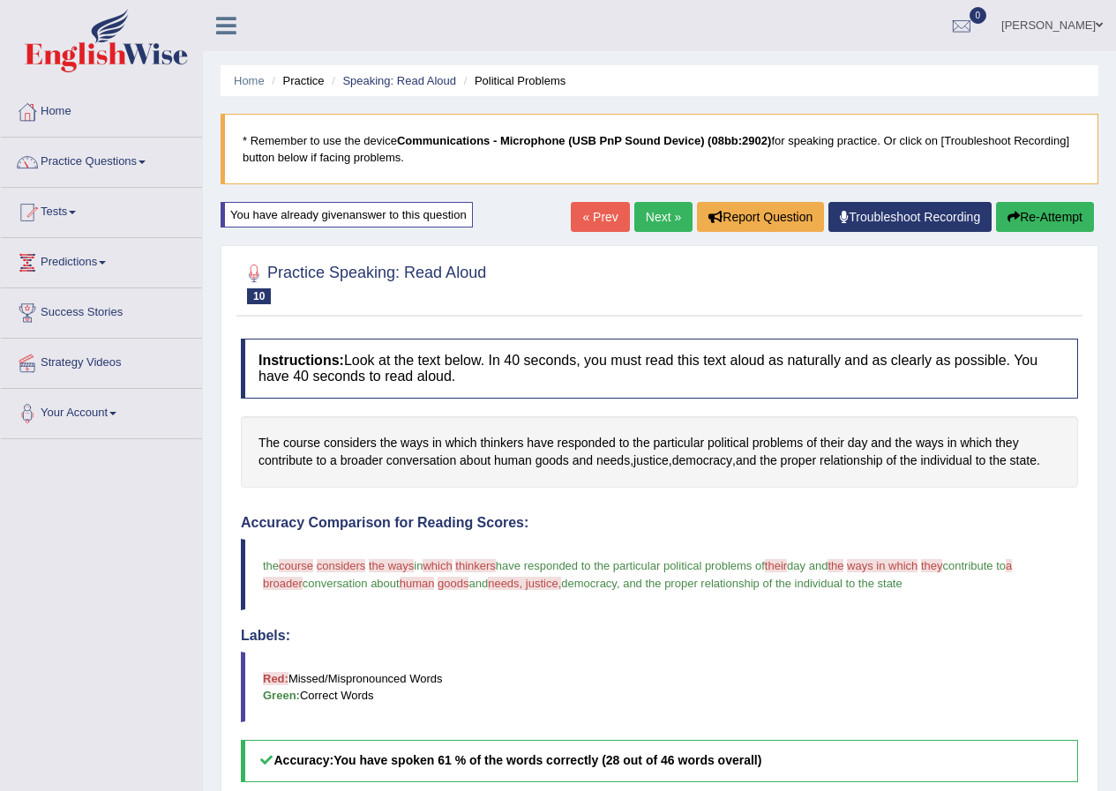
click at [1060, 217] on button "Re-Attempt" at bounding box center [1045, 217] width 98 height 30
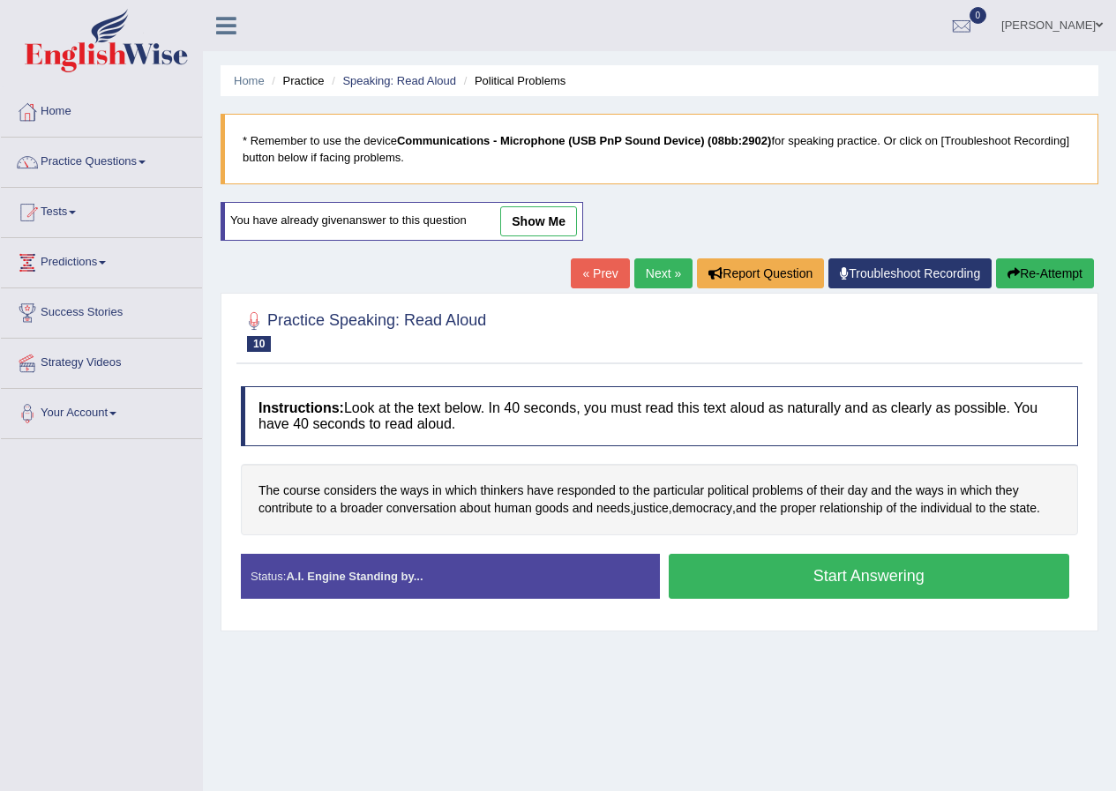
click at [520, 212] on link "show me" at bounding box center [538, 221] width 77 height 30
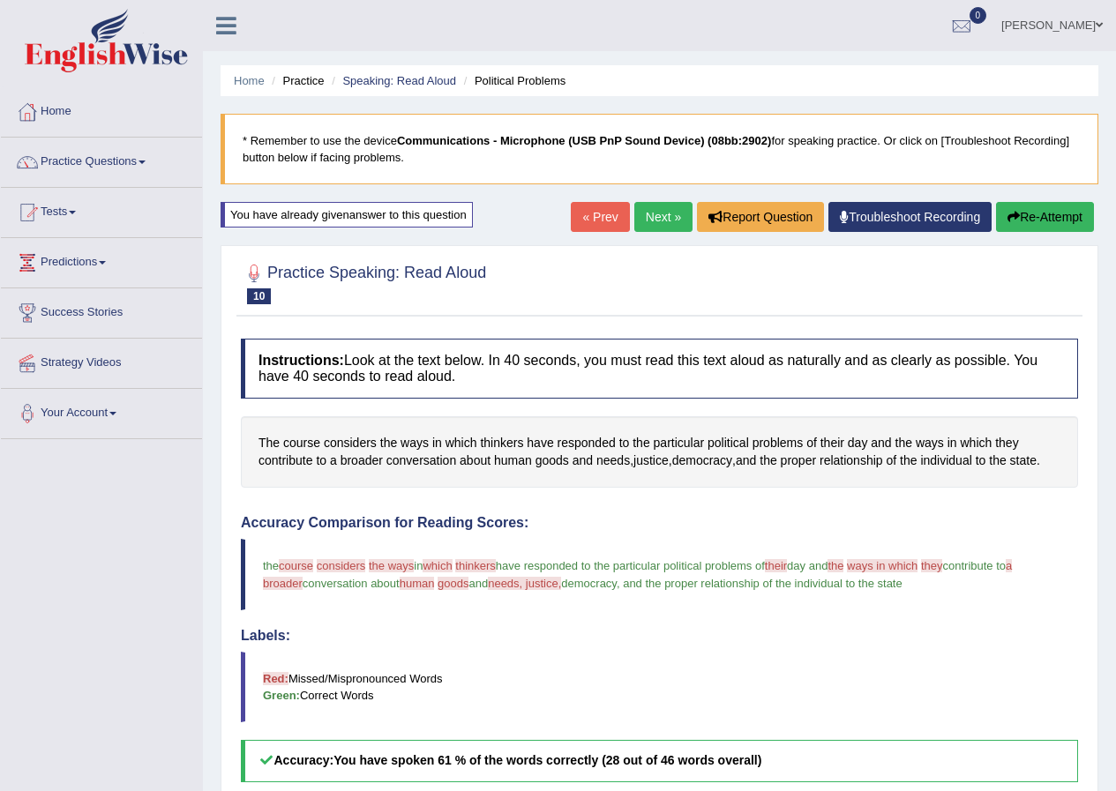
click at [670, 212] on link "Next »" at bounding box center [663, 217] width 58 height 30
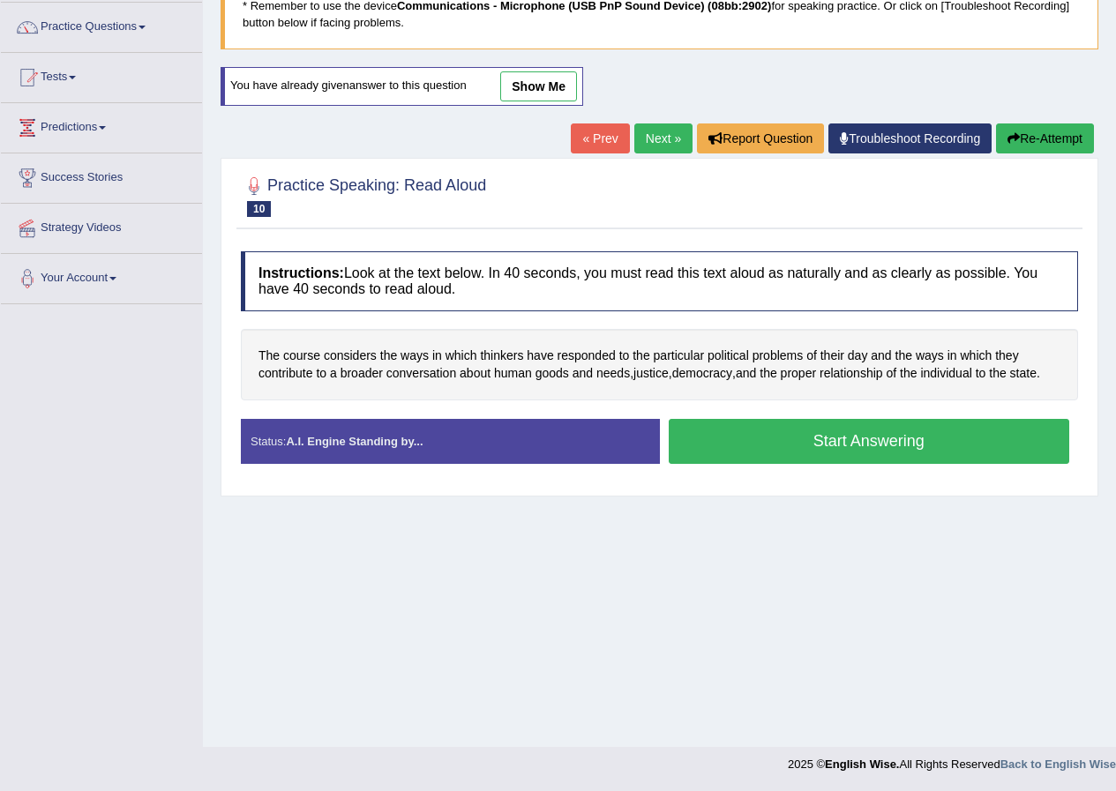
scroll to position [135, 0]
click at [768, 449] on button "Start Answering" at bounding box center [869, 441] width 401 height 45
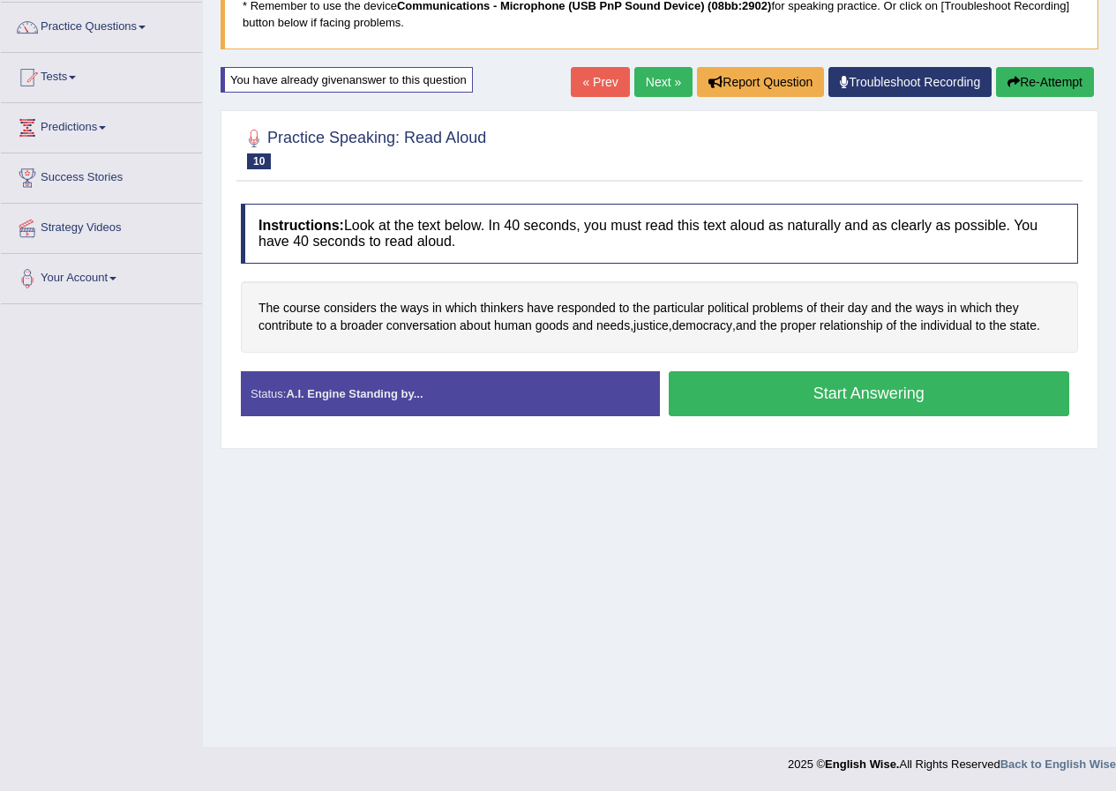
scroll to position [0, 0]
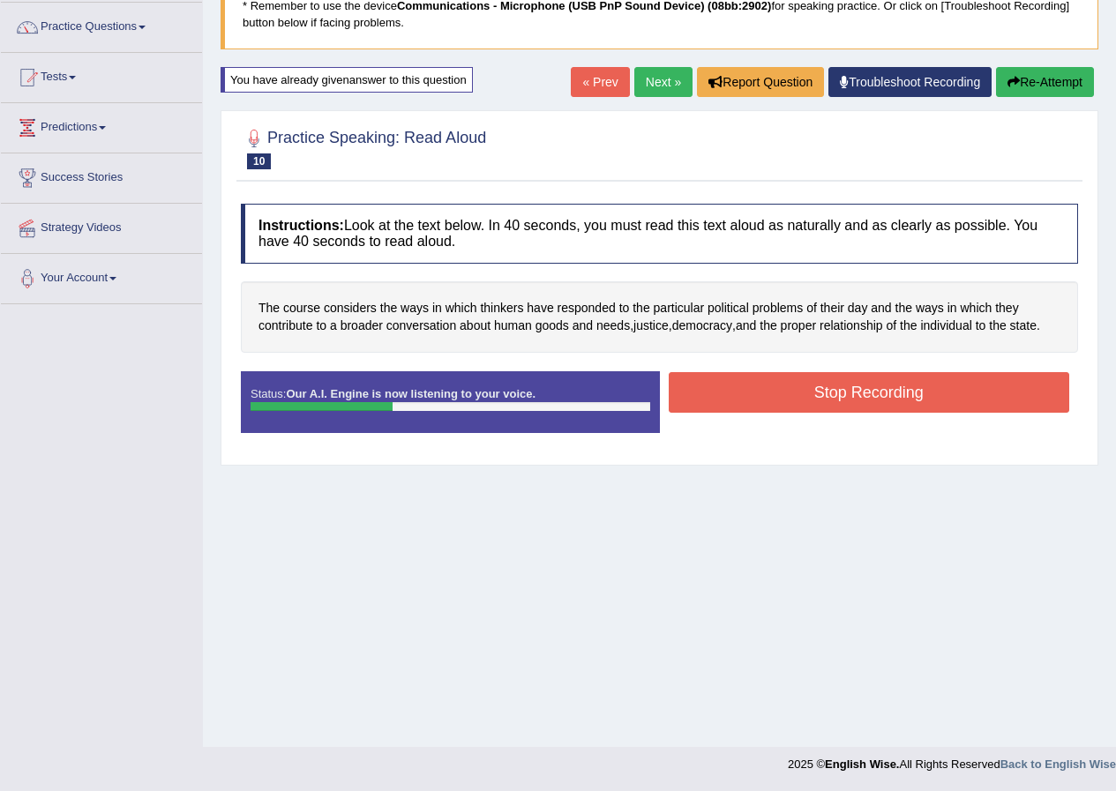
click at [828, 392] on button "Stop Recording" at bounding box center [869, 392] width 401 height 41
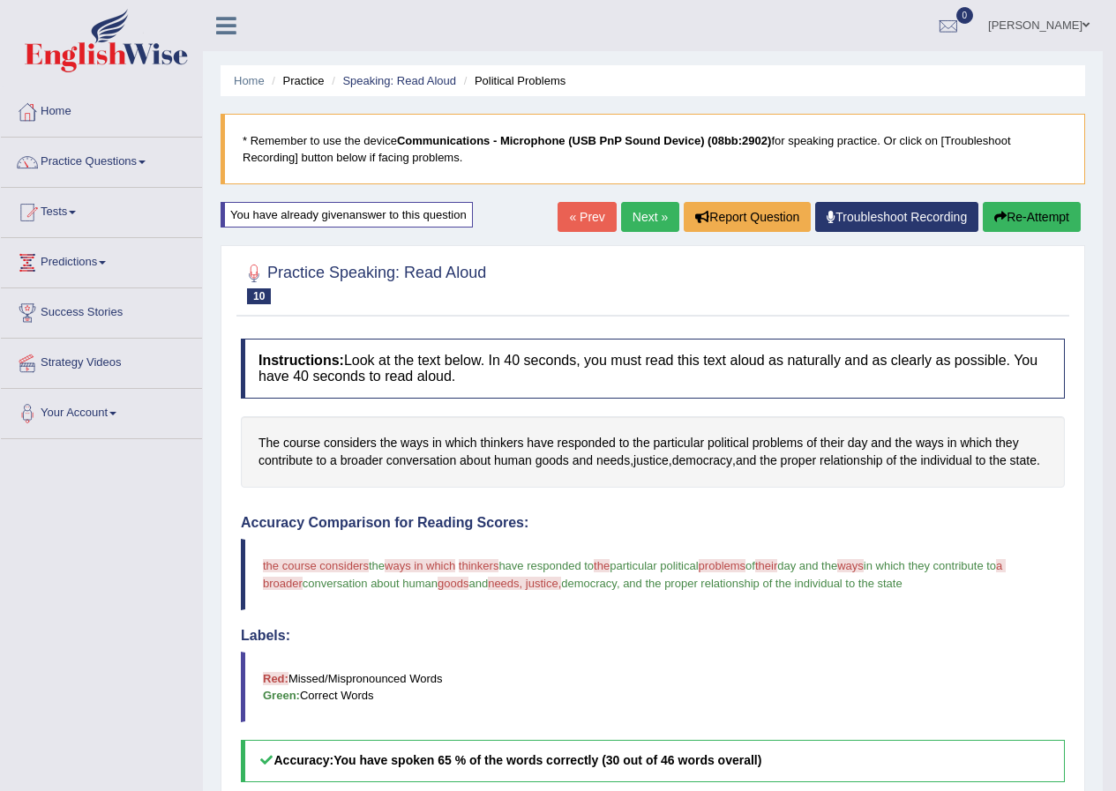
click at [643, 210] on link "Next »" at bounding box center [650, 217] width 58 height 30
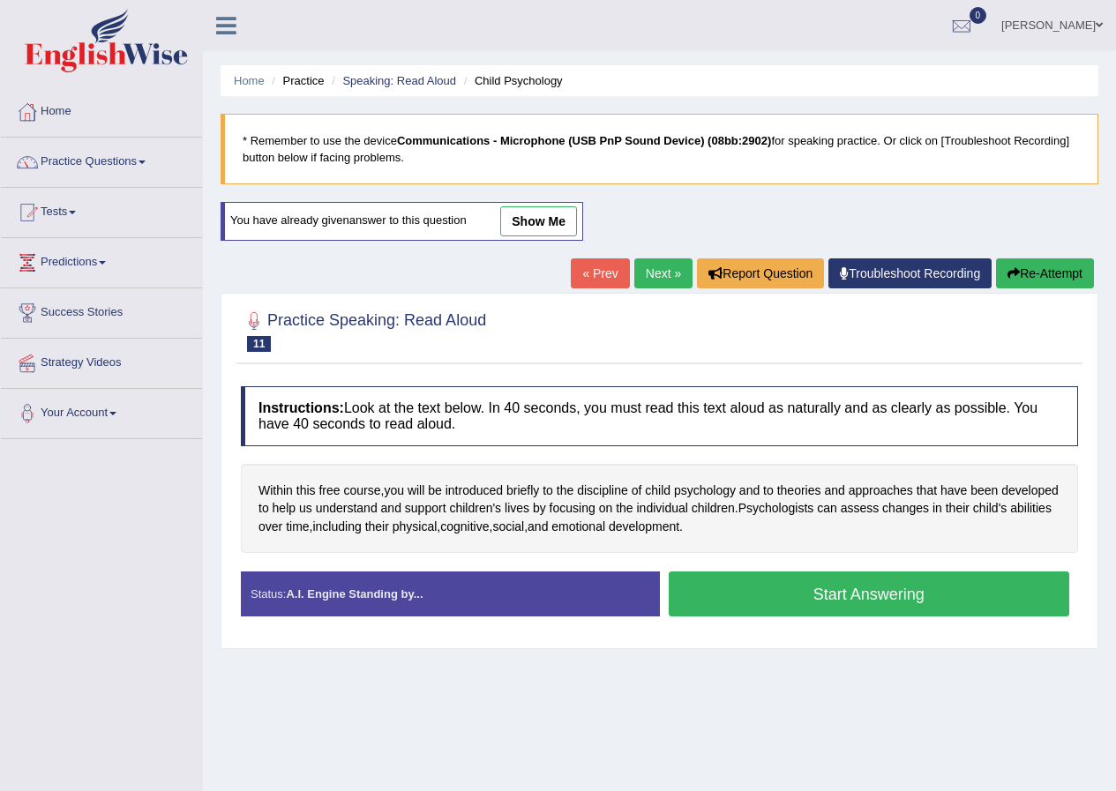
click at [509, 227] on link "show me" at bounding box center [538, 221] width 77 height 30
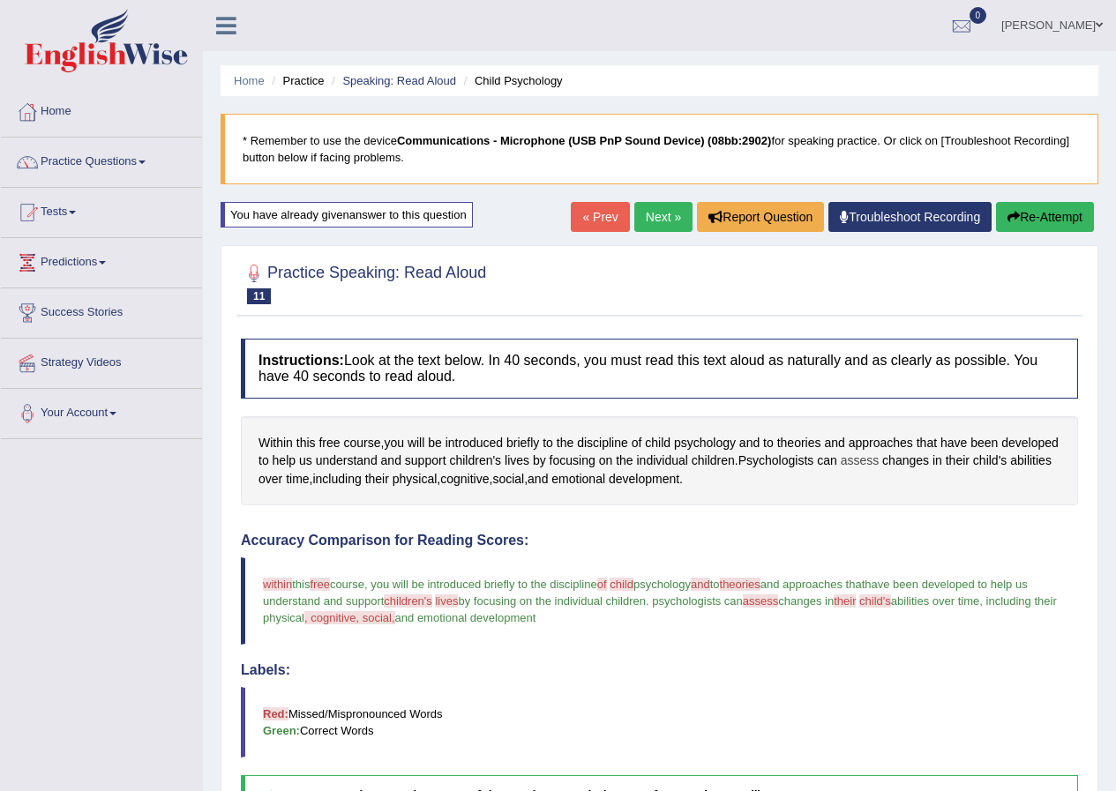
click at [879, 467] on span "assess" at bounding box center [859, 461] width 39 height 19
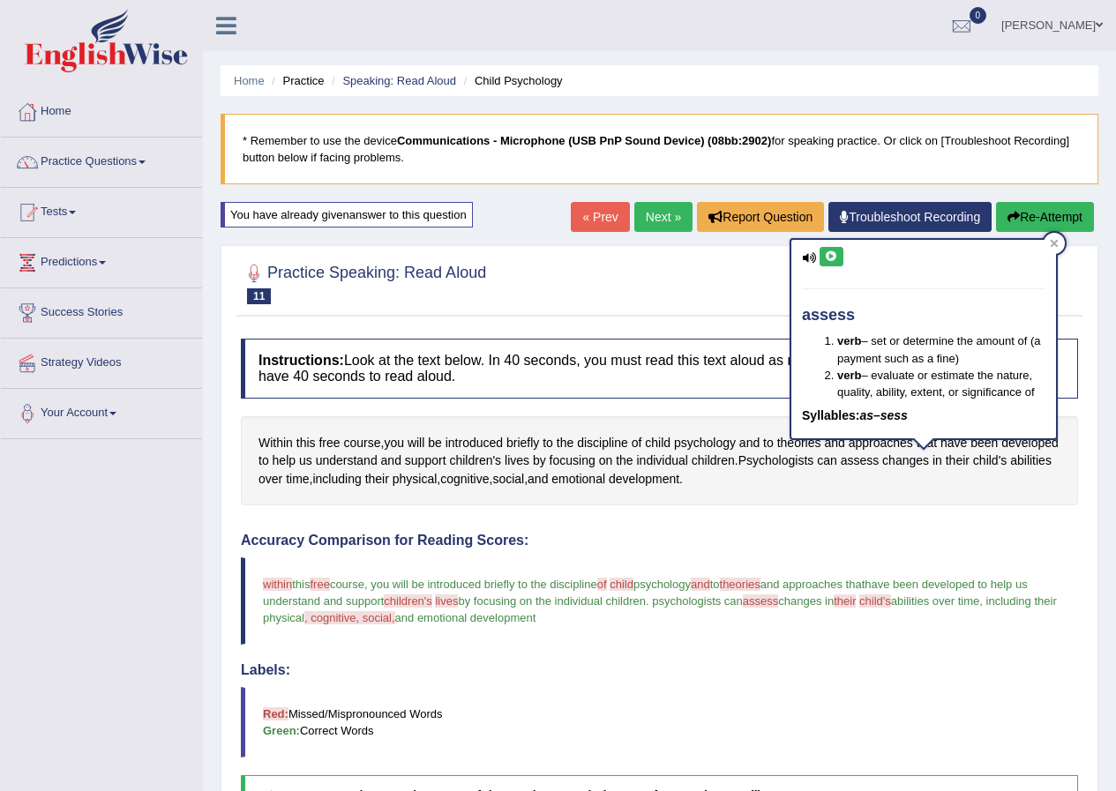
click at [839, 249] on button at bounding box center [831, 256] width 24 height 19
click at [1053, 255] on div "assess verb – set or determine the amount of (a payment such as a fine) verb – …" at bounding box center [923, 339] width 265 height 199
click at [1050, 249] on div at bounding box center [1053, 243] width 21 height 21
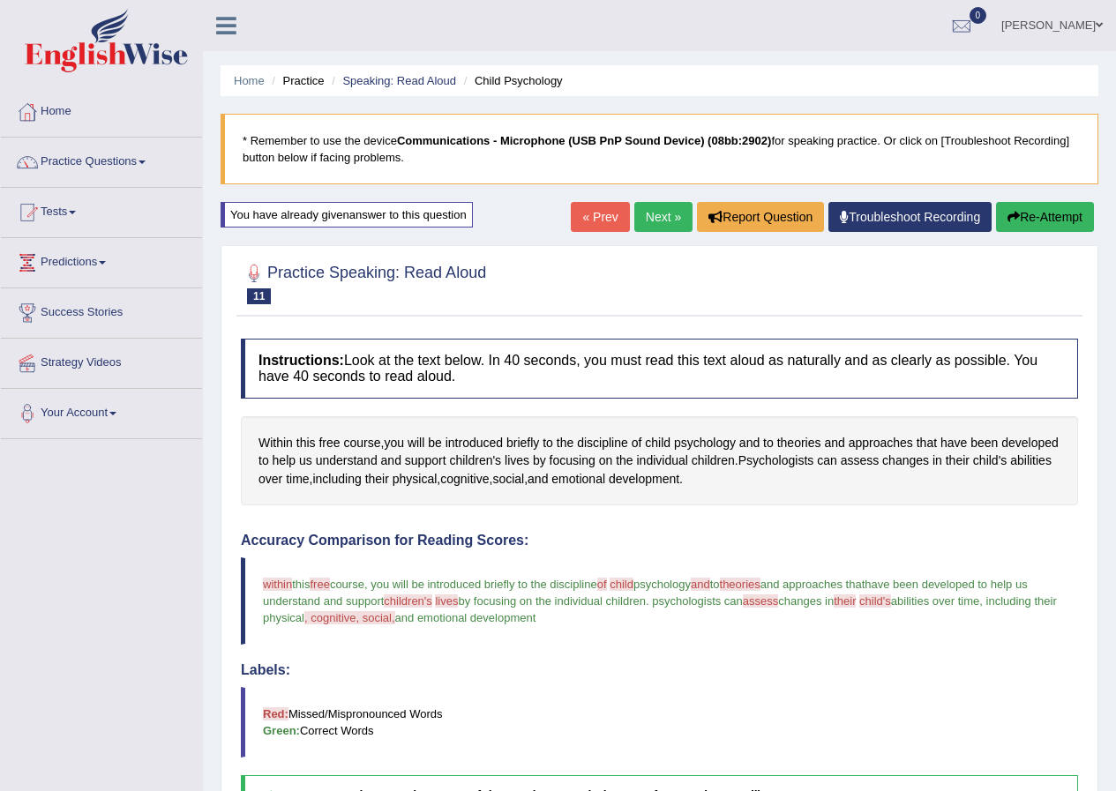
click at [1025, 219] on button "Re-Attempt" at bounding box center [1045, 217] width 98 height 30
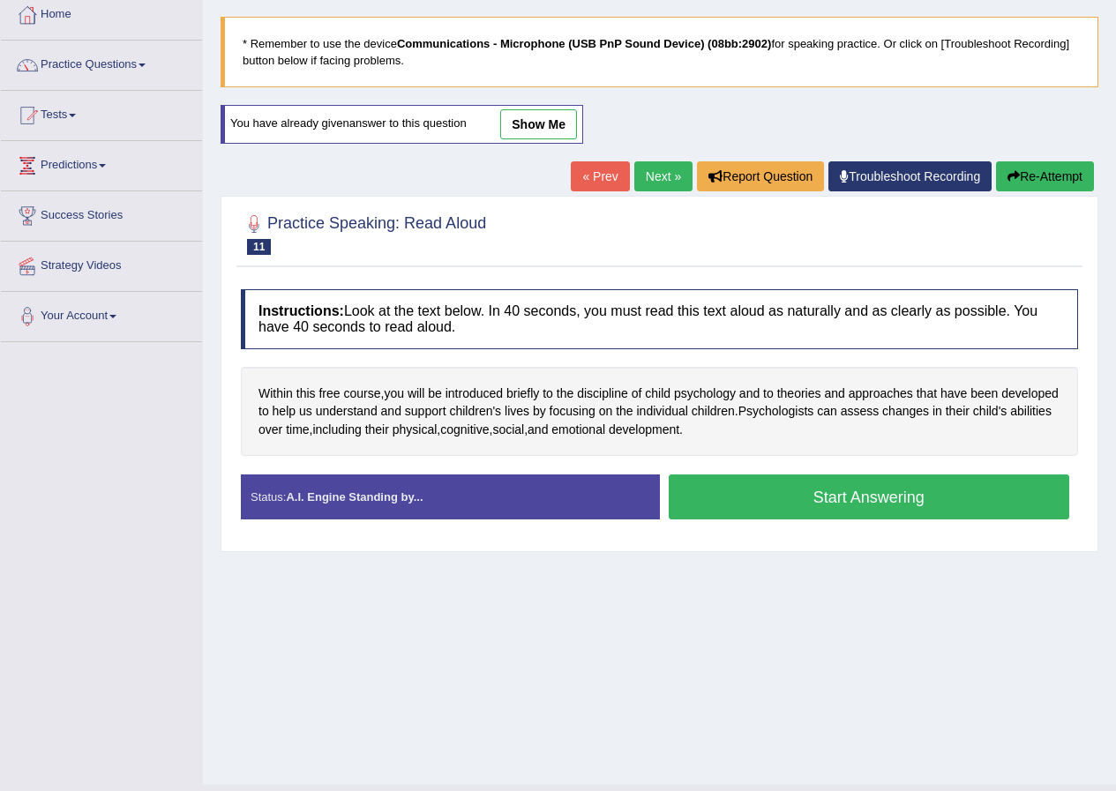
scroll to position [135, 0]
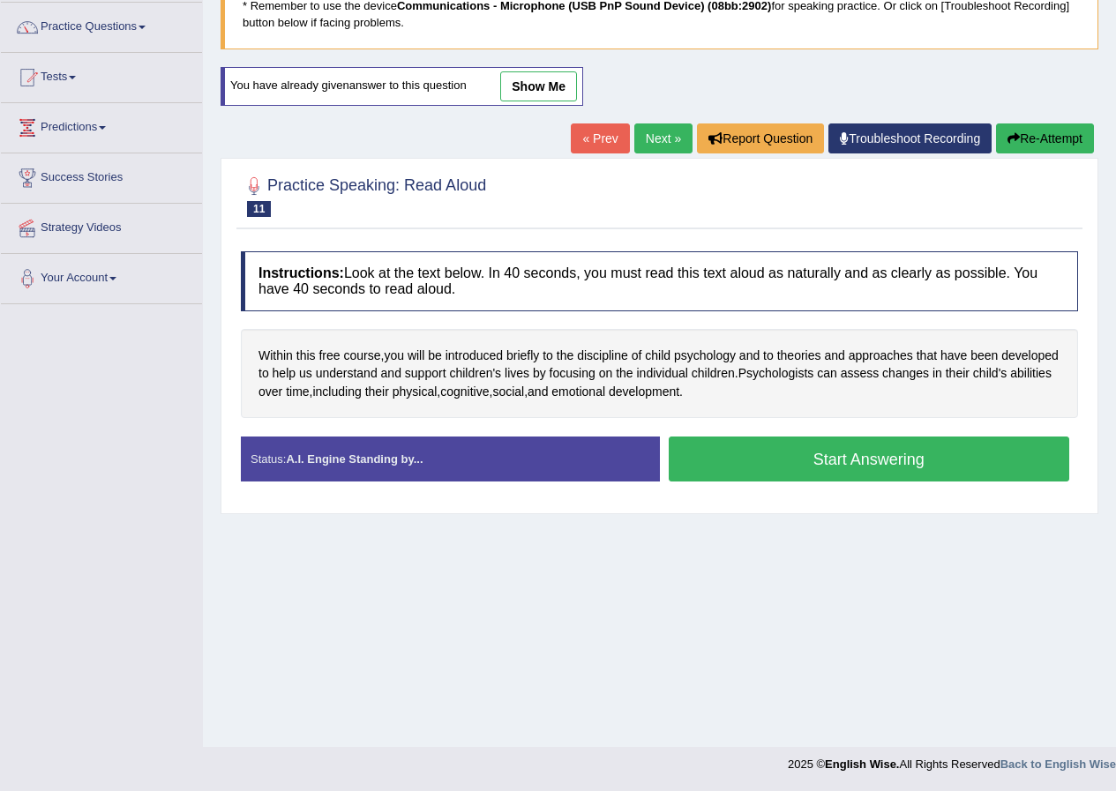
click at [534, 83] on link "show me" at bounding box center [538, 86] width 77 height 30
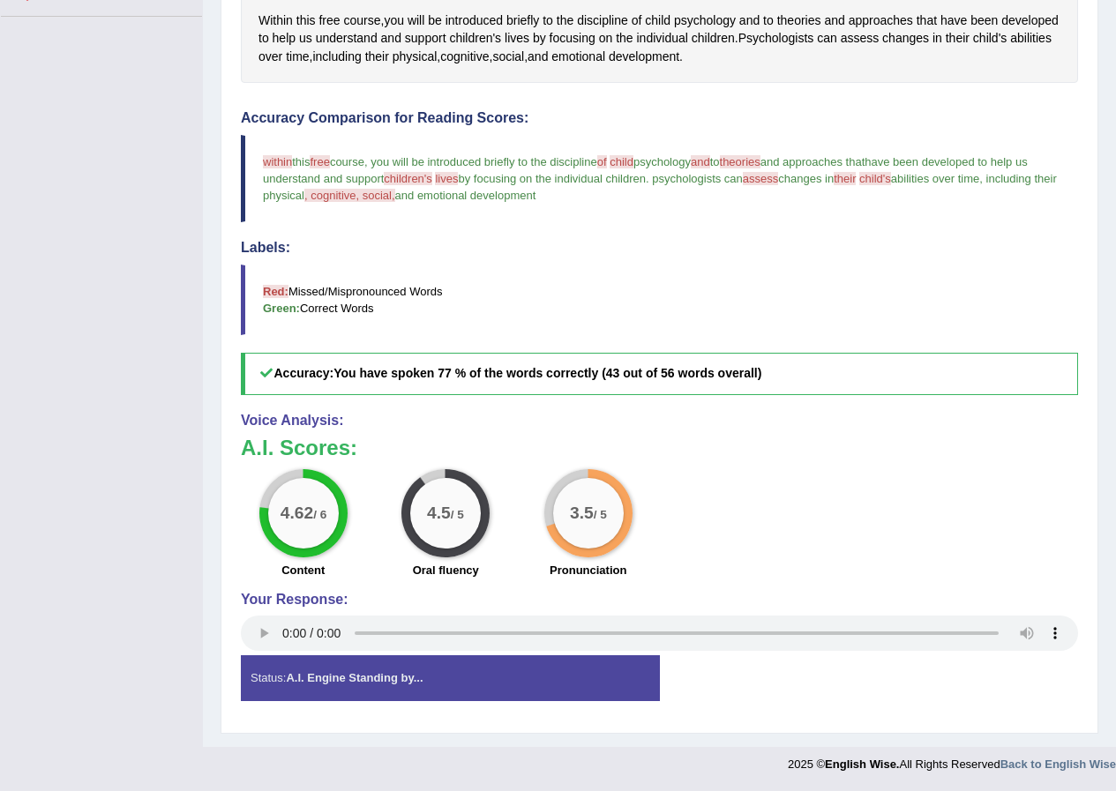
scroll to position [0, 0]
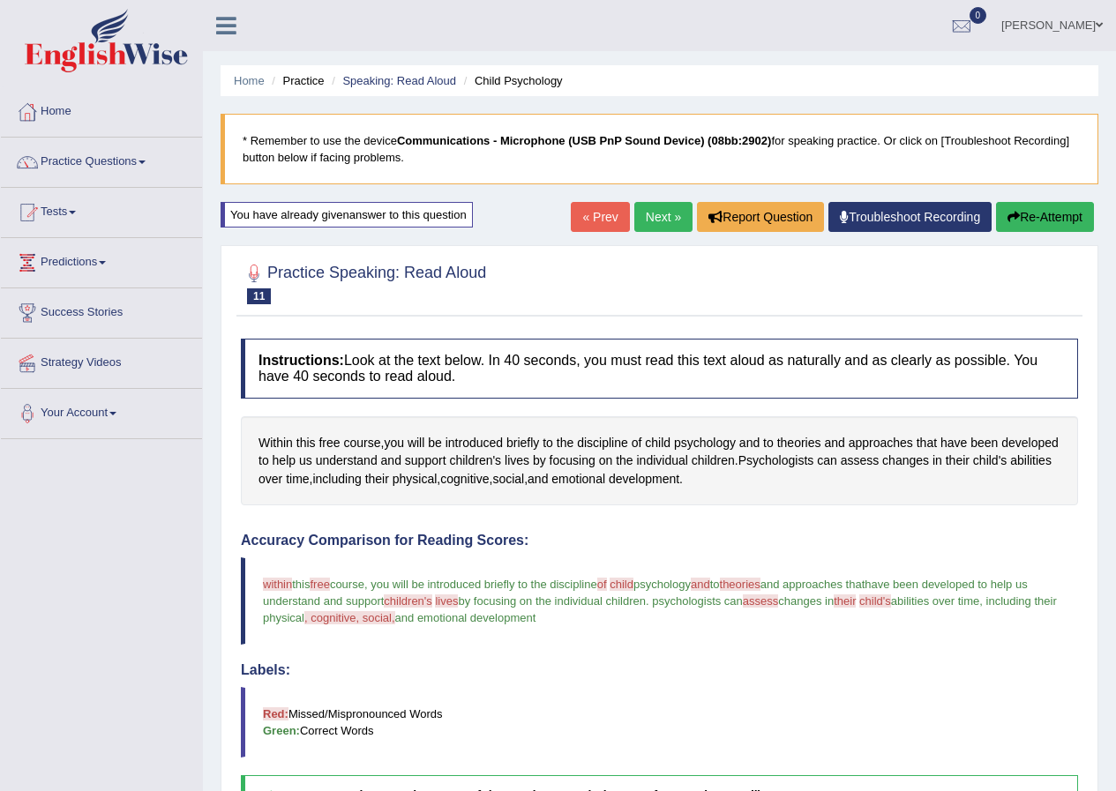
click at [1042, 222] on button "Re-Attempt" at bounding box center [1045, 217] width 98 height 30
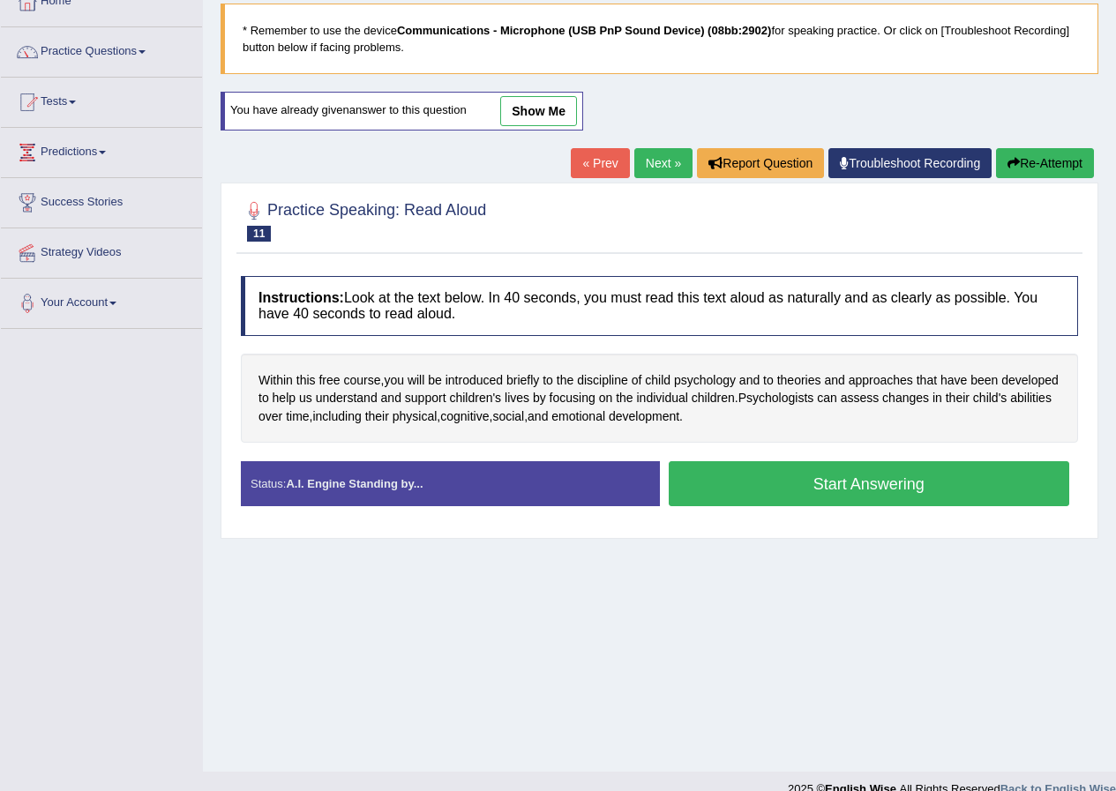
scroll to position [135, 0]
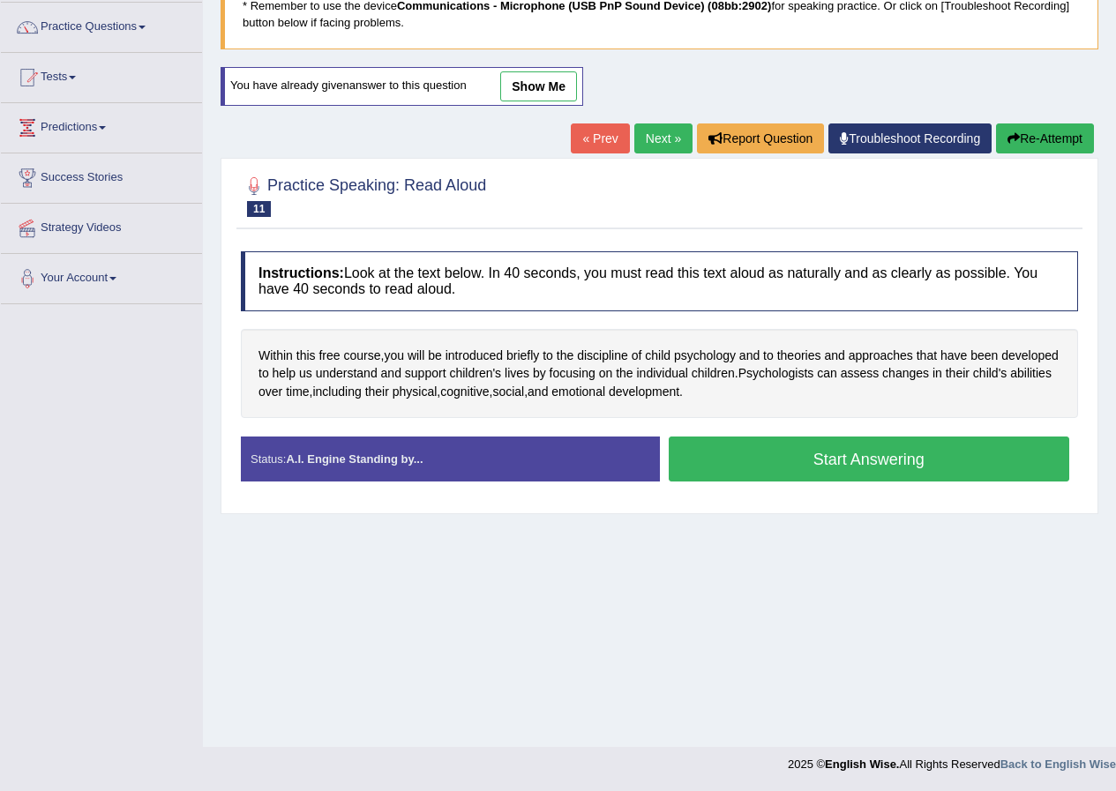
click at [825, 452] on button "Start Answering" at bounding box center [869, 459] width 401 height 45
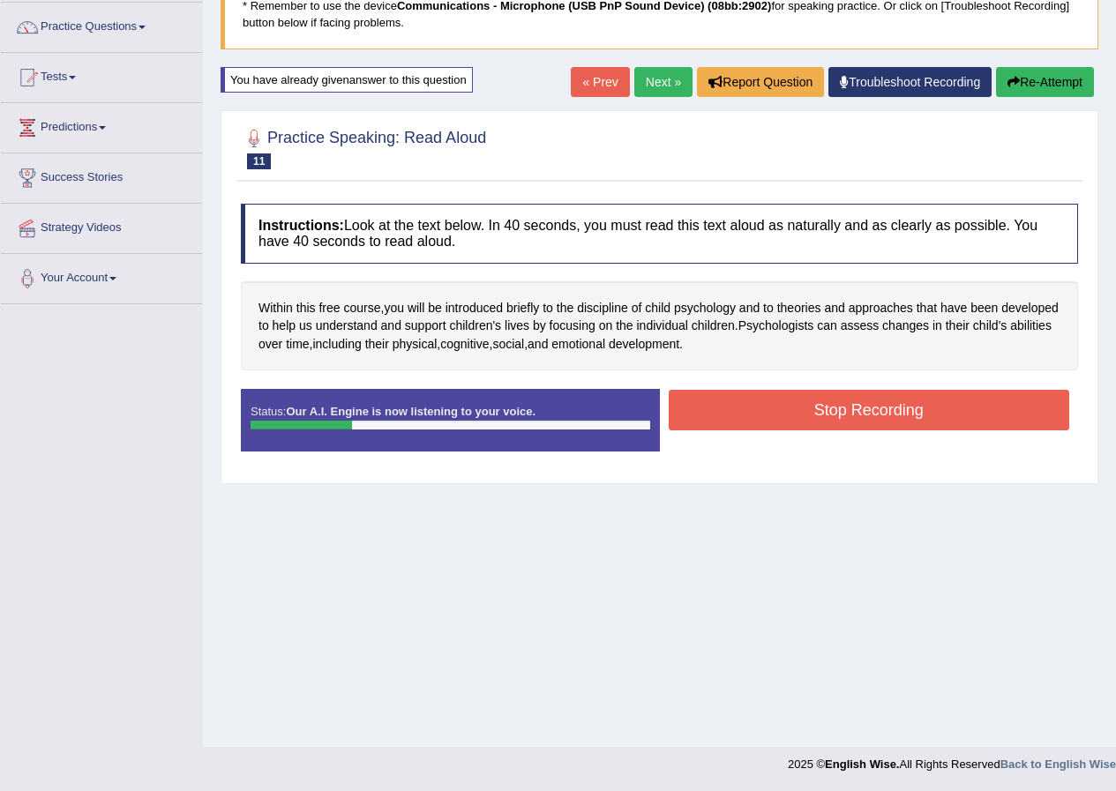
click at [1027, 90] on button "Re-Attempt" at bounding box center [1045, 82] width 98 height 30
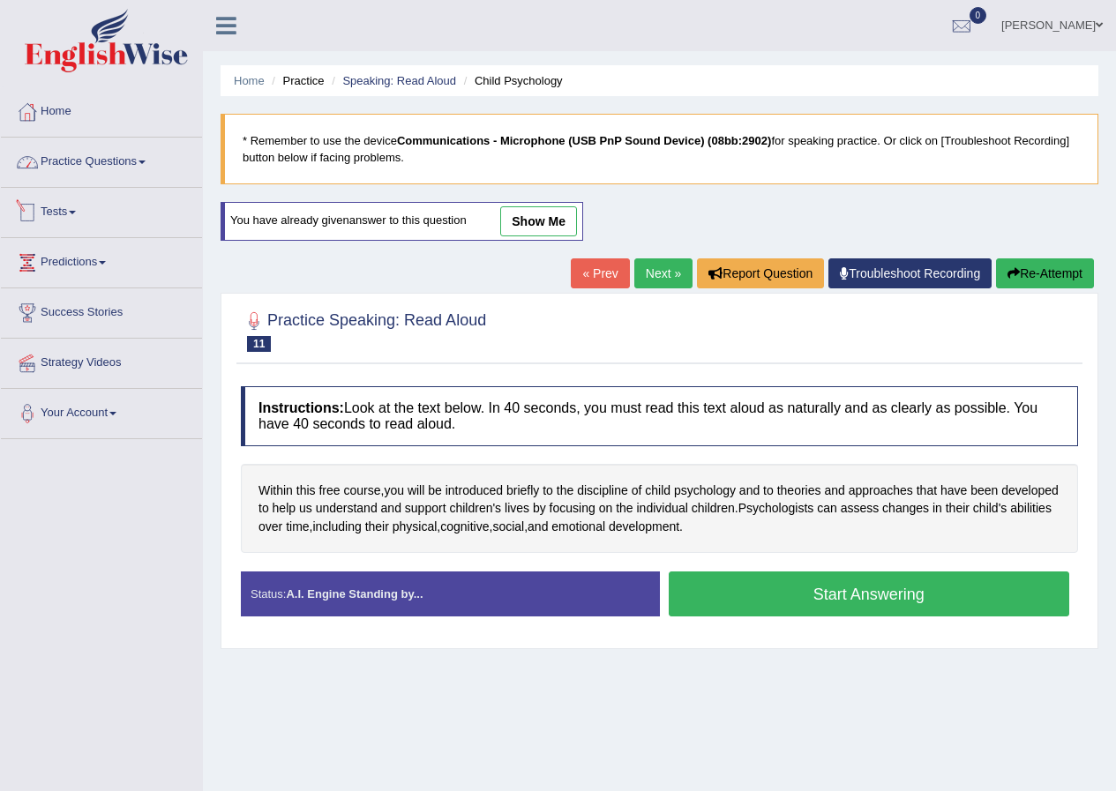
click at [135, 157] on link "Practice Questions" at bounding box center [101, 160] width 201 height 44
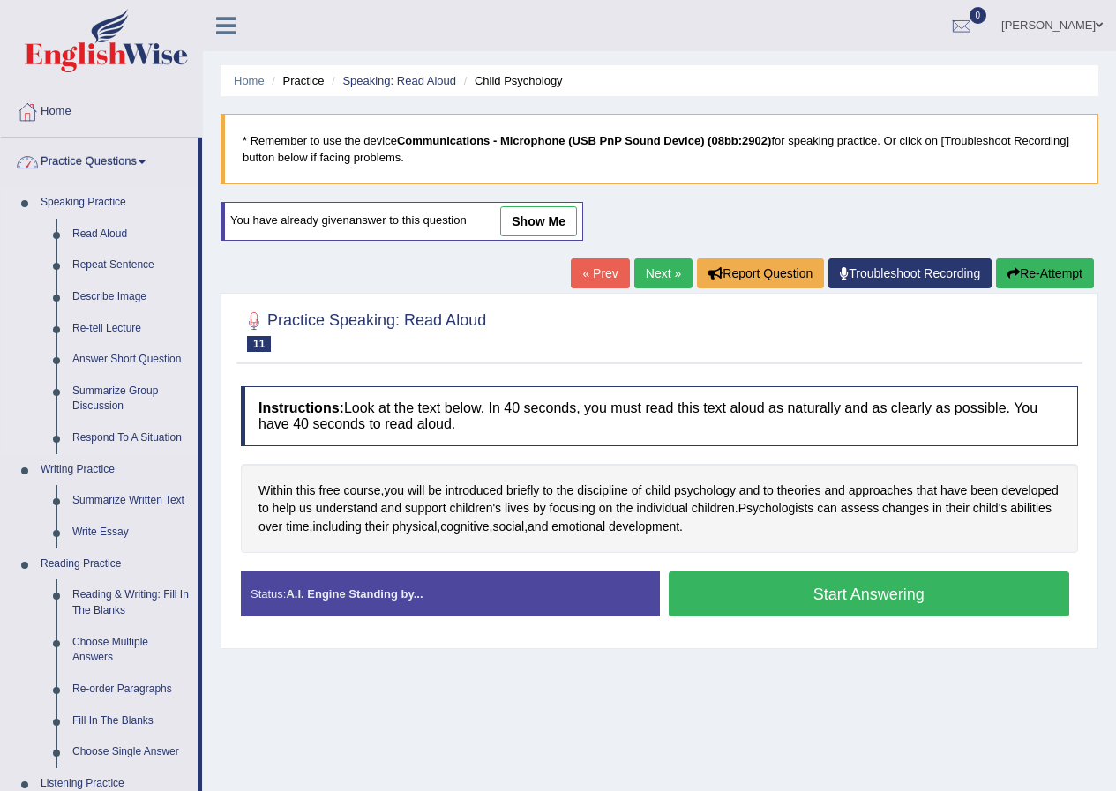
click at [106, 214] on link "Speaking Practice" at bounding box center [115, 203] width 165 height 32
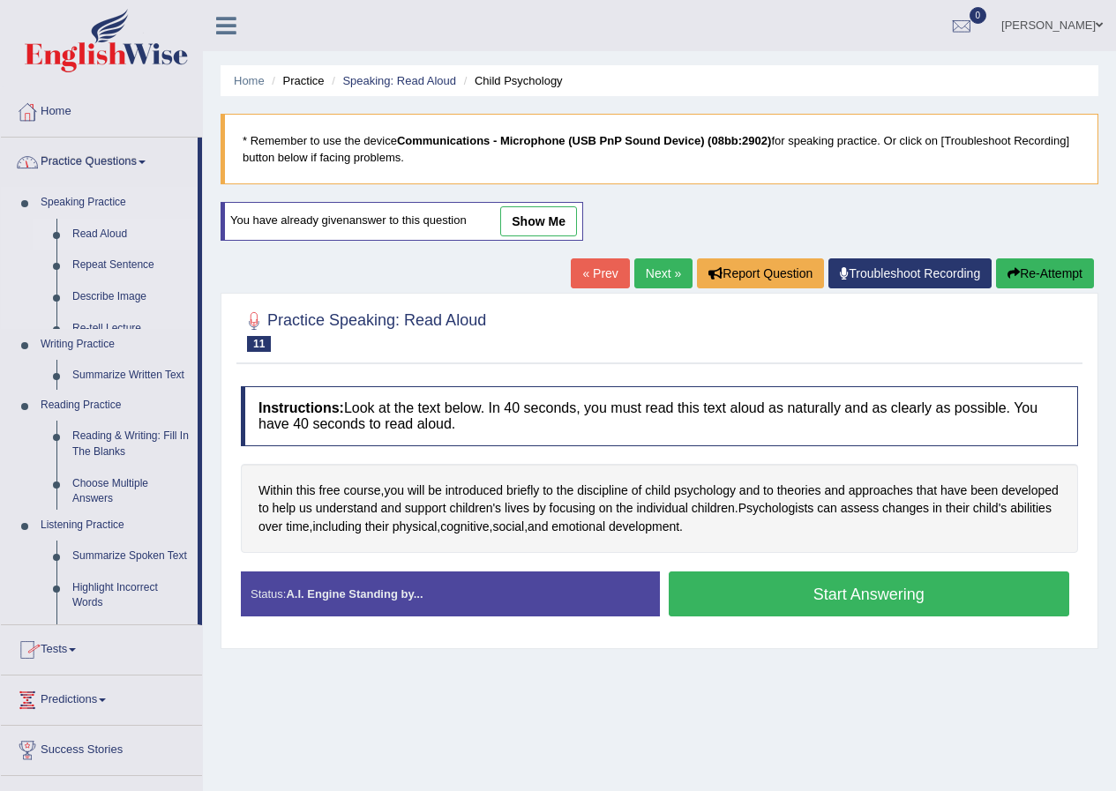
click at [111, 222] on ul "Home Practice Questions Speaking Practice Read Aloud Repeat Sentence Describe I…" at bounding box center [101, 481] width 201 height 789
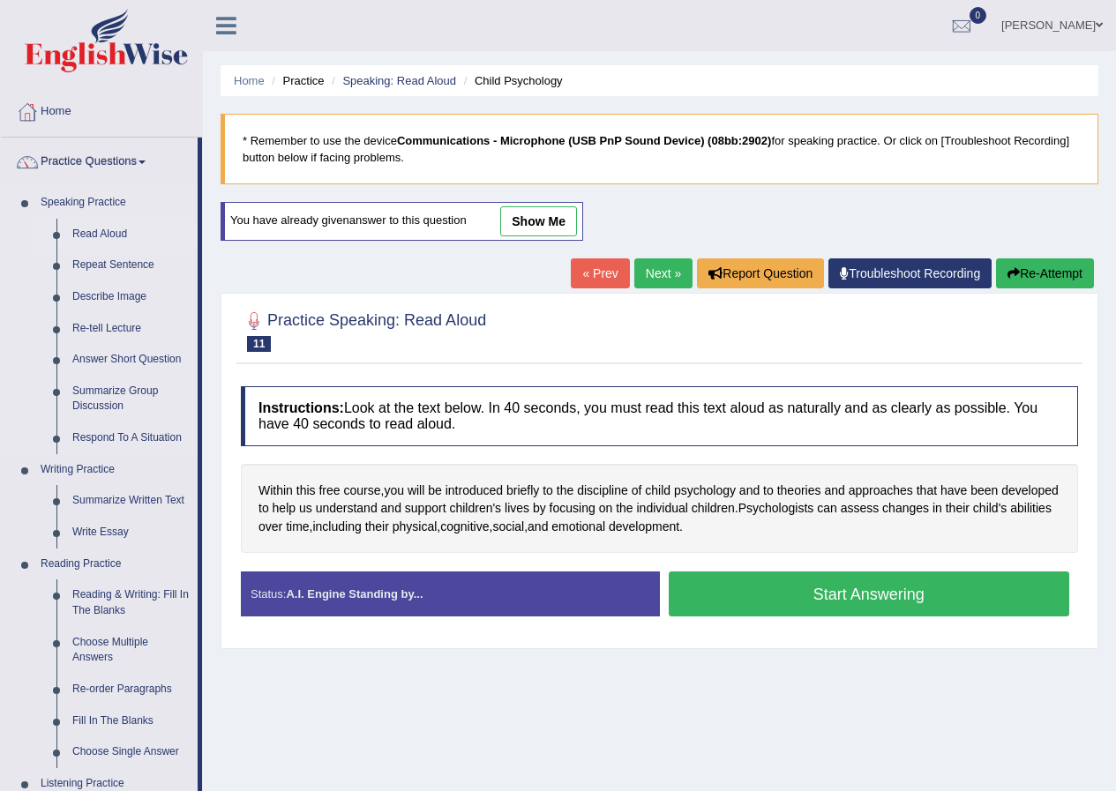
click at [110, 229] on link "Read Aloud" at bounding box center [130, 235] width 133 height 32
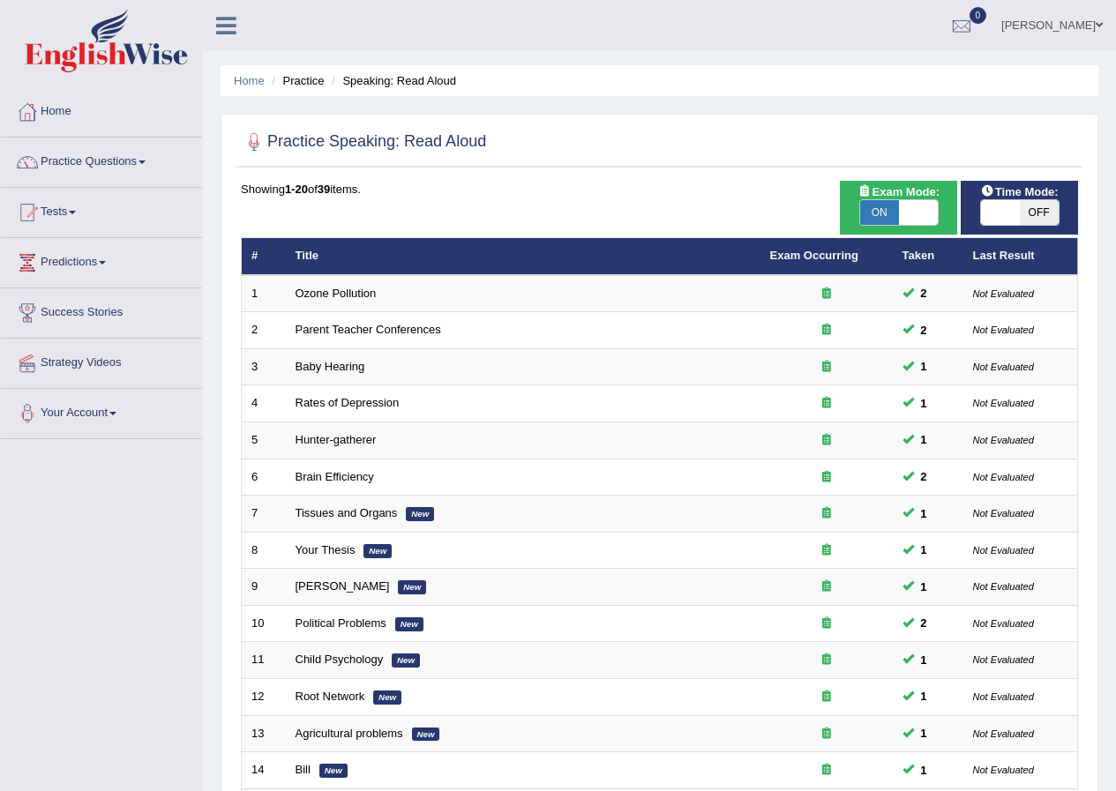
scroll to position [377, 0]
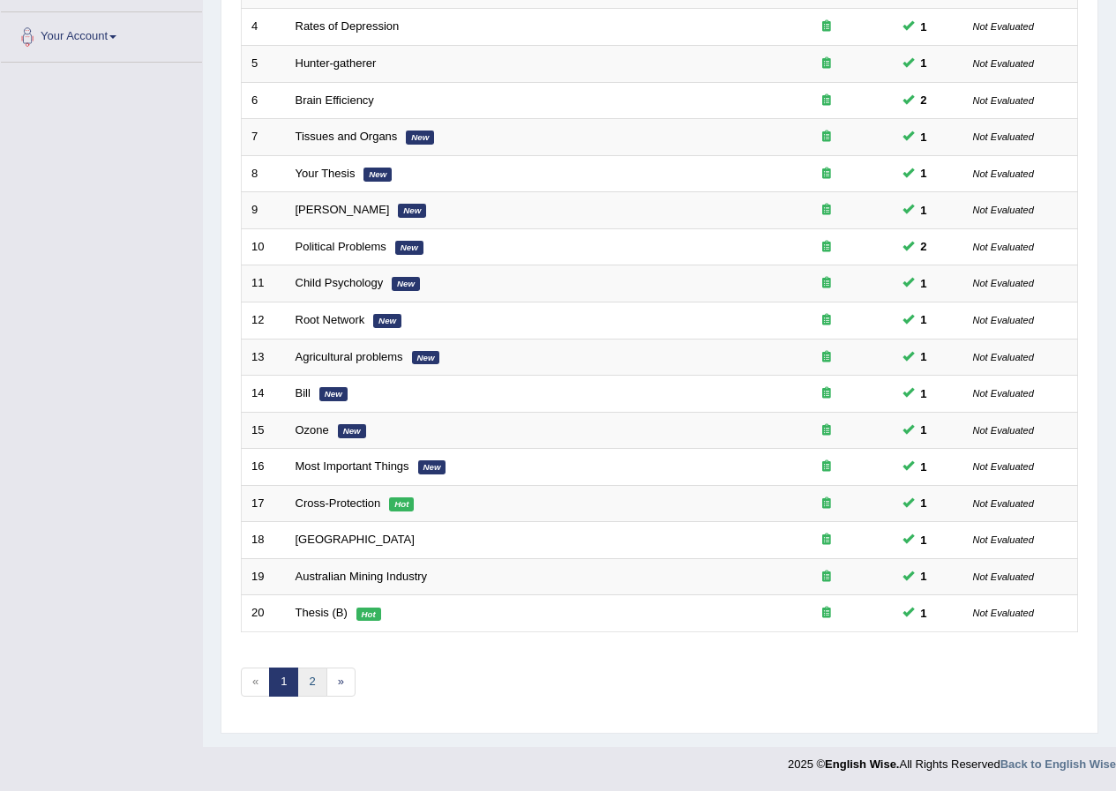
click at [310, 692] on link "2" at bounding box center [311, 682] width 29 height 29
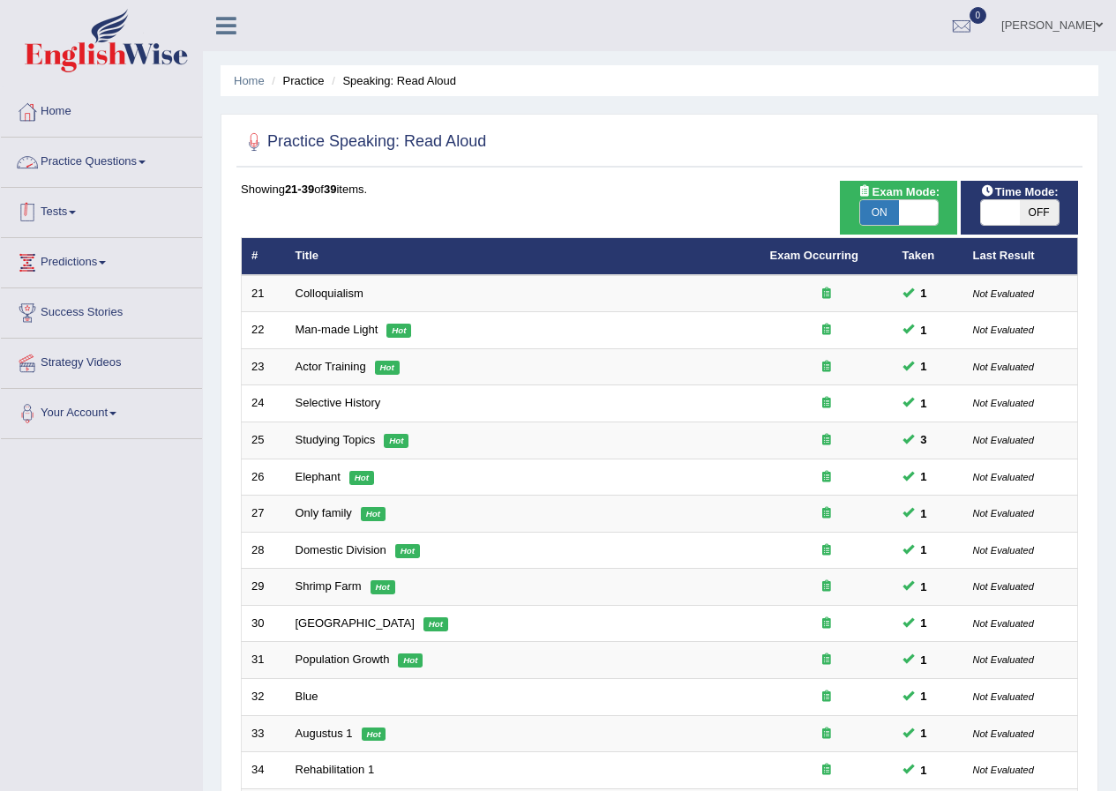
scroll to position [340, 0]
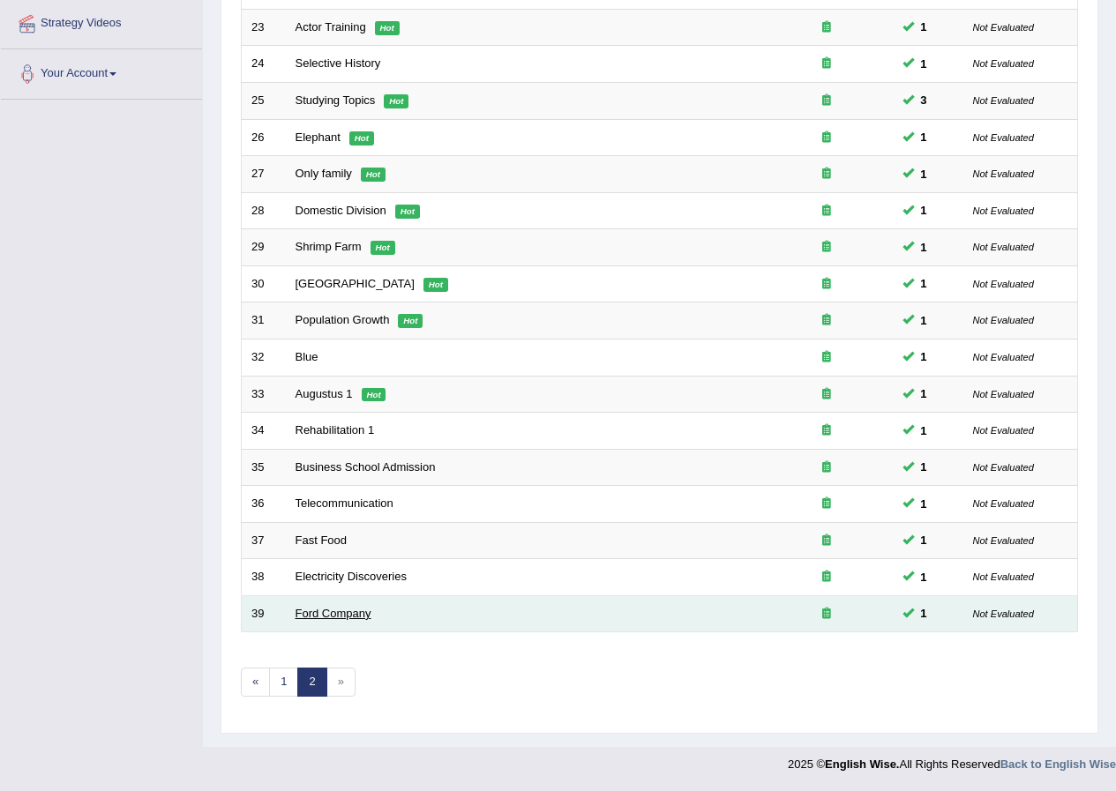
click at [310, 609] on link "Ford Company" at bounding box center [333, 613] width 76 height 13
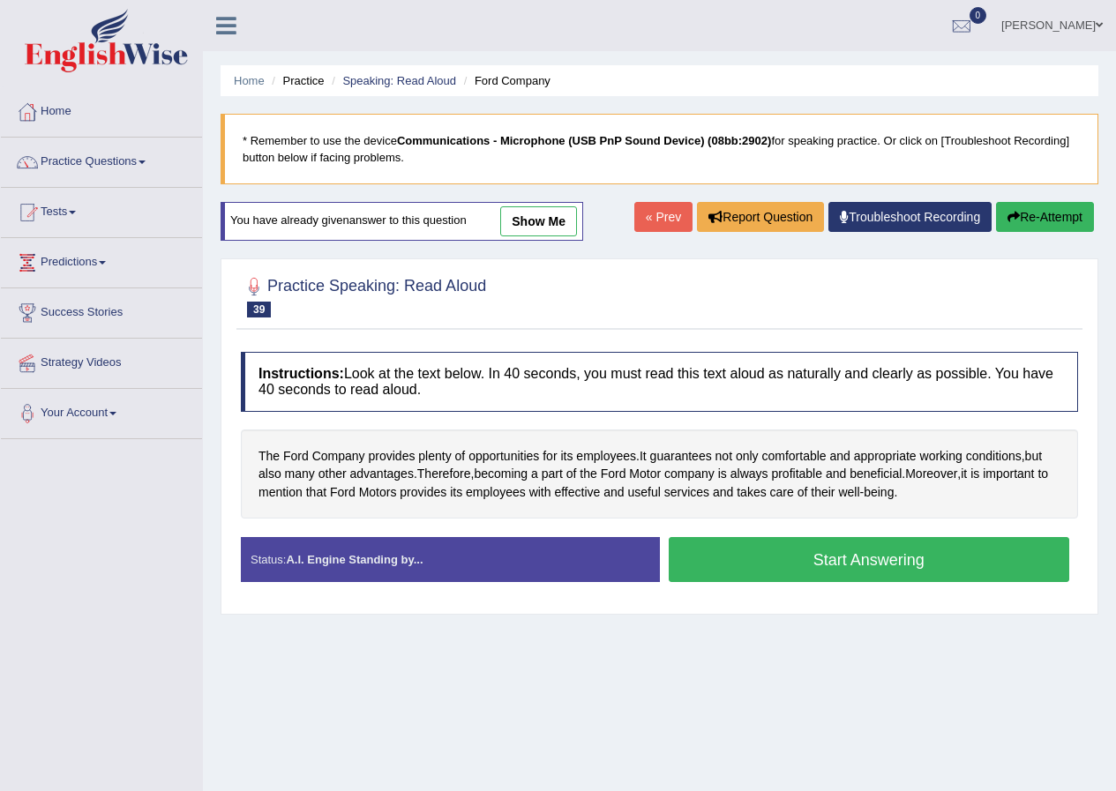
click at [575, 220] on link "show me" at bounding box center [538, 221] width 77 height 30
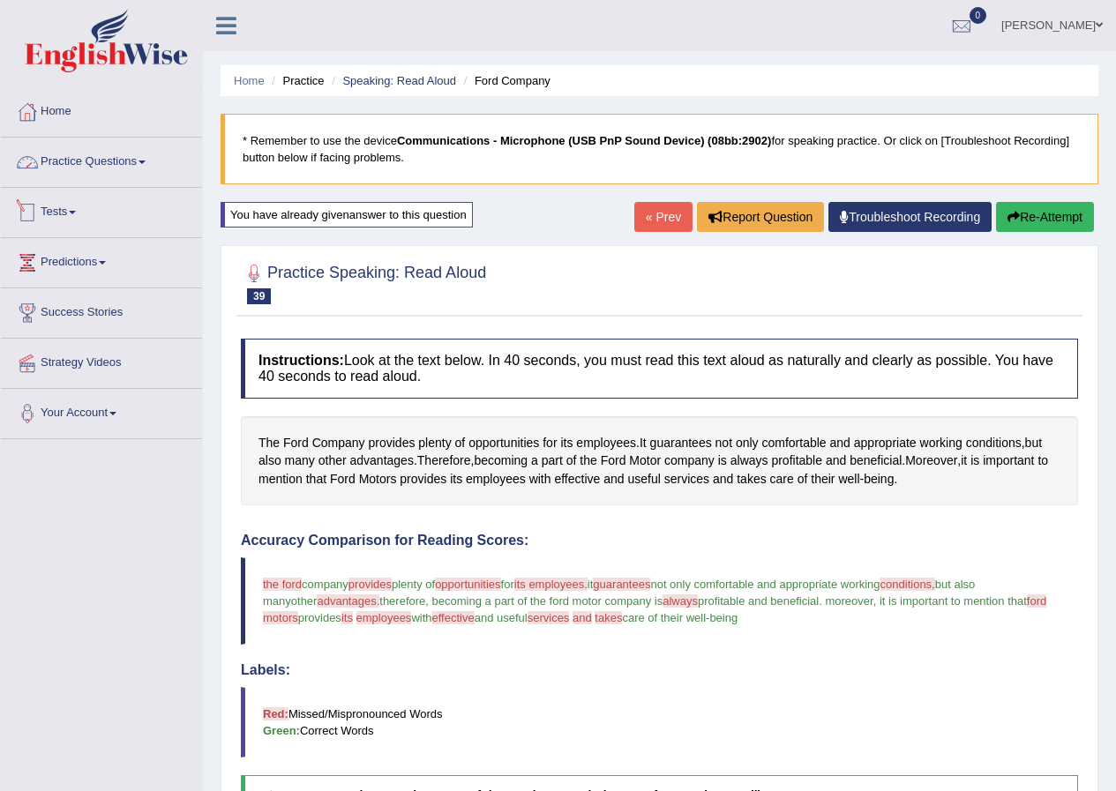
click at [146, 163] on span at bounding box center [141, 163] width 7 height 4
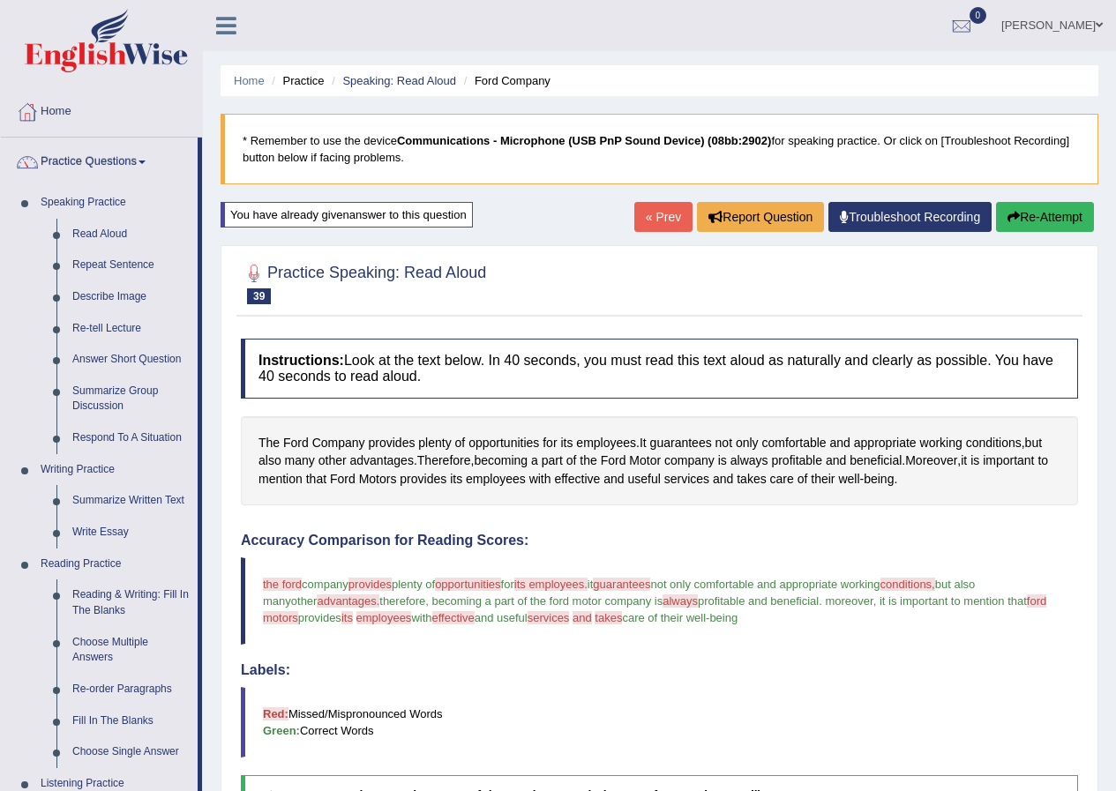
click at [651, 216] on link "« Prev" at bounding box center [663, 217] width 58 height 30
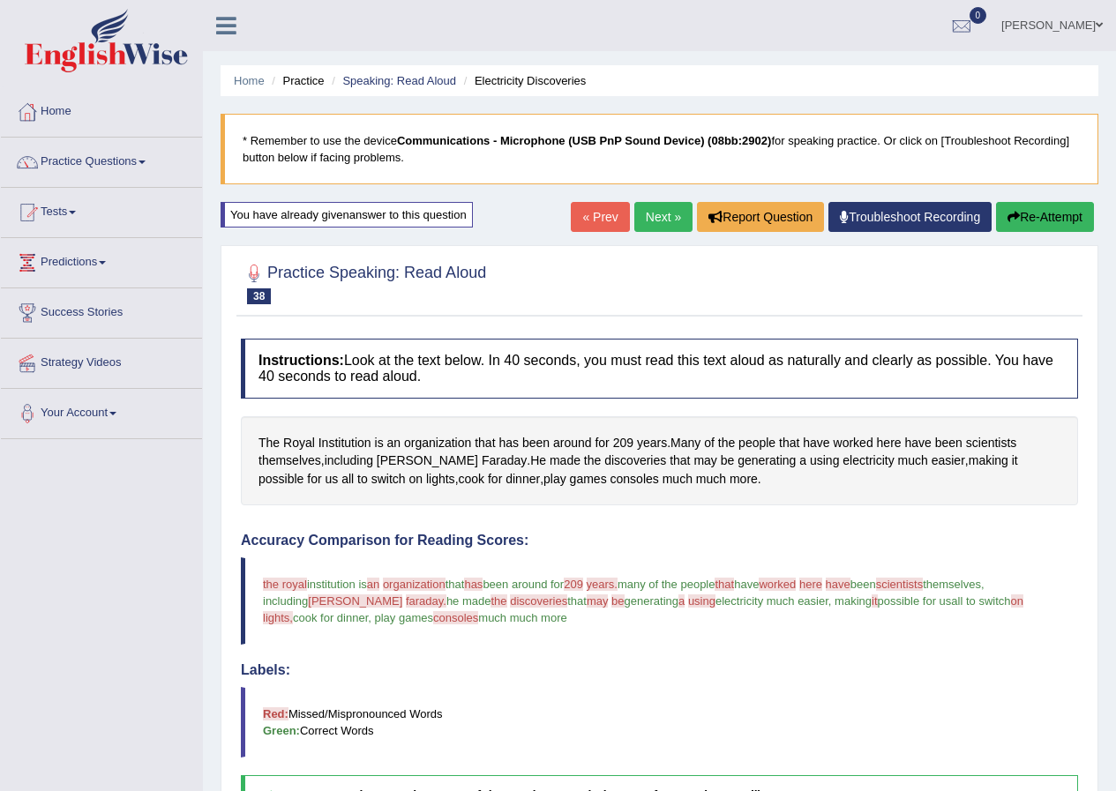
click at [603, 223] on link "« Prev" at bounding box center [600, 217] width 58 height 30
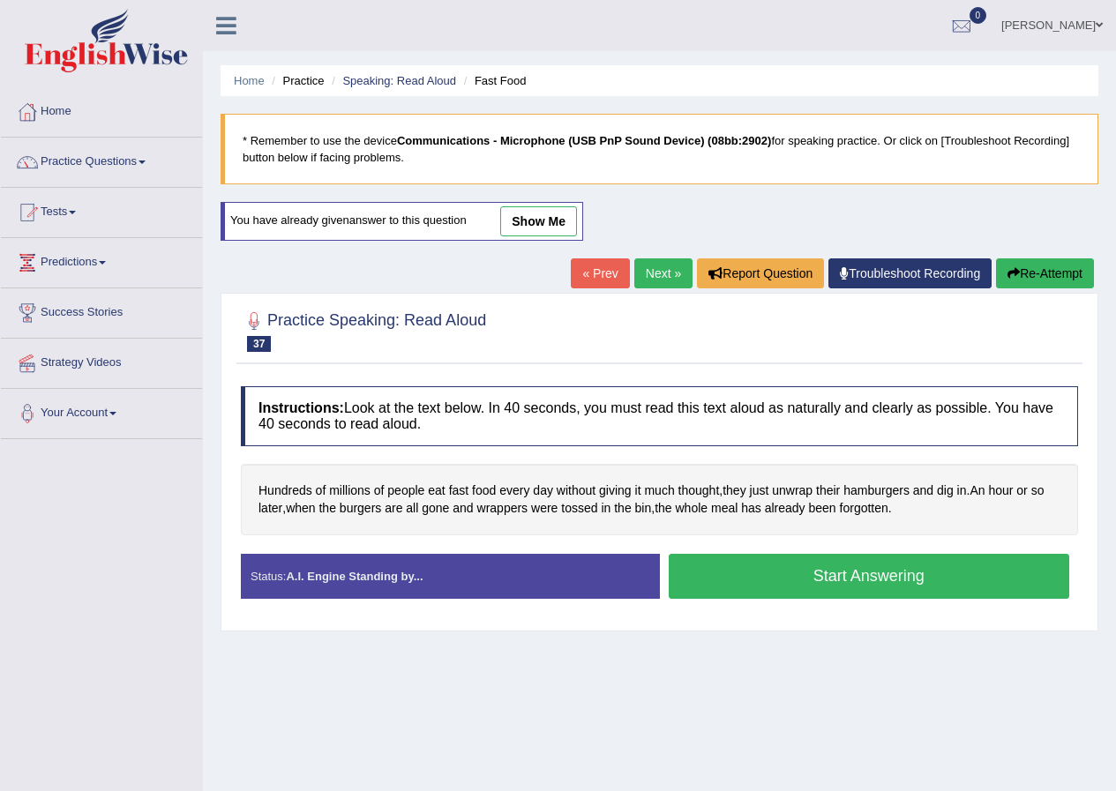
click at [527, 225] on link "show me" at bounding box center [538, 221] width 77 height 30
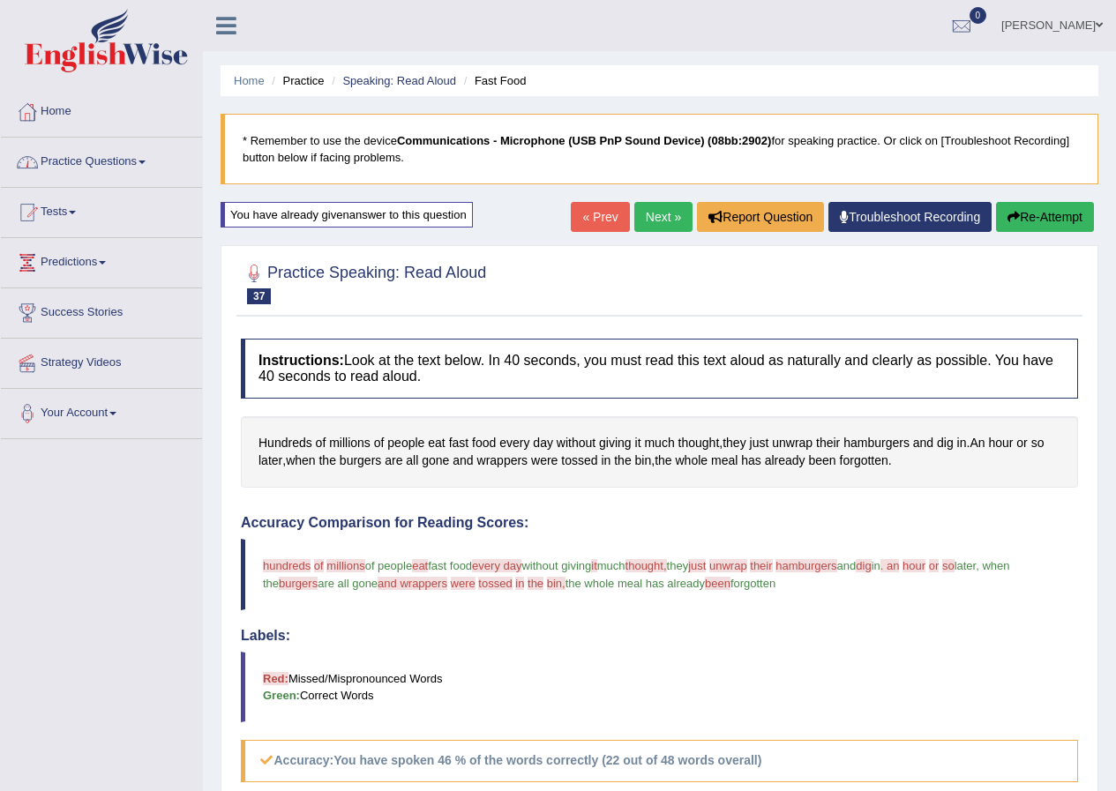
click at [101, 150] on link "Practice Questions" at bounding box center [101, 160] width 201 height 44
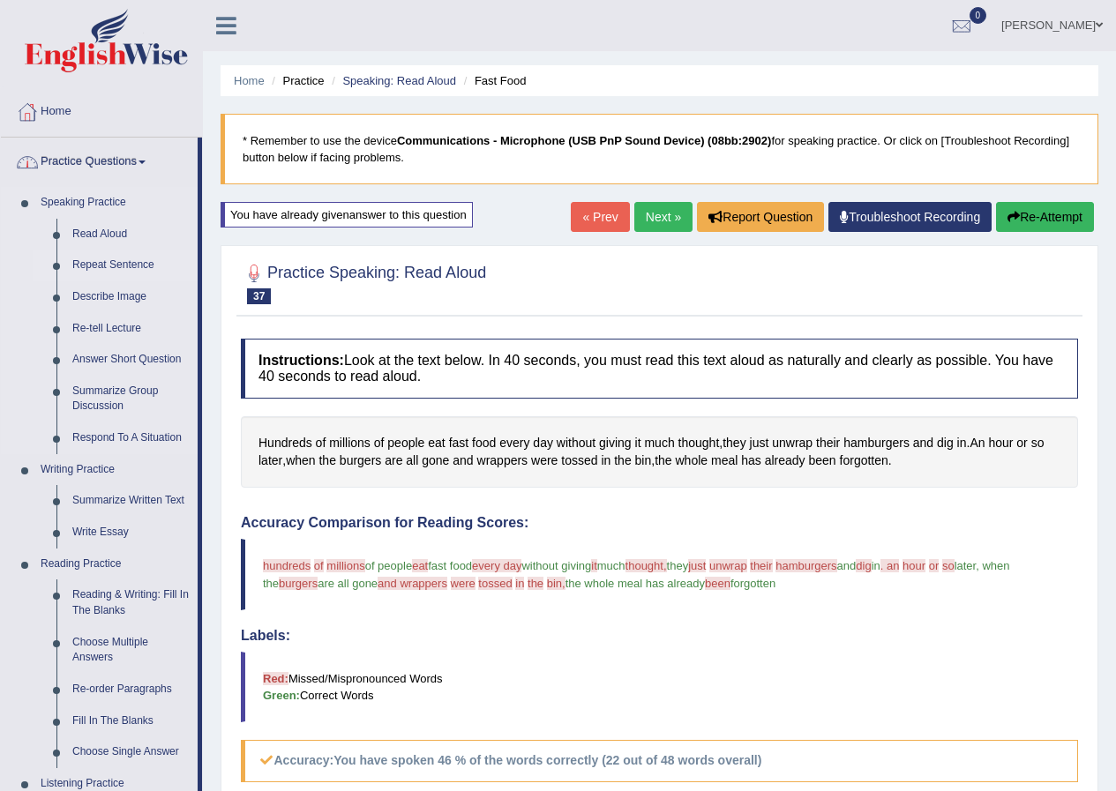
click at [141, 267] on link "Repeat Sentence" at bounding box center [130, 266] width 133 height 32
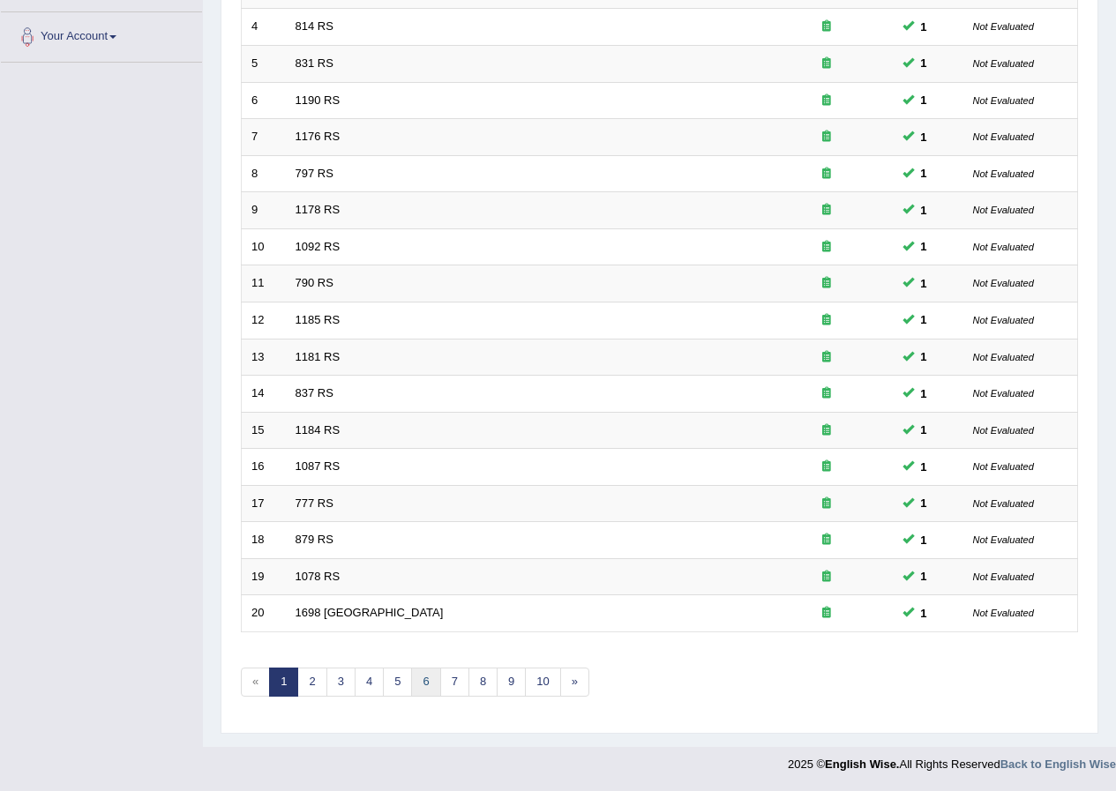
click at [413, 683] on link "6" at bounding box center [425, 682] width 29 height 29
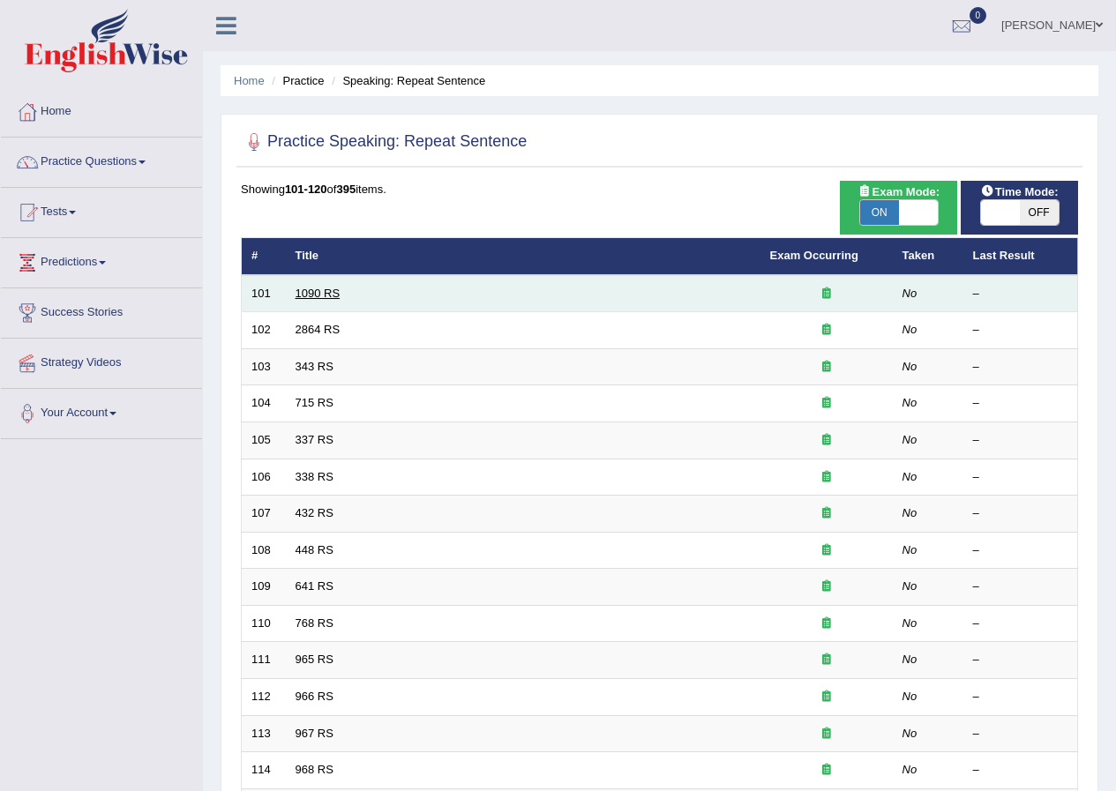
click at [313, 298] on link "1090 RS" at bounding box center [317, 293] width 45 height 13
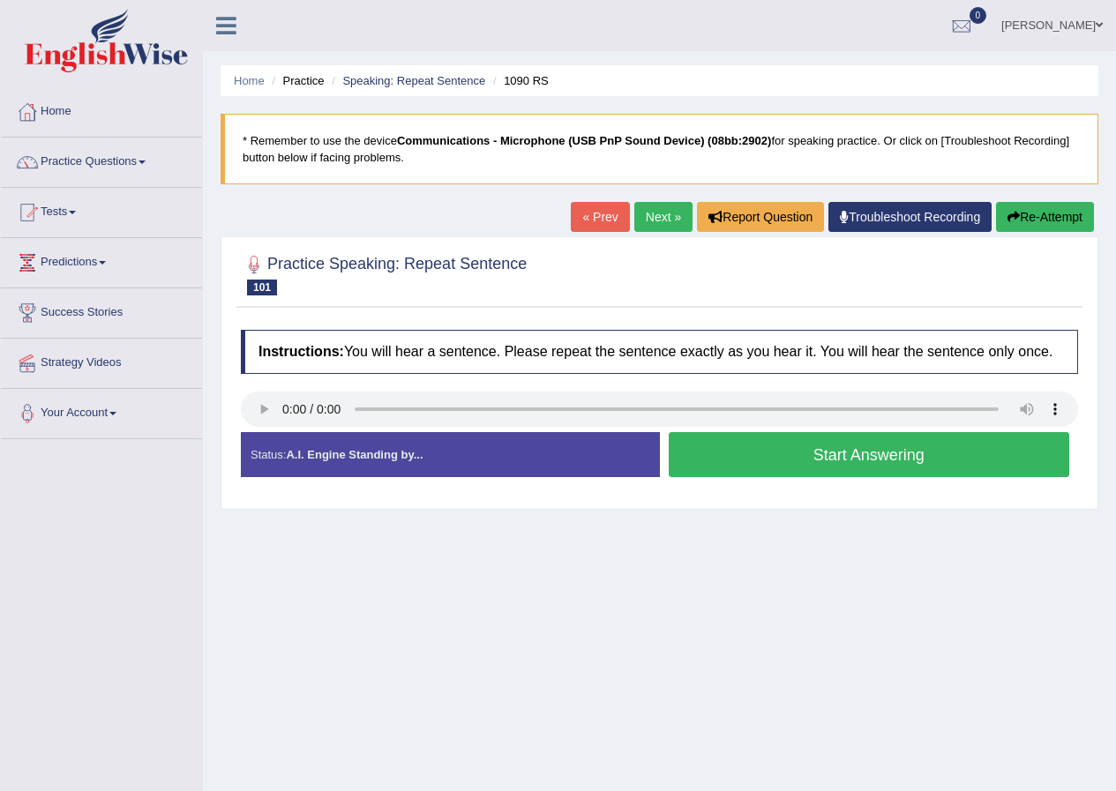
click at [765, 461] on button "Start Answering" at bounding box center [869, 454] width 401 height 45
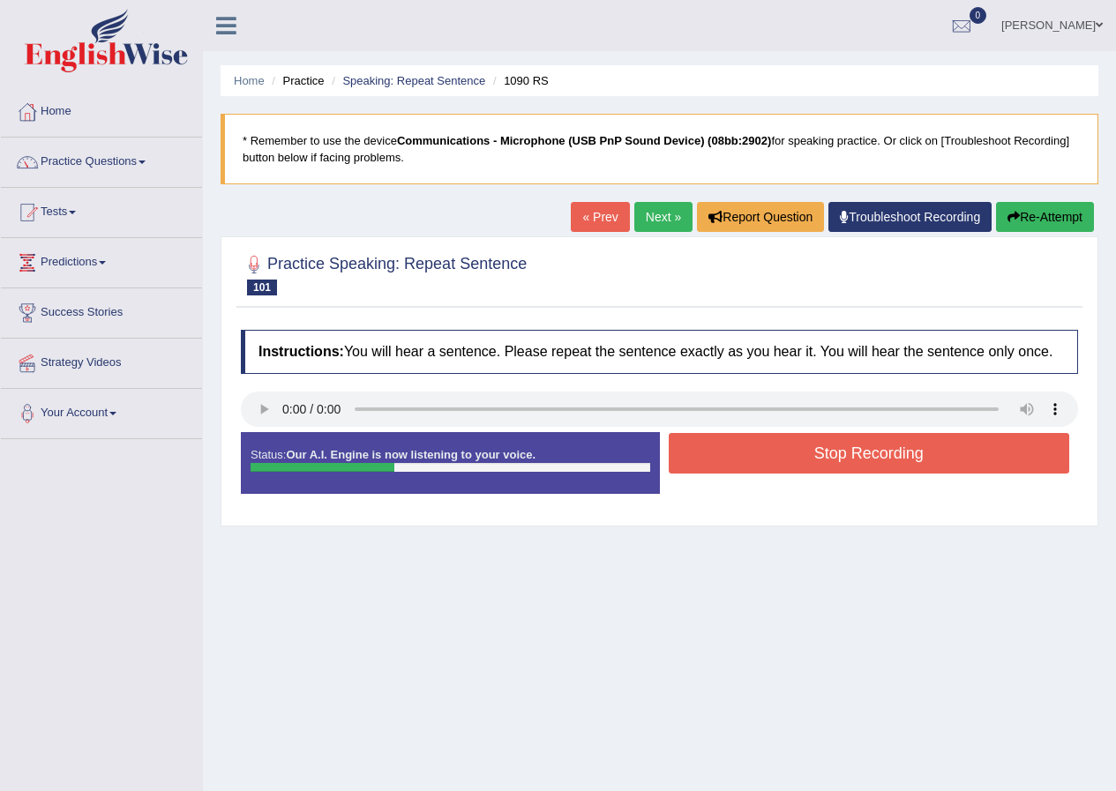
click at [792, 443] on button "Stop Recording" at bounding box center [869, 453] width 401 height 41
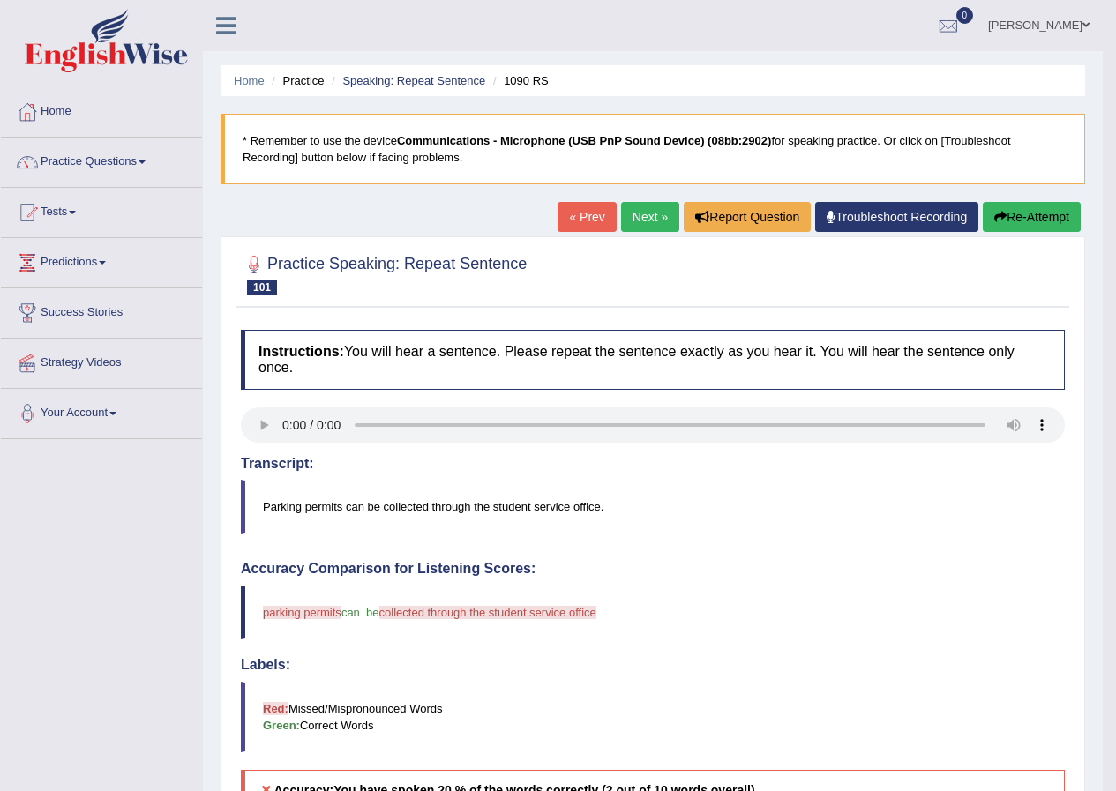
click at [638, 220] on link "Next »" at bounding box center [650, 217] width 58 height 30
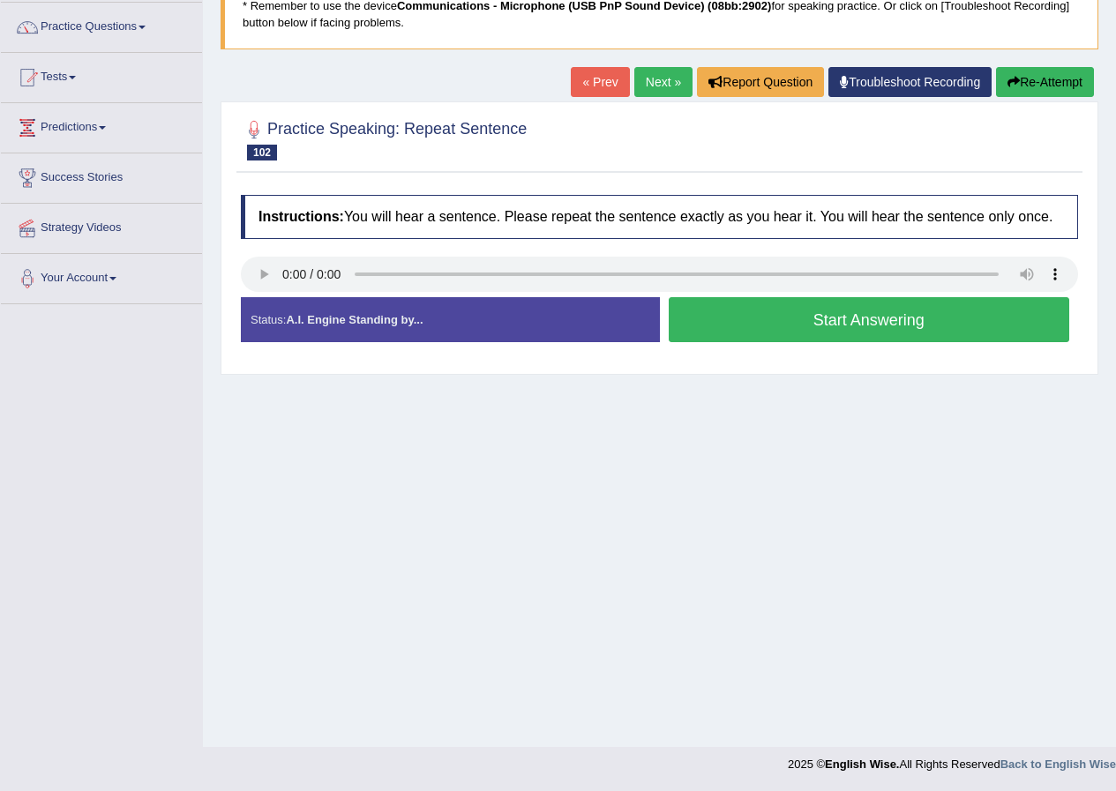
click at [755, 325] on button "Start Answering" at bounding box center [869, 319] width 401 height 45
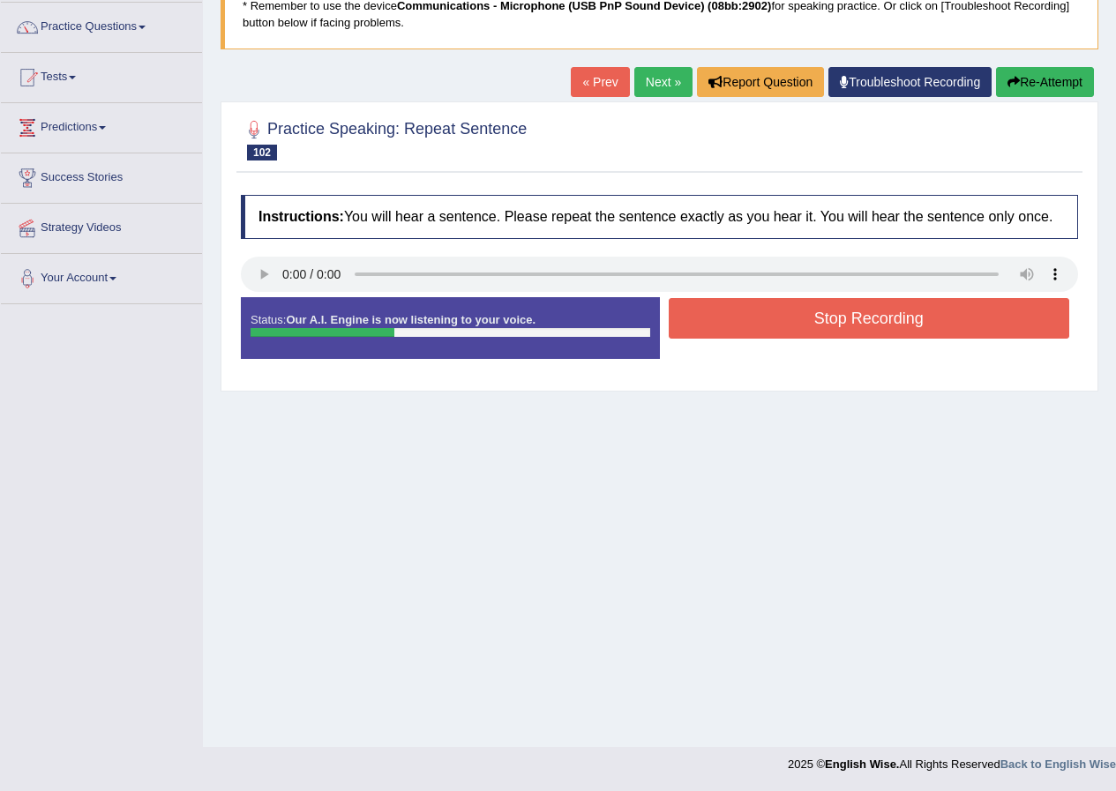
click at [789, 310] on button "Stop Recording" at bounding box center [869, 318] width 401 height 41
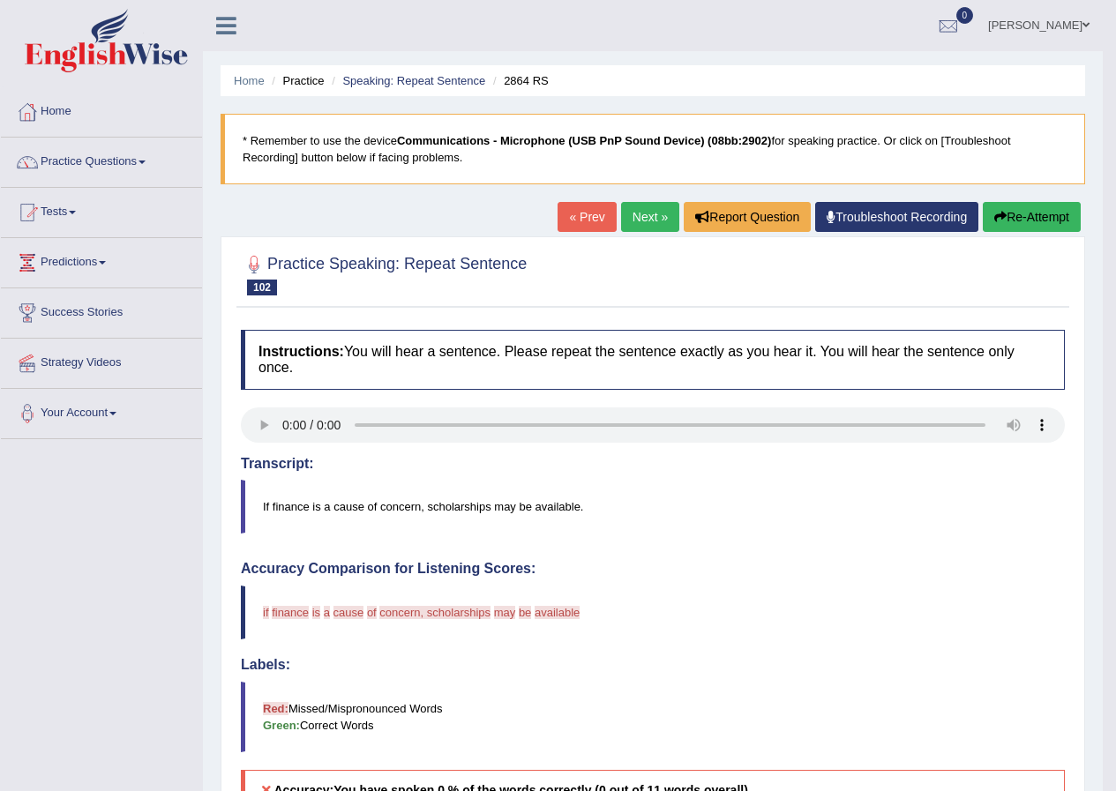
click at [631, 222] on link "Next »" at bounding box center [650, 217] width 58 height 30
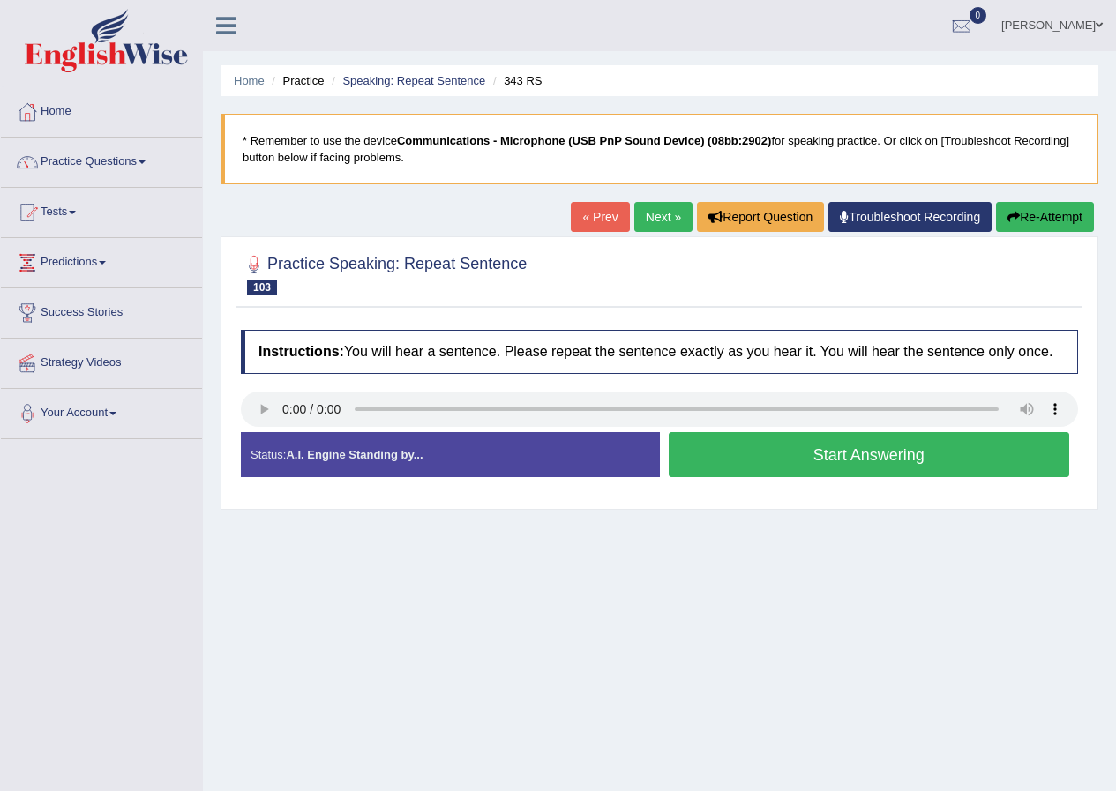
click at [772, 452] on button "Start Answering" at bounding box center [869, 454] width 401 height 45
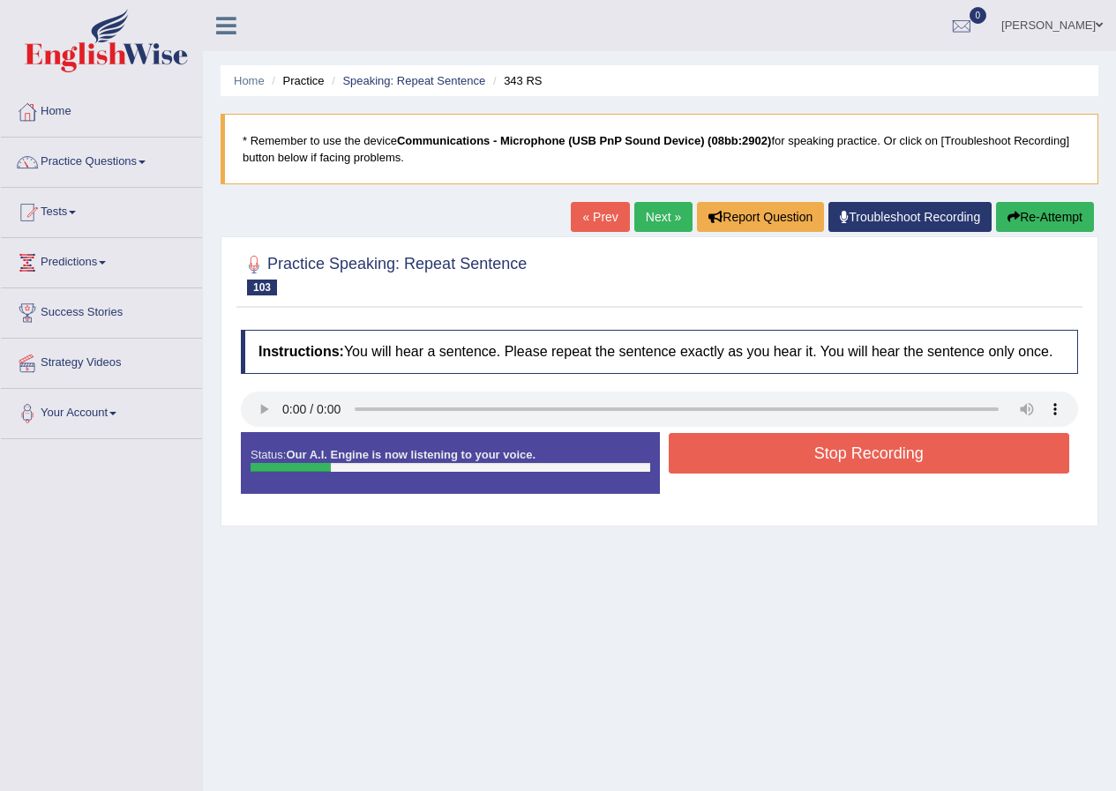
click at [788, 460] on button "Stop Recording" at bounding box center [869, 453] width 401 height 41
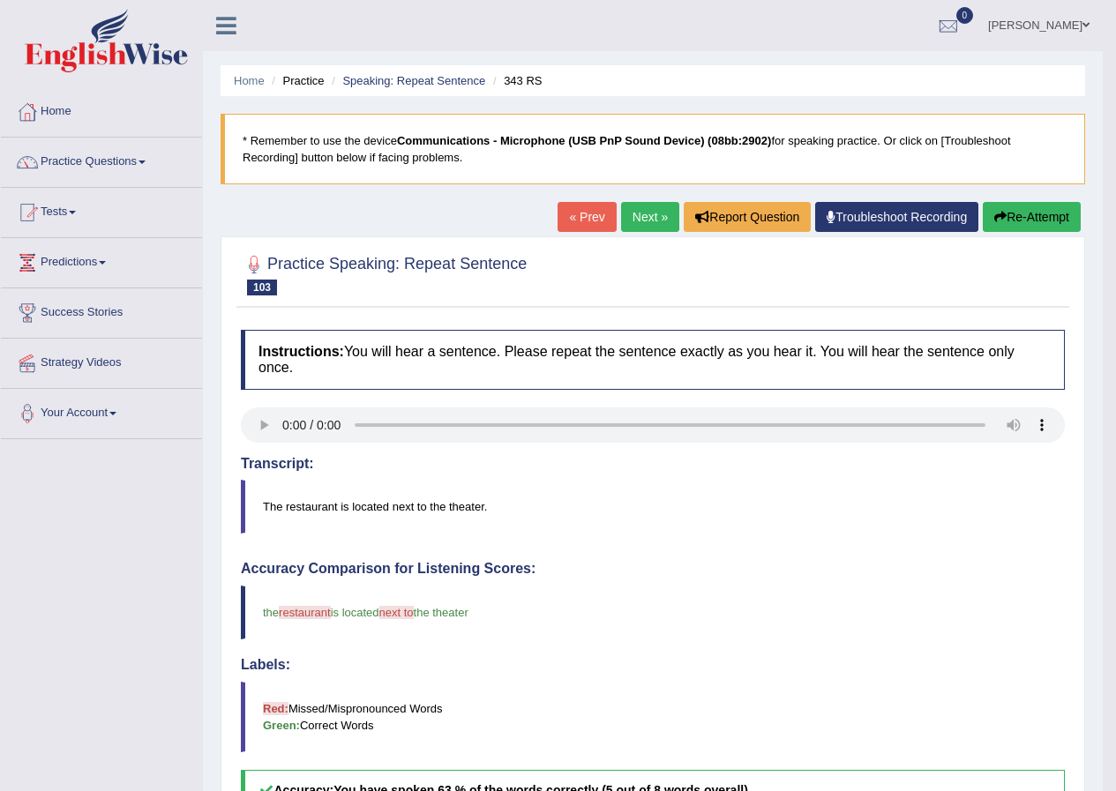
click at [640, 229] on link "Next »" at bounding box center [650, 217] width 58 height 30
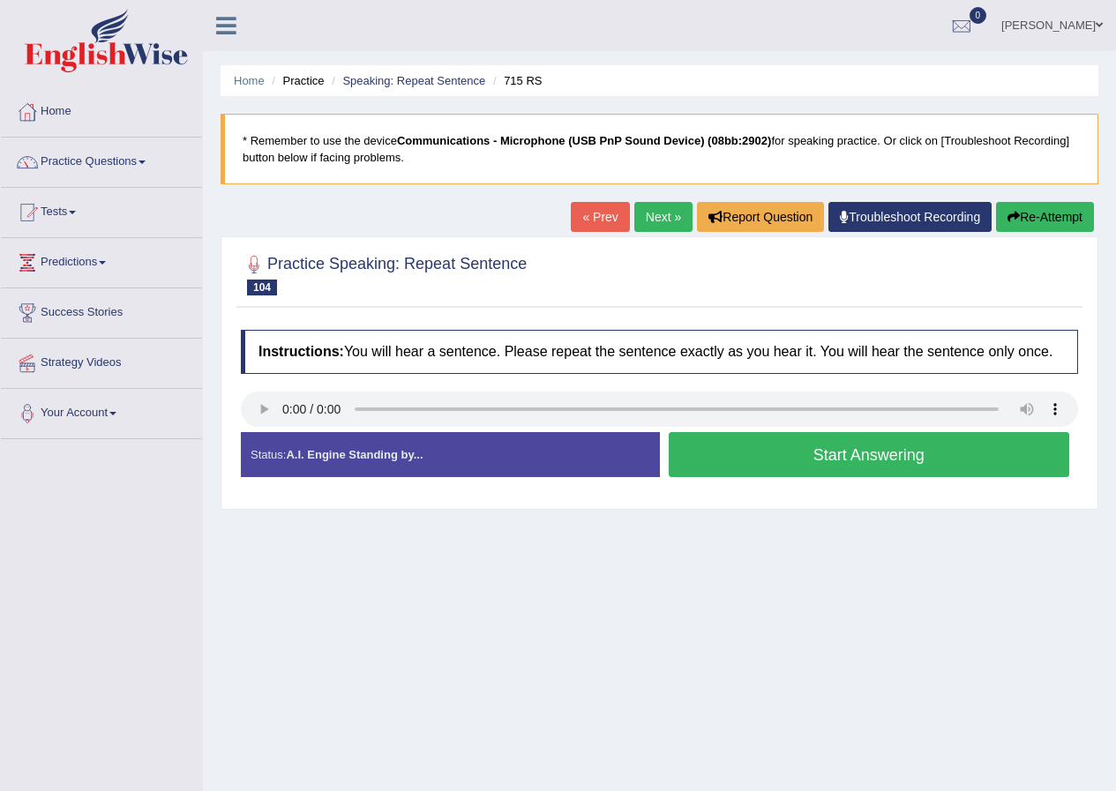
click at [842, 467] on button "Start Answering" at bounding box center [869, 454] width 401 height 45
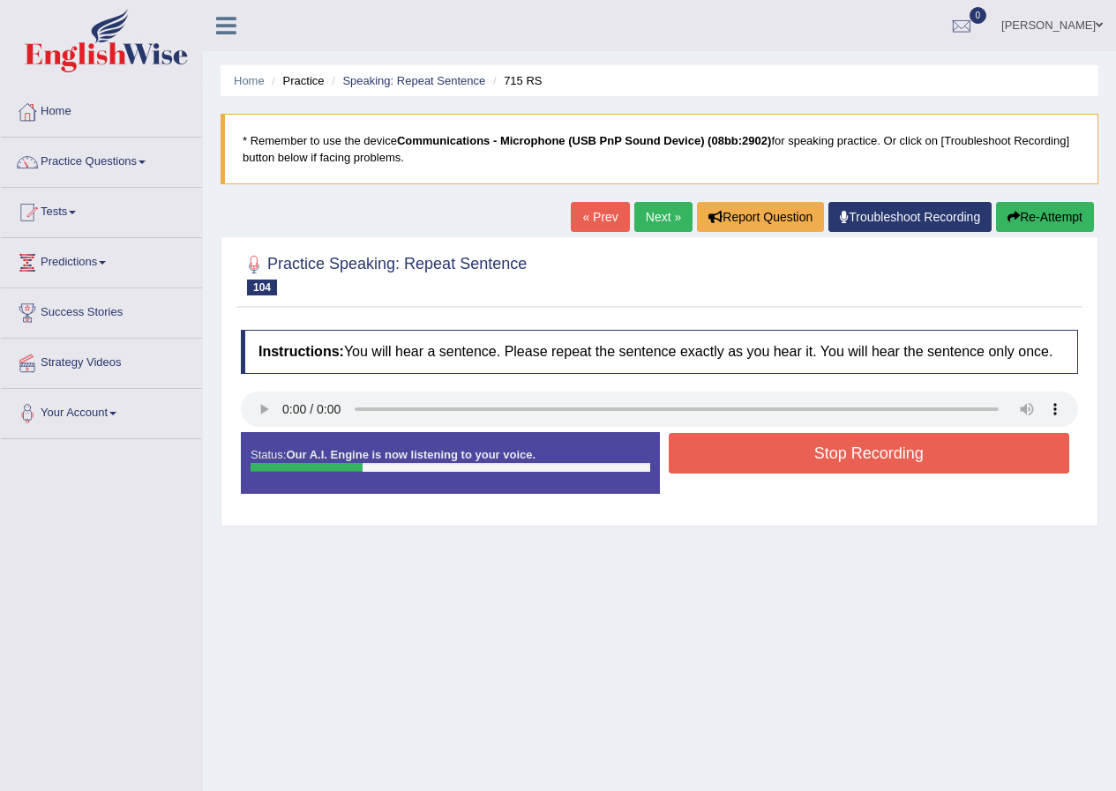
click at [842, 467] on button "Stop Recording" at bounding box center [869, 453] width 401 height 41
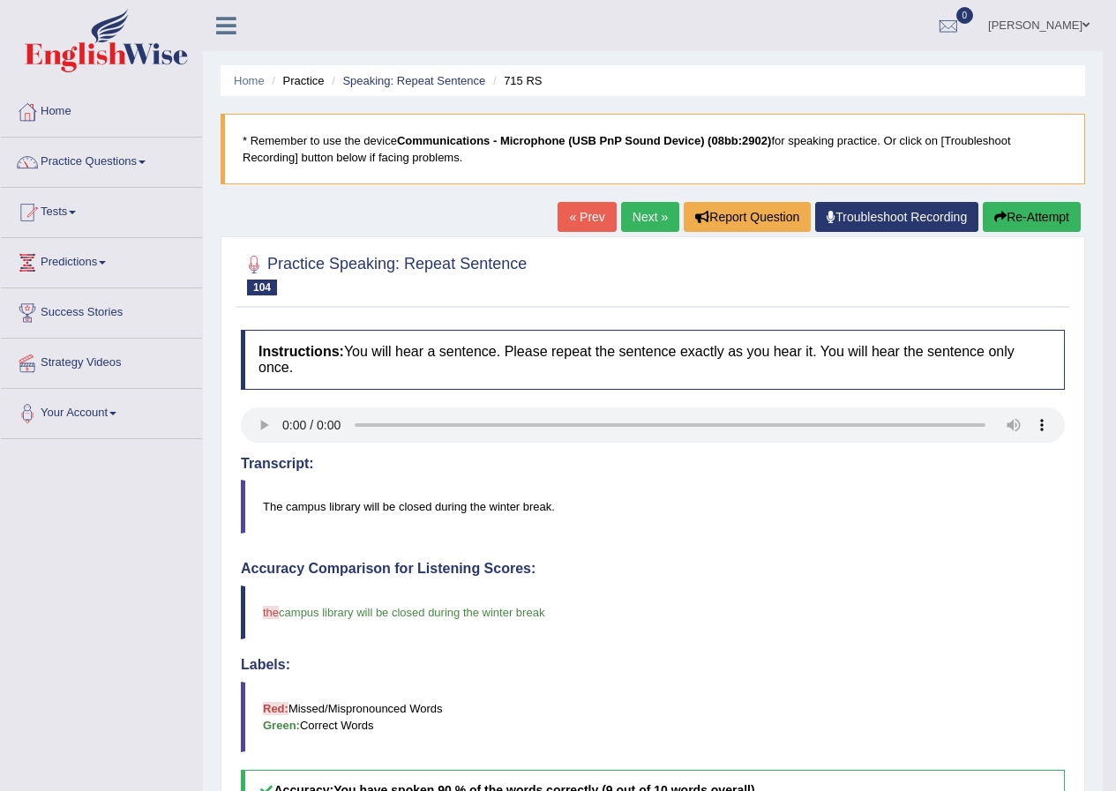
click at [655, 216] on link "Next »" at bounding box center [650, 217] width 58 height 30
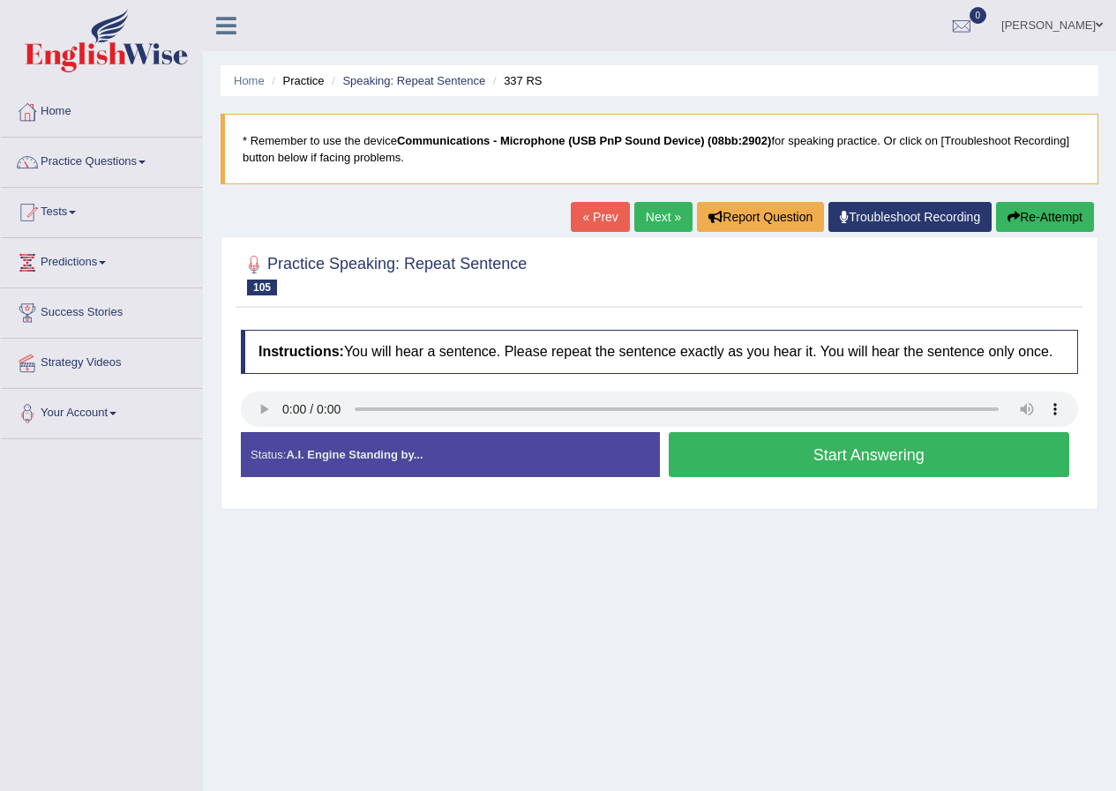
click at [782, 449] on button "Start Answering" at bounding box center [869, 454] width 401 height 45
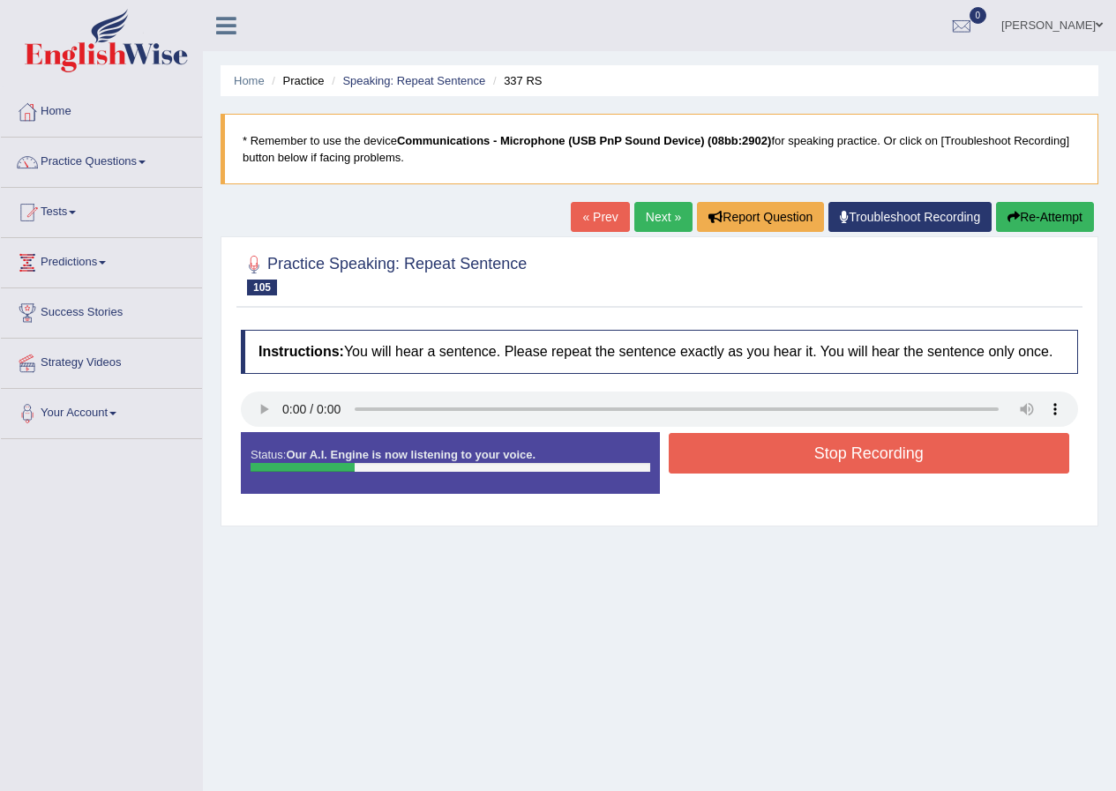
click at [802, 449] on button "Stop Recording" at bounding box center [869, 453] width 401 height 41
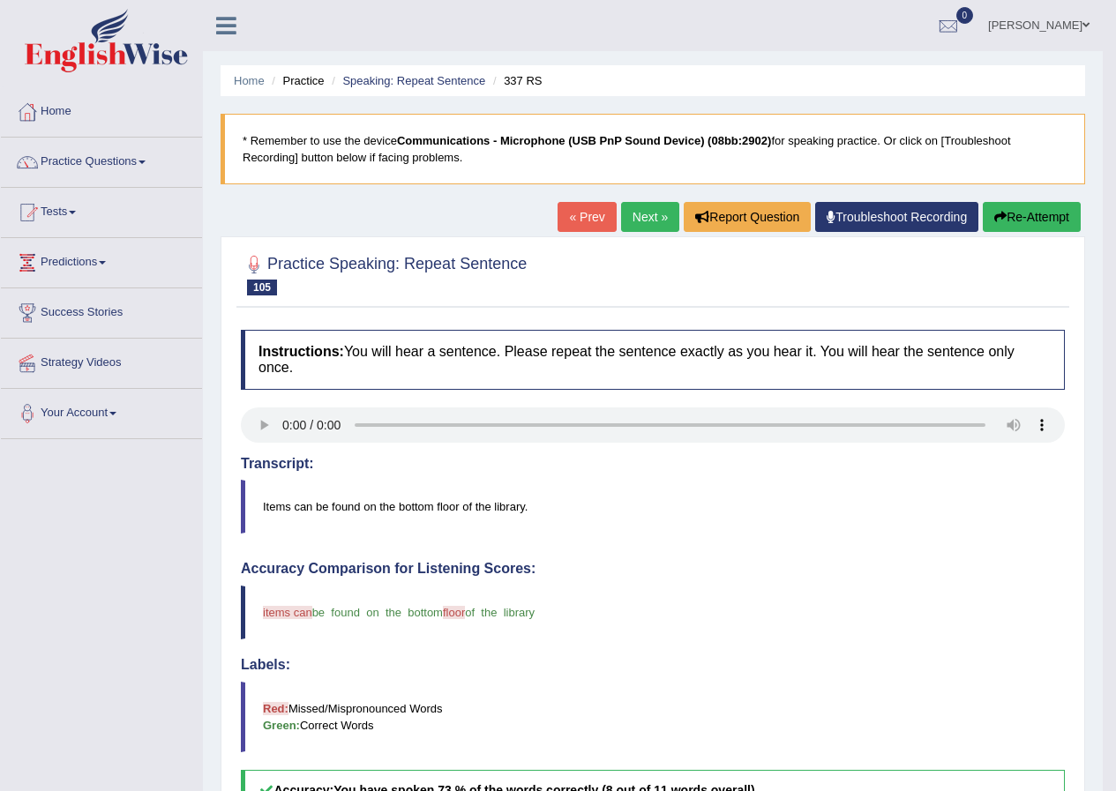
click at [626, 220] on link "Next »" at bounding box center [650, 217] width 58 height 30
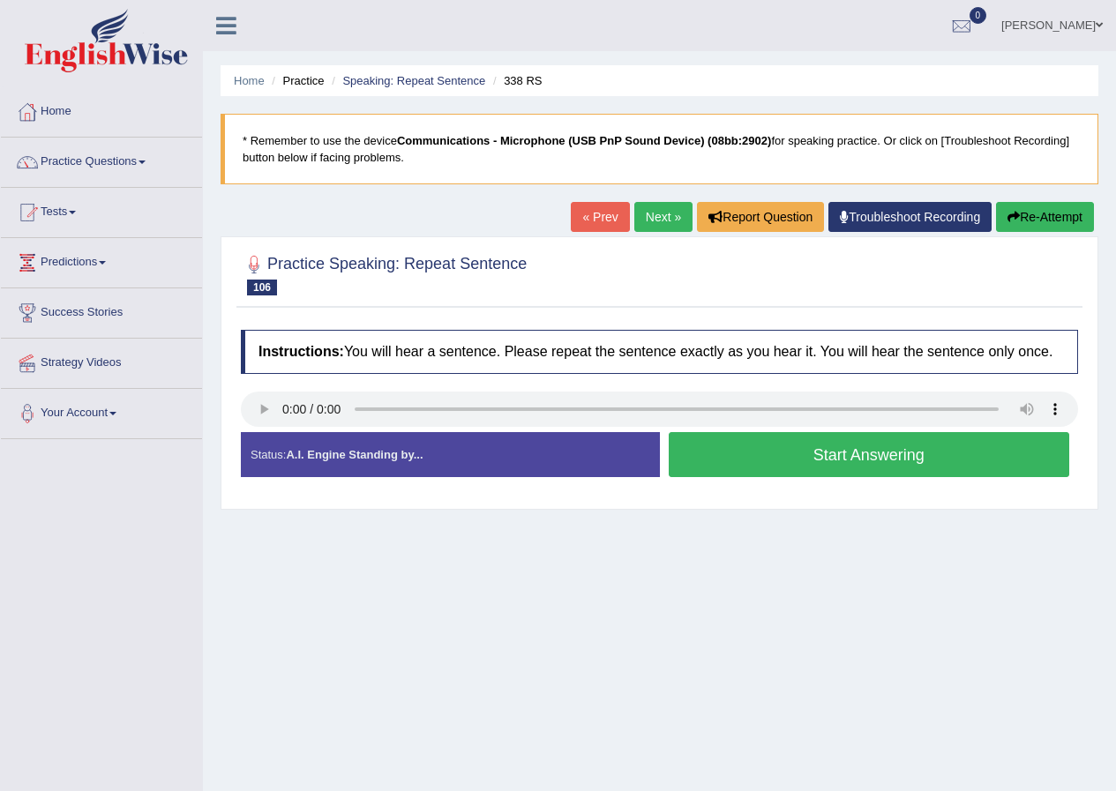
click at [859, 458] on button "Start Answering" at bounding box center [869, 454] width 401 height 45
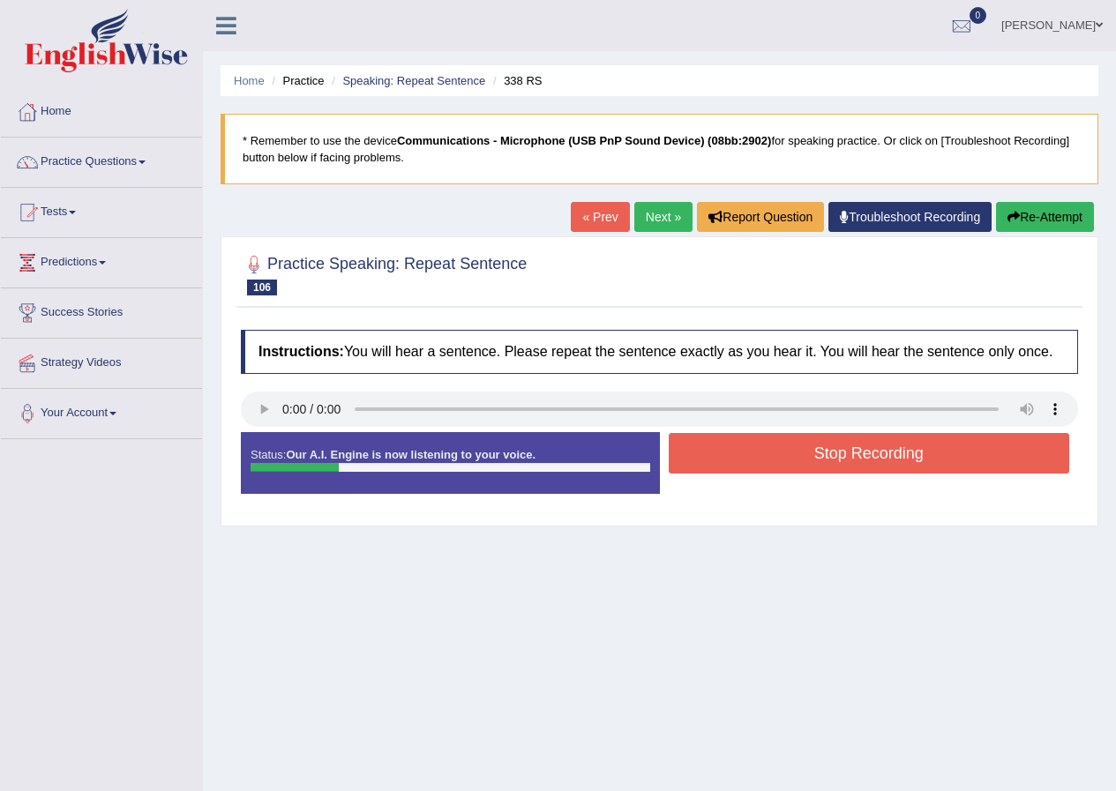
click at [859, 458] on button "Stop Recording" at bounding box center [869, 453] width 401 height 41
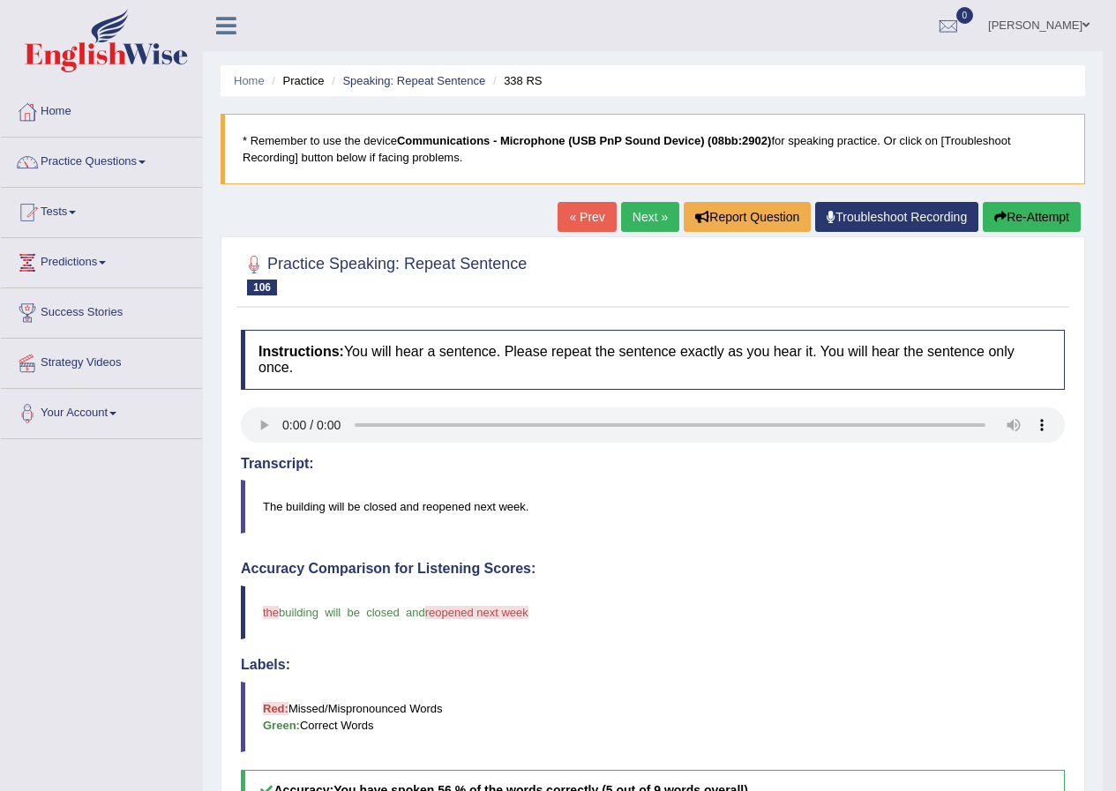
click at [652, 234] on div "« Prev Next » Report Question Troubleshoot Recording Re-Attempt" at bounding box center [820, 219] width 527 height 34
click at [636, 209] on link "Next »" at bounding box center [650, 217] width 58 height 30
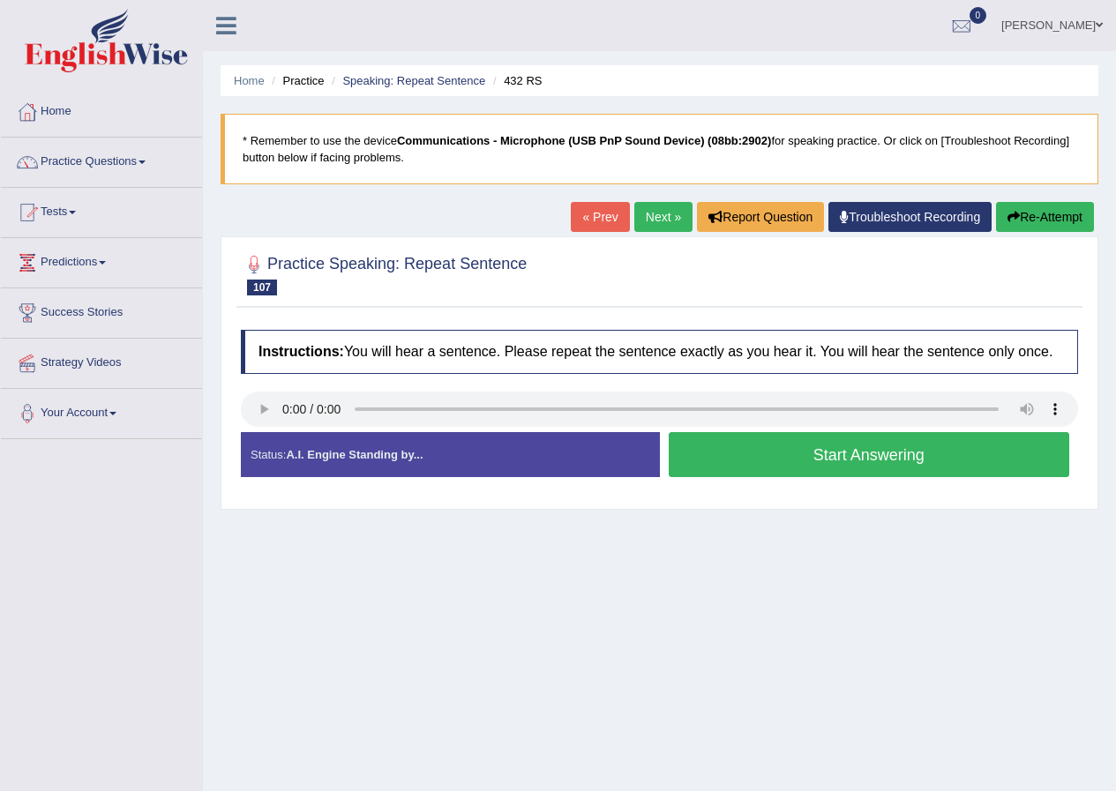
click at [750, 455] on button "Start Answering" at bounding box center [869, 454] width 401 height 45
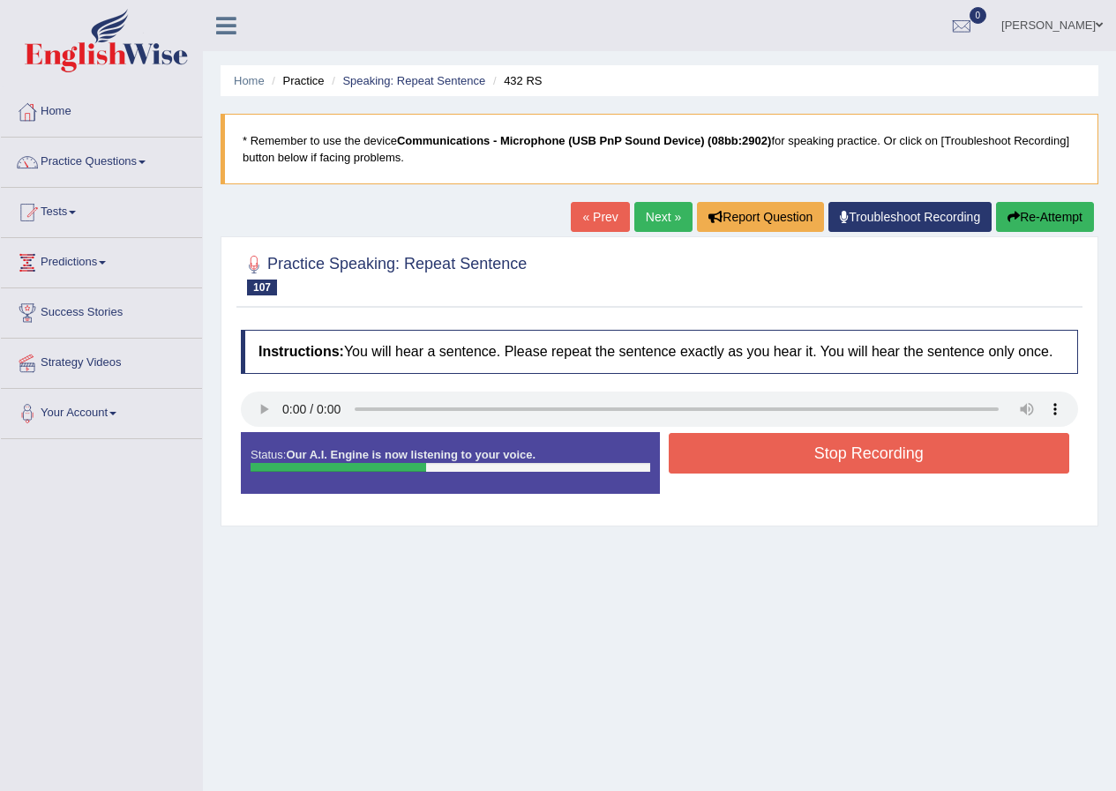
click at [767, 452] on button "Stop Recording" at bounding box center [869, 453] width 401 height 41
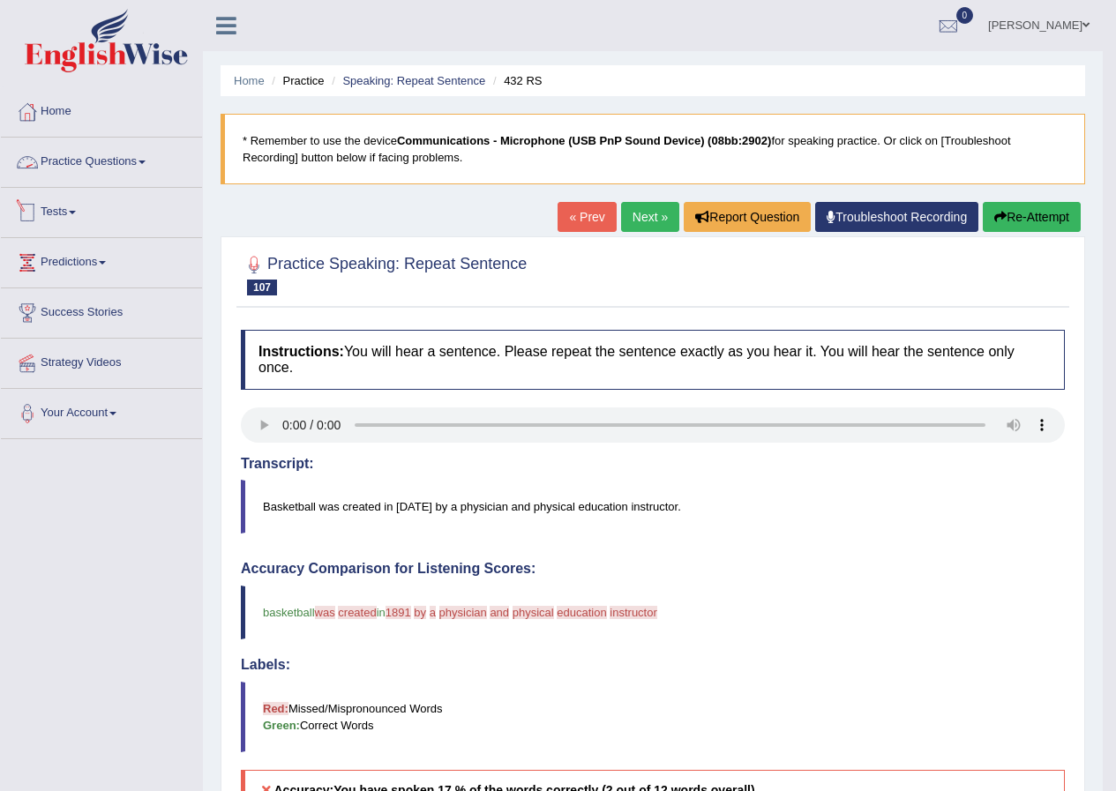
click at [112, 161] on link "Practice Questions" at bounding box center [101, 160] width 201 height 44
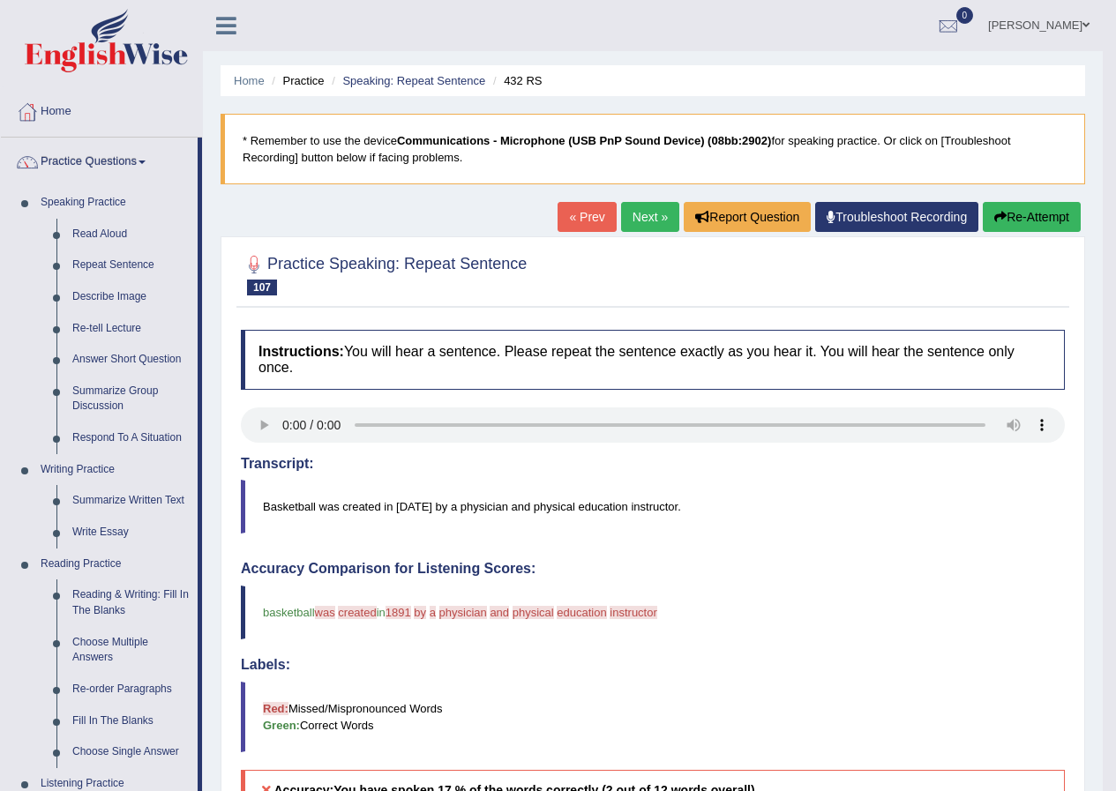
click at [501, 318] on div "Practice Speaking: Repeat Sentence 107 432 RS Instructions: You will hear a sen…" at bounding box center [652, 701] width 864 height 930
click at [131, 443] on link "Respond To A Situation" at bounding box center [130, 438] width 133 height 32
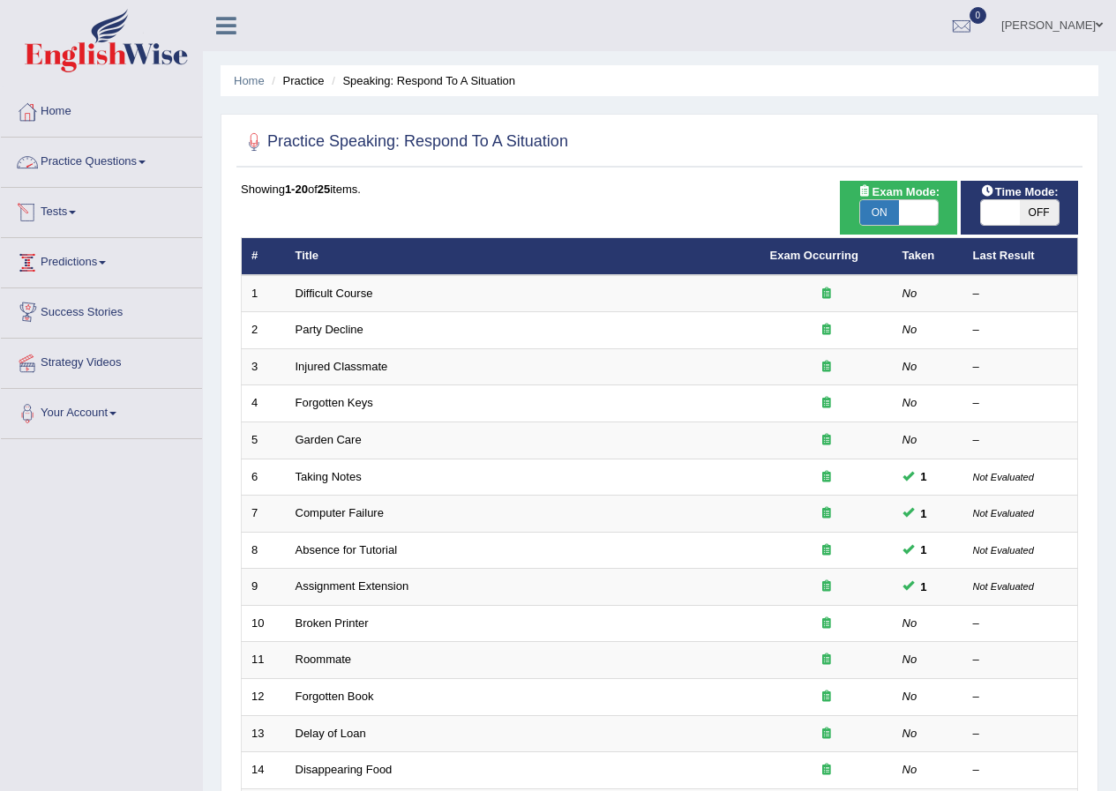
click at [131, 162] on link "Practice Questions" at bounding box center [101, 160] width 201 height 44
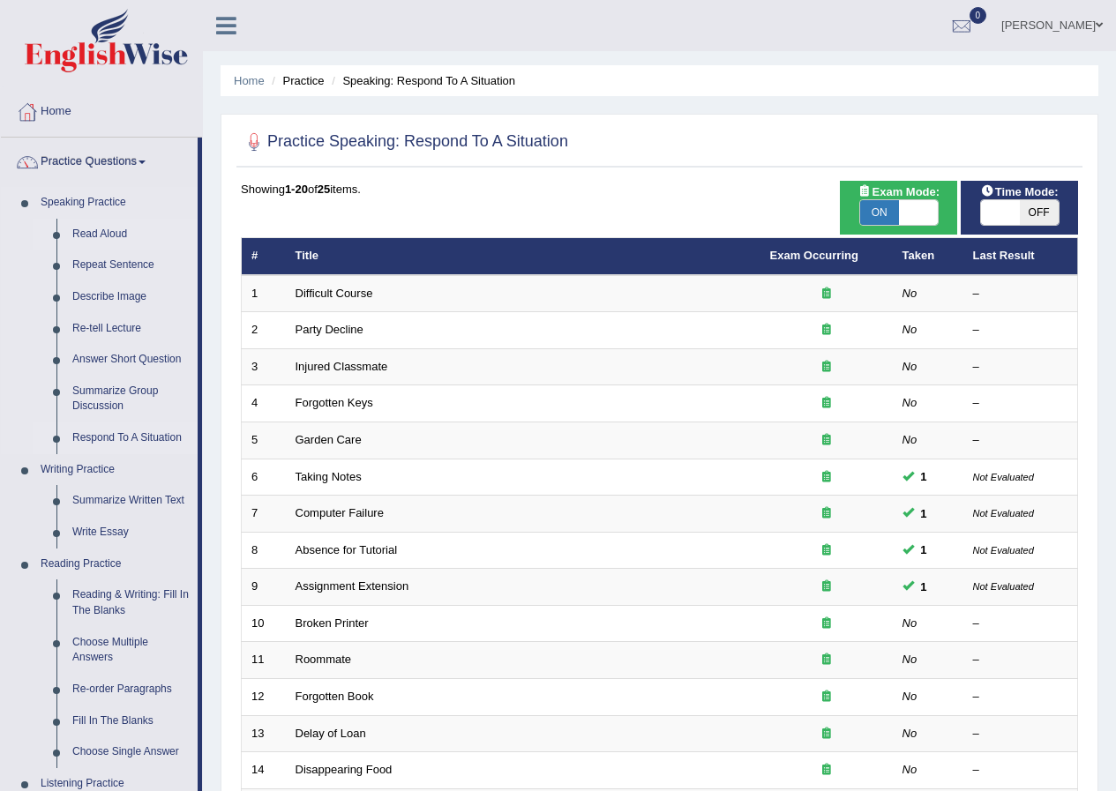
click at [102, 234] on link "Read Aloud" at bounding box center [130, 235] width 133 height 32
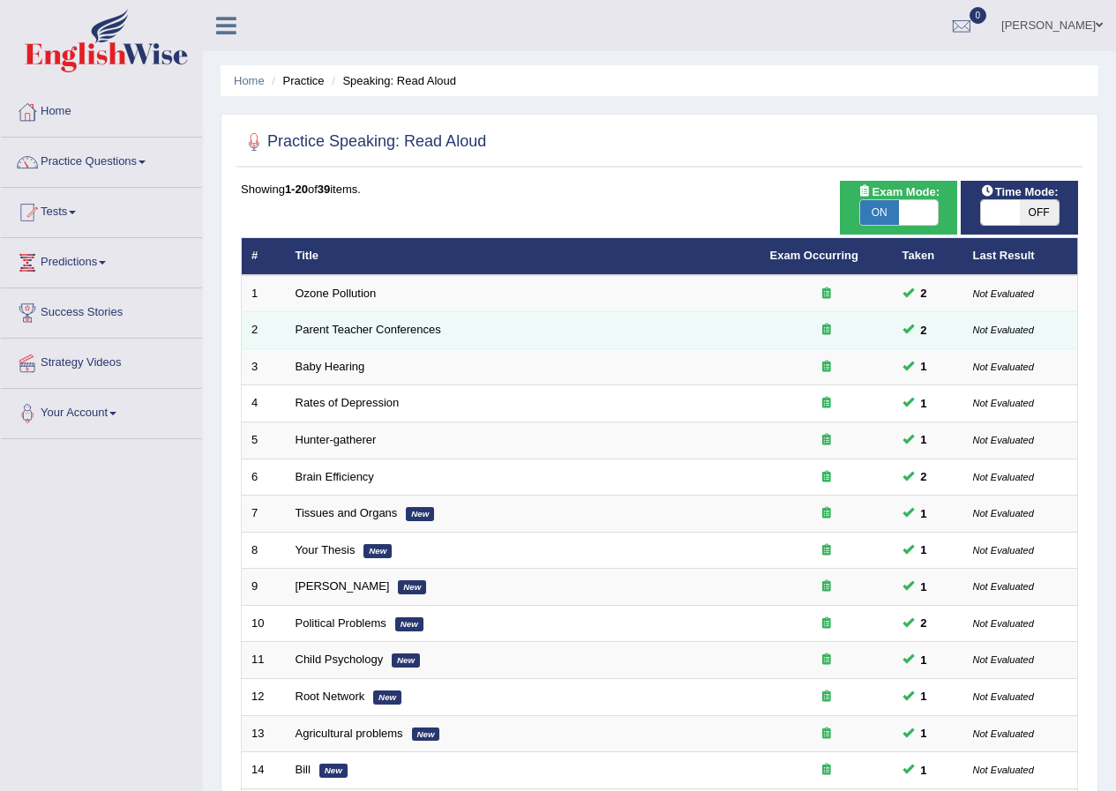
scroll to position [377, 0]
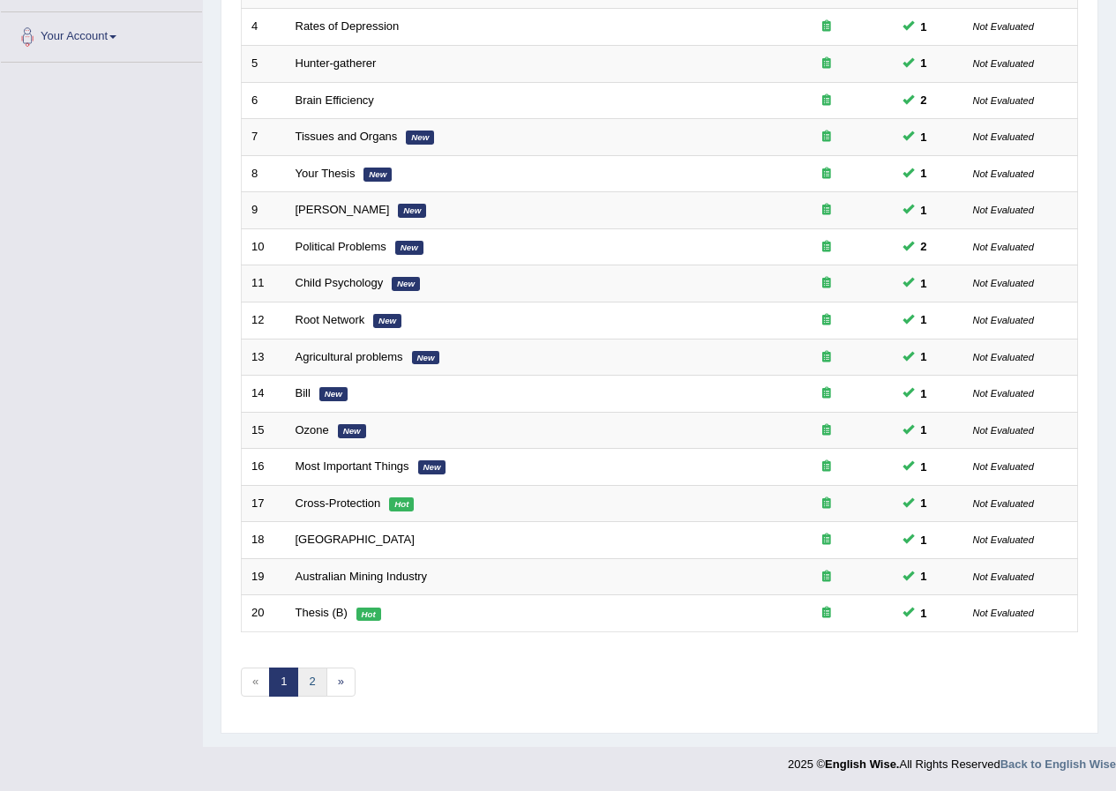
click at [315, 674] on link "2" at bounding box center [311, 682] width 29 height 29
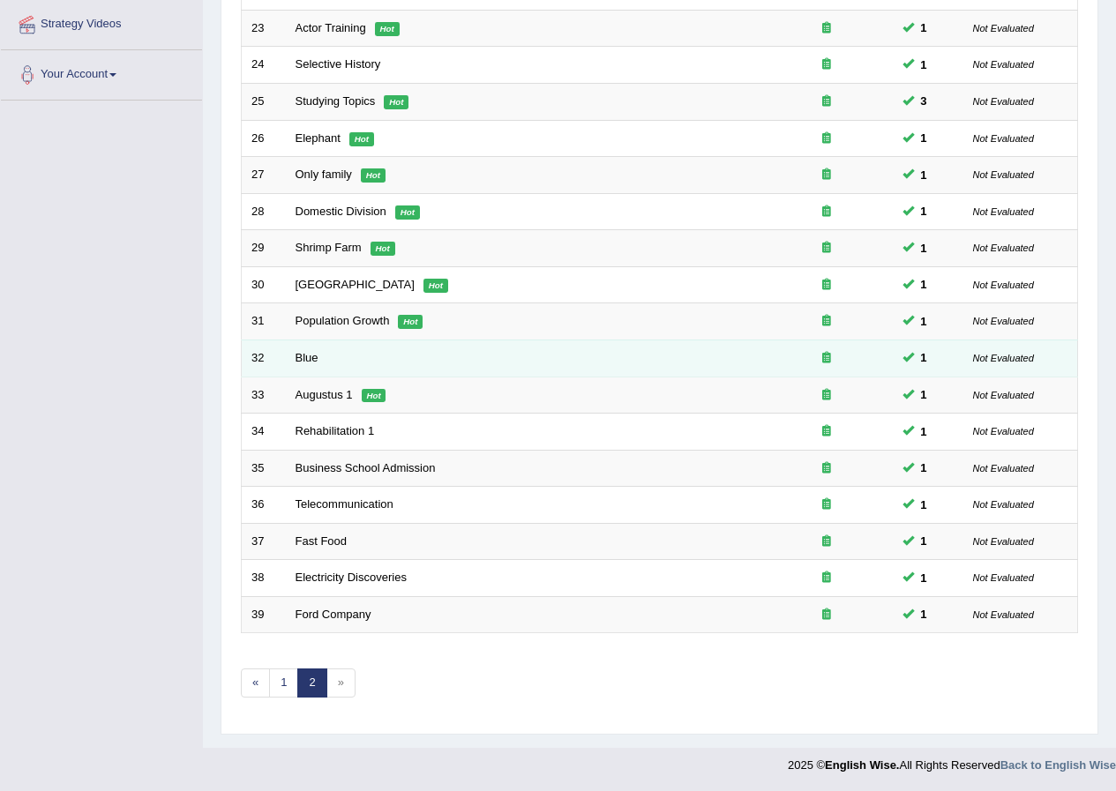
scroll to position [340, 0]
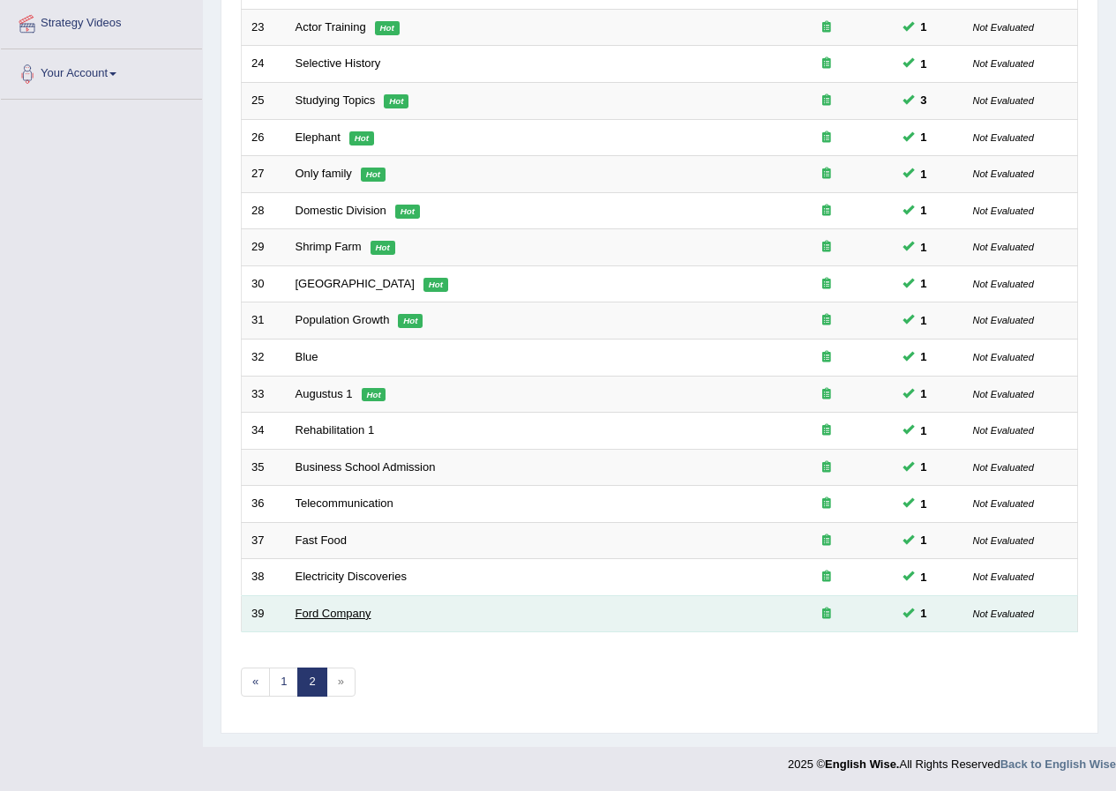
click at [327, 609] on link "Ford Company" at bounding box center [333, 613] width 76 height 13
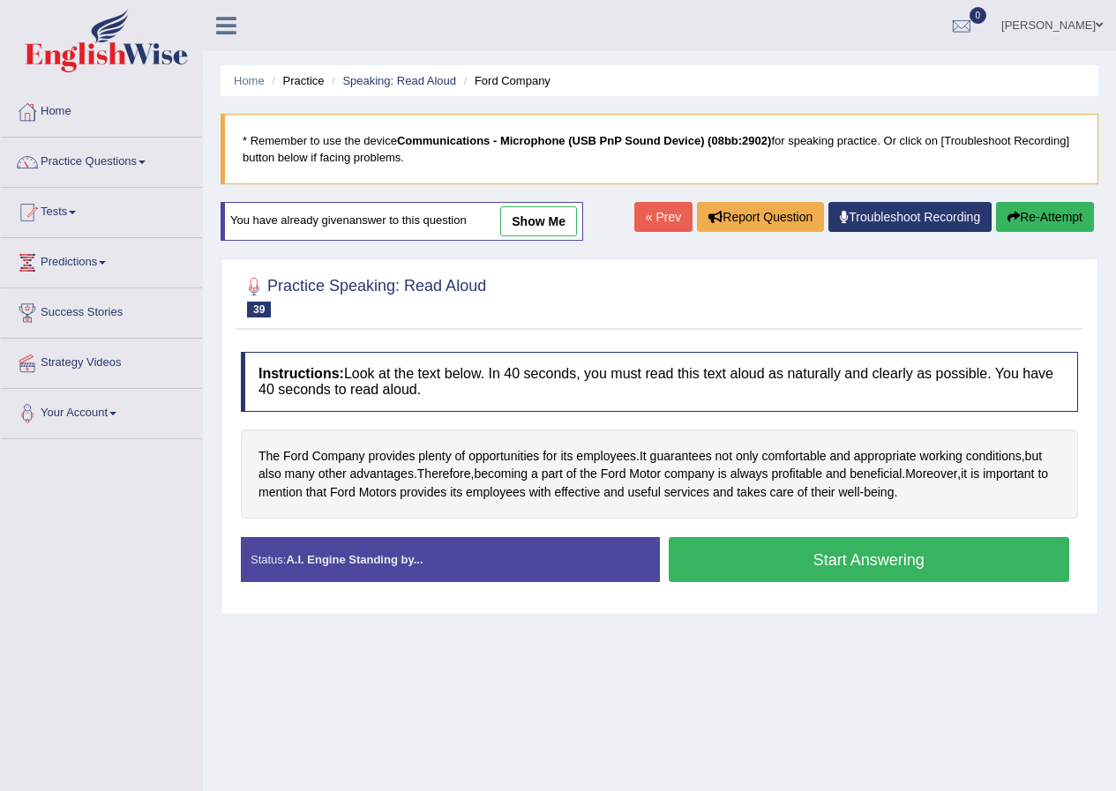
click at [537, 226] on link "show me" at bounding box center [538, 221] width 77 height 30
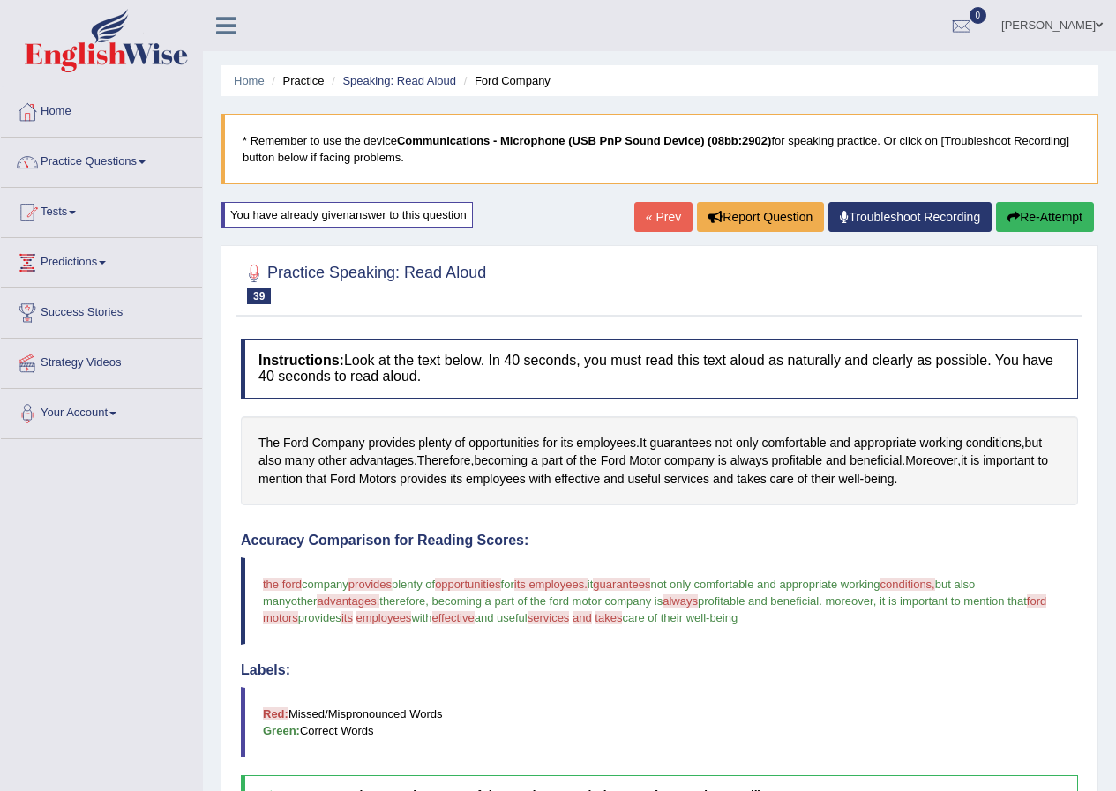
click at [1015, 228] on button "Re-Attempt" at bounding box center [1045, 217] width 98 height 30
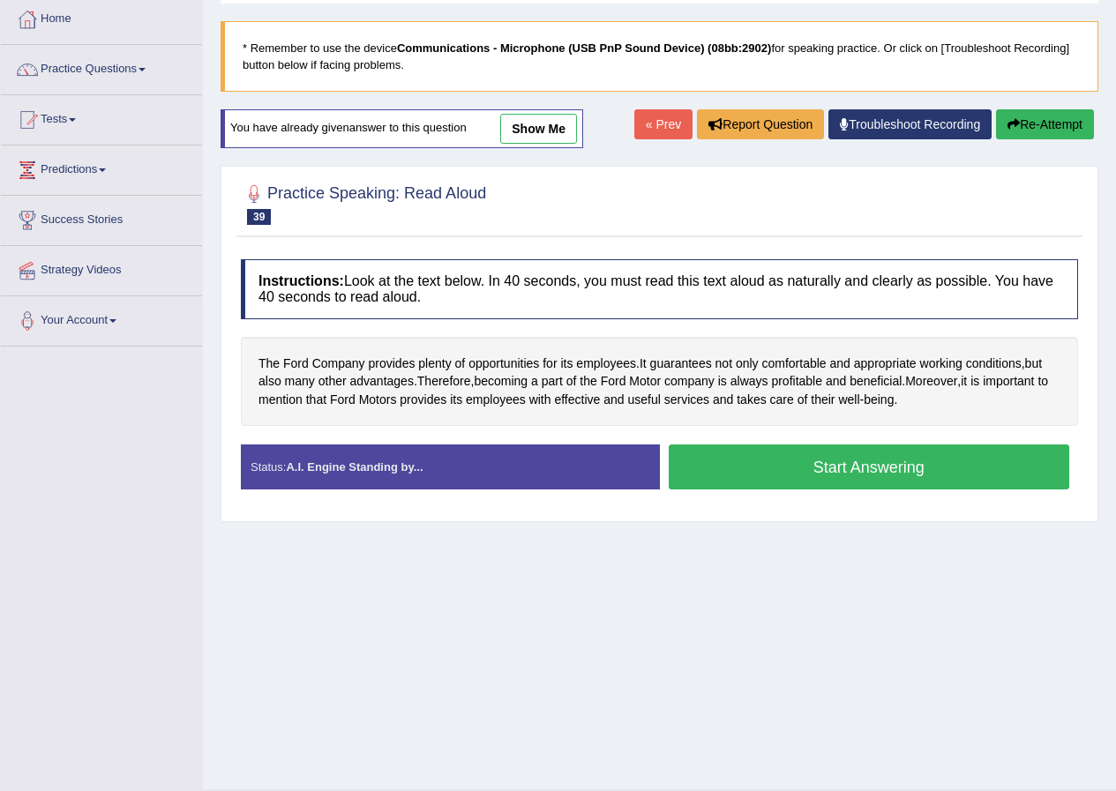
scroll to position [135, 0]
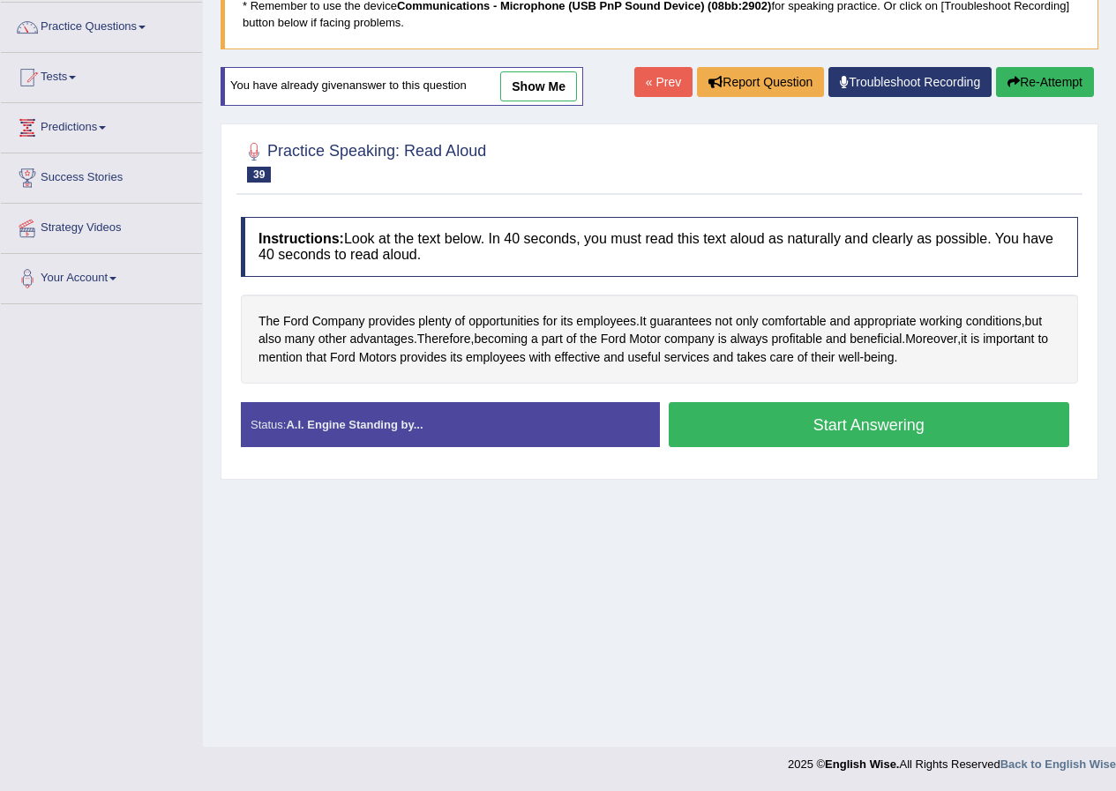
click at [564, 87] on link "show me" at bounding box center [538, 86] width 77 height 30
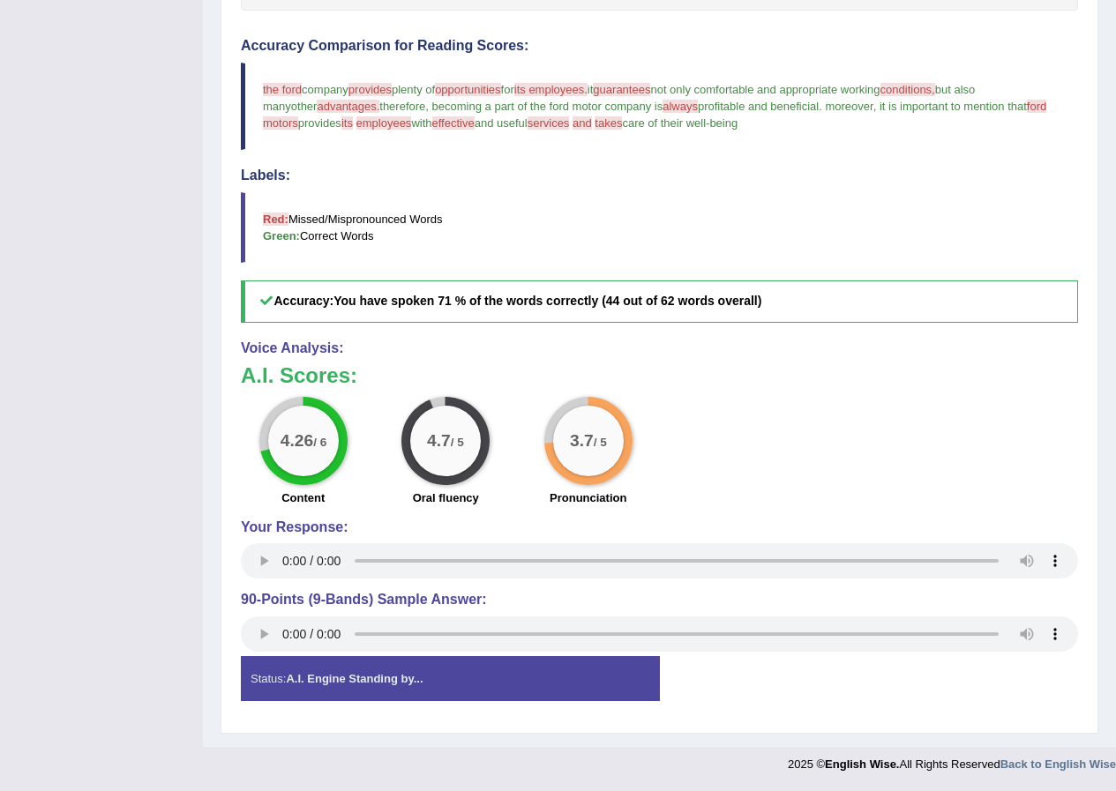
scroll to position [0, 0]
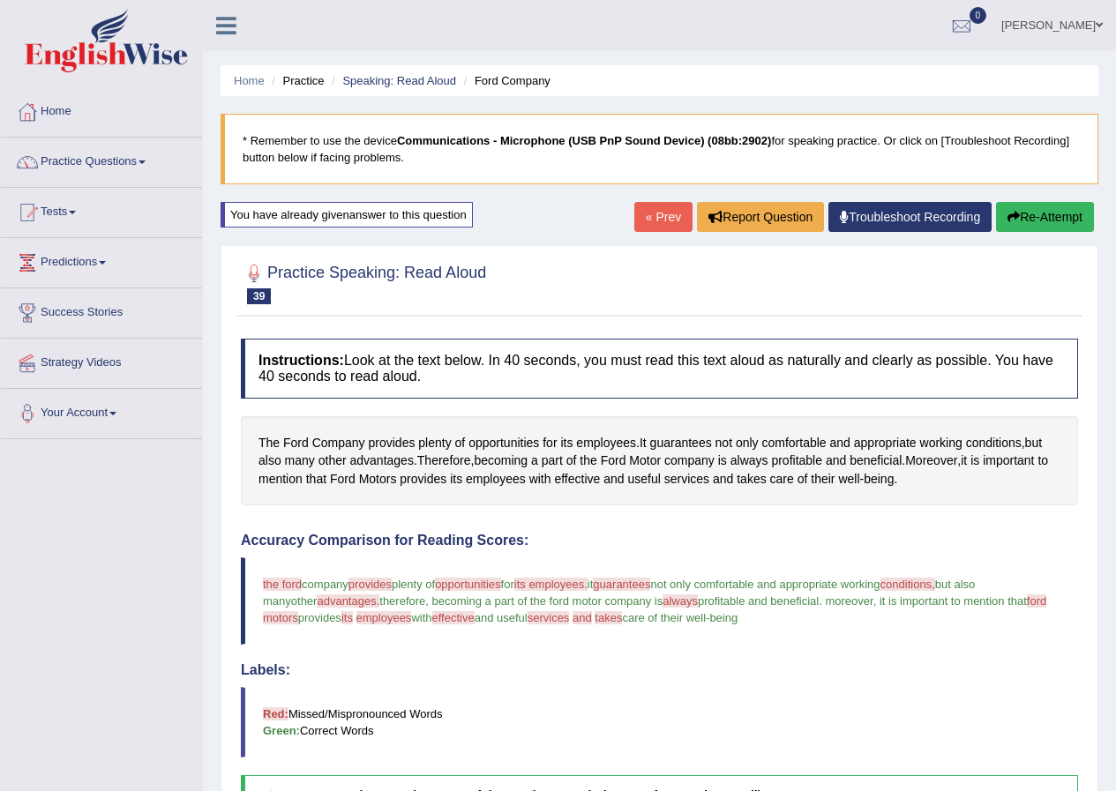
click at [998, 214] on button "Re-Attempt" at bounding box center [1045, 217] width 98 height 30
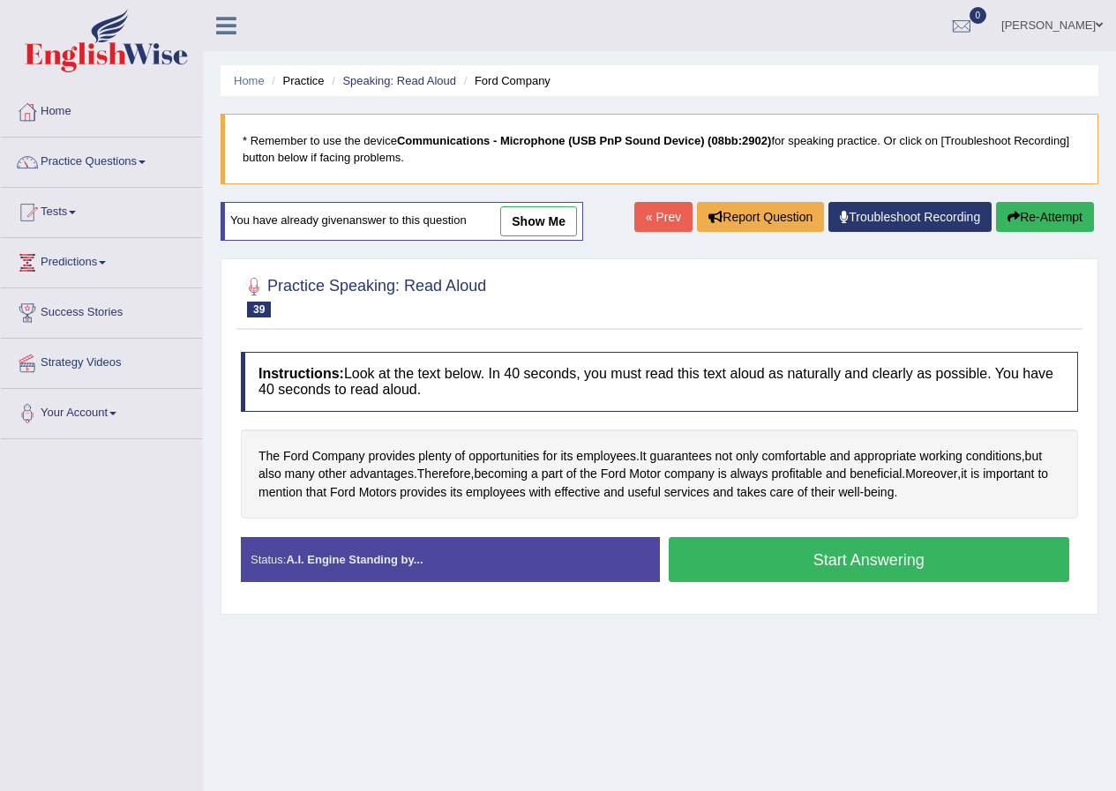
click at [634, 213] on link "« Prev" at bounding box center [663, 217] width 58 height 30
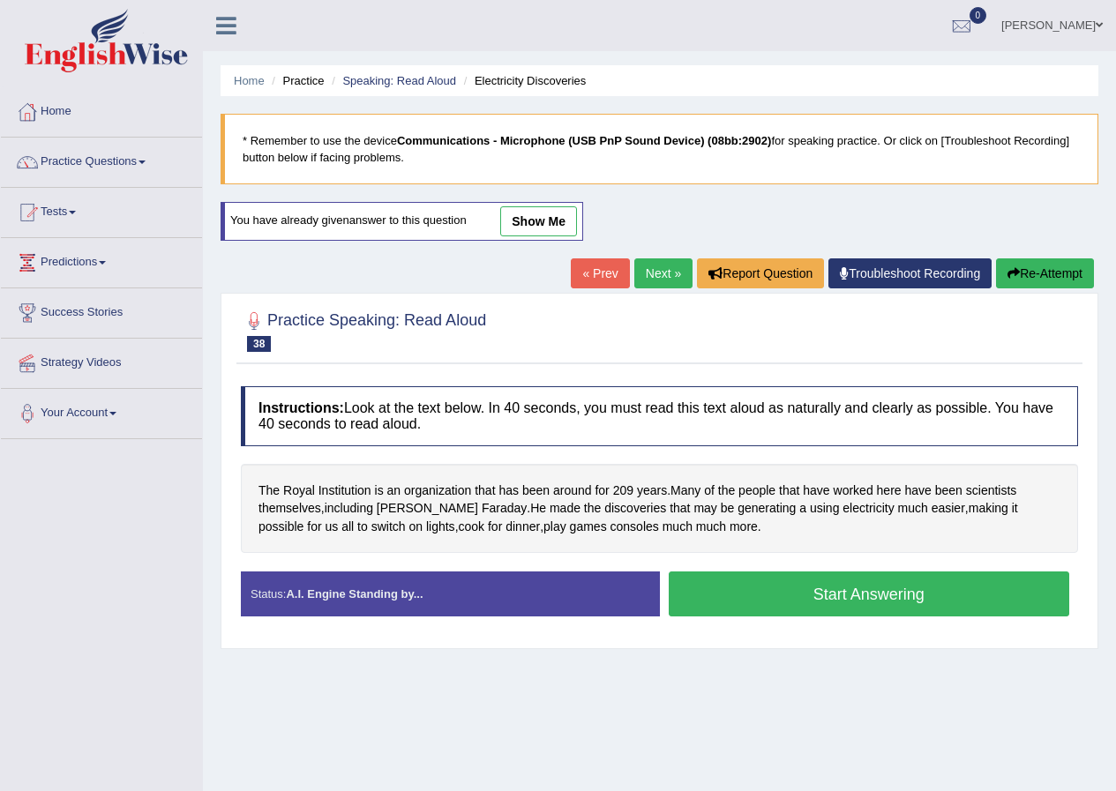
click at [581, 265] on link "« Prev" at bounding box center [600, 273] width 58 height 30
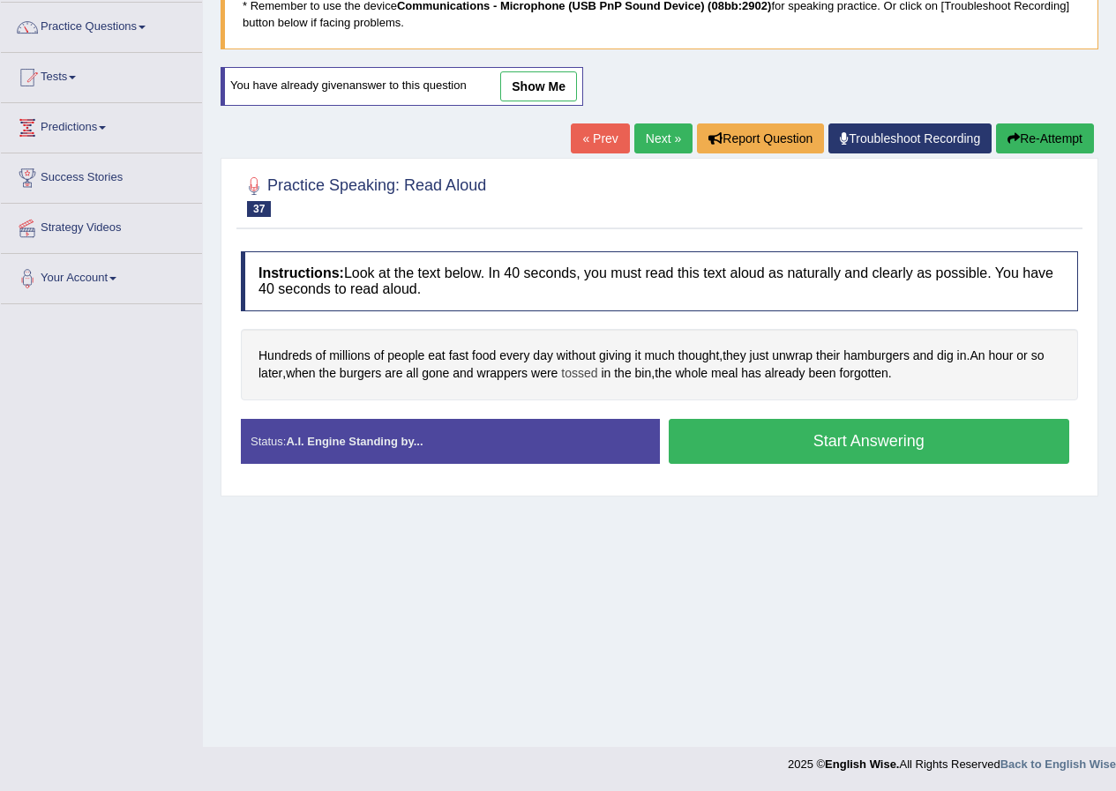
click at [586, 370] on span "tossed" at bounding box center [579, 373] width 36 height 19
click at [576, 253] on button at bounding box center [587, 250] width 24 height 19
click at [622, 237] on icon at bounding box center [617, 237] width 9 height 9
click at [543, 76] on link "show me" at bounding box center [538, 86] width 77 height 30
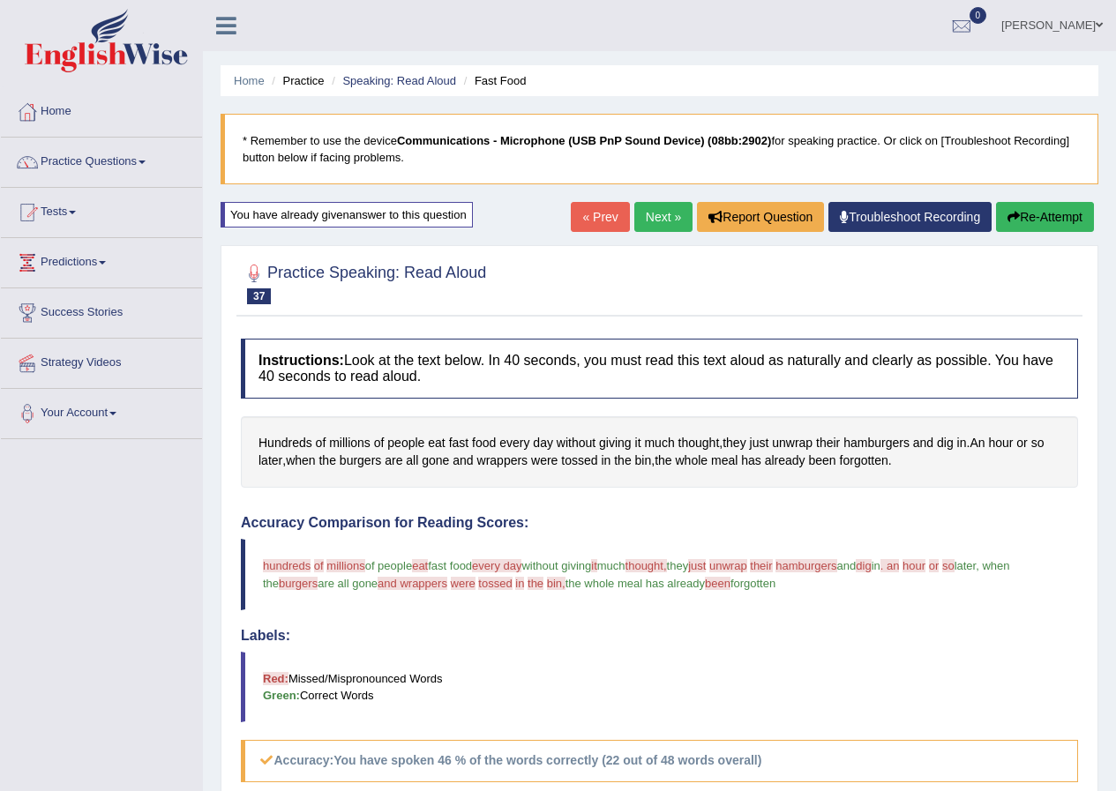
click at [1062, 222] on button "Re-Attempt" at bounding box center [1045, 217] width 98 height 30
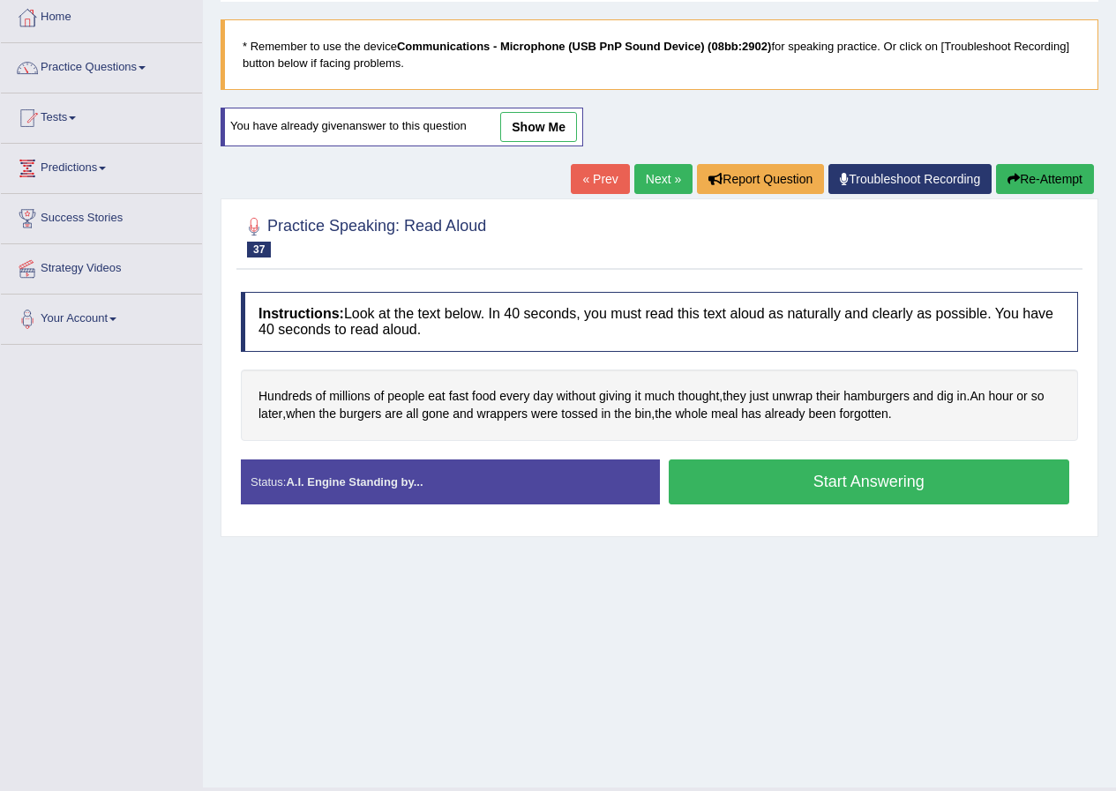
scroll to position [135, 0]
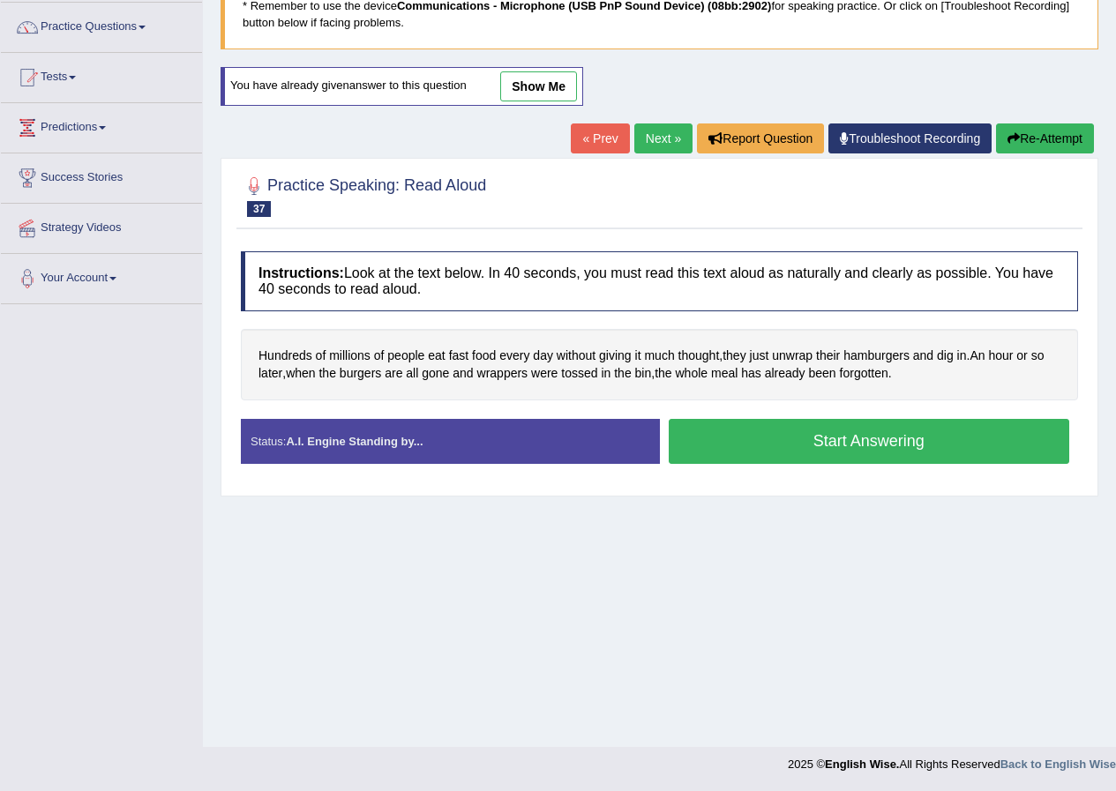
click at [805, 439] on button "Start Answering" at bounding box center [869, 441] width 401 height 45
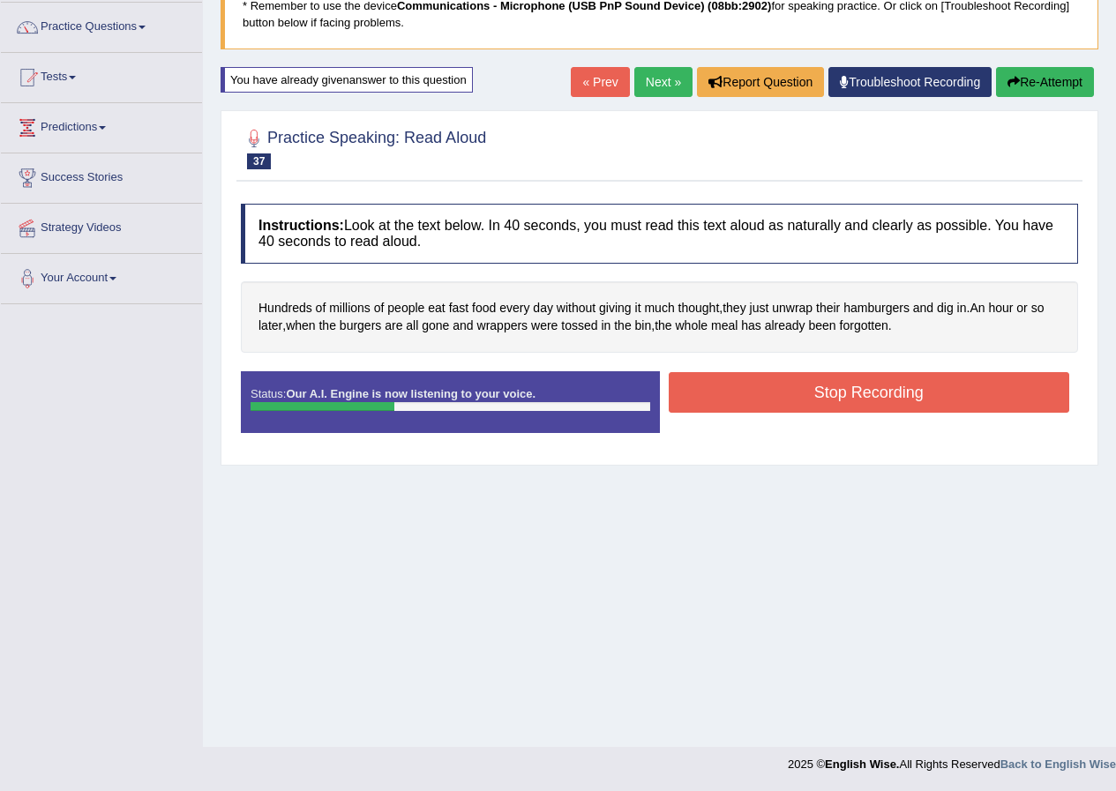
click at [862, 392] on button "Stop Recording" at bounding box center [869, 392] width 401 height 41
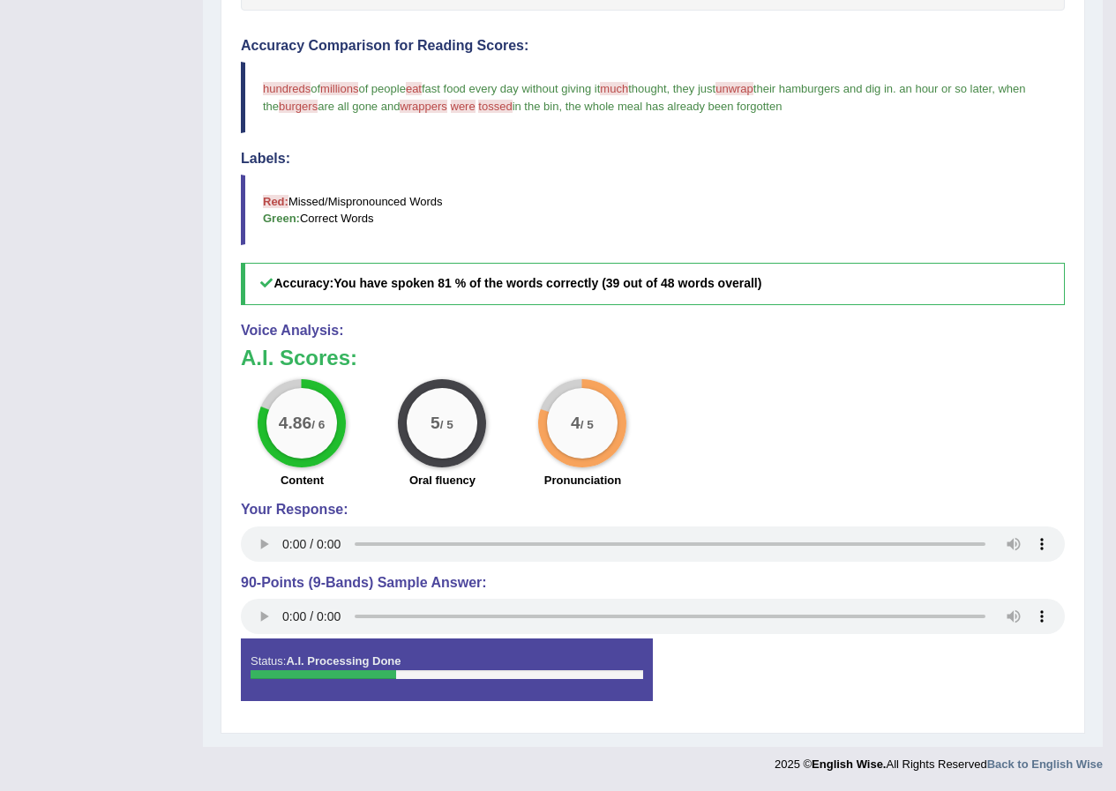
scroll to position [0, 0]
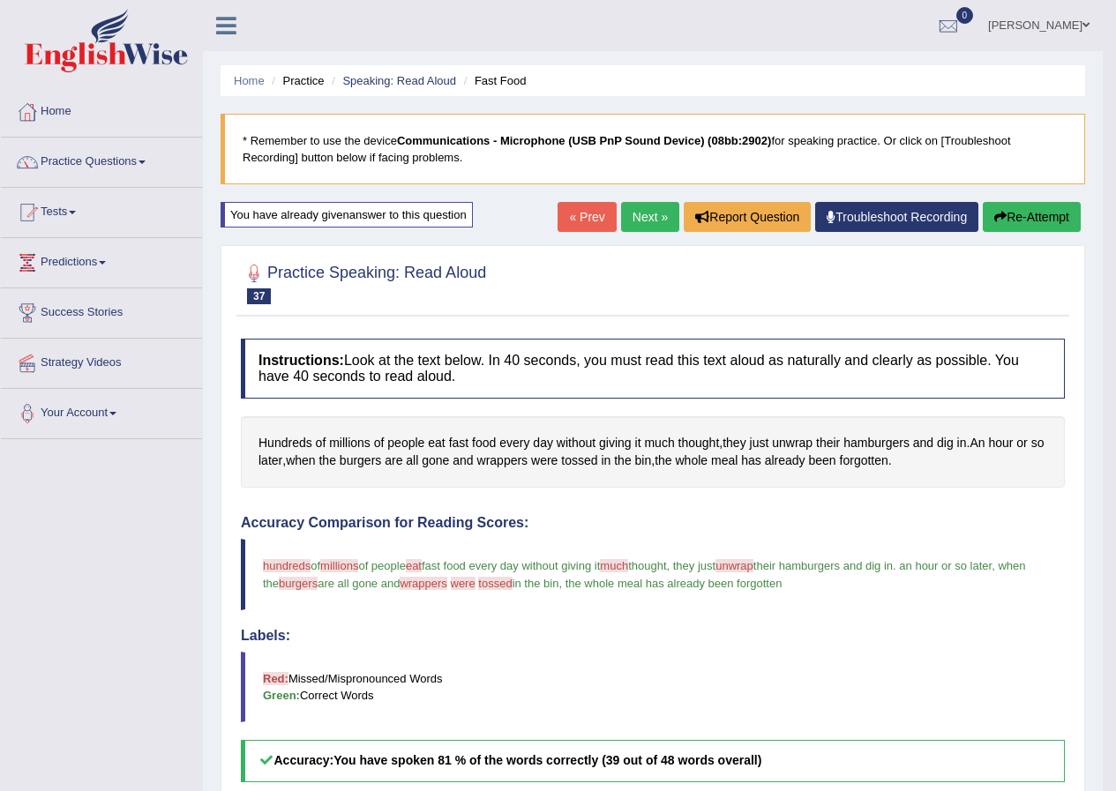
click at [564, 216] on link "« Prev" at bounding box center [586, 217] width 58 height 30
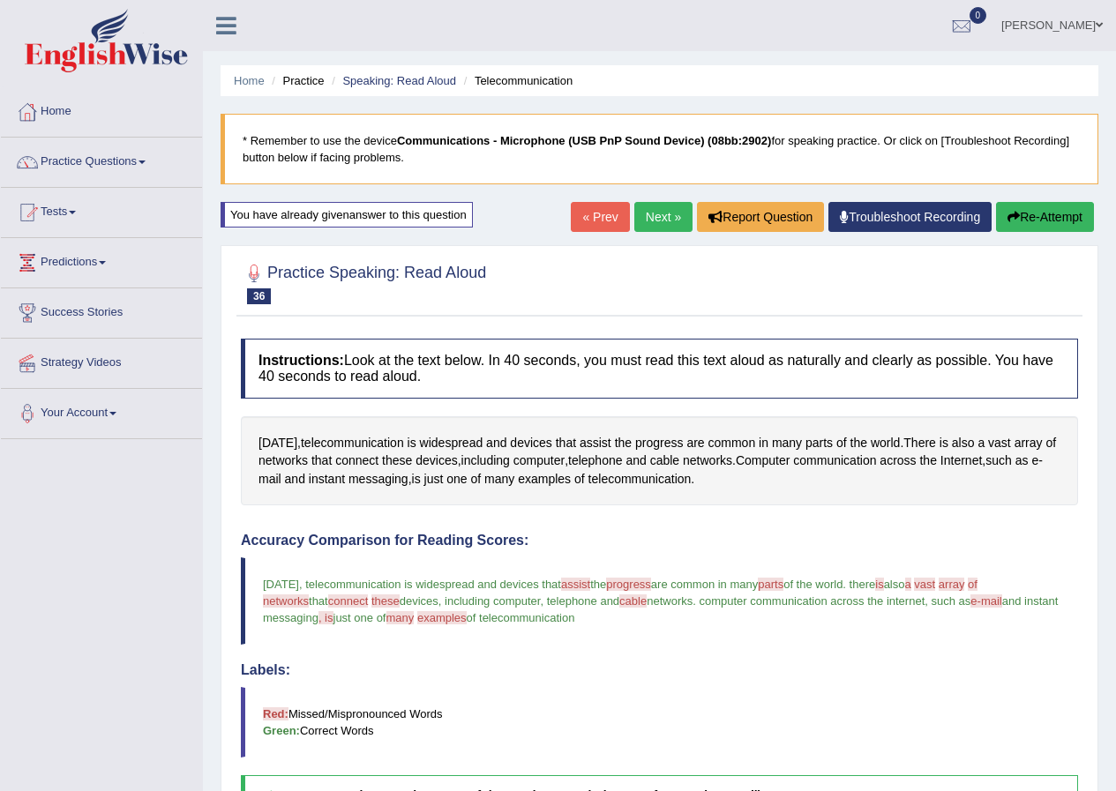
click at [587, 219] on link "« Prev" at bounding box center [600, 217] width 58 height 30
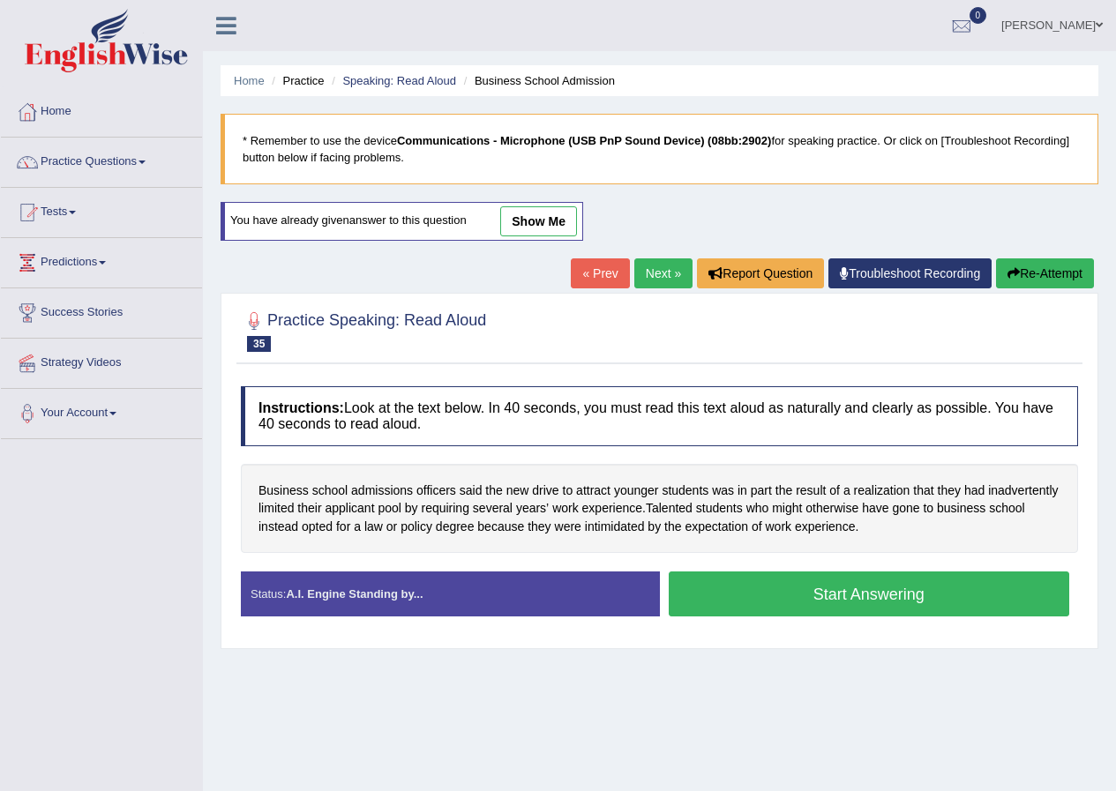
click at [541, 214] on link "show me" at bounding box center [538, 221] width 77 height 30
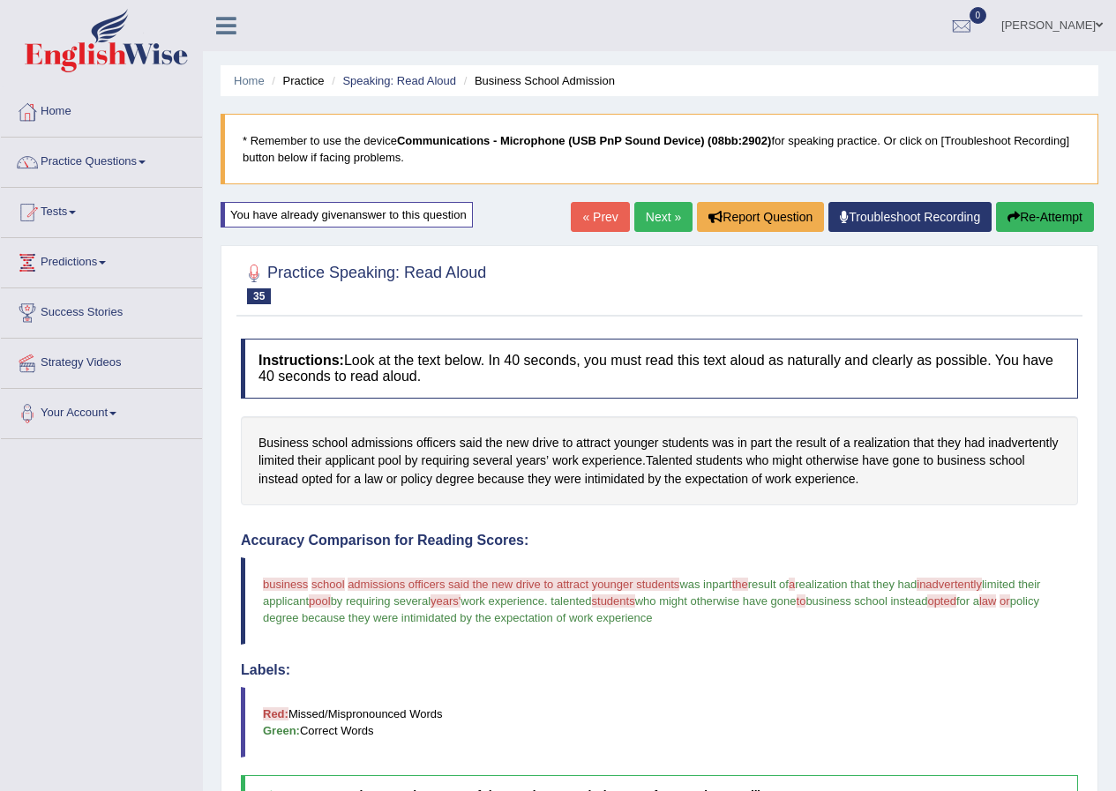
click at [613, 208] on link "« Prev" at bounding box center [600, 217] width 58 height 30
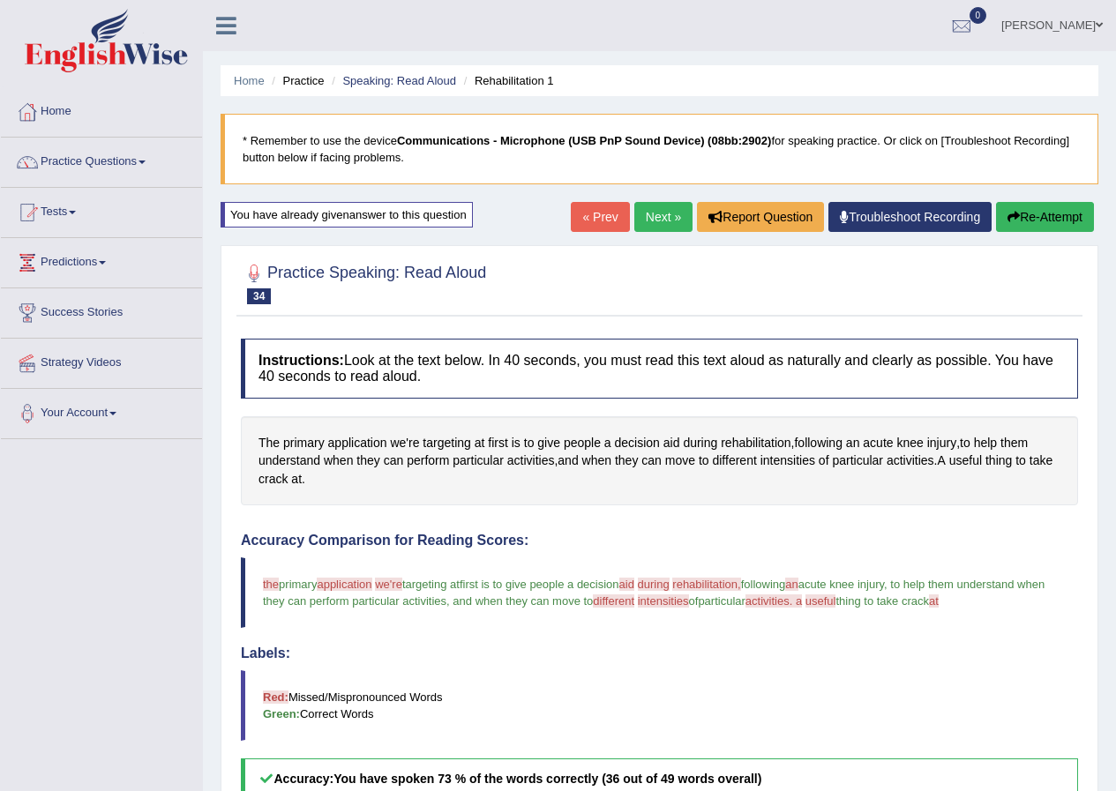
click at [634, 220] on link "Next »" at bounding box center [663, 217] width 58 height 30
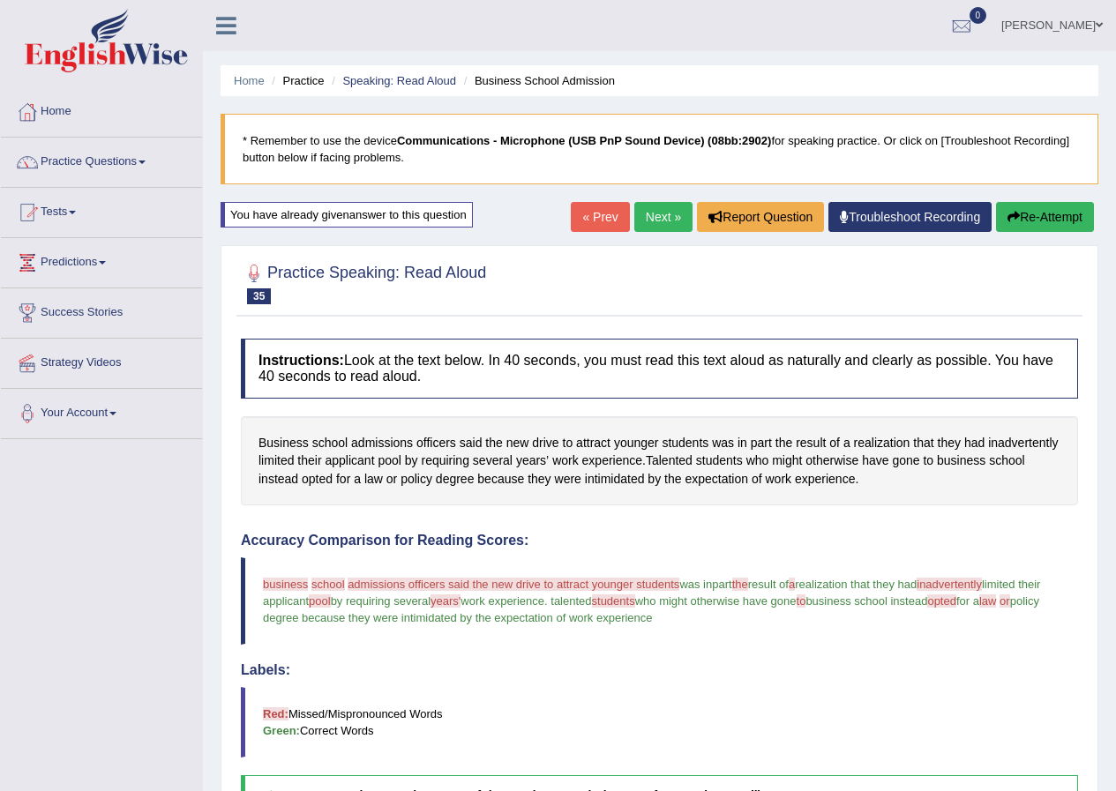
click at [1008, 209] on button "Re-Attempt" at bounding box center [1045, 217] width 98 height 30
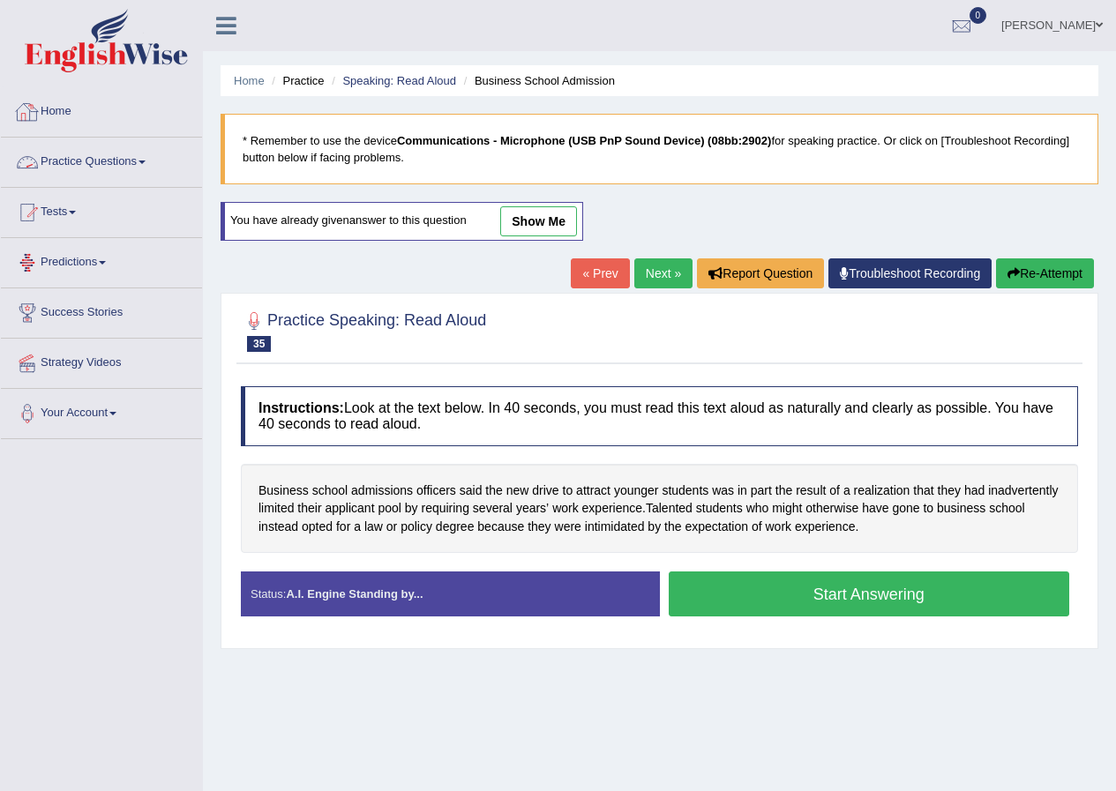
click at [73, 170] on link "Practice Questions" at bounding box center [101, 160] width 201 height 44
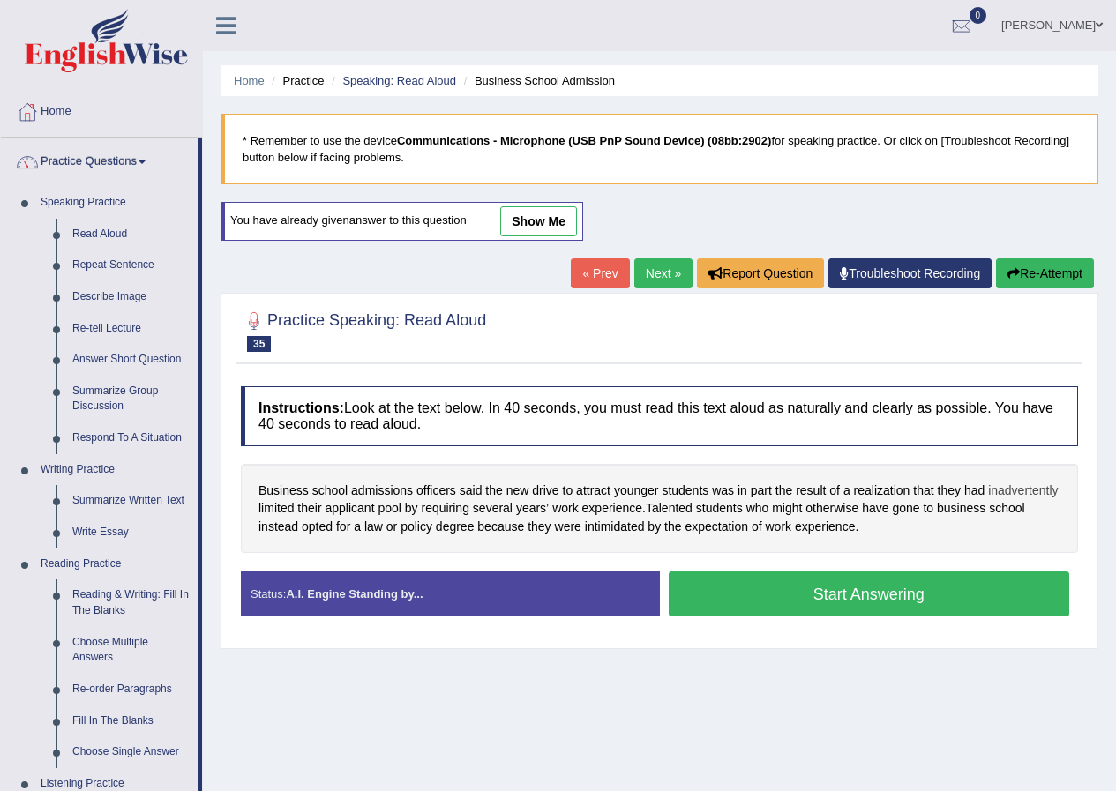
click at [1017, 497] on span "inadvertently" at bounding box center [1023, 491] width 70 height 19
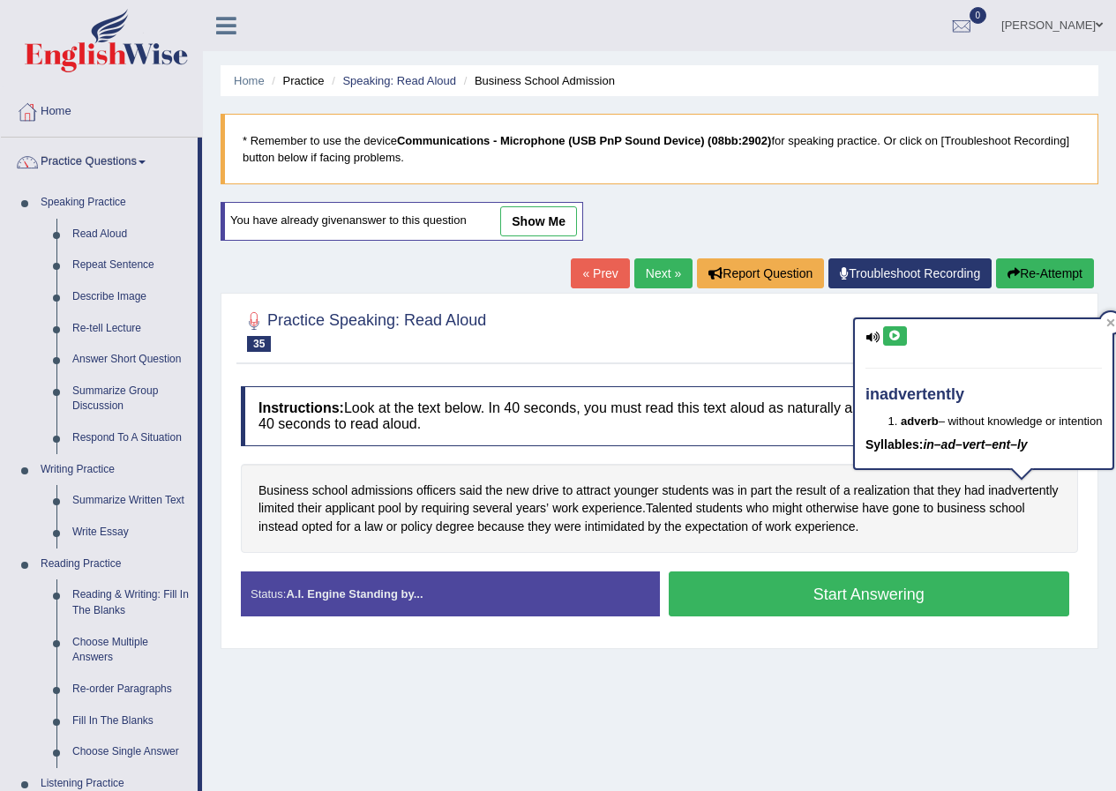
click at [906, 339] on button at bounding box center [895, 335] width 24 height 19
click at [498, 496] on span "the" at bounding box center [493, 491] width 17 height 19
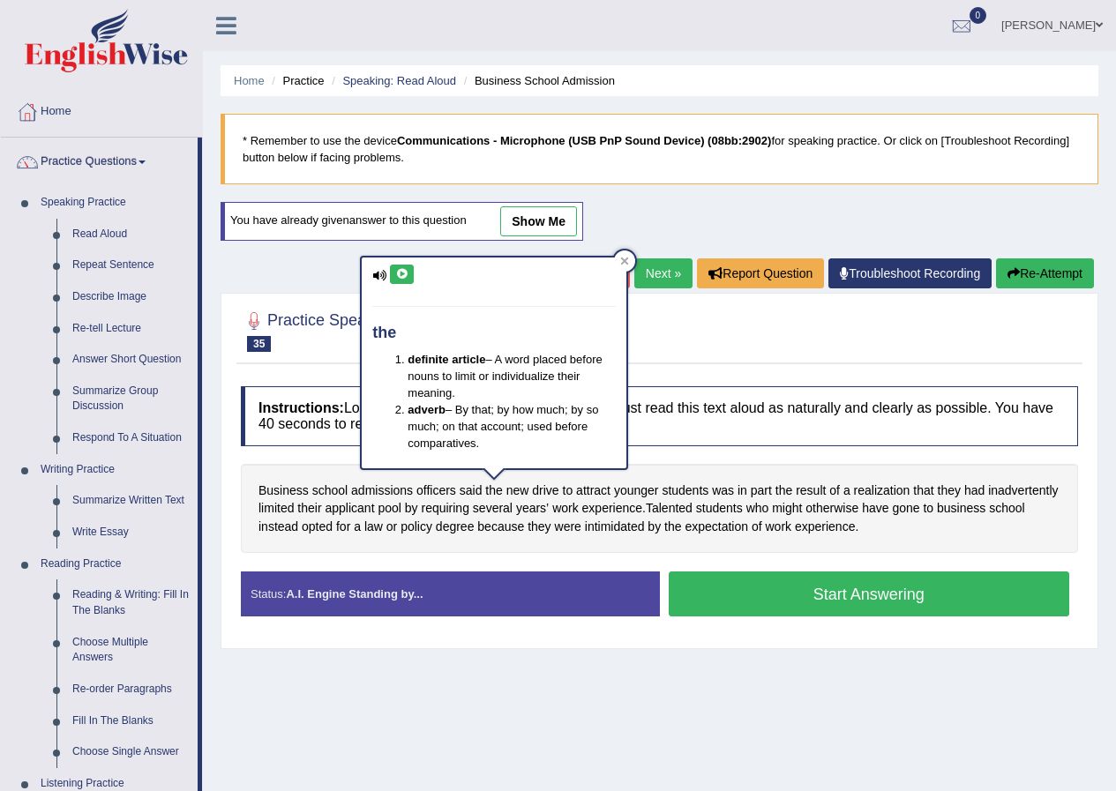
click at [734, 374] on div "Practice Speaking: Read Aloud 35 Business School Admission Instructions: Look a…" at bounding box center [659, 471] width 878 height 356
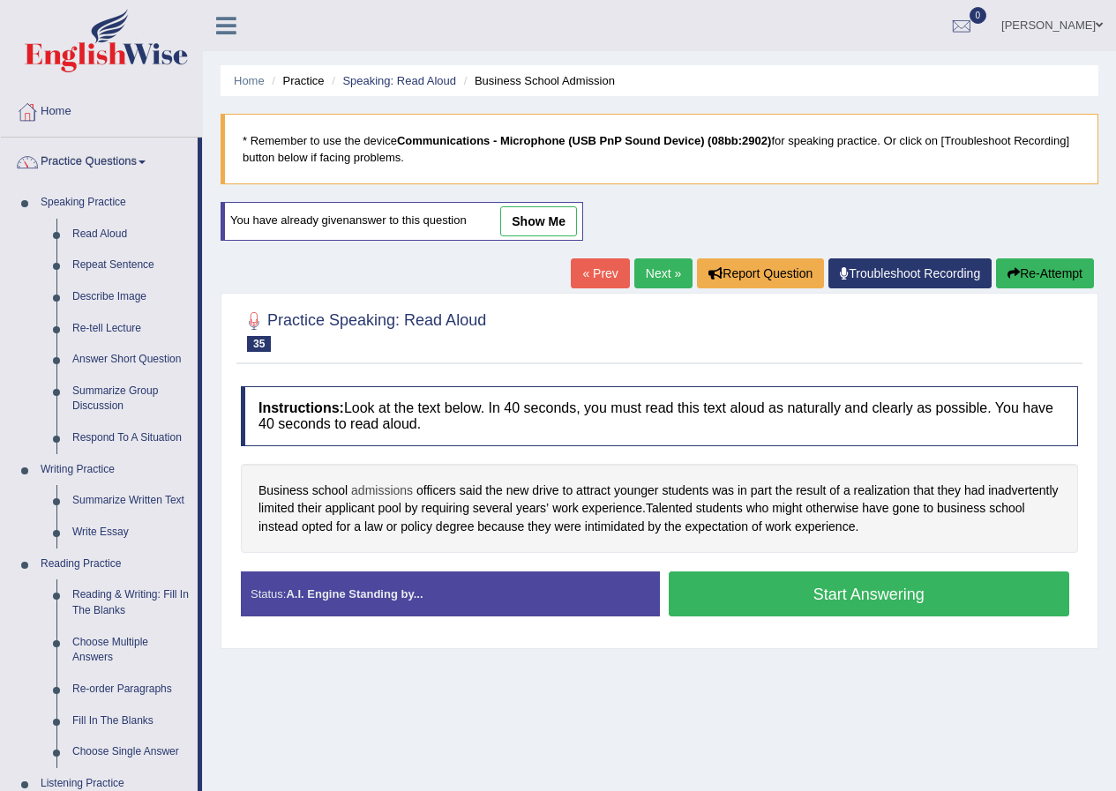
click at [391, 491] on span "admissions" at bounding box center [382, 491] width 62 height 19
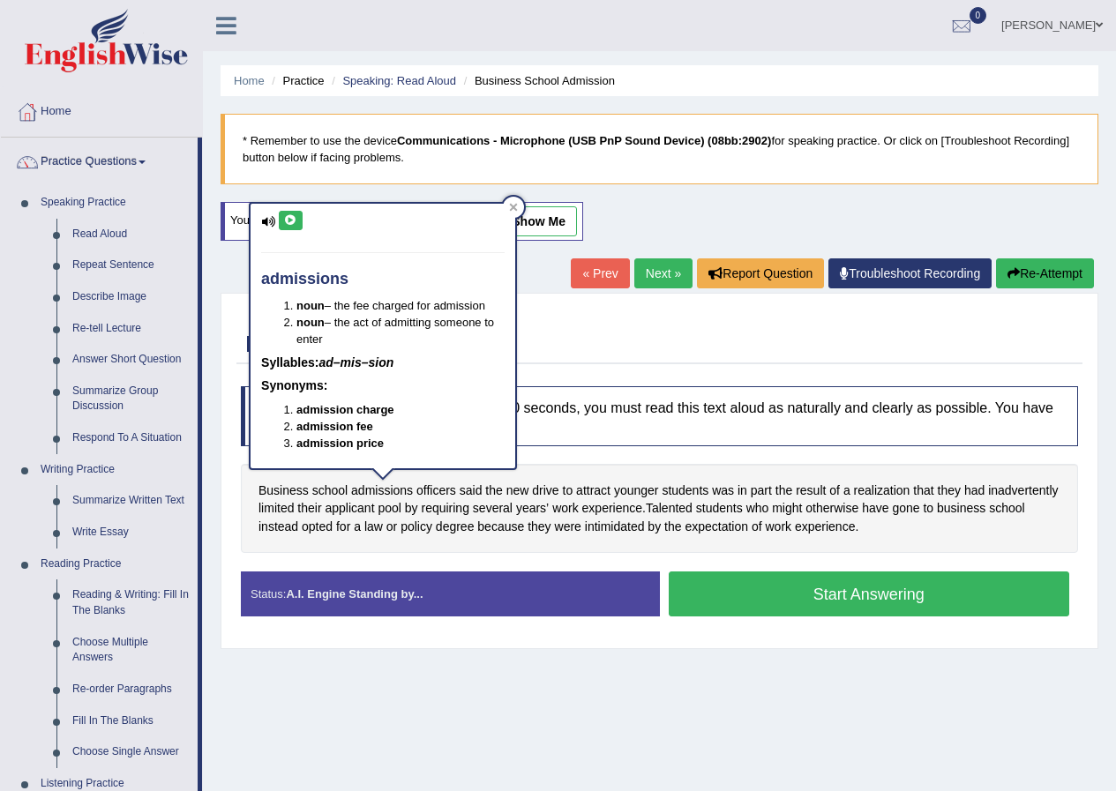
click at [284, 226] on icon at bounding box center [290, 220] width 13 height 11
click at [522, 201] on div at bounding box center [513, 207] width 21 height 21
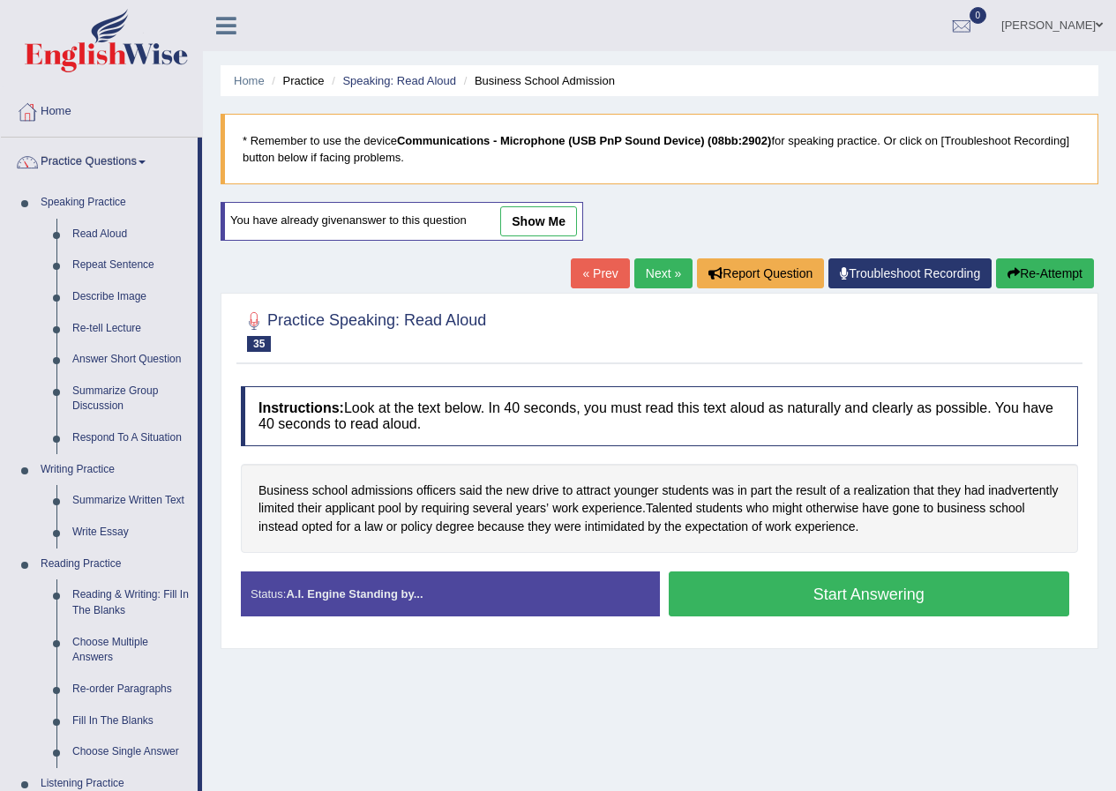
click at [748, 581] on button "Start Answering" at bounding box center [869, 593] width 401 height 45
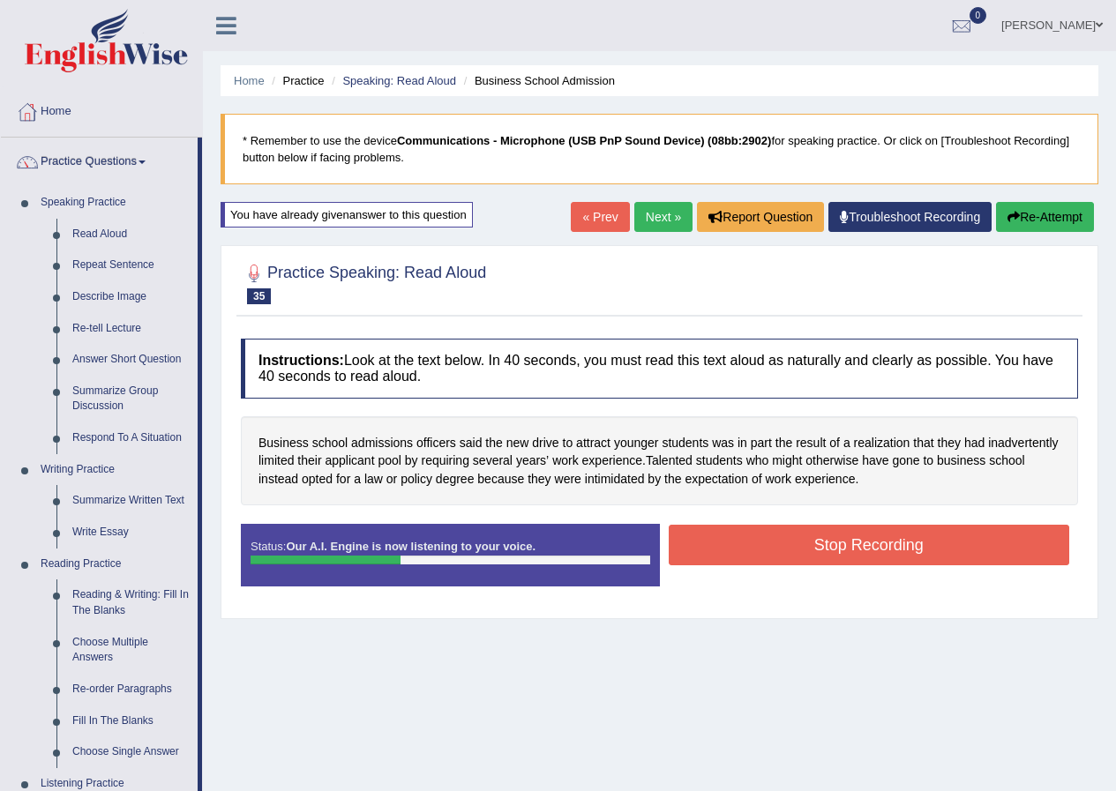
click at [1048, 206] on button "Re-Attempt" at bounding box center [1045, 217] width 98 height 30
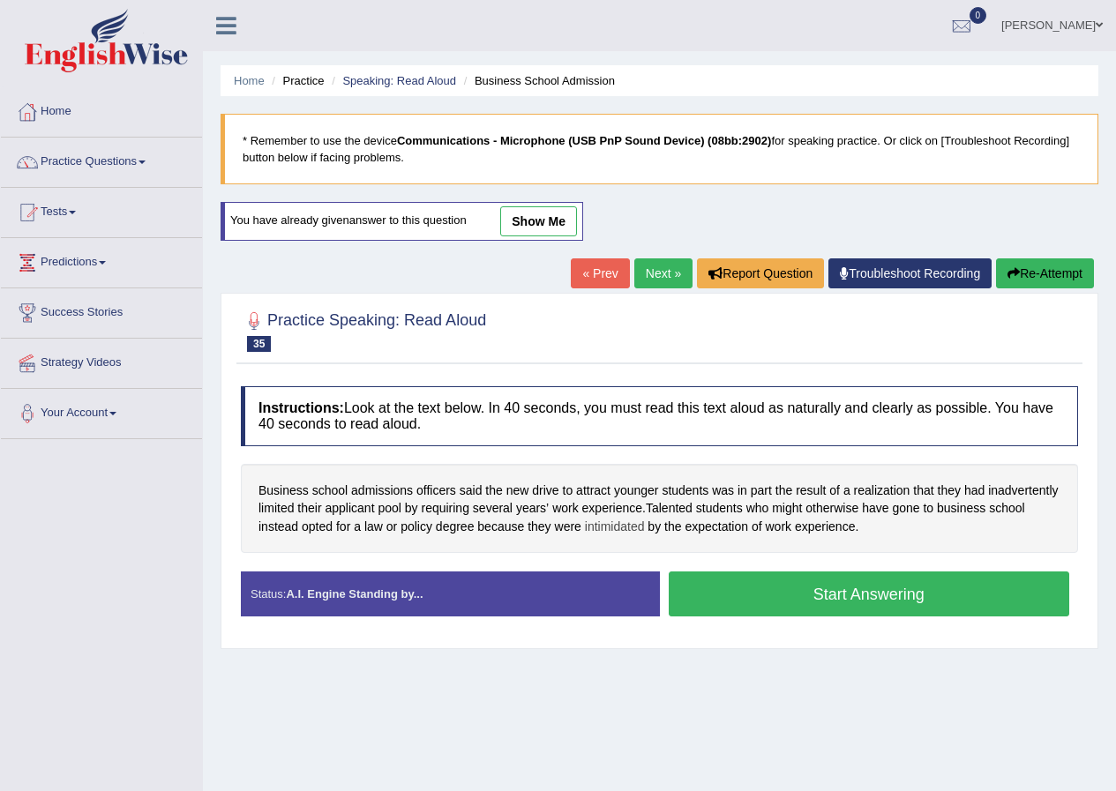
click at [621, 529] on span "intimidated" at bounding box center [615, 527] width 60 height 19
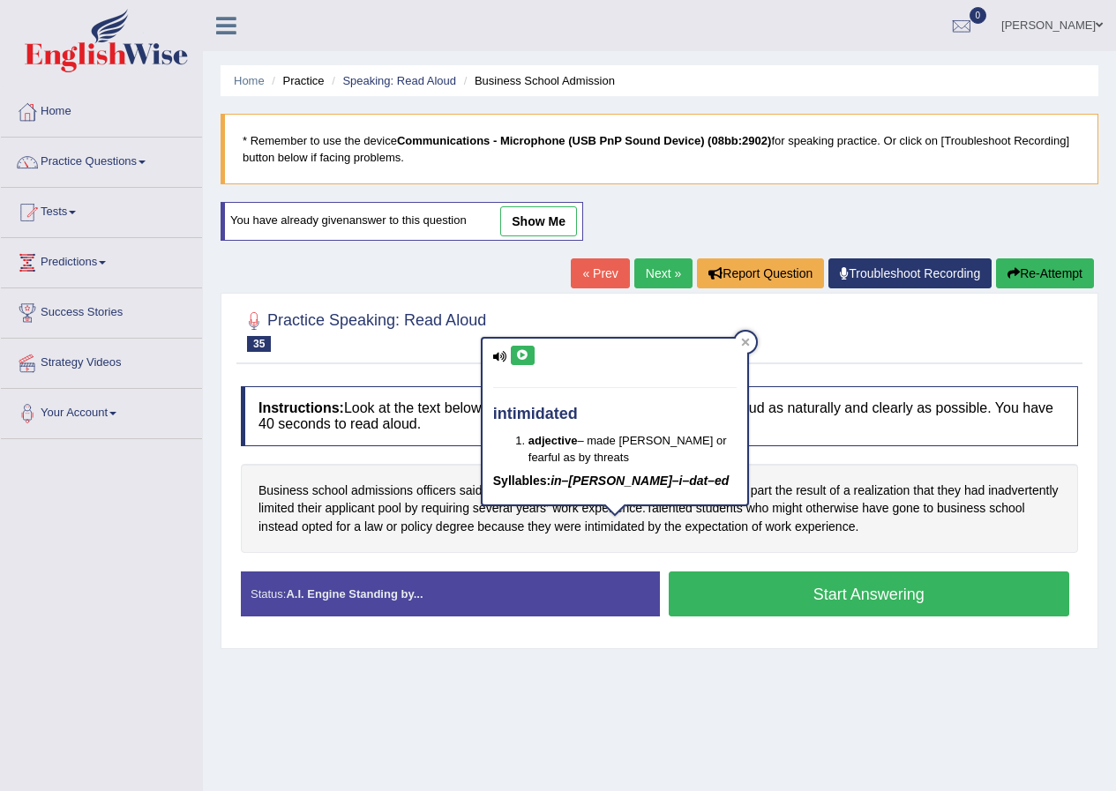
click at [528, 345] on div "intimidated adjective – made timid or fearful as by threats Syllables: in–tim–i…" at bounding box center [614, 421] width 265 height 165
click at [741, 346] on icon at bounding box center [745, 342] width 9 height 9
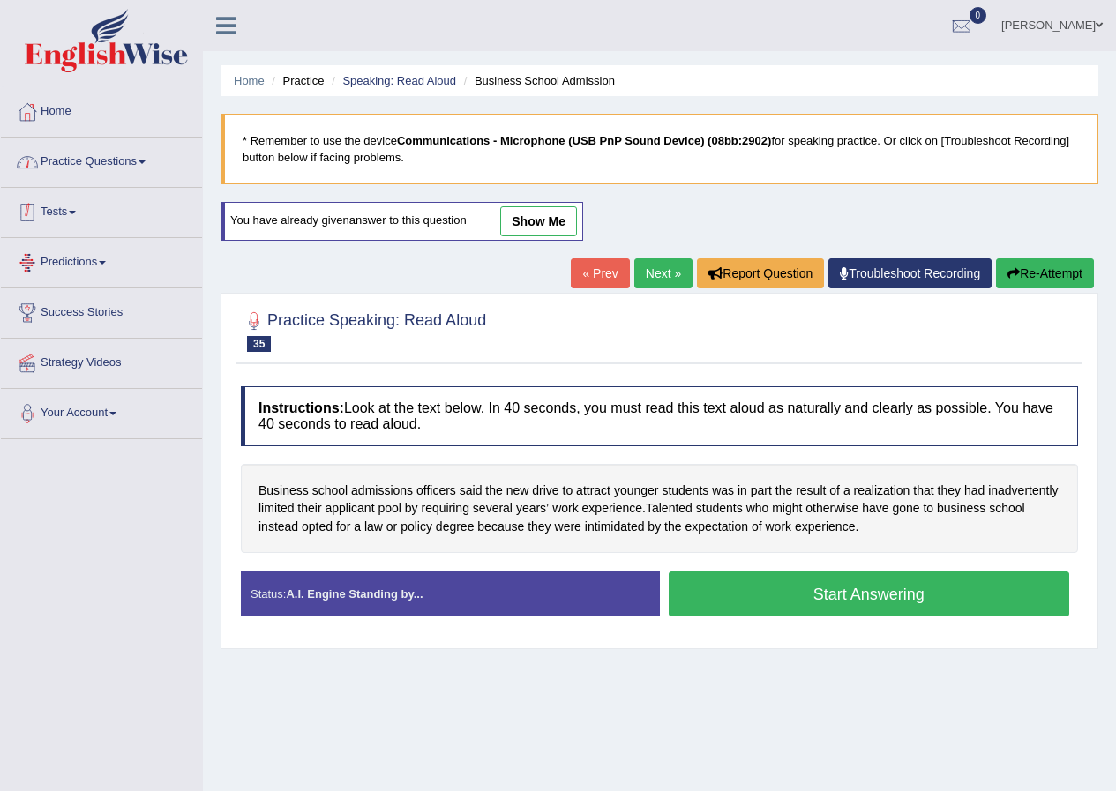
click at [122, 159] on link "Practice Questions" at bounding box center [101, 160] width 201 height 44
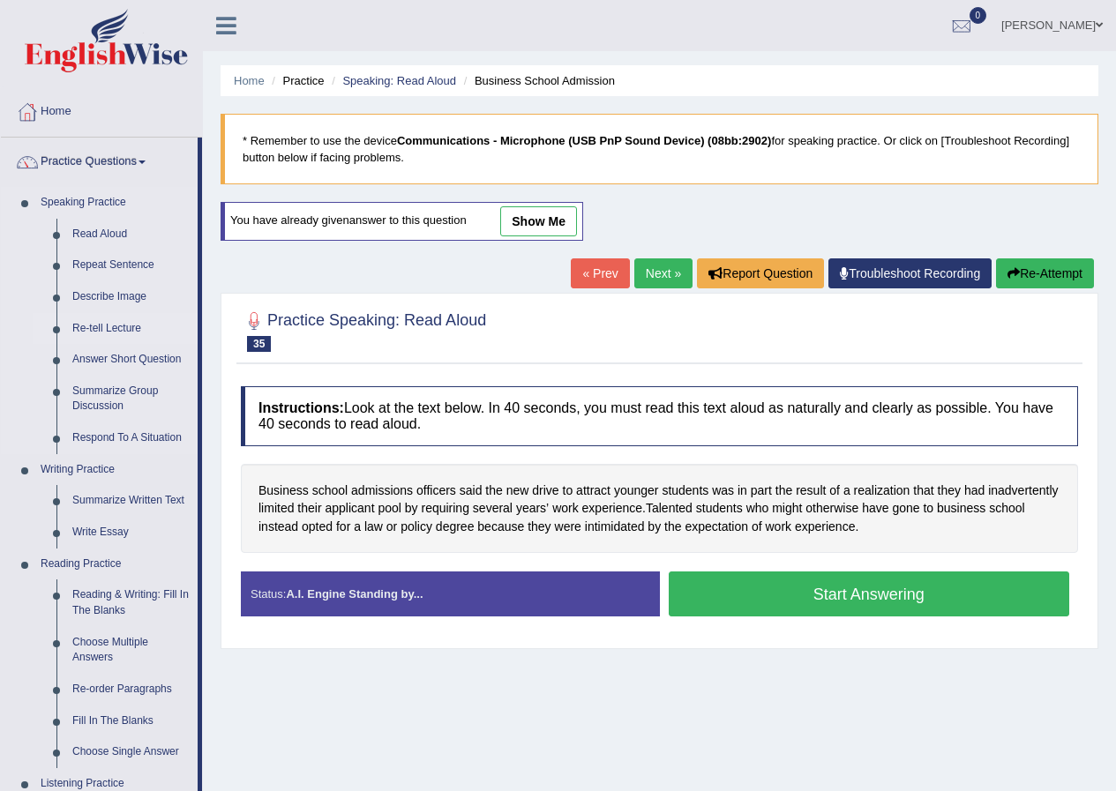
click at [121, 326] on link "Re-tell Lecture" at bounding box center [130, 329] width 133 height 32
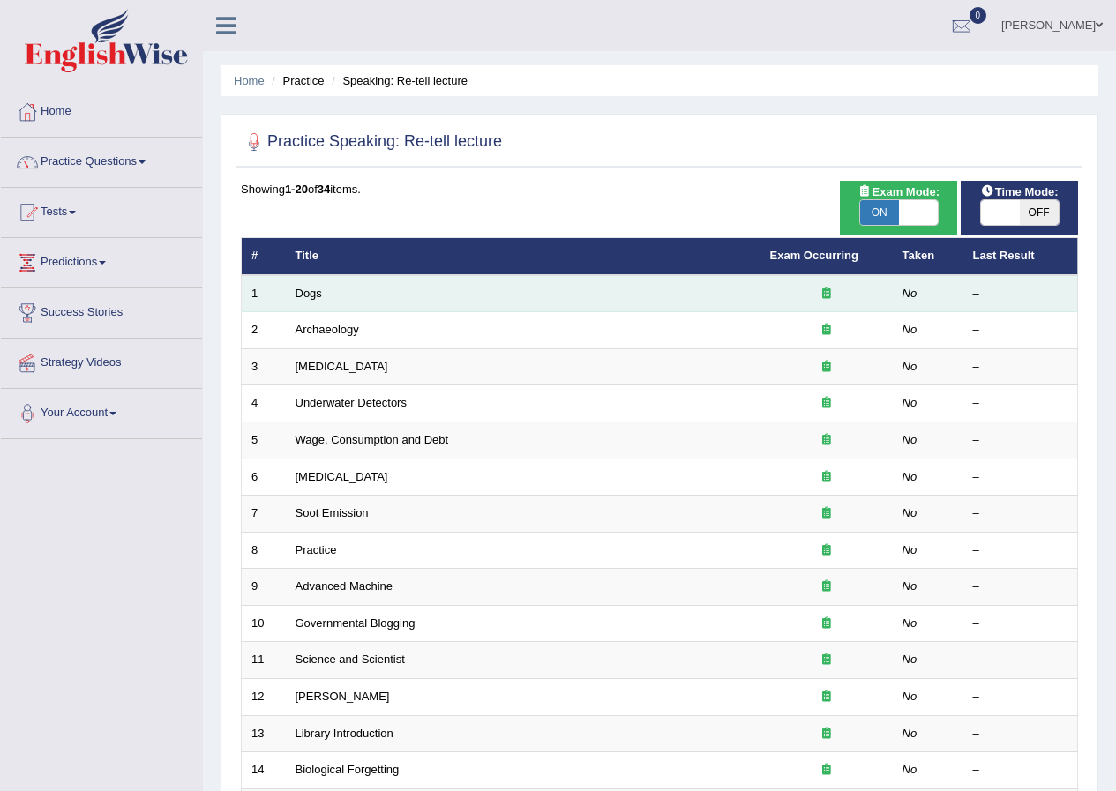
click at [312, 301] on td "Dogs" at bounding box center [523, 293] width 474 height 37
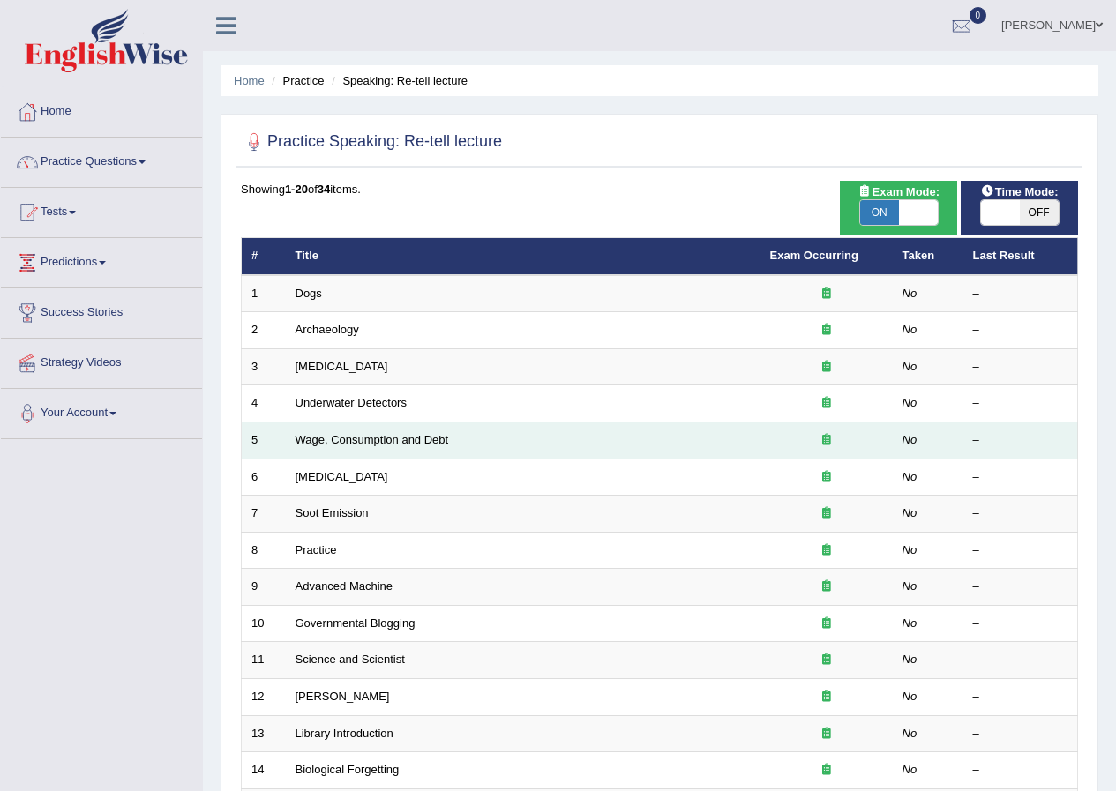
scroll to position [377, 0]
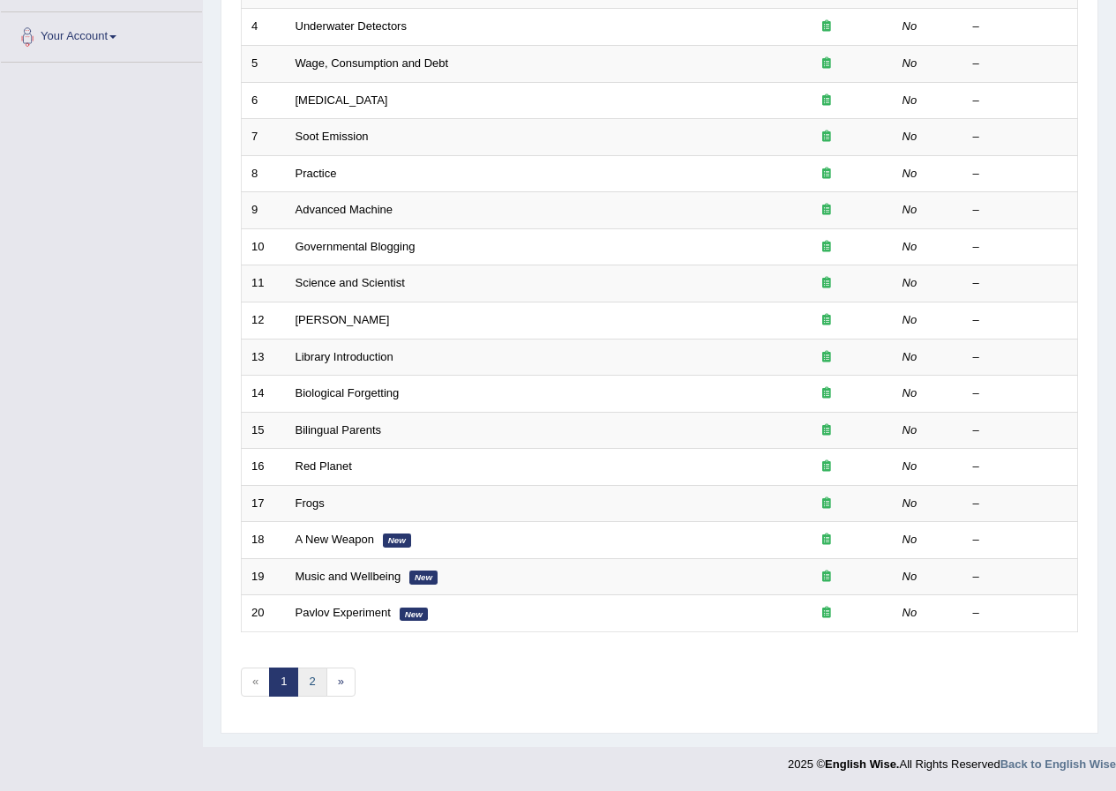
click at [319, 679] on link "2" at bounding box center [311, 682] width 29 height 29
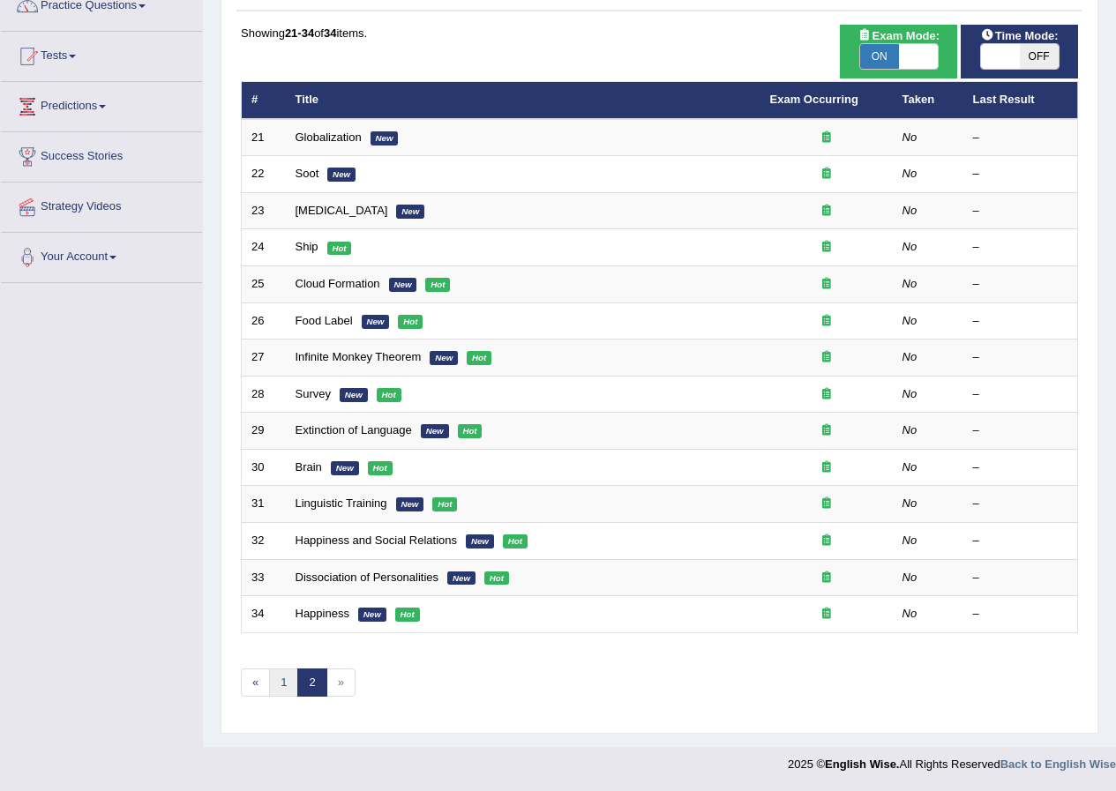
click at [283, 683] on link "1" at bounding box center [283, 683] width 29 height 29
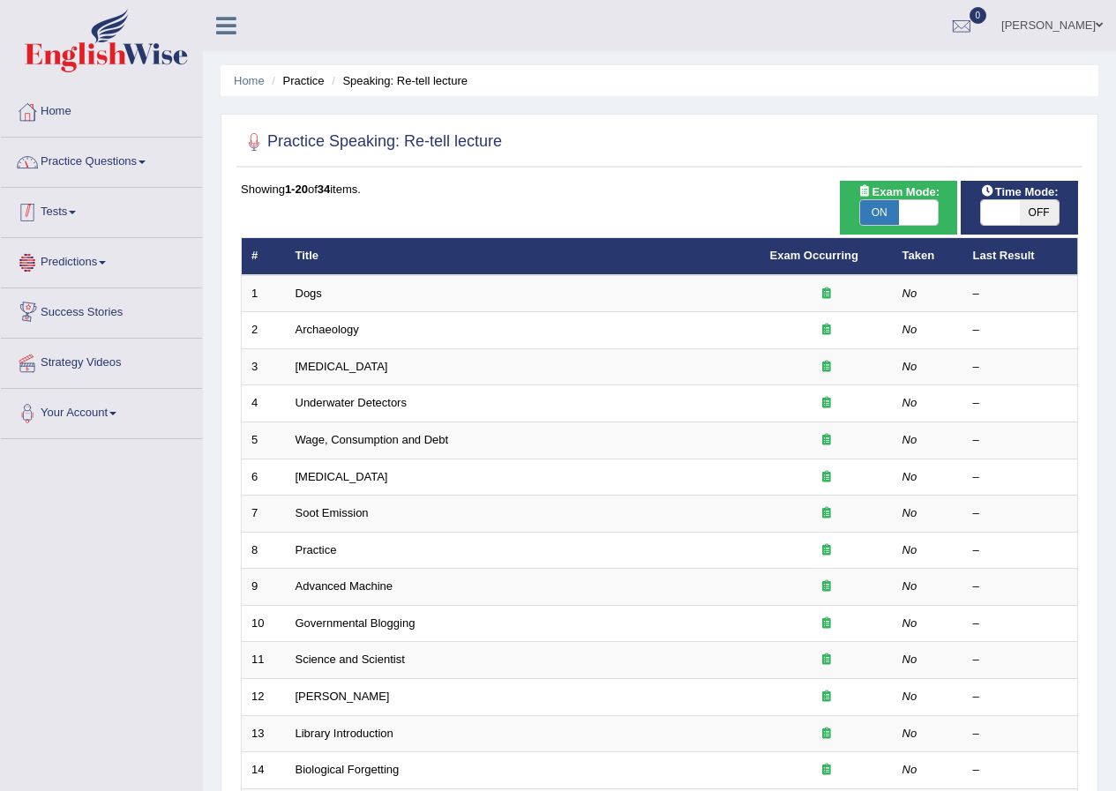
click at [93, 174] on link "Practice Questions" at bounding box center [101, 160] width 201 height 44
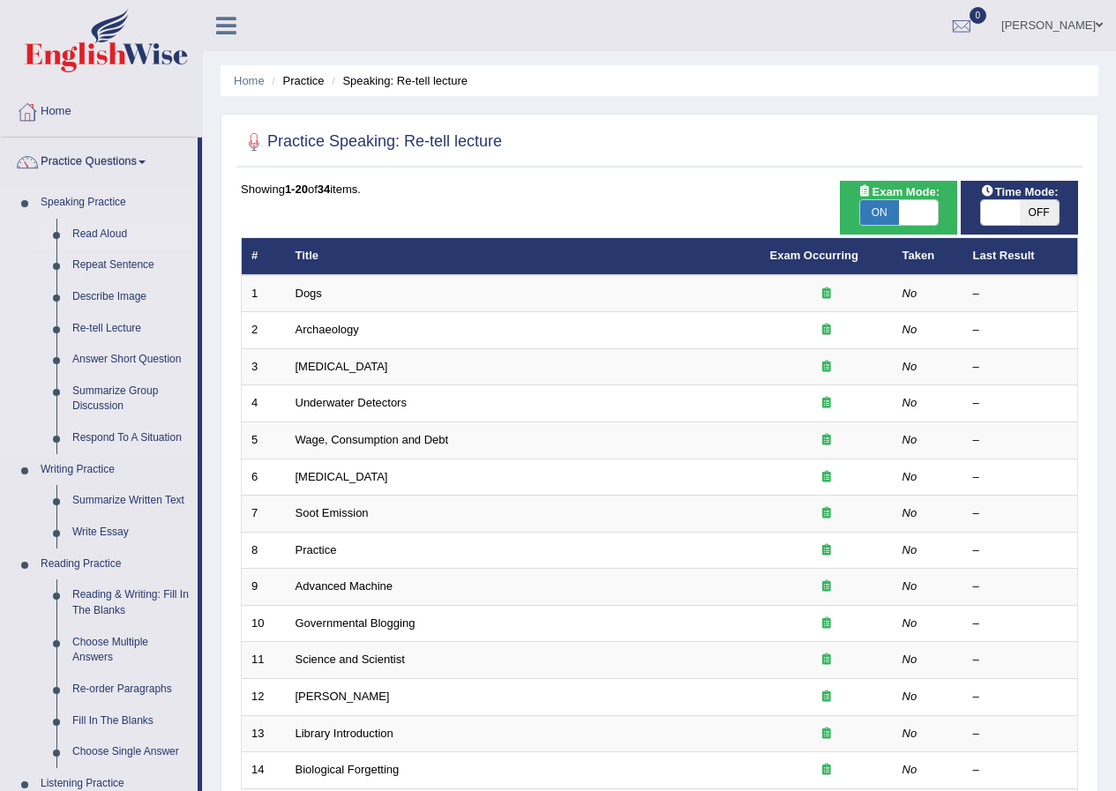
click at [112, 233] on link "Read Aloud" at bounding box center [130, 235] width 133 height 32
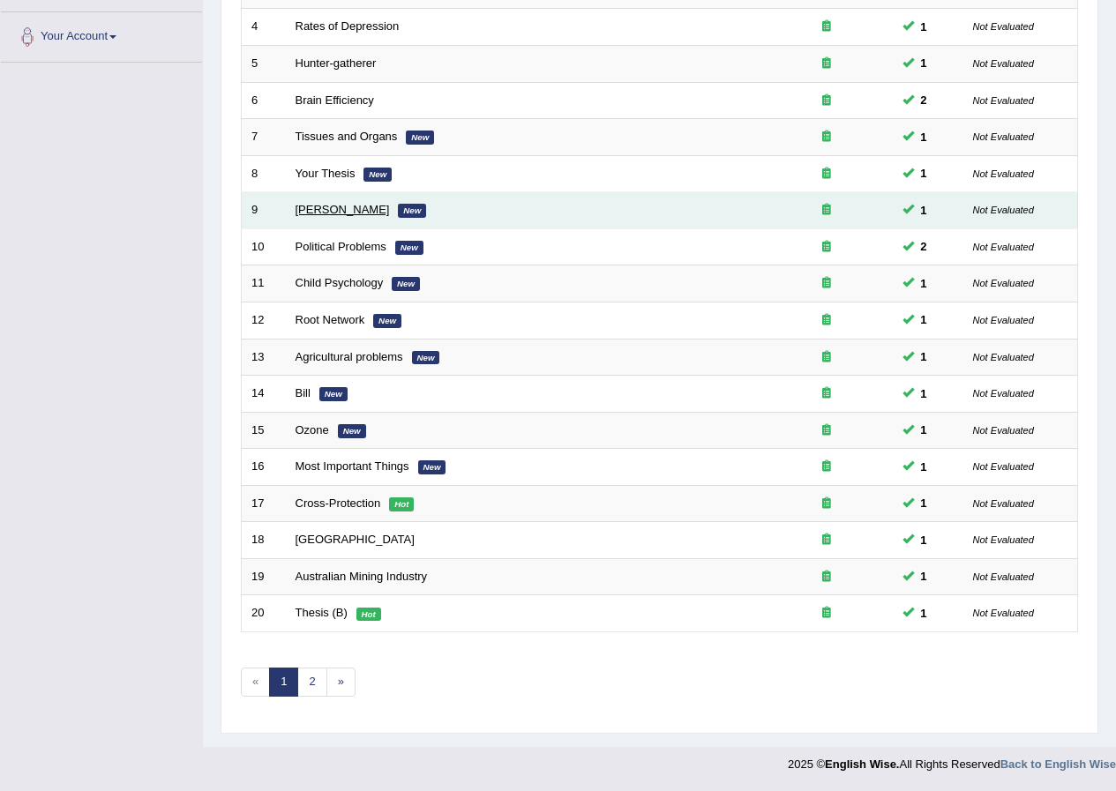
click at [377, 210] on link "William Shakespeare" at bounding box center [342, 209] width 94 height 13
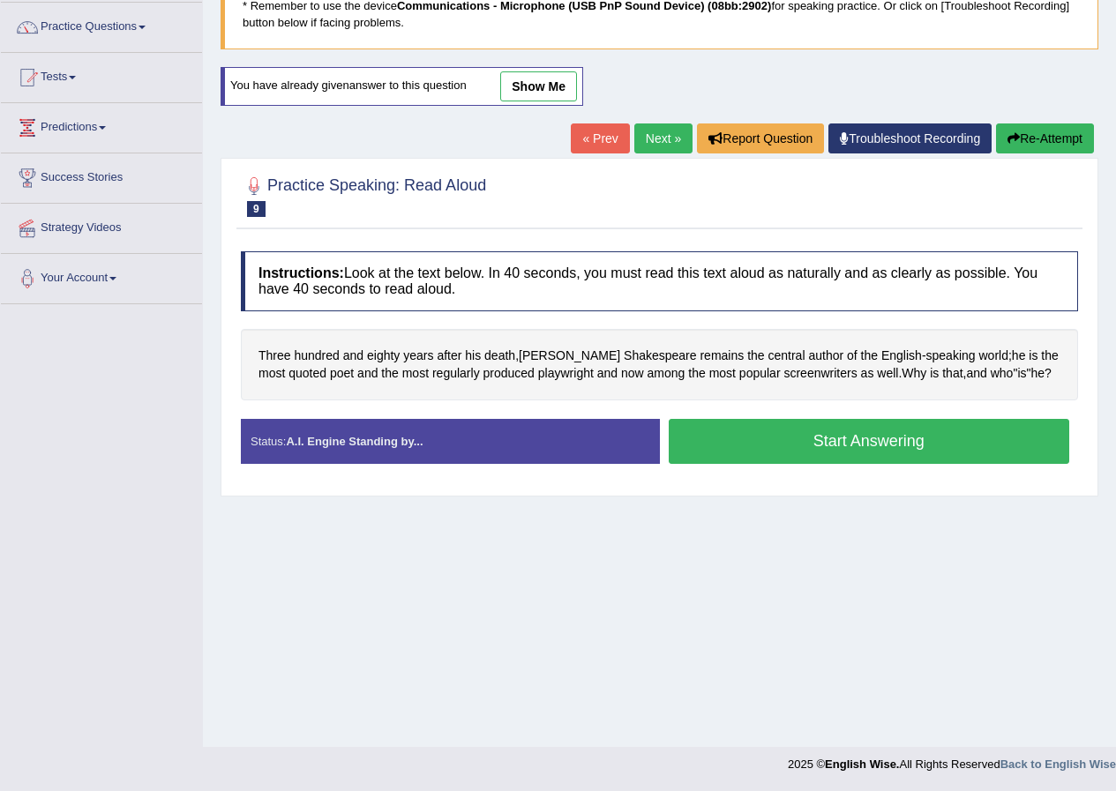
click at [540, 85] on link "show me" at bounding box center [538, 86] width 77 height 30
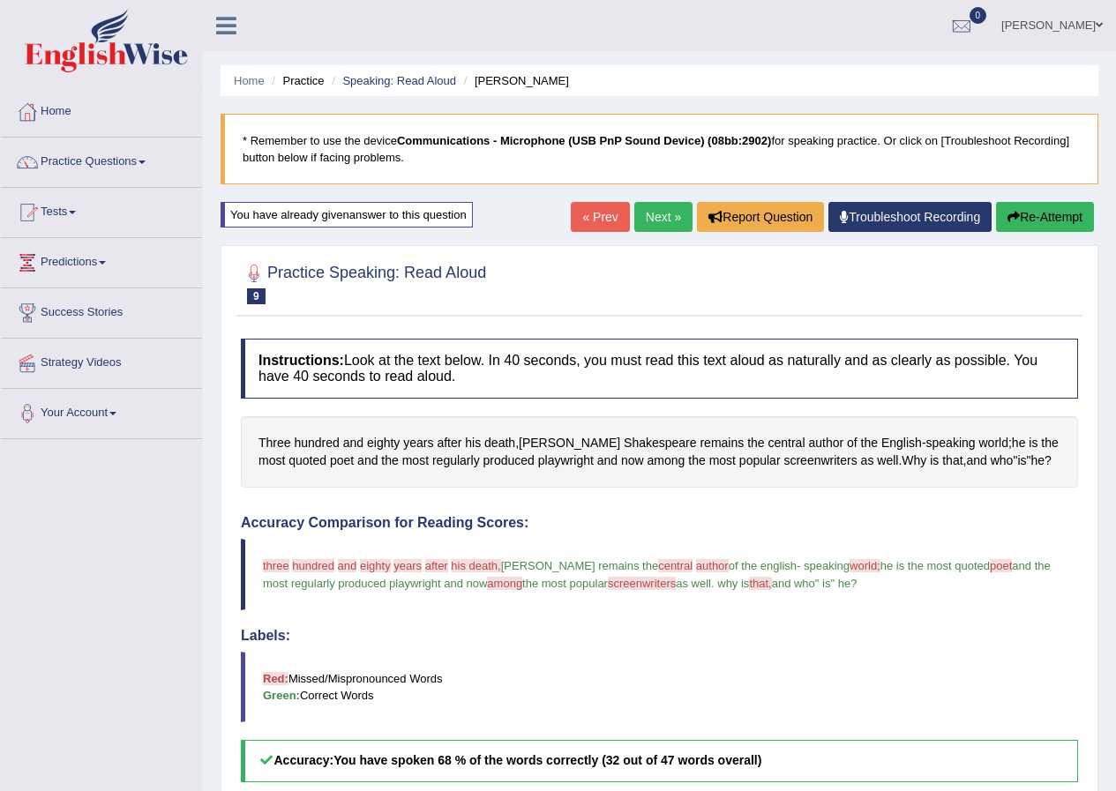
click at [1051, 224] on button "Re-Attempt" at bounding box center [1045, 217] width 98 height 30
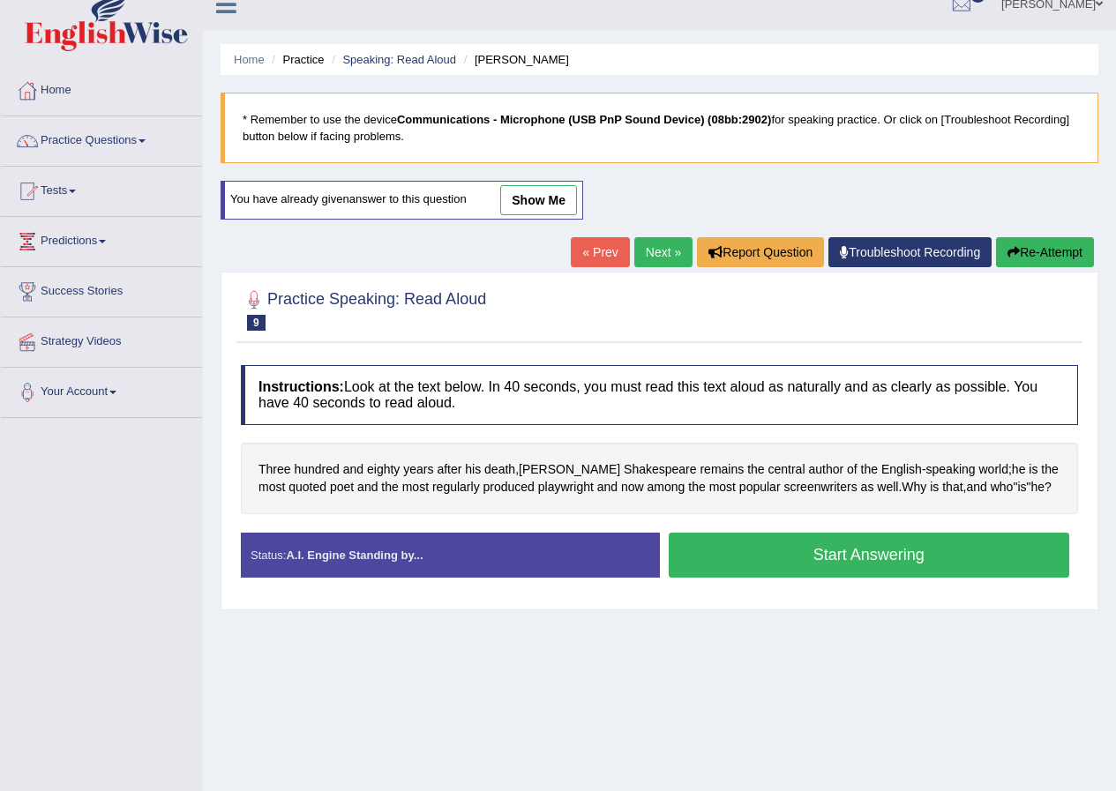
scroll to position [135, 0]
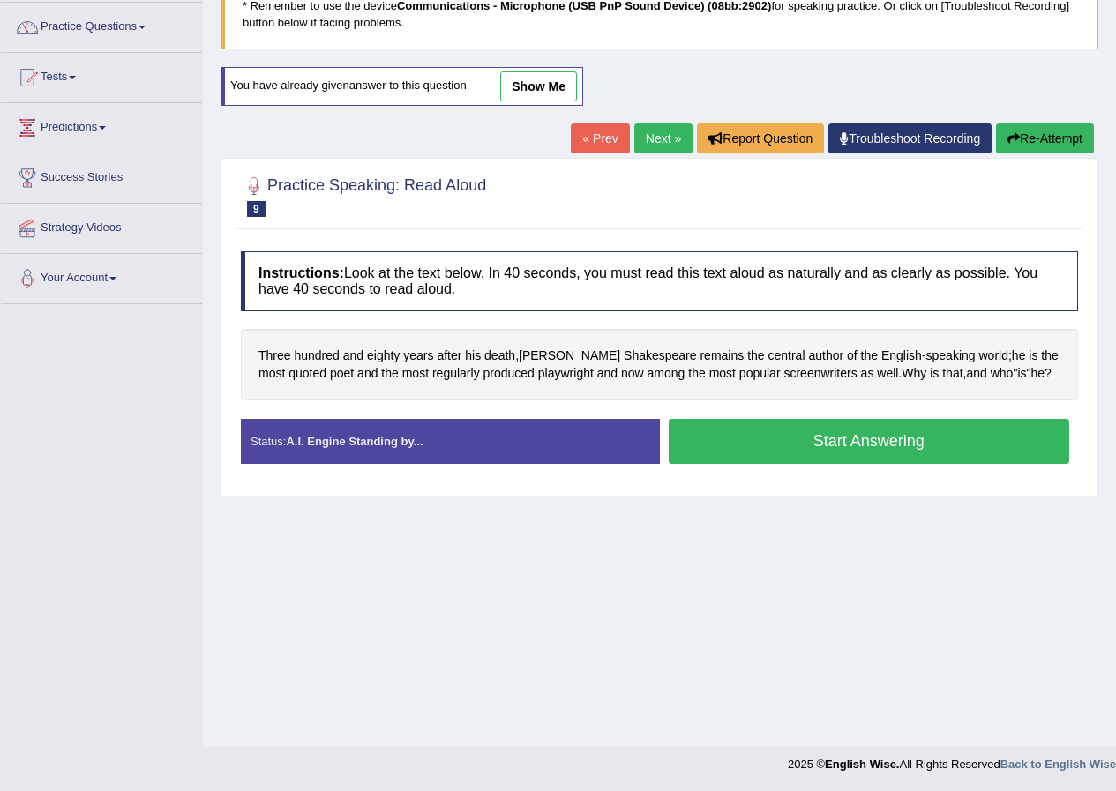
click at [836, 452] on button "Start Answering" at bounding box center [869, 441] width 401 height 45
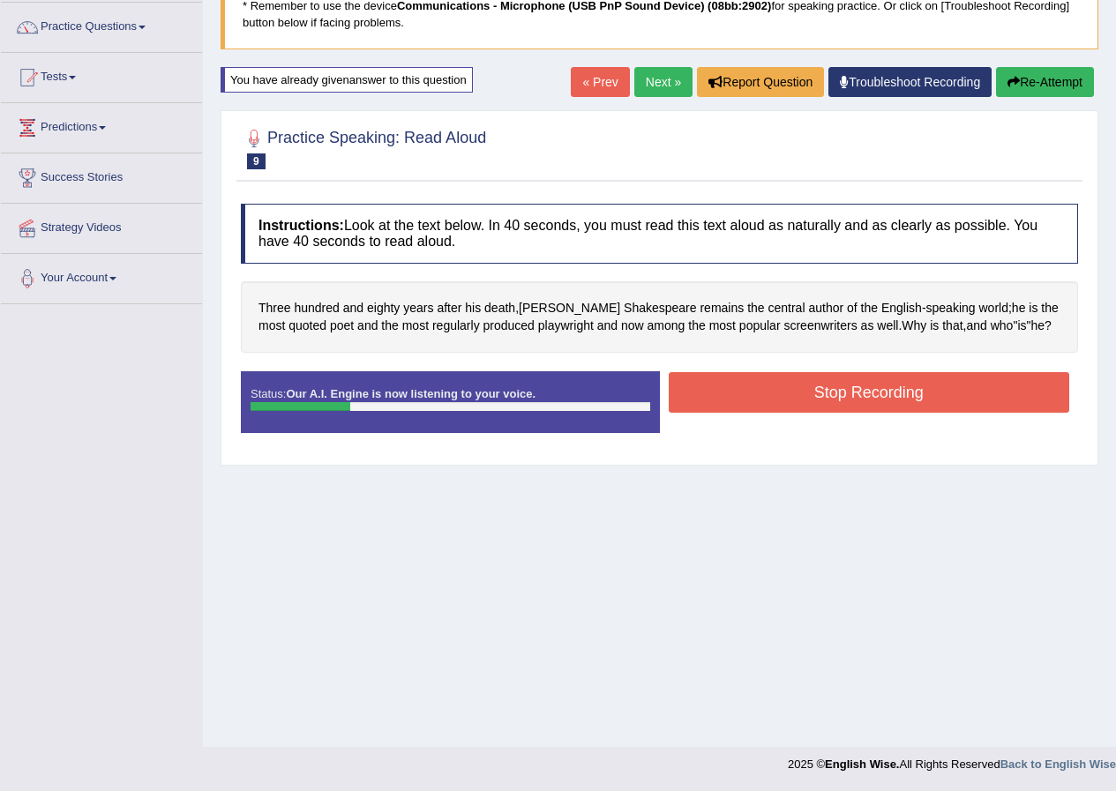
click at [1026, 78] on button "Re-Attempt" at bounding box center [1045, 82] width 98 height 30
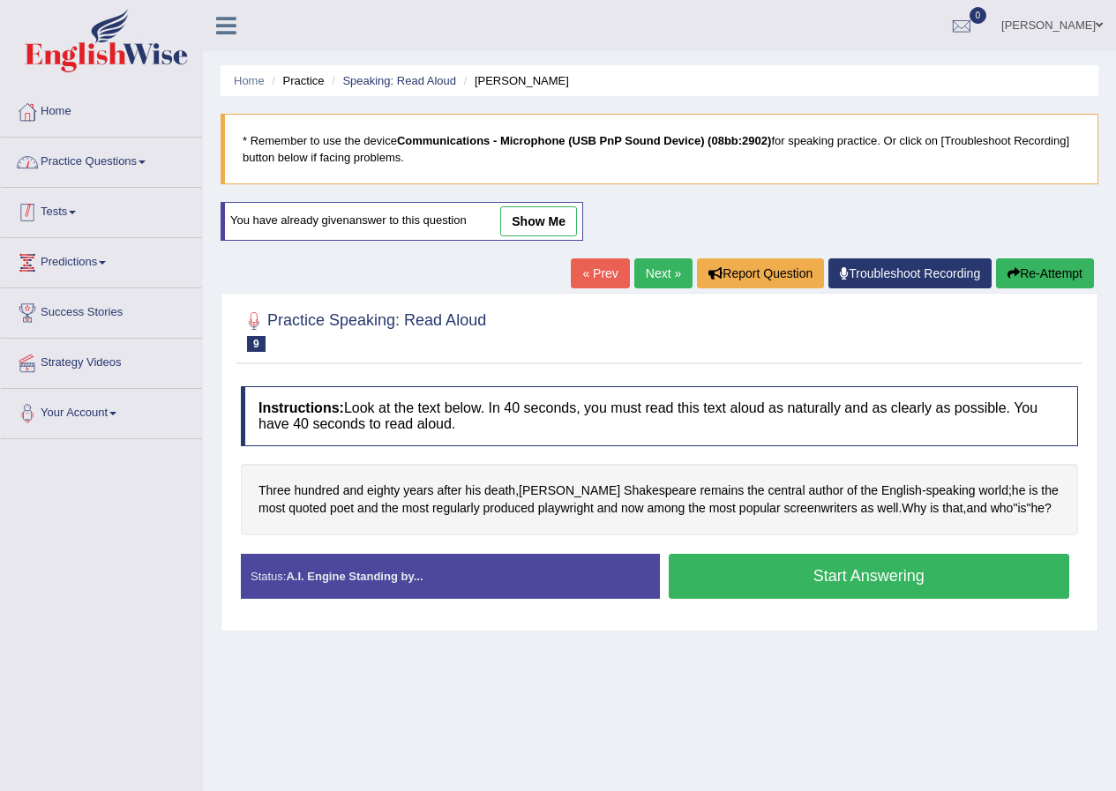
click at [123, 153] on link "Practice Questions" at bounding box center [101, 160] width 201 height 44
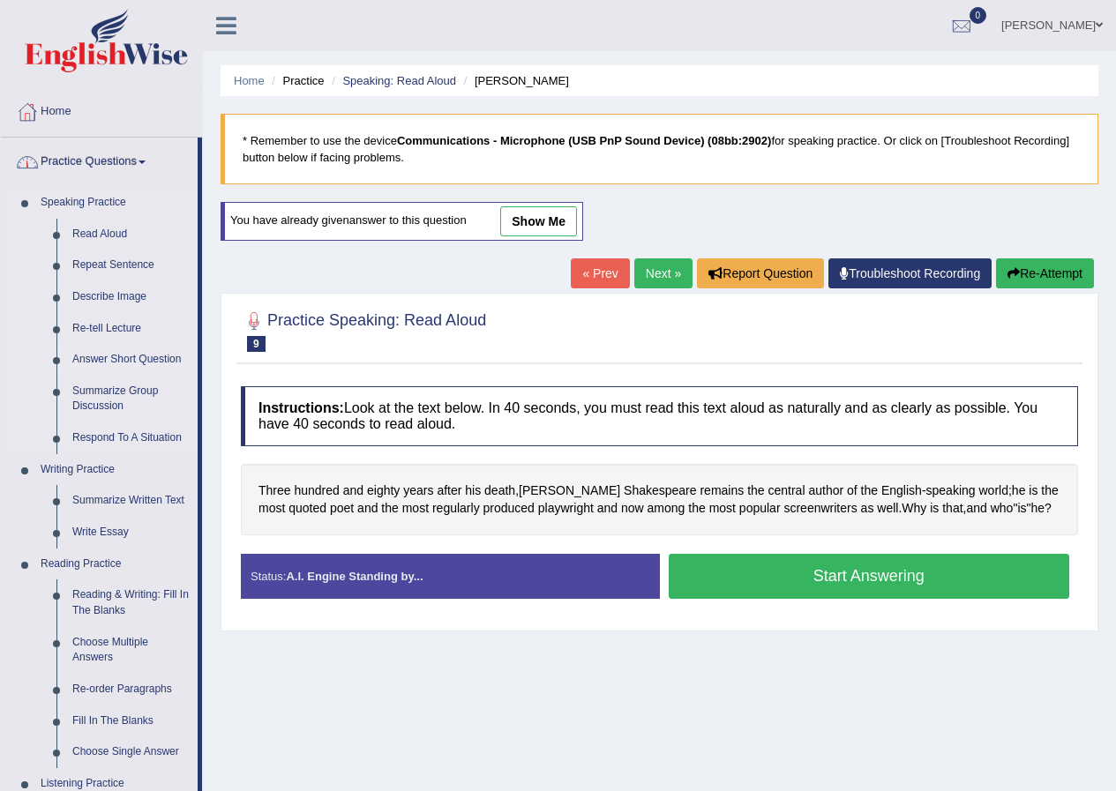
scroll to position [591, 0]
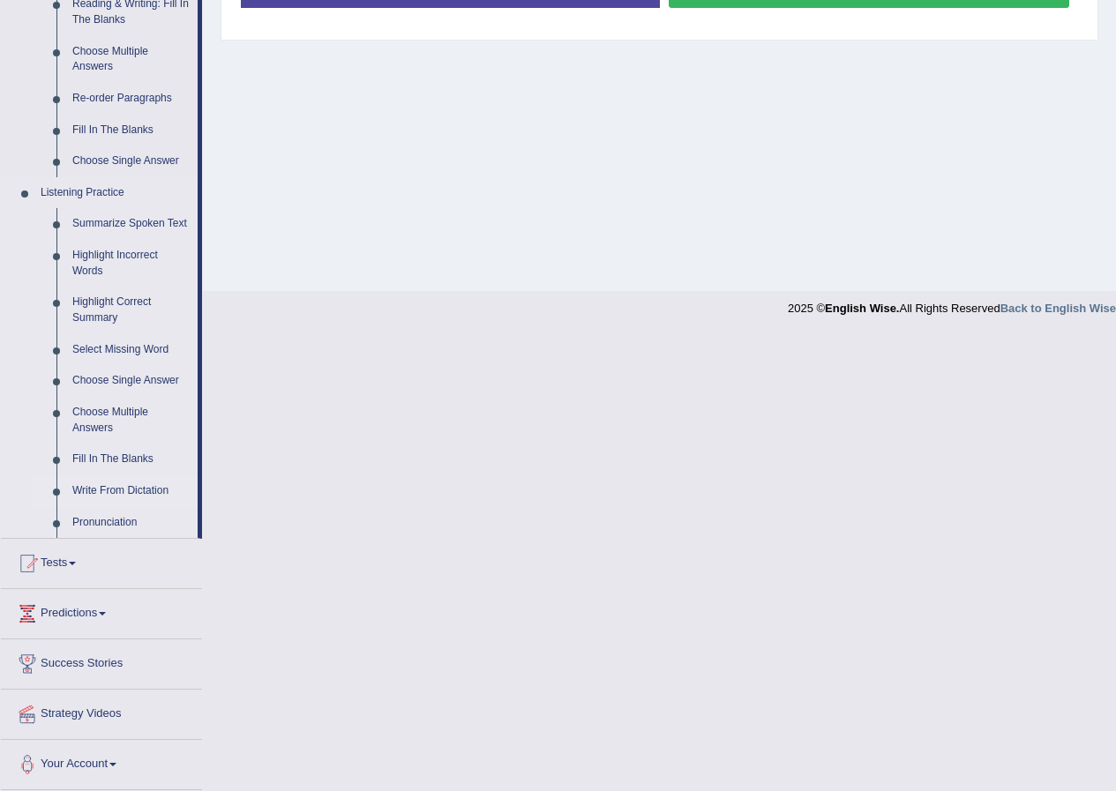
click at [116, 489] on link "Write From Dictation" at bounding box center [130, 491] width 133 height 32
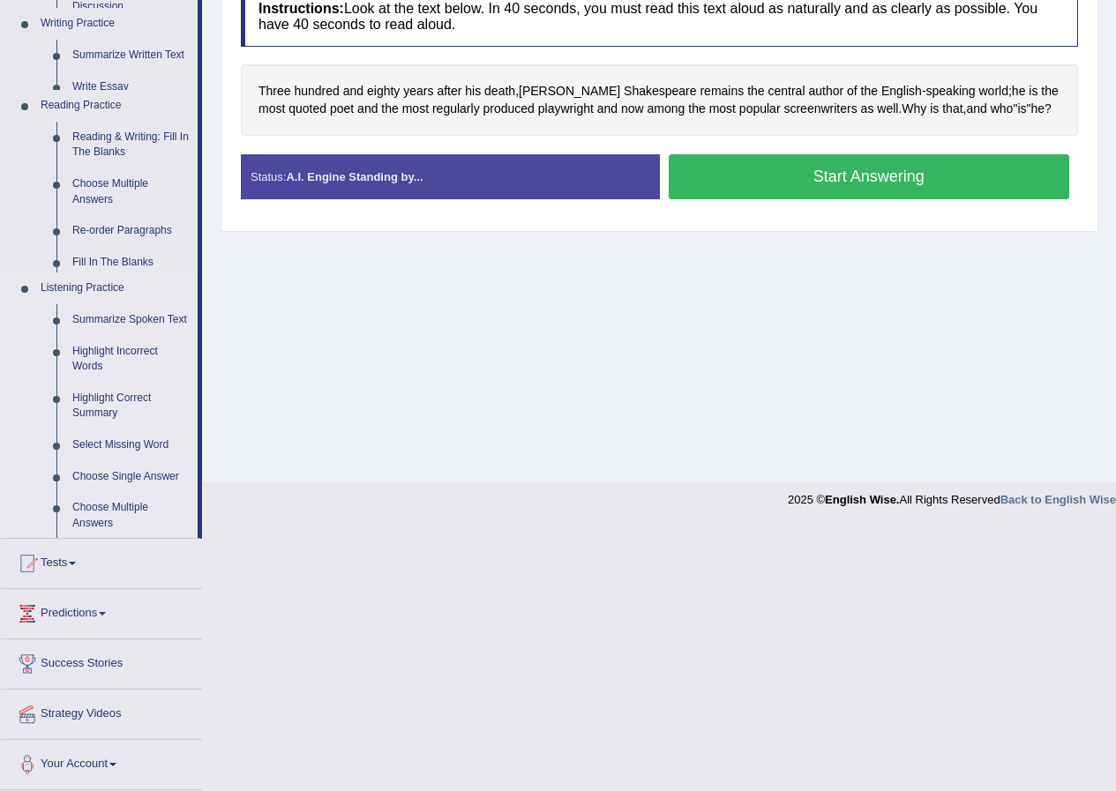
scroll to position [251, 0]
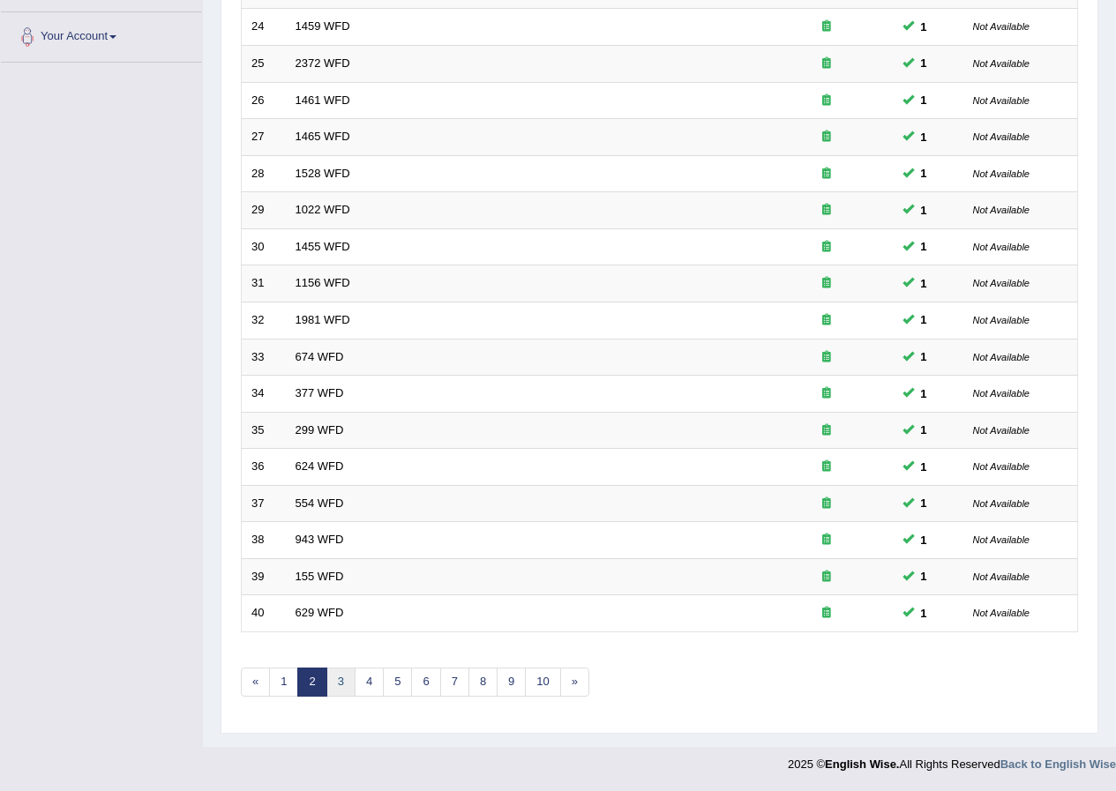
click at [342, 681] on link "3" at bounding box center [340, 682] width 29 height 29
click at [358, 683] on link "4" at bounding box center [369, 682] width 29 height 29
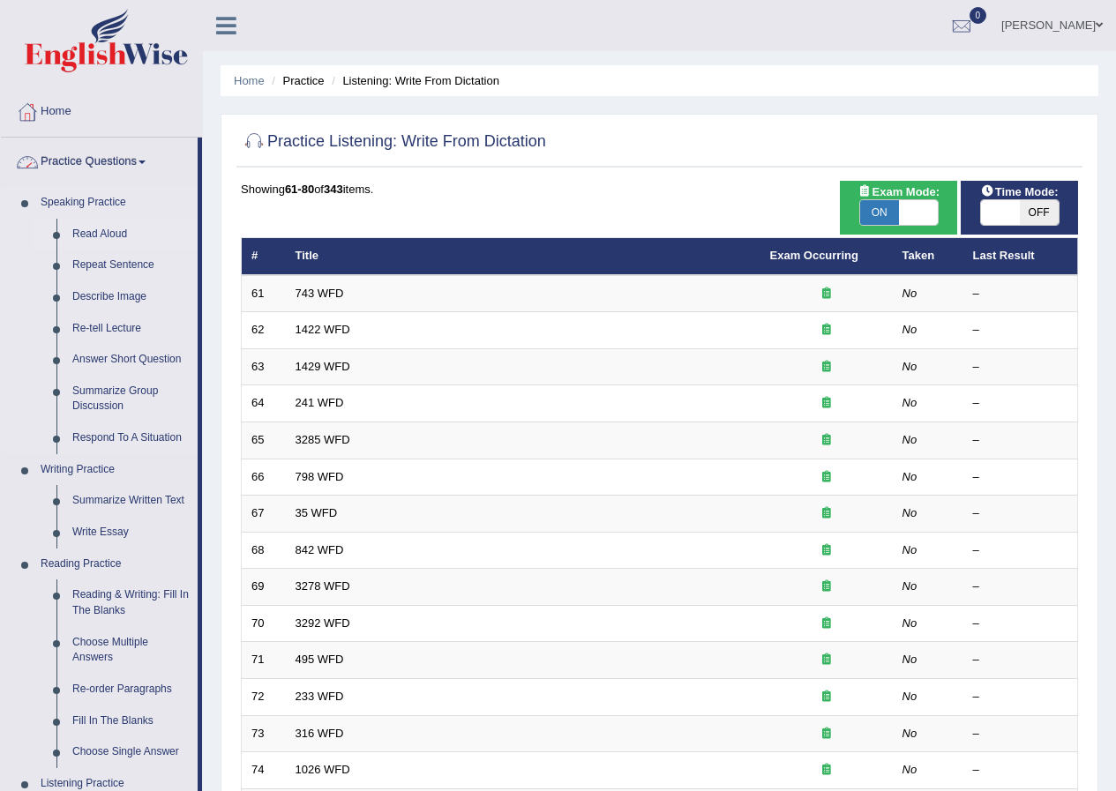
click at [111, 225] on link "Read Aloud" at bounding box center [130, 235] width 133 height 32
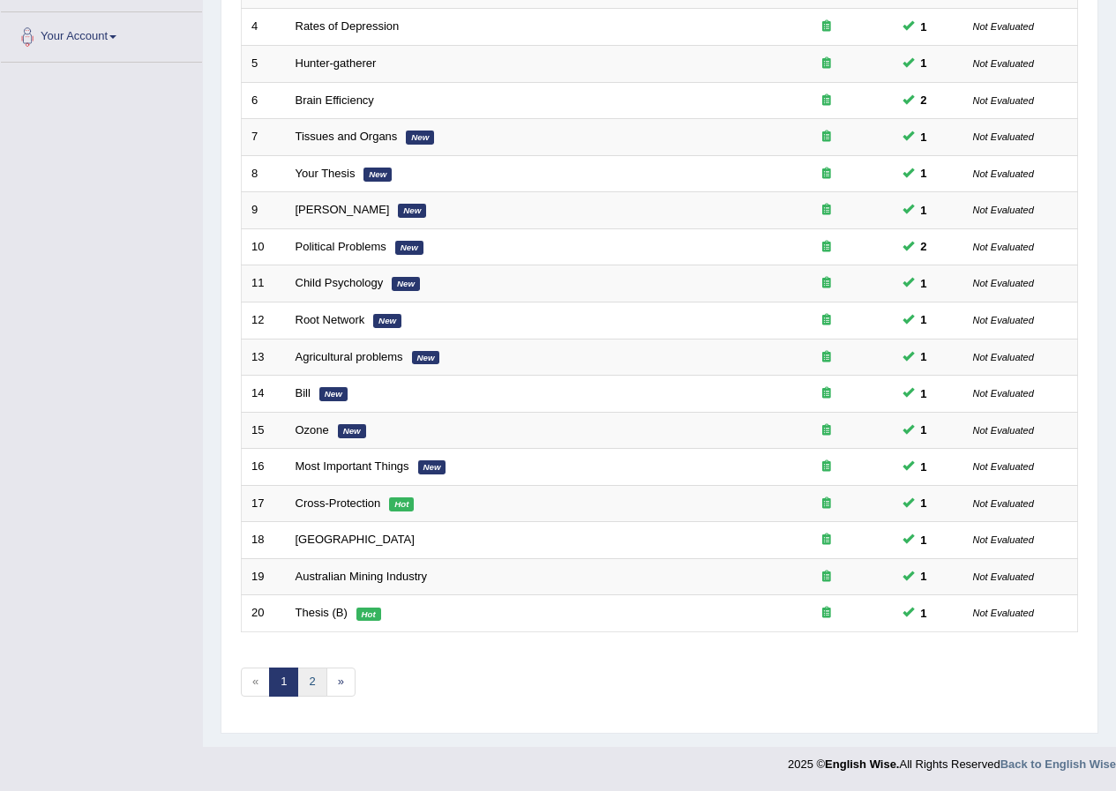
click at [313, 680] on link "2" at bounding box center [311, 682] width 29 height 29
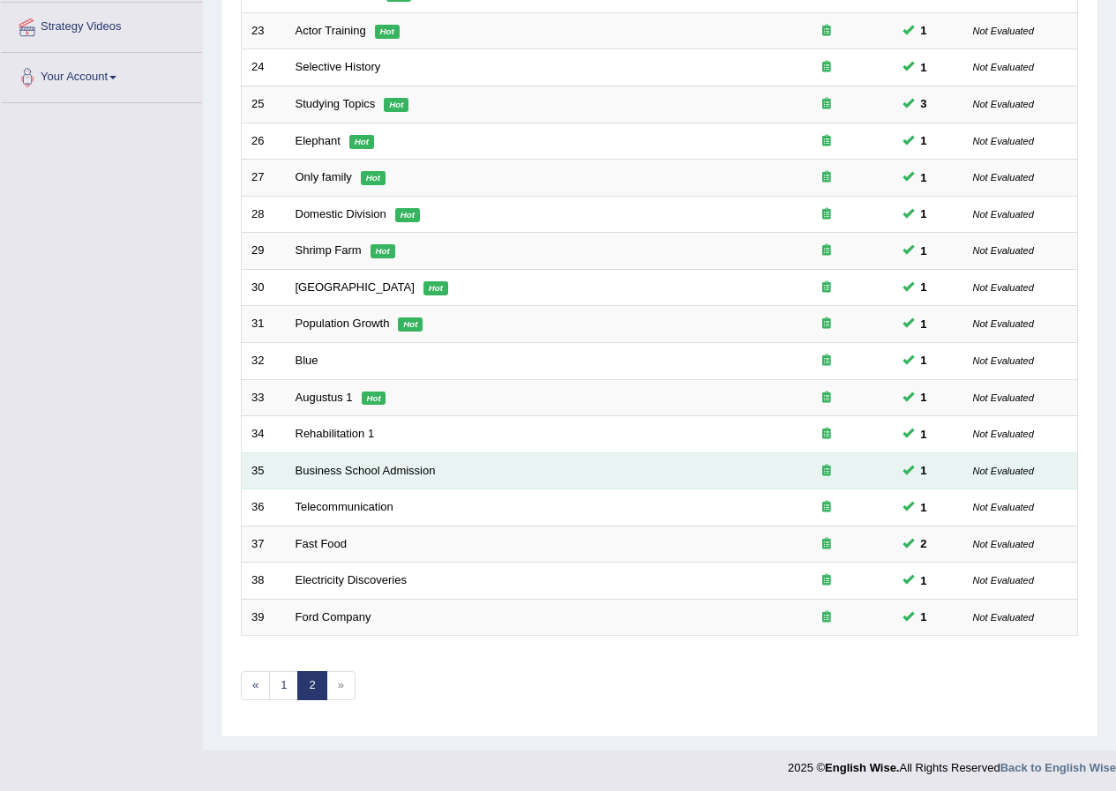
scroll to position [340, 0]
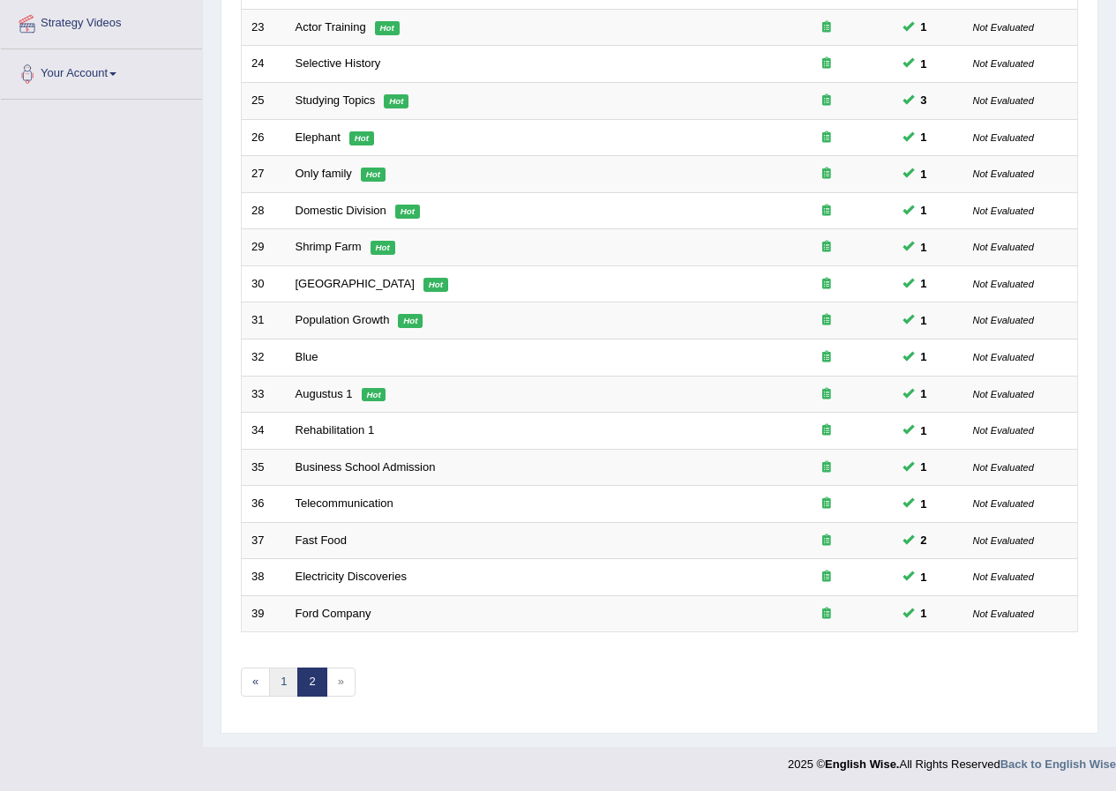
click at [284, 685] on link "1" at bounding box center [283, 682] width 29 height 29
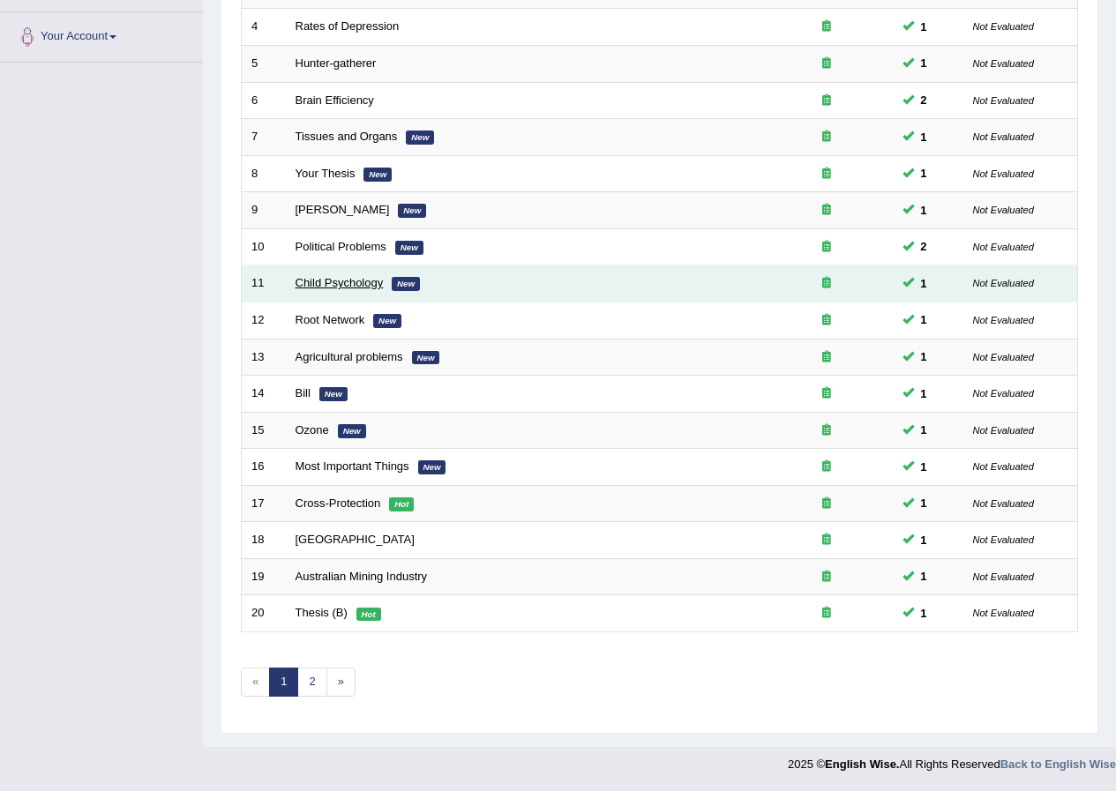
click at [349, 276] on link "Child Psychology" at bounding box center [339, 282] width 88 height 13
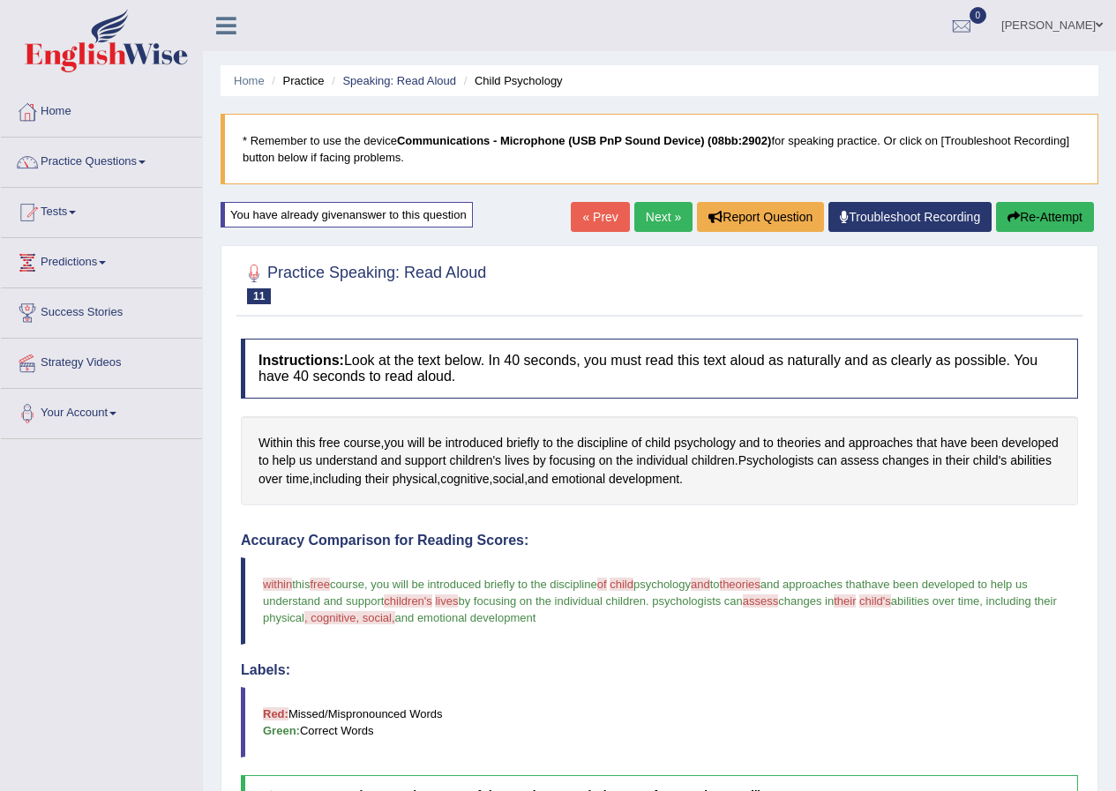
click at [1031, 220] on button "Re-Attempt" at bounding box center [1045, 217] width 98 height 30
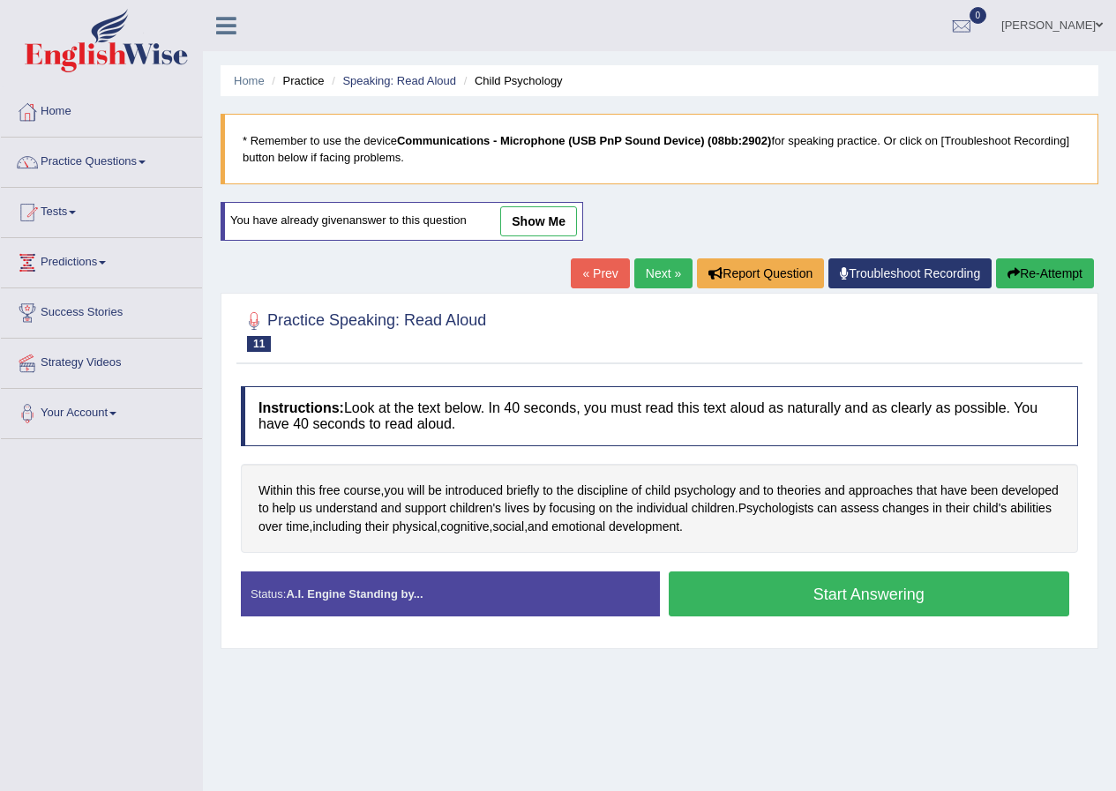
scroll to position [135, 0]
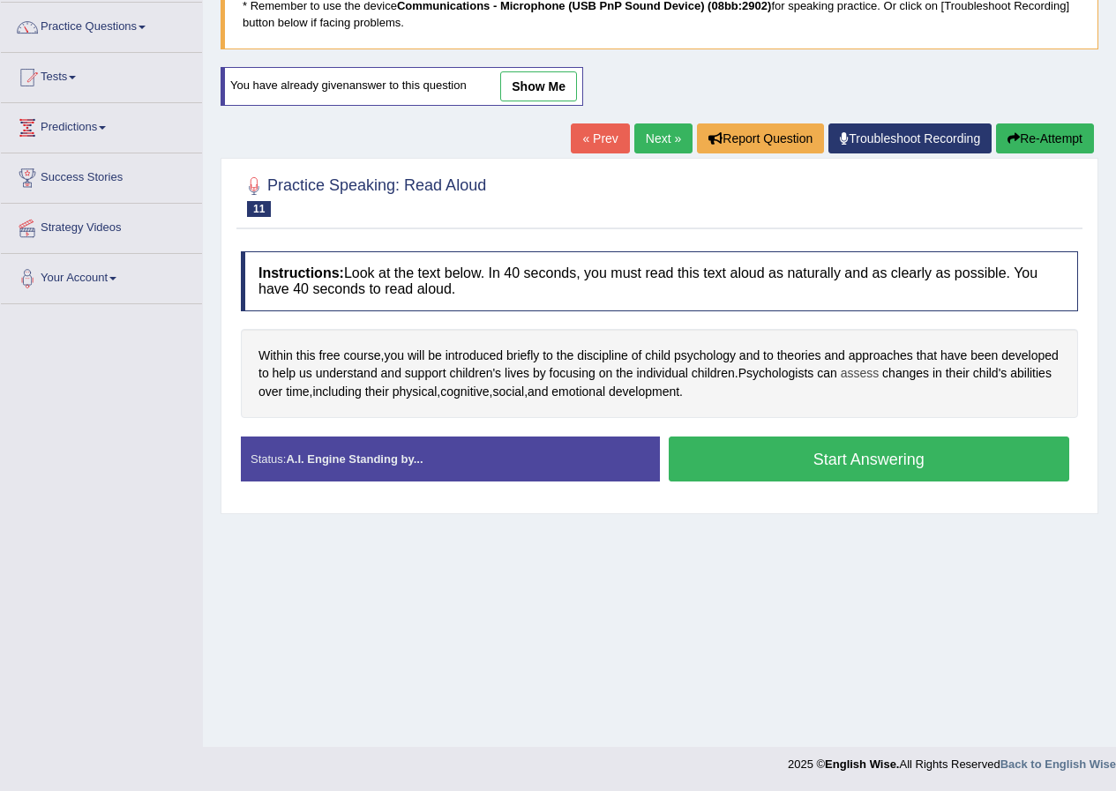
click at [879, 376] on span "assess" at bounding box center [859, 373] width 39 height 19
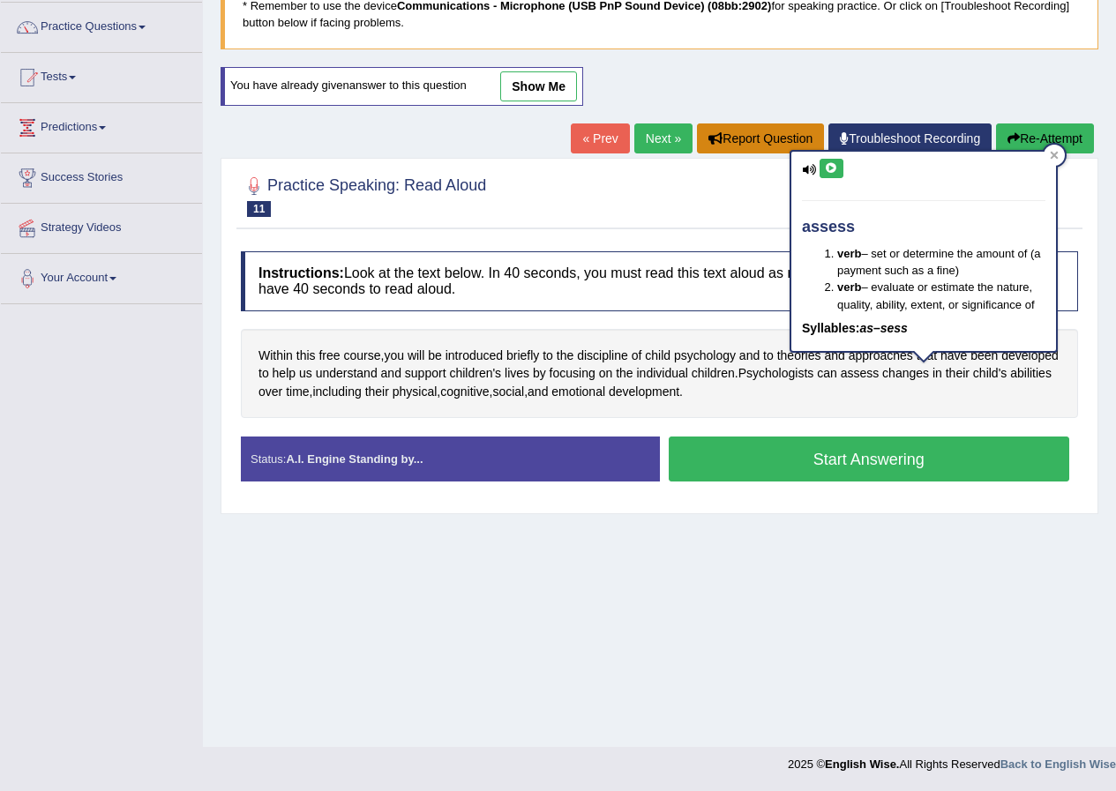
click at [810, 148] on button "Report Question" at bounding box center [760, 138] width 127 height 30
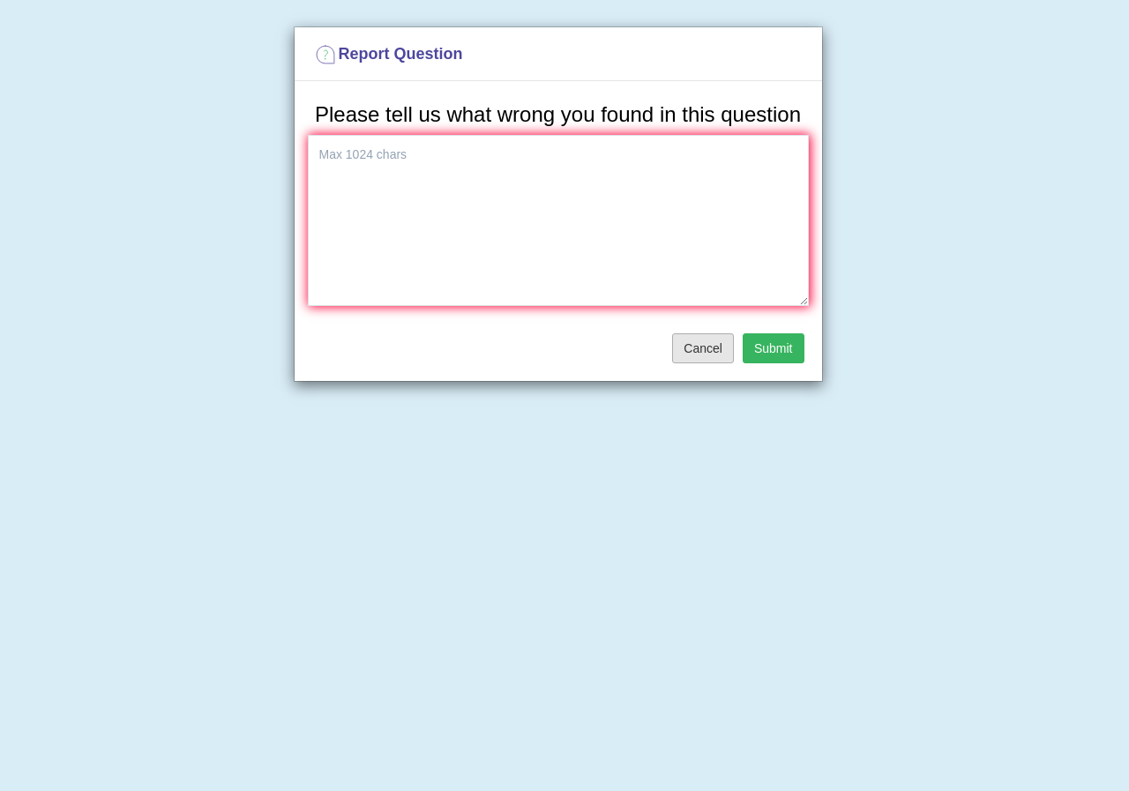
click at [713, 354] on button "Cancel" at bounding box center [703, 348] width 62 height 30
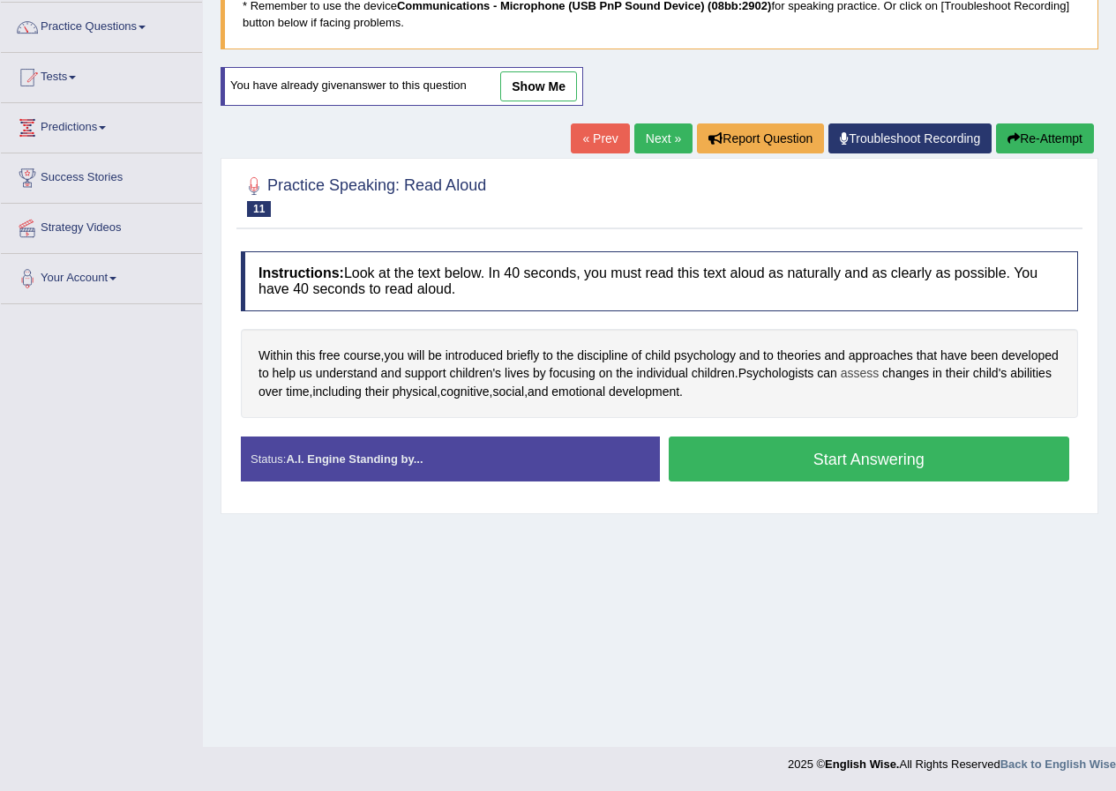
click at [879, 370] on span "assess" at bounding box center [859, 373] width 39 height 19
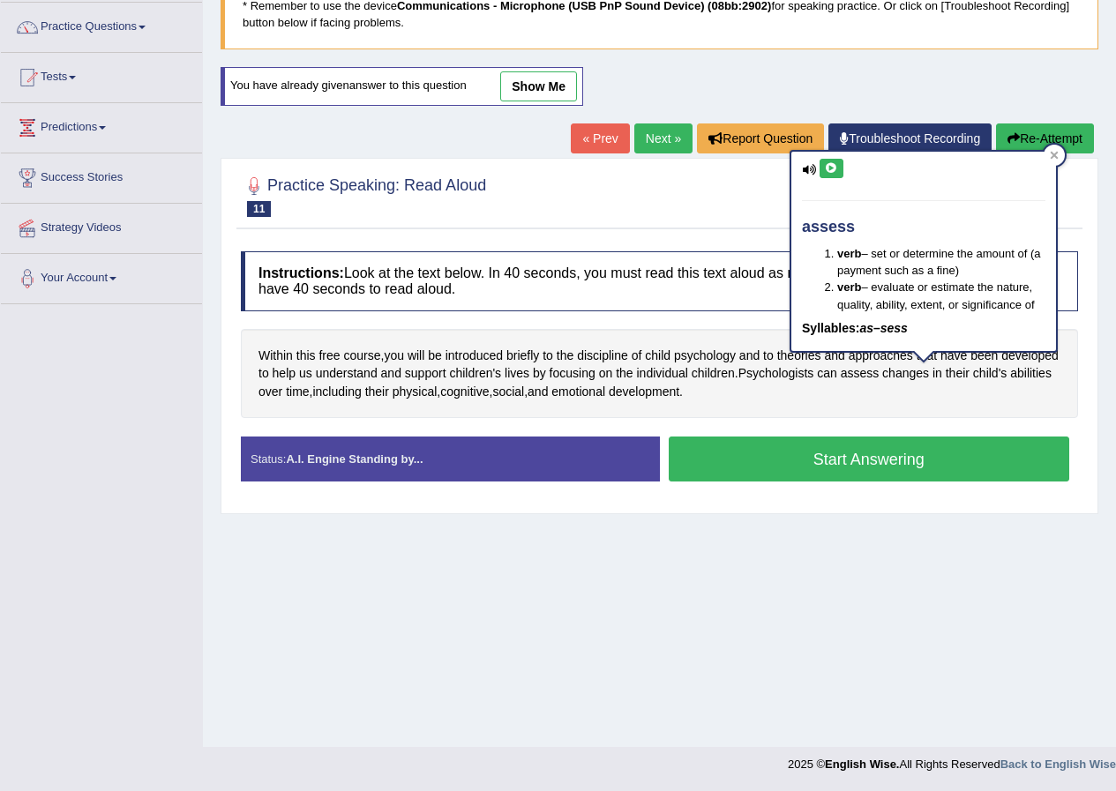
click at [828, 178] on button at bounding box center [831, 168] width 24 height 19
click at [755, 200] on div at bounding box center [659, 195] width 837 height 54
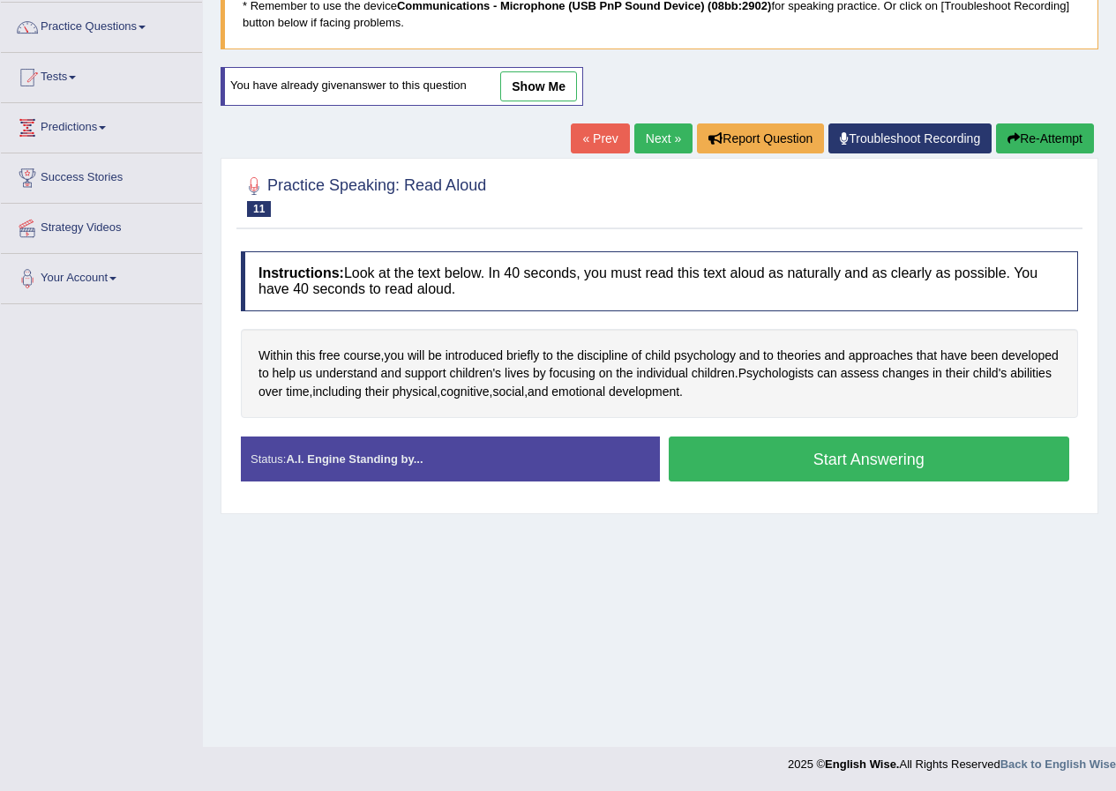
click at [738, 473] on button "Start Answering" at bounding box center [869, 459] width 401 height 45
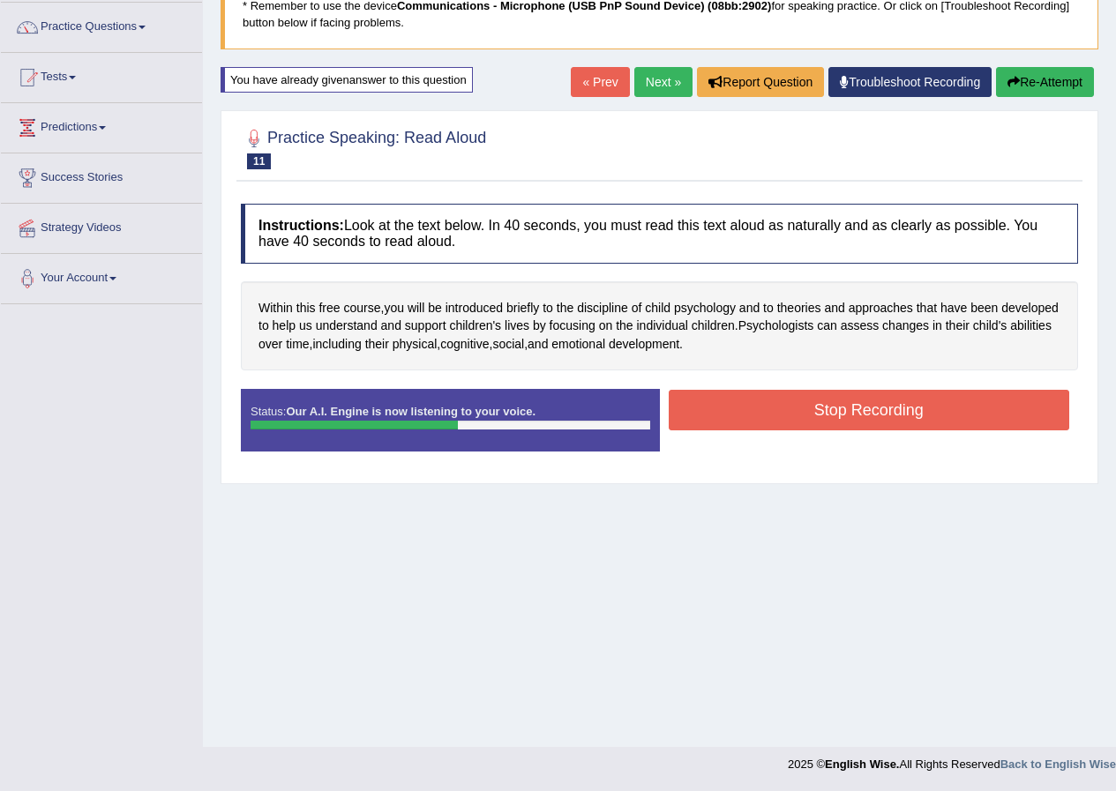
click at [766, 404] on button "Stop Recording" at bounding box center [869, 410] width 401 height 41
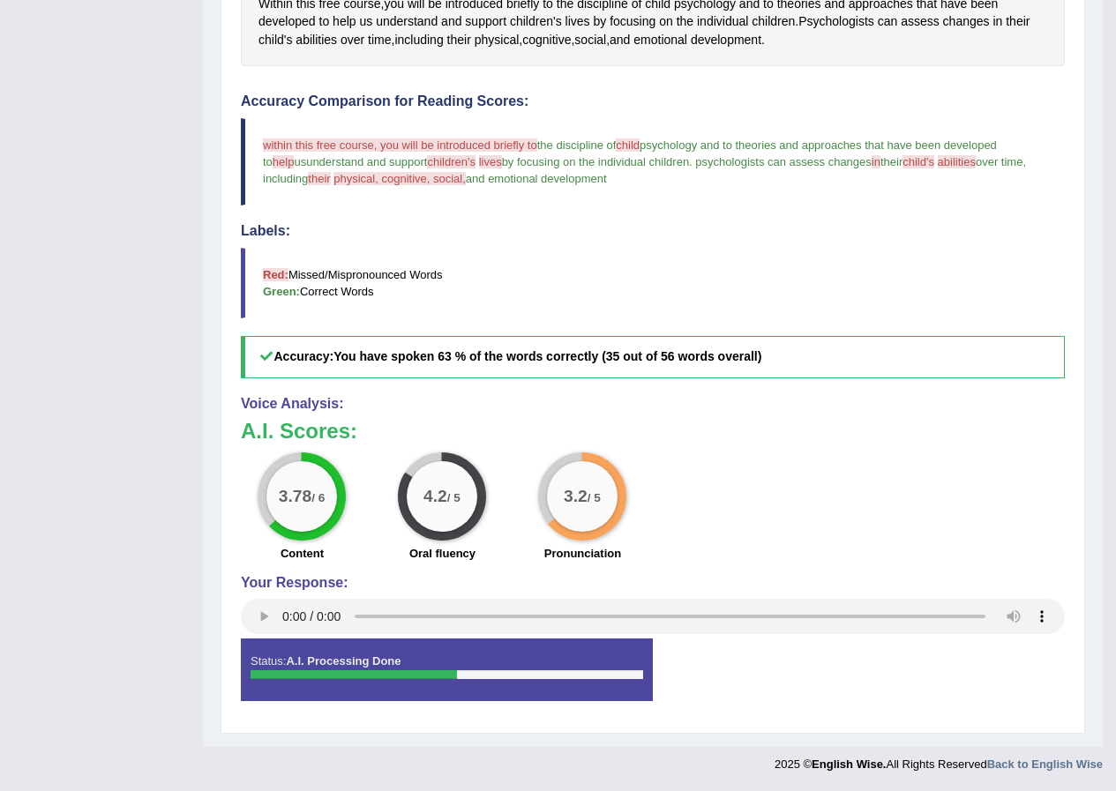
scroll to position [0, 0]
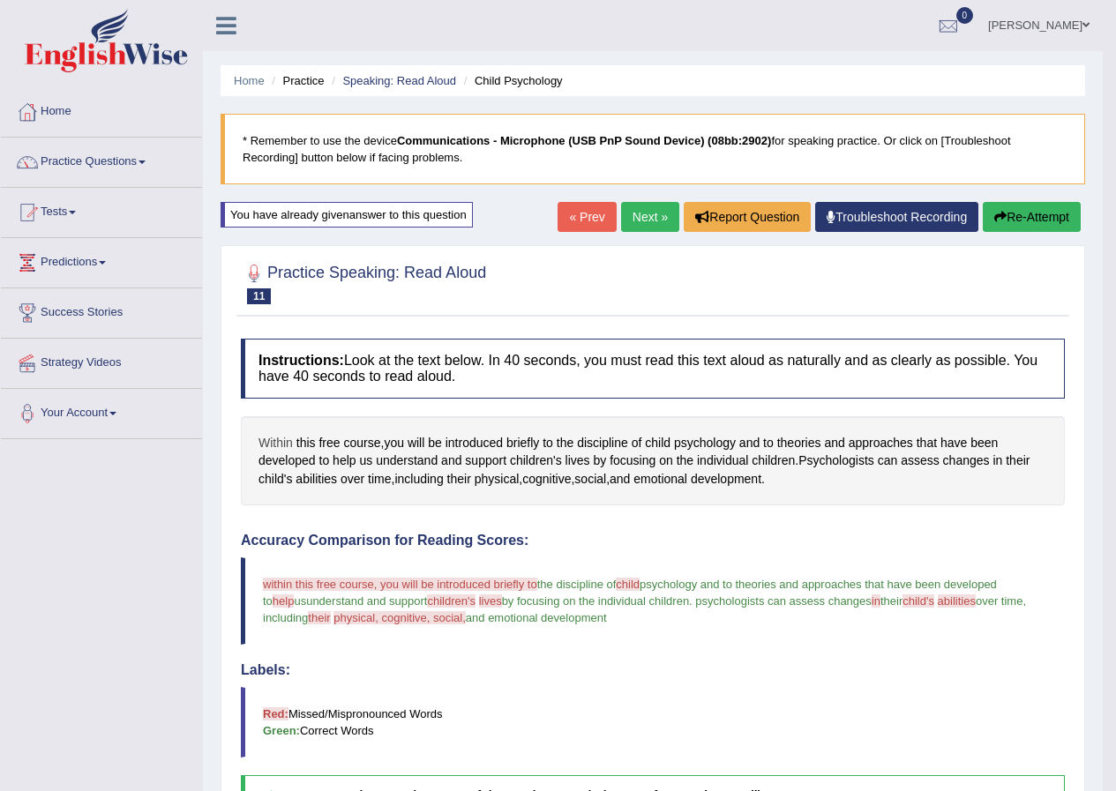
click at [283, 439] on span "Within" at bounding box center [275, 443] width 34 height 19
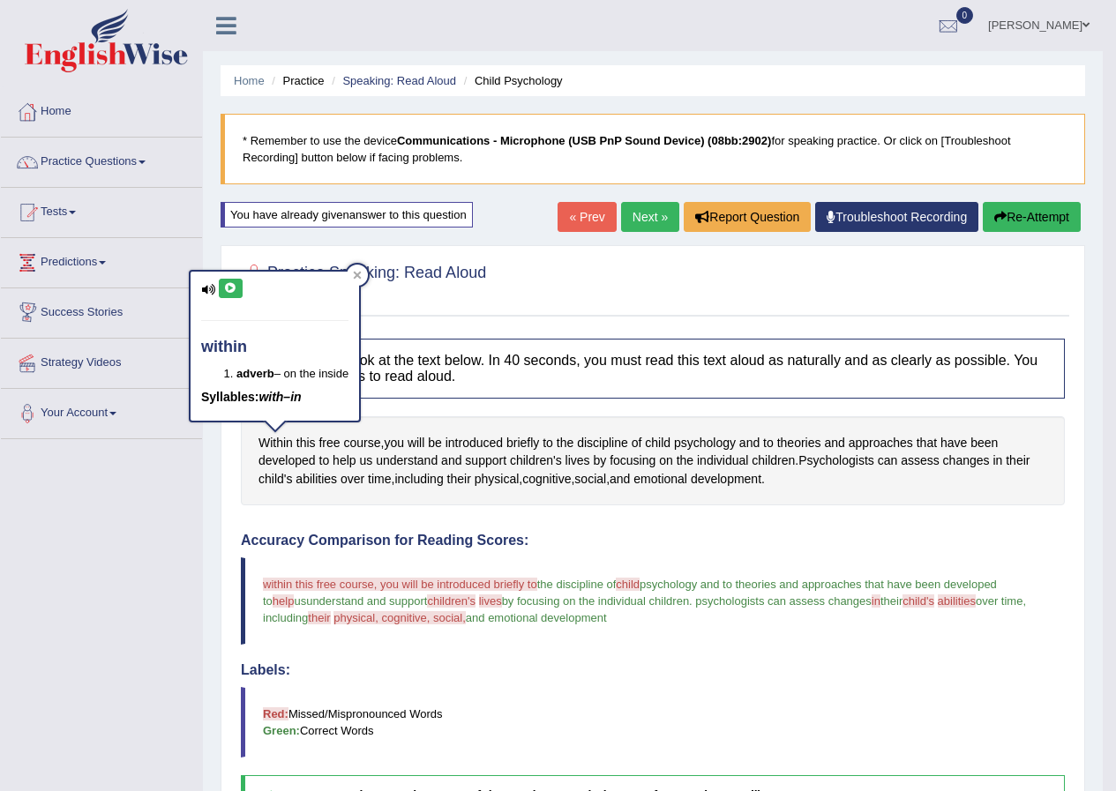
click at [220, 288] on button at bounding box center [231, 288] width 24 height 19
click at [365, 273] on div at bounding box center [357, 275] width 21 height 21
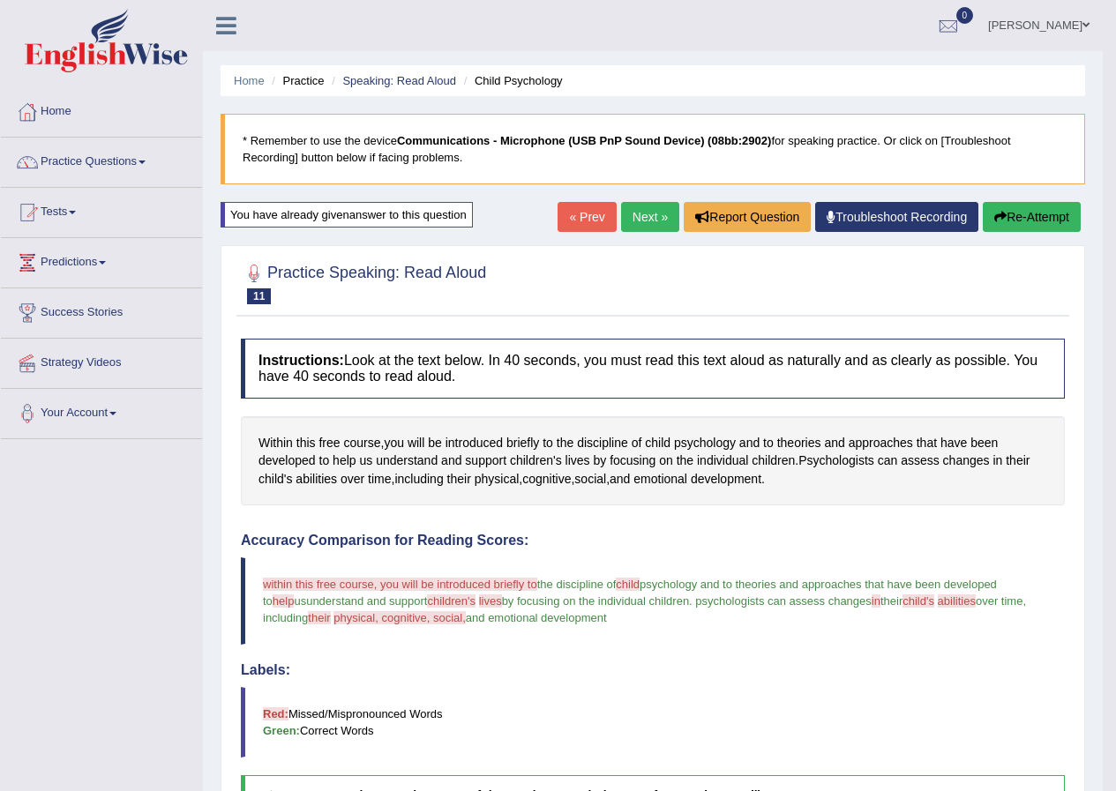
click at [1023, 215] on button "Re-Attempt" at bounding box center [1031, 217] width 98 height 30
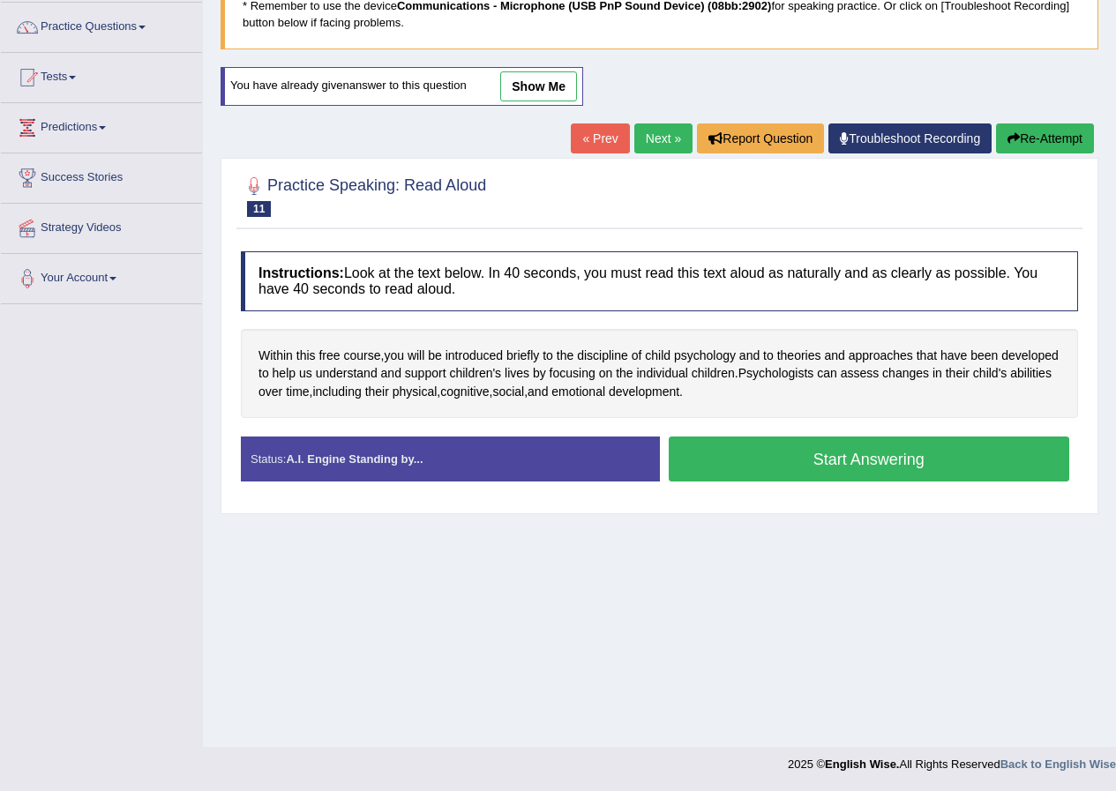
scroll to position [135, 0]
click at [825, 465] on button "Start Answering" at bounding box center [869, 459] width 401 height 45
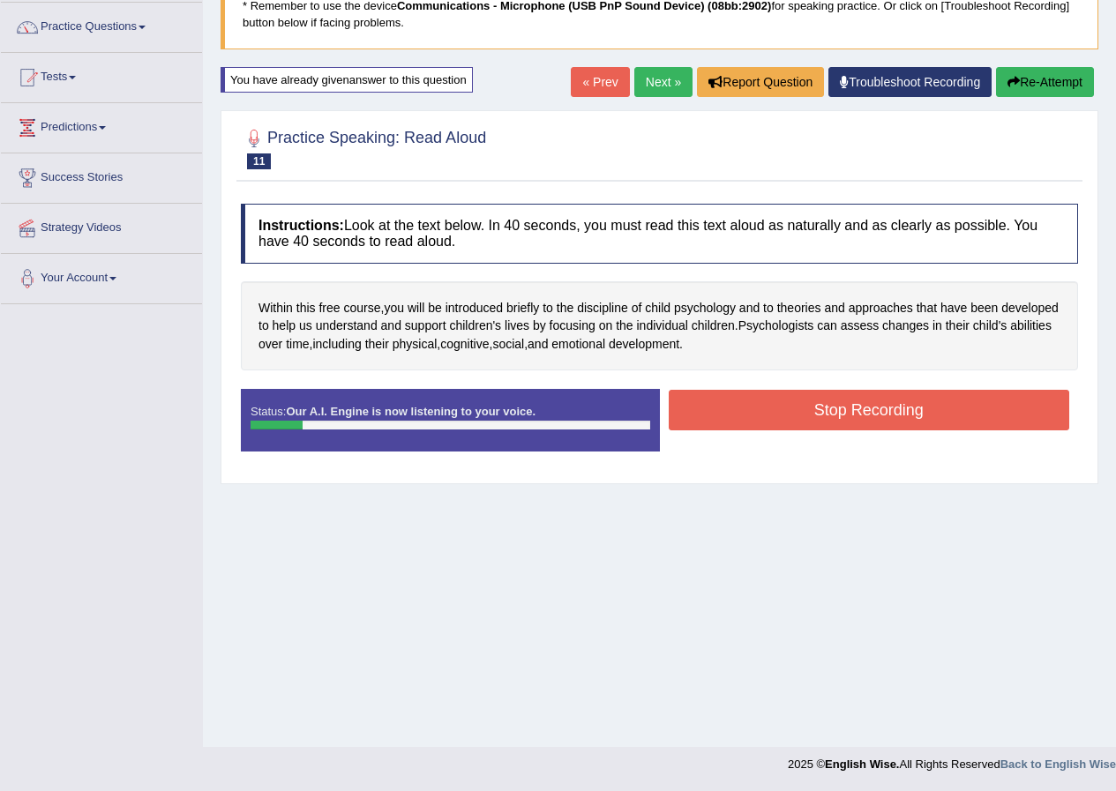
click at [1022, 78] on button "Re-Attempt" at bounding box center [1045, 82] width 98 height 30
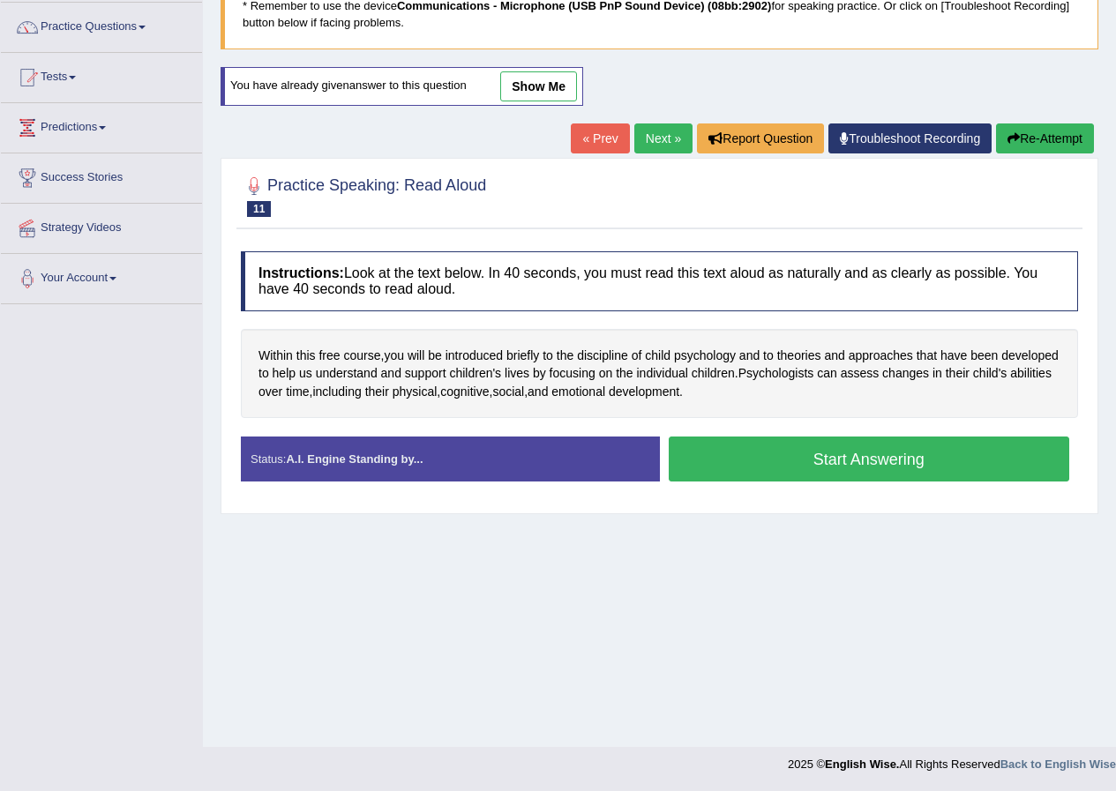
click at [756, 464] on button "Start Answering" at bounding box center [869, 459] width 401 height 45
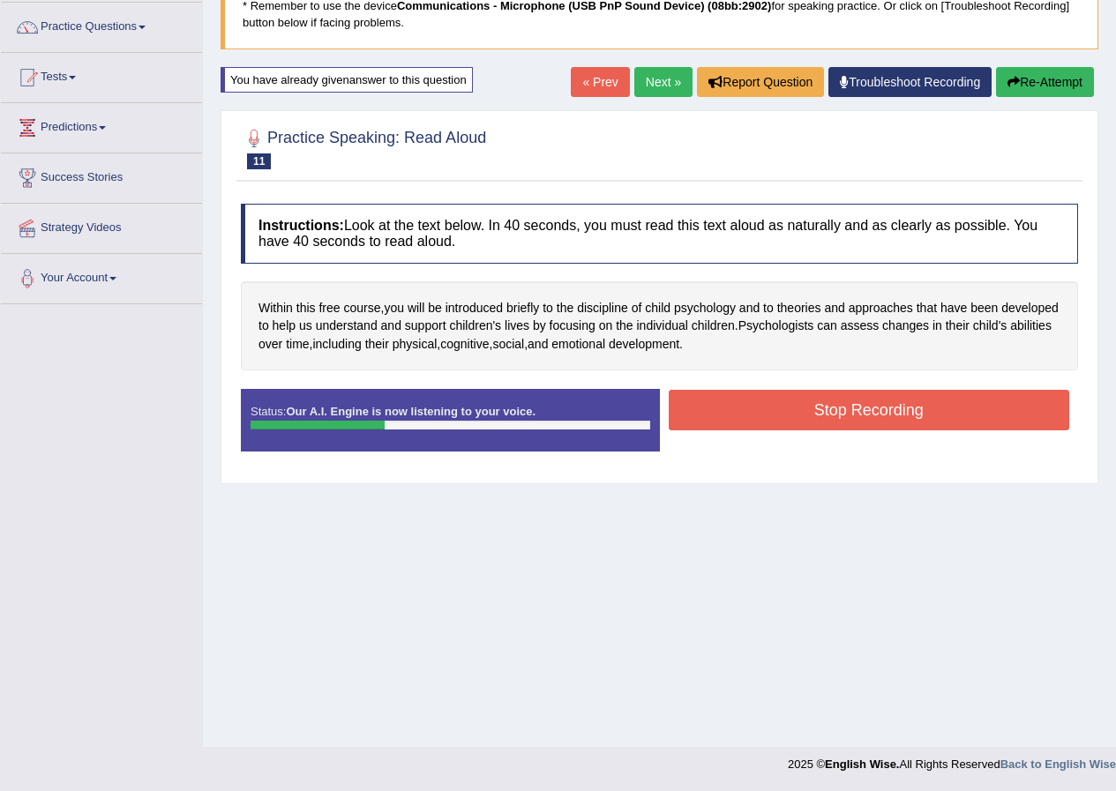
click at [1050, 92] on button "Re-Attempt" at bounding box center [1045, 82] width 98 height 30
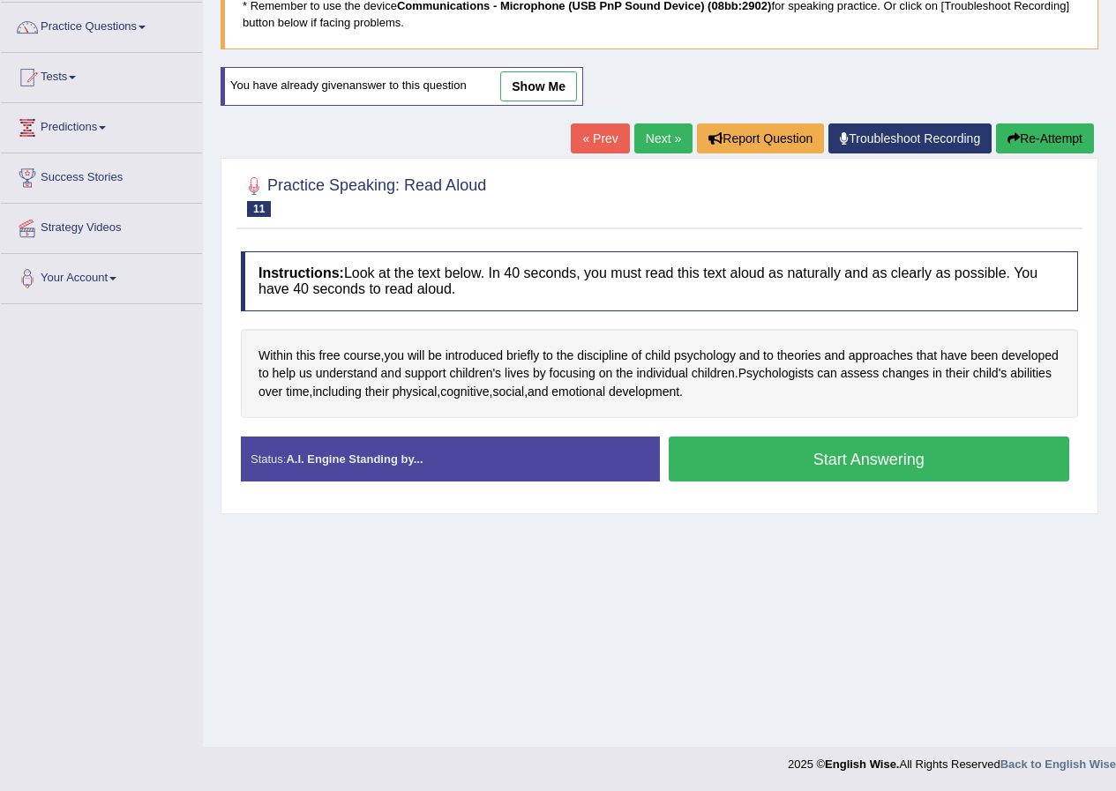
click at [788, 463] on button "Start Answering" at bounding box center [869, 459] width 401 height 45
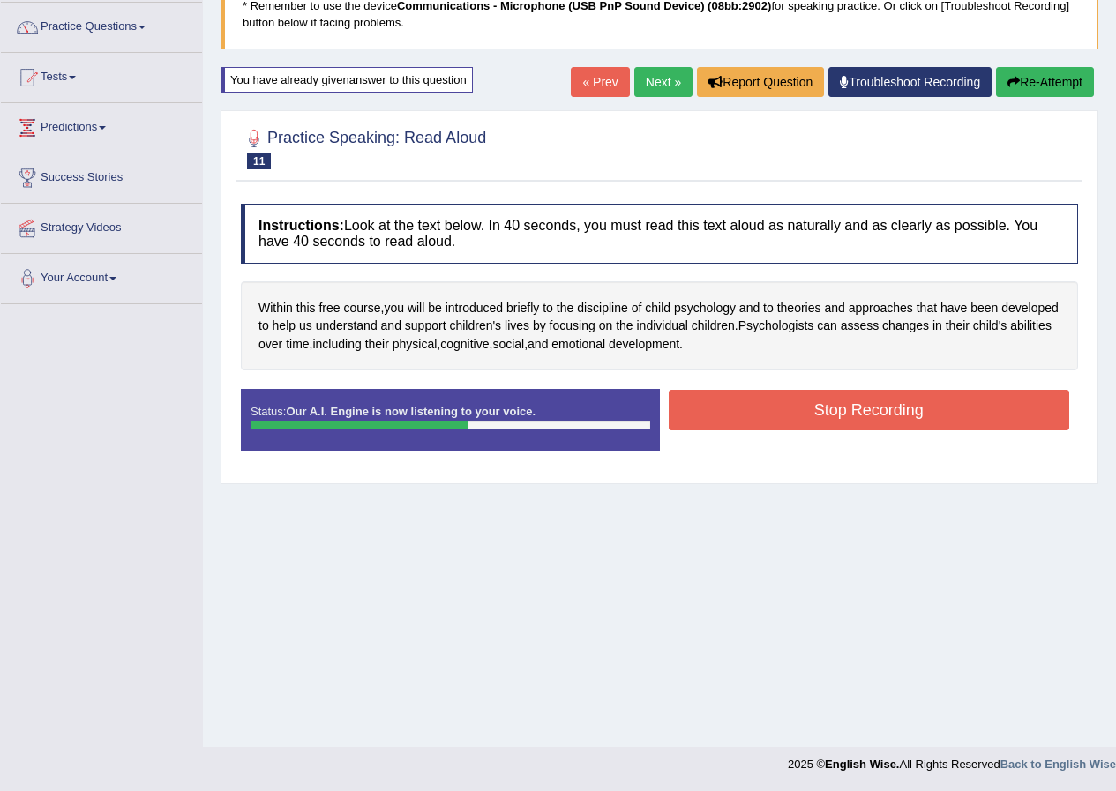
click at [749, 407] on button "Stop Recording" at bounding box center [869, 410] width 401 height 41
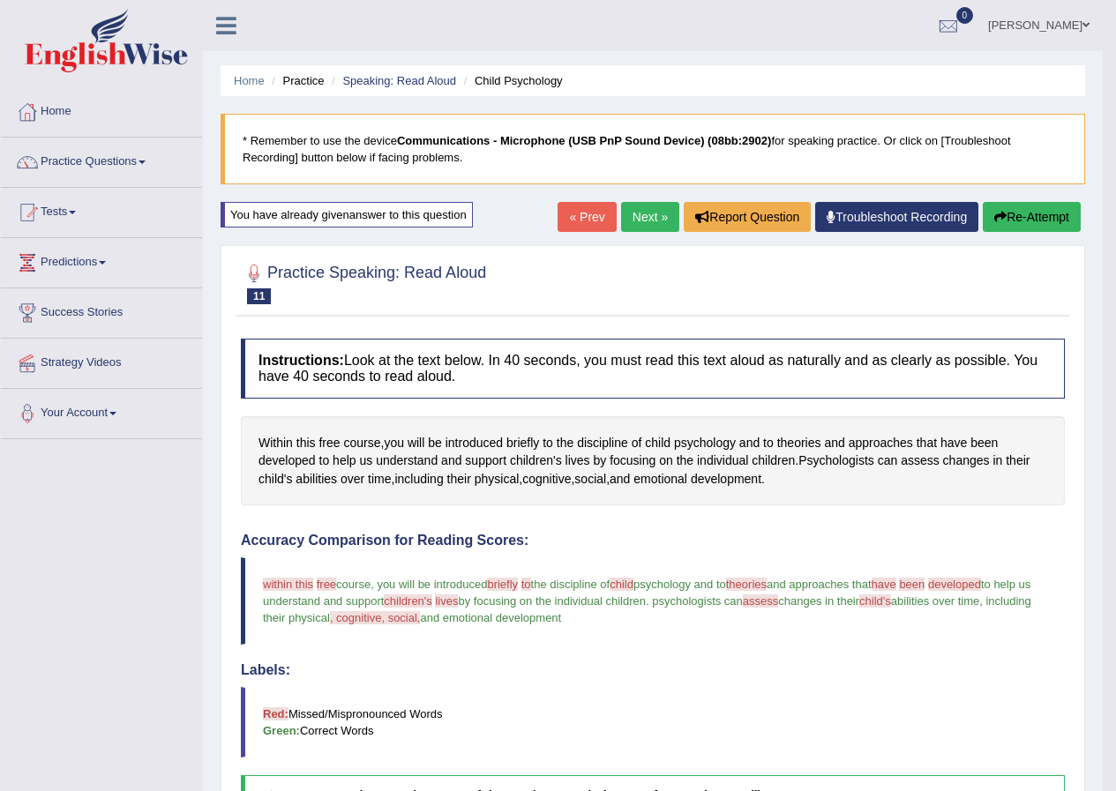
click at [651, 216] on link "Next »" at bounding box center [650, 217] width 58 height 30
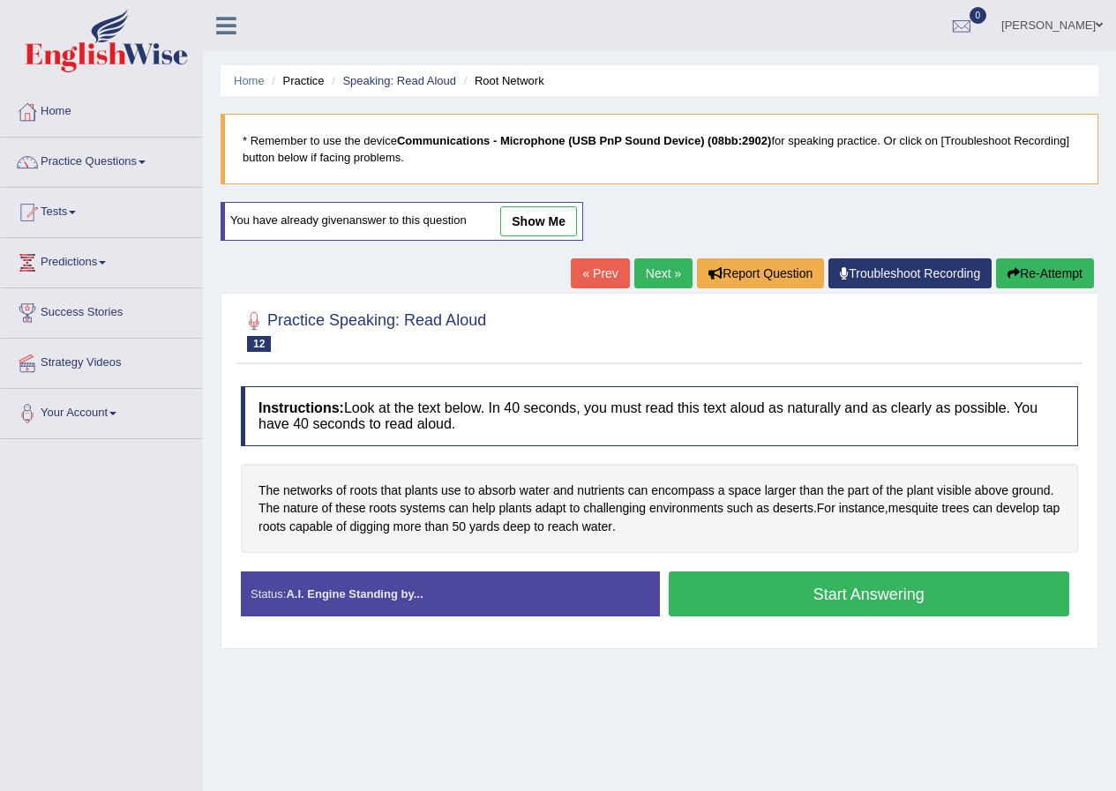
click at [564, 226] on link "show me" at bounding box center [538, 221] width 77 height 30
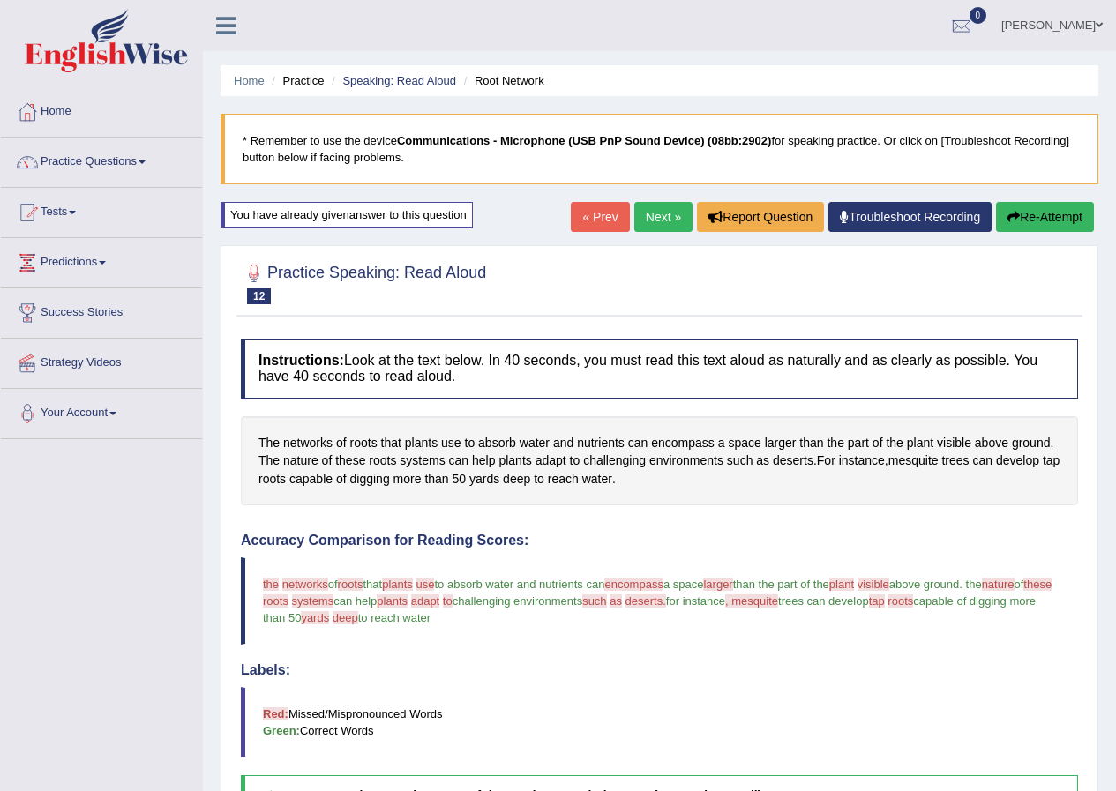
click at [654, 220] on link "Next »" at bounding box center [663, 217] width 58 height 30
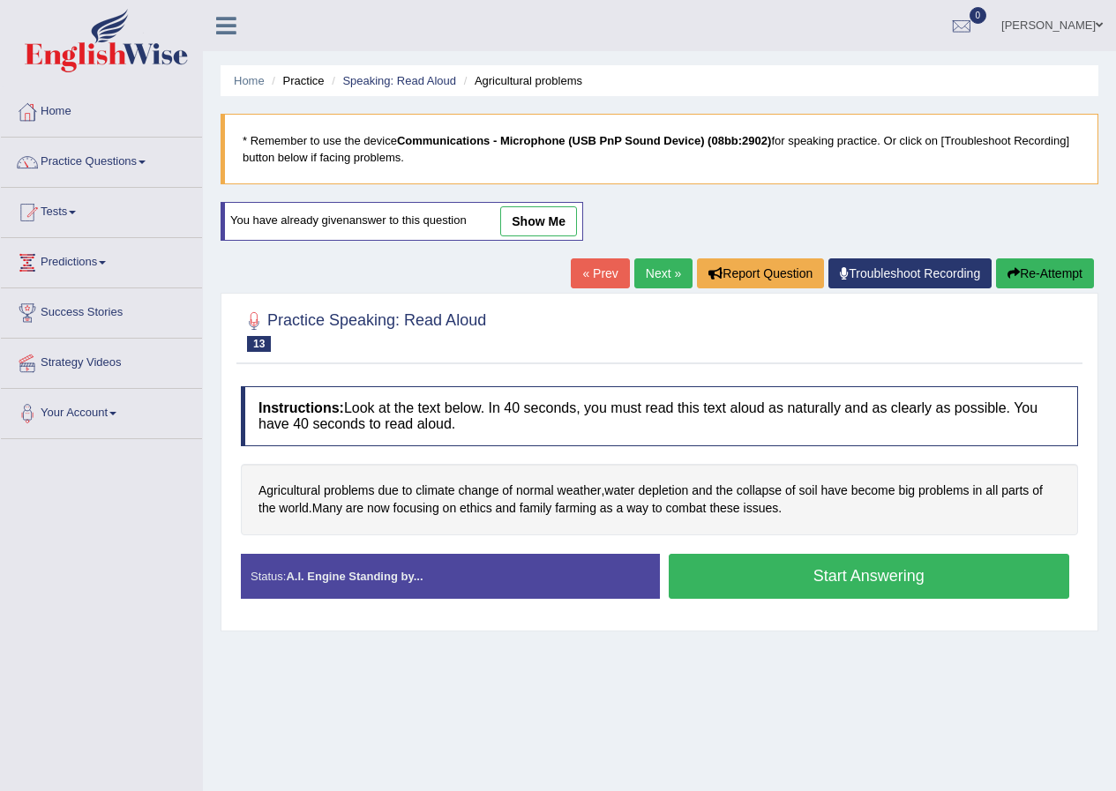
click at [525, 210] on link "show me" at bounding box center [538, 221] width 77 height 30
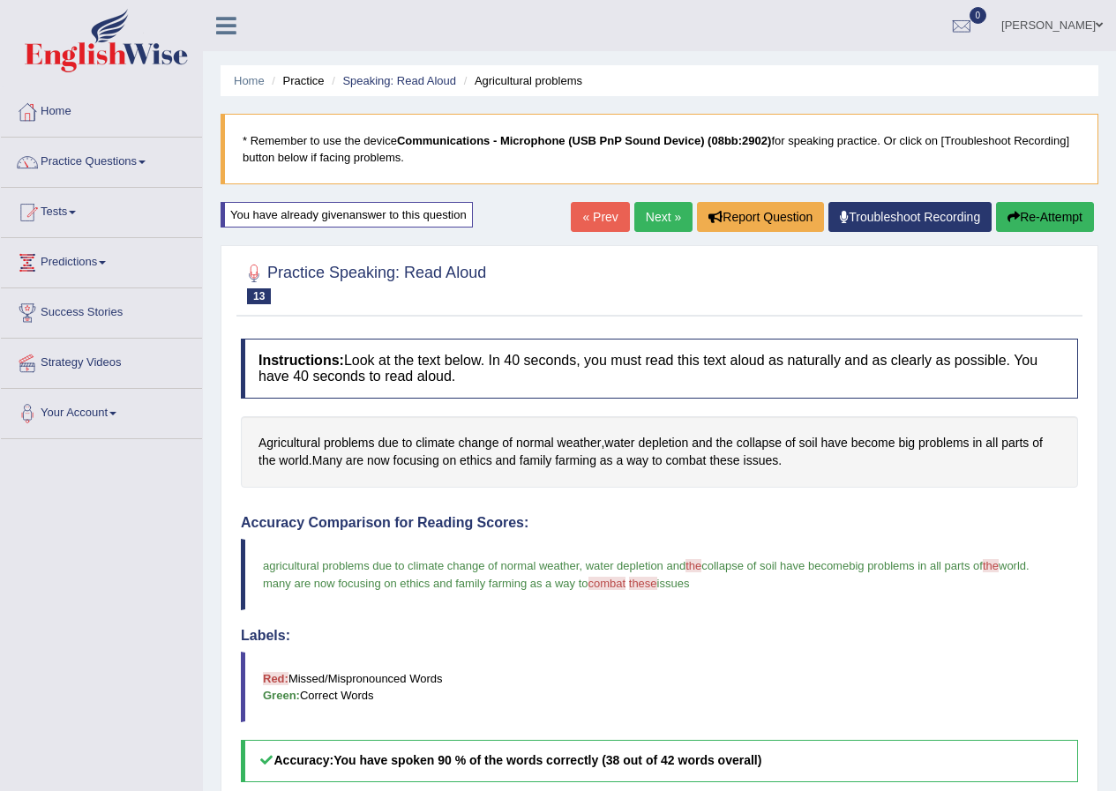
click at [615, 215] on link "« Prev" at bounding box center [600, 217] width 58 height 30
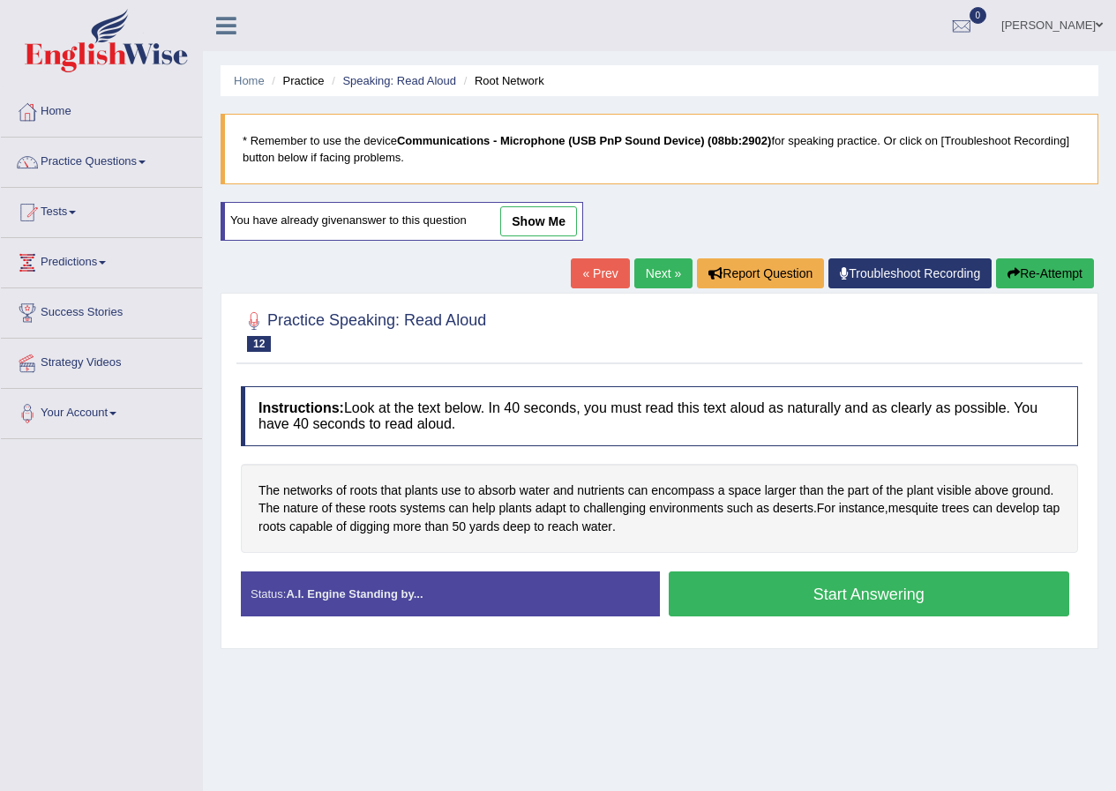
click at [578, 258] on link "« Prev" at bounding box center [600, 273] width 58 height 30
click at [529, 213] on link "show me" at bounding box center [538, 221] width 77 height 30
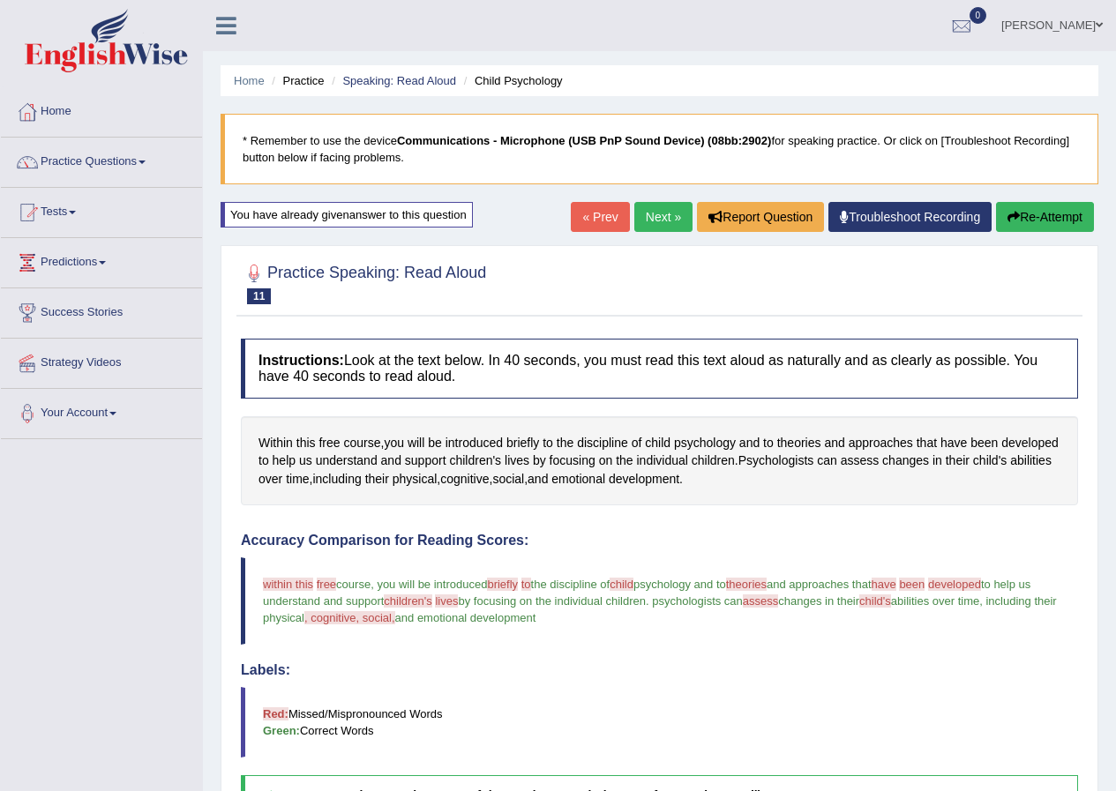
click at [663, 211] on link "Next »" at bounding box center [663, 217] width 58 height 30
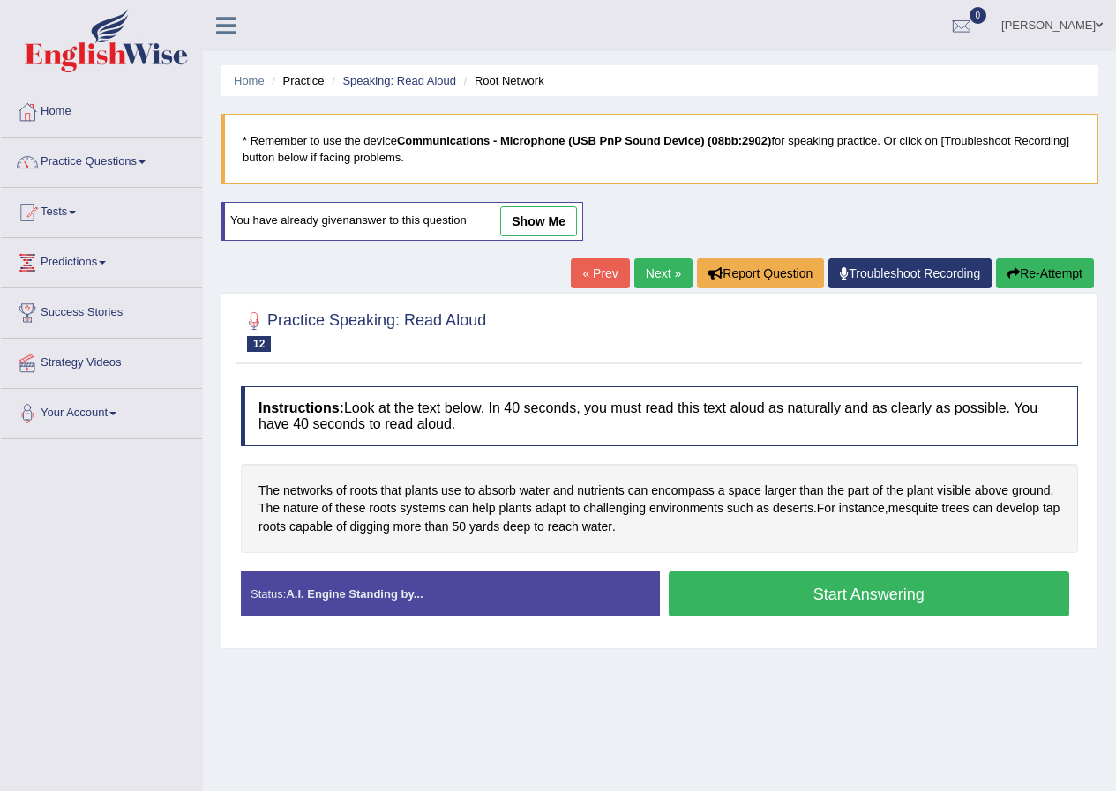
click at [660, 274] on link "Next »" at bounding box center [663, 273] width 58 height 30
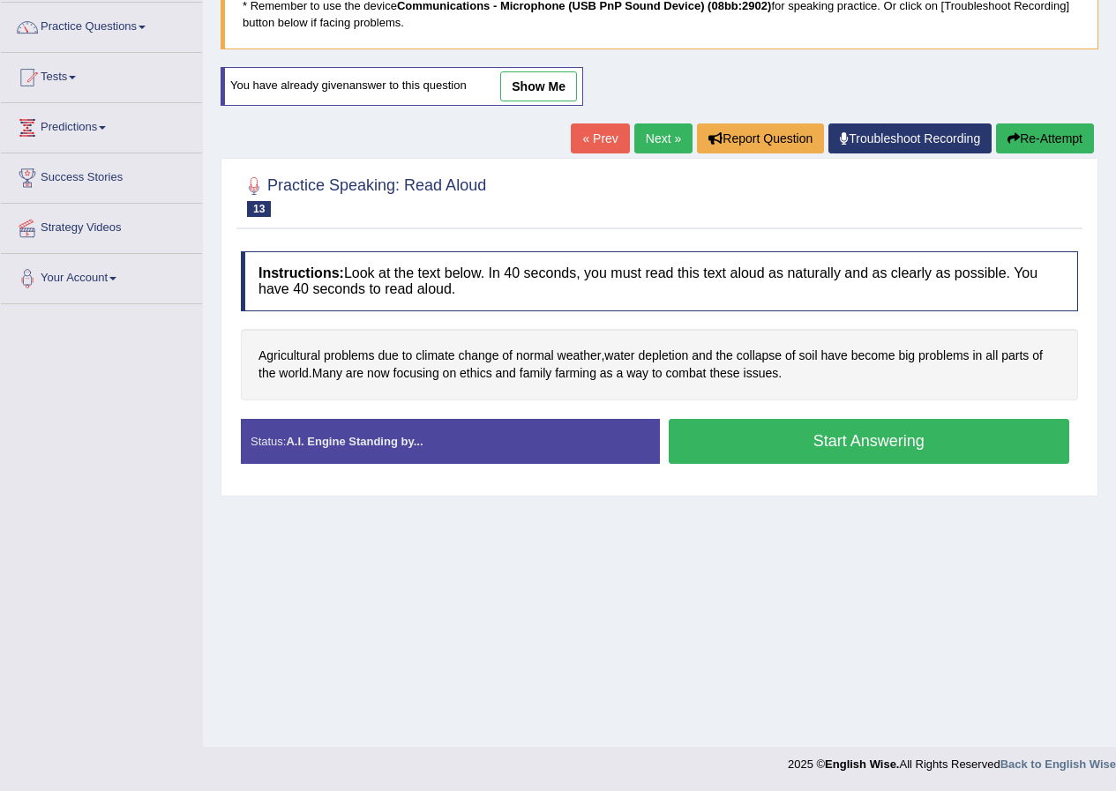
click at [652, 138] on link "Next »" at bounding box center [663, 138] width 58 height 30
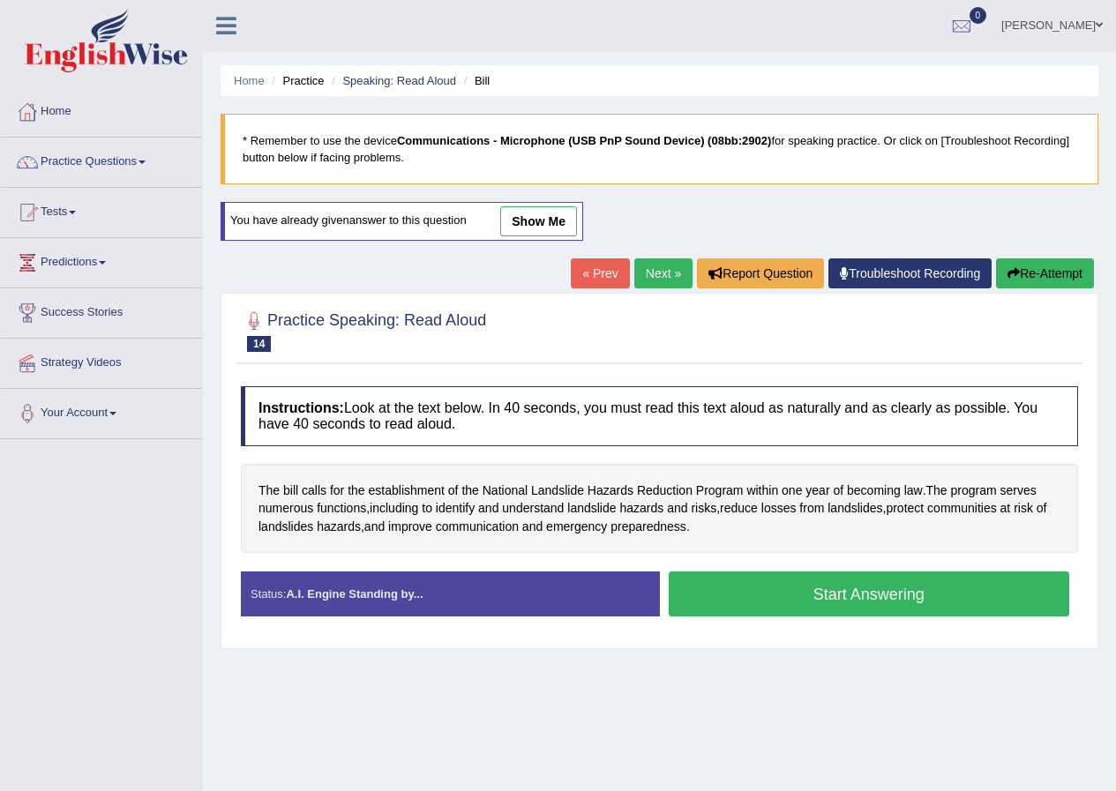
click at [525, 219] on link "show me" at bounding box center [538, 221] width 77 height 30
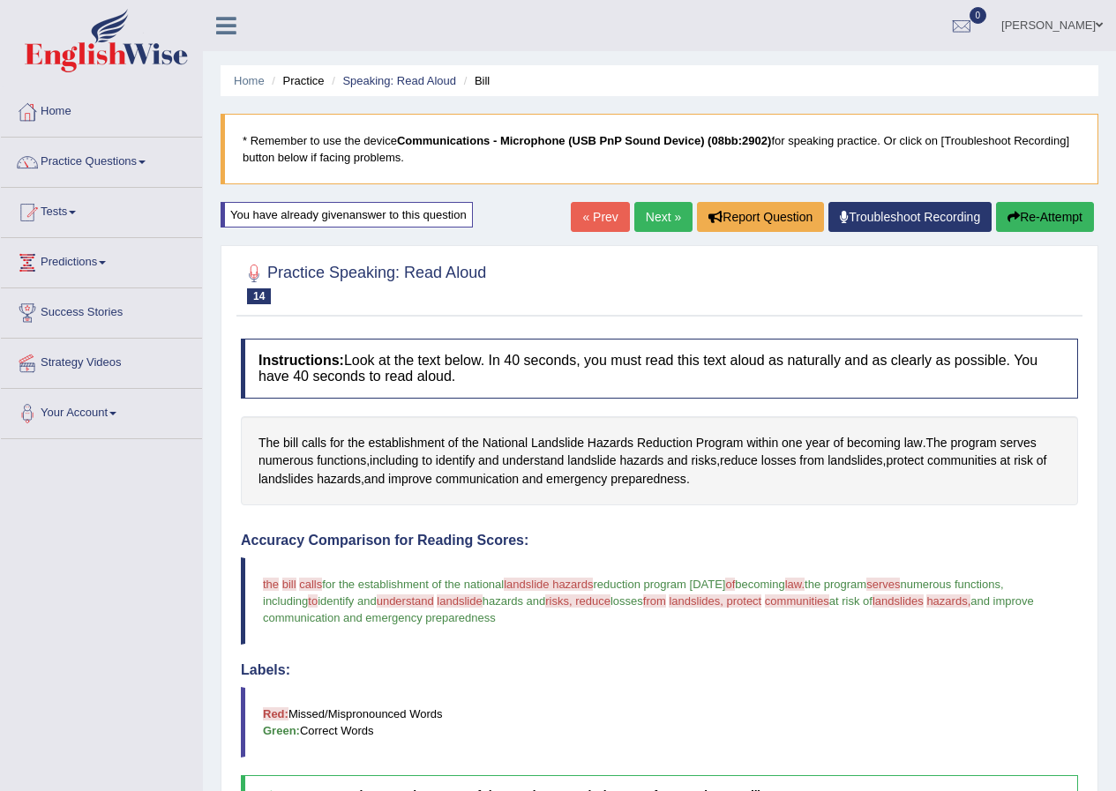
click at [1023, 226] on button "Re-Attempt" at bounding box center [1045, 217] width 98 height 30
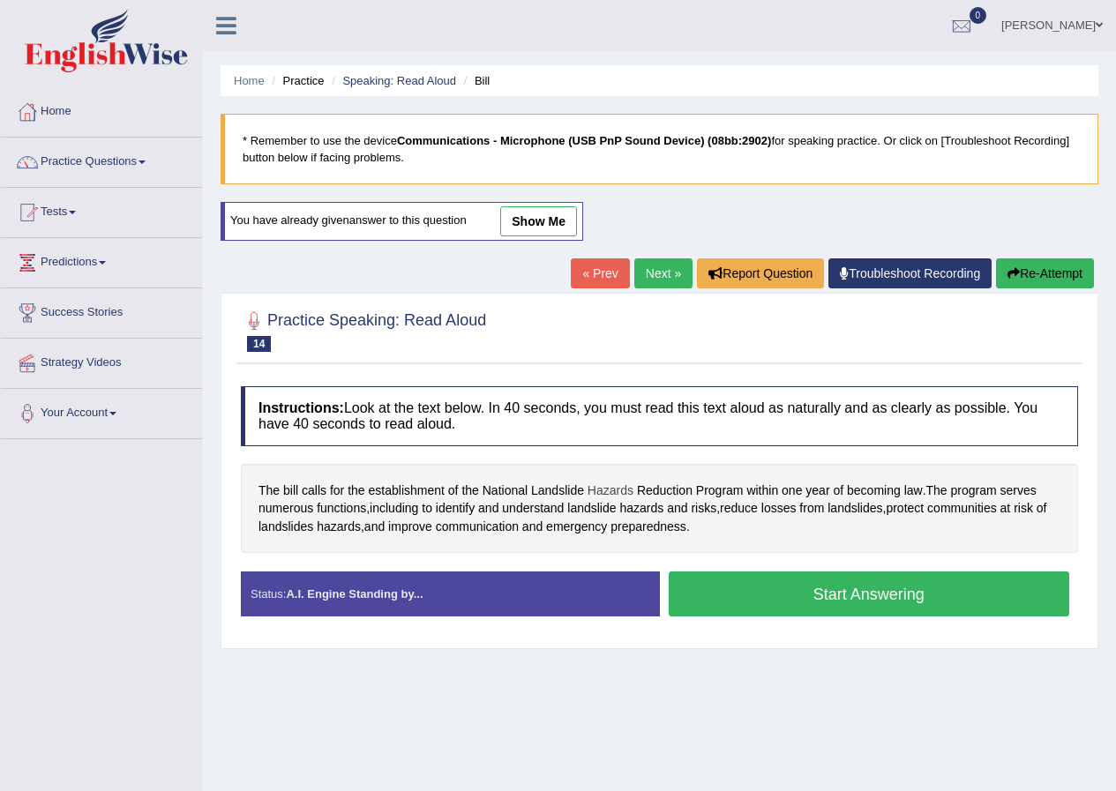
click at [598, 492] on span "Hazards" at bounding box center [610, 491] width 46 height 19
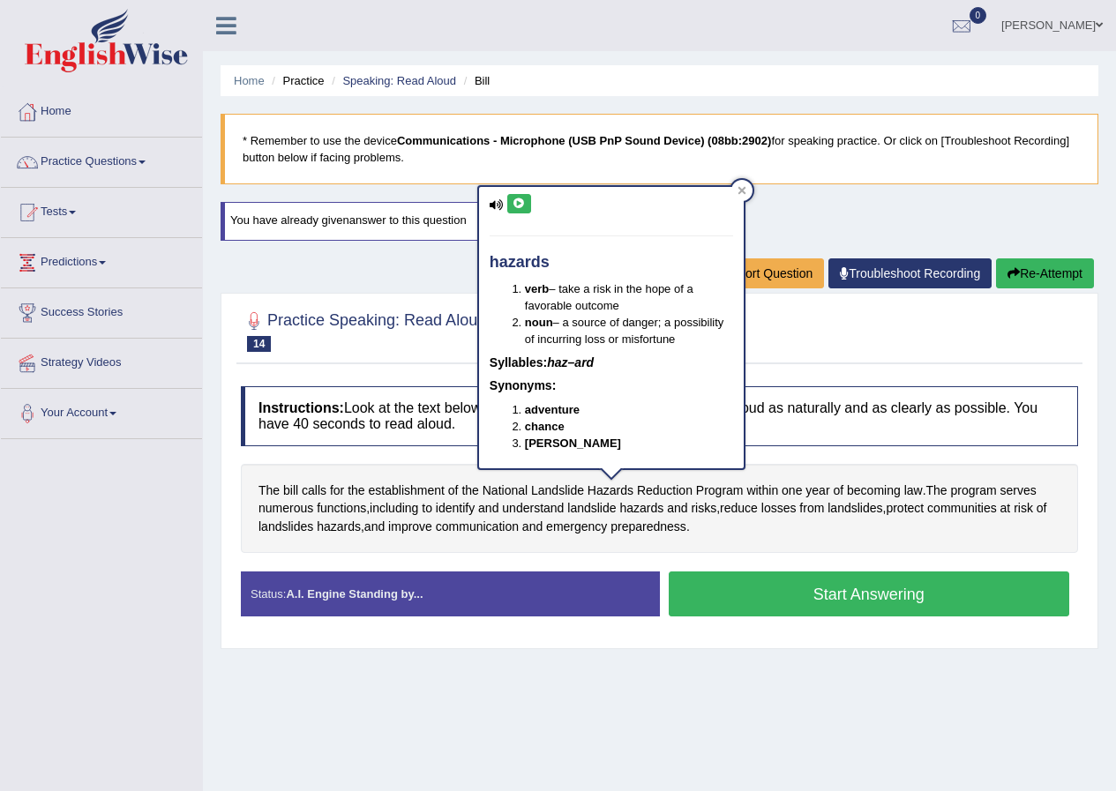
click at [511, 213] on button at bounding box center [519, 203] width 24 height 19
click at [515, 205] on icon at bounding box center [518, 203] width 13 height 11
click at [740, 183] on div at bounding box center [741, 190] width 21 height 21
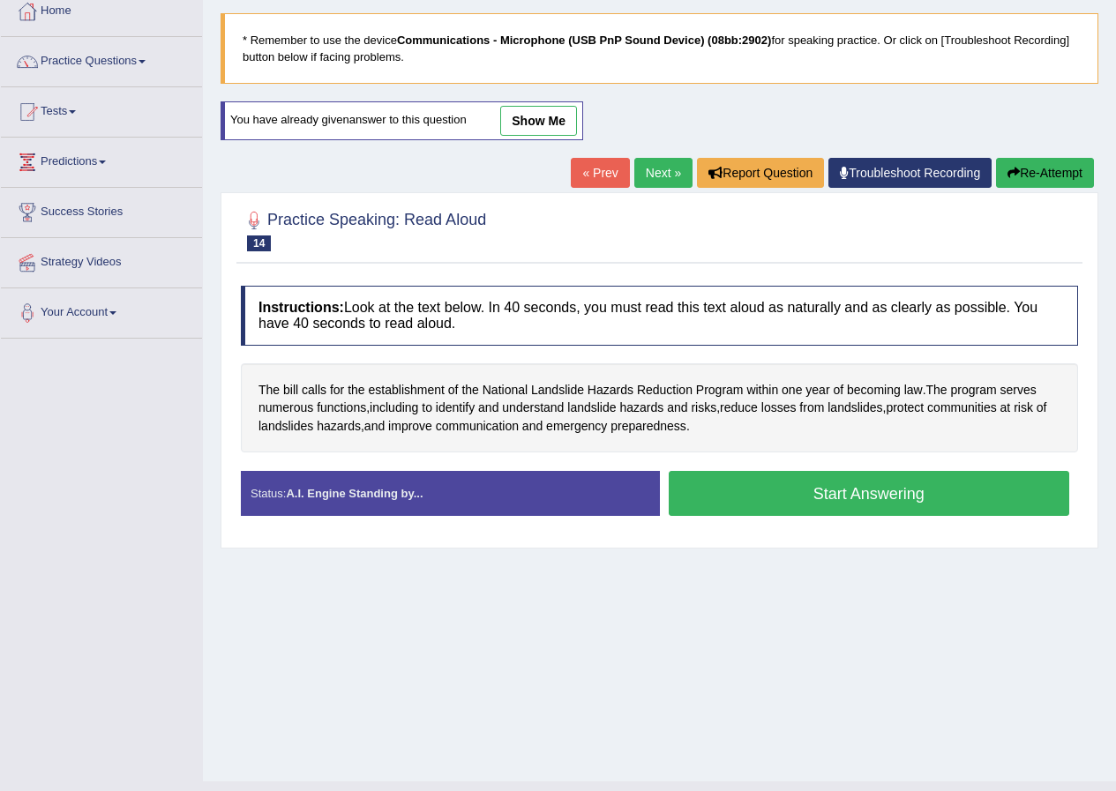
scroll to position [135, 0]
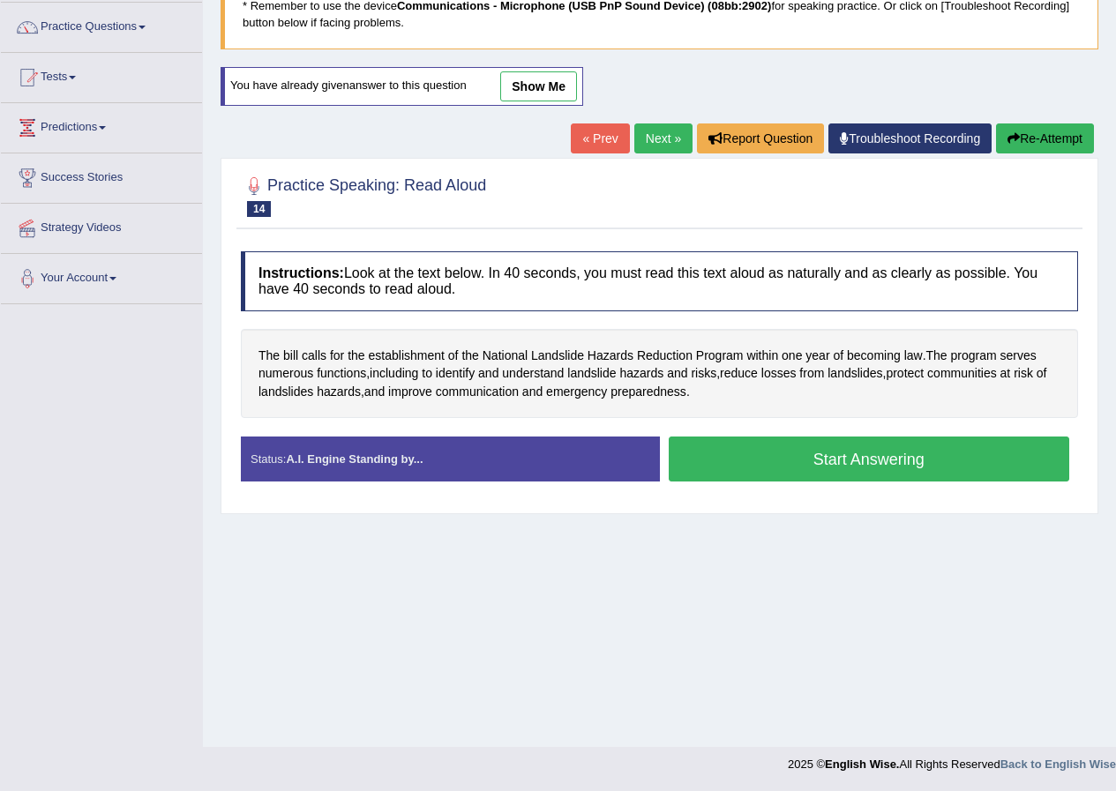
click at [778, 463] on button "Start Answering" at bounding box center [869, 459] width 401 height 45
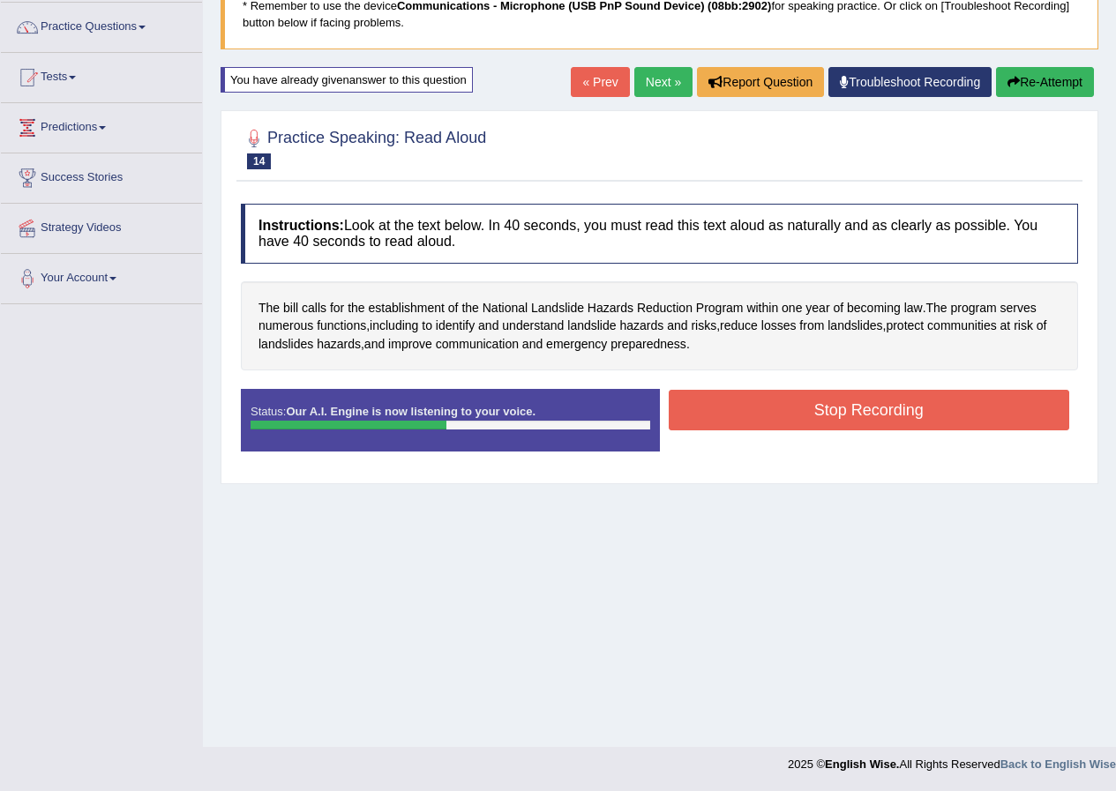
click at [727, 415] on button "Stop Recording" at bounding box center [869, 410] width 401 height 41
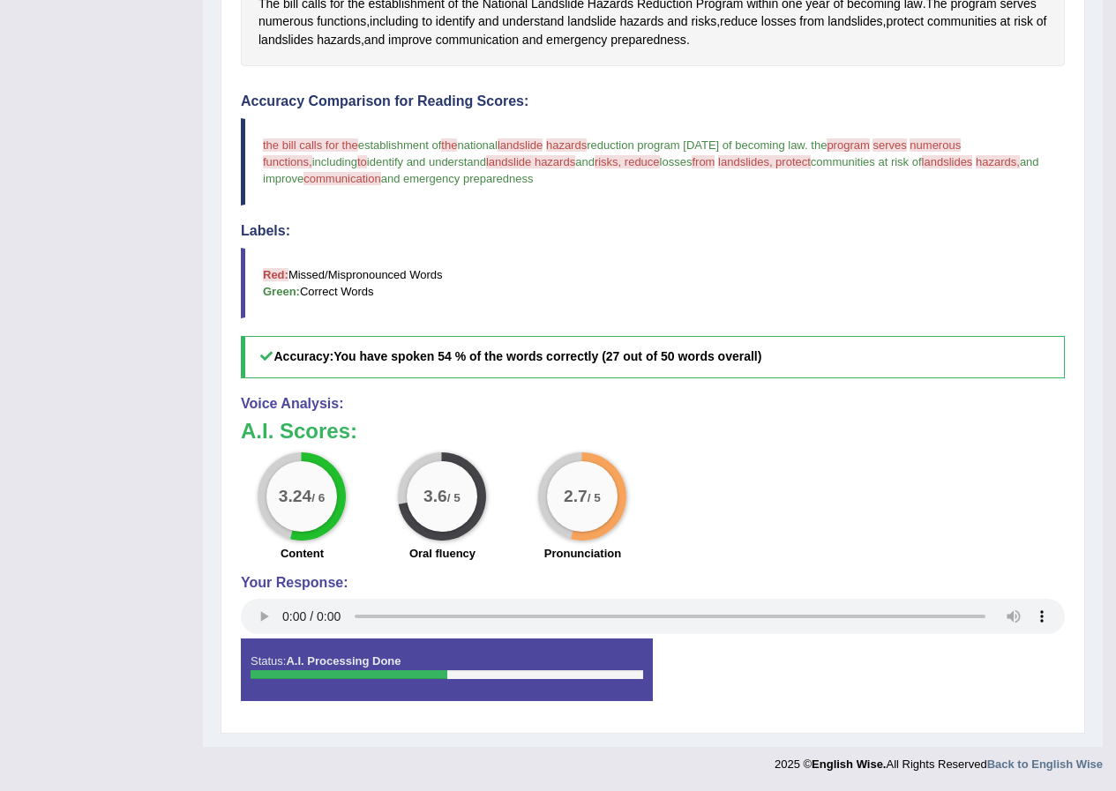
scroll to position [0, 0]
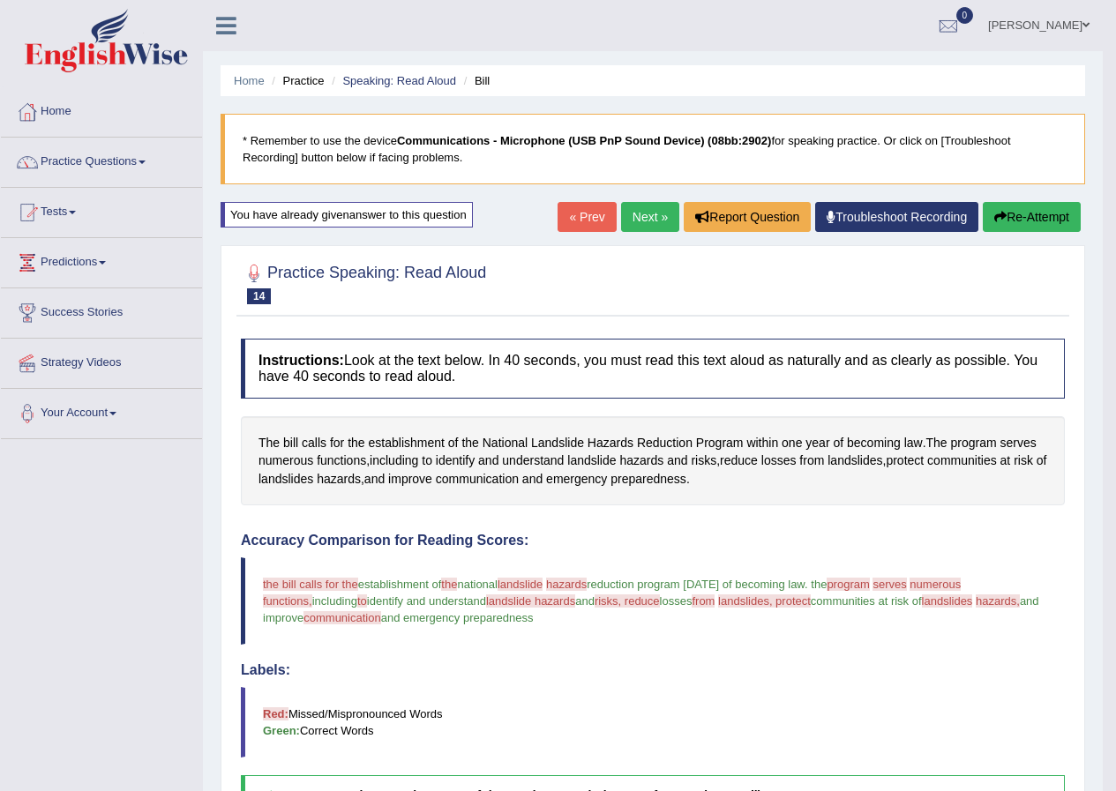
click at [1034, 209] on button "Re-Attempt" at bounding box center [1031, 217] width 98 height 30
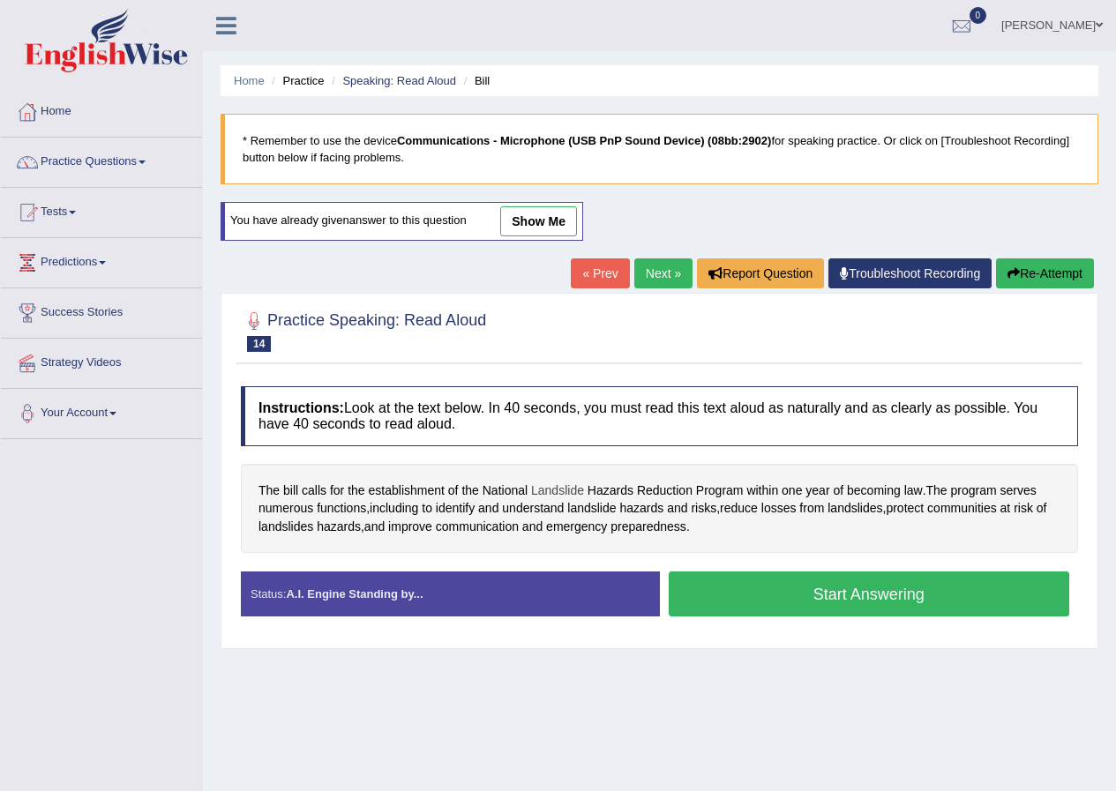
click at [560, 489] on span "Landslide" at bounding box center [557, 491] width 53 height 19
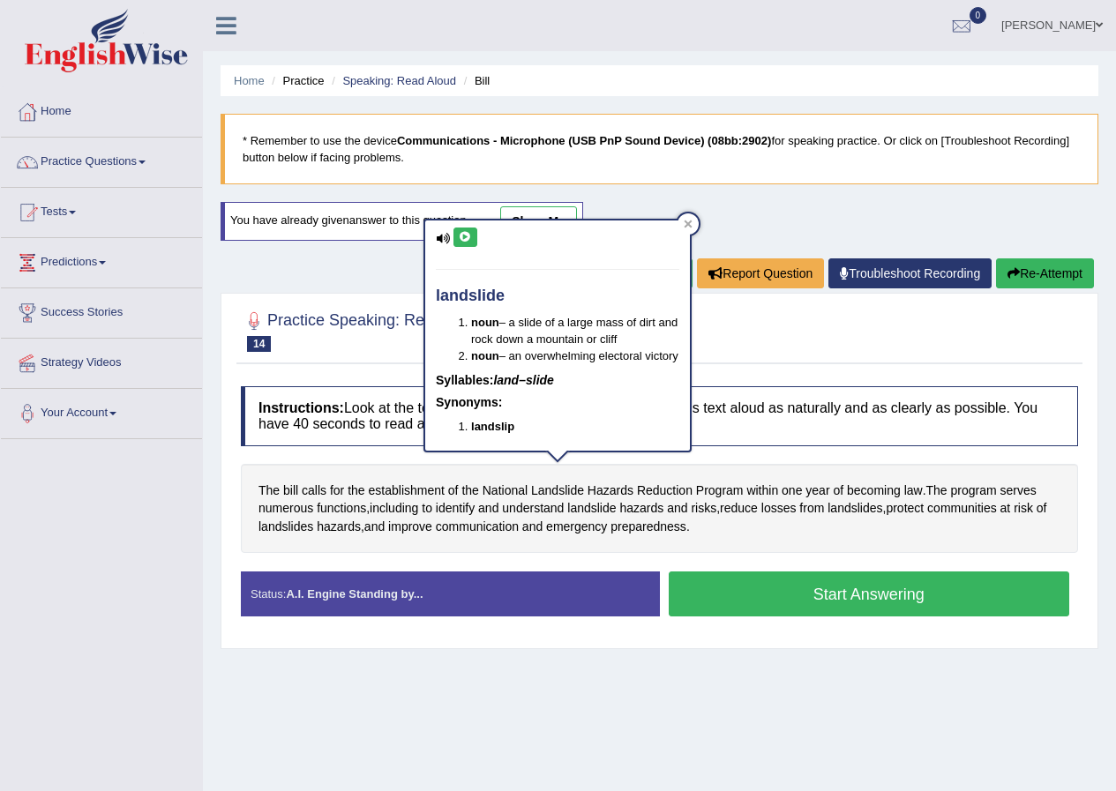
click at [458, 231] on button at bounding box center [465, 237] width 24 height 19
click at [691, 220] on icon at bounding box center [687, 224] width 9 height 9
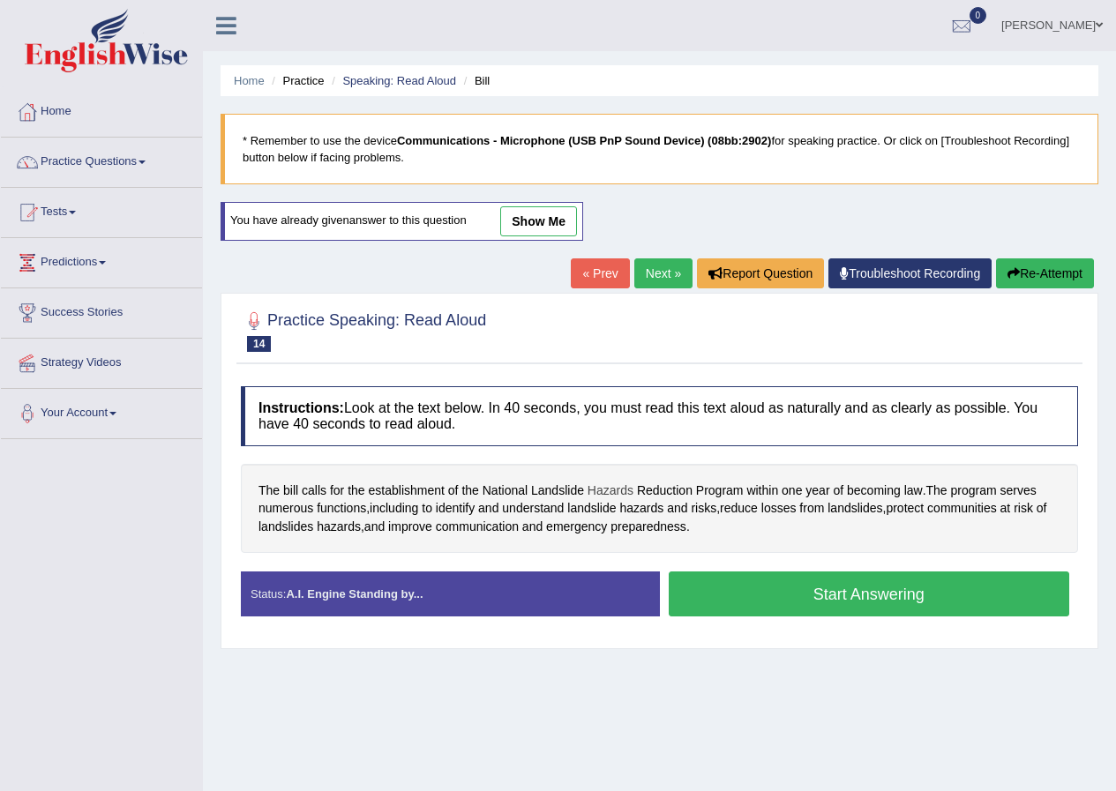
click at [607, 488] on span "Hazards" at bounding box center [610, 491] width 46 height 19
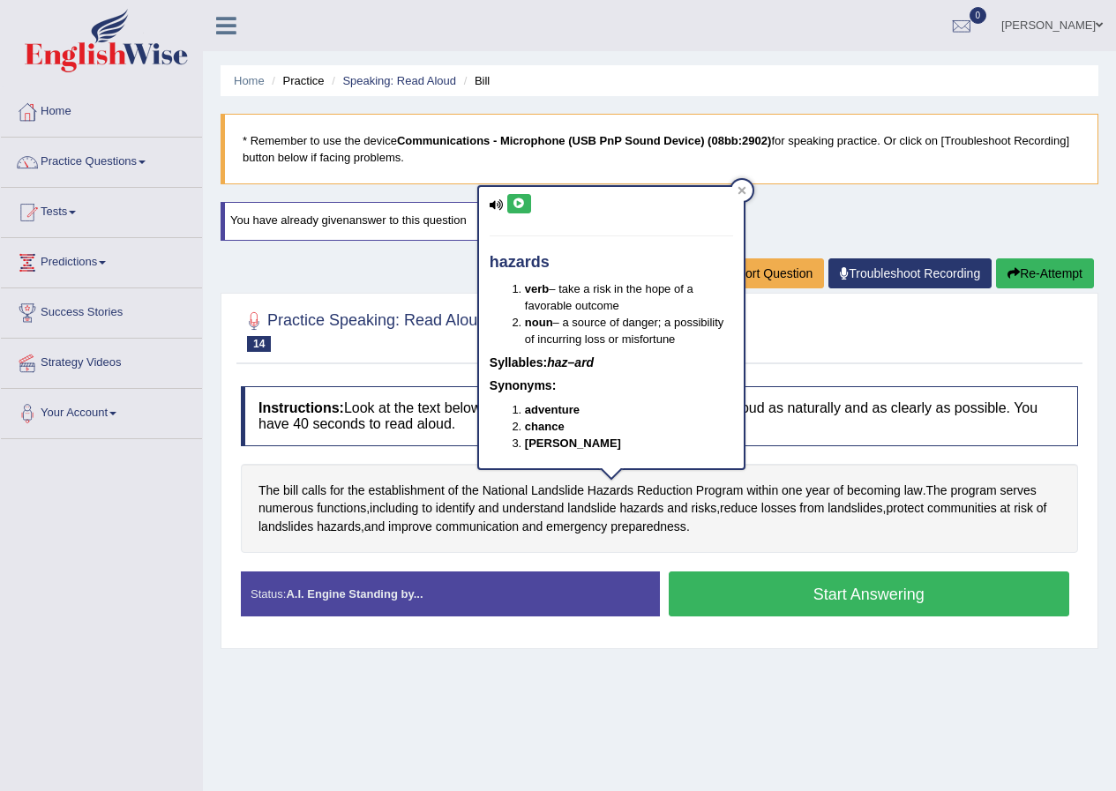
click at [522, 202] on icon at bounding box center [518, 203] width 13 height 11
click at [743, 187] on icon at bounding box center [741, 190] width 9 height 9
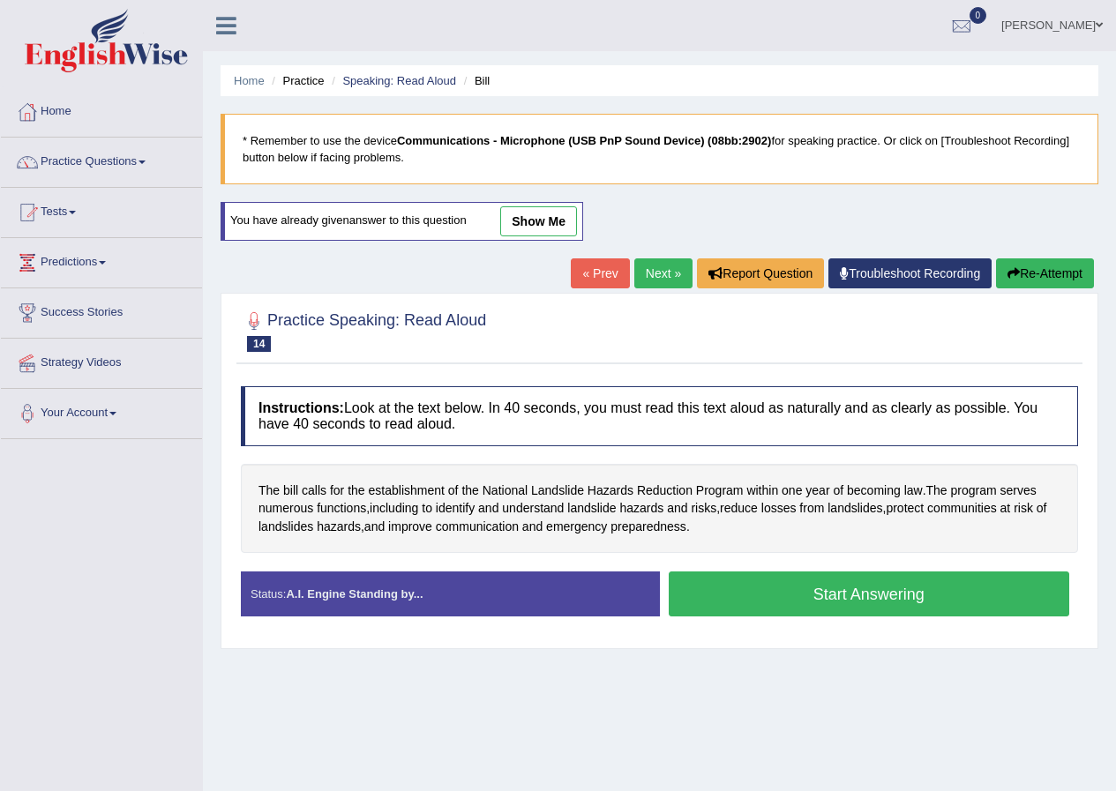
click at [883, 605] on button "Start Answering" at bounding box center [869, 593] width 401 height 45
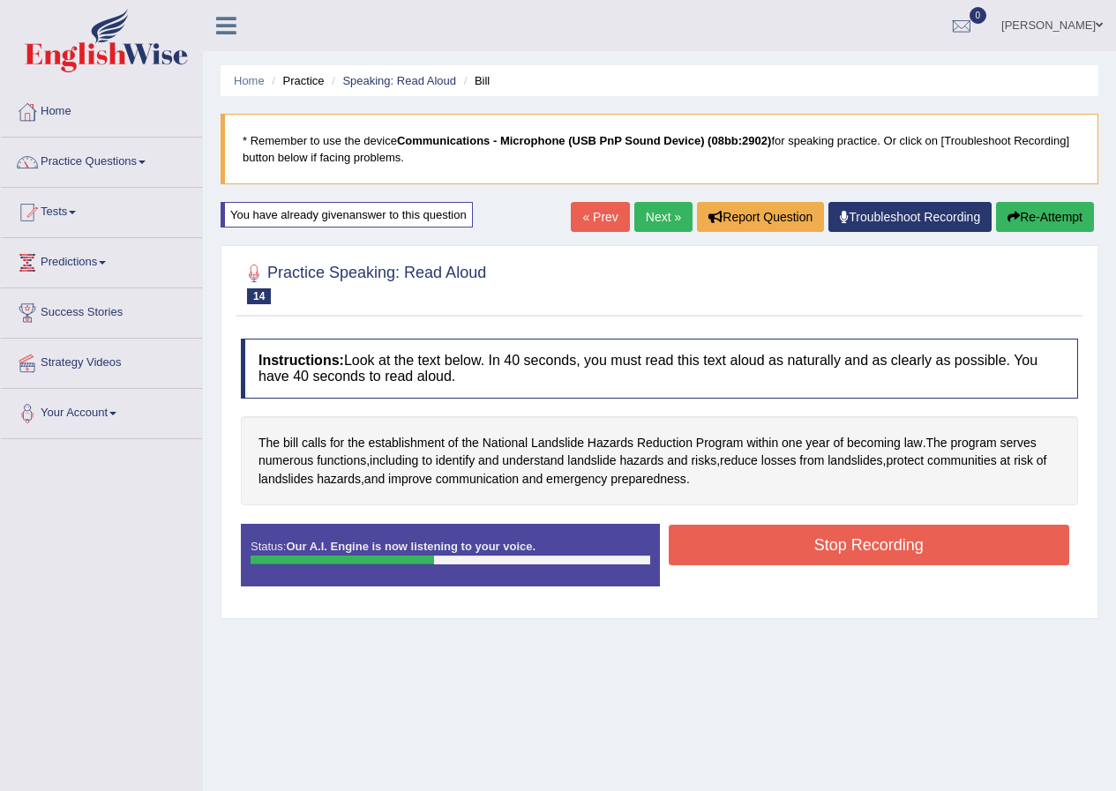
click at [1074, 213] on button "Re-Attempt" at bounding box center [1045, 217] width 98 height 30
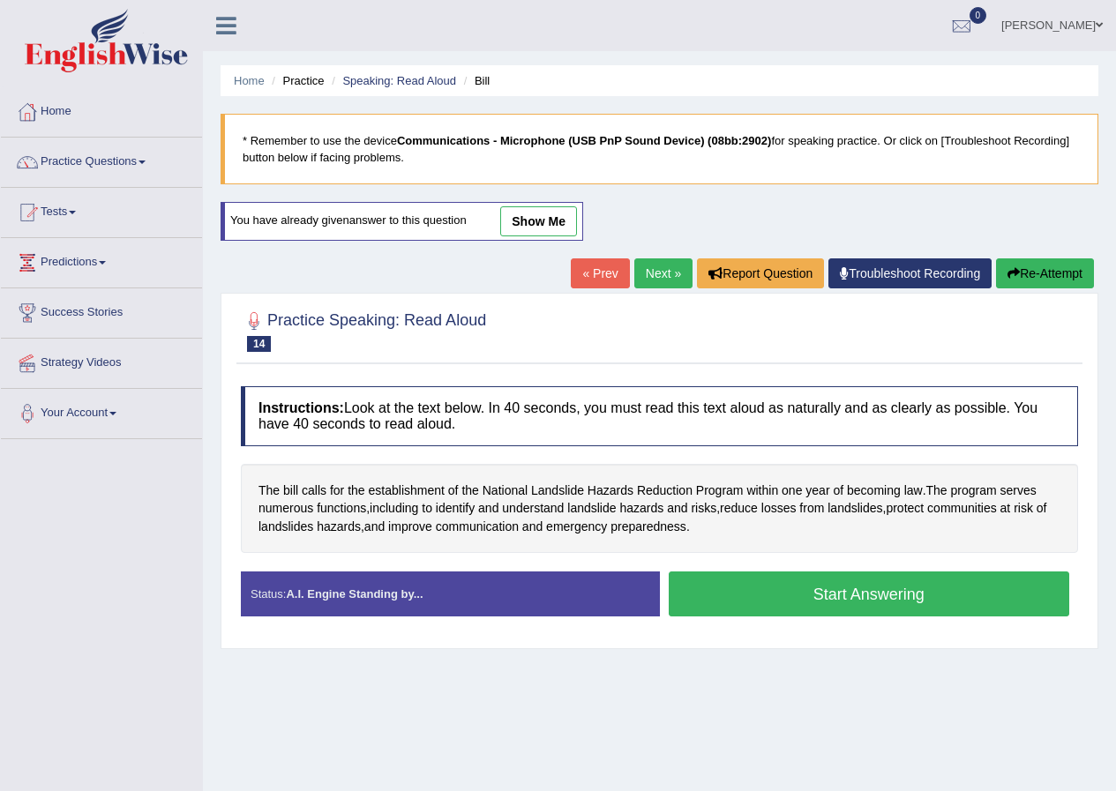
click at [885, 601] on button "Start Answering" at bounding box center [869, 593] width 401 height 45
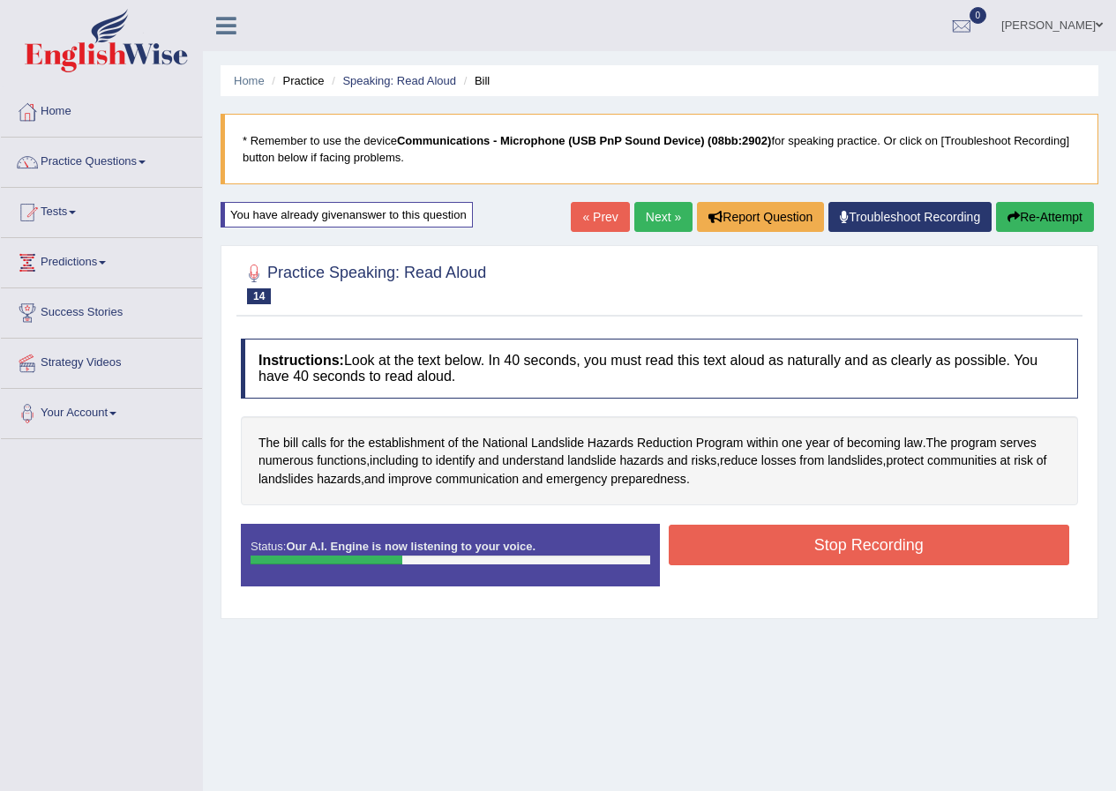
click at [1036, 220] on button "Re-Attempt" at bounding box center [1045, 217] width 98 height 30
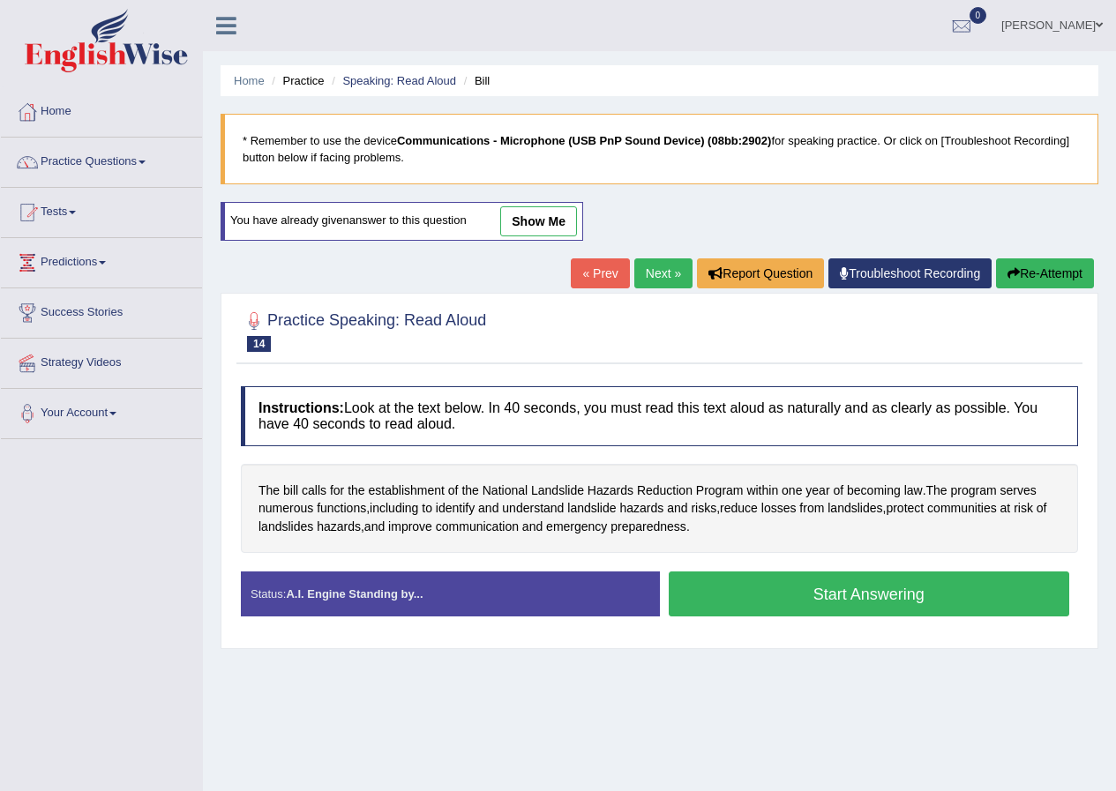
click at [533, 213] on link "show me" at bounding box center [538, 221] width 77 height 30
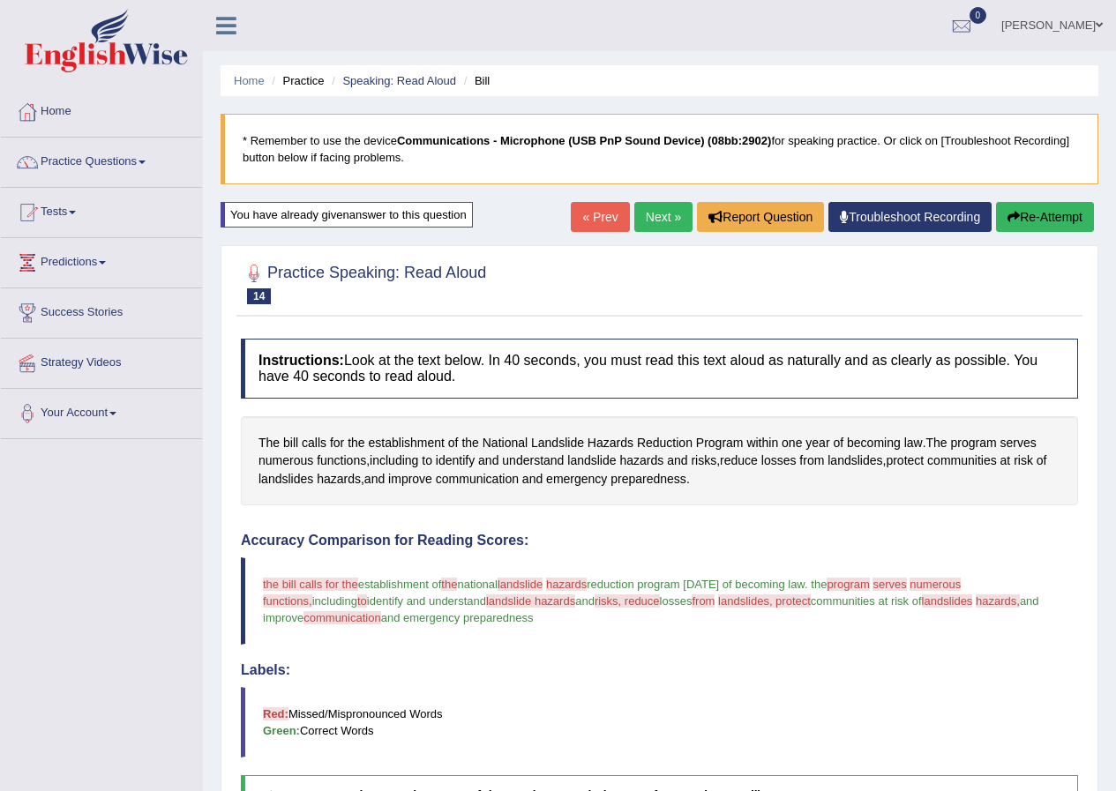
click at [1024, 210] on button "Re-Attempt" at bounding box center [1045, 217] width 98 height 30
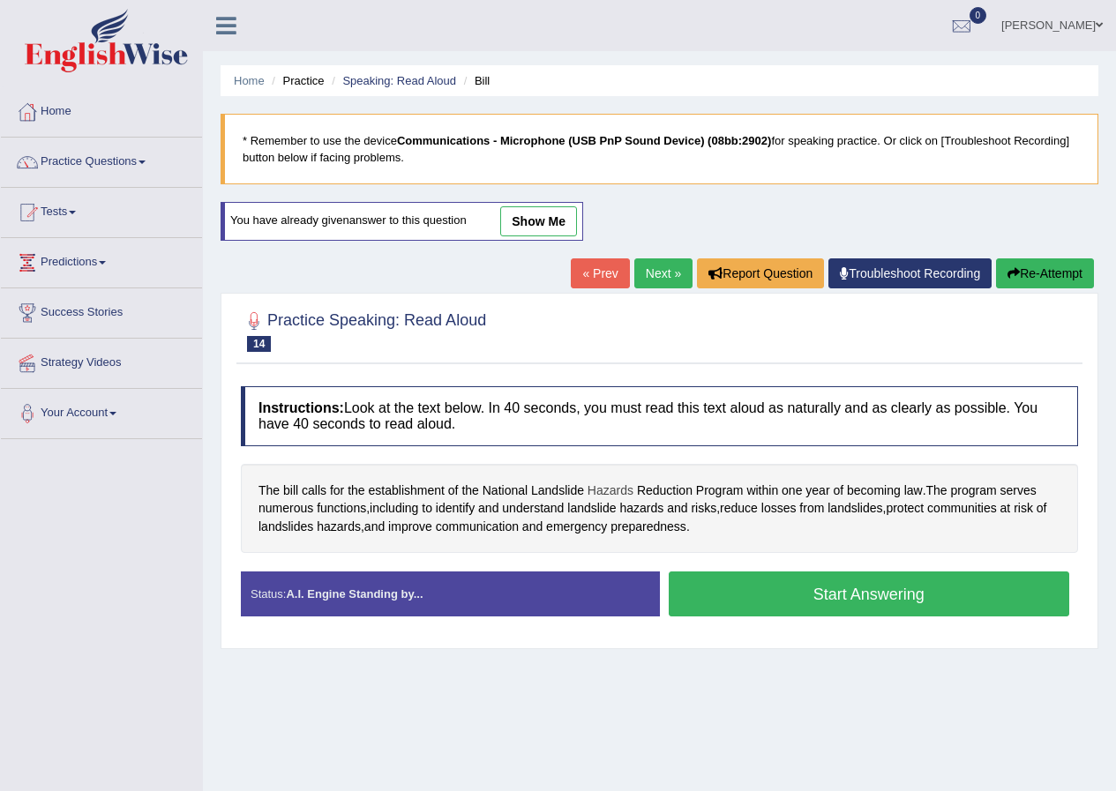
click at [616, 488] on span "Hazards" at bounding box center [610, 491] width 46 height 19
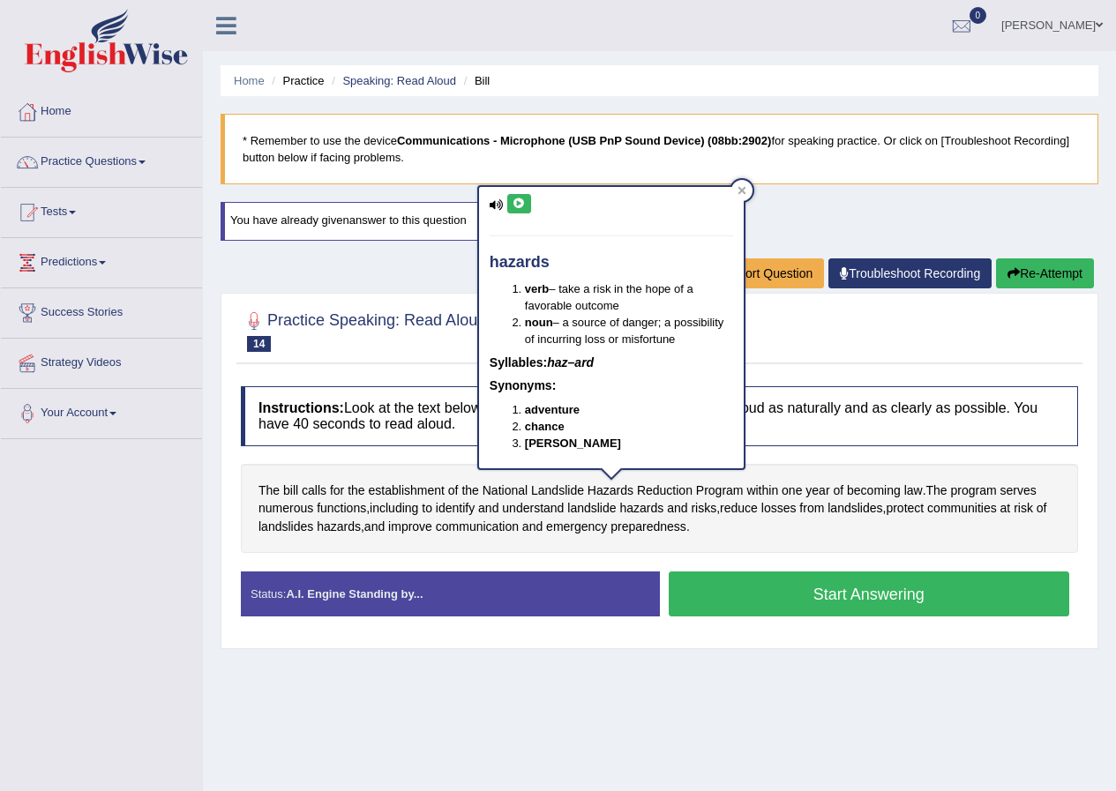
click at [529, 208] on button at bounding box center [519, 203] width 24 height 19
click at [743, 184] on div at bounding box center [741, 190] width 21 height 21
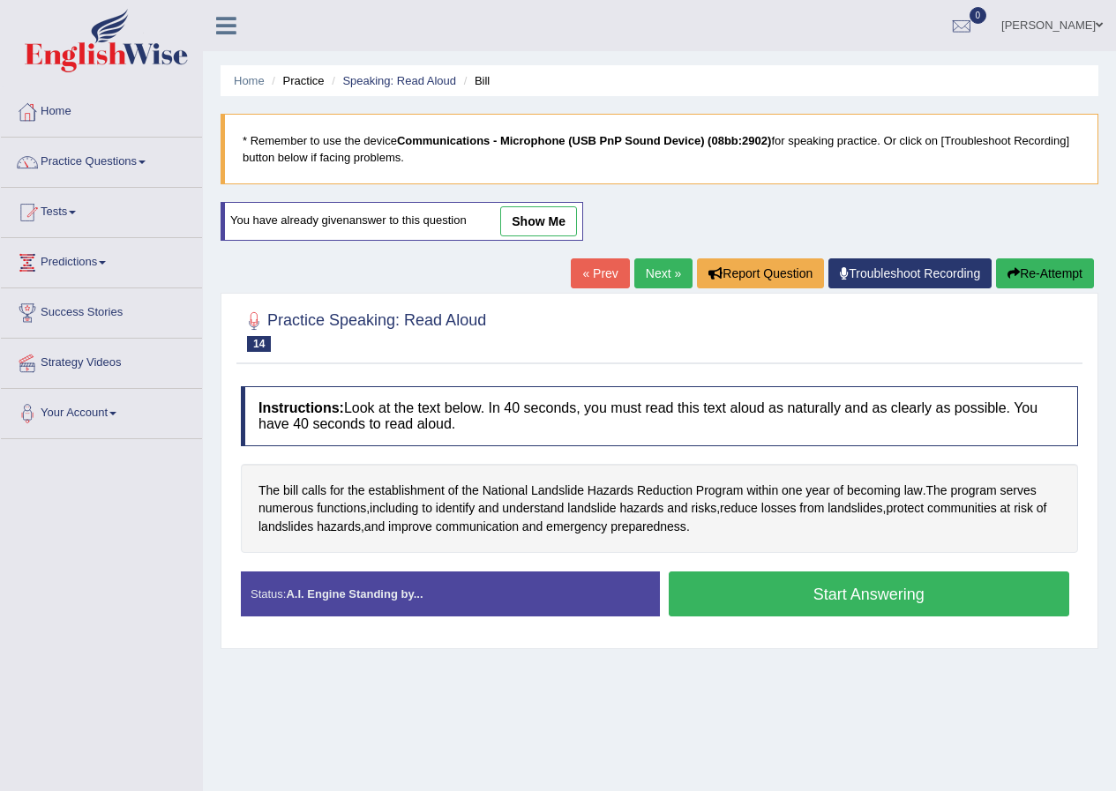
click at [843, 602] on button "Start Answering" at bounding box center [869, 593] width 401 height 45
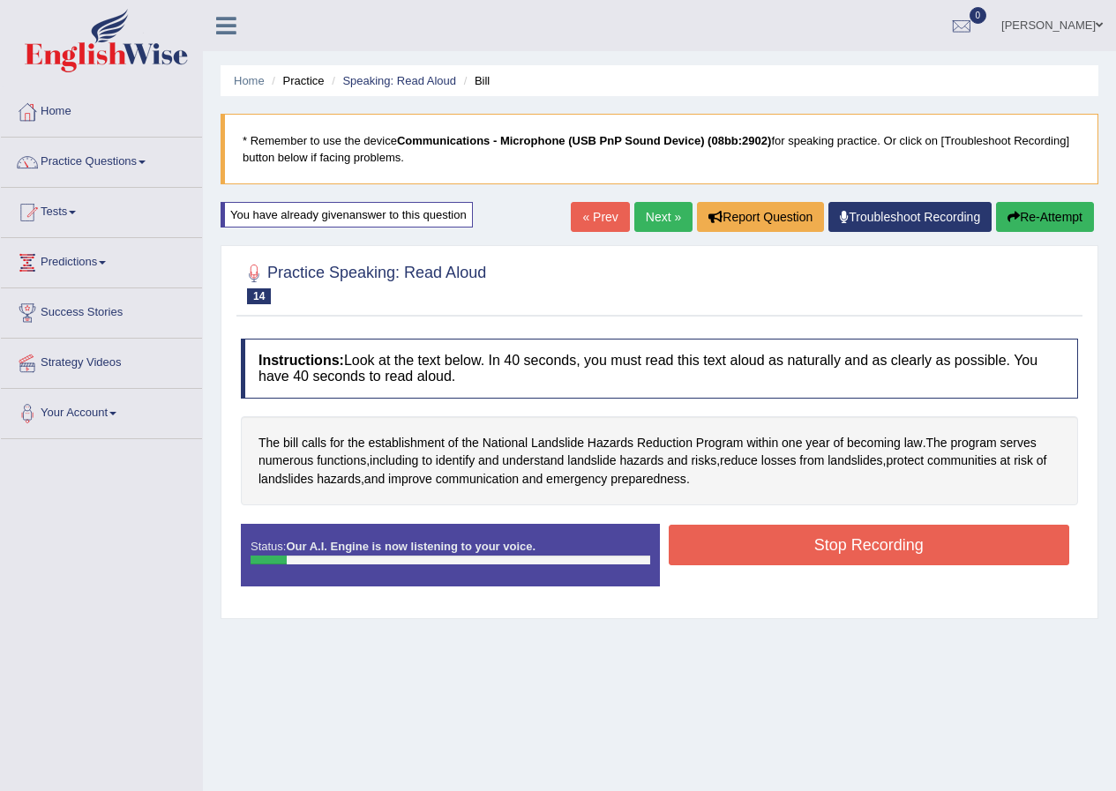
click at [1020, 213] on button "Re-Attempt" at bounding box center [1045, 217] width 98 height 30
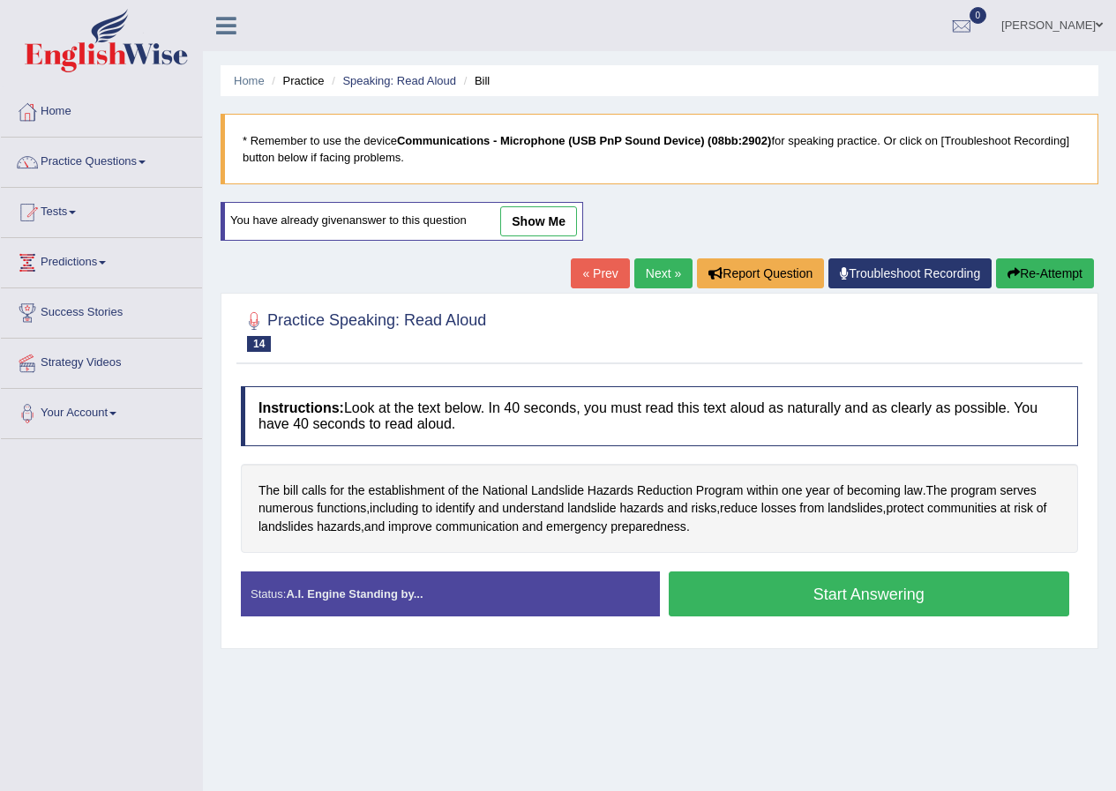
click at [809, 601] on button "Start Answering" at bounding box center [869, 593] width 401 height 45
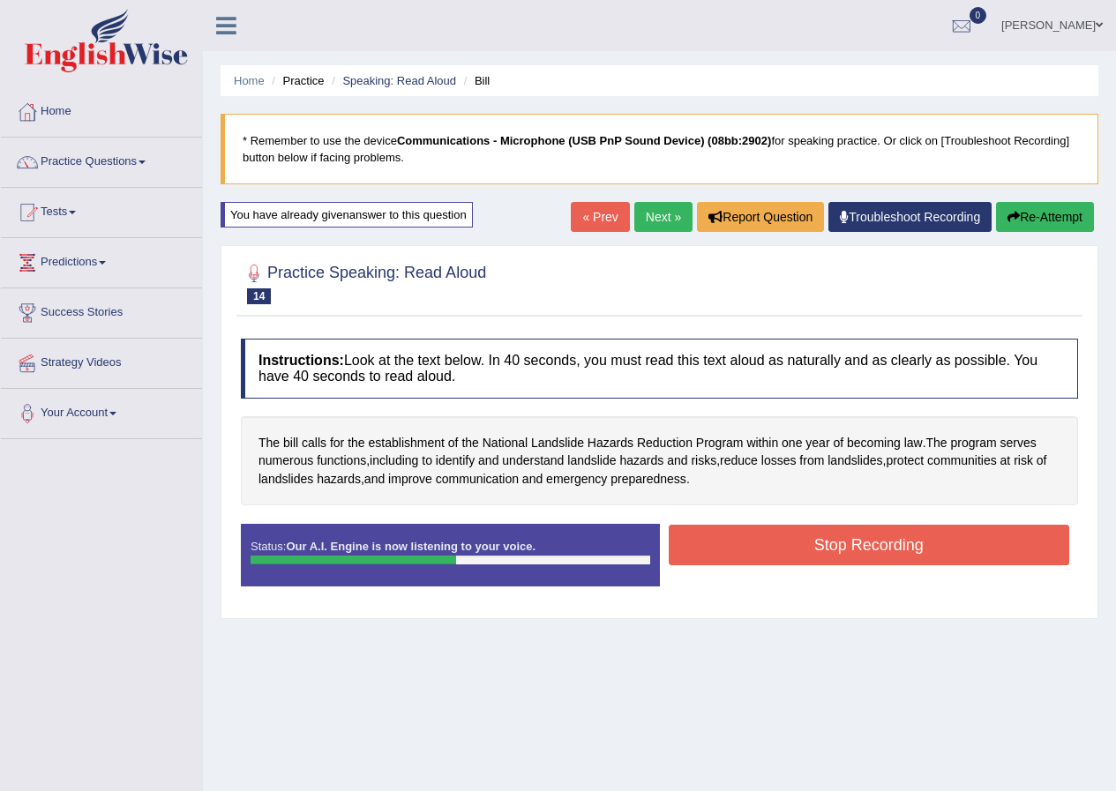
click at [740, 534] on button "Stop Recording" at bounding box center [869, 545] width 401 height 41
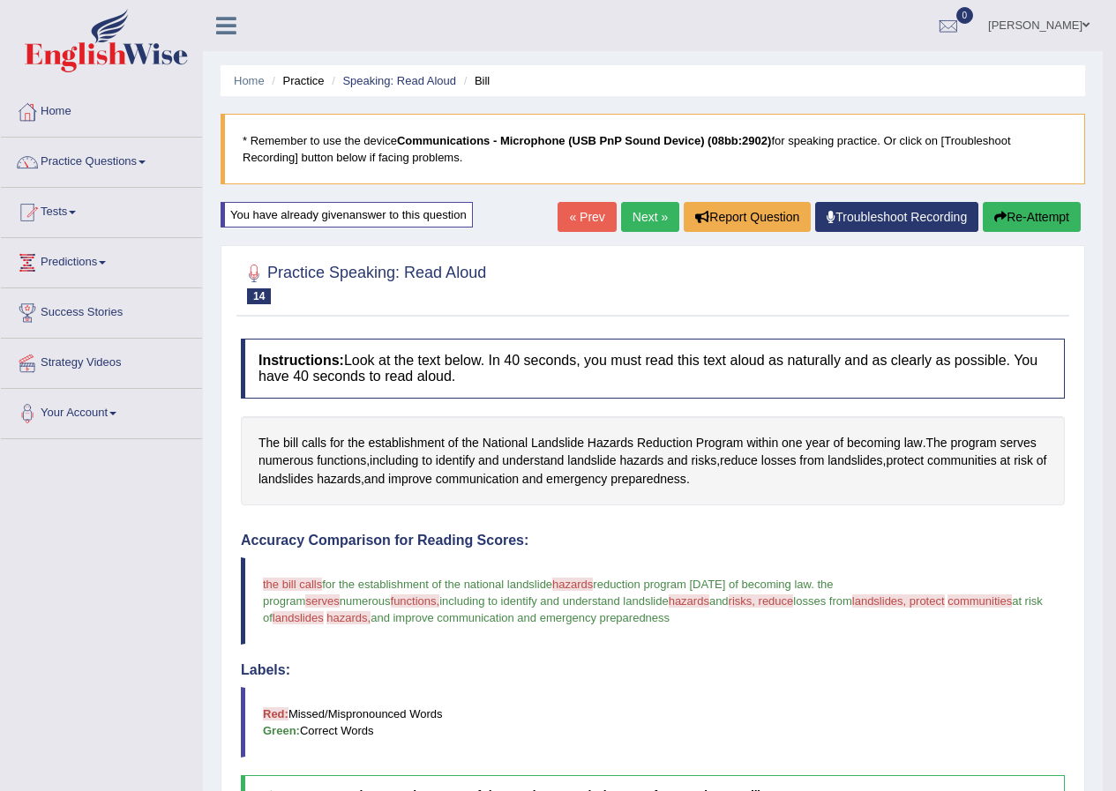
click at [643, 211] on link "Next »" at bounding box center [650, 217] width 58 height 30
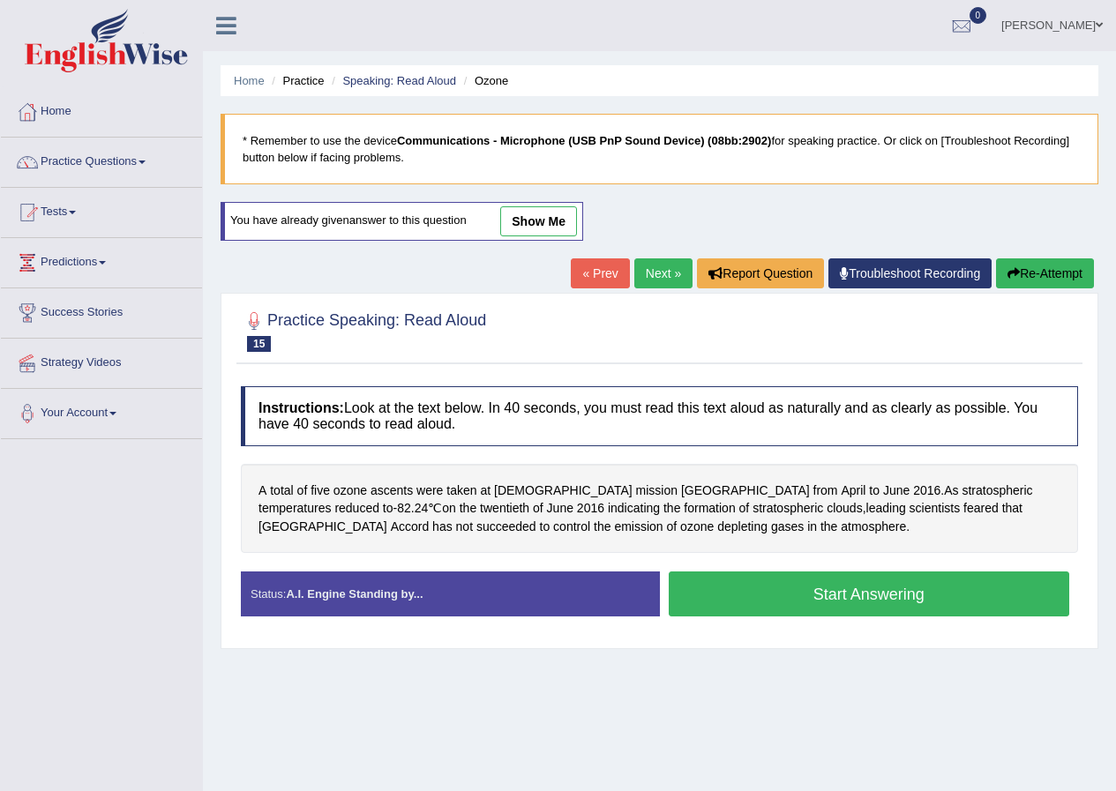
click at [564, 217] on link "show me" at bounding box center [538, 221] width 77 height 30
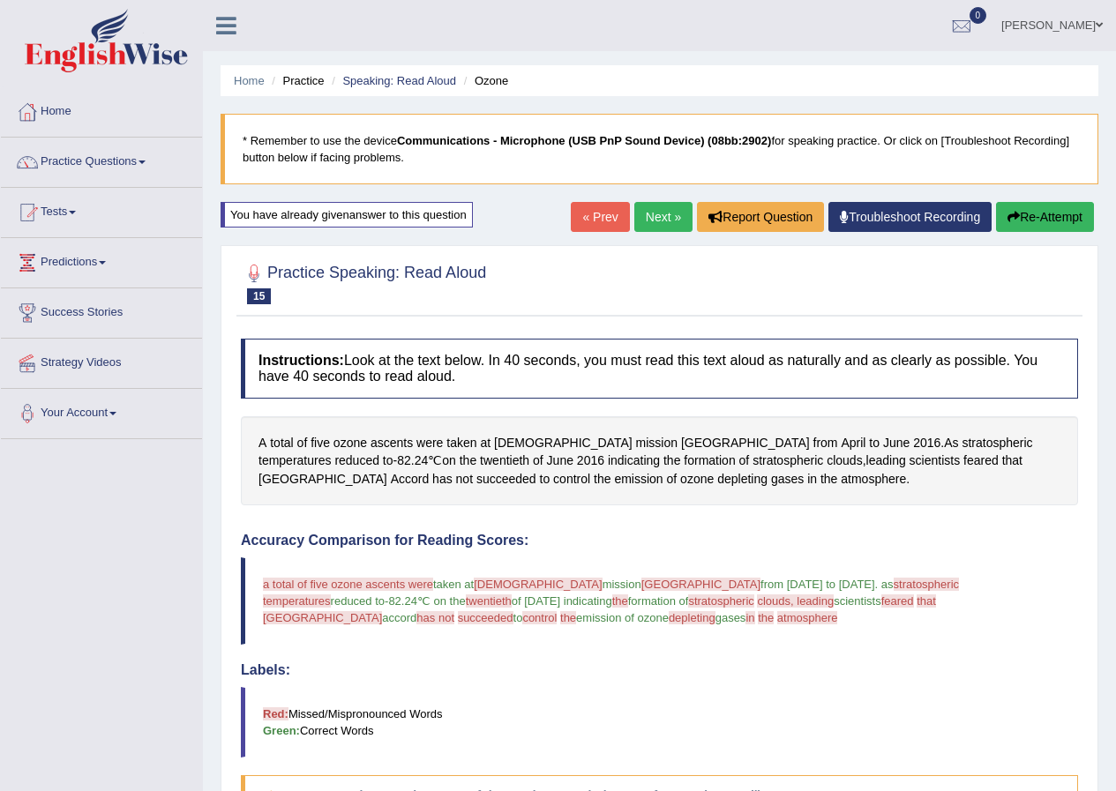
click at [1007, 205] on button "Re-Attempt" at bounding box center [1045, 217] width 98 height 30
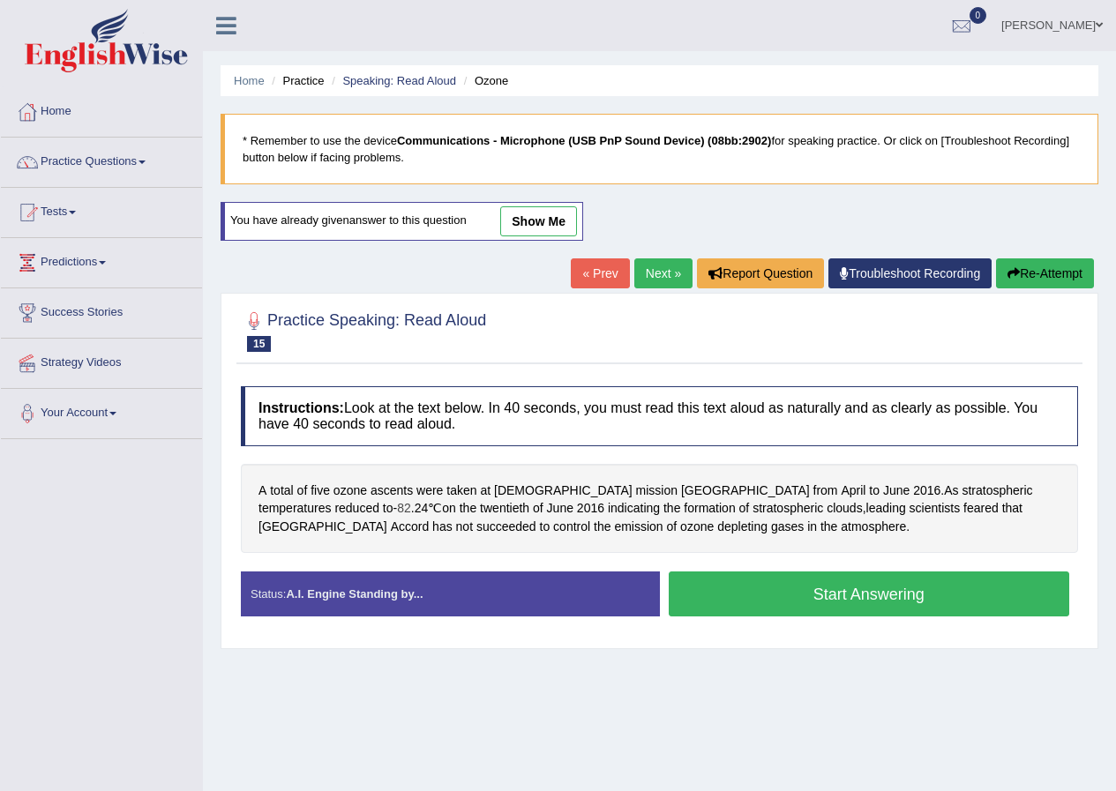
click at [411, 499] on span "82" at bounding box center [404, 508] width 14 height 19
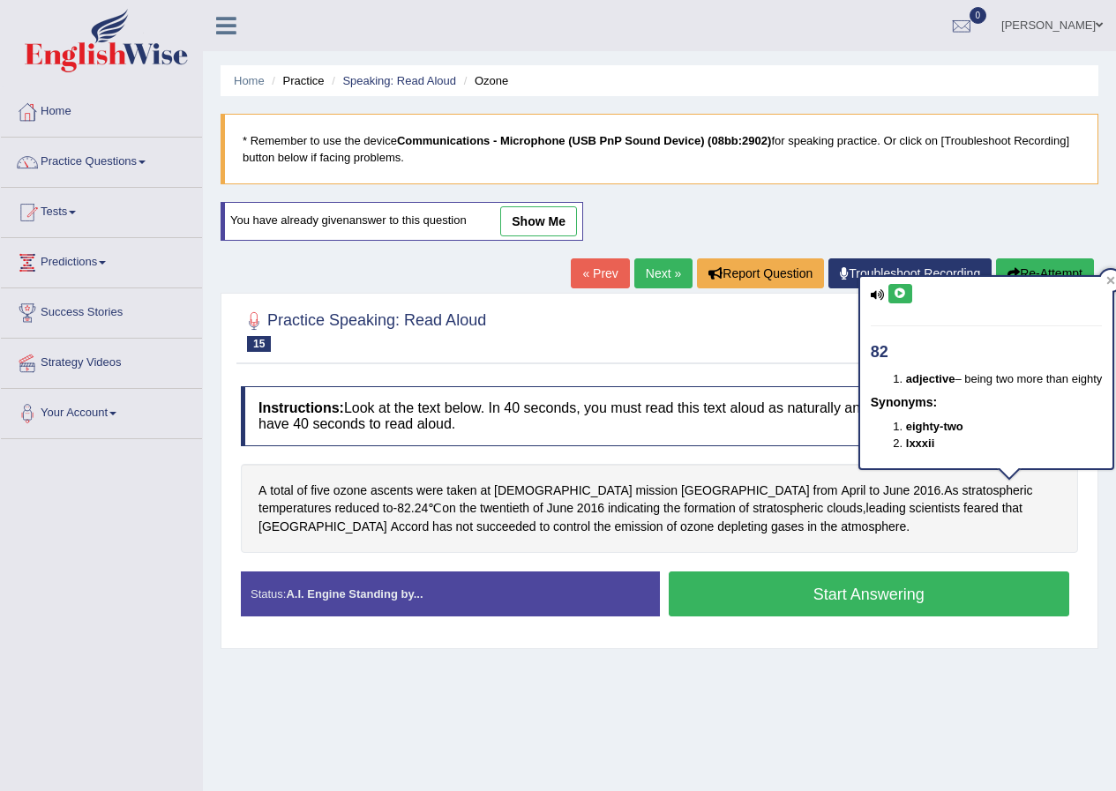
click at [900, 293] on icon at bounding box center [899, 293] width 13 height 11
click at [1109, 278] on icon at bounding box center [1111, 281] width 8 height 8
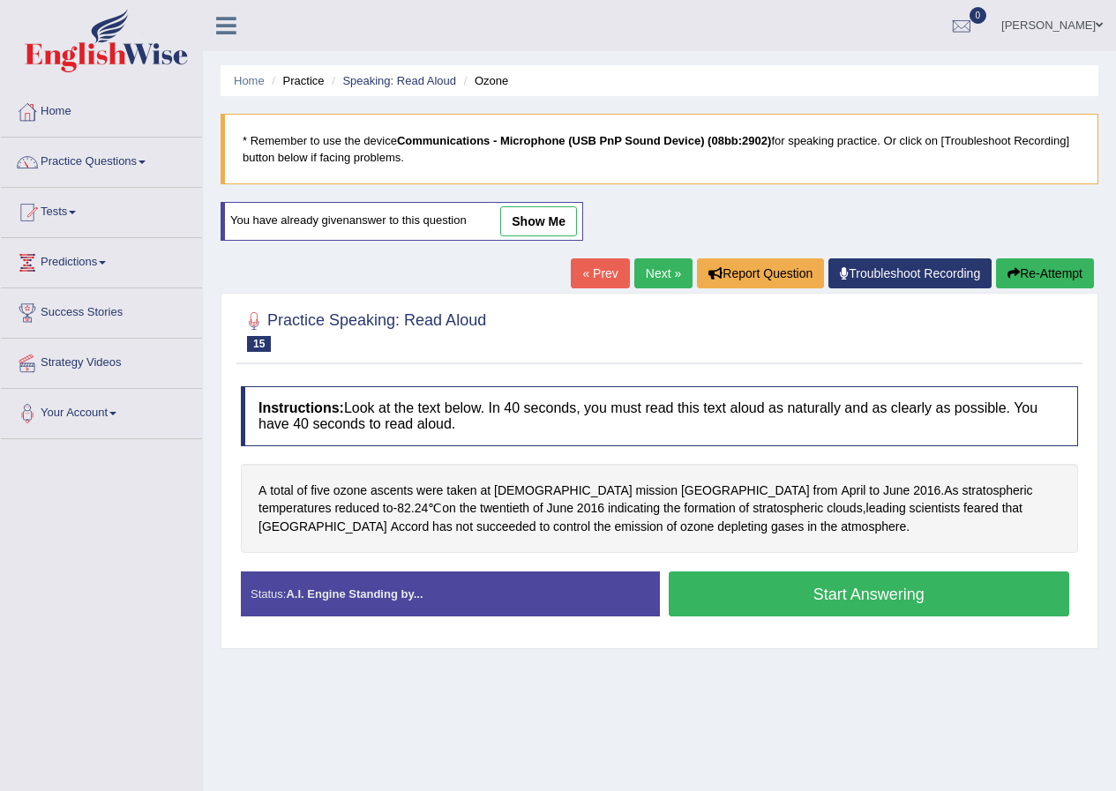
click at [1040, 488] on div "A total of five ozone ascents were taken at Indian mission Antarctica from Apri…" at bounding box center [659, 509] width 837 height 90
click at [1041, 488] on div "A total of five ozone ascents were taken at Indian mission Antarctica from Apri…" at bounding box center [659, 509] width 837 height 90
click at [1042, 495] on div "A total of five ozone ascents were taken at Indian mission Antarctica from Apri…" at bounding box center [659, 509] width 837 height 90
click at [429, 499] on span "24" at bounding box center [422, 508] width 14 height 19
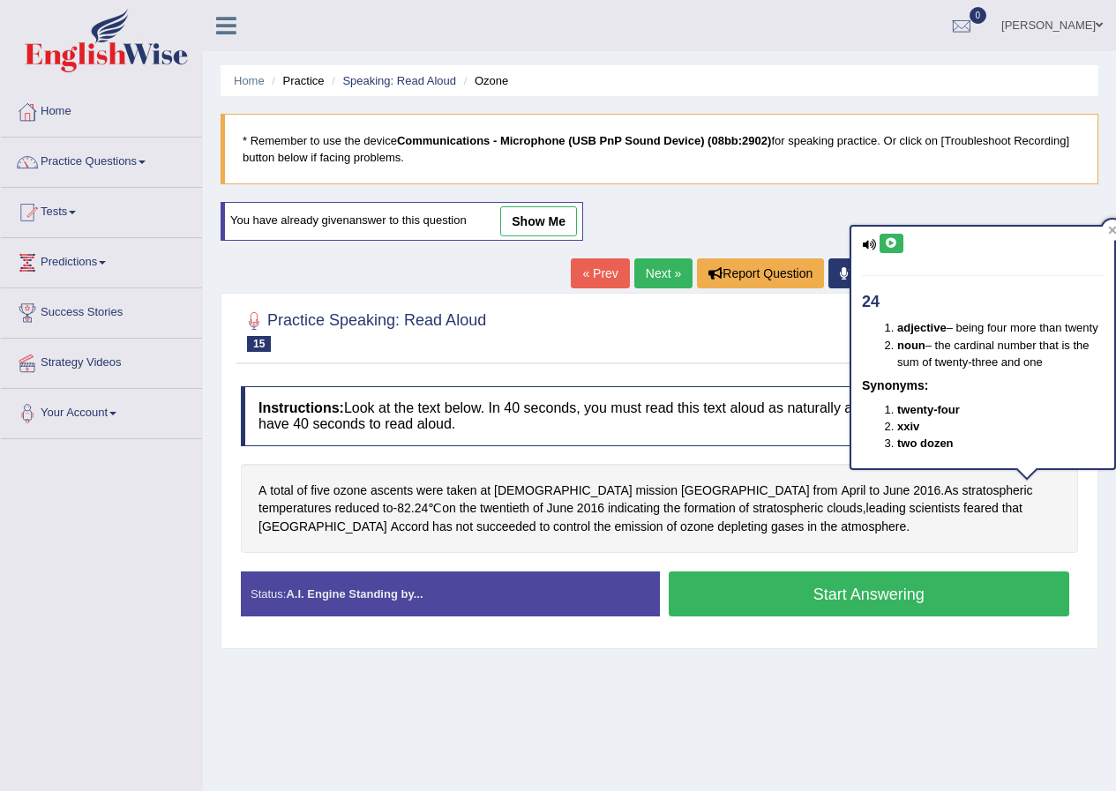
click at [897, 250] on button at bounding box center [891, 243] width 24 height 19
click at [1108, 230] on icon at bounding box center [1112, 230] width 9 height 9
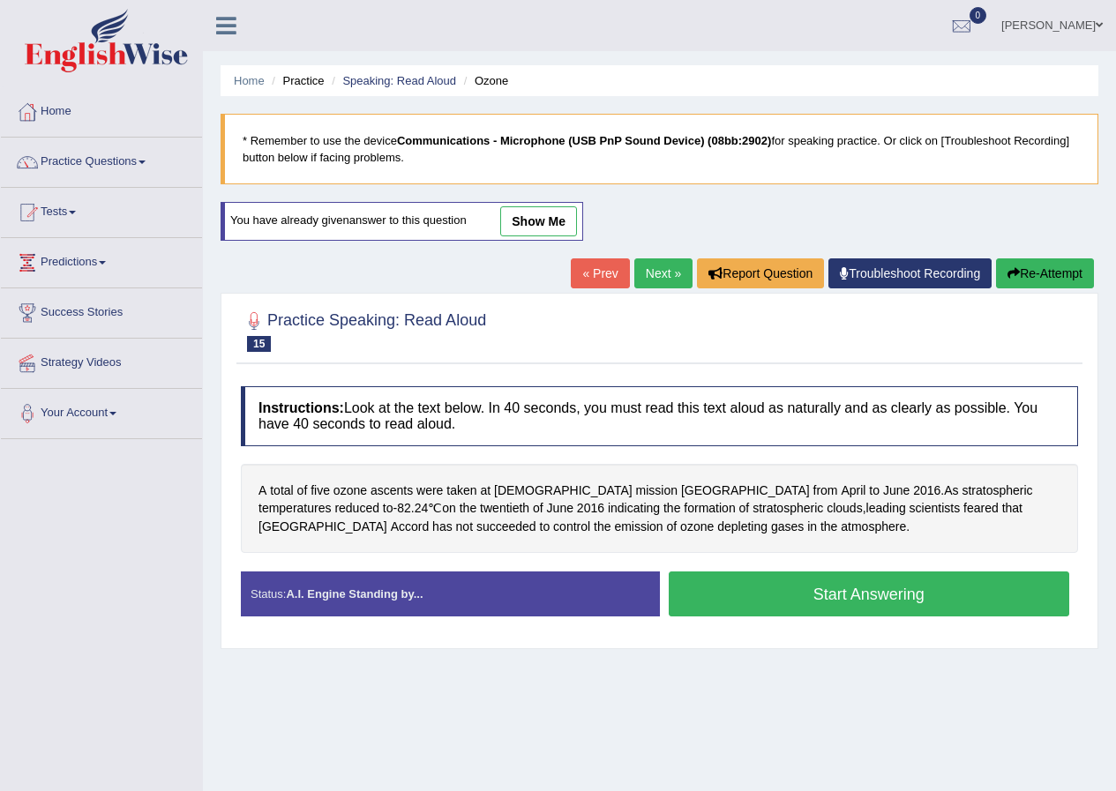
click at [646, 273] on link "Next »" at bounding box center [663, 273] width 58 height 30
